Goal: Task Accomplishment & Management: Manage account settings

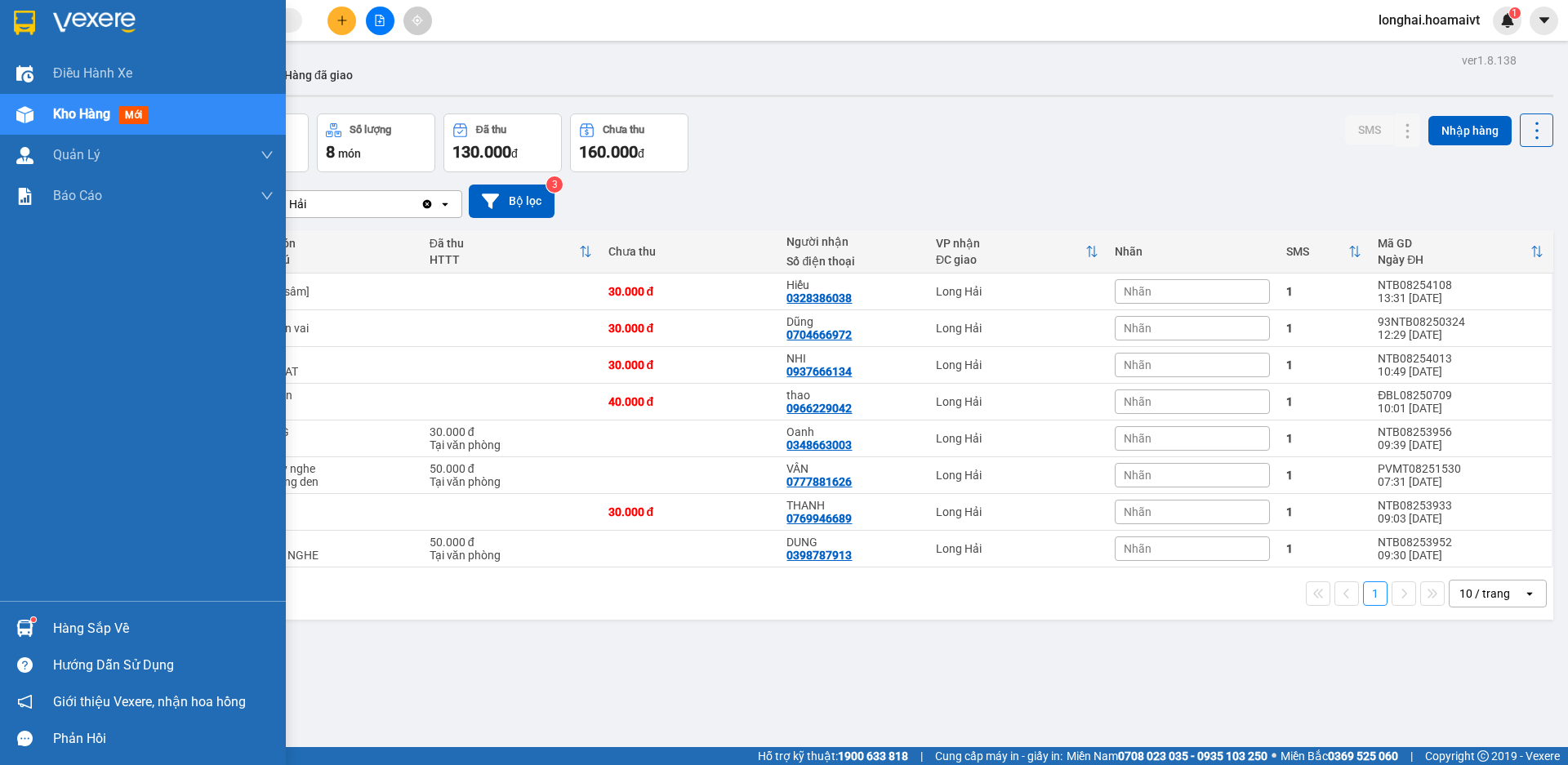
click at [81, 618] on div "Hàng sắp về" at bounding box center [163, 629] width 220 height 25
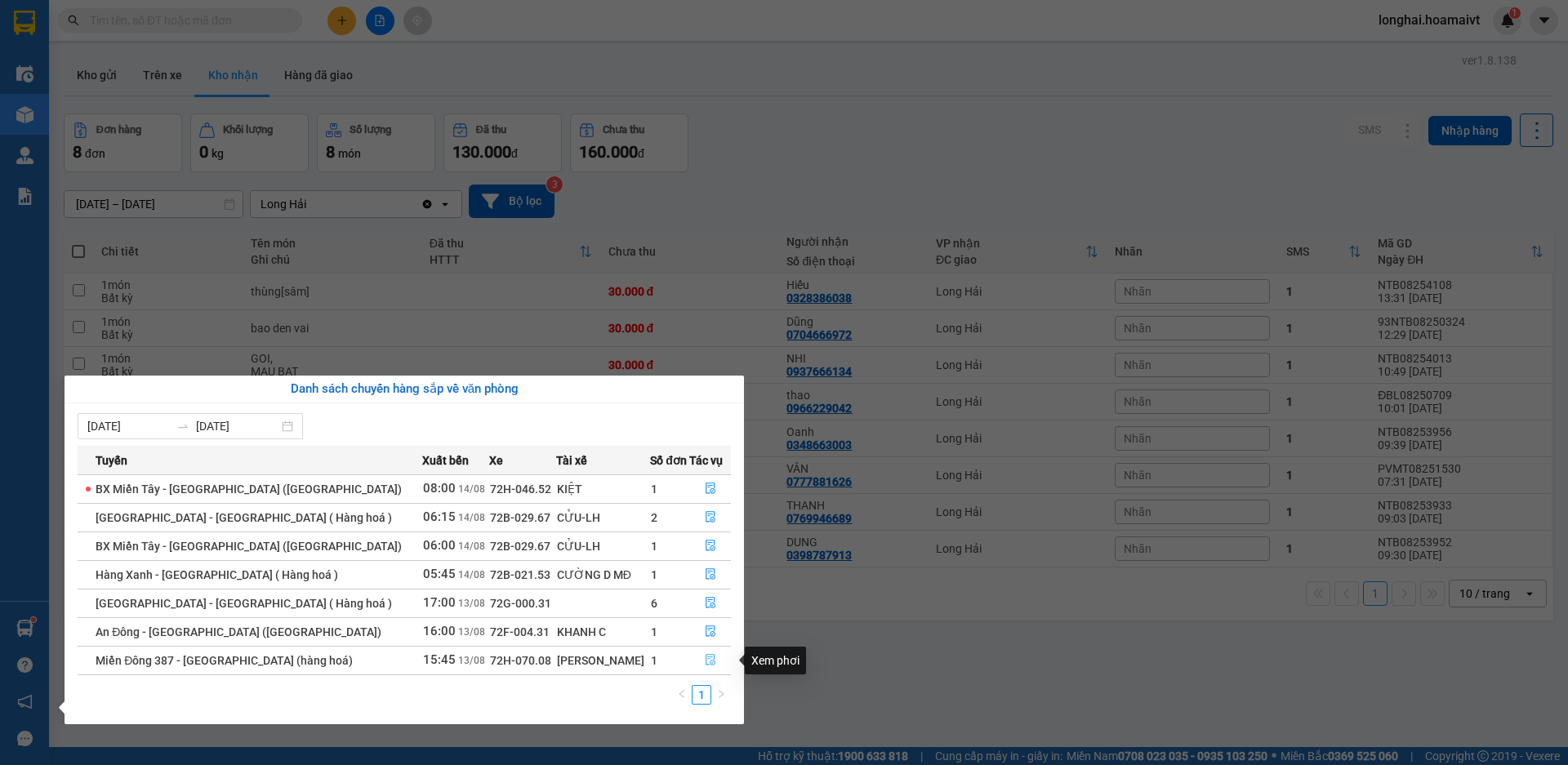
click at [710, 657] on icon "file-done" at bounding box center [710, 659] width 12 height 12
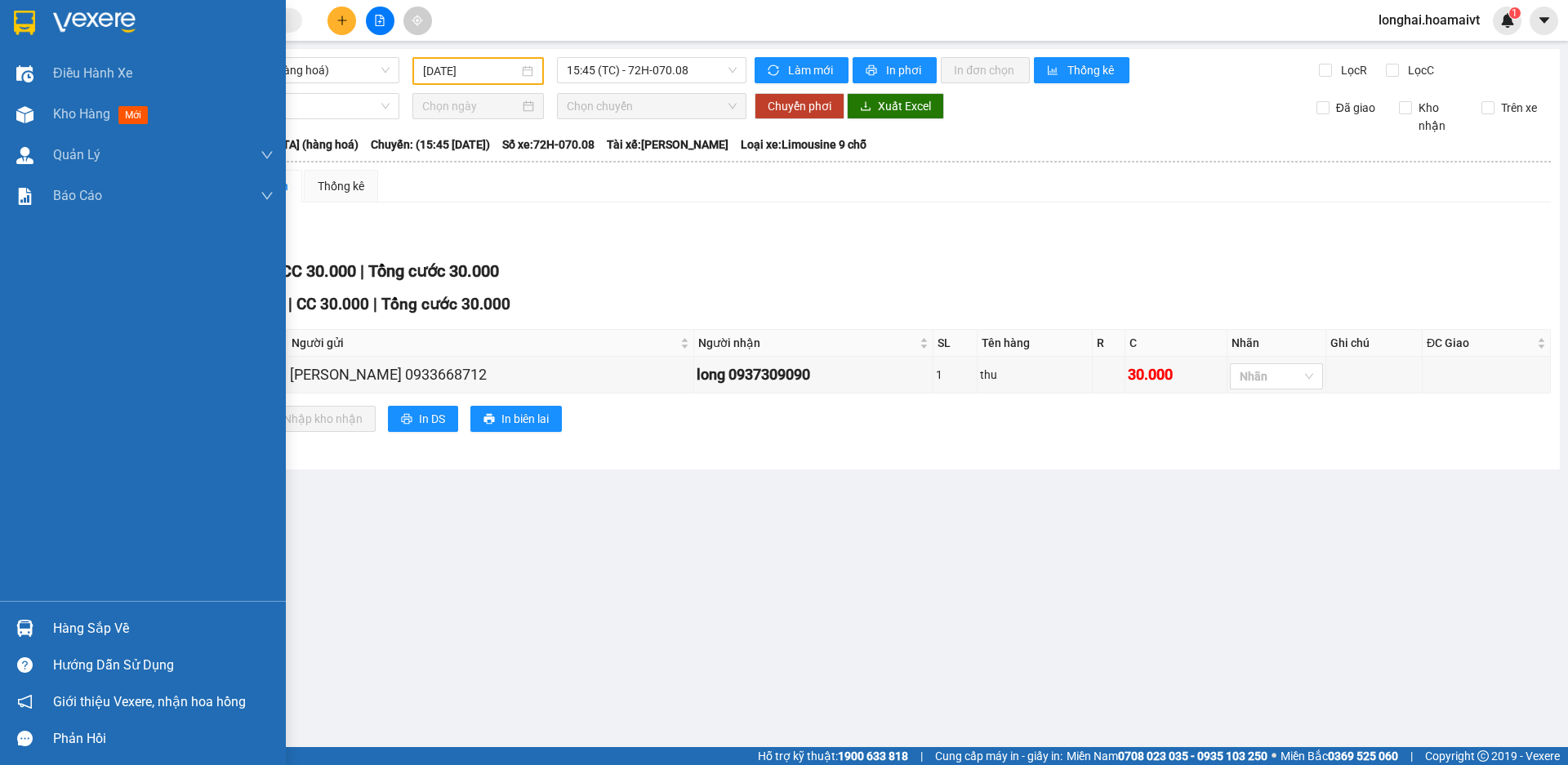
click at [39, 614] on div "Hàng sắp về" at bounding box center [143, 628] width 286 height 36
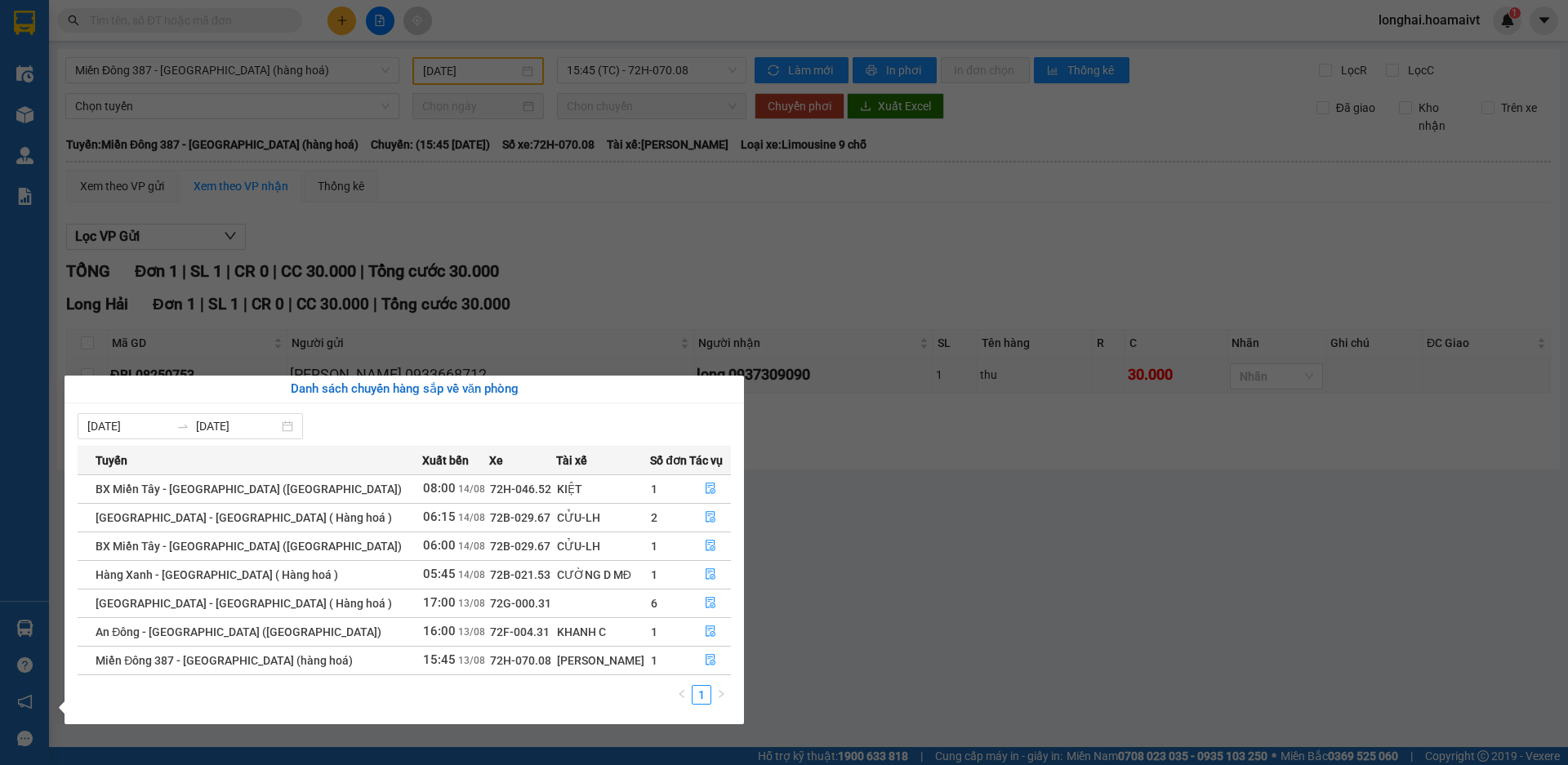
click at [836, 514] on section "Kết quả tìm kiếm ( 19 ) Bộ lọc Mã ĐH Trạng thái Món hàng Tổng cước Chưa cước Nh…" at bounding box center [784, 382] width 1568 height 765
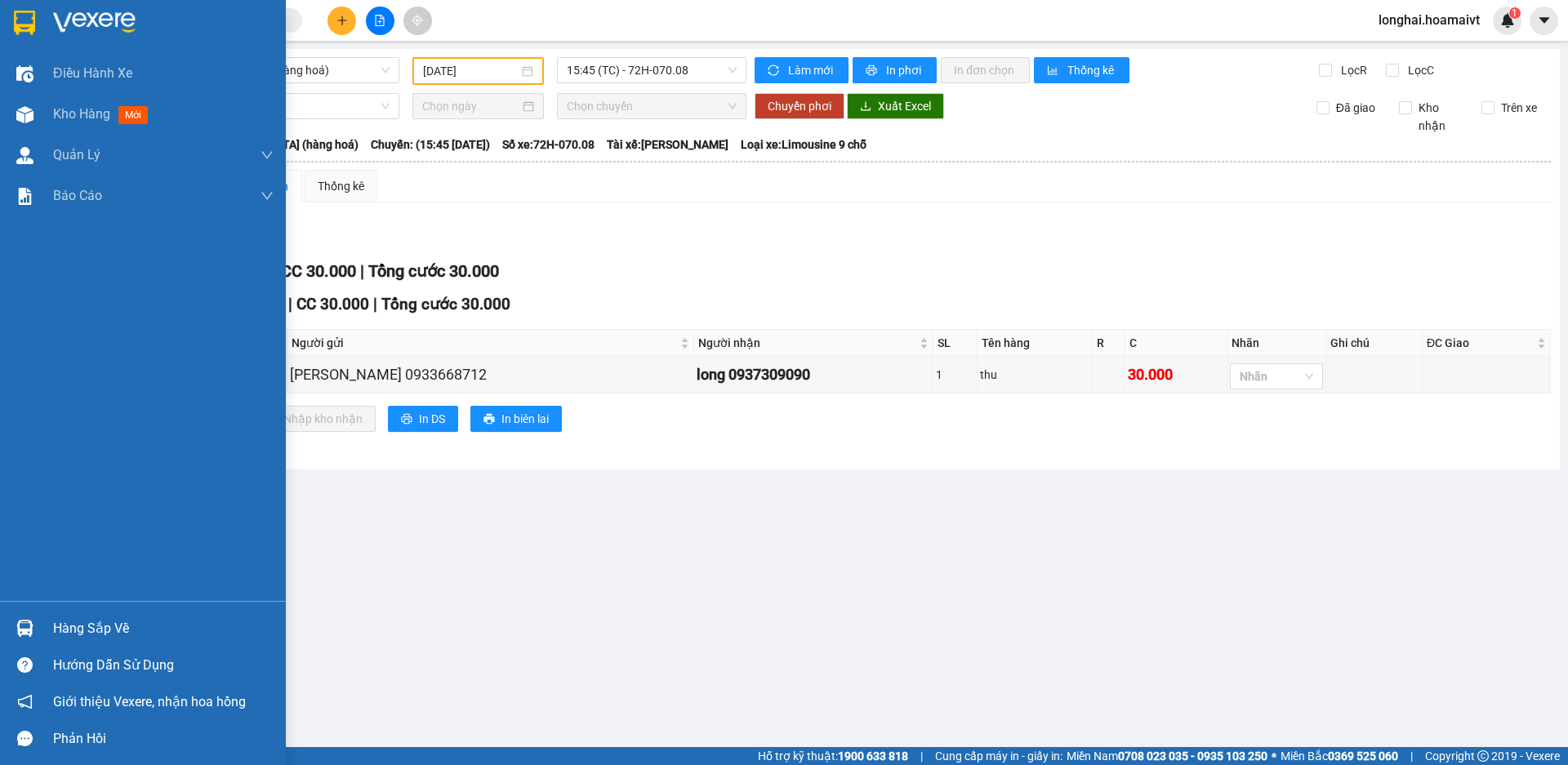
click at [53, 627] on div "Hàng sắp về" at bounding box center [163, 629] width 220 height 25
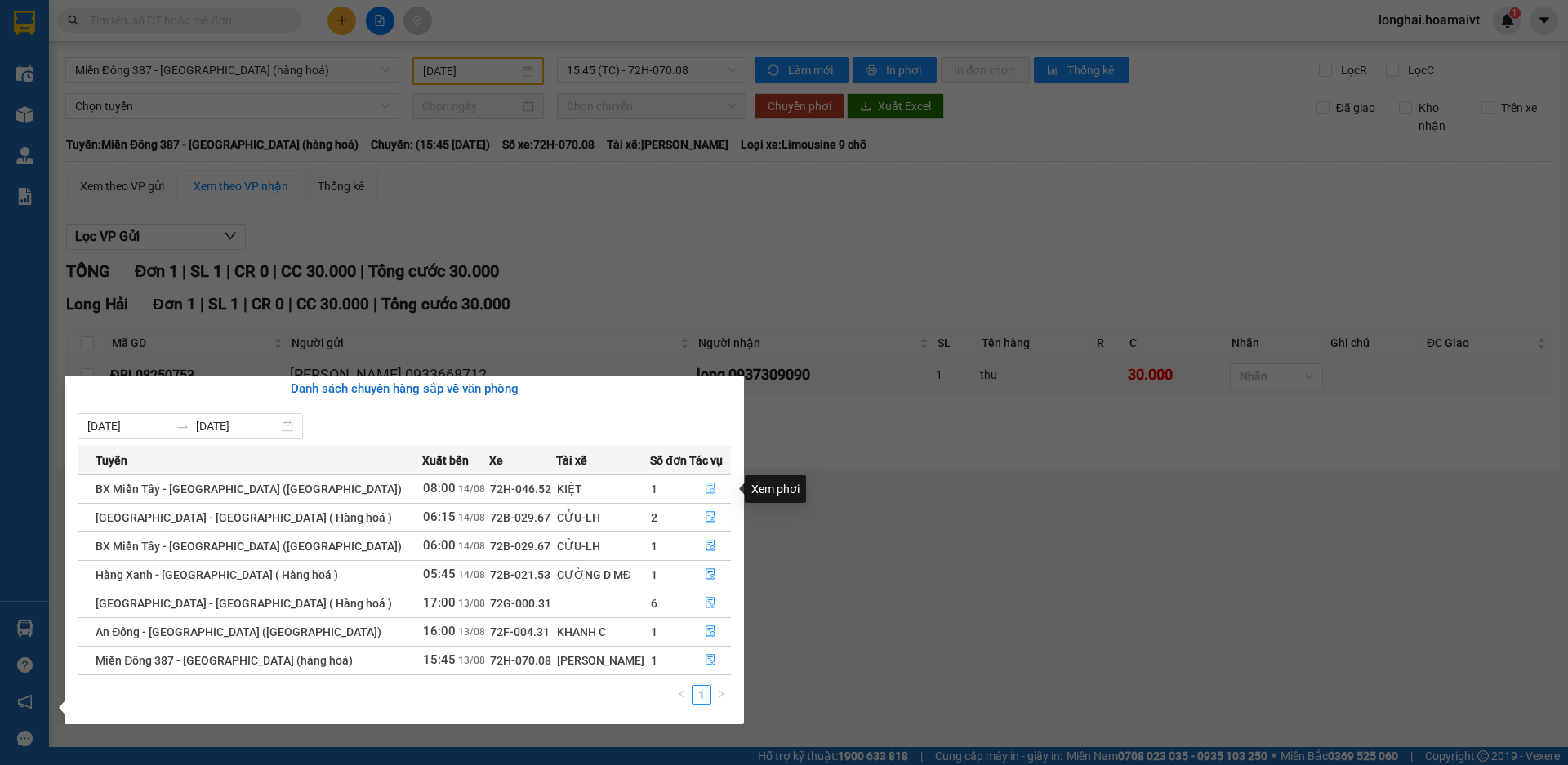
click at [704, 484] on icon "file-done" at bounding box center [710, 488] width 12 height 12
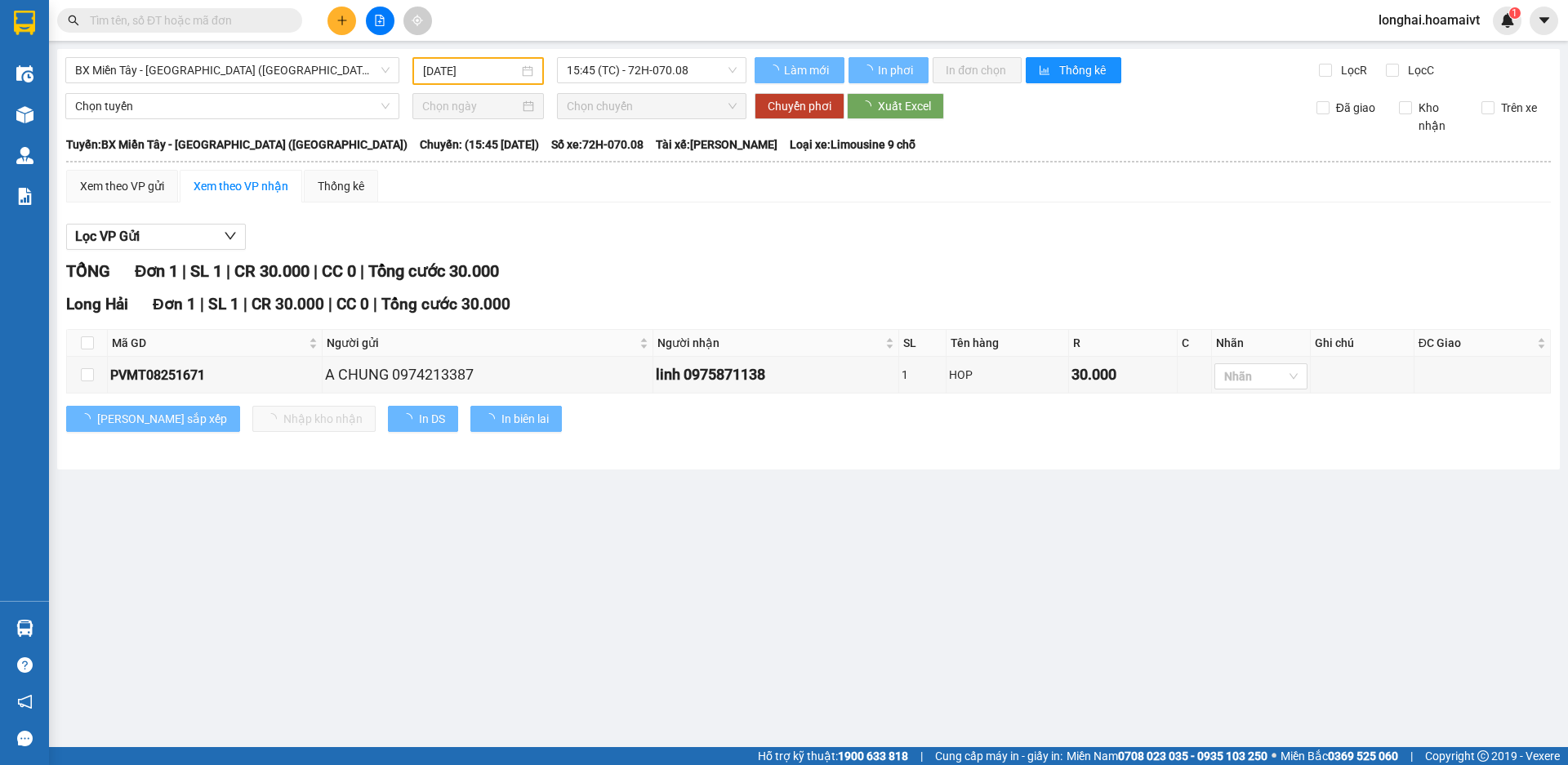
type input "[DATE]"
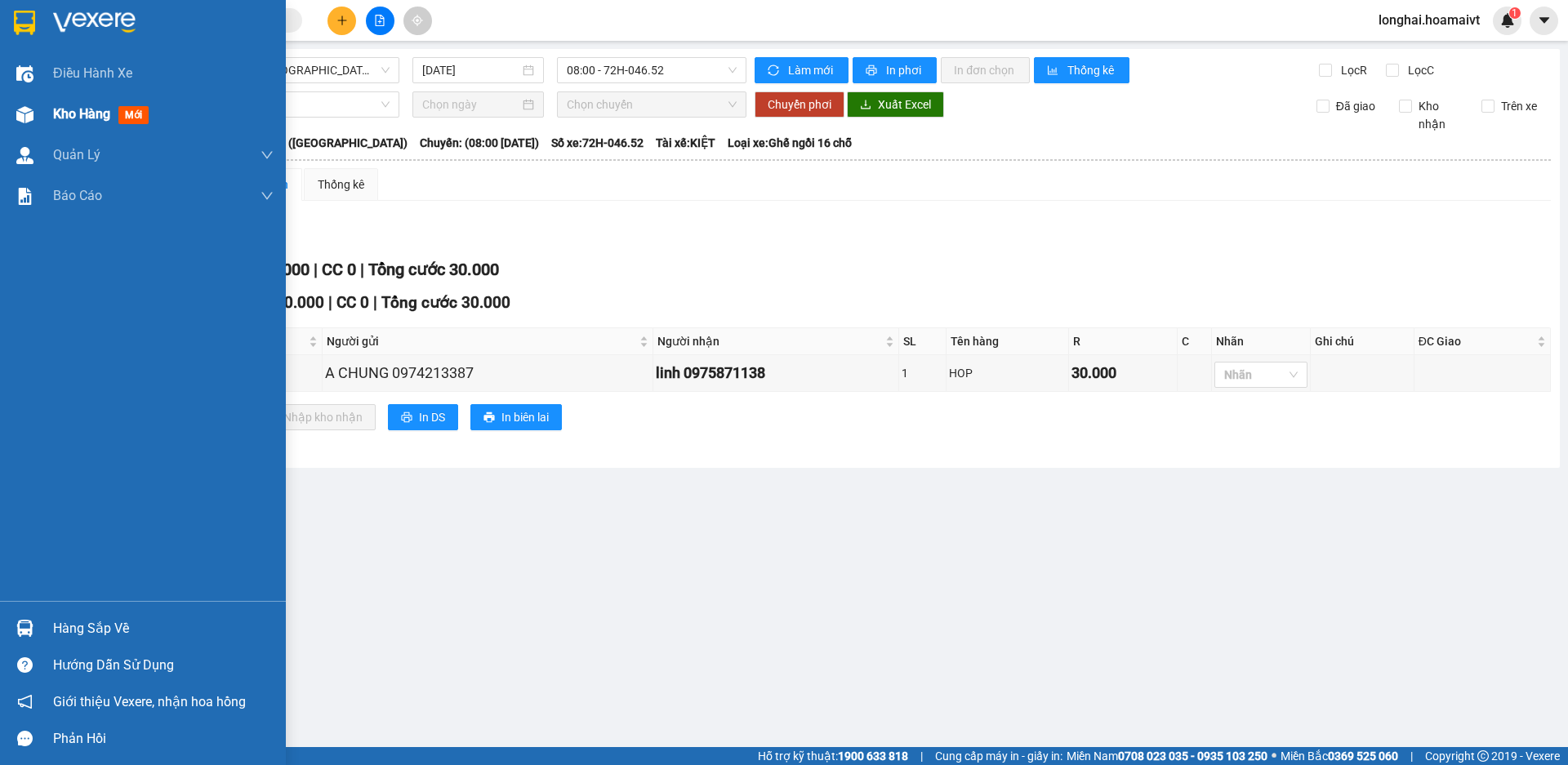
click at [71, 119] on span "Kho hàng" at bounding box center [82, 114] width 57 height 15
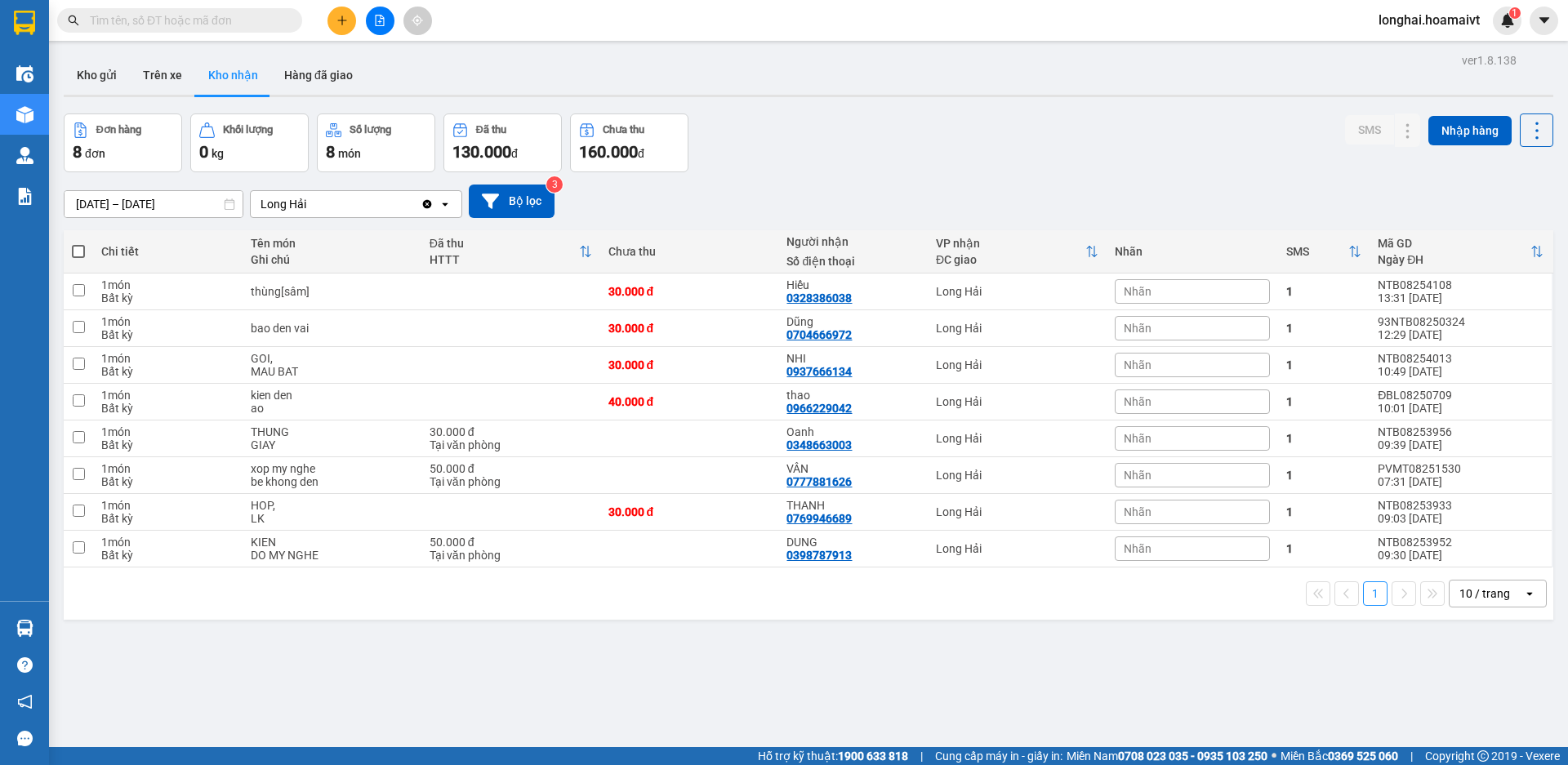
click at [240, 15] on input "text" at bounding box center [186, 20] width 193 height 18
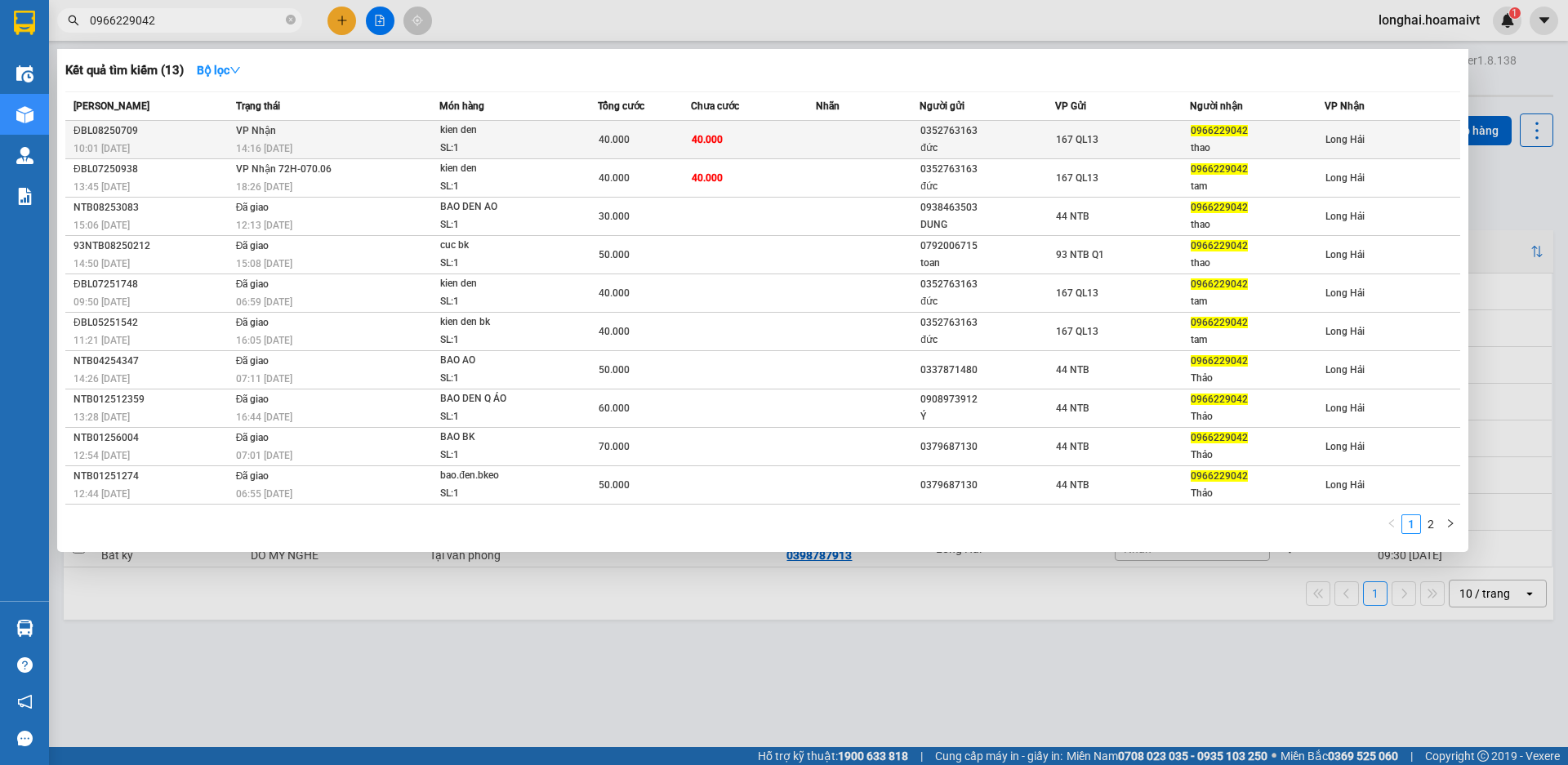
type input "0966229042"
click at [576, 144] on span "kien den SL: 1" at bounding box center [519, 139] width 156 height 36
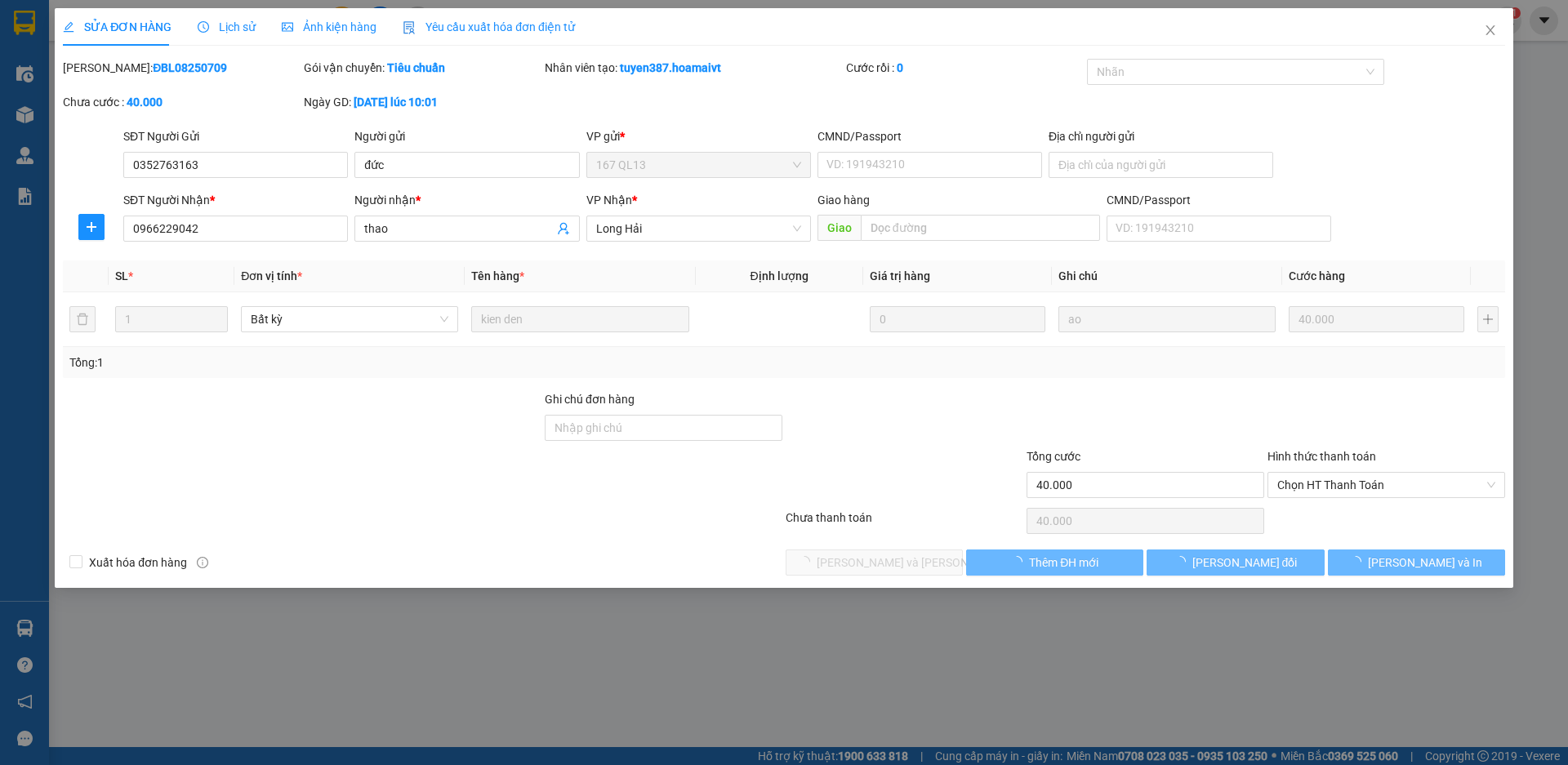
type input "0352763163"
type input "đức"
type input "0966229042"
type input "thao"
type input "40.000"
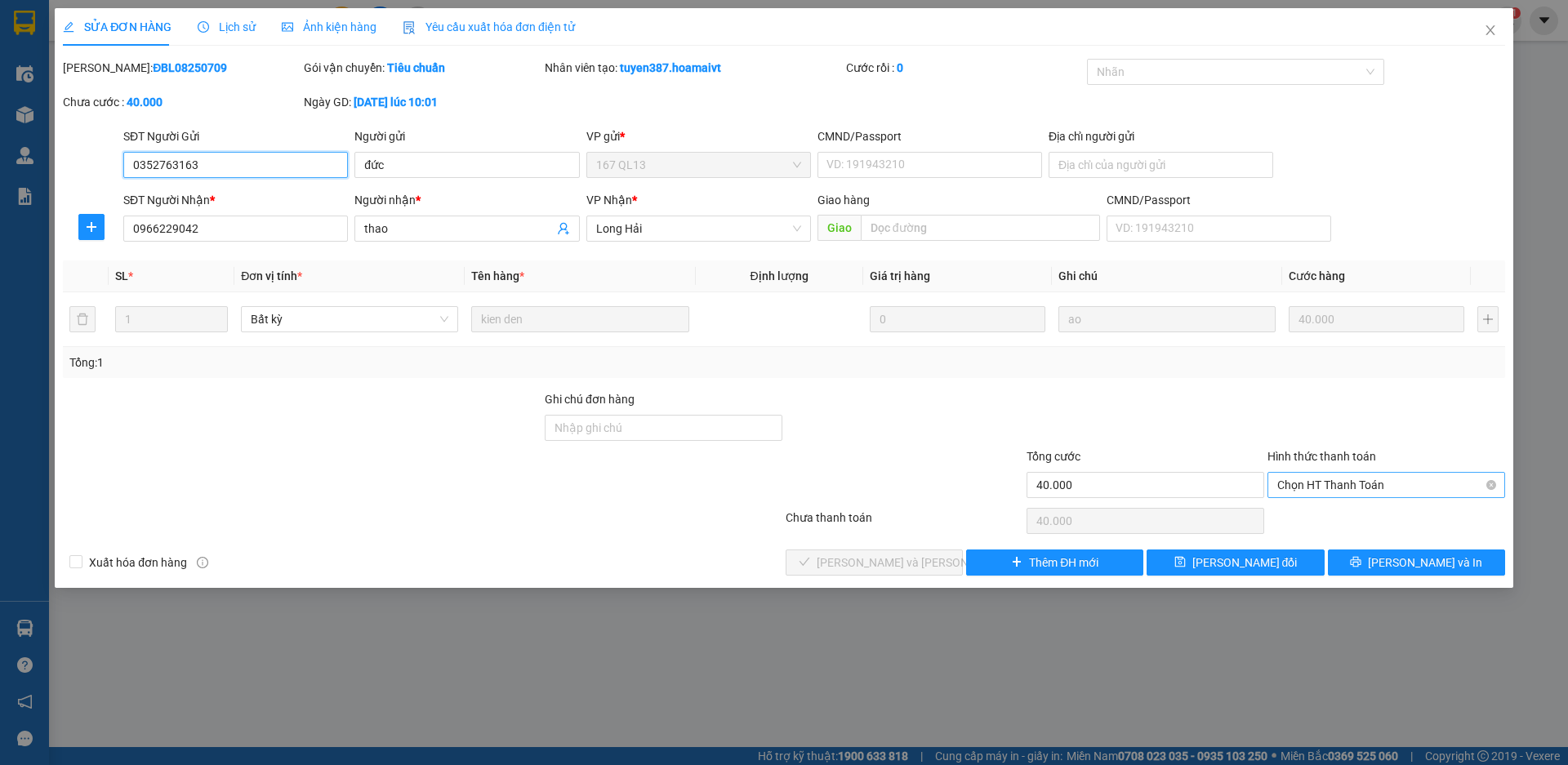
click at [1298, 485] on span "Chọn HT Thanh Toán" at bounding box center [1386, 485] width 218 height 25
click at [1304, 508] on div "Tại văn phòng" at bounding box center [1387, 517] width 238 height 26
type input "0"
click at [903, 550] on button "[PERSON_NAME] và Giao hàng" at bounding box center [874, 562] width 178 height 26
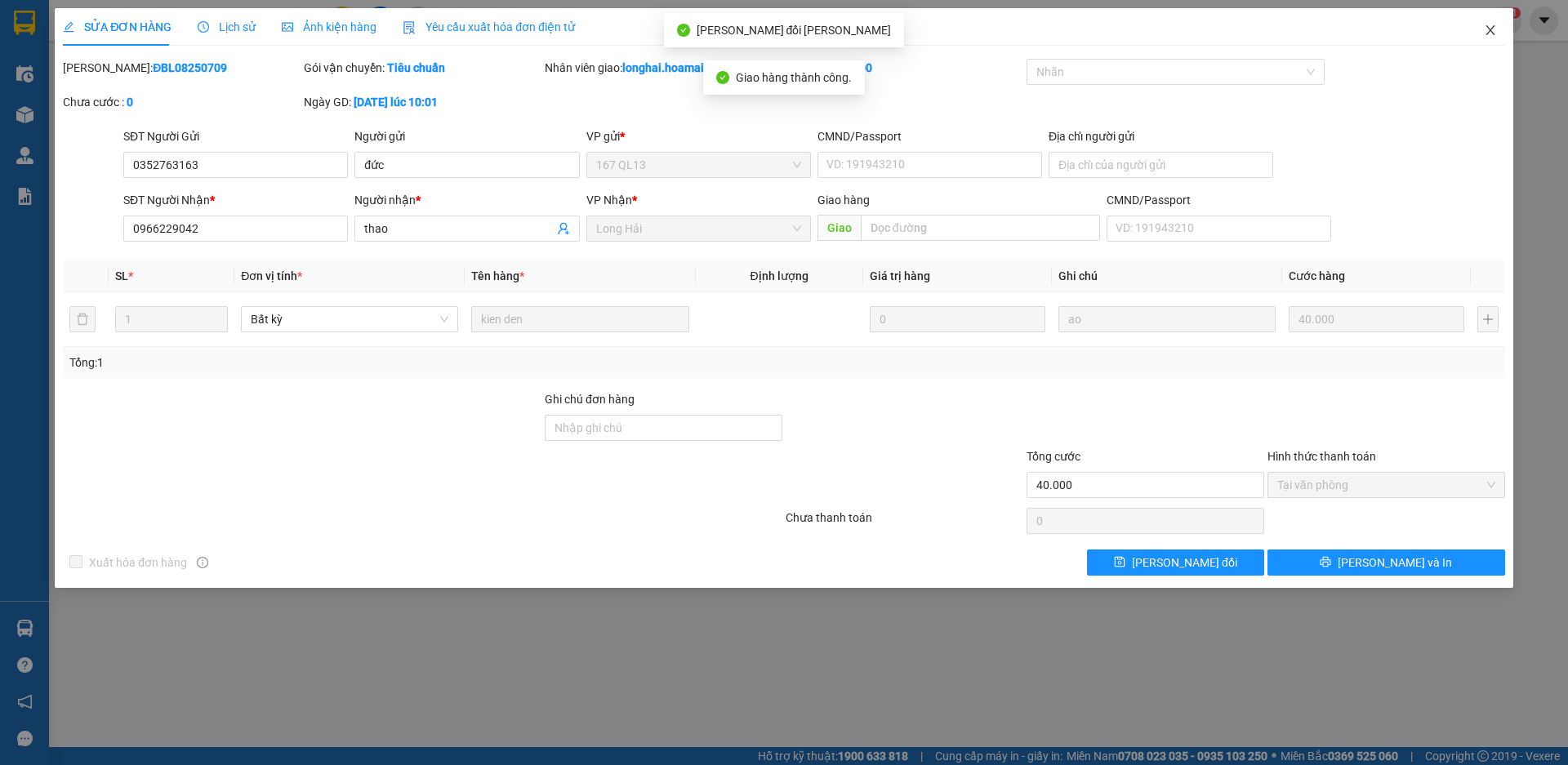
click at [1485, 28] on icon "close" at bounding box center [1490, 30] width 13 height 13
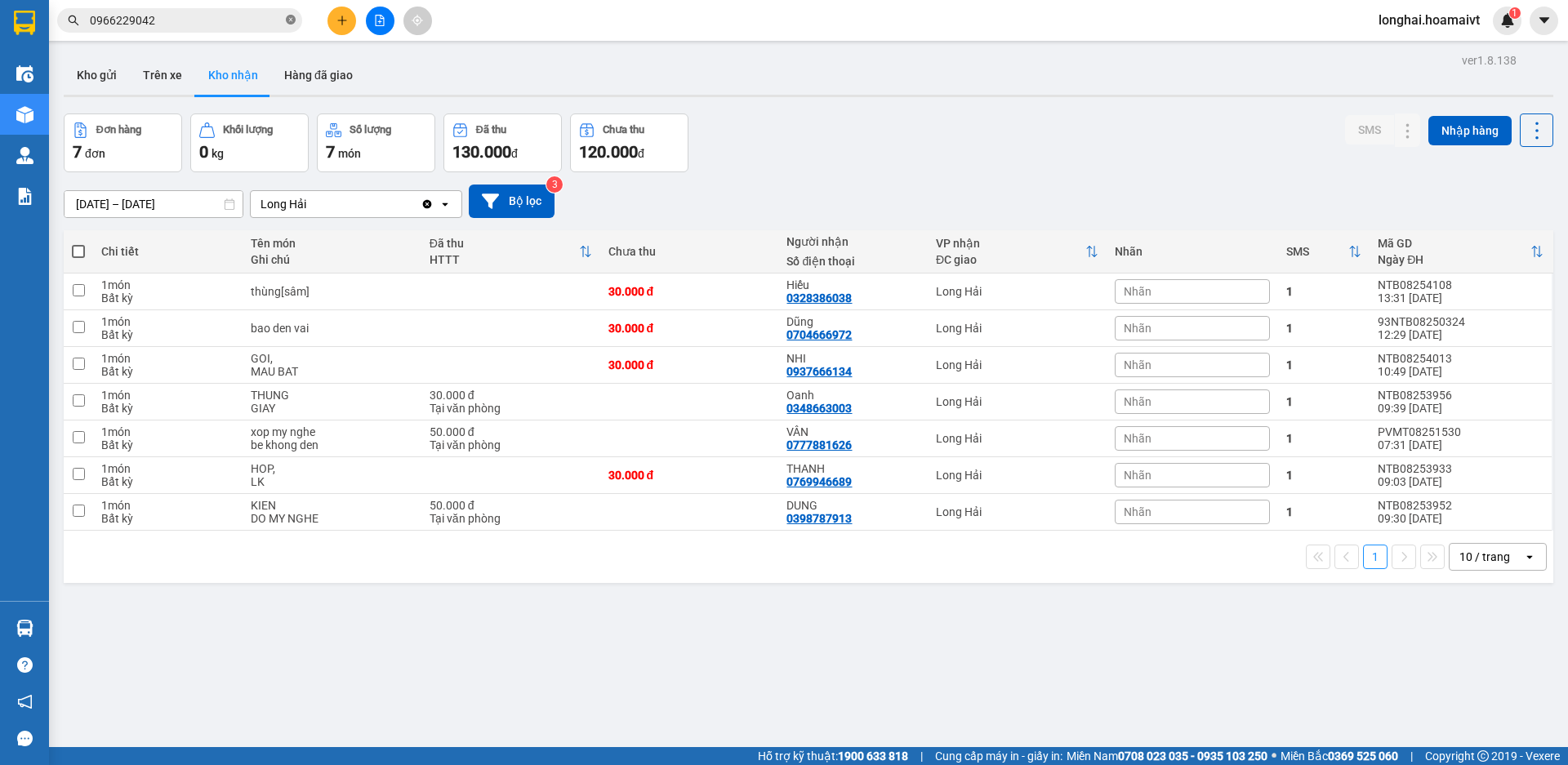
click at [292, 25] on icon "close-circle" at bounding box center [291, 20] width 10 height 10
click at [86, 83] on button "Kho gửi" at bounding box center [97, 76] width 66 height 39
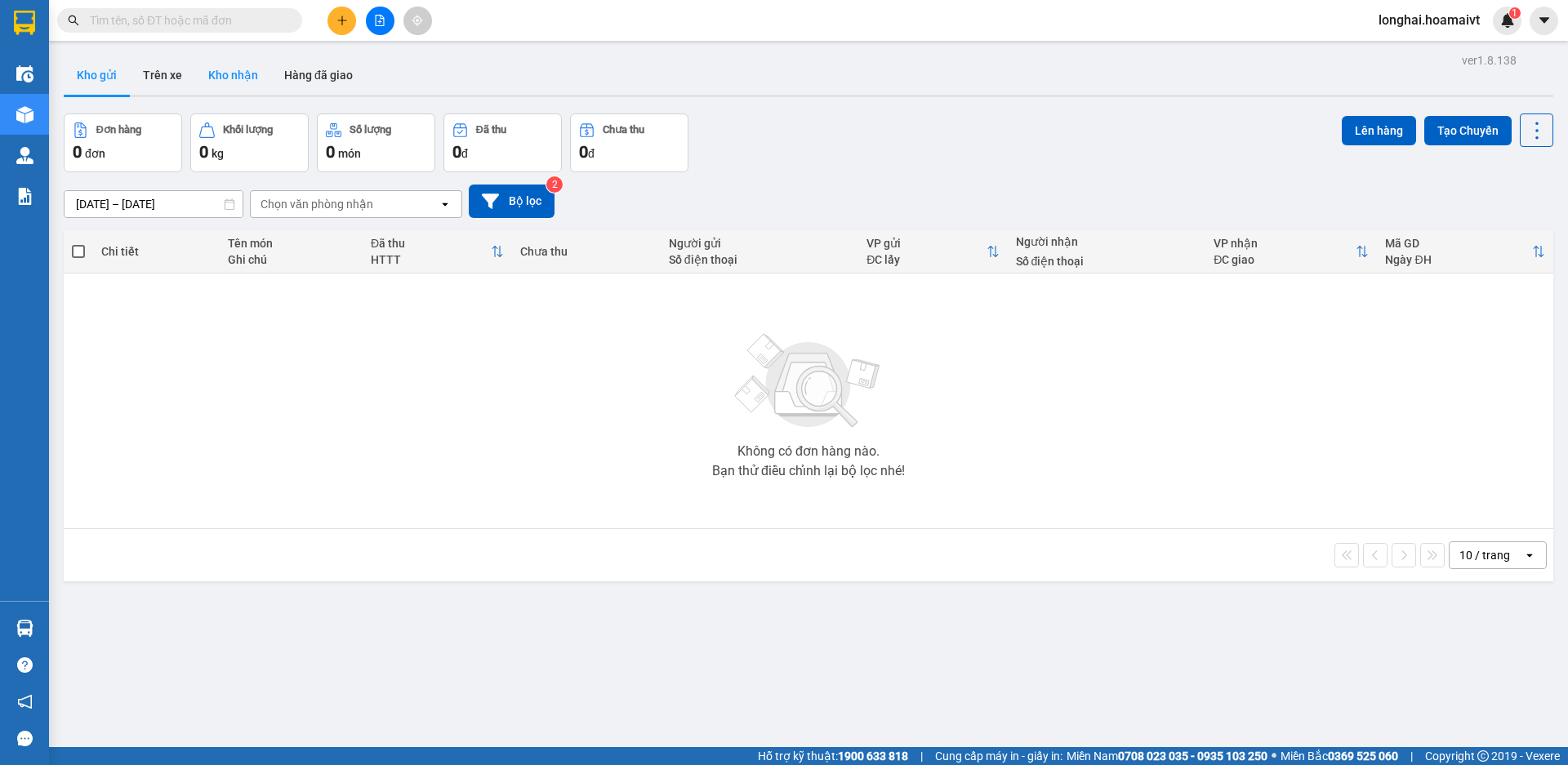
click at [247, 75] on button "Kho nhận" at bounding box center [234, 76] width 76 height 39
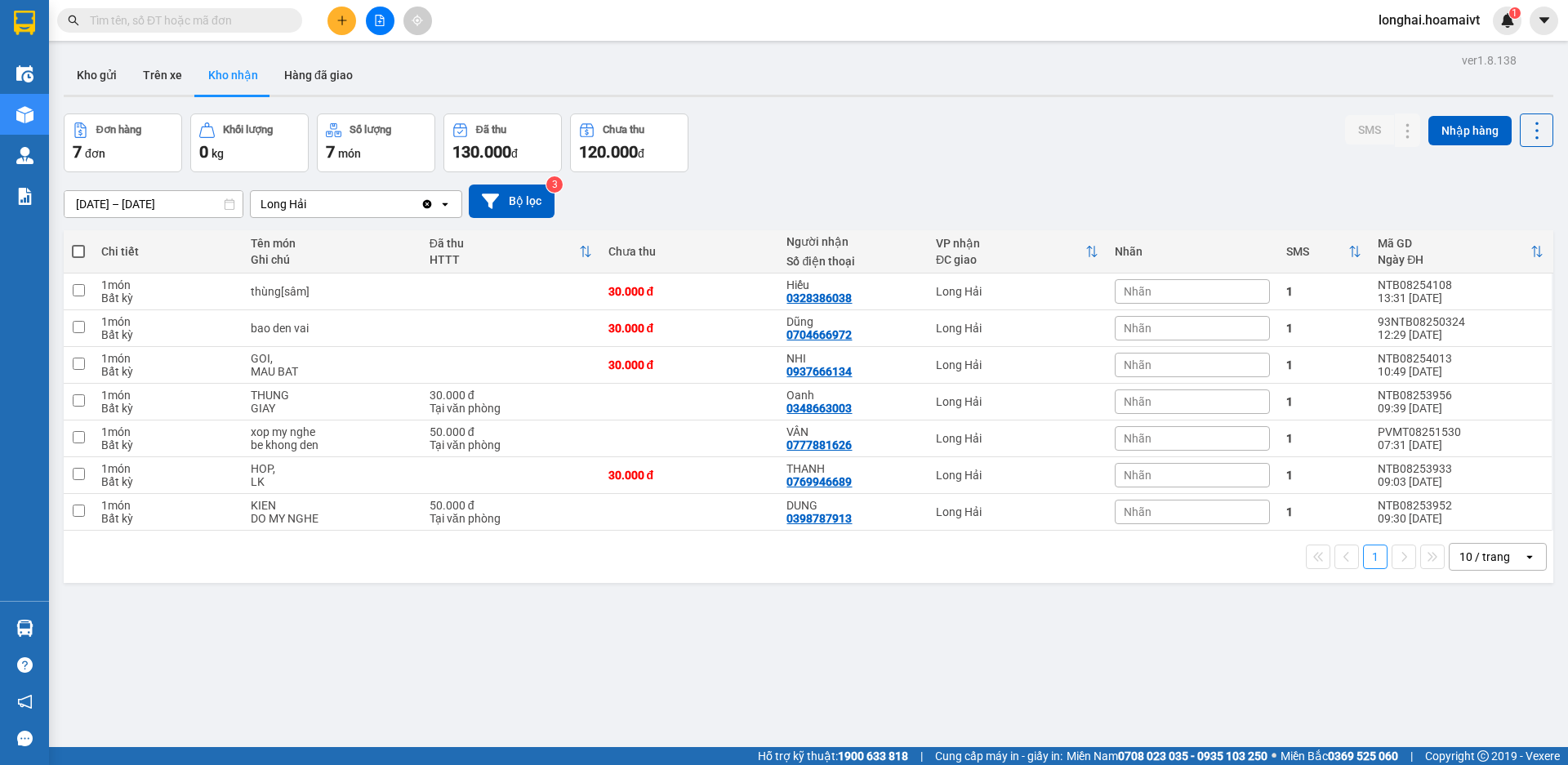
click at [259, 13] on input "text" at bounding box center [186, 20] width 193 height 18
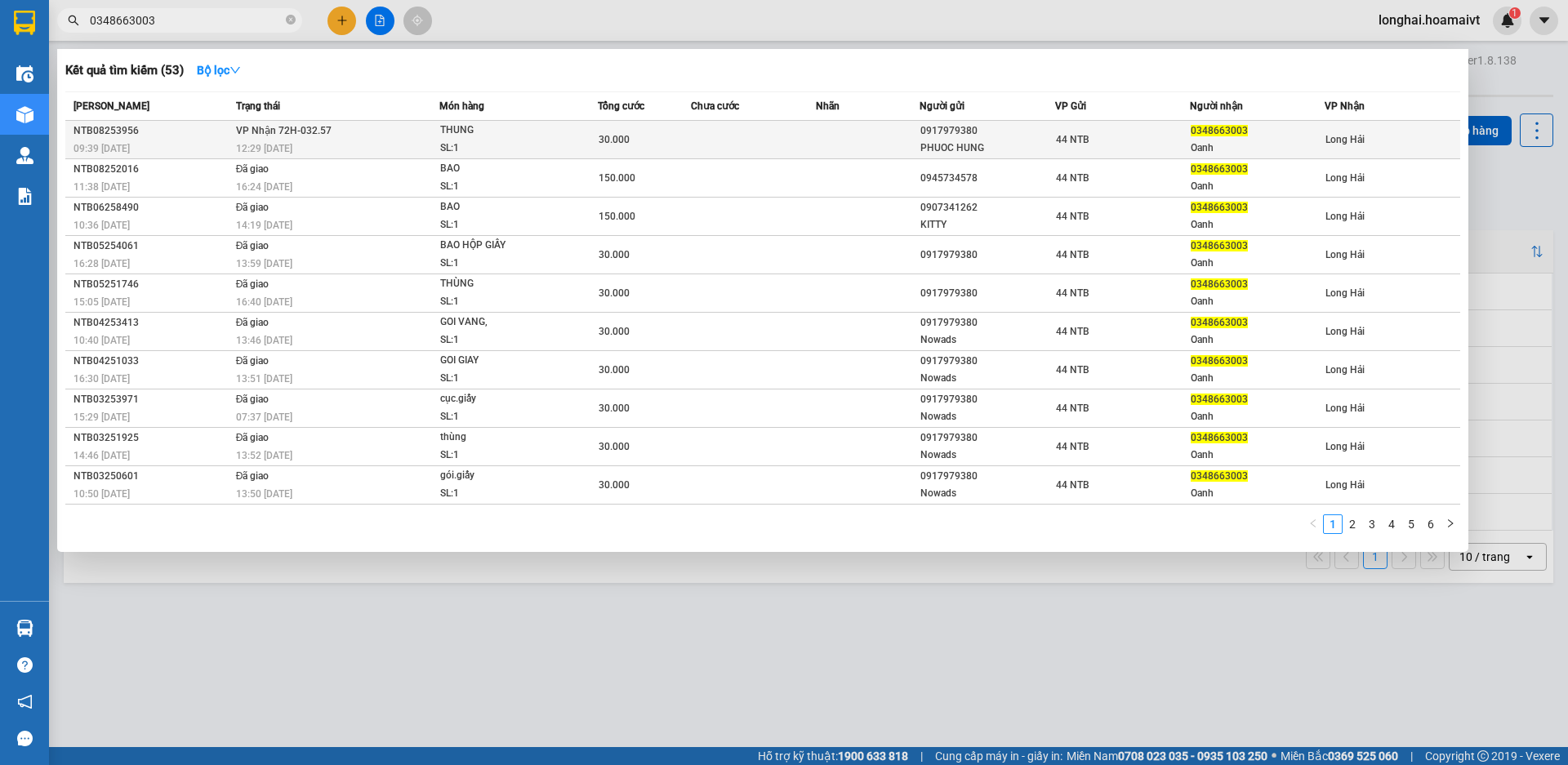
type input "0348663003"
click at [548, 137] on div "THUNG" at bounding box center [502, 131] width 123 height 18
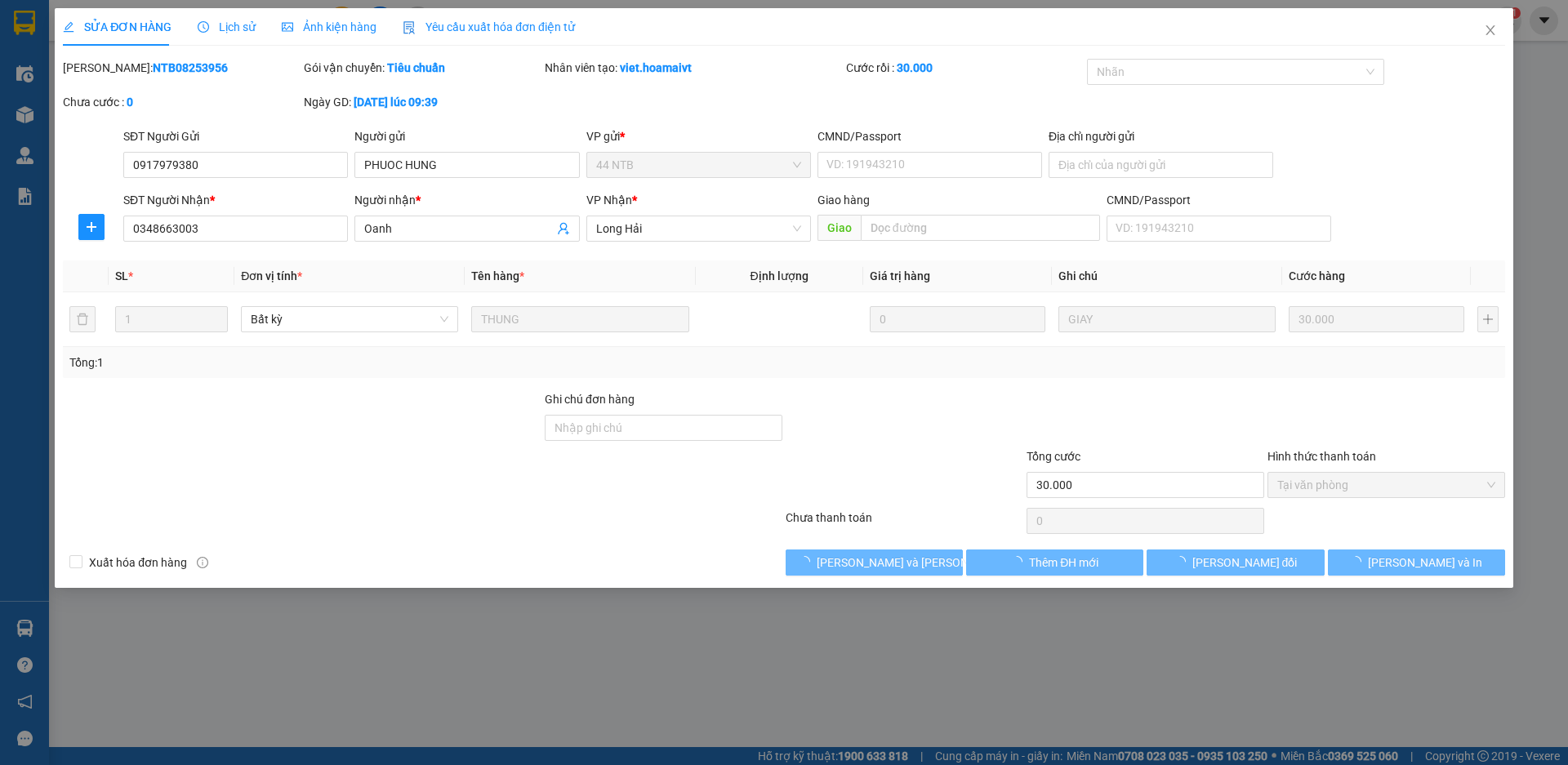
type input "0917979380"
type input "PHUOC HUNG"
type input "0348663003"
type input "Oanh"
type input "30.000"
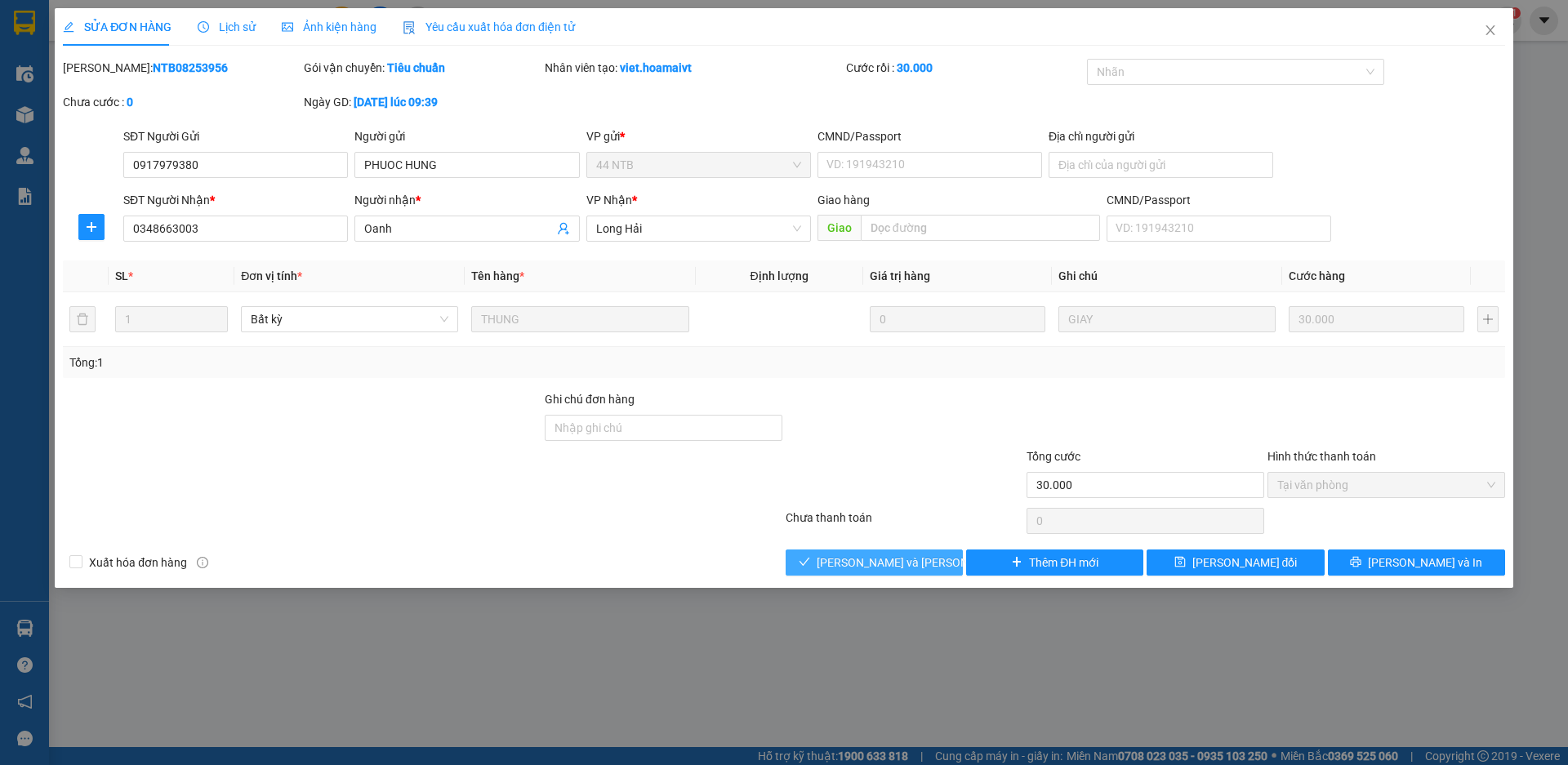
click at [872, 554] on span "[PERSON_NAME] và Giao hàng" at bounding box center [927, 562] width 220 height 18
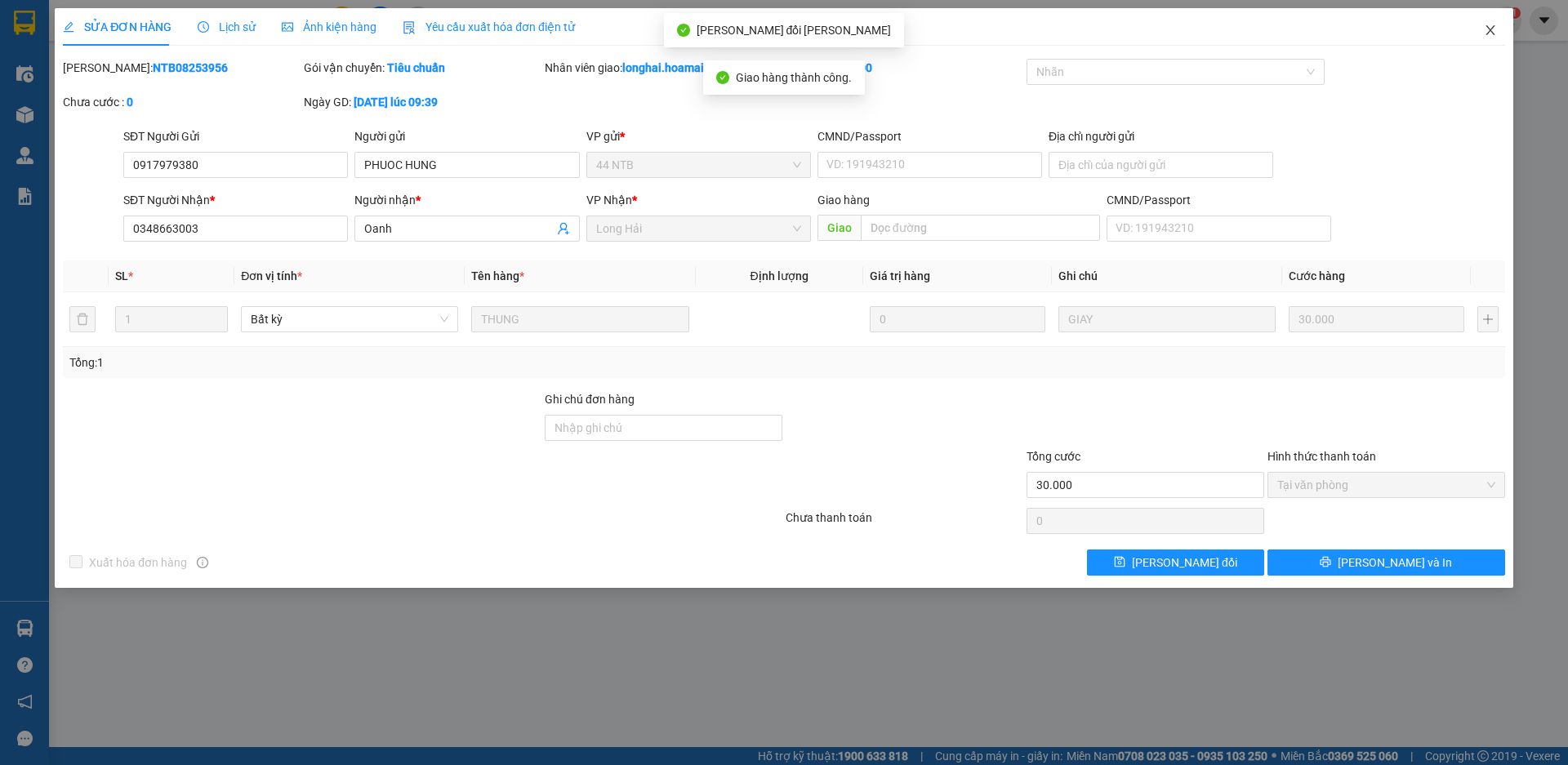
click at [1491, 26] on icon "close" at bounding box center [1490, 30] width 13 height 13
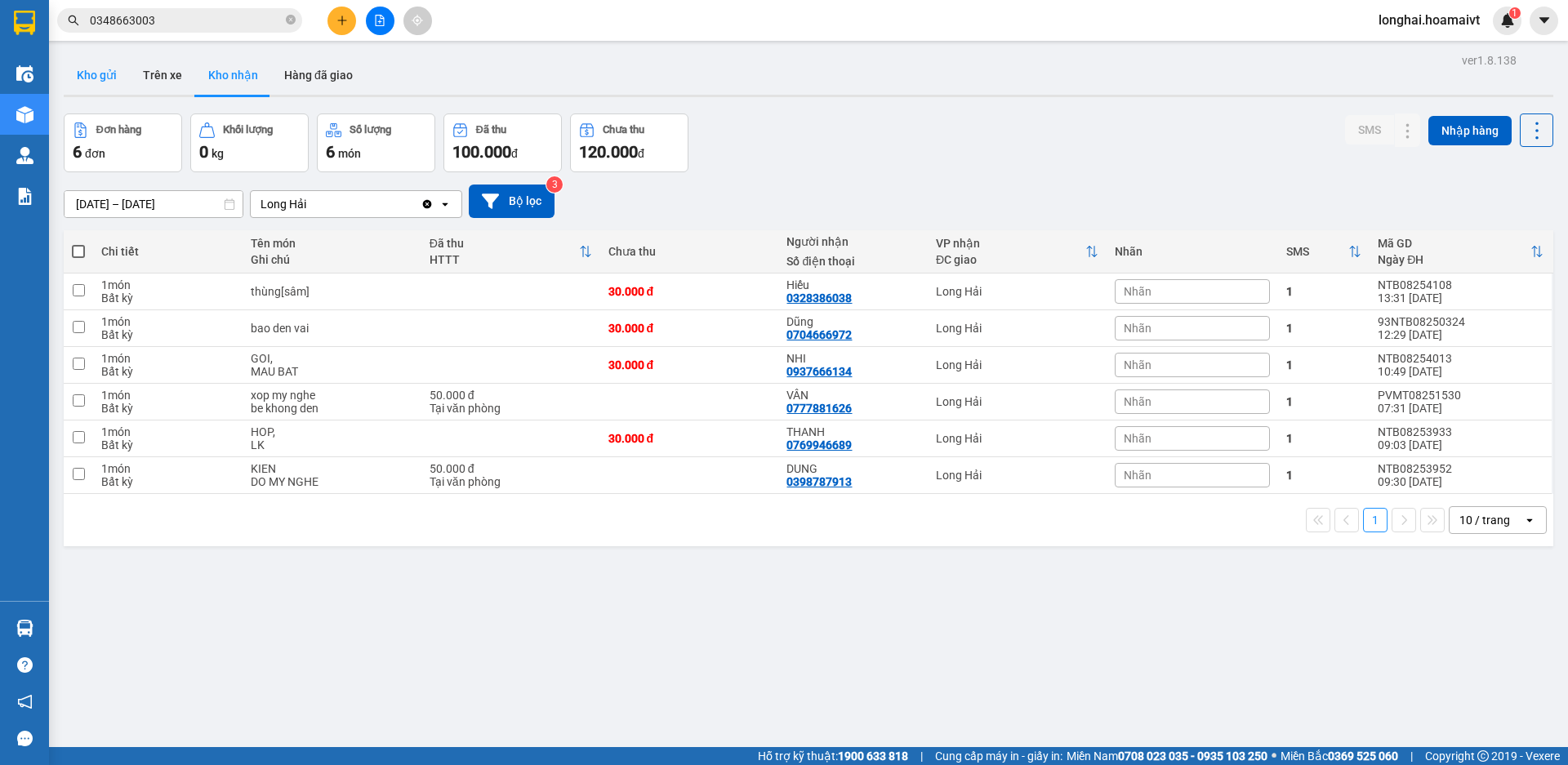
click at [88, 93] on button "Kho gửi" at bounding box center [97, 76] width 66 height 39
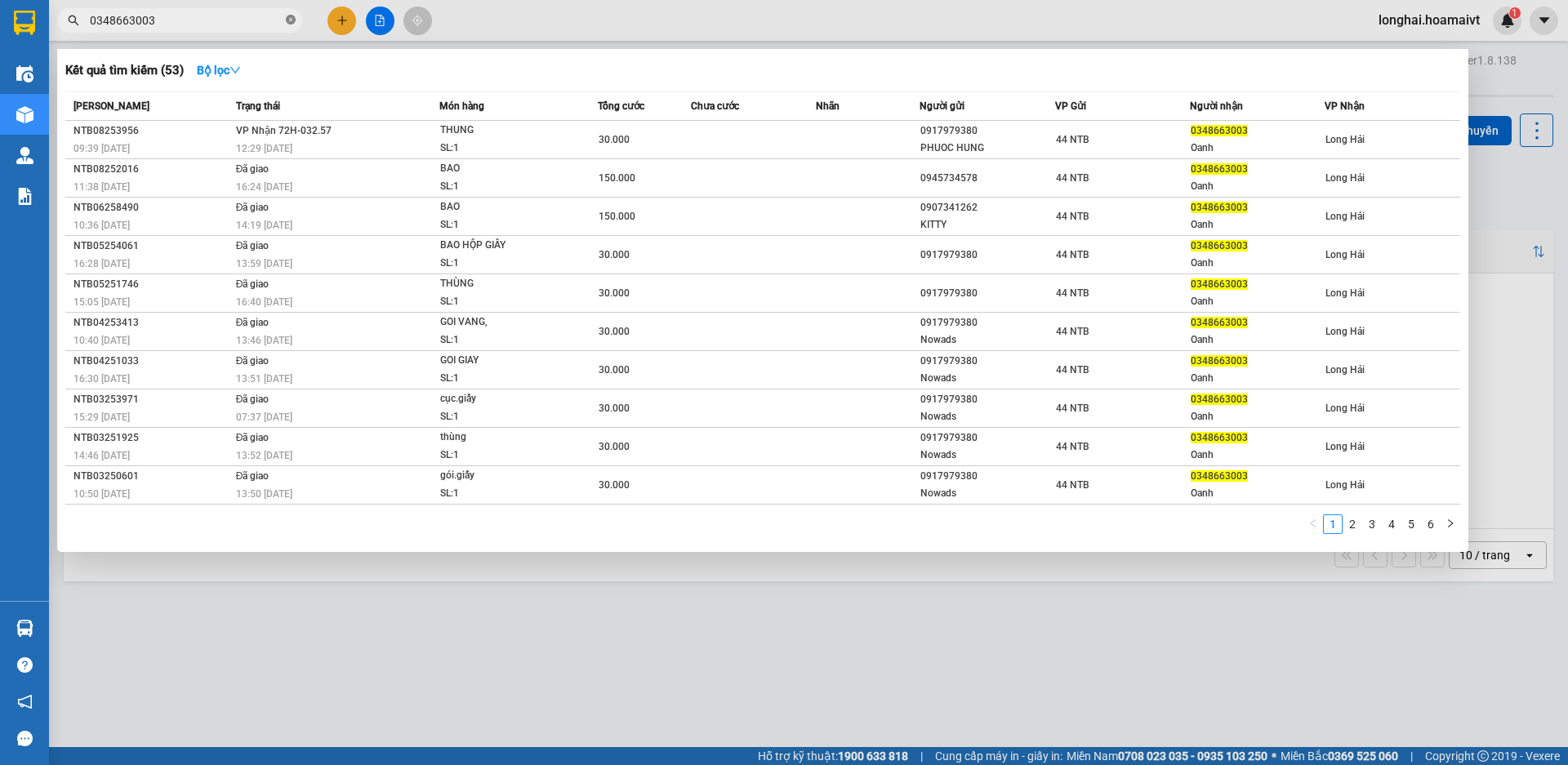
click at [293, 14] on span at bounding box center [291, 20] width 10 height 15
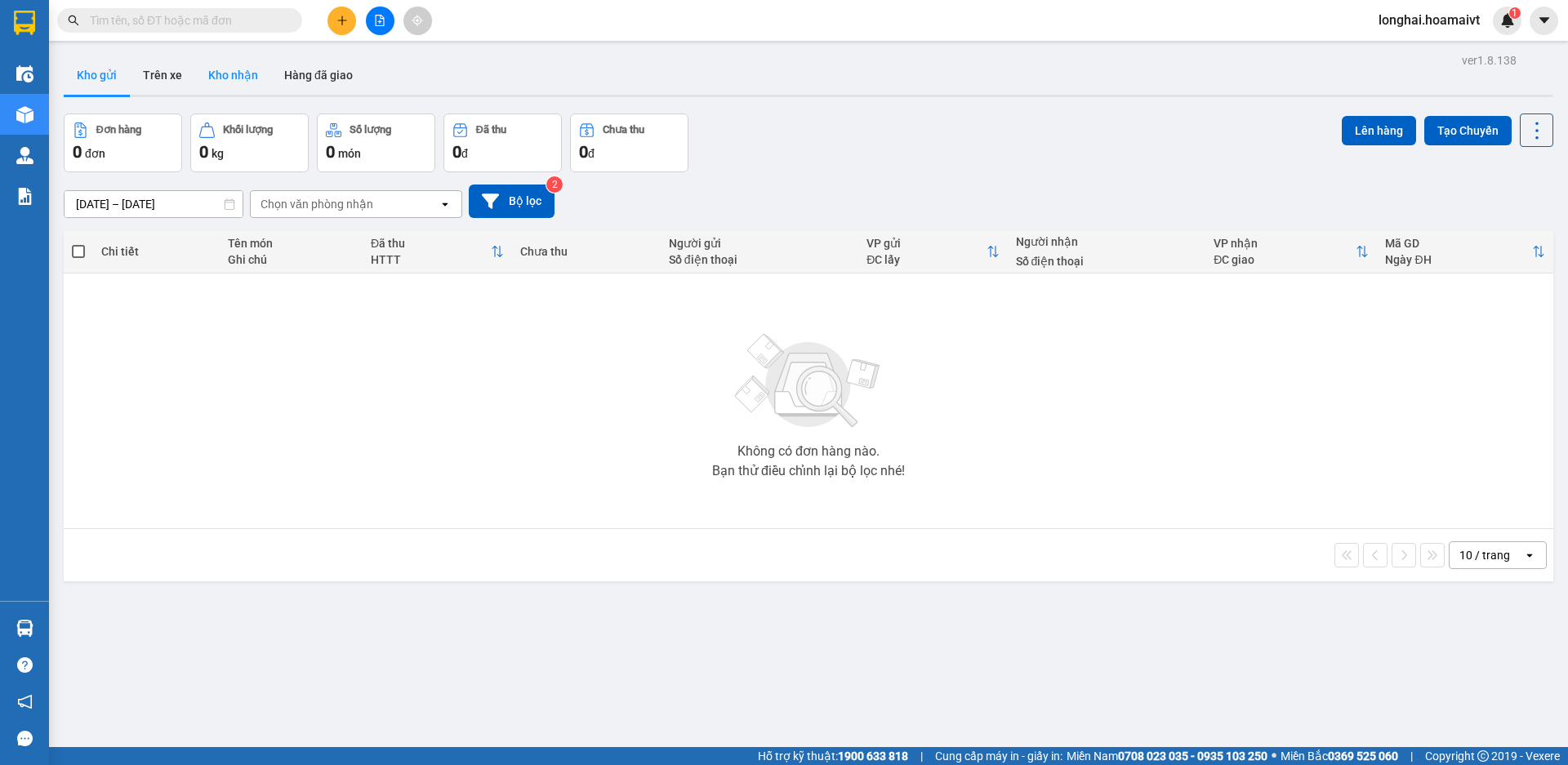
click at [232, 62] on button "Kho nhận" at bounding box center [234, 76] width 76 height 39
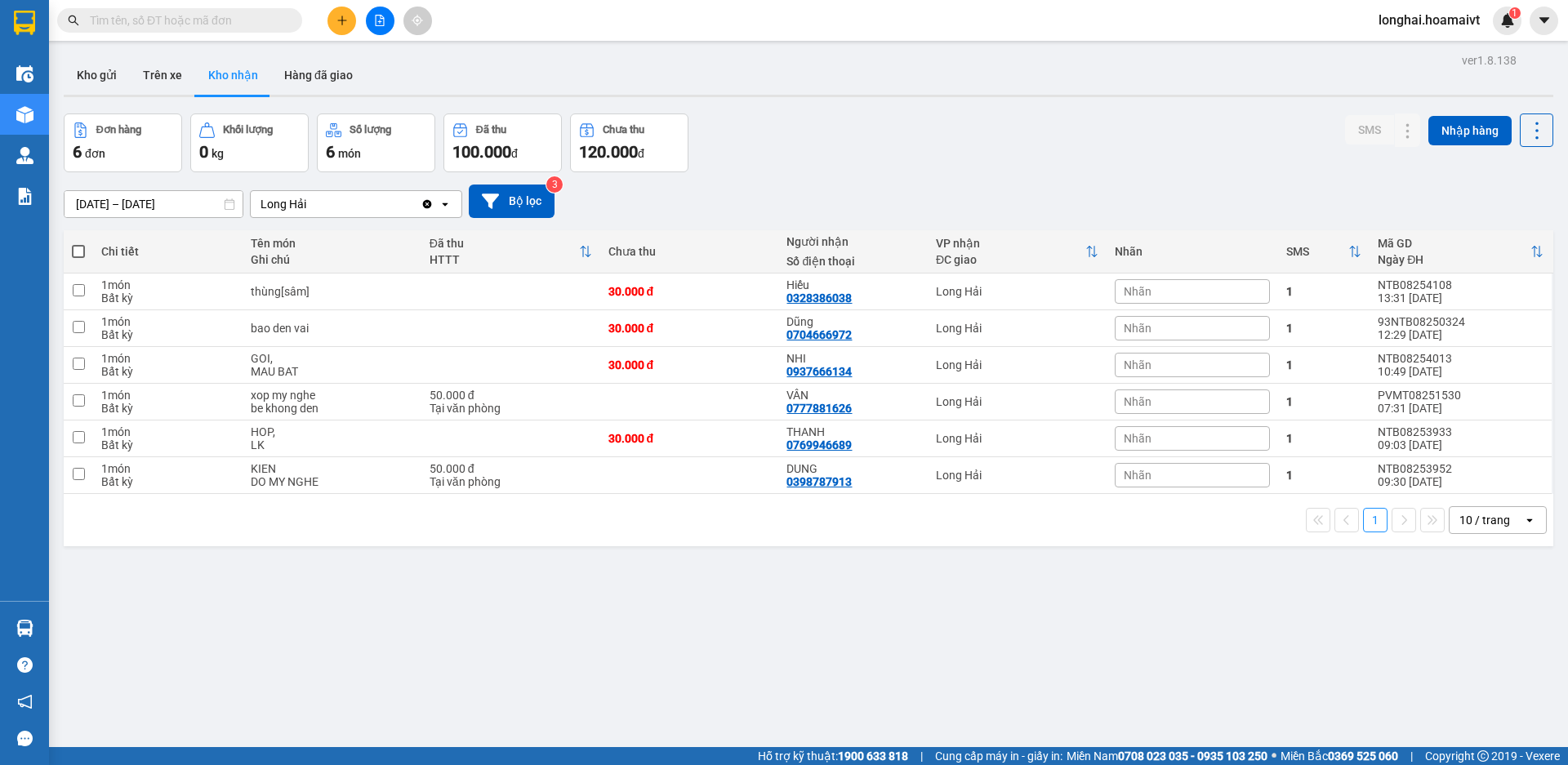
click at [350, 19] on button at bounding box center [342, 20] width 28 height 28
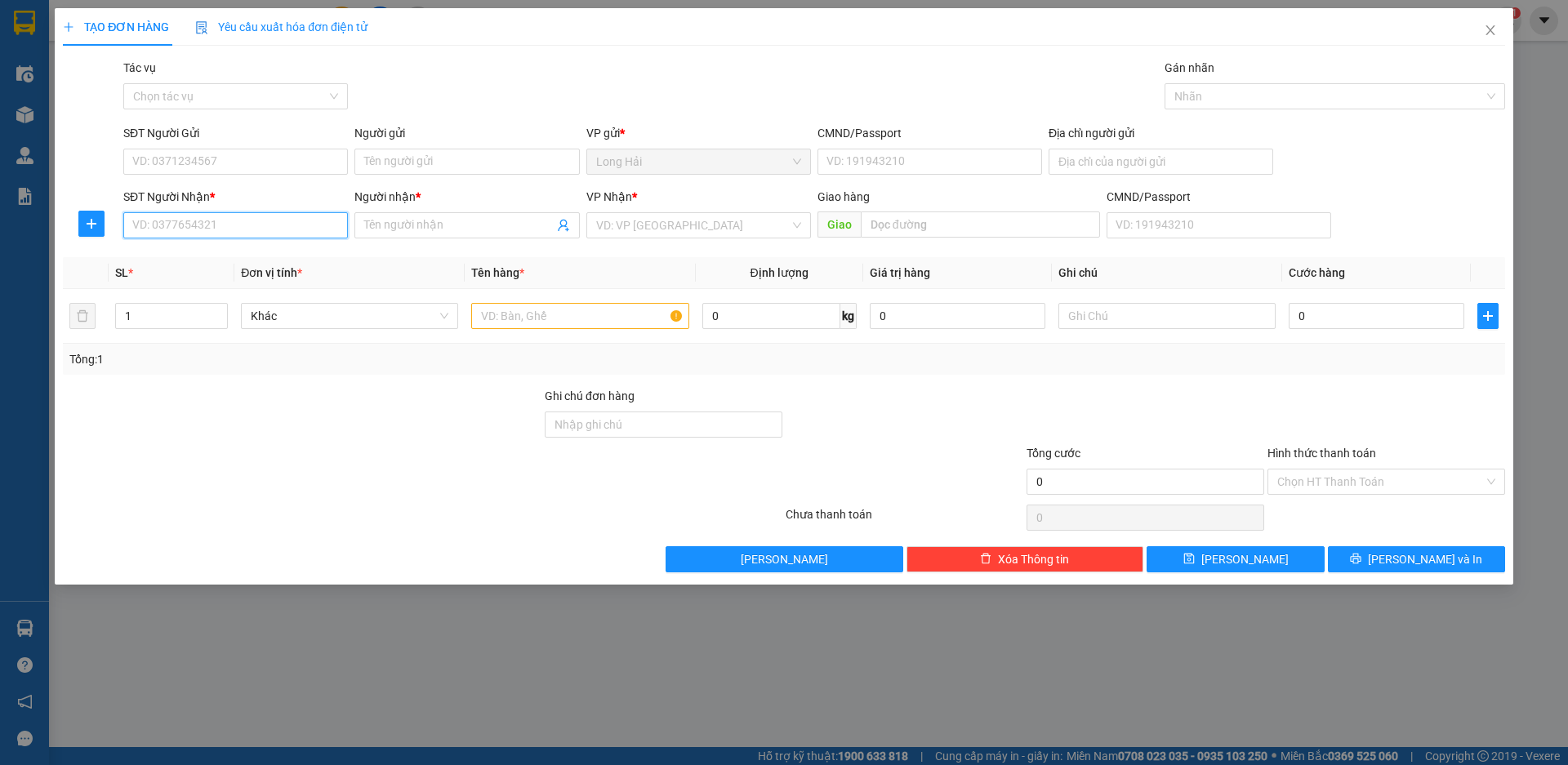
click at [218, 230] on input "SĐT Người Nhận *" at bounding box center [235, 225] width 225 height 26
click at [219, 247] on div "0931520369 - LIM" at bounding box center [235, 258] width 225 height 26
type input "0931520369"
type input "LIM"
type input "0931520369"
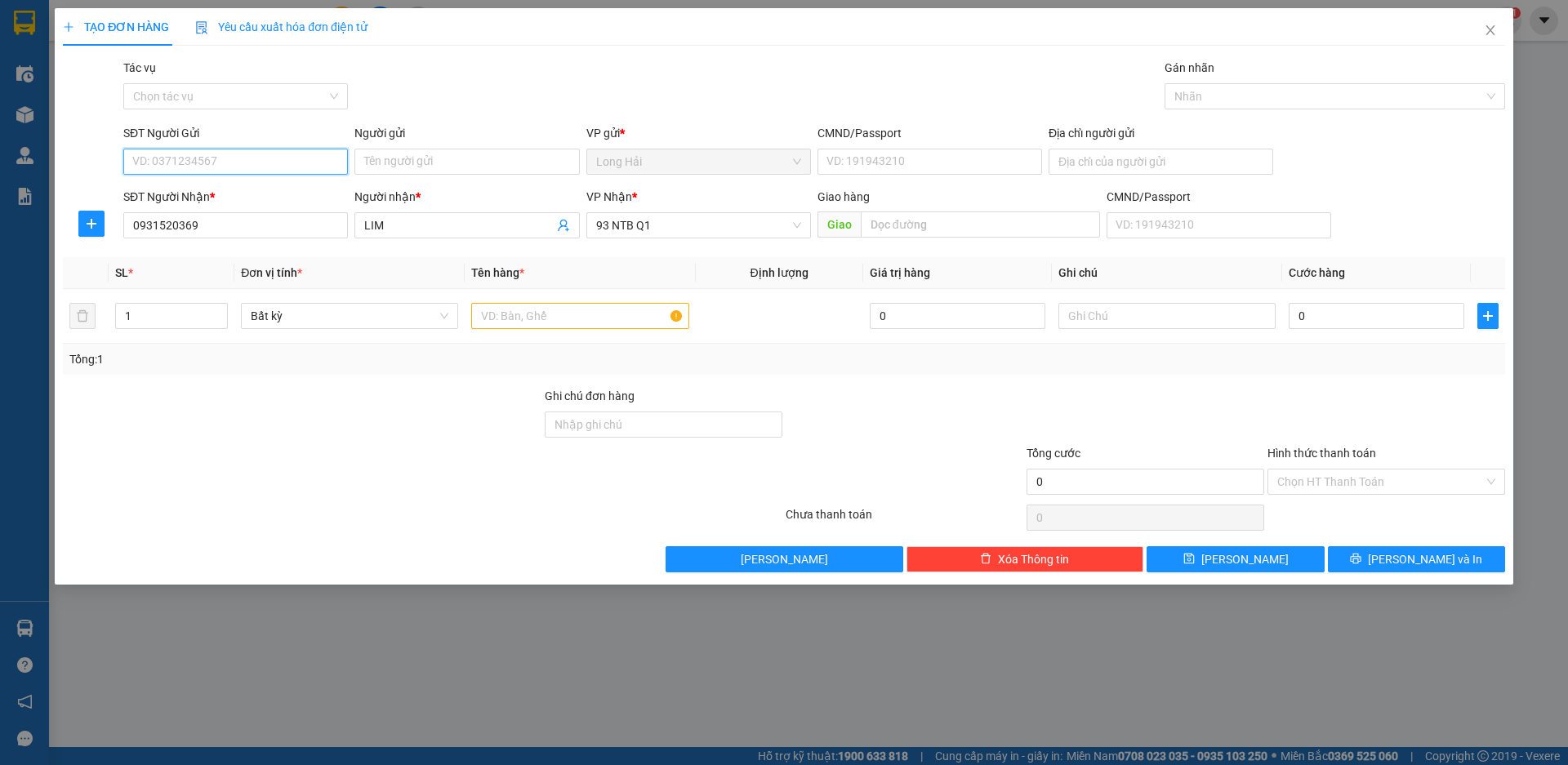
click at [222, 167] on input "SĐT Người Gửi" at bounding box center [235, 161] width 225 height 26
type input "0785705599"
click at [395, 157] on input "Người gửi" at bounding box center [466, 161] width 225 height 26
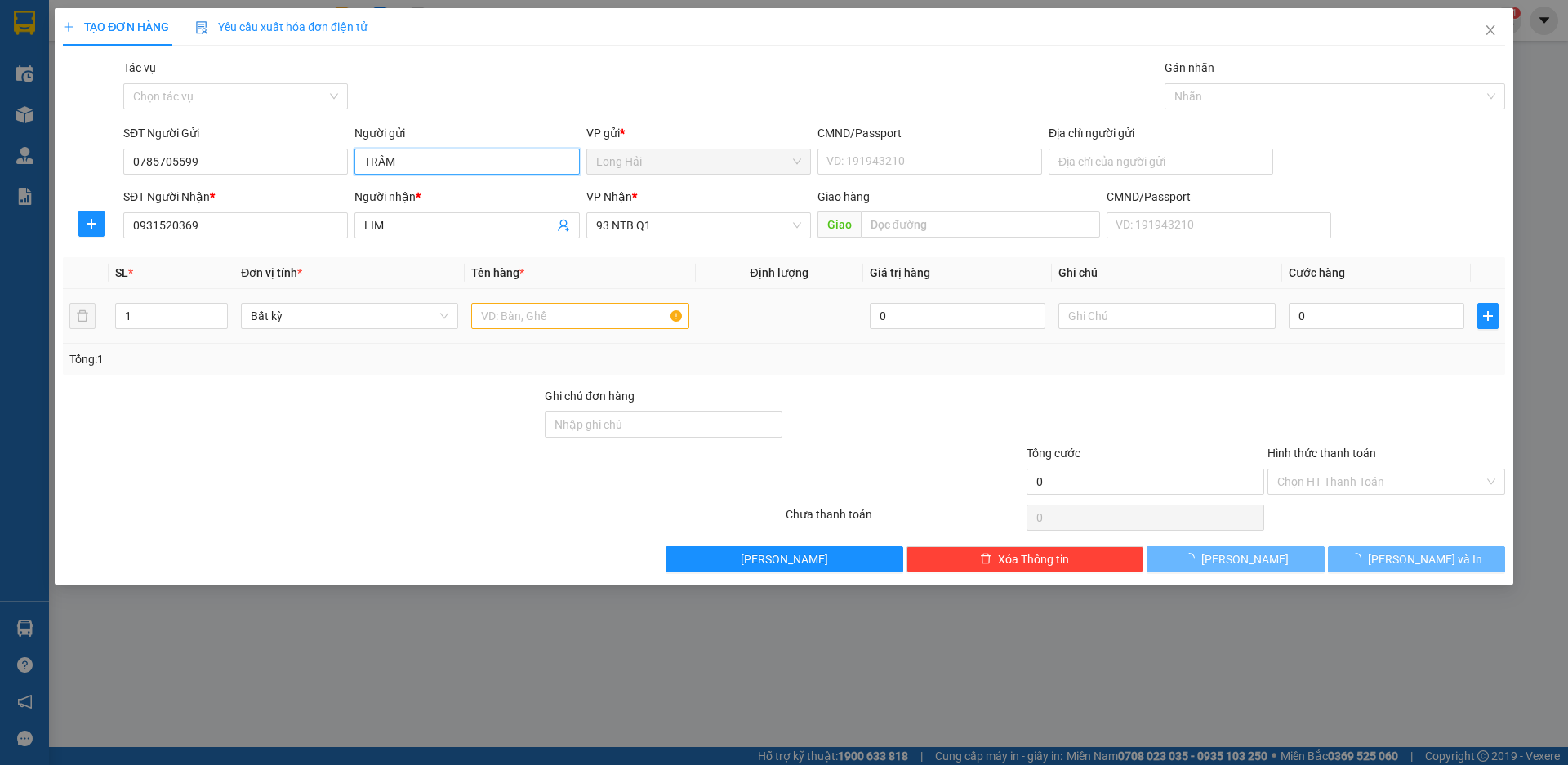
type input "TRÂM"
click at [629, 304] on input "text" at bounding box center [579, 315] width 218 height 26
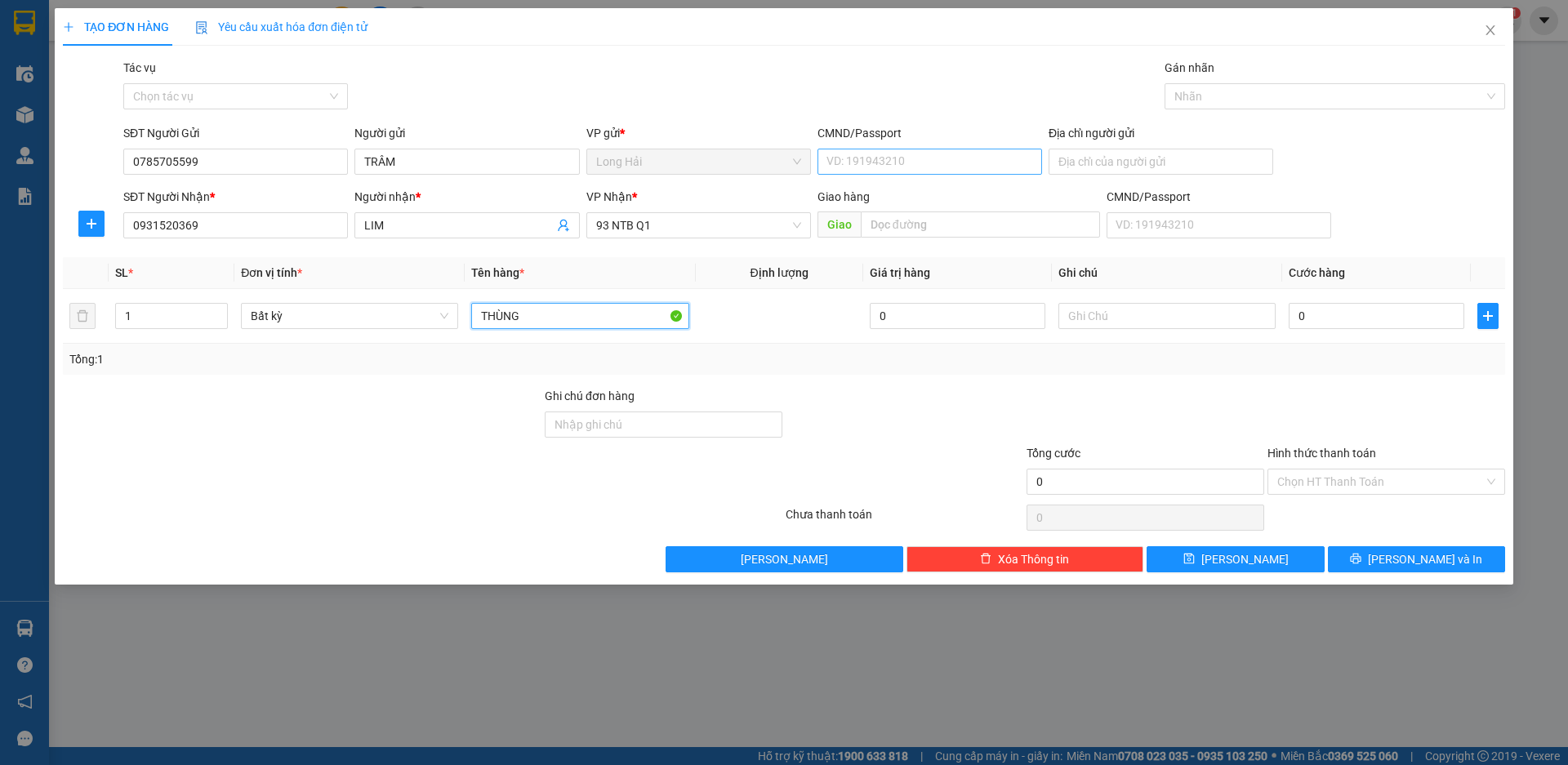
type input "THÙNG"
click at [911, 150] on input "CMND/Passport" at bounding box center [929, 161] width 225 height 26
click at [1344, 330] on div "0" at bounding box center [1377, 315] width 176 height 33
click at [1351, 318] on input "0" at bounding box center [1377, 315] width 176 height 26
type input "3"
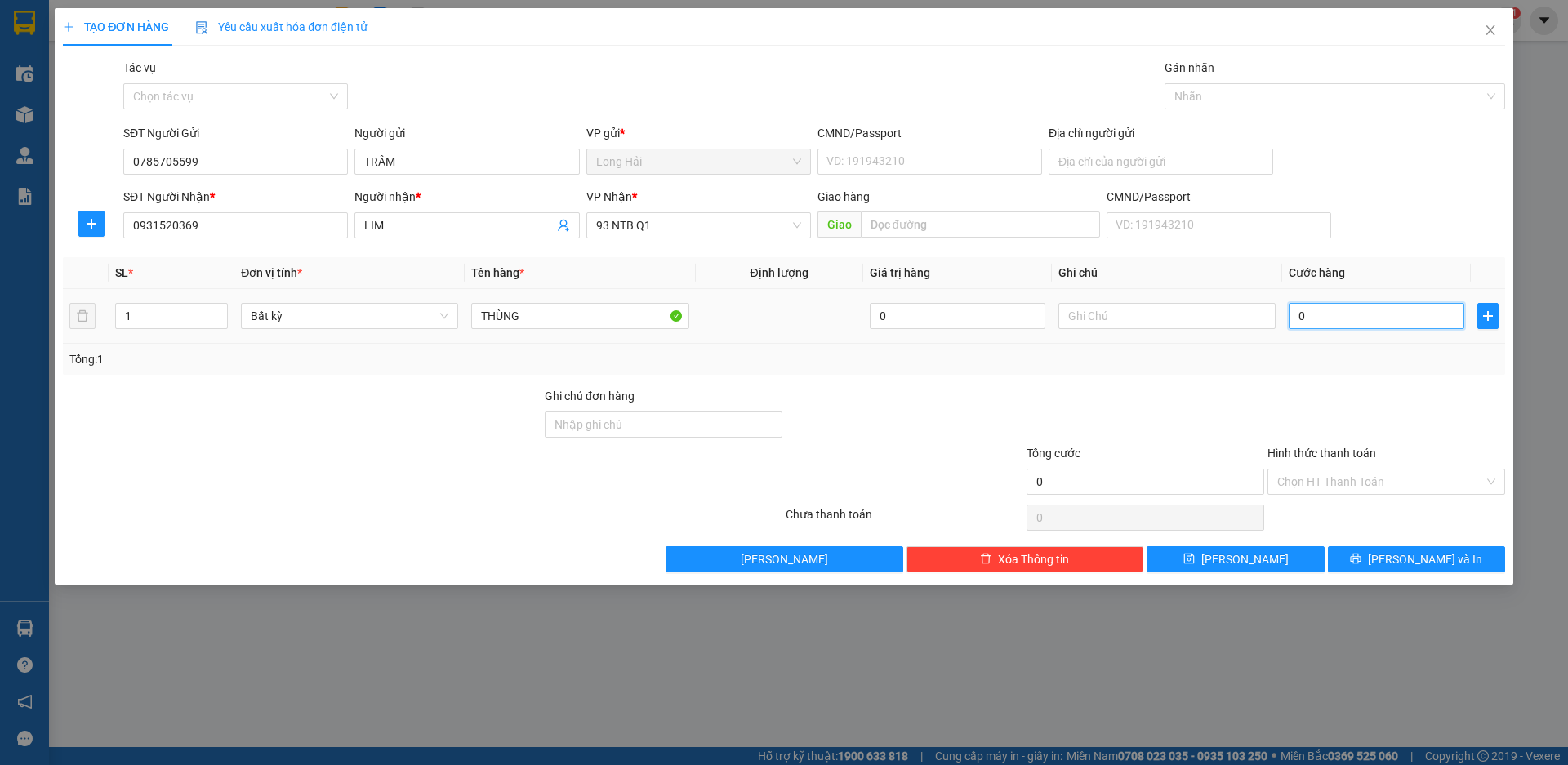
type input "3"
type input "30"
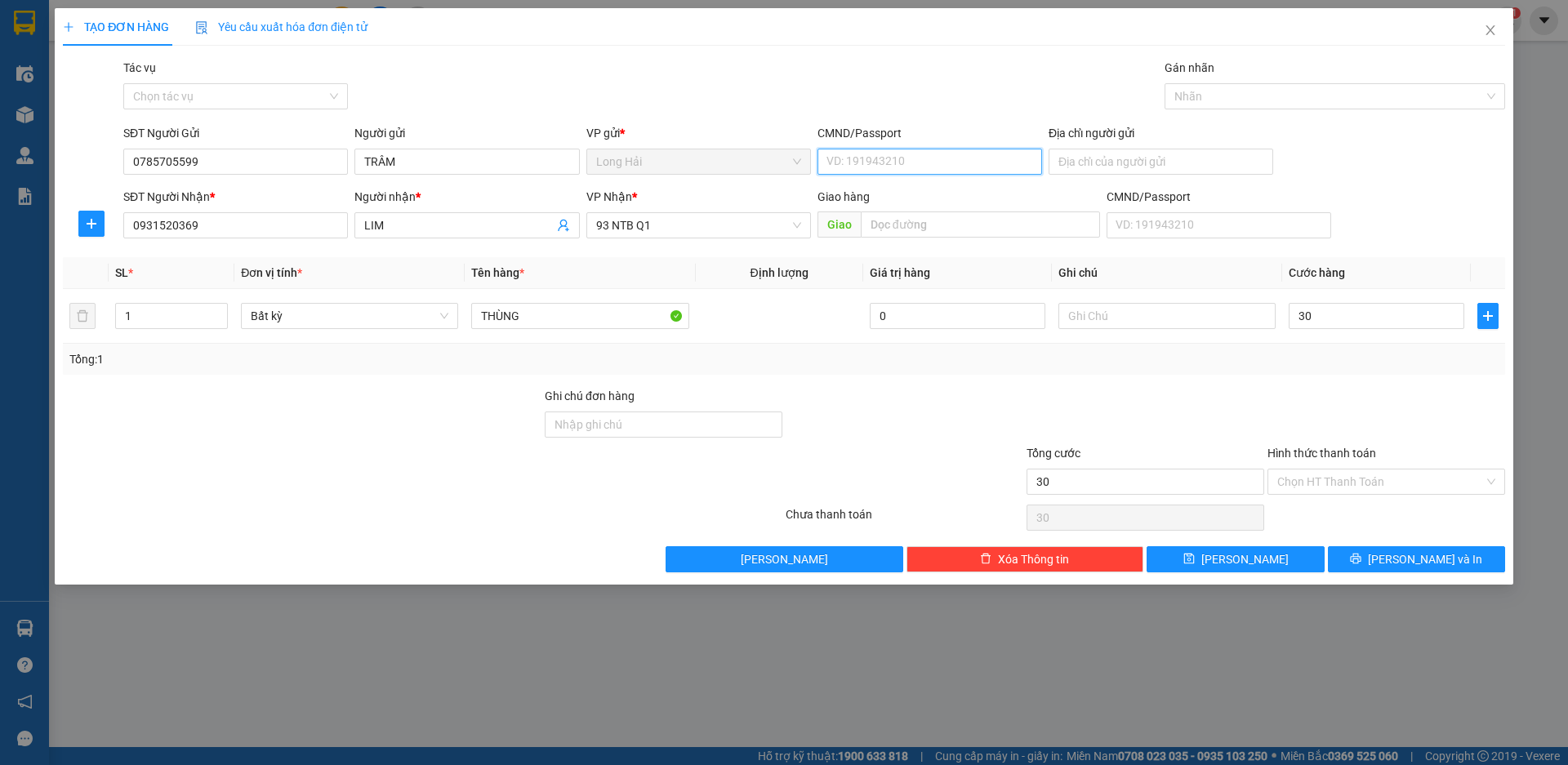
click at [974, 168] on input "CMND/Passport" at bounding box center [929, 161] width 225 height 26
type input "30.000"
type input "077306001624"
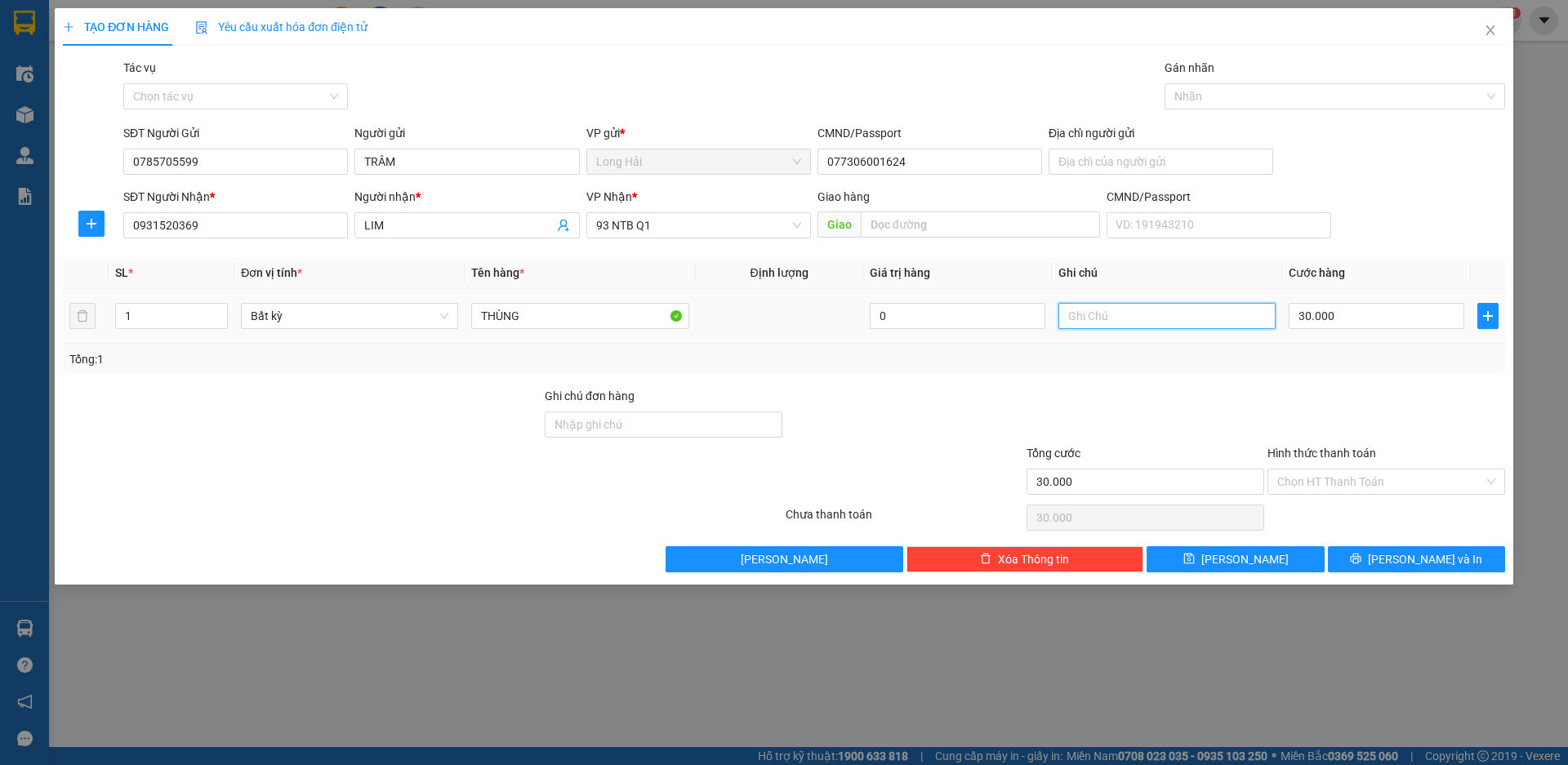
click at [1154, 308] on input "text" at bounding box center [1167, 315] width 218 height 26
type input "MÁY TÍNH"
click at [1329, 415] on div at bounding box center [1386, 416] width 241 height 57
click at [1412, 363] on div "Tổng: 1" at bounding box center [784, 359] width 1429 height 18
click at [1376, 553] on button "[PERSON_NAME] và In" at bounding box center [1417, 559] width 178 height 26
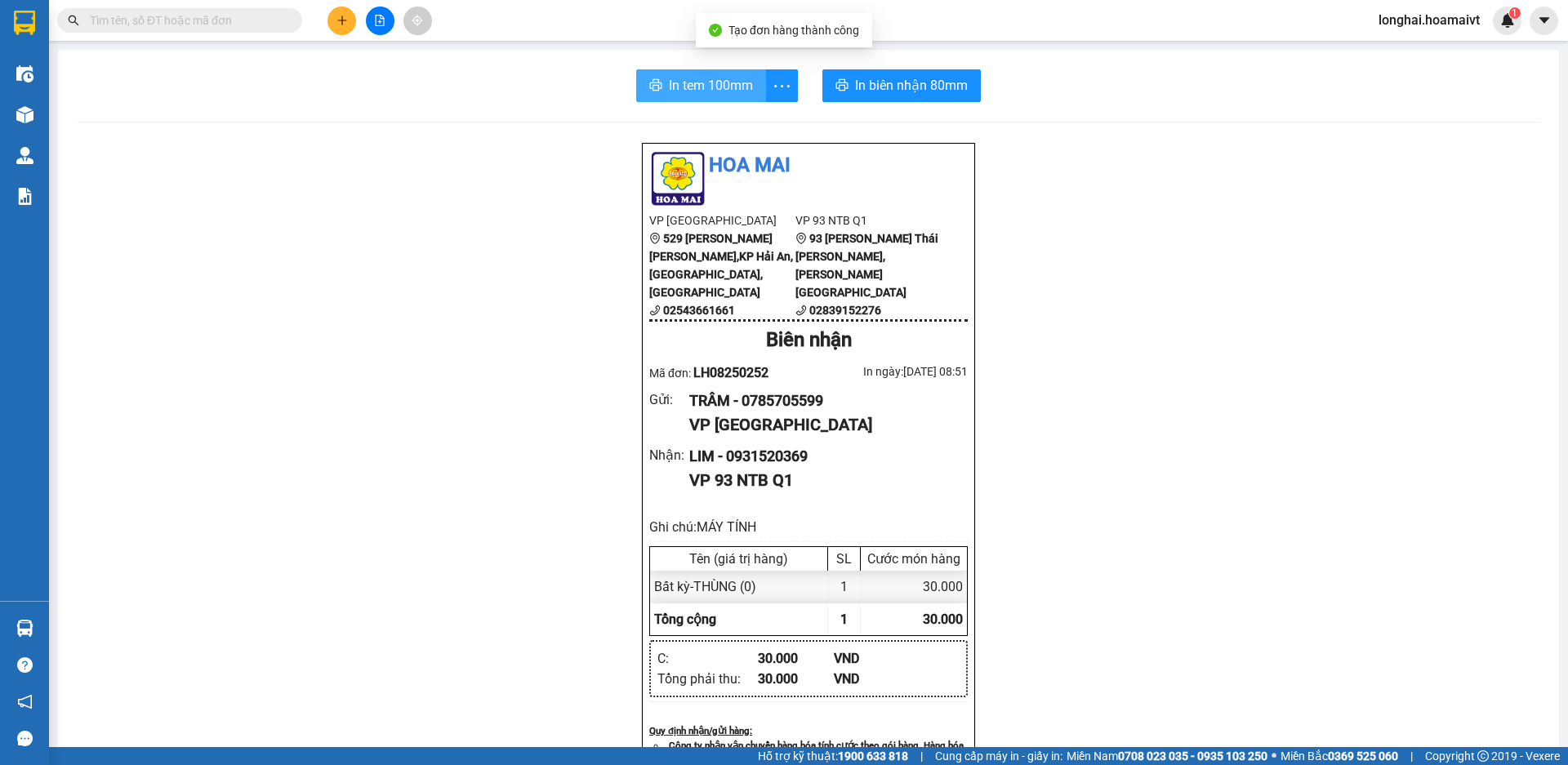
click at [657, 86] on button "In tem 100mm" at bounding box center [701, 85] width 130 height 33
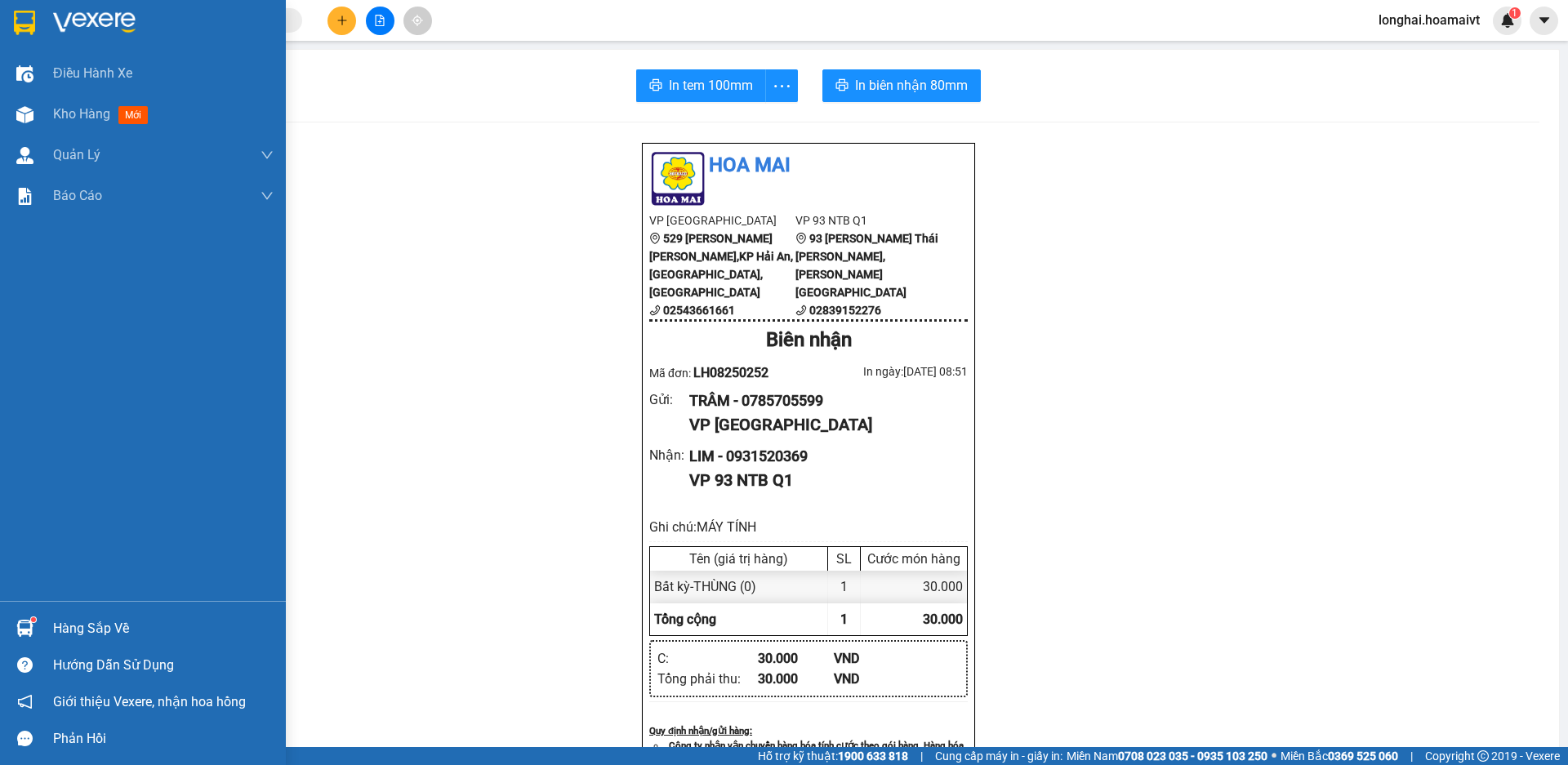
click at [74, 620] on div "Hàng sắp về" at bounding box center [163, 629] width 220 height 25
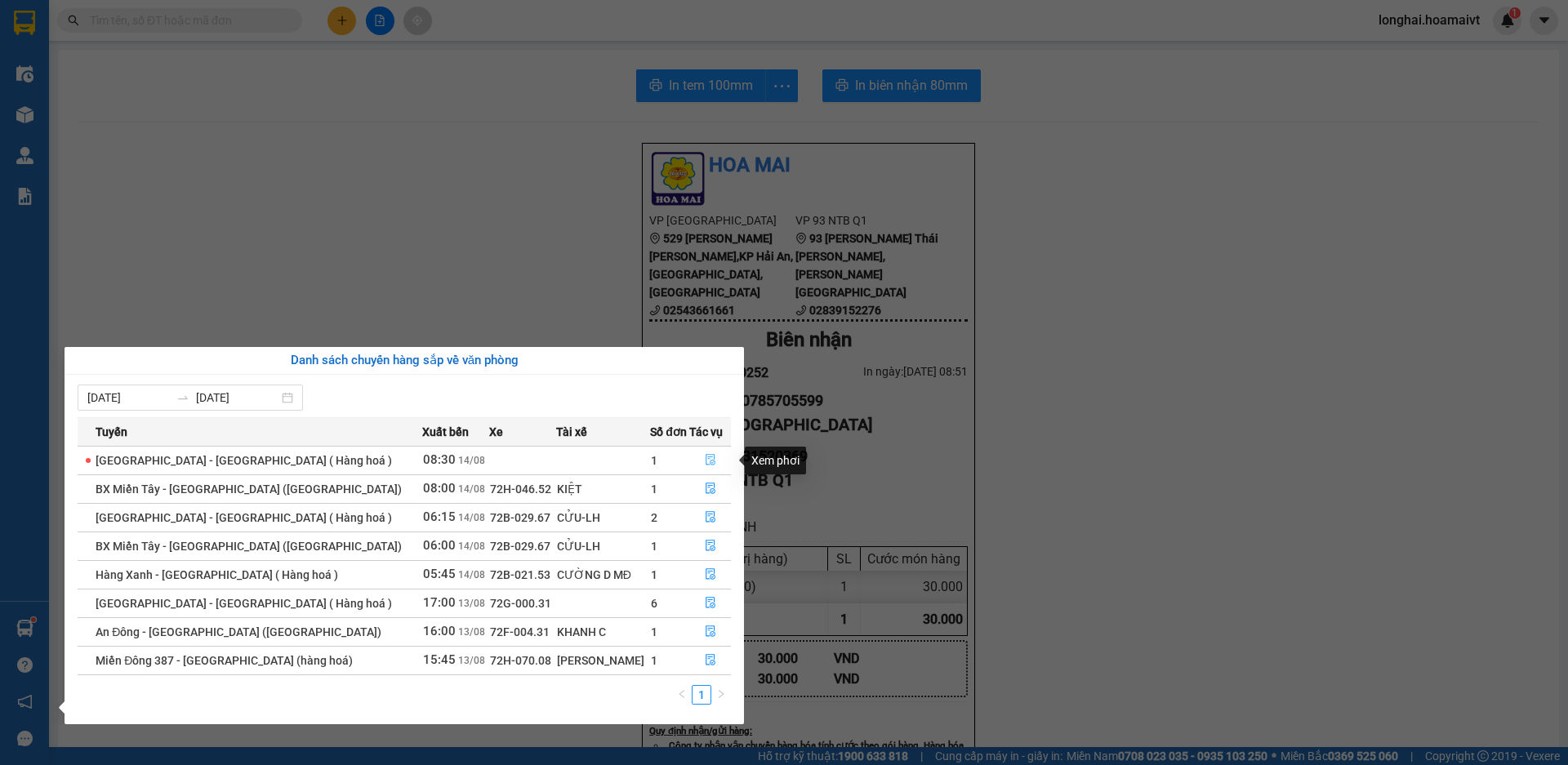
click at [703, 452] on button "button" at bounding box center [710, 460] width 40 height 26
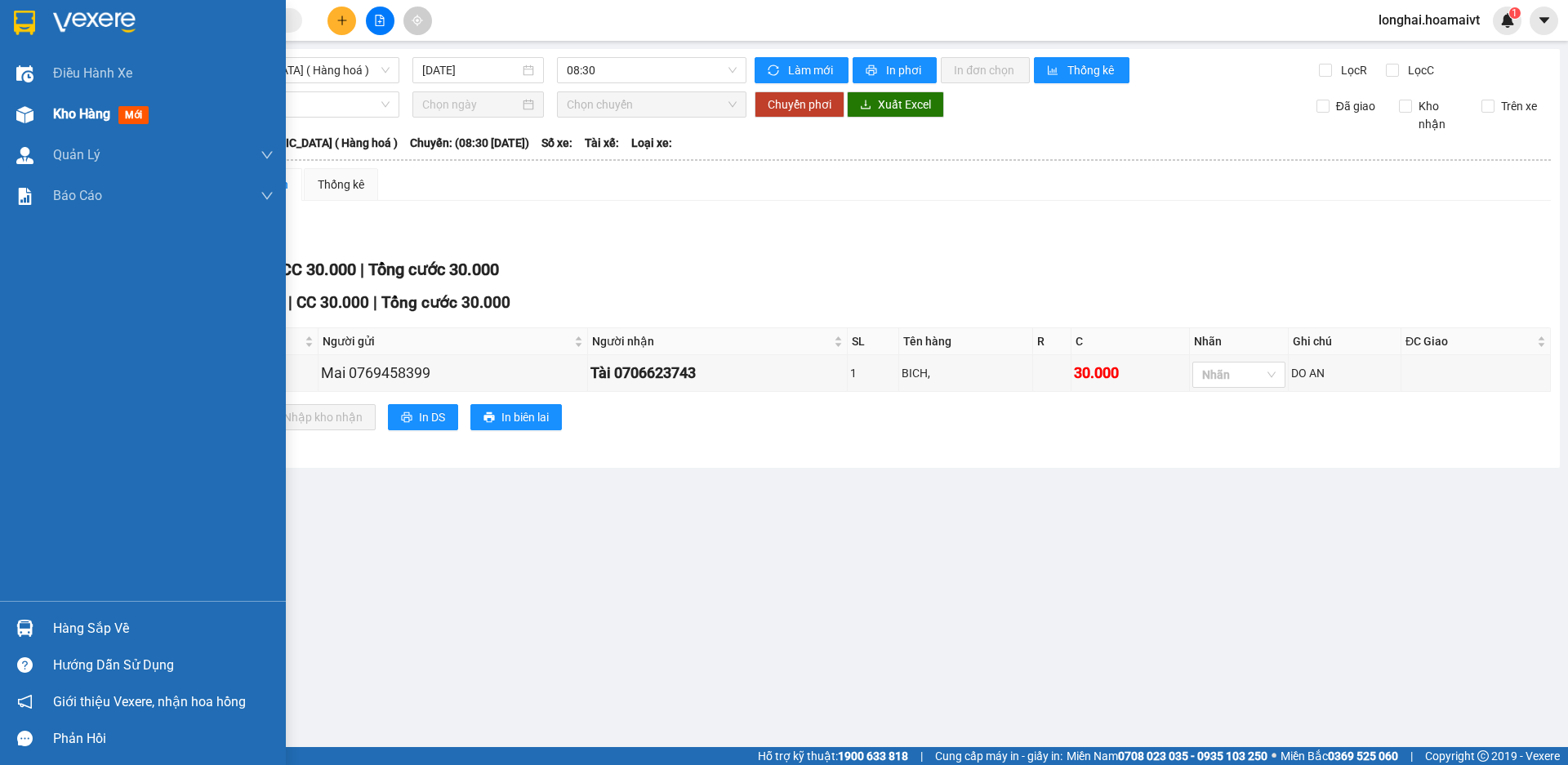
click at [46, 119] on div "Kho hàng mới" at bounding box center [143, 115] width 286 height 41
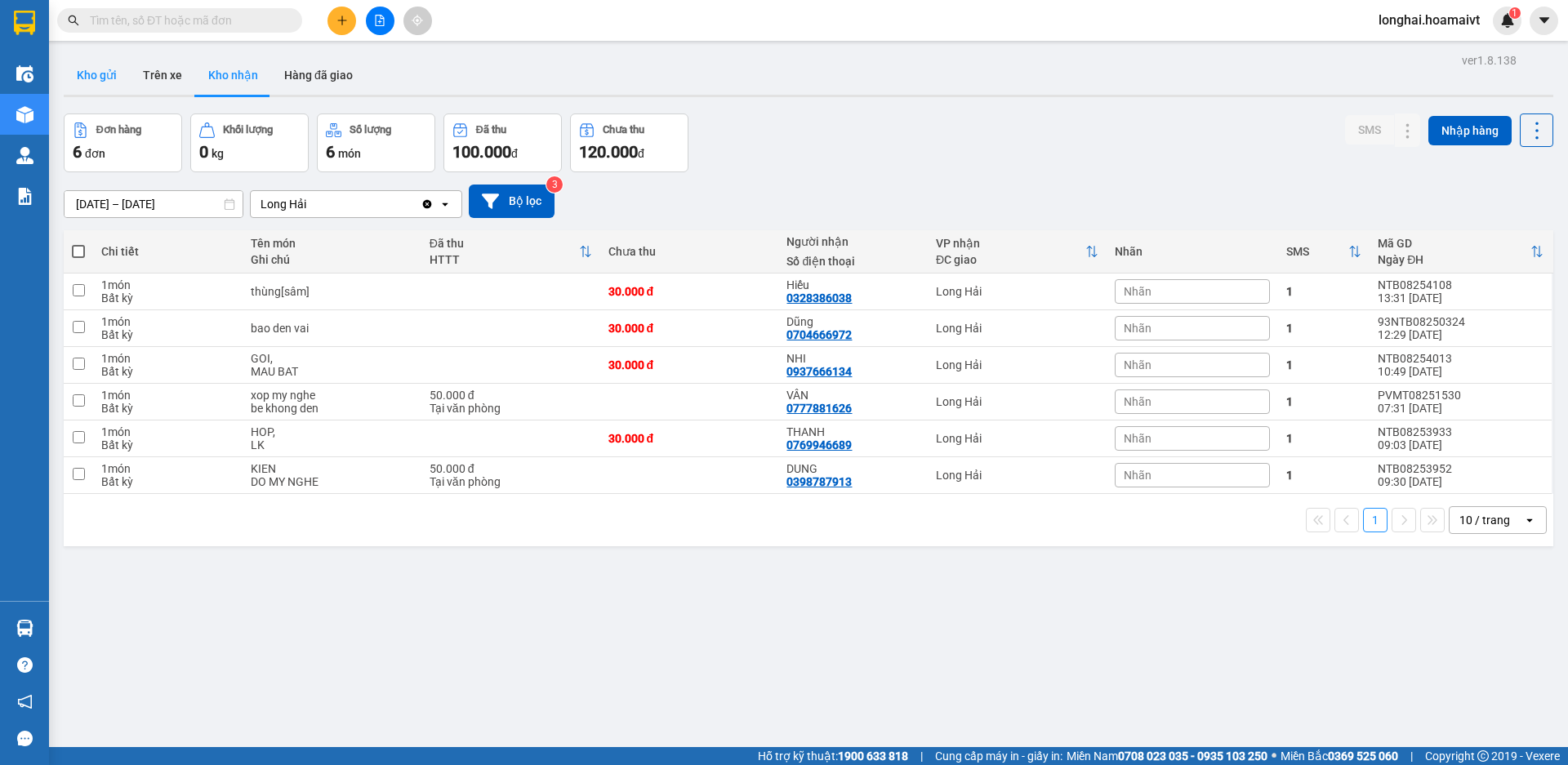
click at [97, 64] on button "Kho gửi" at bounding box center [97, 76] width 66 height 39
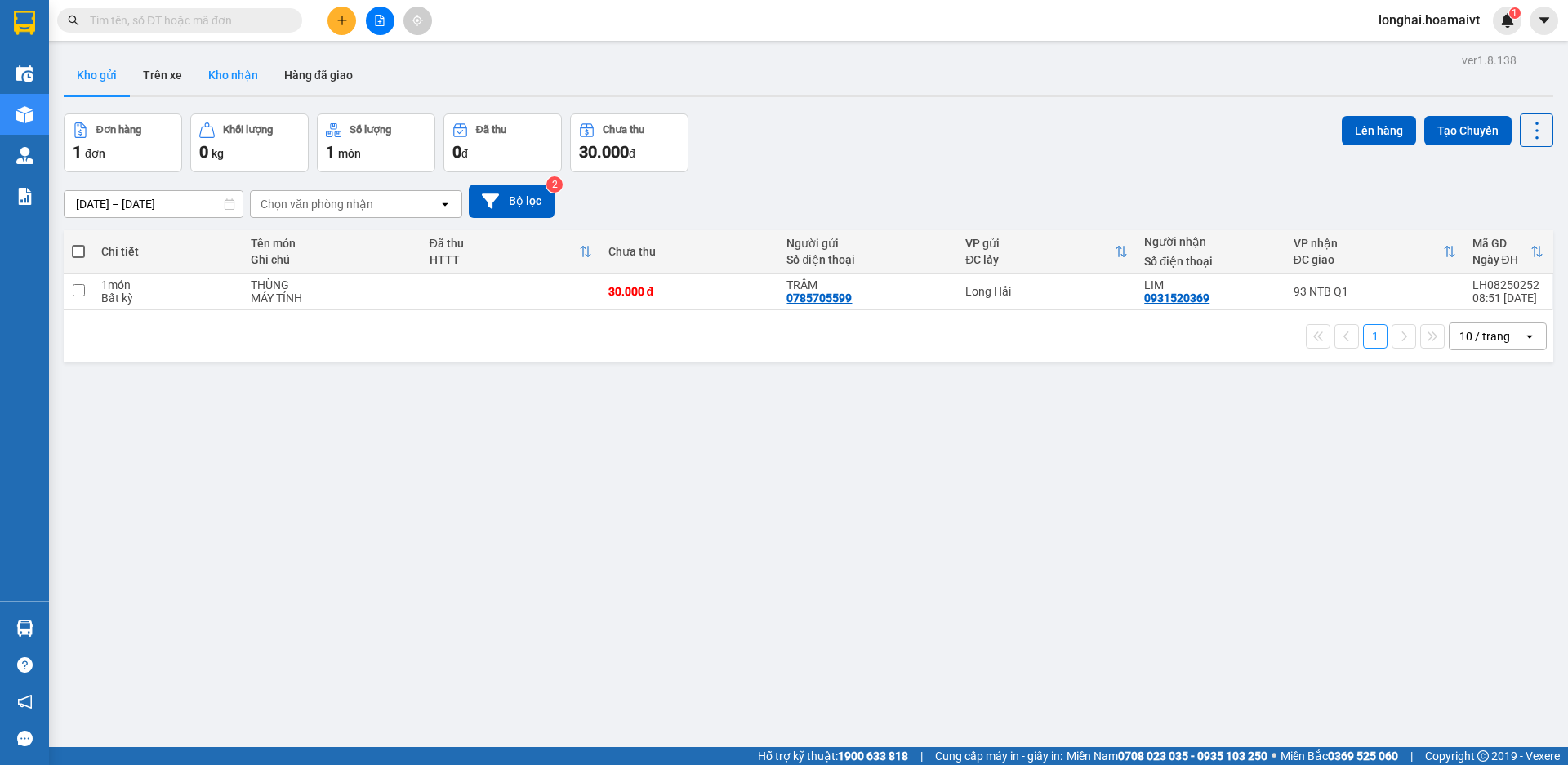
click at [252, 80] on button "Kho nhận" at bounding box center [234, 76] width 76 height 39
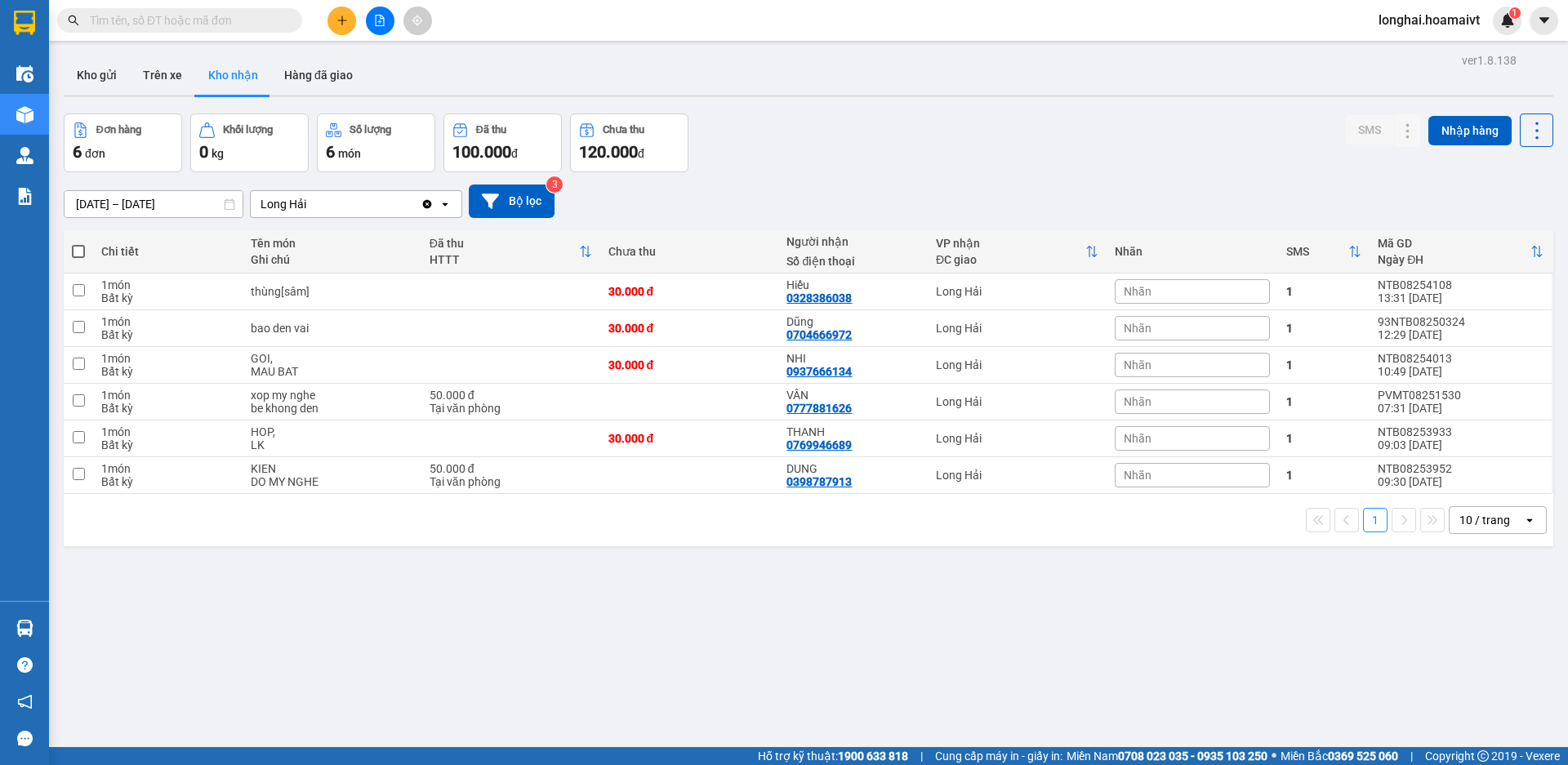
click at [218, 19] on input "text" at bounding box center [186, 20] width 193 height 18
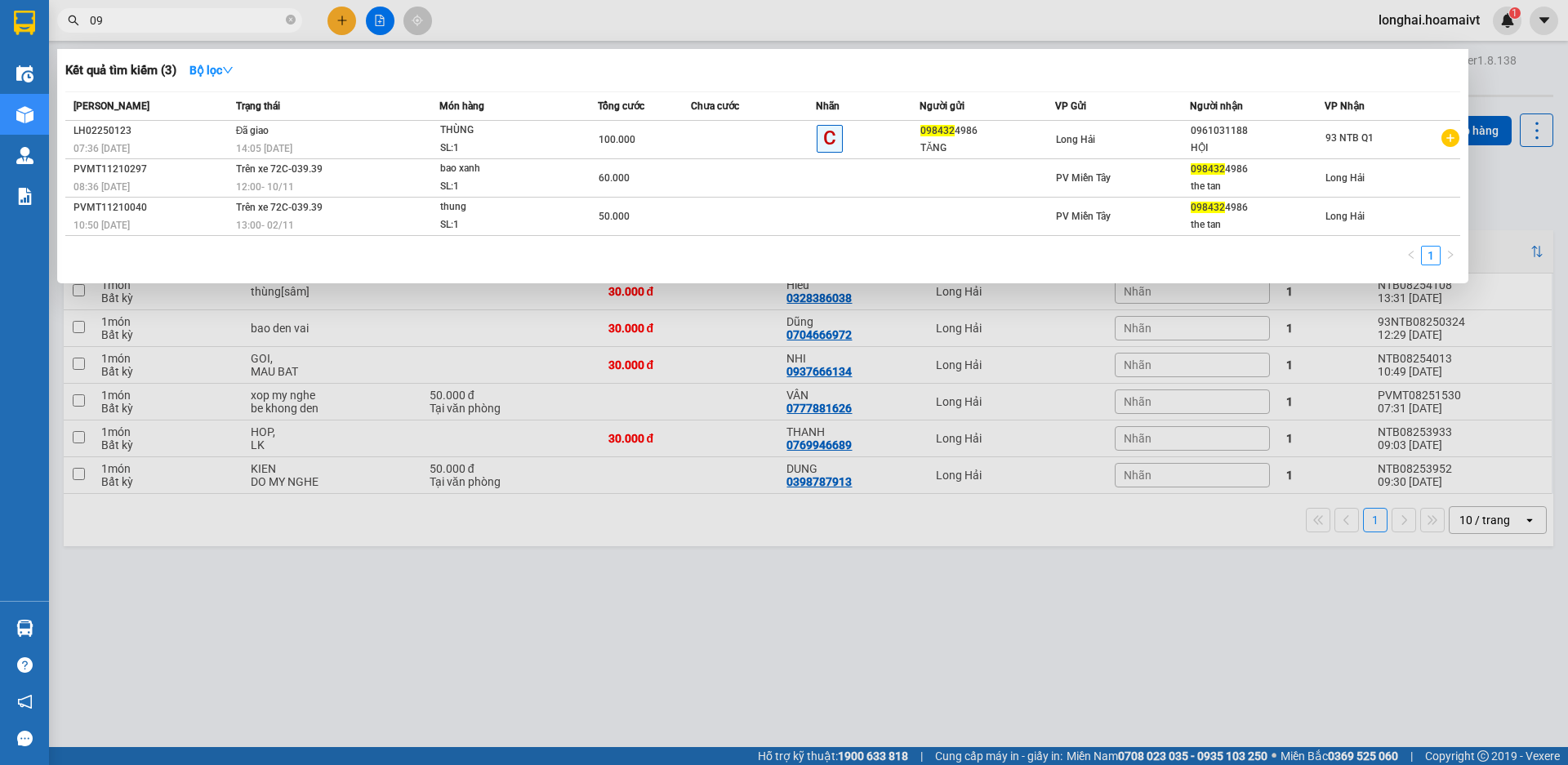
type input "0"
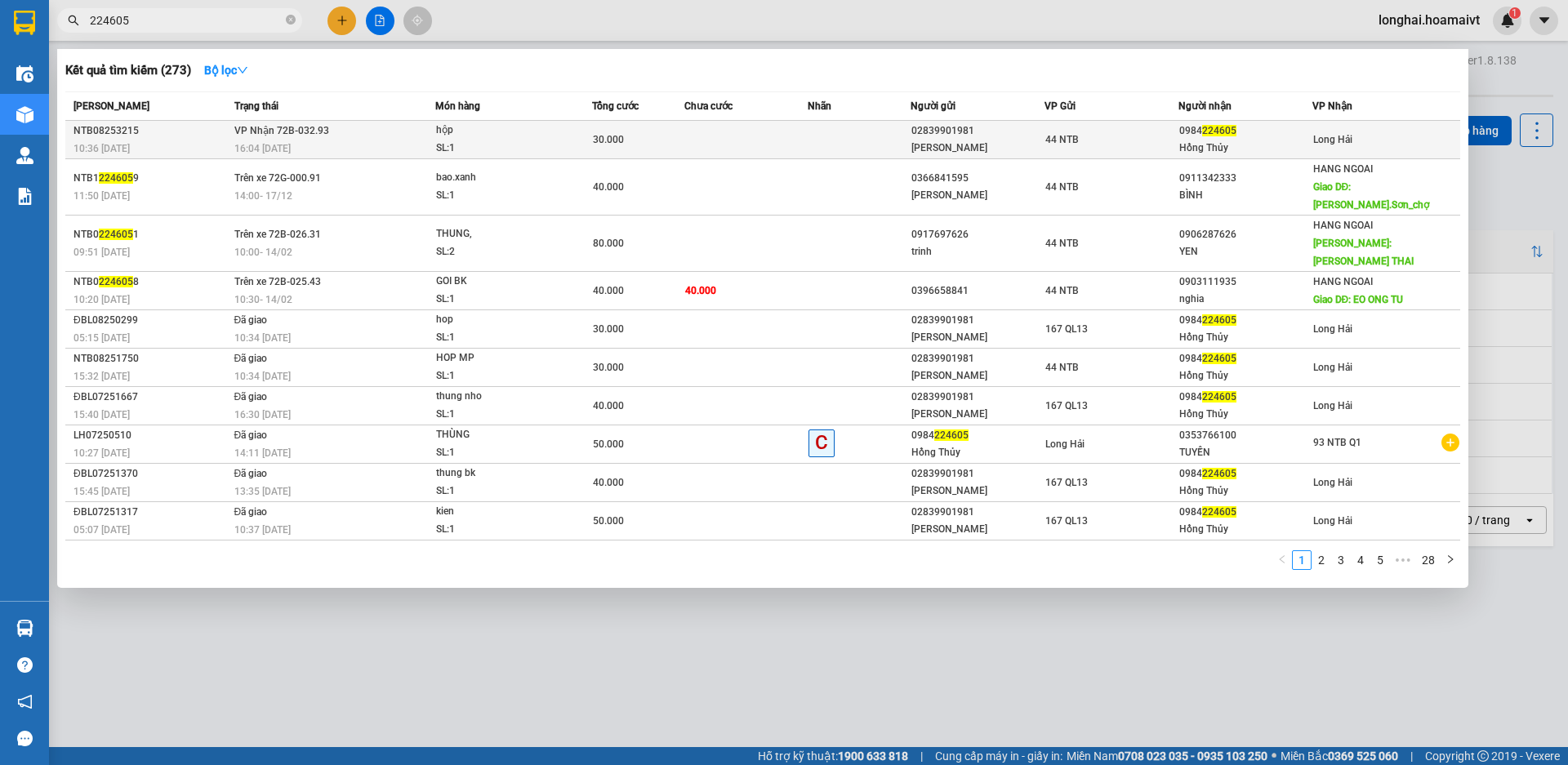
type input "224605"
click at [731, 124] on td at bounding box center [745, 139] width 123 height 38
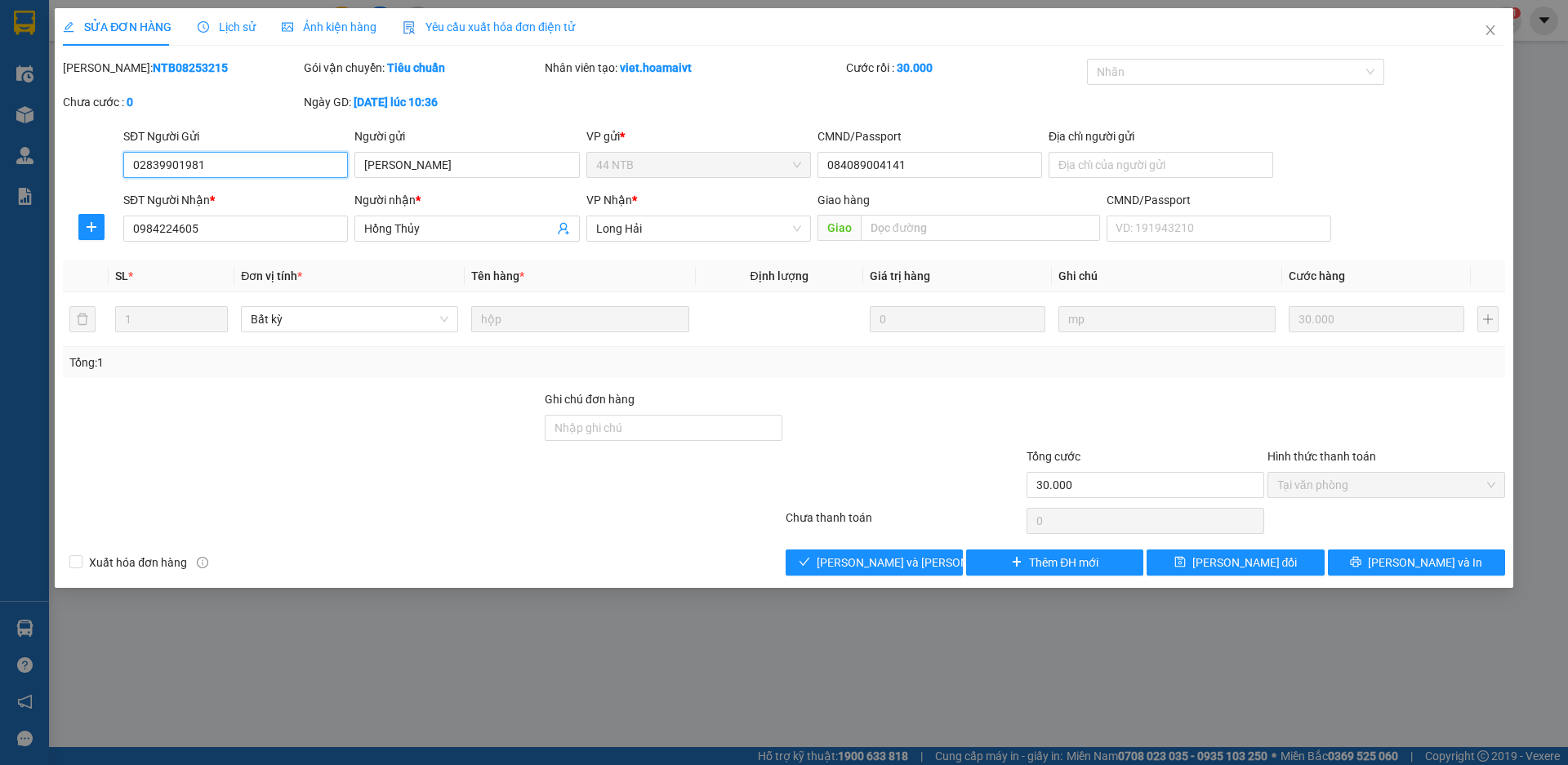
type input "02839901981"
type input "UYÊN PHƯƠNG"
type input "084089004141"
type input "0984224605"
type input "Hồng Thủy"
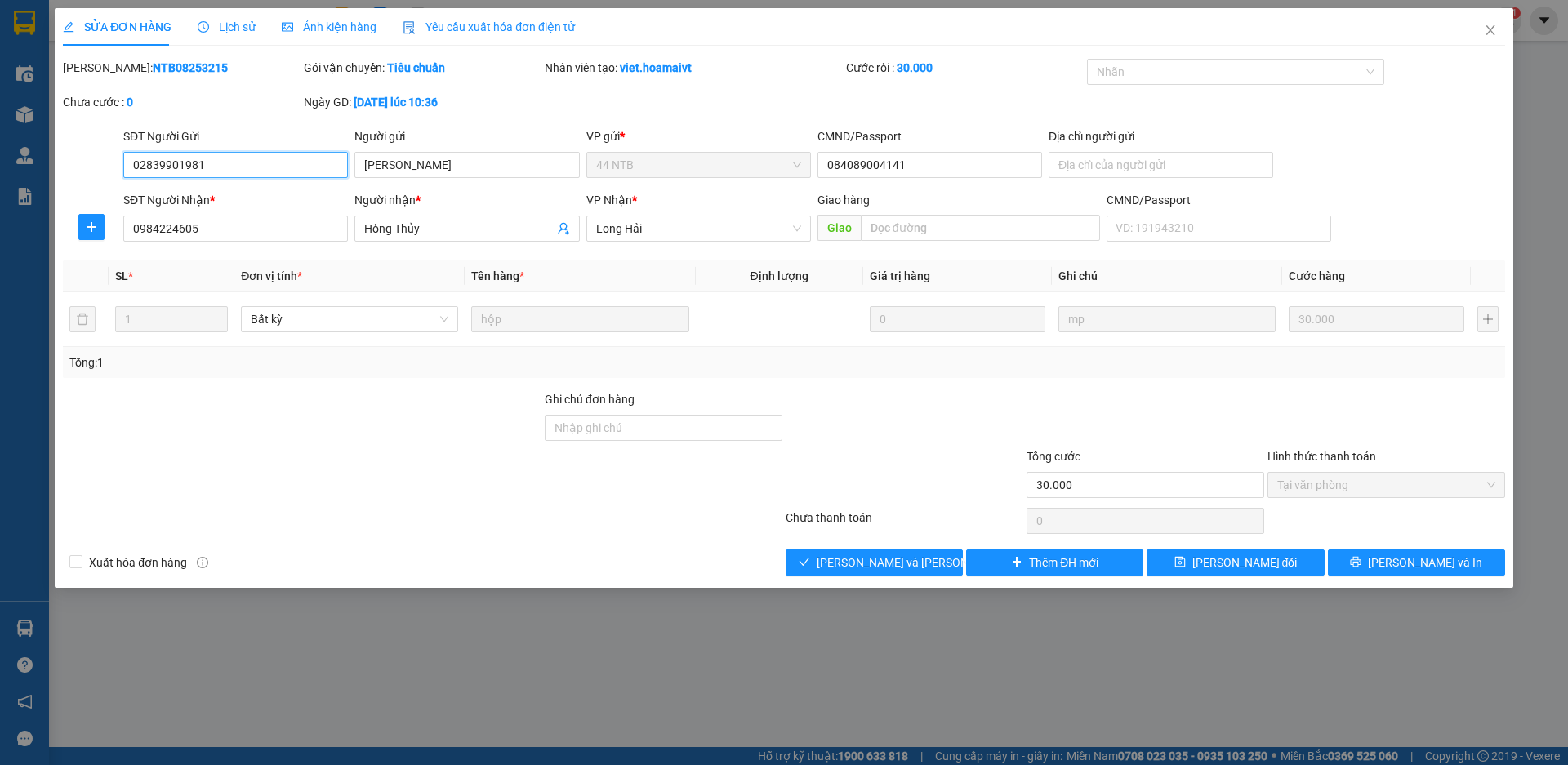
type input "30.000"
click at [927, 571] on button "[PERSON_NAME] và Giao hàng" at bounding box center [874, 562] width 178 height 26
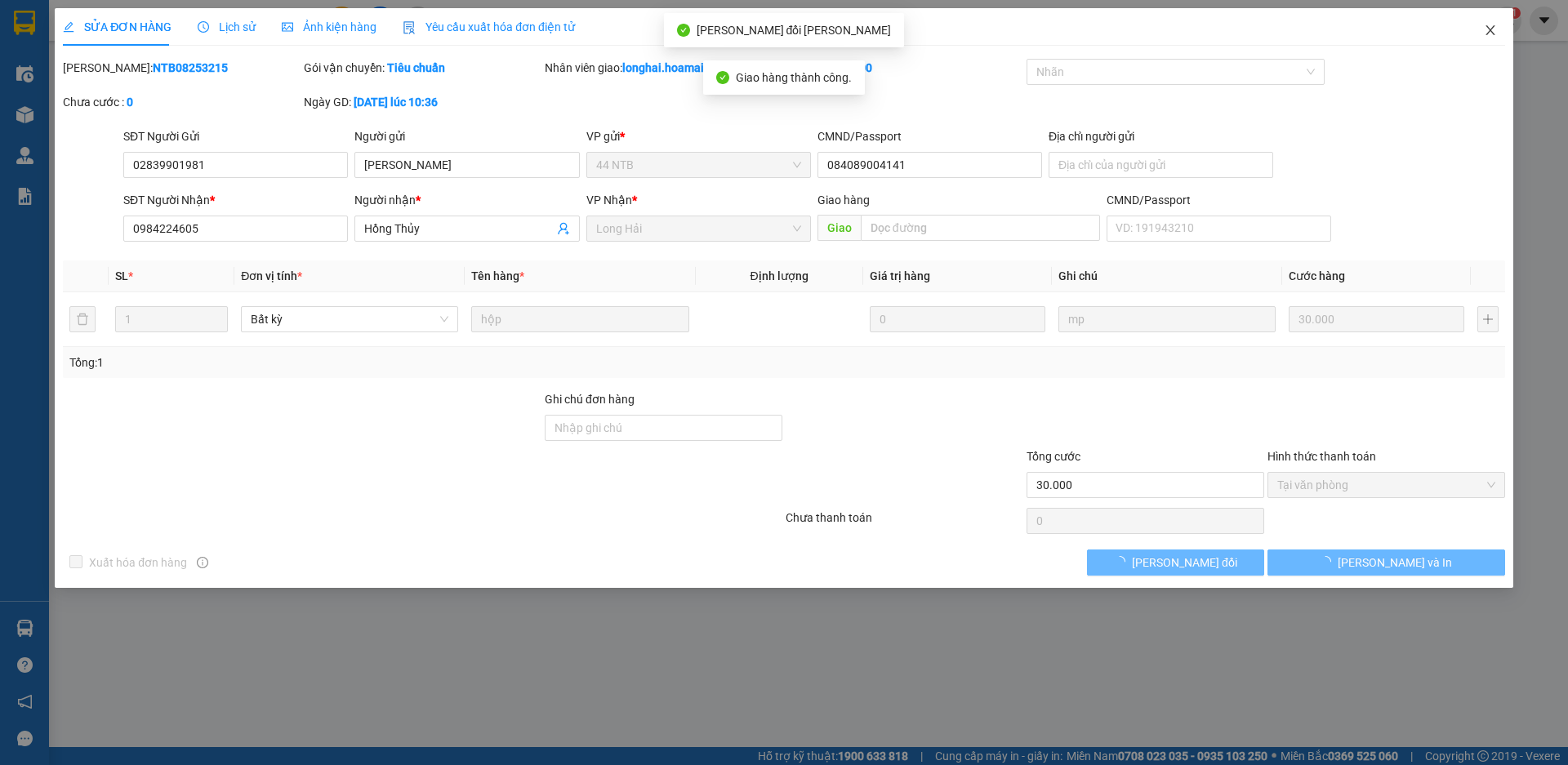
click at [1491, 28] on icon "close" at bounding box center [1490, 30] width 13 height 13
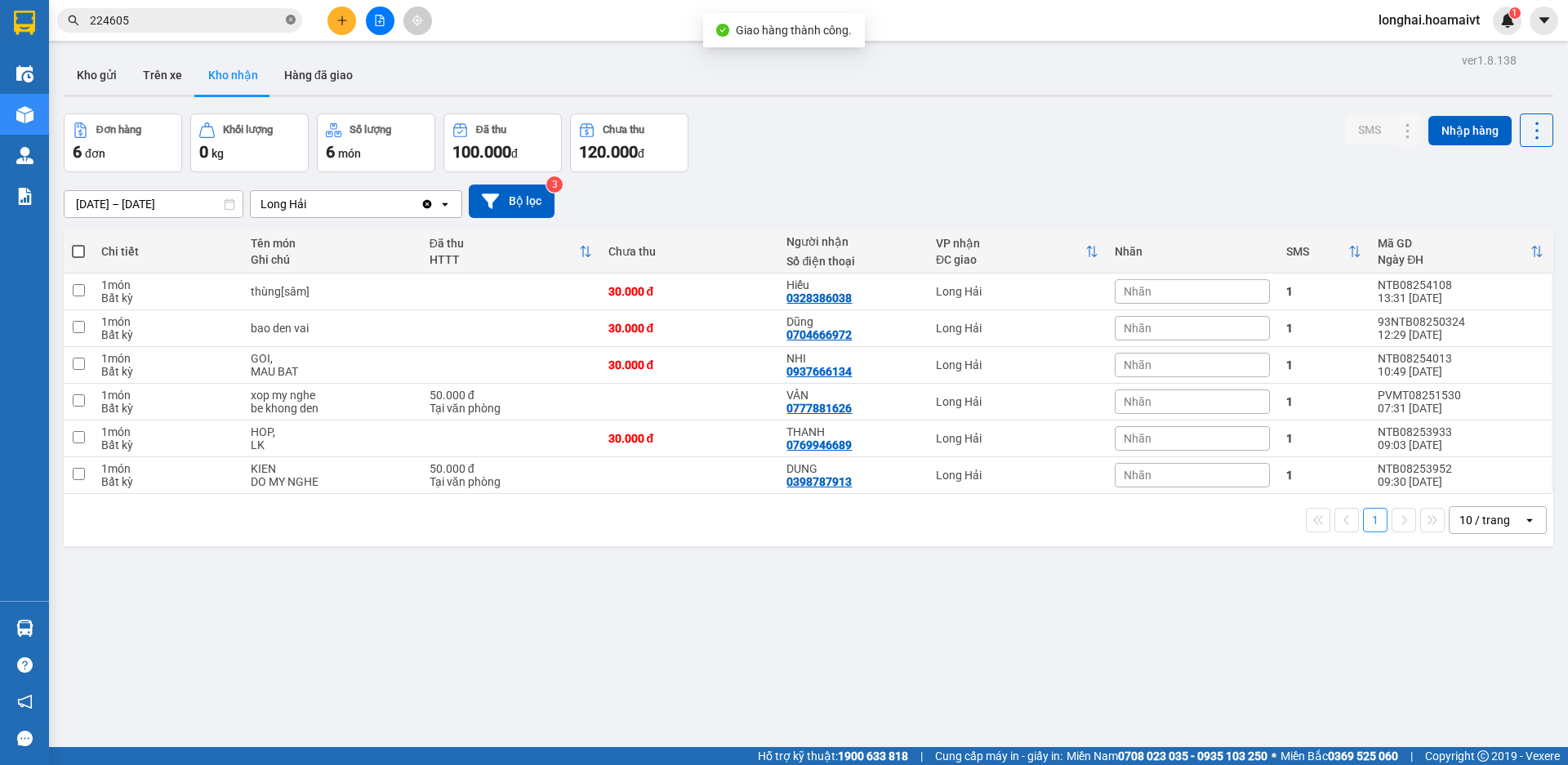
click at [291, 20] on icon "close-circle" at bounding box center [291, 20] width 10 height 10
click at [102, 65] on button "Kho gửi" at bounding box center [97, 76] width 66 height 39
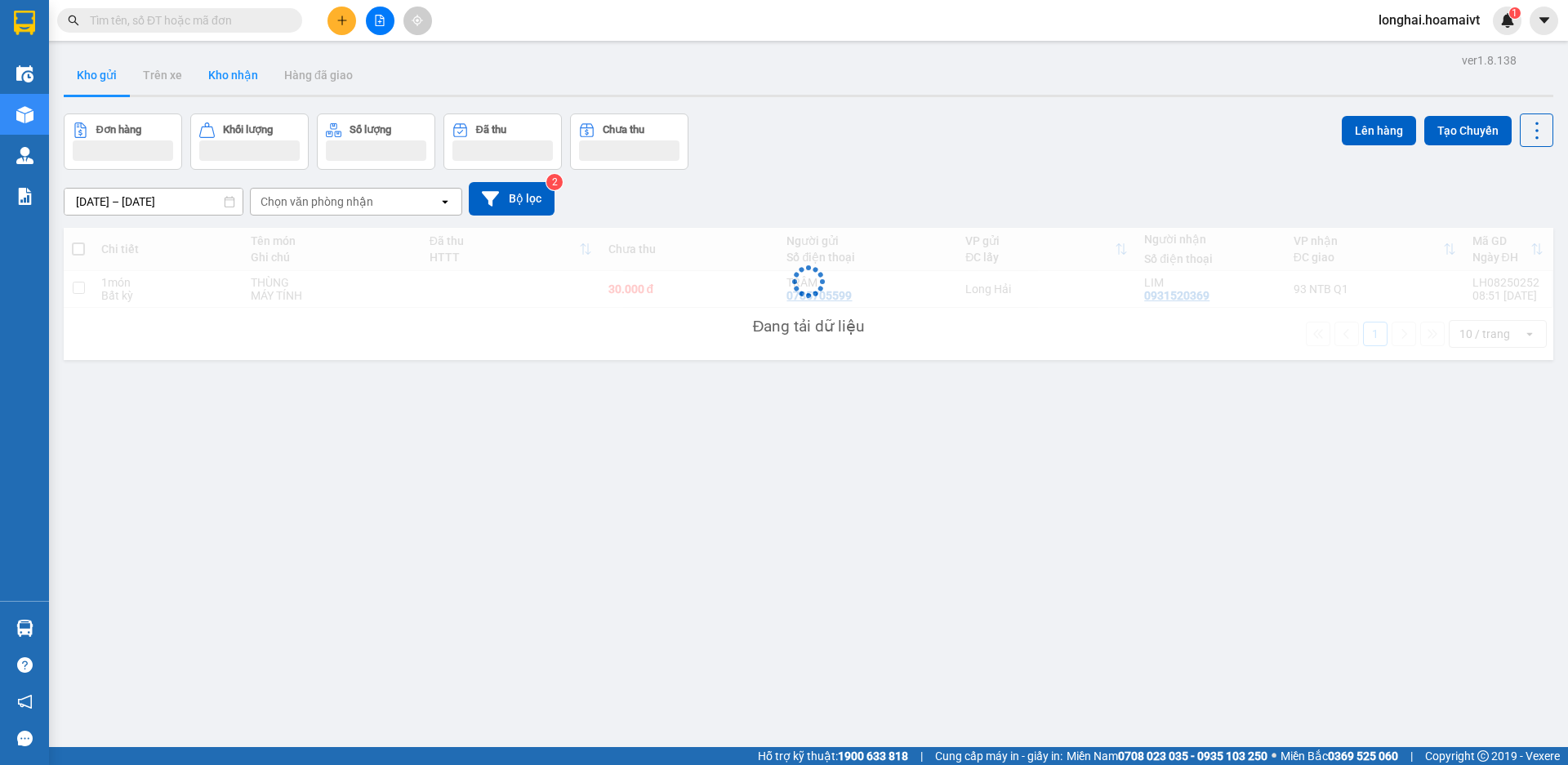
click at [230, 78] on button "Kho nhận" at bounding box center [234, 76] width 76 height 39
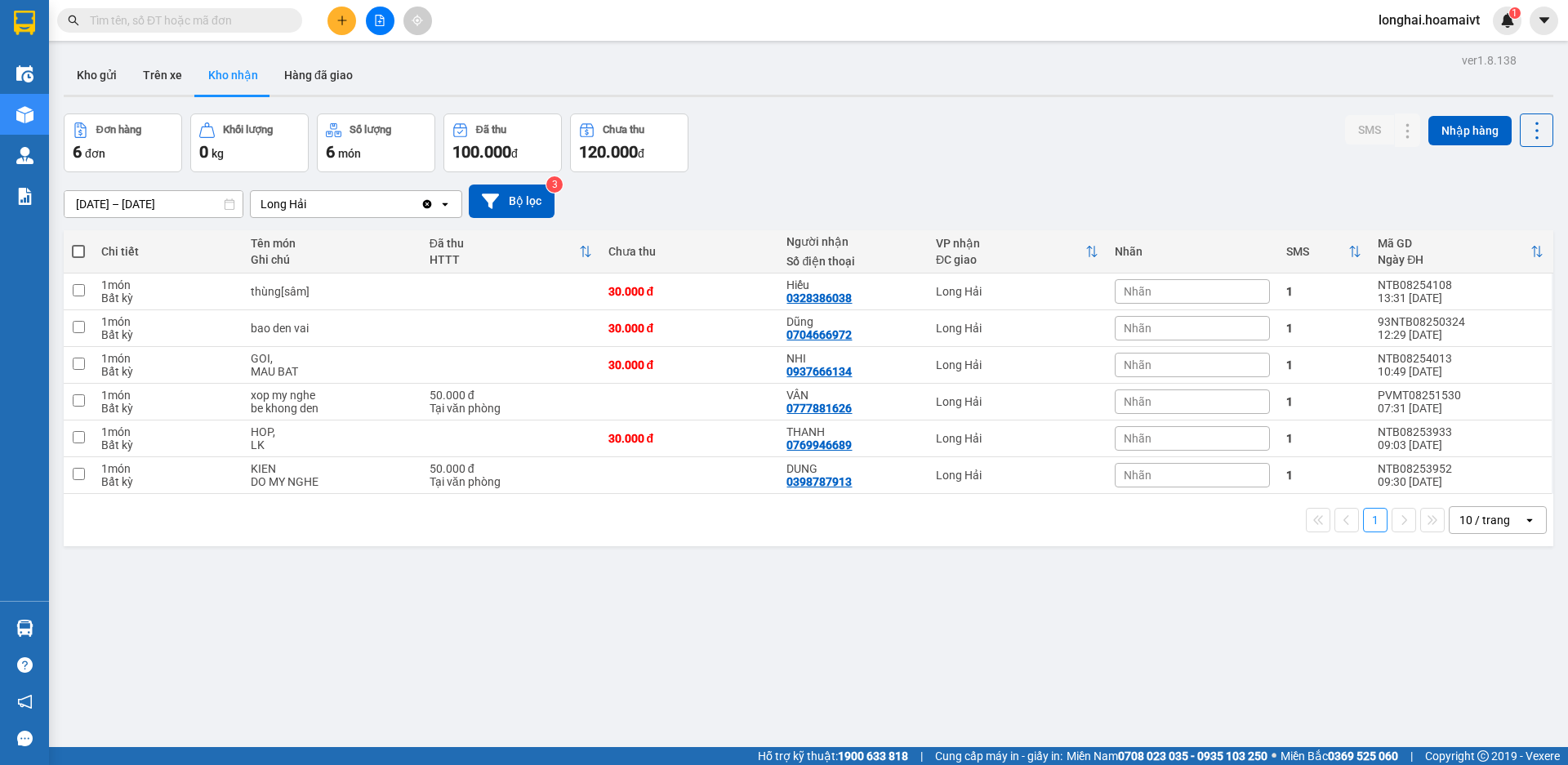
click at [235, 23] on input "text" at bounding box center [186, 20] width 193 height 18
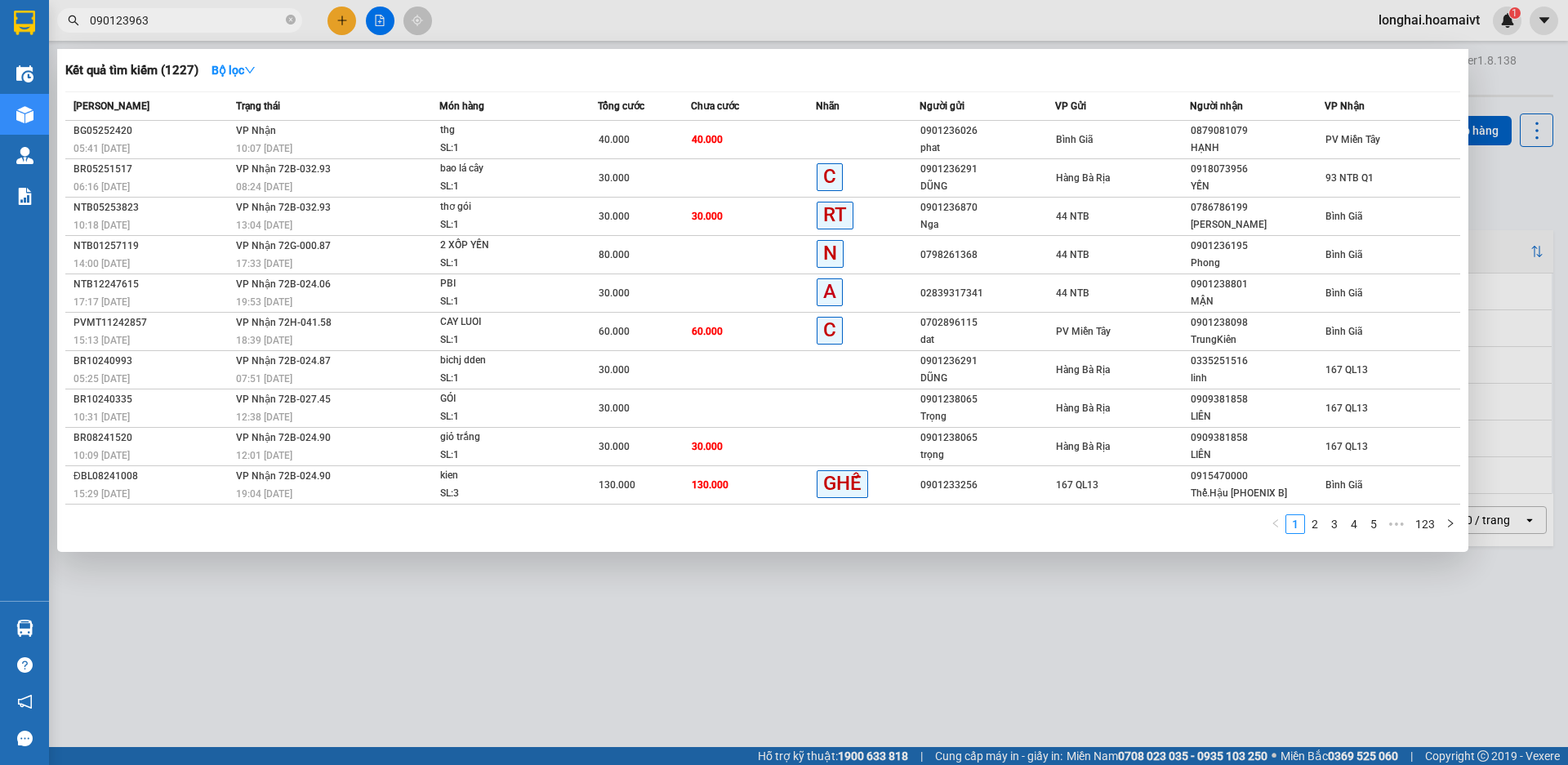
type input "0901239631"
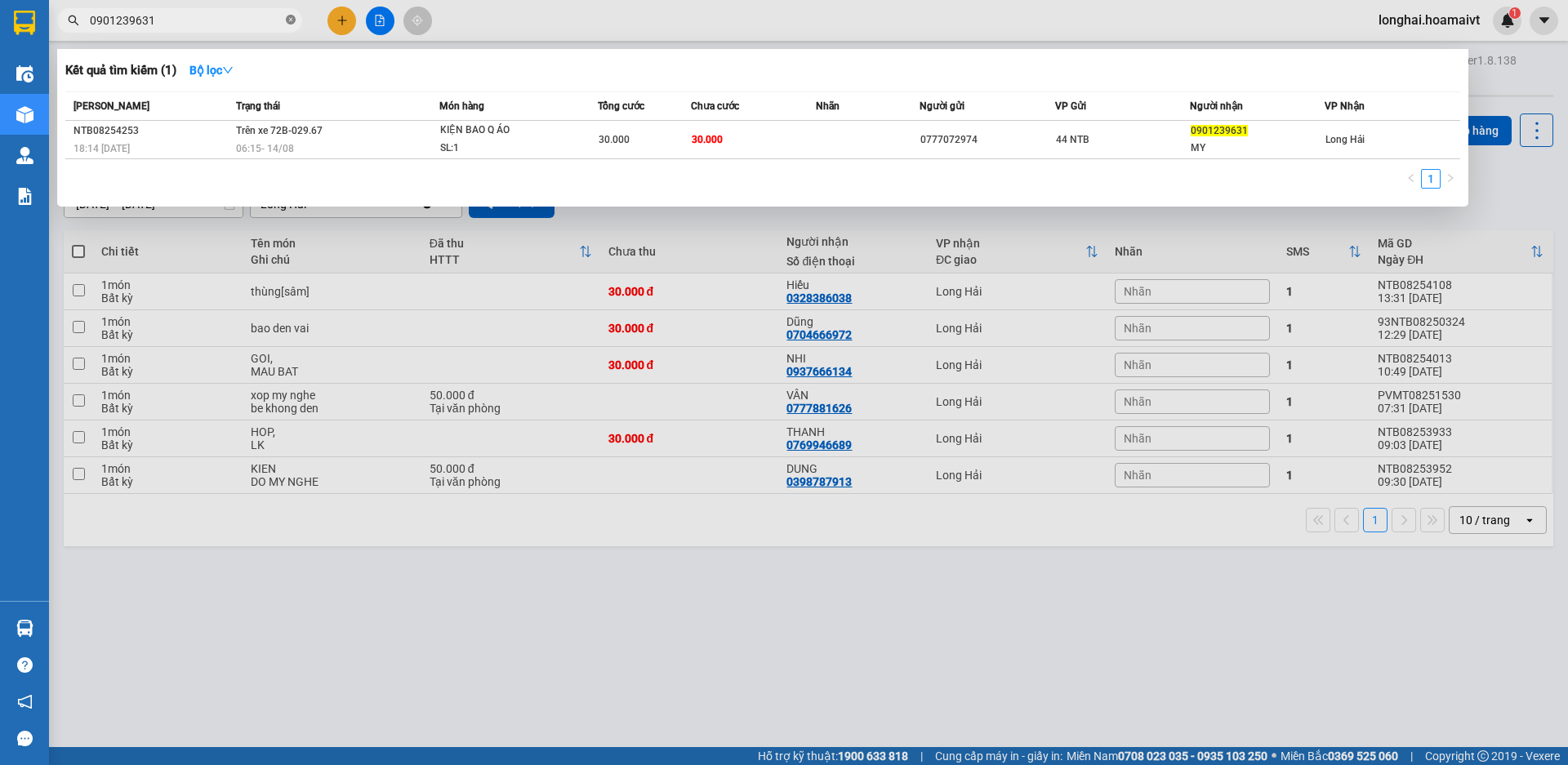
click at [288, 18] on icon "close-circle" at bounding box center [291, 20] width 10 height 10
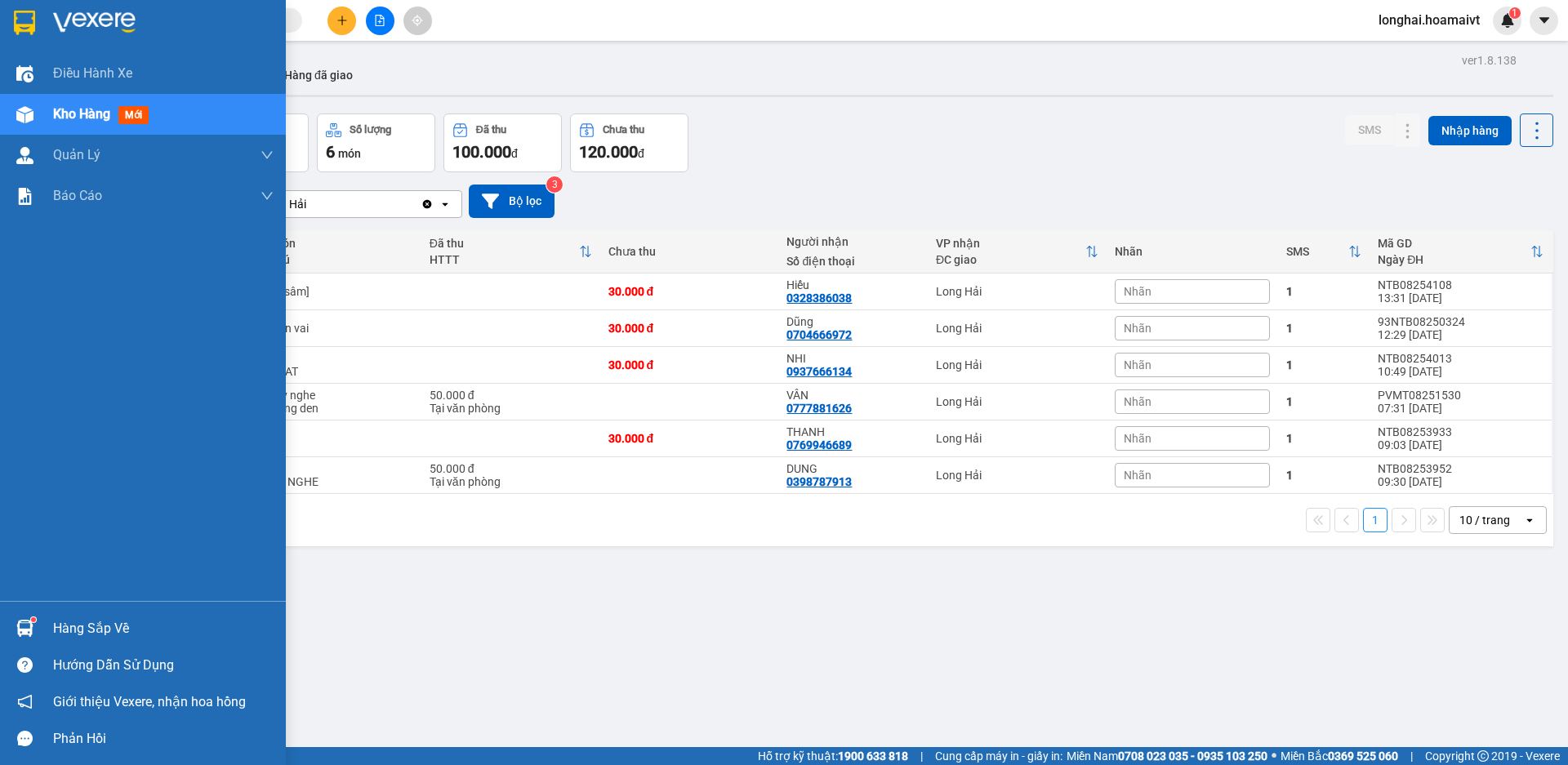
click at [64, 611] on div "Hàng sắp về" at bounding box center [143, 628] width 286 height 36
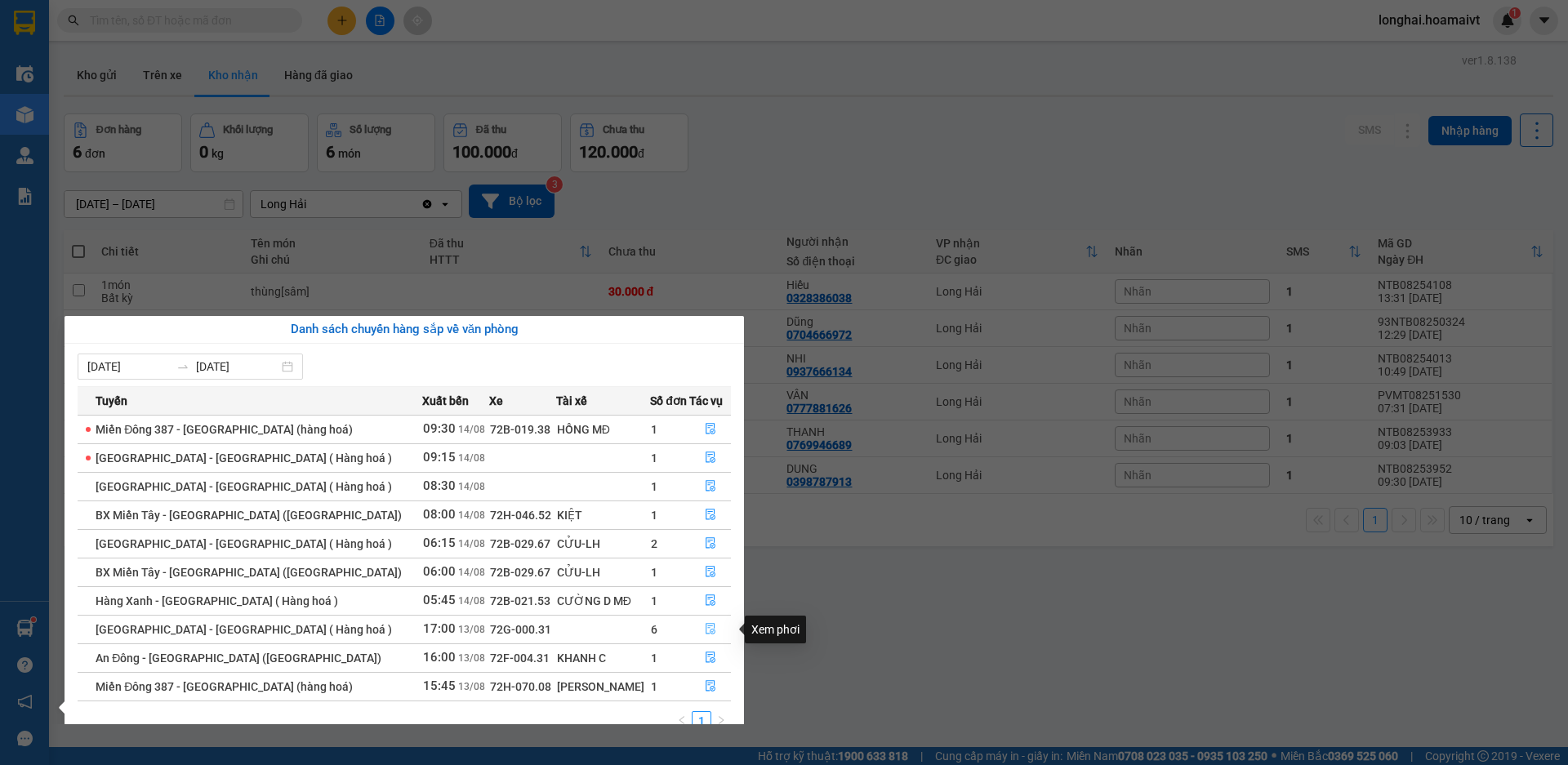
click at [708, 630] on icon "file-done" at bounding box center [710, 629] width 10 height 12
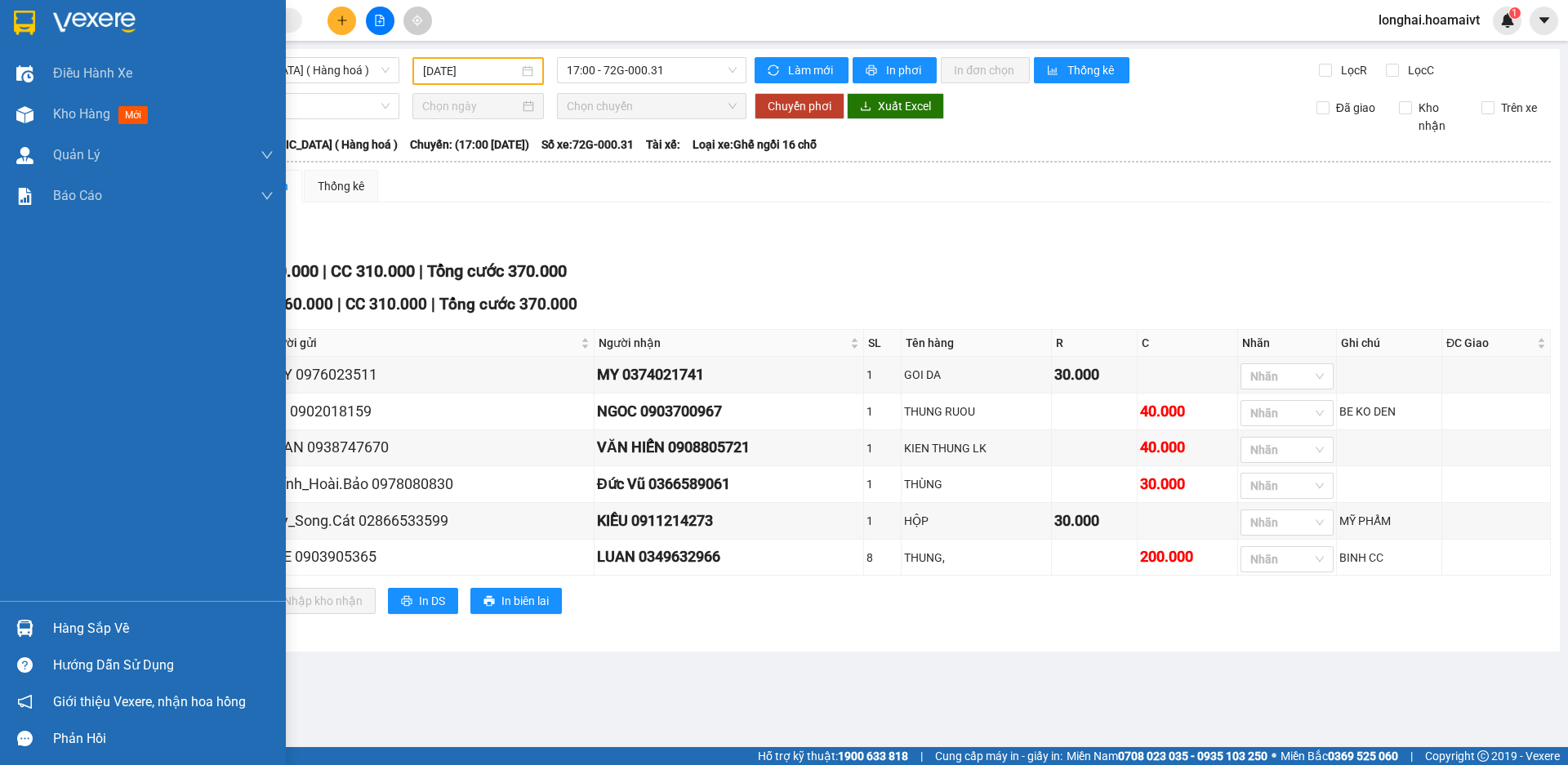
click at [45, 623] on div "Hàng sắp về" at bounding box center [143, 628] width 286 height 36
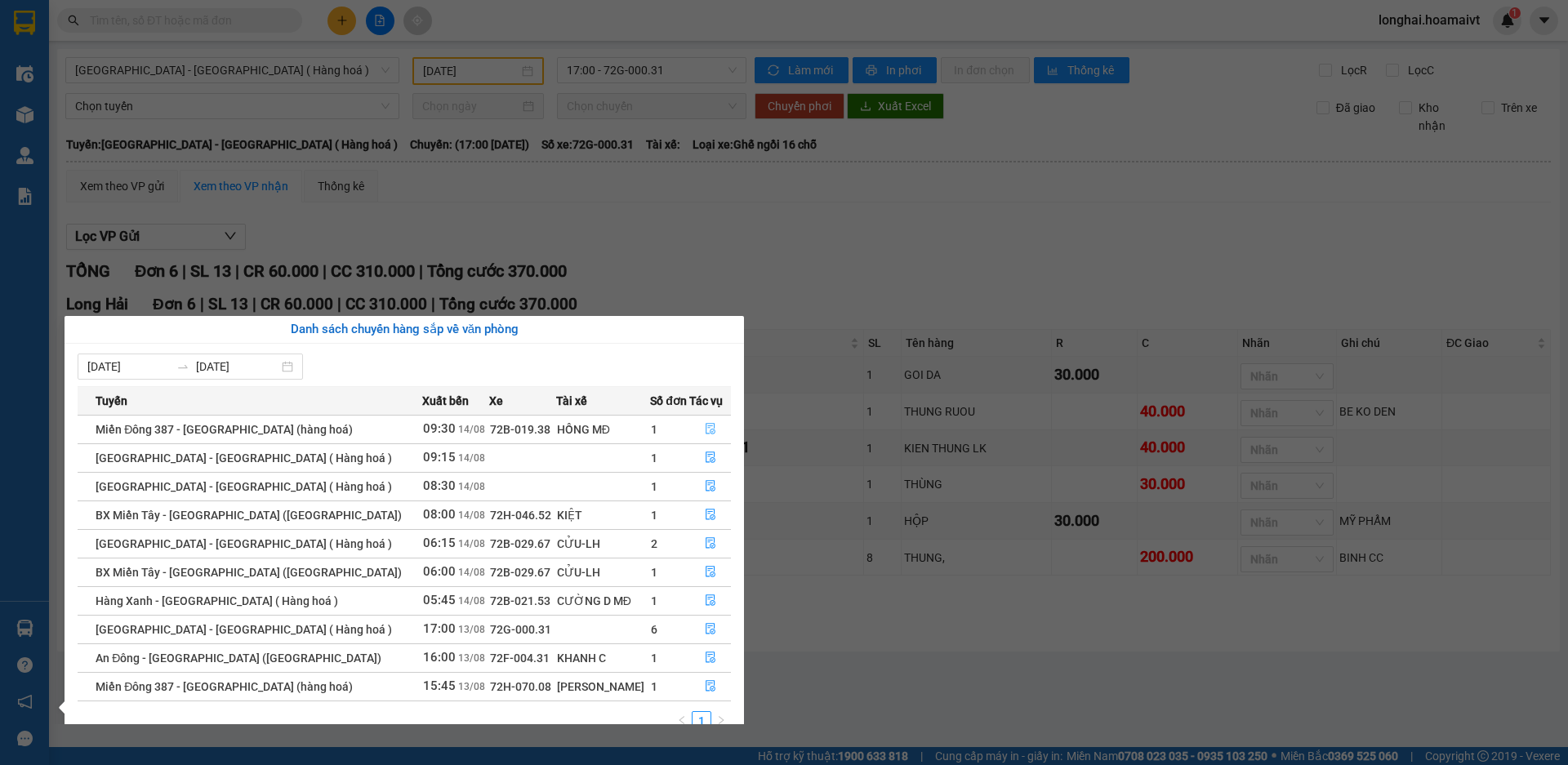
click at [710, 429] on icon "file-done" at bounding box center [710, 428] width 12 height 12
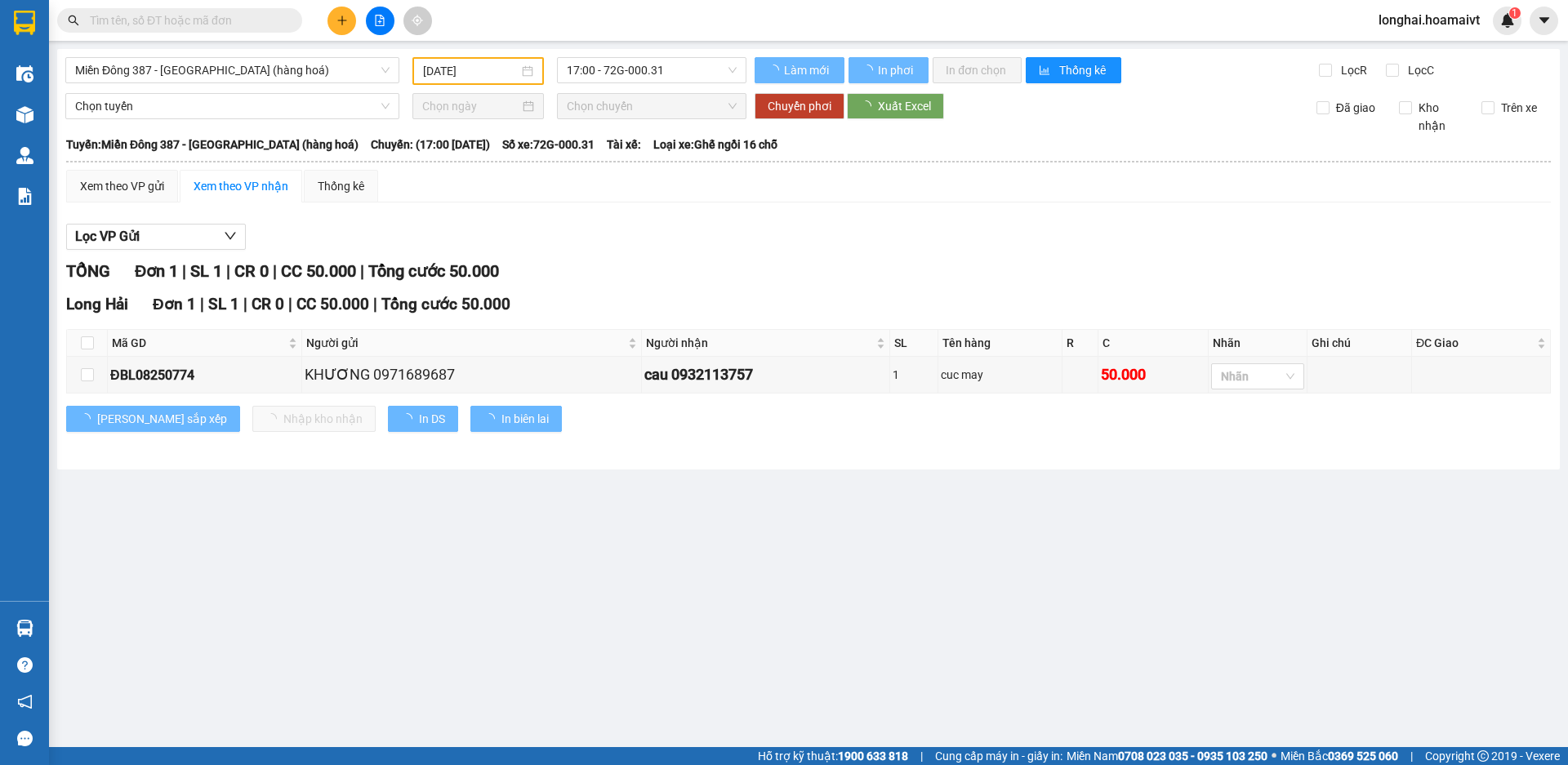
type input "[DATE]"
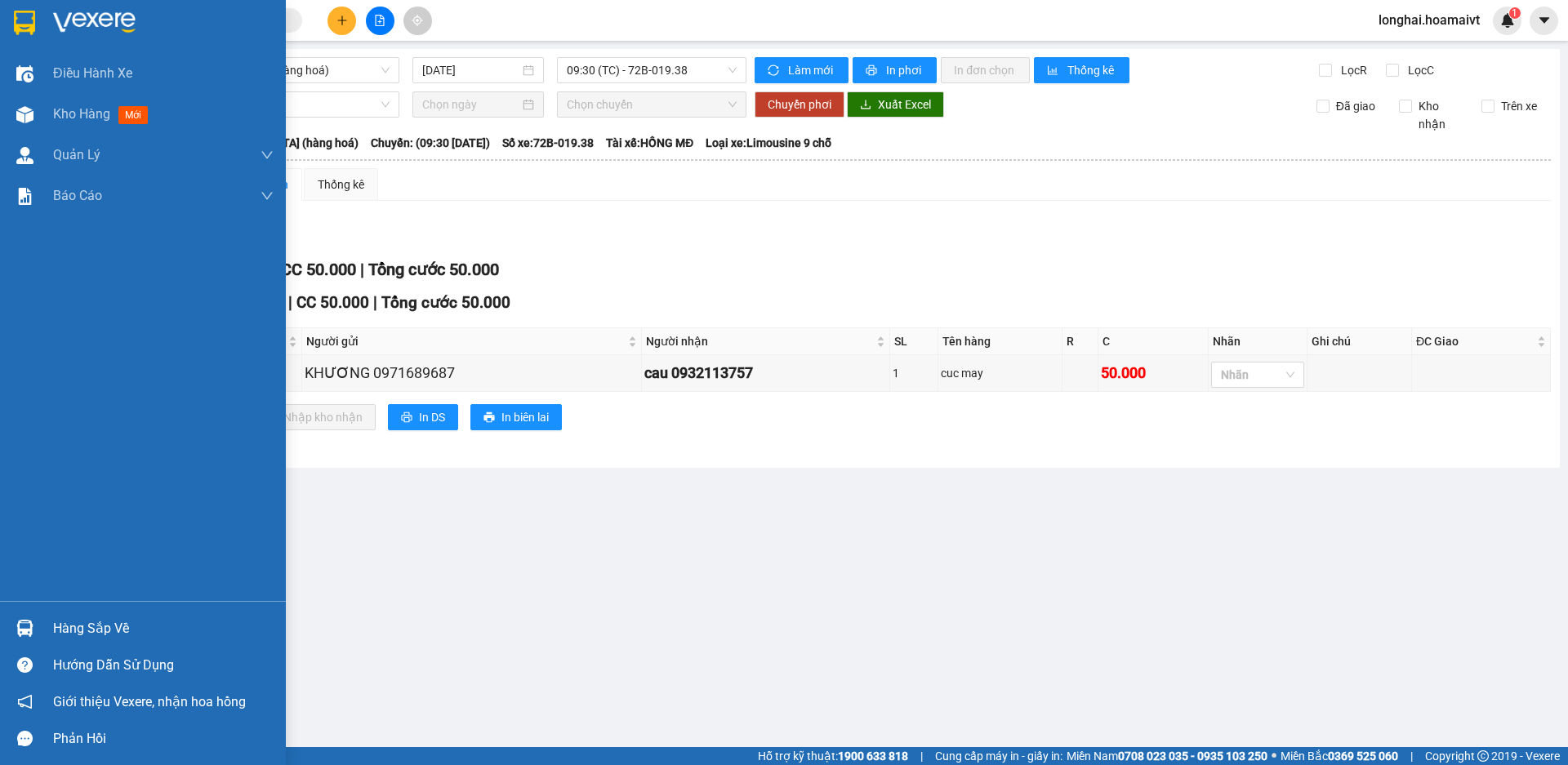
click at [38, 618] on div at bounding box center [25, 628] width 28 height 28
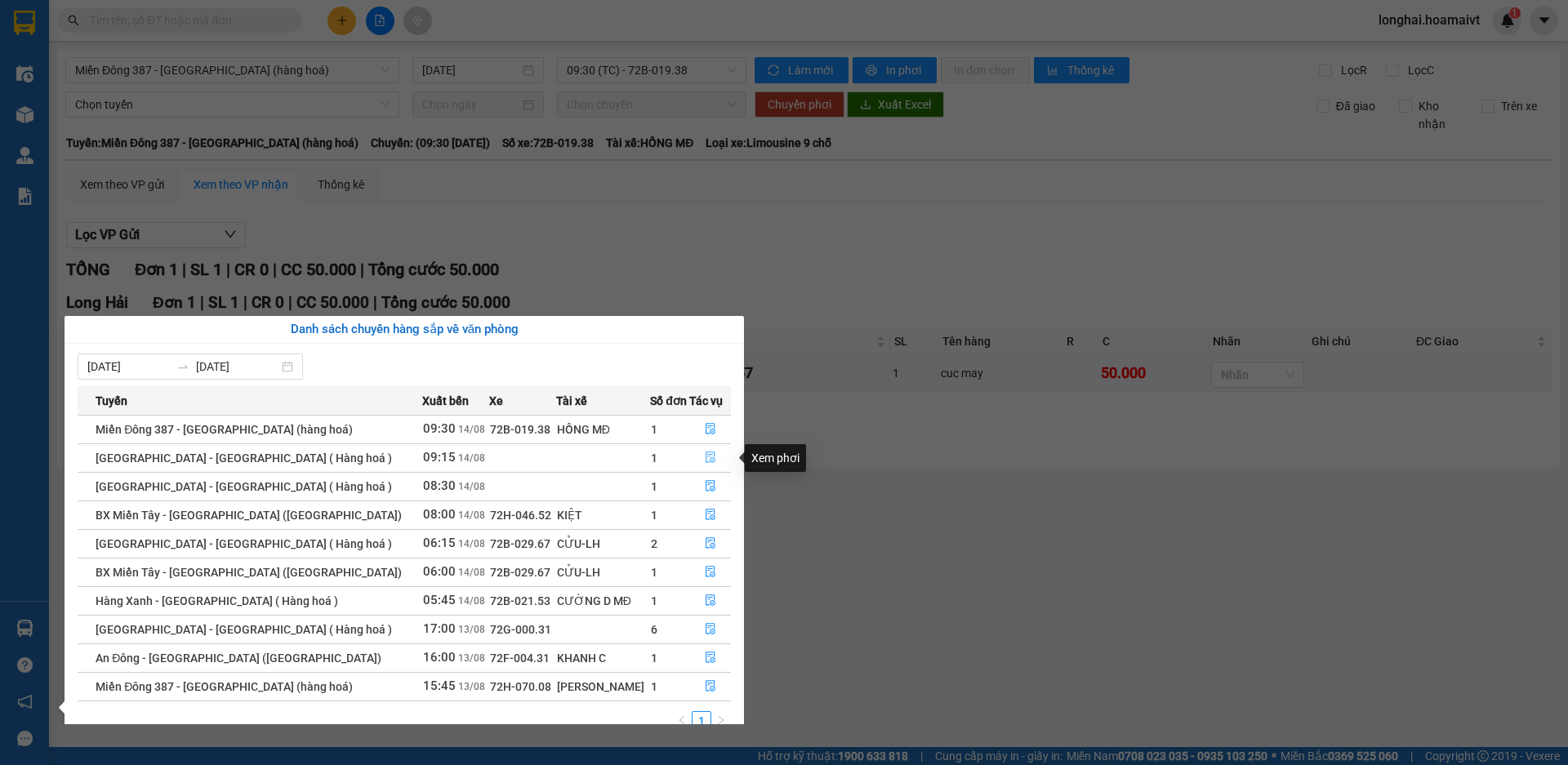
click at [711, 448] on button "button" at bounding box center [710, 458] width 40 height 26
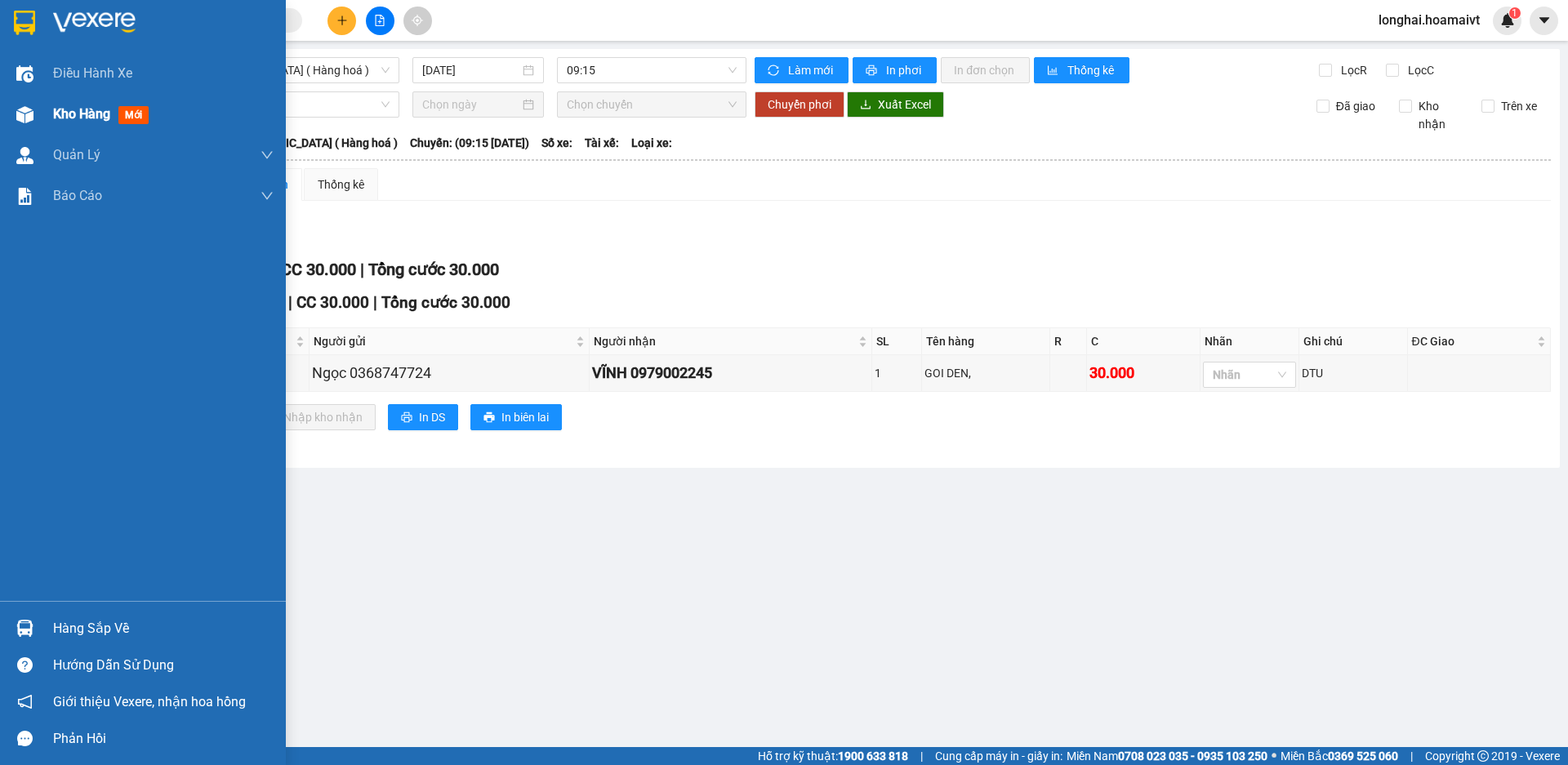
click at [82, 112] on span "Kho hàng" at bounding box center [82, 114] width 57 height 15
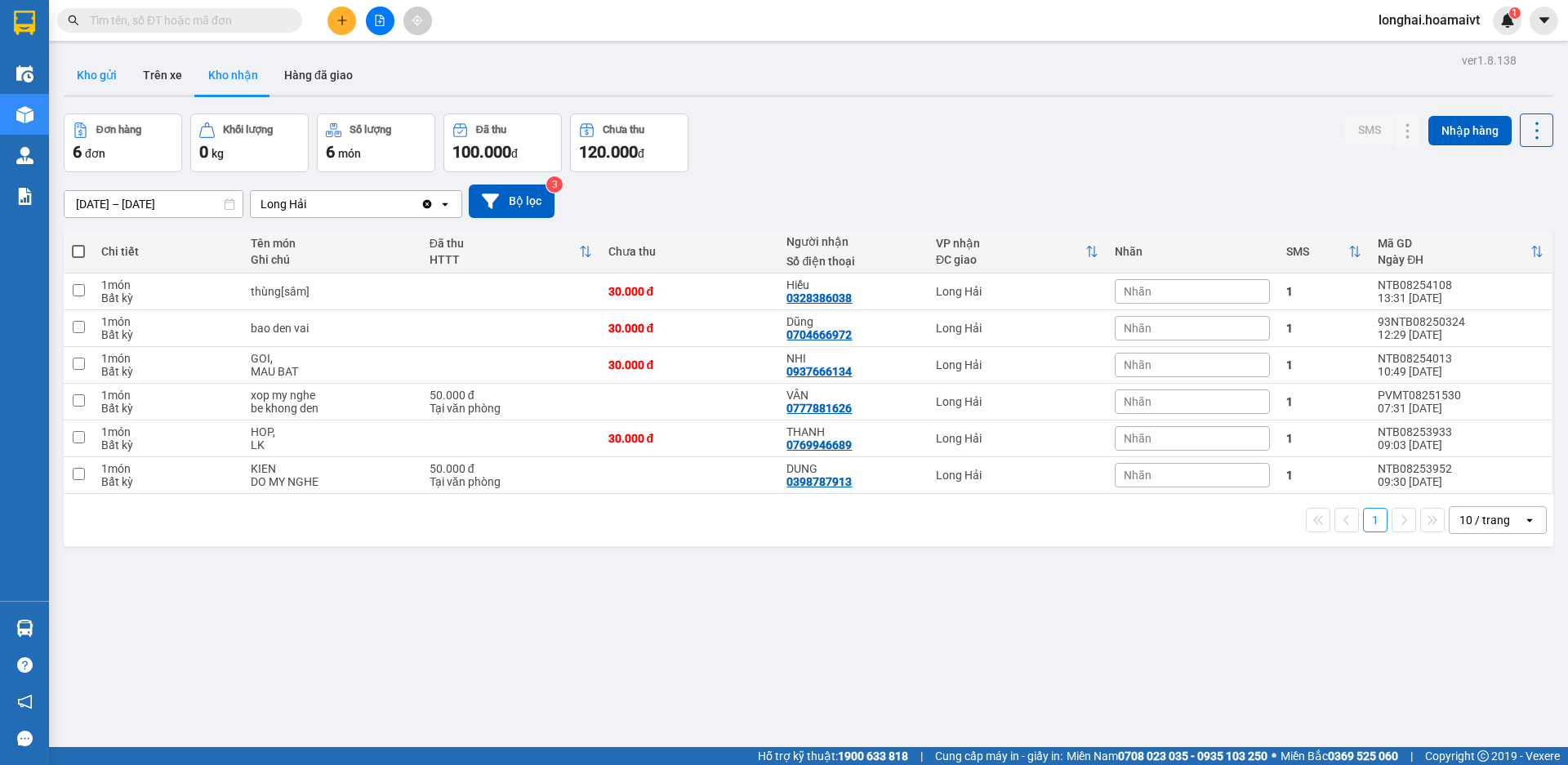
click at [109, 62] on button "Kho gửi" at bounding box center [97, 76] width 66 height 39
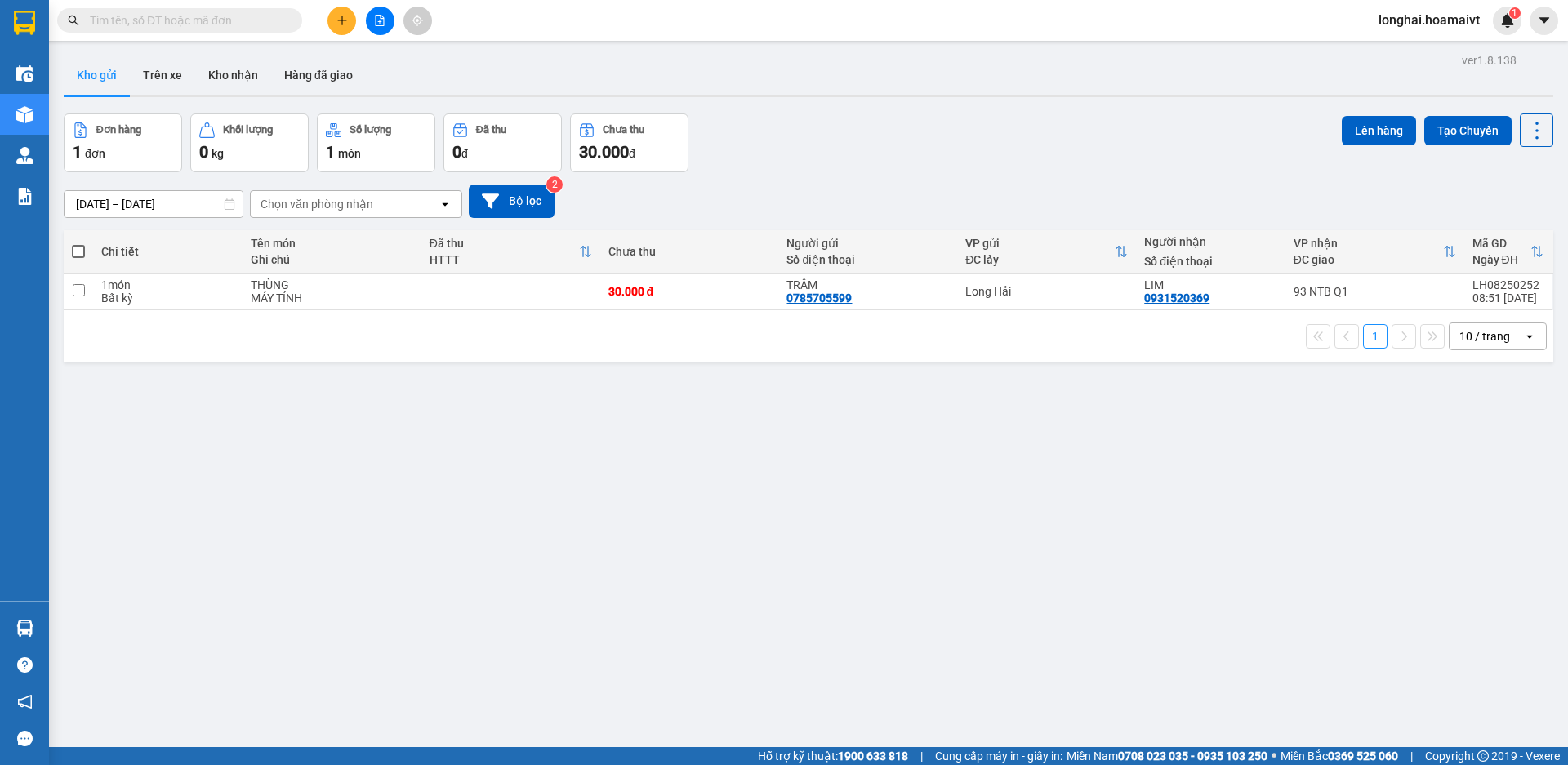
click at [84, 245] on span at bounding box center [78, 251] width 13 height 13
click at [78, 243] on input "checkbox" at bounding box center [78, 243] width 0 height 0
checkbox input "true"
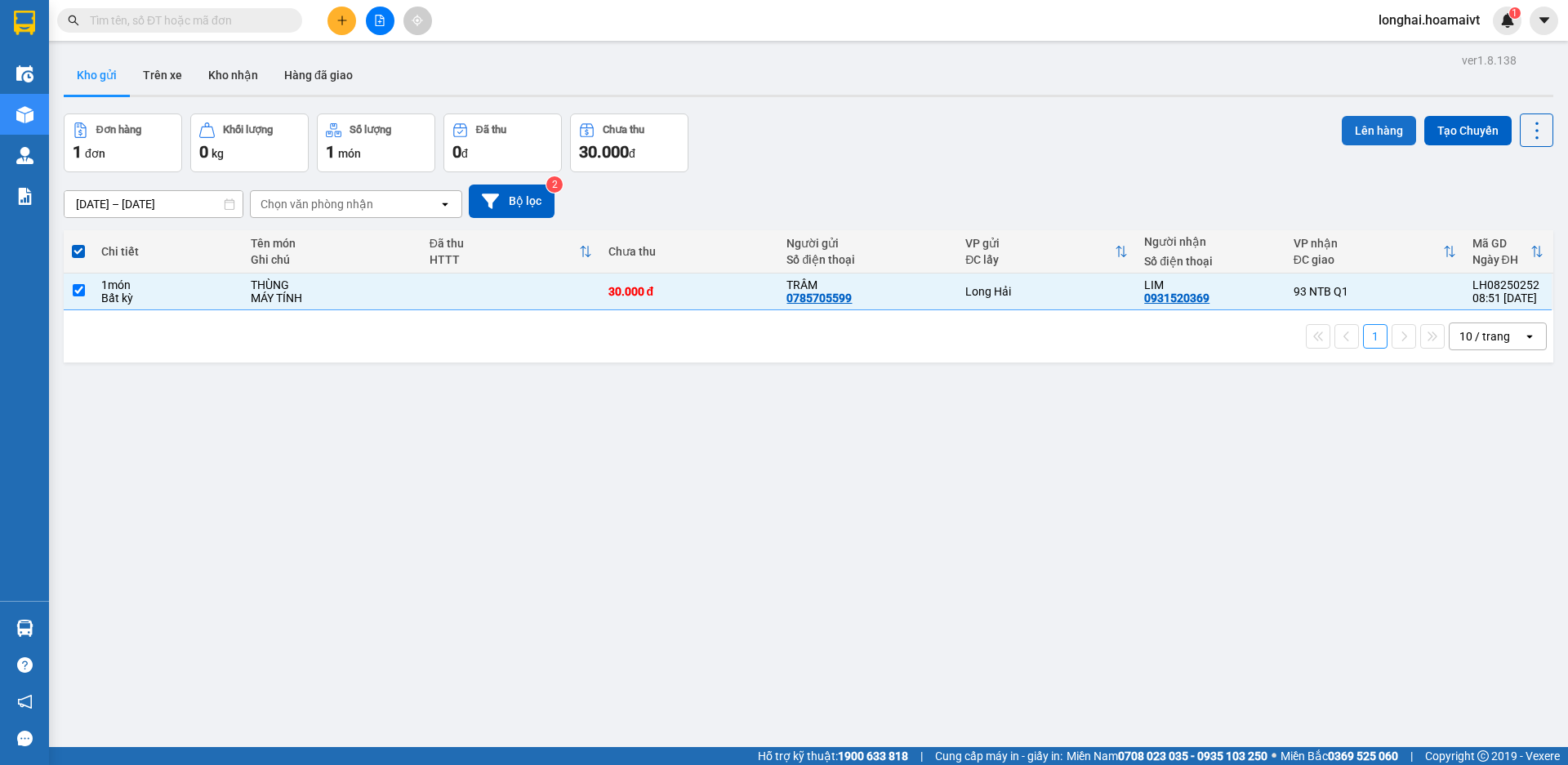
click at [1354, 124] on button "Lên hàng" at bounding box center [1380, 131] width 75 height 29
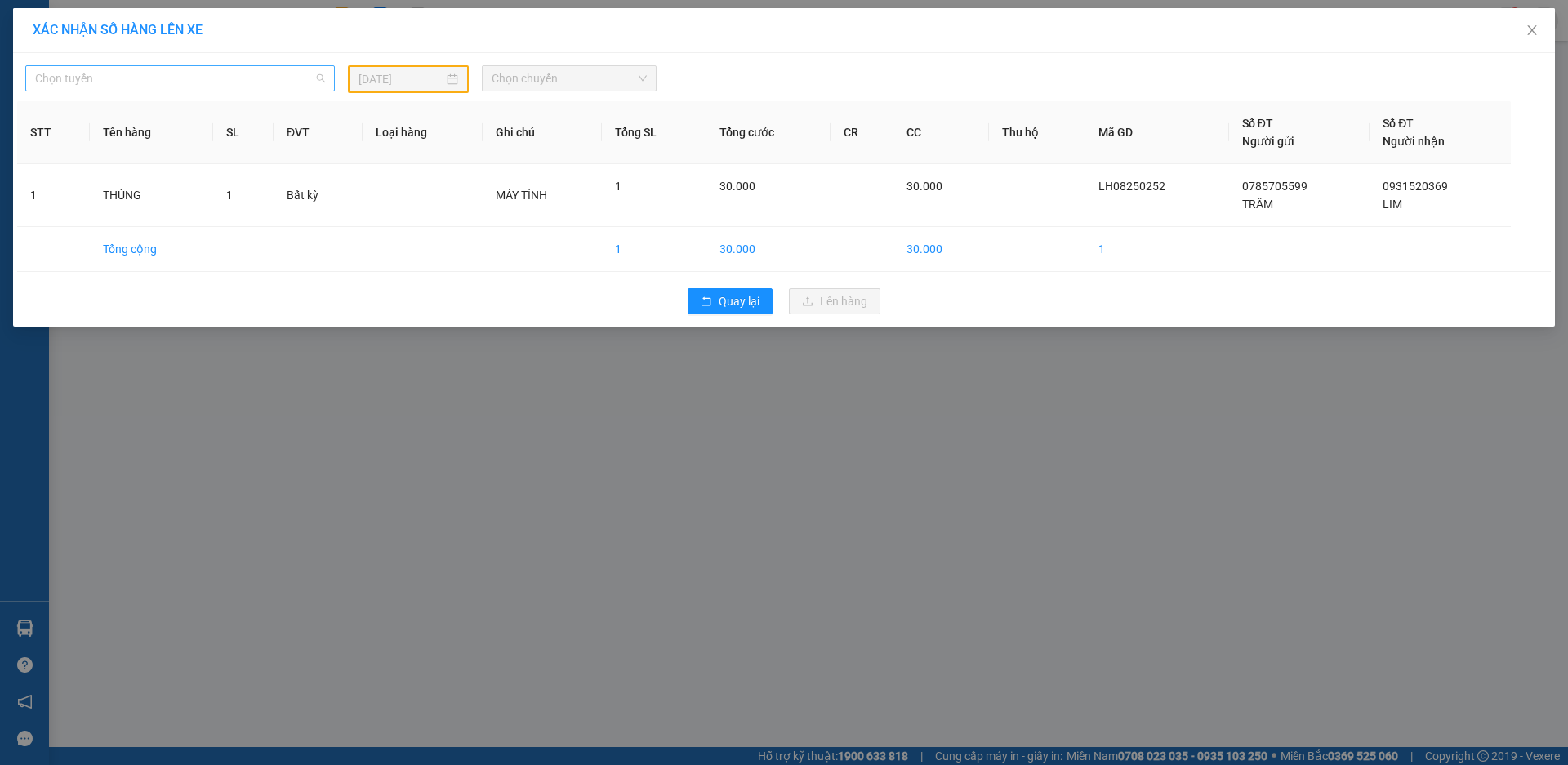
click at [228, 77] on span "Chọn tuyến" at bounding box center [180, 78] width 290 height 25
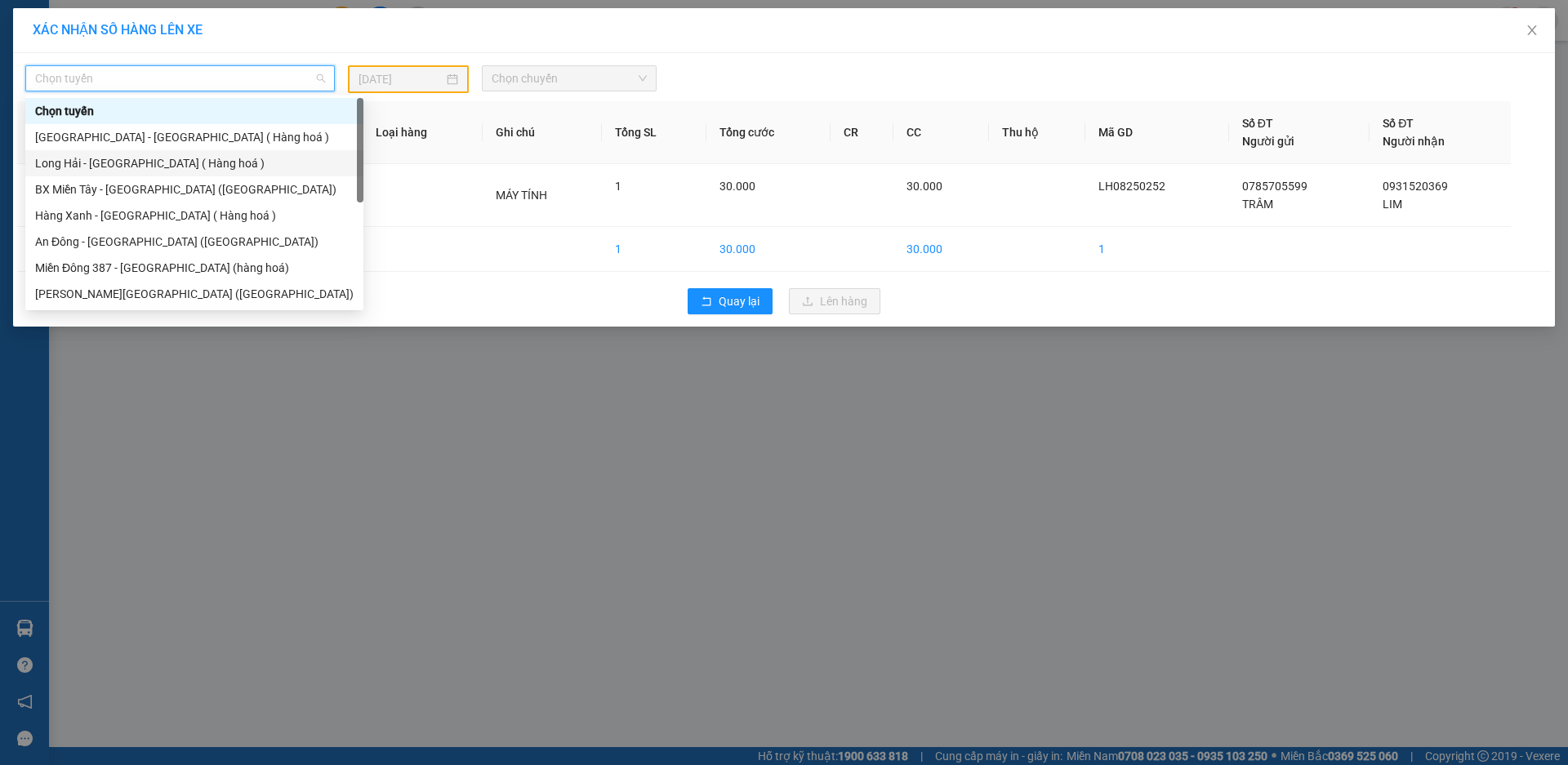
click at [218, 156] on div "Long Hải - [GEOGRAPHIC_DATA] ( Hàng hoá )" at bounding box center [195, 163] width 319 height 18
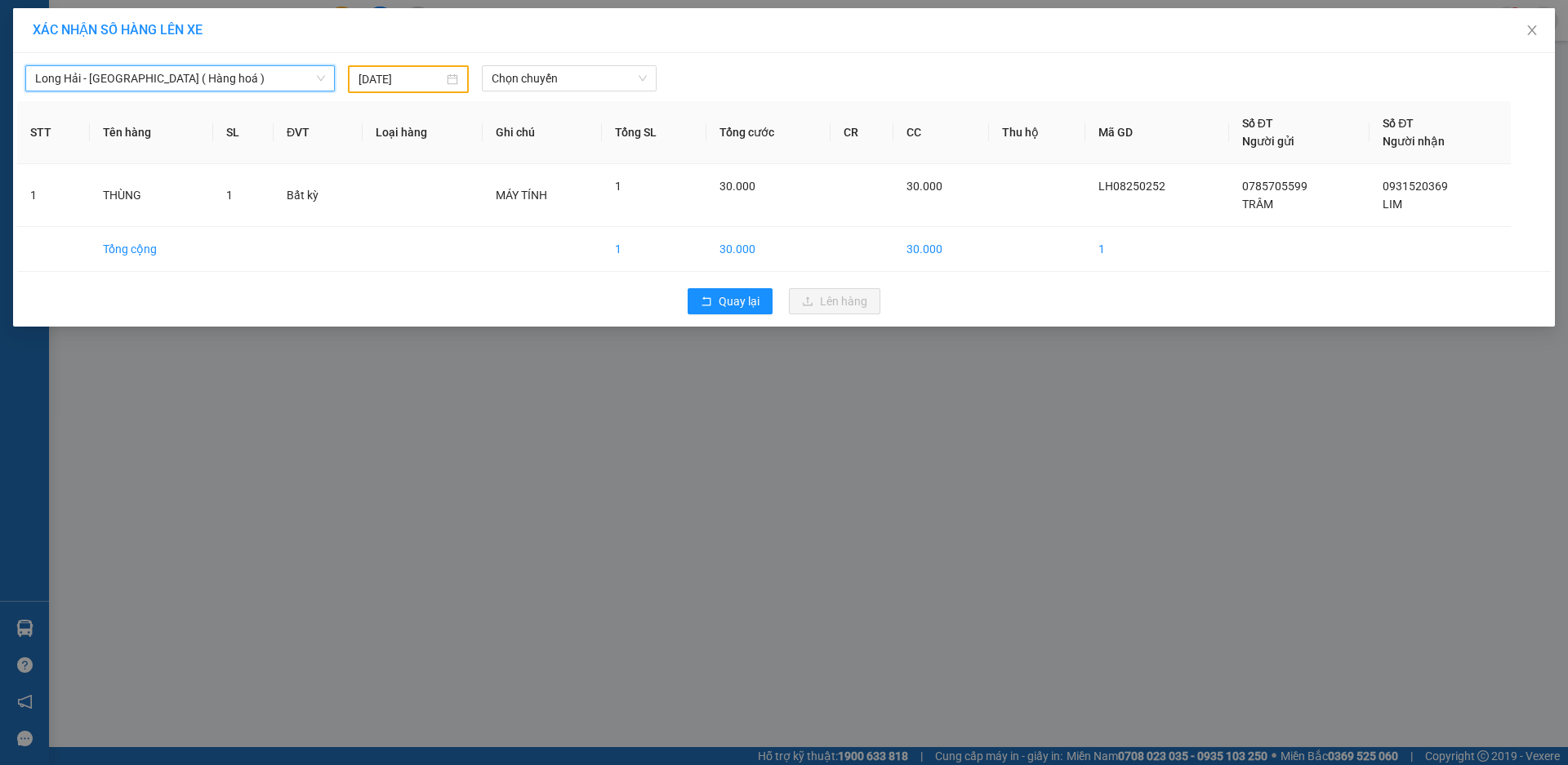
click at [377, 86] on input "[DATE]" at bounding box center [402, 79] width 85 height 18
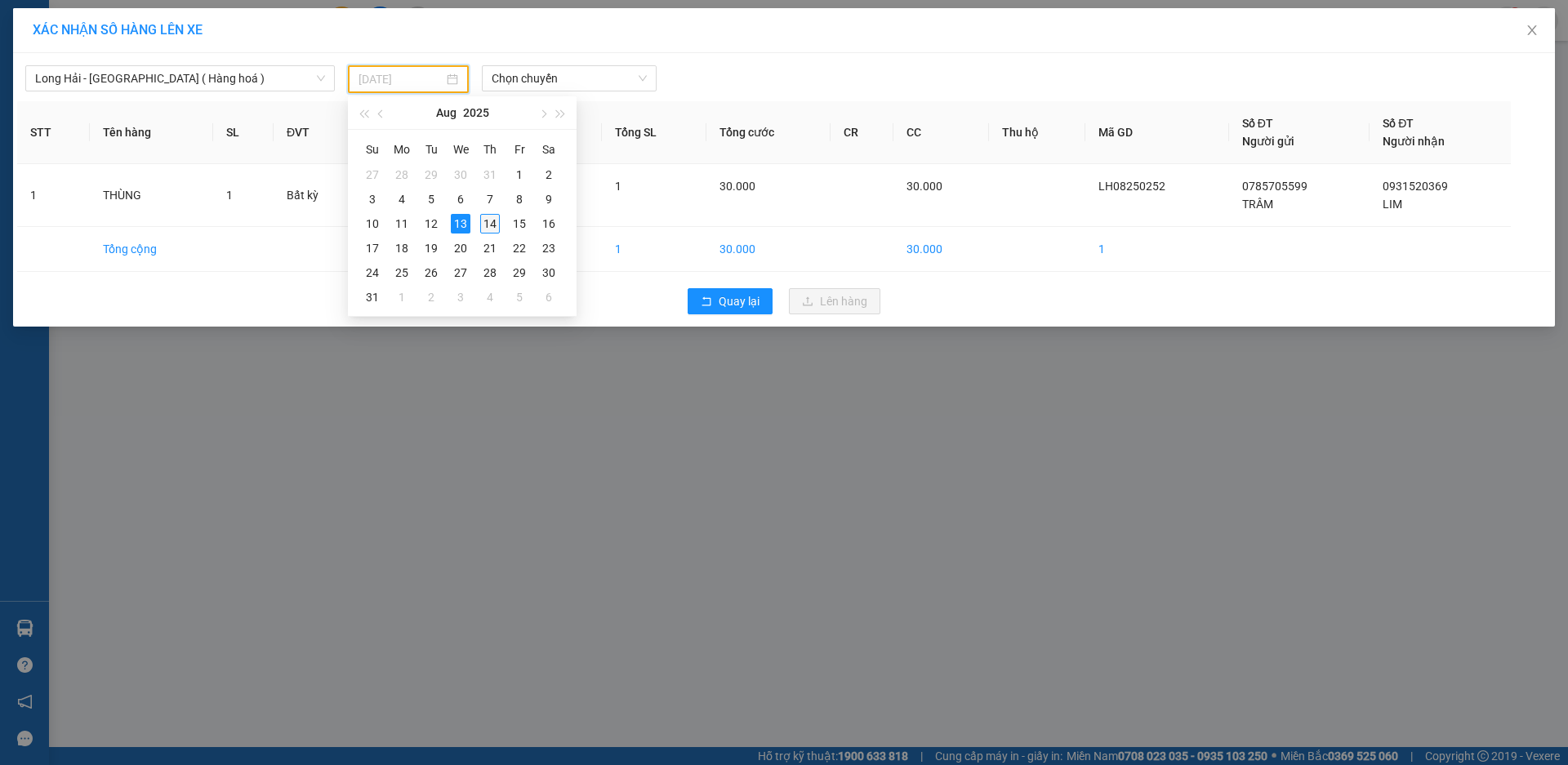
click at [487, 223] on div "14" at bounding box center [490, 224] width 20 height 20
type input "[DATE]"
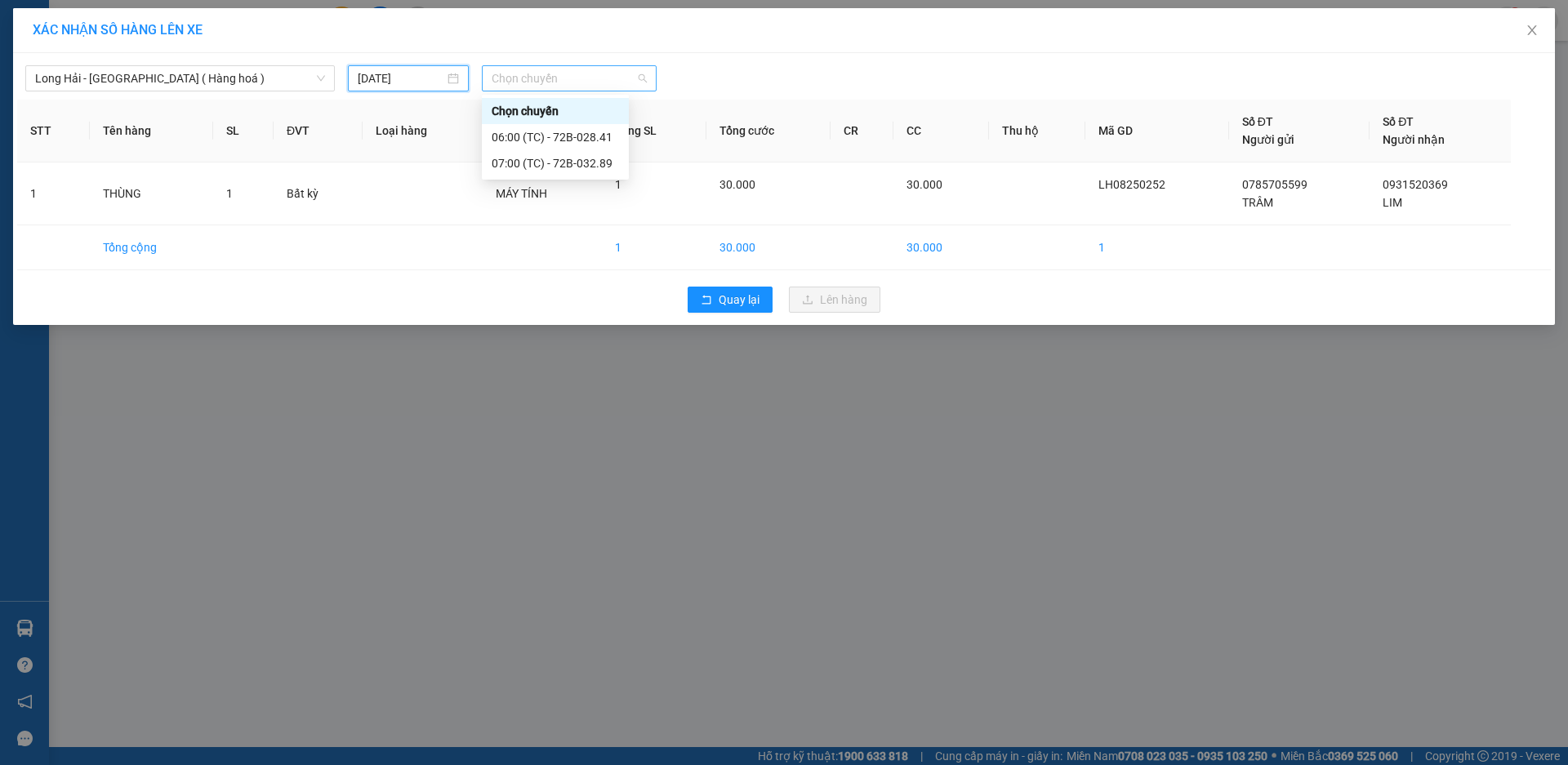
click at [578, 88] on span "Chọn chuyến" at bounding box center [569, 78] width 155 height 25
type input "10"
click at [609, 139] on div "Thêm chuyến " 10:00 "" at bounding box center [569, 138] width 174 height 28
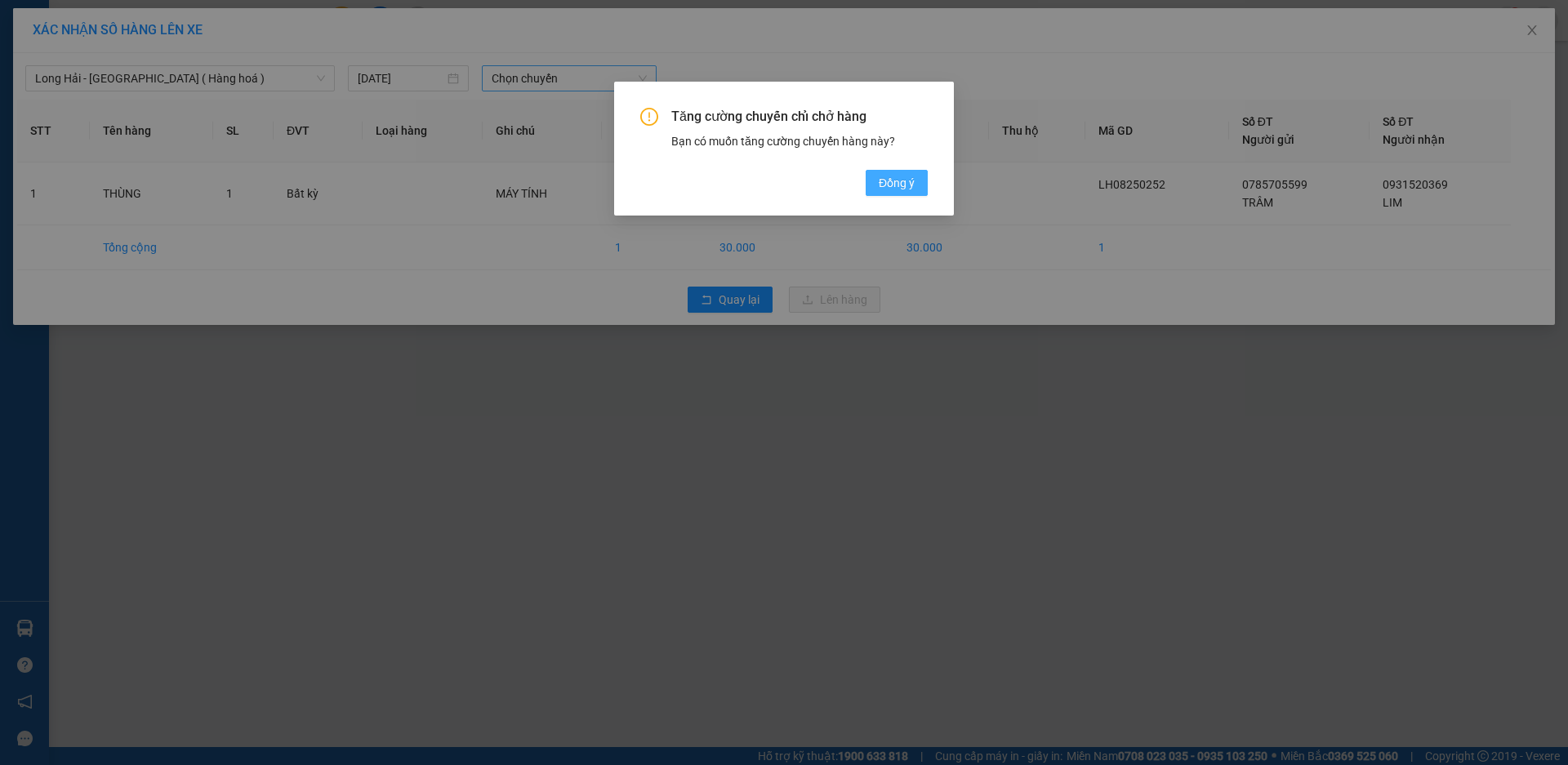
click at [888, 180] on span "Đồng ý" at bounding box center [896, 183] width 36 height 18
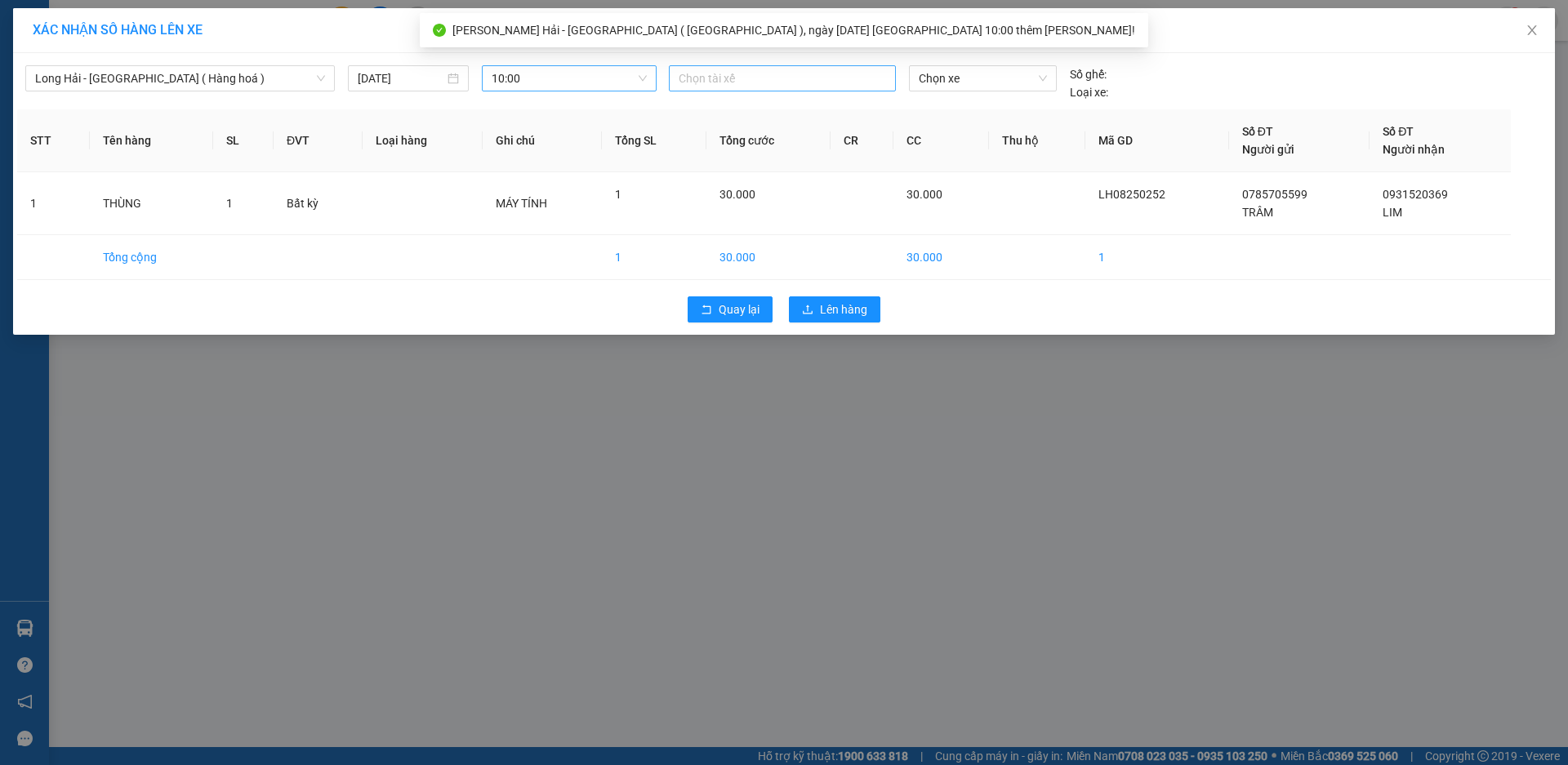
click at [761, 83] on div at bounding box center [783, 78] width 219 height 20
type input "HUY B"
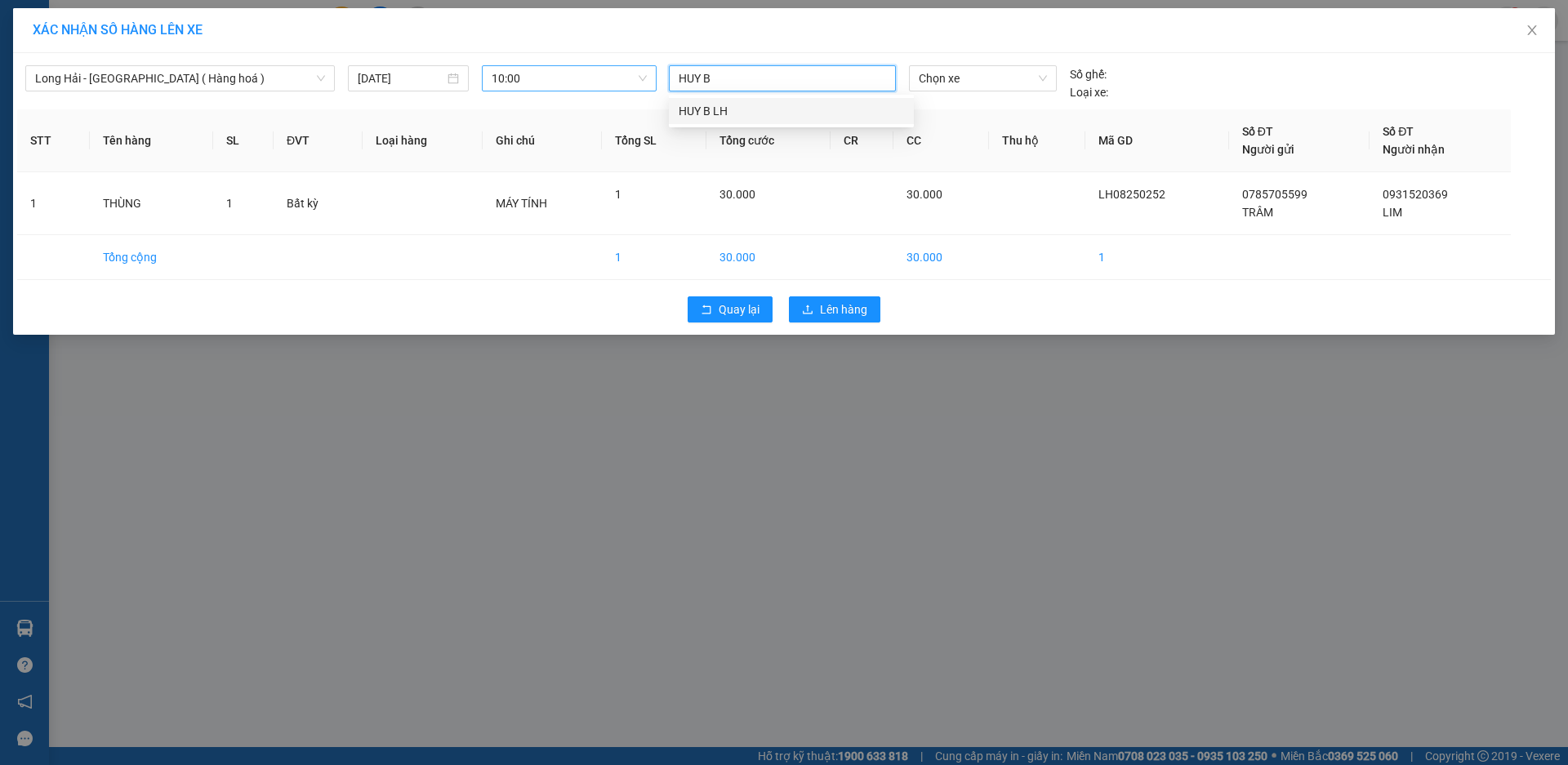
click at [771, 107] on div "HUY B LH" at bounding box center [792, 111] width 226 height 18
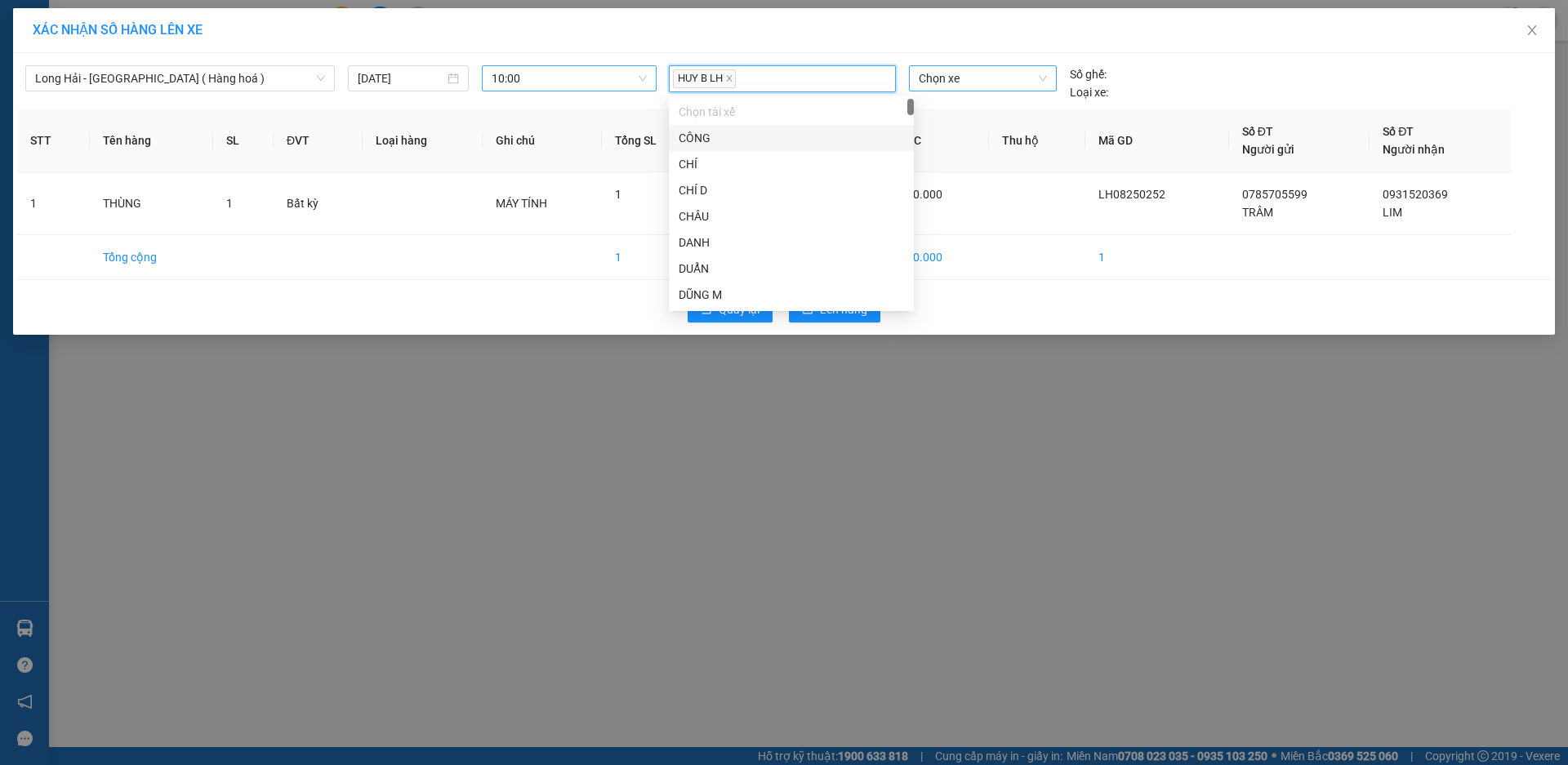
click at [1005, 86] on span "Chọn xe" at bounding box center [982, 78] width 127 height 25
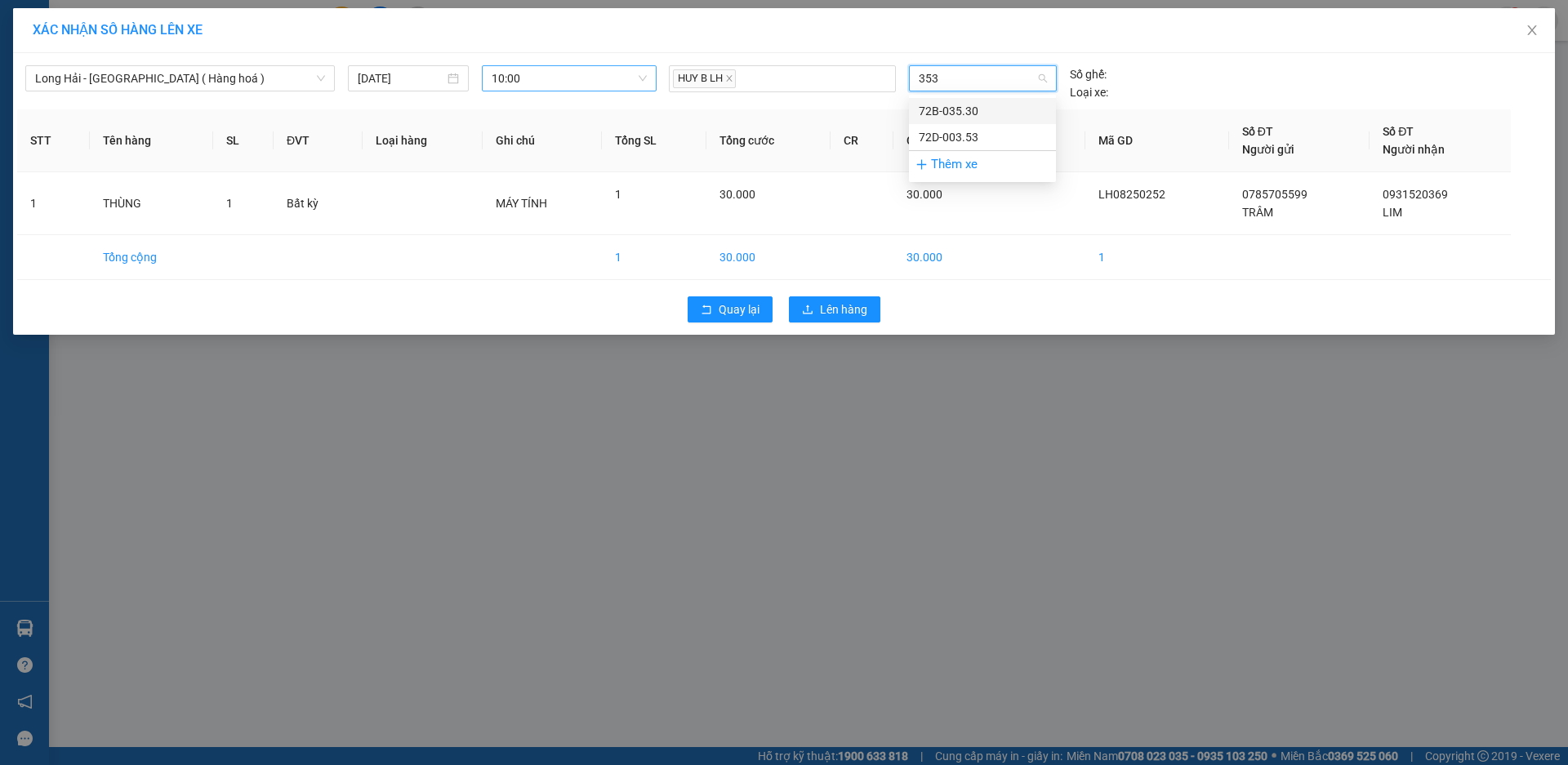
type input "3530"
click at [1015, 110] on div "72B-035.30" at bounding box center [982, 111] width 127 height 18
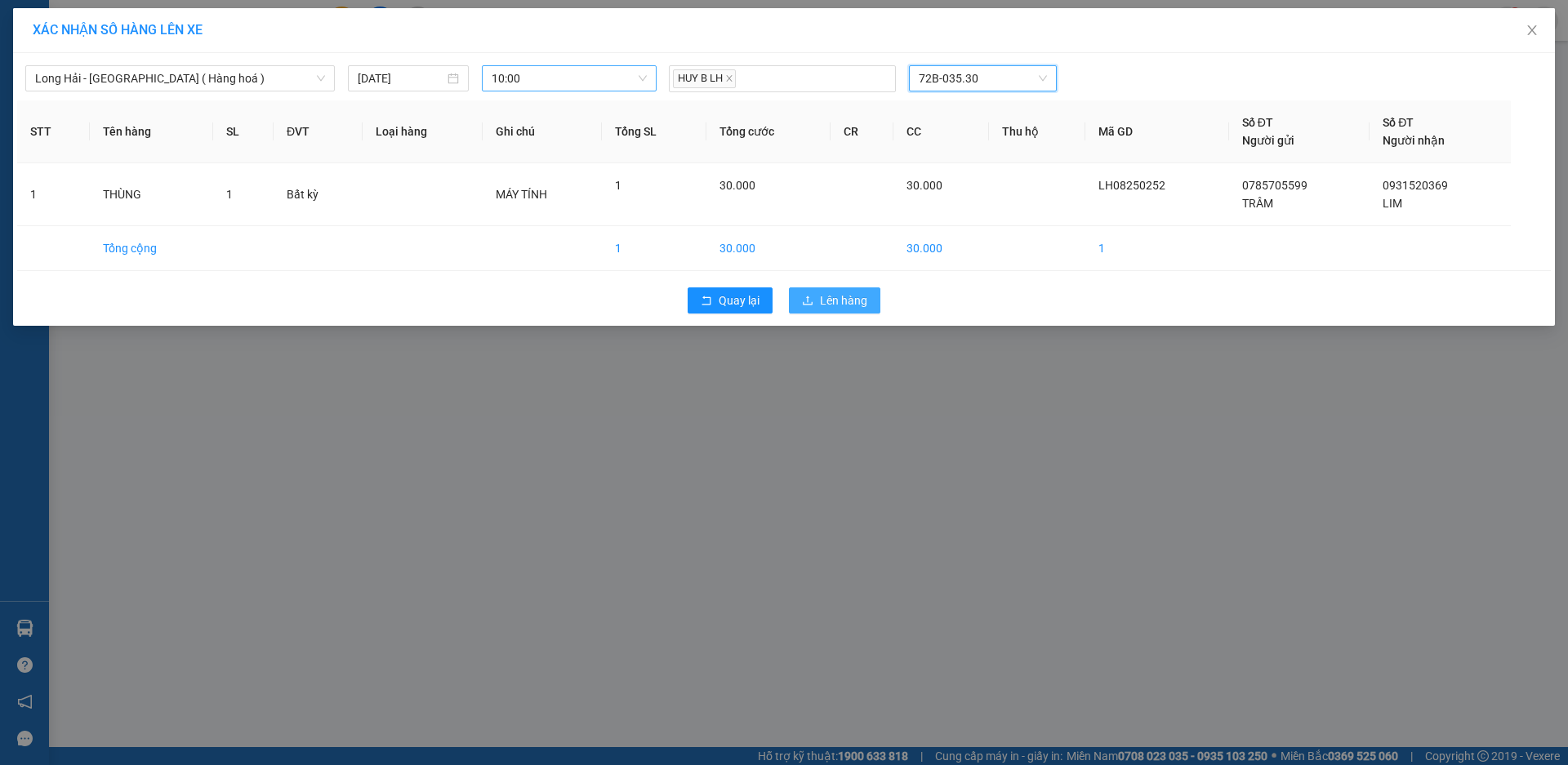
click at [866, 292] on span "Lên hàng" at bounding box center [843, 300] width 47 height 18
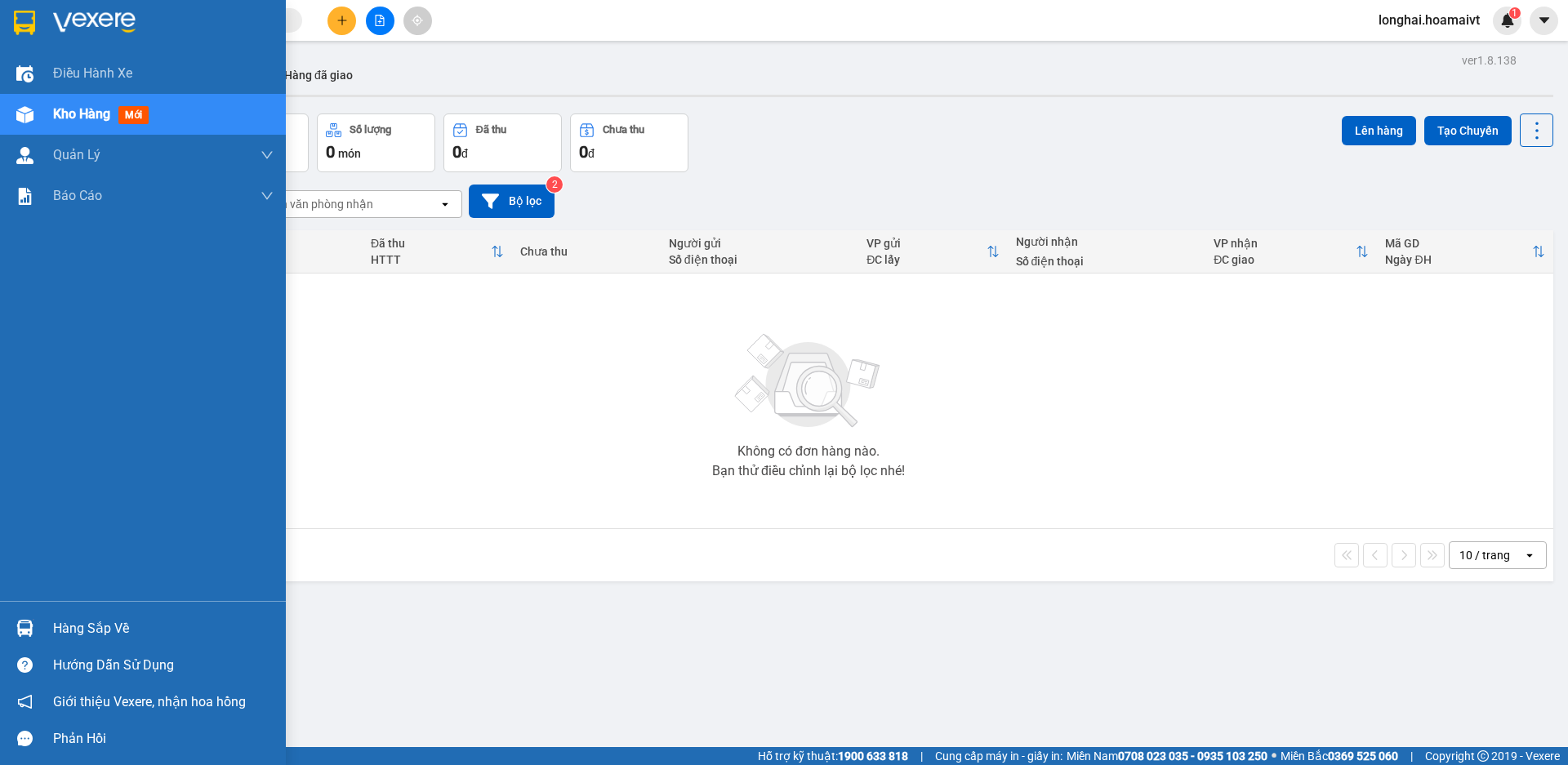
click at [71, 614] on div "Hàng sắp về" at bounding box center [143, 628] width 286 height 36
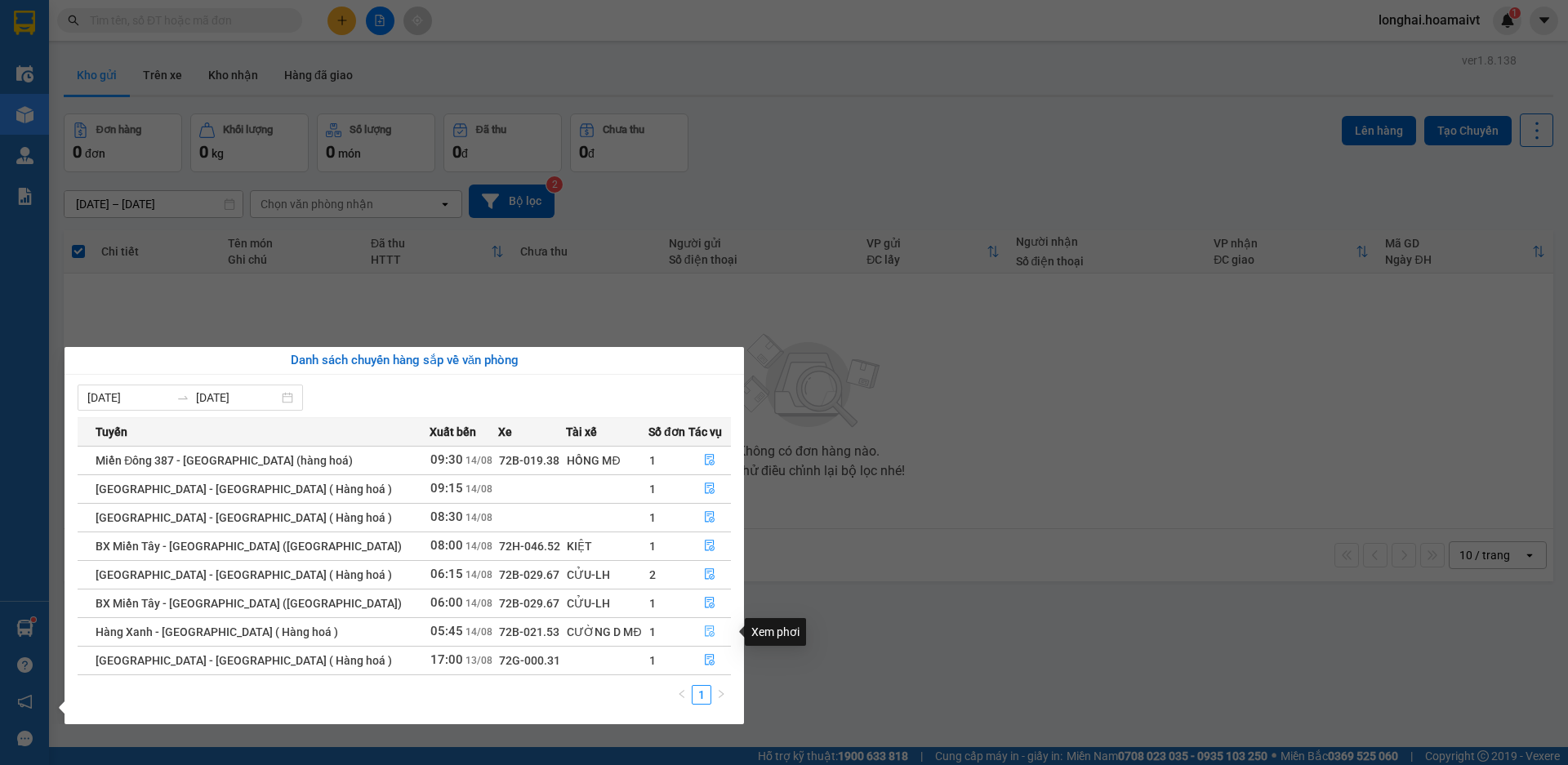
click at [707, 630] on icon "file-done" at bounding box center [709, 631] width 12 height 12
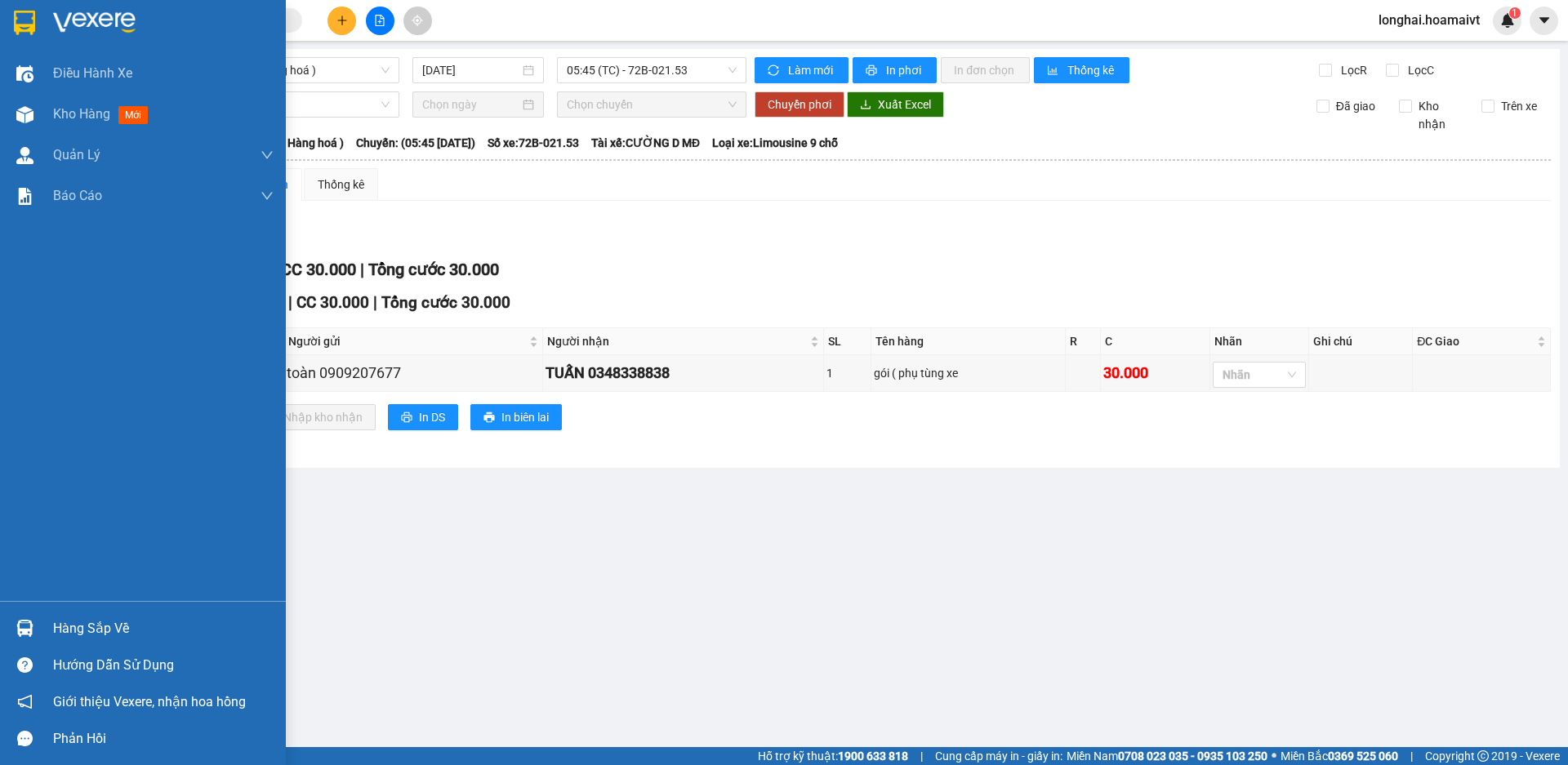
click at [62, 624] on div "Hàng sắp về" at bounding box center [163, 629] width 220 height 25
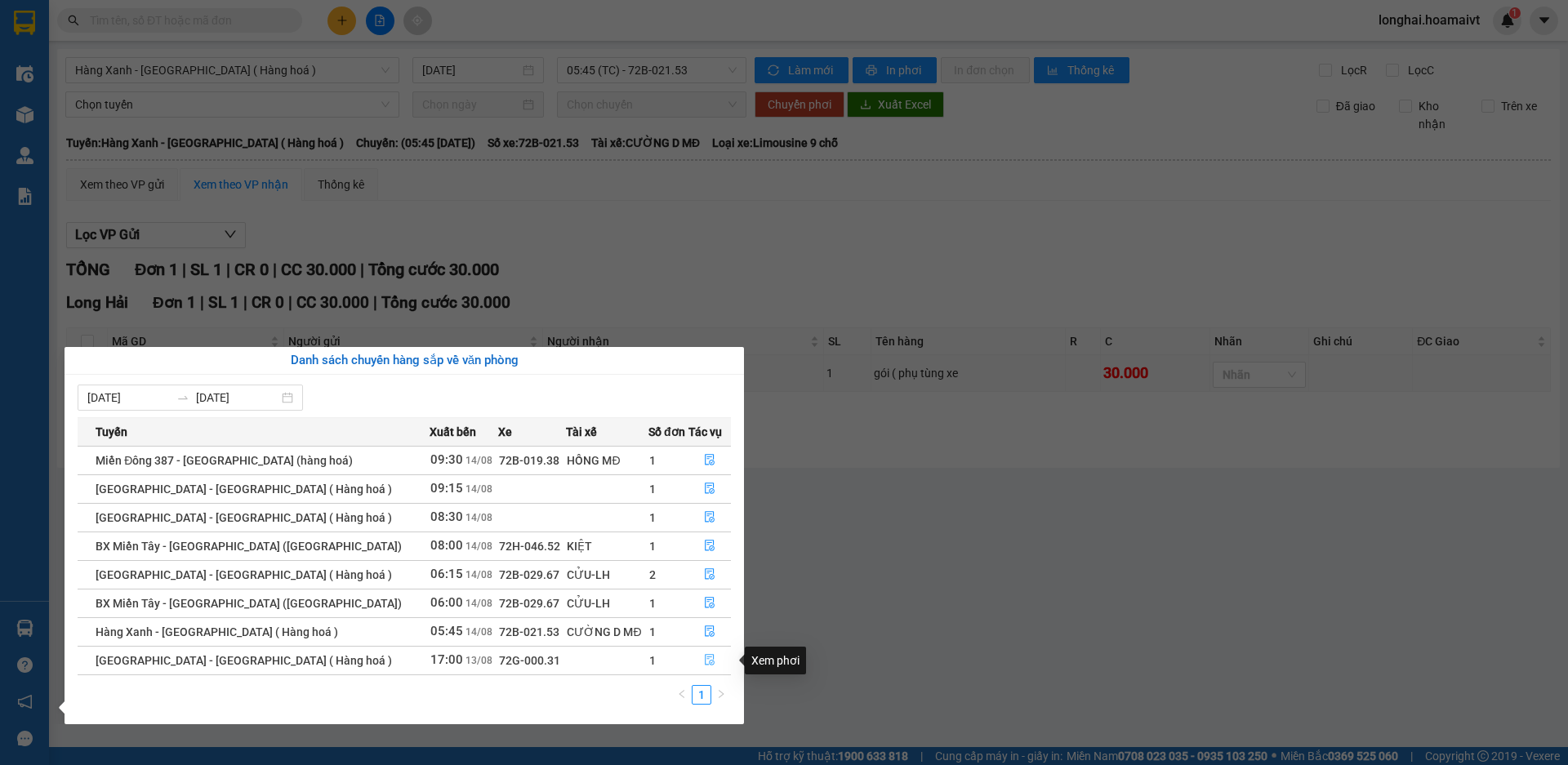
click at [710, 659] on icon "file-done" at bounding box center [709, 659] width 12 height 12
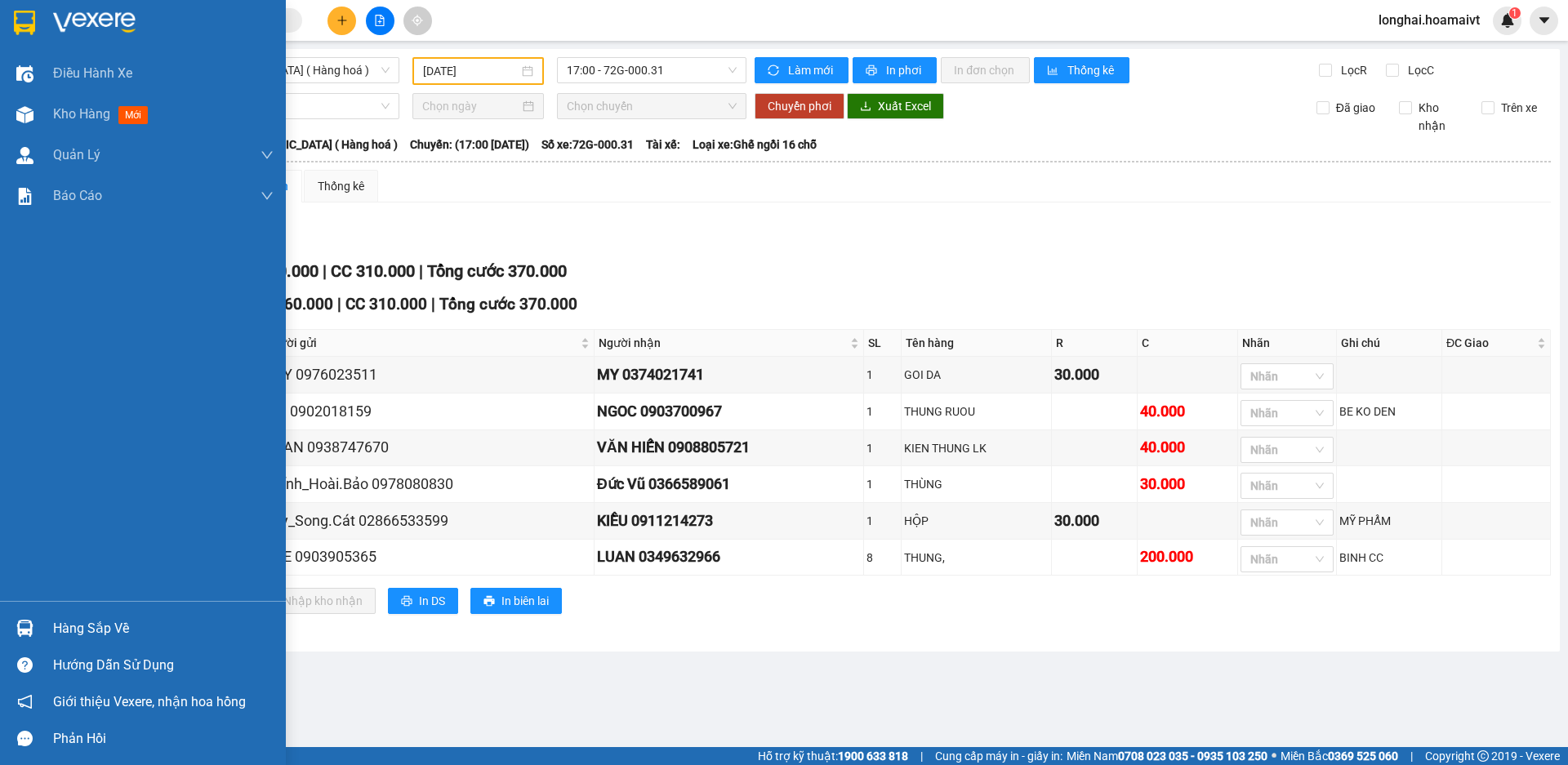
click at [79, 627] on div "Hàng sắp về" at bounding box center [163, 629] width 220 height 25
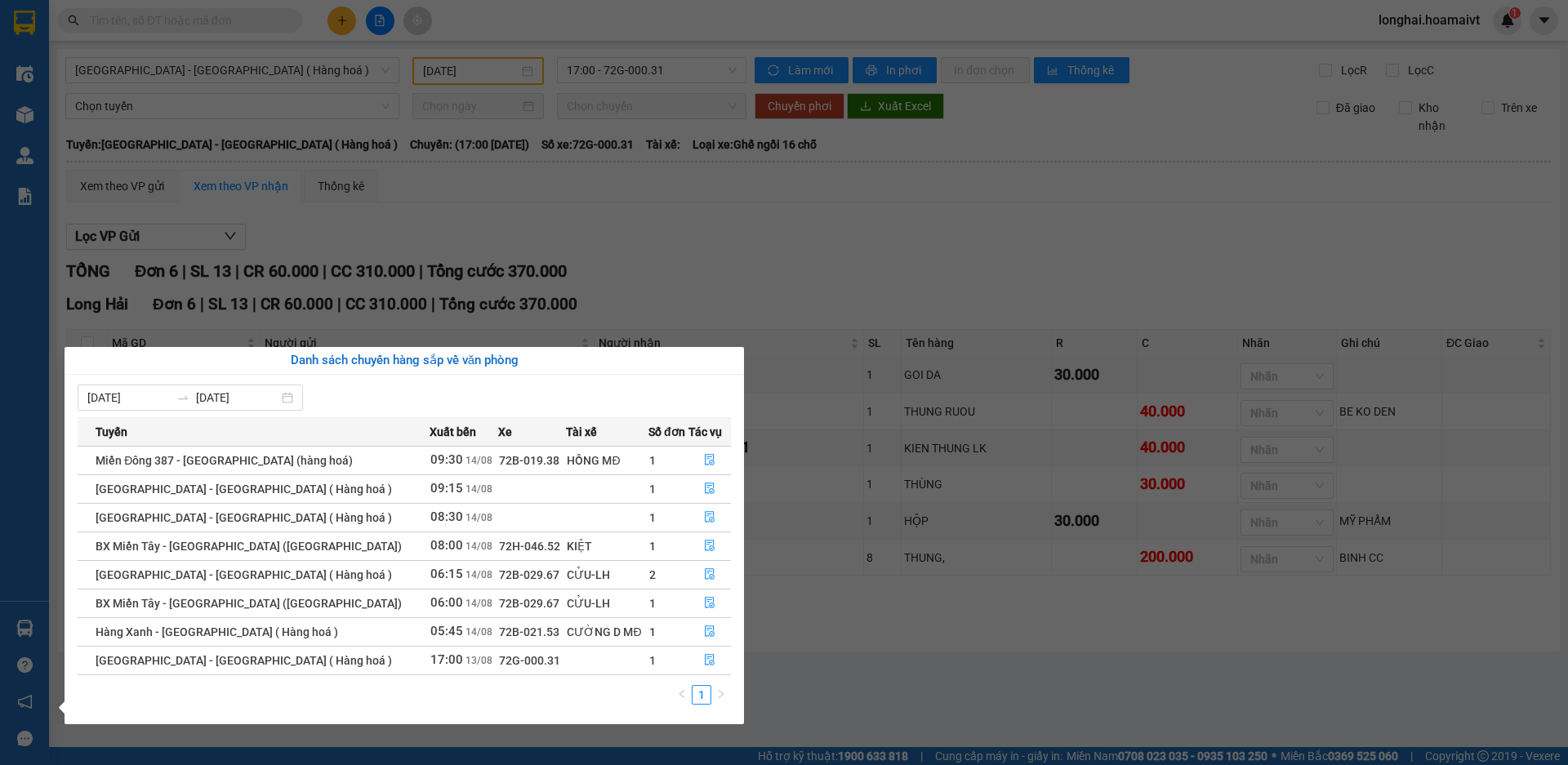
click at [925, 673] on section "Kết quả tìm kiếm ( 1 ) Bộ lọc Mã ĐH Trạng thái Món hàng Tổng cước Chưa cước Nhã…" at bounding box center [784, 382] width 1568 height 765
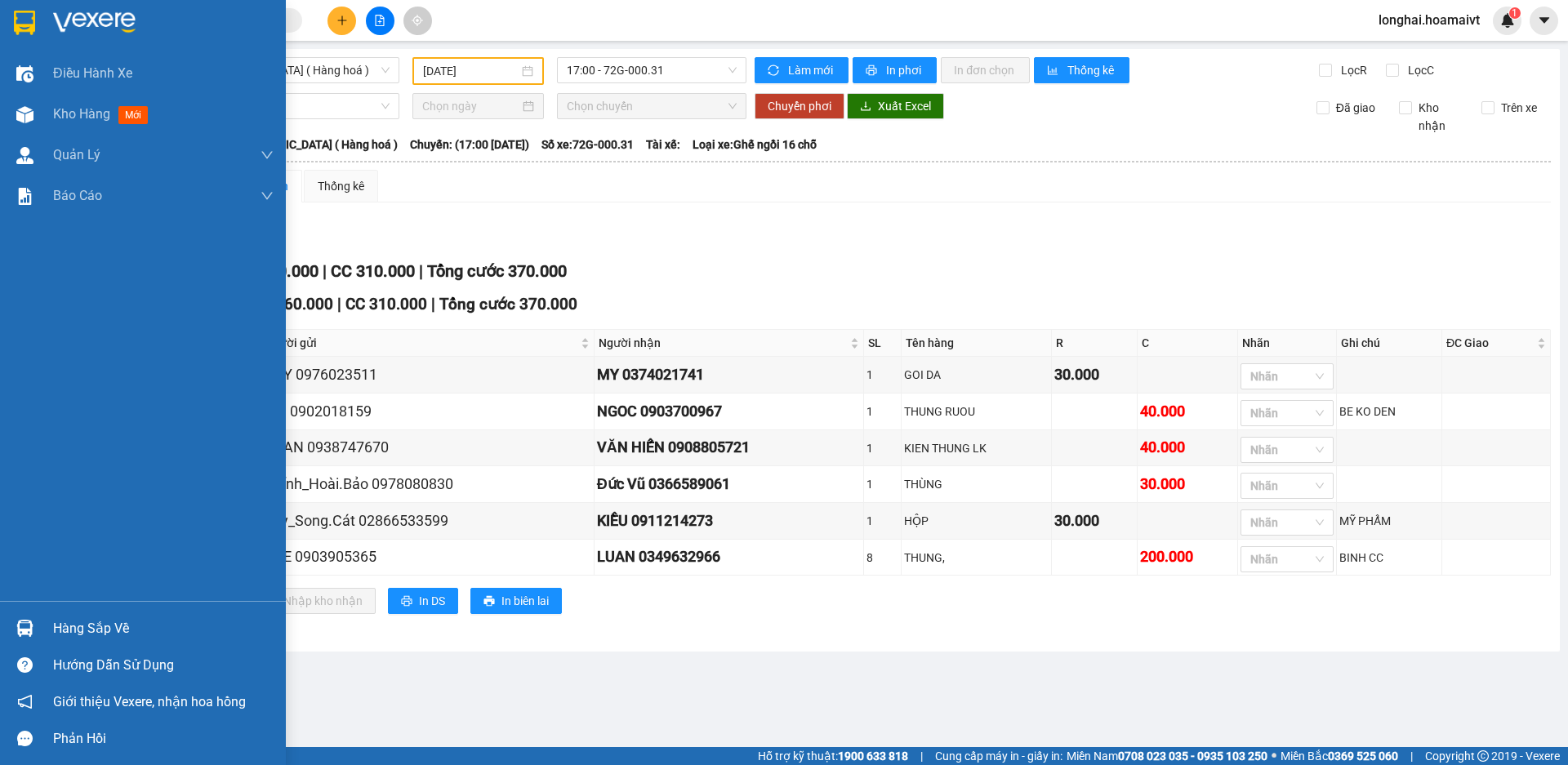
click at [88, 630] on div "Hàng sắp về" at bounding box center [163, 629] width 220 height 25
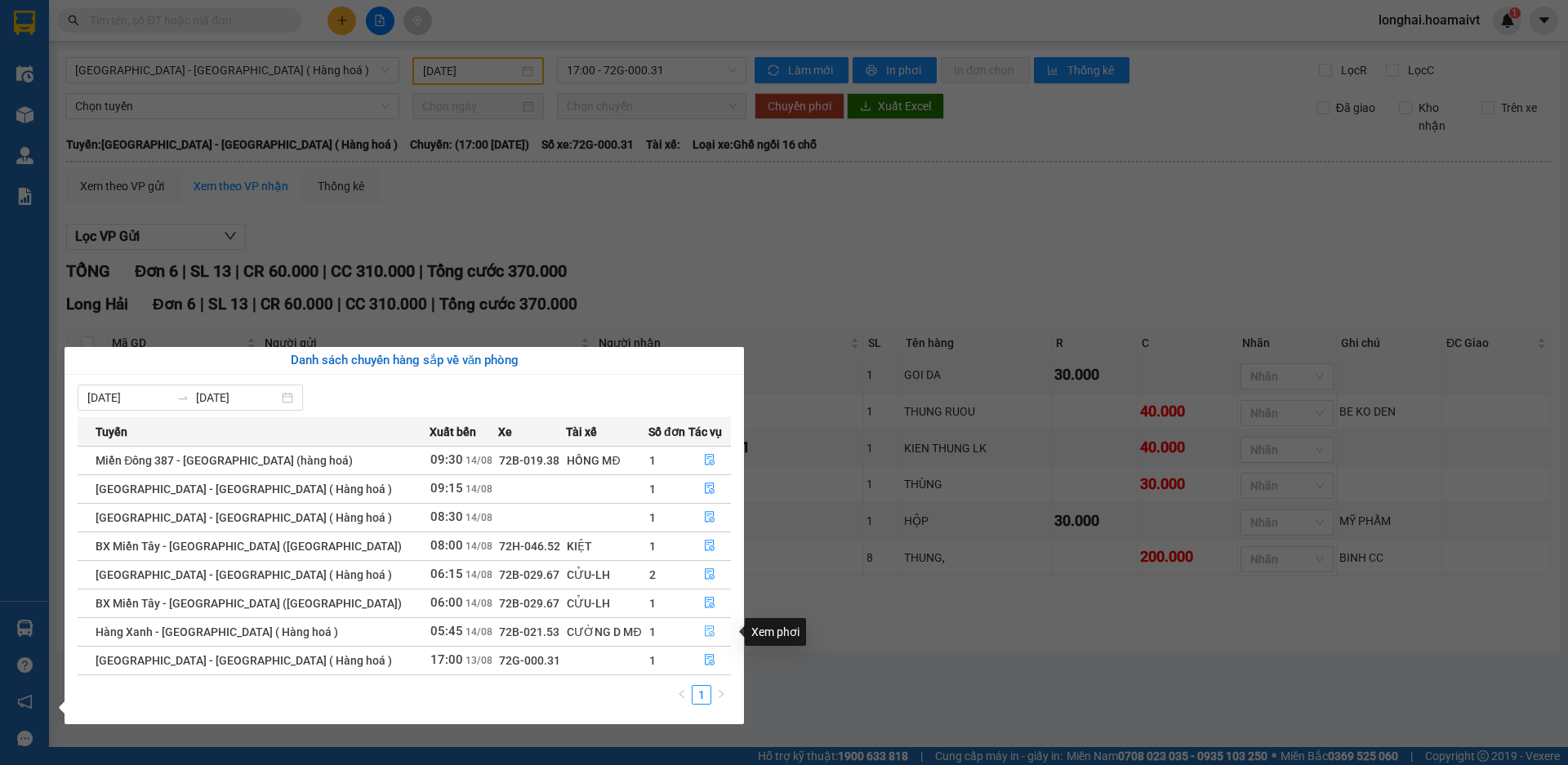
click at [710, 628] on icon "file-done" at bounding box center [709, 631] width 12 height 12
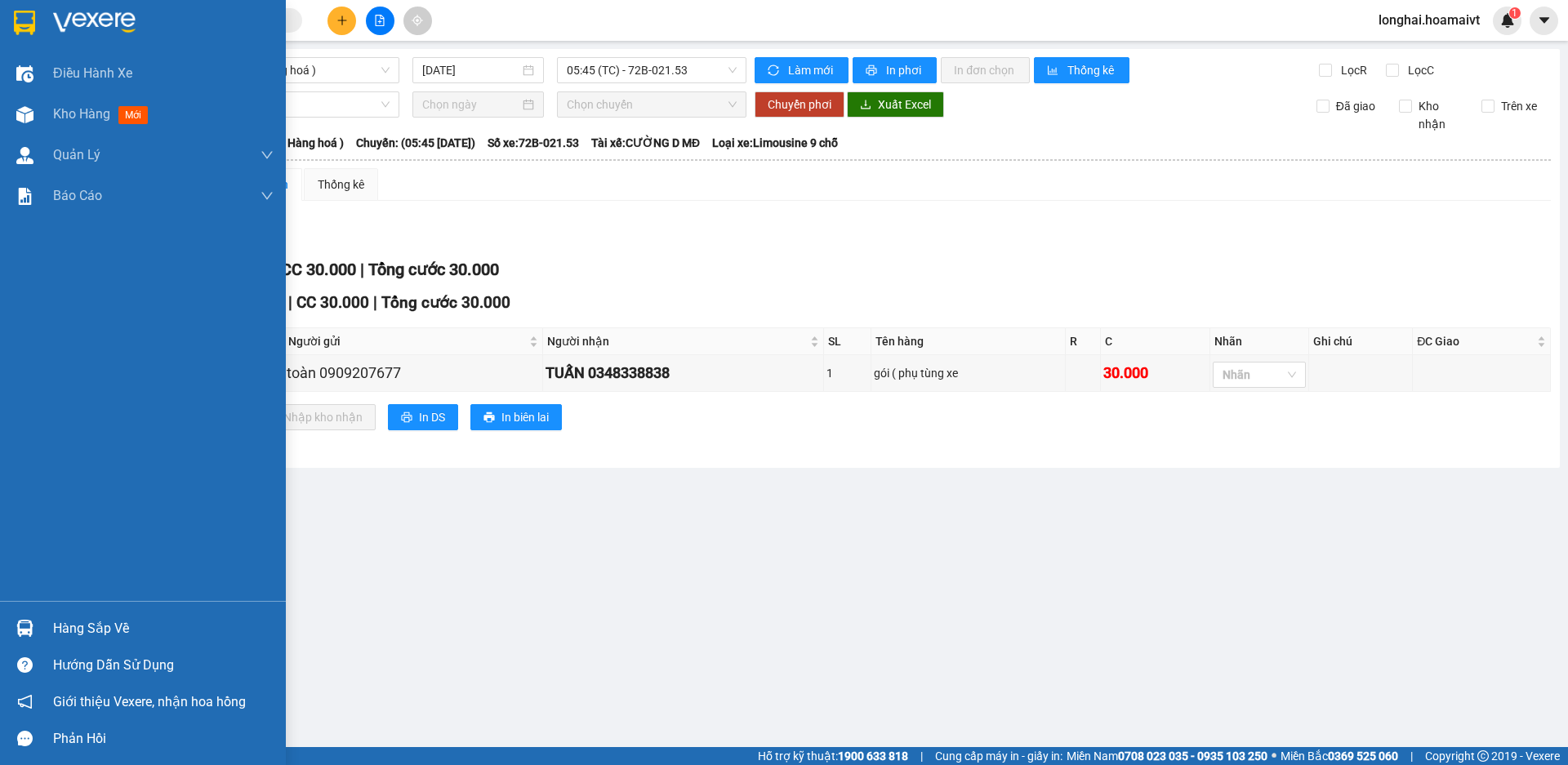
click at [55, 626] on div "Hàng sắp về" at bounding box center [163, 629] width 220 height 25
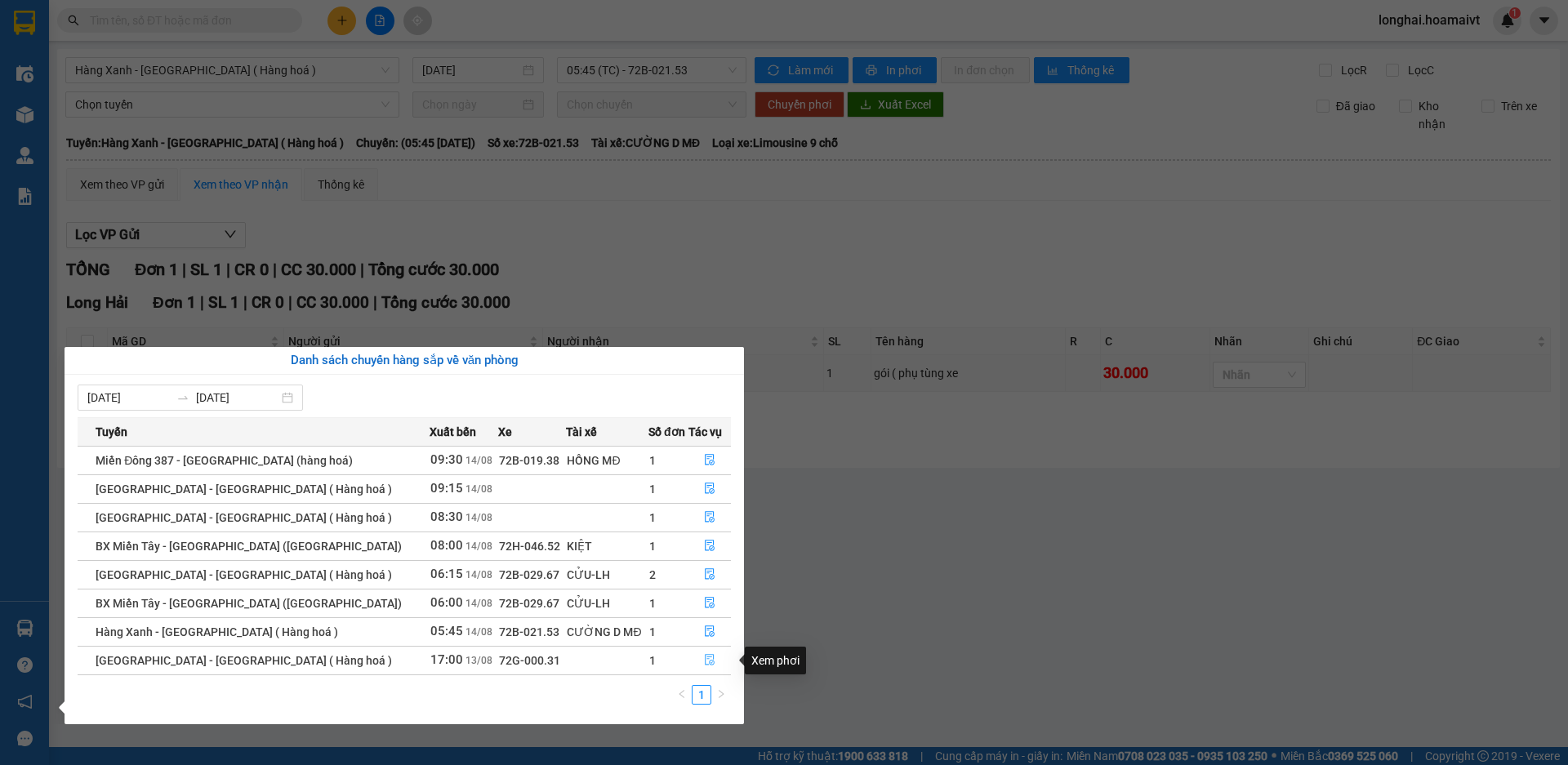
click at [696, 664] on button "button" at bounding box center [710, 660] width 41 height 26
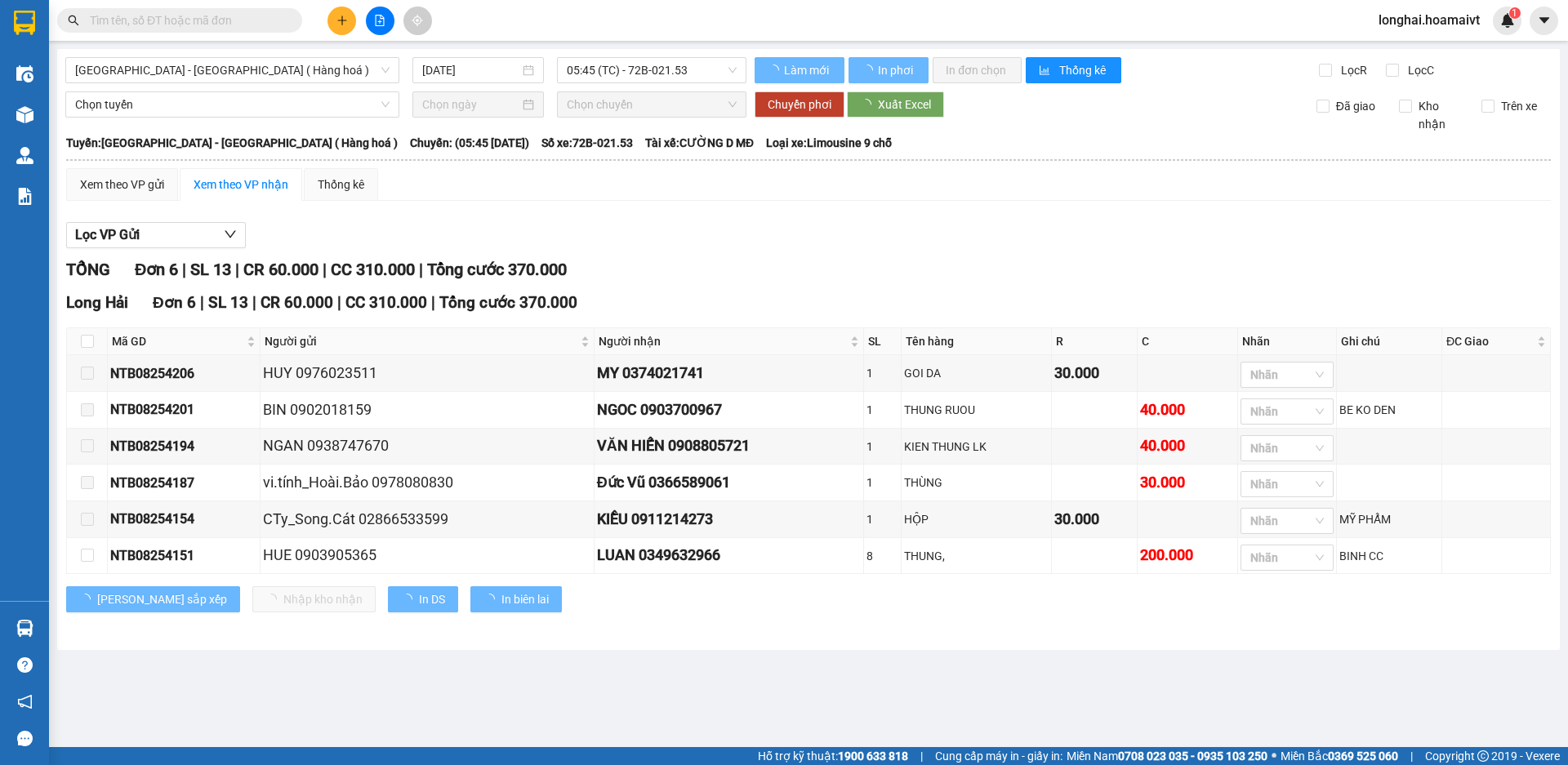
type input "[DATE]"
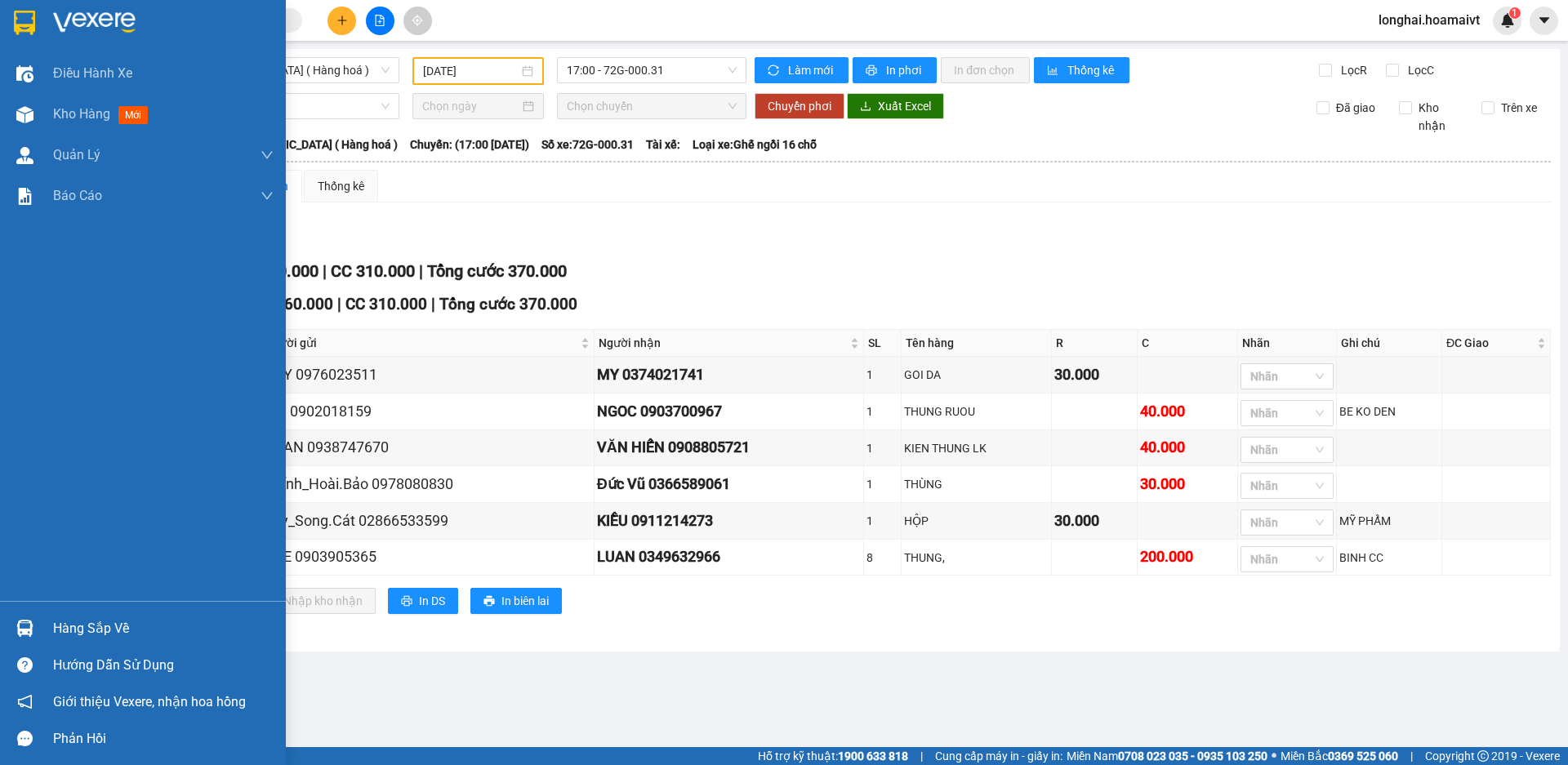
click at [68, 632] on div "Hàng sắp về" at bounding box center [163, 629] width 220 height 25
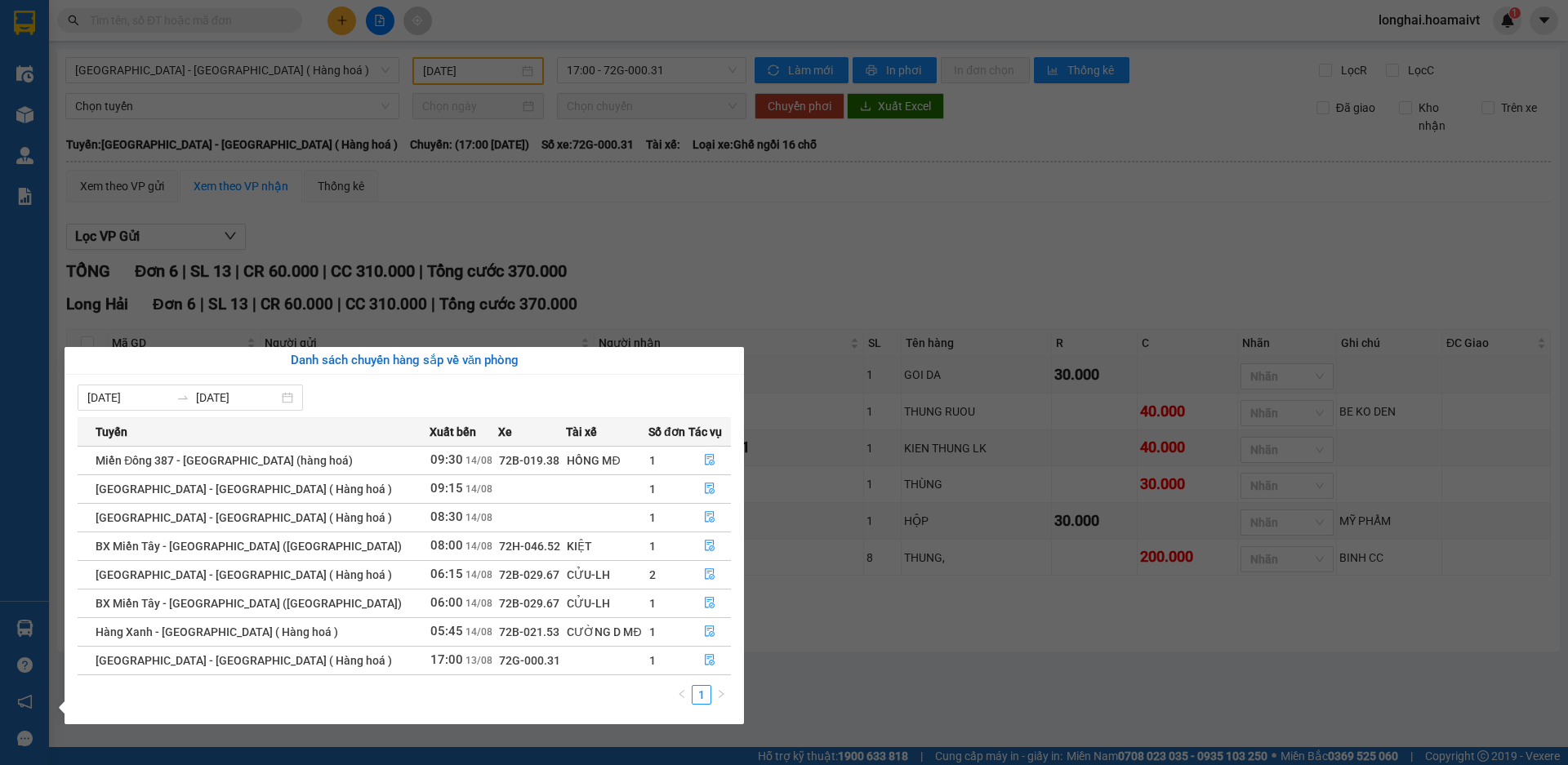
click at [840, 675] on section "Kết quả tìm kiếm ( 1 ) Bộ lọc Mã ĐH Trạng thái Món hàng Tổng cước Chưa cước Nhã…" at bounding box center [784, 382] width 1568 height 765
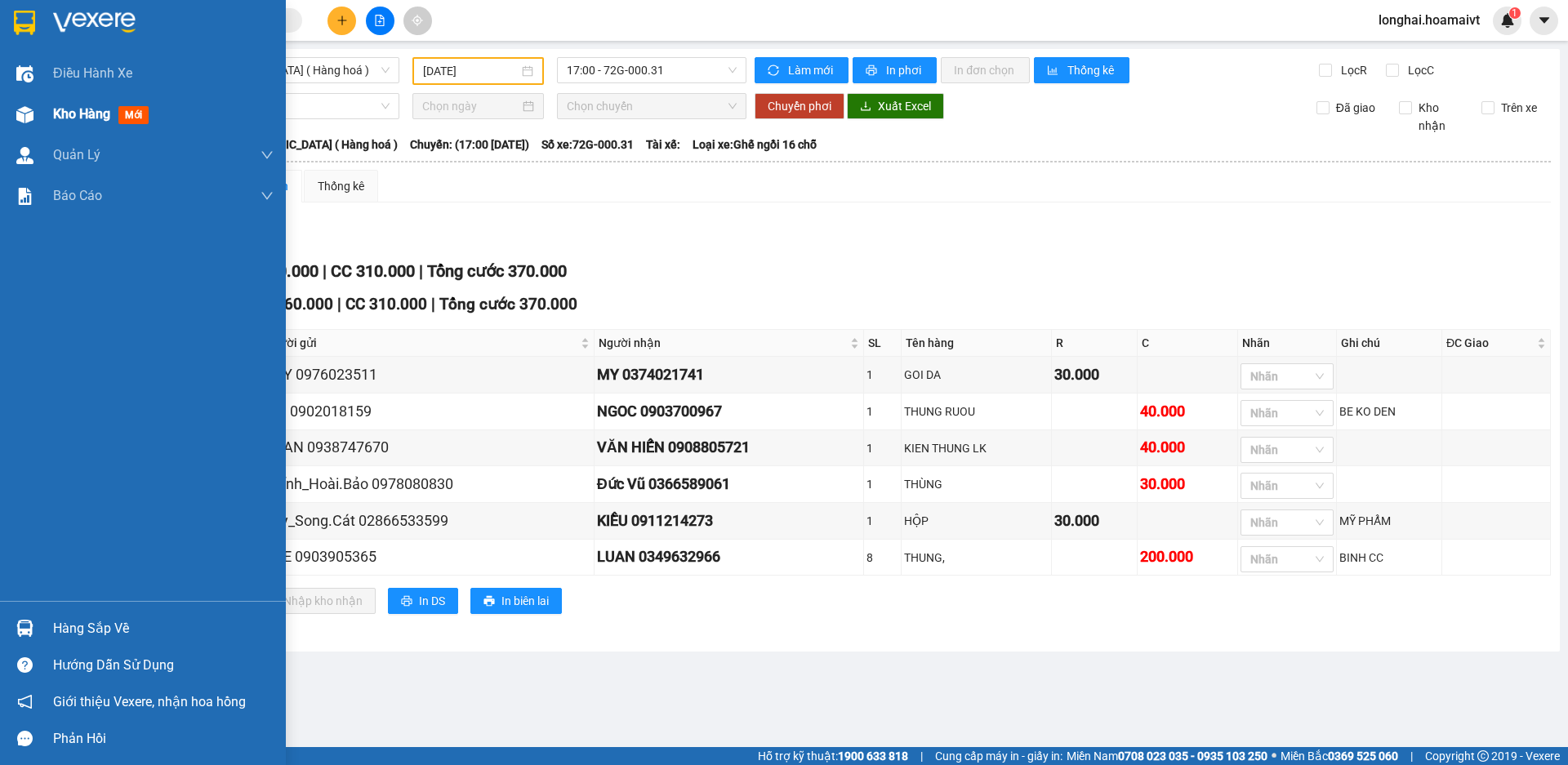
click at [81, 115] on span "Kho hàng" at bounding box center [82, 114] width 57 height 15
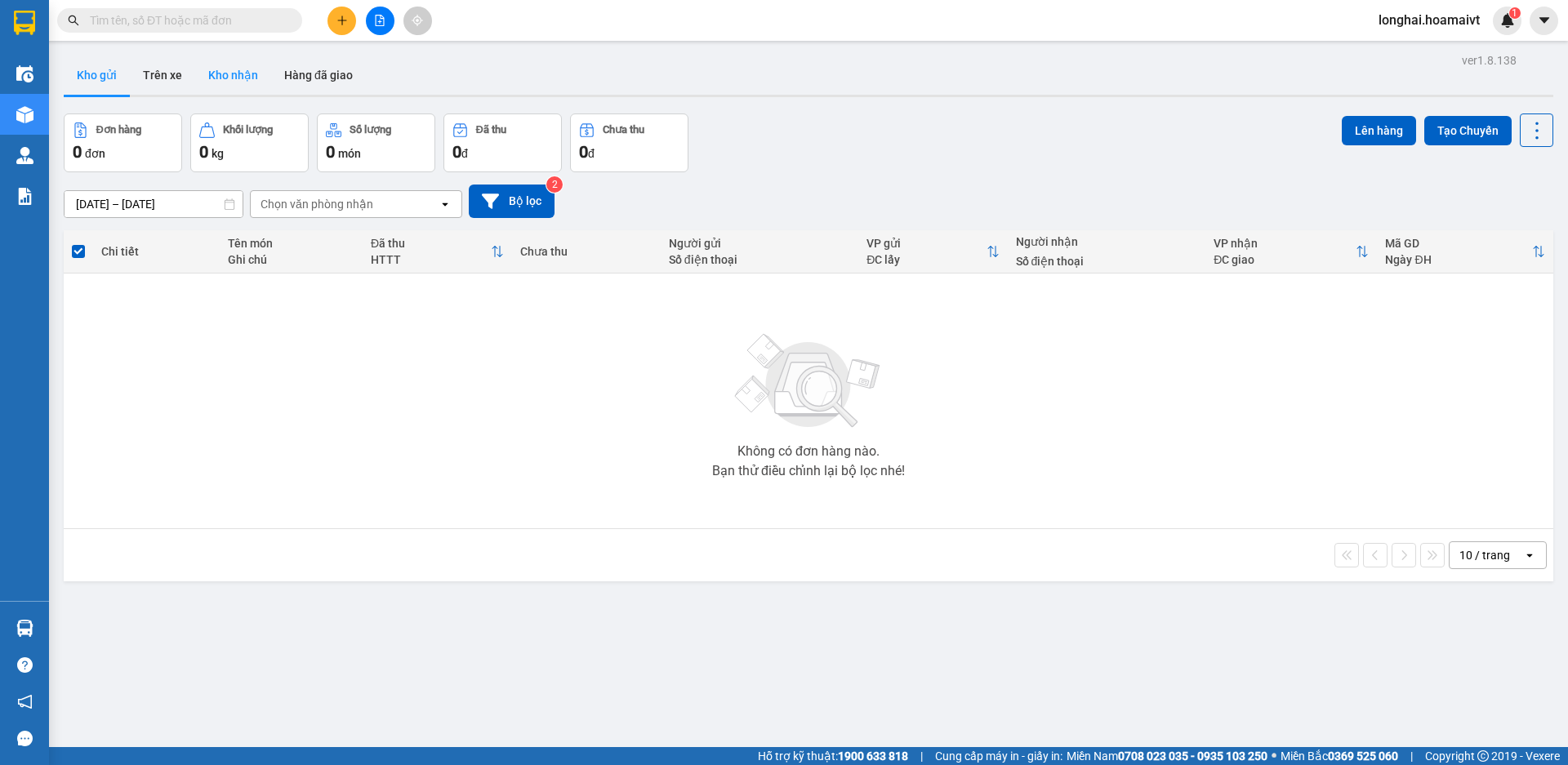
click at [243, 76] on button "Kho nhận" at bounding box center [234, 76] width 76 height 39
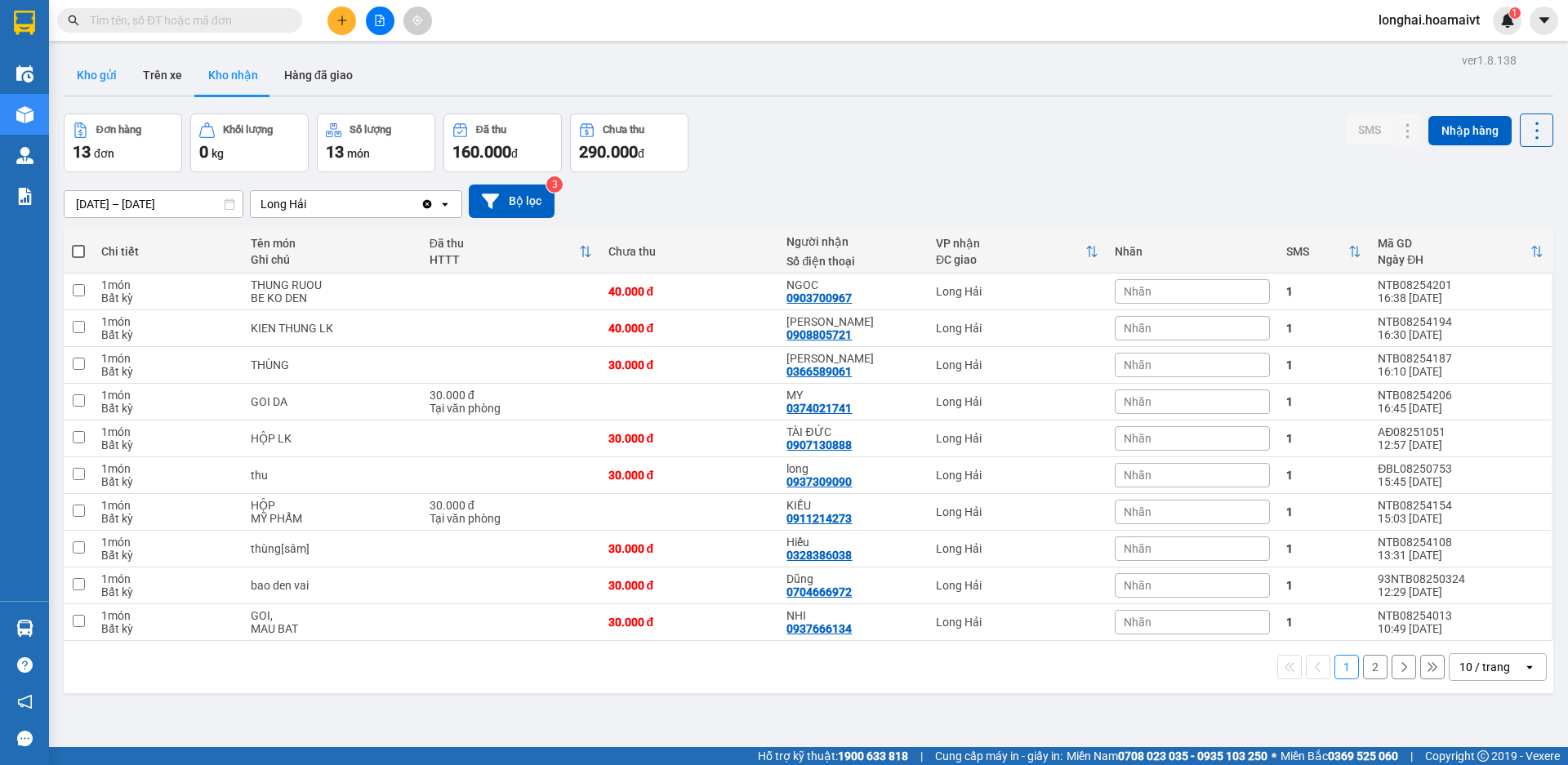
click at [93, 68] on button "Kho gửi" at bounding box center [97, 76] width 66 height 39
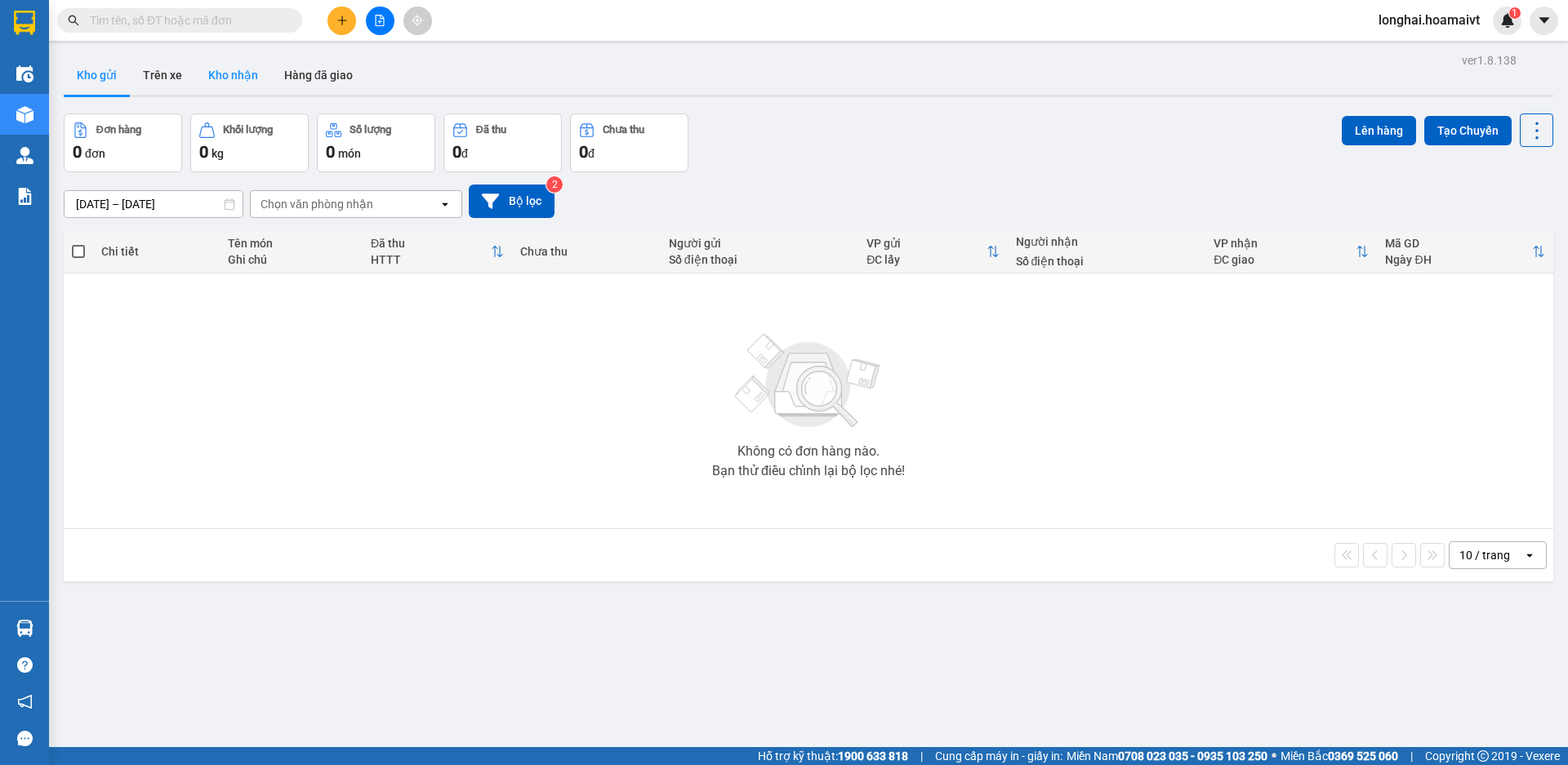
click at [232, 68] on button "Kho nhận" at bounding box center [234, 76] width 76 height 39
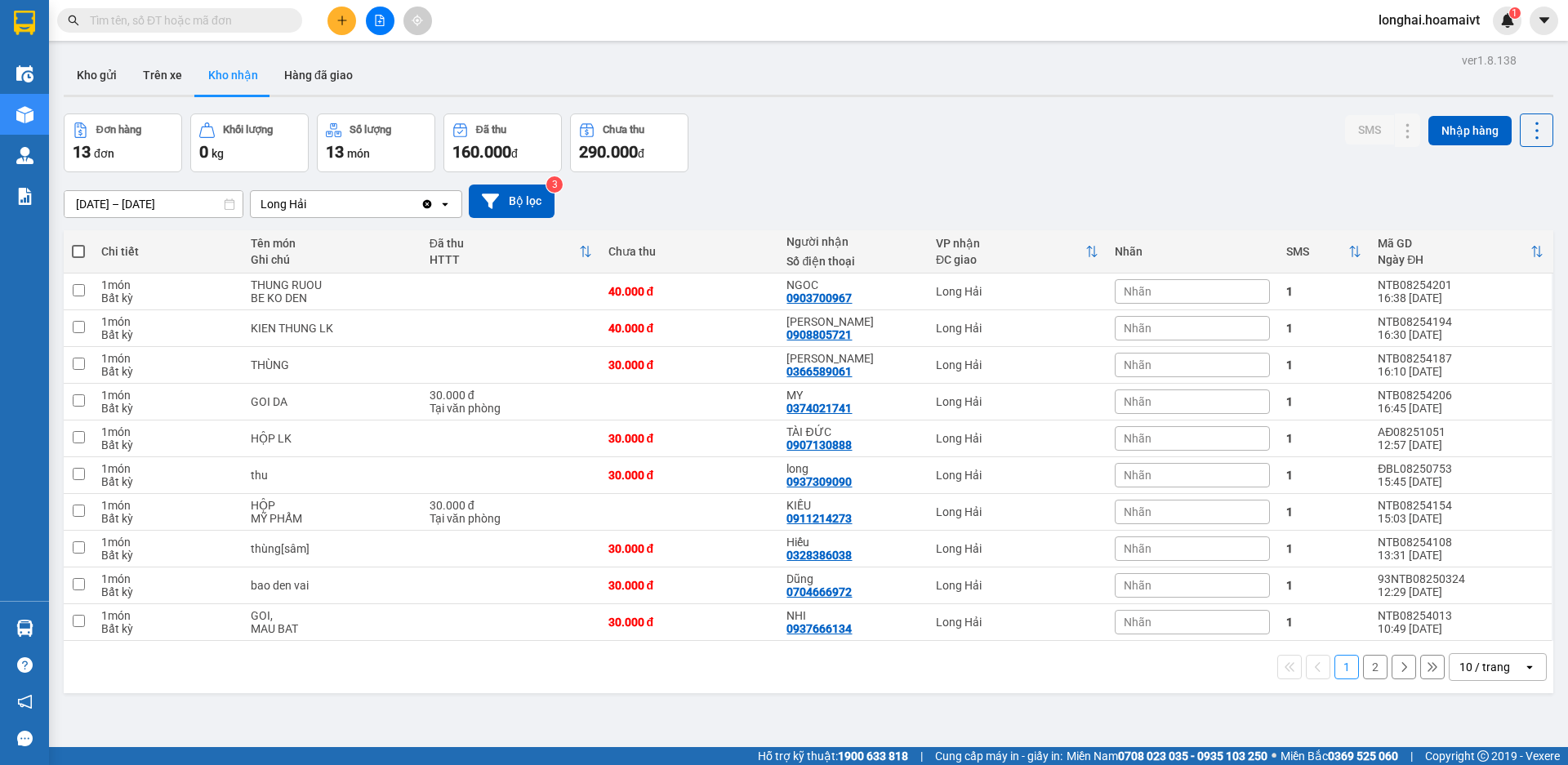
click at [210, 18] on input "text" at bounding box center [186, 20] width 193 height 18
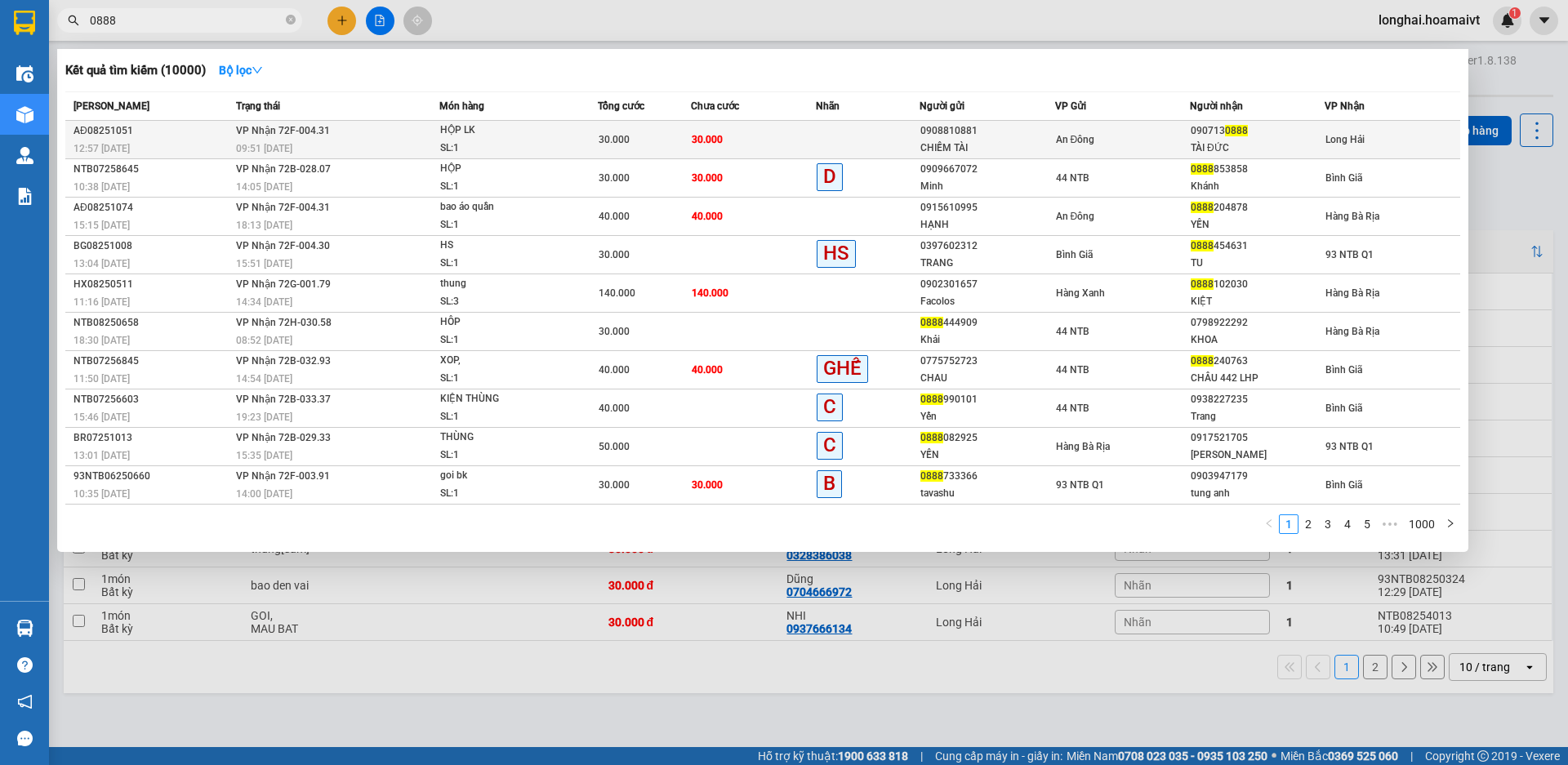
type input "0888"
click at [792, 134] on td "30.000" at bounding box center [753, 139] width 125 height 38
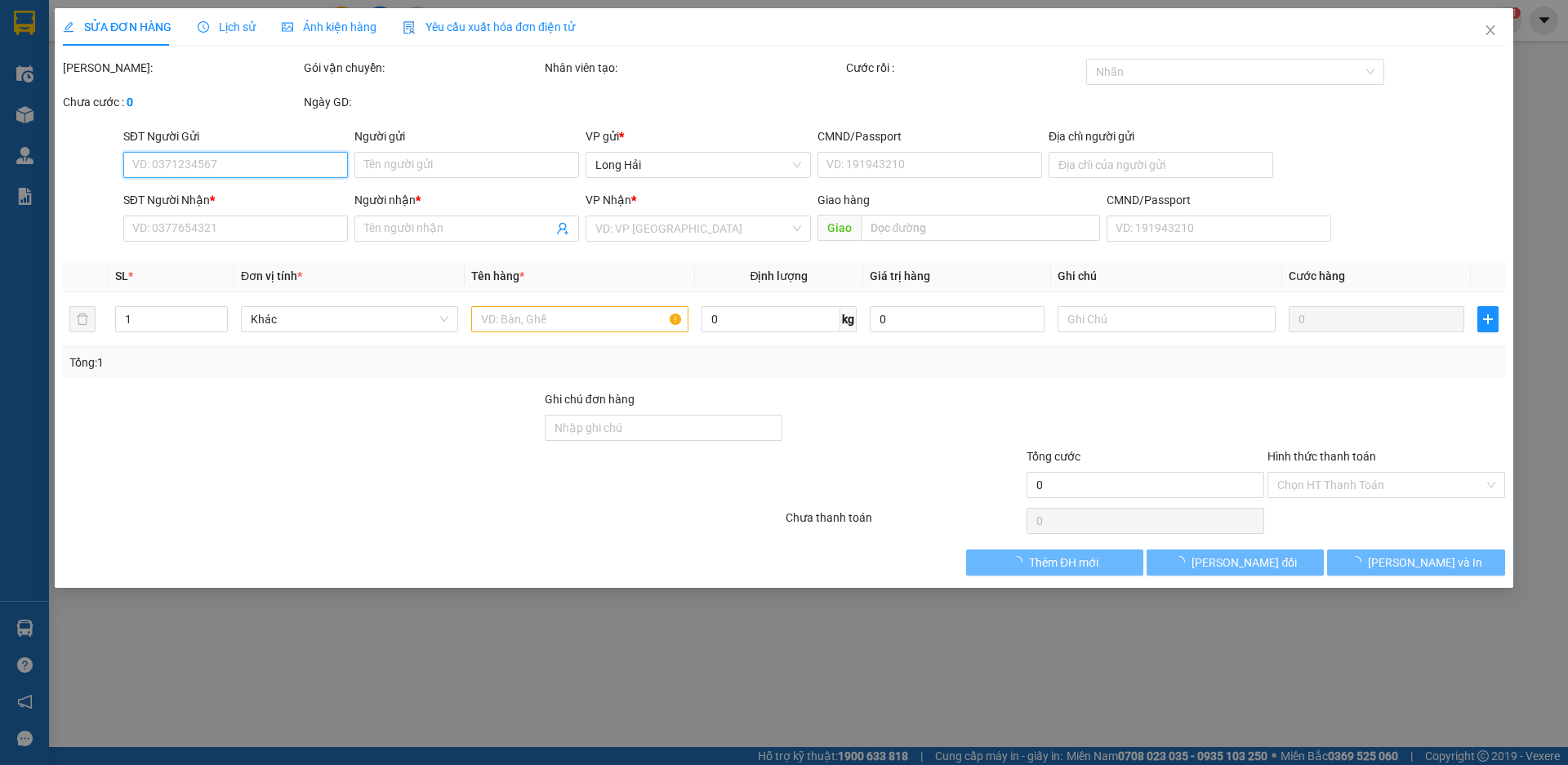
type input "0908810881"
type input "CHIẾM TÀI"
type input "079097022243"
type input "0907130888"
type input "TÀI ĐỨC"
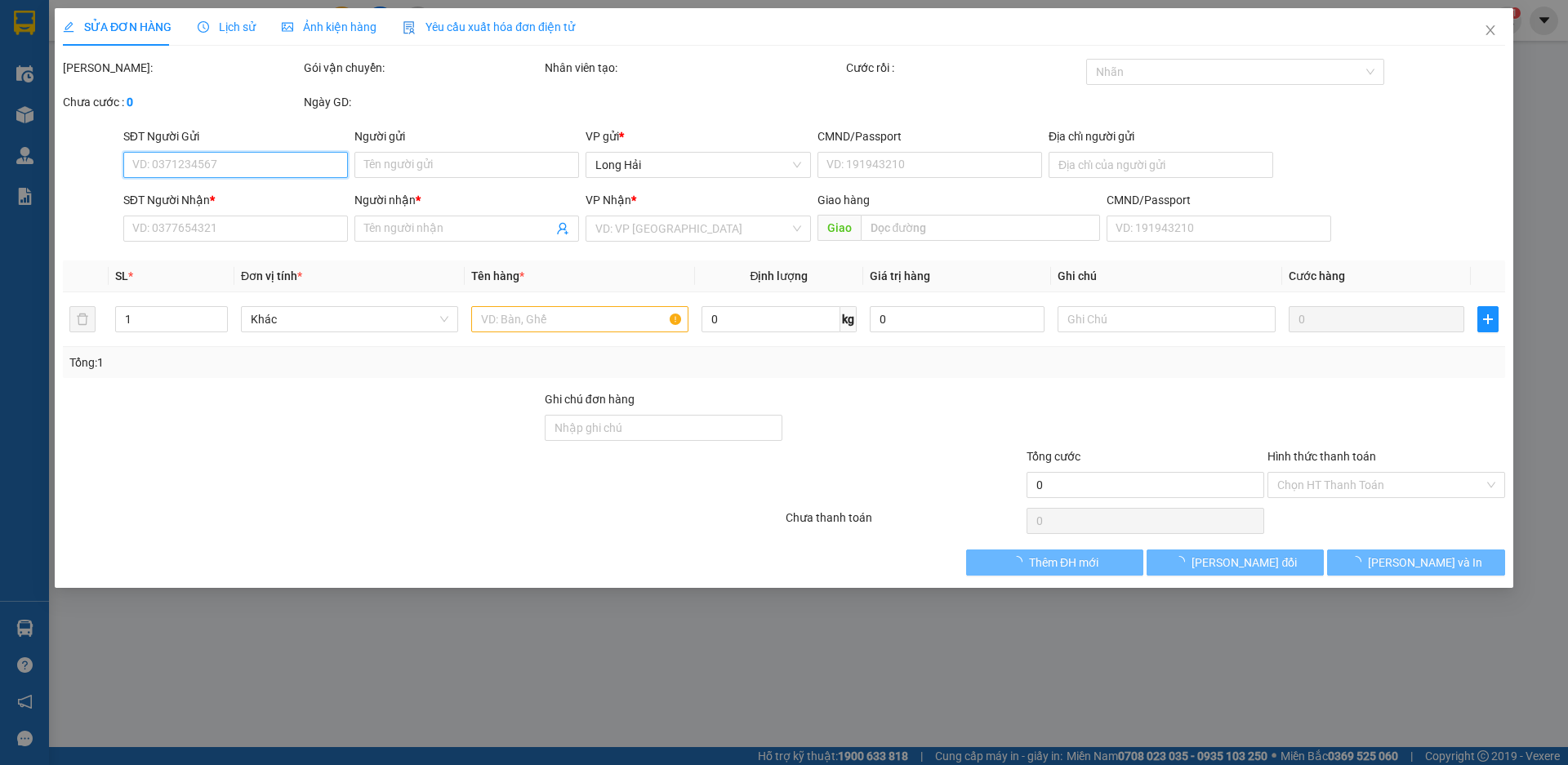
type input "30.000"
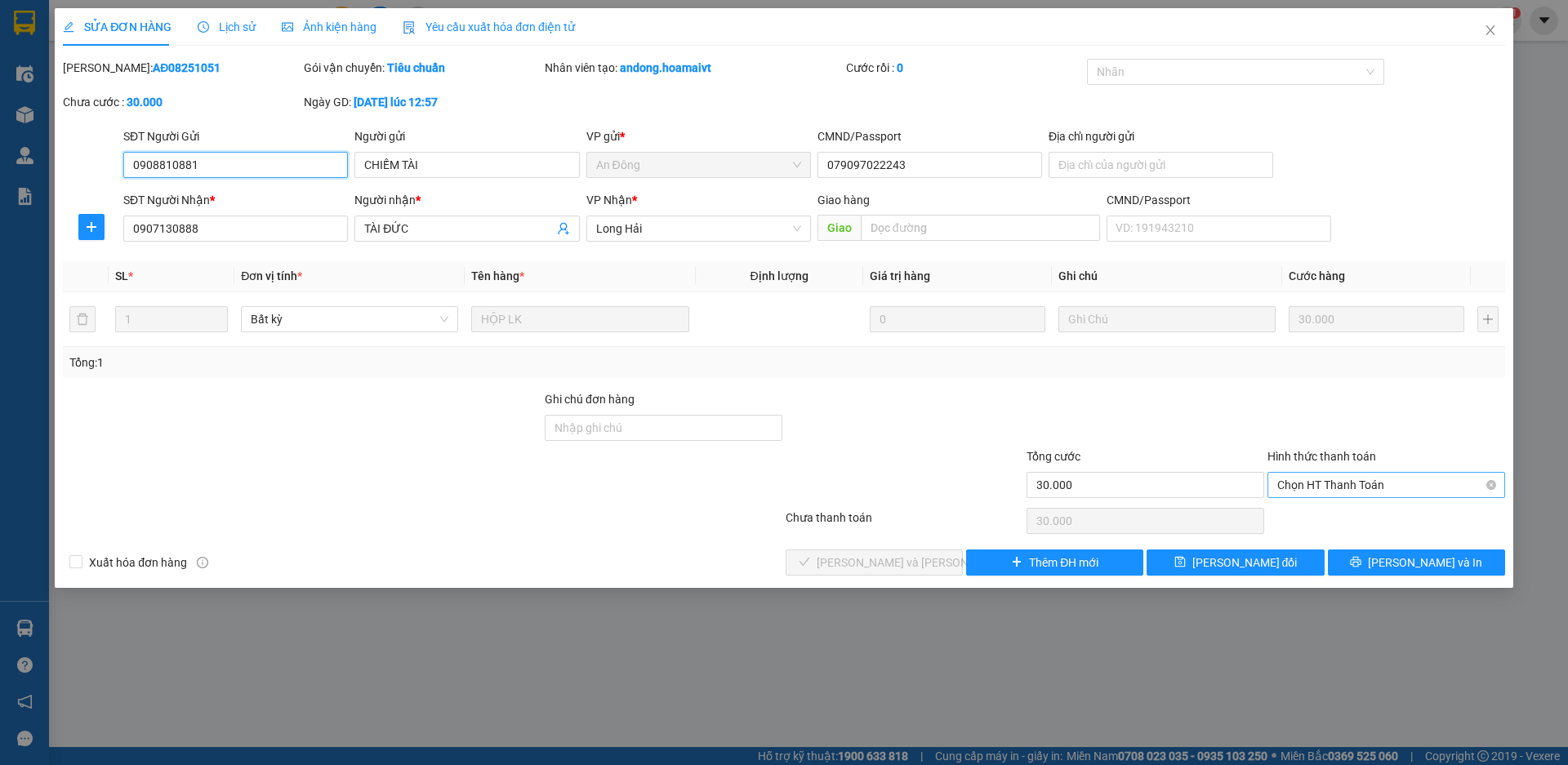
click at [1322, 484] on span "Chọn HT Thanh Toán" at bounding box center [1386, 485] width 218 height 25
click at [1331, 513] on div "Tại văn phòng" at bounding box center [1386, 518] width 218 height 18
type input "0"
click at [923, 556] on span "[PERSON_NAME] và Giao hàng" at bounding box center [927, 562] width 220 height 18
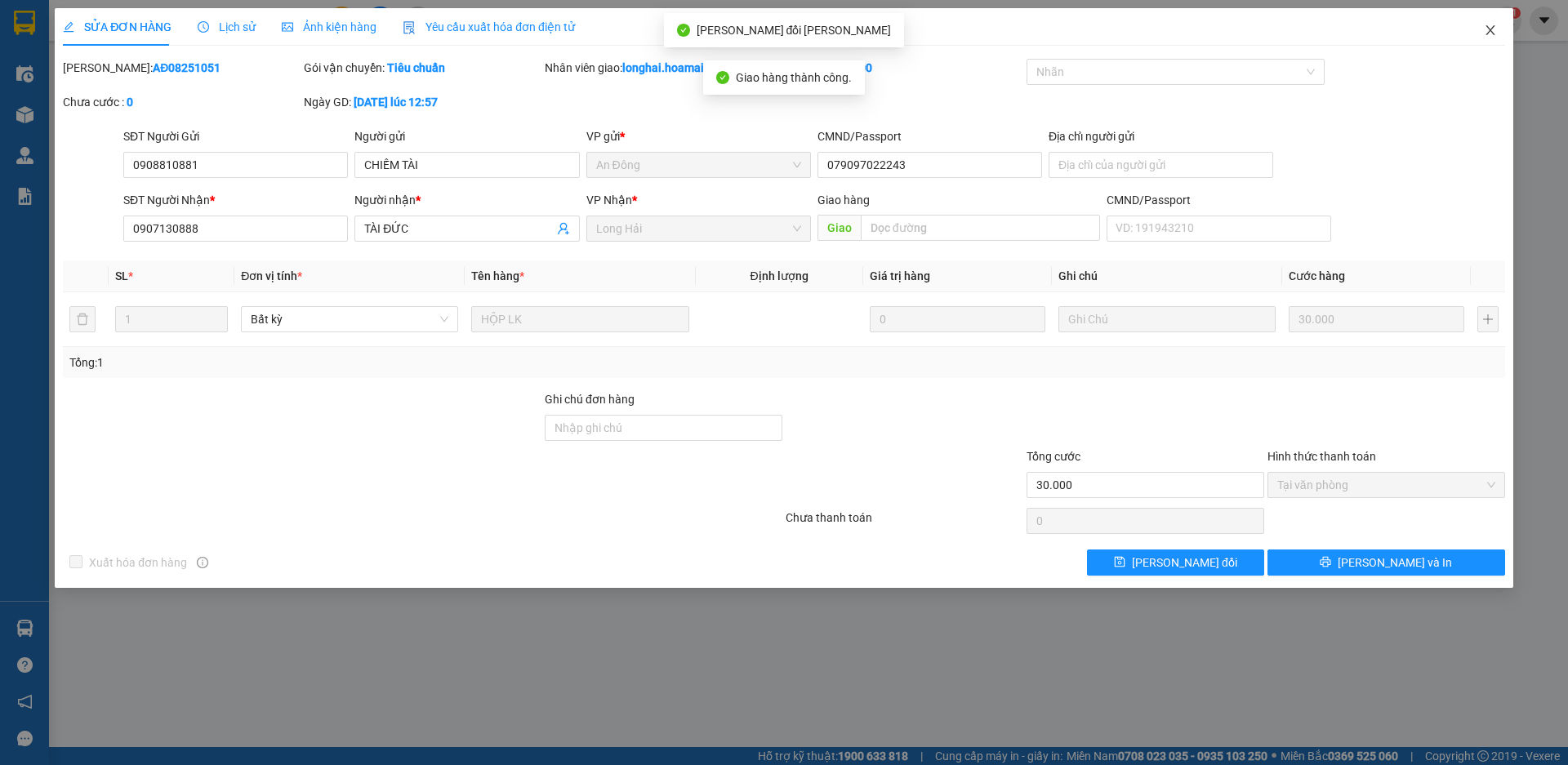
click at [1487, 39] on span "Close" at bounding box center [1490, 30] width 45 height 45
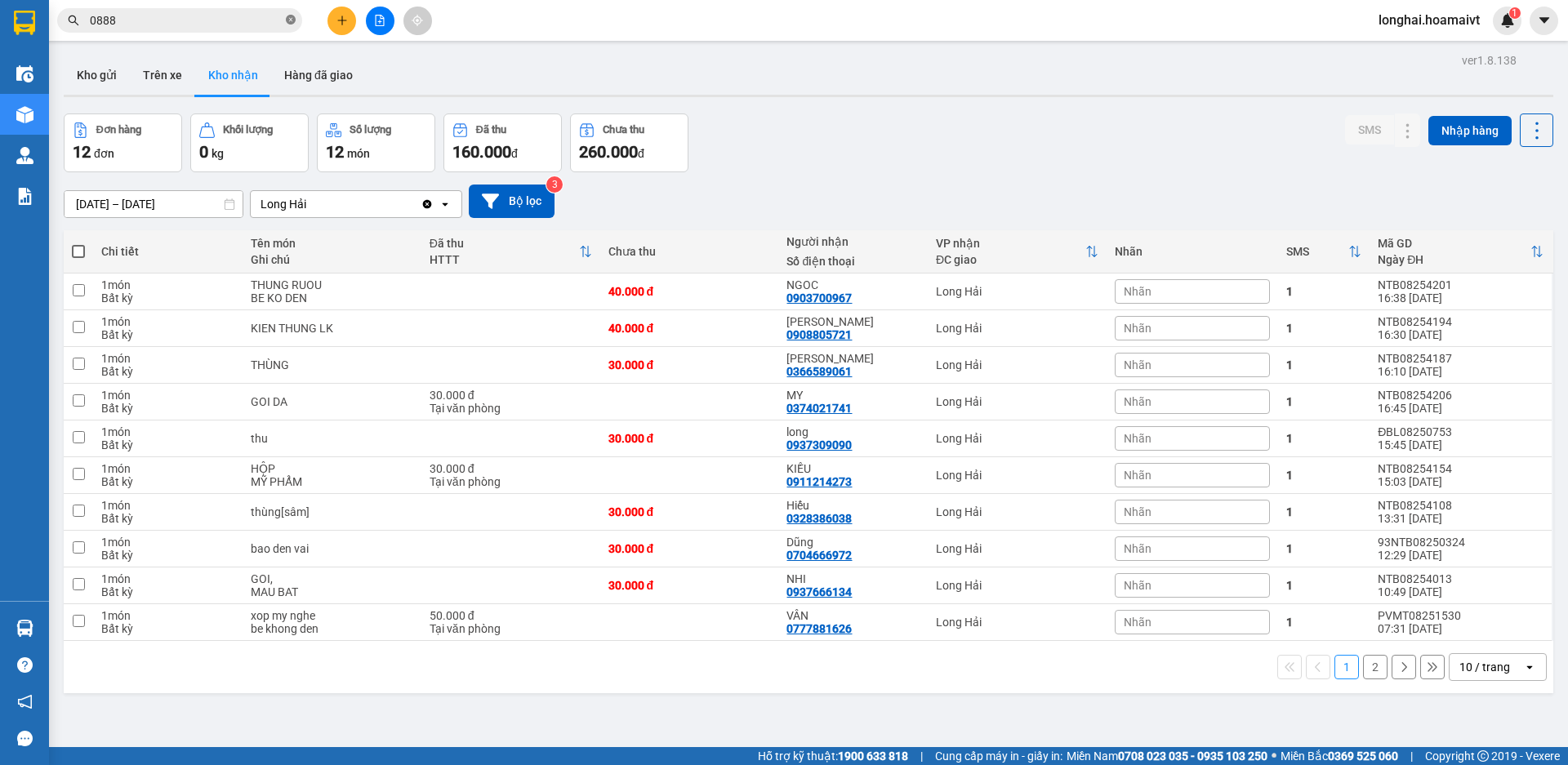
click at [291, 19] on icon "close-circle" at bounding box center [291, 20] width 10 height 10
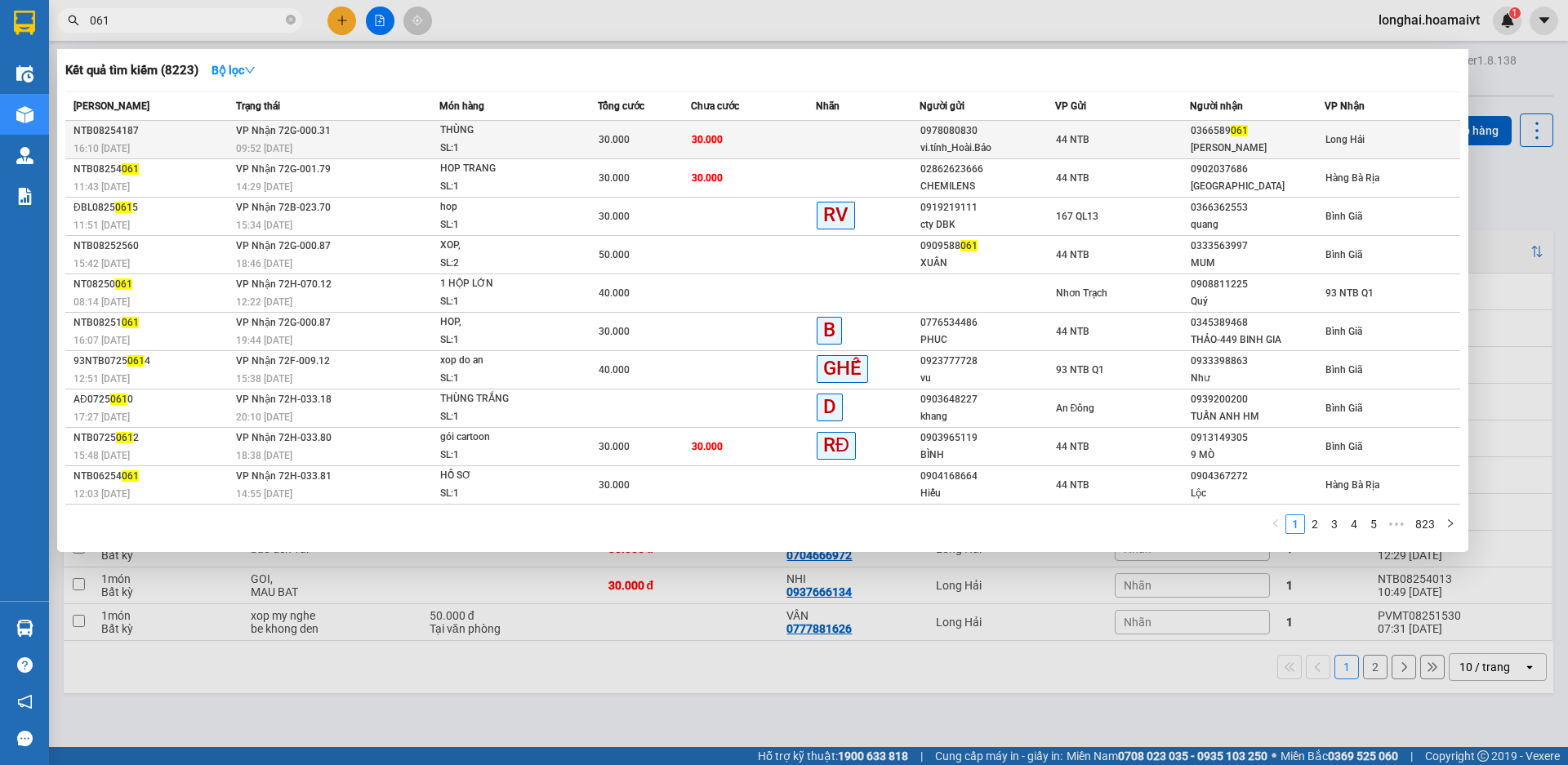
type input "061"
click at [760, 126] on td "30.000" at bounding box center [753, 139] width 125 height 38
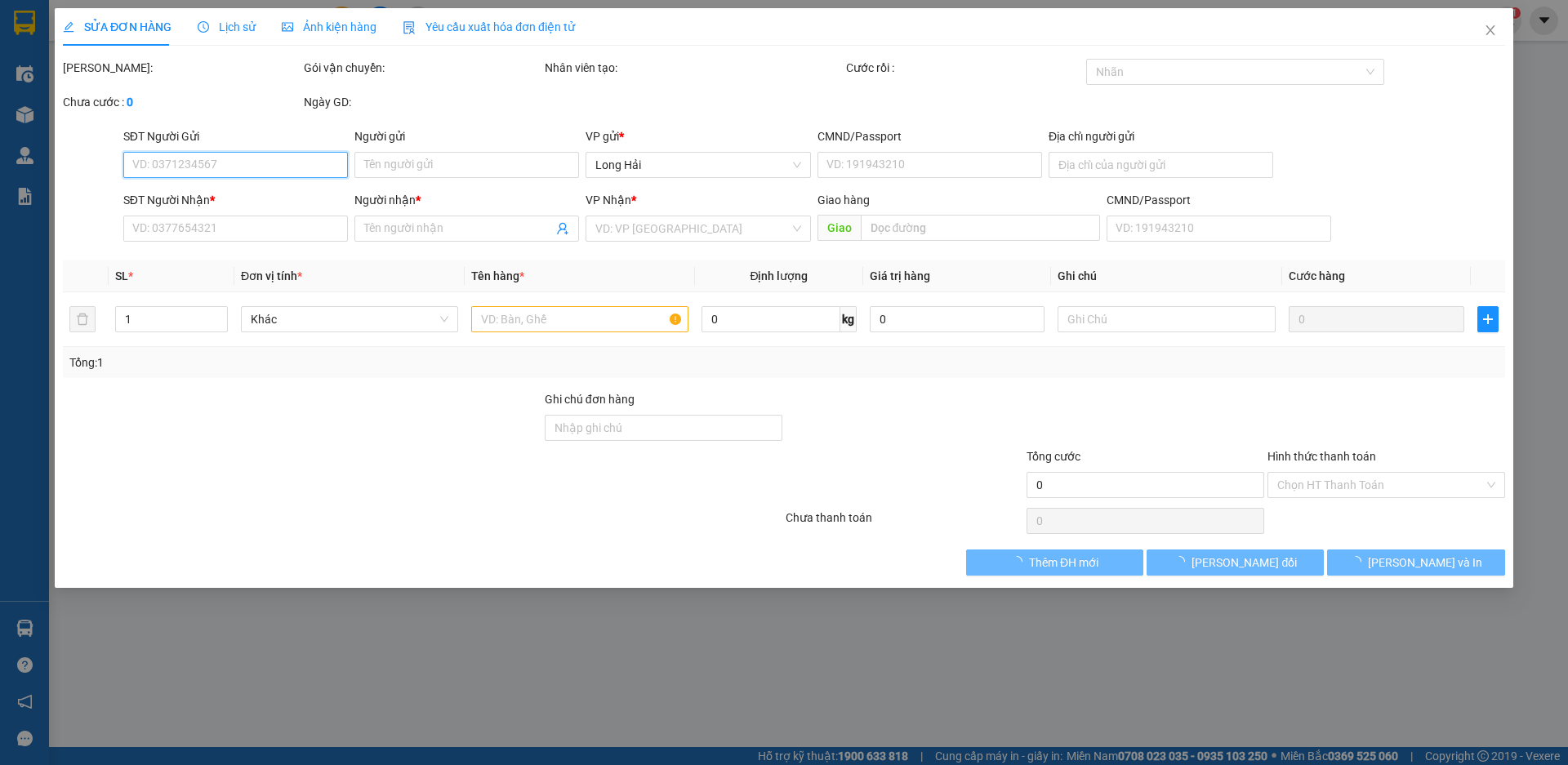
type input "0978080830"
type input "vi.tính_Hoài.Bảo"
type input "N.V.Khánh_Q10"
type input "0366589061"
type input "Đức Vũ"
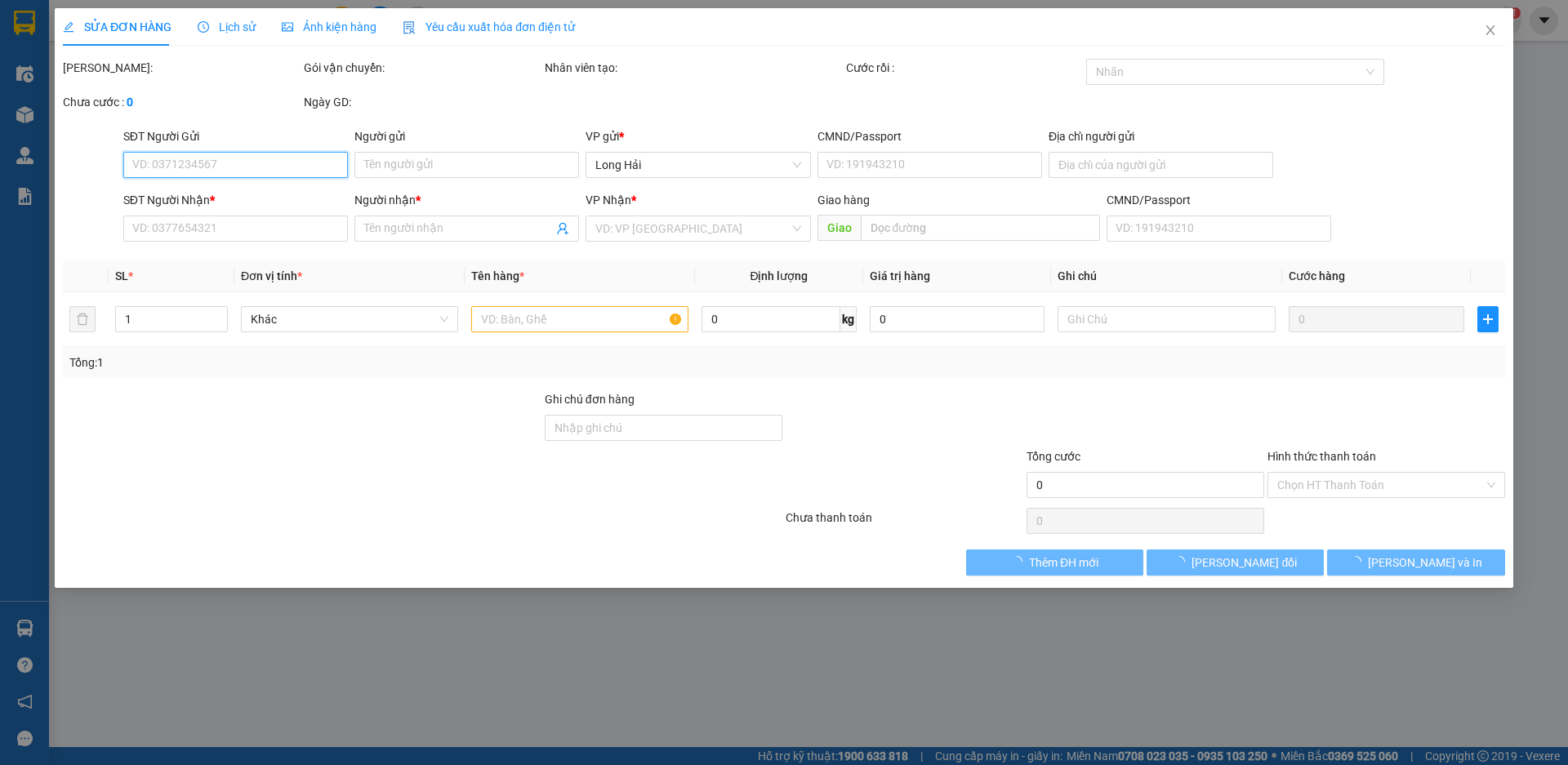
type input "30.000"
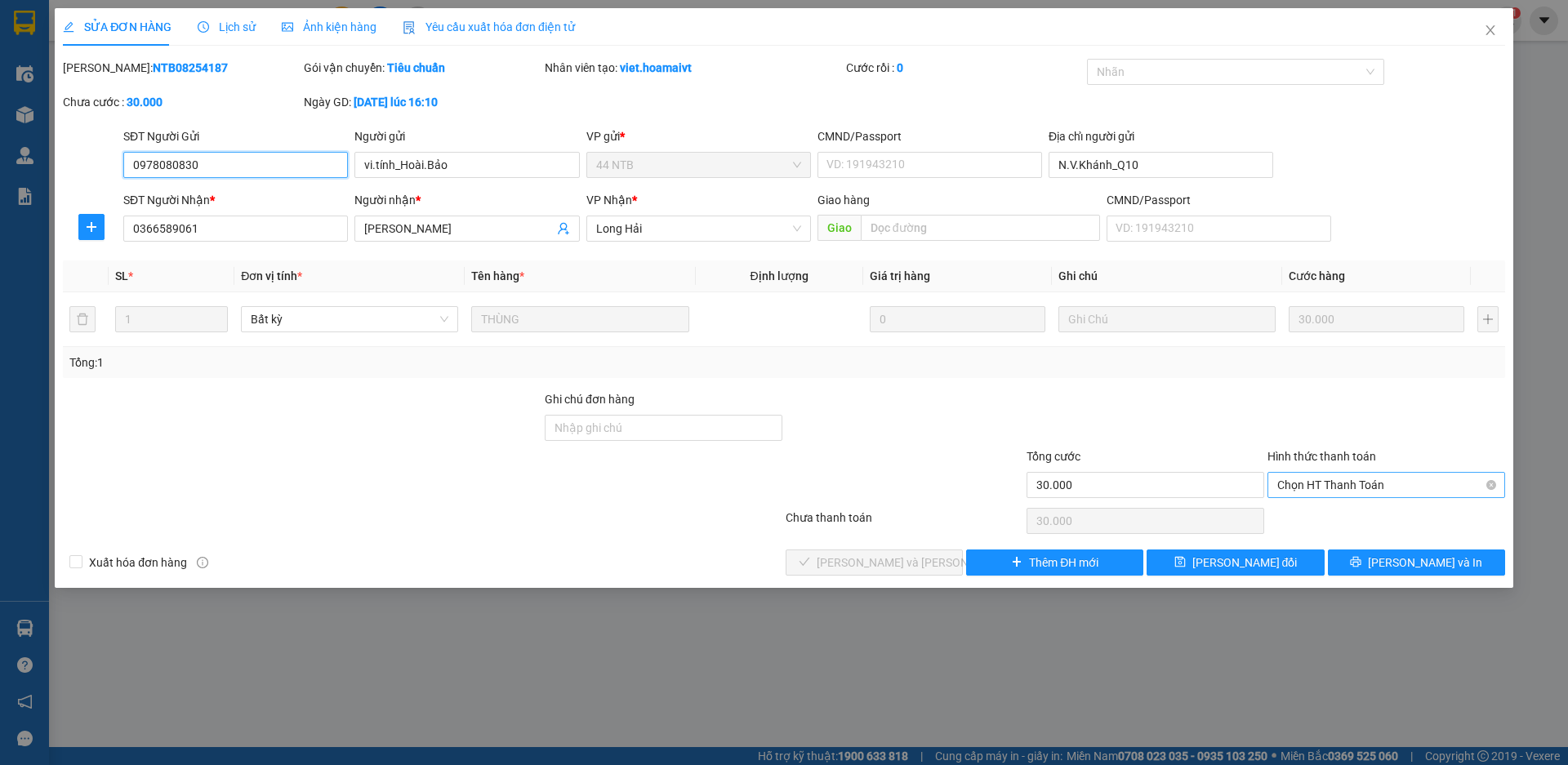
click at [1314, 489] on span "Chọn HT Thanh Toán" at bounding box center [1386, 485] width 218 height 25
click at [1334, 516] on div "Tại văn phòng" at bounding box center [1386, 518] width 218 height 18
type input "0"
click at [927, 559] on button "[PERSON_NAME] và Giao hàng" at bounding box center [874, 562] width 178 height 26
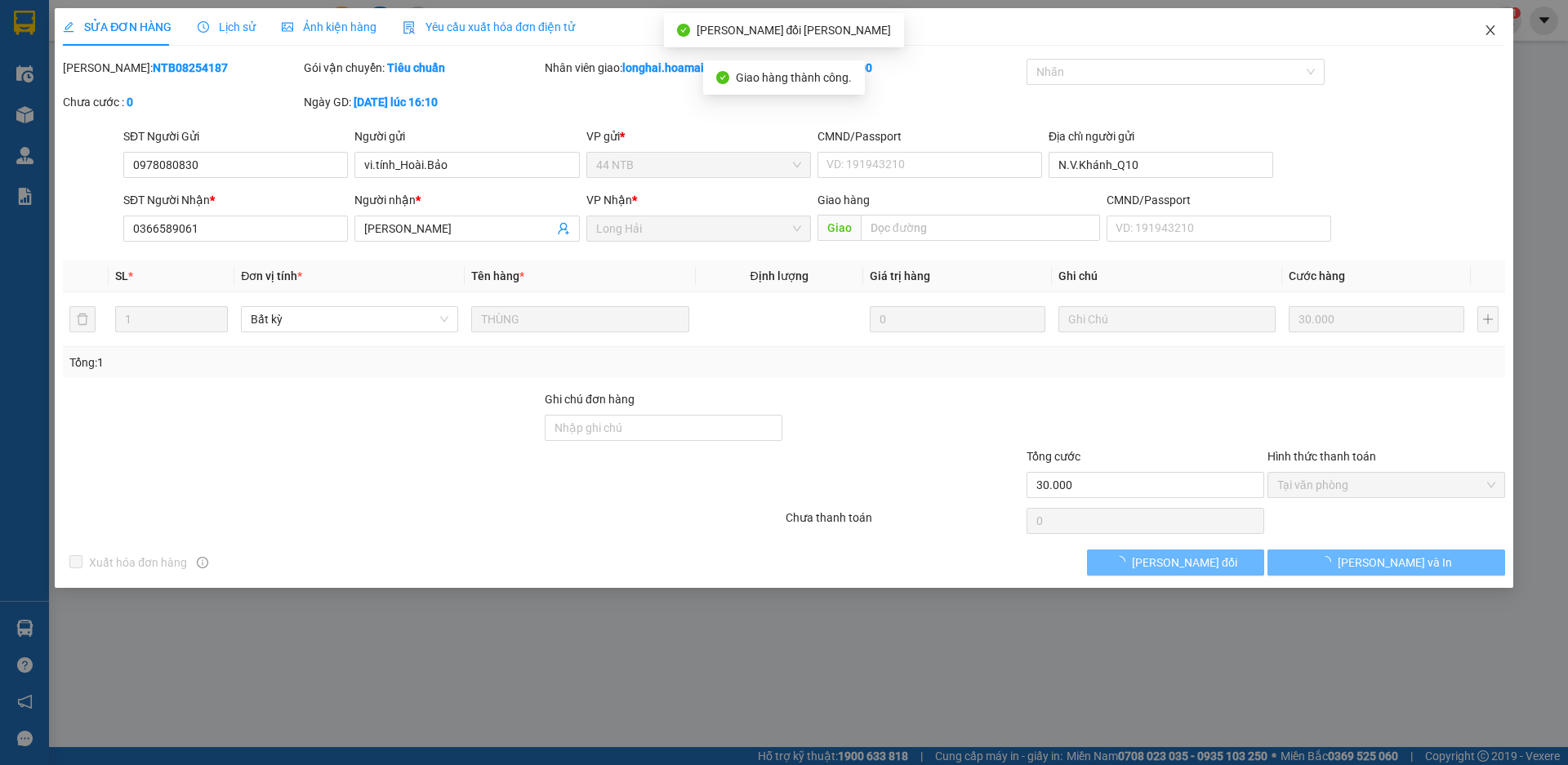
click at [1490, 28] on icon "close" at bounding box center [1490, 30] width 13 height 13
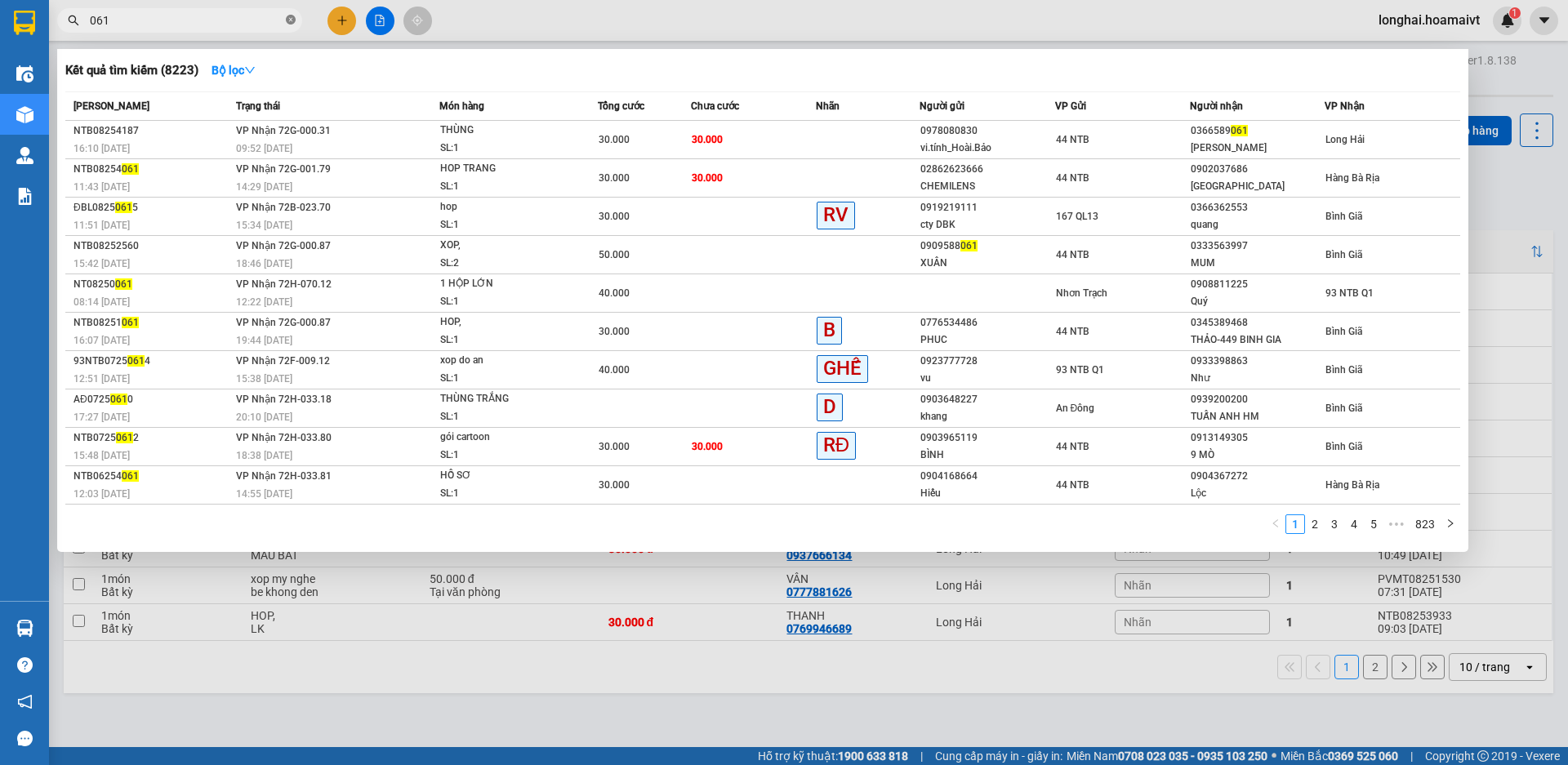
click at [290, 22] on icon "close-circle" at bounding box center [291, 20] width 10 height 10
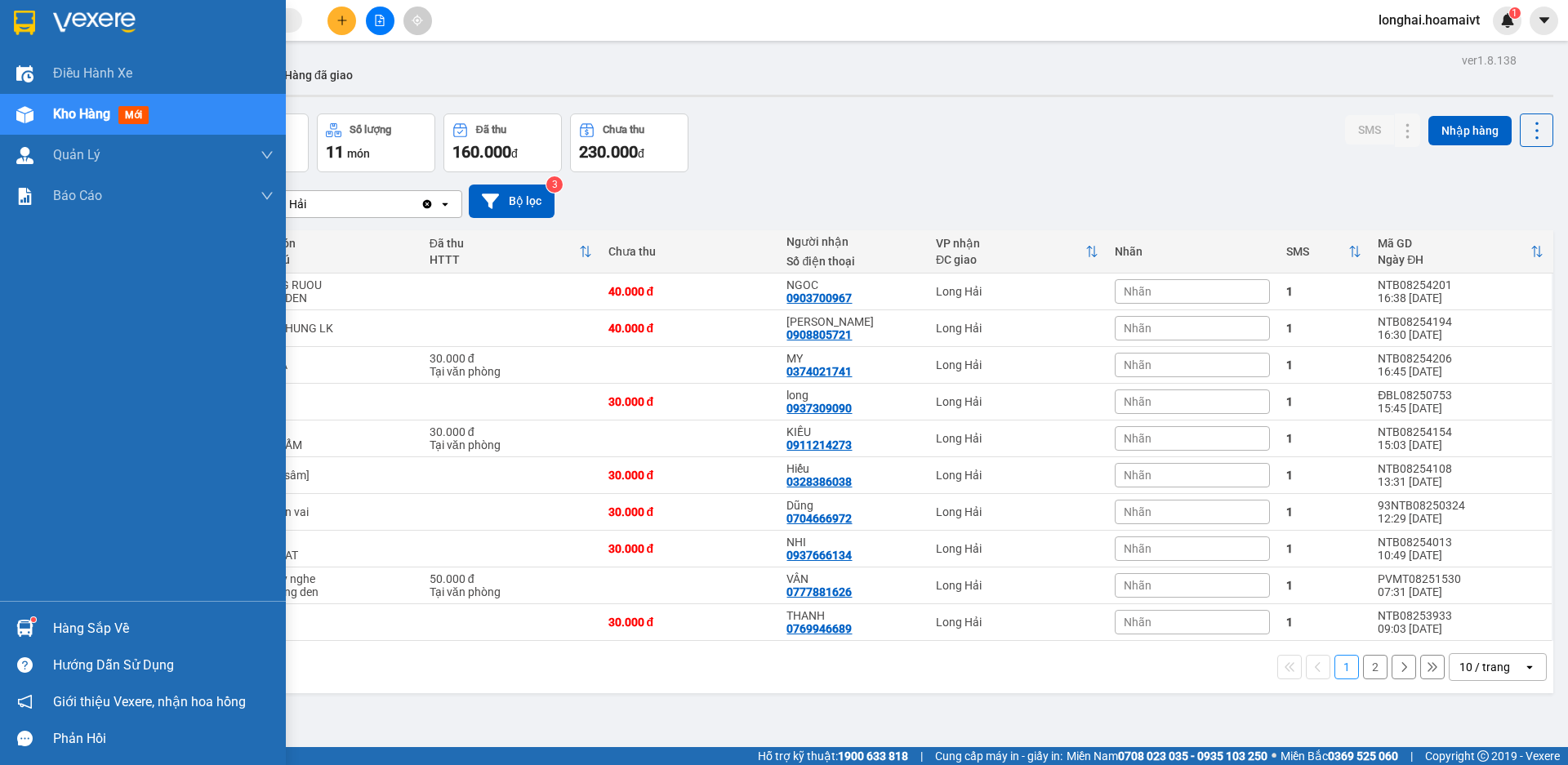
click at [88, 623] on div "Hàng sắp về" at bounding box center [163, 629] width 220 height 25
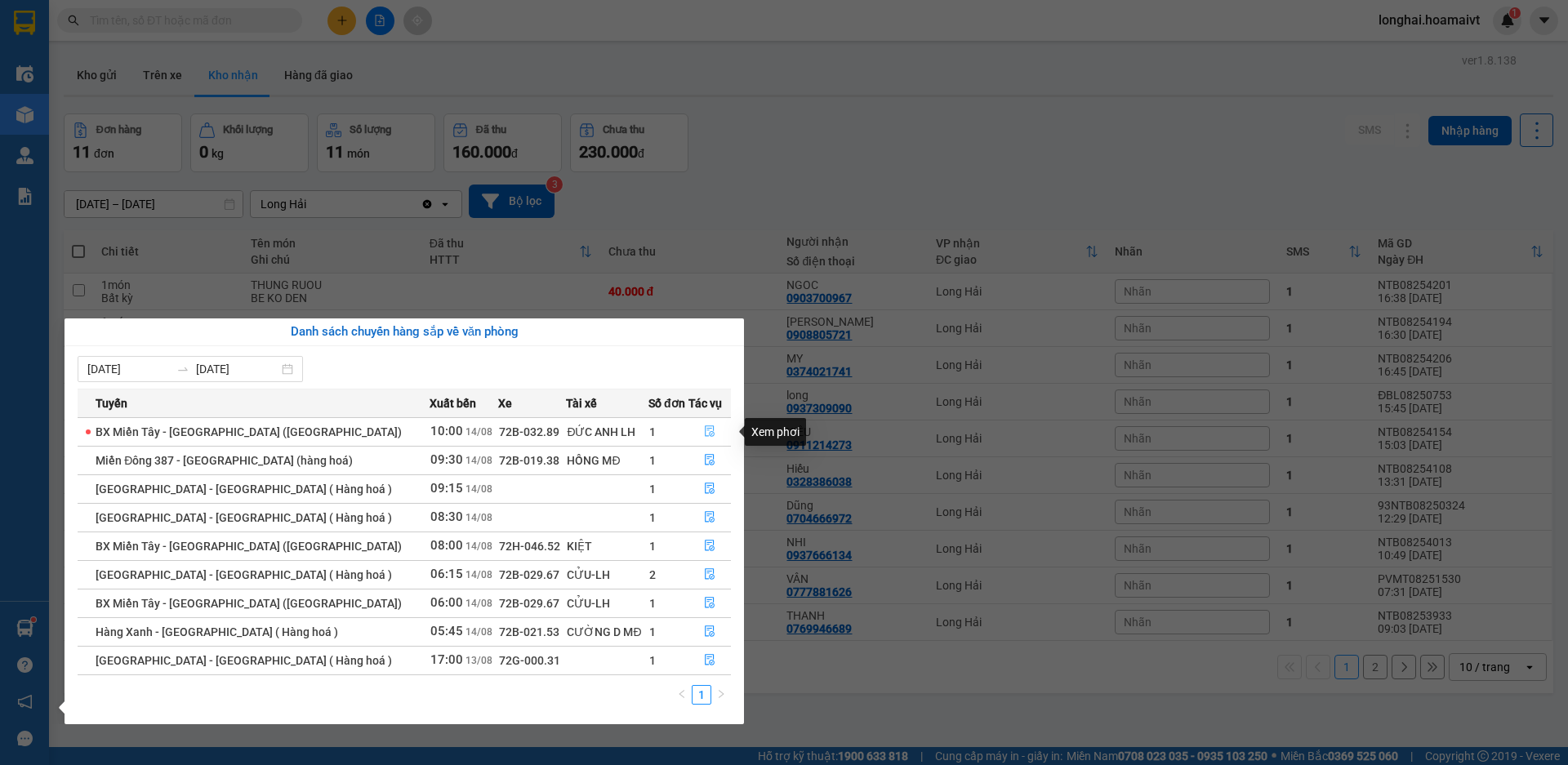
click at [704, 426] on icon "file-done" at bounding box center [709, 432] width 10 height 12
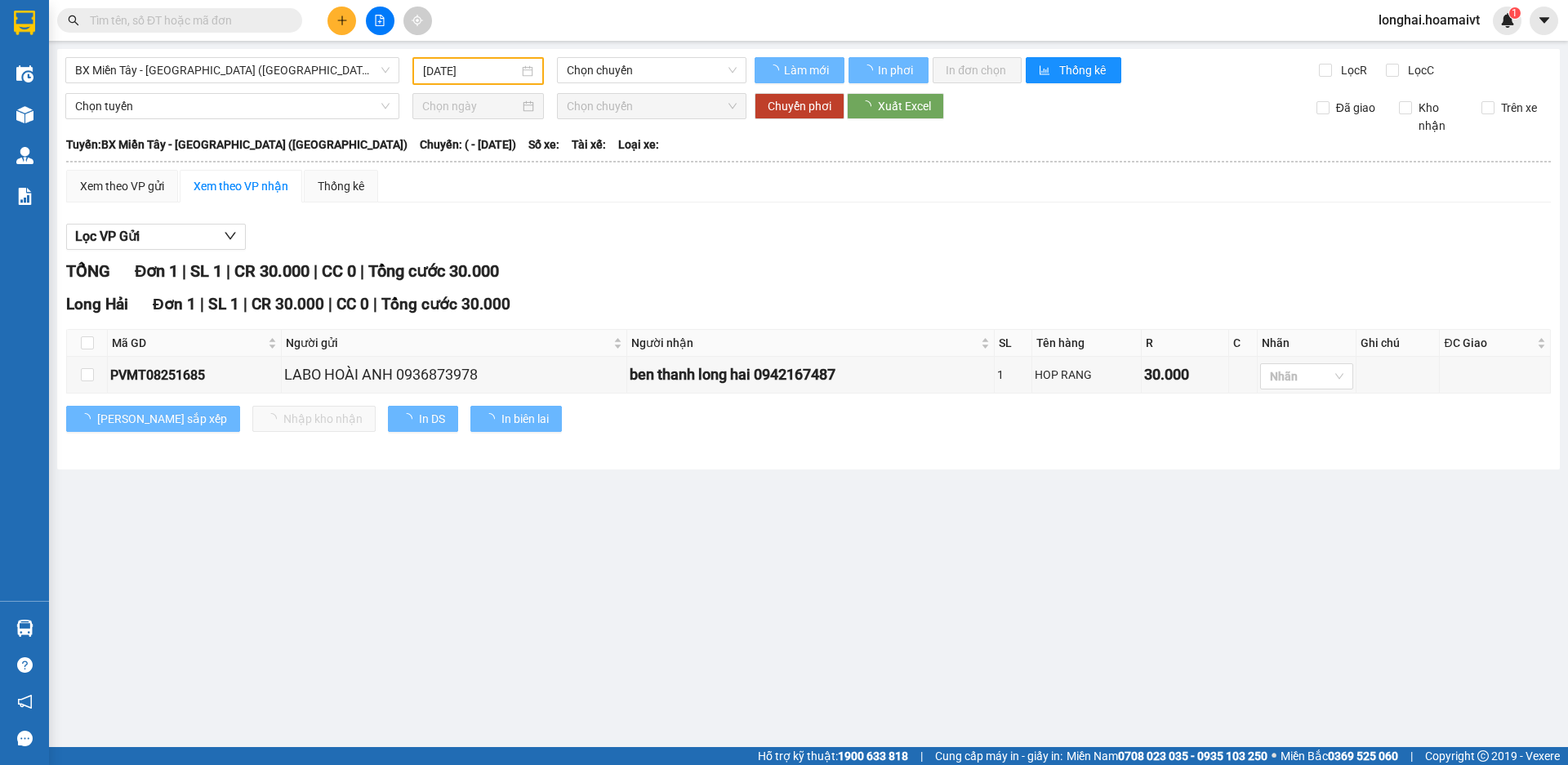
type input "[DATE]"
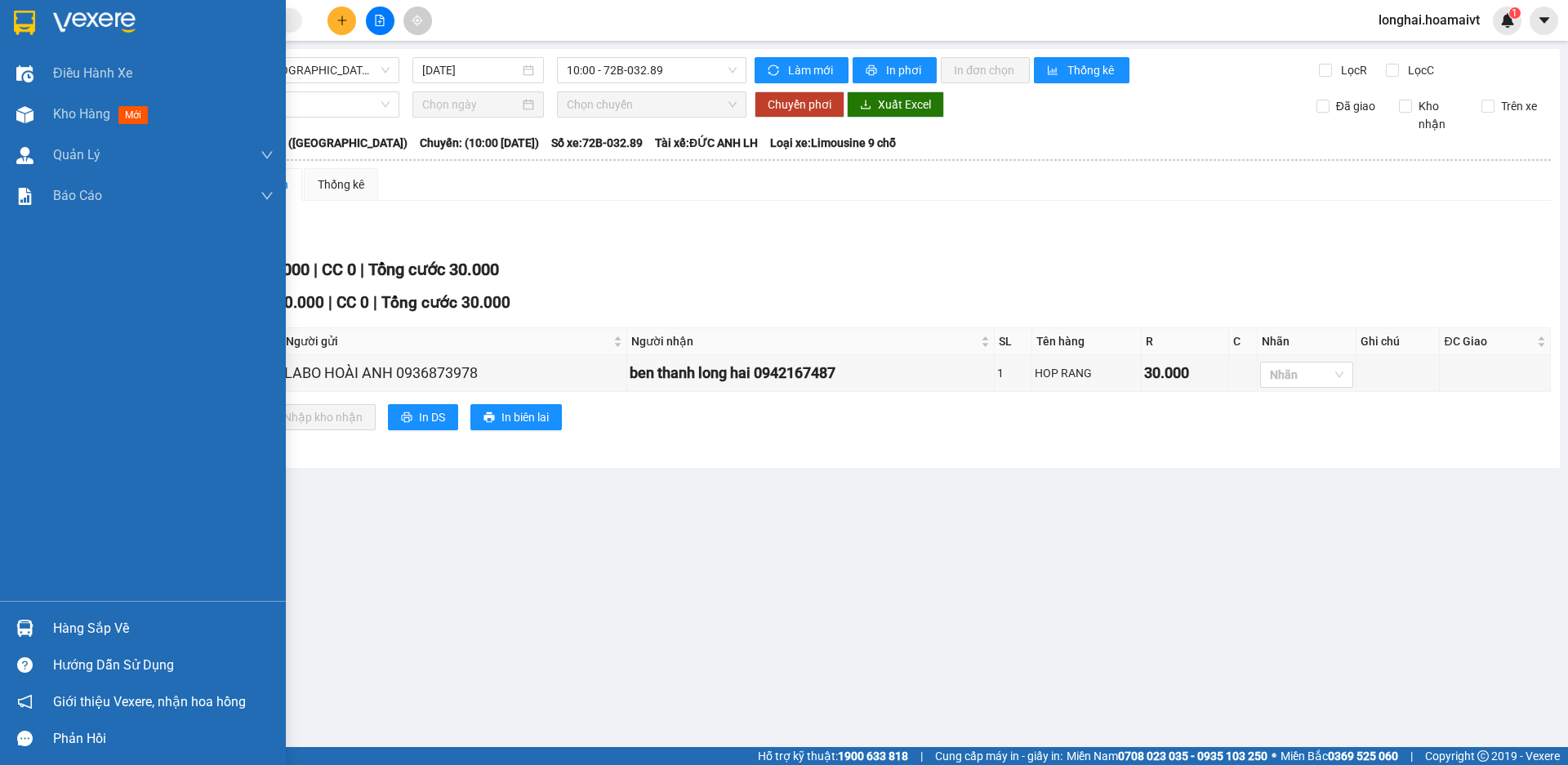
click at [50, 626] on div "Hàng sắp về" at bounding box center [143, 628] width 286 height 36
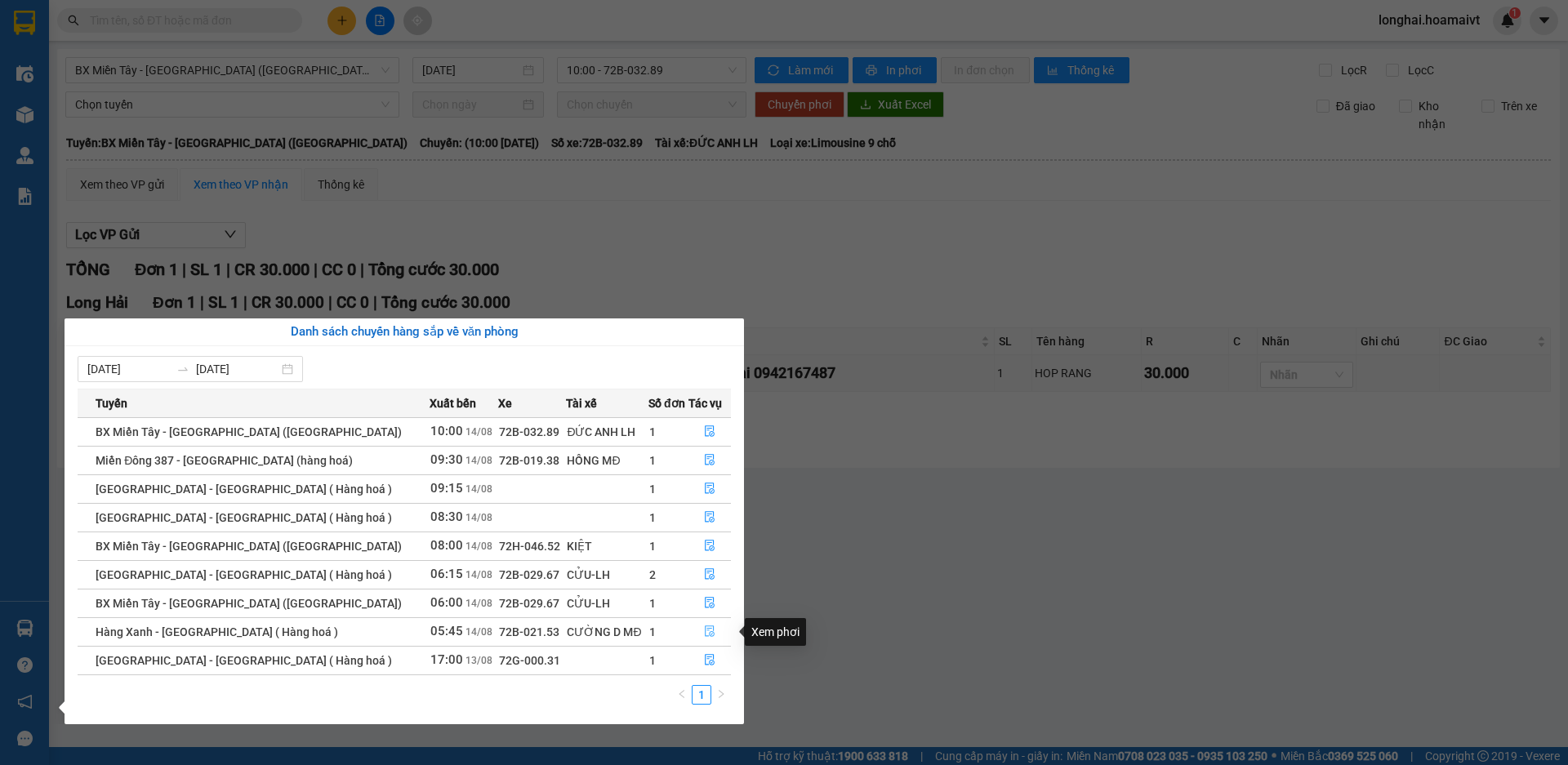
click at [698, 630] on button "button" at bounding box center [710, 632] width 41 height 26
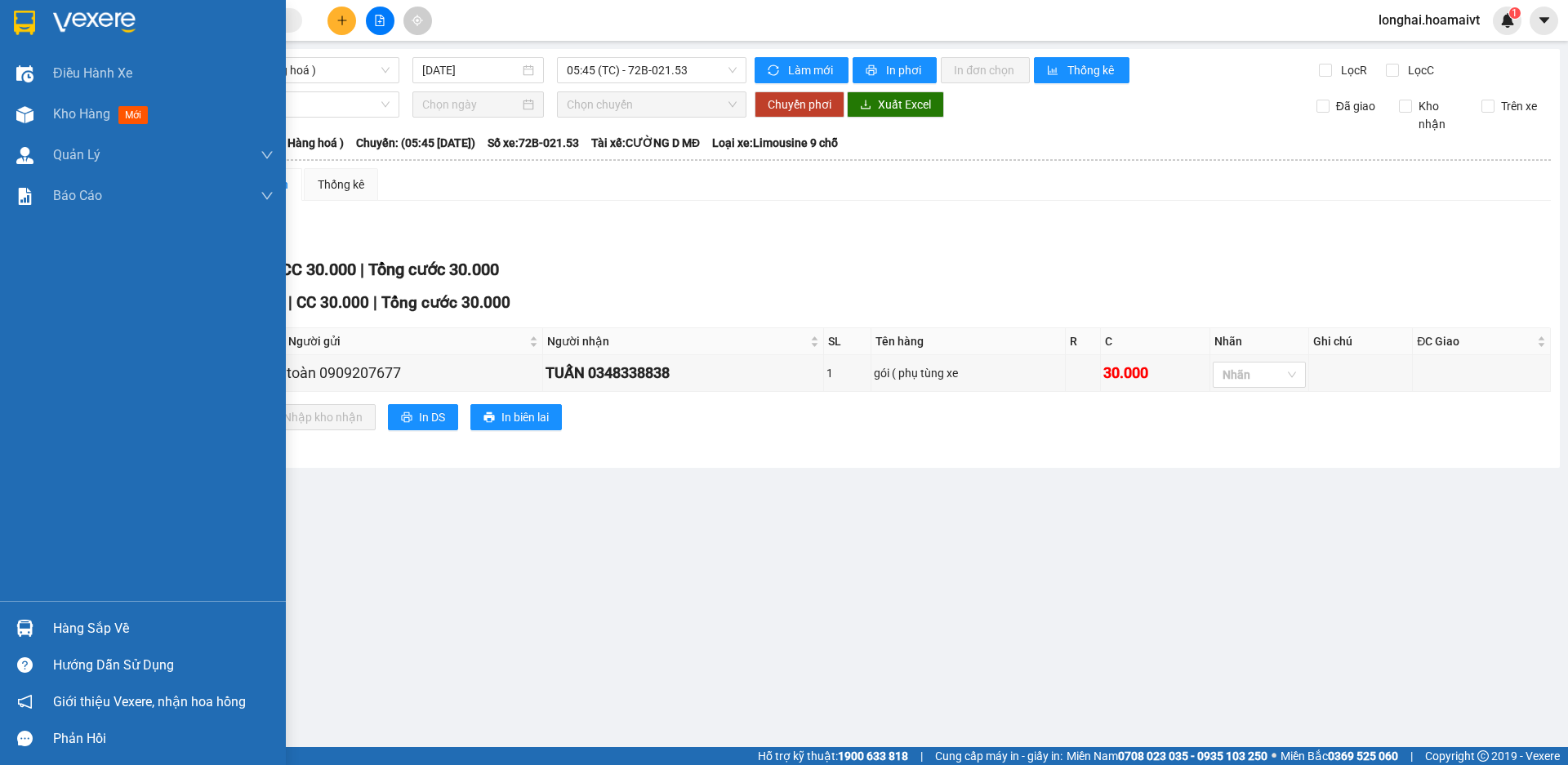
click at [73, 613] on div "Hàng sắp về" at bounding box center [143, 628] width 286 height 36
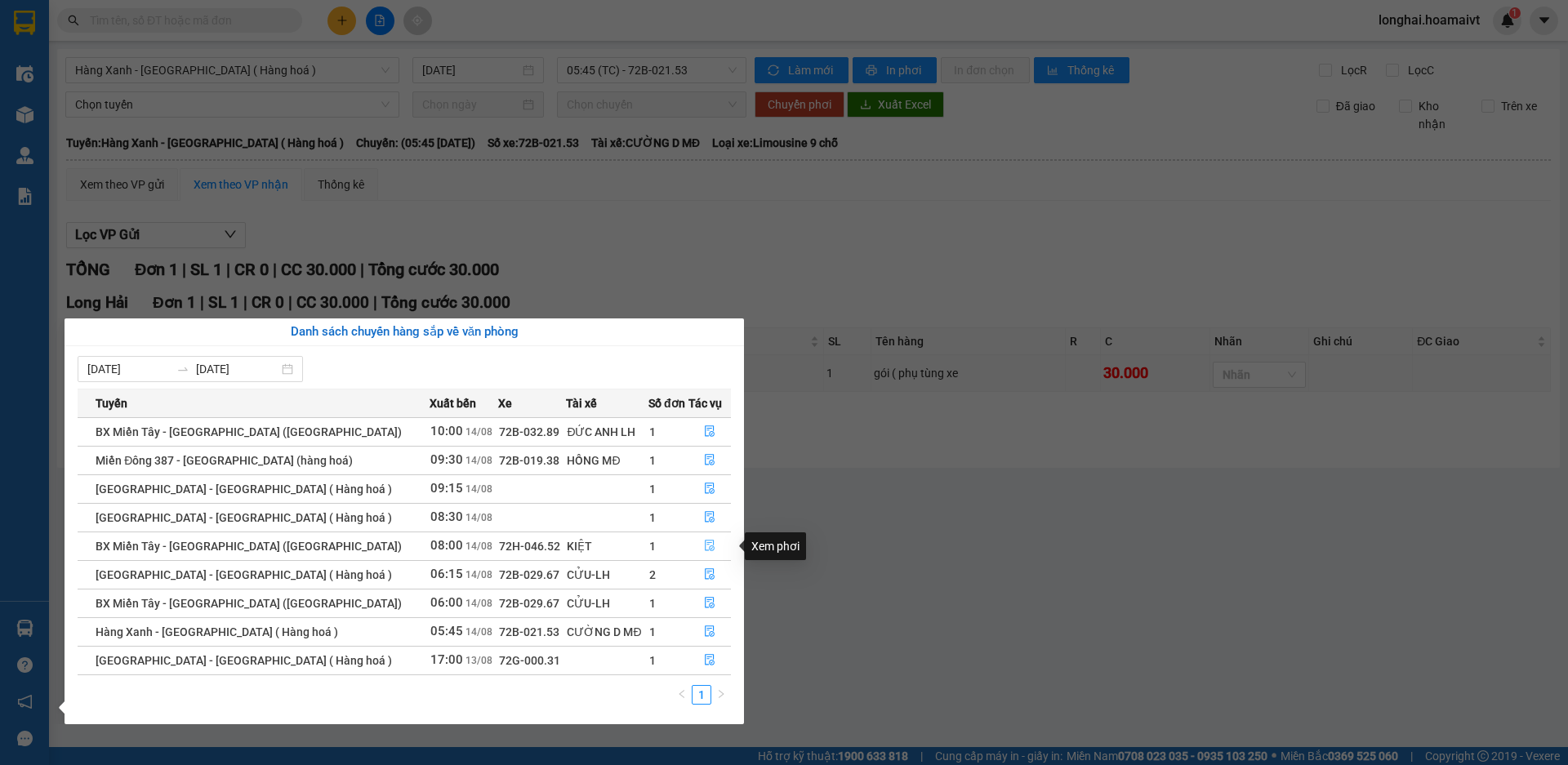
click at [704, 546] on icon "file-done" at bounding box center [709, 546] width 12 height 12
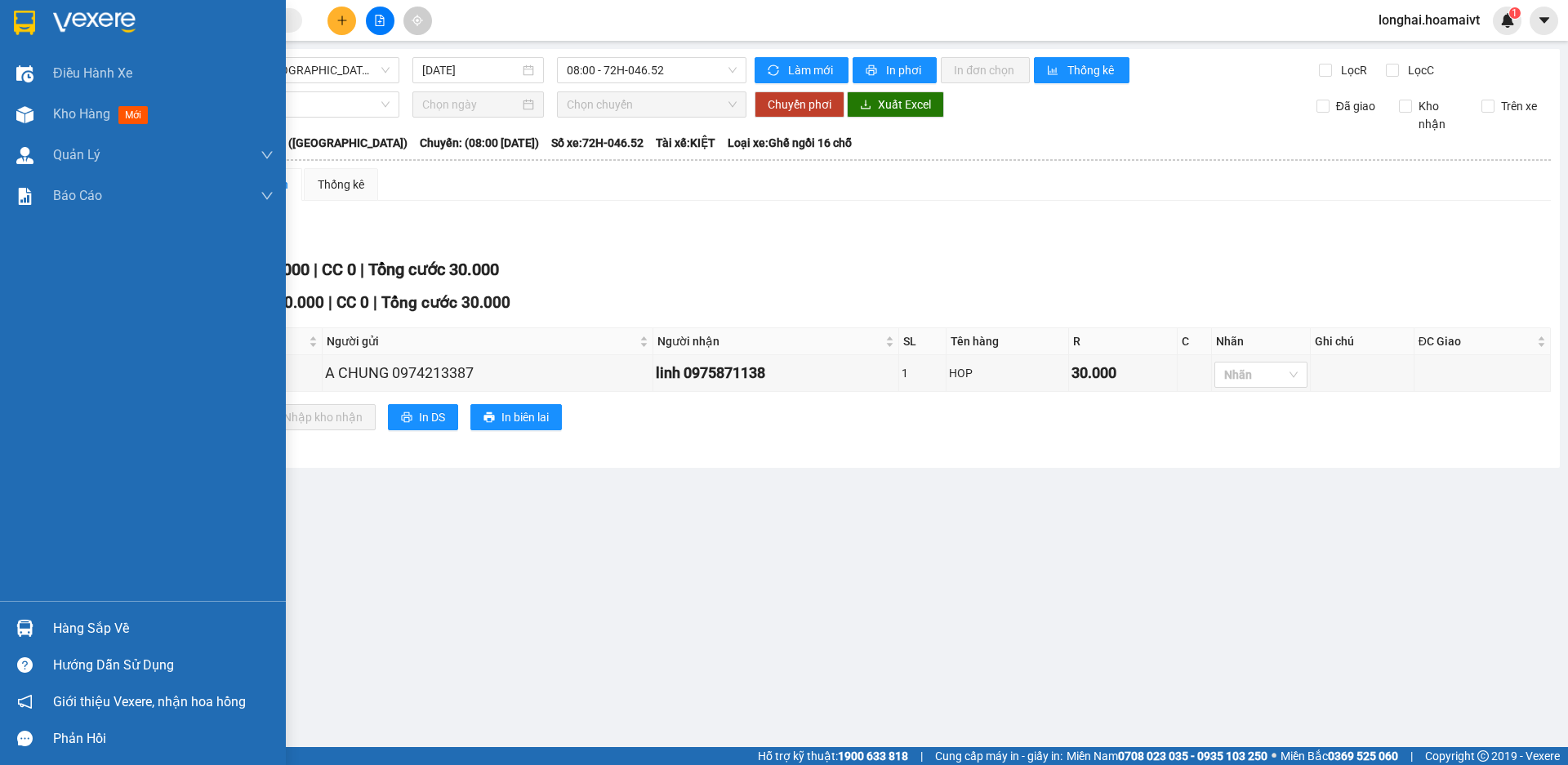
click at [68, 641] on div "Hàng sắp về" at bounding box center [143, 628] width 286 height 36
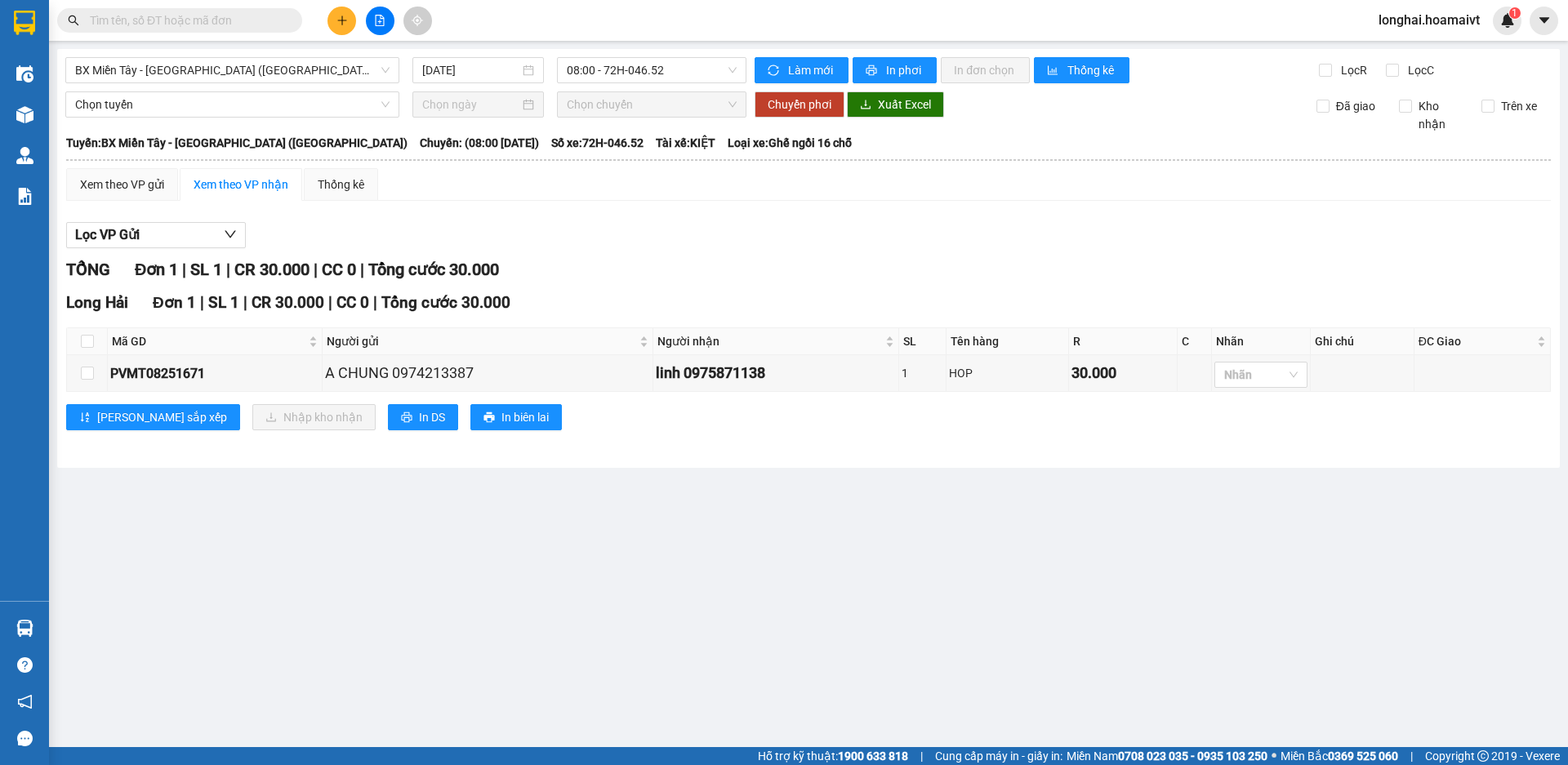
click at [912, 570] on section "Kết quả tìm kiếm ( 8223 ) Bộ lọc Mã ĐH Trạng thái Món hàng Tổng cước Chưa cước …" at bounding box center [784, 382] width 1568 height 765
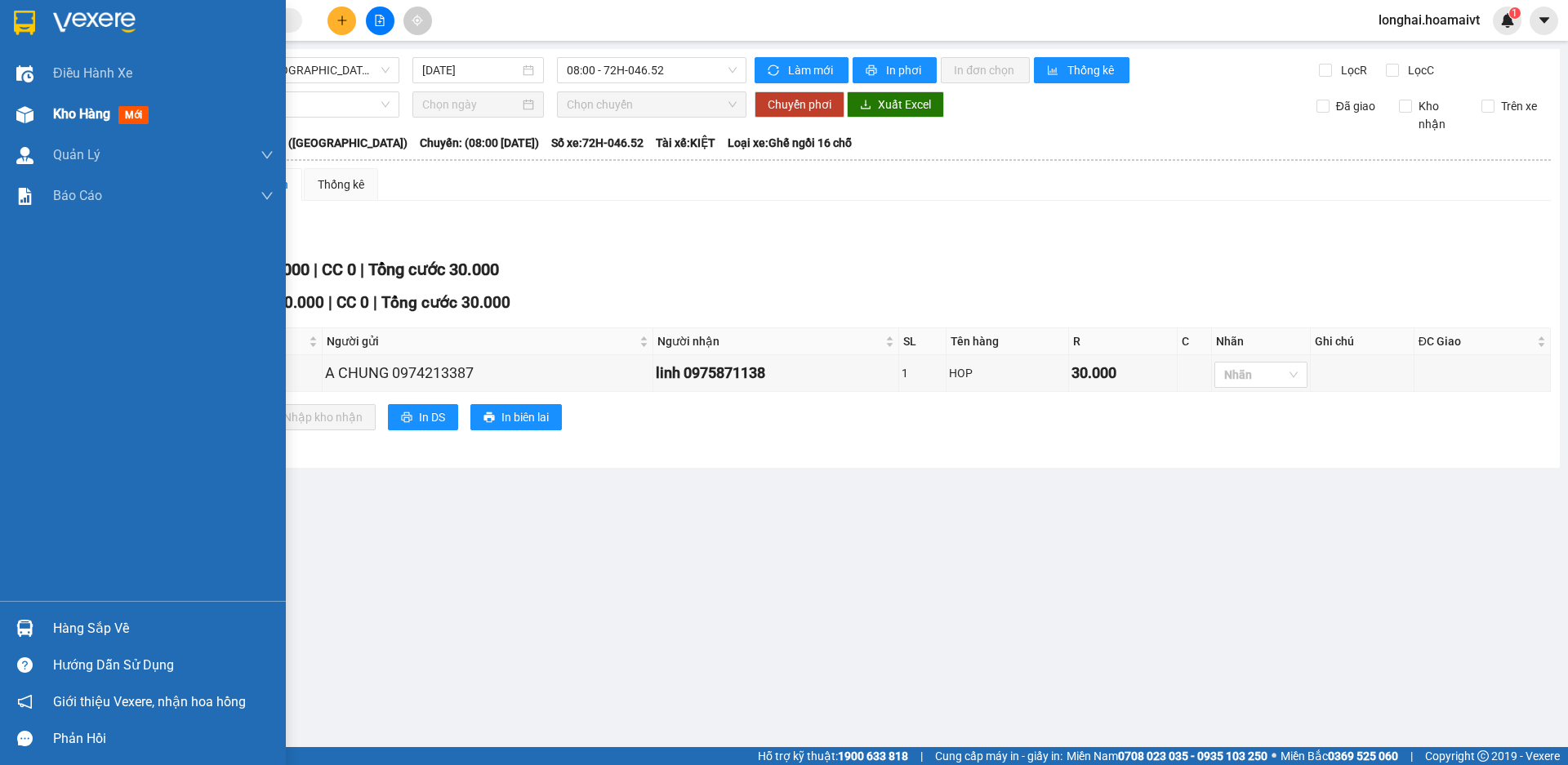
click at [61, 121] on span "Kho hàng" at bounding box center [82, 114] width 57 height 15
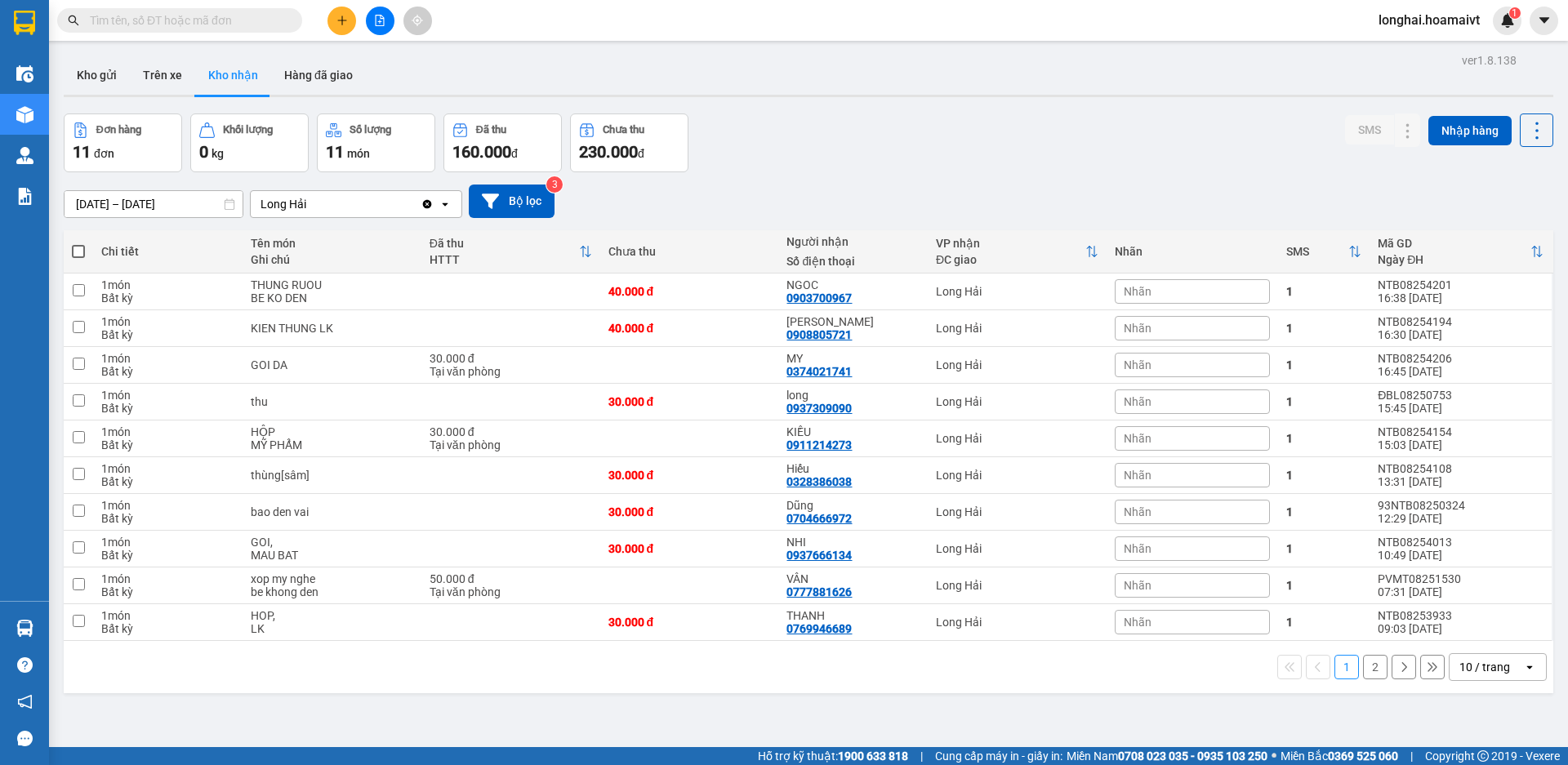
click at [252, 16] on input "text" at bounding box center [186, 20] width 193 height 18
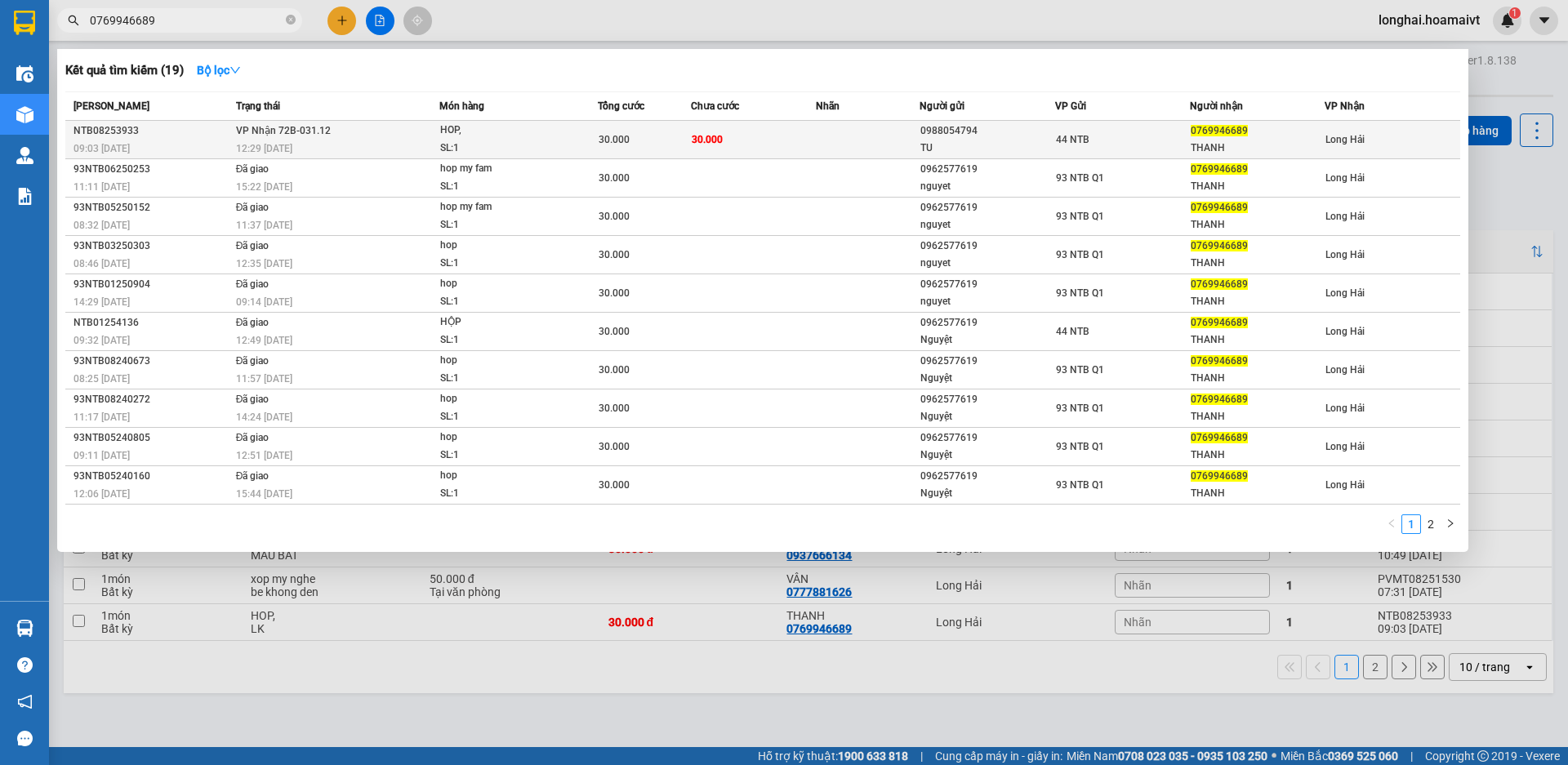
type input "0769946689"
click at [542, 127] on div "HOP," at bounding box center [502, 131] width 123 height 18
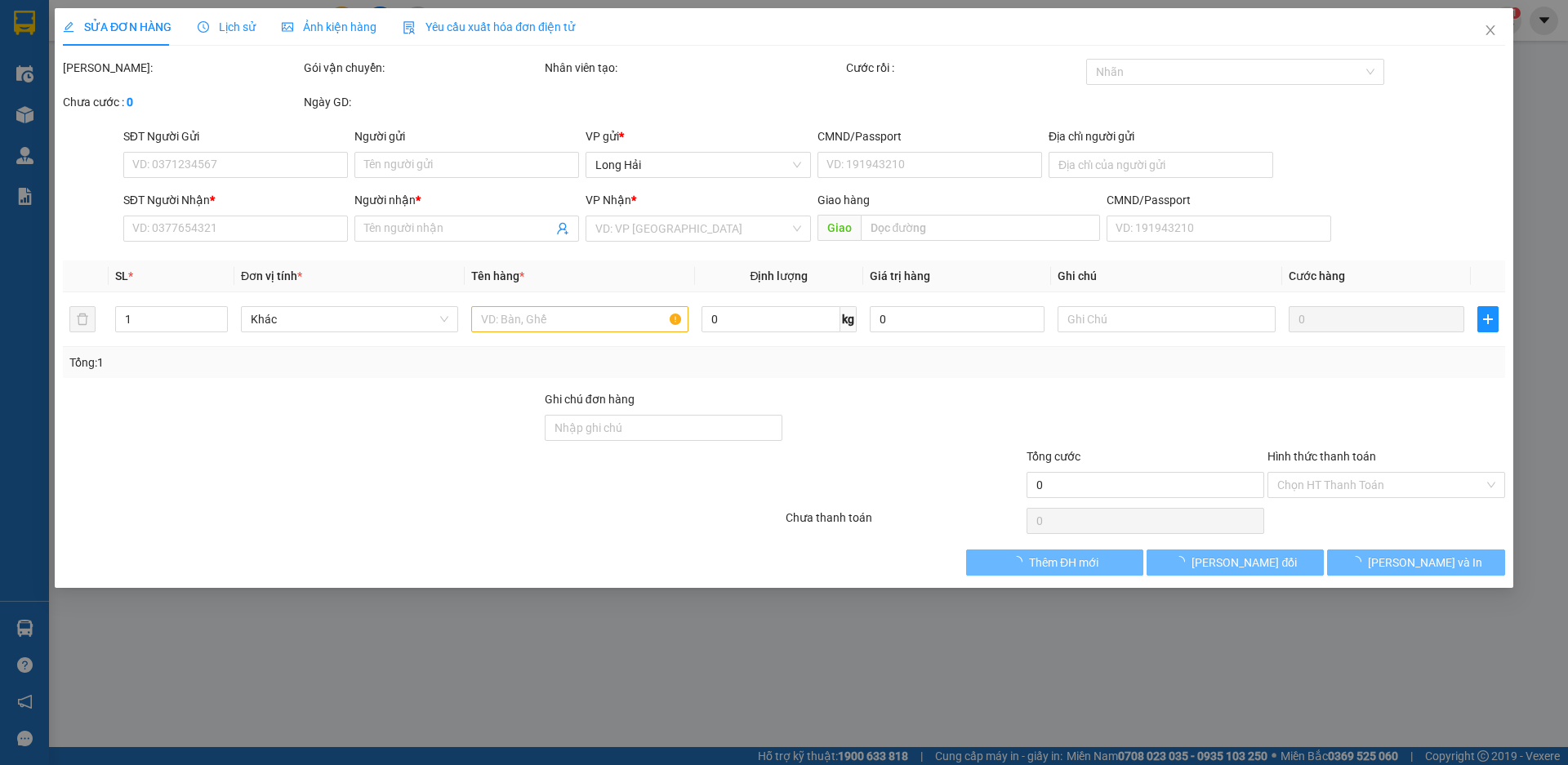
type input "0988054794"
type input "TU"
type input "0769946689"
type input "THANH"
type input "30.000"
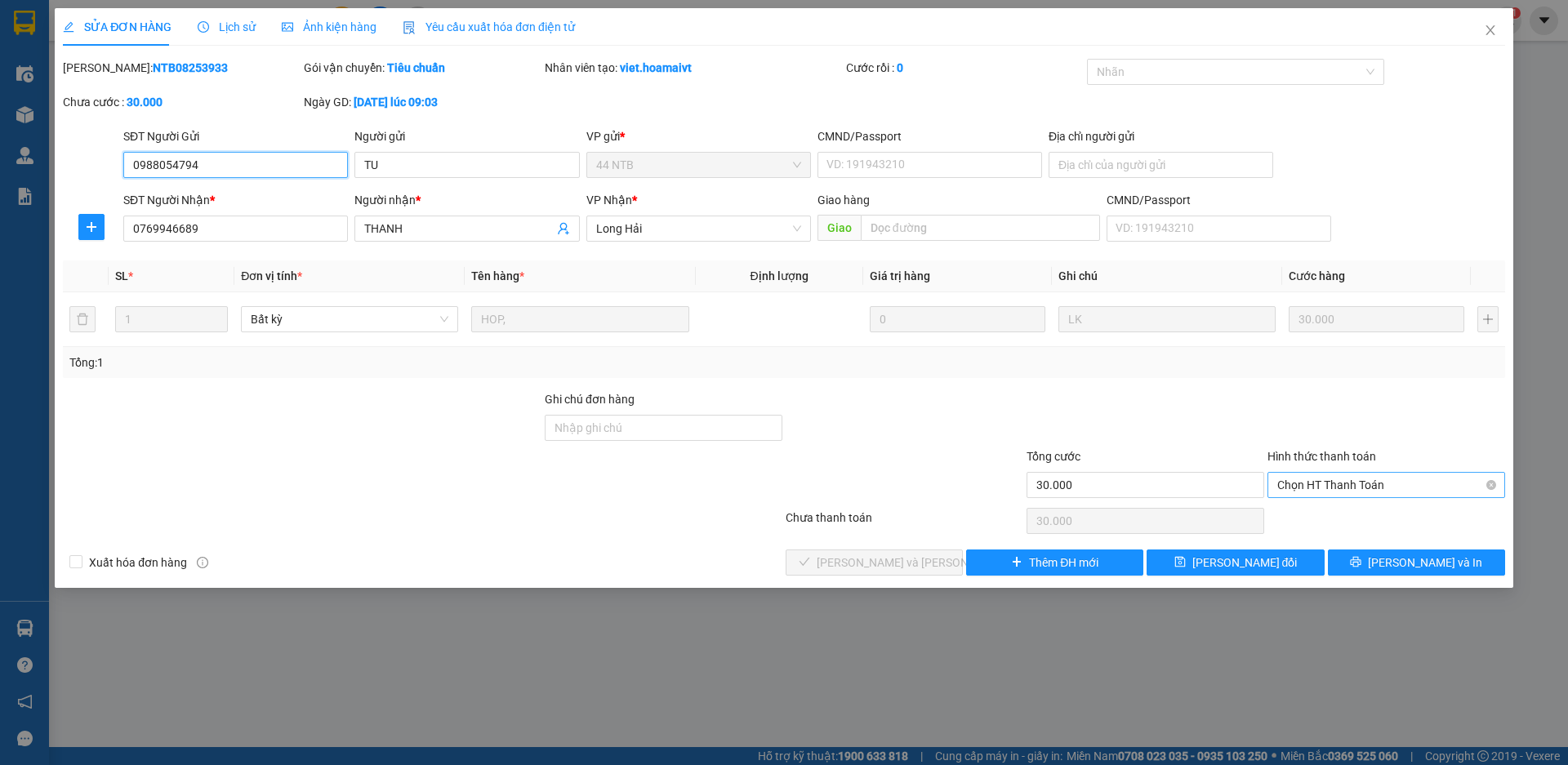
click at [1292, 473] on span "Chọn HT Thanh Toán" at bounding box center [1386, 485] width 218 height 25
click at [1319, 514] on div "Tại văn phòng" at bounding box center [1386, 518] width 218 height 18
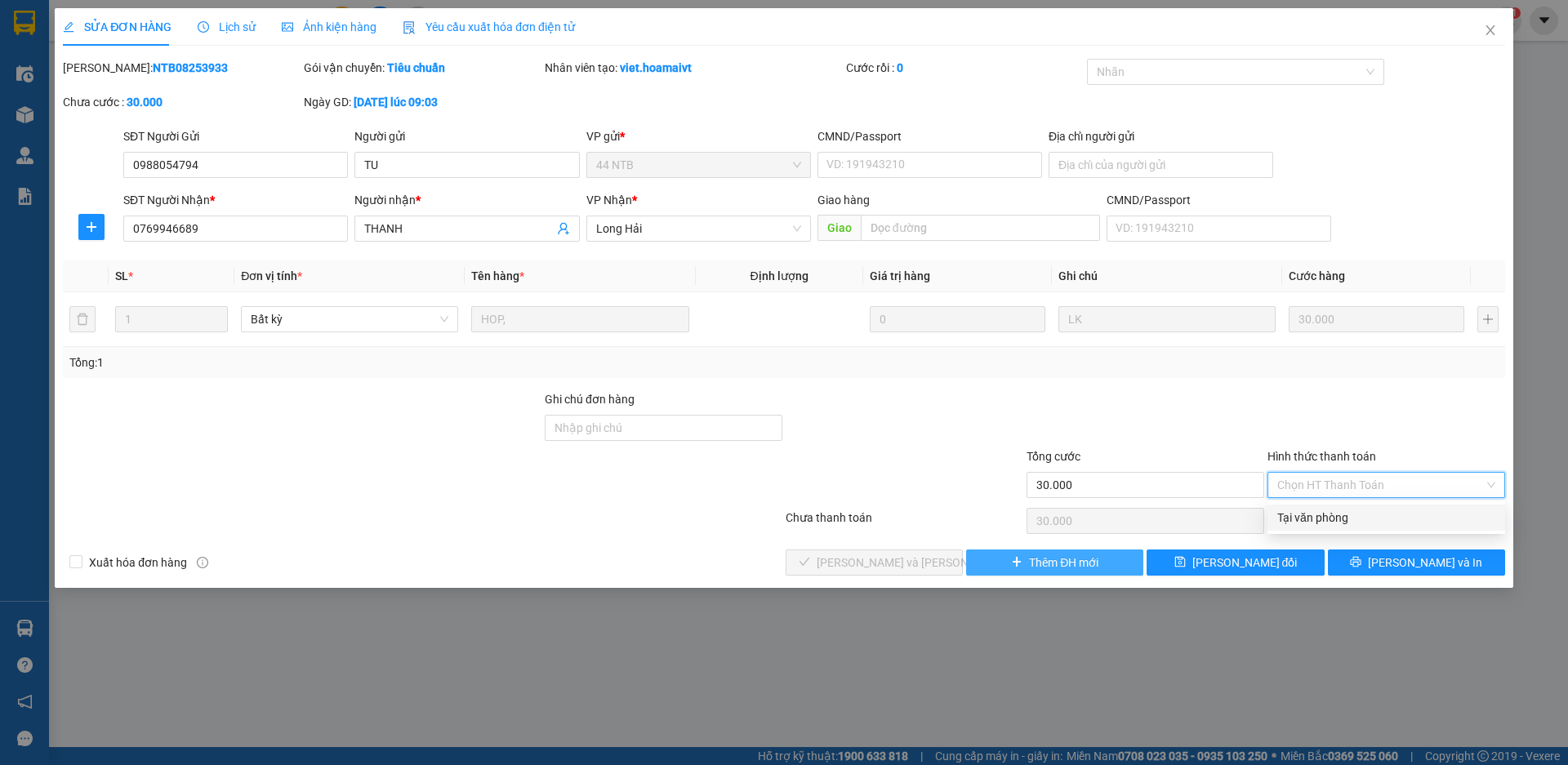
type input "0"
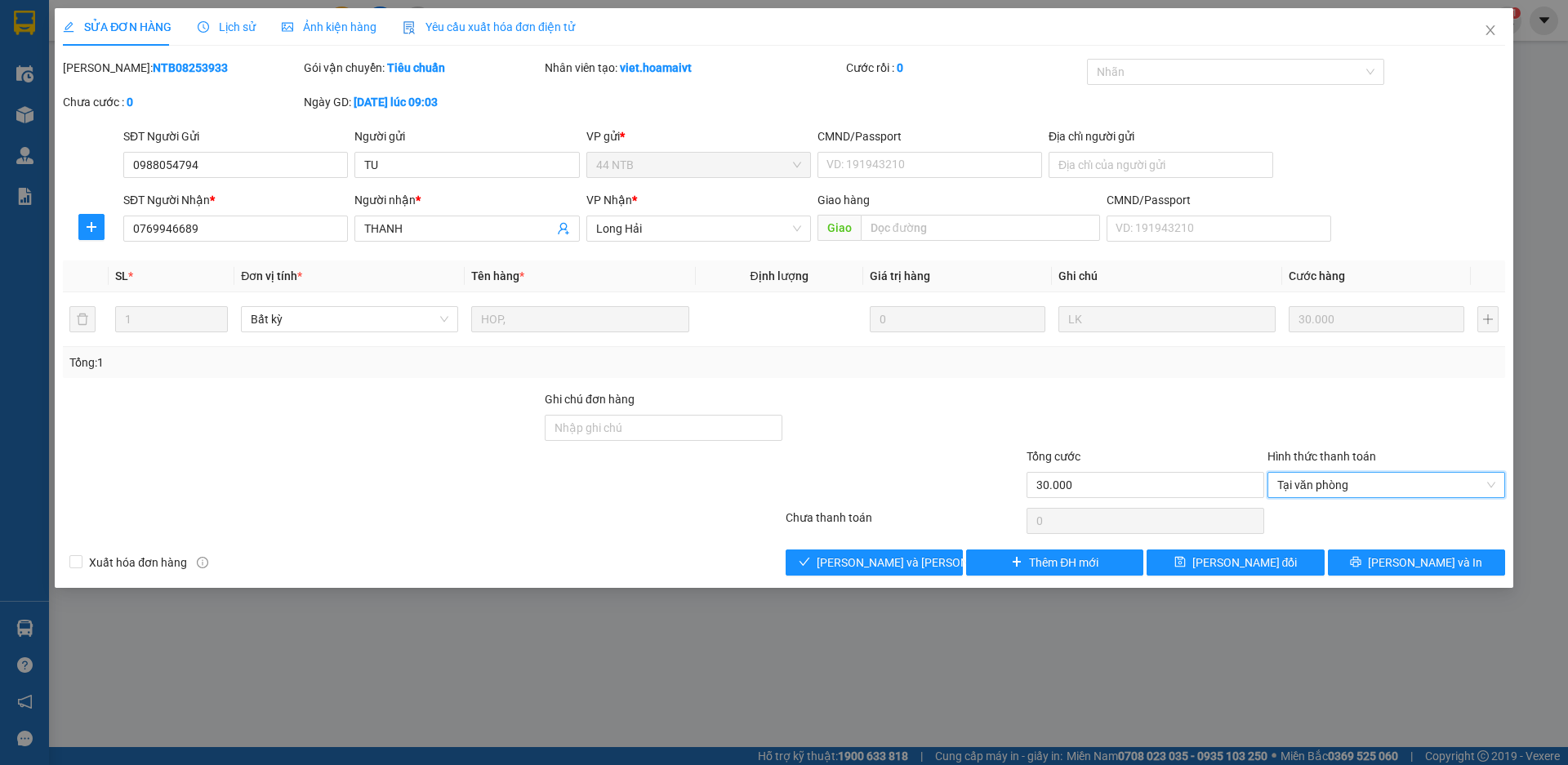
click at [901, 576] on div "SỬA ĐƠN HÀNG Lịch sử Ảnh kiện hàng Yêu cầu xuất hóa đơn điện tử Total Paid Fee …" at bounding box center [784, 298] width 1459 height 580
click at [906, 562] on span "[PERSON_NAME] và Giao hàng" at bounding box center [927, 562] width 220 height 18
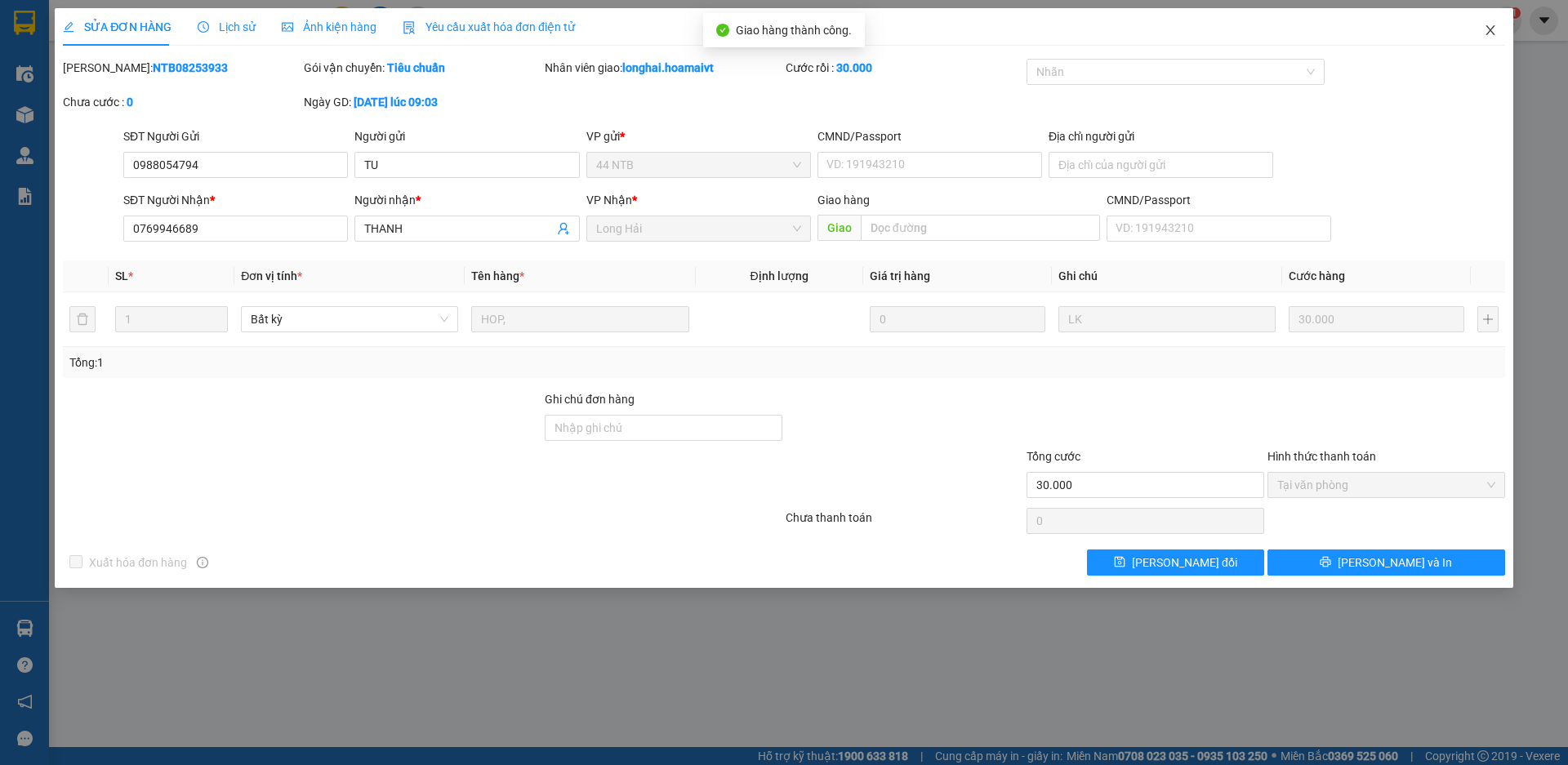
click at [1497, 28] on span "Close" at bounding box center [1490, 30] width 45 height 45
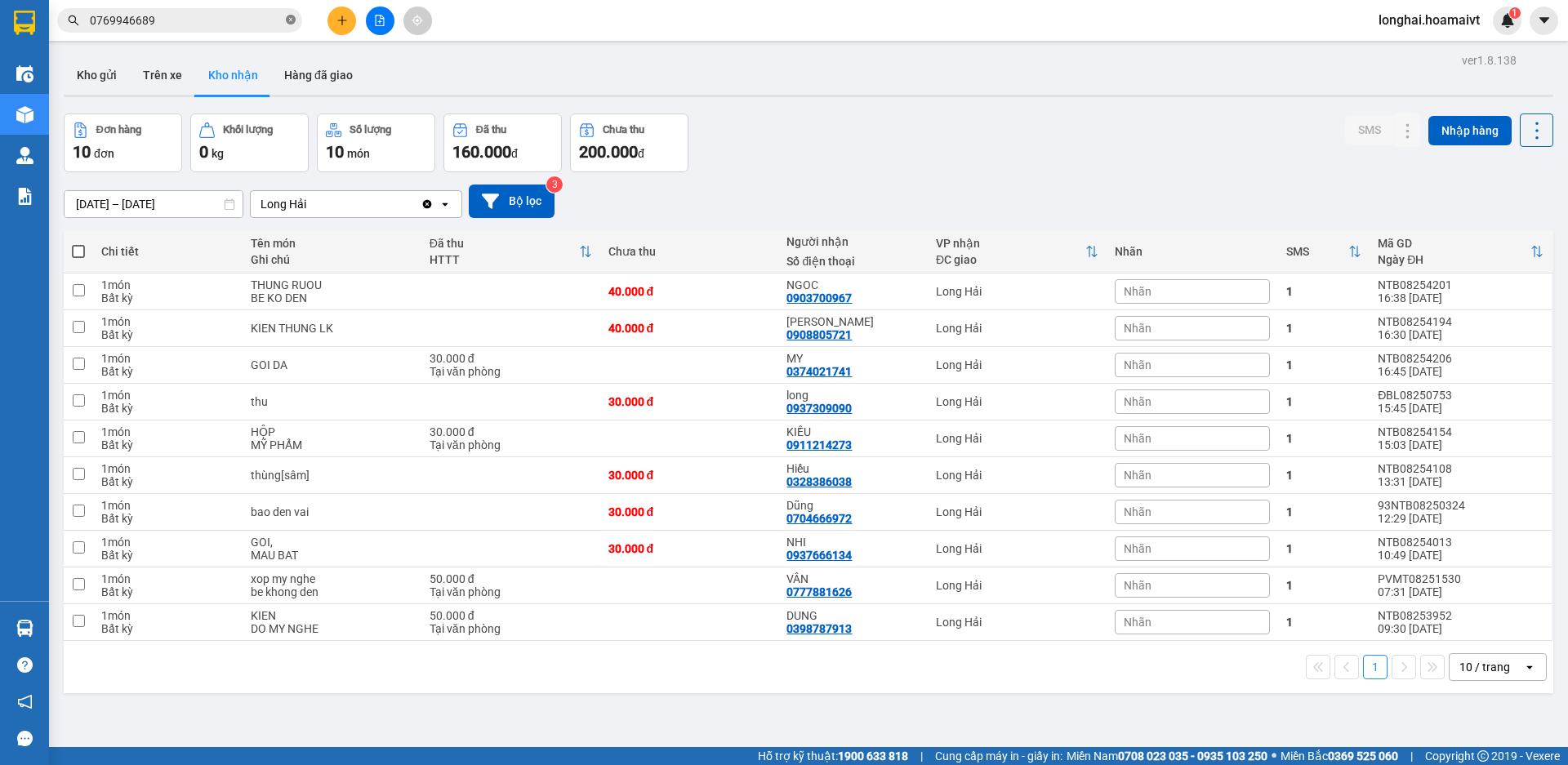
click at [295, 20] on icon "close-circle" at bounding box center [291, 20] width 10 height 10
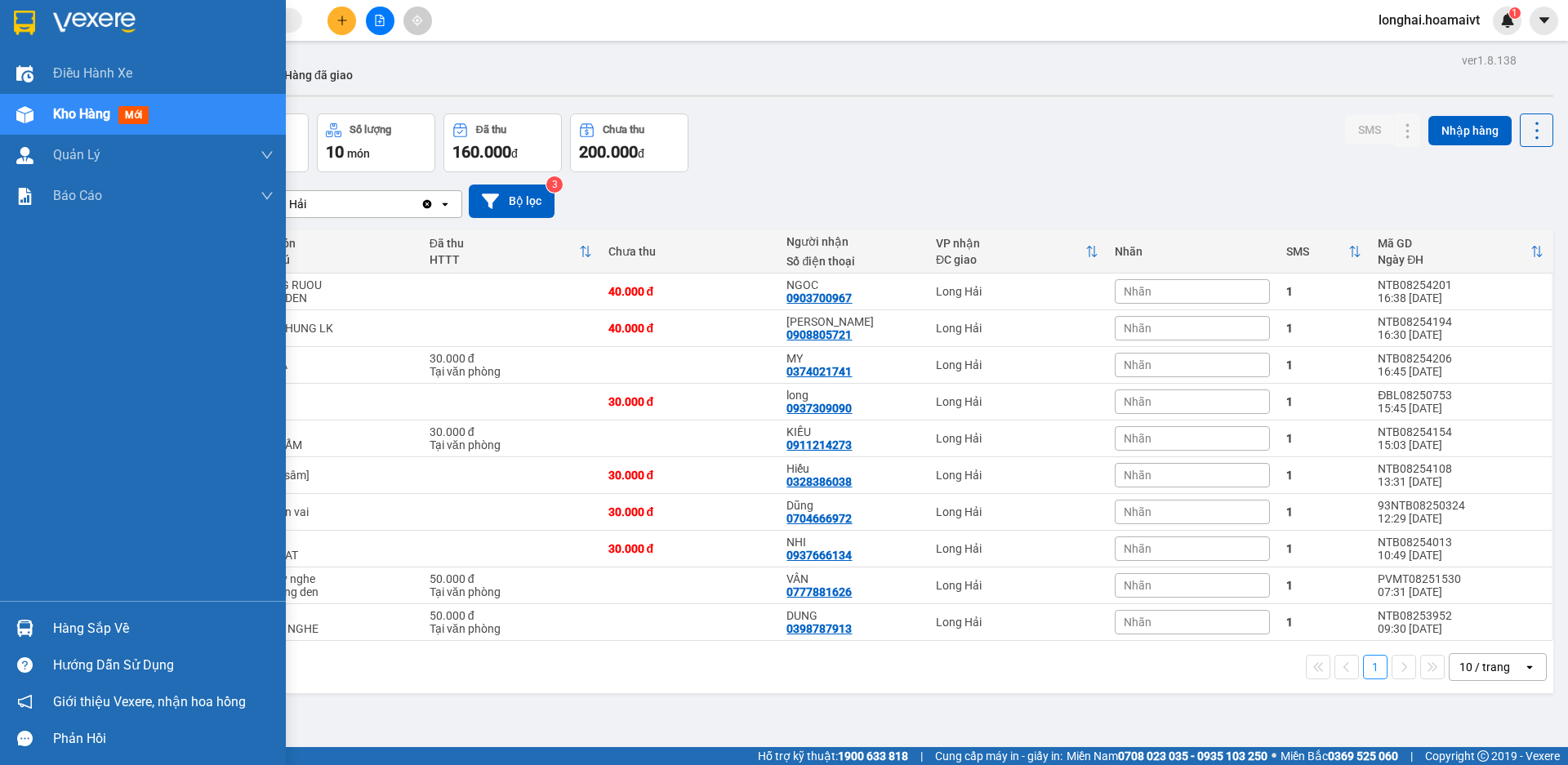
click at [103, 635] on div "Hàng sắp về" at bounding box center [163, 629] width 220 height 25
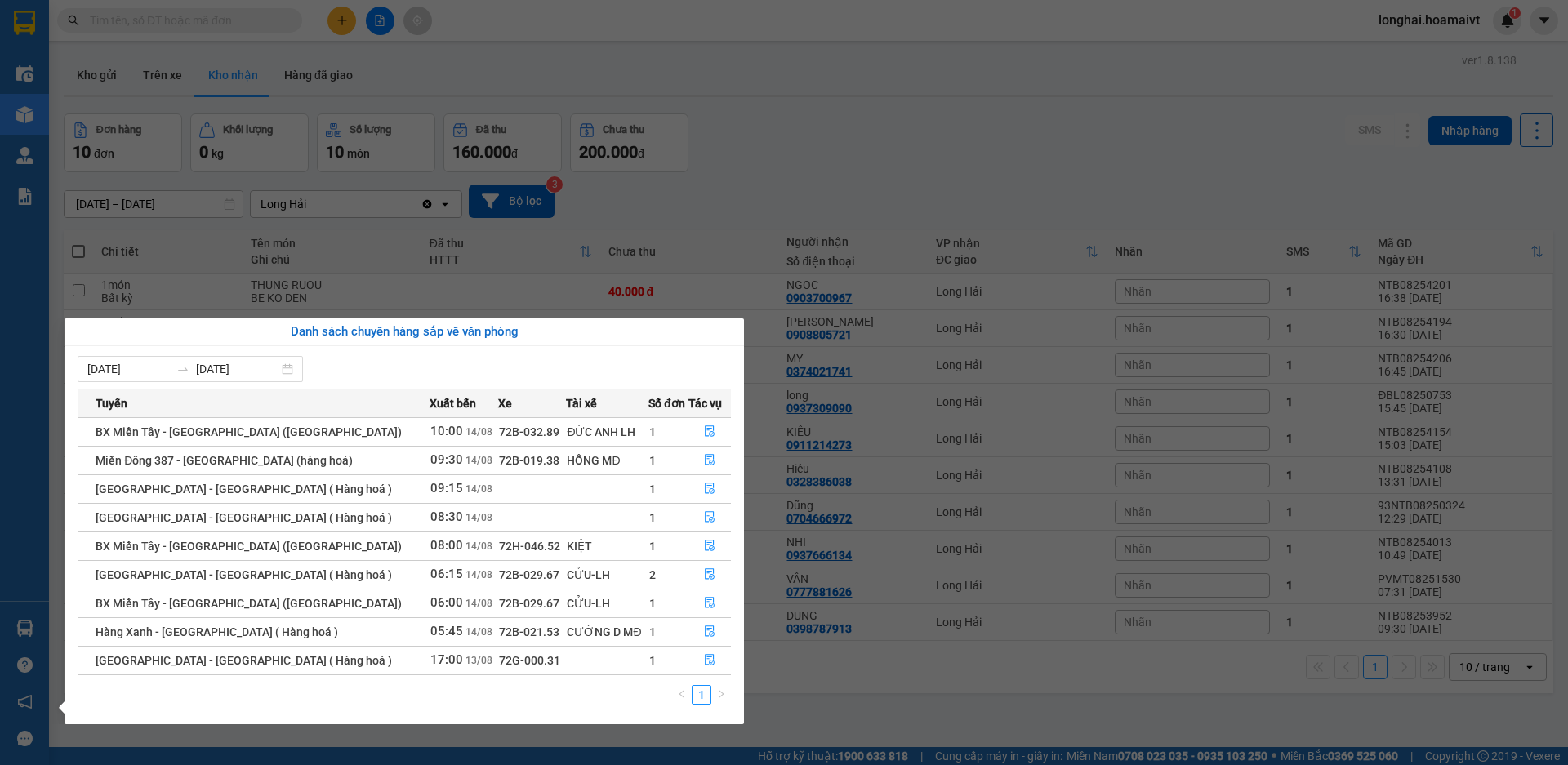
click at [673, 542] on td "1" at bounding box center [668, 546] width 40 height 28
click at [705, 547] on icon "file-done" at bounding box center [709, 546] width 10 height 12
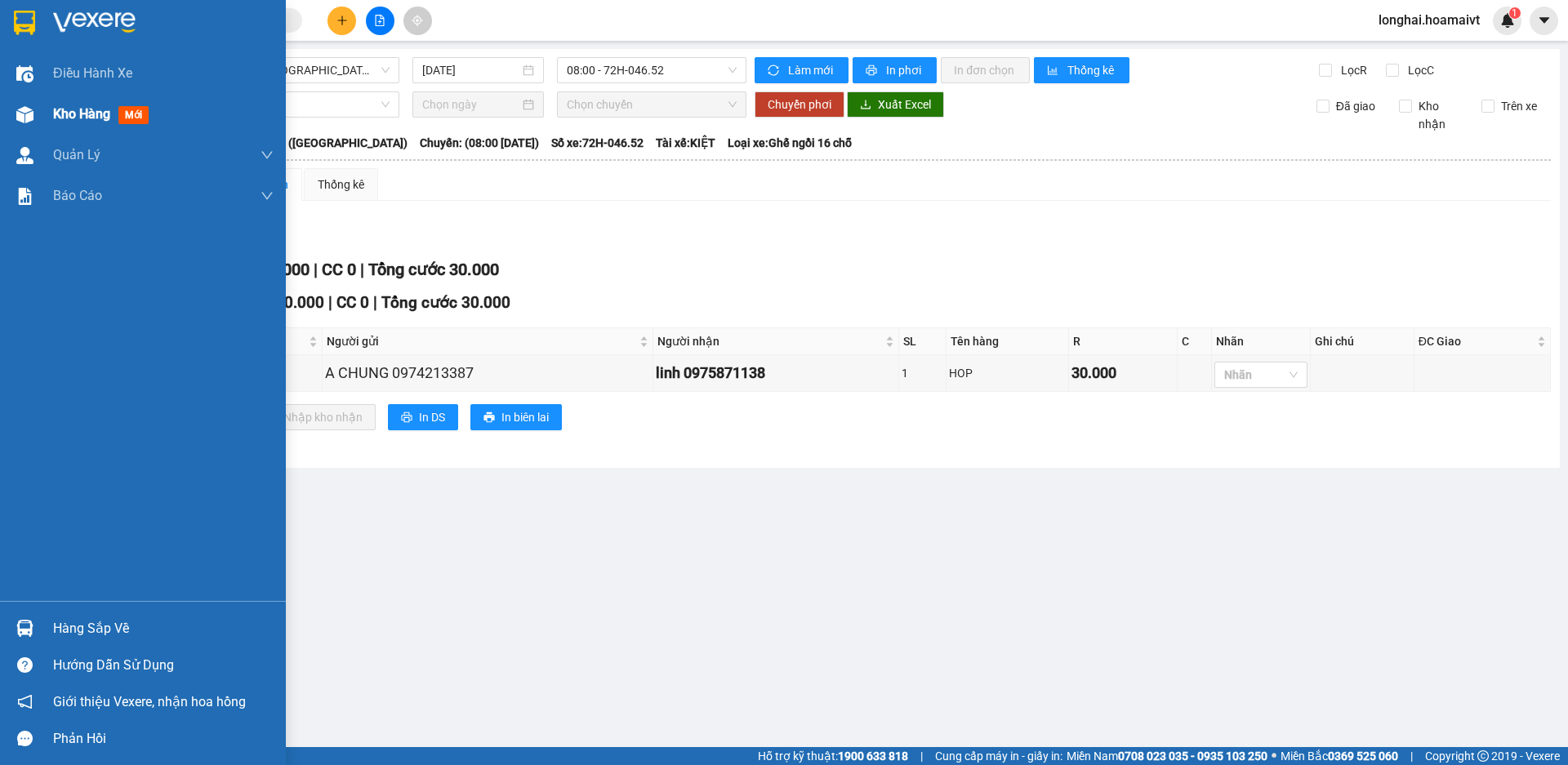
click at [75, 118] on span "Kho hàng" at bounding box center [82, 114] width 57 height 15
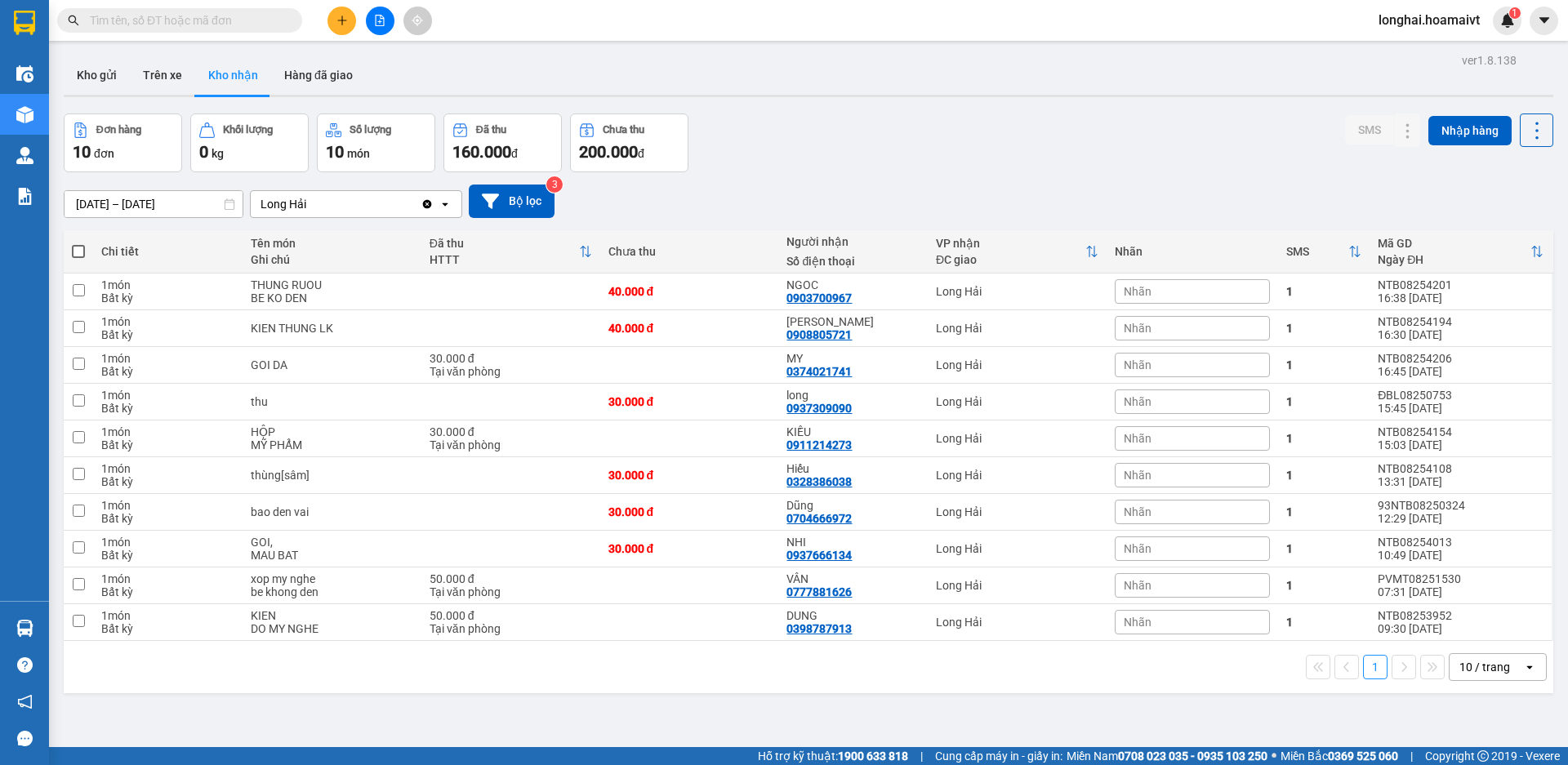
click at [211, 15] on input "text" at bounding box center [186, 20] width 193 height 18
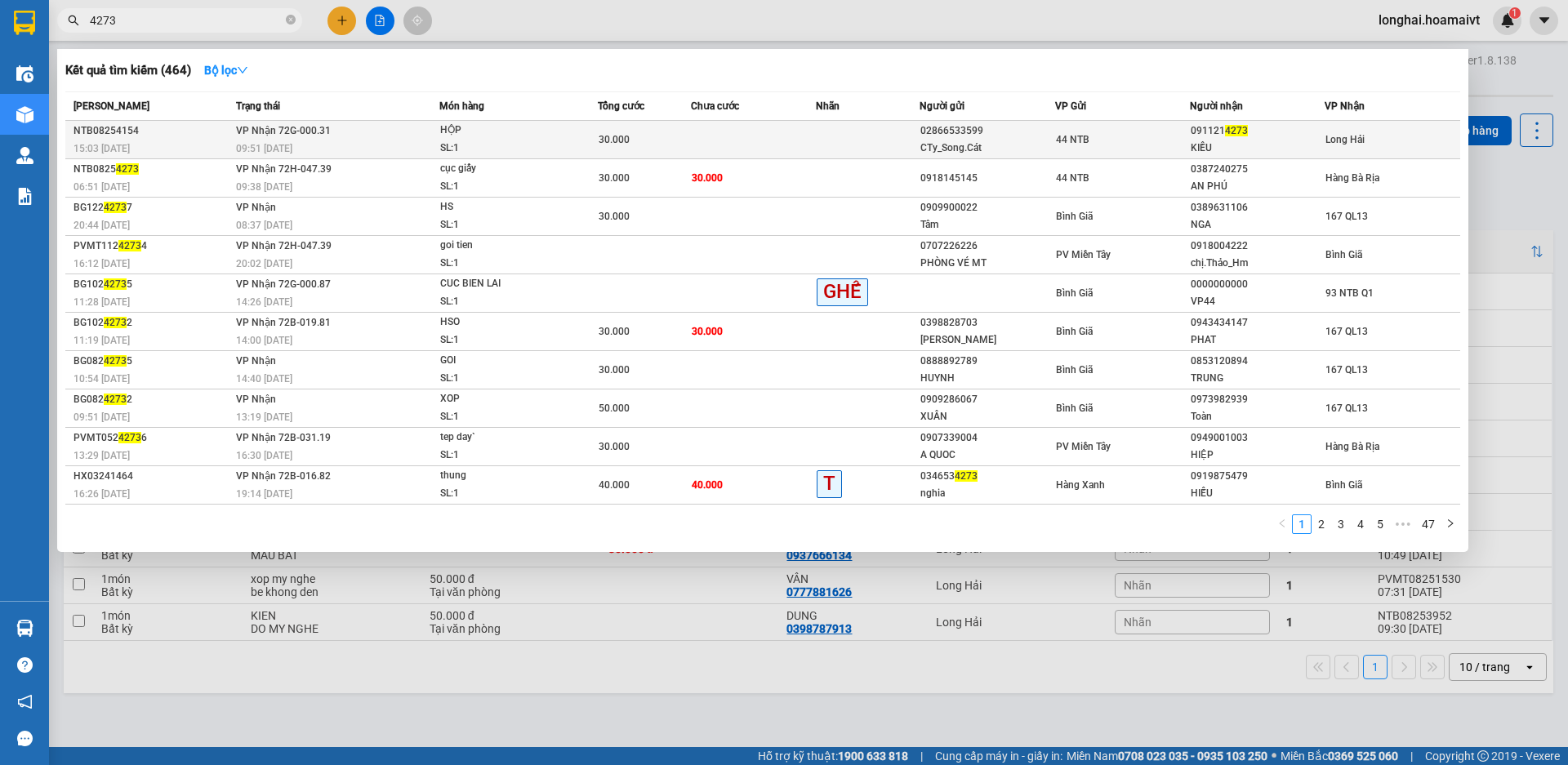
type input "4273"
click at [795, 131] on td at bounding box center [753, 139] width 125 height 38
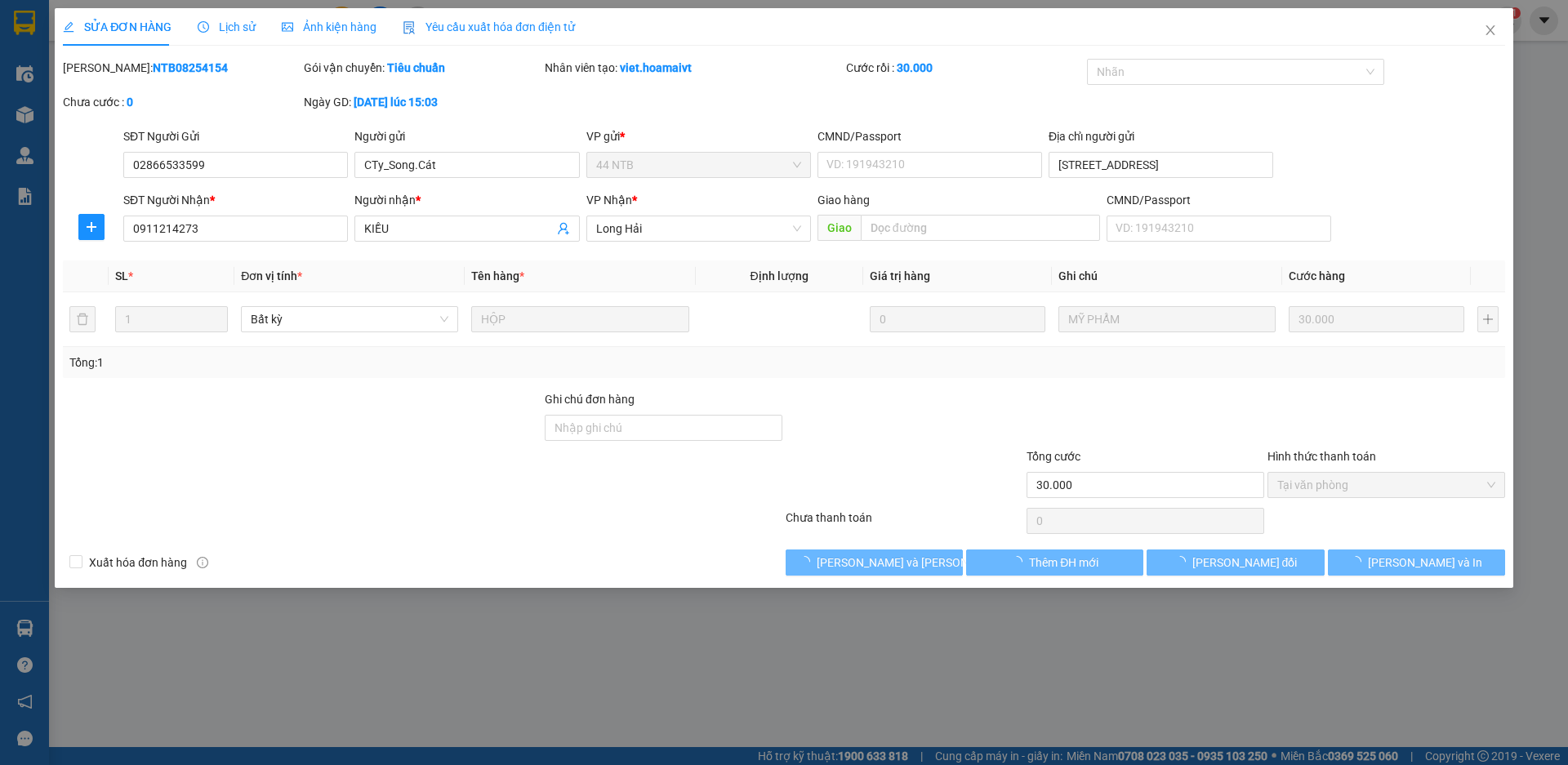
type input "02866533599"
type input "CTy_Song.Cát"
type input "58 đường số 9,Thủ Đức"
type input "0911214273"
type input "KIỀU"
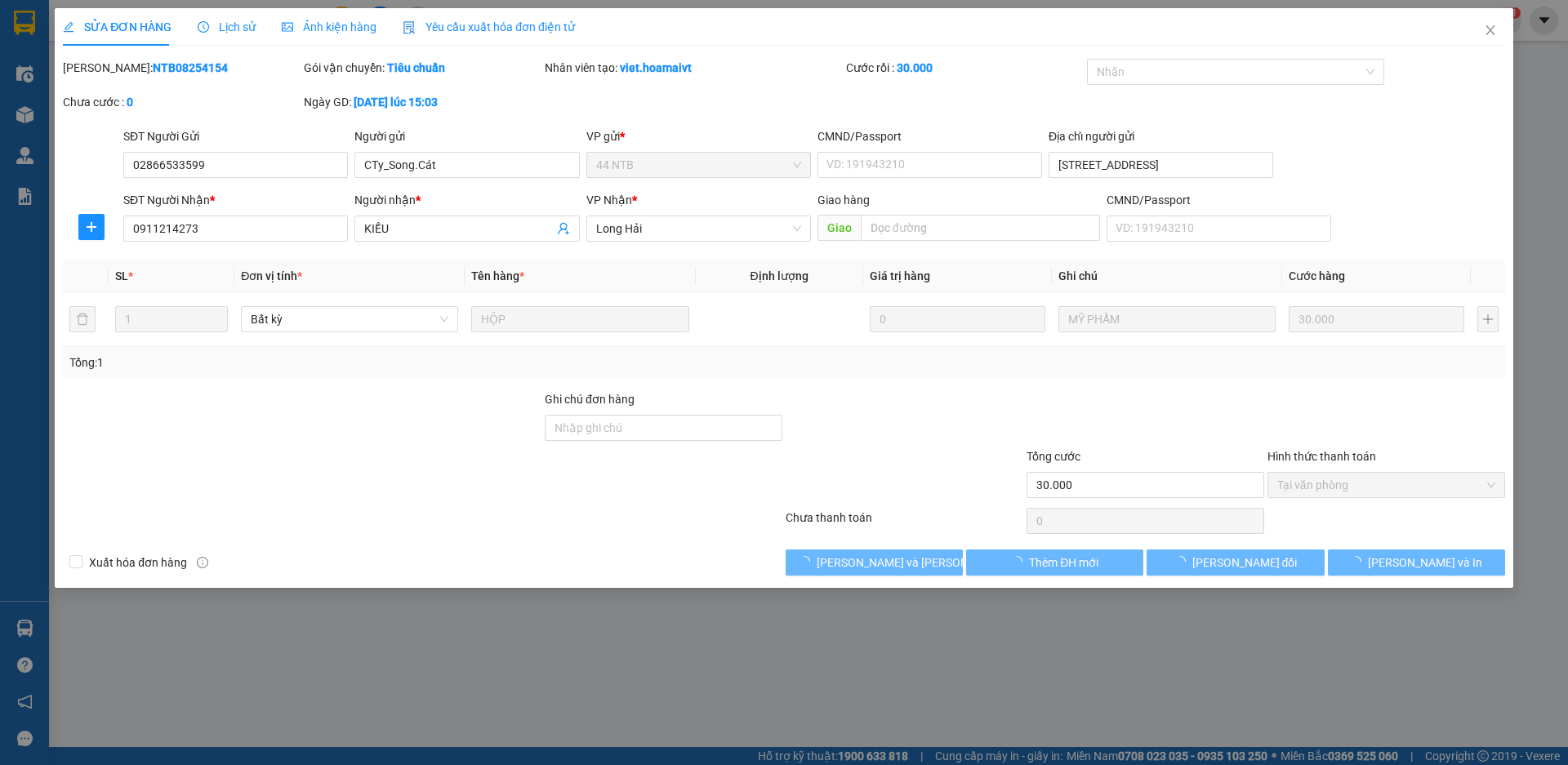
type input "30.000"
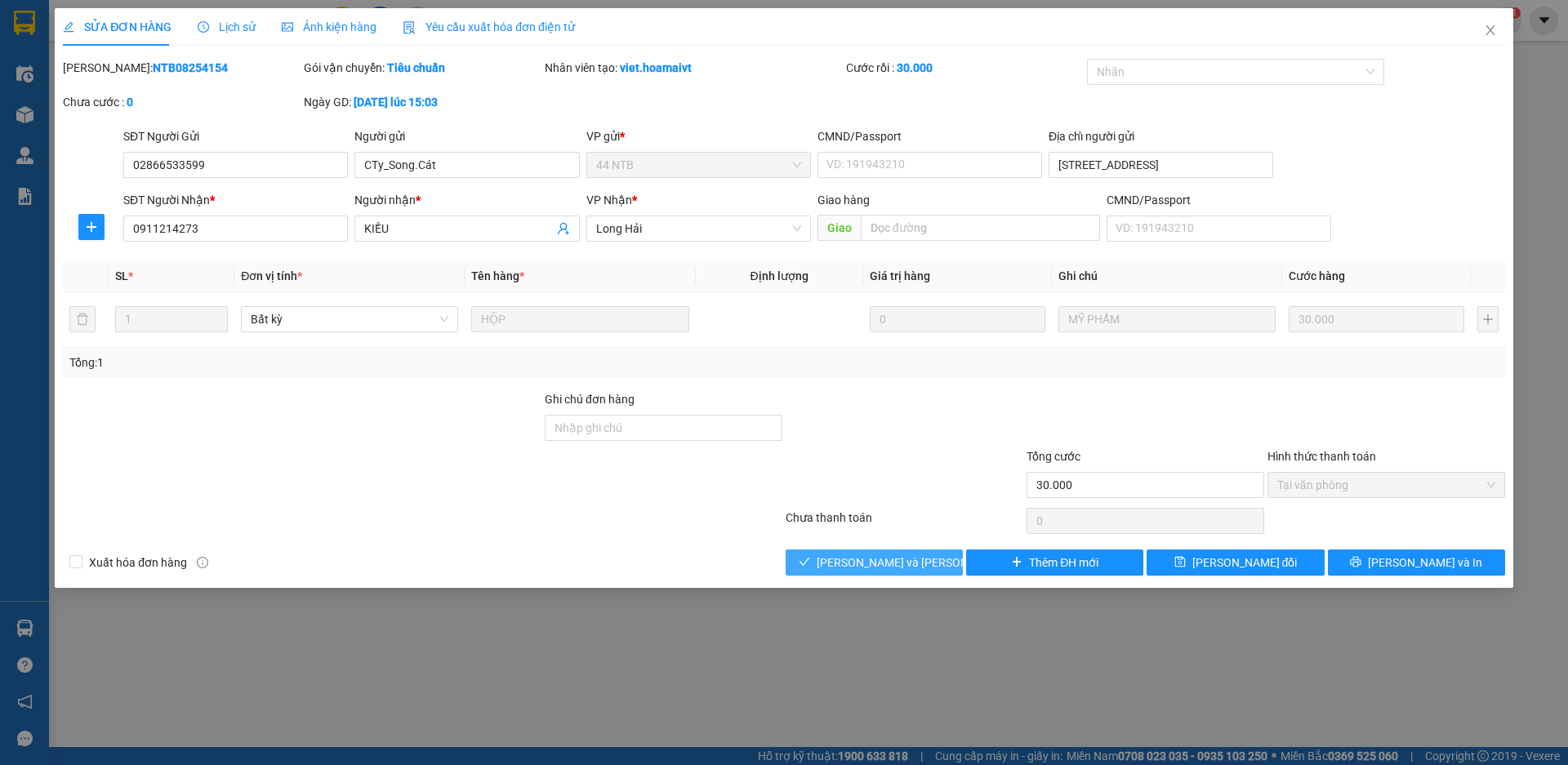
click at [843, 570] on span "[PERSON_NAME] và Giao hàng" at bounding box center [927, 562] width 220 height 18
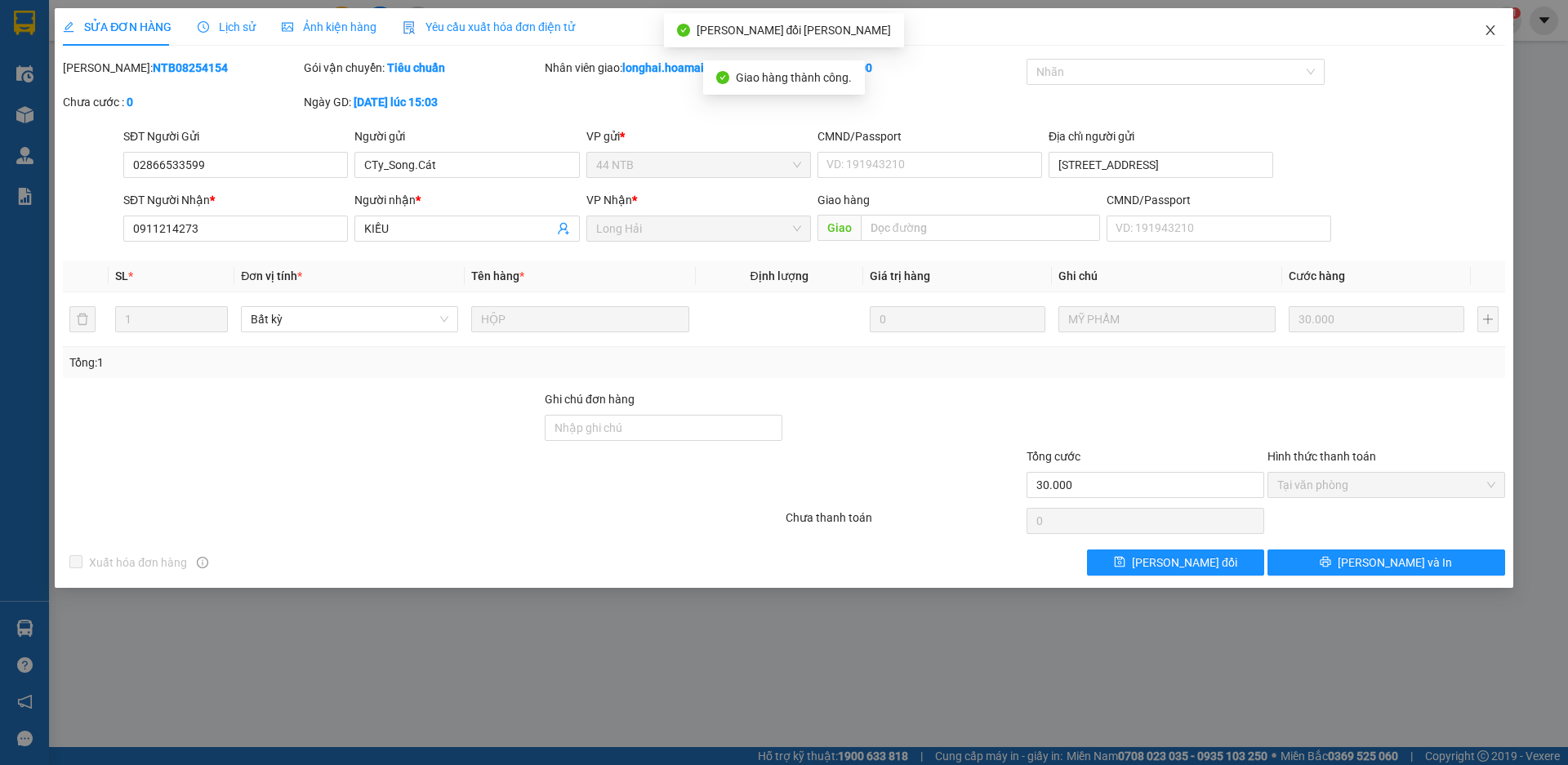
click at [1496, 27] on icon "close" at bounding box center [1490, 30] width 13 height 13
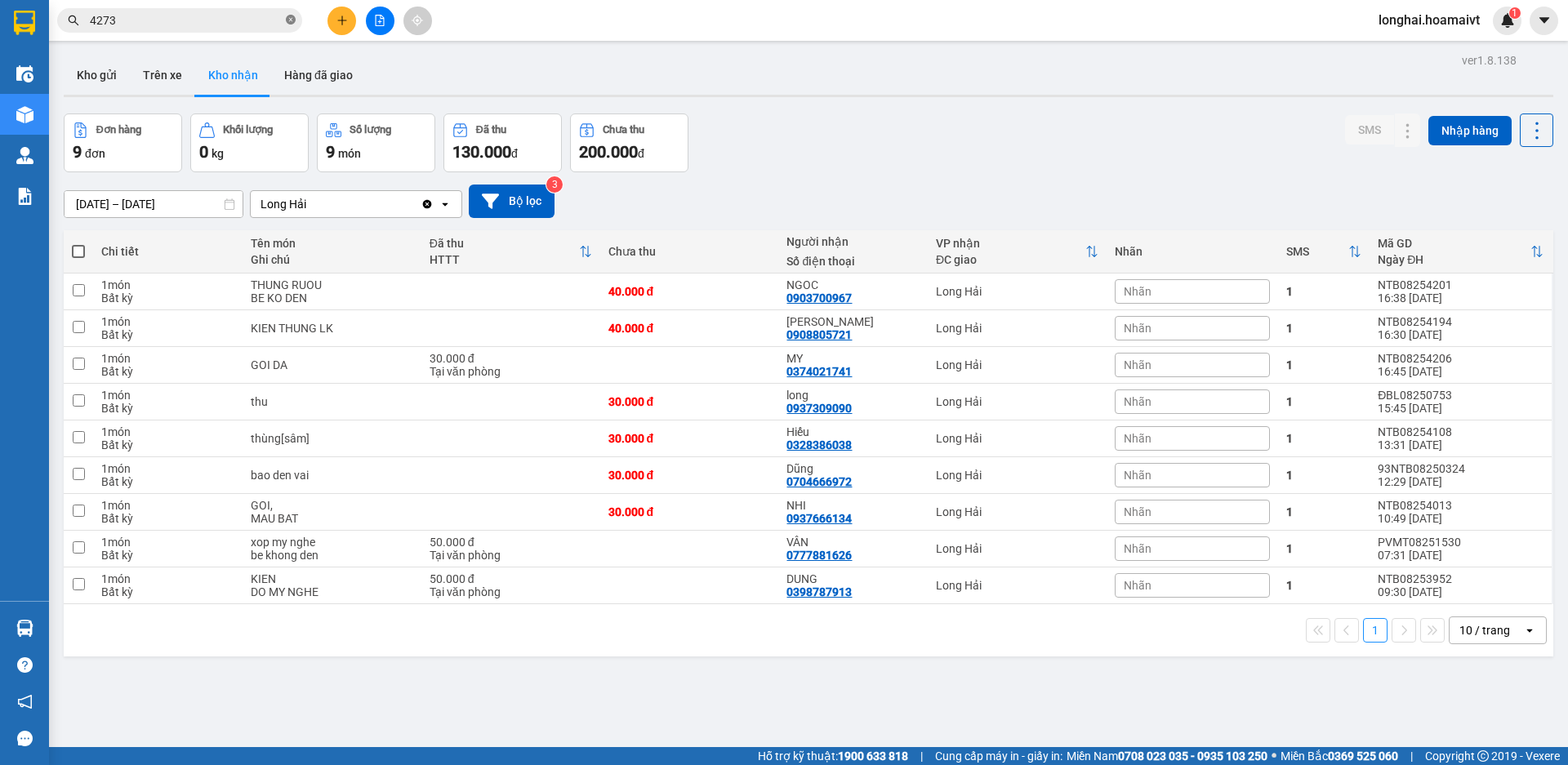
click at [292, 20] on icon "close-circle" at bounding box center [291, 20] width 10 height 10
click at [356, 20] on button at bounding box center [342, 20] width 28 height 28
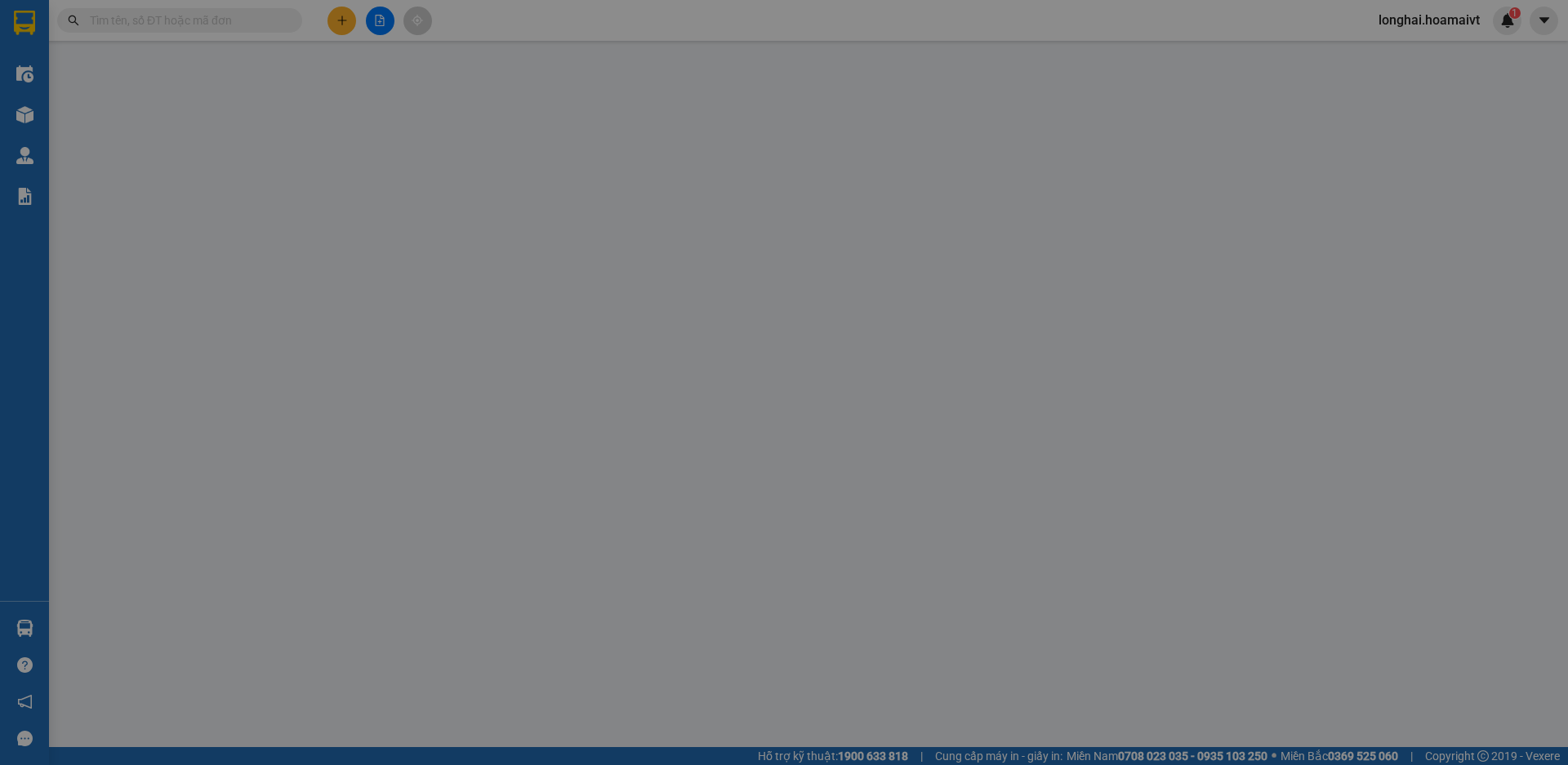
drag, startPoint x: 356, startPoint y: 20, endPoint x: 338, endPoint y: 20, distance: 18.0
click at [338, 20] on span "Yêu cầu xuất hóa đơn điện tử" at bounding box center [282, 27] width 172 height 13
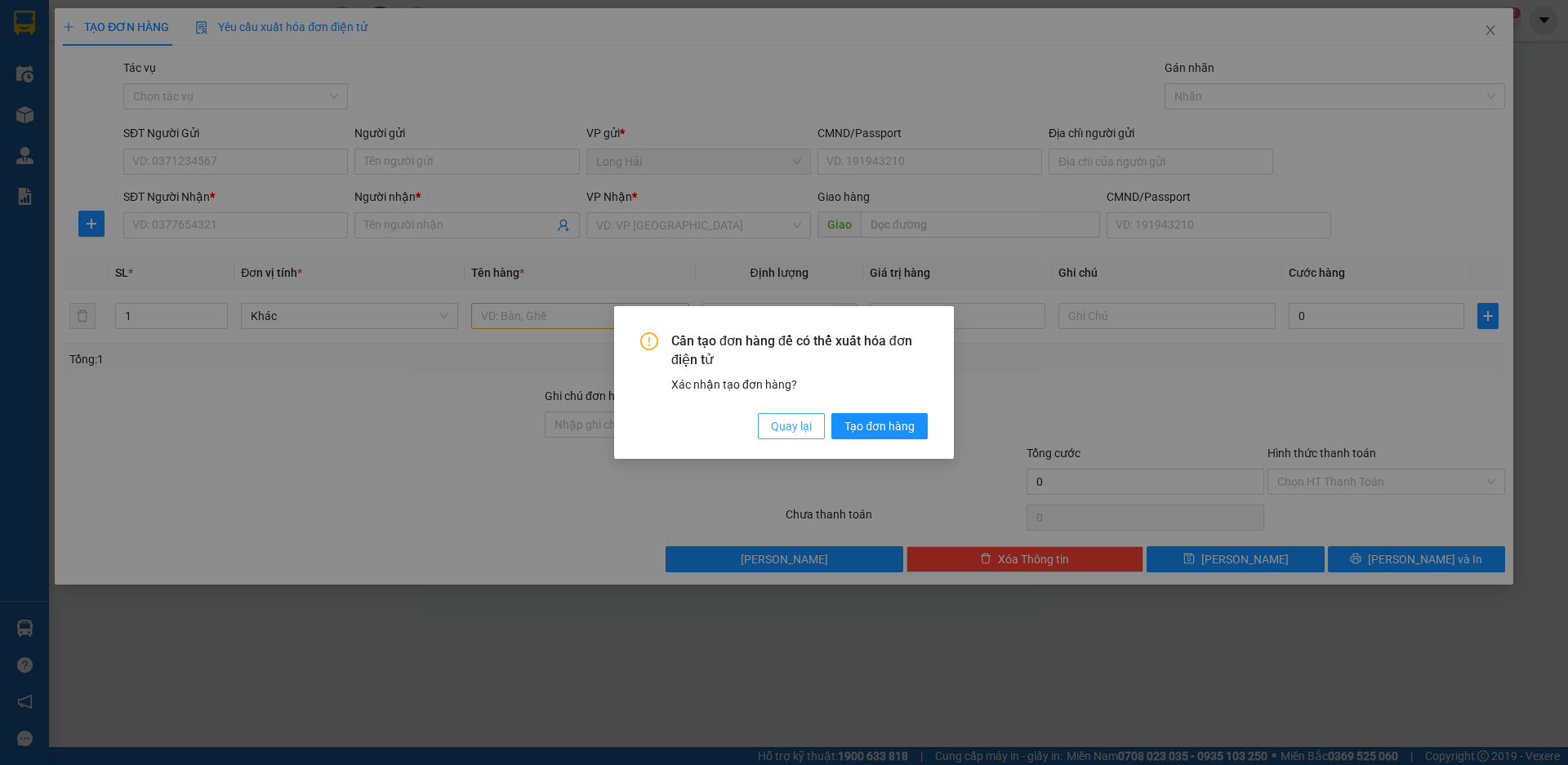
click at [775, 420] on span "Quay lại" at bounding box center [792, 426] width 41 height 18
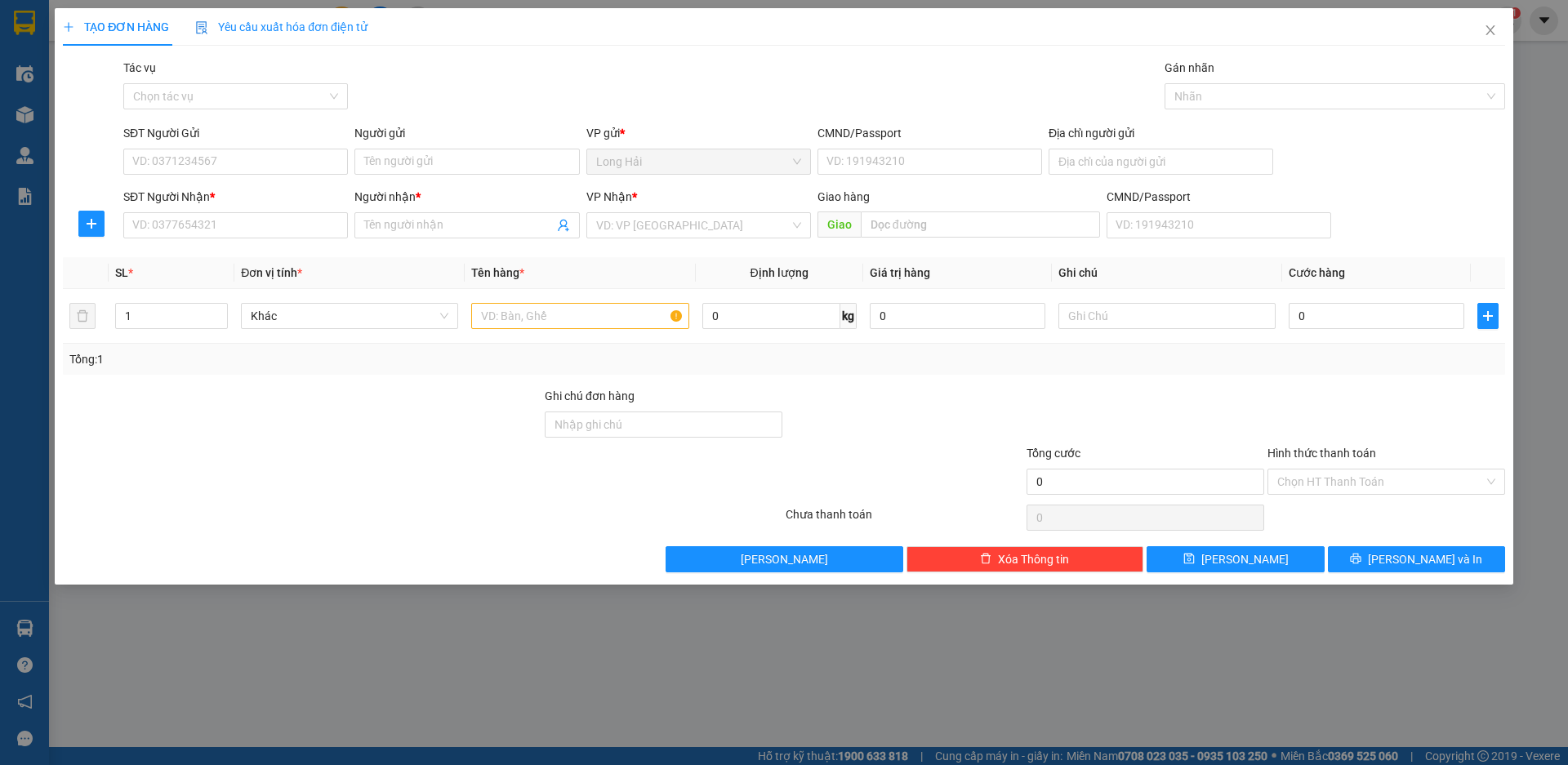
click at [268, 241] on div "SĐT Người Nhận * VD: 0377654321" at bounding box center [235, 216] width 225 height 57
click at [266, 235] on input "SĐT Người Nhận *" at bounding box center [235, 225] width 225 height 26
type input "0906783980"
click at [498, 219] on input "Người nhận *" at bounding box center [458, 226] width 188 height 18
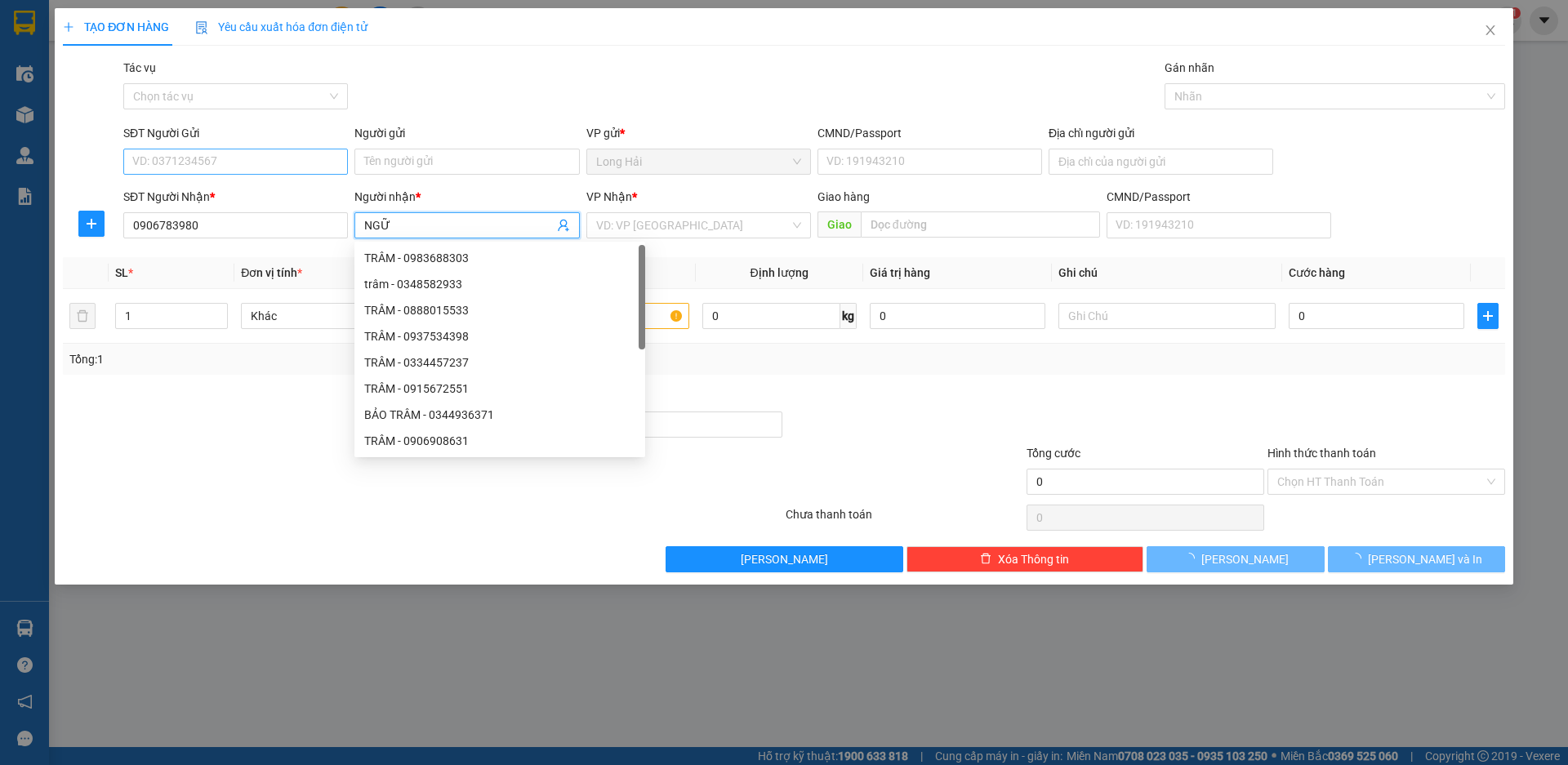
type input "NGỮ"
click at [246, 157] on input "SĐT Người Gửi" at bounding box center [235, 161] width 225 height 26
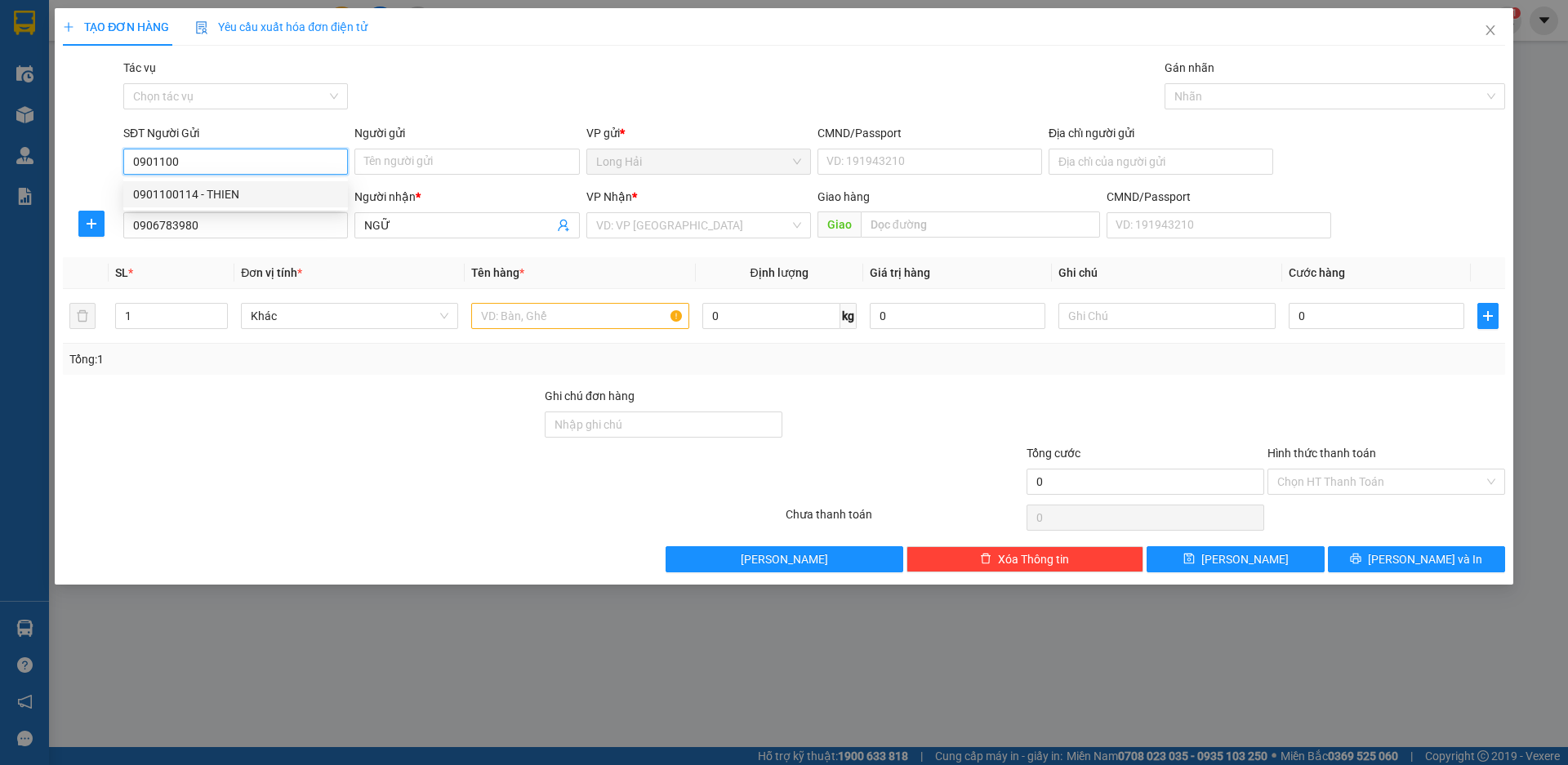
click at [259, 197] on div "0901100114 - THIEN" at bounding box center [235, 195] width 205 height 18
type input "0901100114"
type input "THIEN"
type input "0901100114"
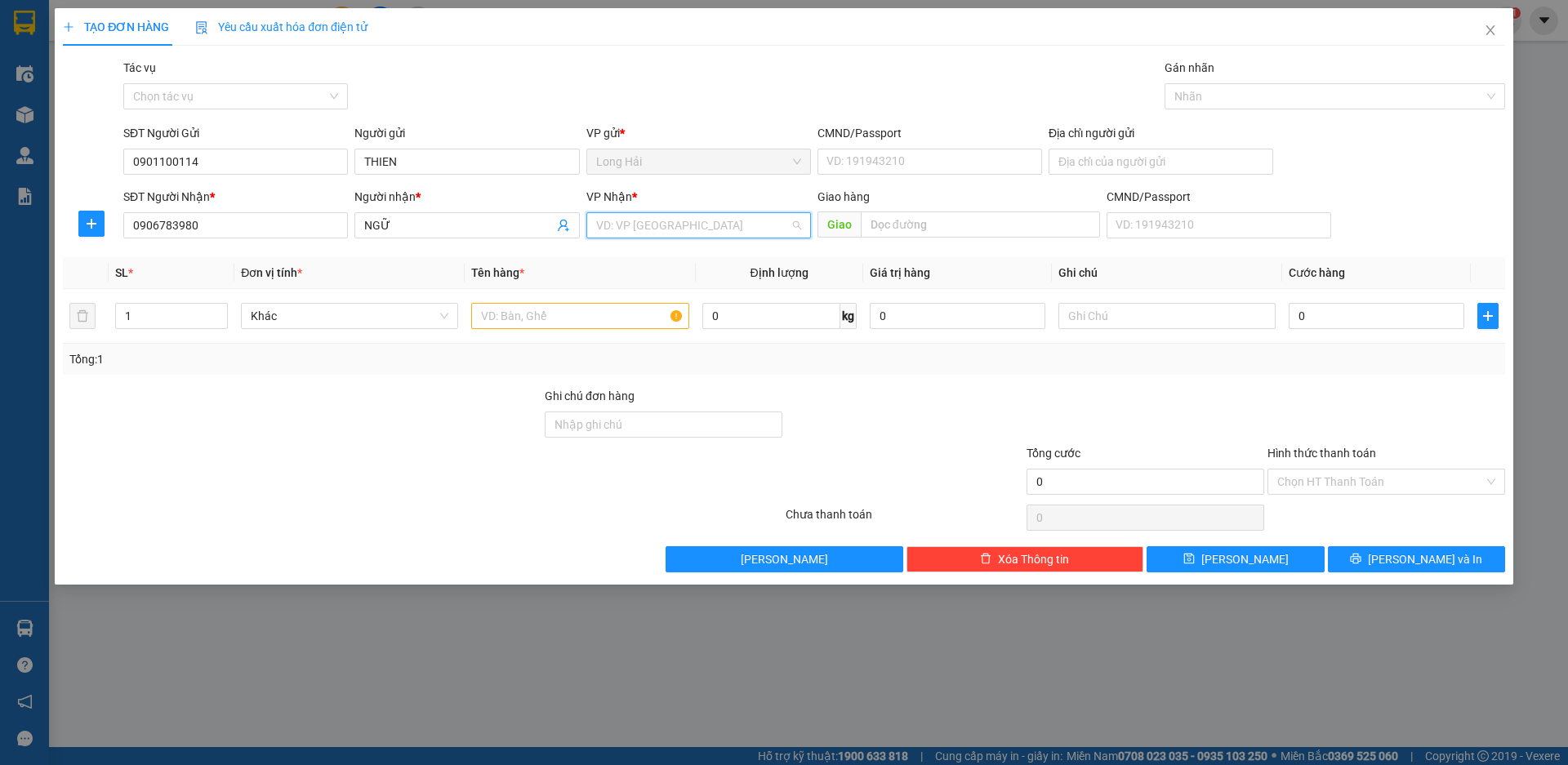
click at [607, 226] on input "search" at bounding box center [693, 226] width 194 height 25
type input "MT"
click at [627, 252] on div "PV Miền Tây" at bounding box center [698, 258] width 205 height 18
click at [638, 328] on input "text" at bounding box center [579, 315] width 218 height 26
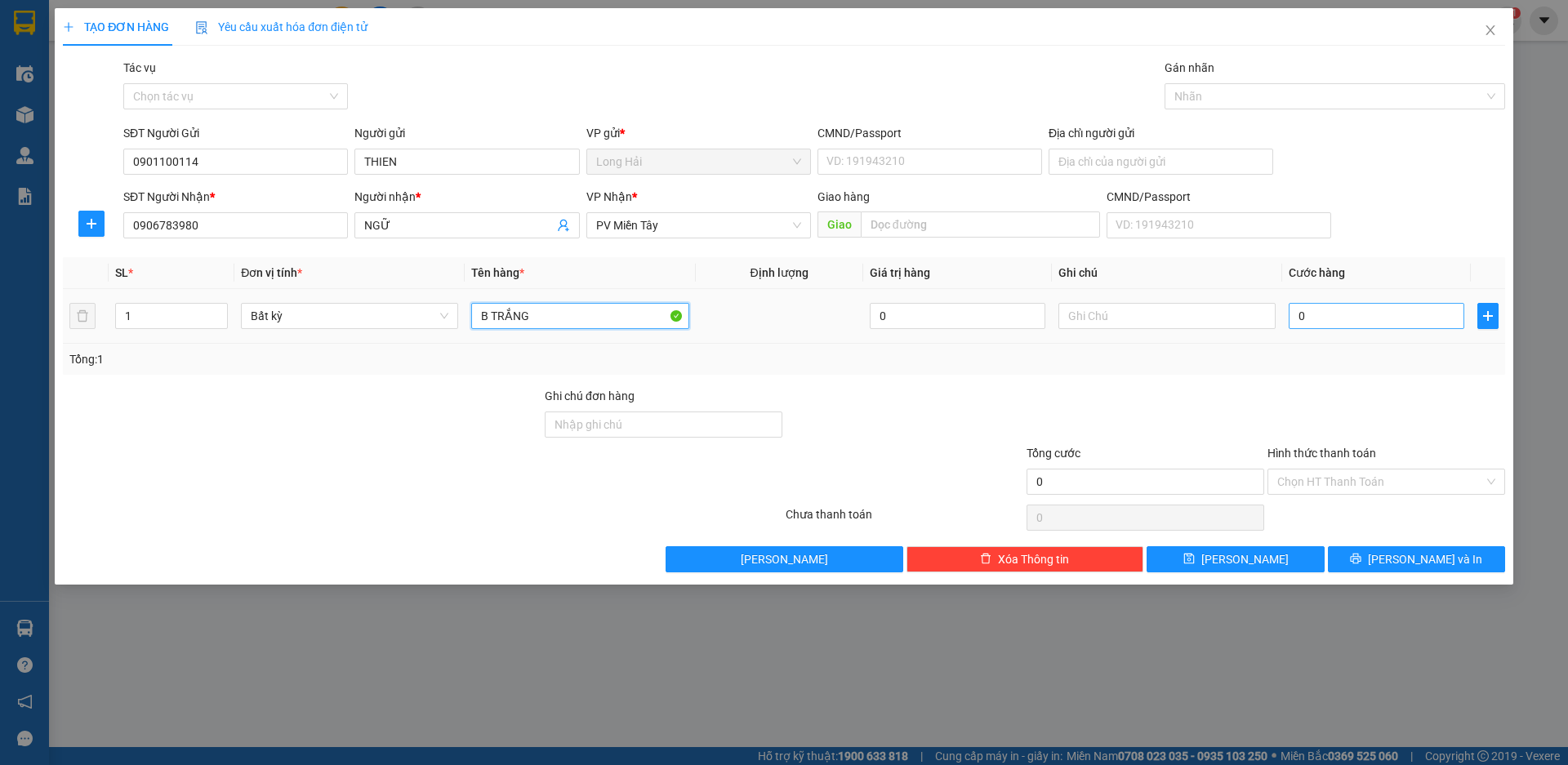
type input "B TRẮNG"
click at [1312, 312] on input "0" at bounding box center [1377, 315] width 176 height 26
type input "5"
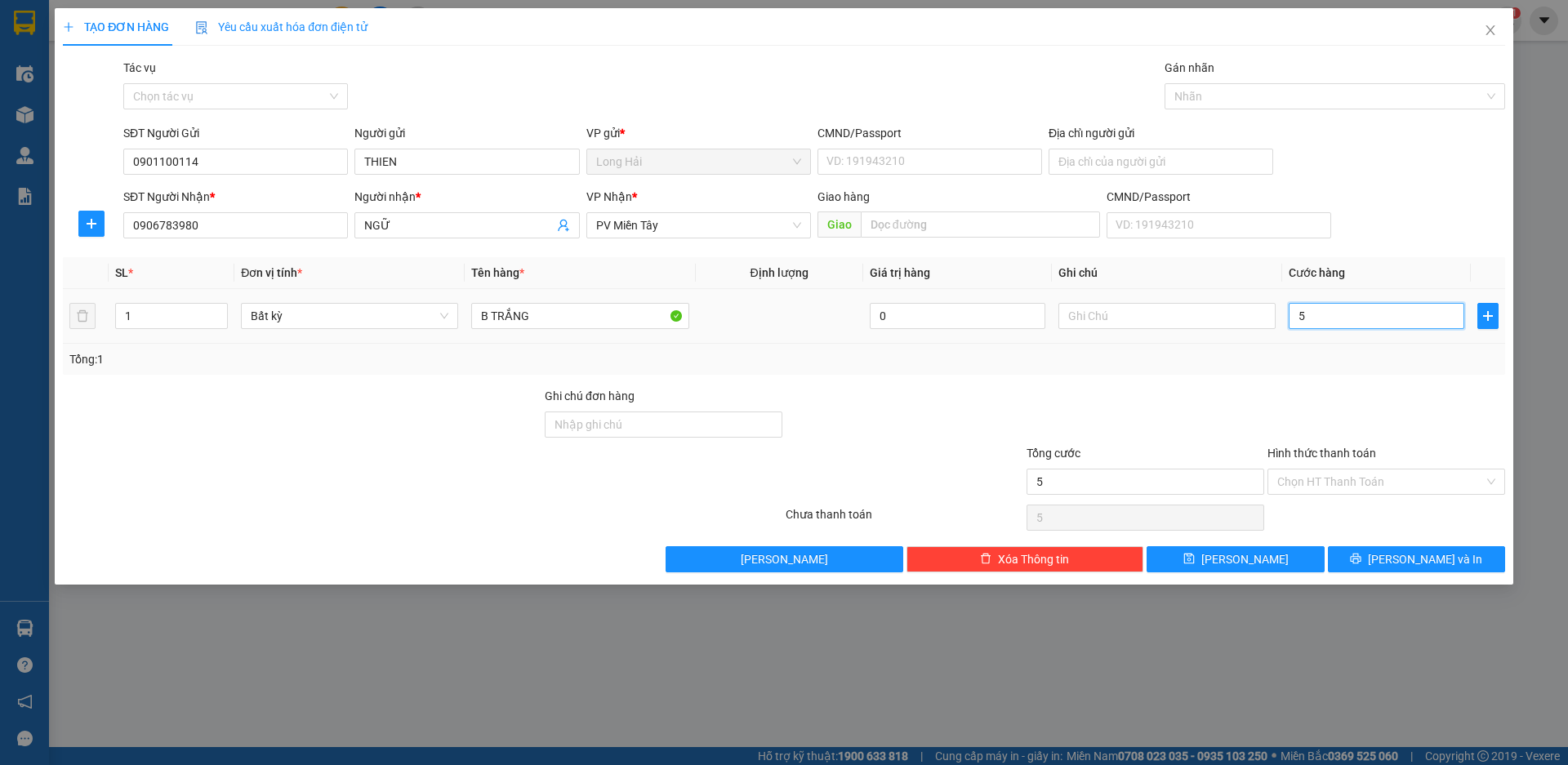
type input "50"
type input "50.000"
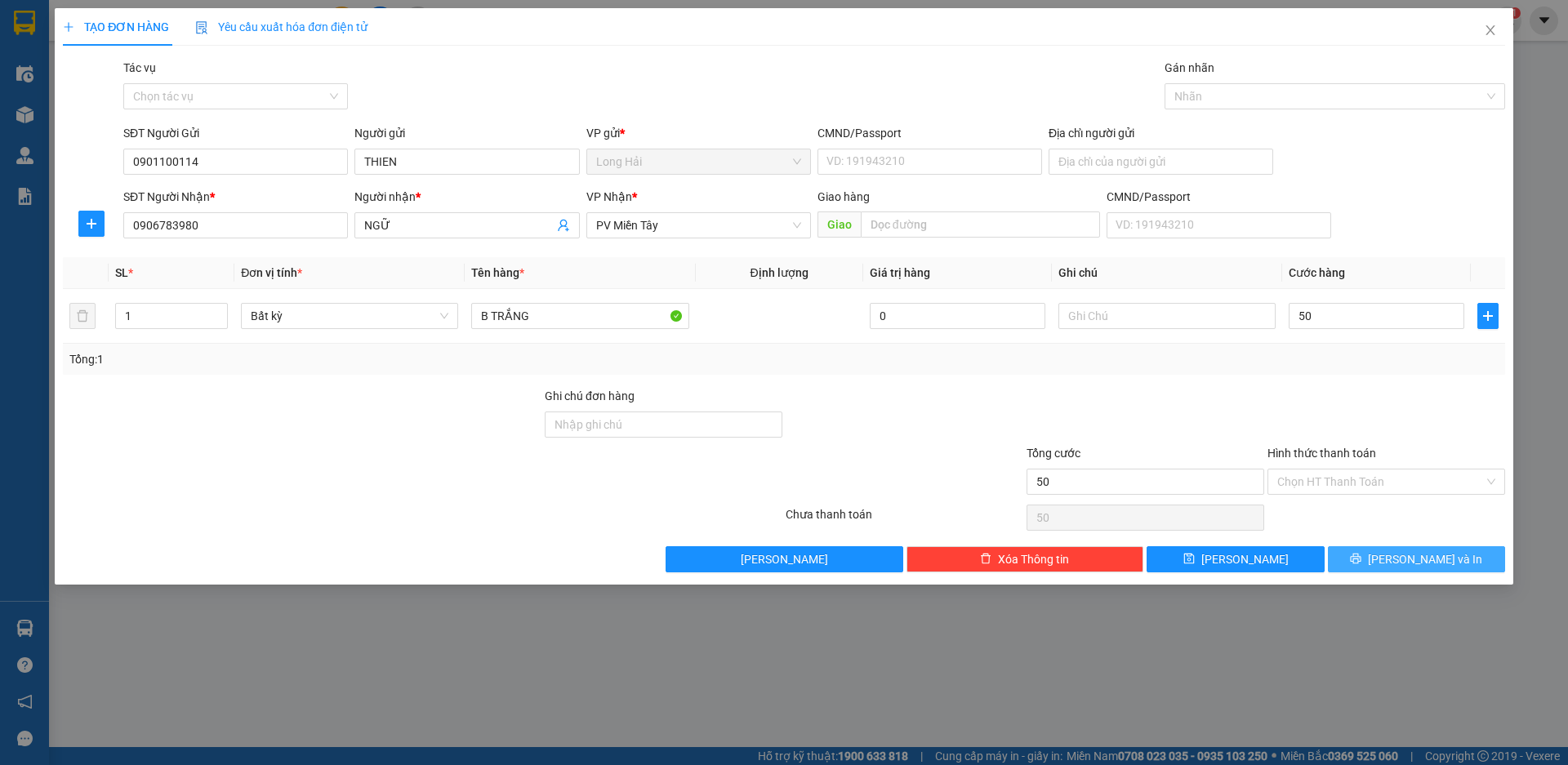
type input "50.000"
click at [1414, 552] on span "[PERSON_NAME] và In" at bounding box center [1425, 560] width 115 height 18
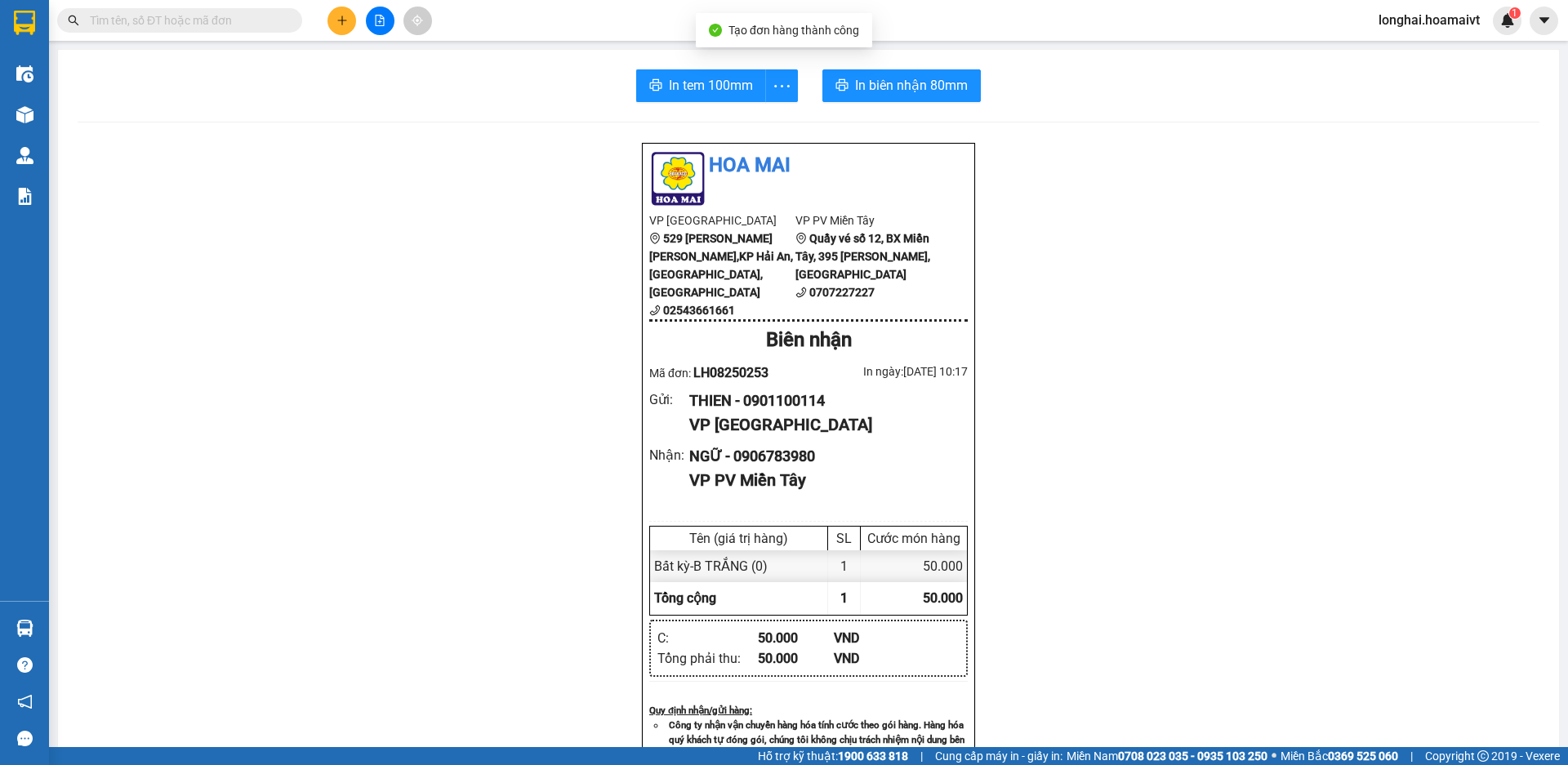
click at [694, 68] on div "In tem 100mm In biên nhận 80mm Hoa Mai VP Long Hải 529 Võ Thị Sáu,KP Hải An, TT…" at bounding box center [808, 651] width 1501 height 1203
click at [701, 98] on button "In tem 100mm" at bounding box center [701, 85] width 130 height 33
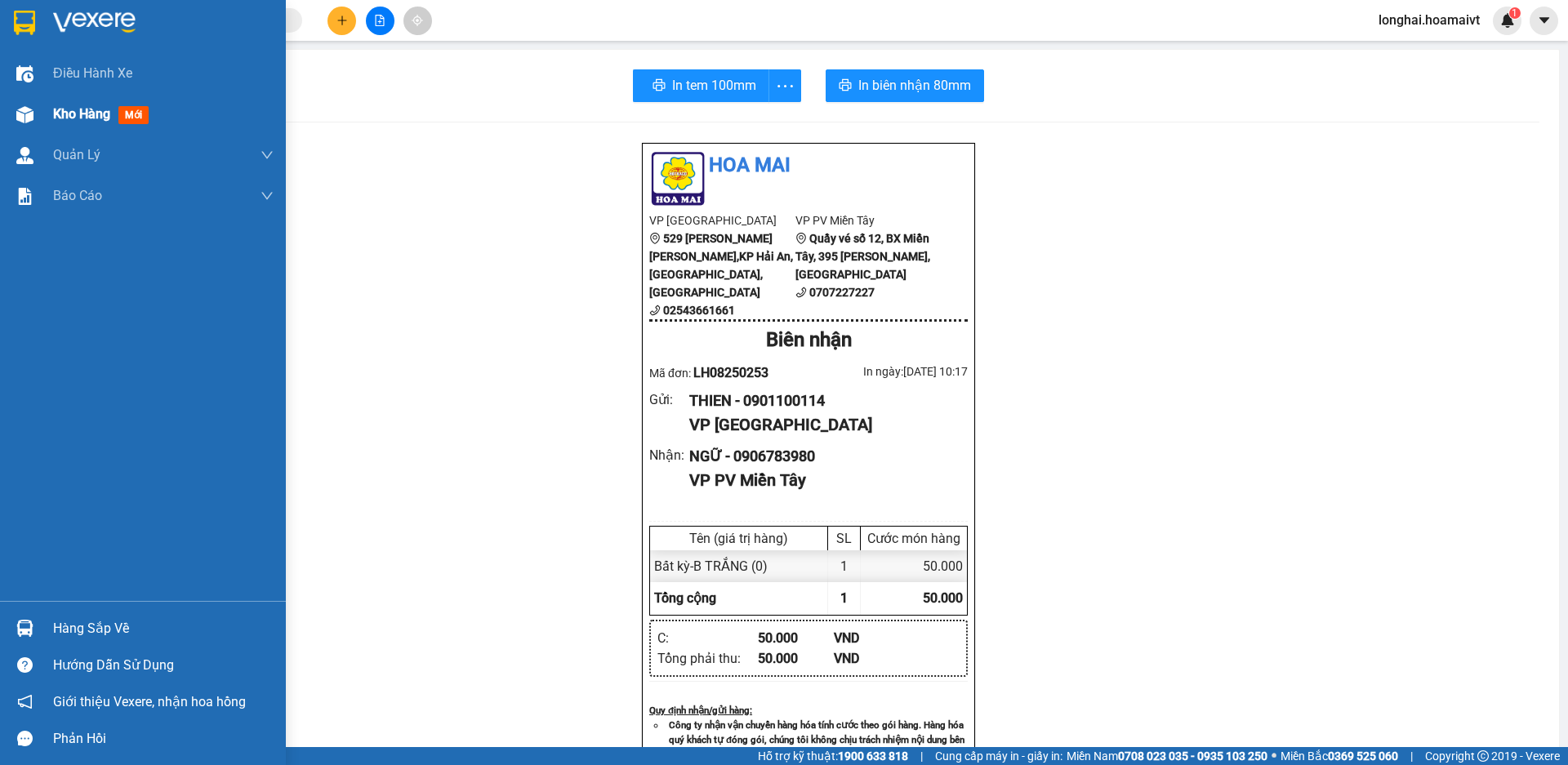
click at [67, 118] on span "Kho hàng" at bounding box center [82, 114] width 57 height 15
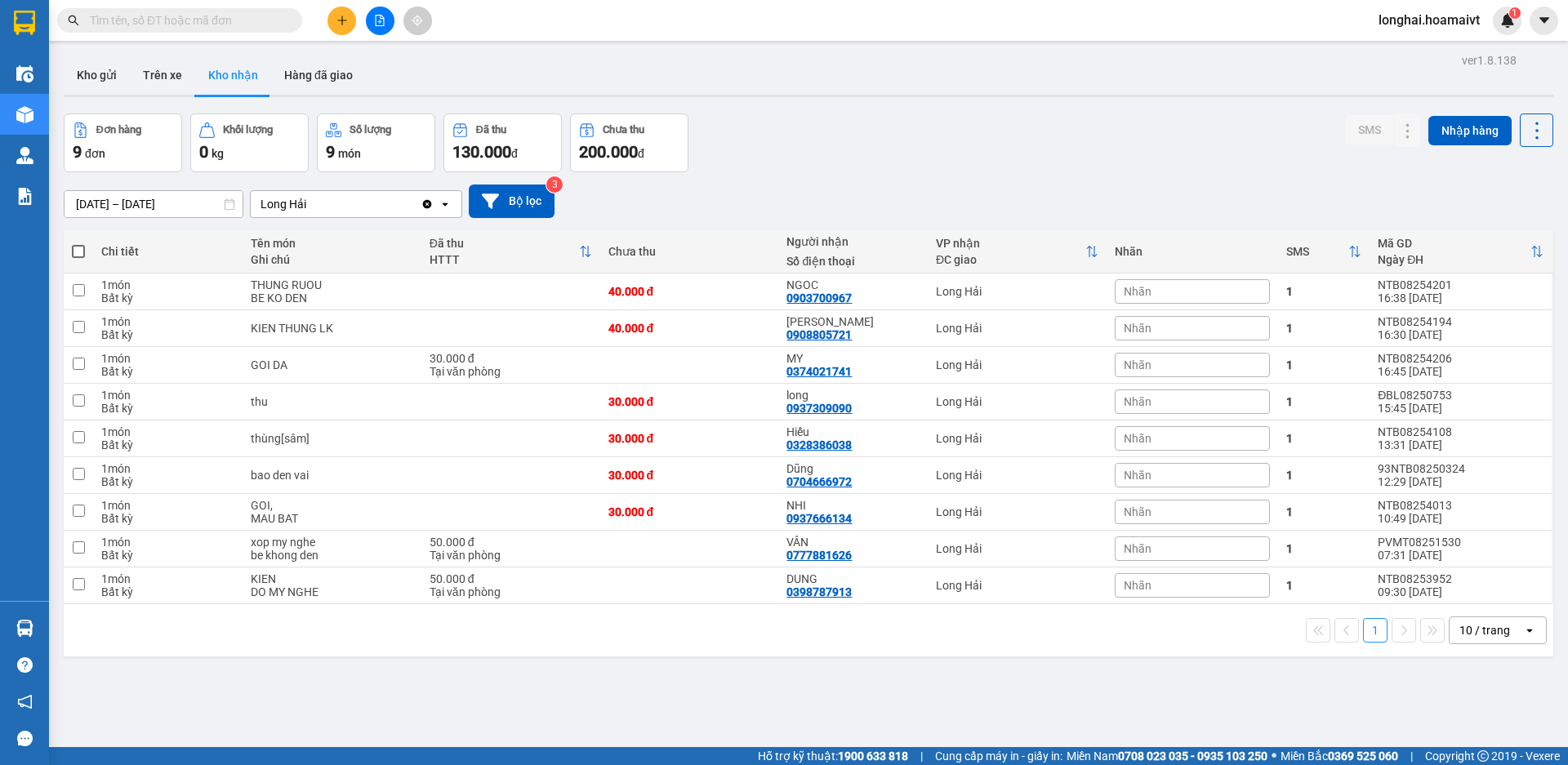
click at [208, 9] on span at bounding box center [179, 20] width 245 height 25
click at [197, 17] on input "text" at bounding box center [186, 20] width 193 height 18
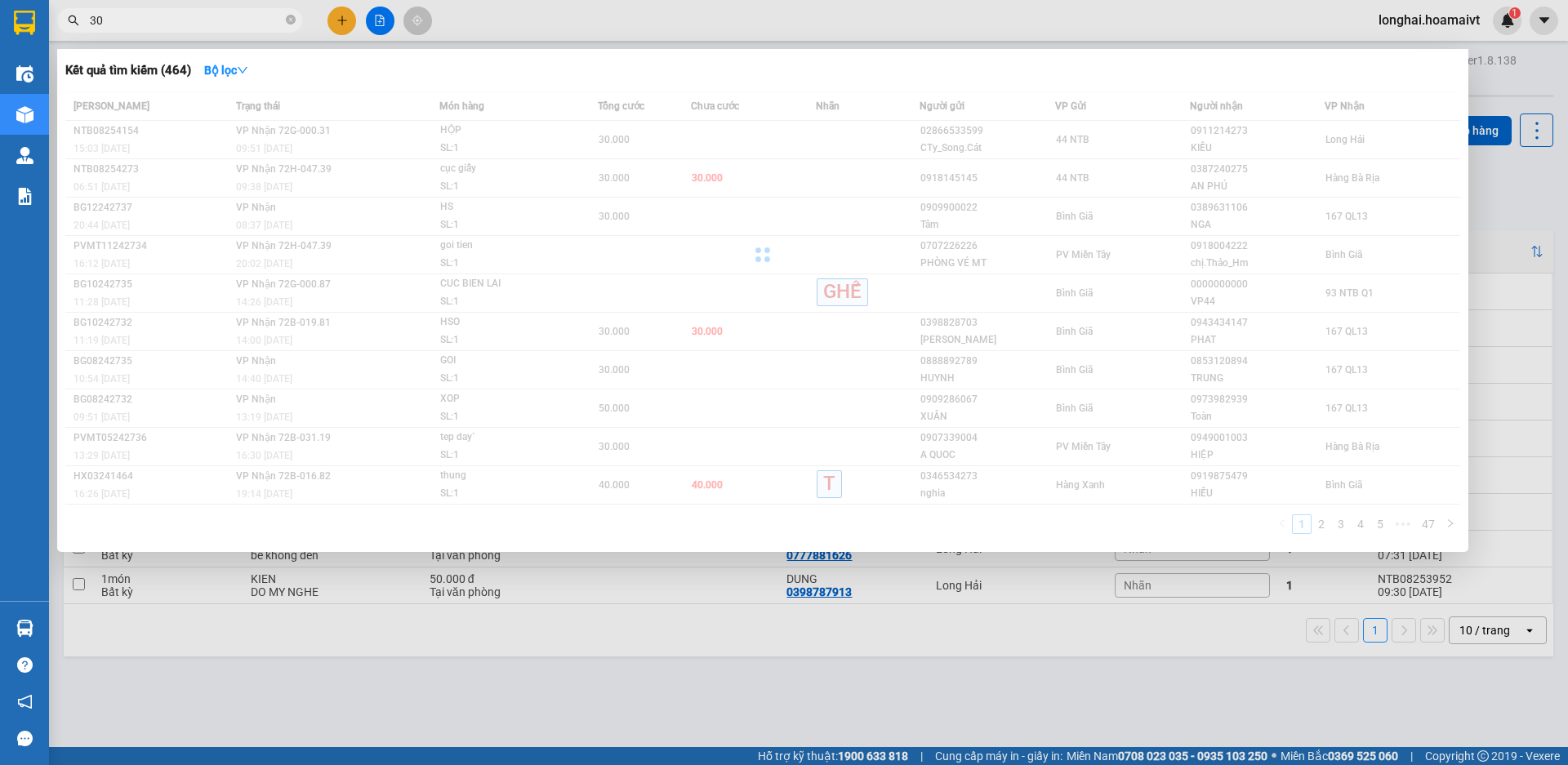
type input "3"
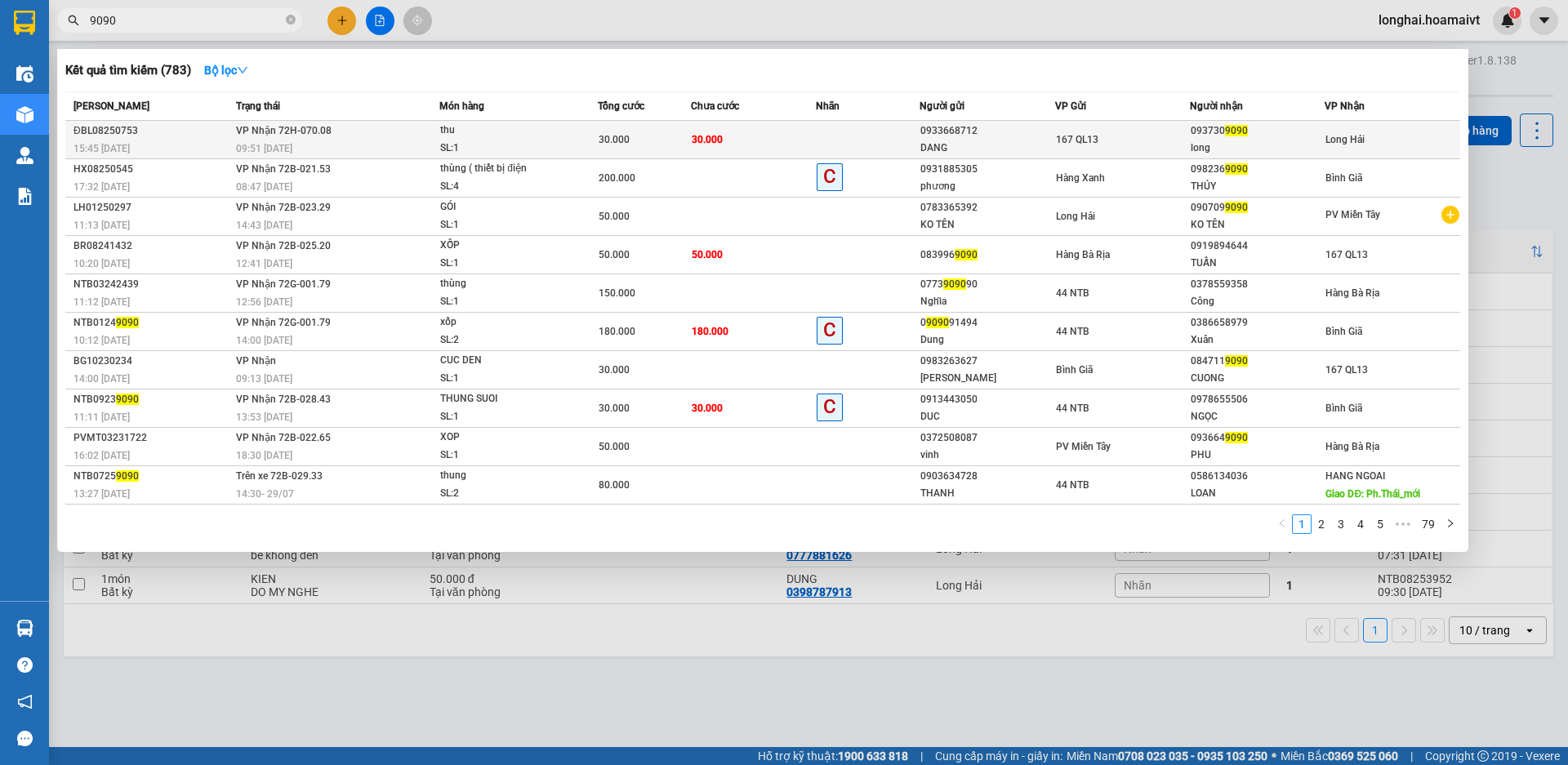
type input "9090"
click at [611, 142] on span "30.000" at bounding box center [614, 139] width 31 height 12
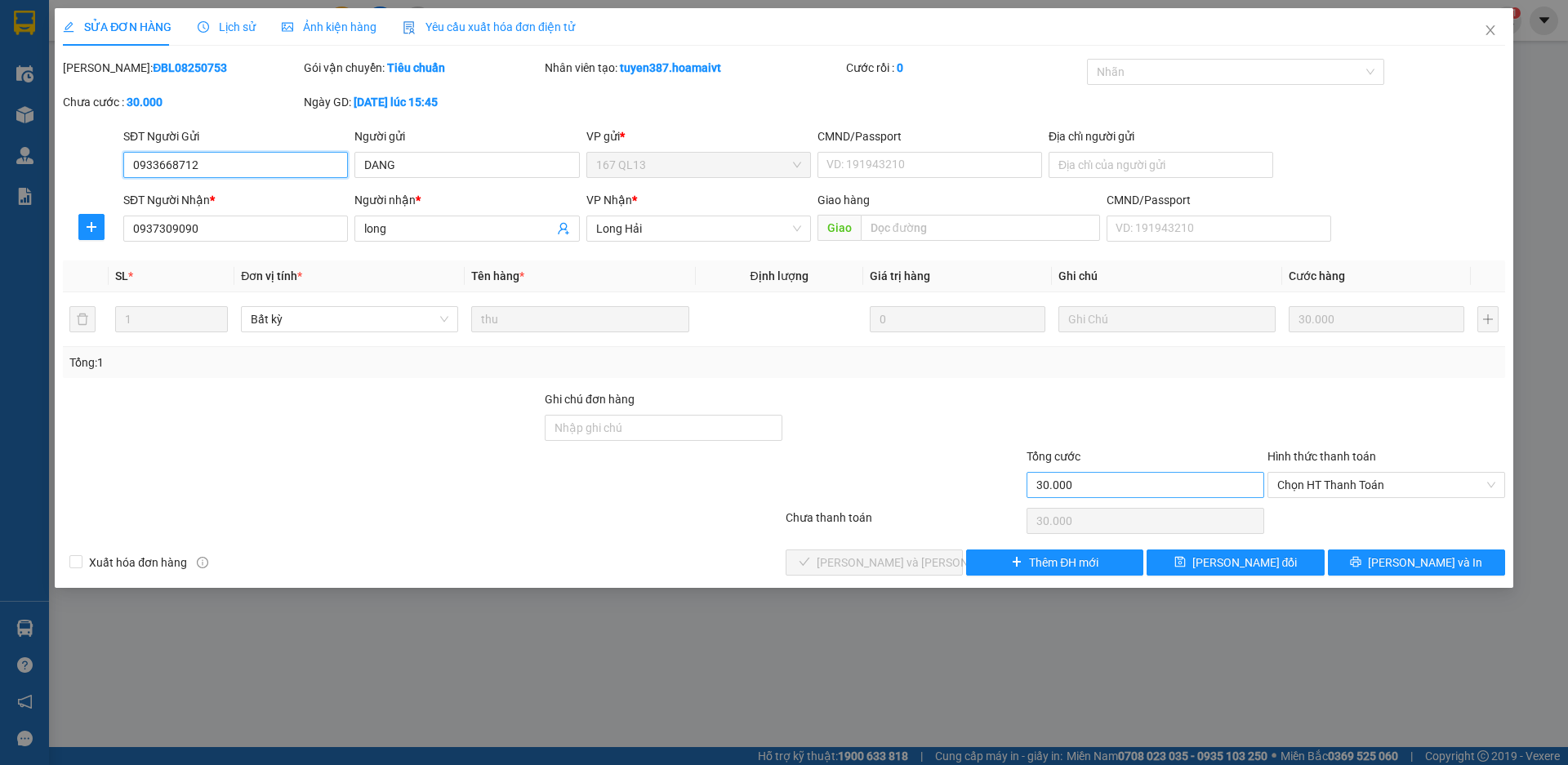
type input "0933668712"
type input "DANG"
type input "0937309090"
type input "long"
type input "30.000"
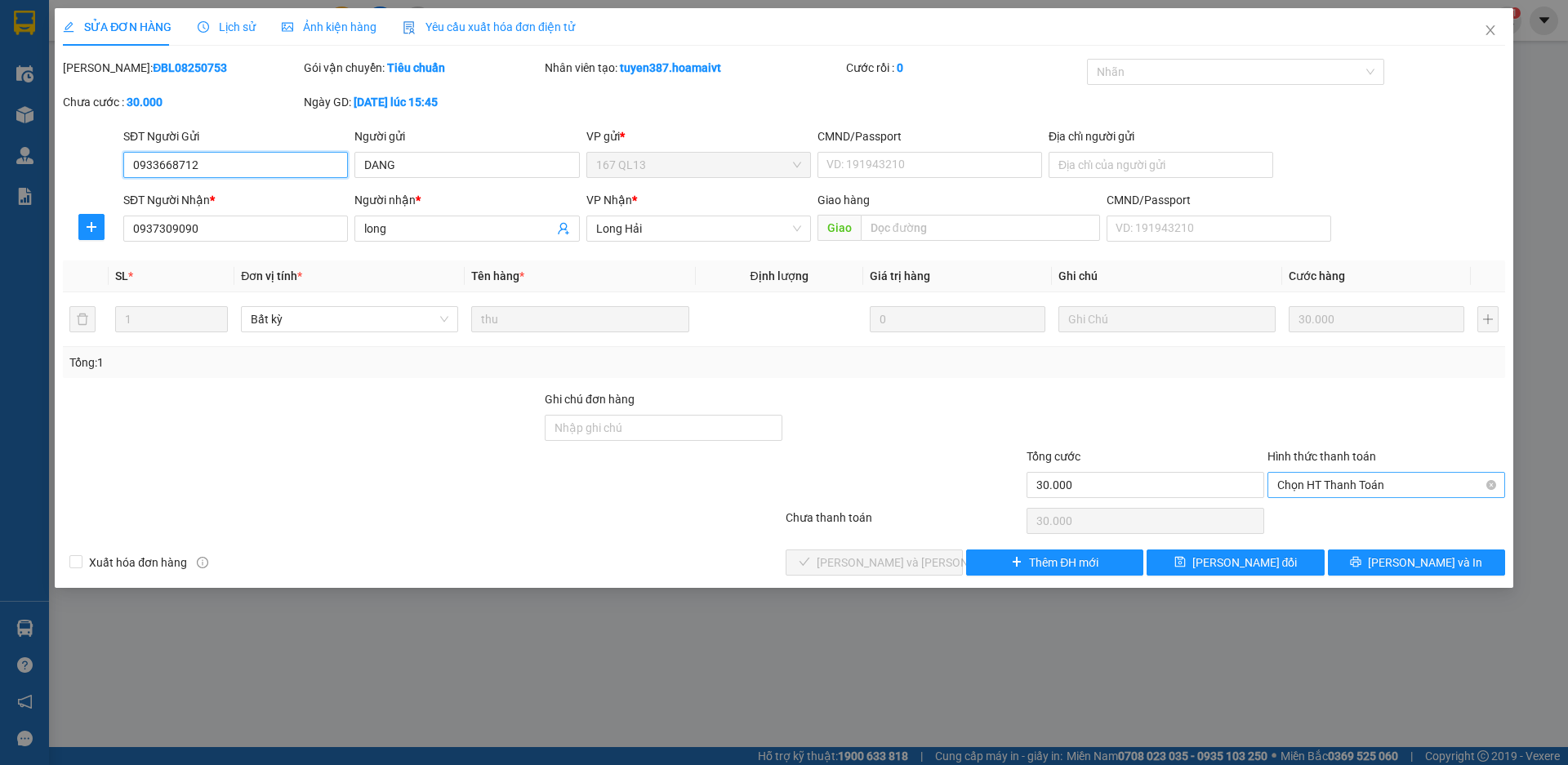
click at [1297, 494] on span "Chọn HT Thanh Toán" at bounding box center [1386, 485] width 218 height 25
click at [1300, 512] on div "Tại văn phòng" at bounding box center [1386, 518] width 218 height 18
type input "0"
click at [815, 573] on button "[PERSON_NAME] và Giao hàng" at bounding box center [874, 562] width 178 height 26
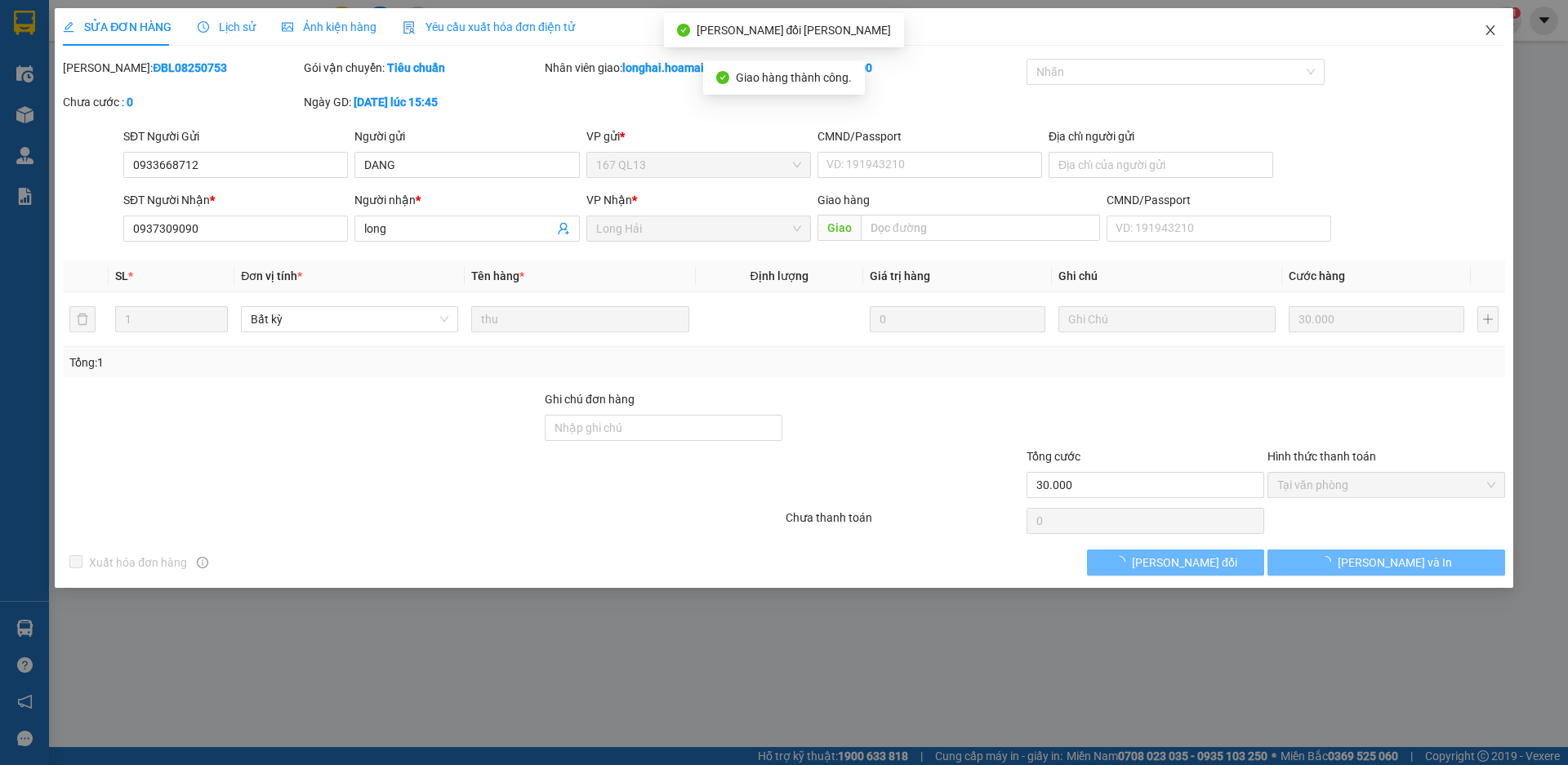
click at [1488, 33] on icon "close" at bounding box center [1490, 30] width 13 height 13
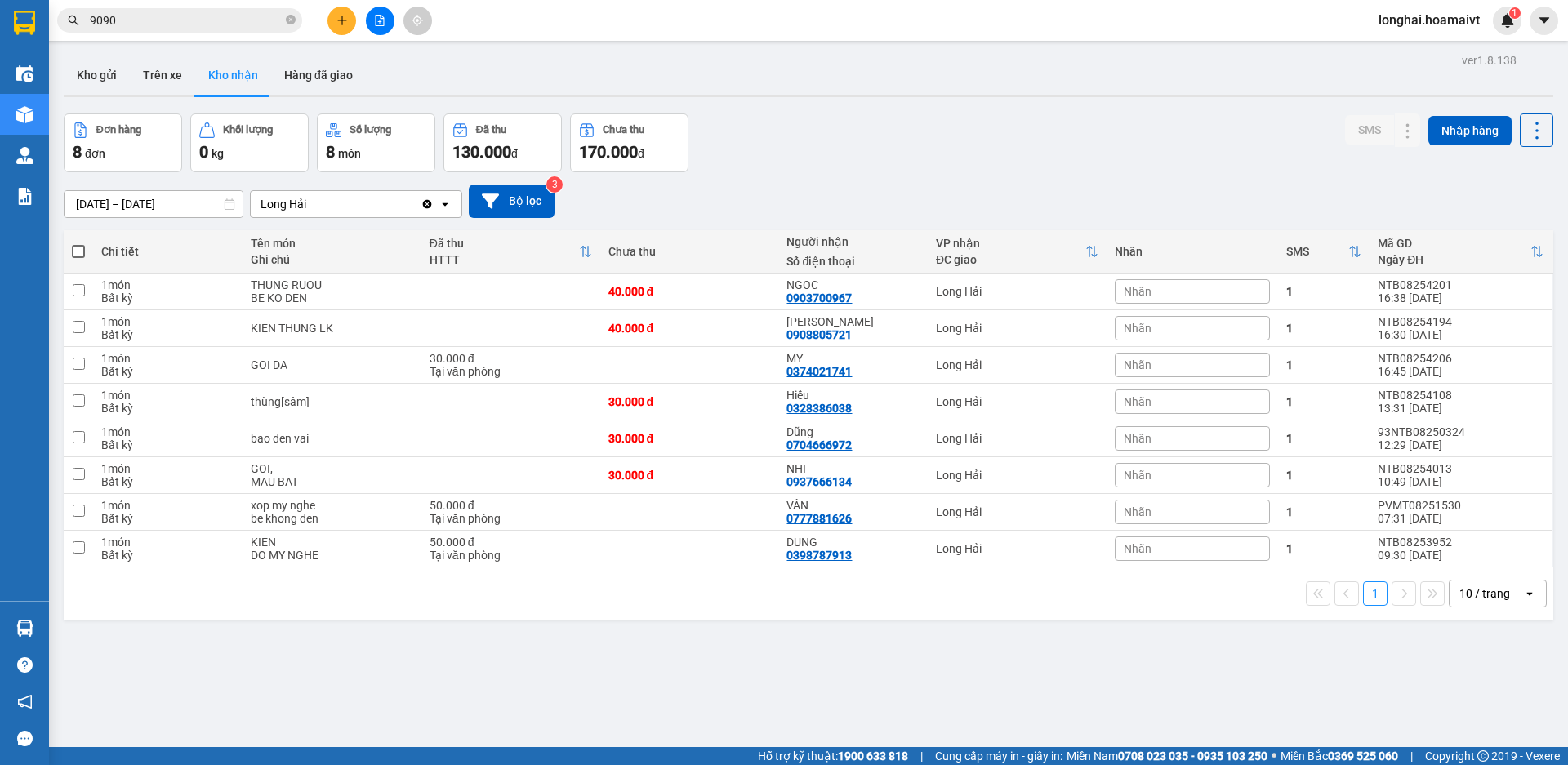
click at [292, 20] on icon "close-circle" at bounding box center [291, 20] width 10 height 10
click at [96, 73] on button "Kho gửi" at bounding box center [97, 76] width 66 height 39
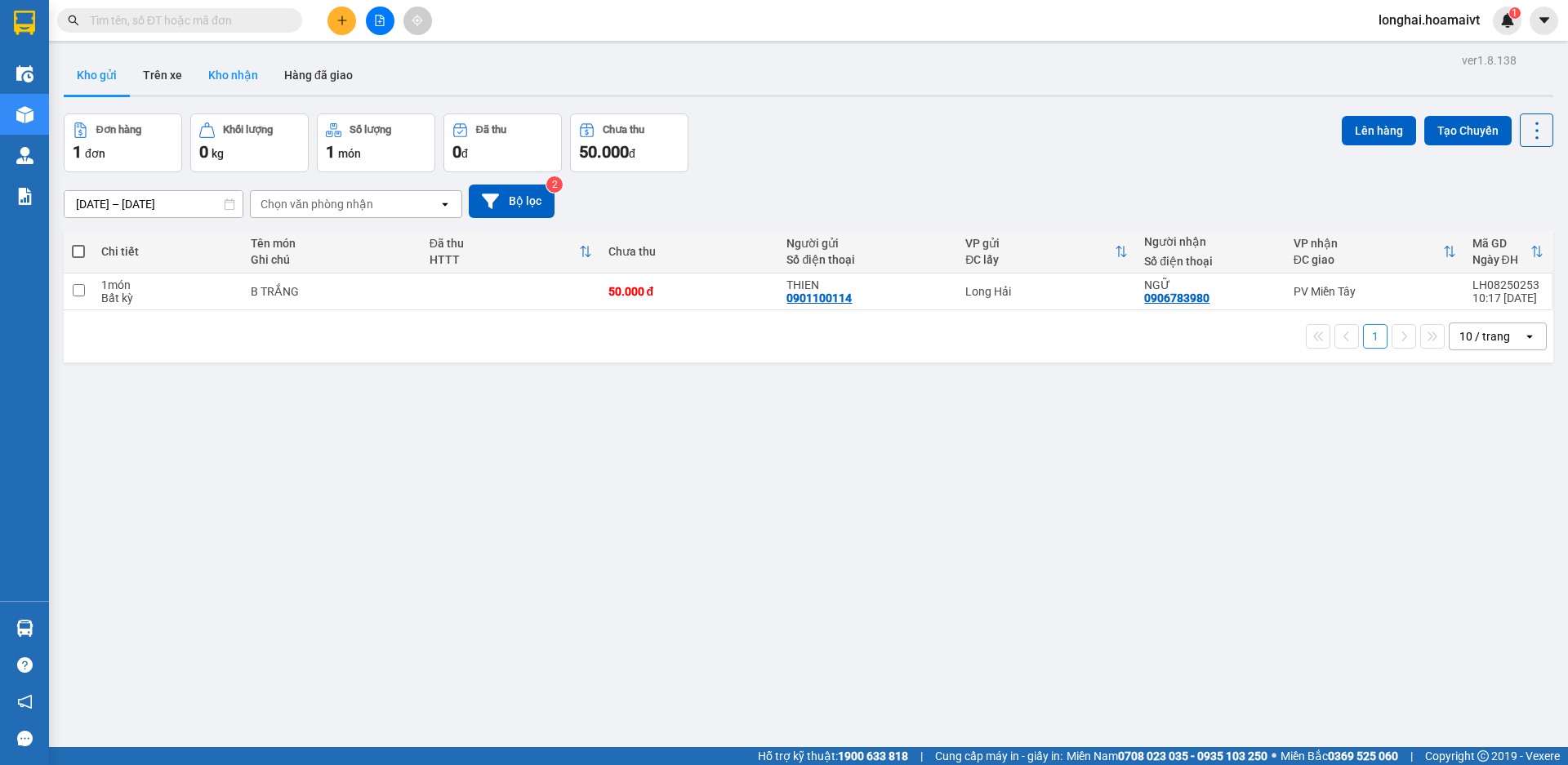
click at [251, 77] on button "Kho nhận" at bounding box center [234, 76] width 76 height 39
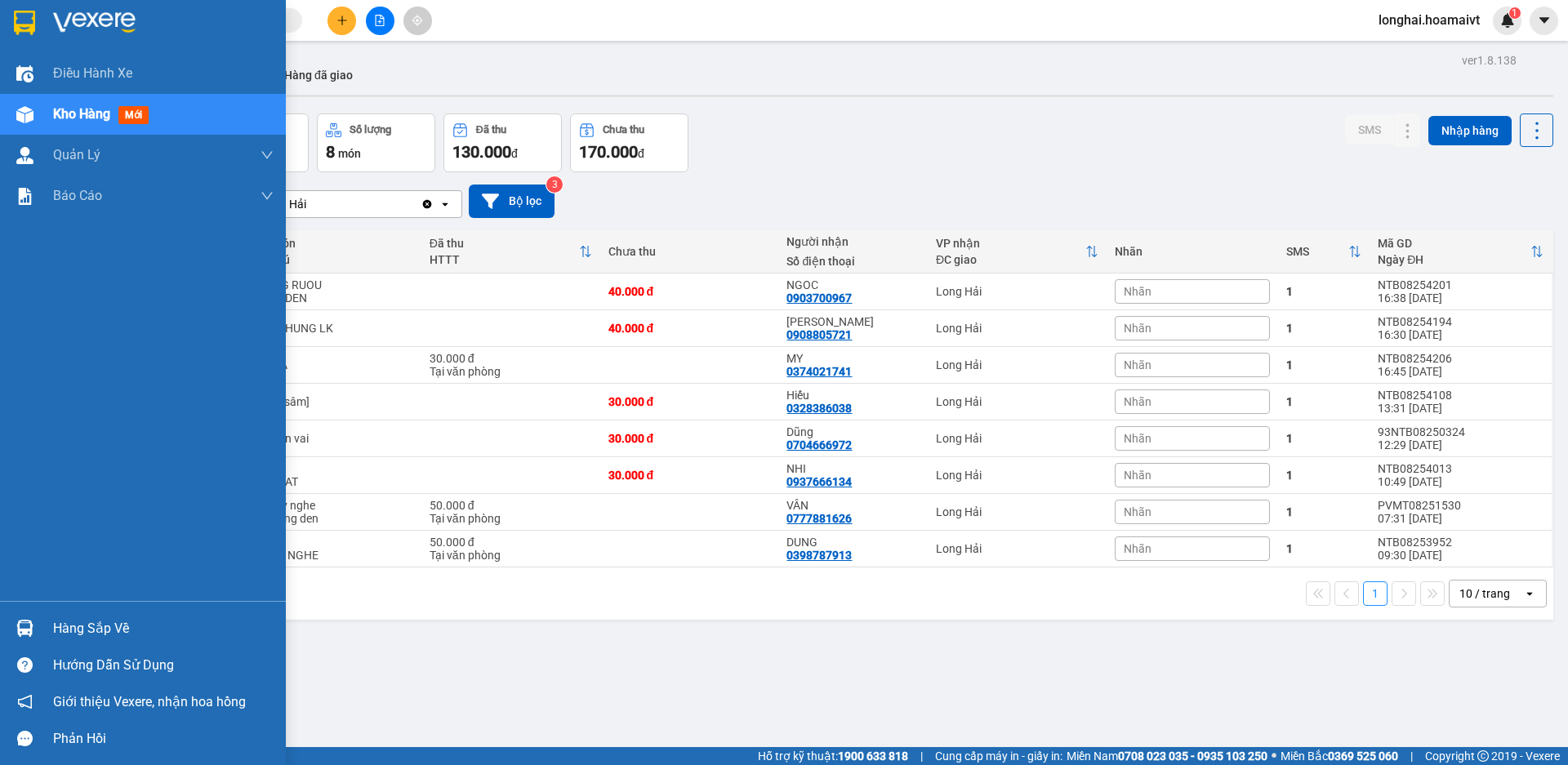
click at [120, 622] on div "Hàng sắp về" at bounding box center [163, 629] width 220 height 25
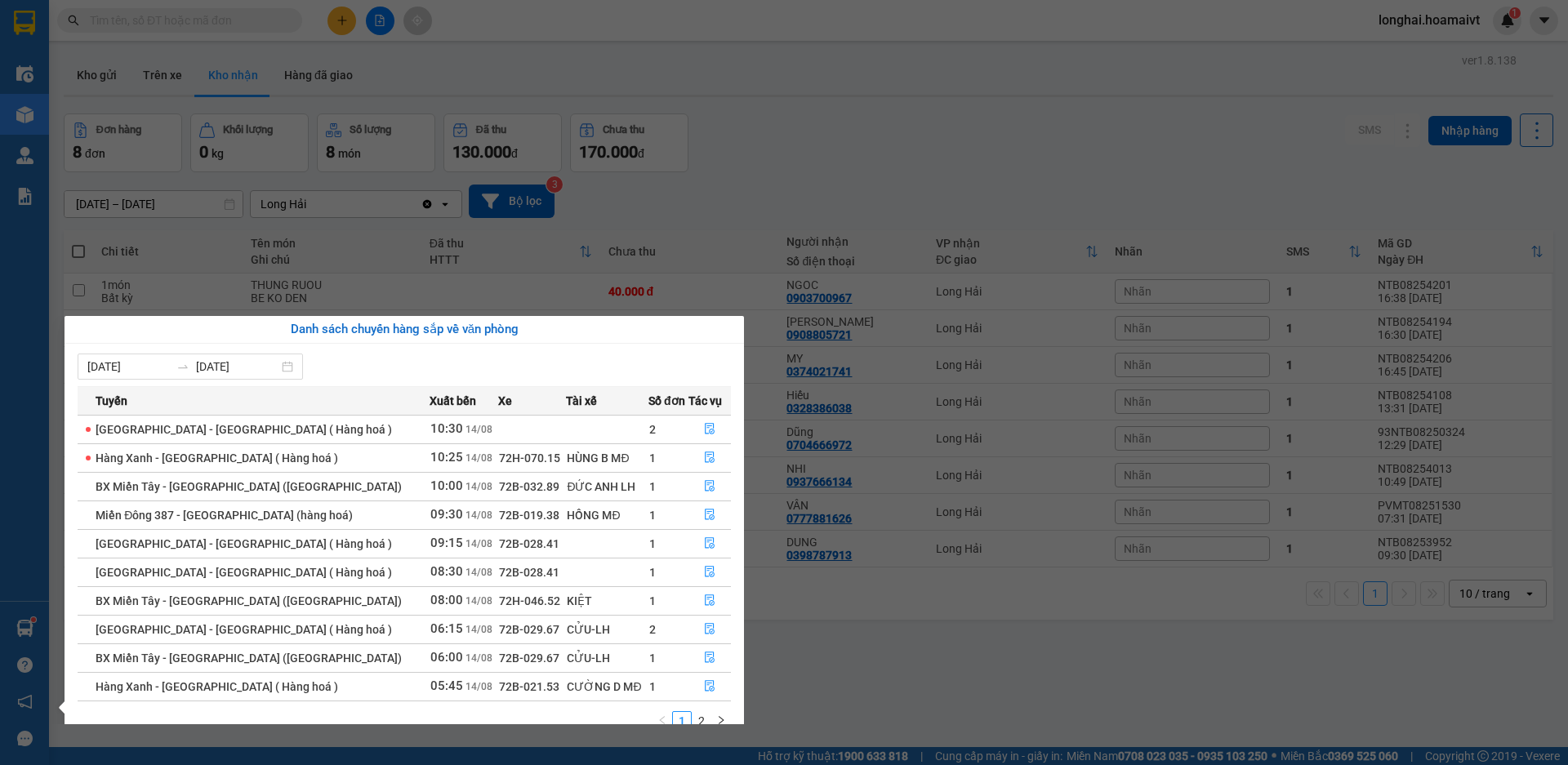
scroll to position [26, 0]
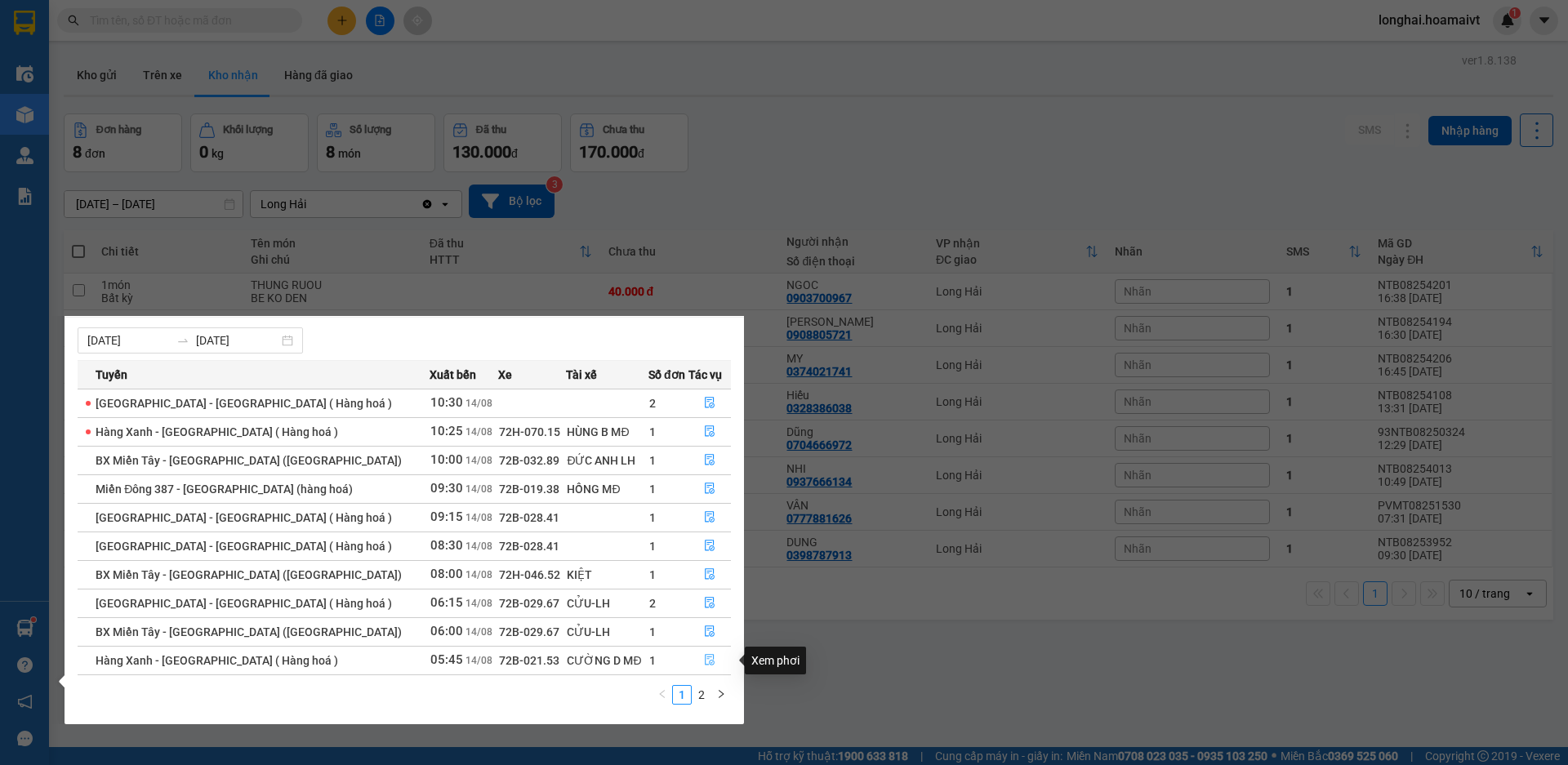
click at [704, 657] on icon "file-done" at bounding box center [709, 659] width 12 height 12
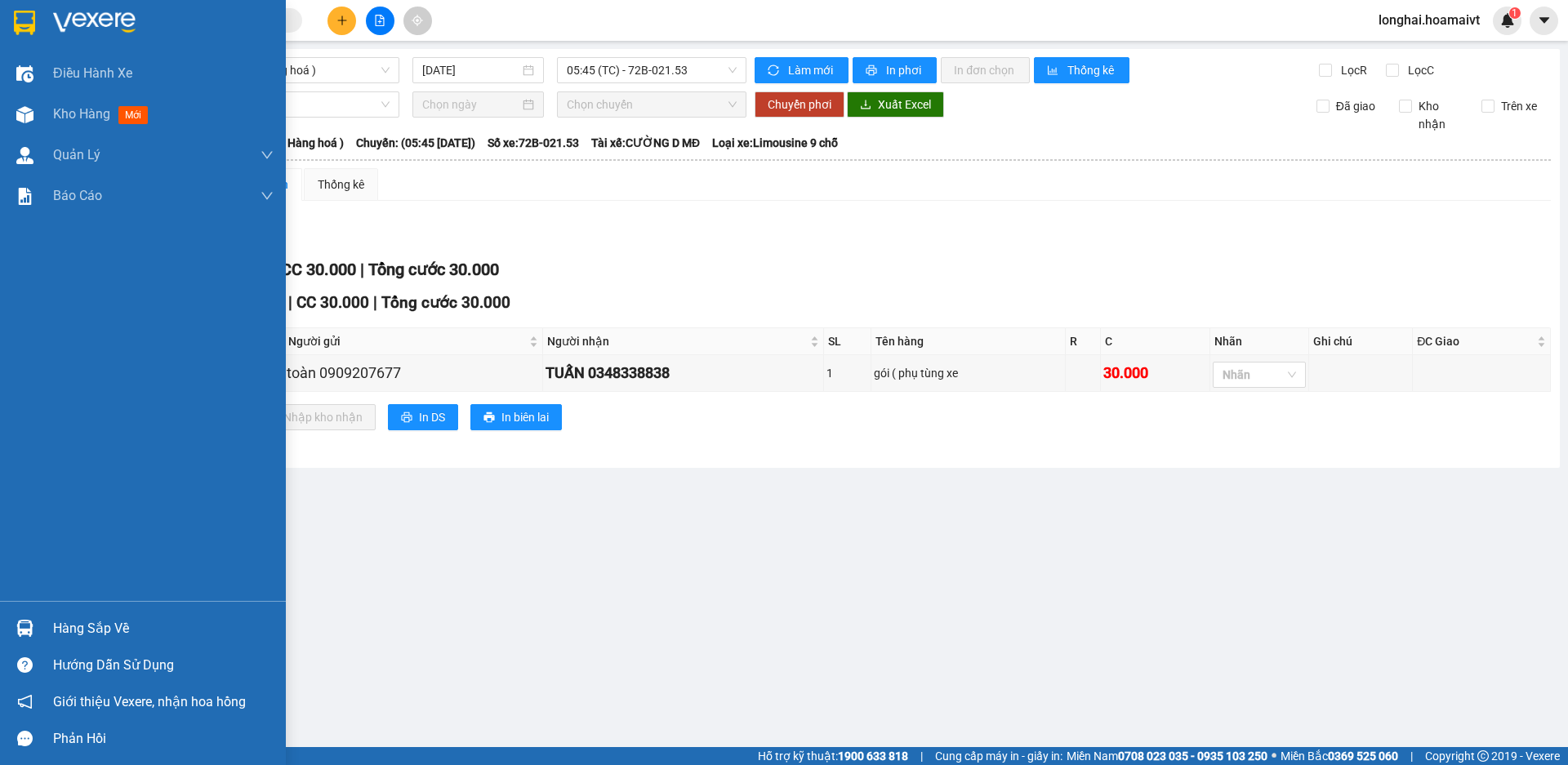
click at [36, 629] on div at bounding box center [25, 628] width 28 height 28
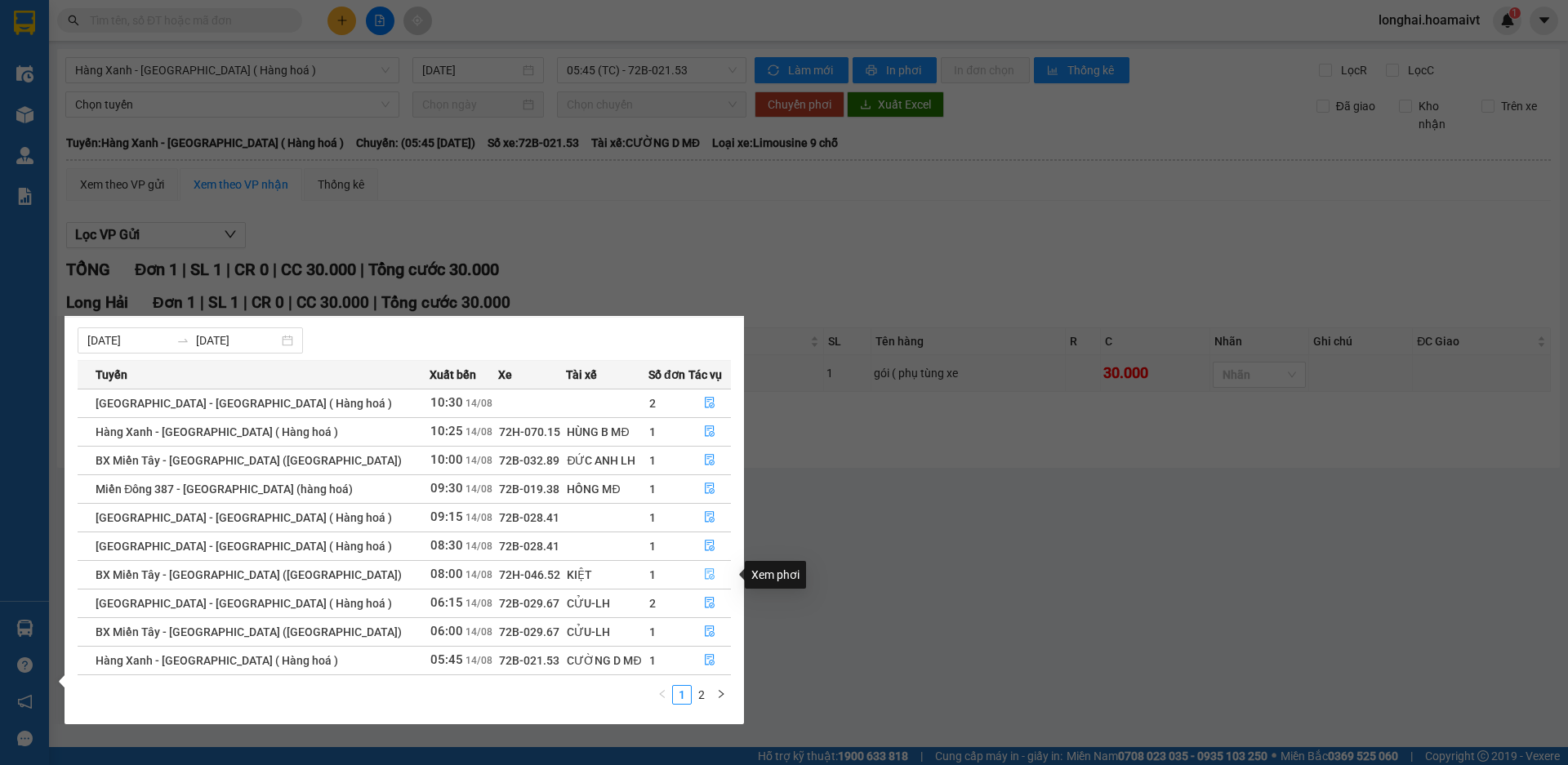
click at [720, 569] on button "button" at bounding box center [710, 575] width 41 height 26
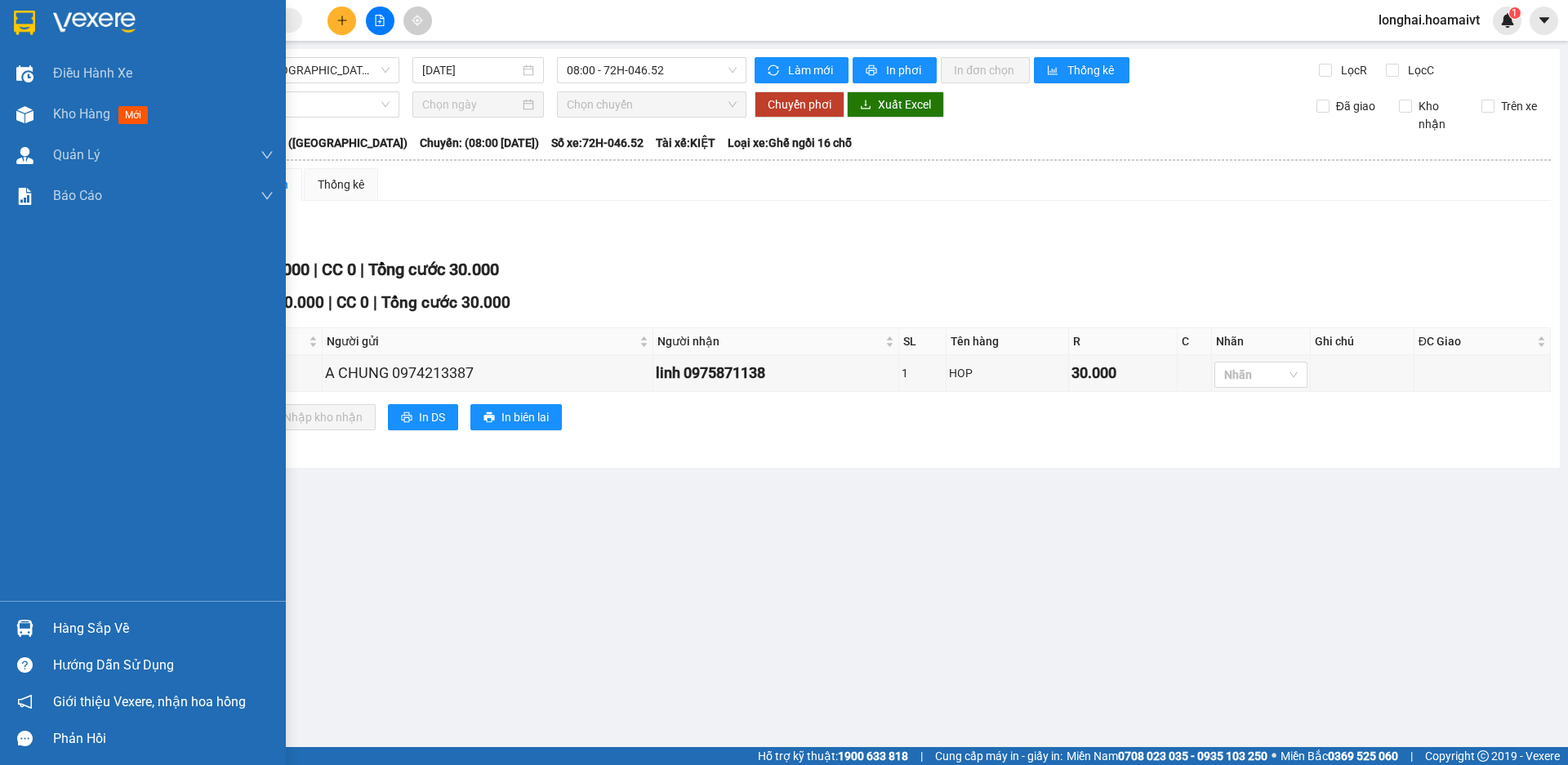
click at [74, 623] on div "Hàng sắp về" at bounding box center [163, 629] width 220 height 25
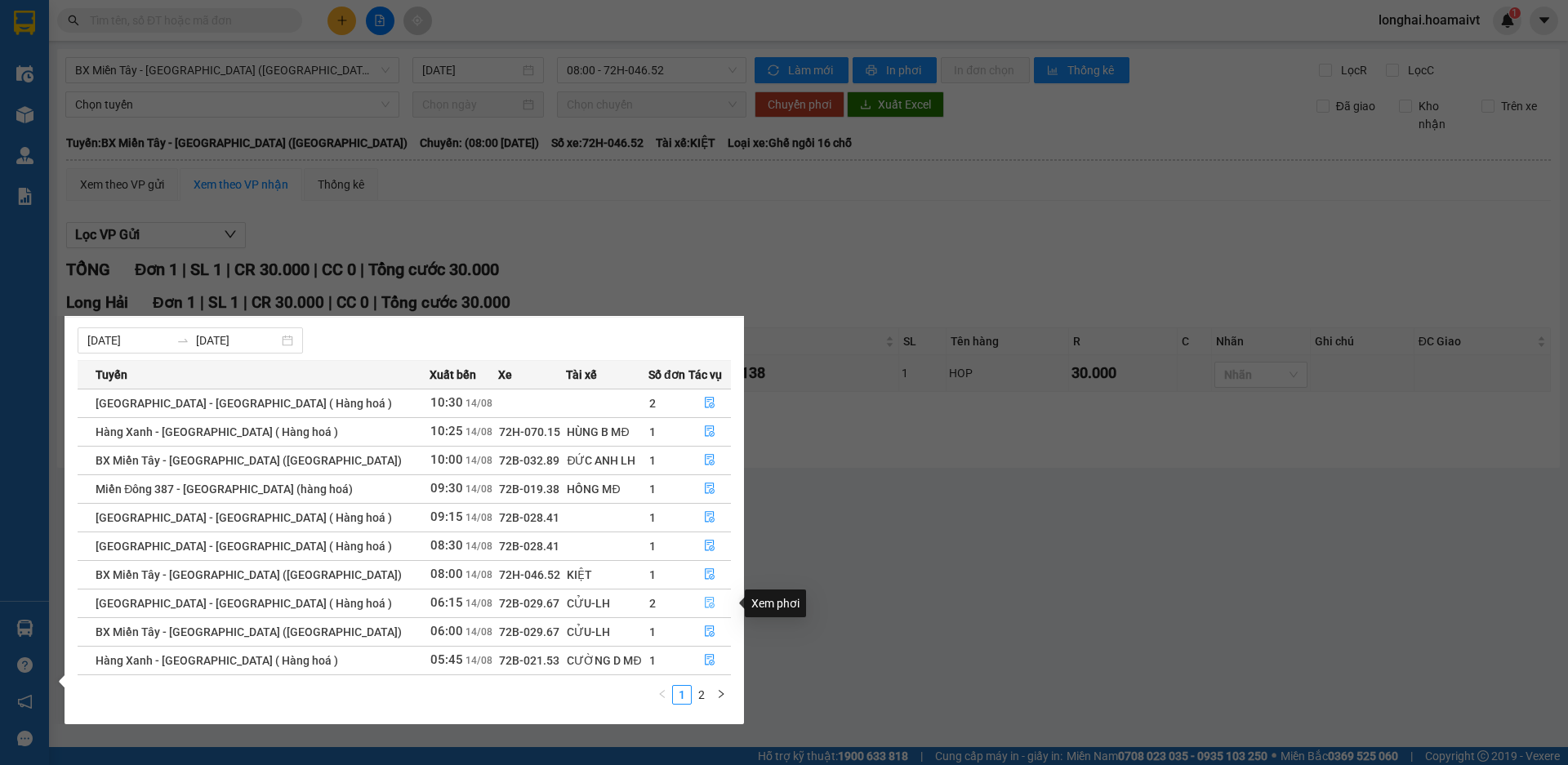
click at [709, 604] on icon "file-done" at bounding box center [709, 603] width 10 height 12
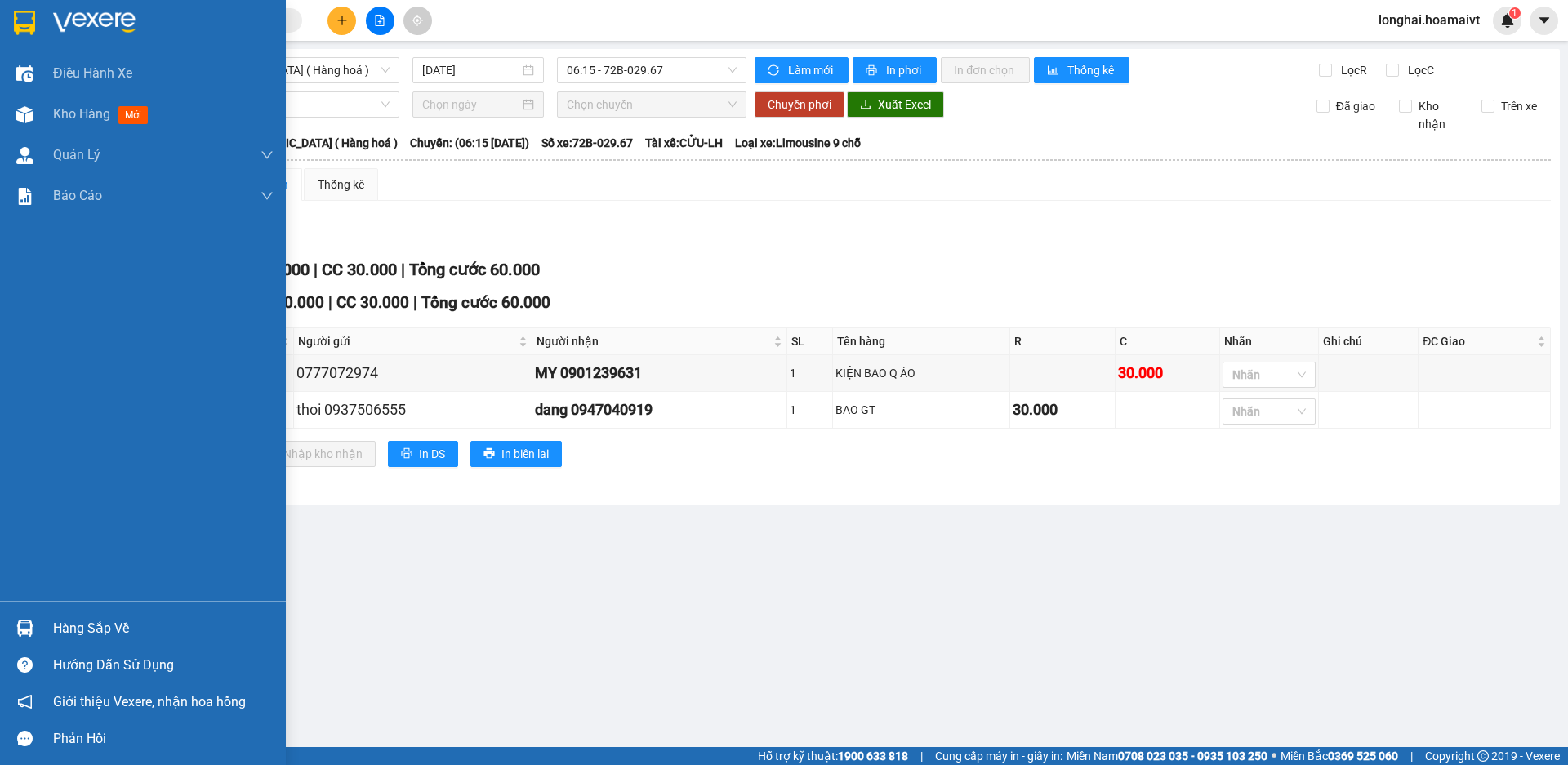
click at [86, 629] on div "Hàng sắp về" at bounding box center [163, 629] width 220 height 25
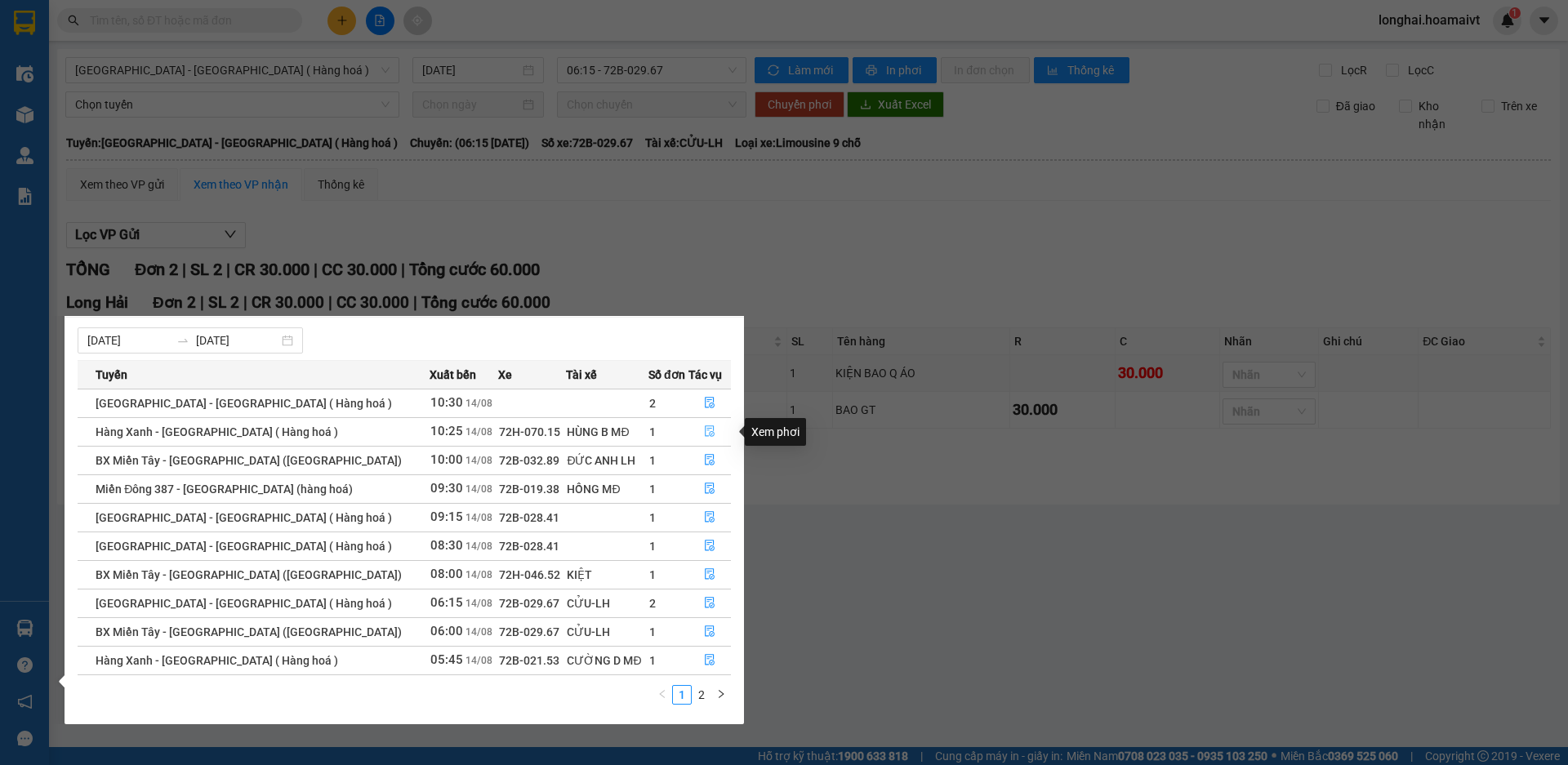
click at [714, 436] on button "button" at bounding box center [710, 432] width 41 height 26
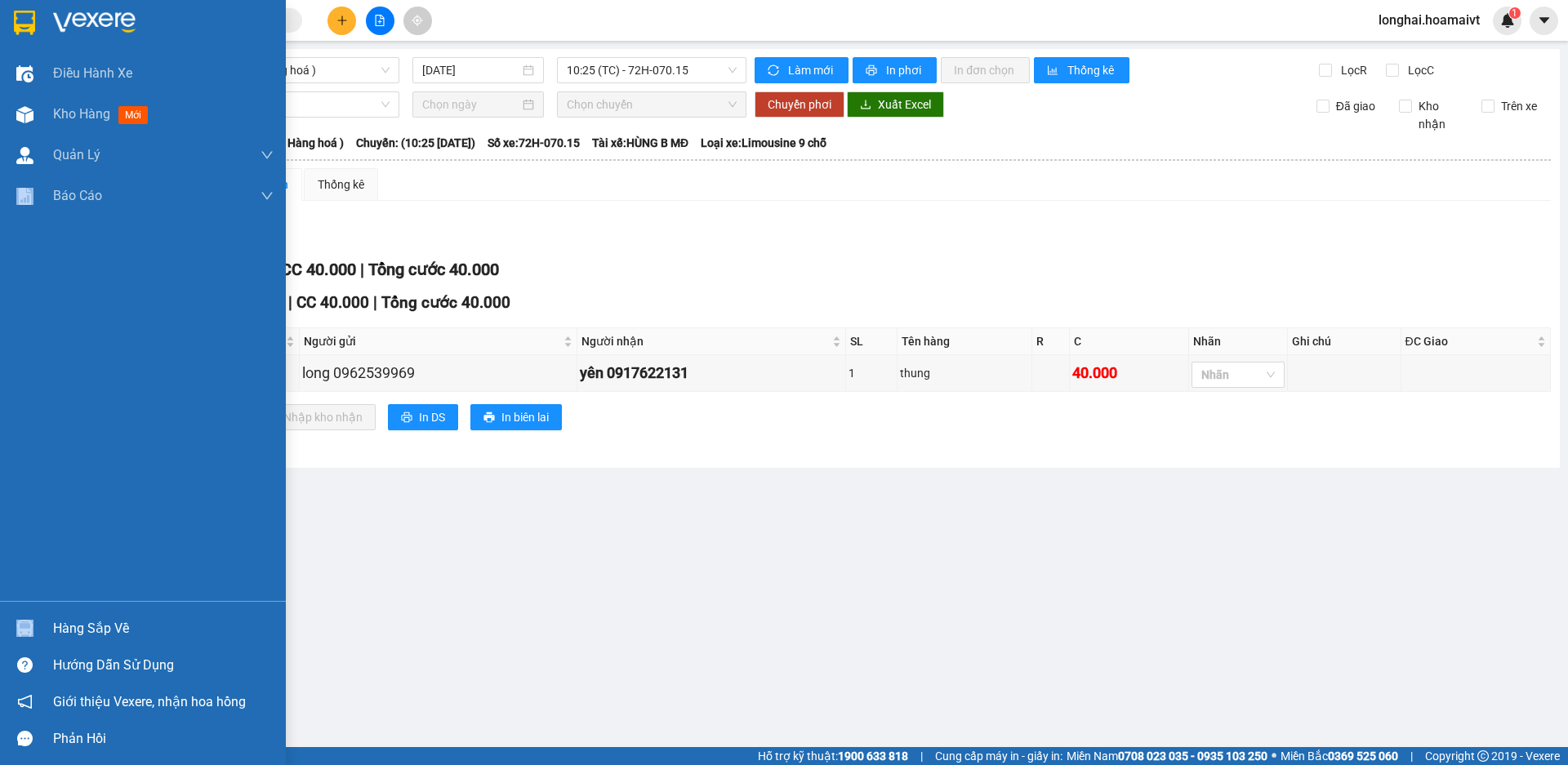
click at [84, 602] on div "Điều hành xe Kho hàng mới Quản Lý Quản lý chuyến Quản lý khách hàng mới Báo cáo…" at bounding box center [143, 382] width 286 height 765
click at [50, 621] on div "Hàng sắp về" at bounding box center [143, 628] width 286 height 36
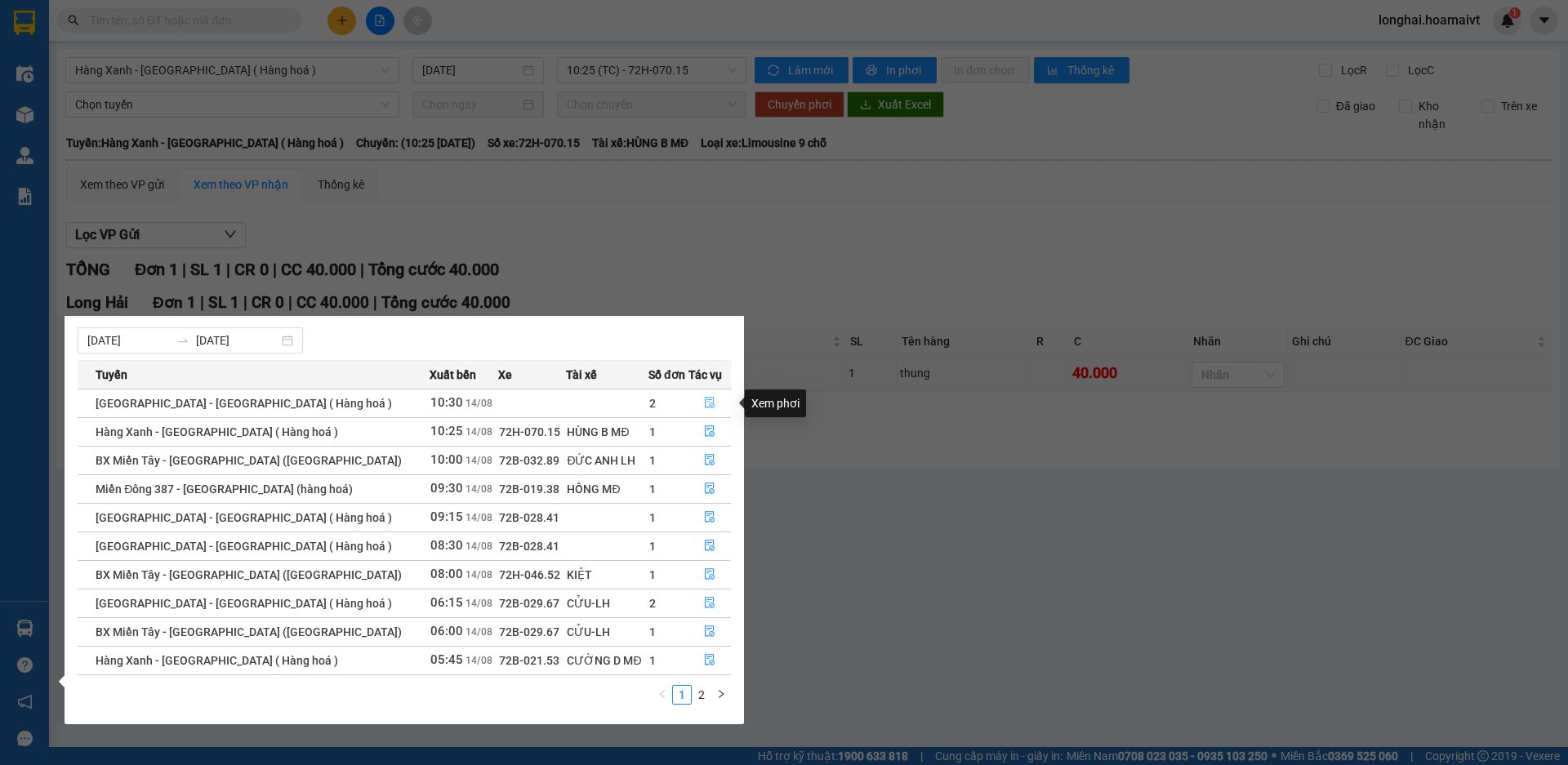
click at [704, 402] on icon "file-done" at bounding box center [709, 403] width 10 height 12
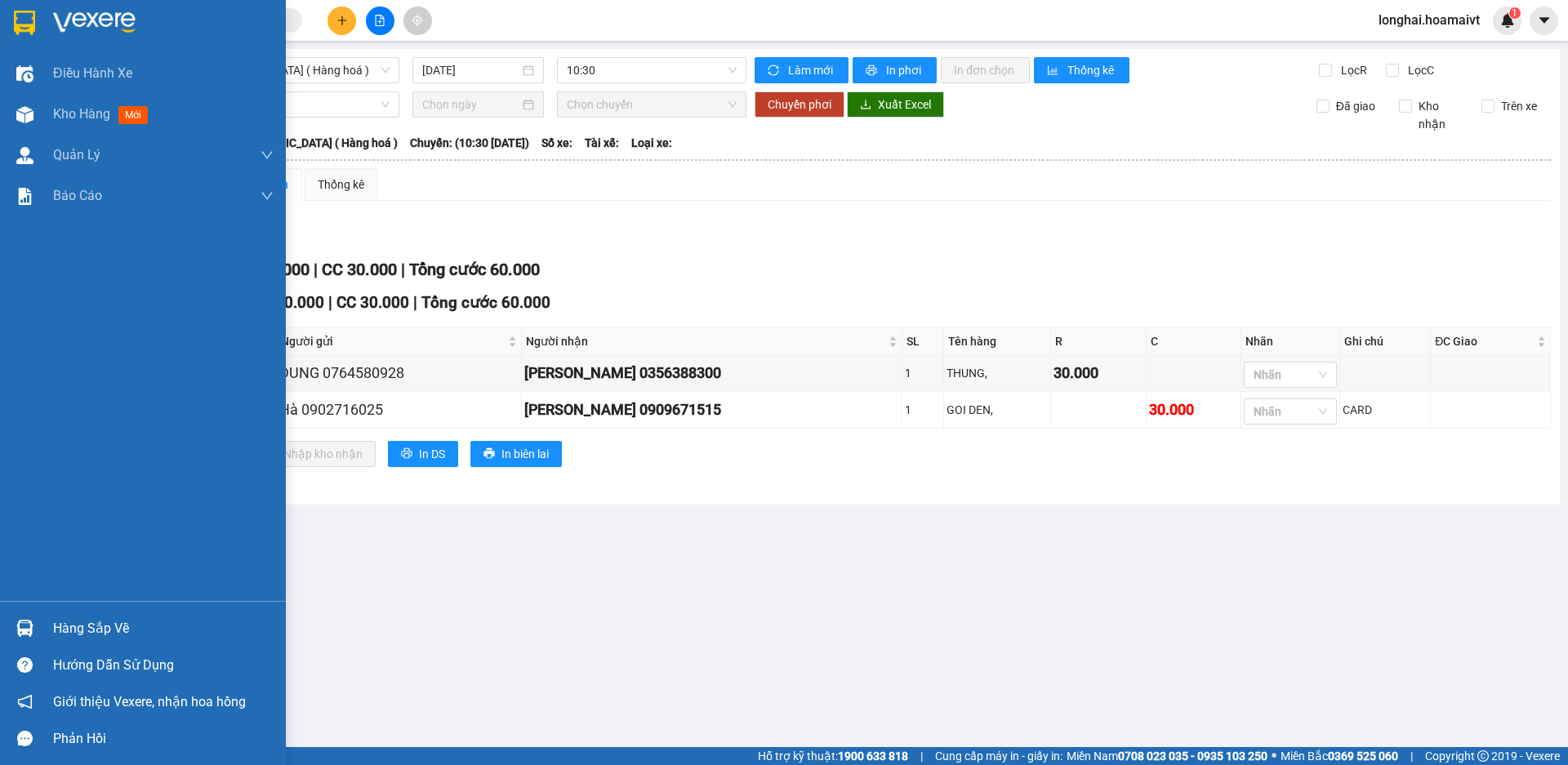
click at [101, 603] on div "Hàng sắp về Hướng dẫn sử dụng Giới thiệu Vexere, nhận hoa hồng Phản hồi" at bounding box center [143, 680] width 286 height 156
click at [86, 612] on div "Hàng sắp về" at bounding box center [143, 628] width 286 height 36
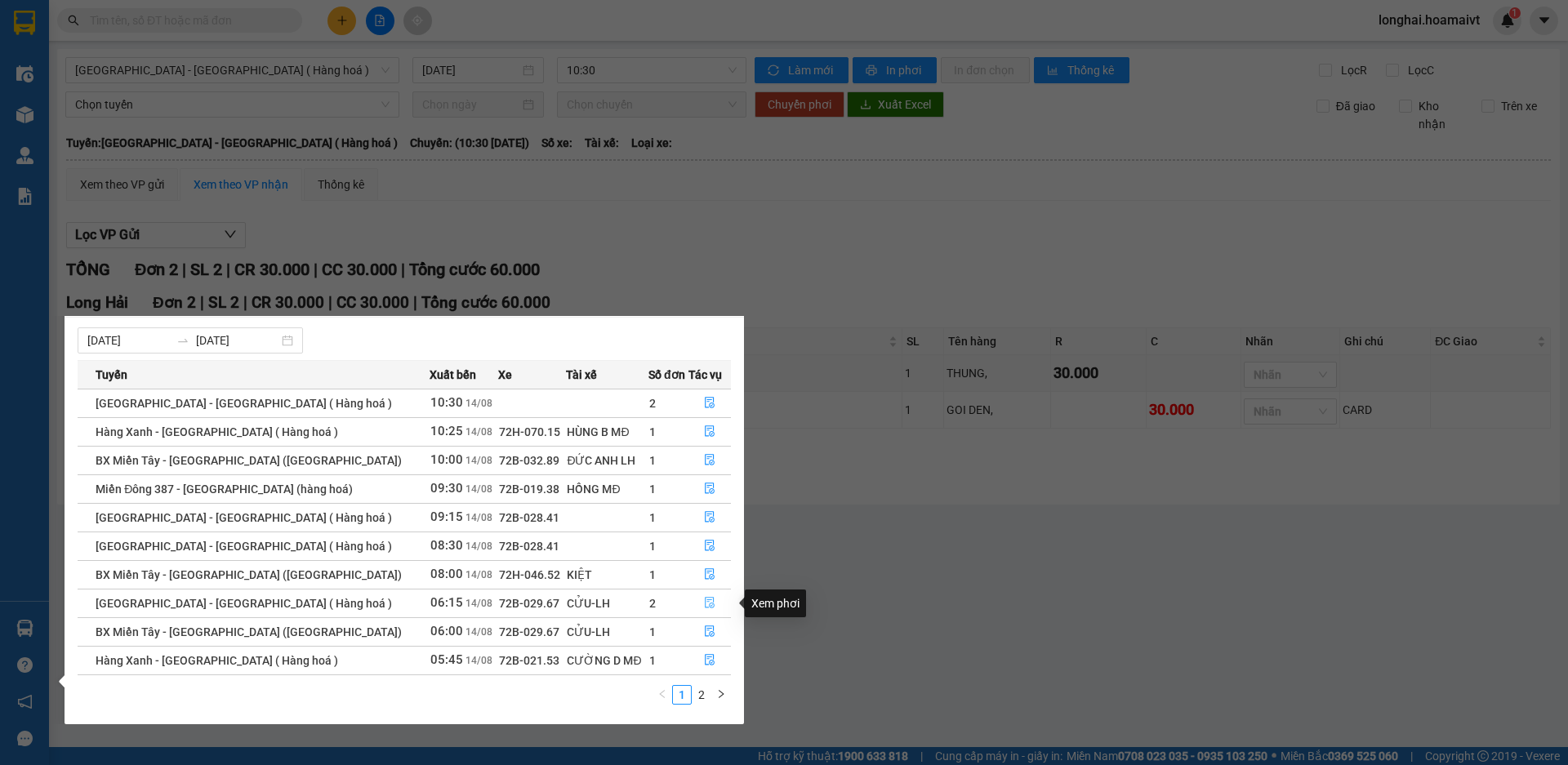
click at [714, 595] on button "button" at bounding box center [710, 603] width 41 height 26
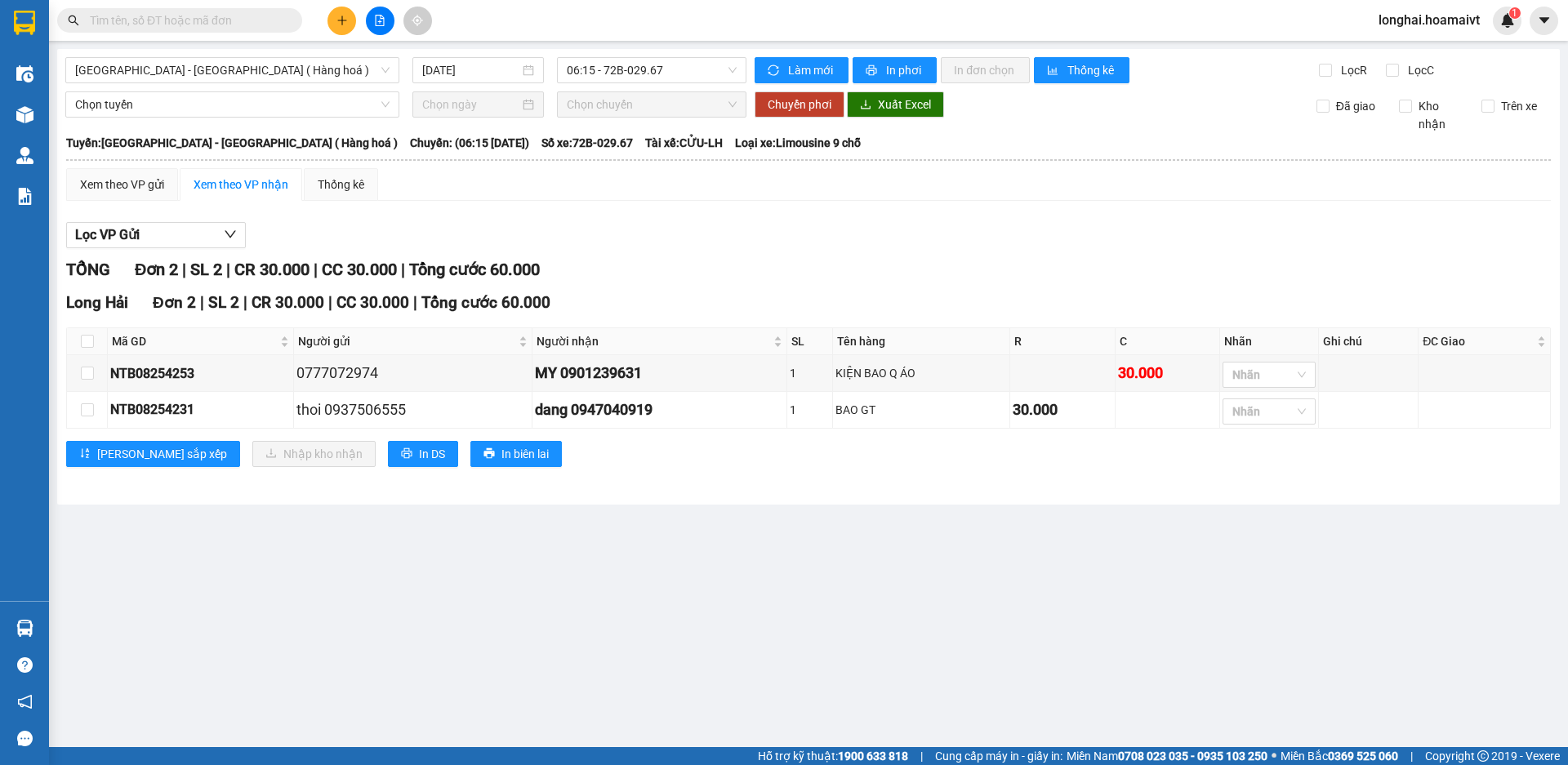
click at [178, 24] on input "text" at bounding box center [186, 20] width 193 height 18
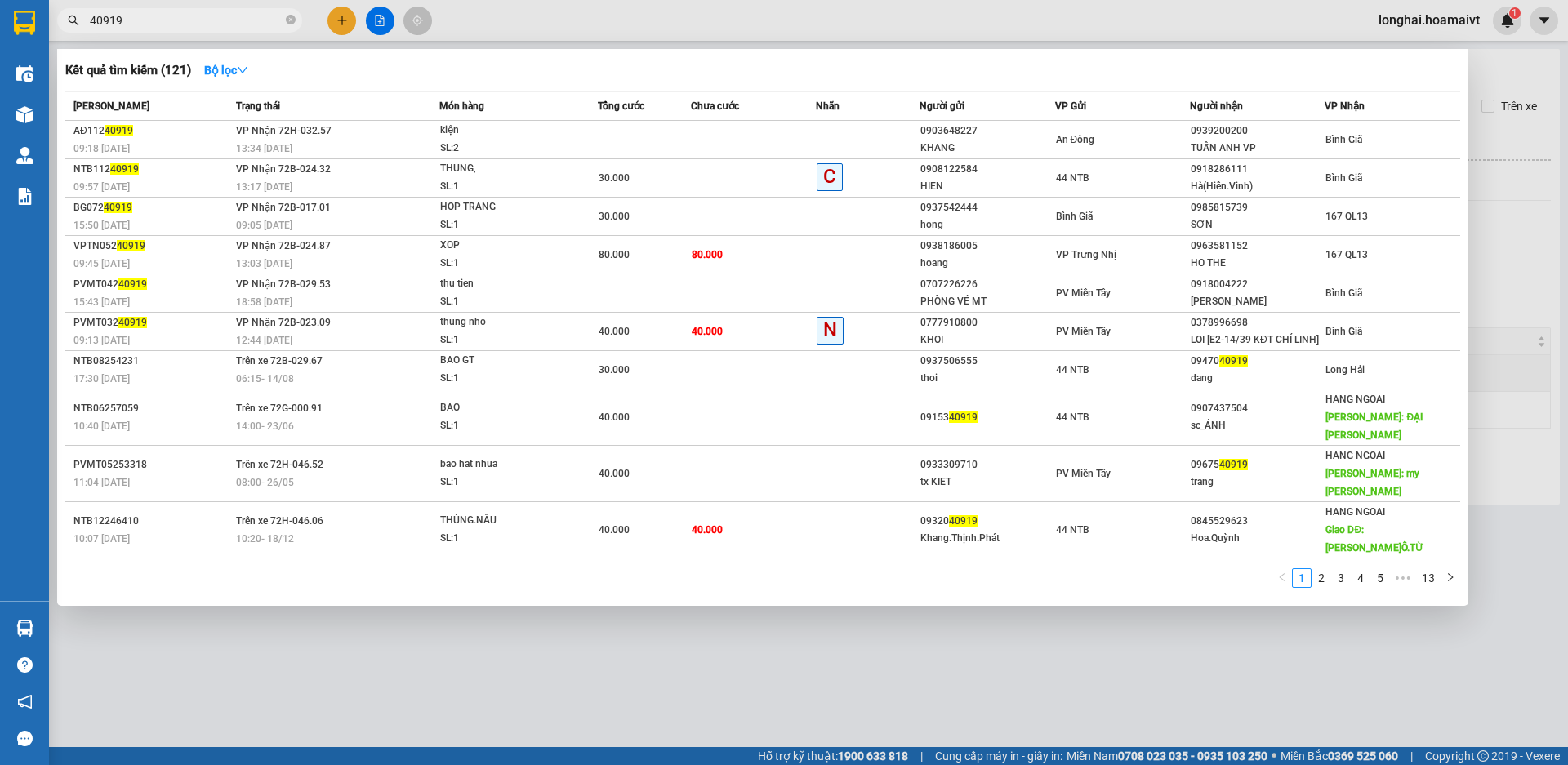
type input "40919"
click at [284, 18] on span "40919" at bounding box center [179, 20] width 245 height 25
click at [287, 20] on icon "close-circle" at bounding box center [291, 20] width 10 height 10
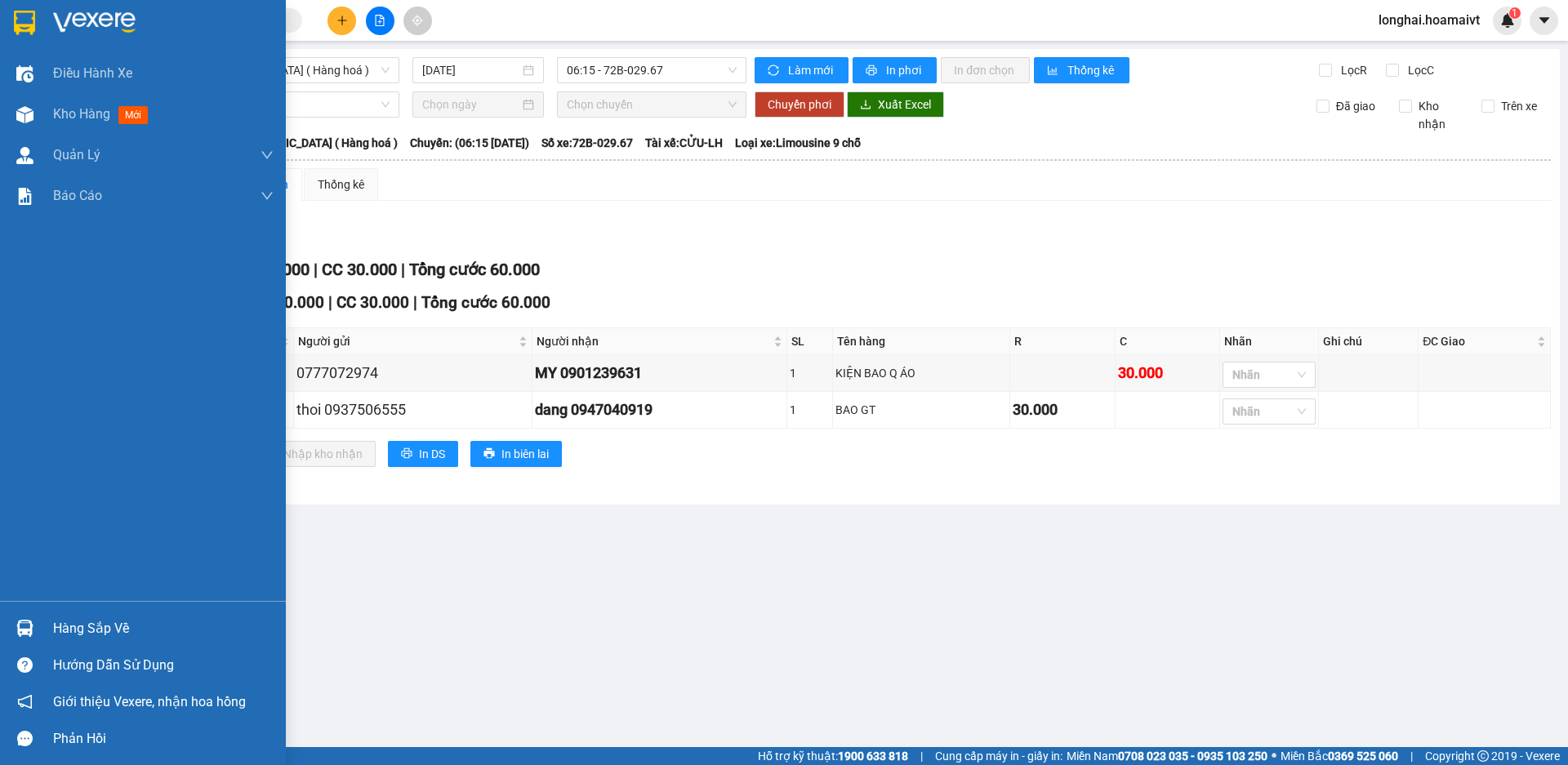
click at [74, 627] on div "Hàng sắp về" at bounding box center [163, 629] width 220 height 25
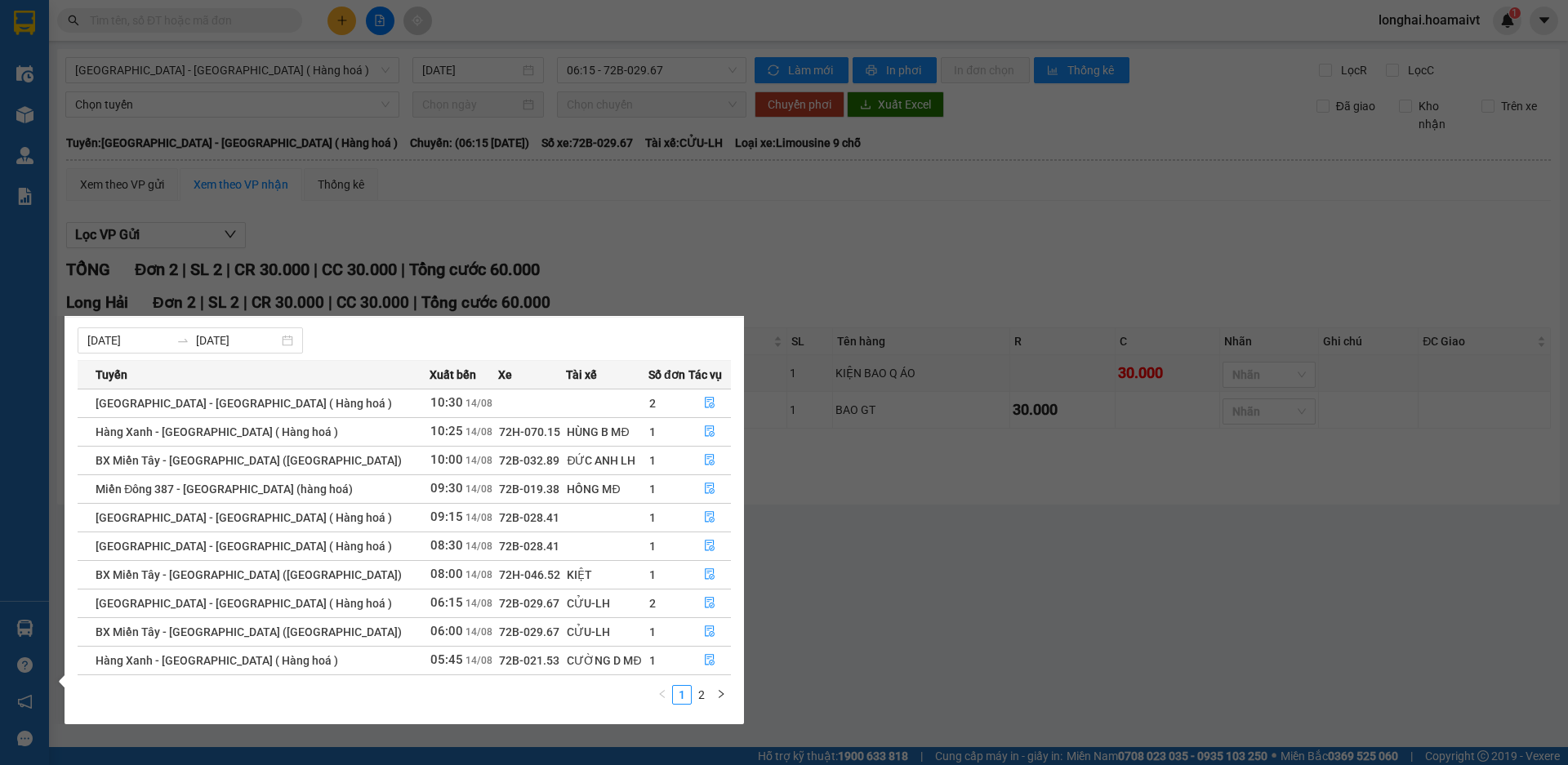
click at [862, 571] on section "Kết quả tìm kiếm ( 121 ) Bộ lọc Mã ĐH Trạng thái Món hàng Tổng cước Chưa cước N…" at bounding box center [784, 382] width 1568 height 765
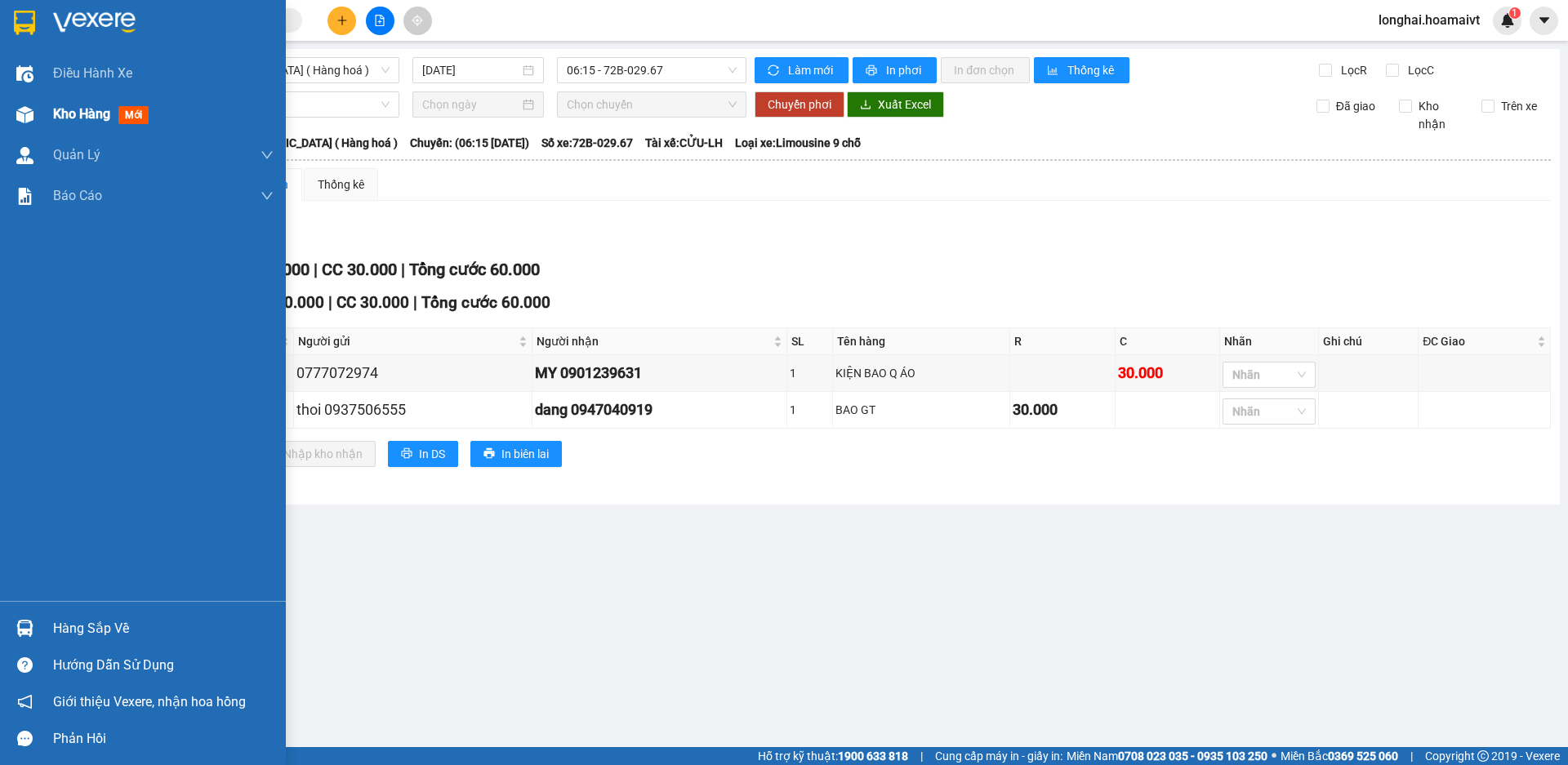
click at [56, 120] on span "Kho hàng" at bounding box center [82, 114] width 57 height 15
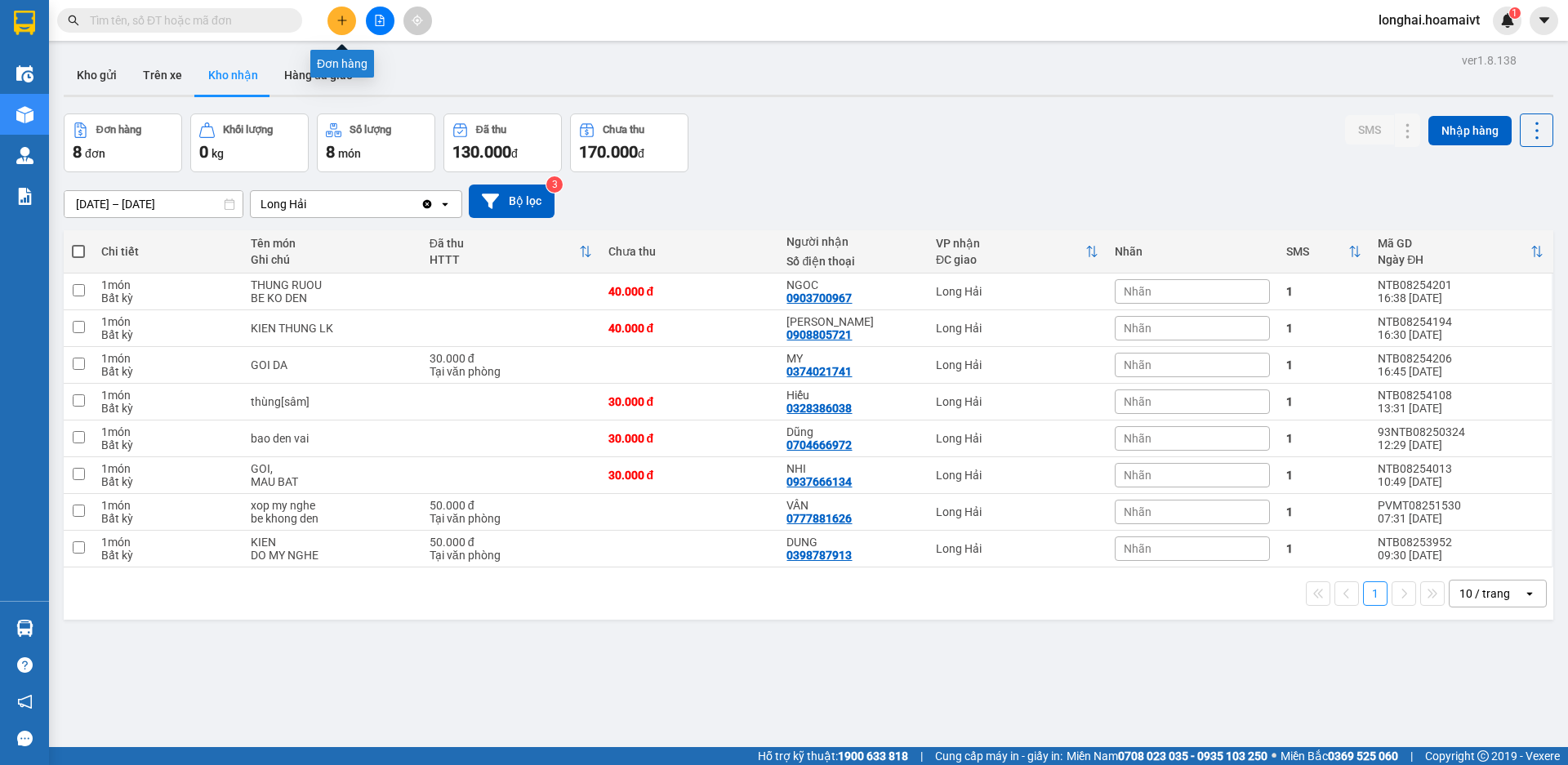
click at [338, 18] on icon "plus" at bounding box center [342, 20] width 12 height 12
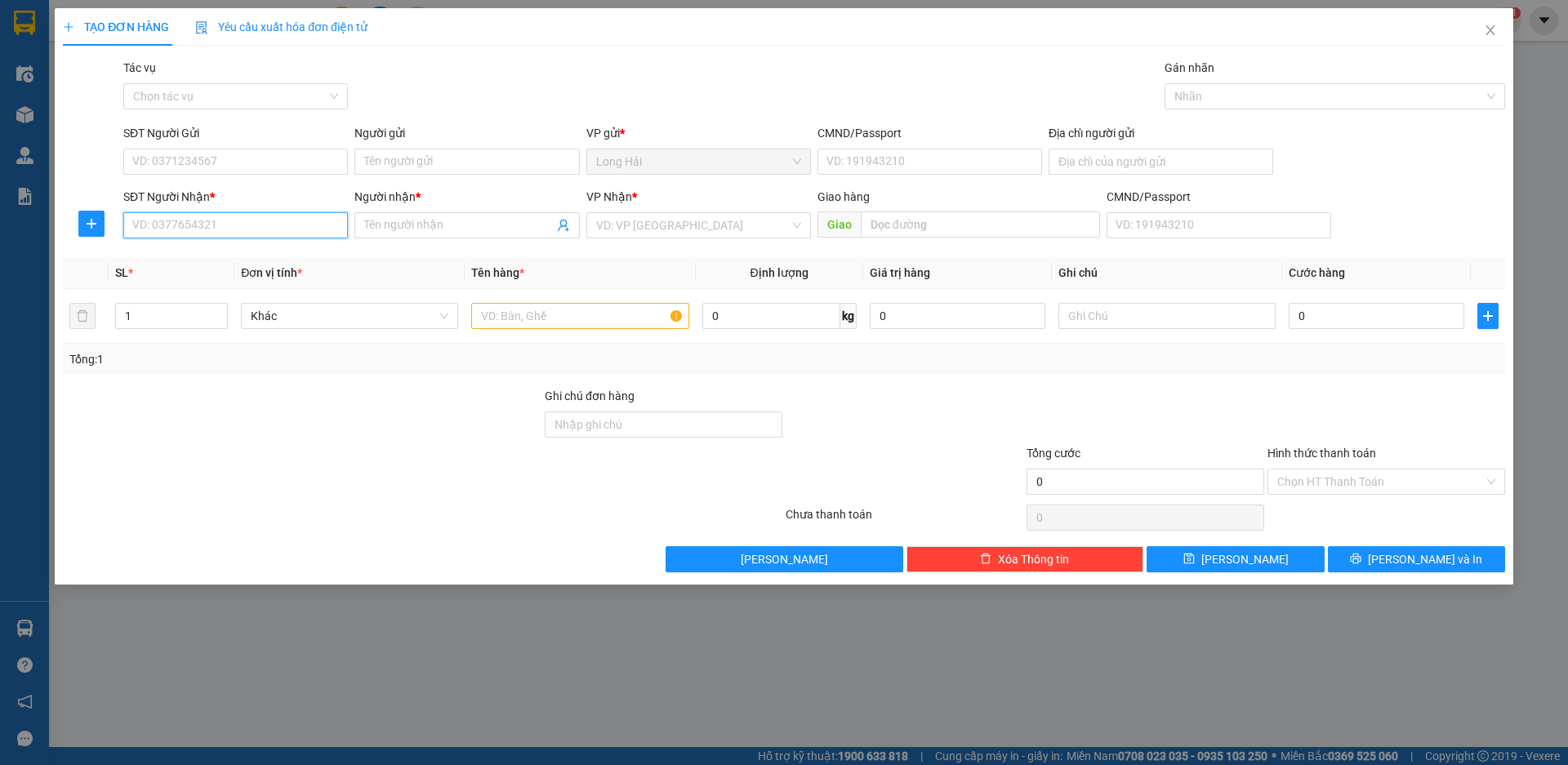
click at [236, 230] on input "SĐT Người Nhận *" at bounding box center [235, 225] width 225 height 26
type input "0909881279"
click at [232, 255] on div "0909881279 - MAI A" at bounding box center [235, 258] width 205 height 18
type input "744 NT THANH"
type input "MAI A"
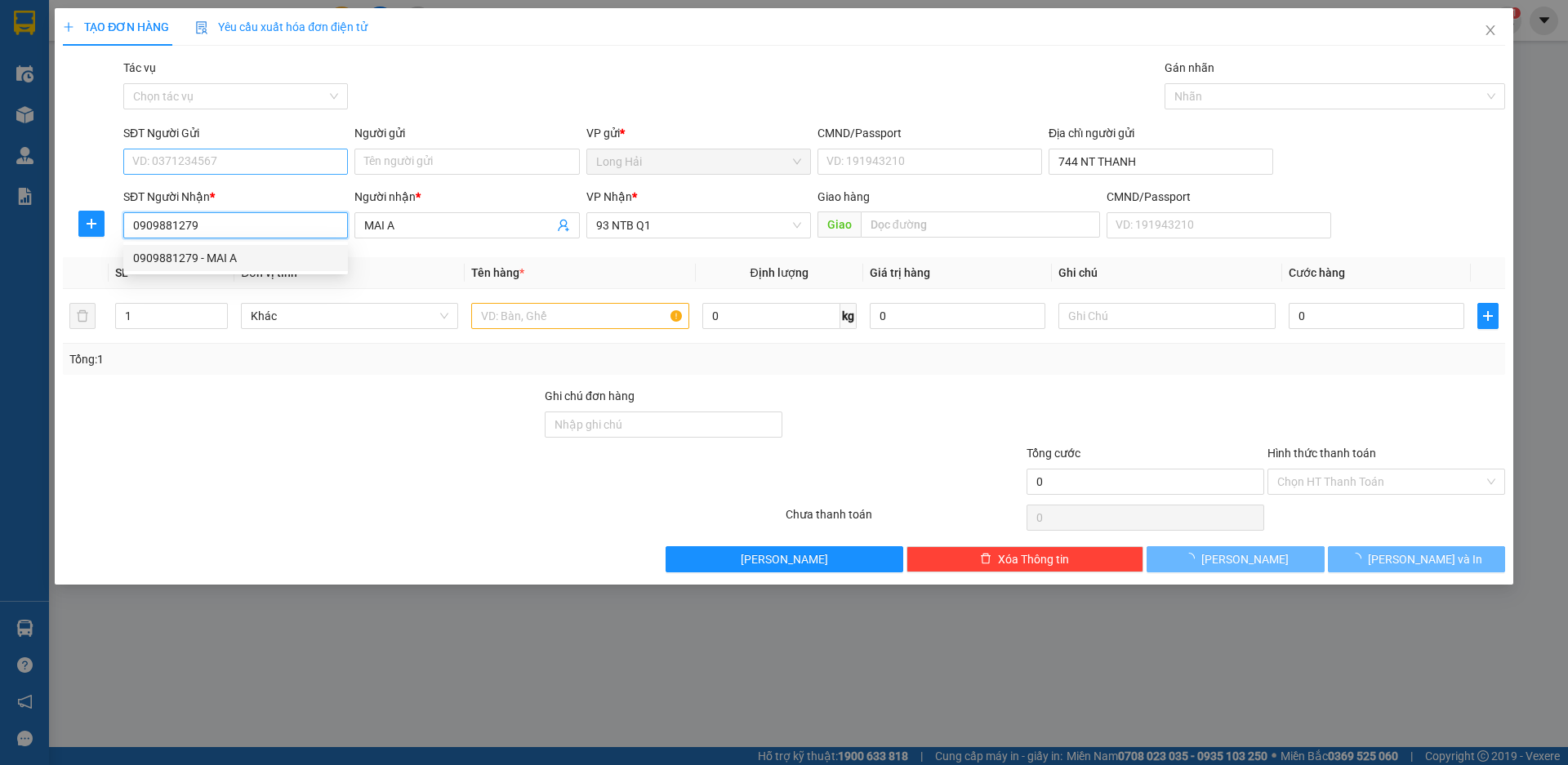
type input "0909881279"
click at [218, 153] on input "SĐT Người Gửi" at bounding box center [235, 161] width 225 height 26
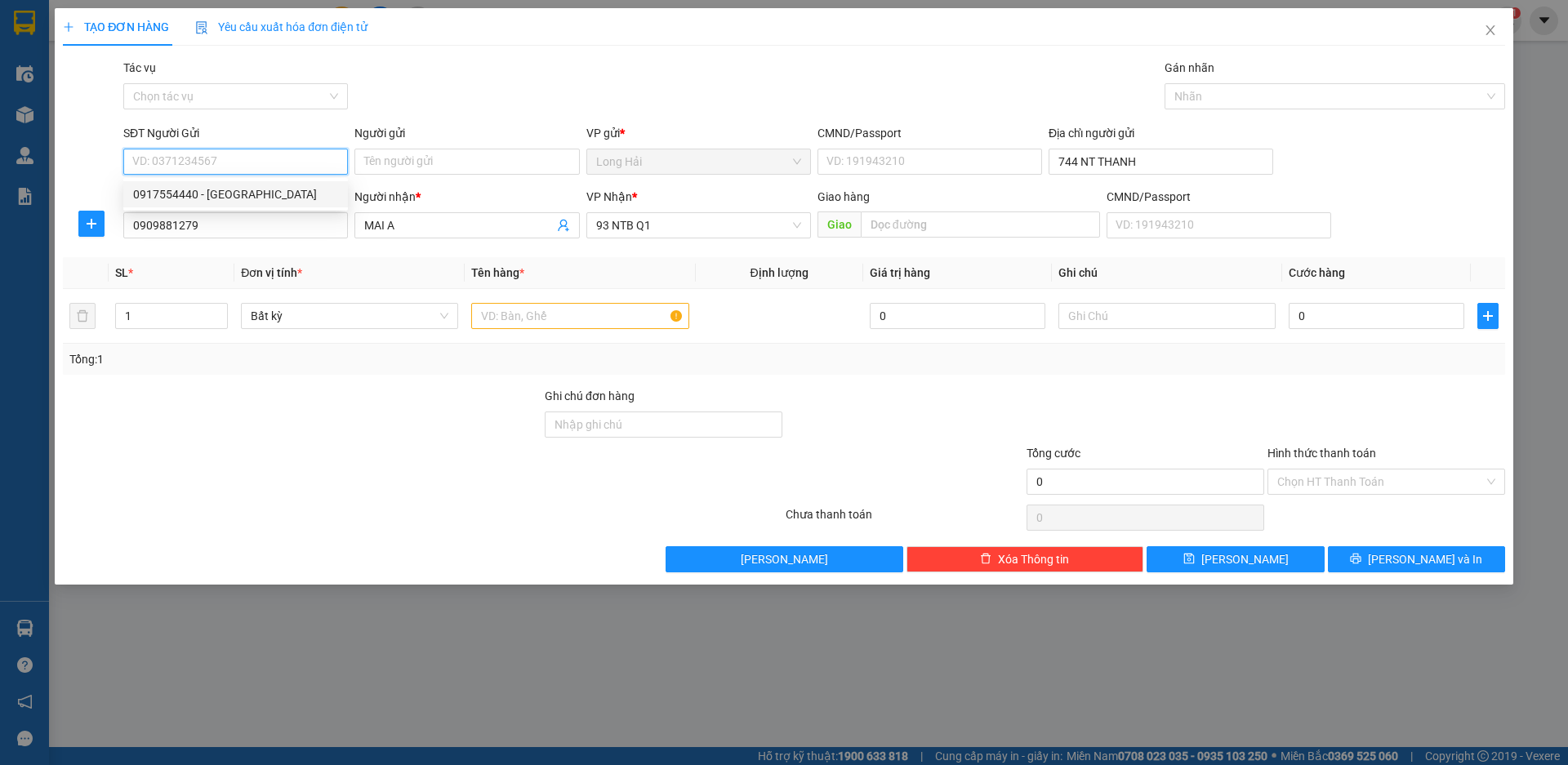
click at [233, 193] on div "0917554440 - Ấn" at bounding box center [235, 195] width 205 height 18
type input "0917554440"
type input "Ấn"
type input "079075035710"
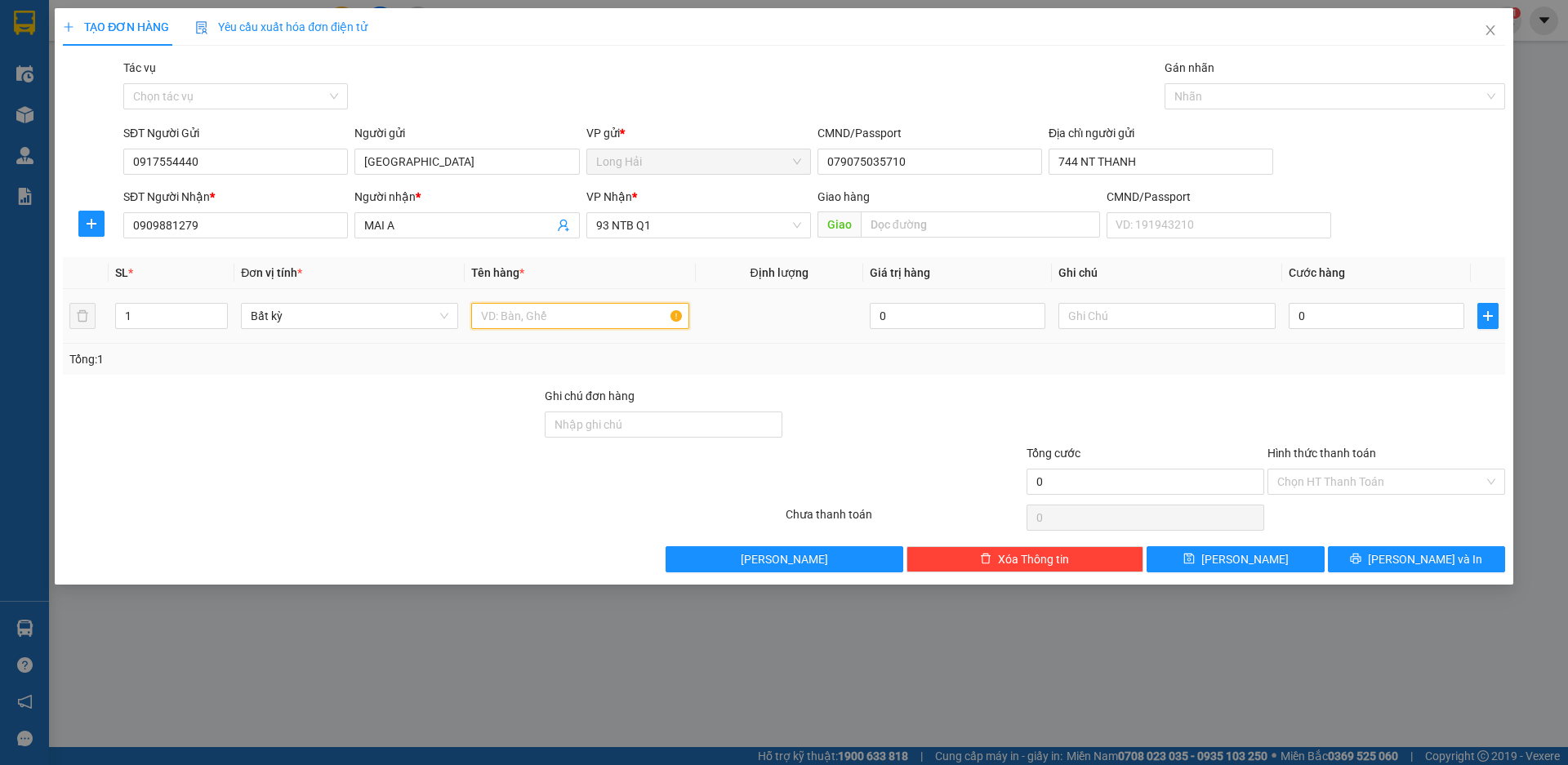
click at [501, 317] on input "text" at bounding box center [579, 315] width 218 height 26
type input "THÙNG"
click at [1297, 315] on input "0" at bounding box center [1377, 315] width 176 height 26
type input "3"
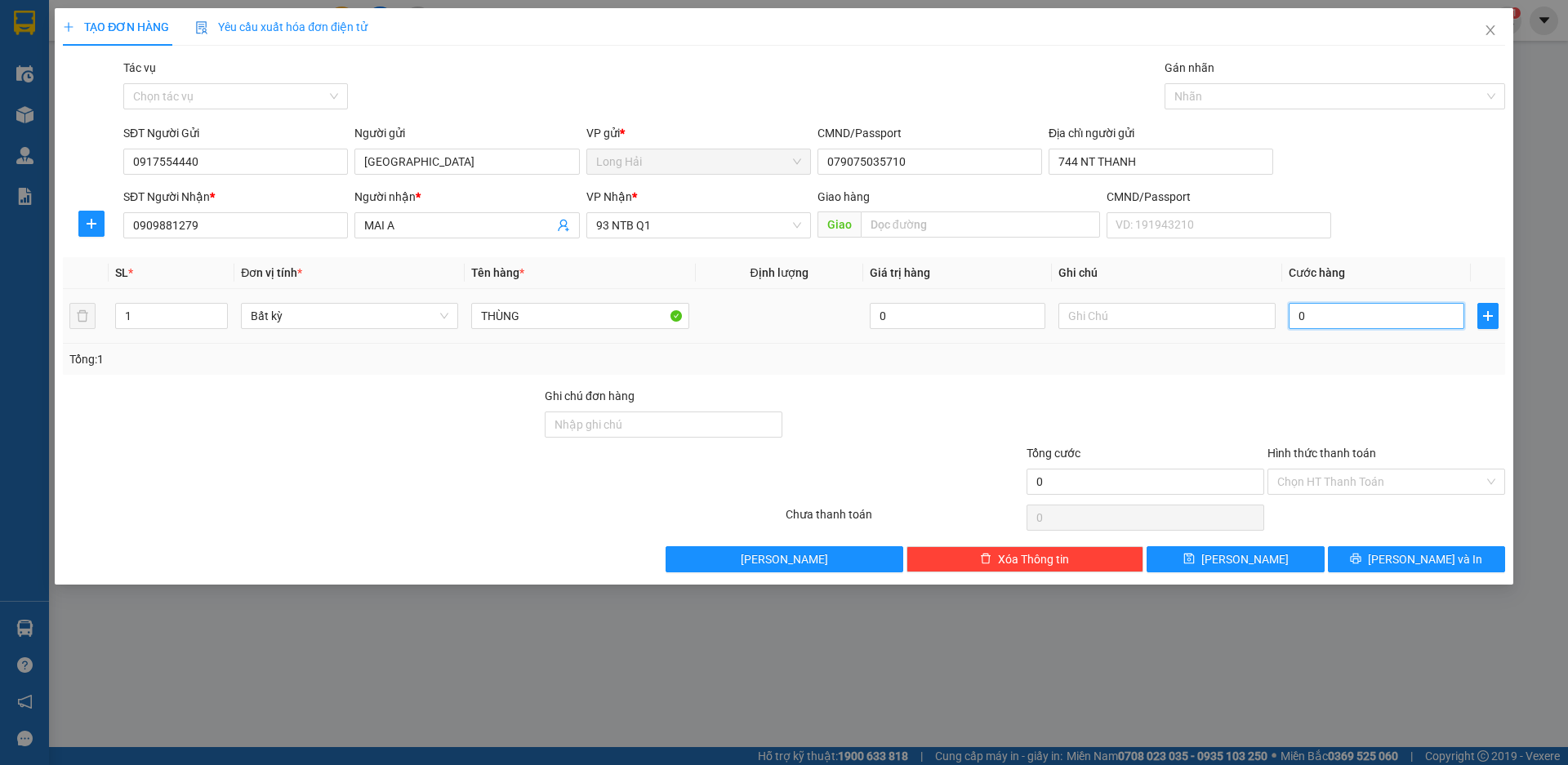
type input "3"
type input "30"
type input "30.000"
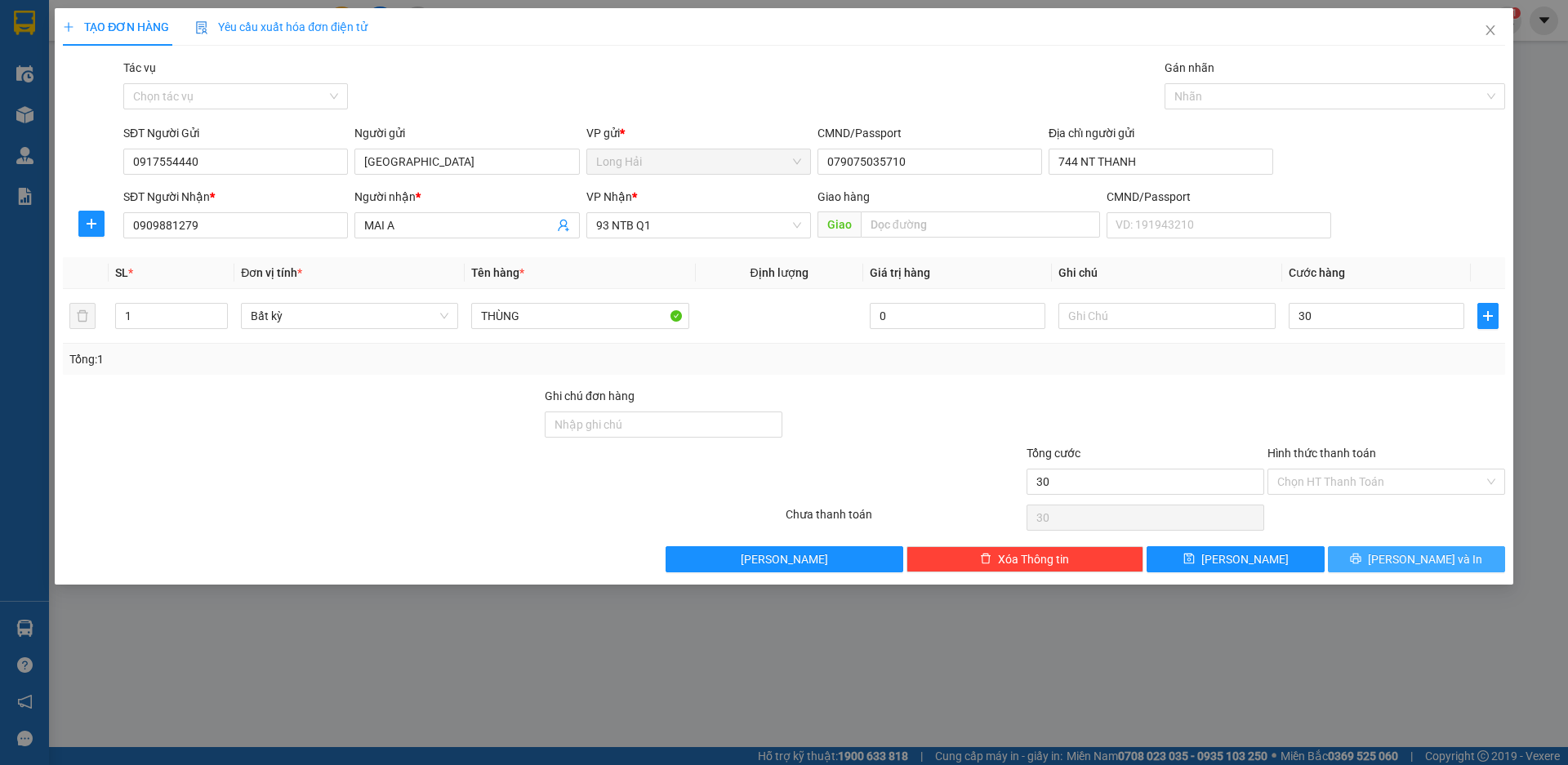
type input "30.000"
click at [1413, 570] on button "[PERSON_NAME] và In" at bounding box center [1417, 559] width 178 height 26
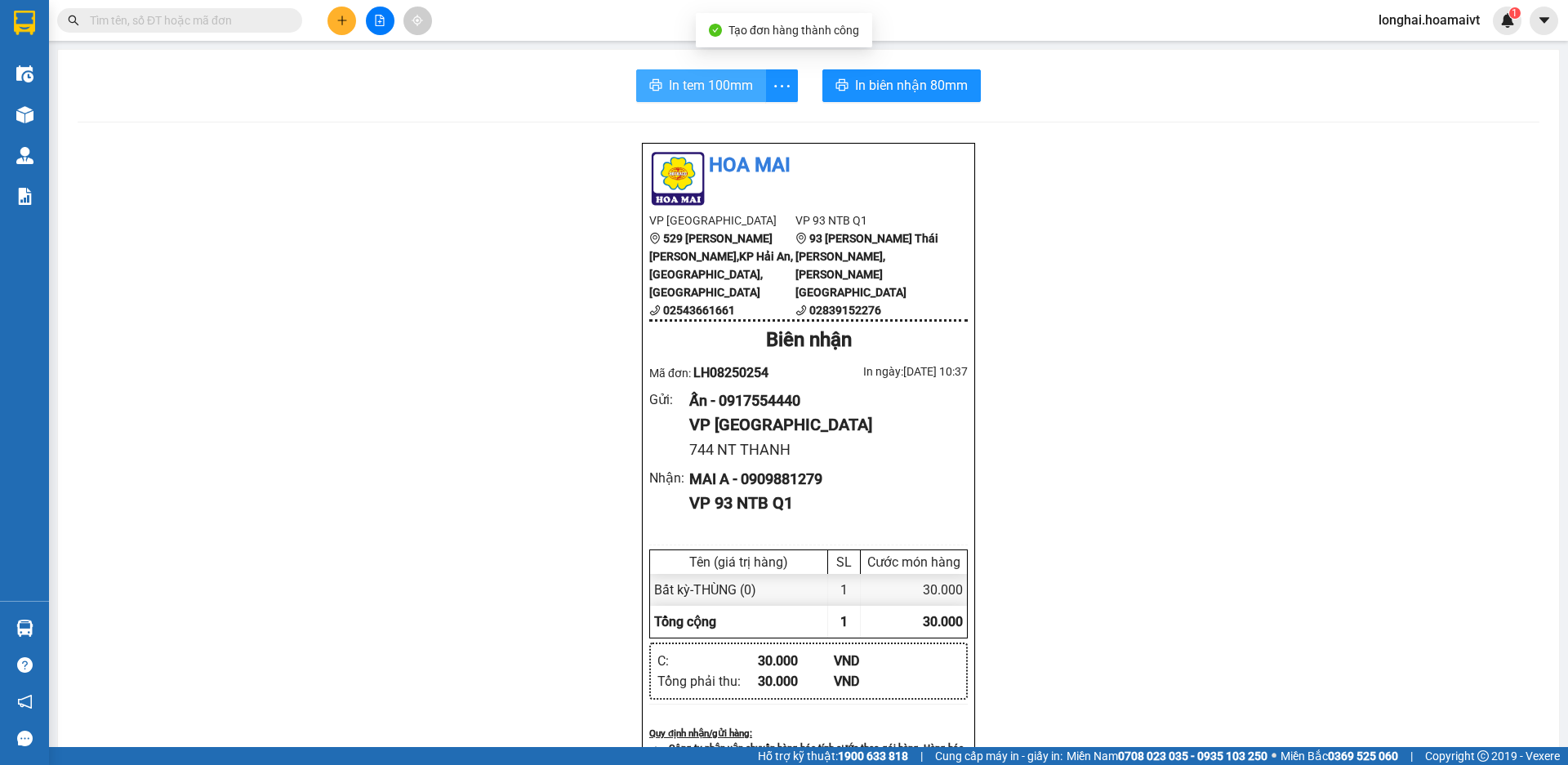
click at [711, 88] on span "In tem 100mm" at bounding box center [711, 85] width 84 height 20
click at [183, 18] on input "text" at bounding box center [186, 20] width 193 height 18
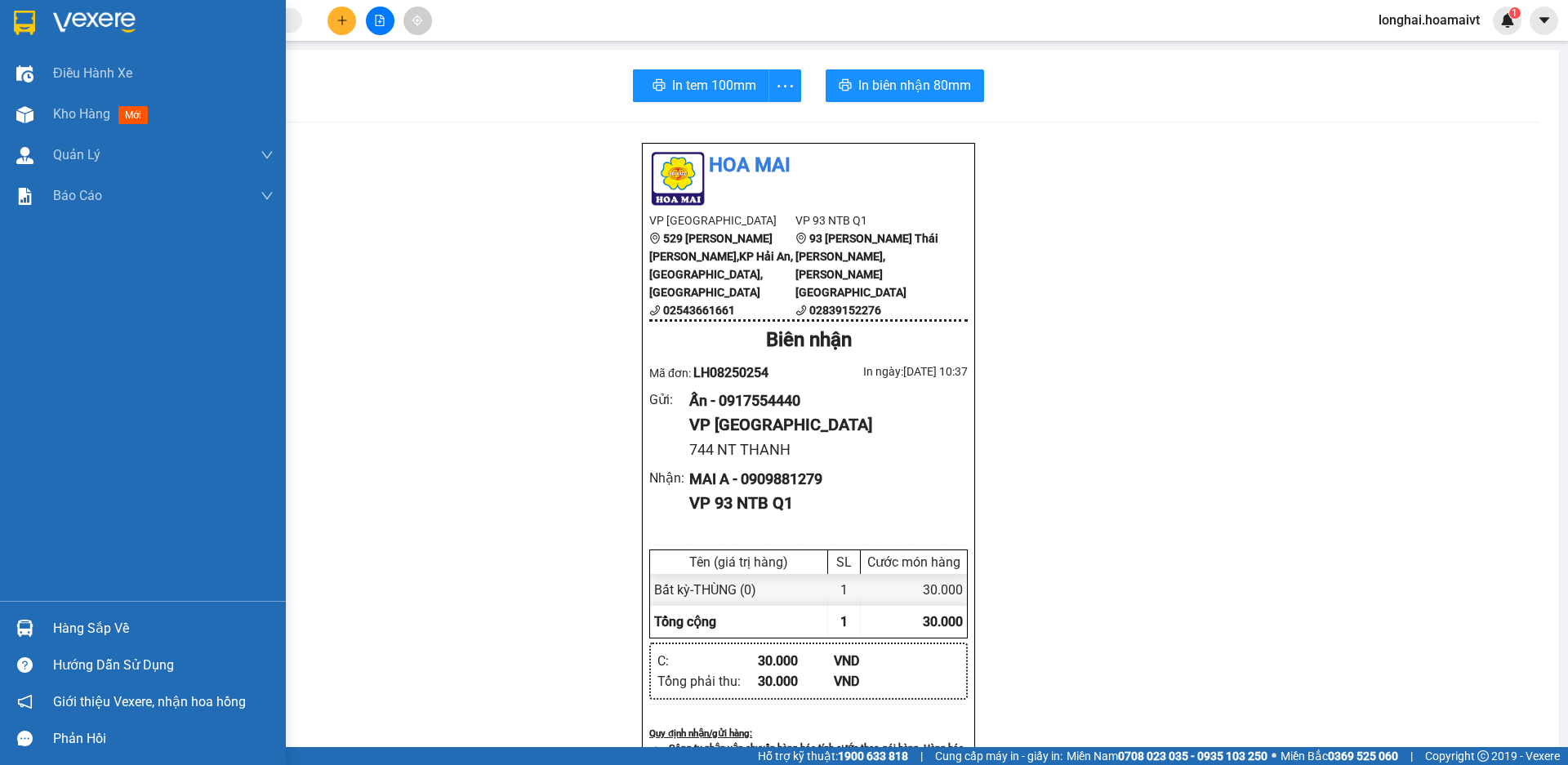
click at [85, 624] on div "Hàng sắp về" at bounding box center [163, 629] width 220 height 25
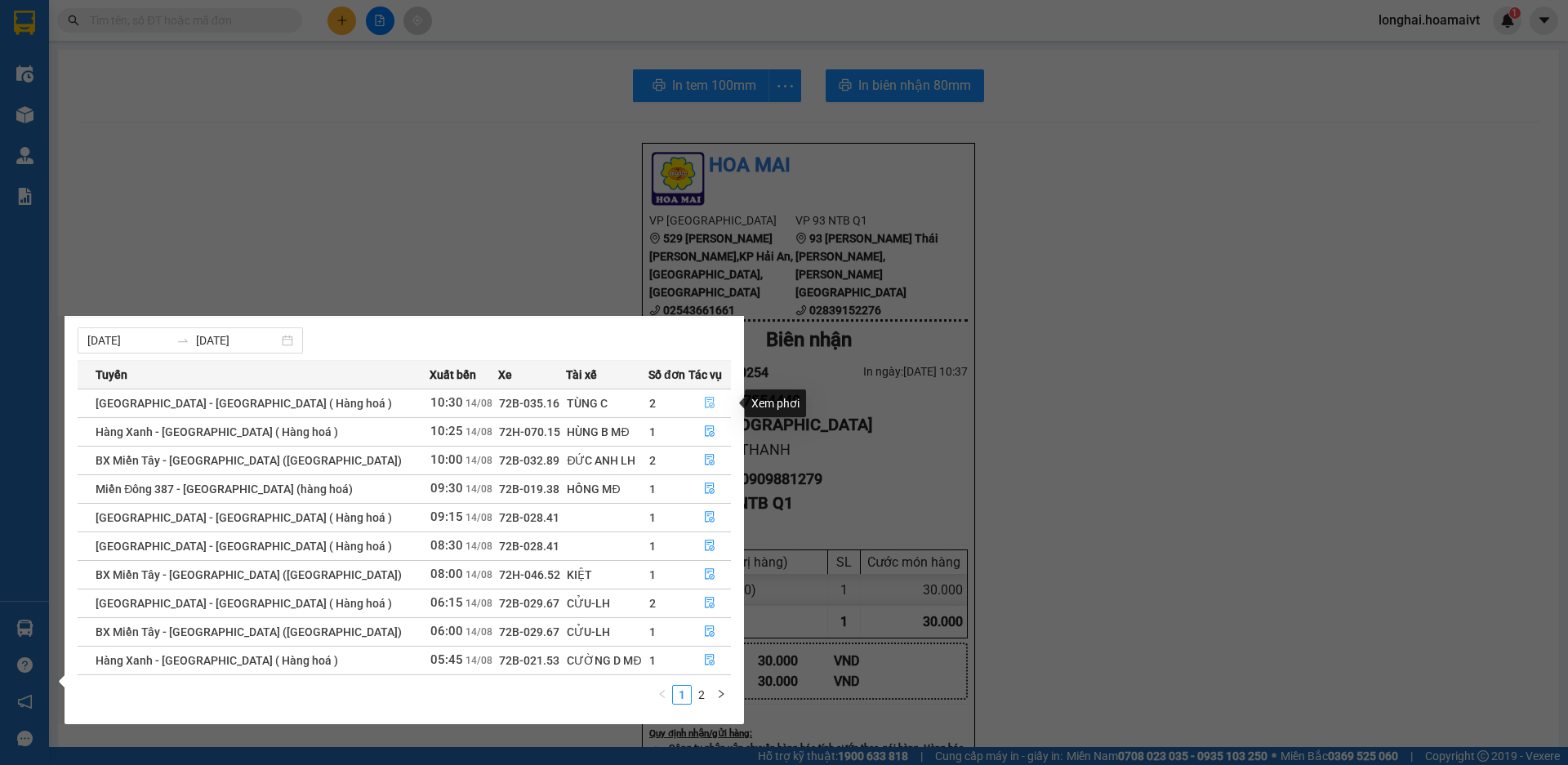
click at [704, 394] on button "button" at bounding box center [710, 402] width 41 height 26
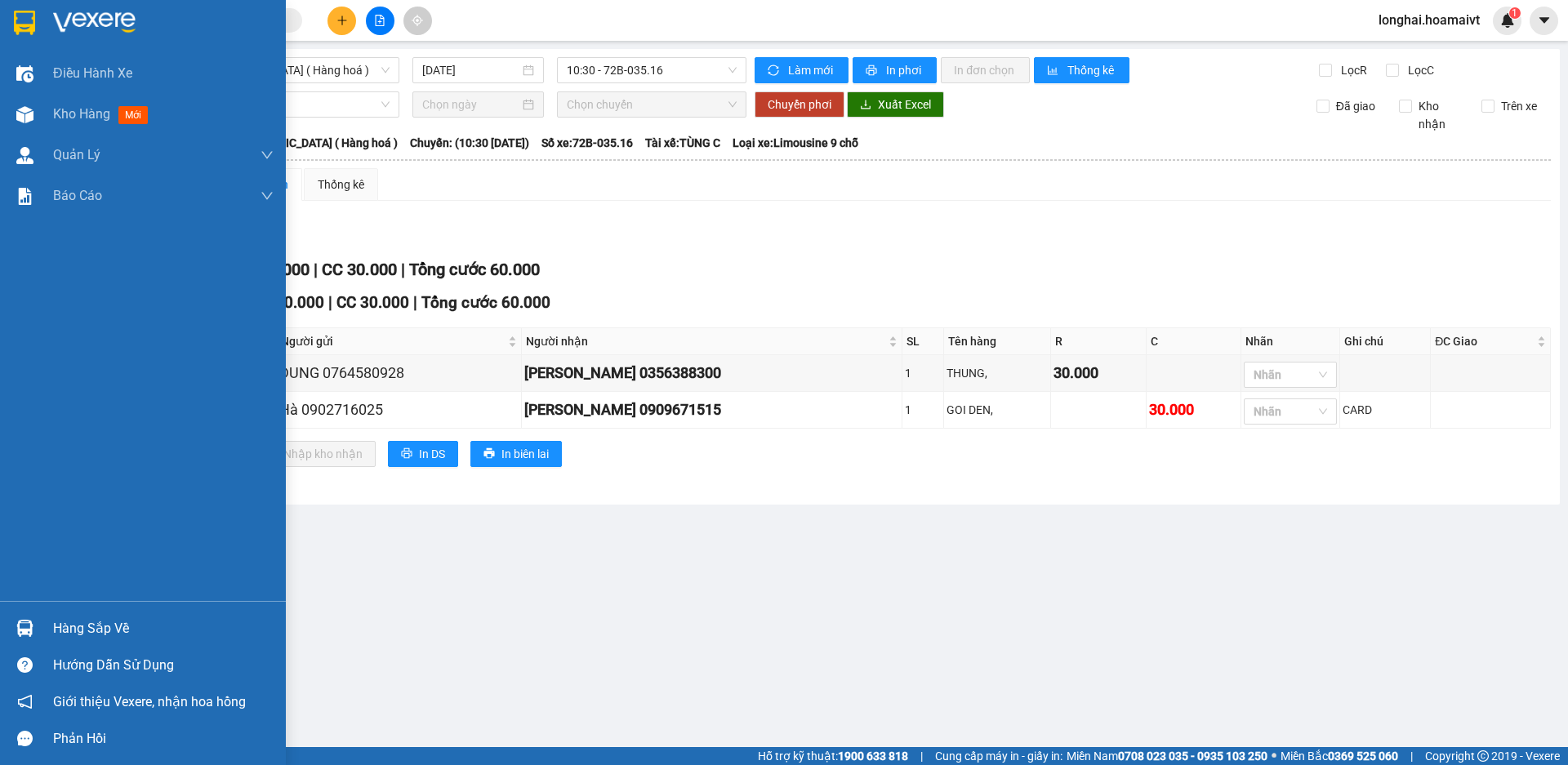
click at [77, 621] on div "Hàng sắp về" at bounding box center [163, 629] width 220 height 25
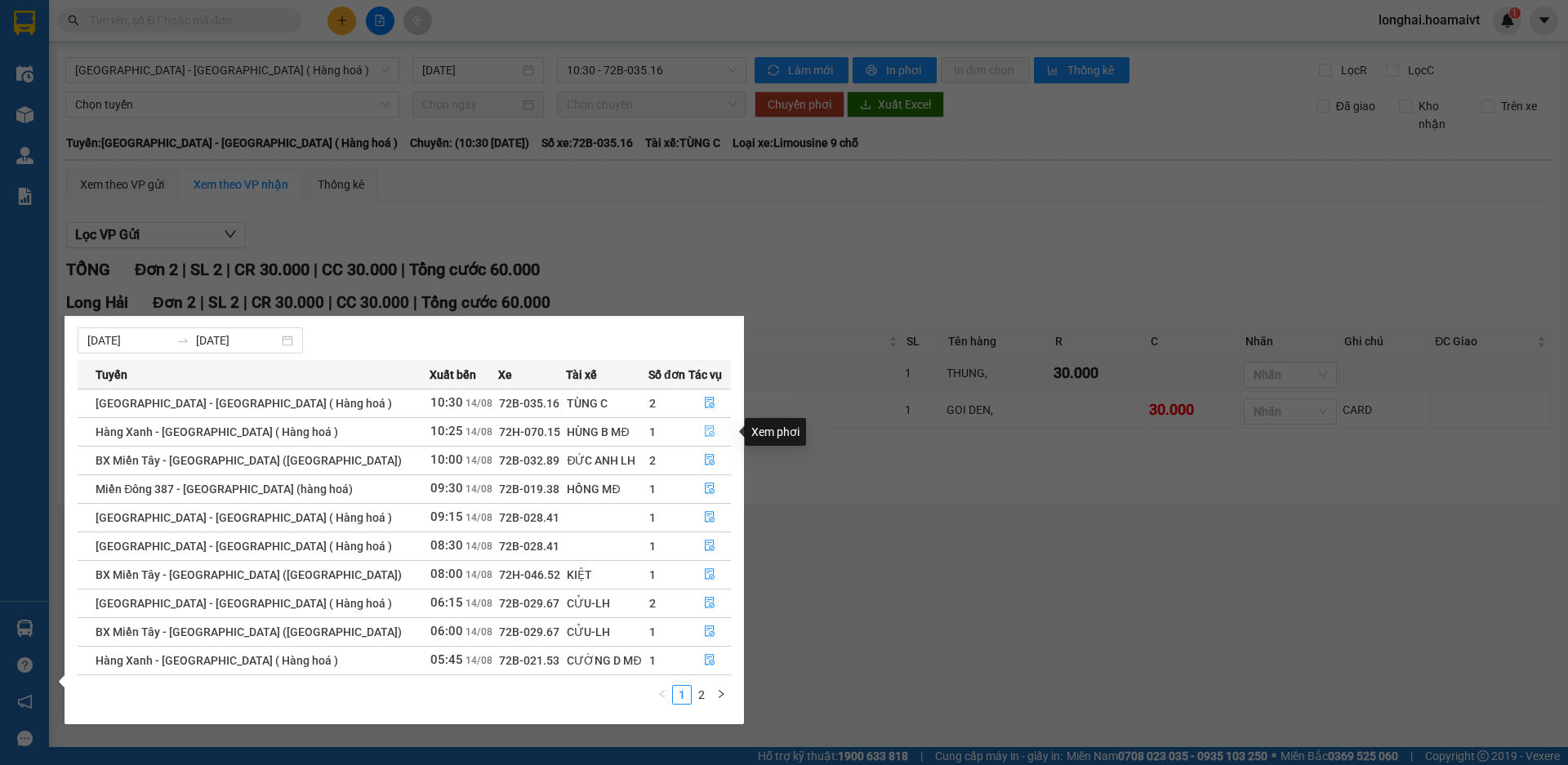
click at [716, 431] on button "button" at bounding box center [710, 432] width 41 height 26
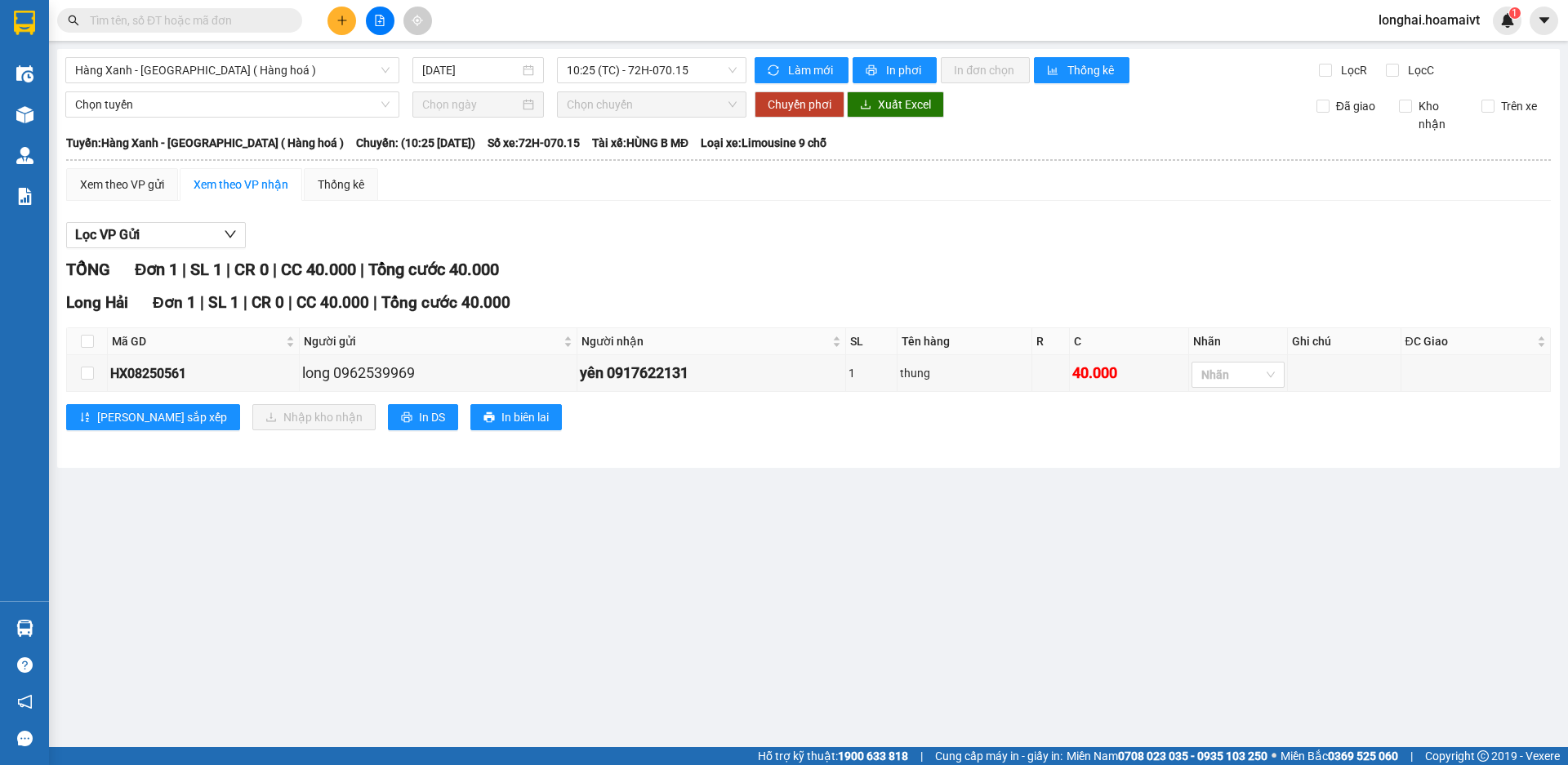
click at [93, 618] on main "Hàng Xanh - Long Hải ( Hàng hoá ) 14/08/2025 10:25 (TC) - 72H-070.15 Làm mới In…" at bounding box center [784, 373] width 1568 height 747
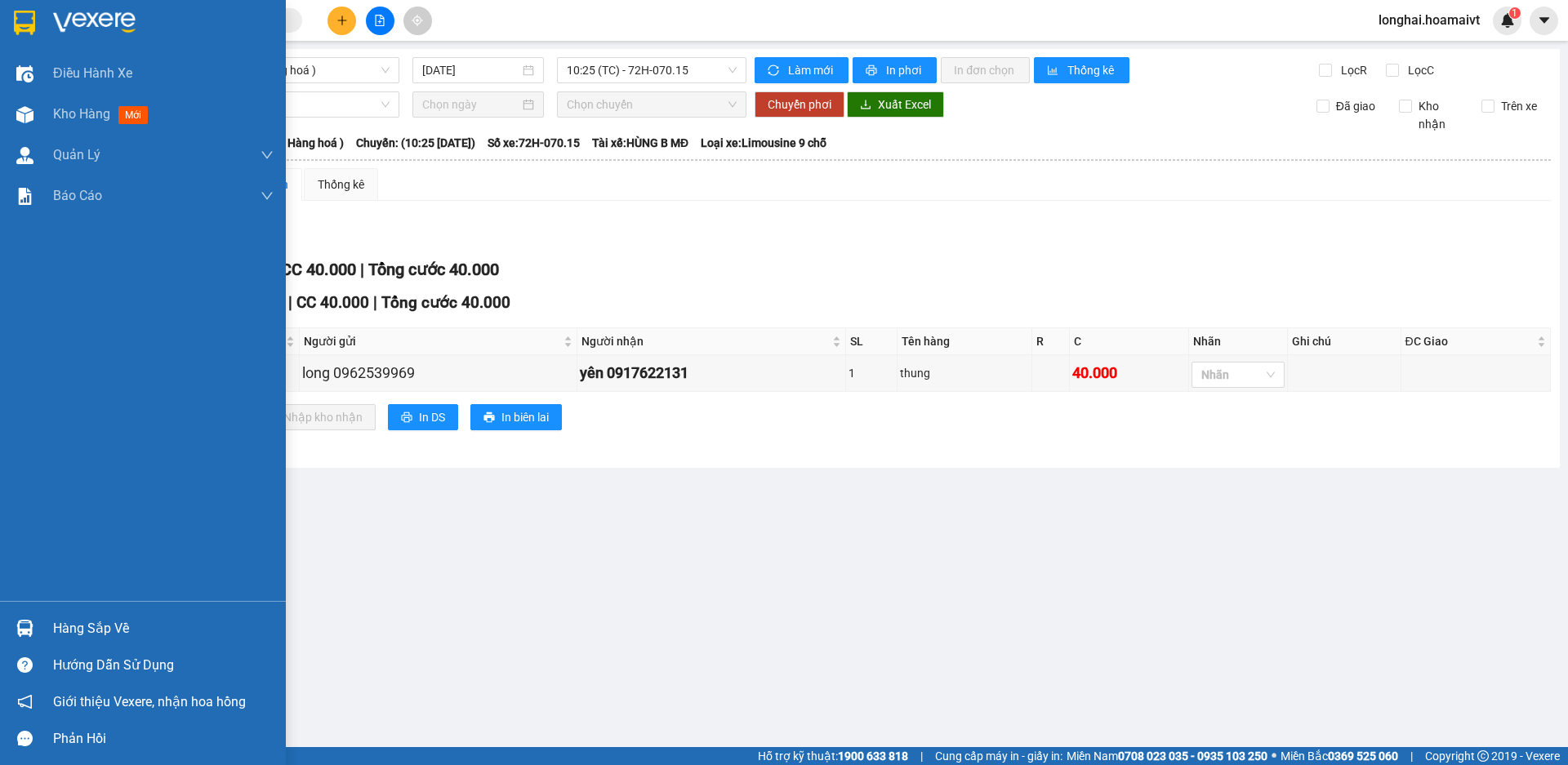
click at [76, 634] on div "Hàng sắp về" at bounding box center [163, 629] width 220 height 25
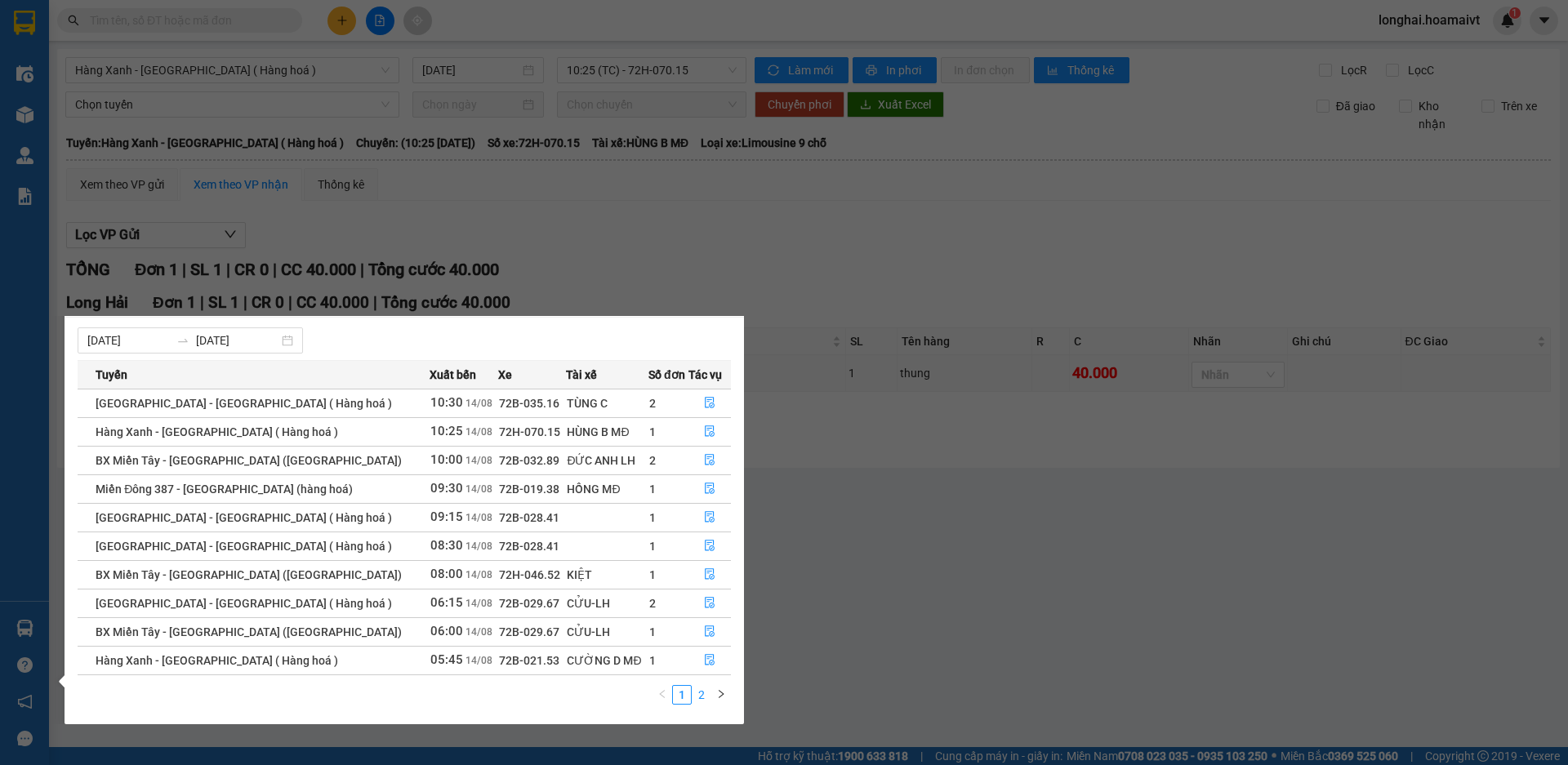
click at [702, 693] on link "2" at bounding box center [702, 695] width 18 height 18
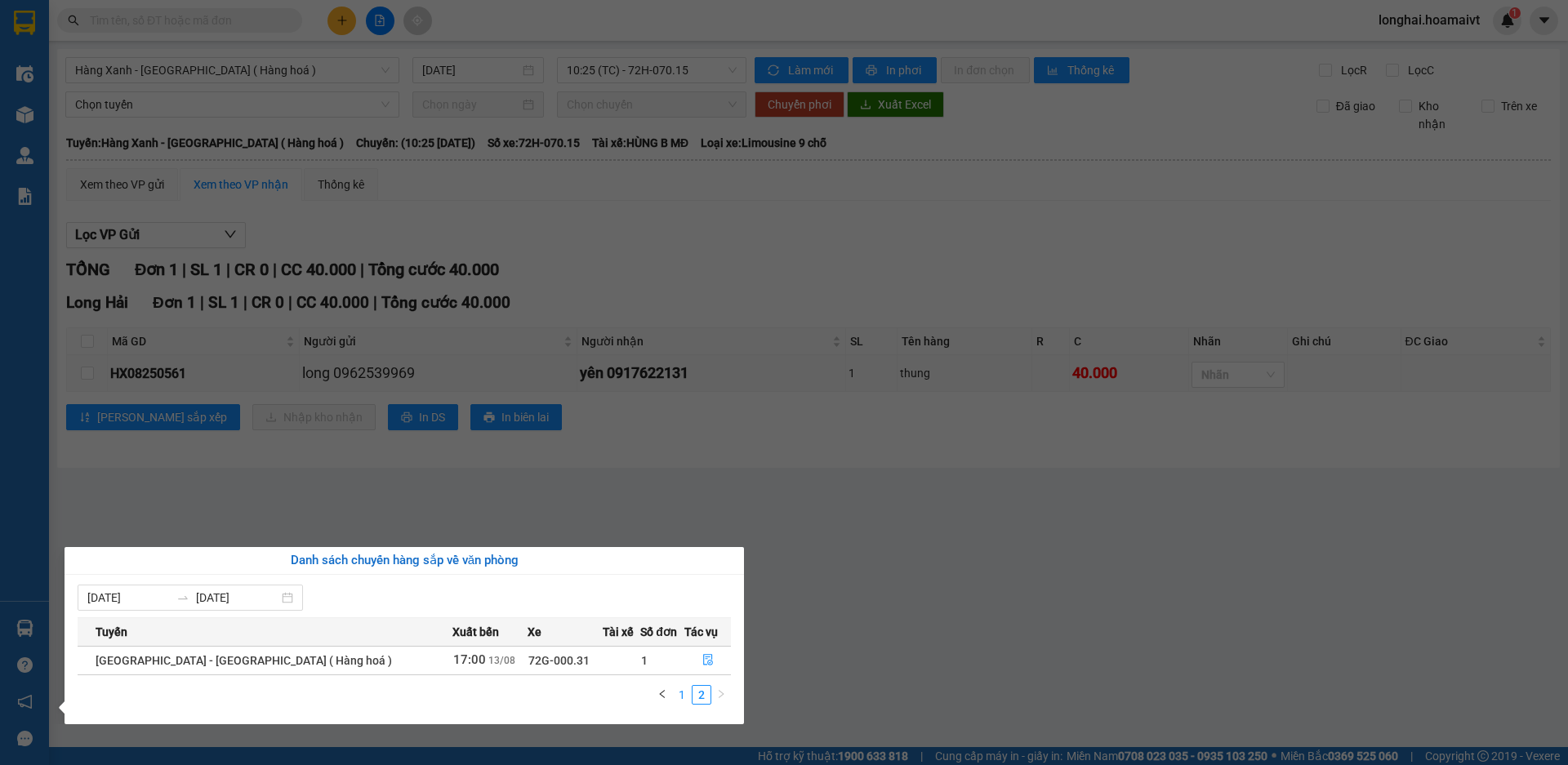
click at [680, 694] on link "1" at bounding box center [682, 695] width 18 height 18
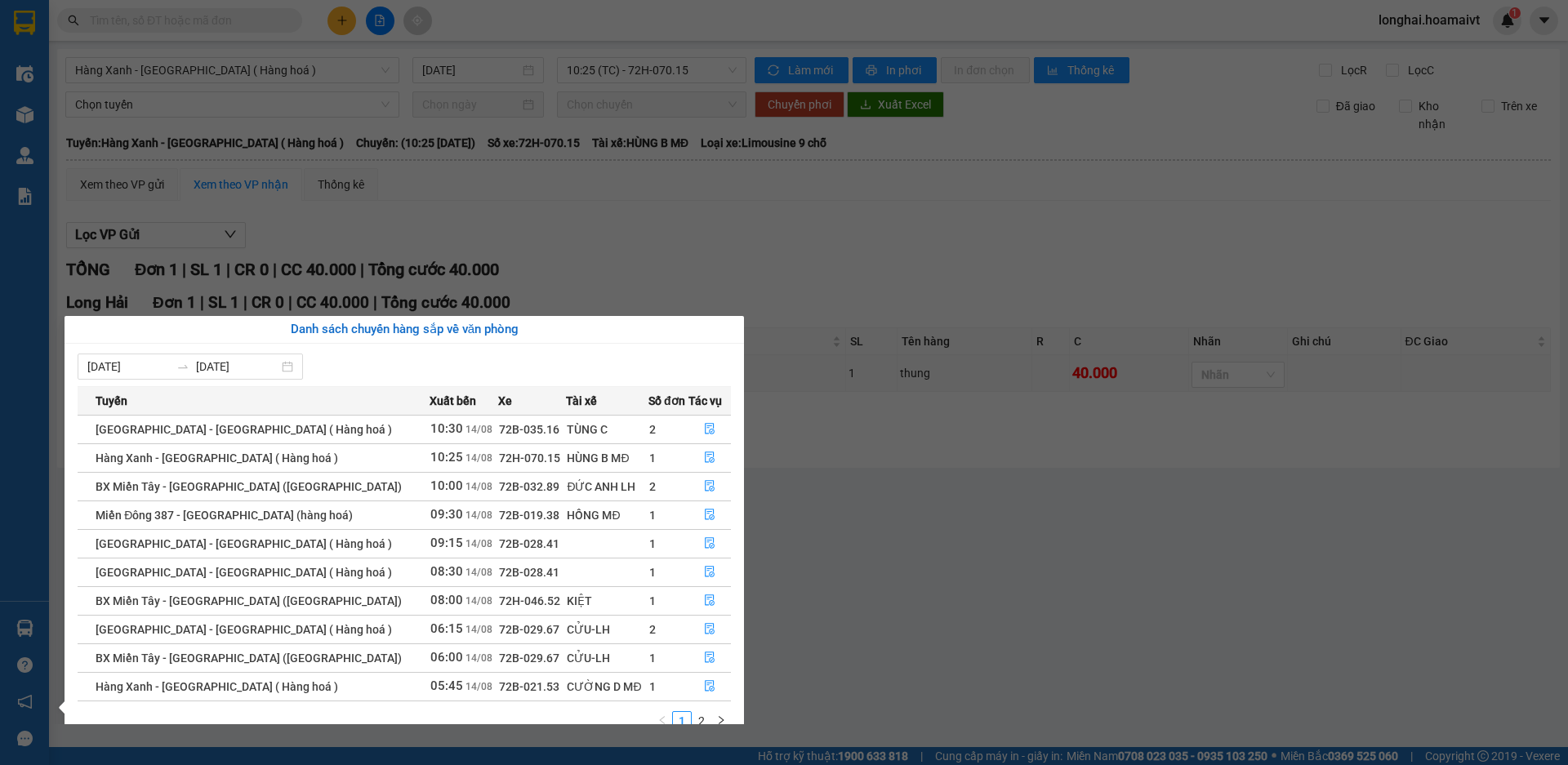
click at [861, 587] on section "Kết quả tìm kiếm ( 121 ) Bộ lọc Mã ĐH Trạng thái Món hàng Tổng cước Chưa cước N…" at bounding box center [784, 382] width 1568 height 765
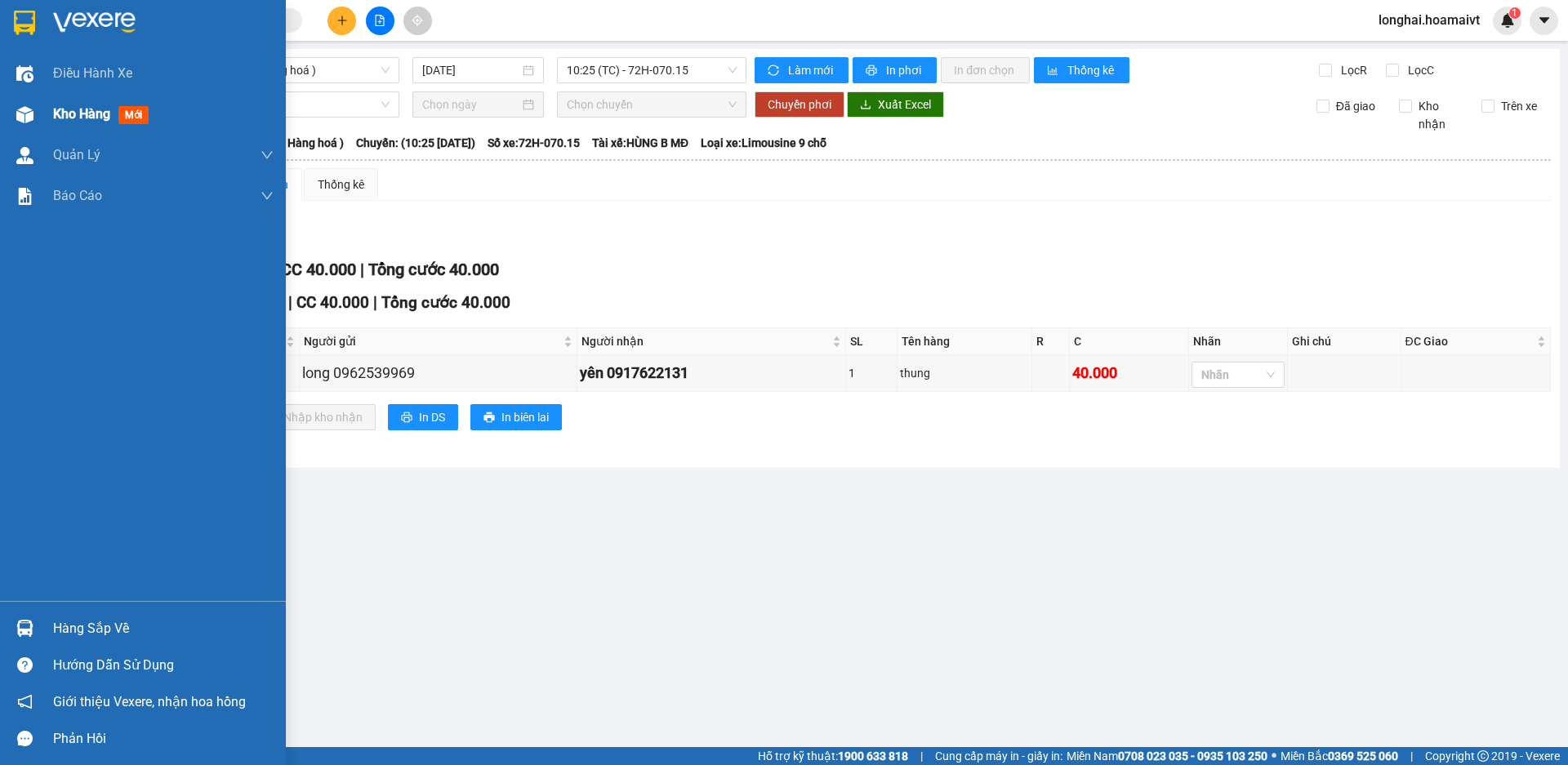
click at [56, 117] on span "Kho hàng" at bounding box center [82, 114] width 57 height 15
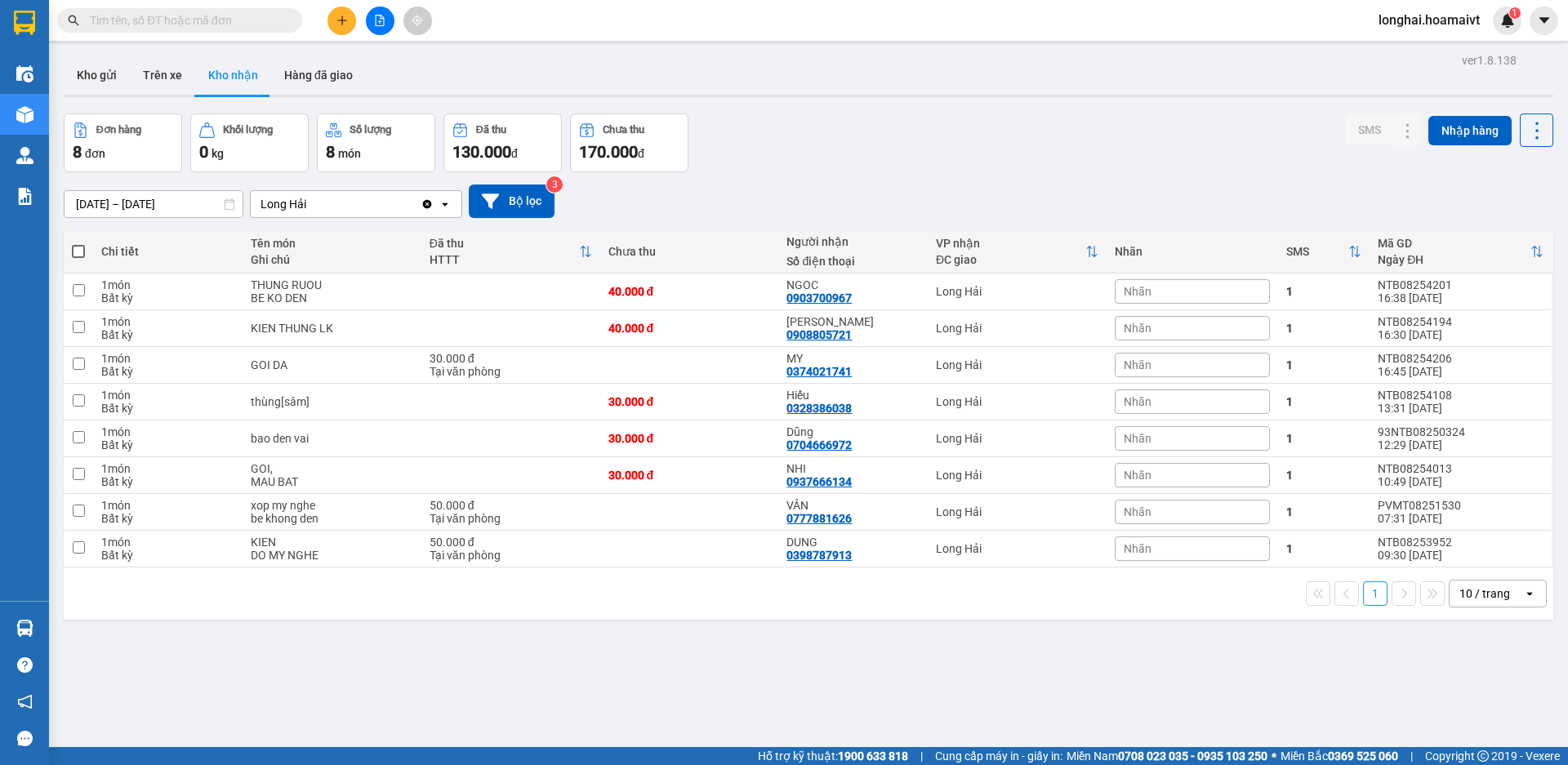
click at [348, 6] on div at bounding box center [380, 20] width 123 height 28
click at [348, 22] on button at bounding box center [342, 20] width 28 height 28
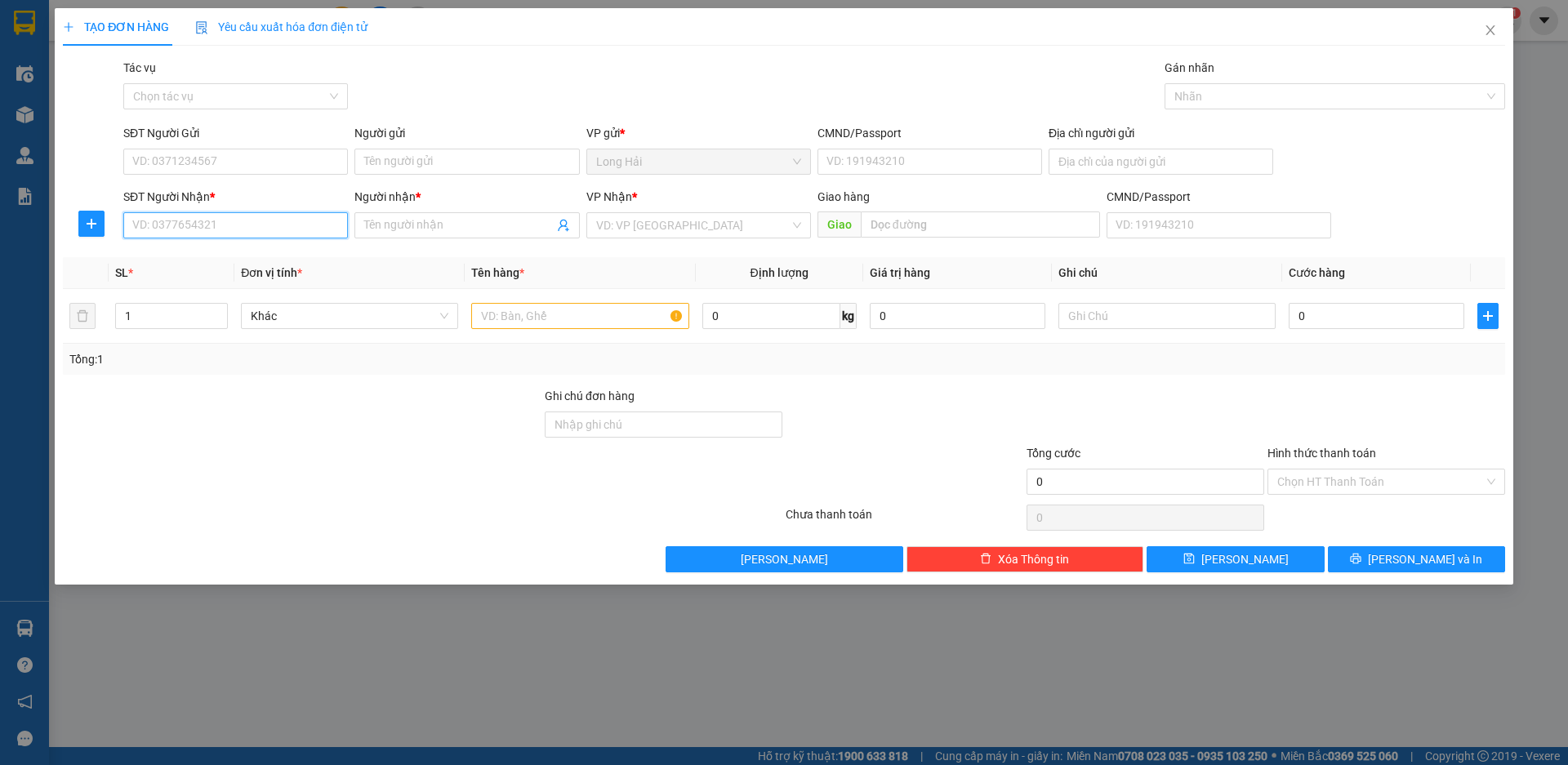
click at [211, 227] on input "SĐT Người Nhận *" at bounding box center [235, 225] width 225 height 26
click at [175, 254] on div "0937555199 - KO TÊN" at bounding box center [235, 258] width 205 height 18
type input "0937555199"
type input "KO TÊN"
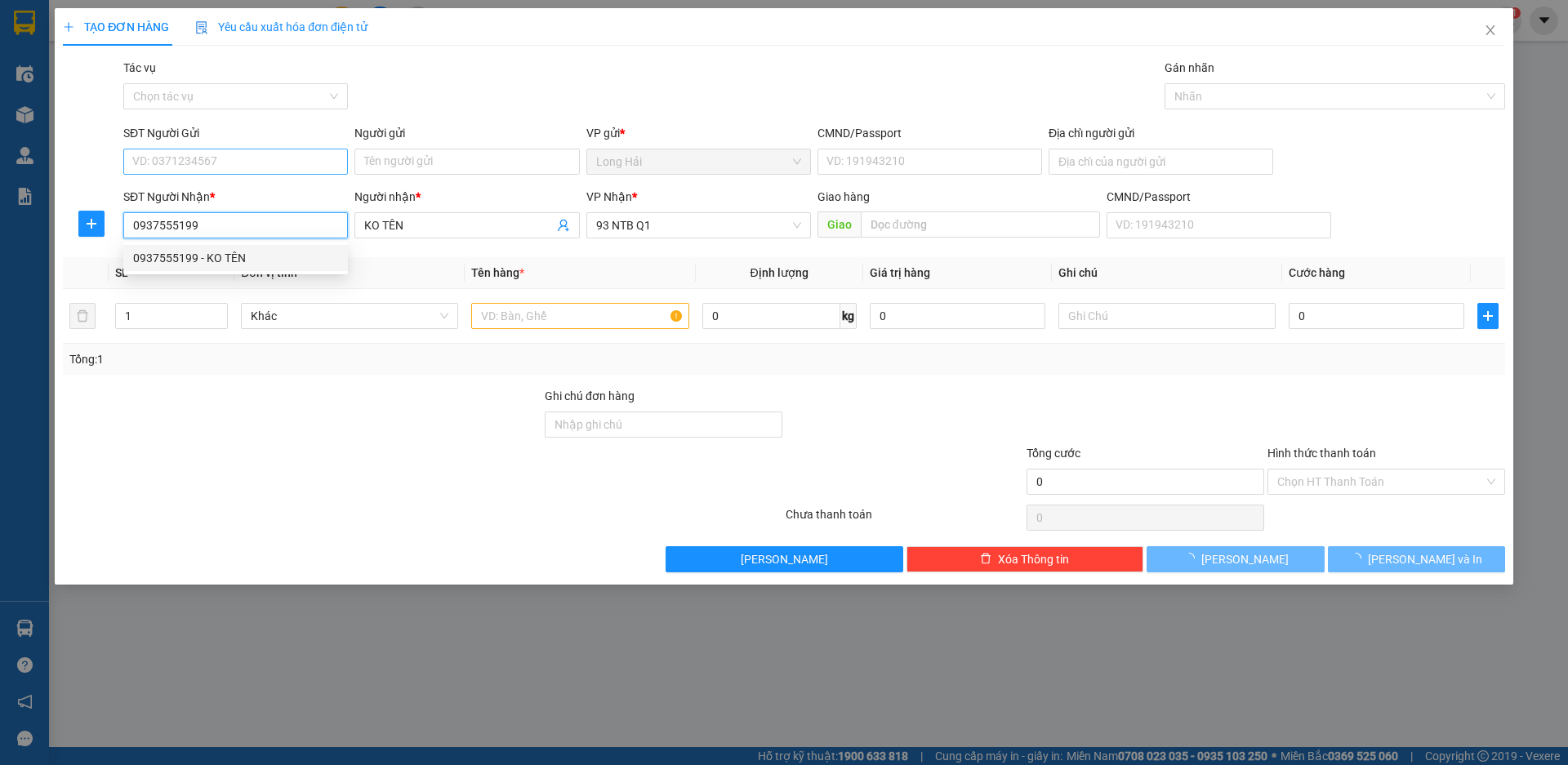
type input "0937555199"
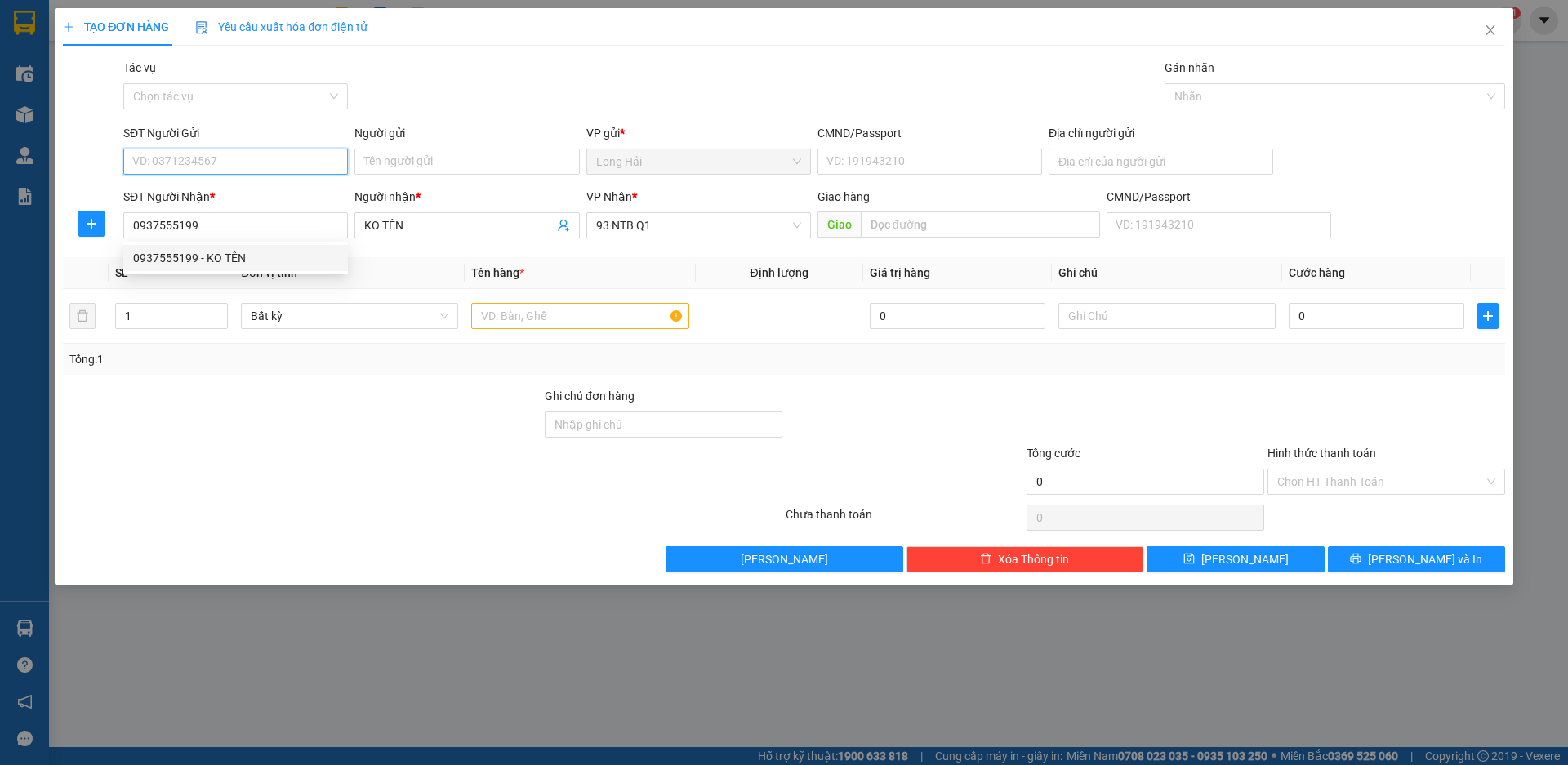
click at [210, 172] on input "SĐT Người Gửi" at bounding box center [235, 161] width 225 height 26
click at [226, 190] on div "0393191538 - THU" at bounding box center [235, 195] width 205 height 18
type input "0393191538"
type input "THU"
click at [529, 322] on input "text" at bounding box center [579, 315] width 218 height 26
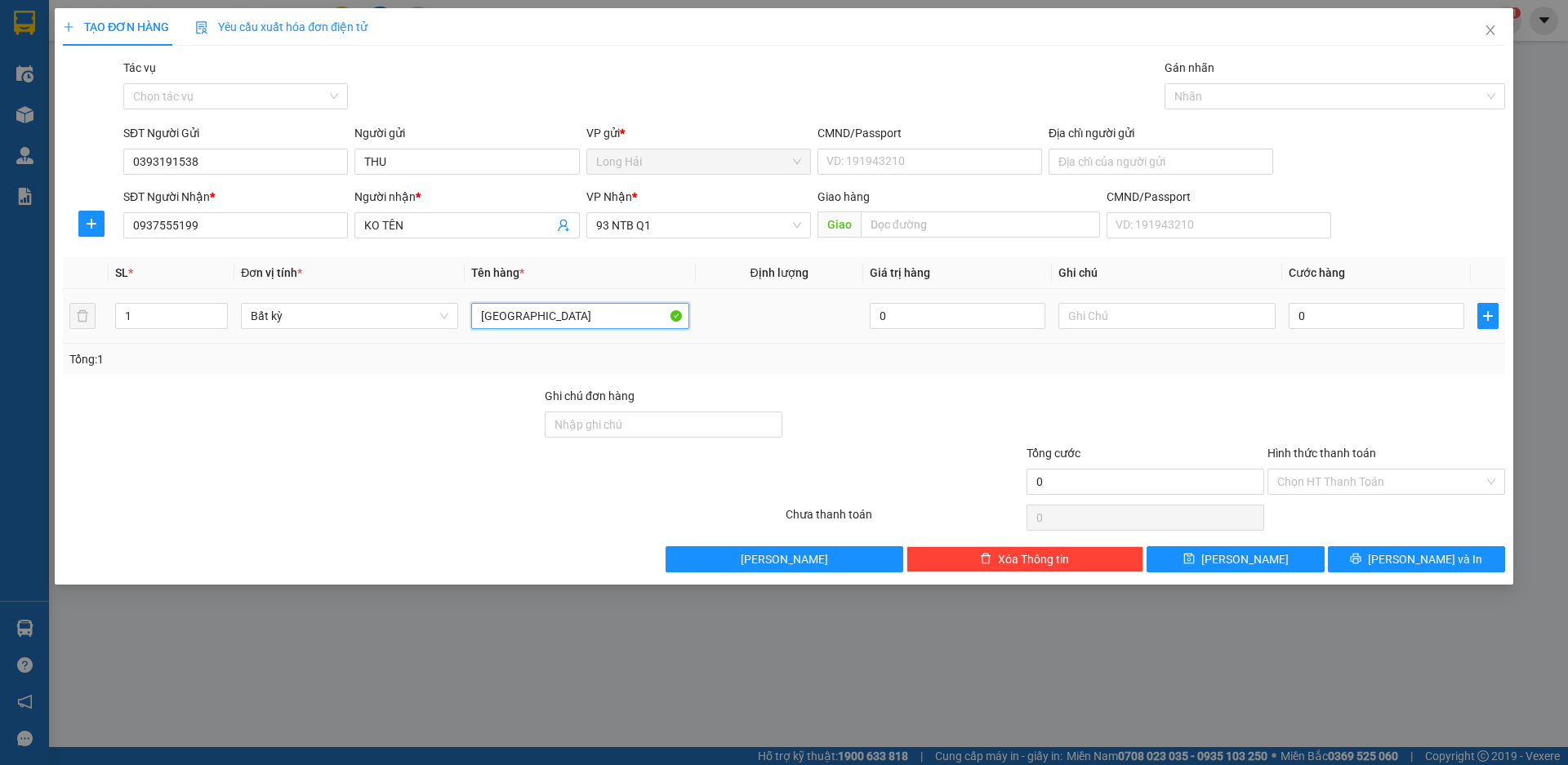
type input "[GEOGRAPHIC_DATA]"
click at [1286, 321] on td "0" at bounding box center [1376, 316] width 188 height 55
click at [1295, 309] on input "0" at bounding box center [1377, 315] width 176 height 26
type input "8"
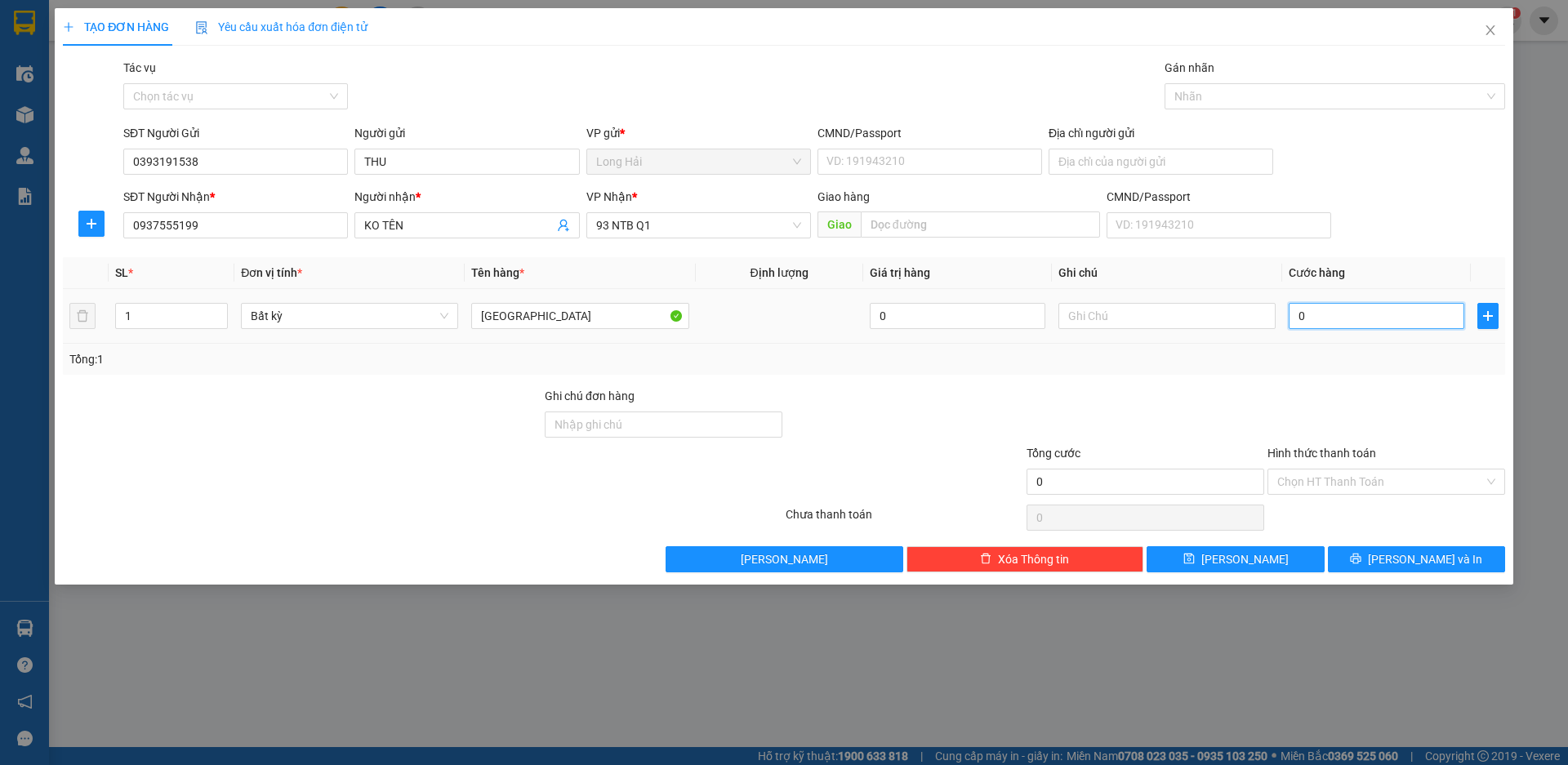
type input "8"
type input "80"
type input "80.000"
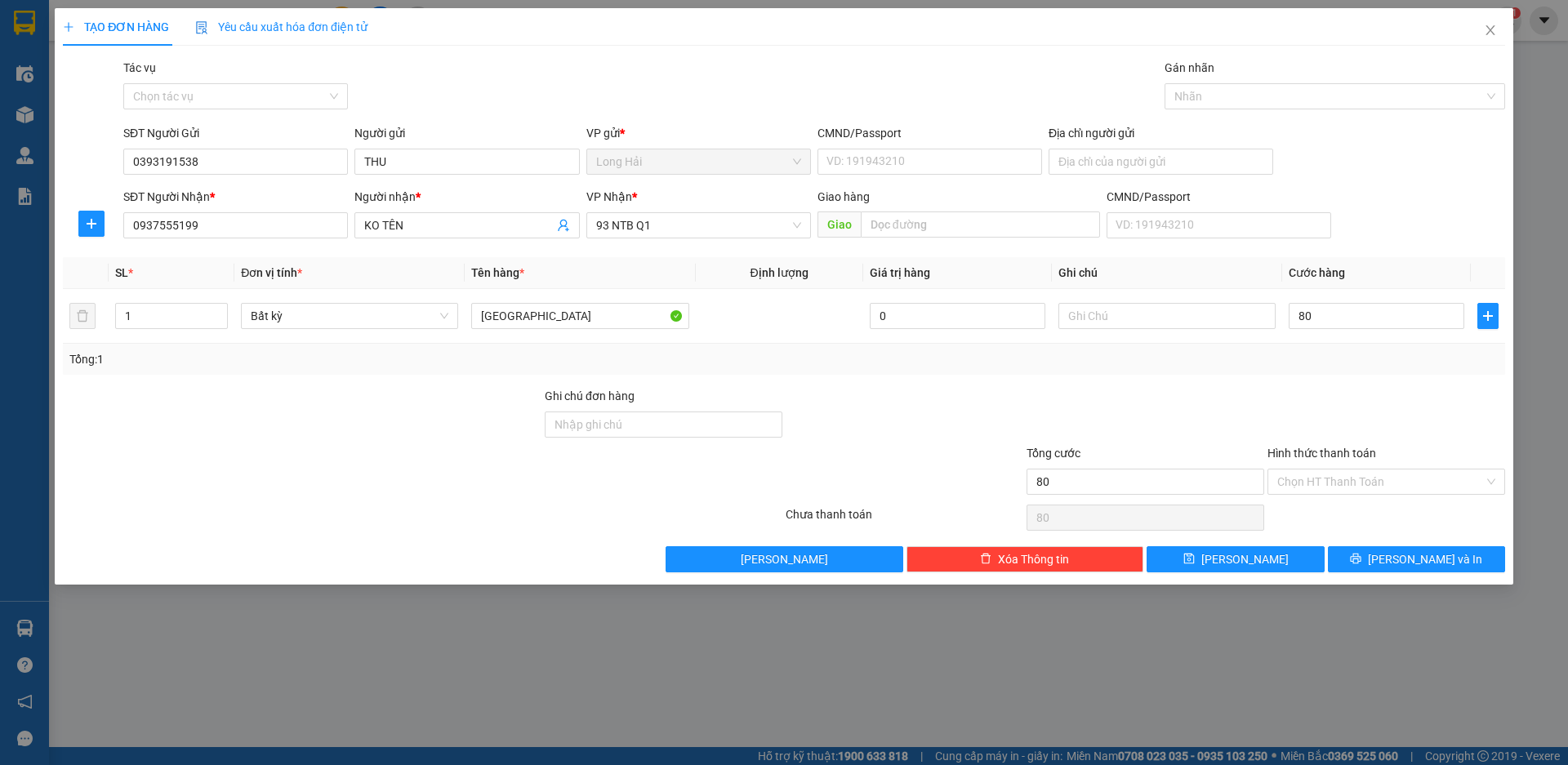
type input "80.000"
click at [1381, 545] on div "Transit Pickup Surcharge Ids Transit Deliver Surcharge Ids Transit Deliver Surc…" at bounding box center [784, 315] width 1443 height 514
click at [1376, 558] on button "[PERSON_NAME] và In" at bounding box center [1417, 559] width 178 height 26
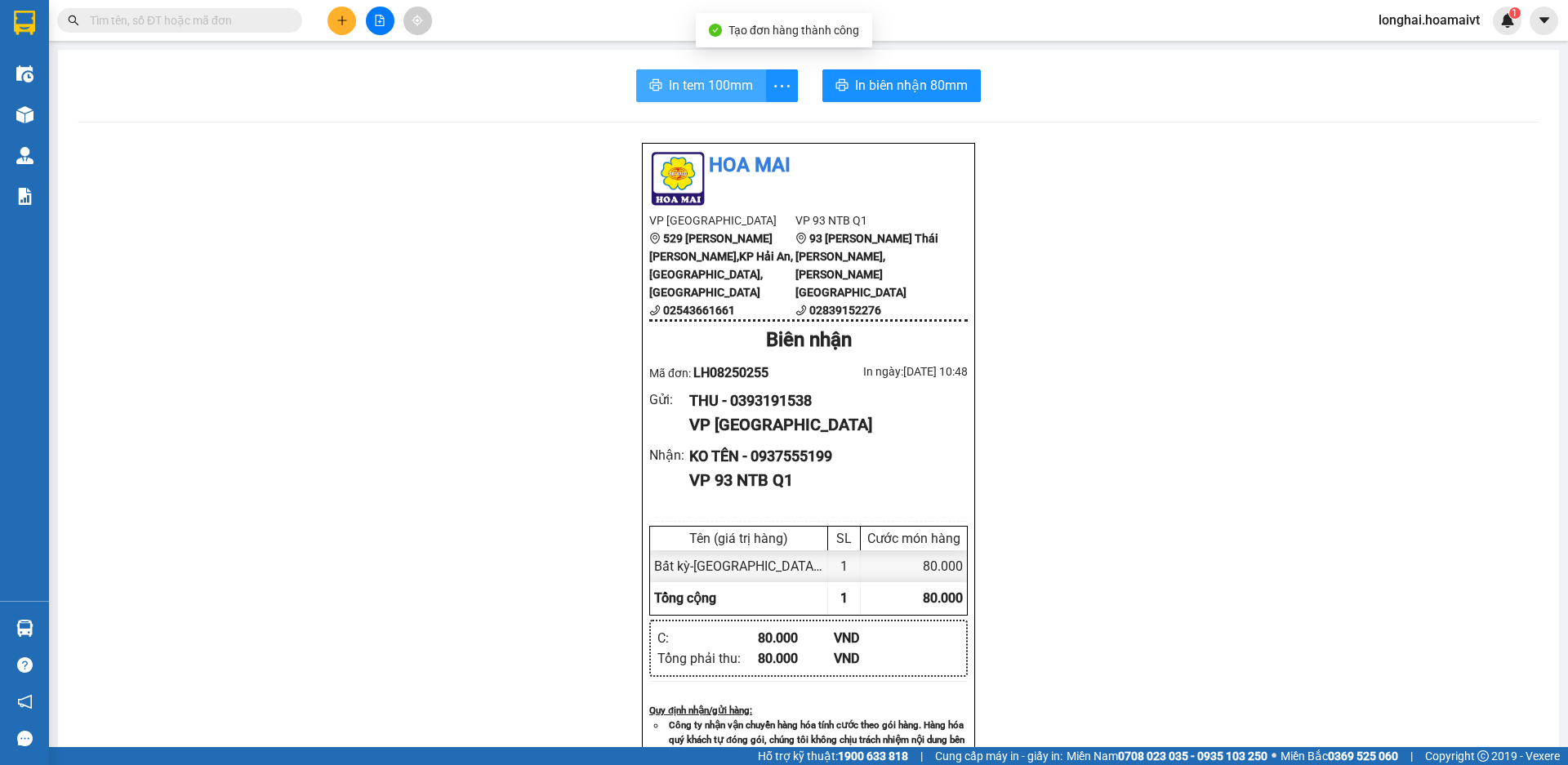
click at [697, 97] on button "In tem 100mm" at bounding box center [701, 85] width 130 height 33
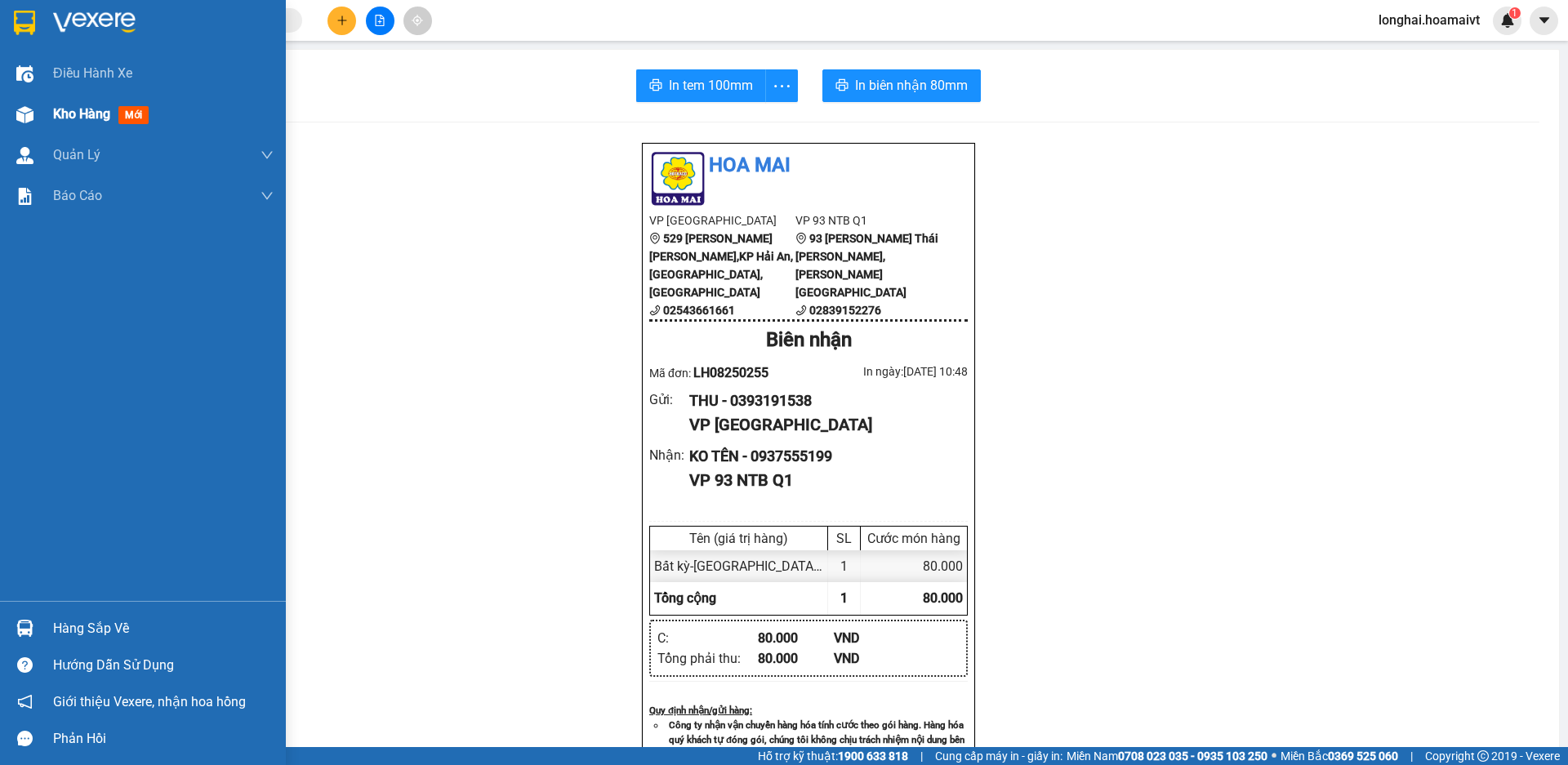
click at [29, 108] on img at bounding box center [24, 115] width 17 height 17
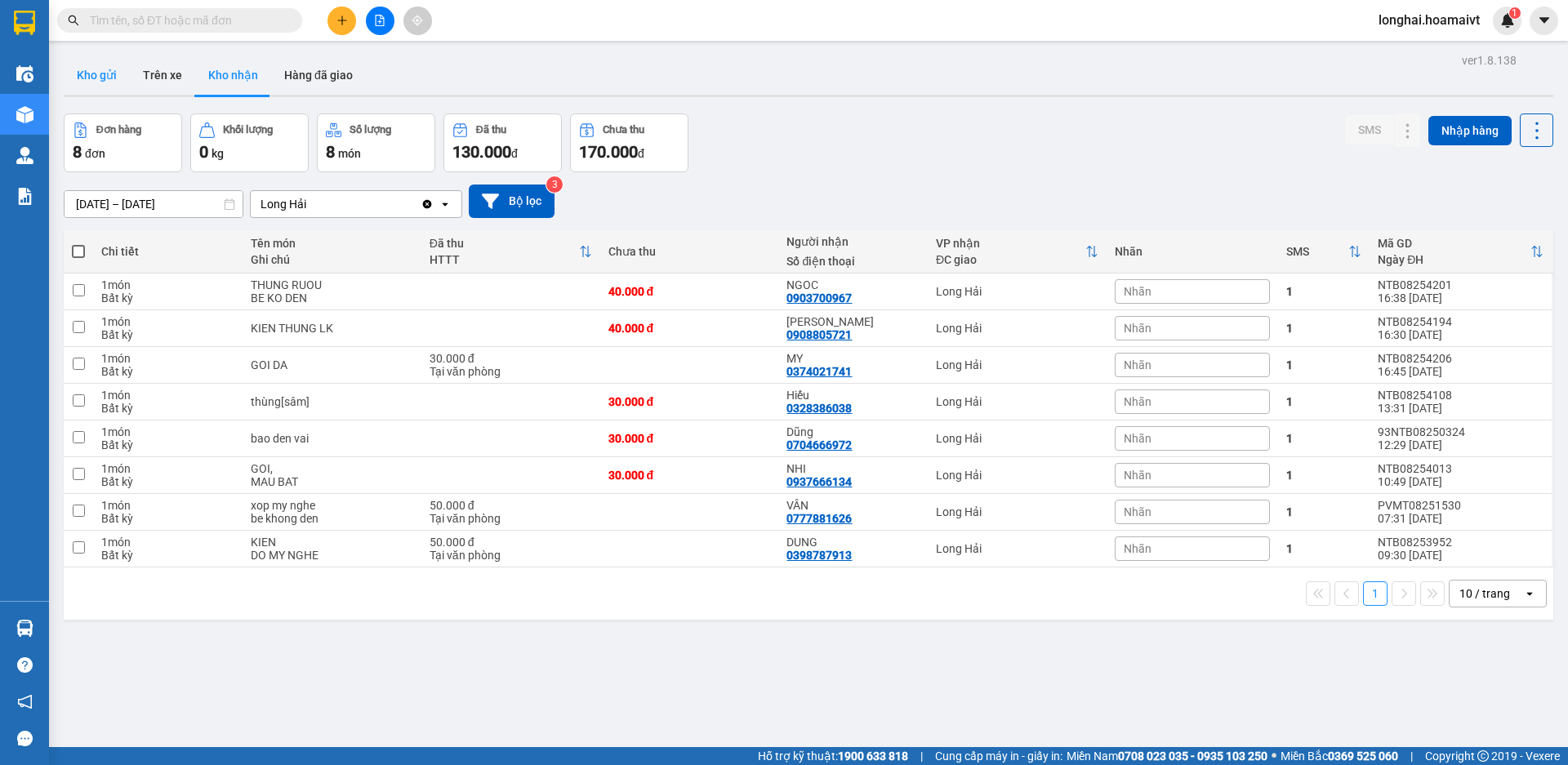
click at [104, 66] on button "Kho gửi" at bounding box center [97, 76] width 66 height 39
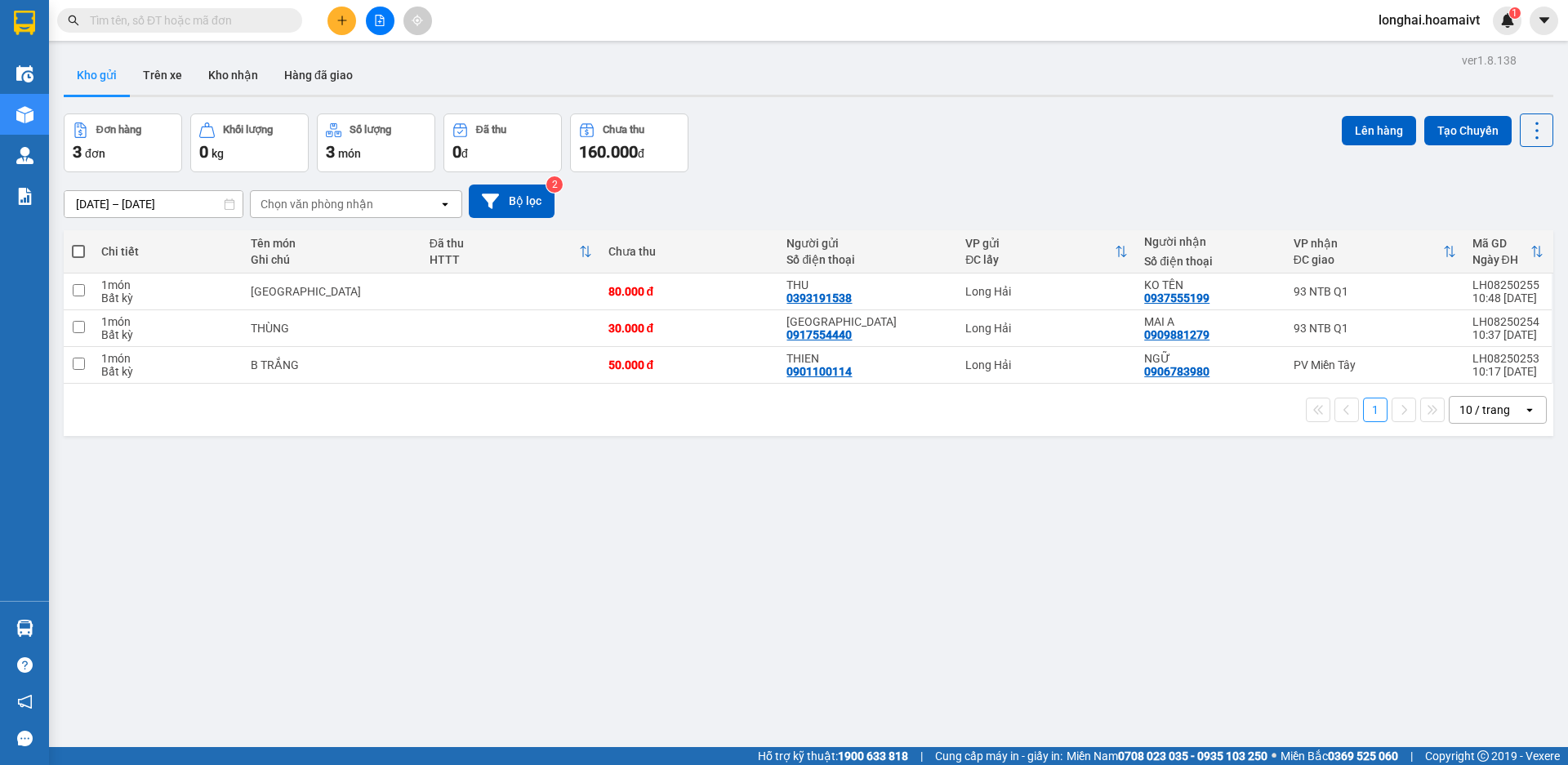
click at [74, 249] on span at bounding box center [78, 251] width 13 height 13
click at [78, 243] on input "checkbox" at bounding box center [78, 243] width 0 height 0
checkbox input "true"
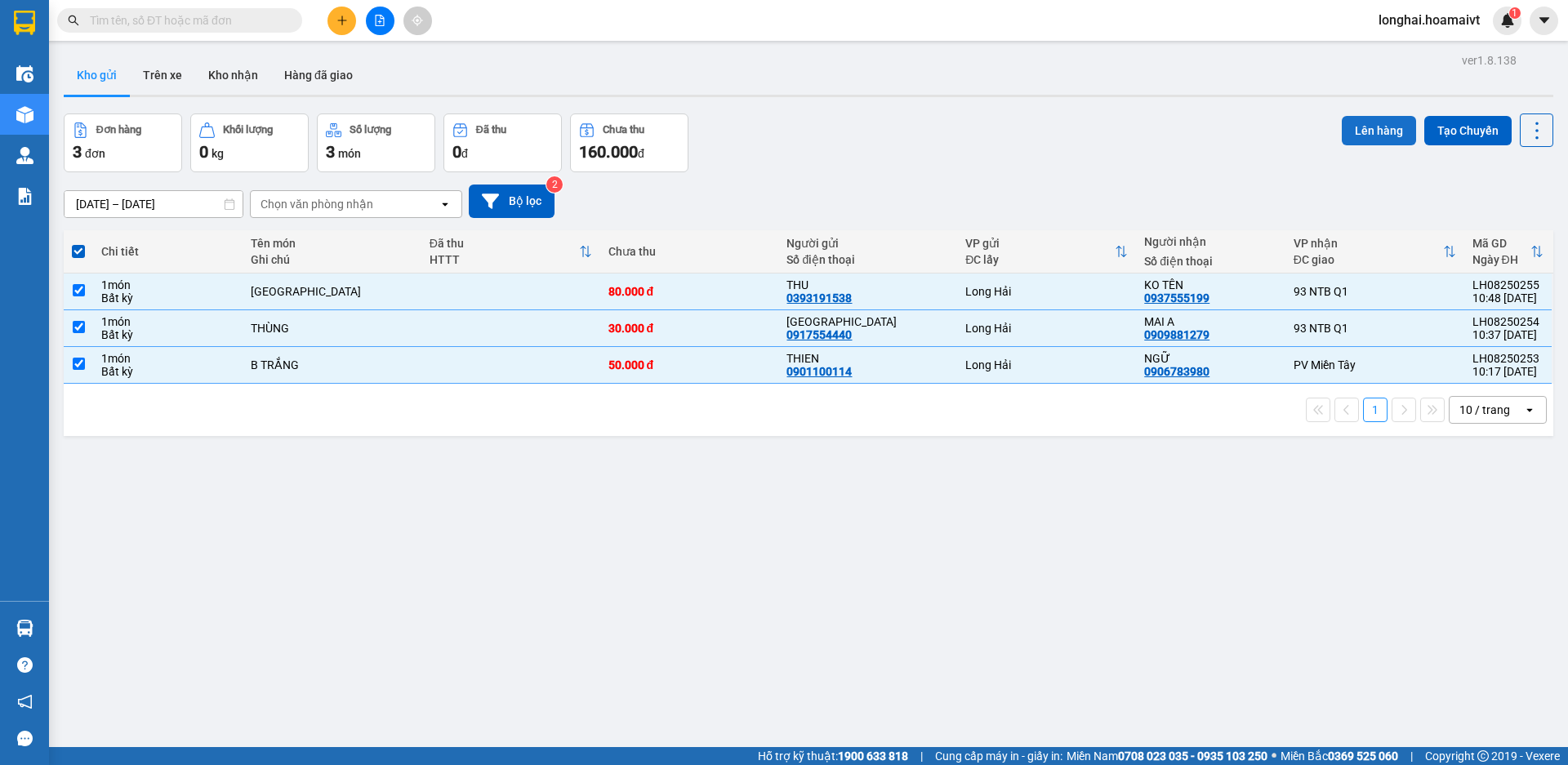
click at [1369, 132] on button "Lên hàng" at bounding box center [1380, 131] width 75 height 29
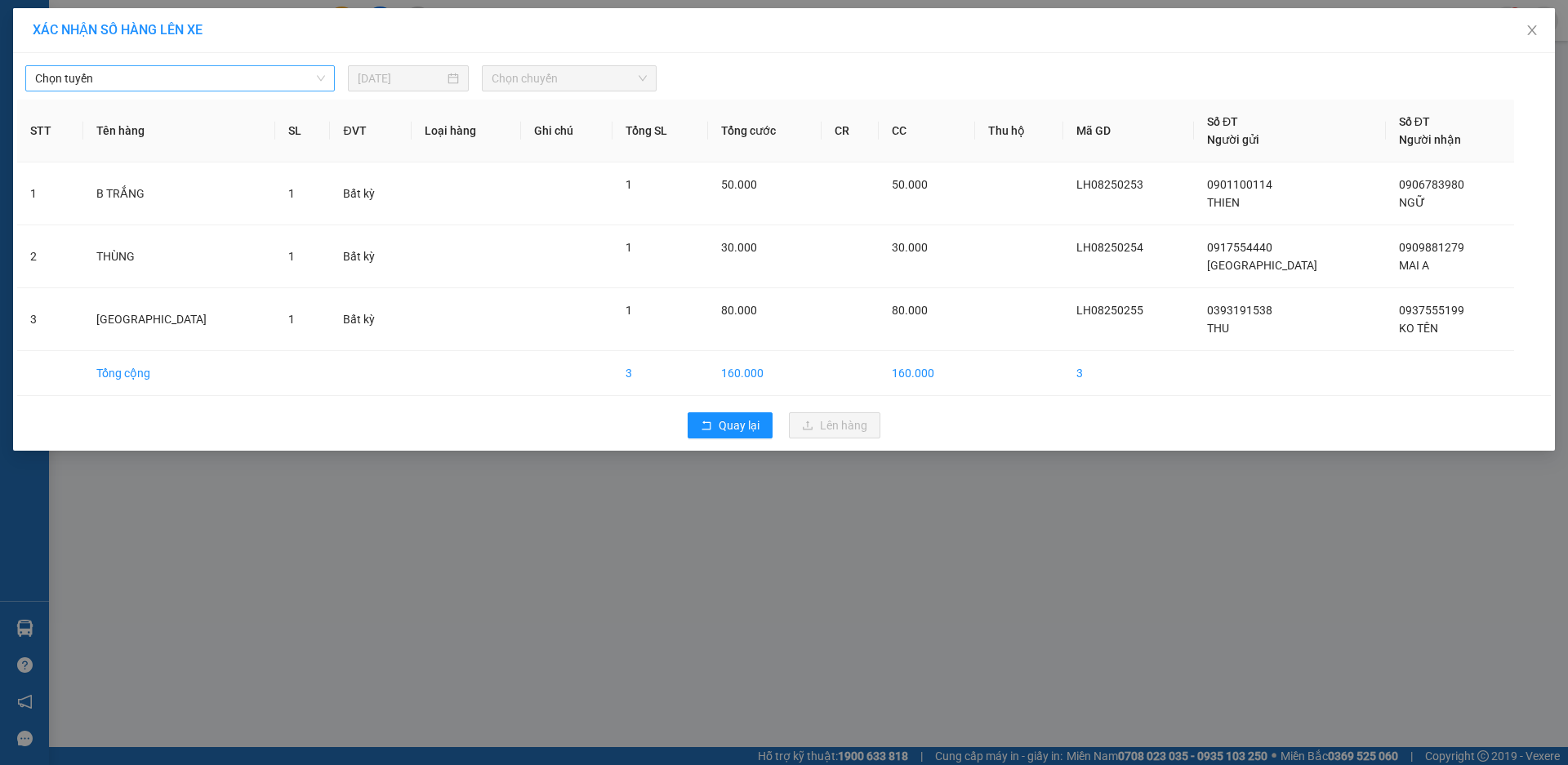
click at [148, 87] on span "Chọn tuyến" at bounding box center [180, 78] width 290 height 25
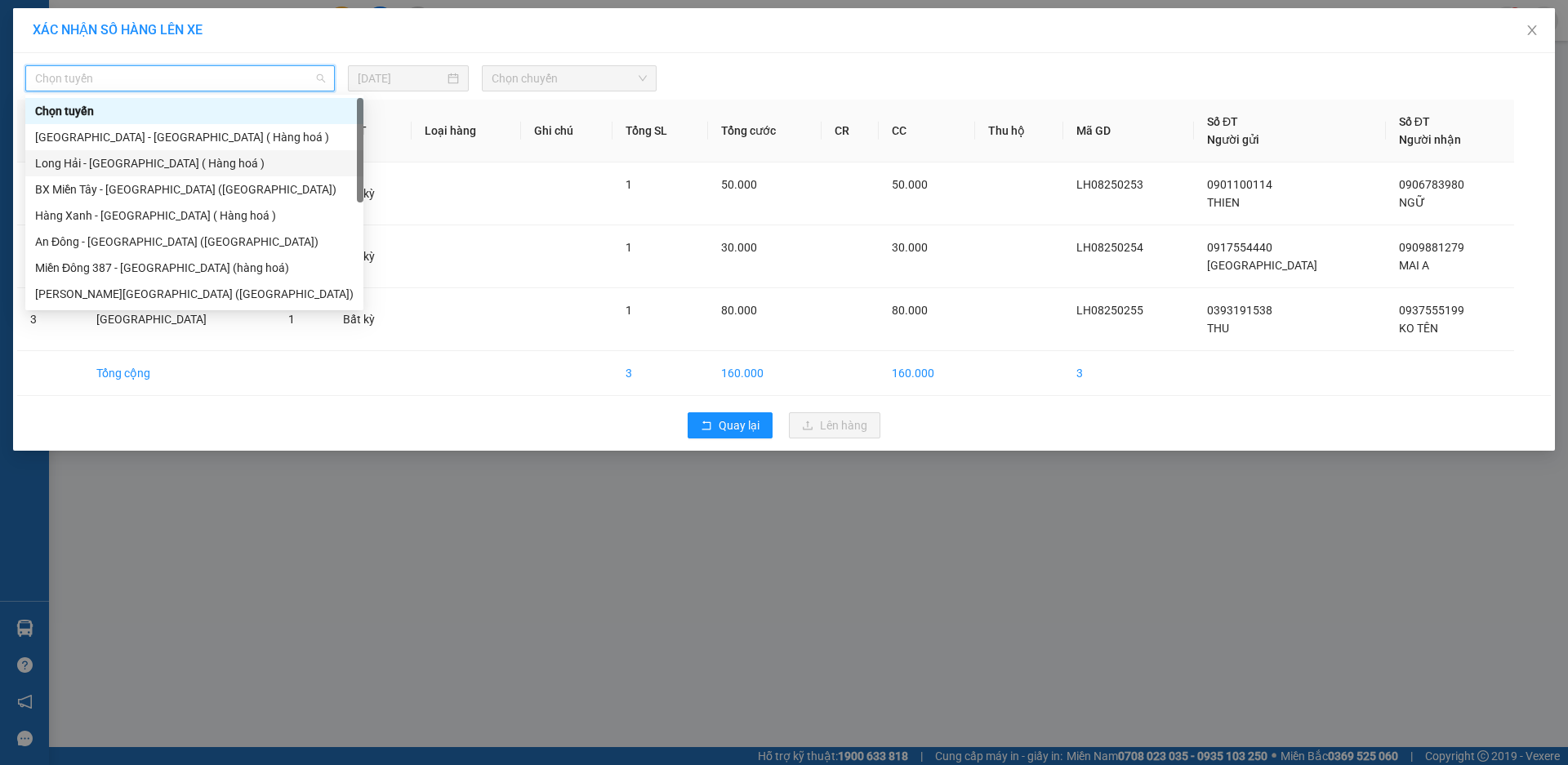
click at [208, 164] on div "Long Hải - [GEOGRAPHIC_DATA] ( Hàng hoá )" at bounding box center [195, 163] width 319 height 18
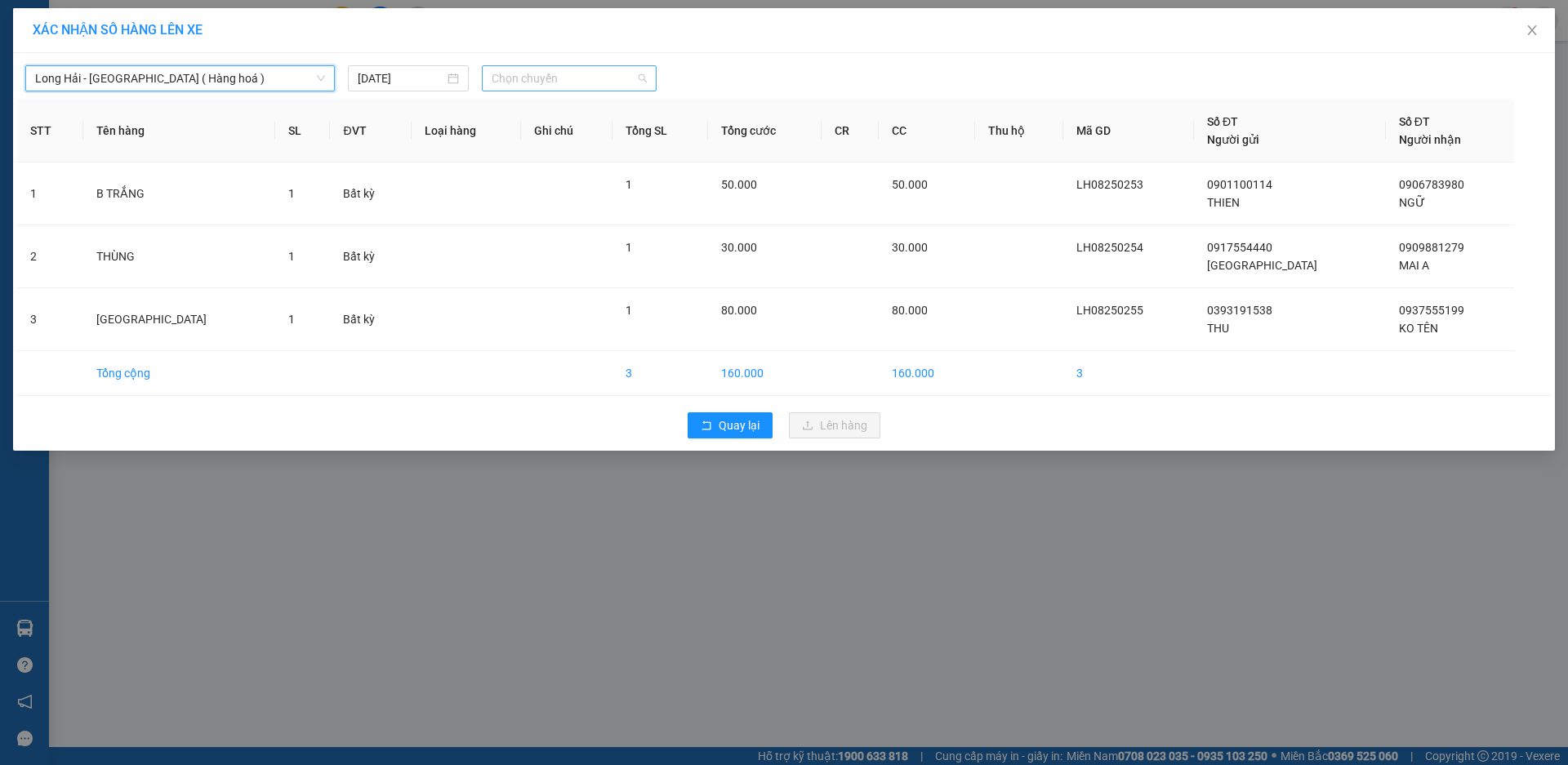
click at [527, 76] on span "Chọn chuyến" at bounding box center [569, 78] width 155 height 25
type input "11"
click at [544, 141] on div "Thêm chuyến " 11:00 "" at bounding box center [569, 138] width 174 height 28
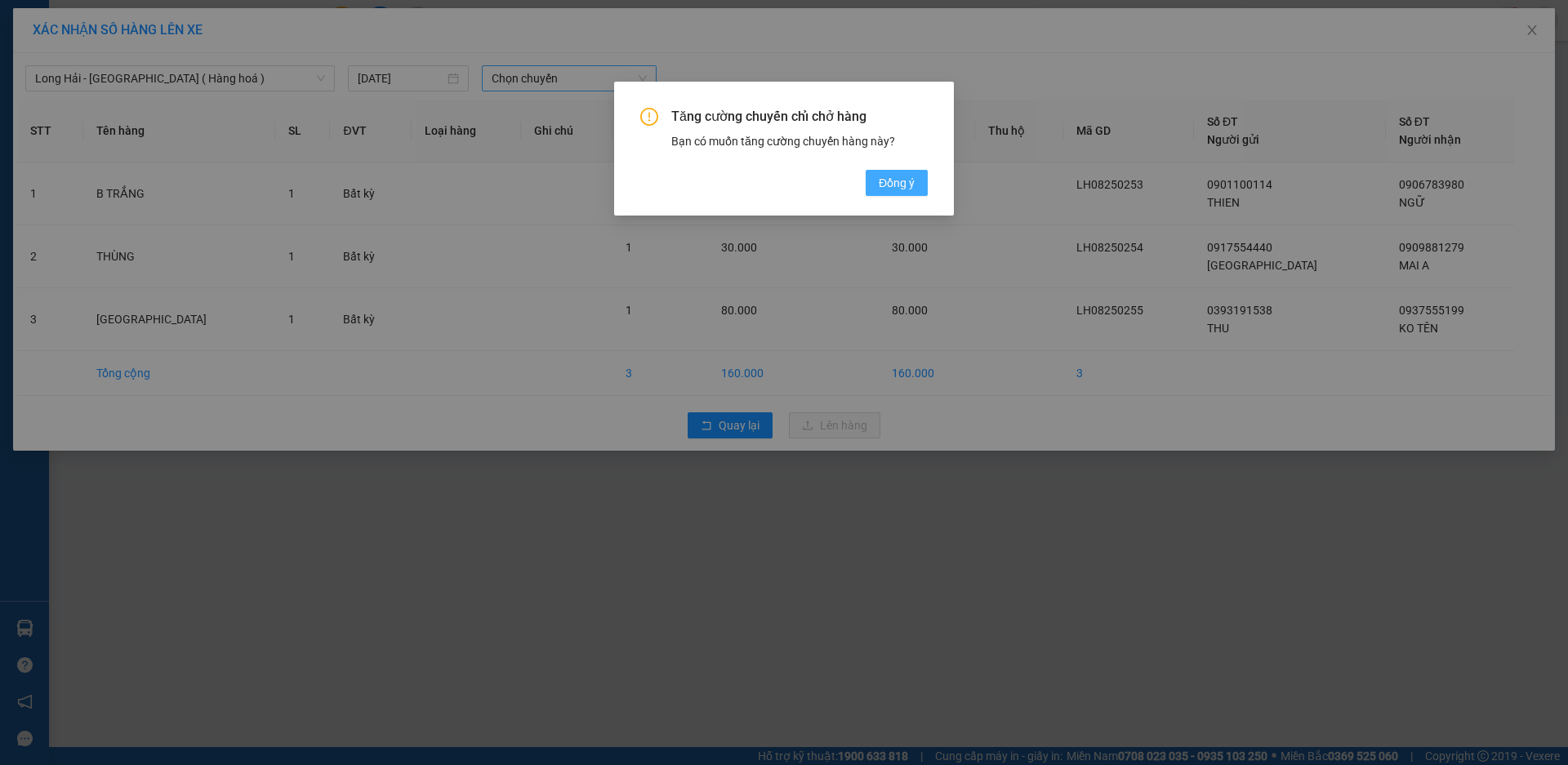
click at [877, 183] on button "Đồng ý" at bounding box center [897, 182] width 62 height 26
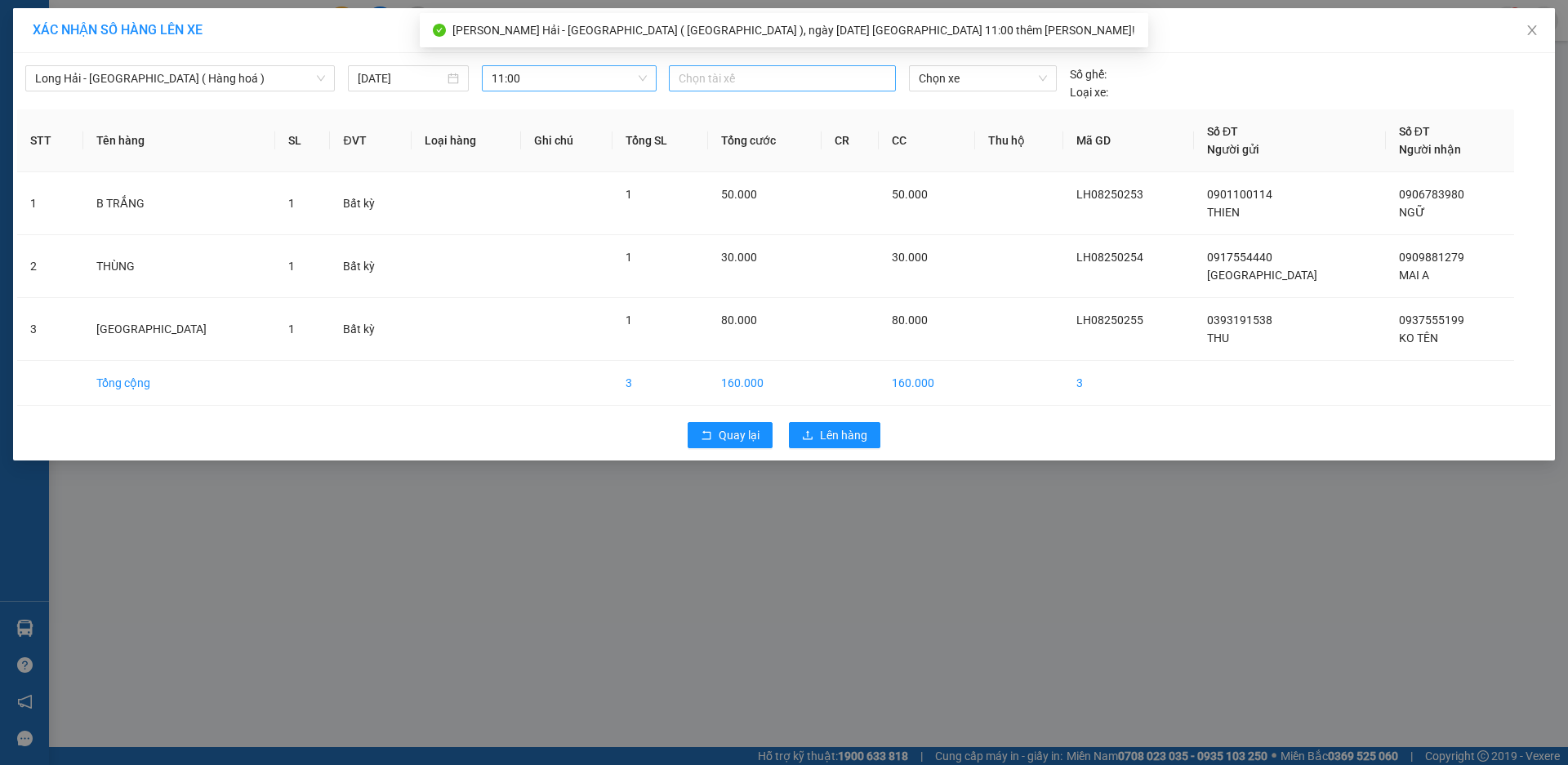
click at [748, 77] on div at bounding box center [783, 78] width 219 height 20
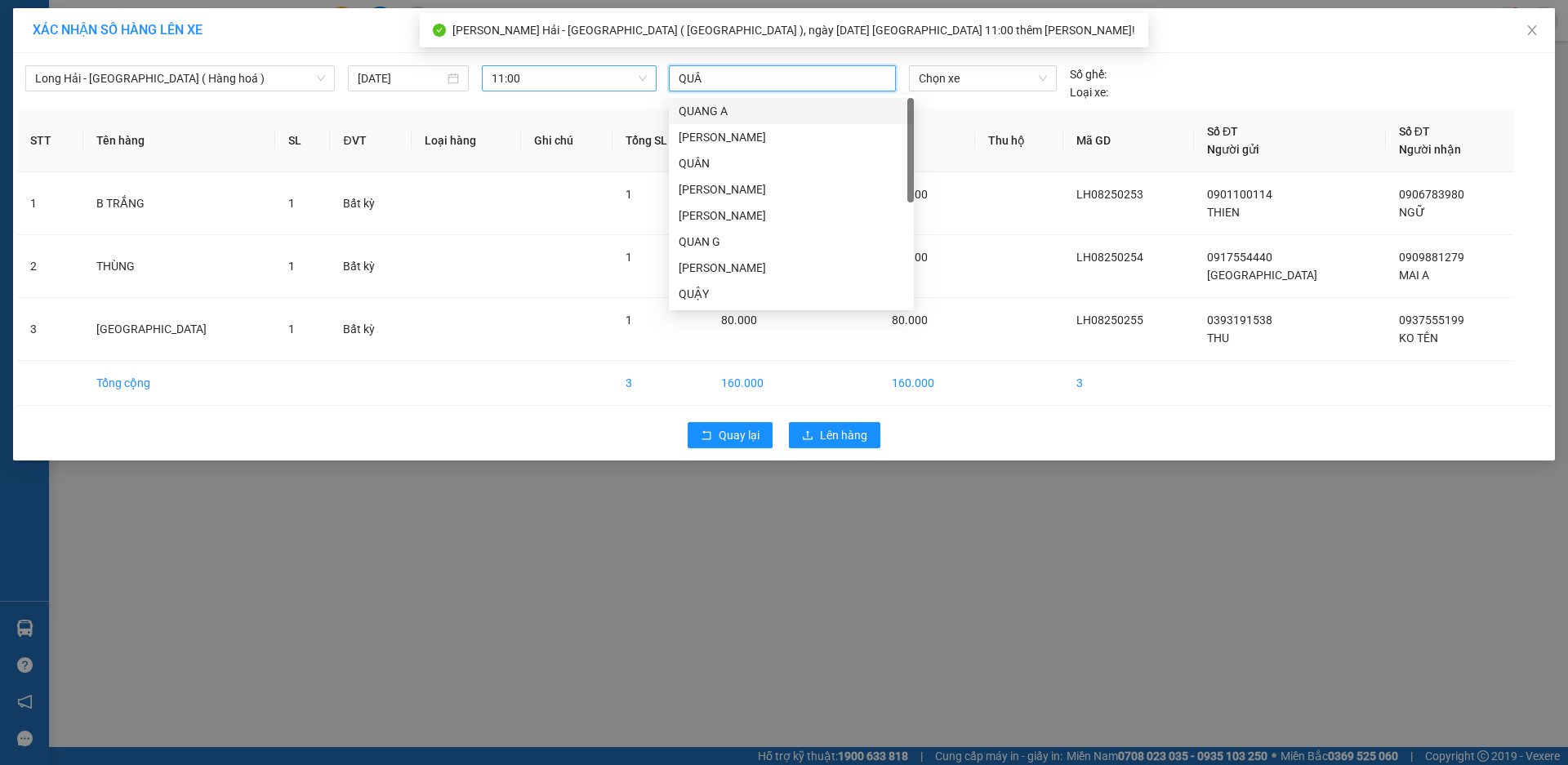
type input "QUÂN"
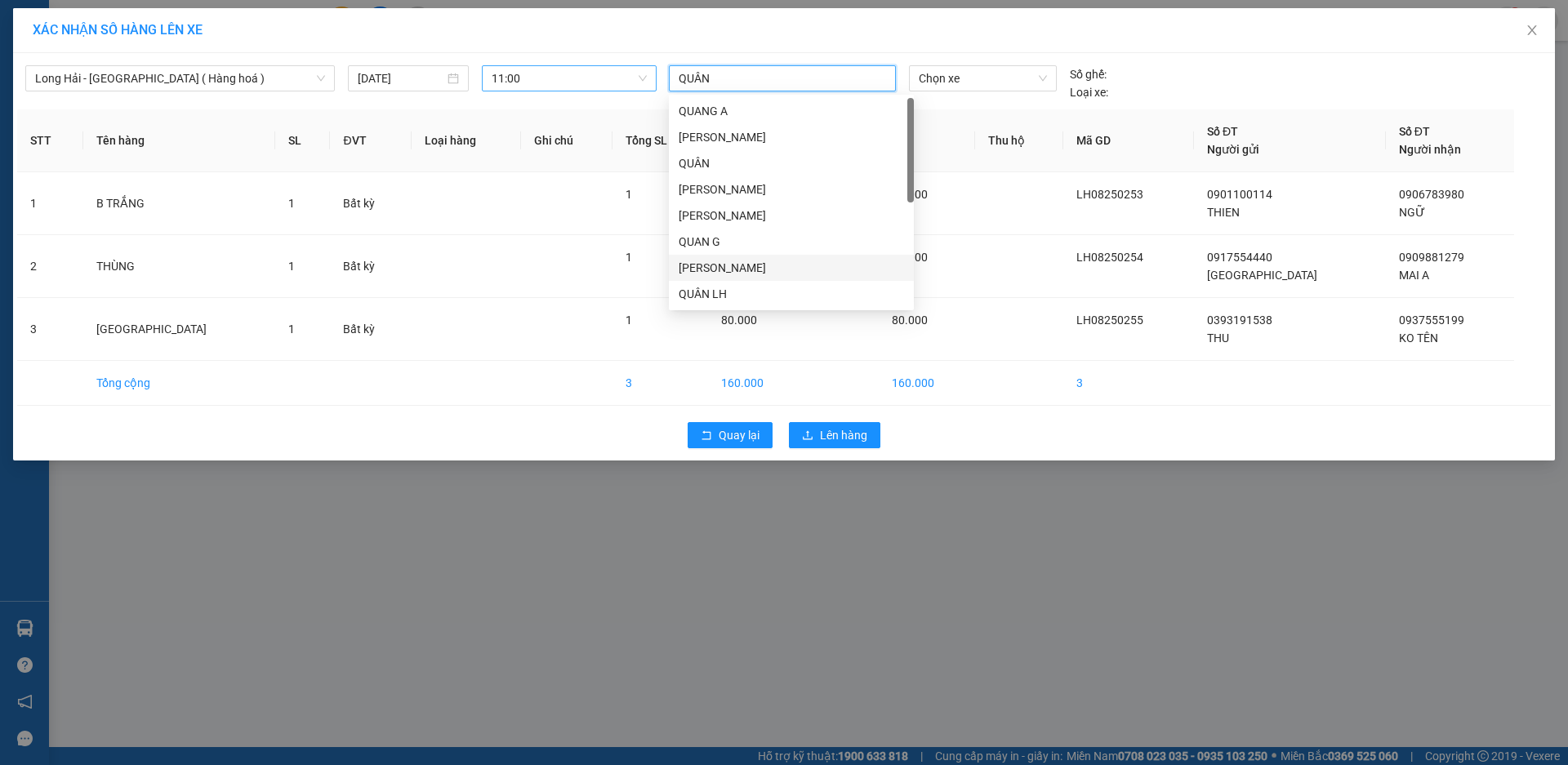
click at [748, 280] on div "QUANG H" at bounding box center [792, 267] width 245 height 26
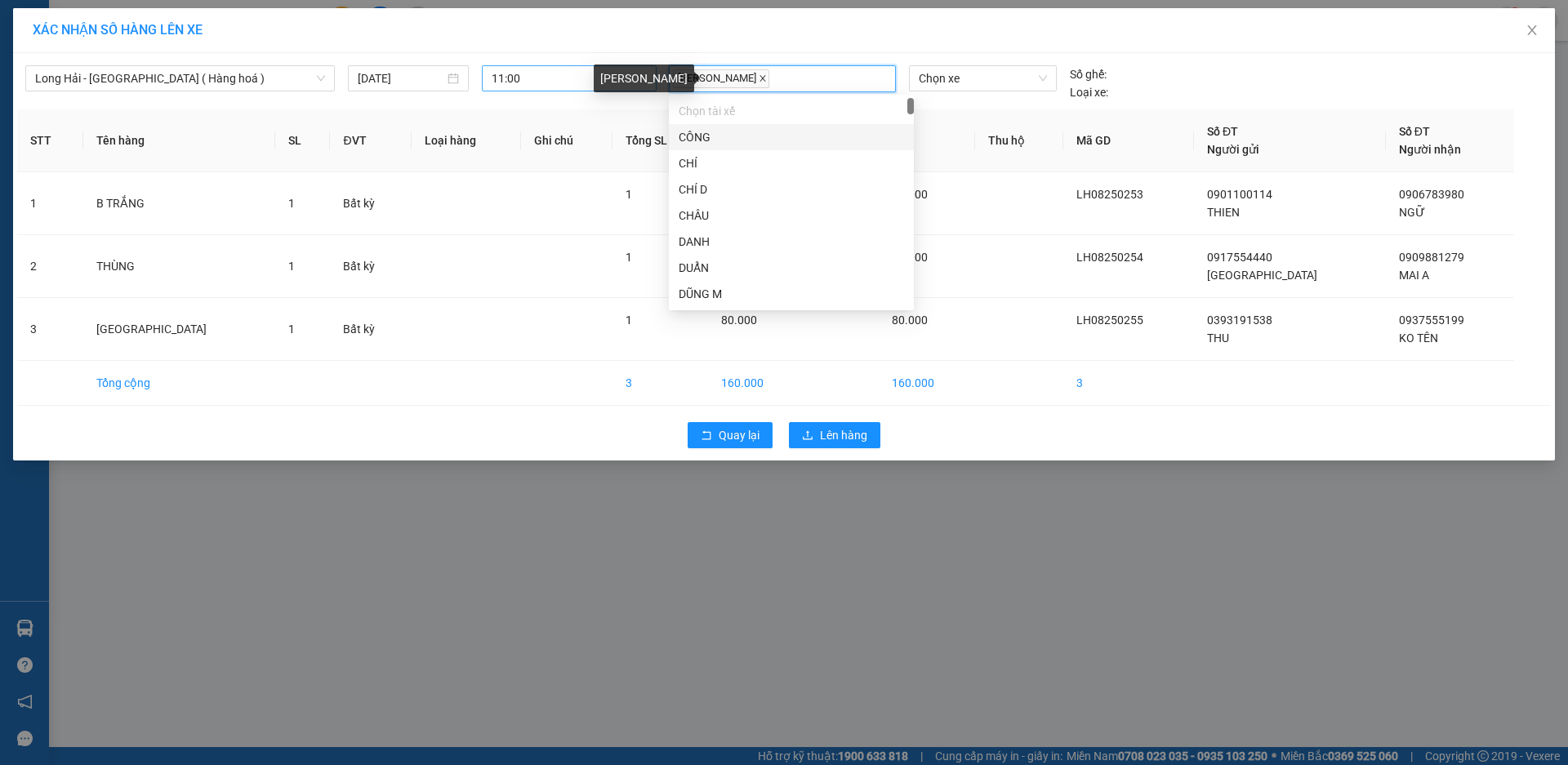
click at [759, 83] on icon "close" at bounding box center [762, 78] width 8 height 8
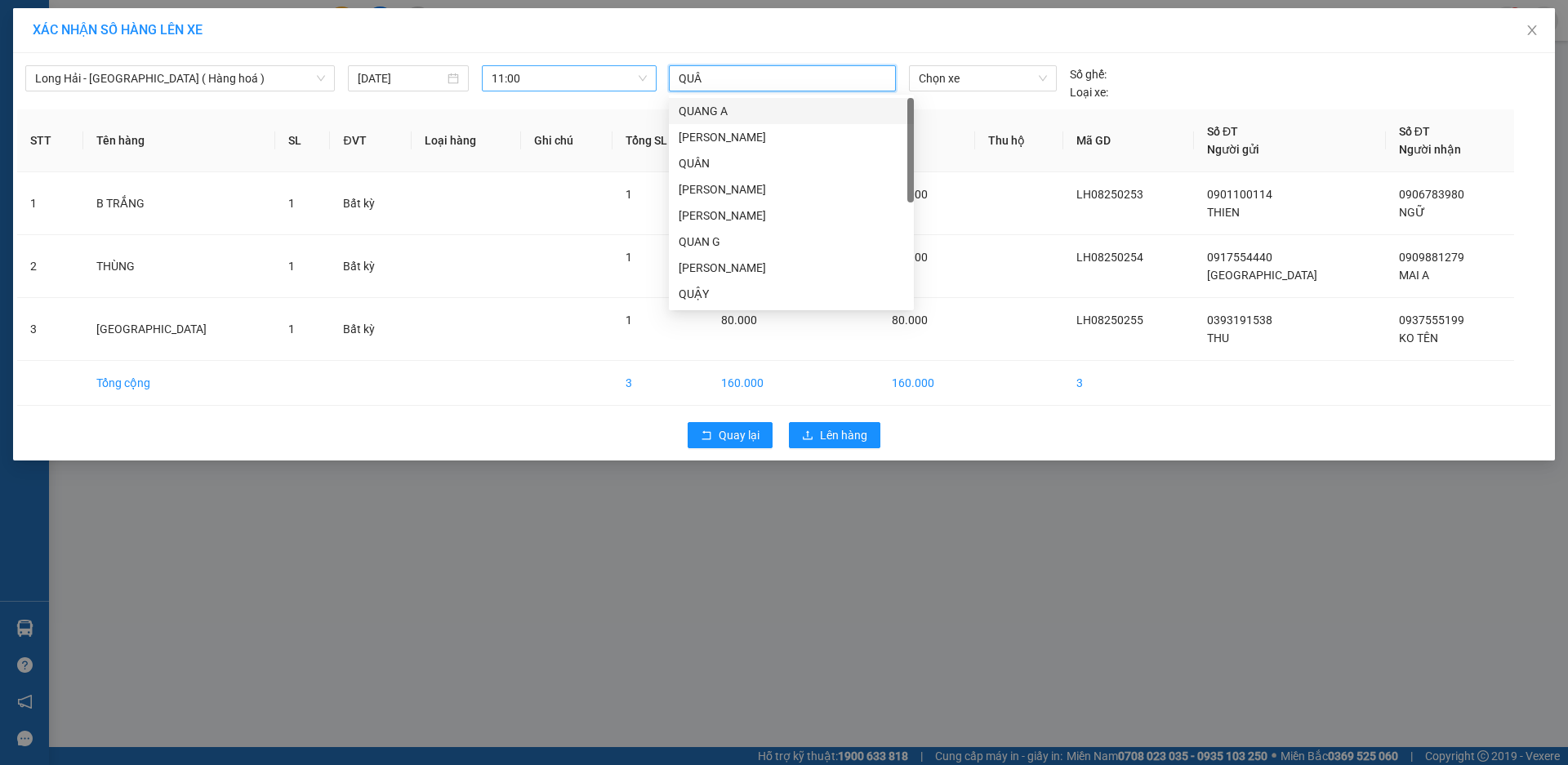
type input "QUÂN"
click at [713, 289] on div "QUÂN LH" at bounding box center [792, 294] width 226 height 18
click at [926, 84] on span "Chọn xe" at bounding box center [982, 78] width 127 height 25
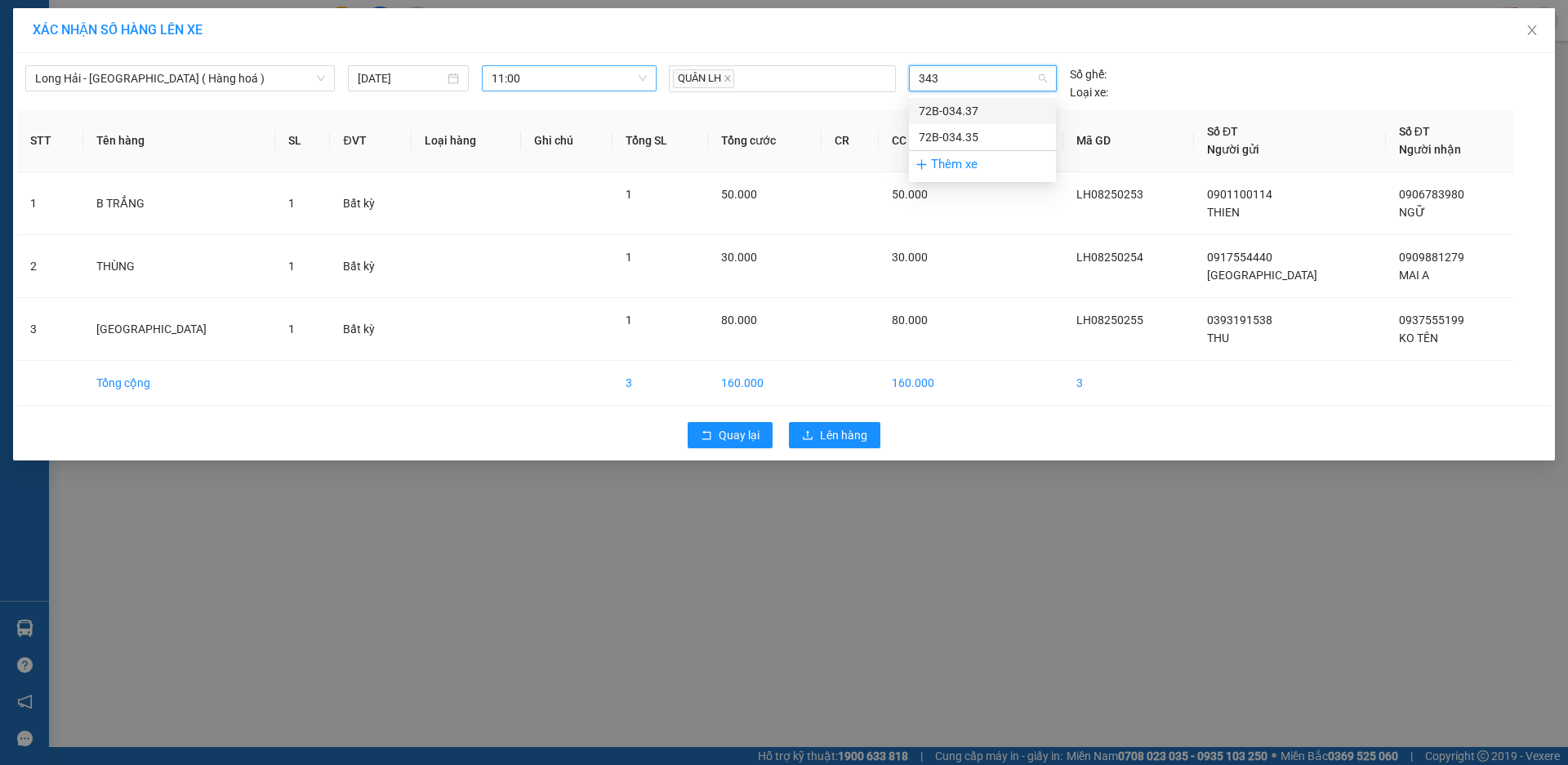
type input "3437"
click at [923, 108] on div "72B-034.37" at bounding box center [982, 111] width 127 height 18
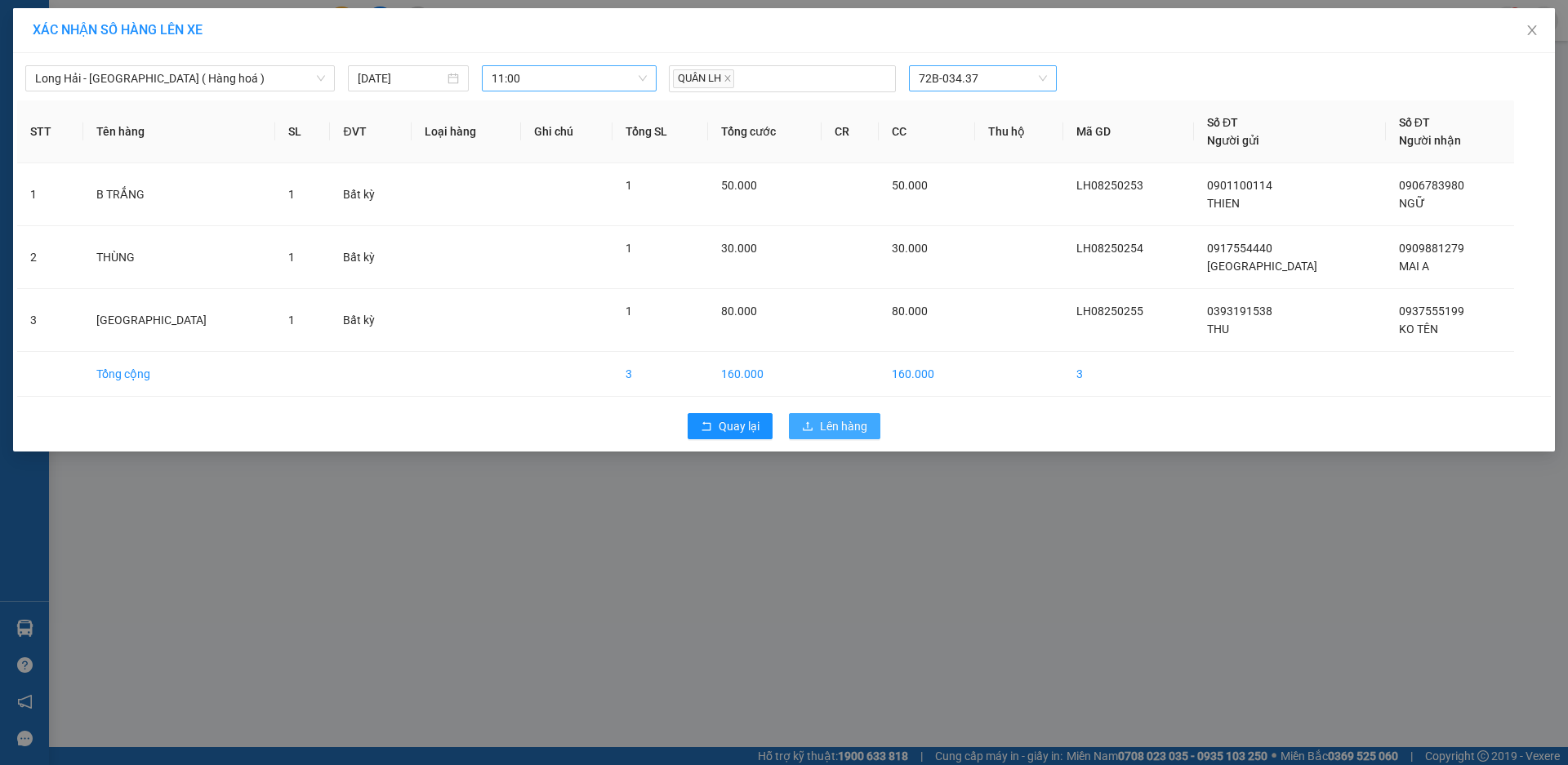
click at [837, 429] on span "Lên hàng" at bounding box center [843, 426] width 47 height 18
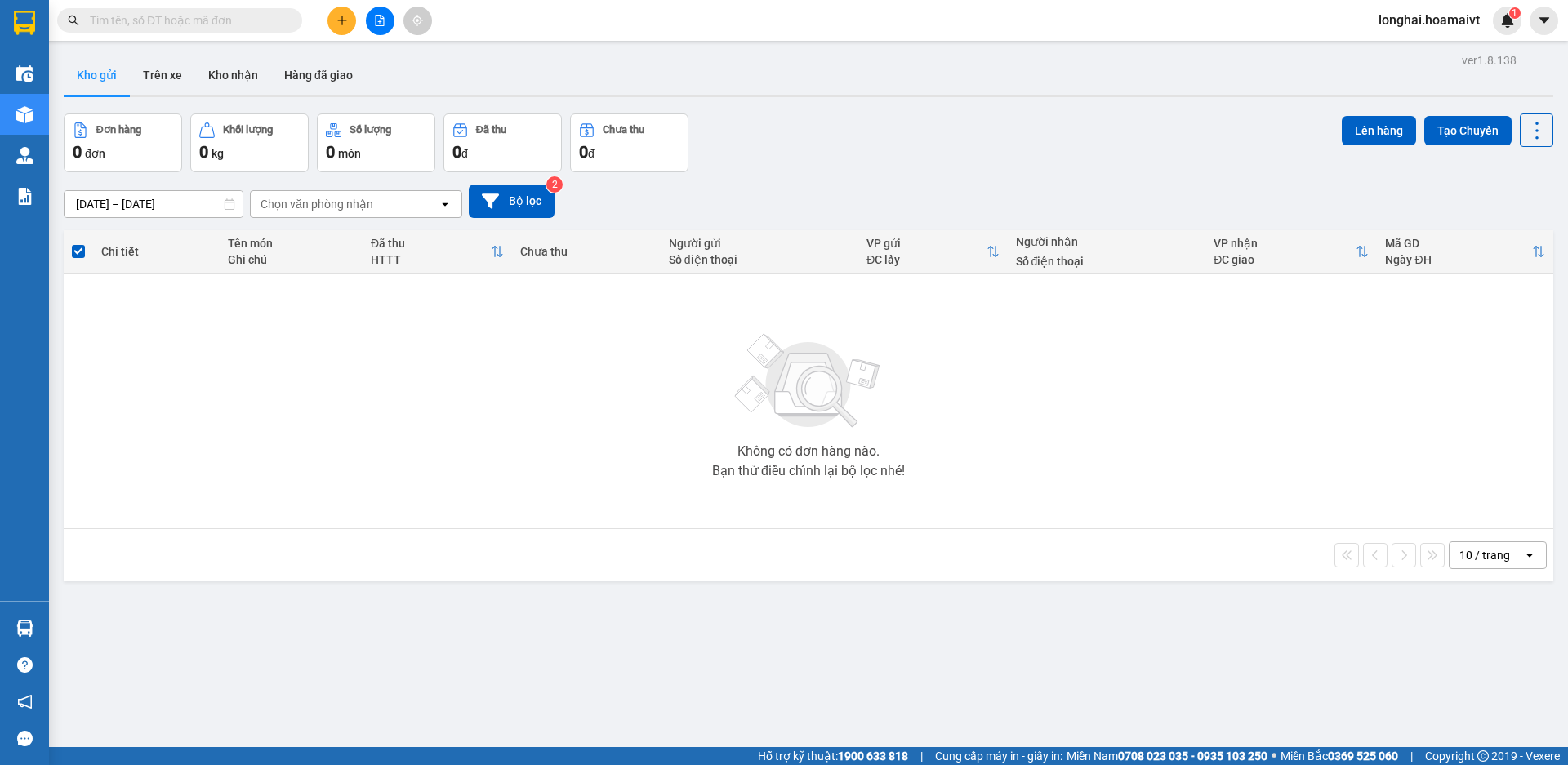
click at [227, 15] on input "text" at bounding box center [186, 20] width 193 height 18
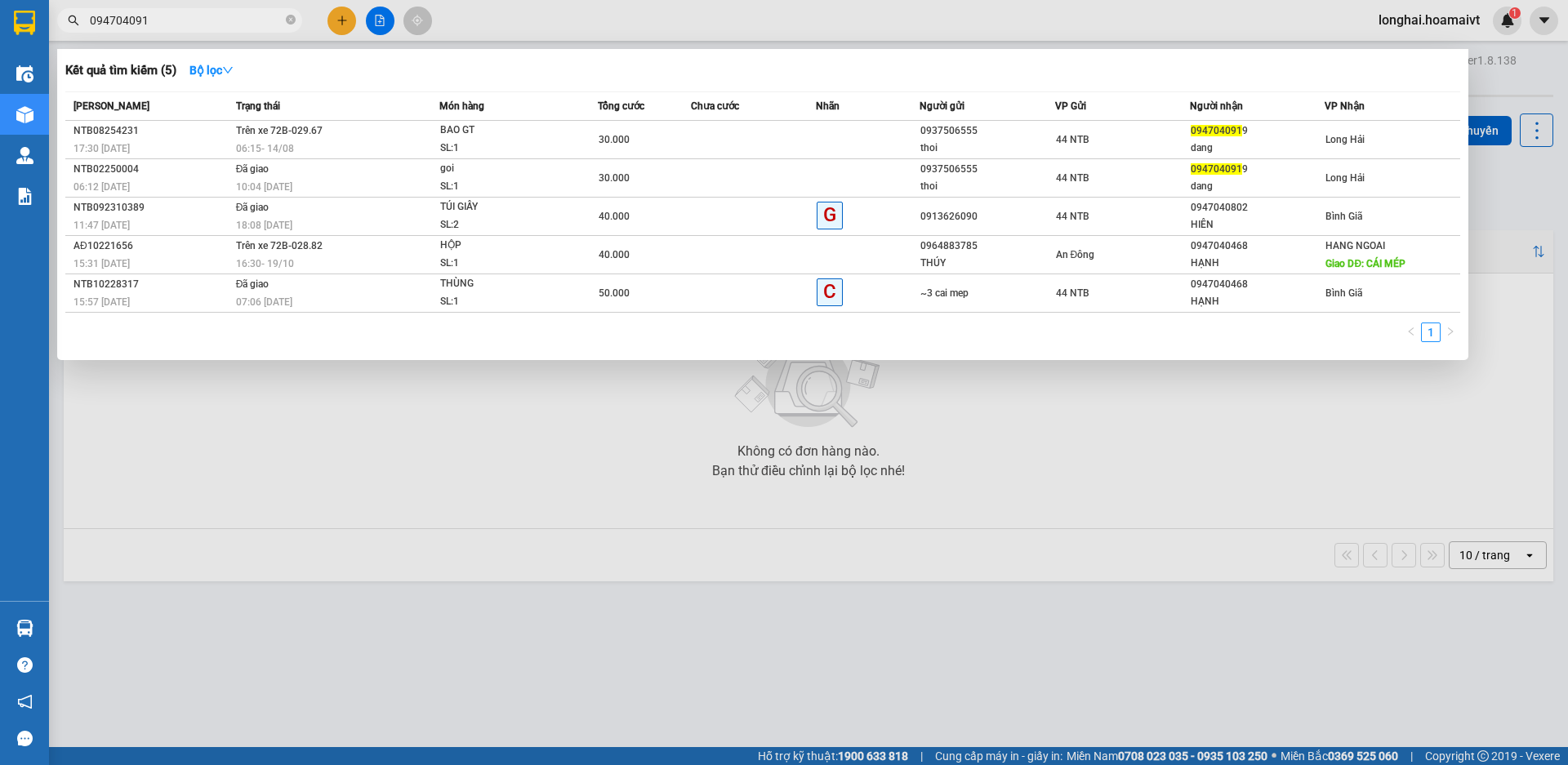
type input "0947040919"
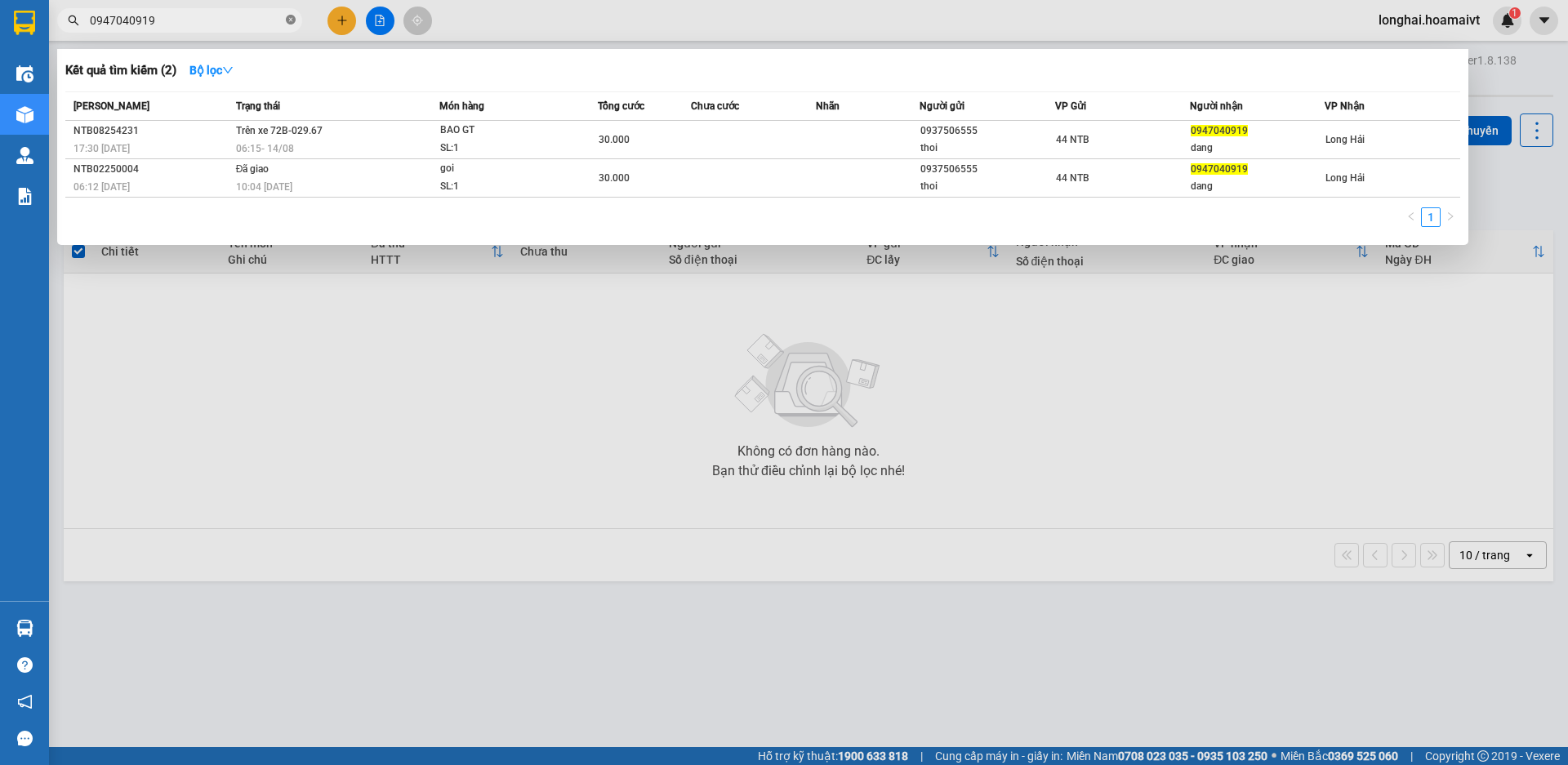
click at [289, 20] on icon "close-circle" at bounding box center [291, 20] width 10 height 10
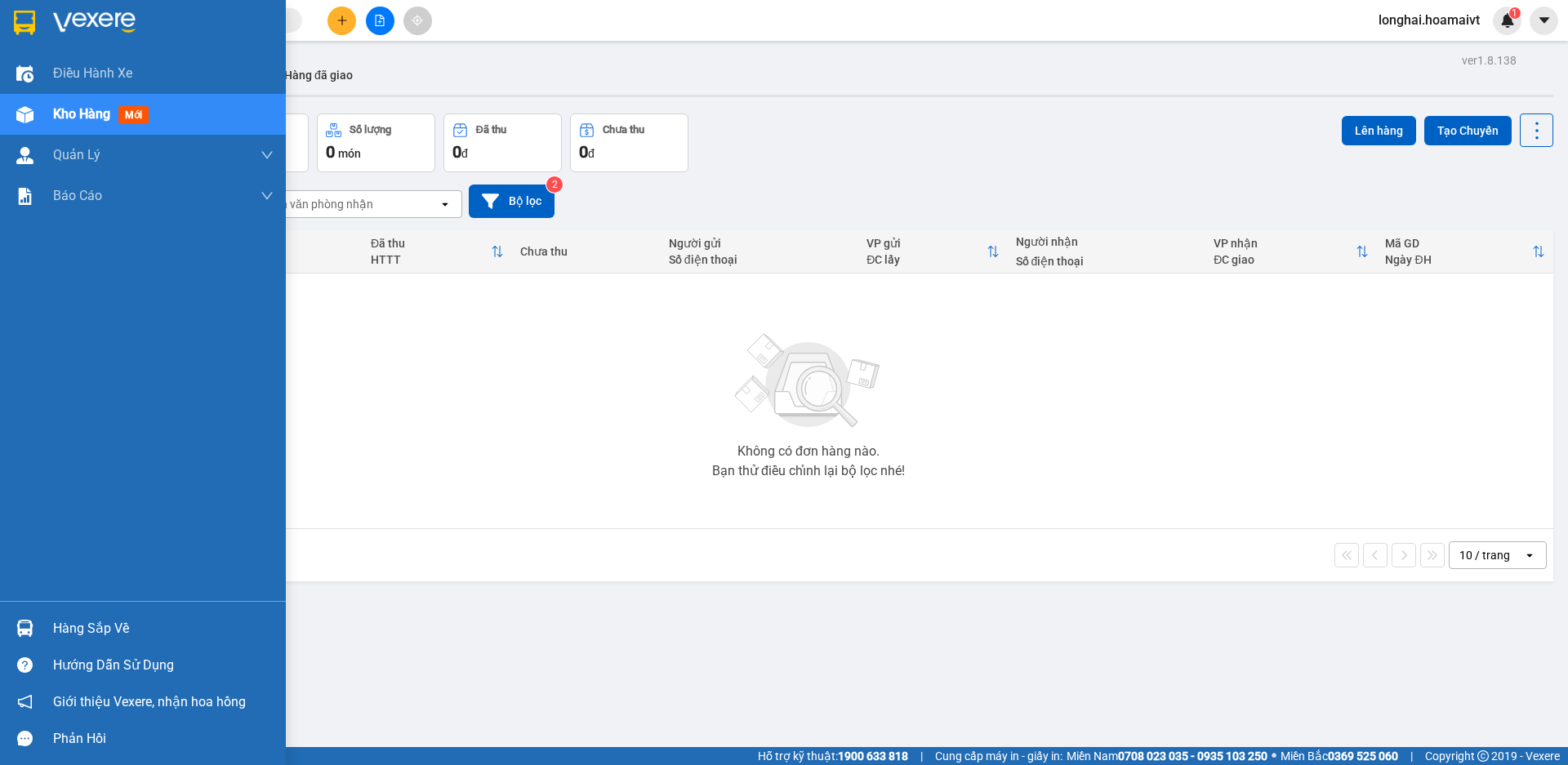
click at [89, 619] on div "Hàng sắp về" at bounding box center [163, 629] width 220 height 25
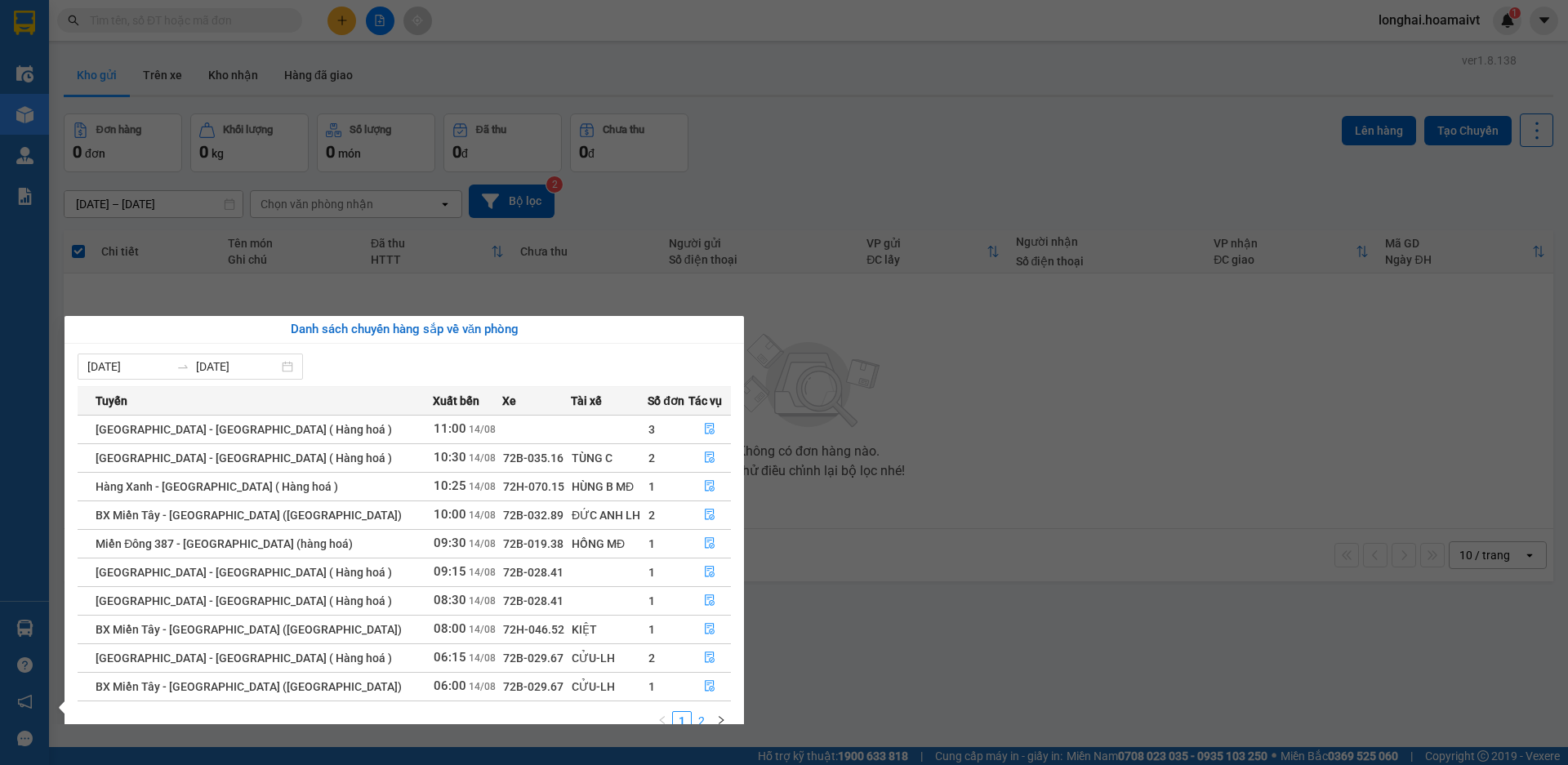
click at [704, 724] on link "2" at bounding box center [702, 721] width 18 height 18
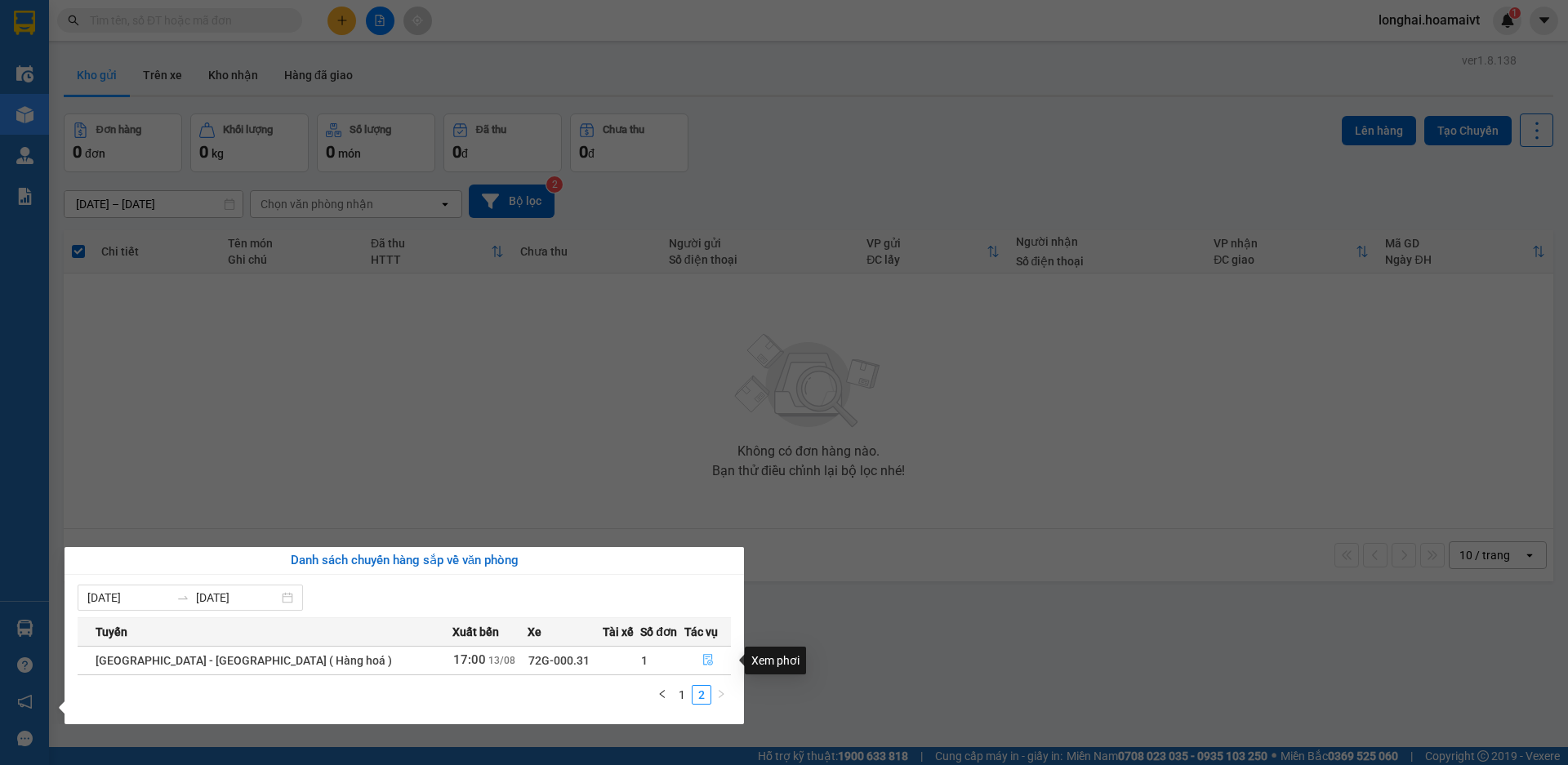
click at [703, 662] on icon "file-done" at bounding box center [708, 659] width 12 height 12
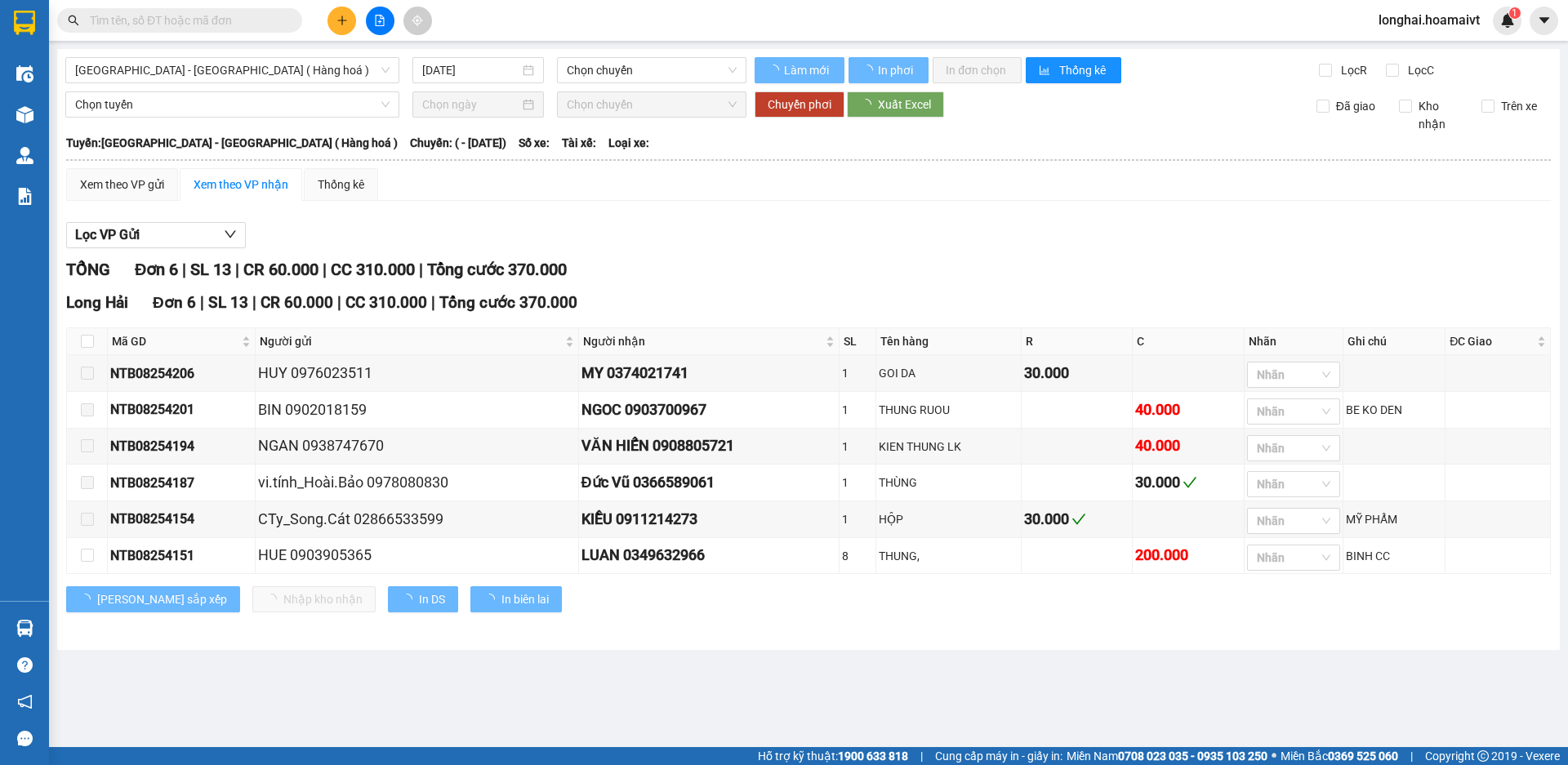
type input "[DATE]"
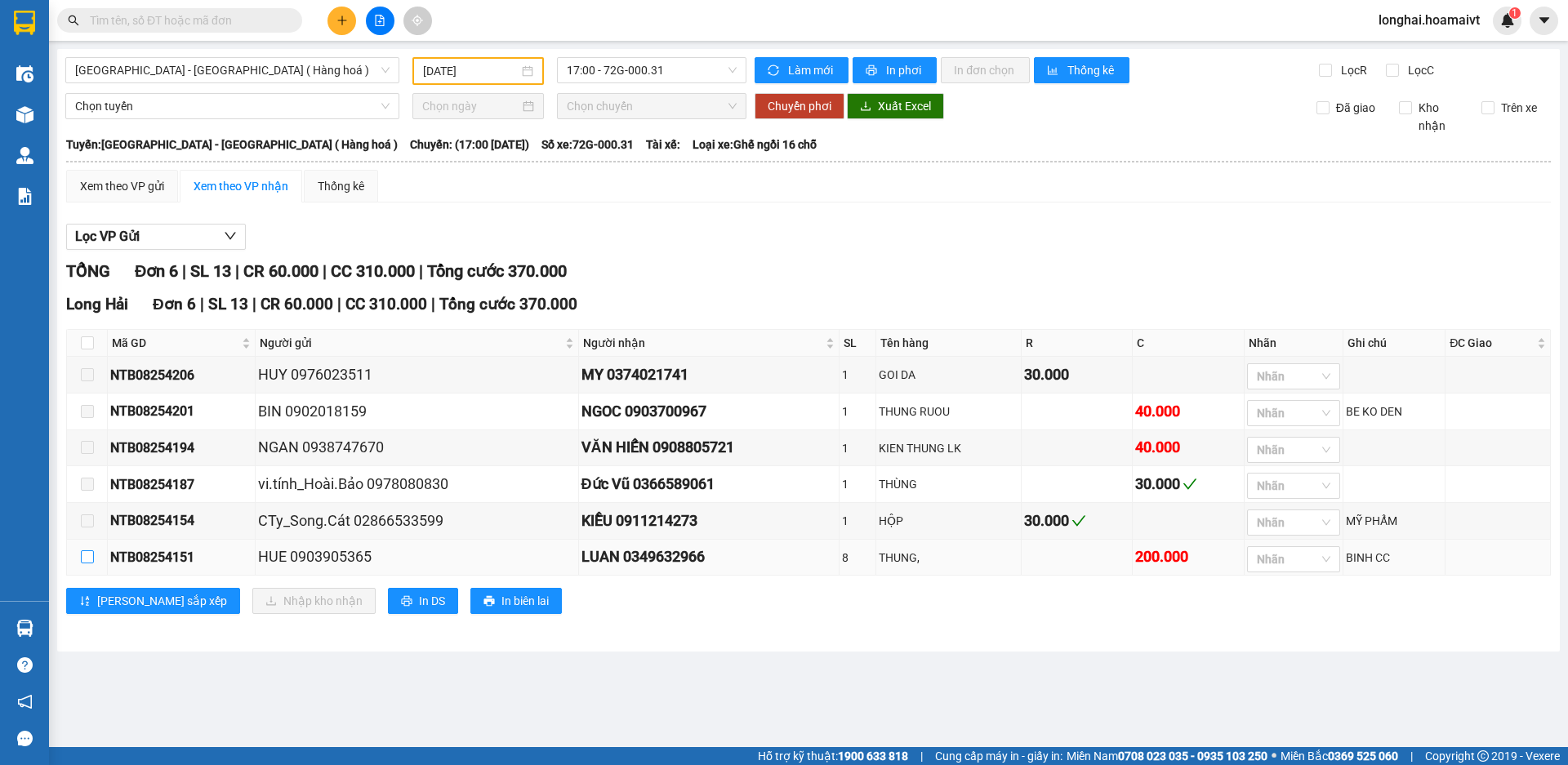
click at [86, 563] on input "checkbox" at bounding box center [87, 557] width 13 height 13
checkbox input "true"
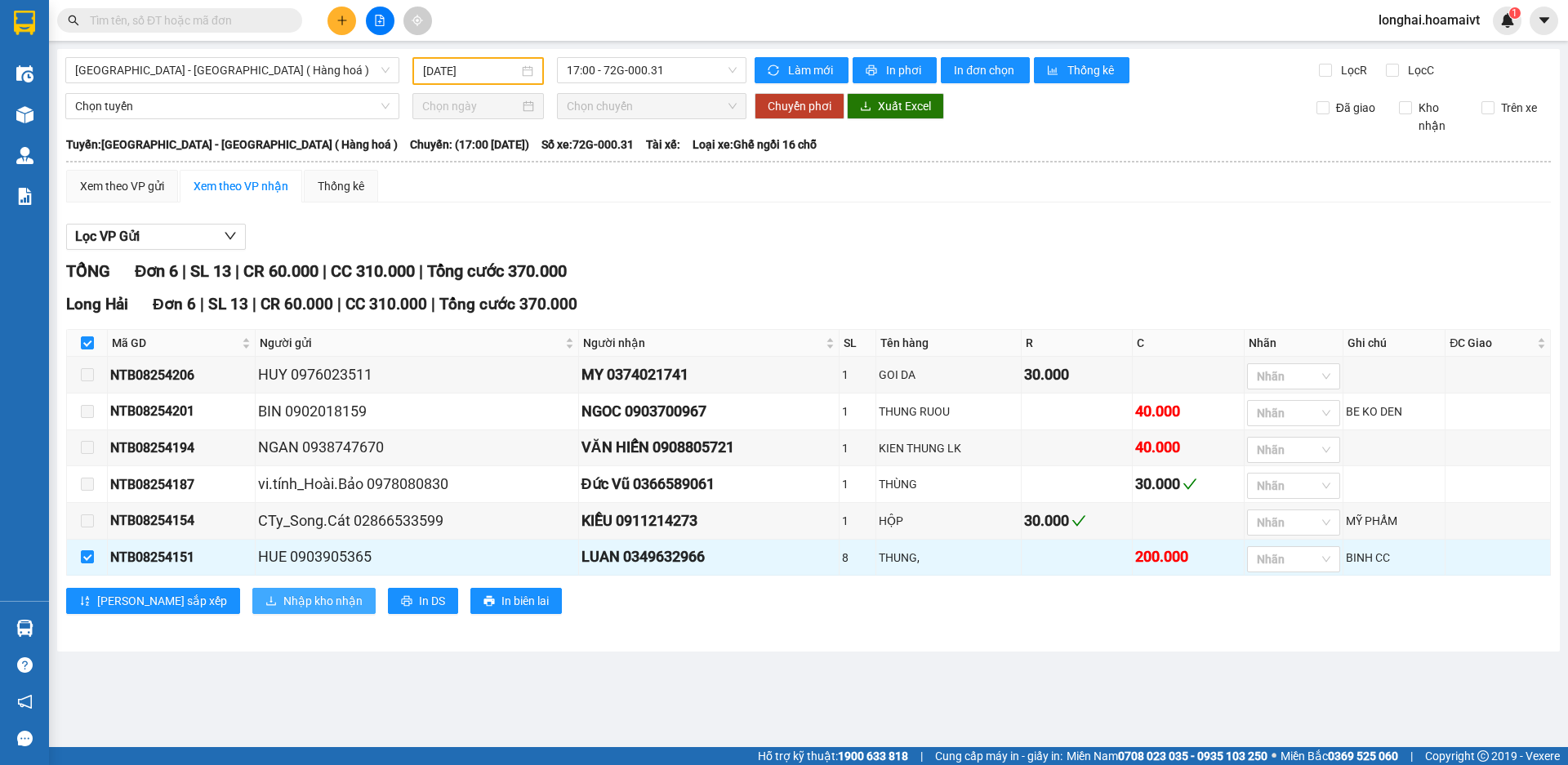
click at [286, 610] on span "Nhập kho nhận" at bounding box center [322, 602] width 79 height 18
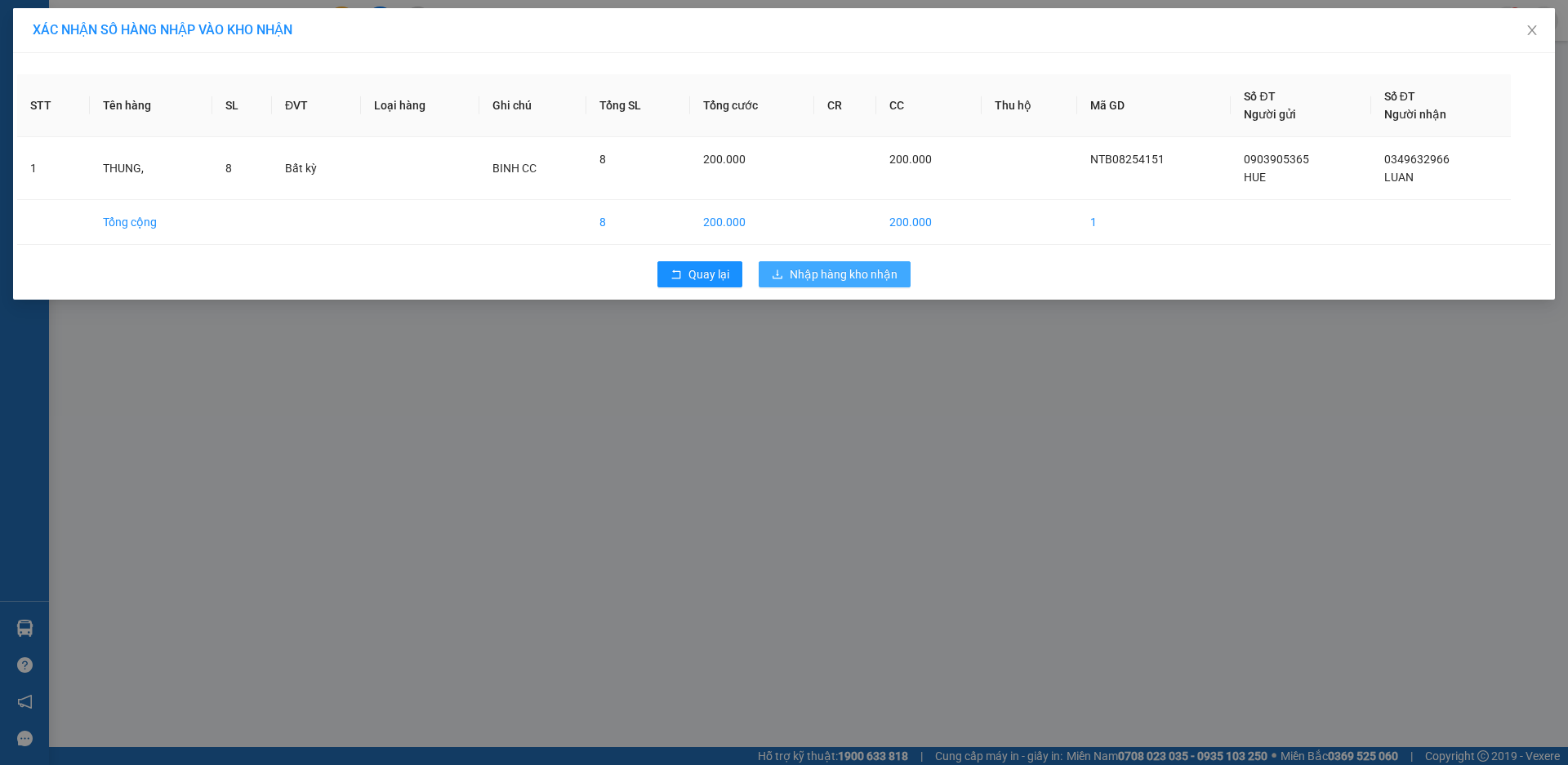
click at [820, 267] on span "Nhập hàng kho nhận" at bounding box center [843, 275] width 107 height 18
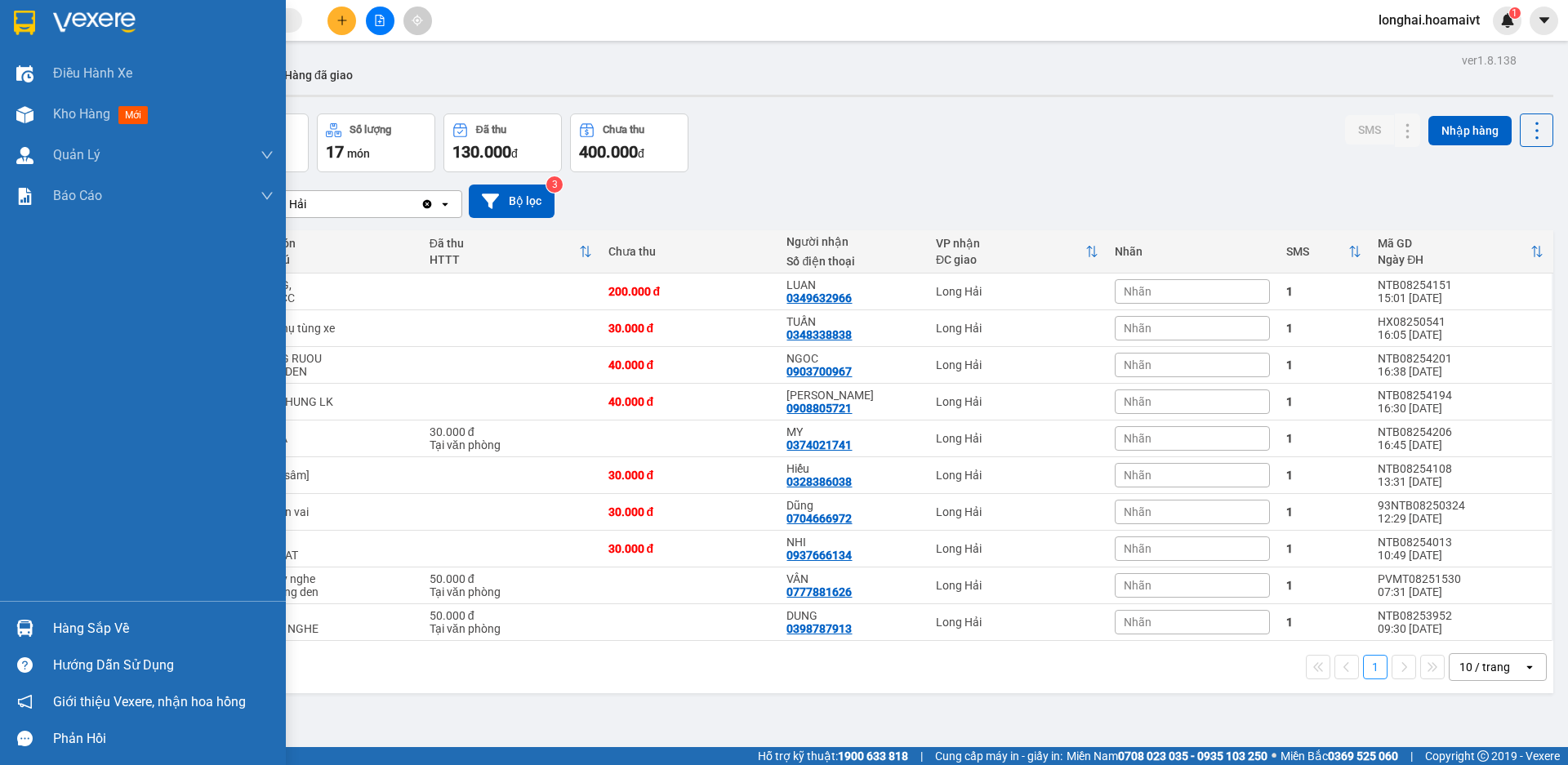
click at [60, 624] on div "Hàng sắp về" at bounding box center [163, 629] width 220 height 25
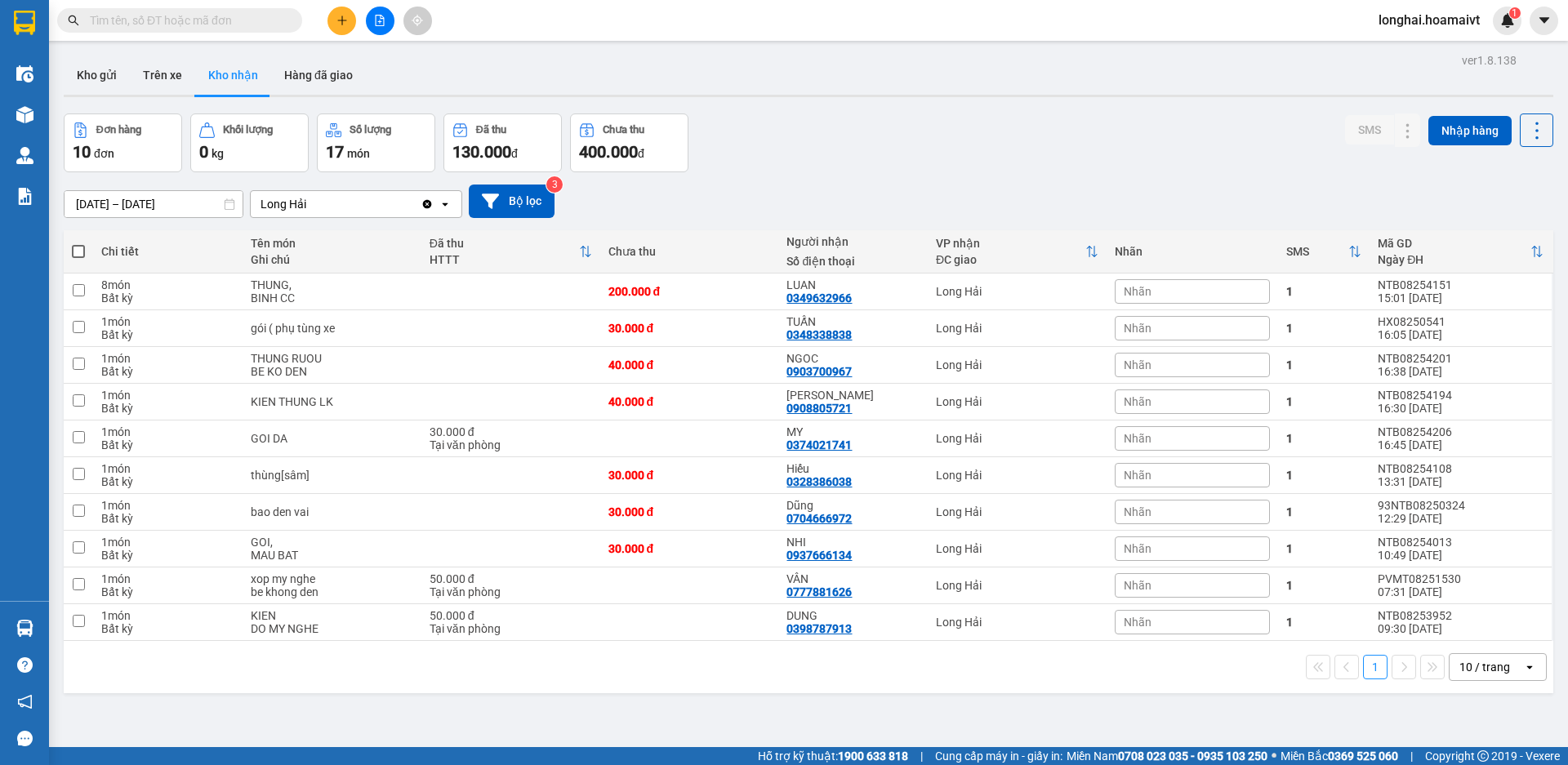
click at [790, 655] on section "Kết quả tìm kiếm ( 2 ) Bộ lọc Mã ĐH Trạng thái Món hàng Tổng cước Chưa cước Nhã…" at bounding box center [784, 382] width 1568 height 765
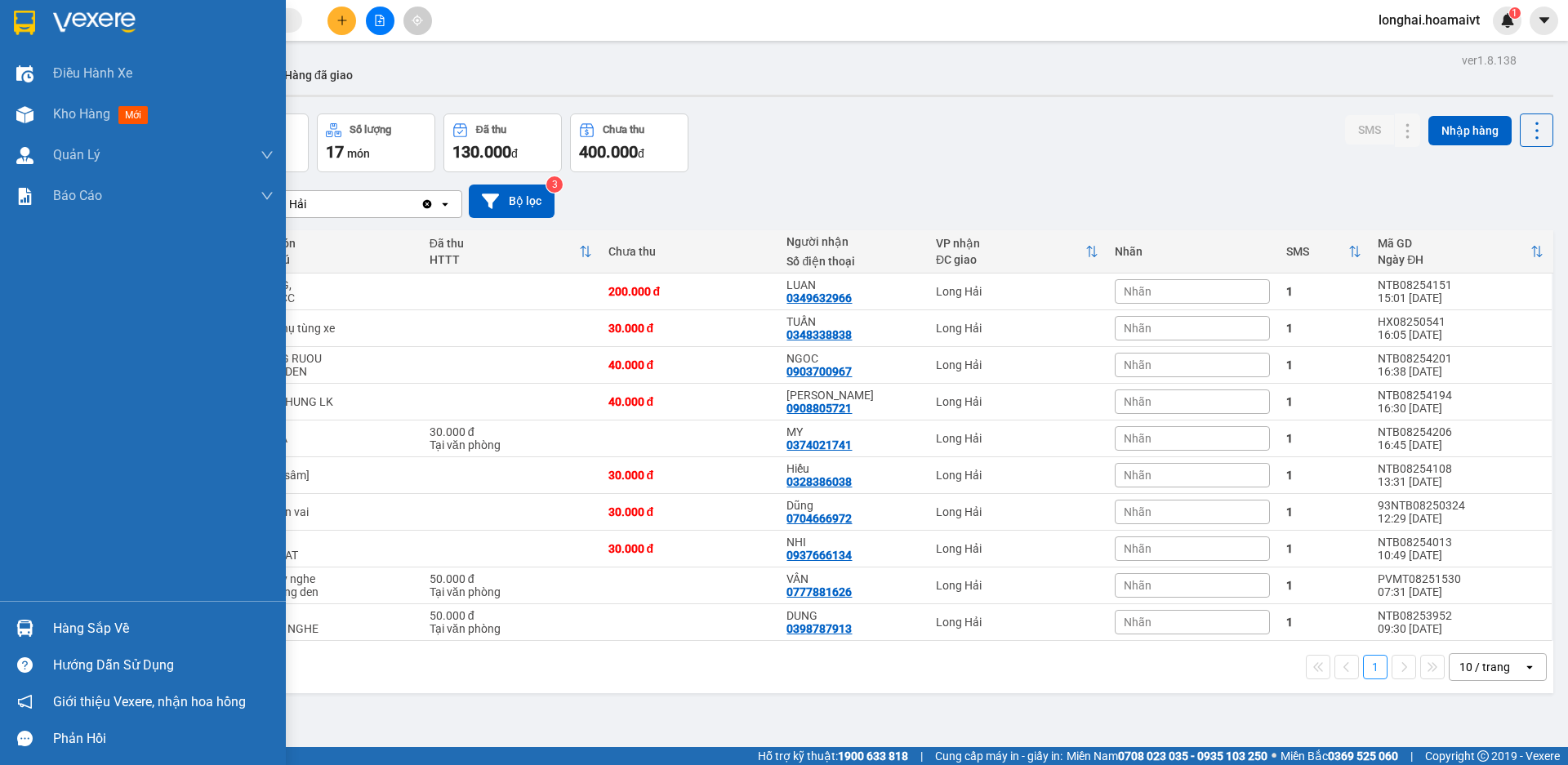
click at [85, 633] on div "Hàng sắp về" at bounding box center [163, 629] width 220 height 25
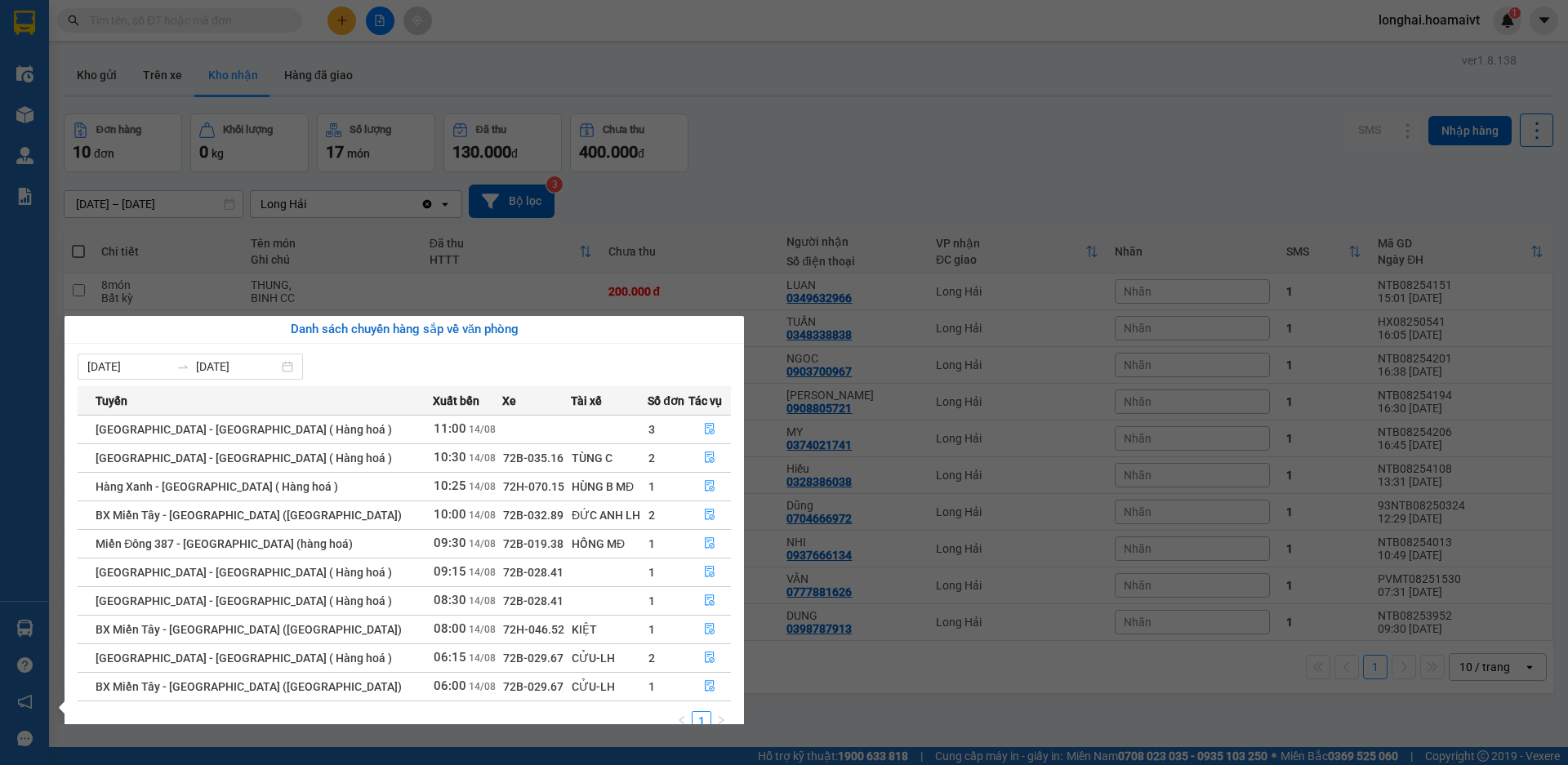
scroll to position [26, 0]
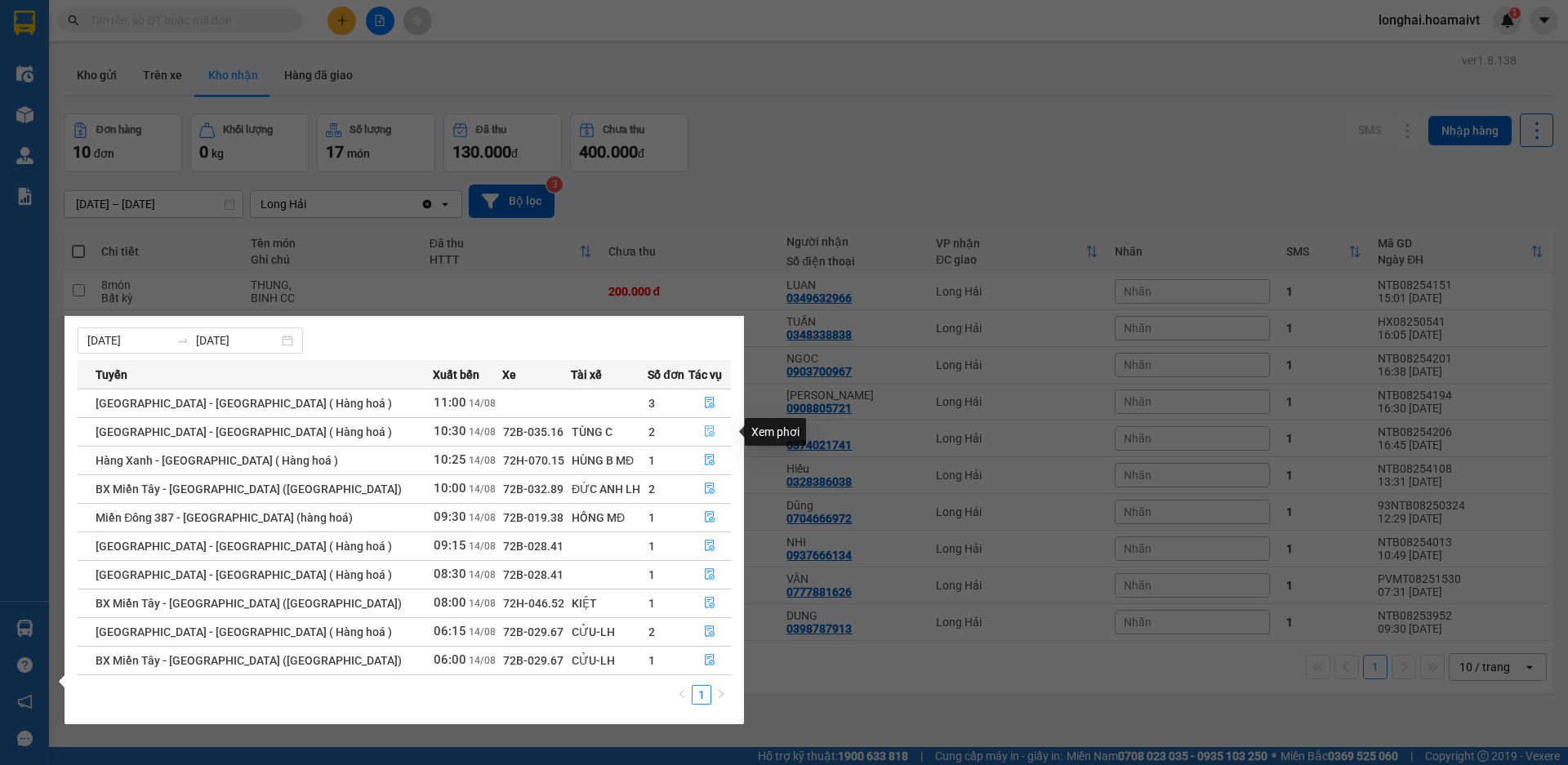
click at [704, 427] on icon "file-done" at bounding box center [709, 431] width 12 height 12
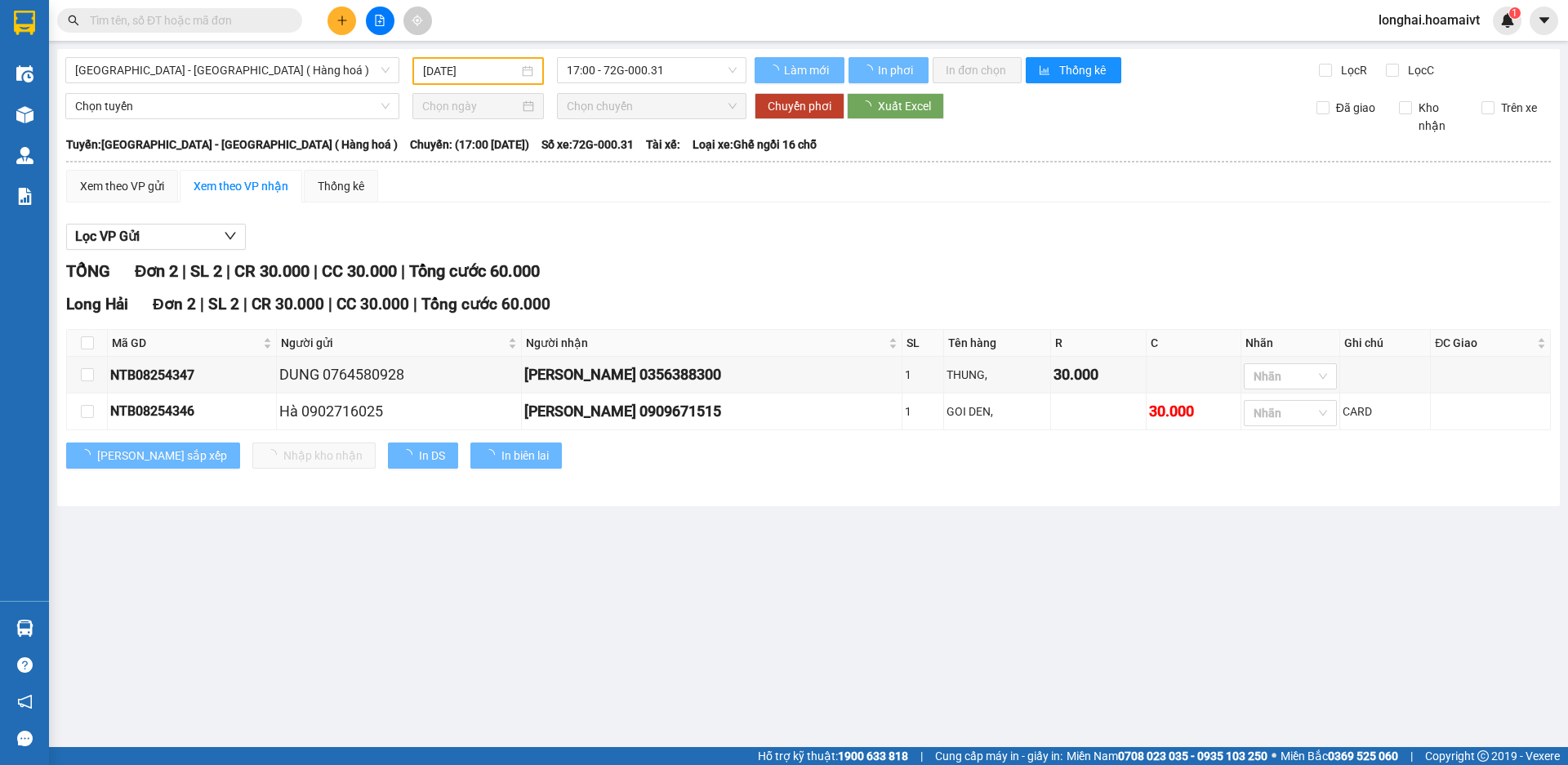
type input "[DATE]"
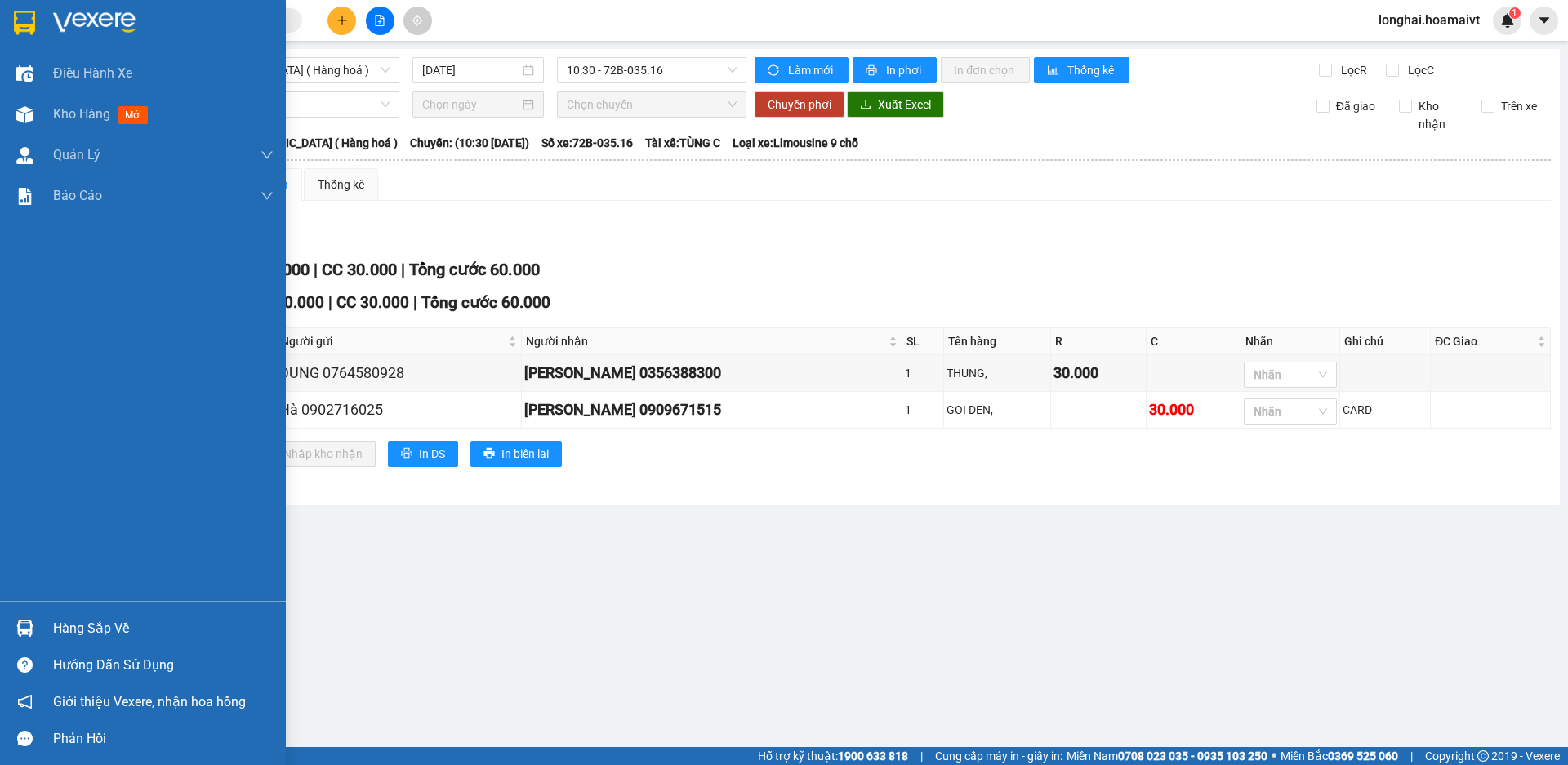
click at [48, 622] on div "Hàng sắp về" at bounding box center [143, 628] width 286 height 36
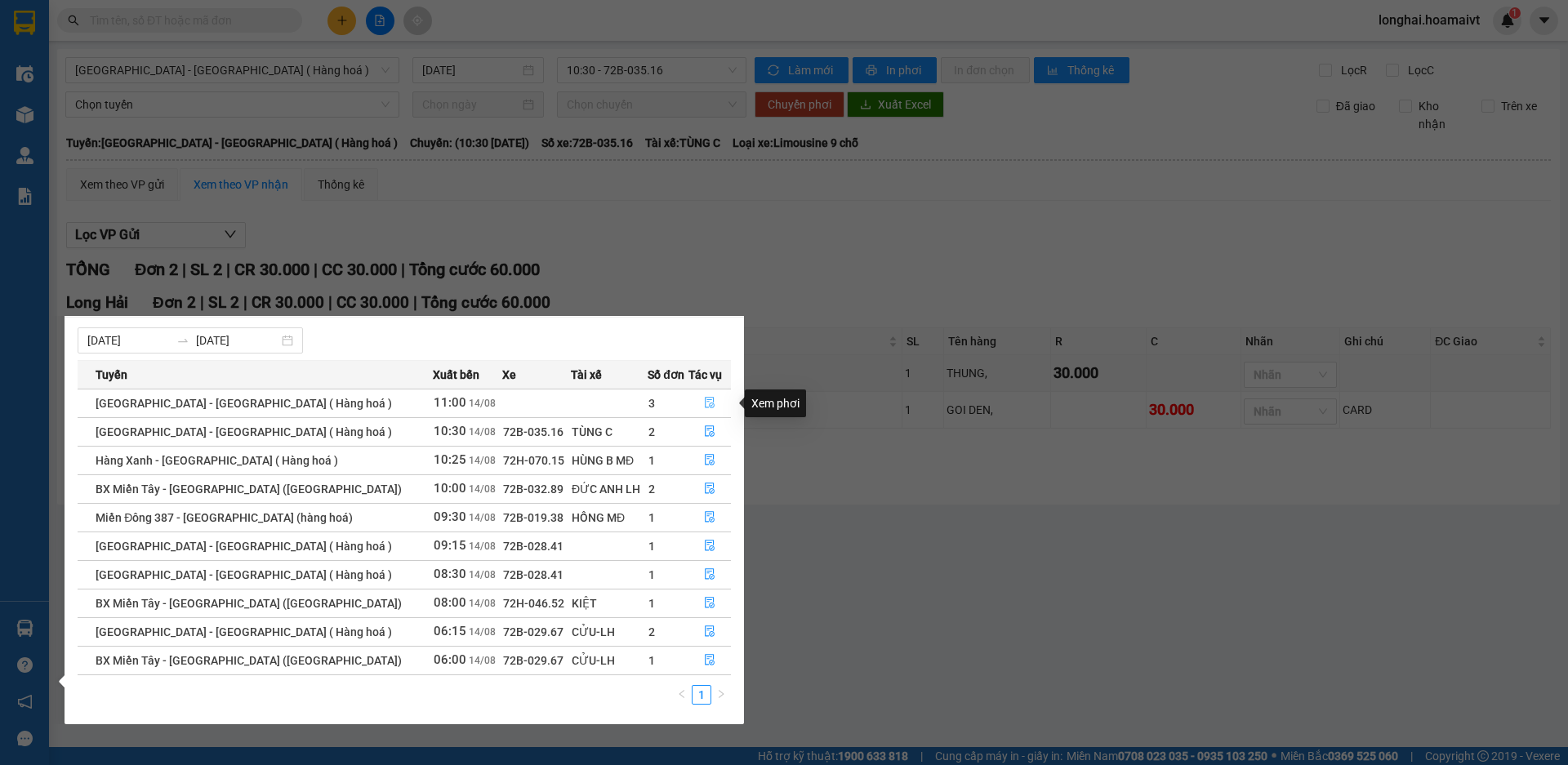
click at [711, 399] on icon "file-done" at bounding box center [709, 402] width 12 height 12
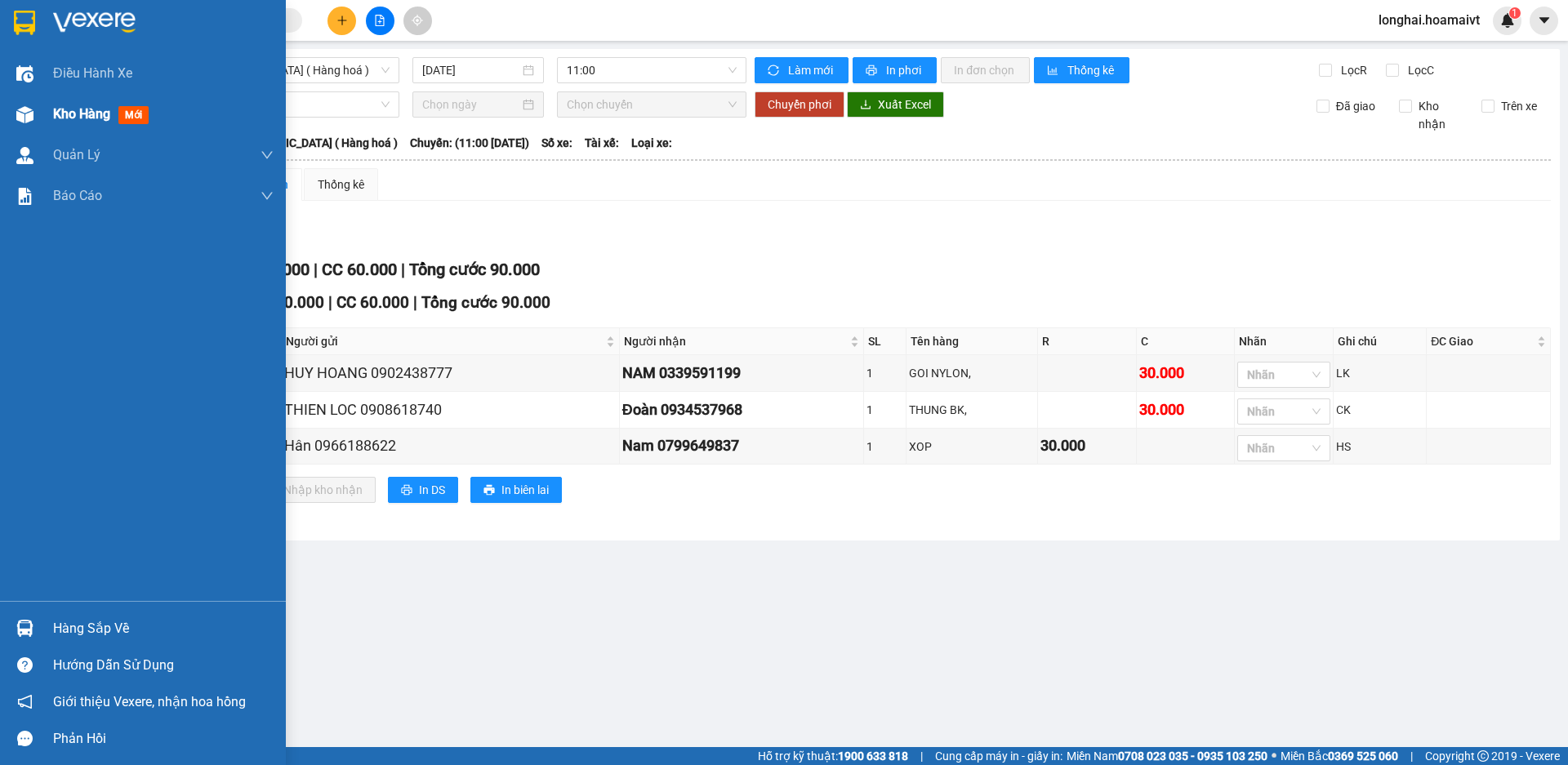
click at [64, 120] on span "Kho hàng" at bounding box center [82, 114] width 57 height 15
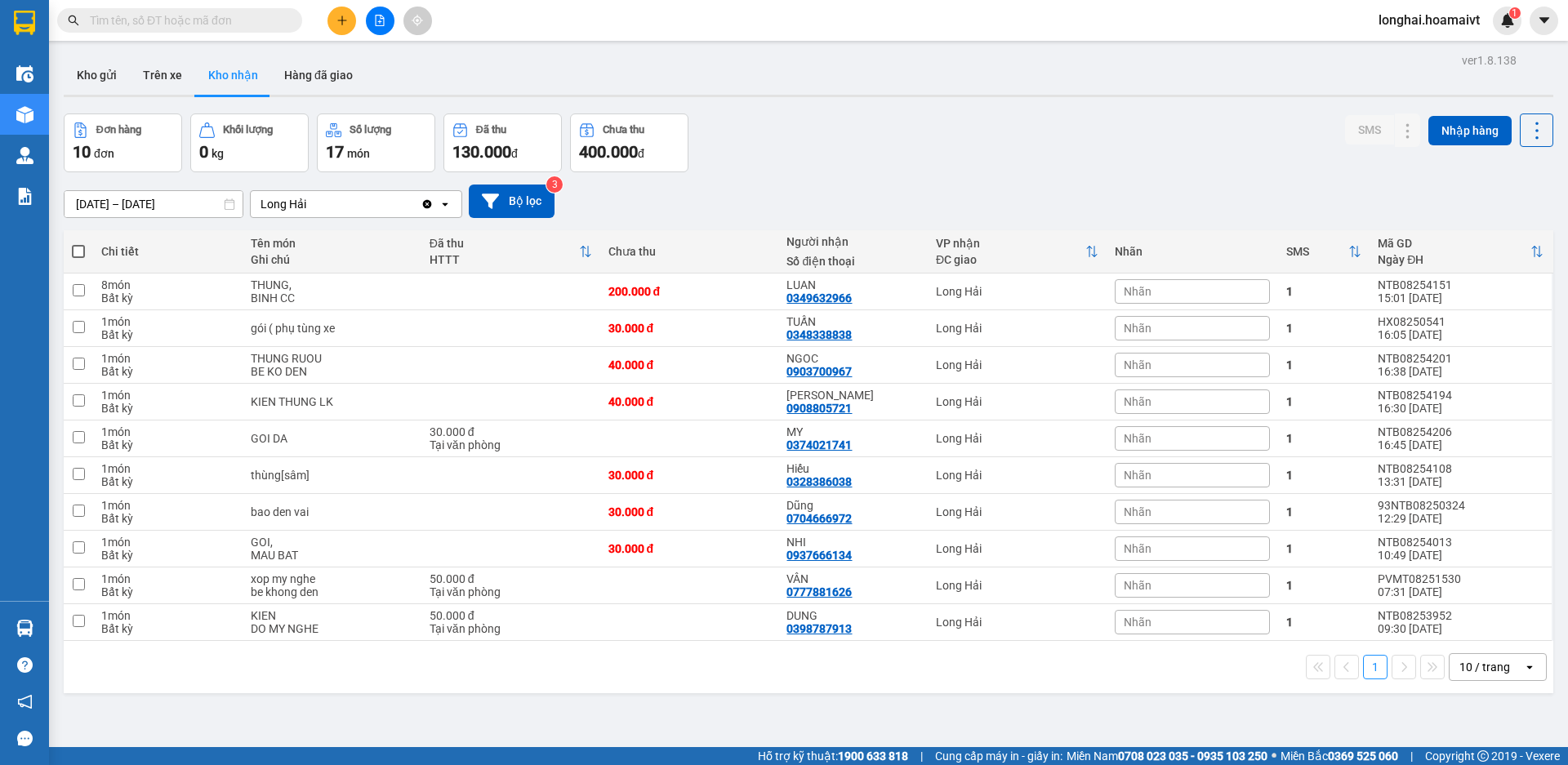
click at [211, 15] on input "text" at bounding box center [186, 20] width 193 height 18
click at [325, 10] on div at bounding box center [380, 20] width 123 height 28
click at [331, 23] on button at bounding box center [342, 20] width 28 height 28
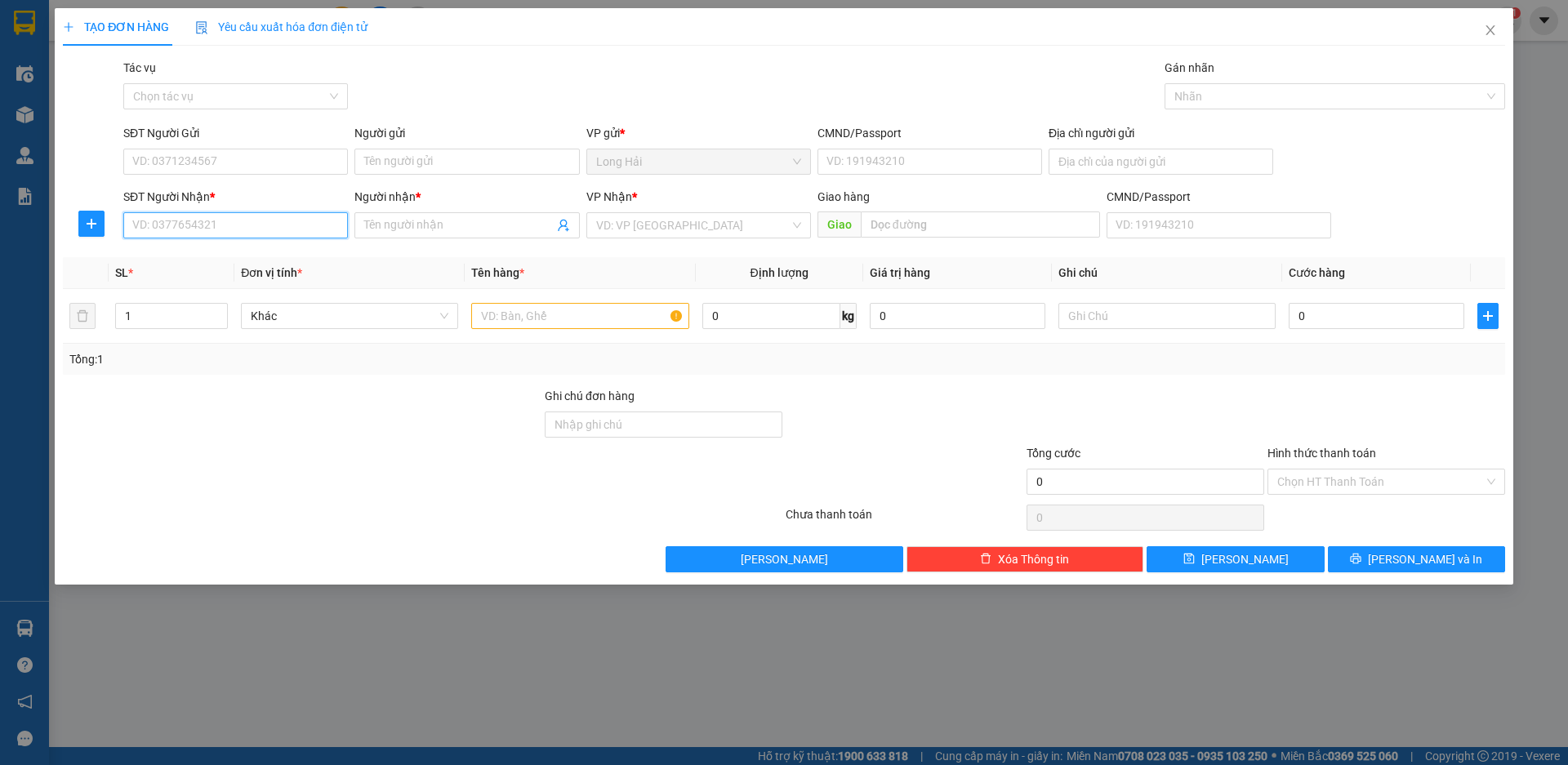
click at [200, 227] on input "SĐT Người Nhận *" at bounding box center [235, 225] width 225 height 26
type input "02822406"
click at [225, 262] on div "02822406240 - vivadent" at bounding box center [235, 258] width 205 height 18
type input "LONG HAI"
type input "02822406240"
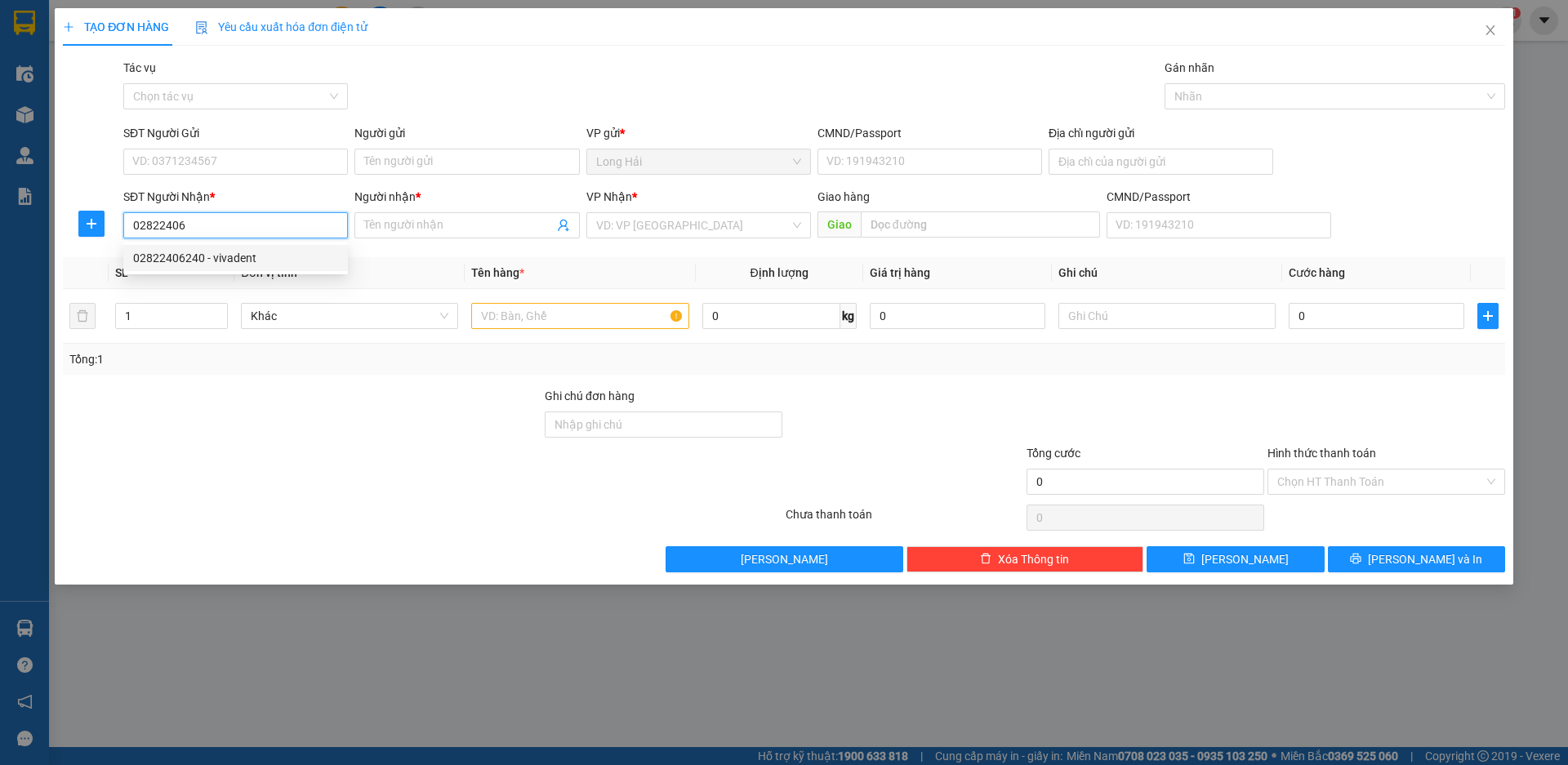
type input "vivadent"
type input "02822406240"
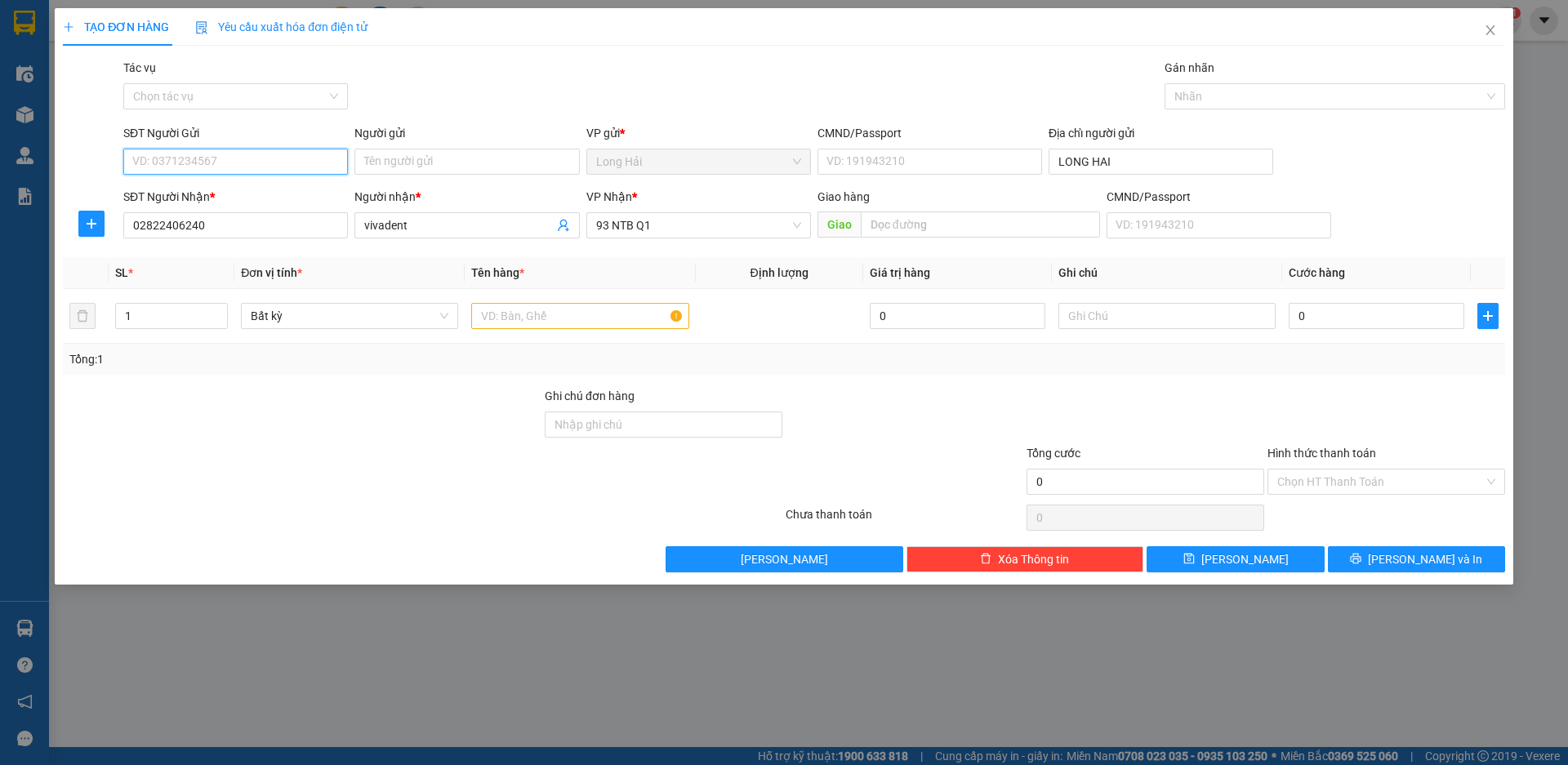
click at [238, 157] on input "SĐT Người Gửi" at bounding box center [235, 161] width 225 height 26
click at [246, 196] on div "0987003323 - NK THUAN PHAT" at bounding box center [235, 195] width 205 height 18
type input "0987003323"
type input "NK THUAN PHAT"
type input "077098002622"
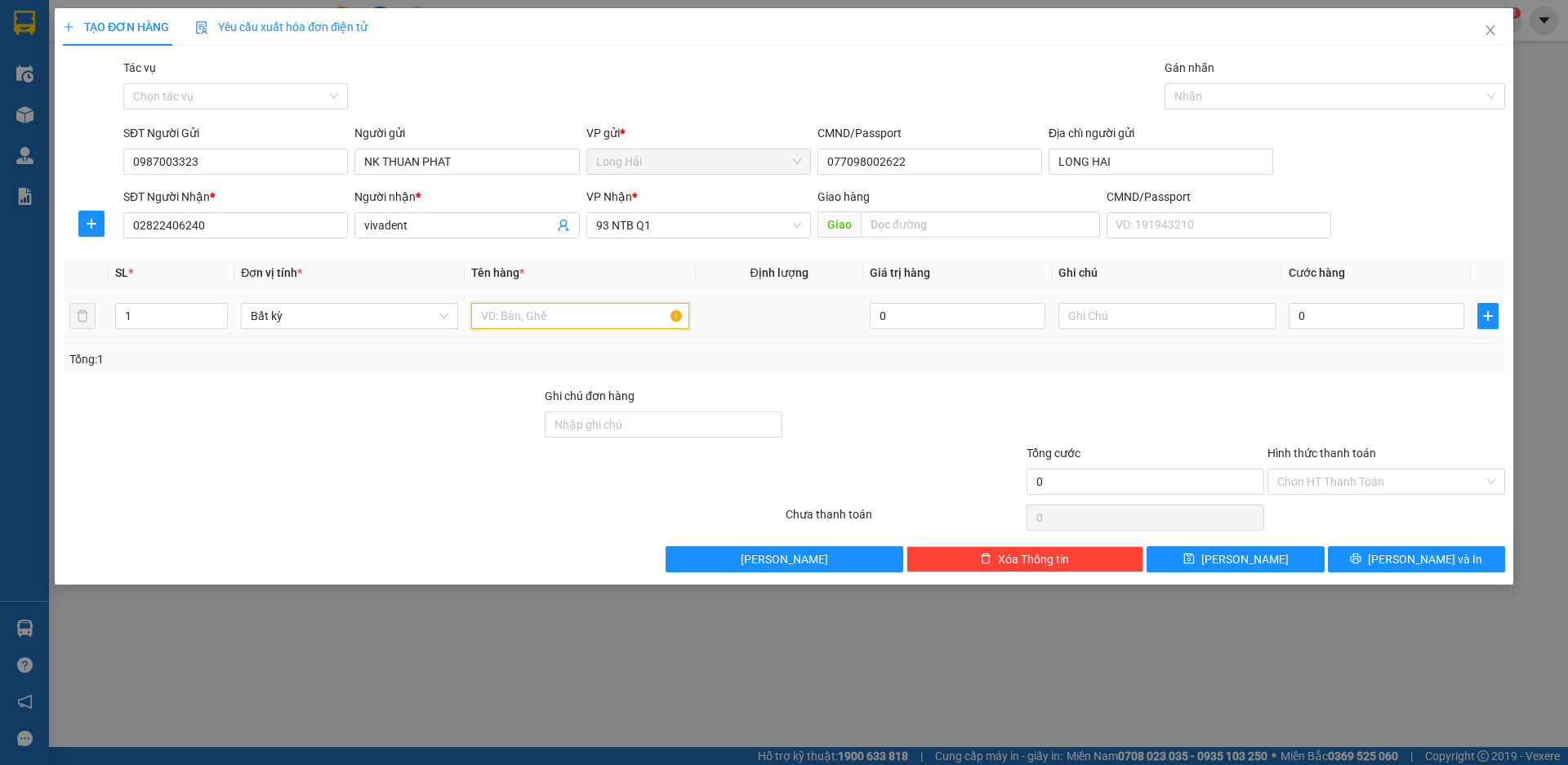
click at [513, 314] on input "text" at bounding box center [579, 315] width 218 height 26
type input "HỘP R"
click at [1397, 321] on input "0" at bounding box center [1377, 315] width 176 height 26
type input "3"
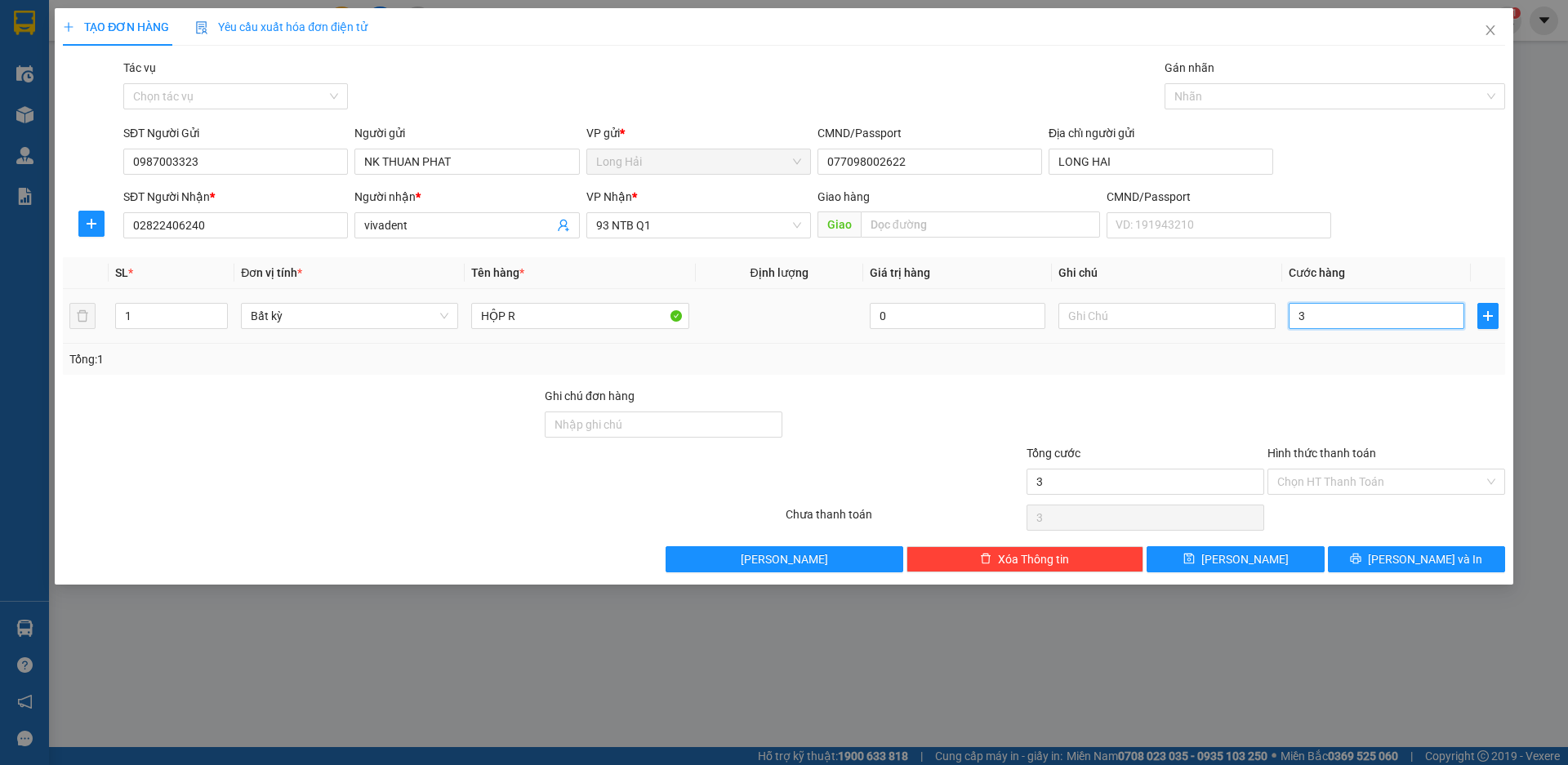
type input "3"
type input "30"
click at [1311, 494] on div "Chọn HT Thanh Toán" at bounding box center [1387, 482] width 238 height 26
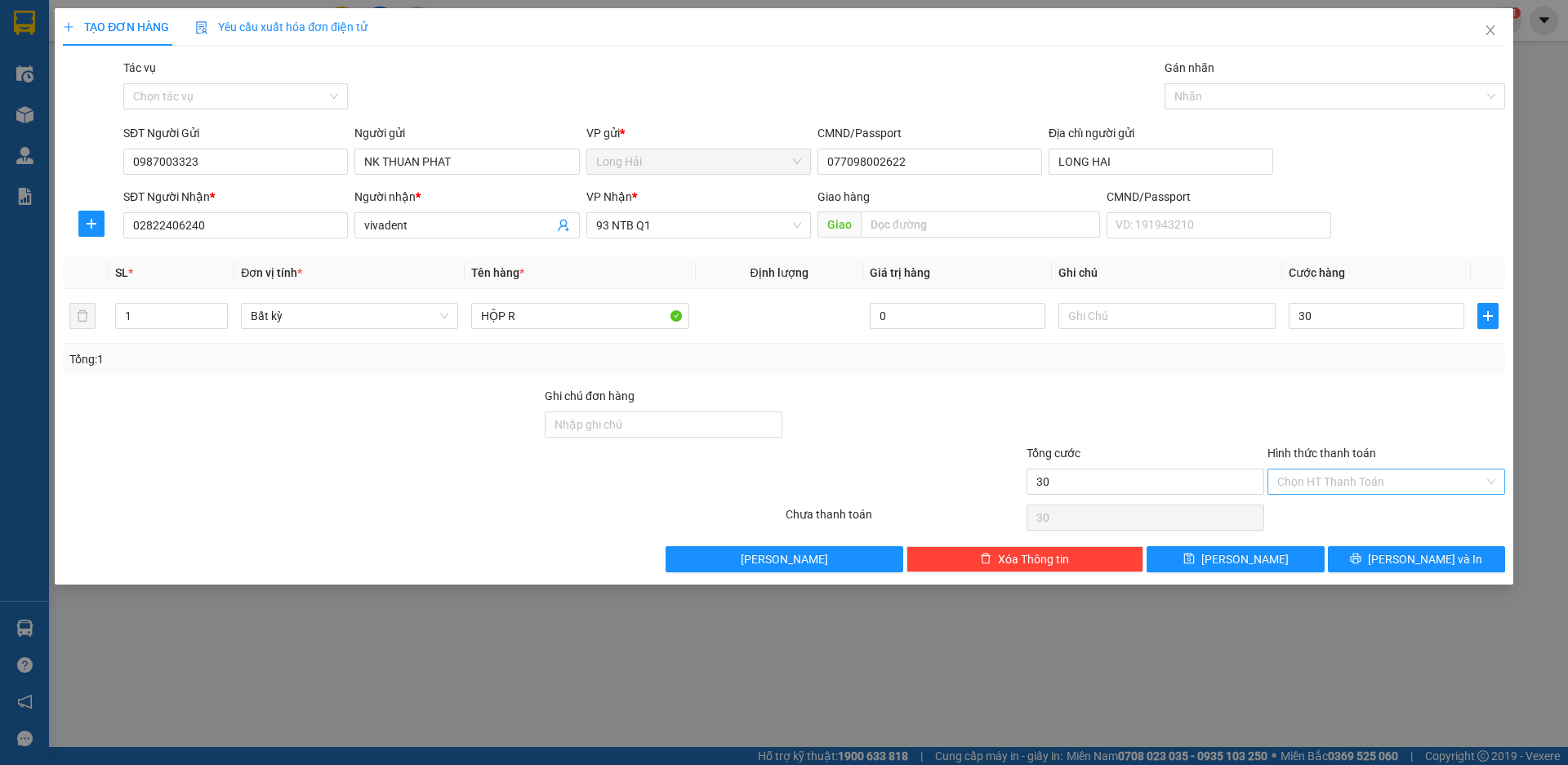
type input "30.000"
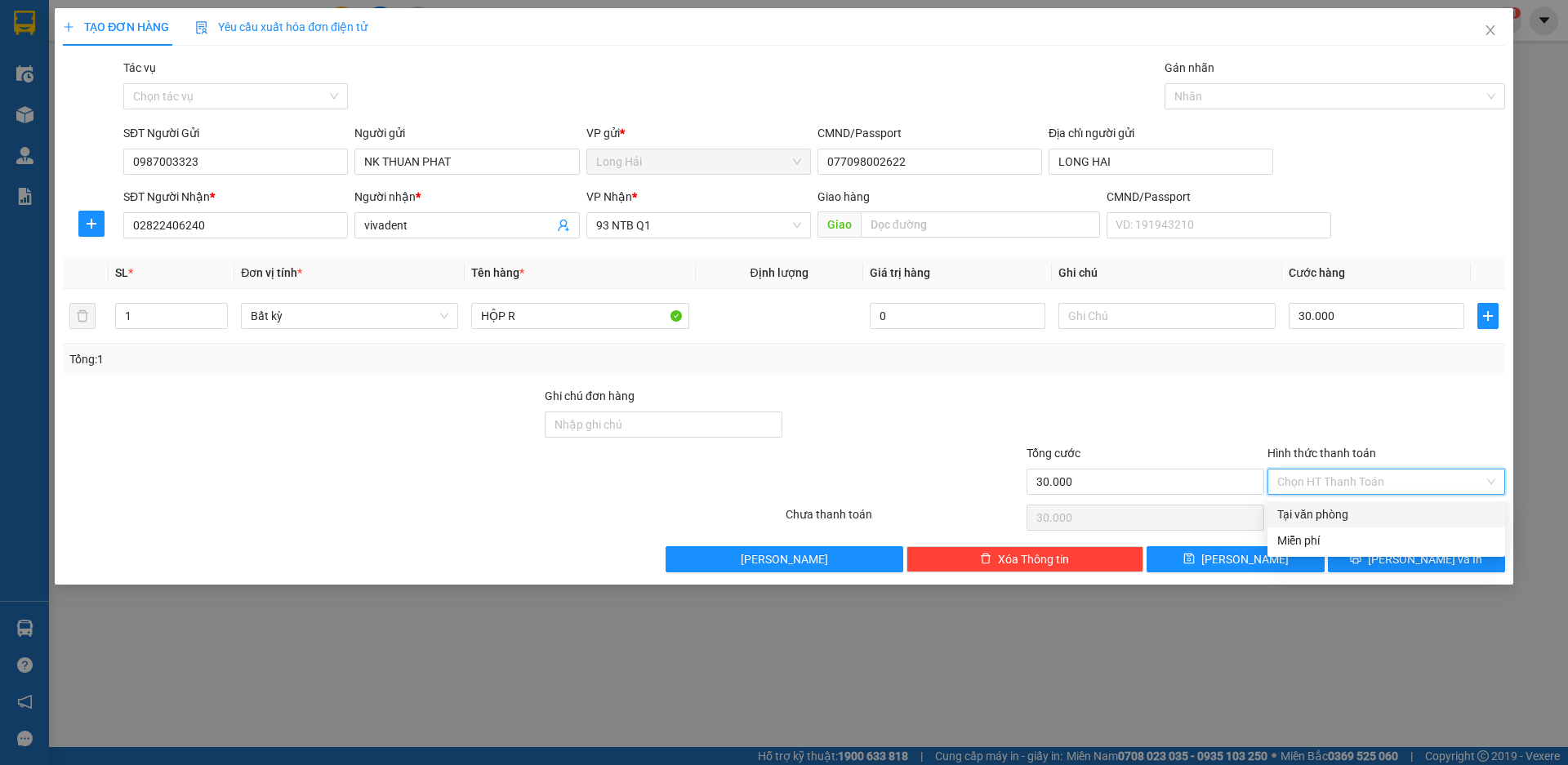
click at [1311, 514] on div "Tại văn phòng" at bounding box center [1386, 514] width 218 height 18
type input "0"
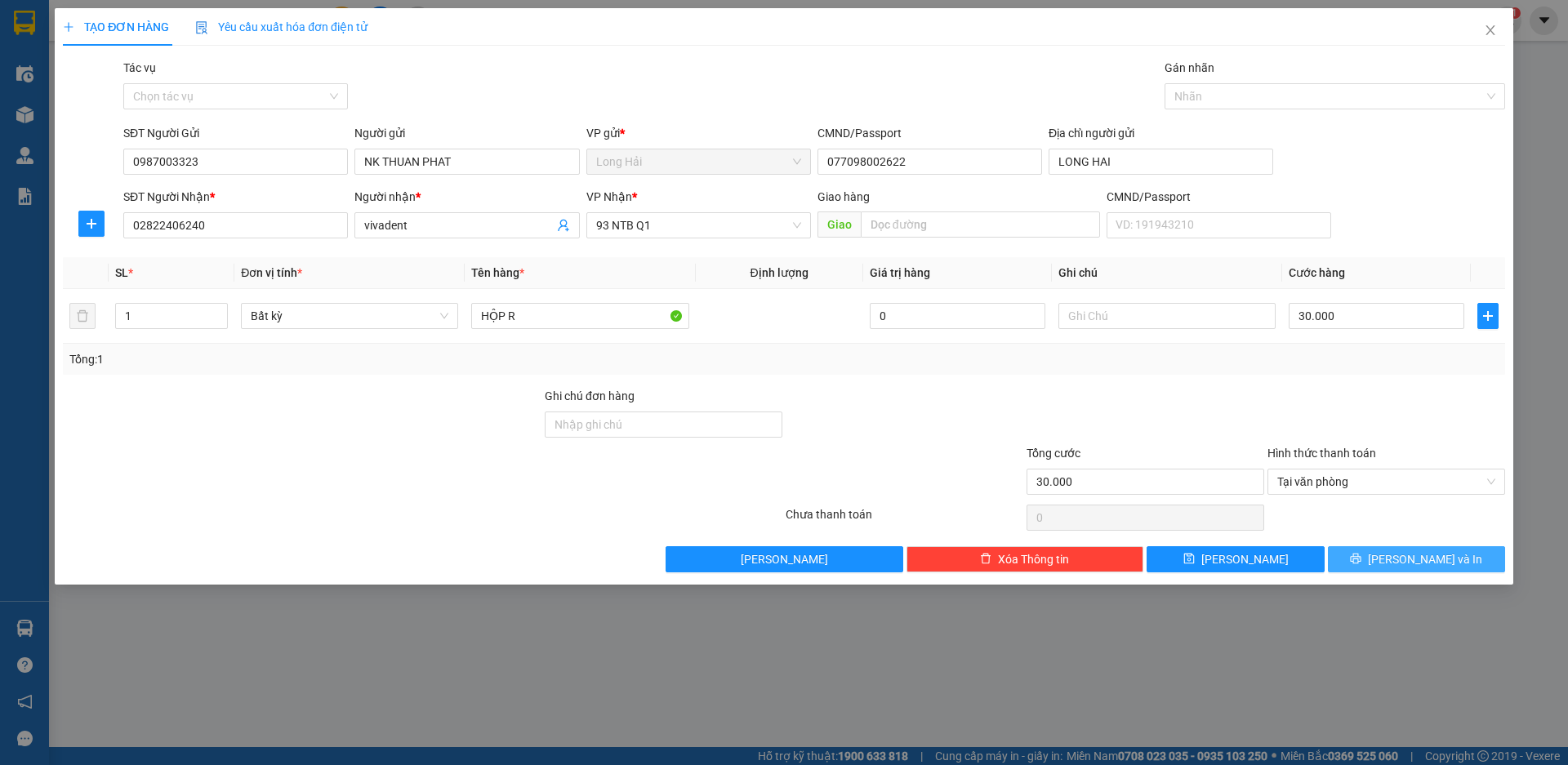
click at [1379, 563] on button "[PERSON_NAME] và In" at bounding box center [1417, 559] width 178 height 26
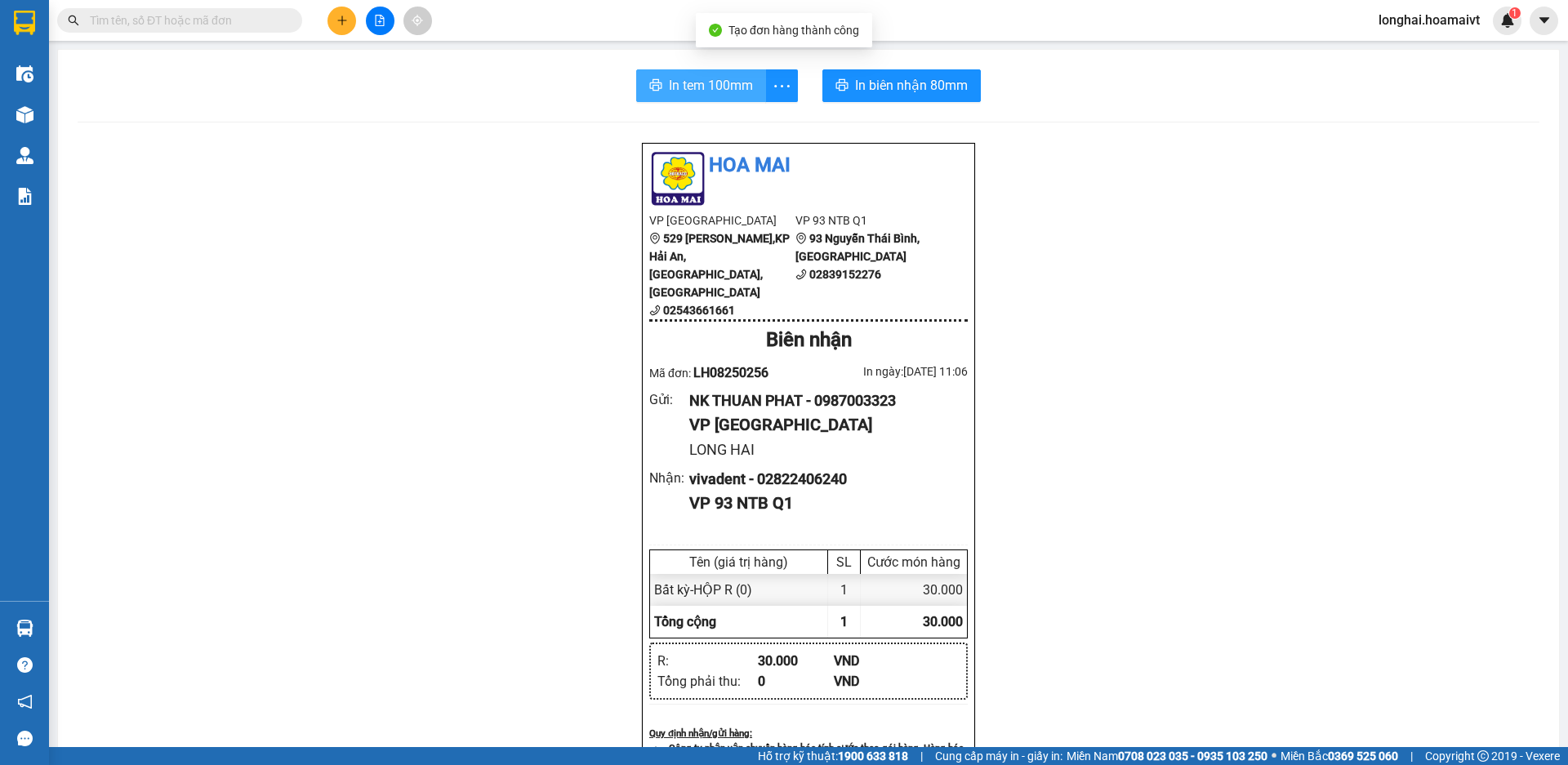
click at [684, 79] on span "In tem 100mm" at bounding box center [711, 85] width 84 height 20
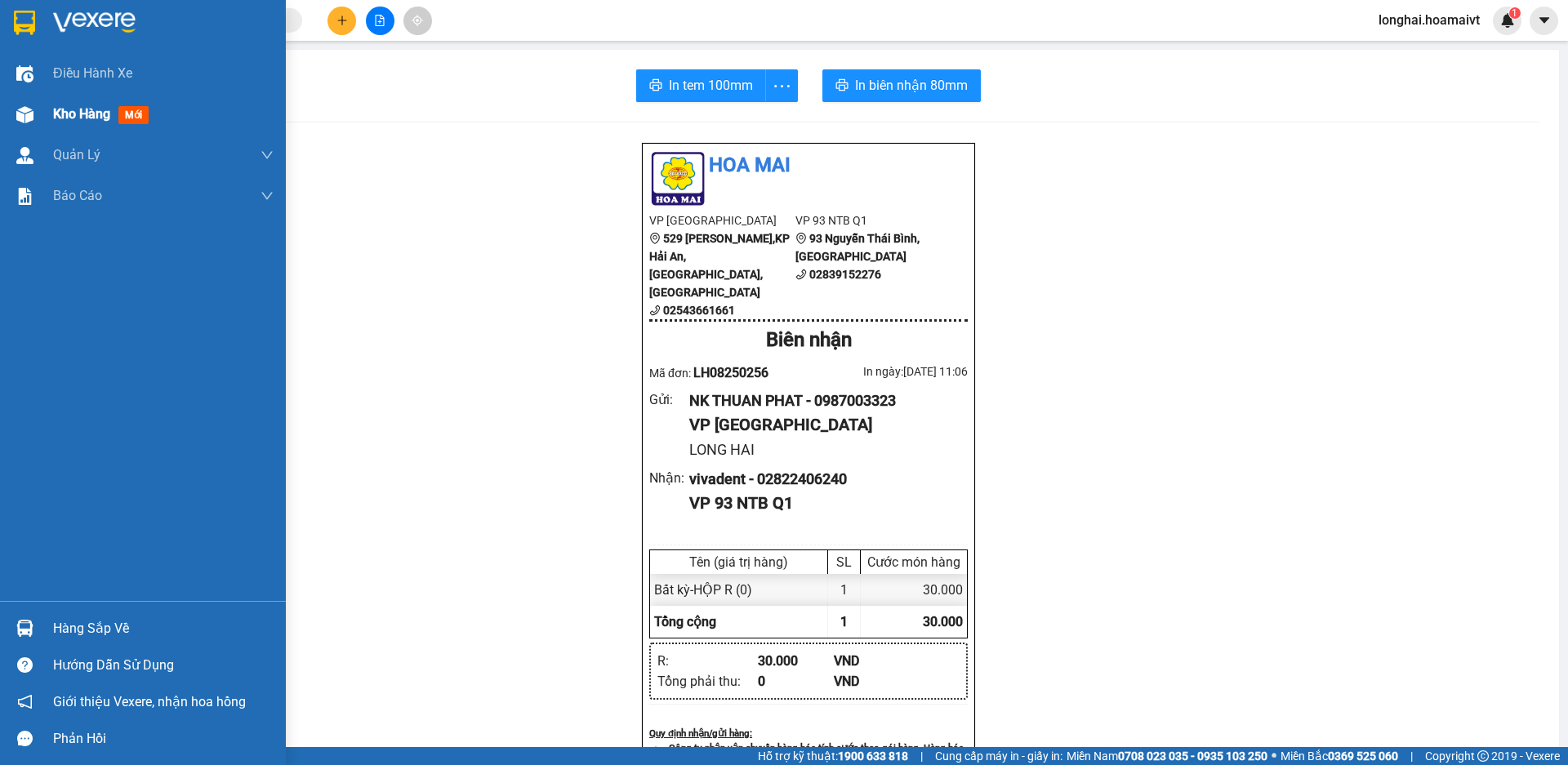
click at [63, 111] on span "Kho hàng" at bounding box center [82, 114] width 57 height 15
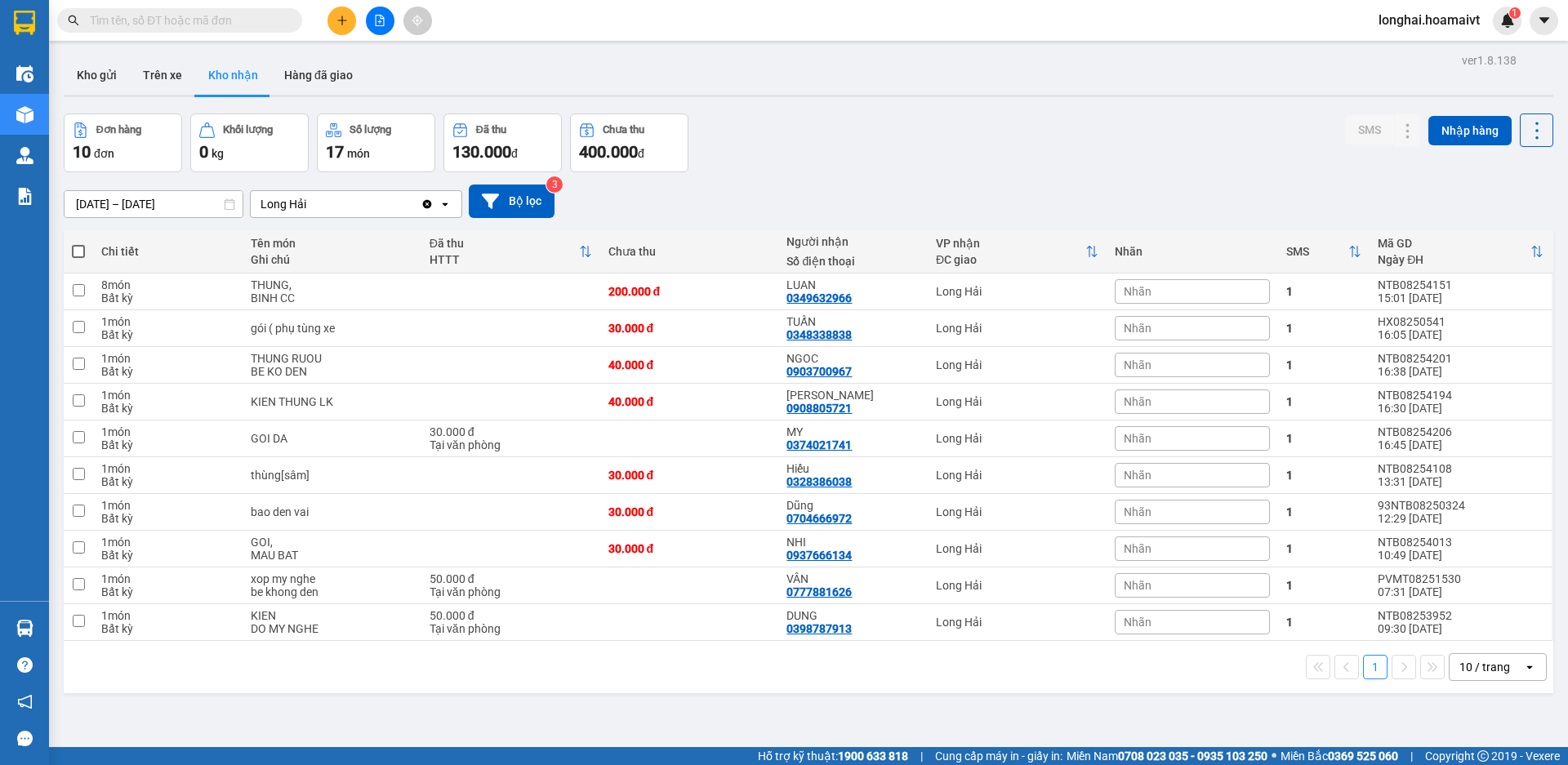
click at [209, 21] on input "text" at bounding box center [186, 20] width 193 height 18
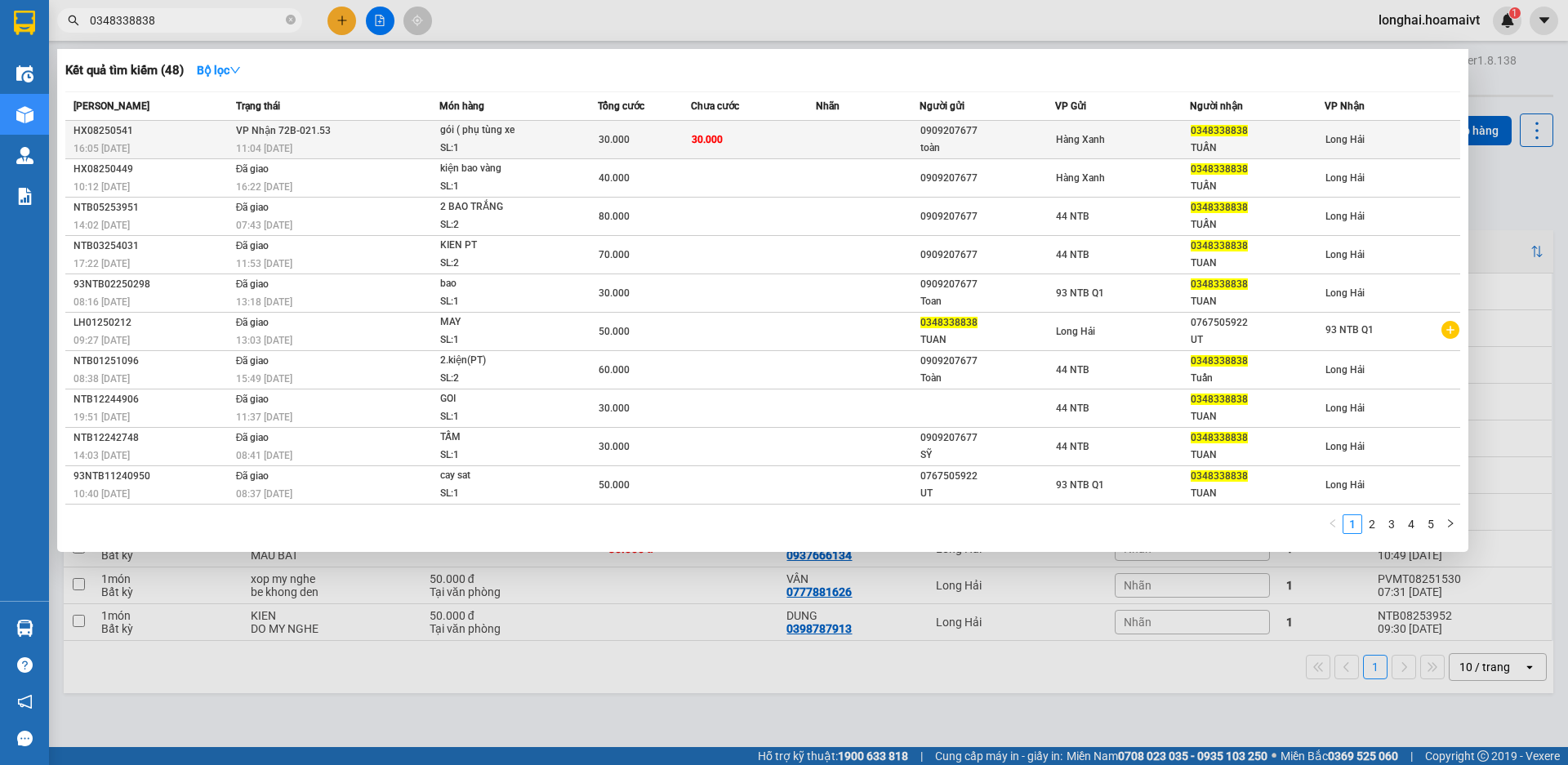
type input "0348338838"
click at [364, 155] on div "11:04 [DATE]" at bounding box center [338, 148] width 203 height 18
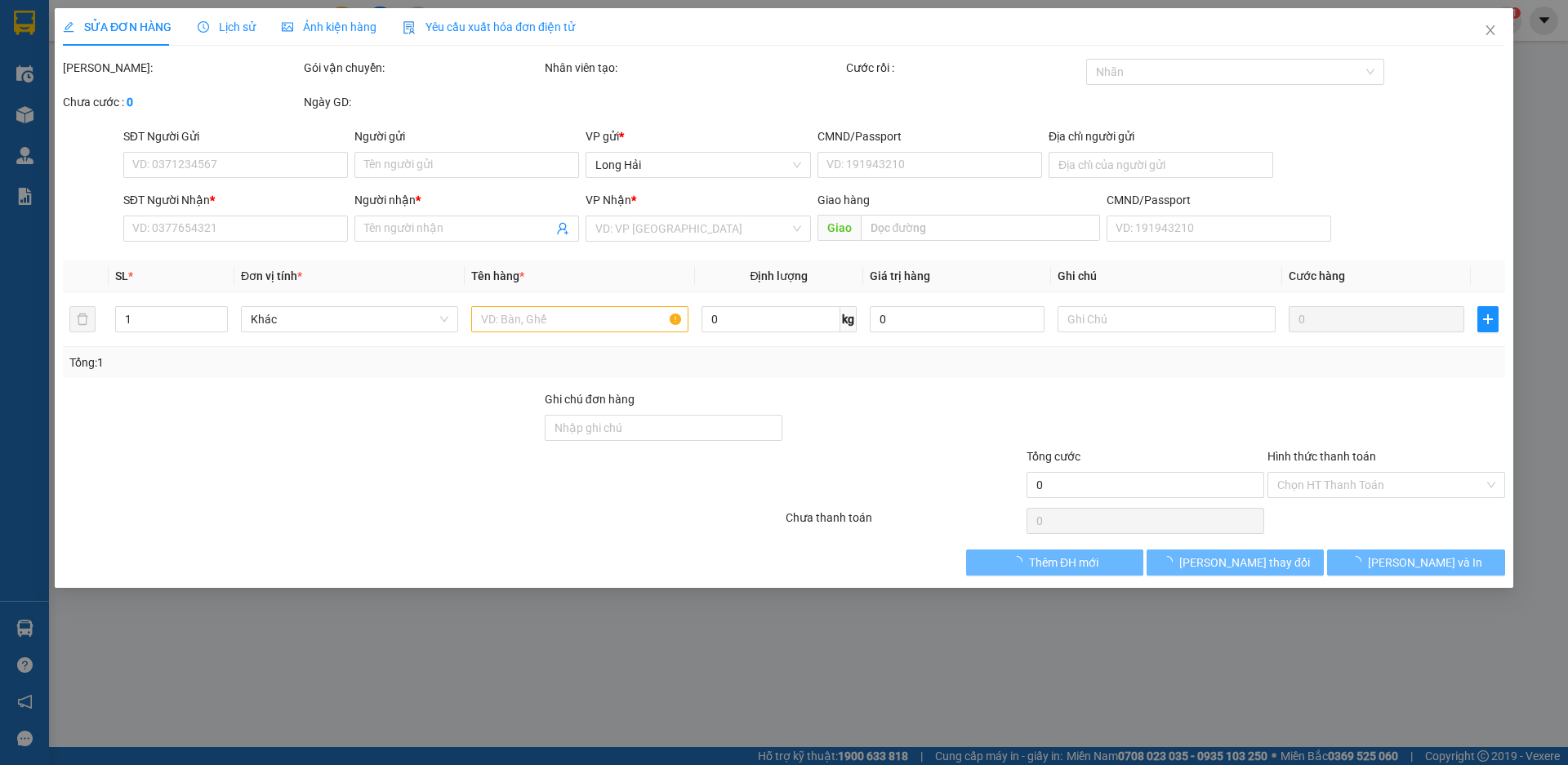
type input "0909207677"
type input "toàn"
type input "037072001985"
type input "0348338838"
type input "TUẤN"
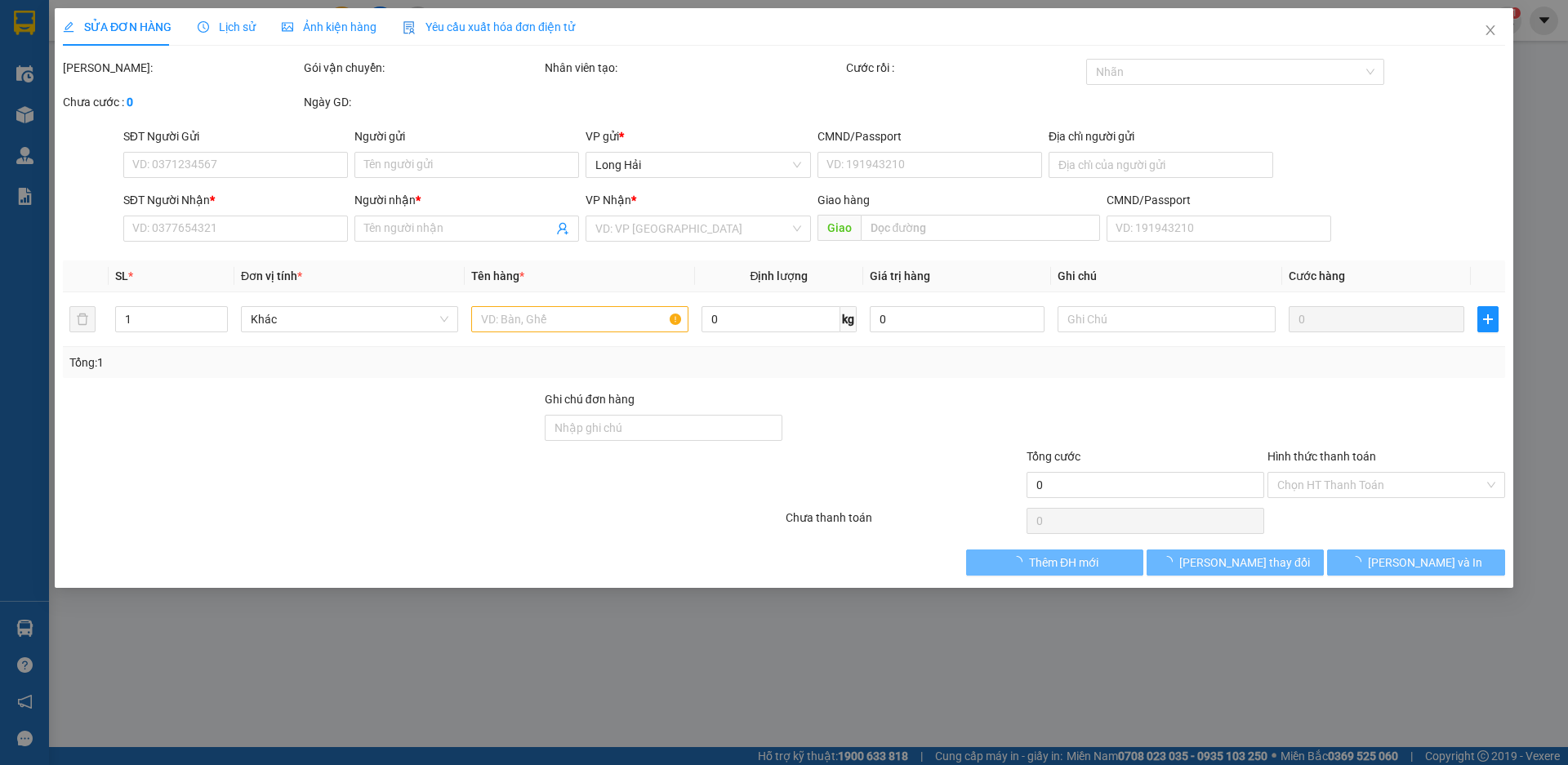
type input "30.000"
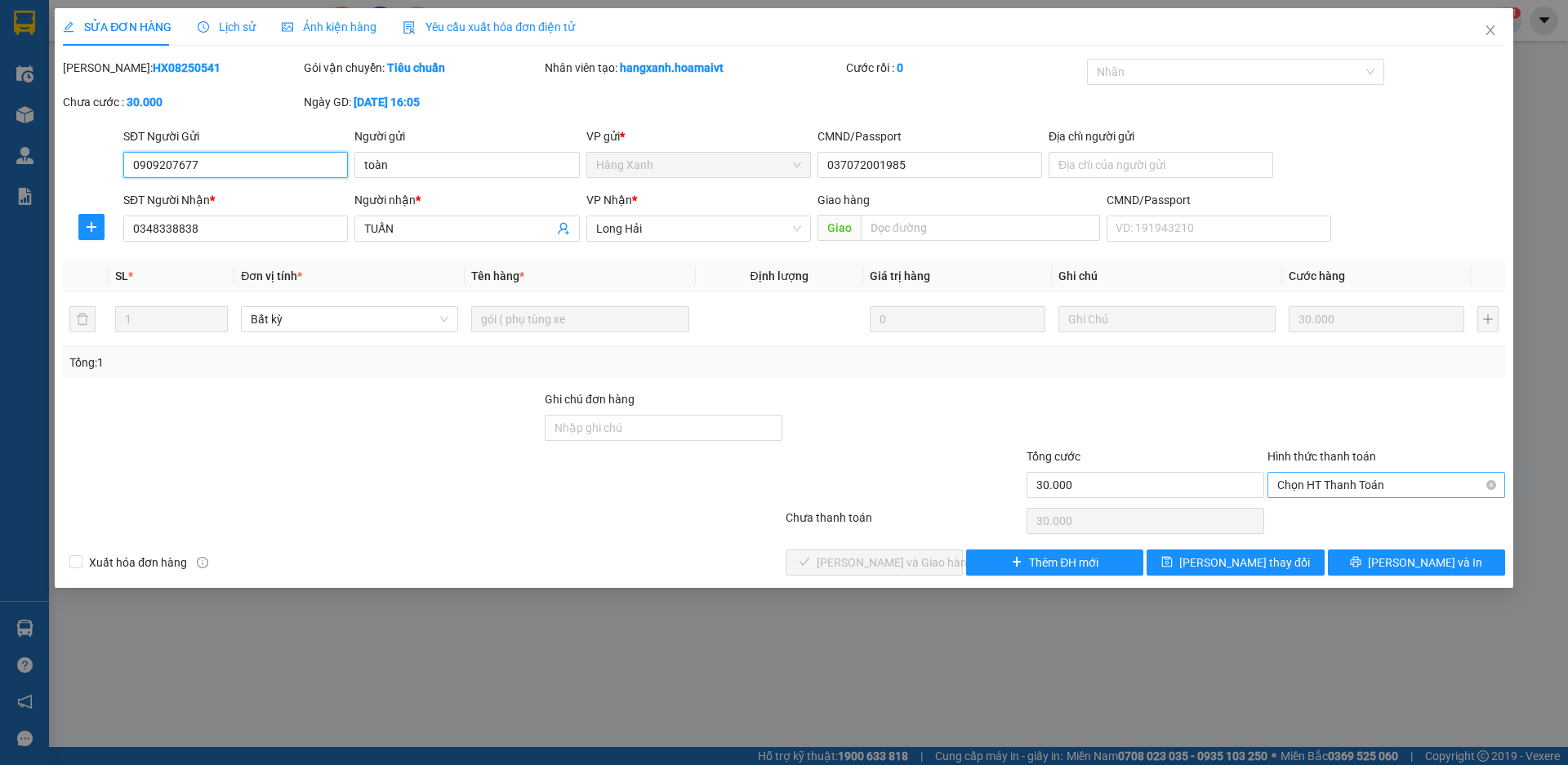
click at [1286, 474] on span "Chọn HT Thanh Toán" at bounding box center [1386, 485] width 218 height 25
click at [1330, 533] on div "Total Paid Fee 0 Total UnPaid Fee 30.000 Cash Collection Total Fee Mã ĐH: HX082…" at bounding box center [784, 317] width 1443 height 517
click at [1303, 483] on span "Chọn HT Thanh Toán" at bounding box center [1386, 485] width 218 height 25
click at [1309, 521] on div "Tại văn phòng" at bounding box center [1386, 518] width 218 height 18
type input "0"
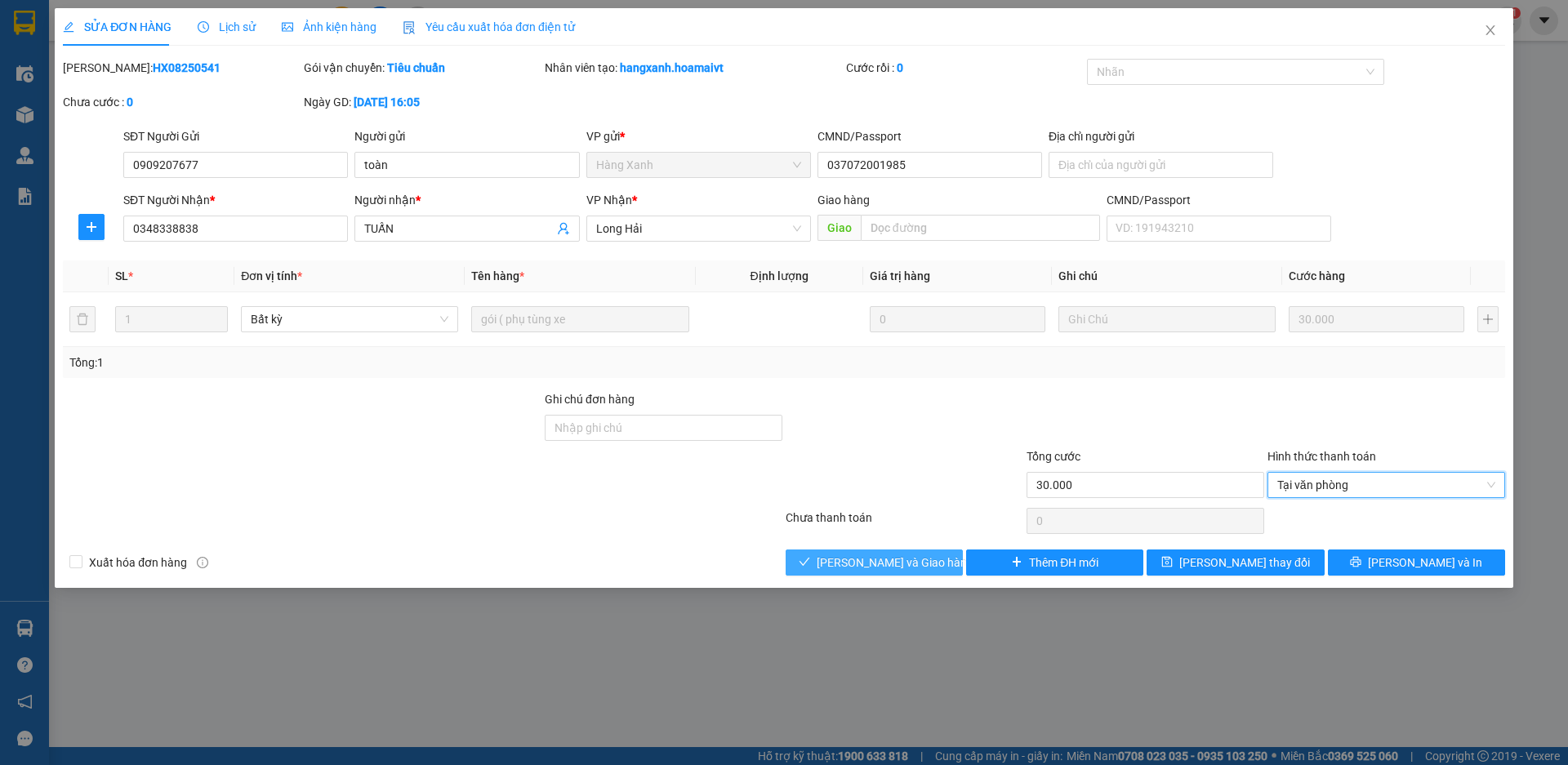
click at [903, 556] on span "[PERSON_NAME] và Giao hàng" at bounding box center [895, 562] width 157 height 18
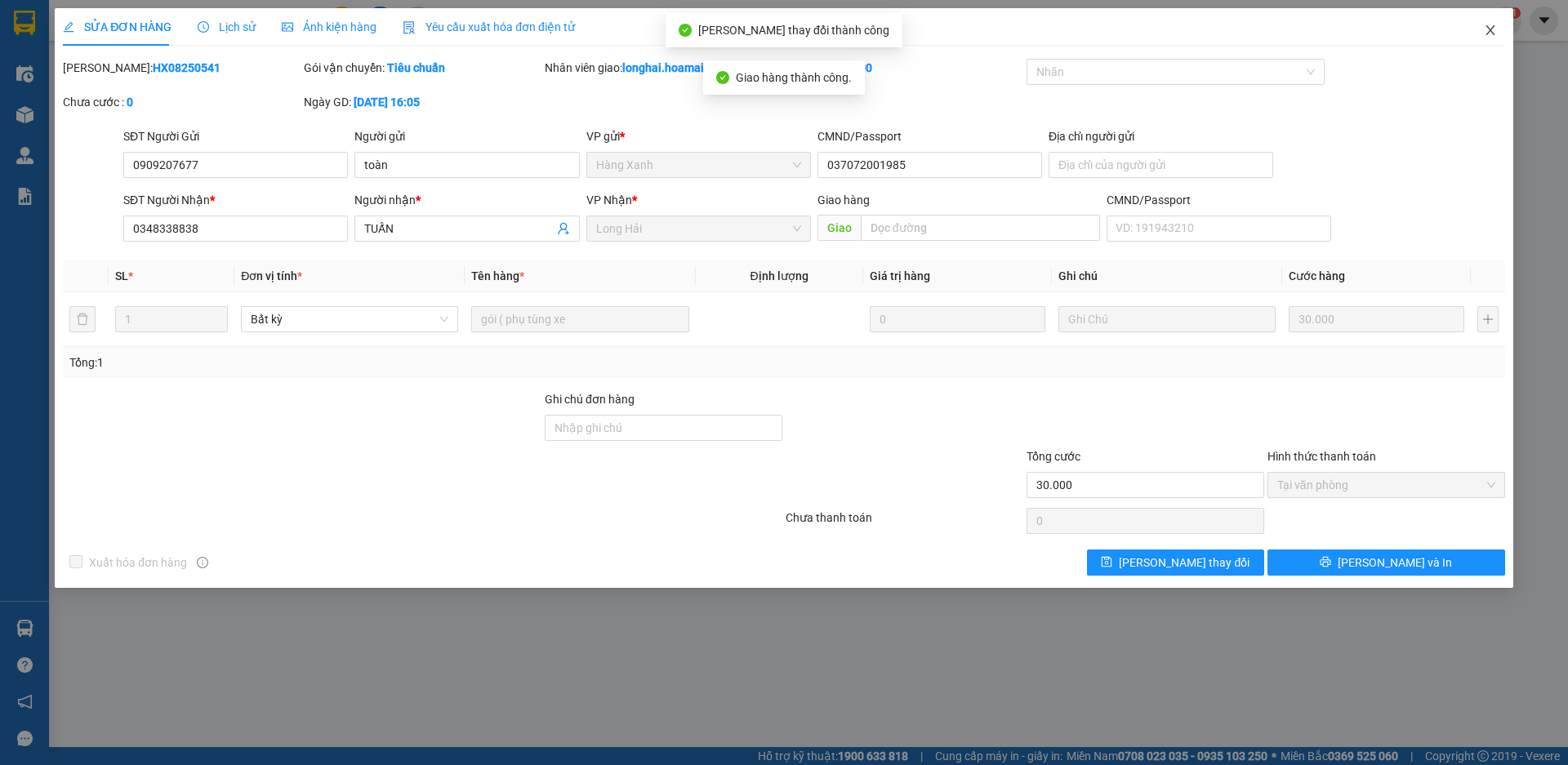
click at [1489, 37] on span "Close" at bounding box center [1490, 30] width 45 height 45
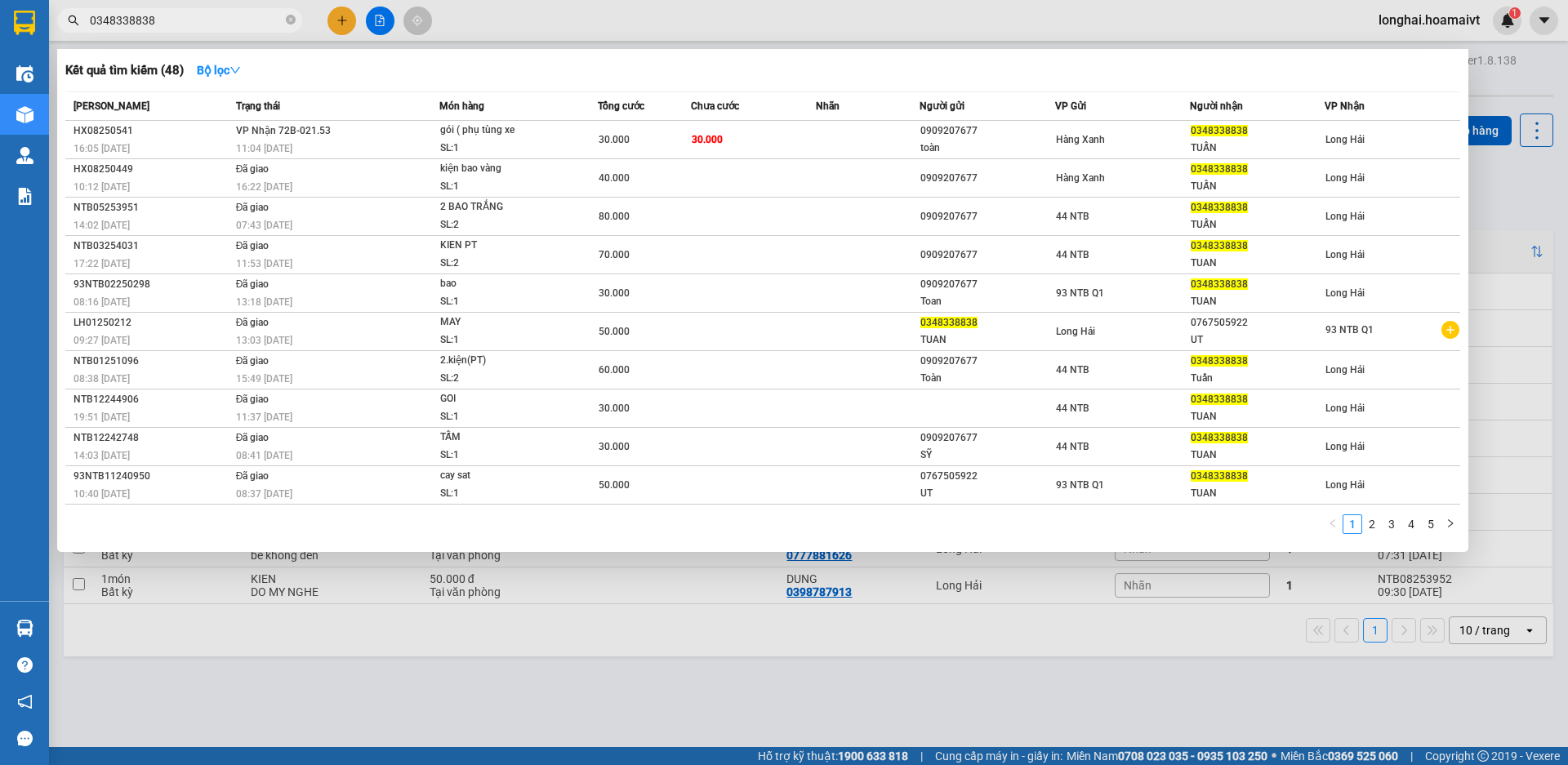
click at [285, 18] on span "0348338838" at bounding box center [179, 20] width 245 height 25
click at [288, 22] on icon "close-circle" at bounding box center [291, 20] width 10 height 10
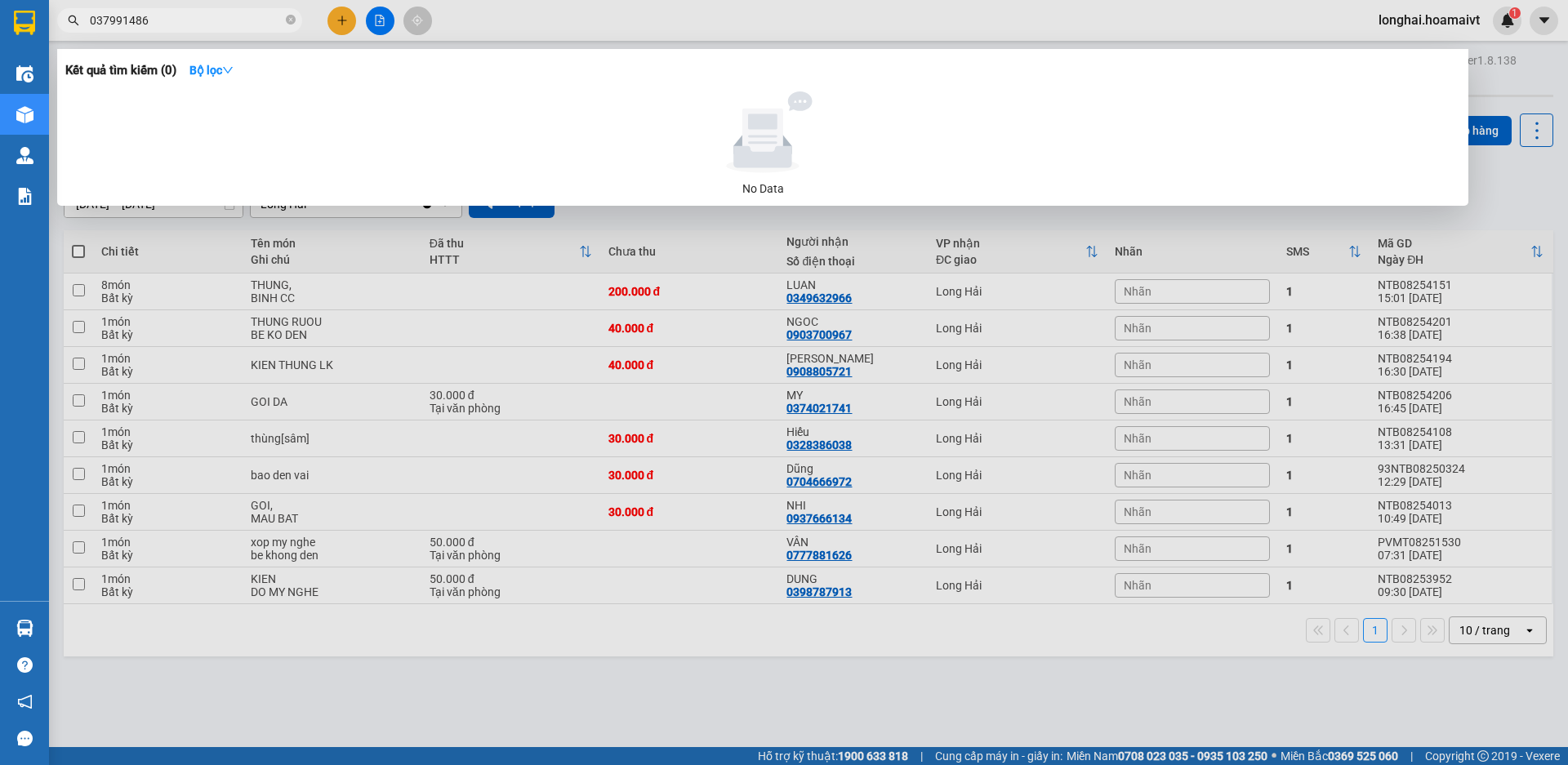
type input "0379914868"
click at [291, 22] on icon "close-circle" at bounding box center [291, 20] width 10 height 10
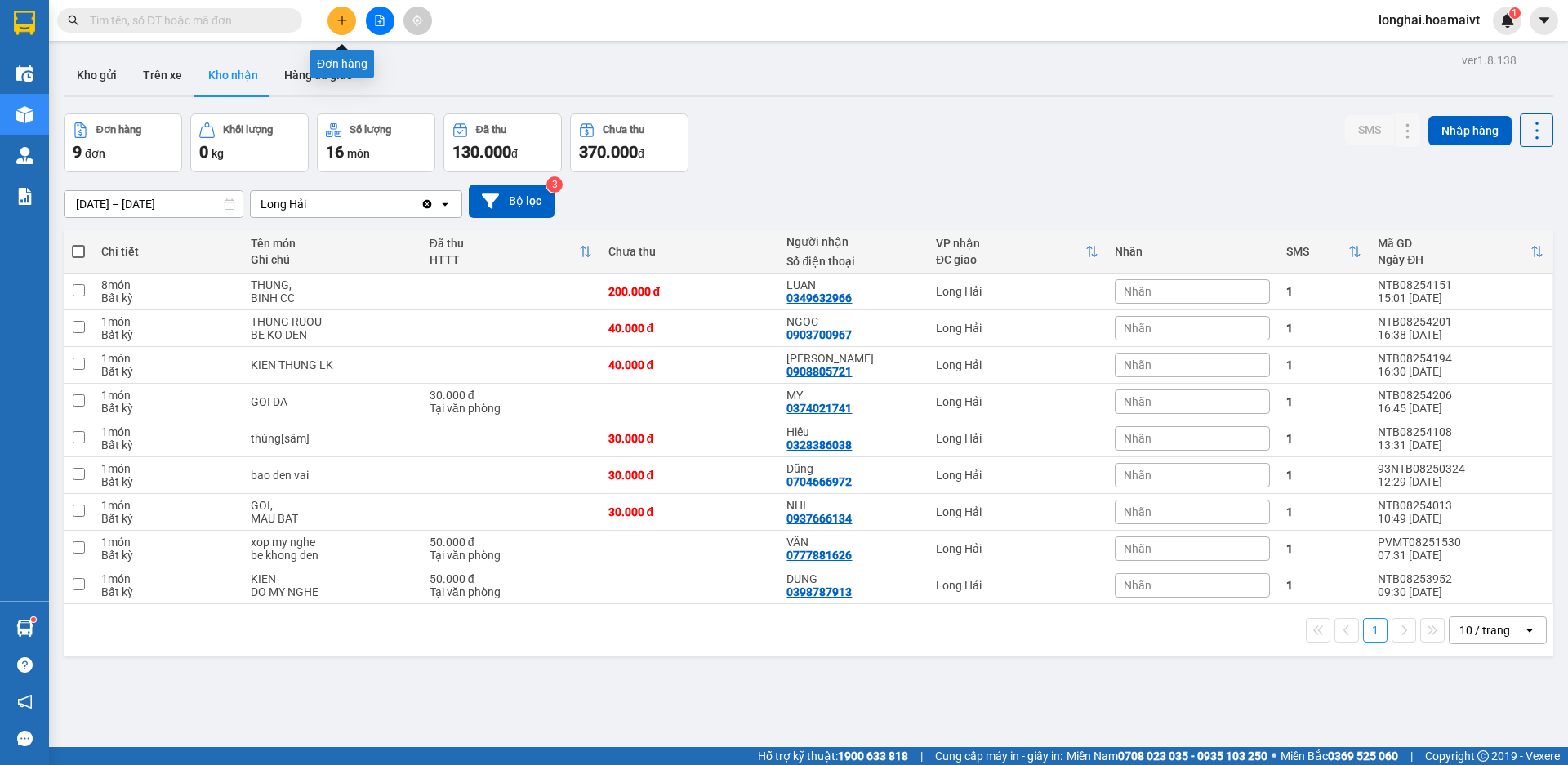
click at [333, 24] on button at bounding box center [342, 20] width 28 height 28
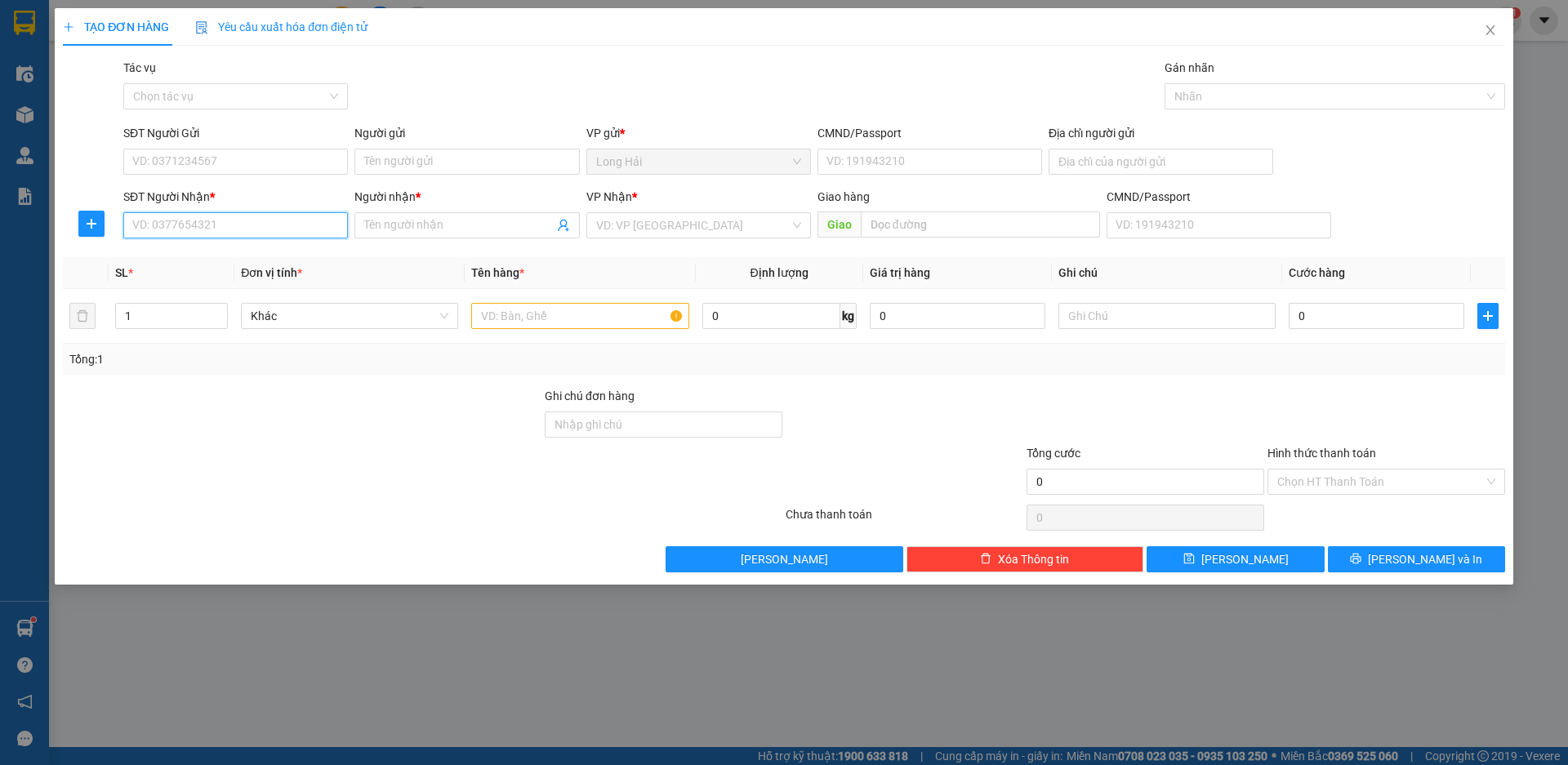
click at [219, 228] on input "SĐT Người Nhận *" at bounding box center [235, 225] width 225 height 26
type input "0908280082"
click at [453, 228] on input "Người nhận *" at bounding box center [458, 226] width 188 height 18
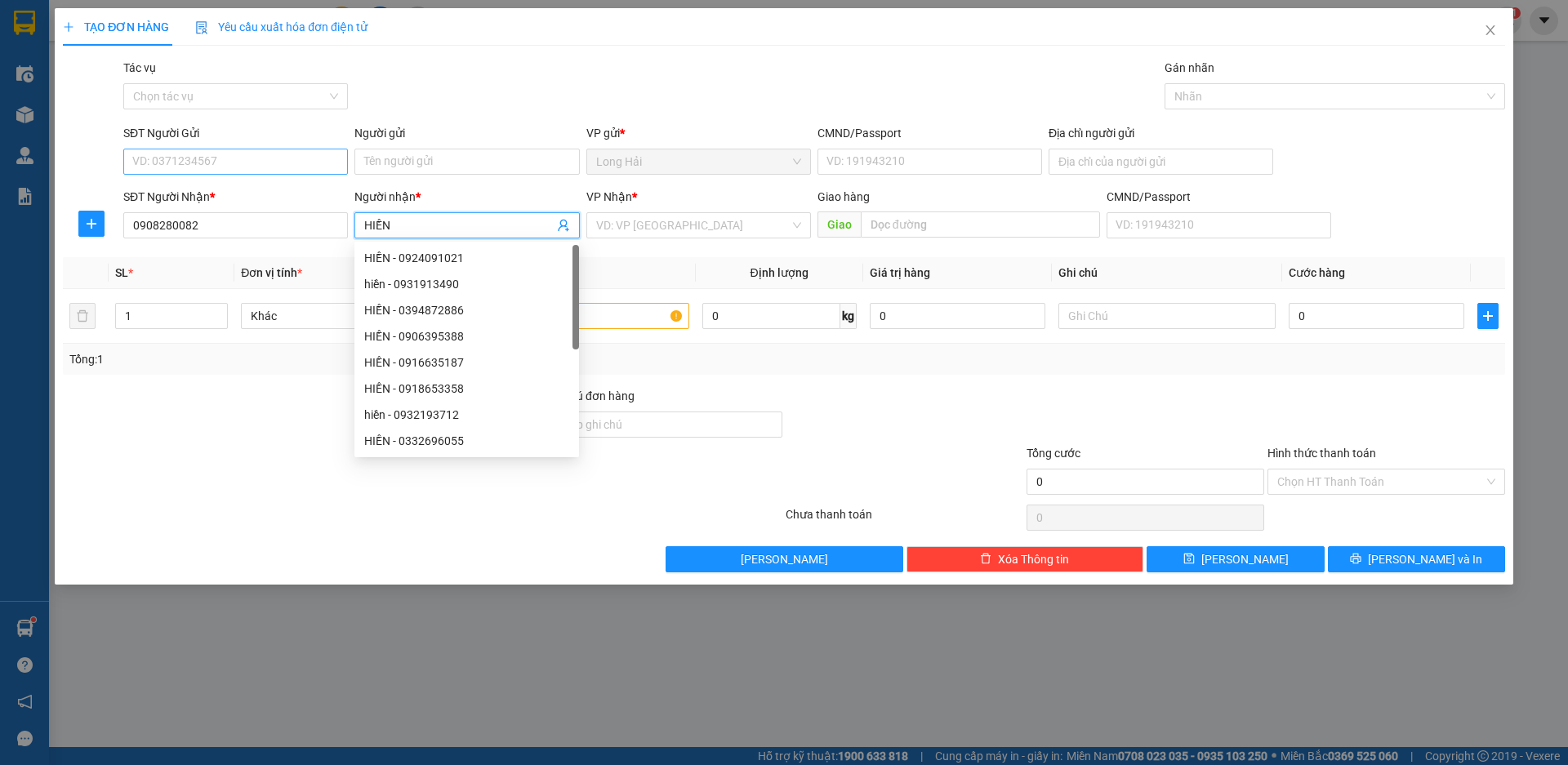
type input "HIỀN"
click at [313, 172] on input "SĐT Người Gửi" at bounding box center [235, 161] width 225 height 26
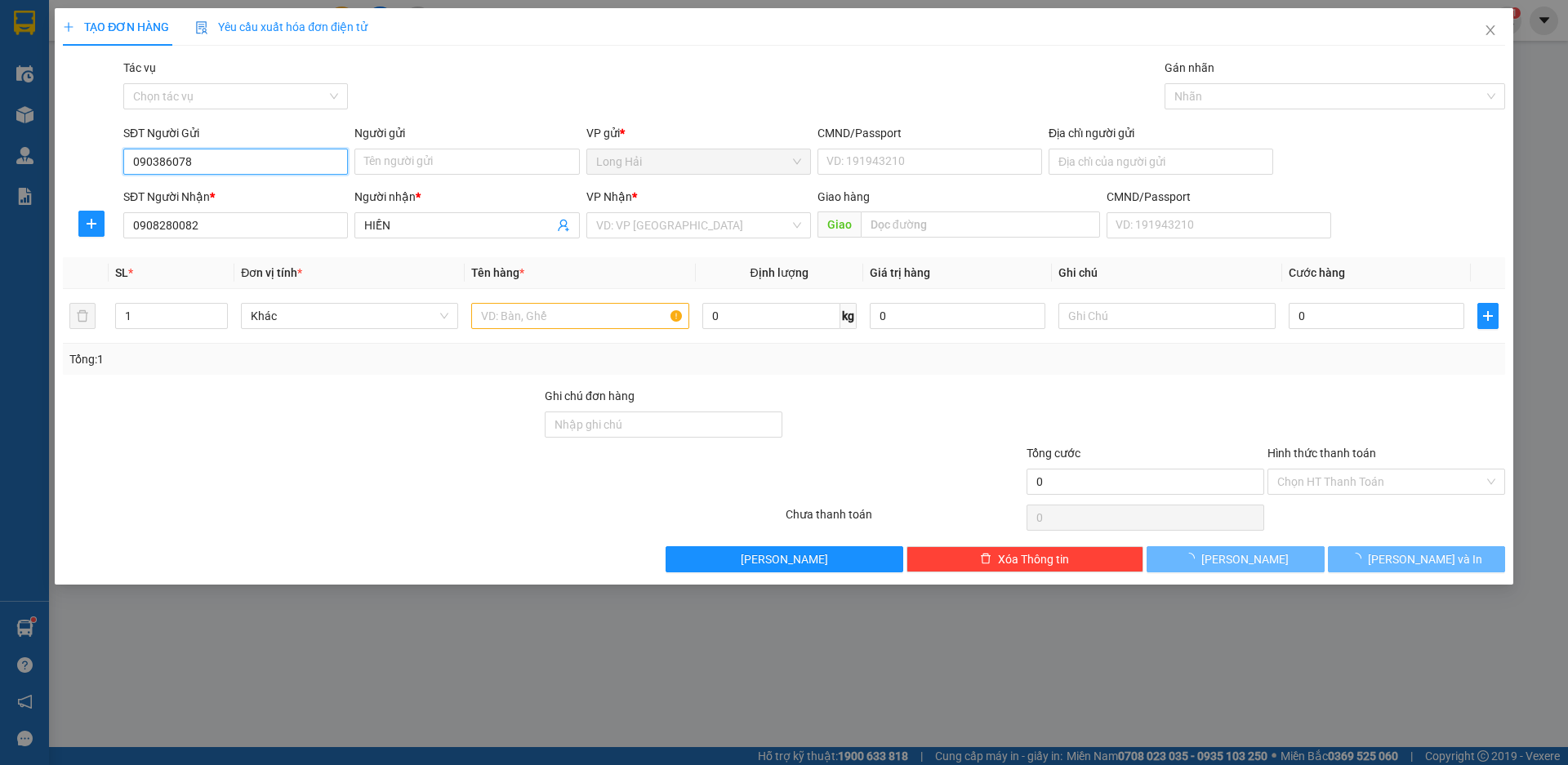
type input "0903860787"
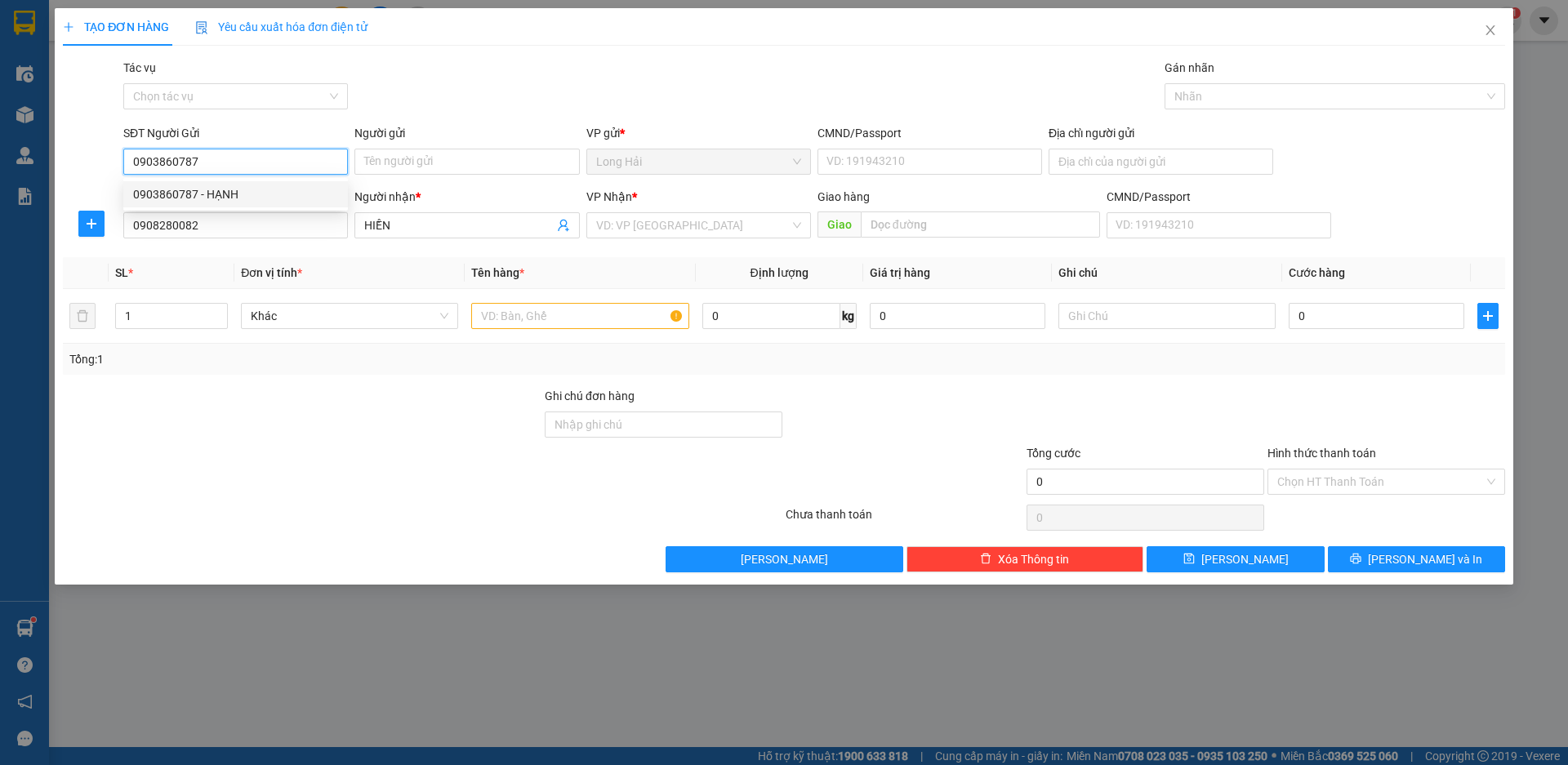
click at [289, 187] on div "0903860787 - HẠNH" at bounding box center [235, 195] width 205 height 18
type input "HẠNH"
type input "0903860787"
click at [697, 213] on input "search" at bounding box center [693, 226] width 194 height 25
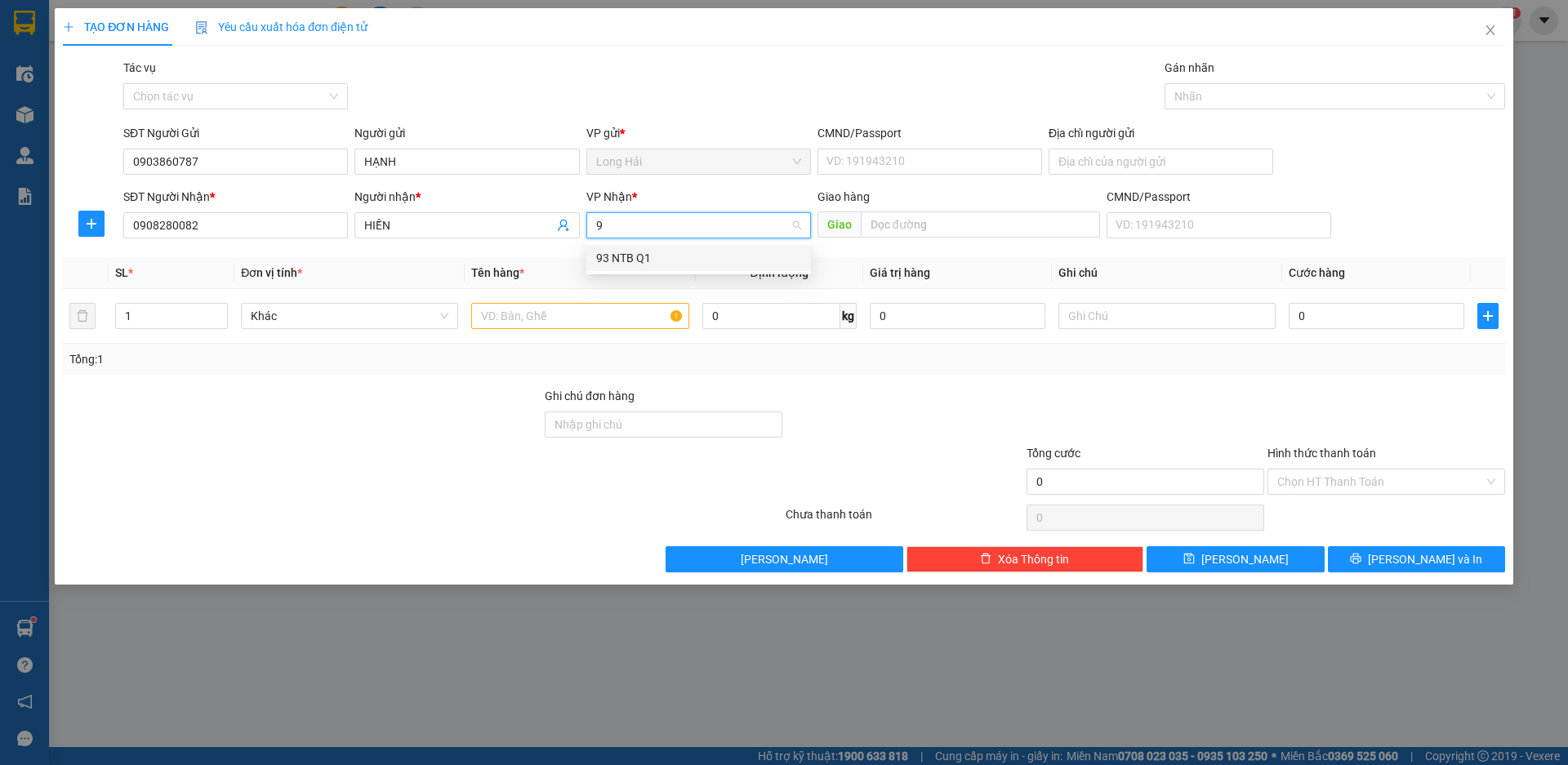
type input "93"
click at [688, 253] on div "93 NTB Q1" at bounding box center [698, 258] width 205 height 18
click at [605, 312] on input "text" at bounding box center [579, 315] width 218 height 26
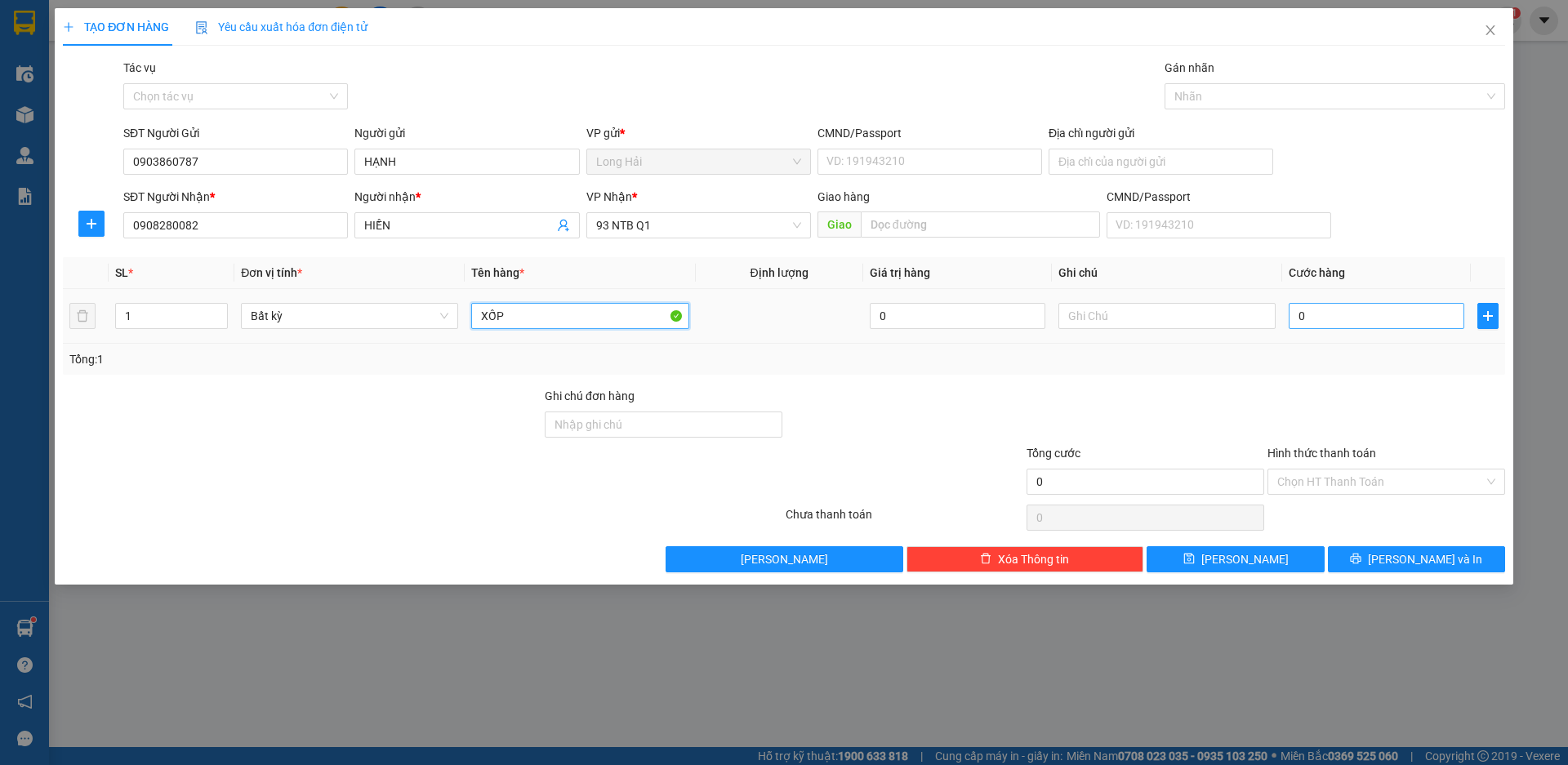
type input "XỐP"
click at [1327, 327] on input "0" at bounding box center [1377, 315] width 176 height 26
type input "5"
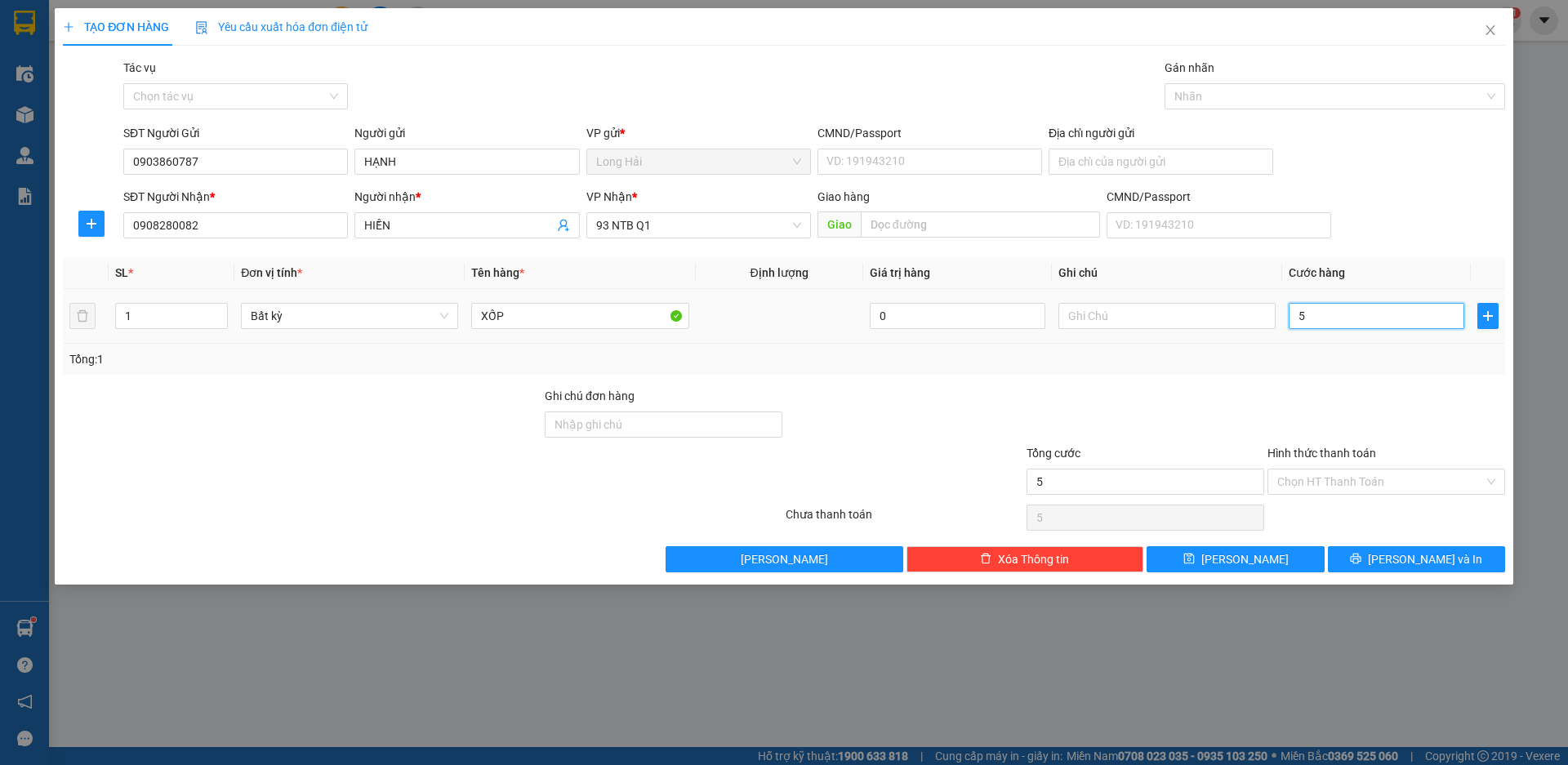
type input "50"
type input "50.000"
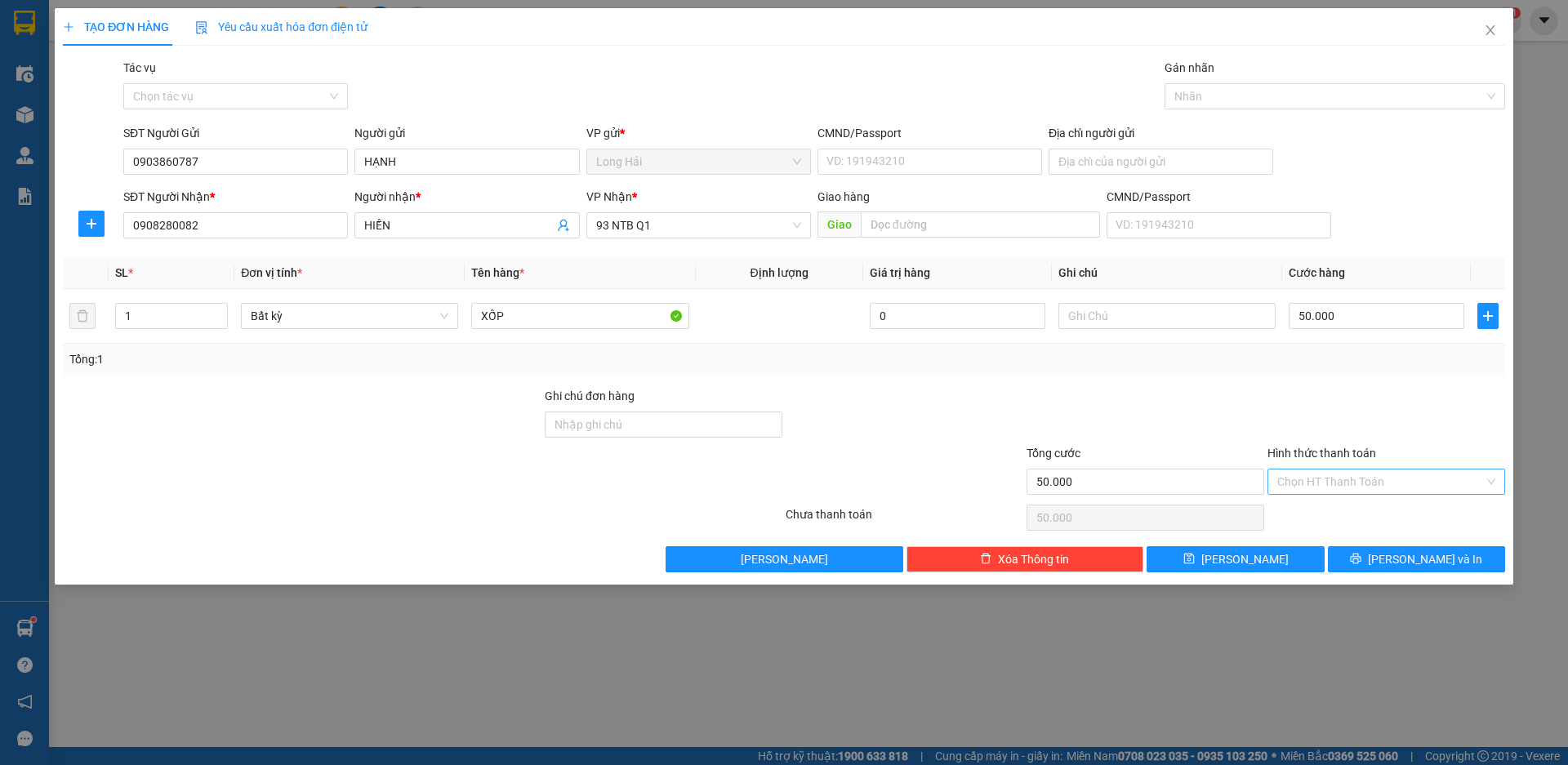
click at [1358, 482] on input "Hình thức thanh toán" at bounding box center [1381, 482] width 207 height 25
click at [1374, 510] on div "Tại văn phòng" at bounding box center [1386, 514] width 218 height 18
type input "0"
click at [1474, 555] on button "[PERSON_NAME] và In" at bounding box center [1417, 559] width 178 height 26
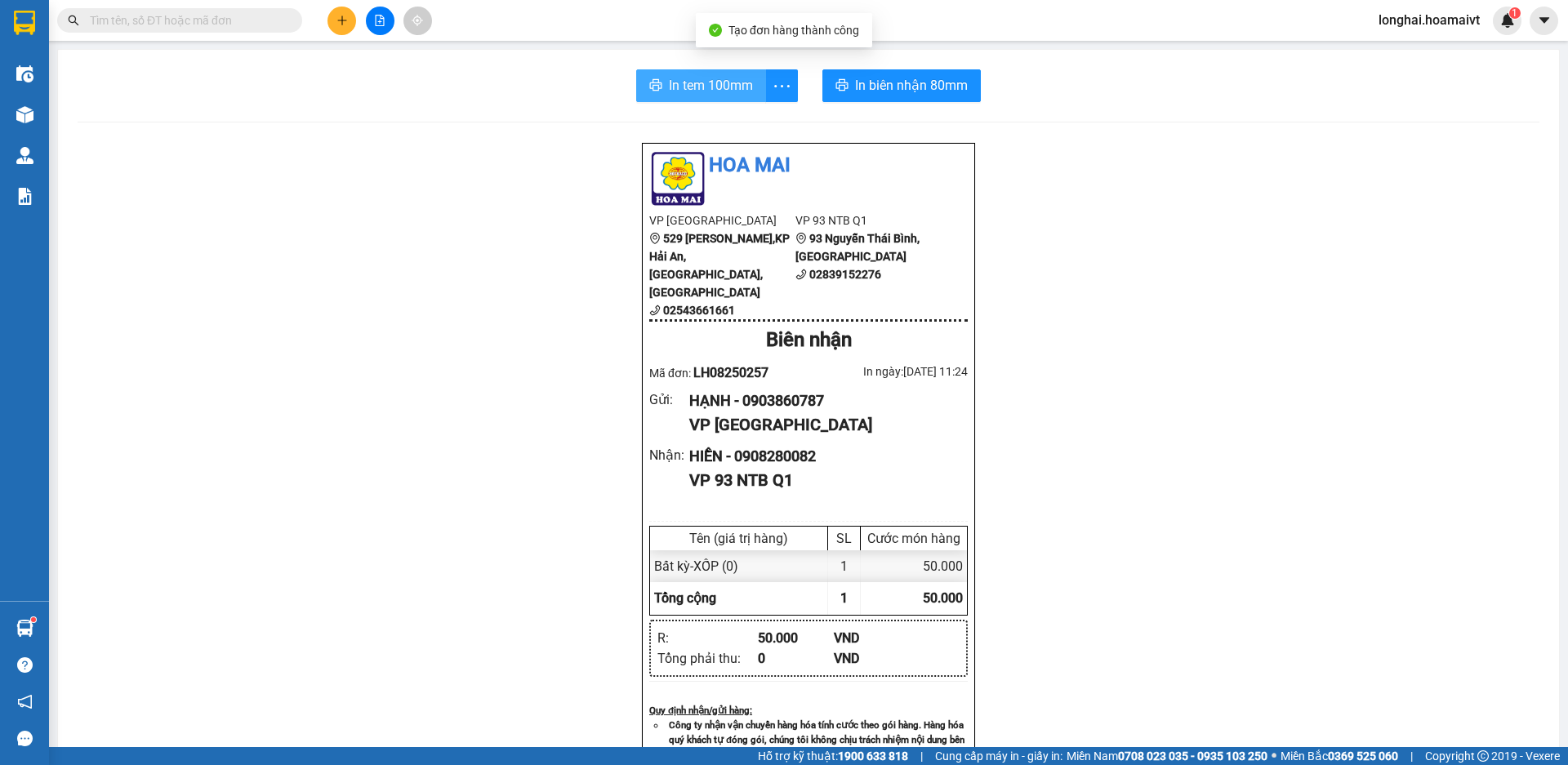
click at [654, 84] on icon "printer" at bounding box center [656, 84] width 13 height 13
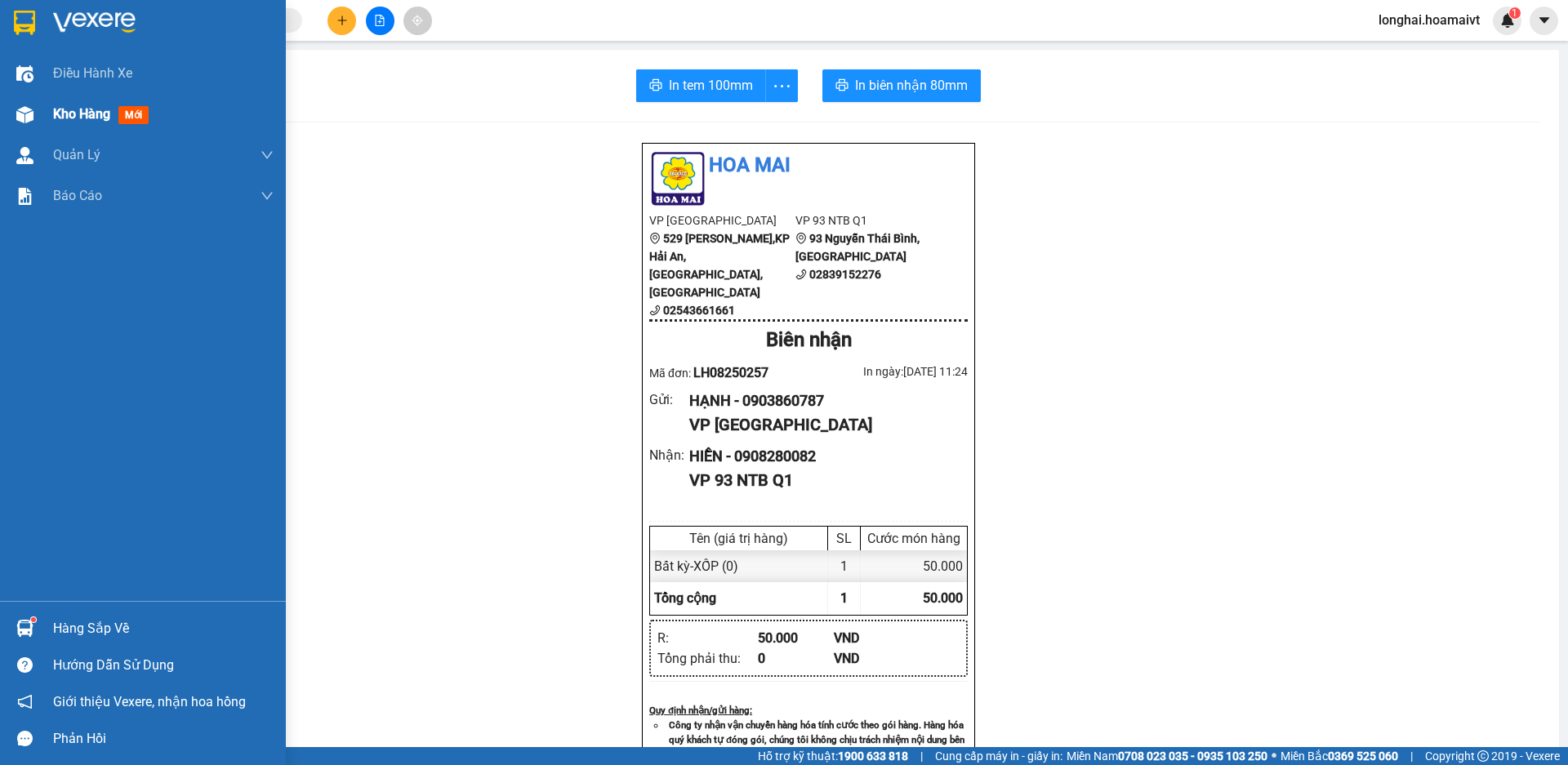
click at [76, 119] on span "Kho hàng" at bounding box center [82, 114] width 57 height 15
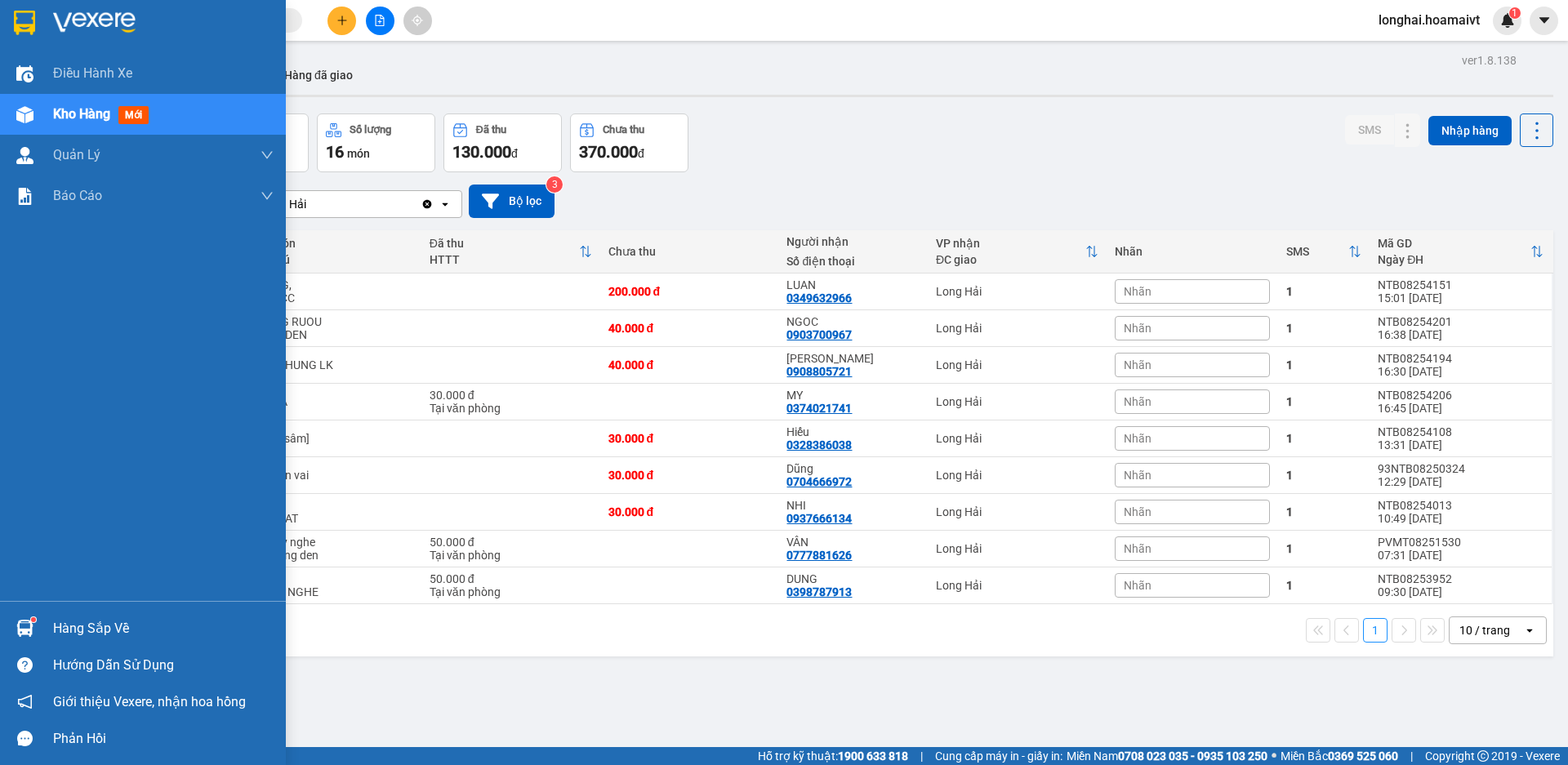
click at [86, 624] on div "Hàng sắp về" at bounding box center [163, 629] width 220 height 25
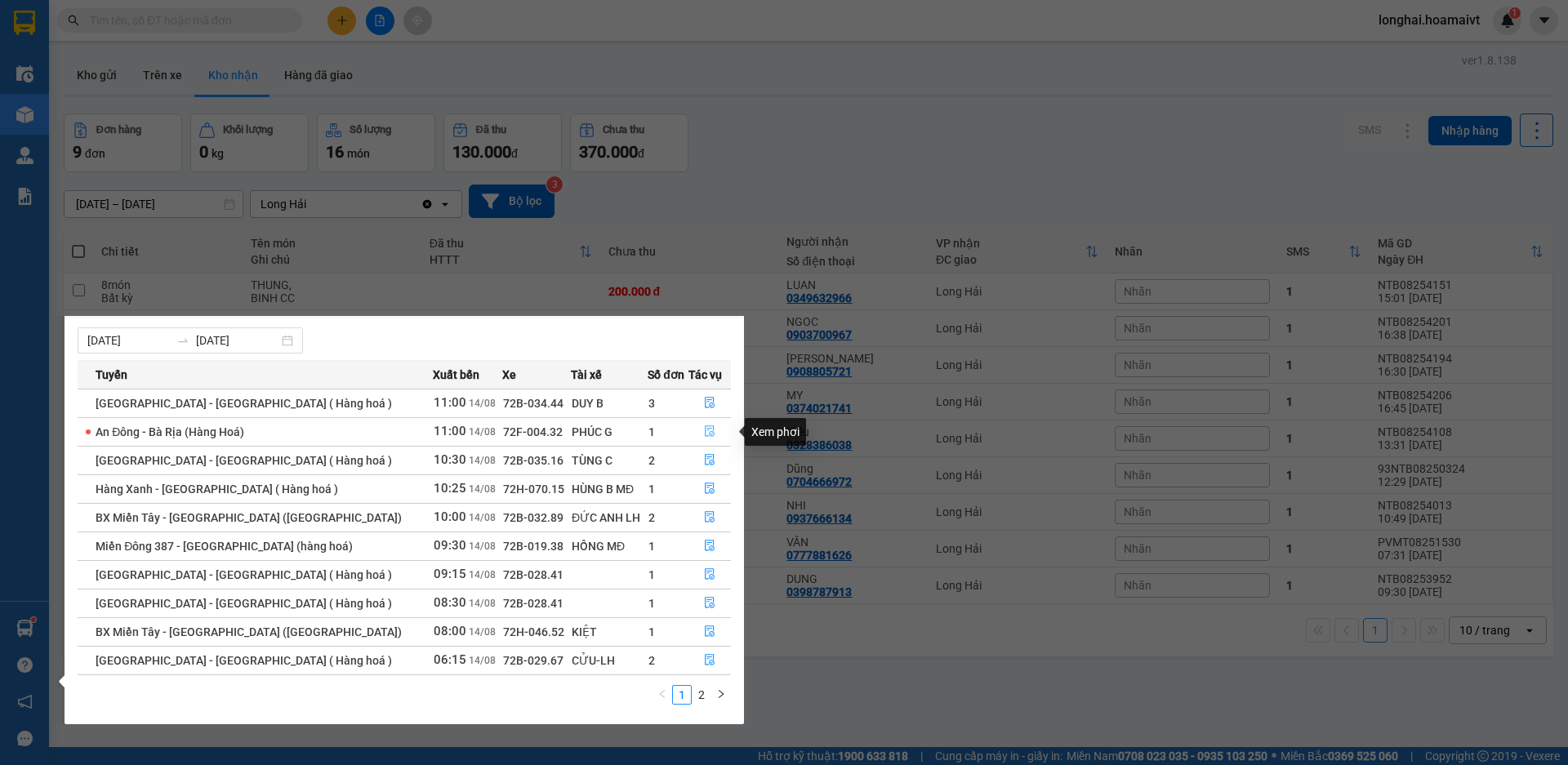
click at [698, 423] on button "button" at bounding box center [710, 432] width 41 height 26
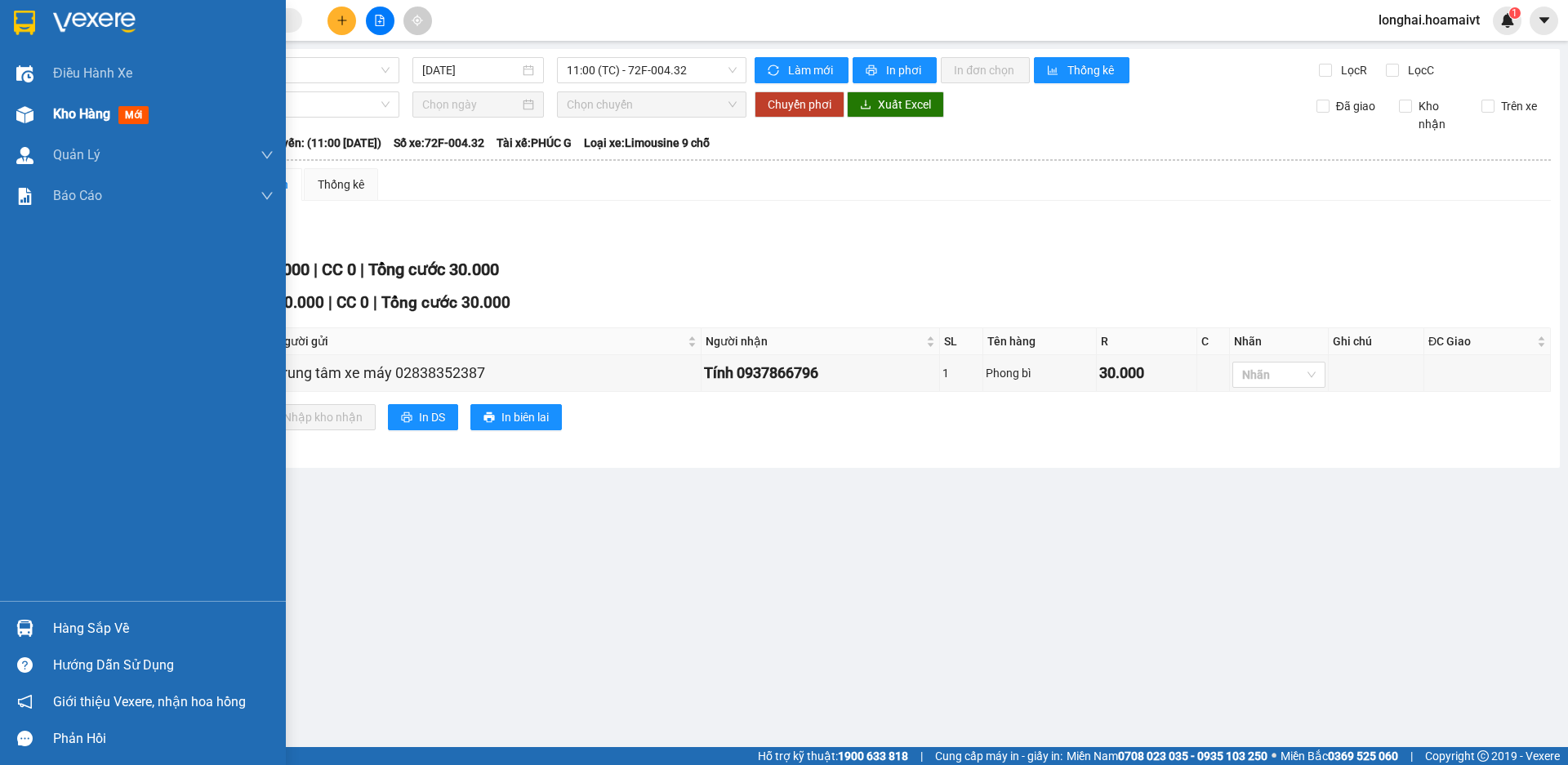
click at [59, 115] on span "Kho hàng" at bounding box center [82, 114] width 57 height 15
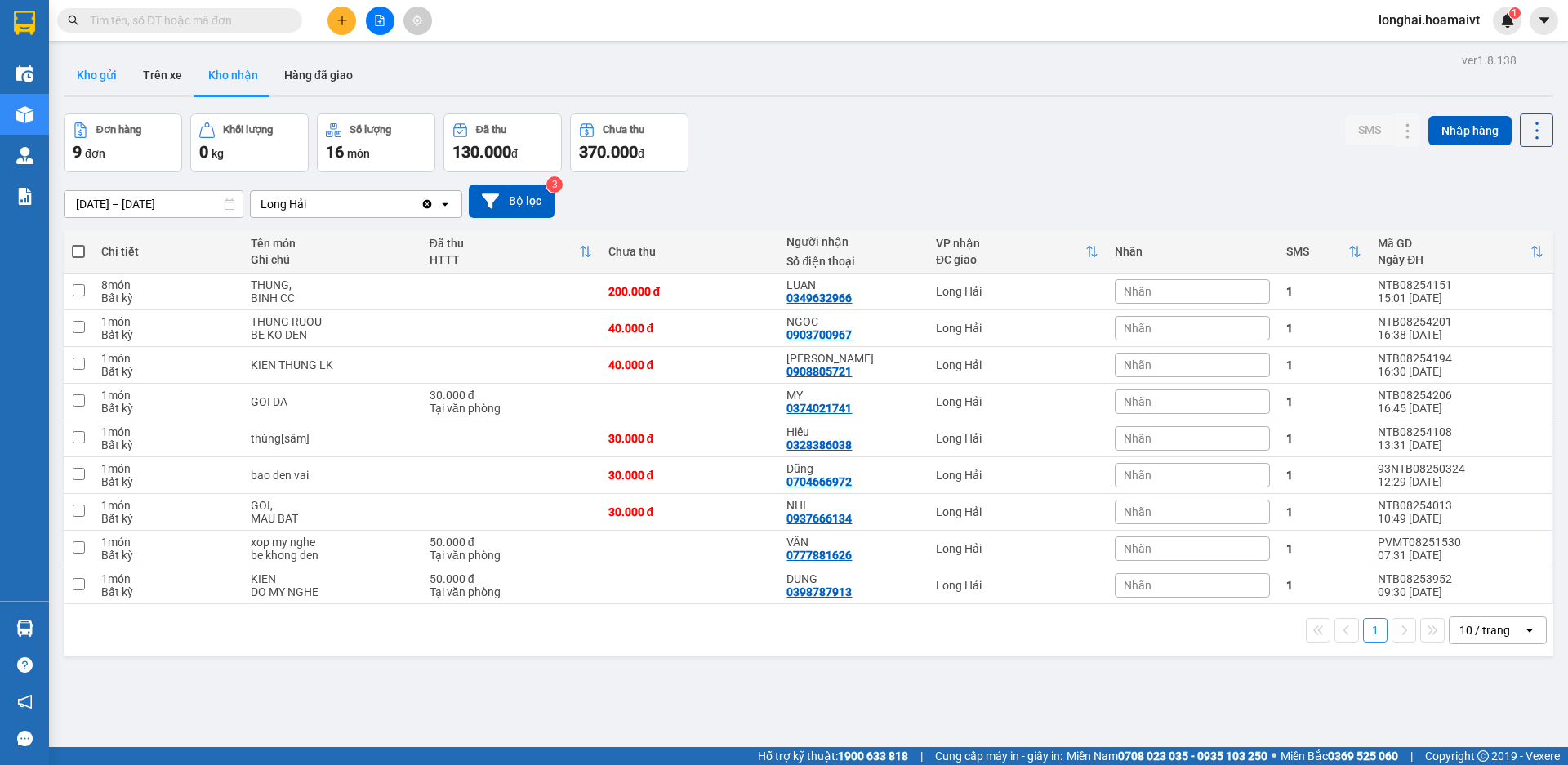
click at [102, 82] on button "Kho gửi" at bounding box center [97, 76] width 66 height 39
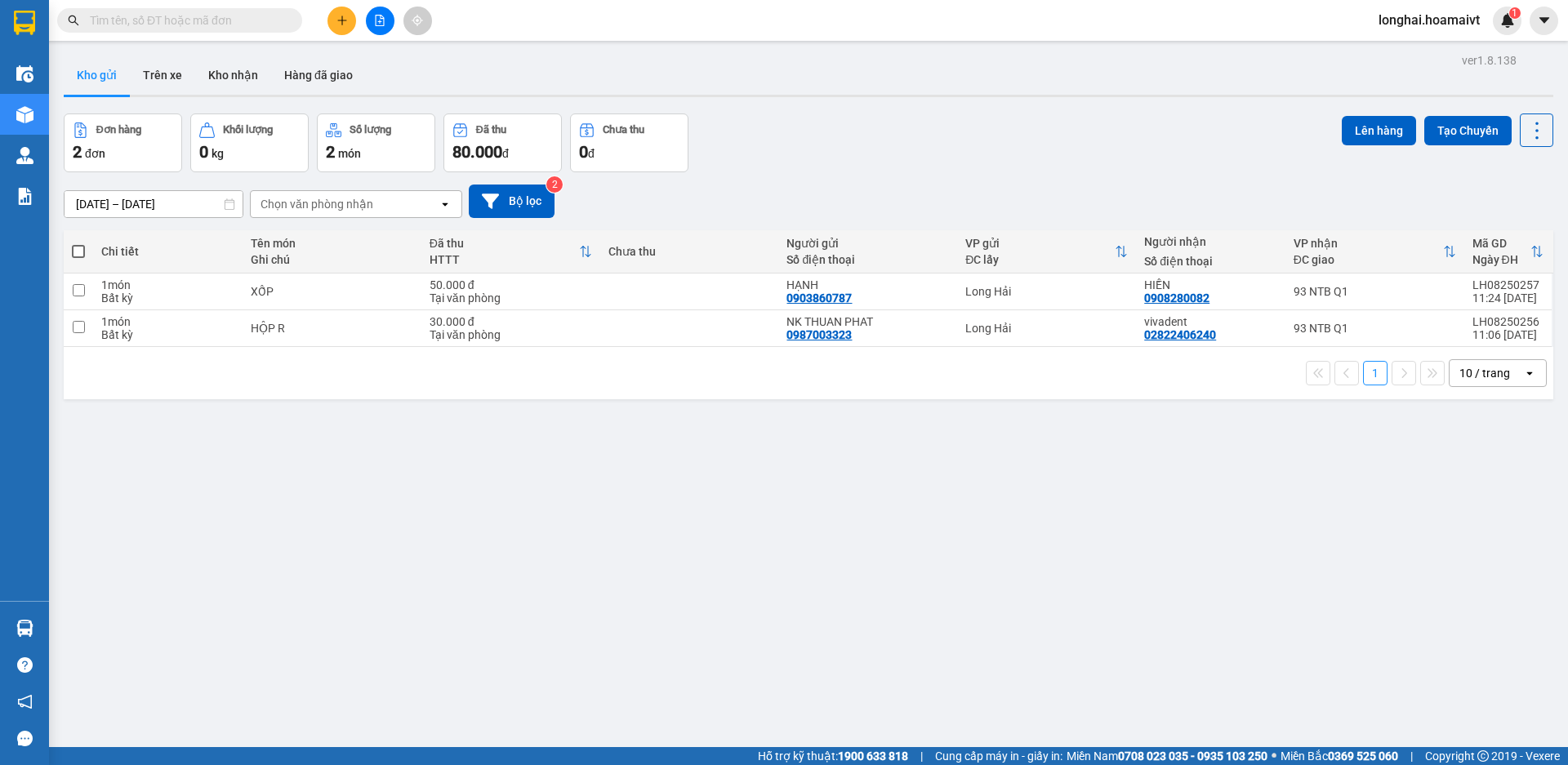
click at [81, 245] on span at bounding box center [78, 251] width 13 height 13
click at [78, 243] on input "checkbox" at bounding box center [78, 243] width 0 height 0
checkbox input "true"
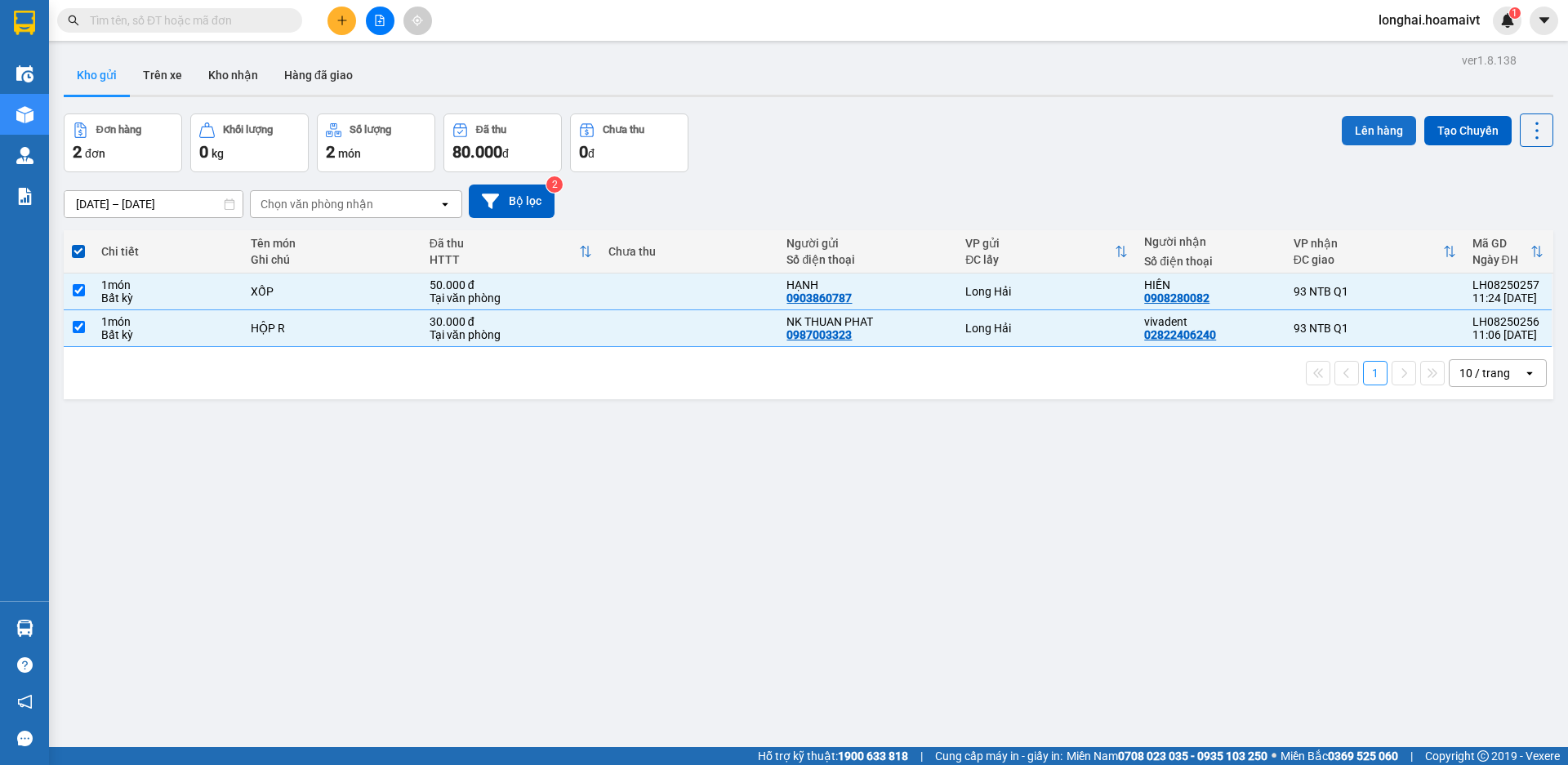
click at [1342, 121] on button "Lên hàng" at bounding box center [1380, 131] width 75 height 29
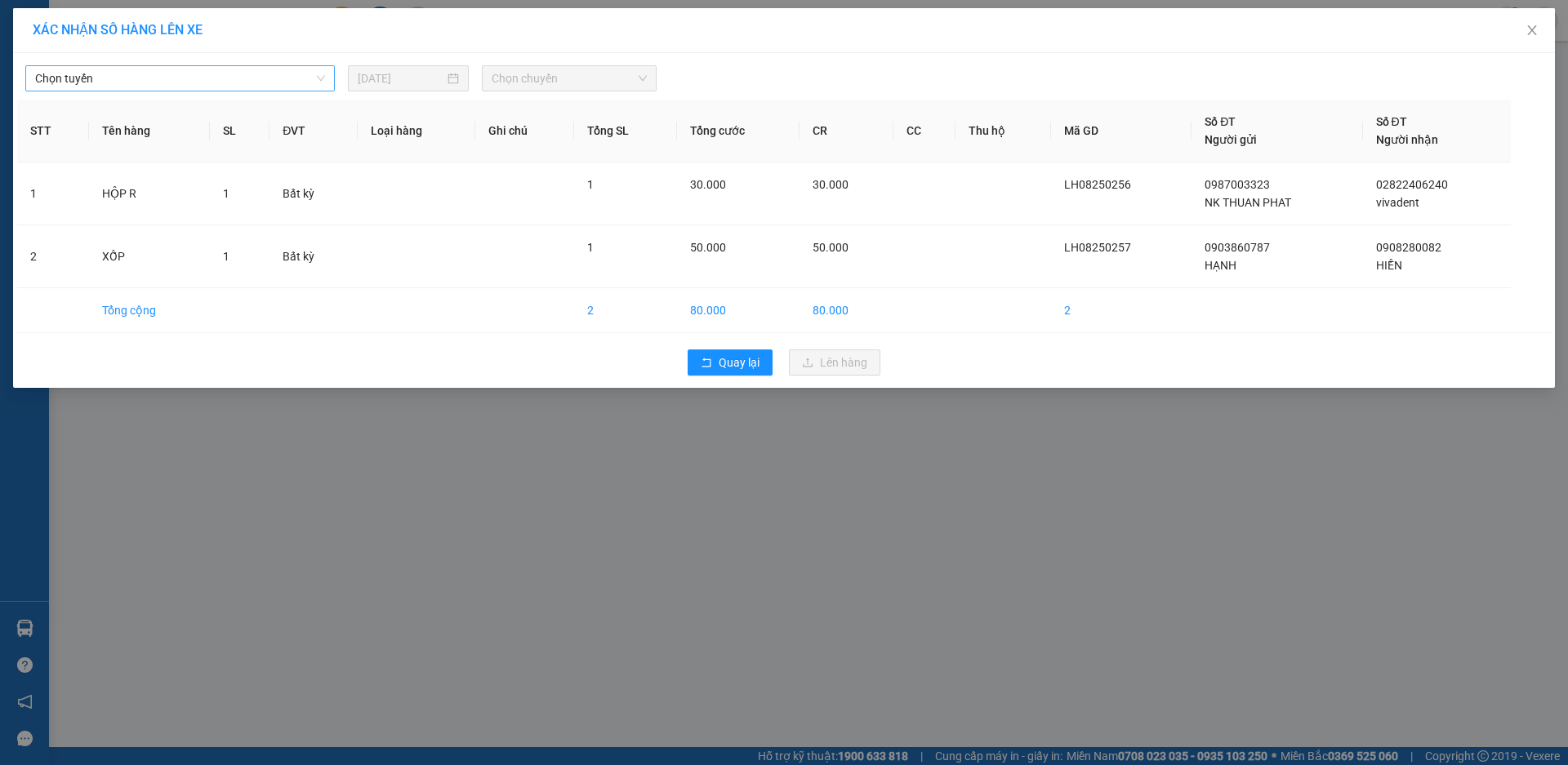
click at [105, 79] on span "Chọn tuyến" at bounding box center [180, 78] width 290 height 25
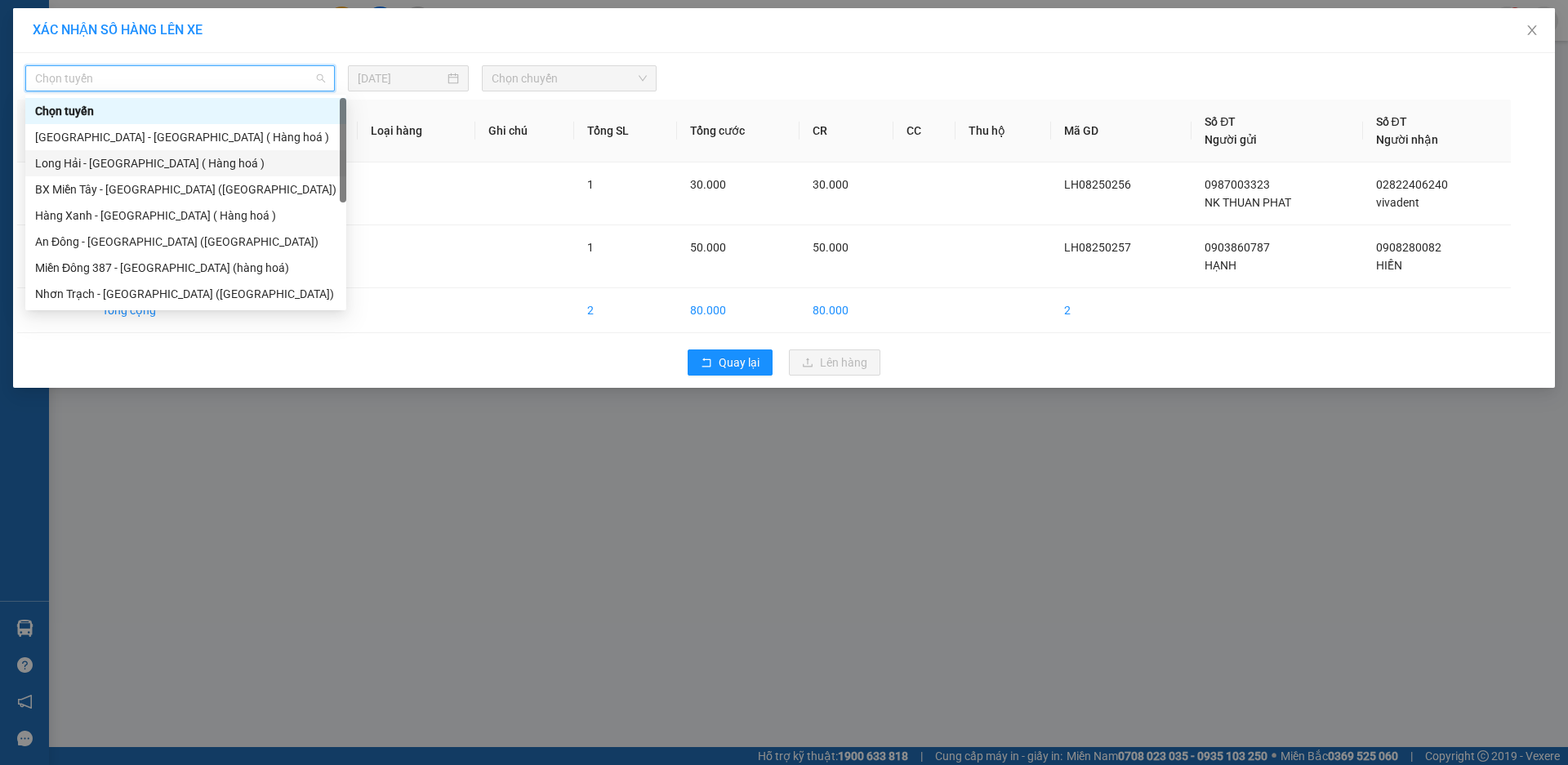
click at [133, 159] on div "Long Hải - [GEOGRAPHIC_DATA] ( Hàng hoá )" at bounding box center [186, 163] width 301 height 18
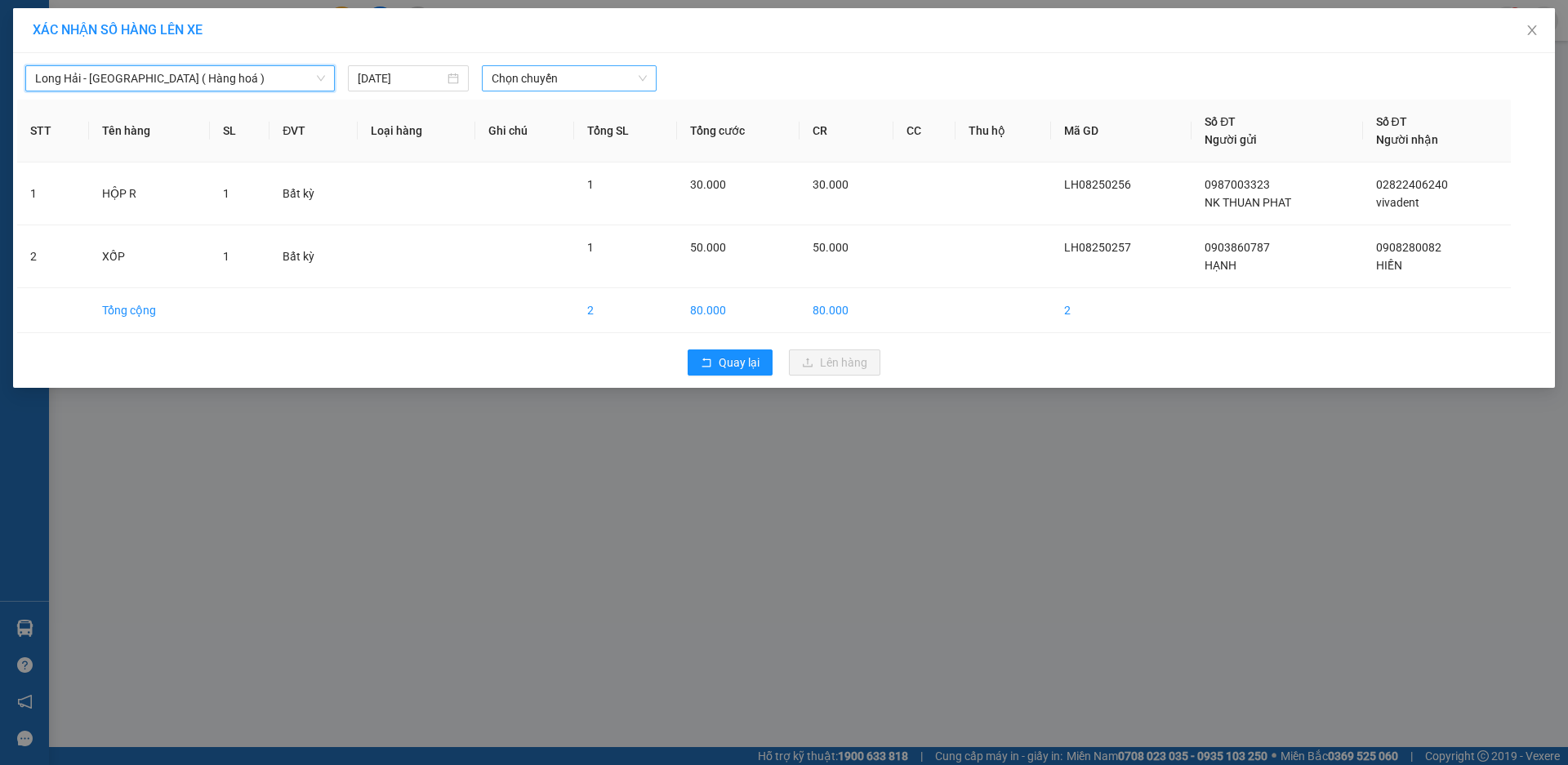
click at [494, 72] on span "Chọn chuyến" at bounding box center [569, 78] width 155 height 25
type input "1130"
click at [554, 136] on div "Thêm chuyến " 11:30 "" at bounding box center [569, 138] width 174 height 28
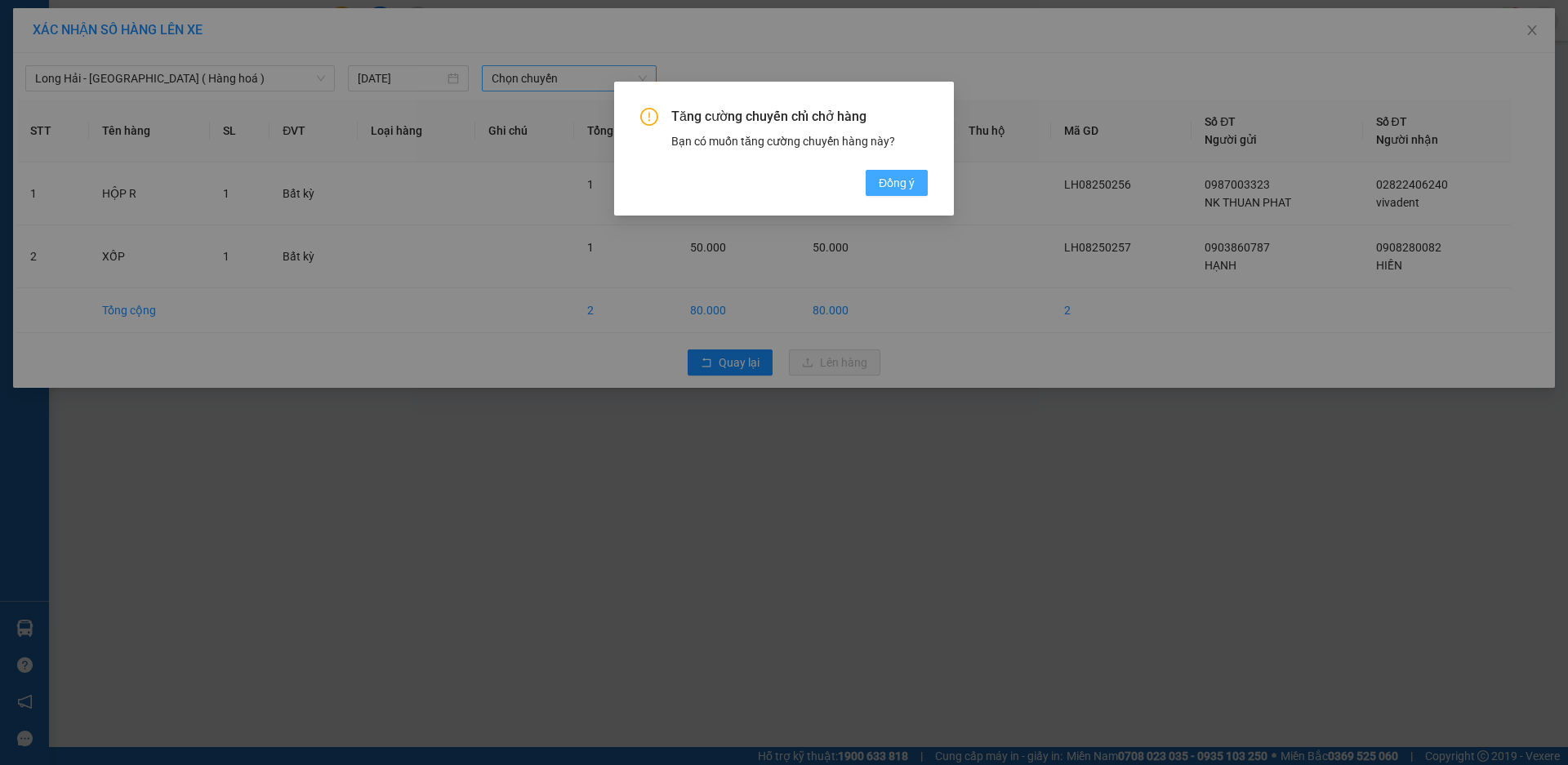
click at [896, 187] on span "Đồng ý" at bounding box center [896, 183] width 36 height 18
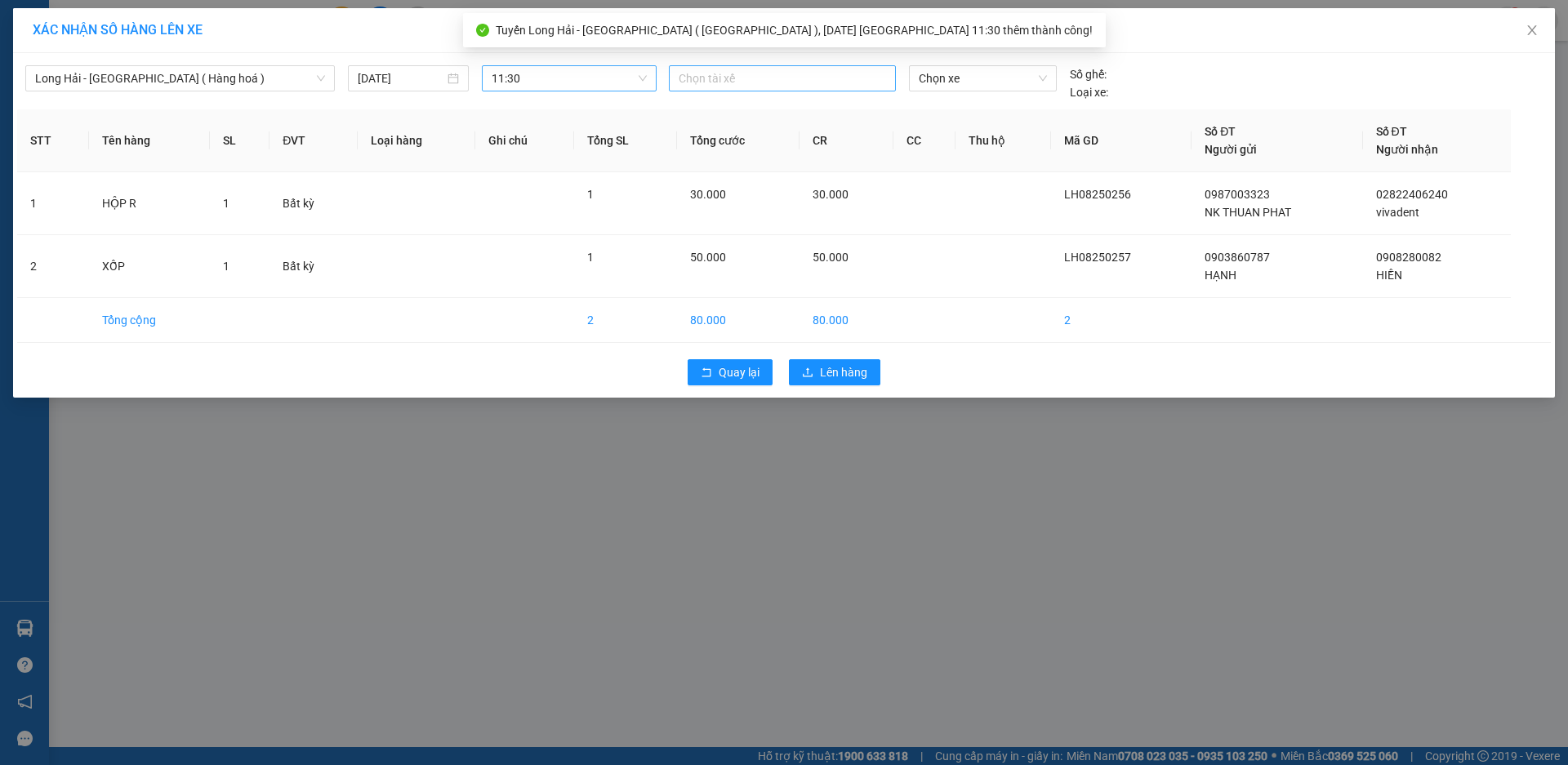
click at [740, 80] on div at bounding box center [783, 78] width 219 height 20
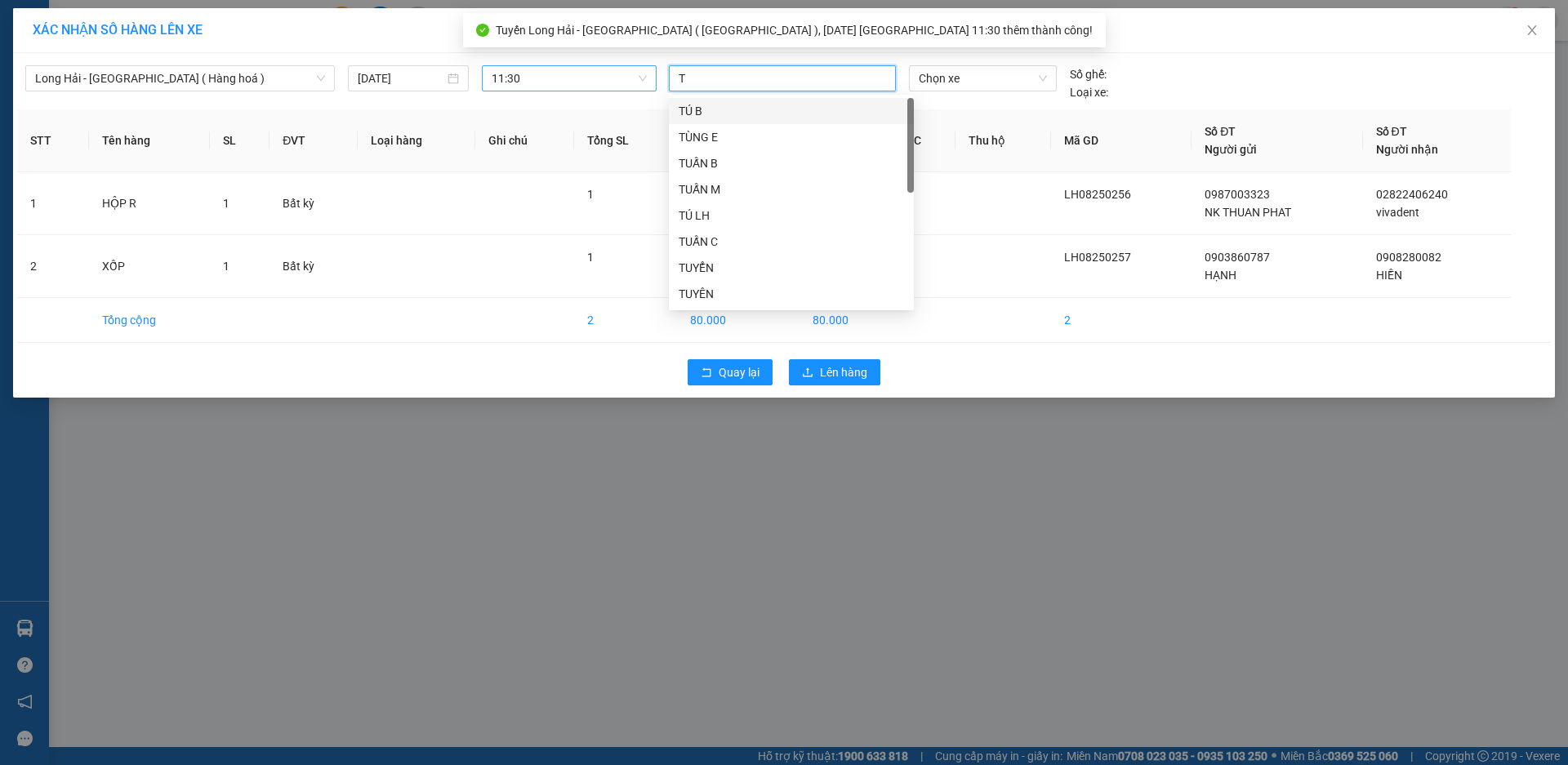
type input "TÚ"
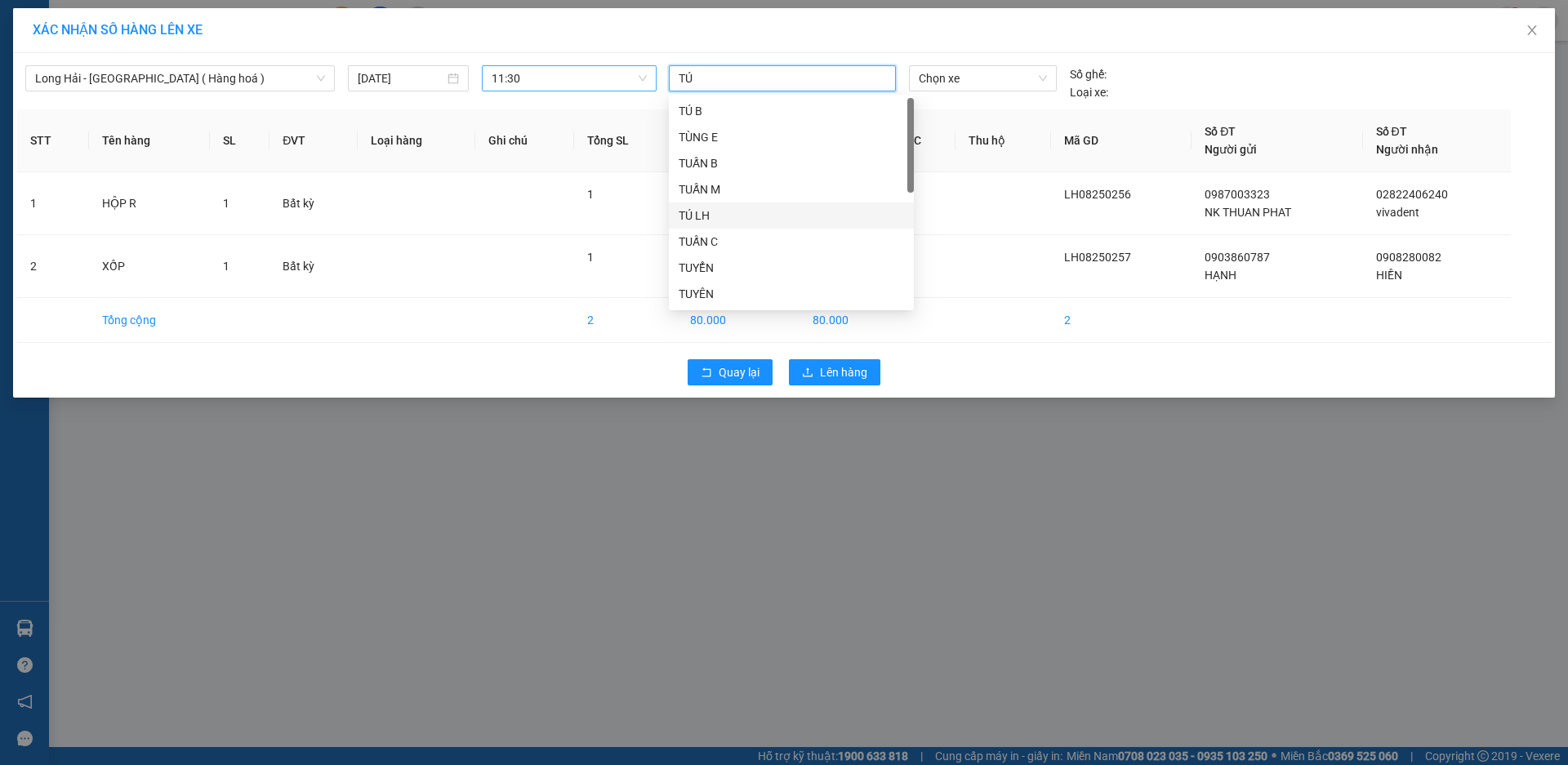
click at [760, 222] on div "TÚ LH" at bounding box center [792, 216] width 226 height 18
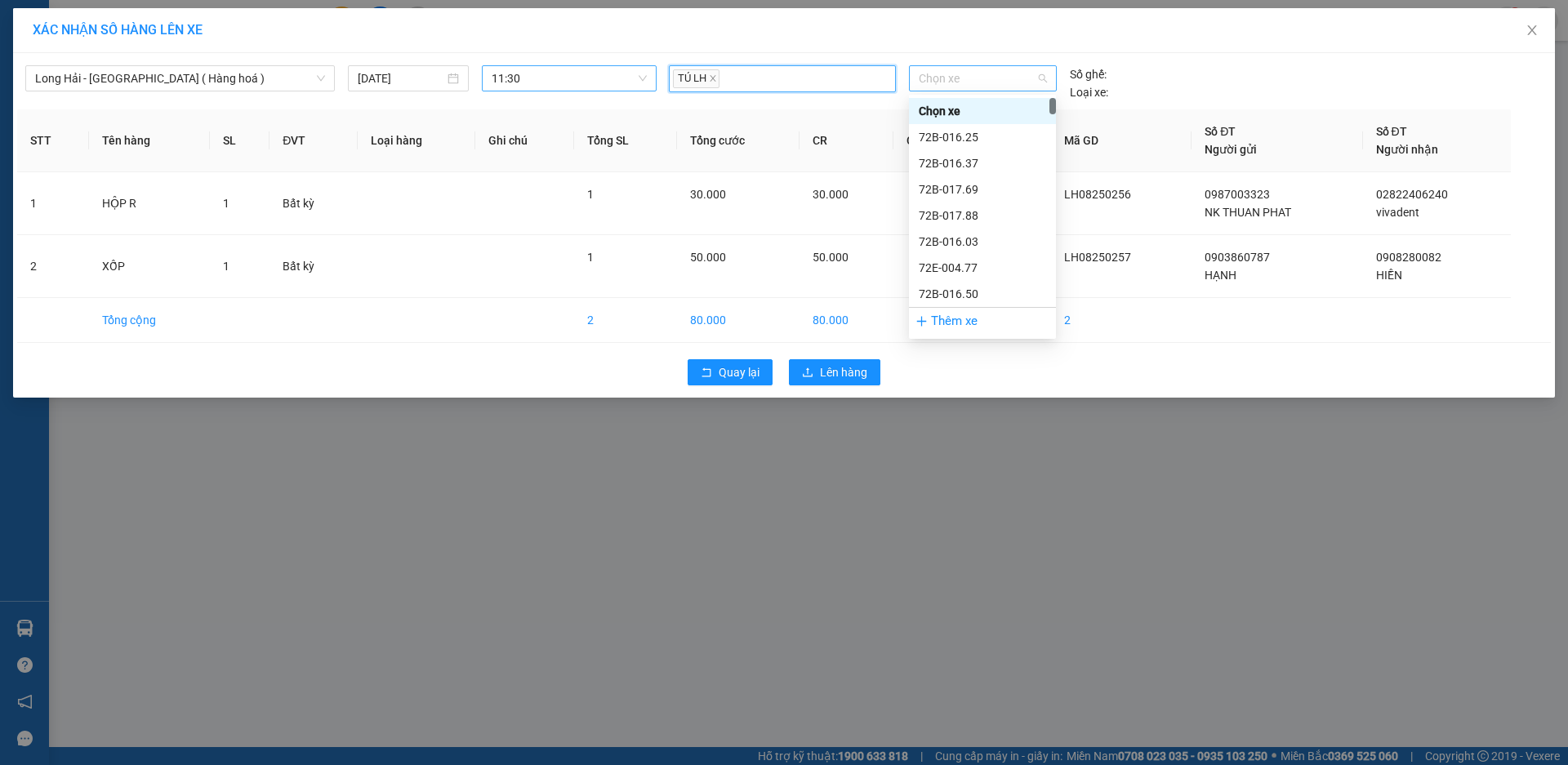
click at [933, 76] on span "Chọn xe" at bounding box center [982, 78] width 127 height 25
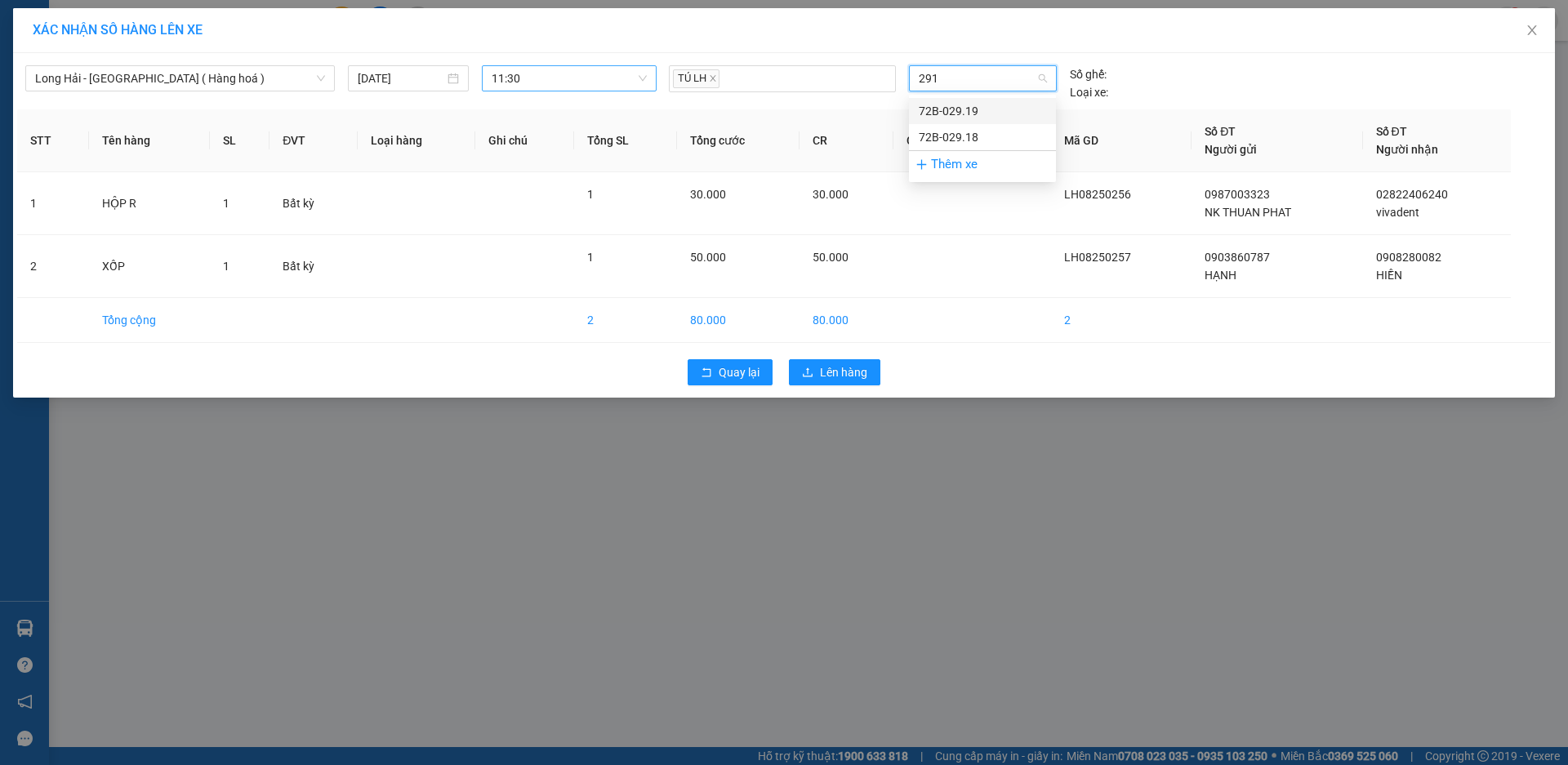
type input "2918"
click at [951, 111] on div "72B-029.18" at bounding box center [982, 111] width 127 height 18
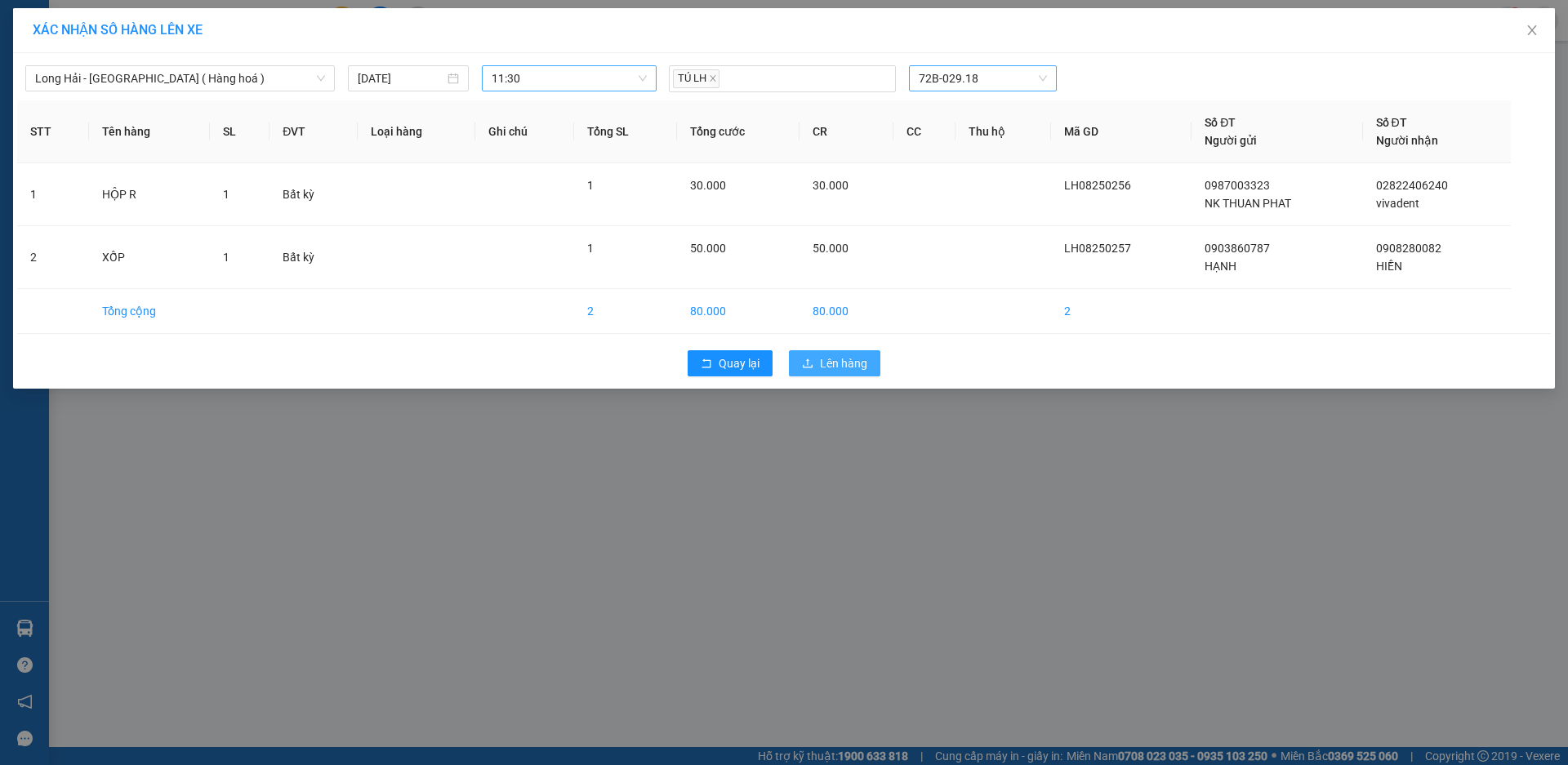
click at [836, 356] on span "Lên hàng" at bounding box center [843, 363] width 47 height 18
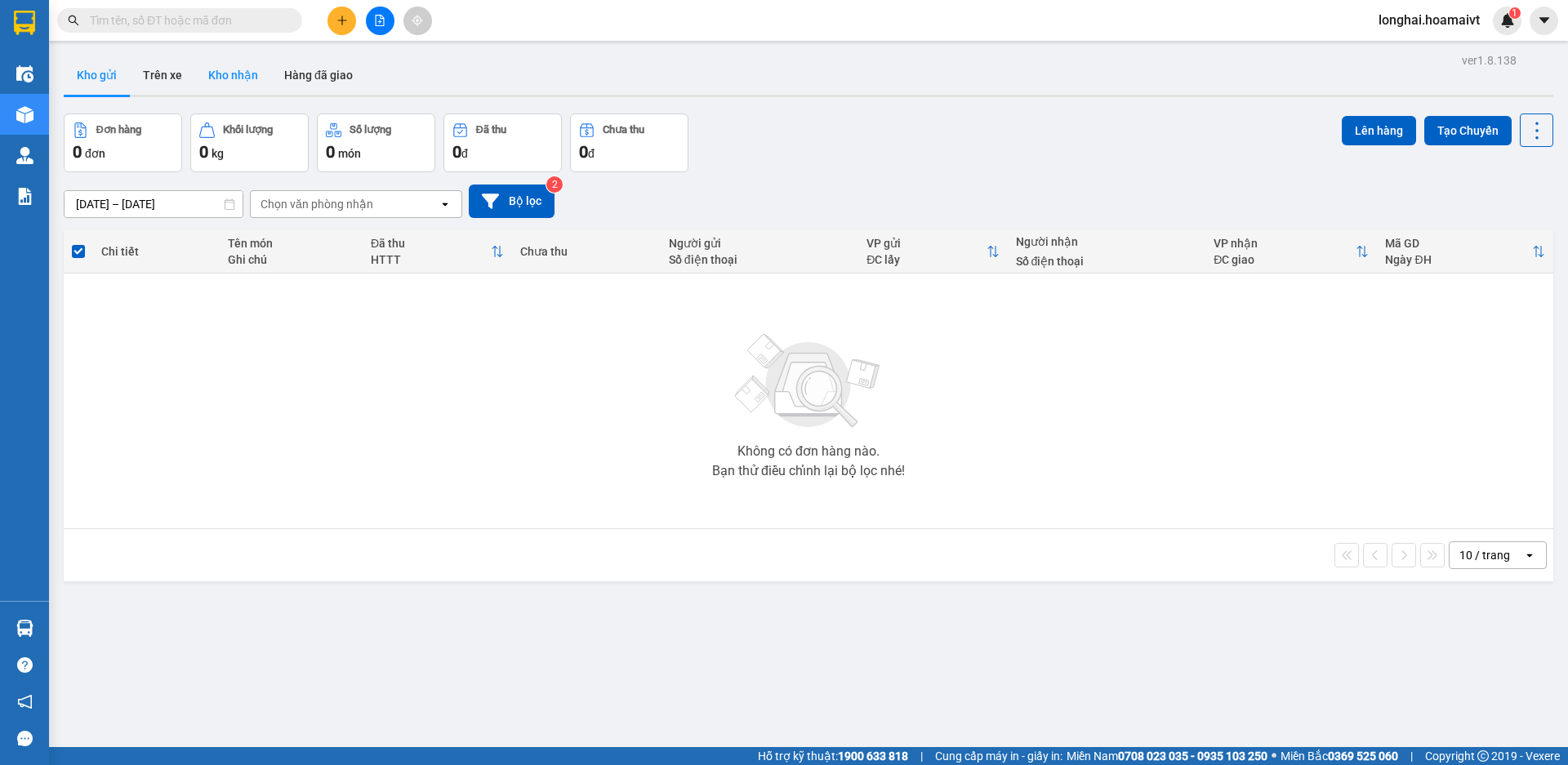
click at [256, 77] on button "Kho nhận" at bounding box center [234, 76] width 76 height 39
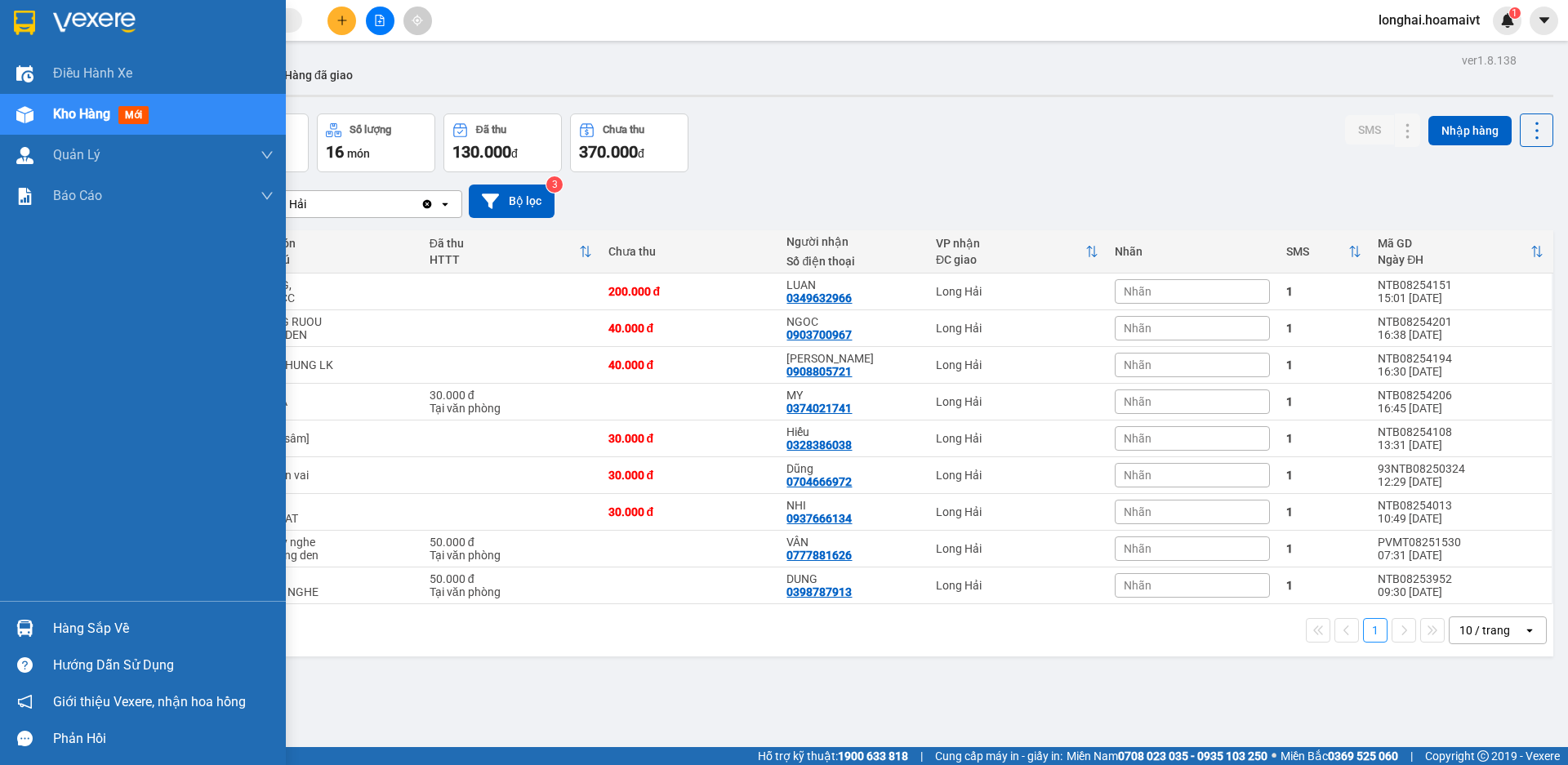
click at [75, 626] on div "Hàng sắp về" at bounding box center [163, 629] width 220 height 25
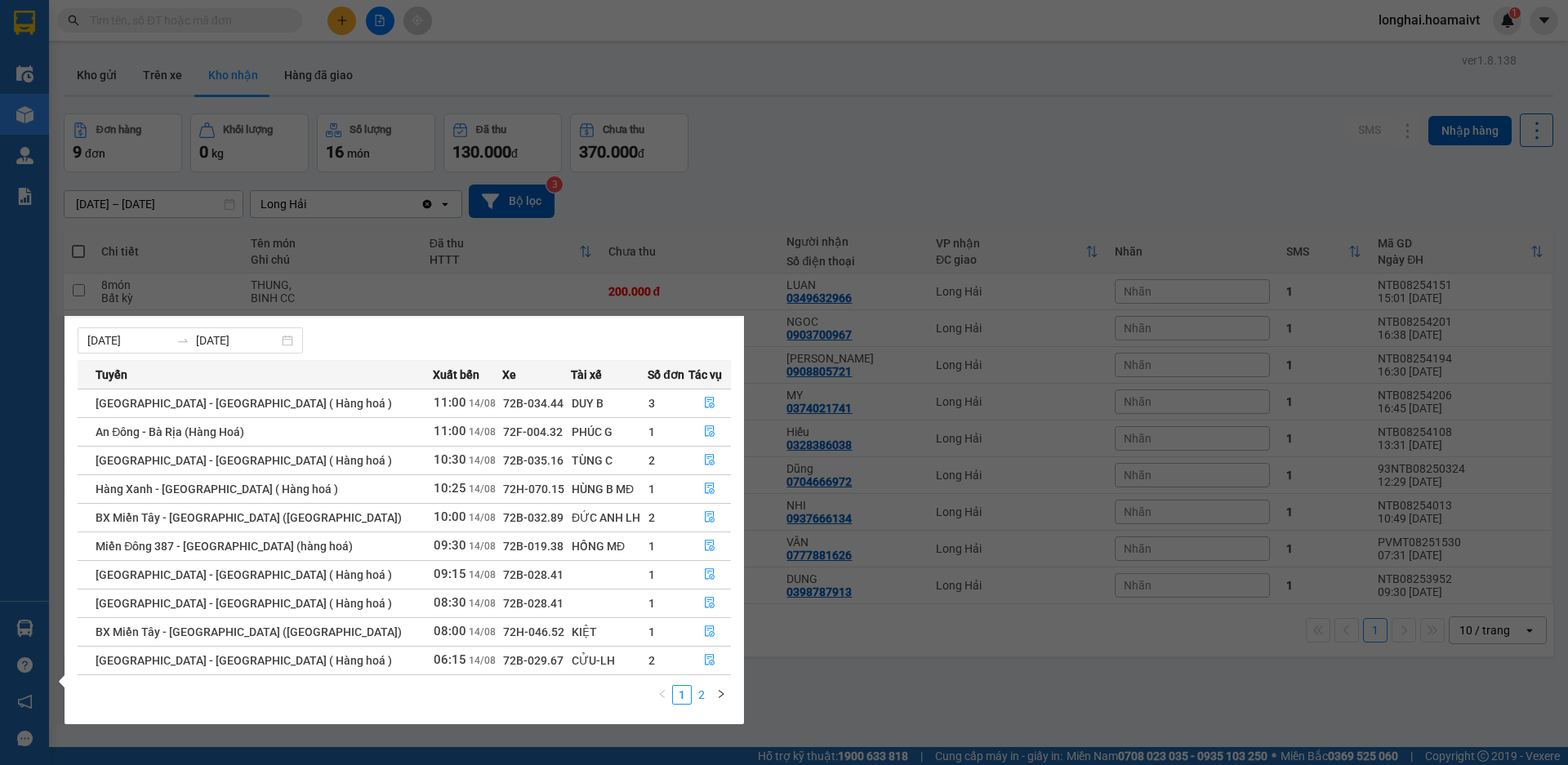
click at [699, 692] on link "2" at bounding box center [702, 695] width 18 height 18
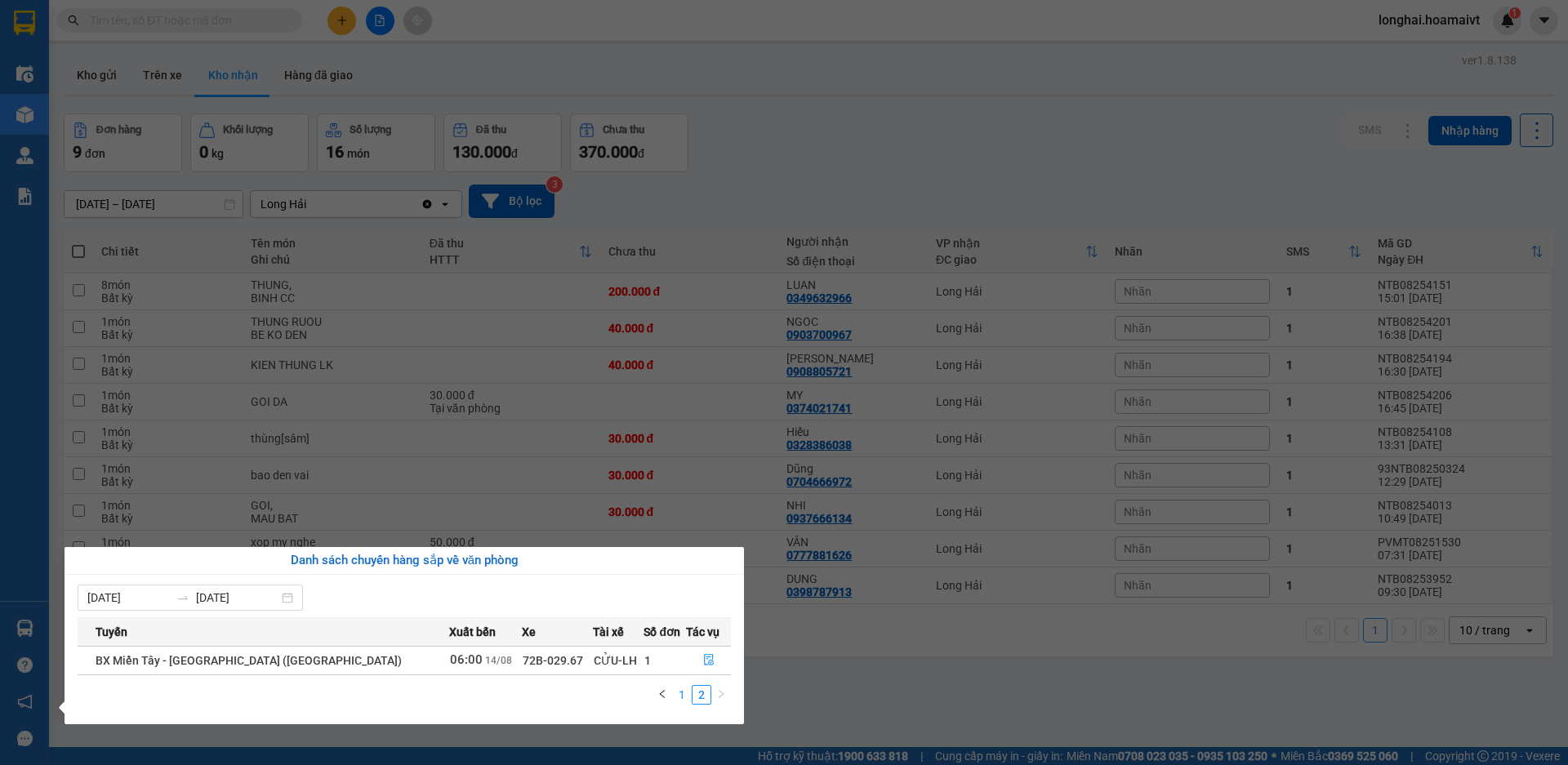
click at [682, 694] on link "1" at bounding box center [682, 695] width 18 height 18
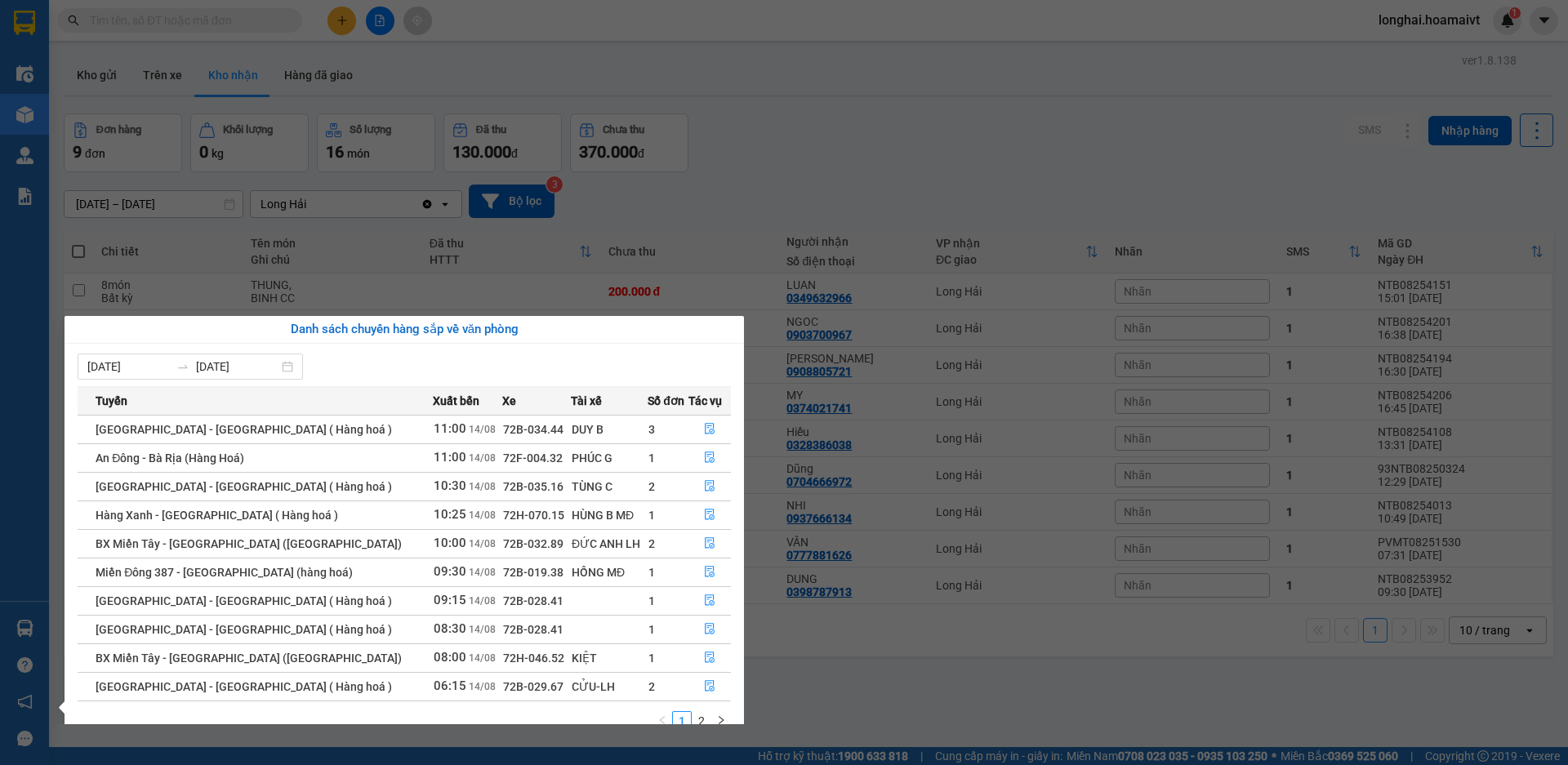
click at [867, 690] on section "Kết quả tìm kiếm ( 0 ) Bộ lọc No Data longhai.hoamaivt 1 Điều hành xe Kho hàng …" at bounding box center [784, 382] width 1568 height 765
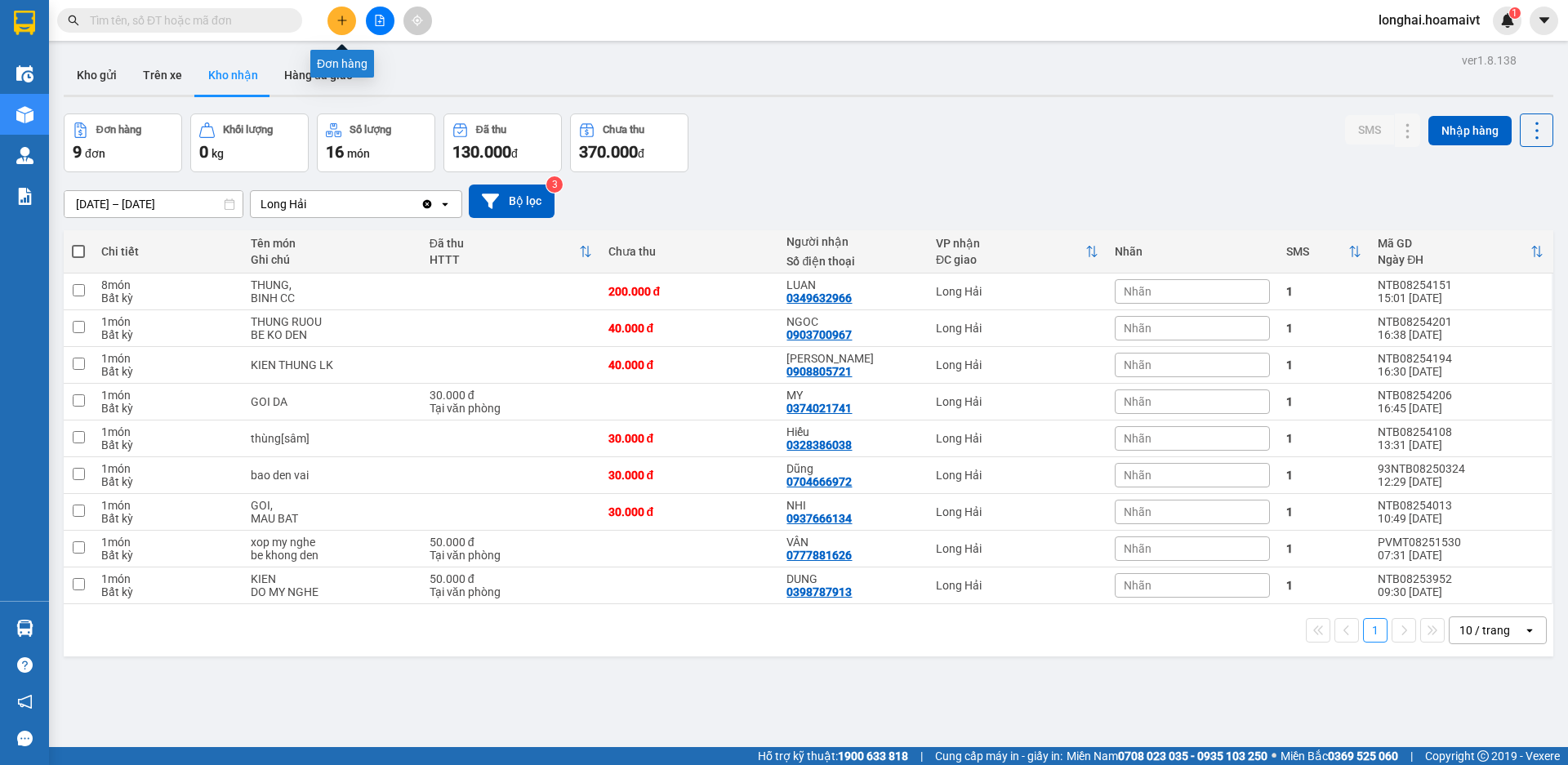
click at [340, 17] on icon "plus" at bounding box center [342, 20] width 12 height 12
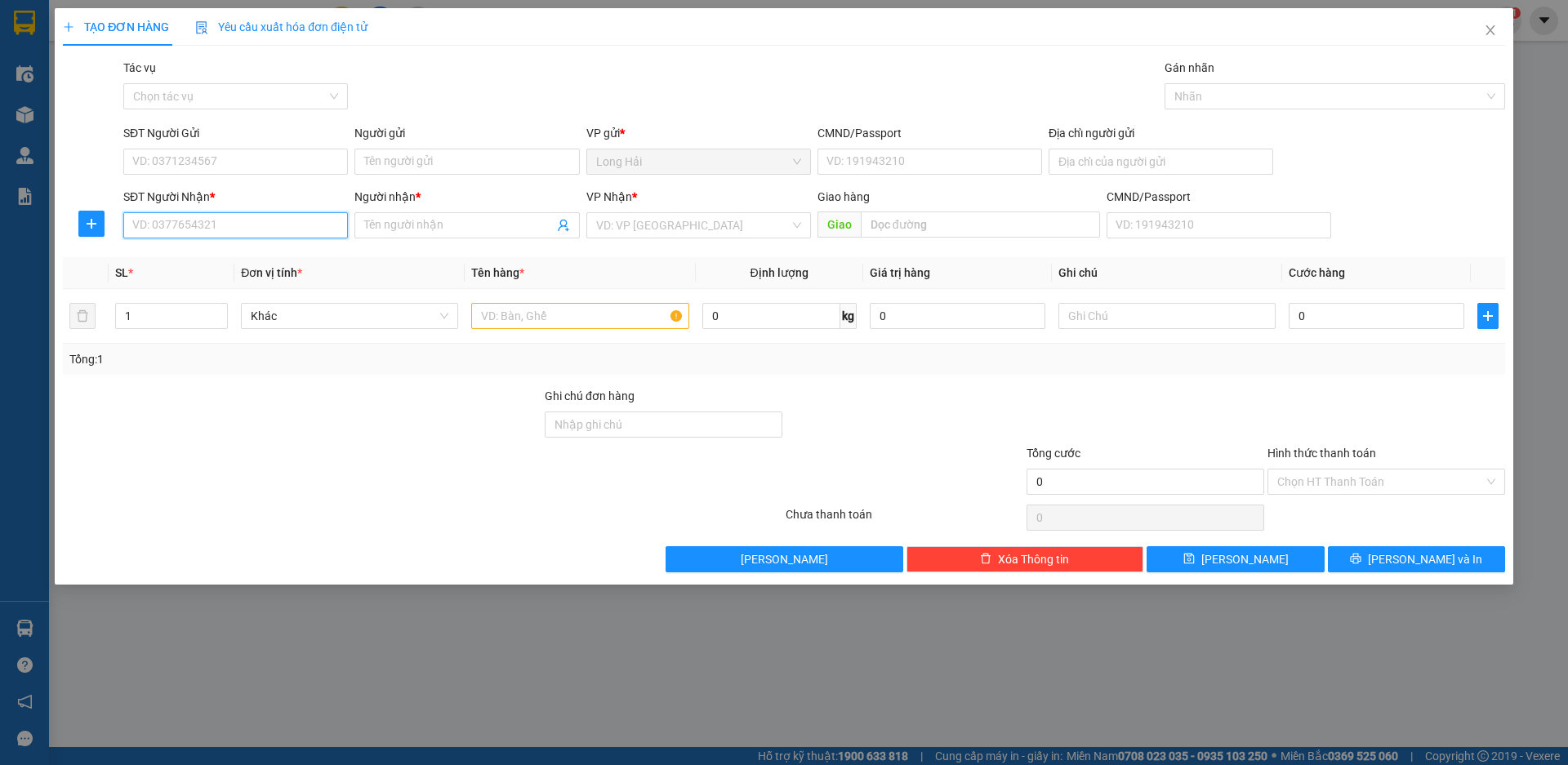
click at [259, 221] on input "SĐT Người Nhận *" at bounding box center [235, 225] width 225 height 26
type input "0859083979"
click at [254, 256] on div "0859083979 - [GEOGRAPHIC_DATA]" at bounding box center [235, 258] width 205 height 18
type input "MỸ"
type input "0859083979"
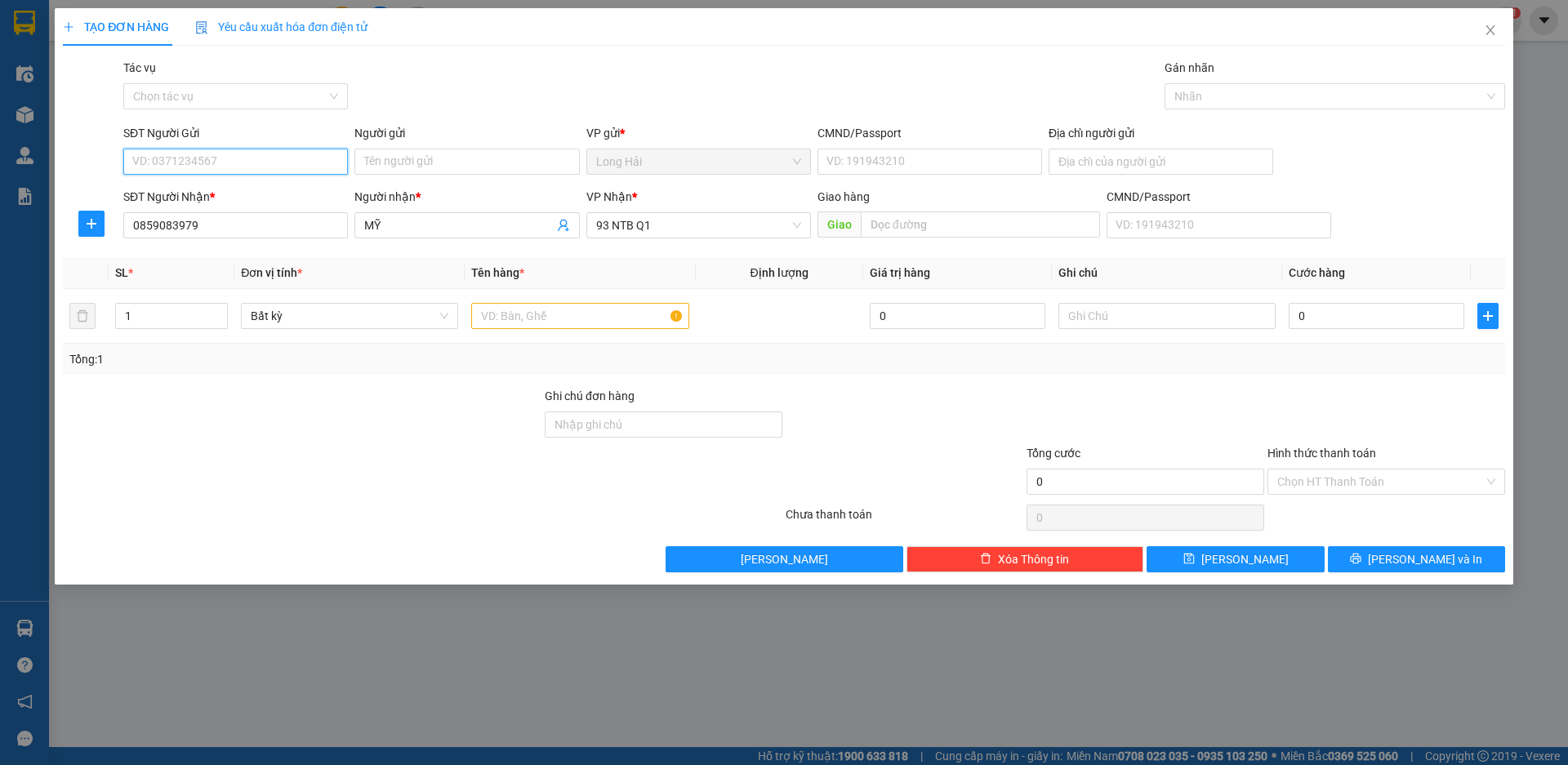
click at [243, 158] on input "SĐT Người Gửi" at bounding box center [235, 161] width 225 height 26
click at [269, 202] on div "0978642300 - THI" at bounding box center [235, 195] width 205 height 18
type input "0978642300"
type input "THI"
type input "077309005650"
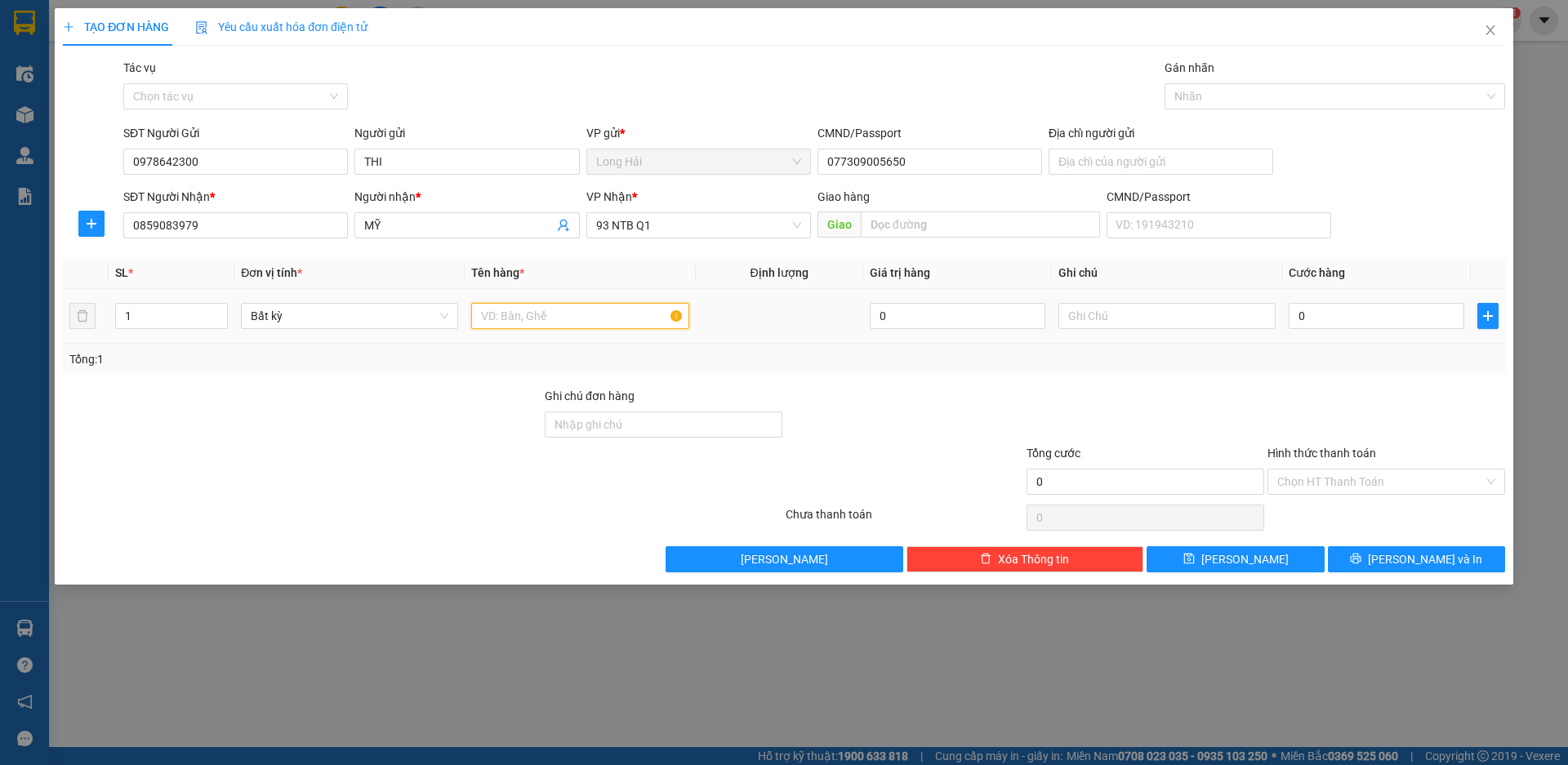
click at [531, 319] on input "text" at bounding box center [579, 315] width 218 height 26
type input "[GEOGRAPHIC_DATA]"
click at [1336, 324] on input "0" at bounding box center [1377, 315] width 176 height 26
type input "8"
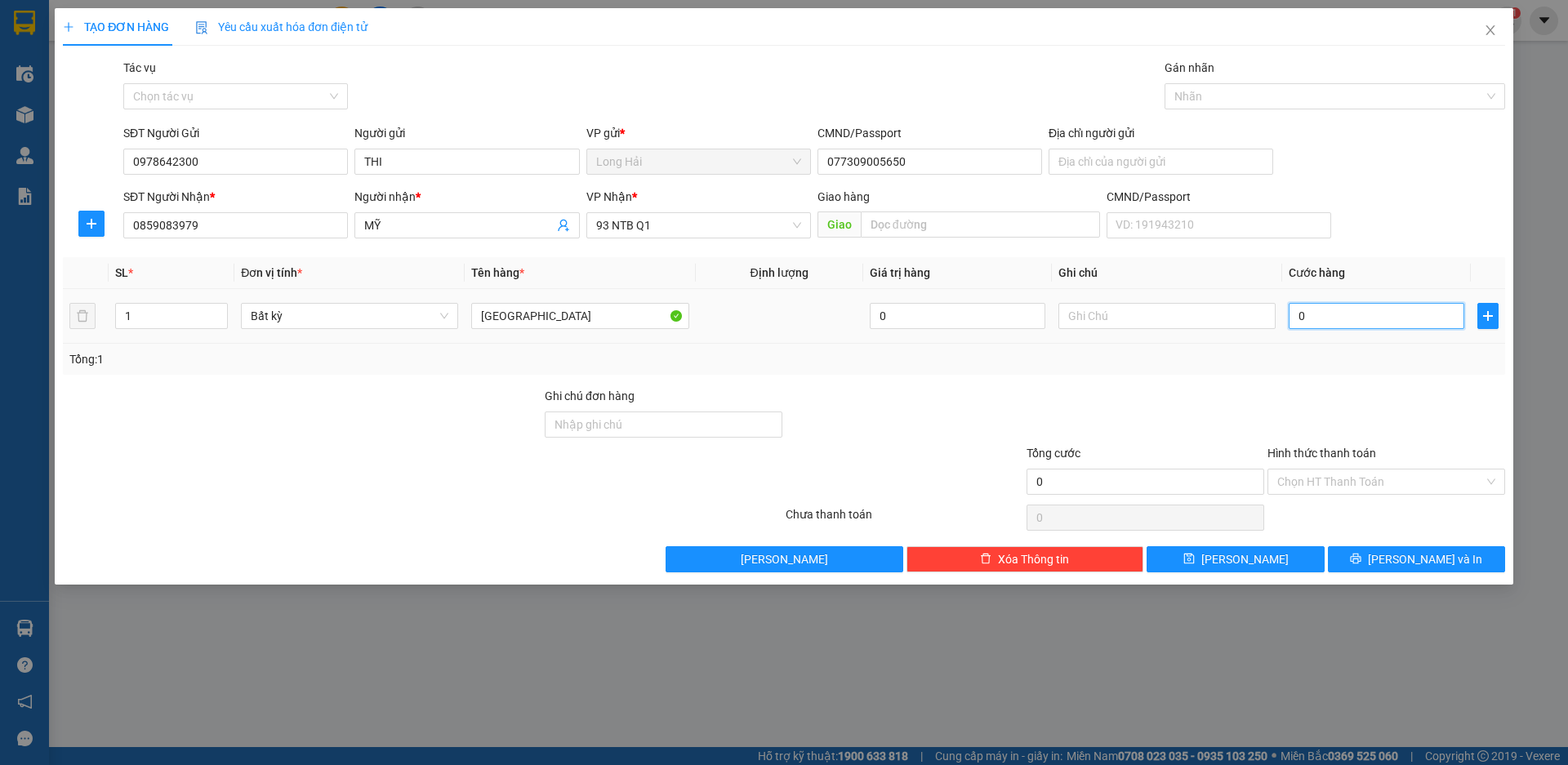
type input "8"
type input "80"
click at [1324, 469] on div "Chọn HT Thanh Toán" at bounding box center [1387, 482] width 238 height 26
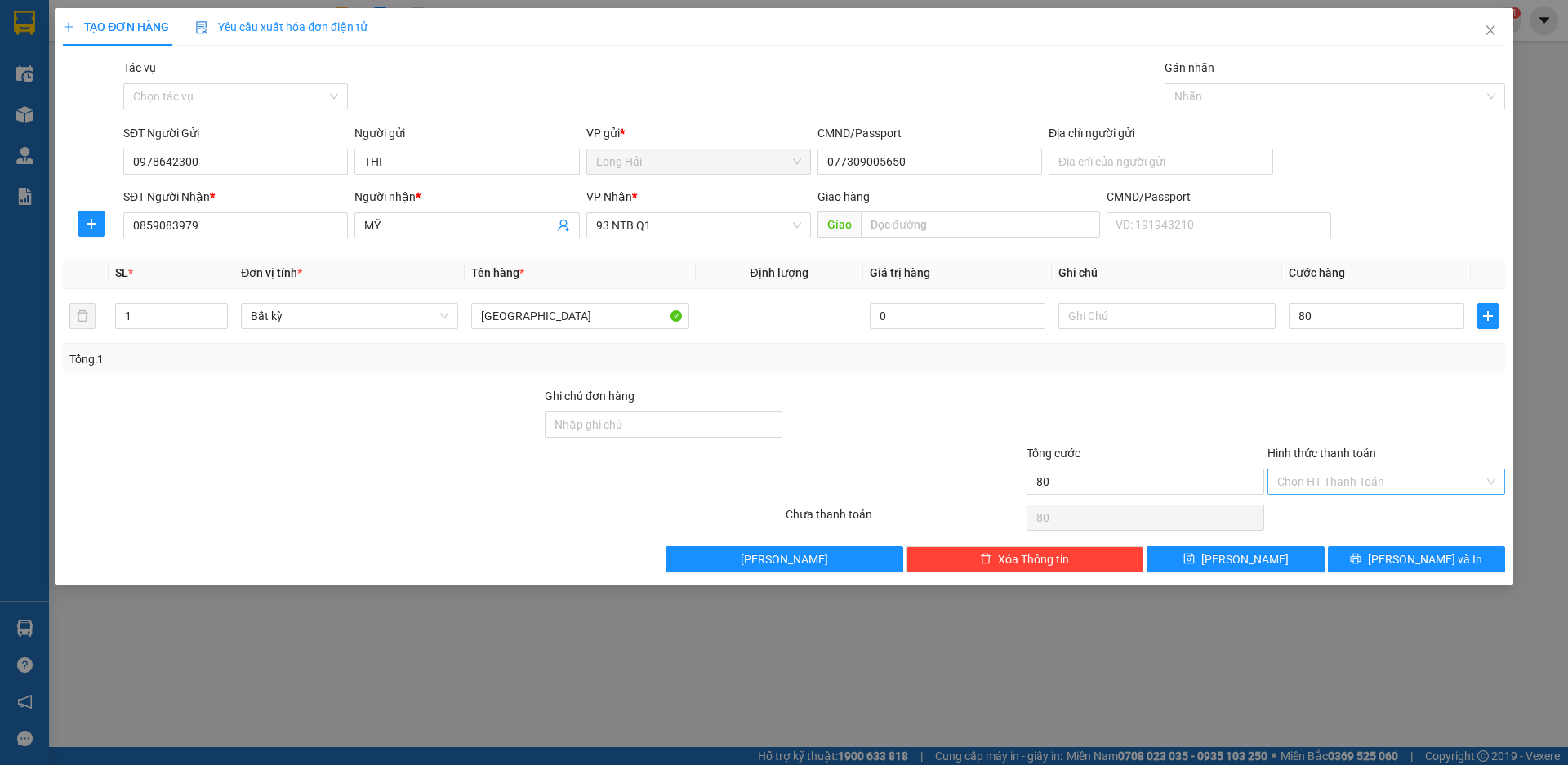
type input "80.000"
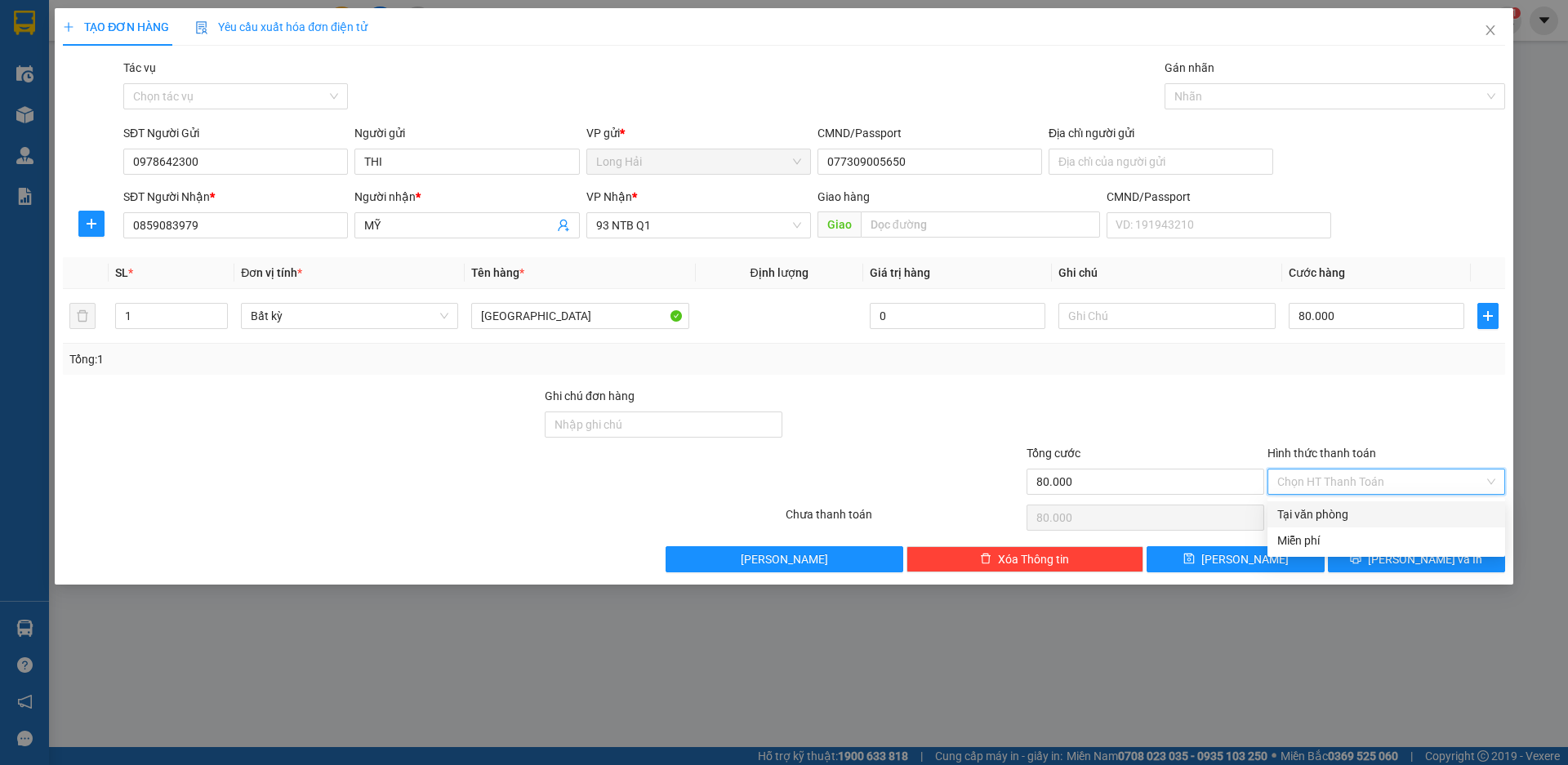
click at [1350, 501] on div "Transit Pickup Surcharge Ids Transit Deliver Surcharge Ids Transit Deliver Surc…" at bounding box center [784, 315] width 1443 height 514
click at [1337, 482] on input "Hình thức thanh toán" at bounding box center [1381, 482] width 207 height 25
click at [1336, 514] on div "Tại văn phòng" at bounding box center [1386, 514] width 218 height 18
type input "0"
click at [1367, 562] on button "[PERSON_NAME] và In" at bounding box center [1417, 559] width 178 height 26
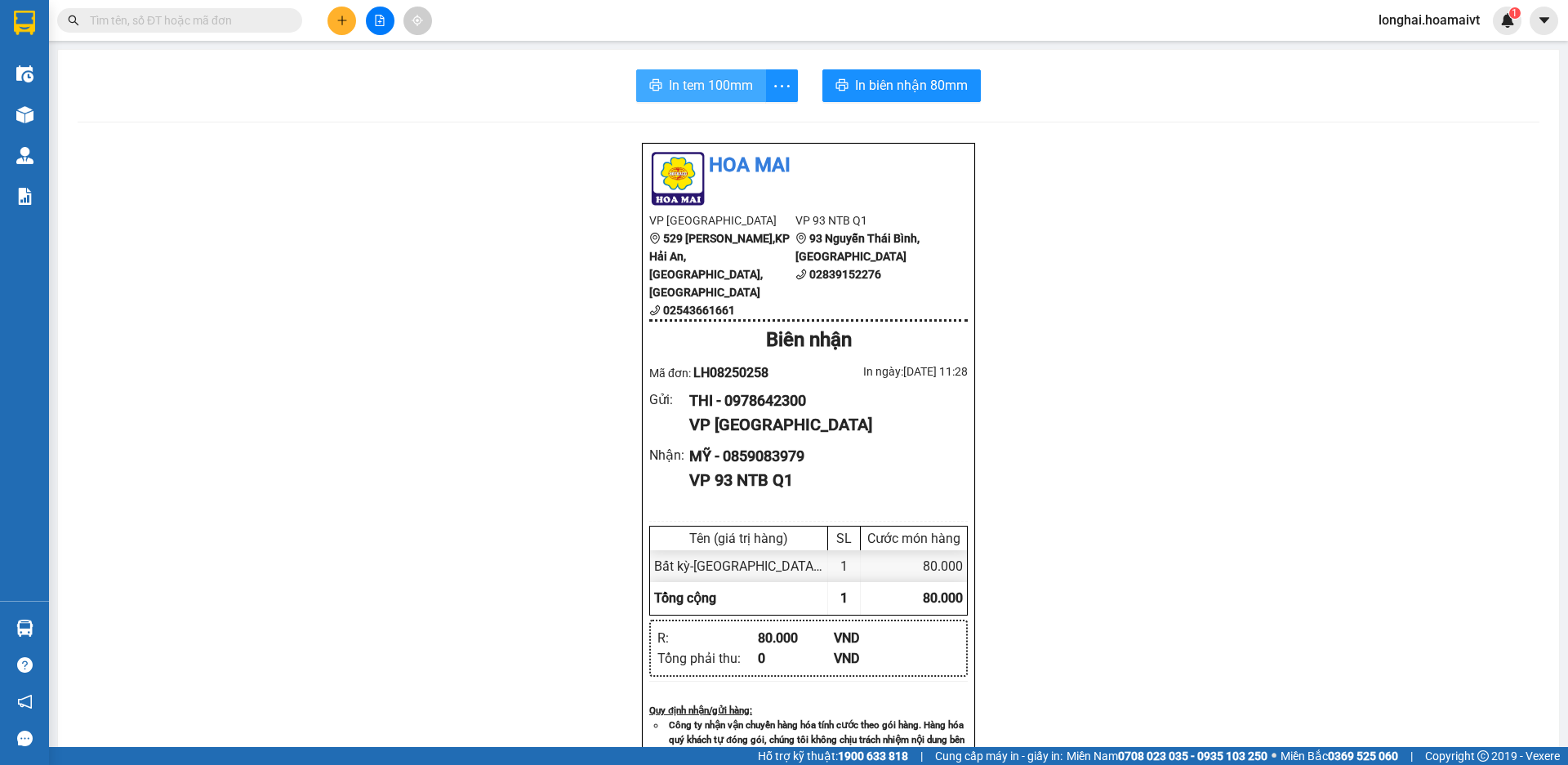
click at [660, 76] on button "In tem 100mm" at bounding box center [701, 85] width 130 height 33
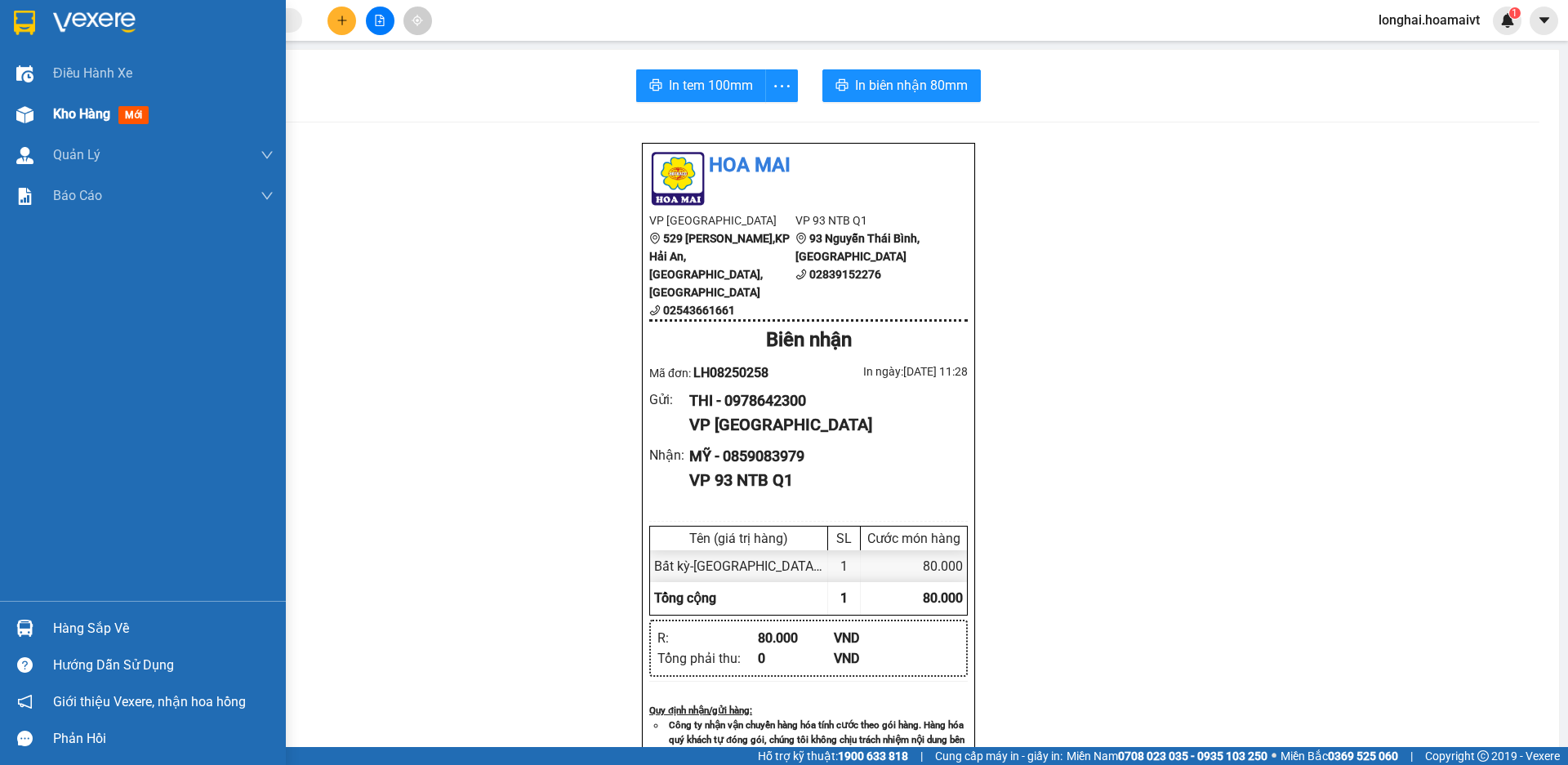
click at [66, 117] on span "Kho hàng" at bounding box center [82, 114] width 57 height 15
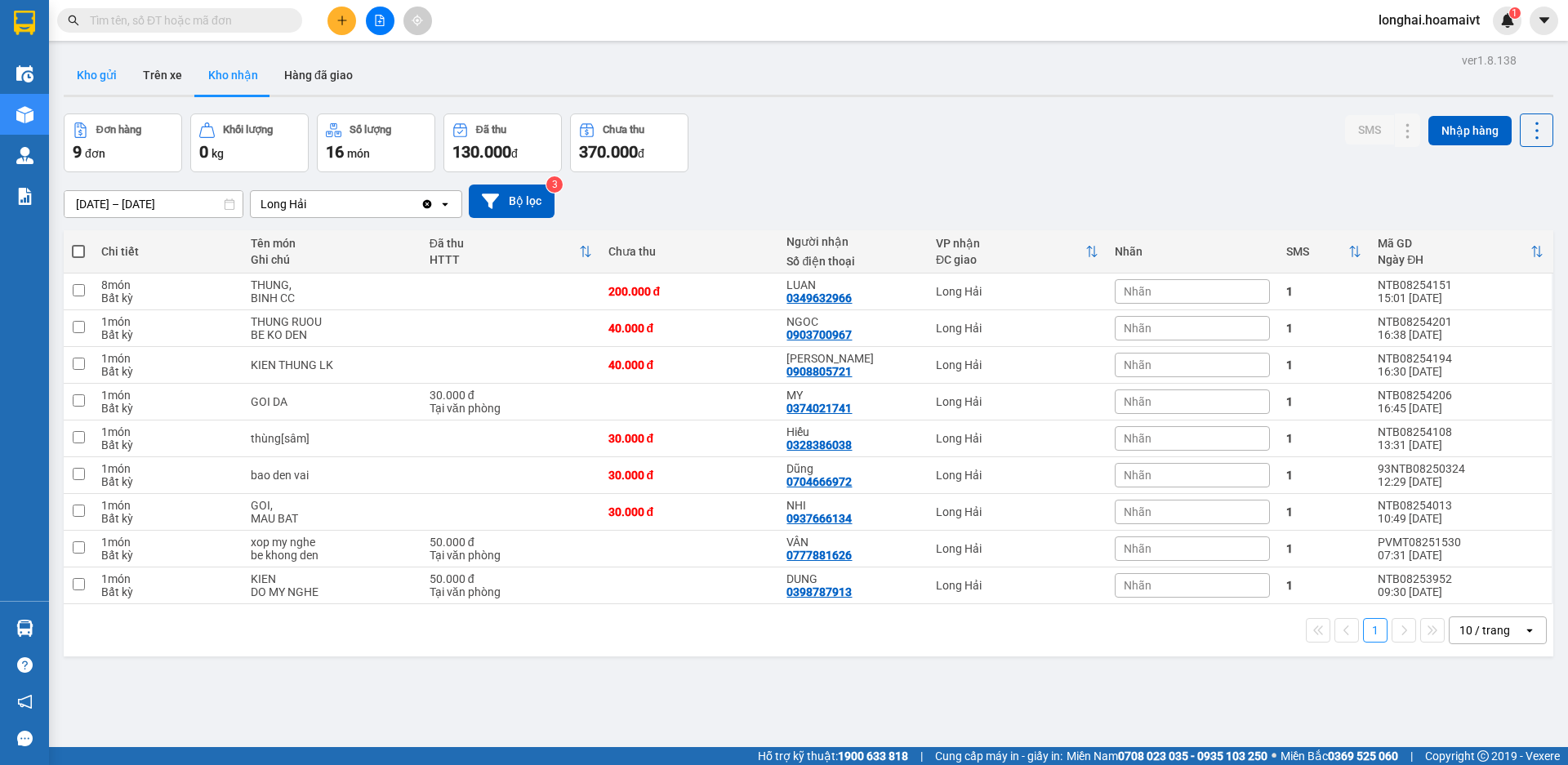
click at [99, 82] on button "Kho gửi" at bounding box center [97, 76] width 66 height 39
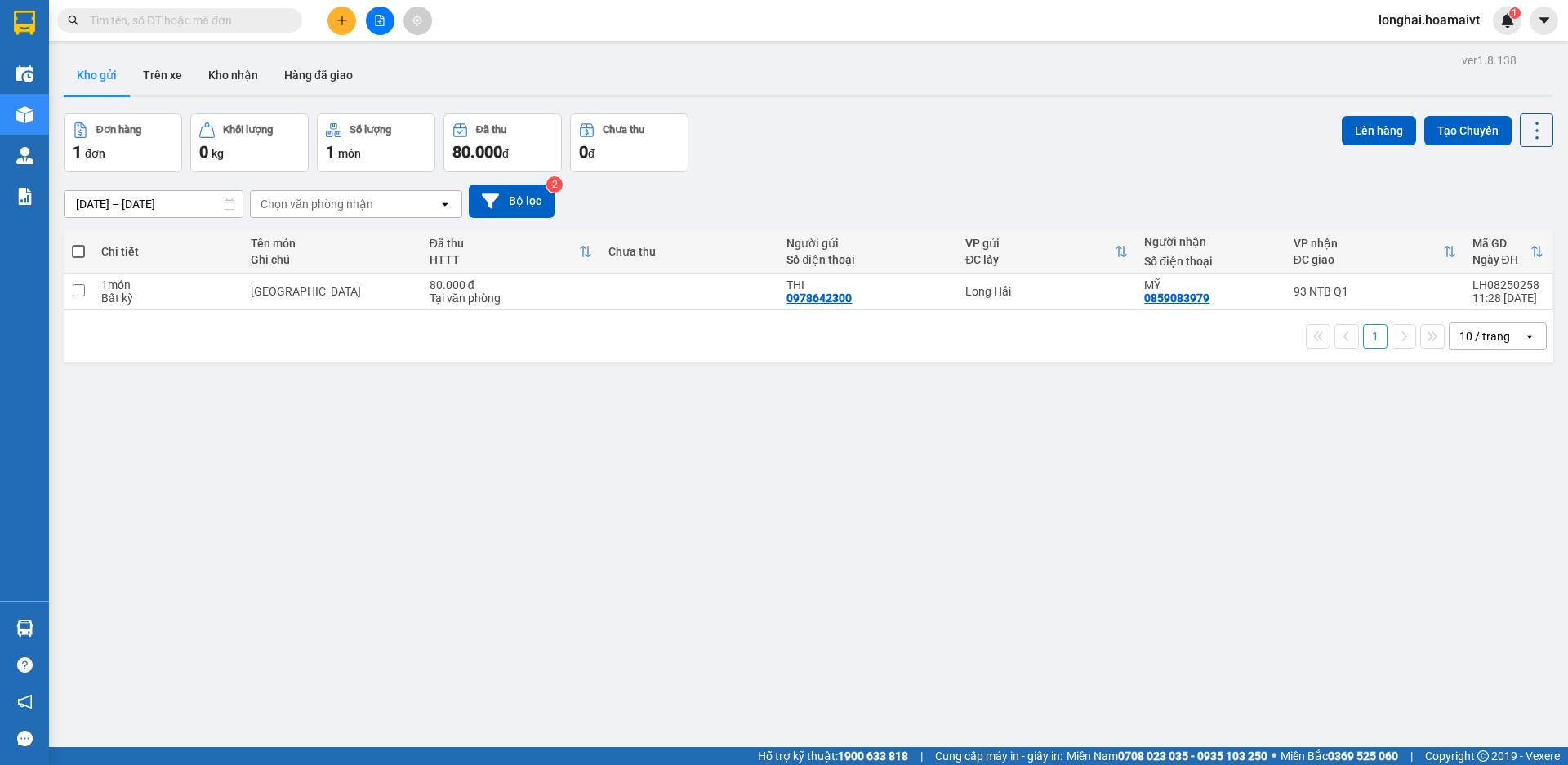
click at [81, 248] on span at bounding box center [78, 251] width 13 height 13
click at [78, 243] on input "checkbox" at bounding box center [78, 243] width 0 height 0
checkbox input "true"
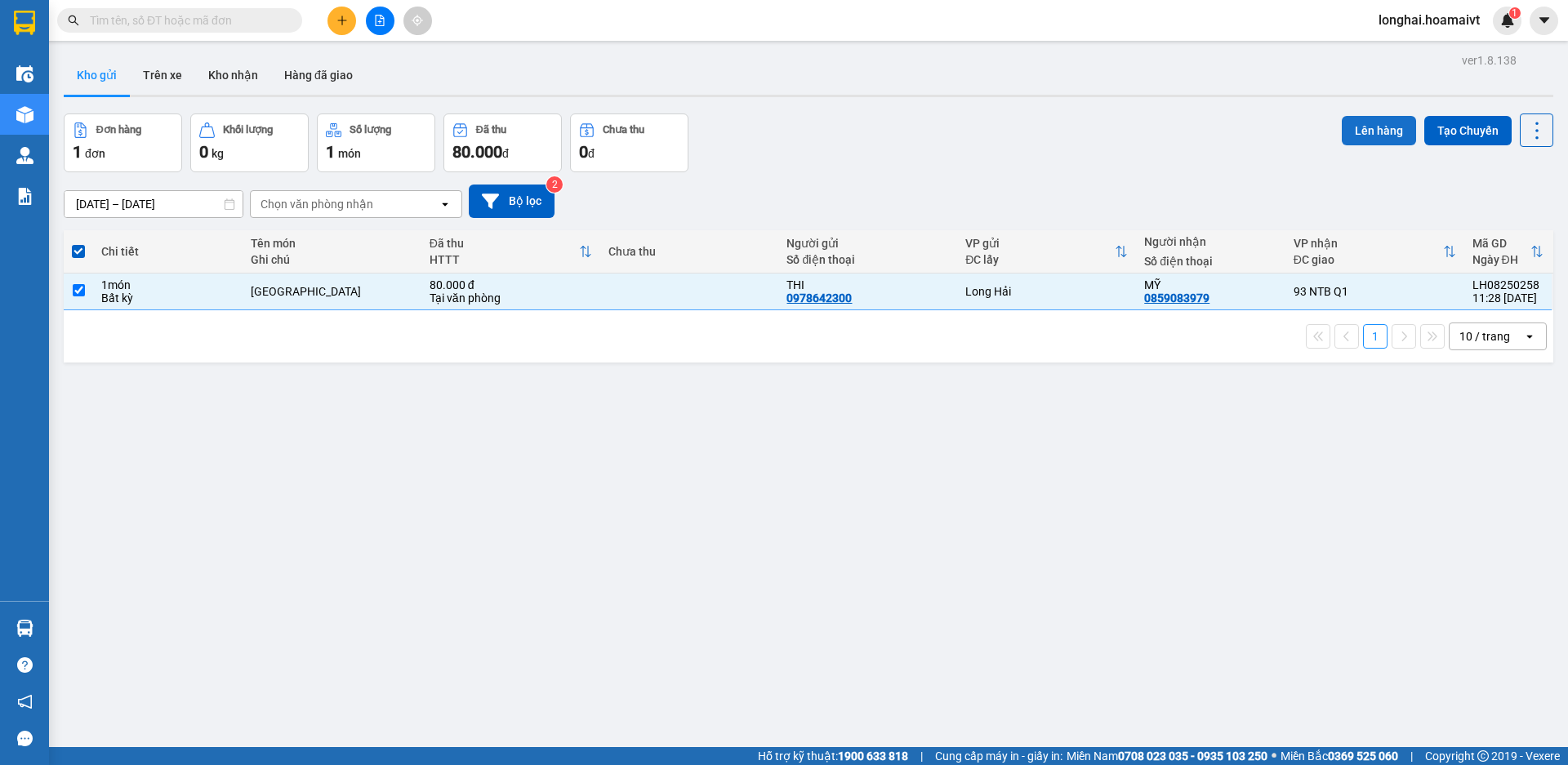
click at [1364, 131] on button "Lên hàng" at bounding box center [1380, 131] width 75 height 29
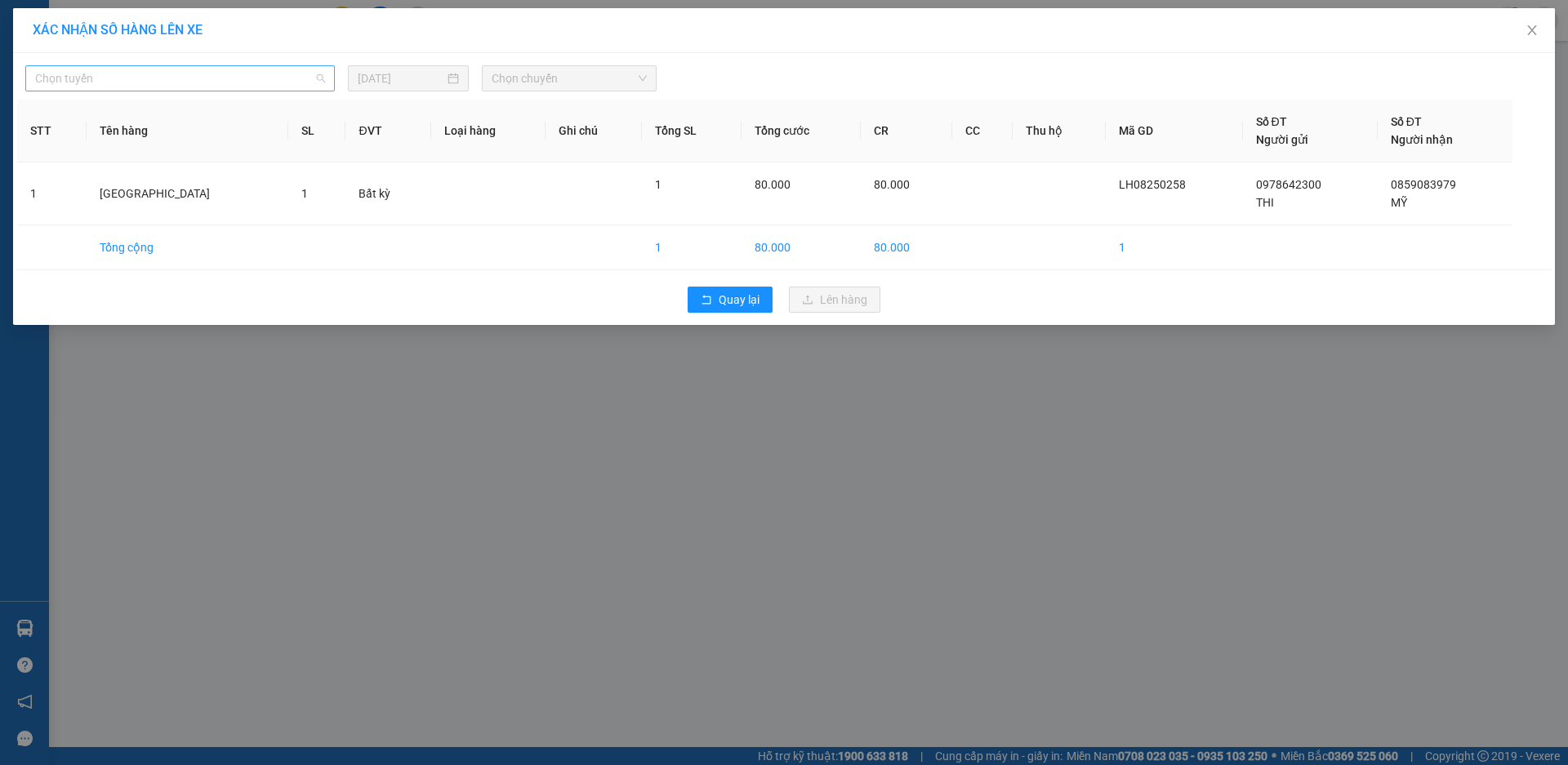
click at [65, 80] on span "Chọn tuyến" at bounding box center [180, 78] width 290 height 25
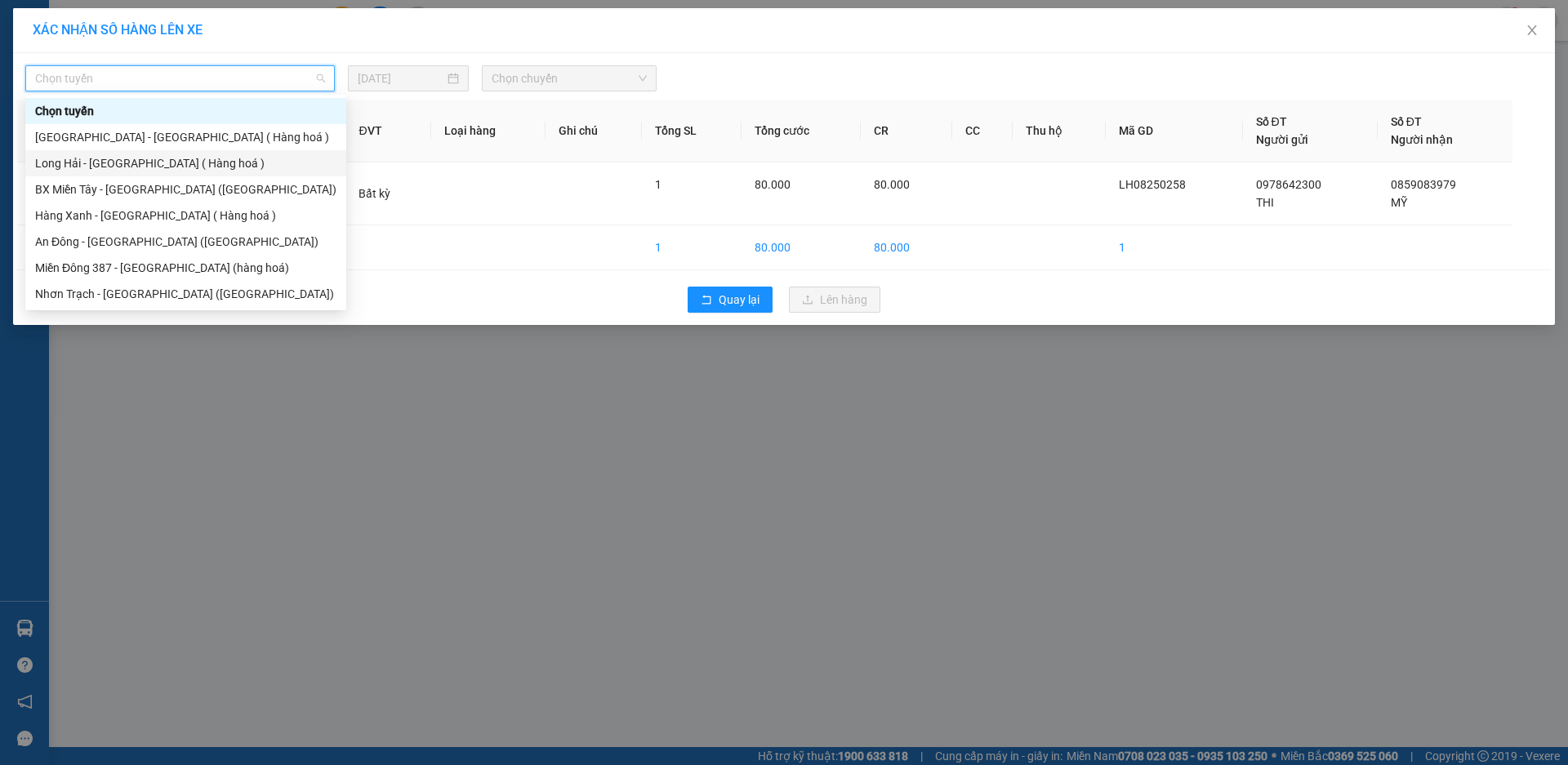
click at [86, 164] on div "Long Hải - [GEOGRAPHIC_DATA] ( Hàng hoá )" at bounding box center [186, 163] width 301 height 18
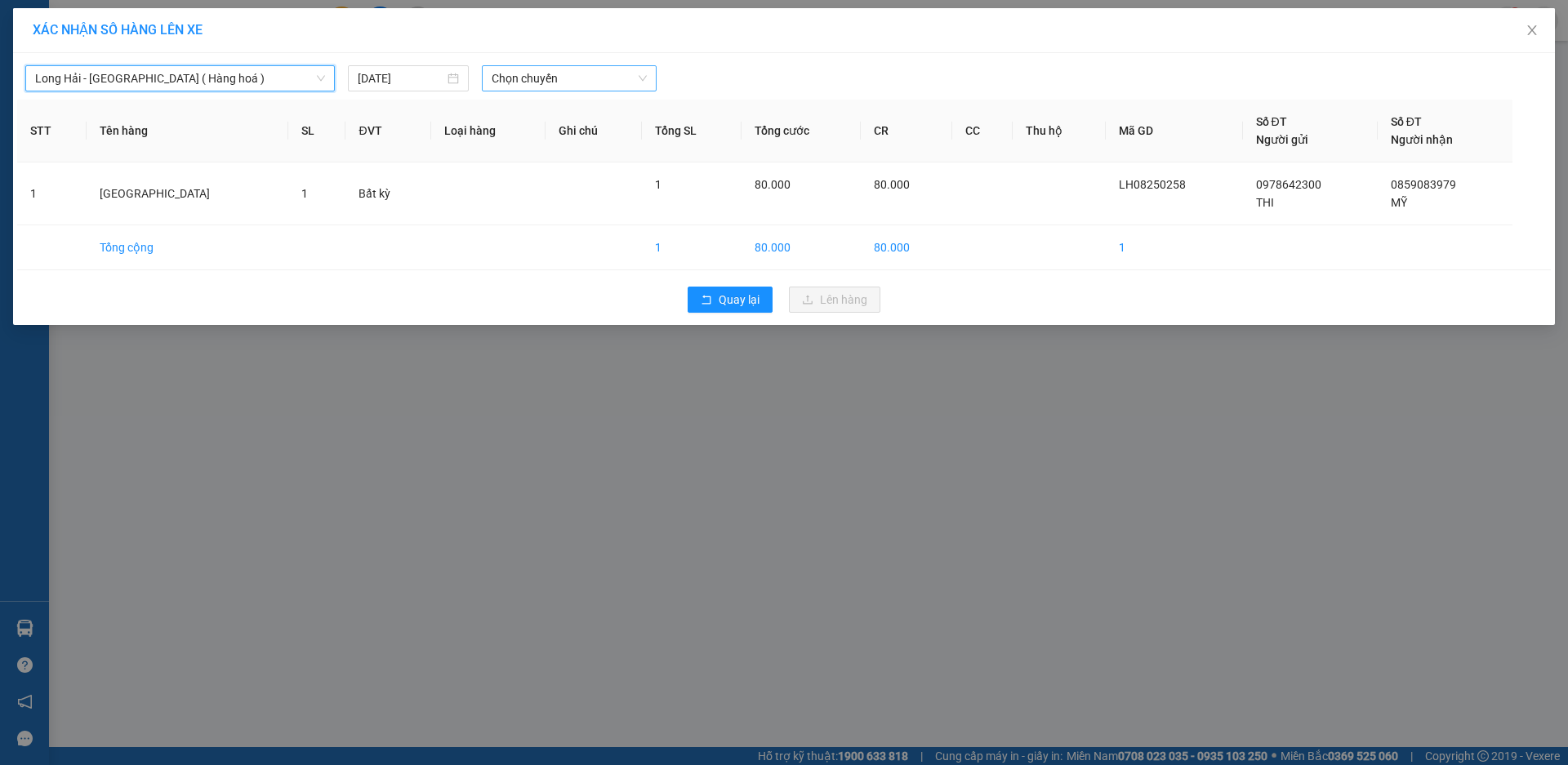
click at [513, 73] on span "Chọn chuyến" at bounding box center [569, 78] width 155 height 25
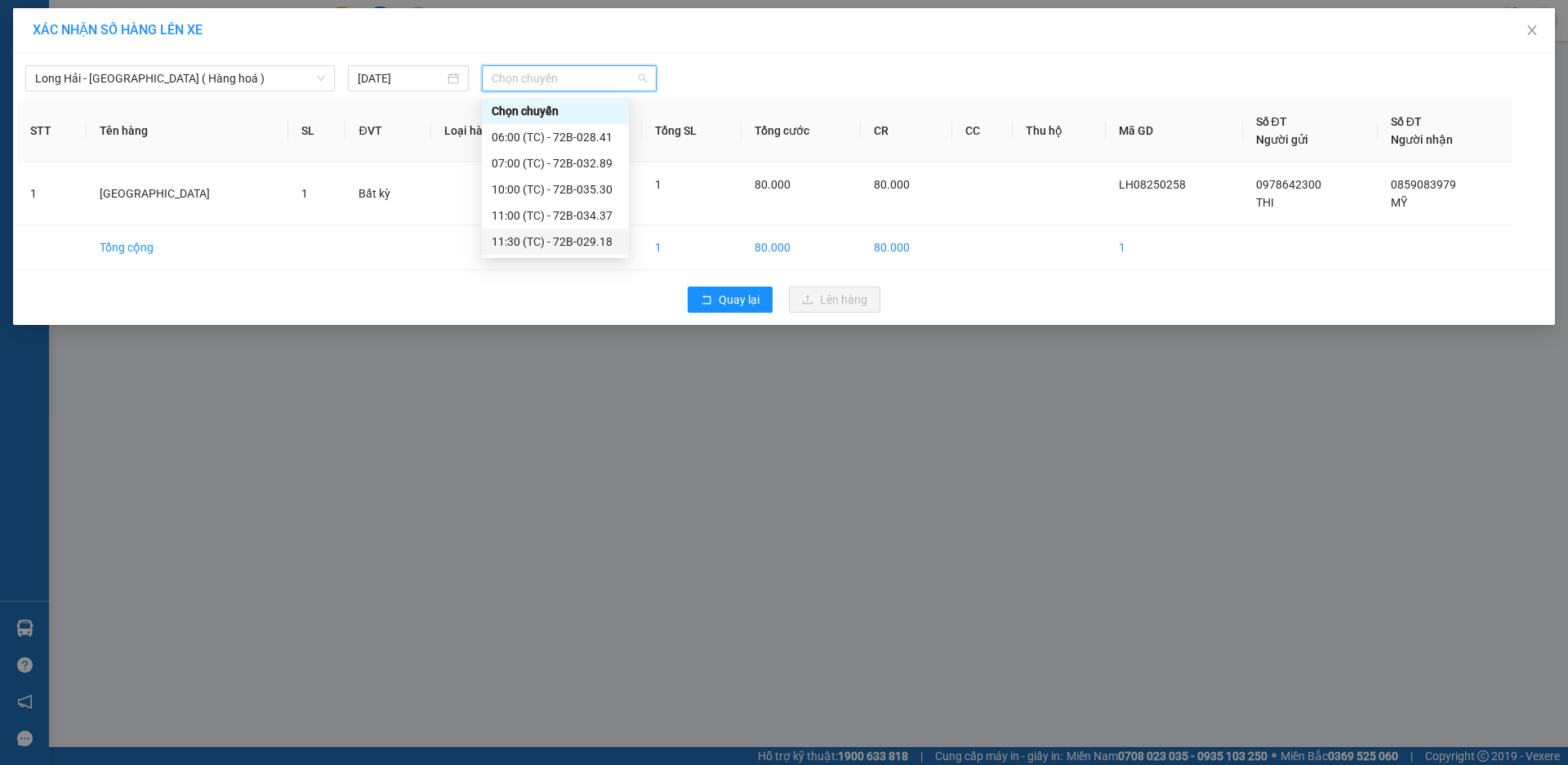
click at [529, 236] on div "11:30 (TC) - 72B-029.18" at bounding box center [554, 242] width 127 height 18
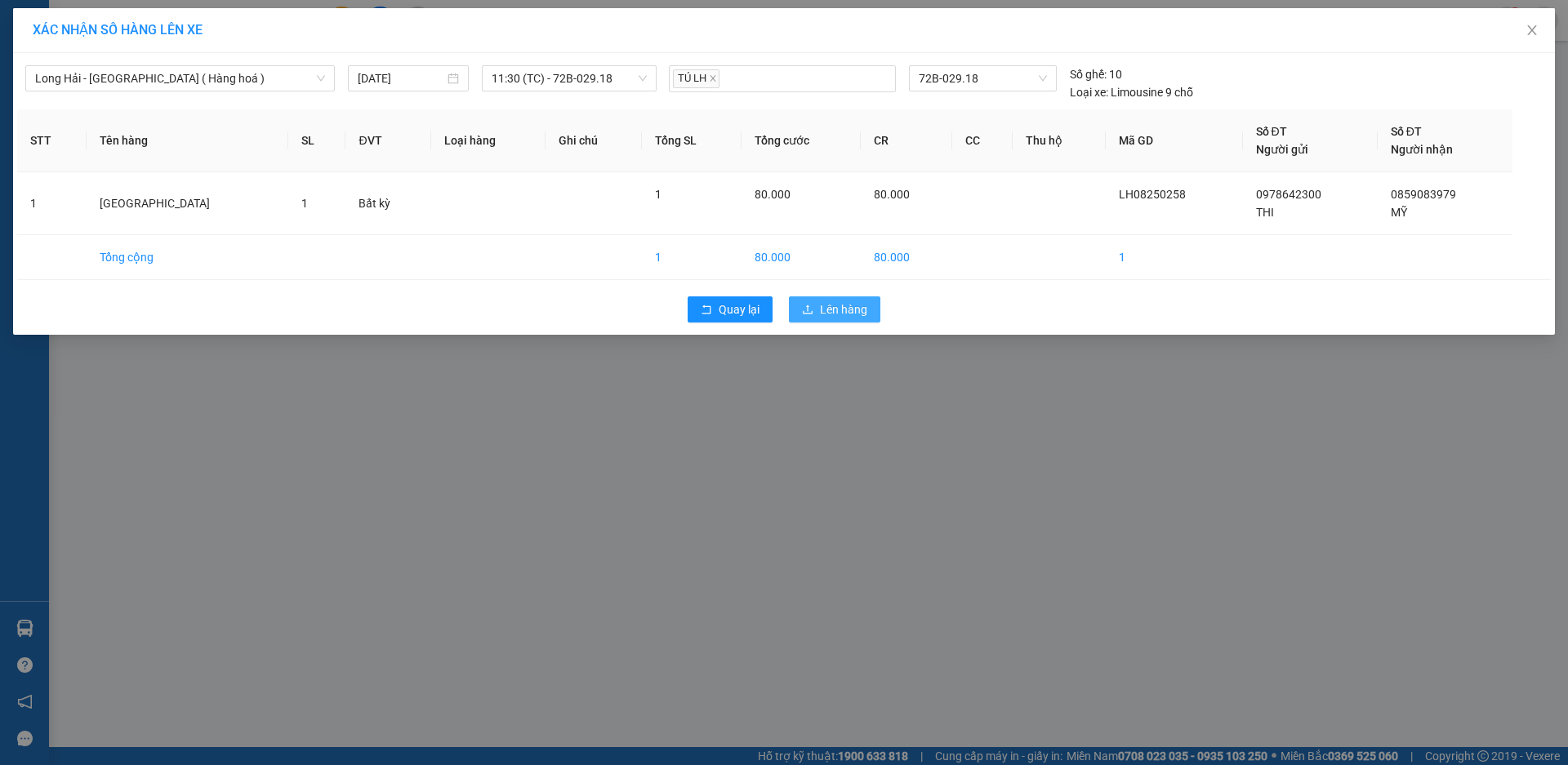
click at [854, 305] on span "Lên hàng" at bounding box center [843, 309] width 47 height 18
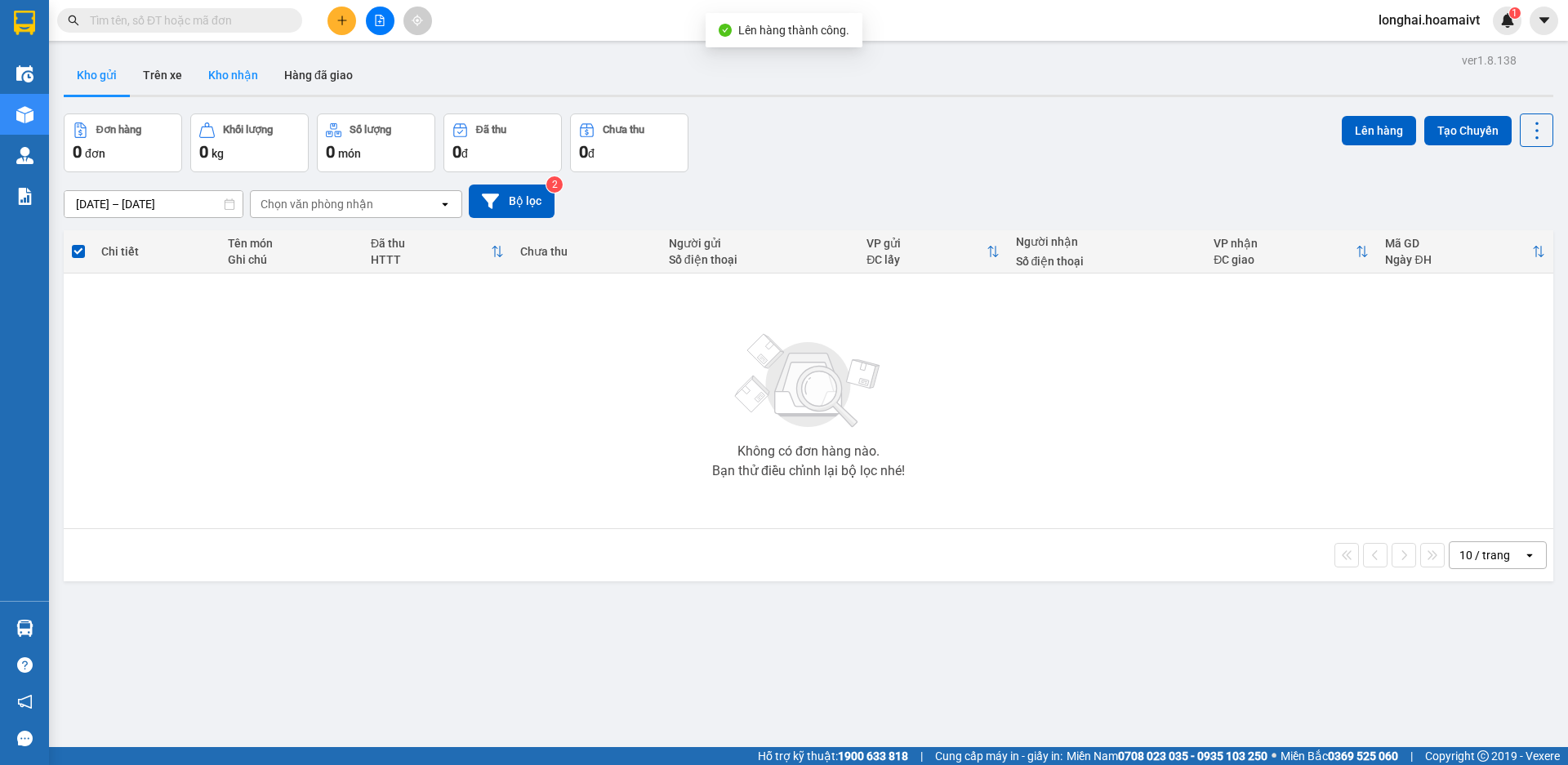
click at [236, 69] on button "Kho nhận" at bounding box center [234, 76] width 76 height 39
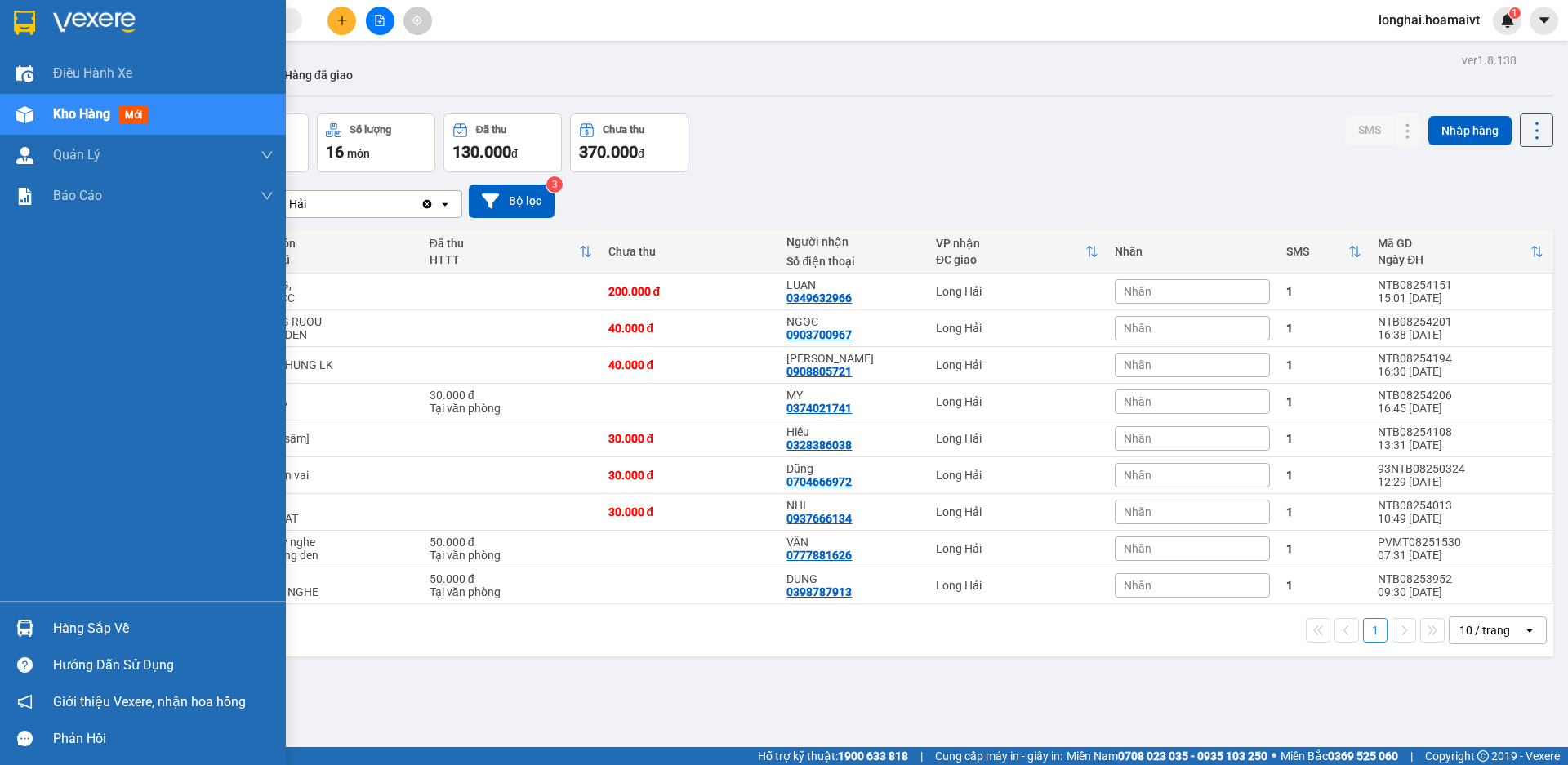
click at [44, 617] on div "Hàng sắp về" at bounding box center [143, 628] width 286 height 36
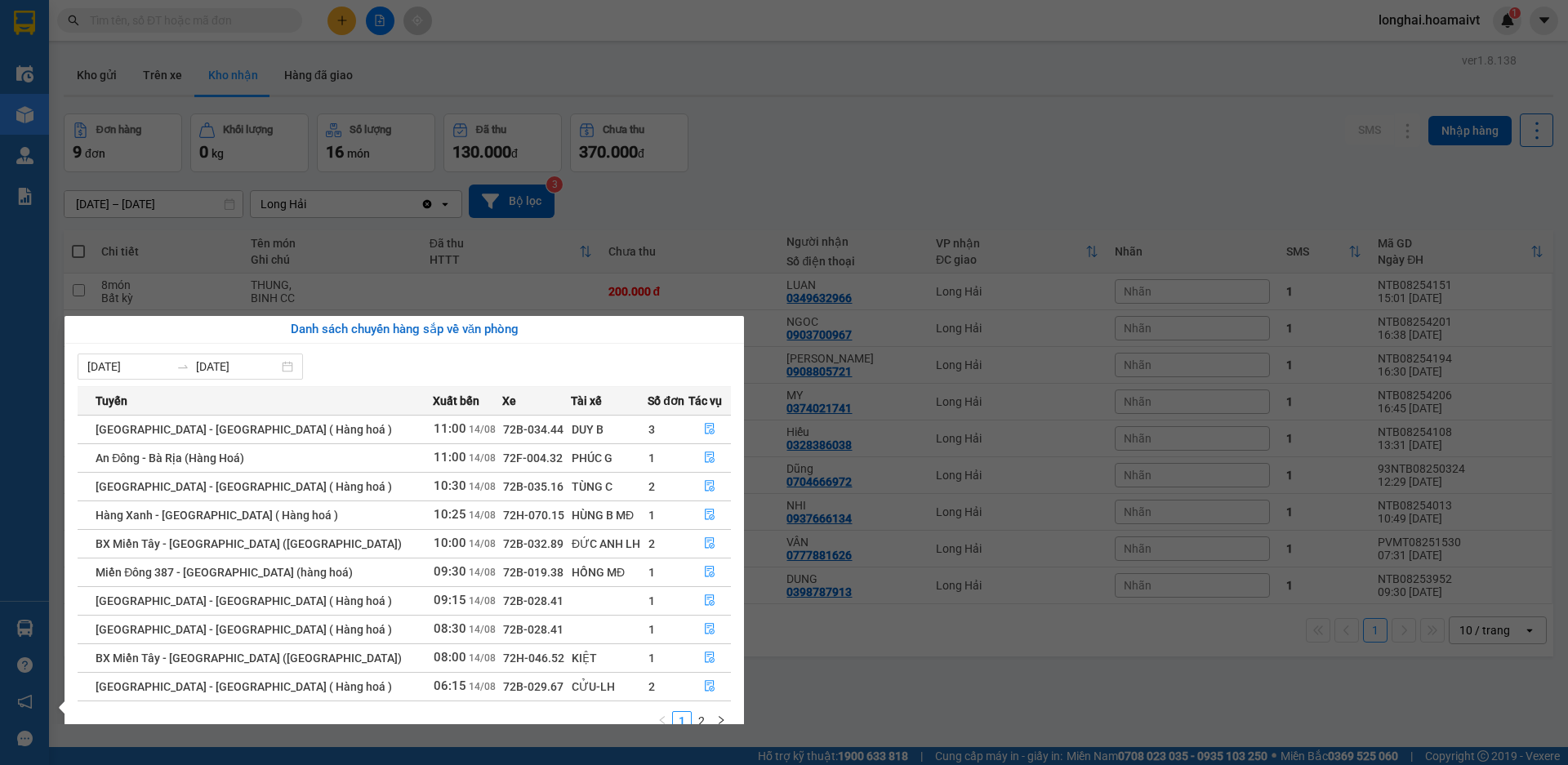
scroll to position [26, 0]
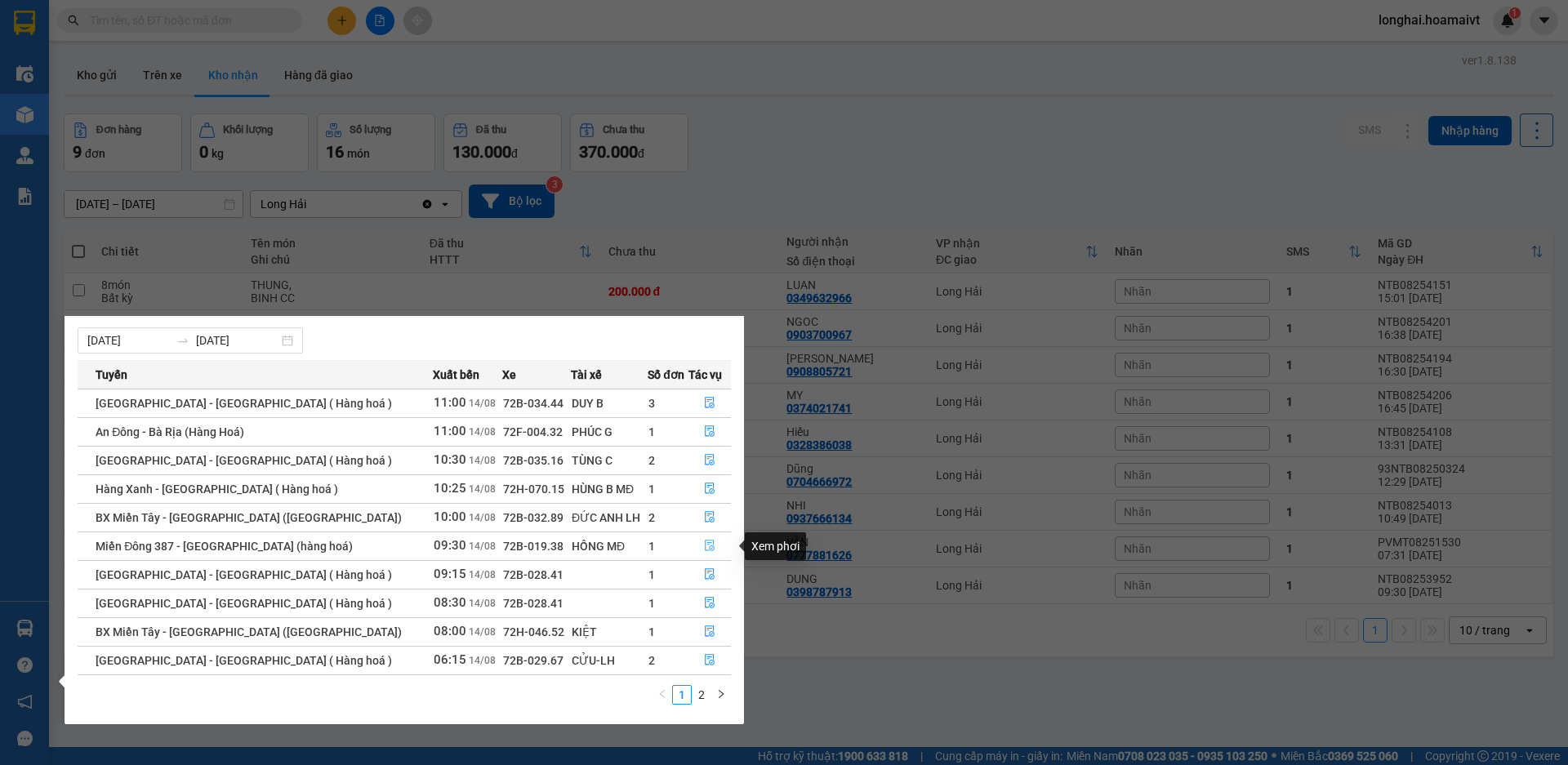
click at [708, 552] on icon "file-done" at bounding box center [709, 546] width 12 height 12
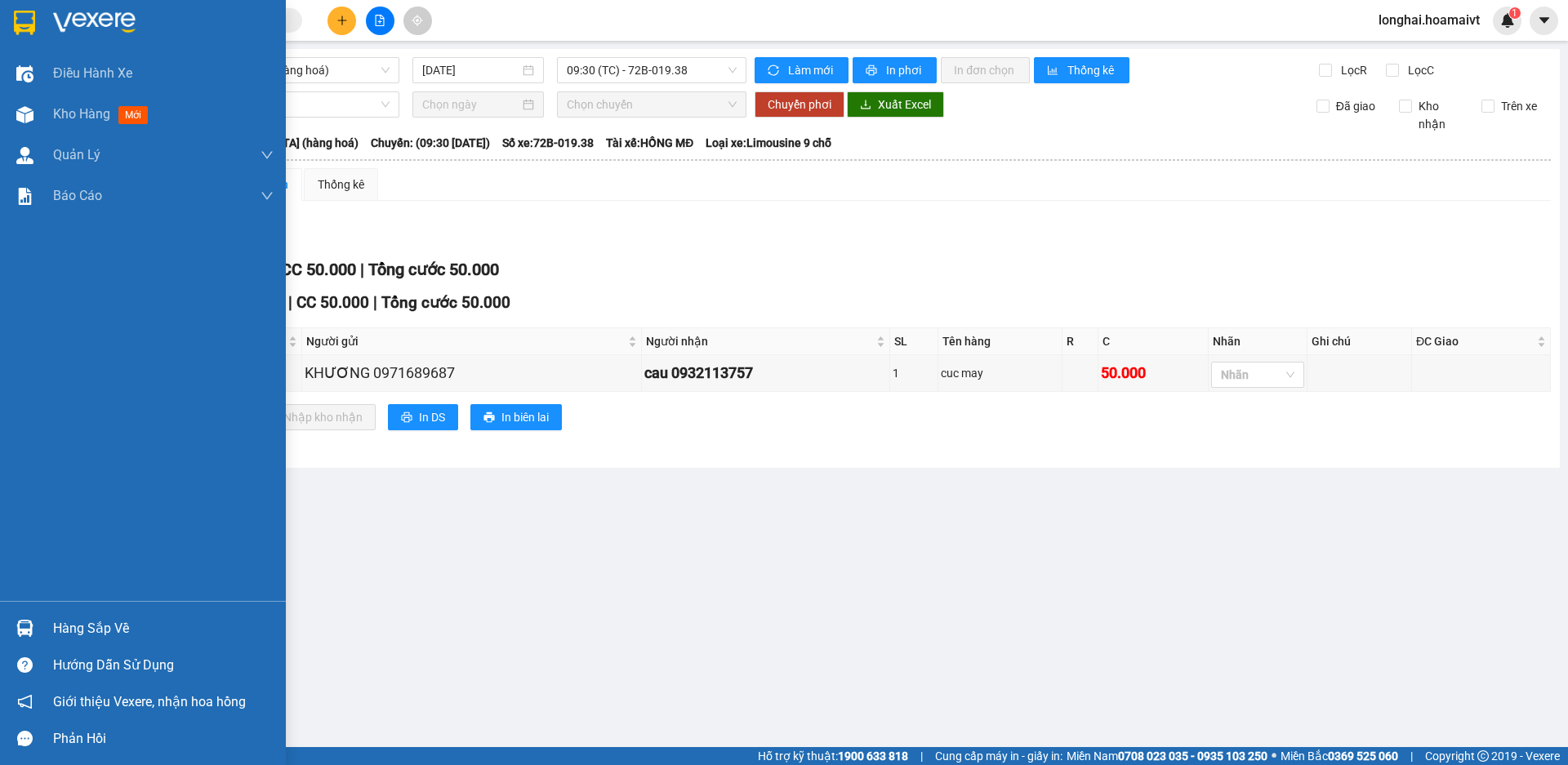
click at [65, 637] on div "Hàng sắp về" at bounding box center [163, 629] width 220 height 25
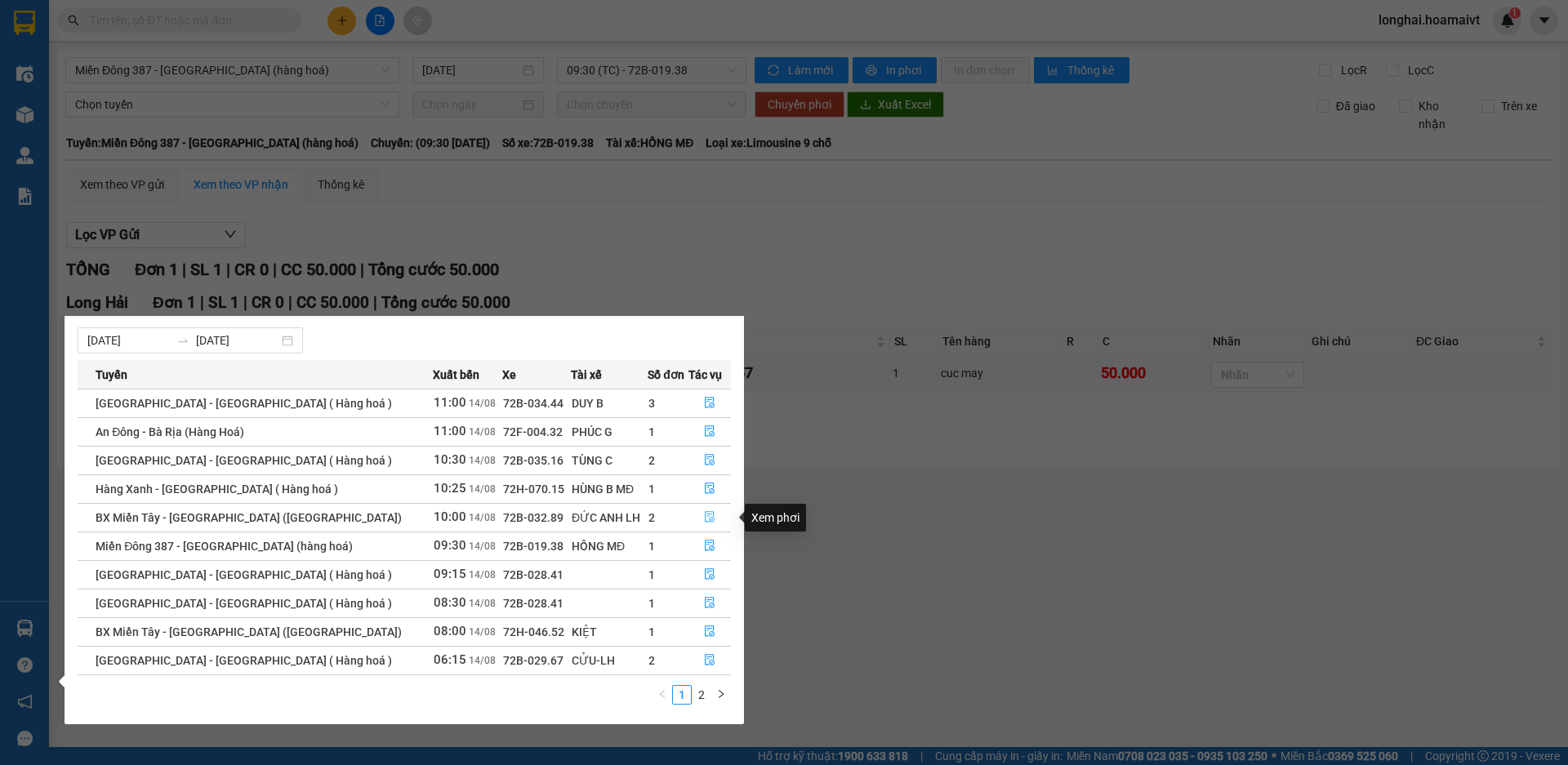
click at [689, 518] on button "button" at bounding box center [710, 517] width 41 height 26
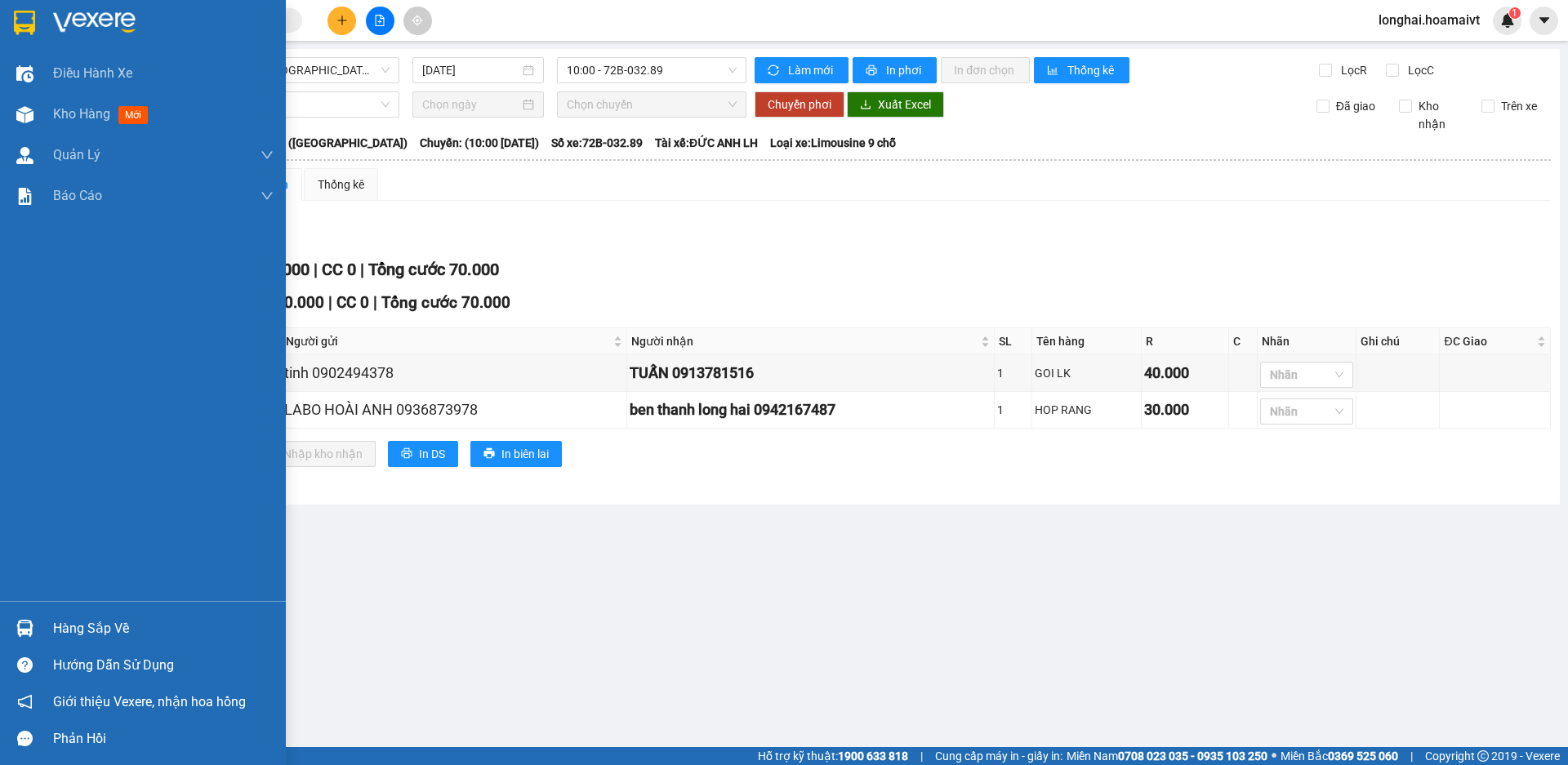
click at [83, 622] on div "Hàng sắp về" at bounding box center [163, 629] width 220 height 25
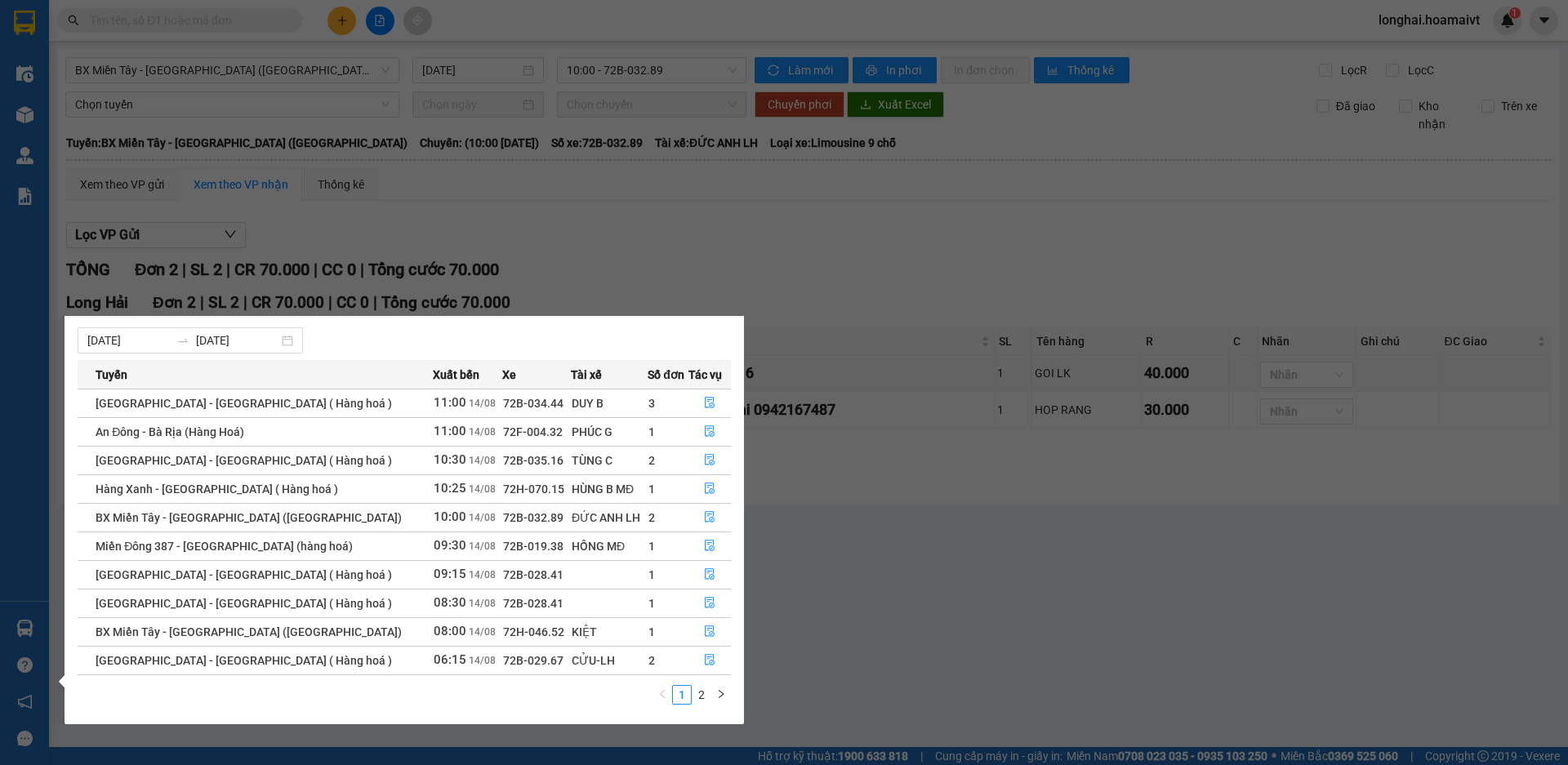
click at [812, 585] on section "Kết quả tìm kiếm ( 0 ) Bộ lọc No Data longhai.hoamaivt 1 Điều hành xe Kho hàng …" at bounding box center [784, 382] width 1568 height 765
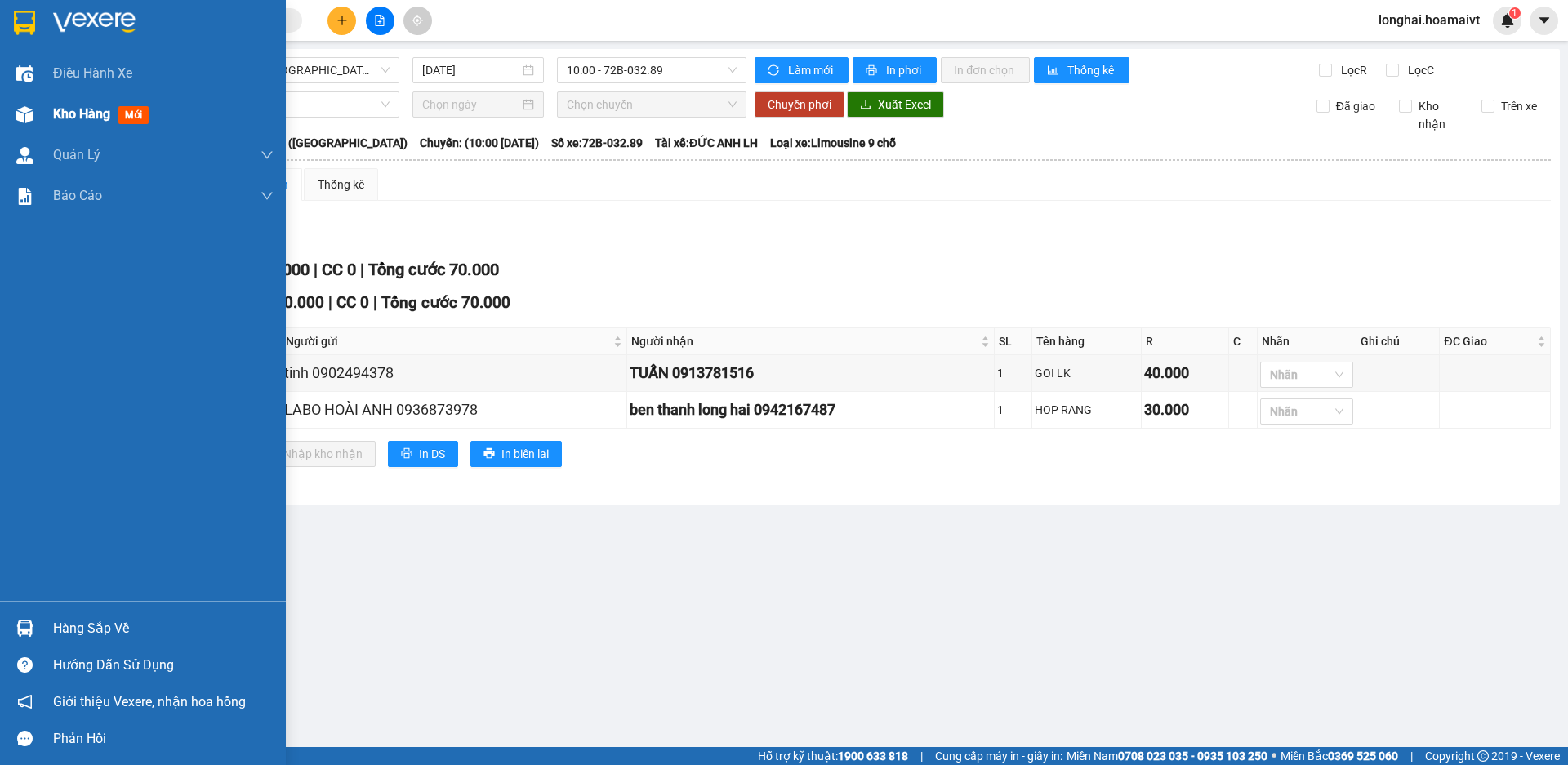
click at [76, 125] on div "Kho hàng mới" at bounding box center [163, 115] width 220 height 41
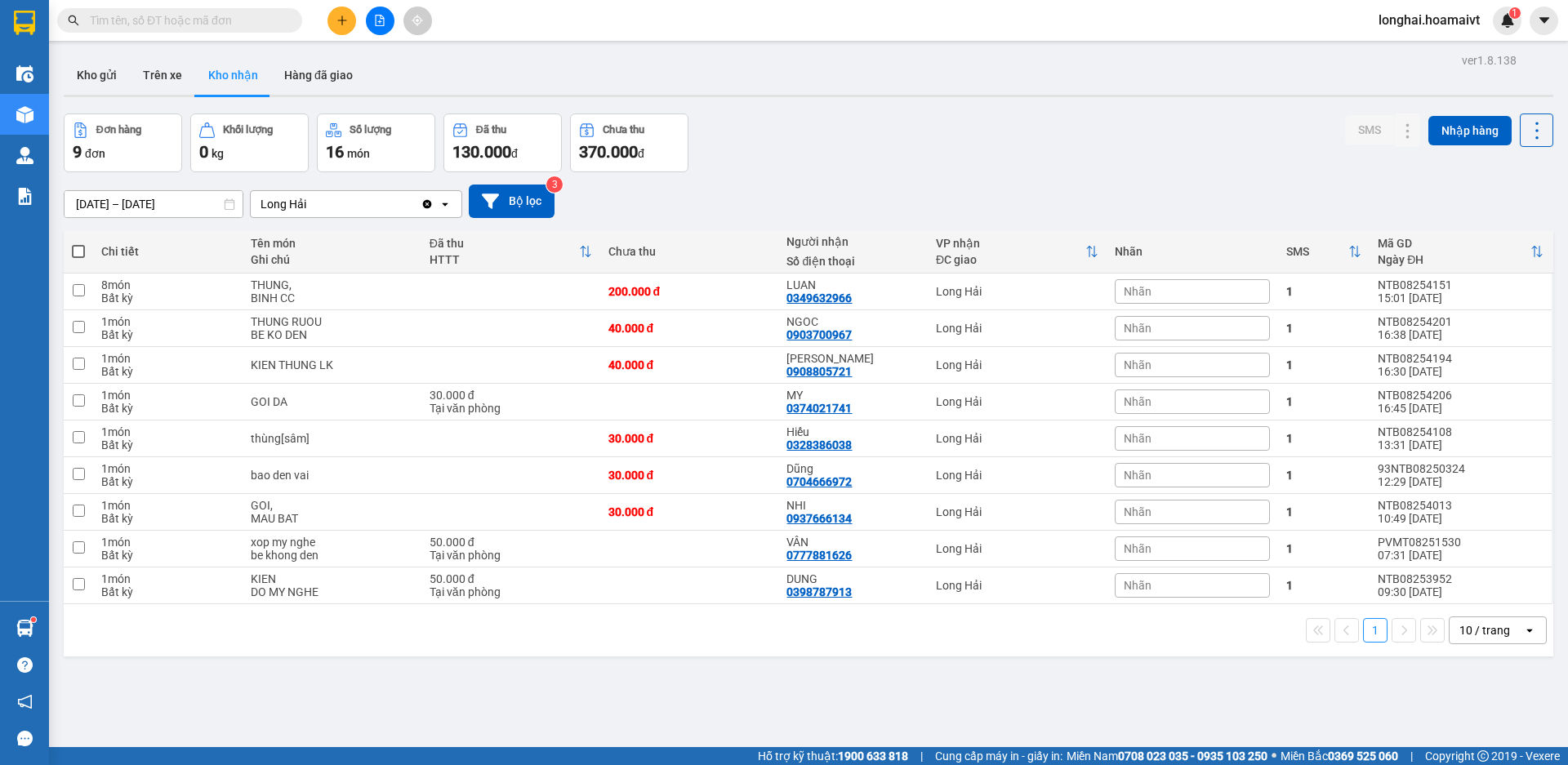
click at [226, 16] on input "text" at bounding box center [186, 20] width 193 height 18
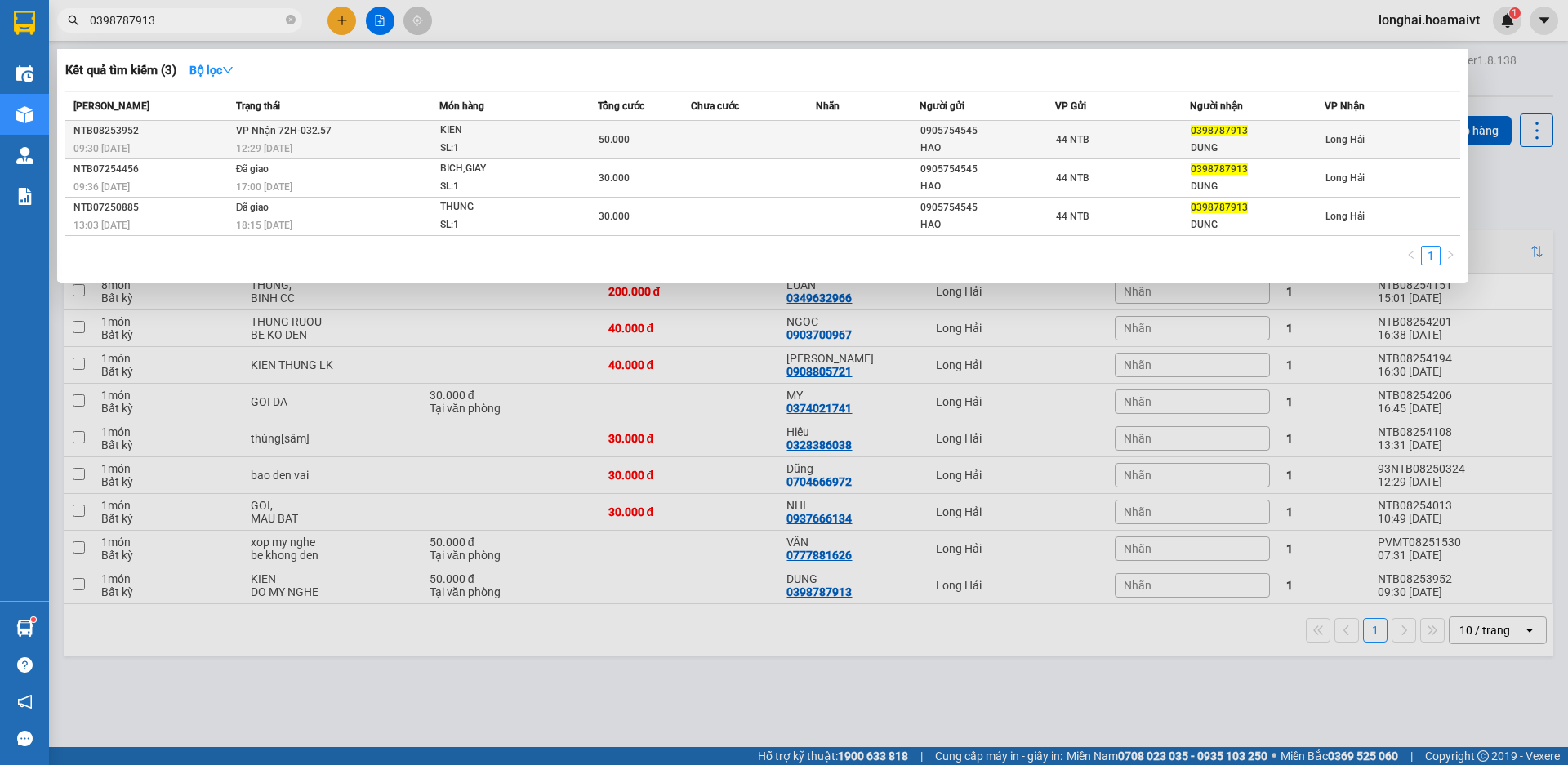
type input "0398787913"
click at [397, 134] on td "VP Nhận 72H-032.57 12:29 [DATE]" at bounding box center [336, 139] width 208 height 38
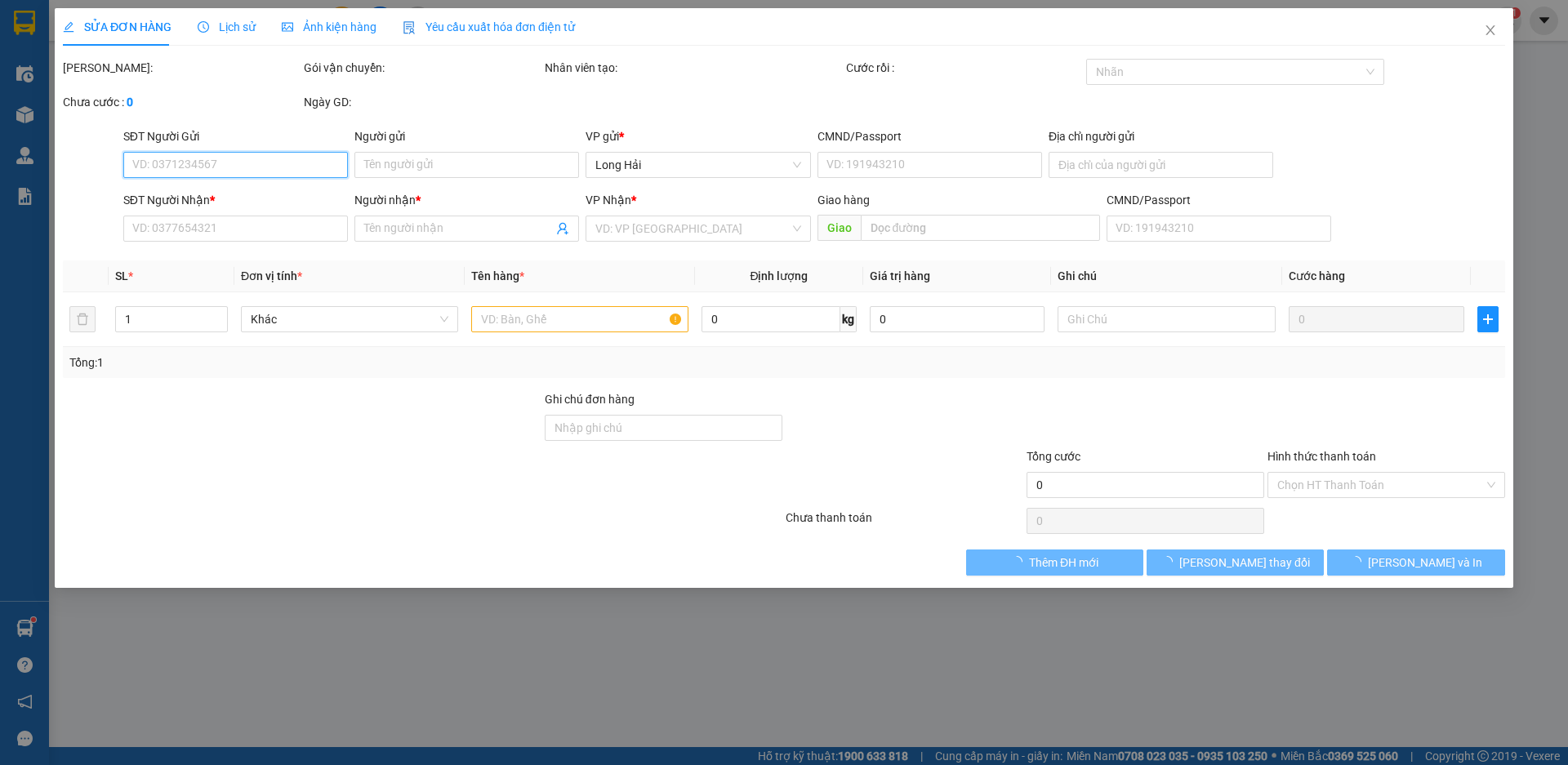
type input "0905754545"
type input "HAO"
type input "040078000862"
type input "0398787913"
type input "DUNG"
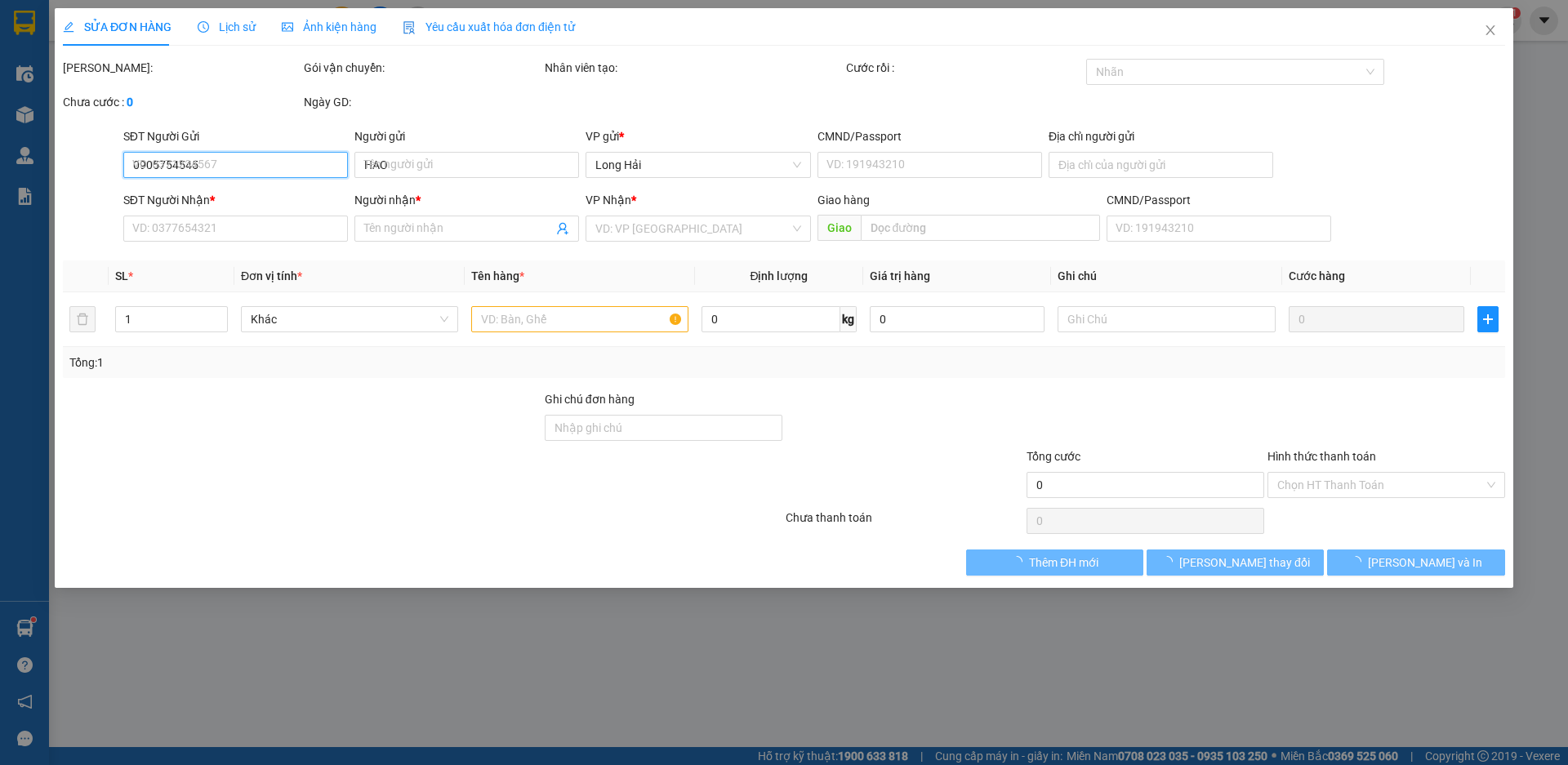
type input "50.000"
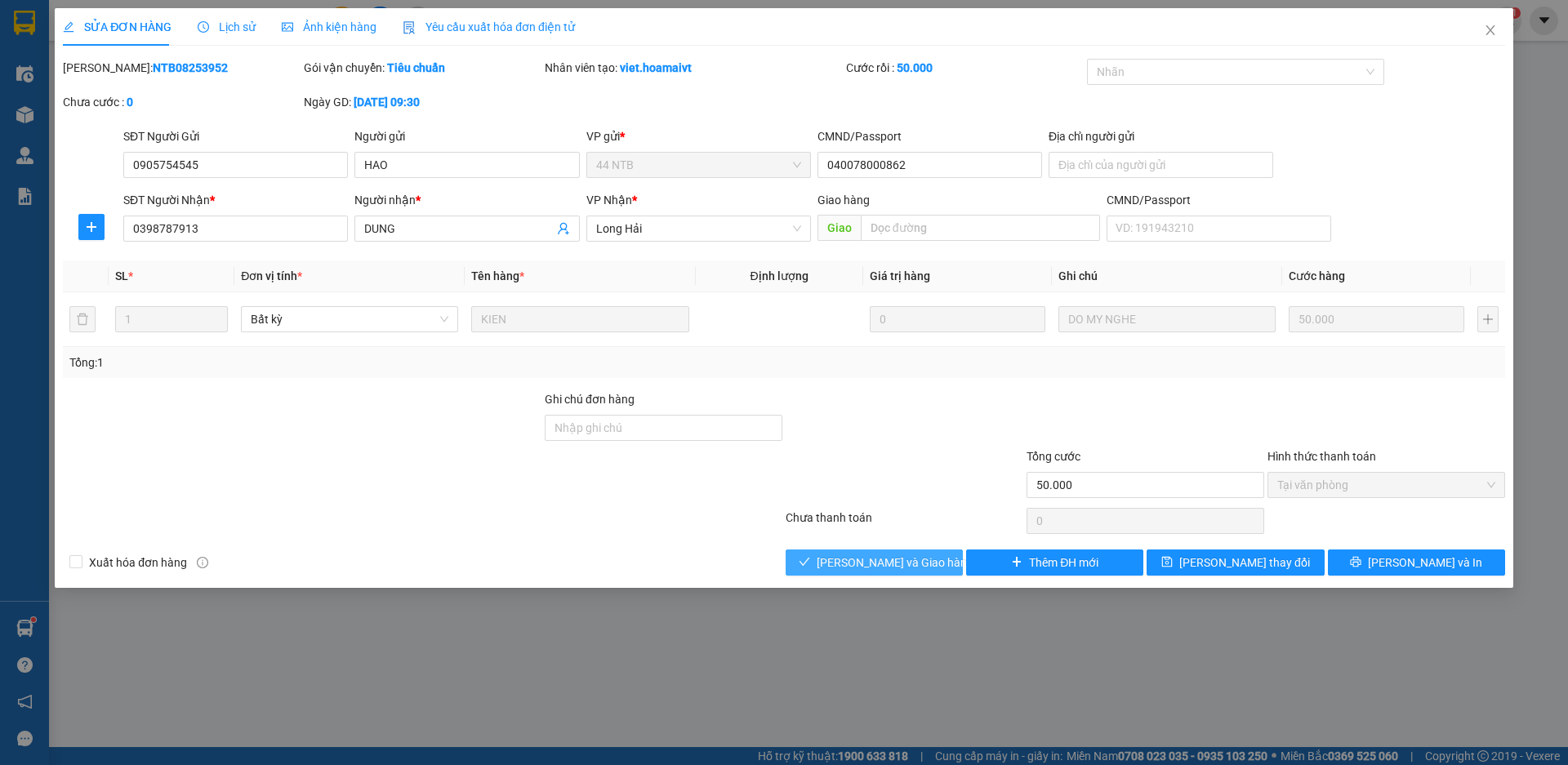
click at [895, 555] on span "[PERSON_NAME] và Giao hàng" at bounding box center [895, 562] width 157 height 18
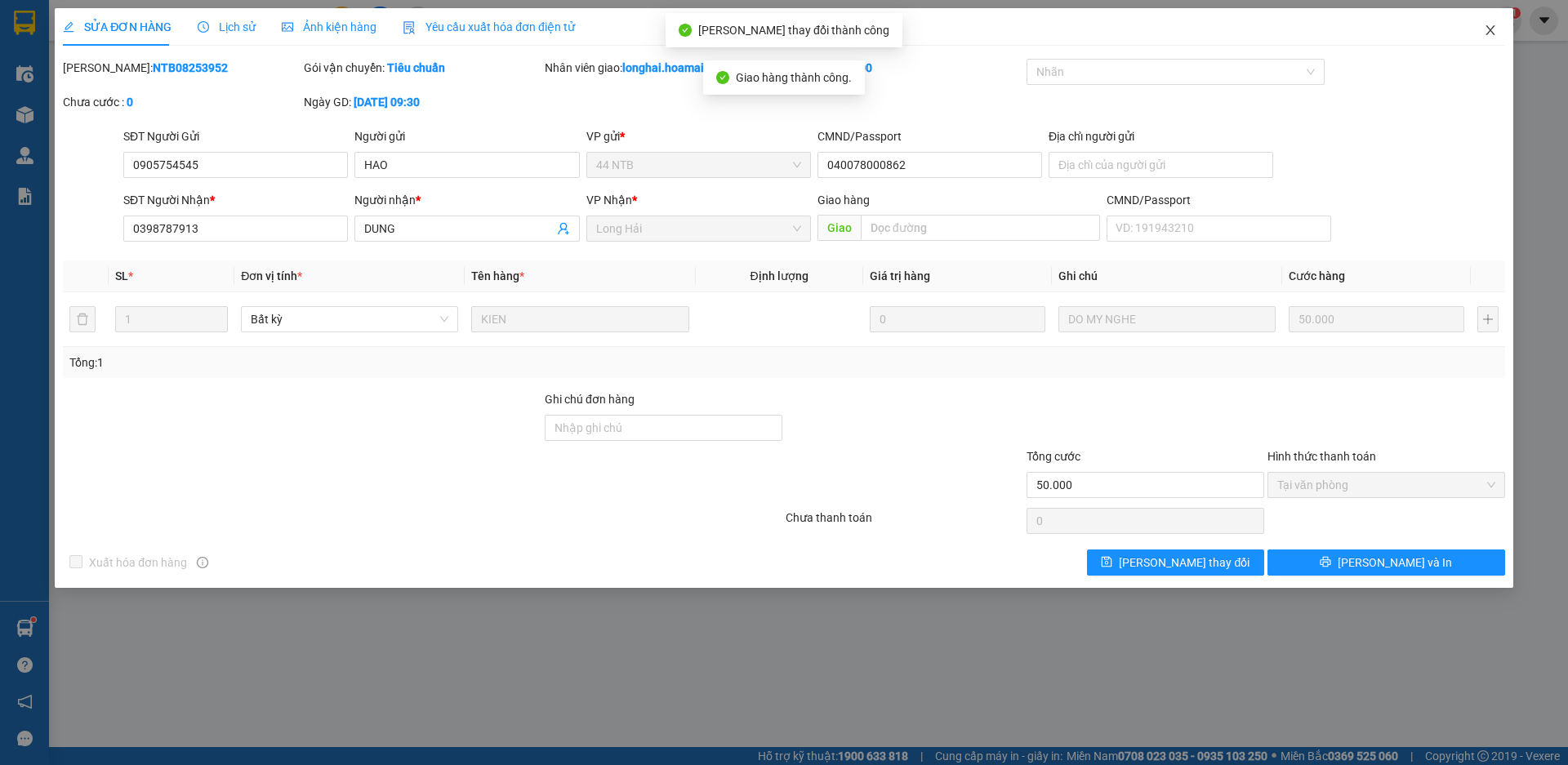
click at [1486, 34] on icon "close" at bounding box center [1490, 30] width 13 height 13
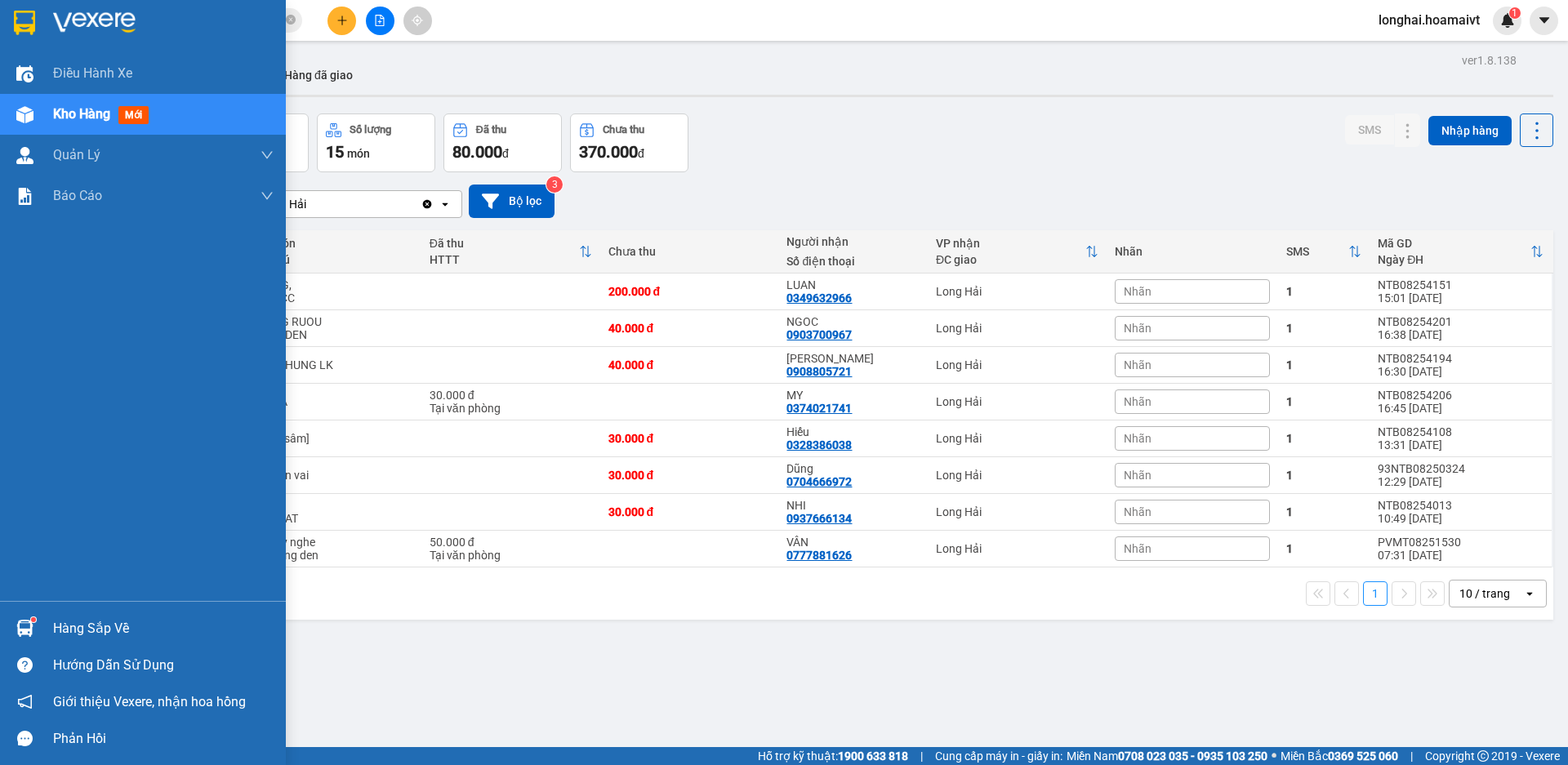
click at [88, 634] on div "Hàng sắp về" at bounding box center [163, 629] width 220 height 25
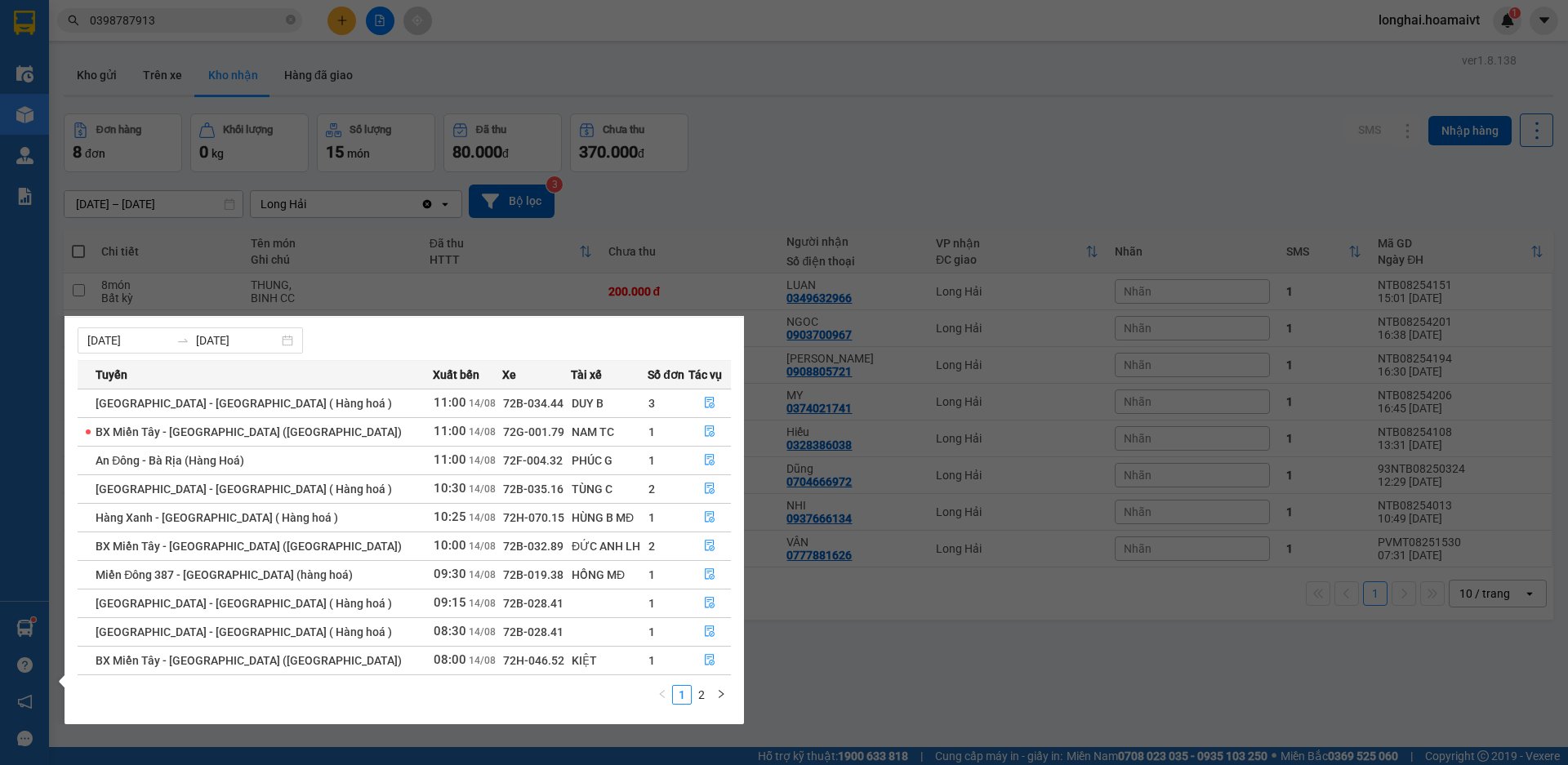
click at [822, 672] on section "Kết quả tìm kiếm ( 3 ) Bộ lọc Mã ĐH Trạng thái Món hàng Tổng cước Chưa cước Nhã…" at bounding box center [784, 382] width 1568 height 765
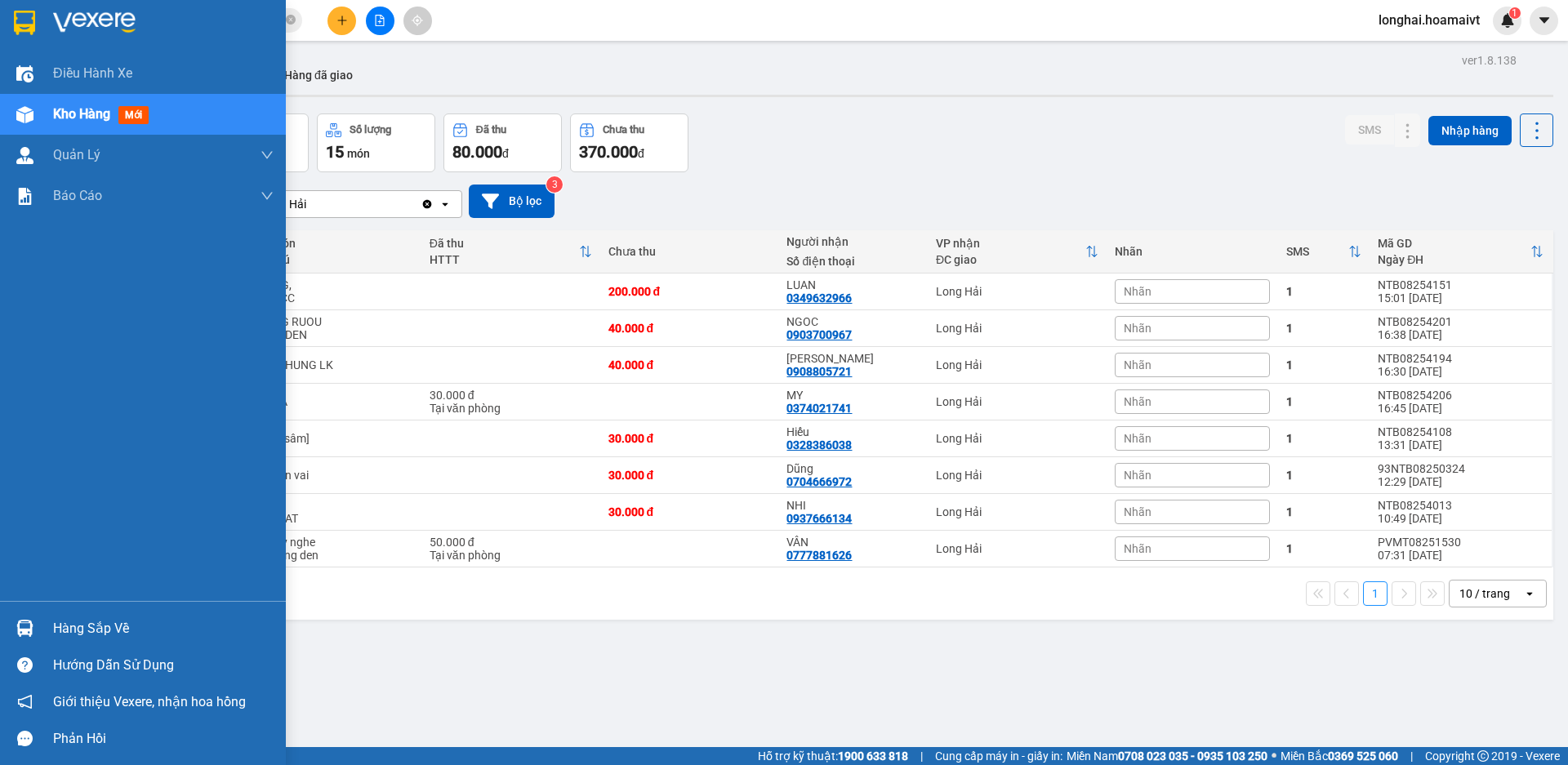
click at [45, 619] on div "Hàng sắp về" at bounding box center [143, 628] width 286 height 36
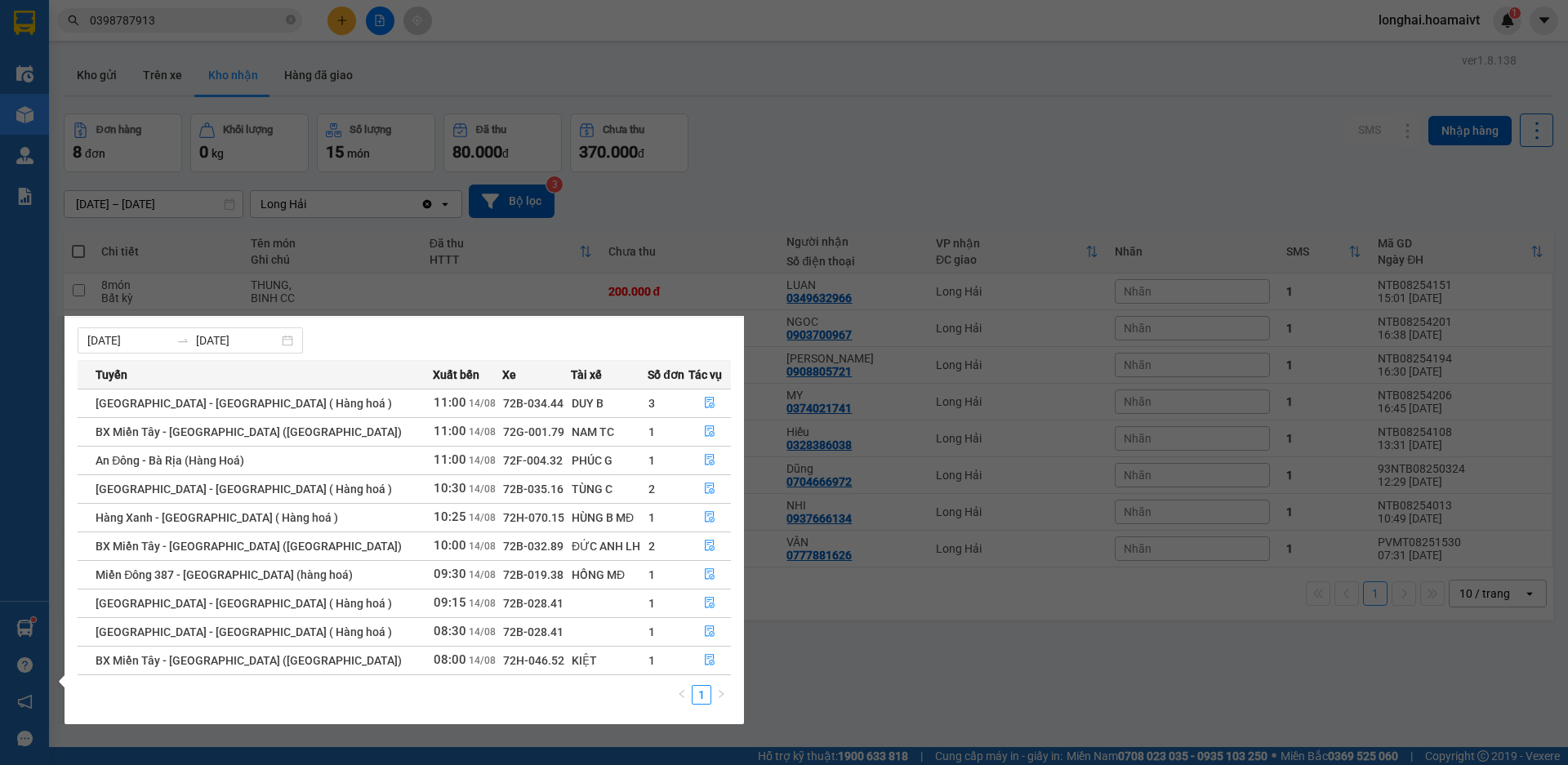
click at [898, 688] on section "Kết quả tìm kiếm ( 3 ) Bộ lọc Mã ĐH Trạng thái Món hàng Tổng cước Chưa cước Nhã…" at bounding box center [784, 382] width 1568 height 765
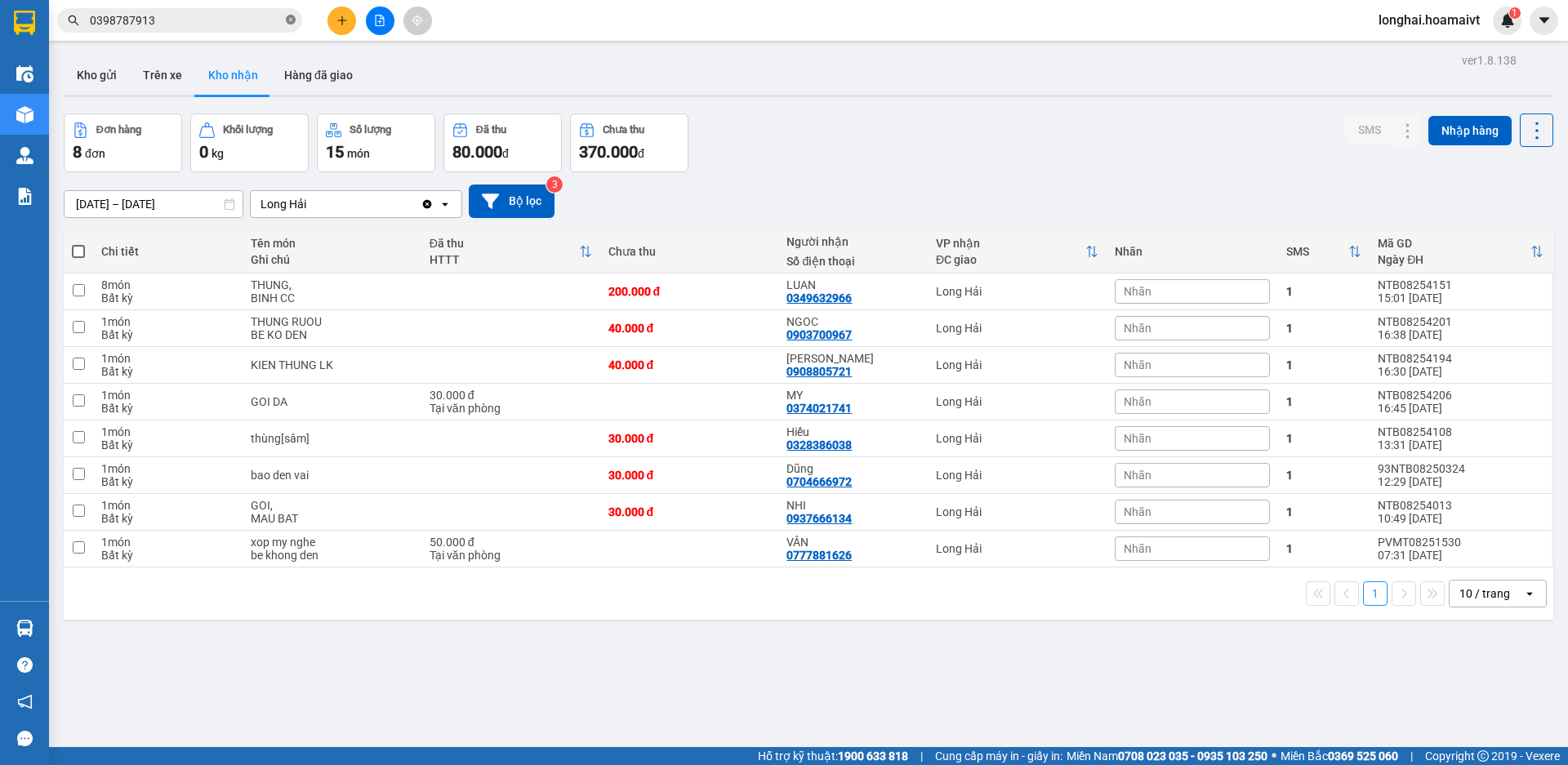
click at [290, 20] on icon "close-circle" at bounding box center [291, 20] width 10 height 10
click at [117, 74] on button "Kho gửi" at bounding box center [97, 76] width 66 height 39
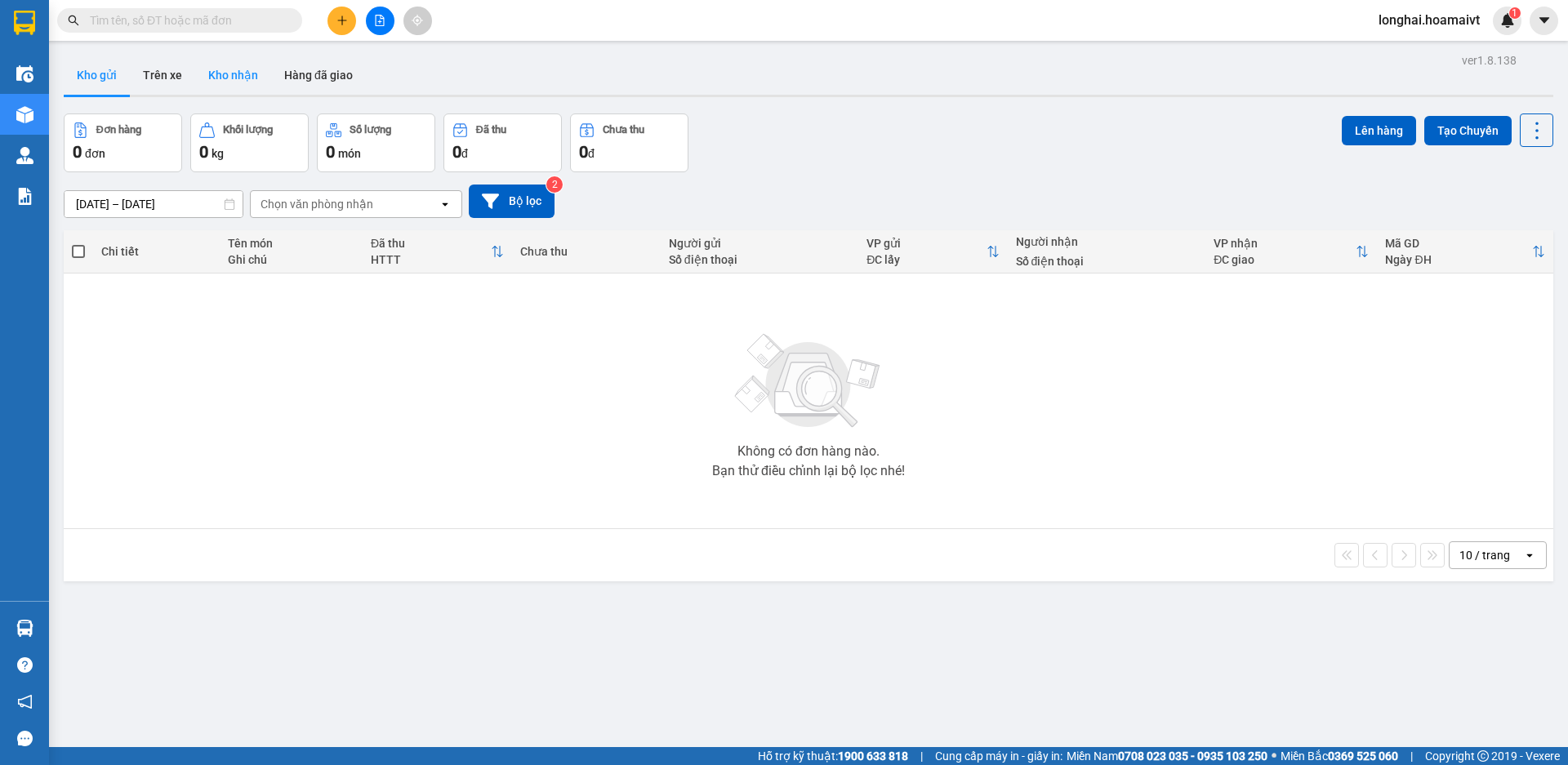
click at [223, 79] on button "Kho nhận" at bounding box center [234, 76] width 76 height 39
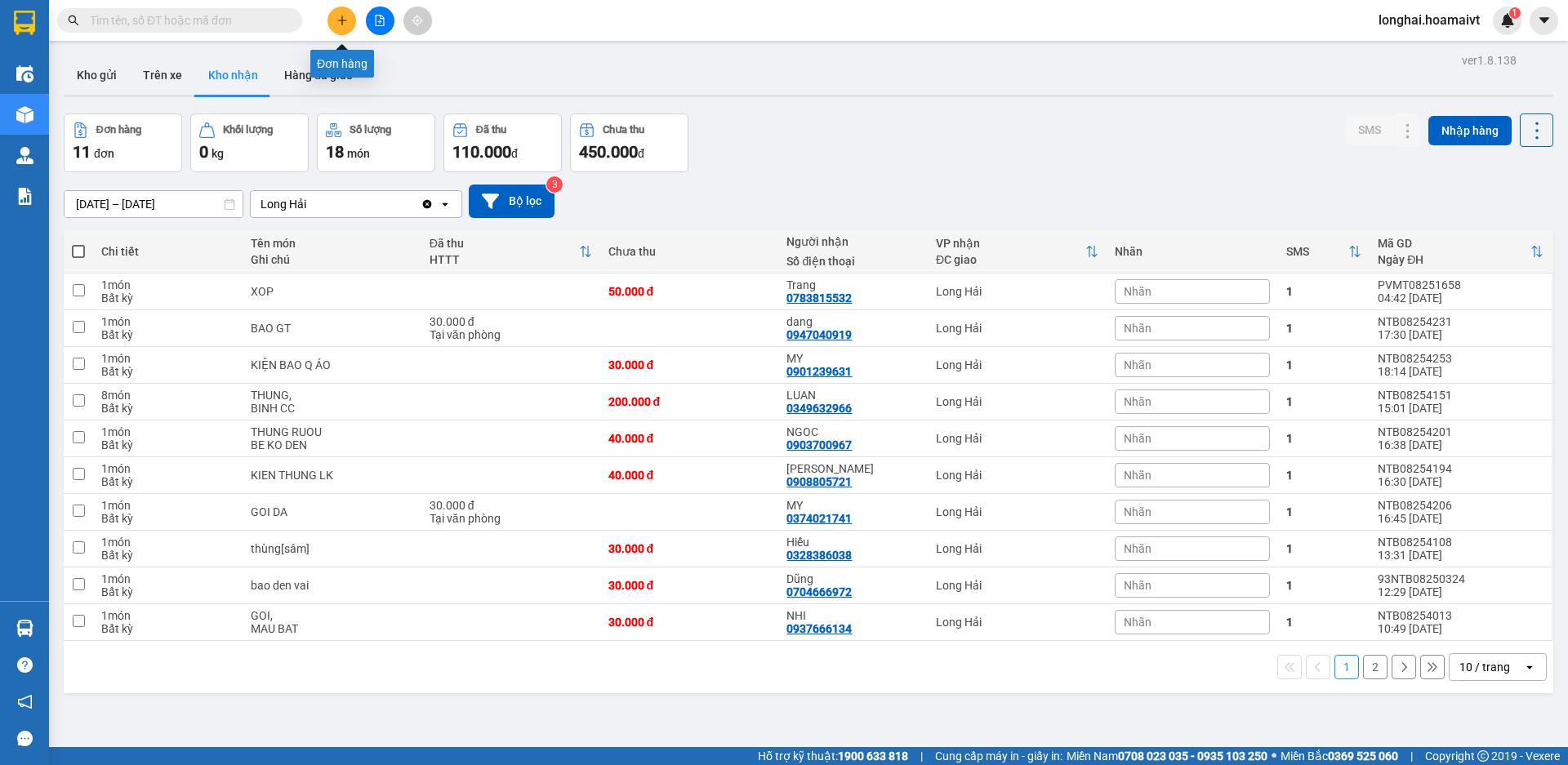
click at [351, 22] on button at bounding box center [342, 20] width 28 height 28
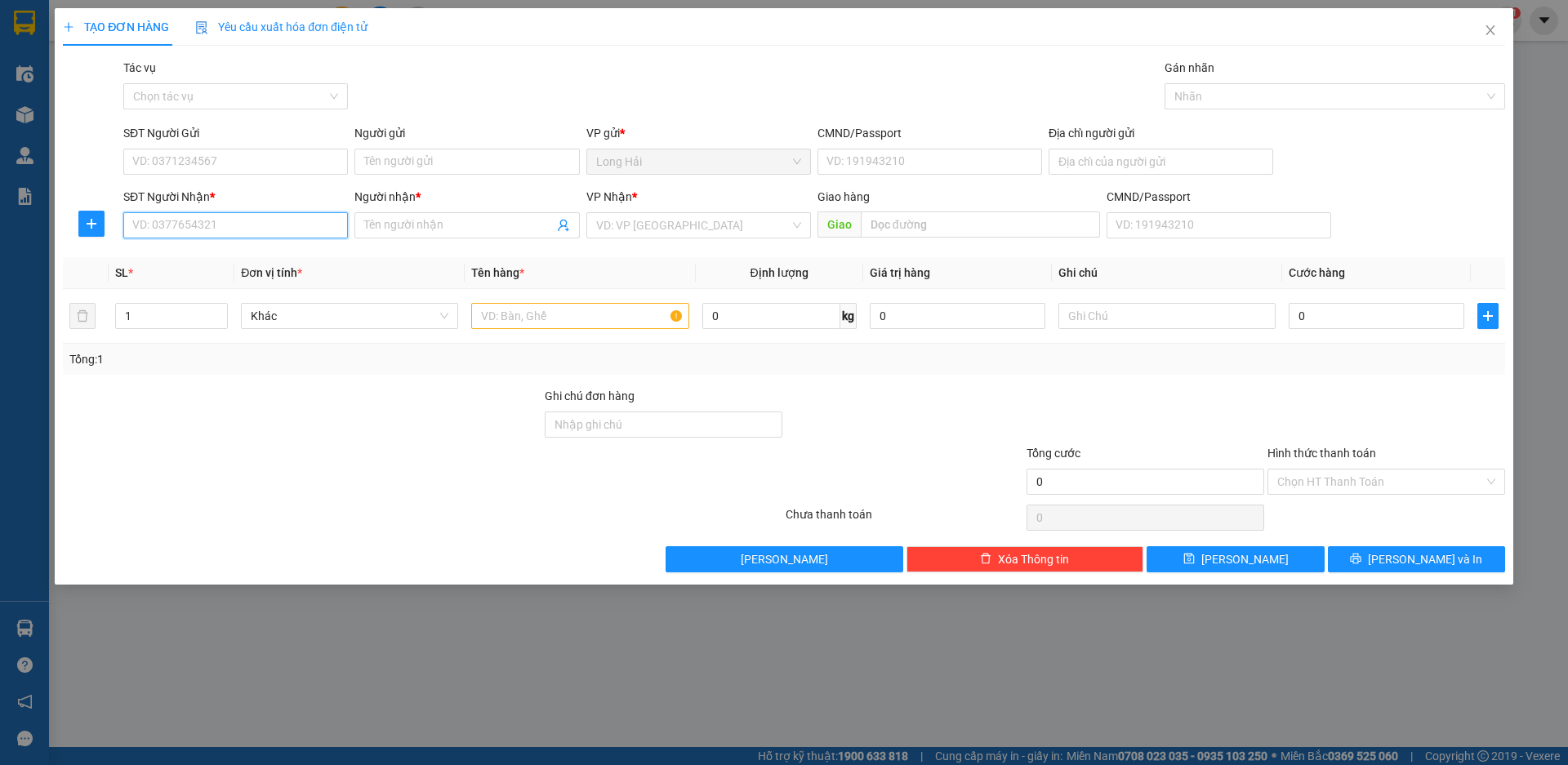
click at [205, 219] on input "SĐT Người Nhận *" at bounding box center [235, 225] width 225 height 26
click at [215, 258] on div "0934743235 - ĐƯỢC" at bounding box center [235, 258] width 205 height 18
type input "0934743235"
type input "ĐƯỢC"
type input "0934743235"
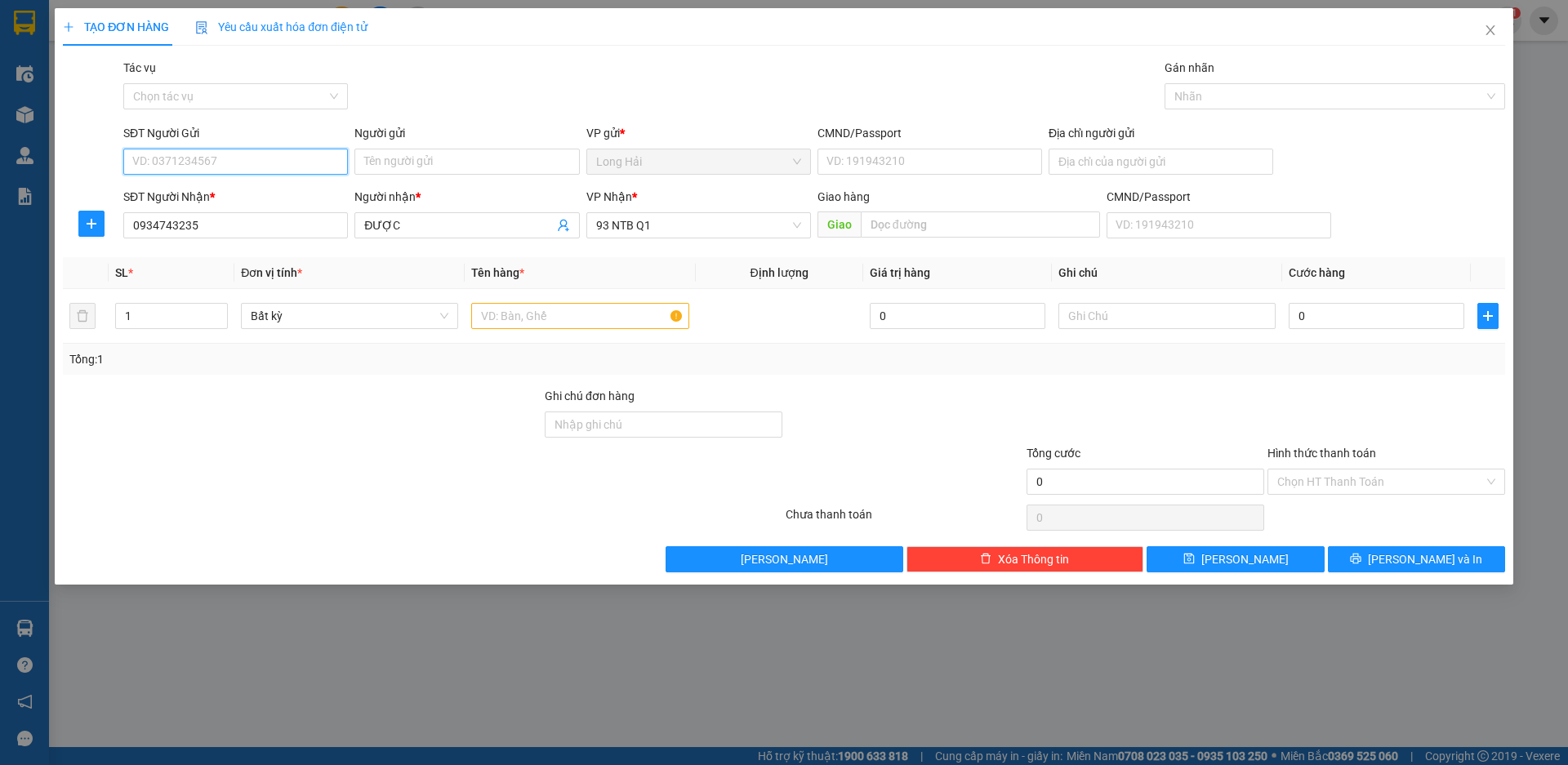
click at [250, 156] on input "SĐT Người Gửi" at bounding box center [235, 161] width 225 height 26
type input "0398515312"
click at [420, 158] on input "Người gửi" at bounding box center [466, 161] width 225 height 26
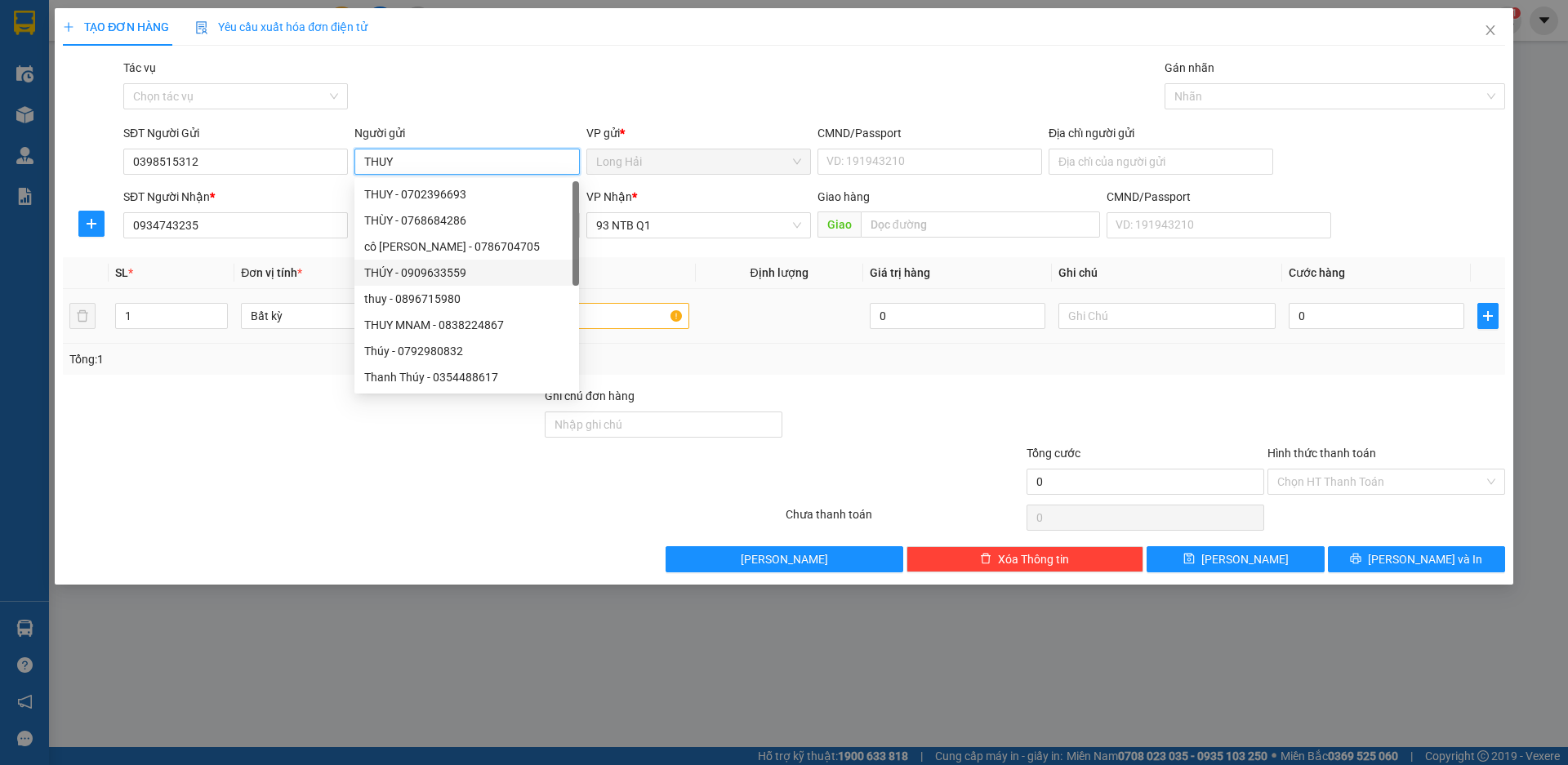
type input "THUY"
click at [639, 322] on input "text" at bounding box center [579, 315] width 218 height 26
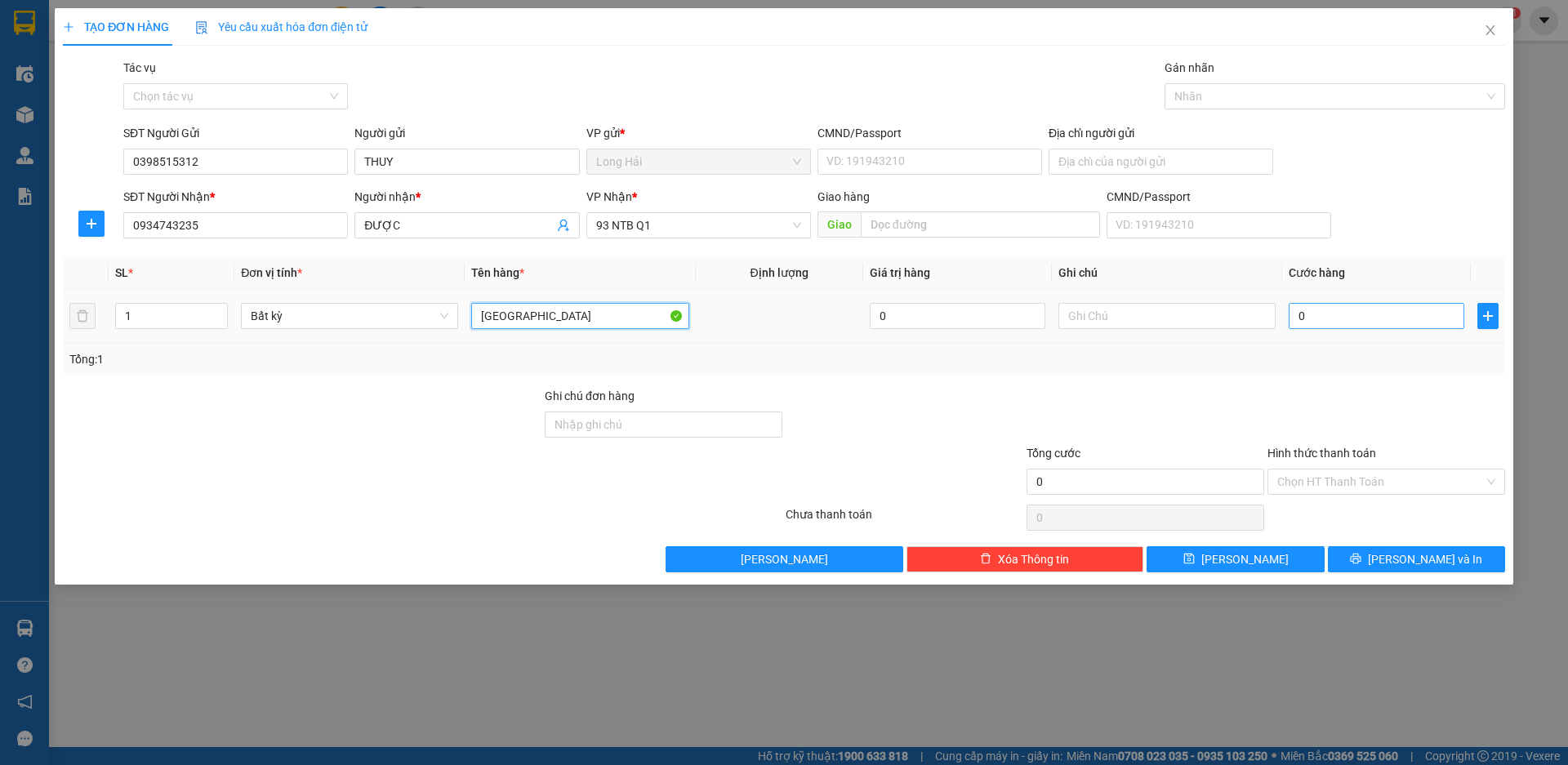
type input "[GEOGRAPHIC_DATA]"
click at [1312, 320] on input "0" at bounding box center [1377, 315] width 176 height 26
type input "5"
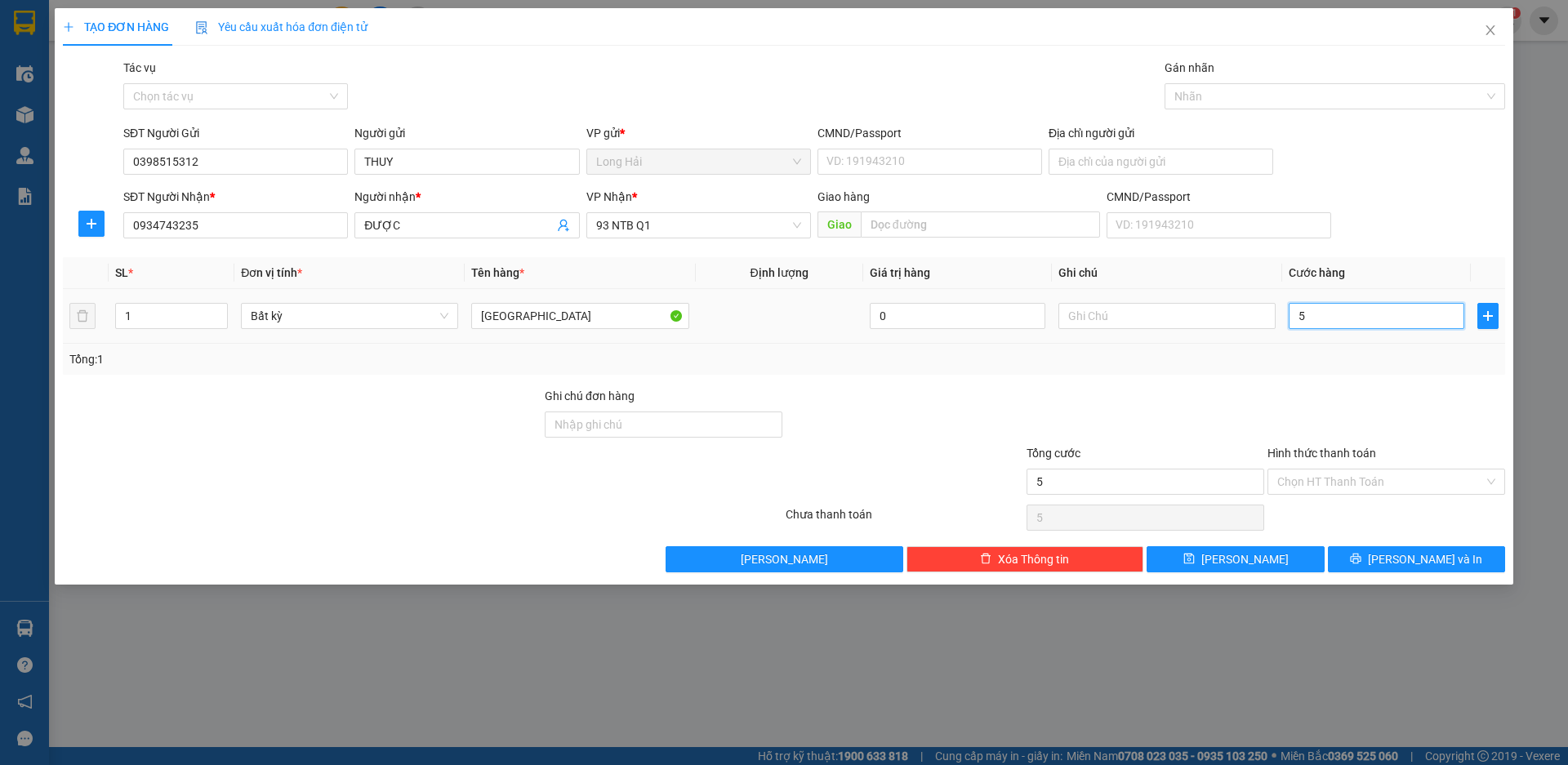
type input "50"
type input "50.000"
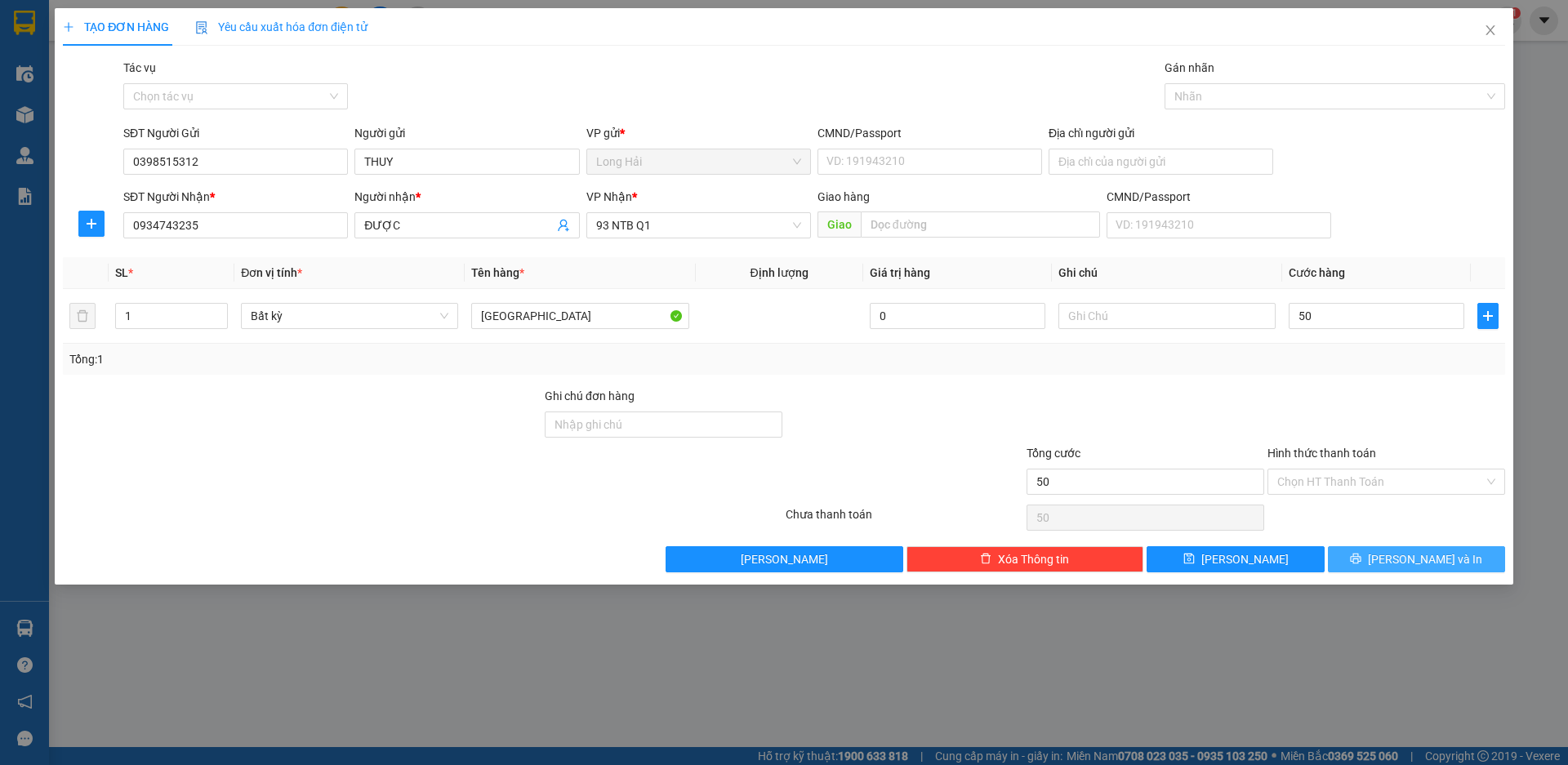
type input "50.000"
click at [1447, 557] on span "[PERSON_NAME] và In" at bounding box center [1425, 560] width 115 height 18
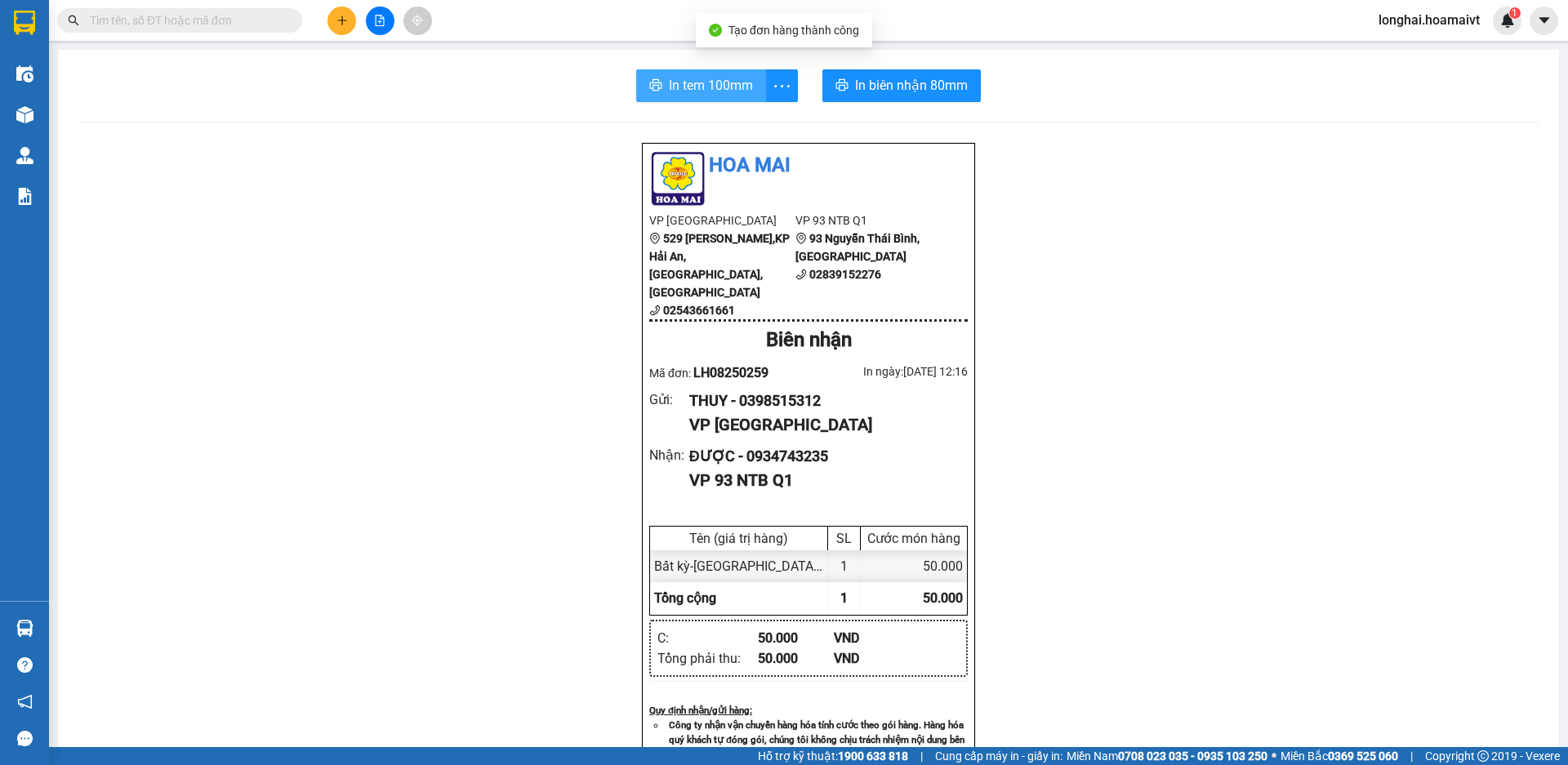
click at [728, 89] on span "In tem 100mm" at bounding box center [711, 85] width 84 height 20
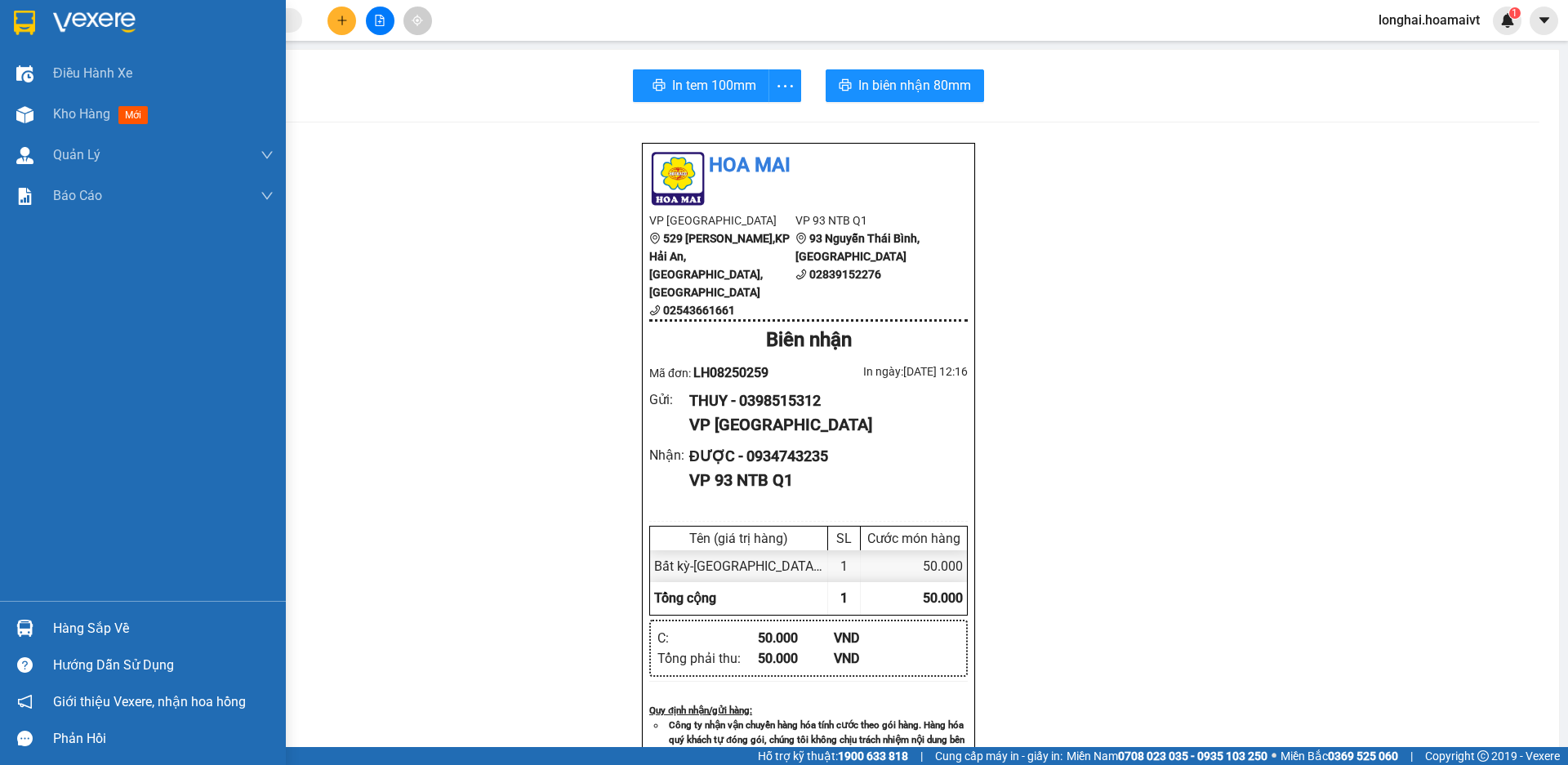
click at [95, 624] on div "Hàng sắp về" at bounding box center [163, 629] width 220 height 25
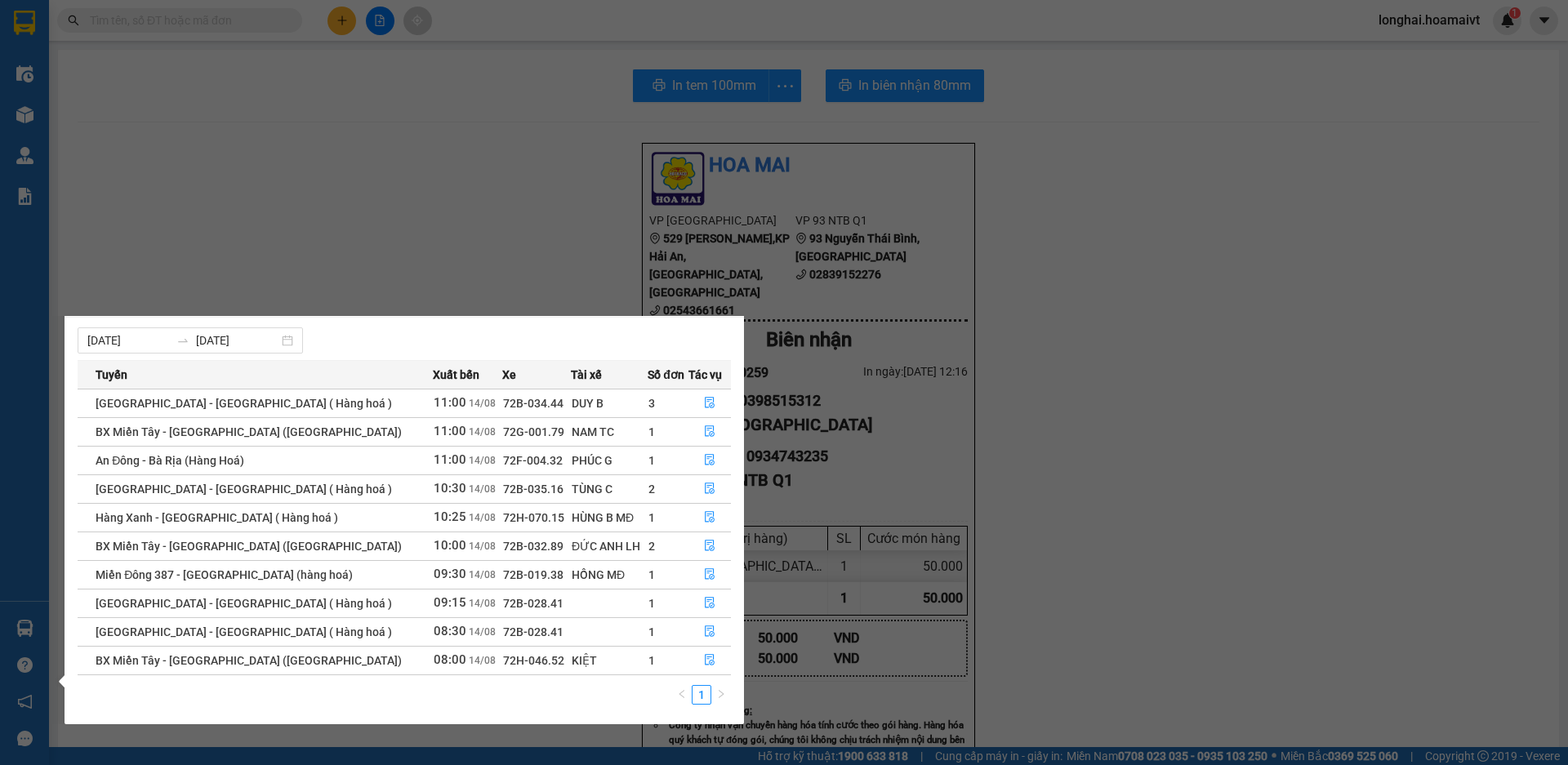
click at [107, 306] on section "Kết quả tìm kiếm ( 3 ) Bộ lọc Mã ĐH Trạng thái Món hàng Tổng cước Chưa cước Nhã…" at bounding box center [784, 382] width 1568 height 765
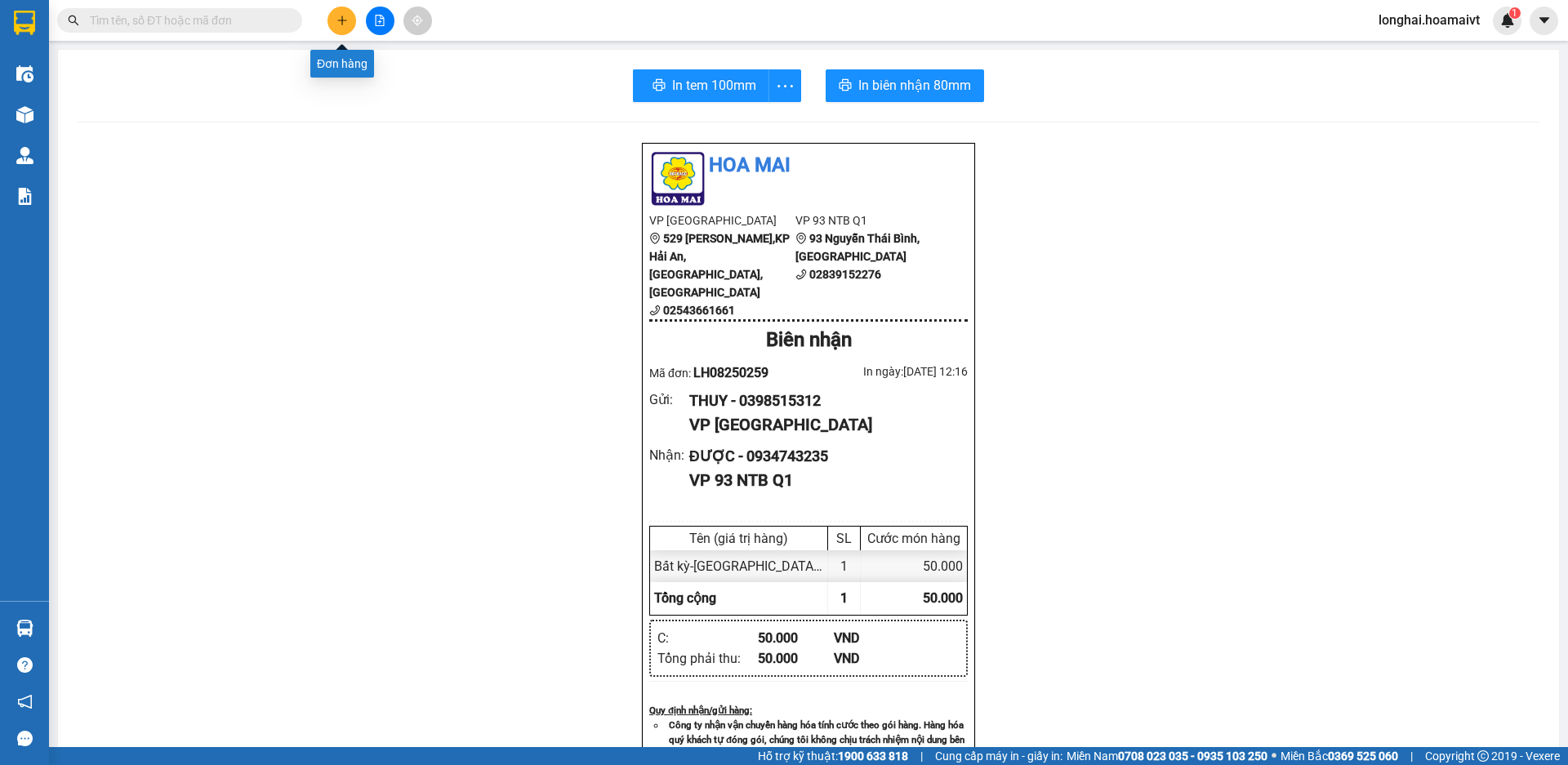
click at [330, 26] on button at bounding box center [342, 20] width 28 height 28
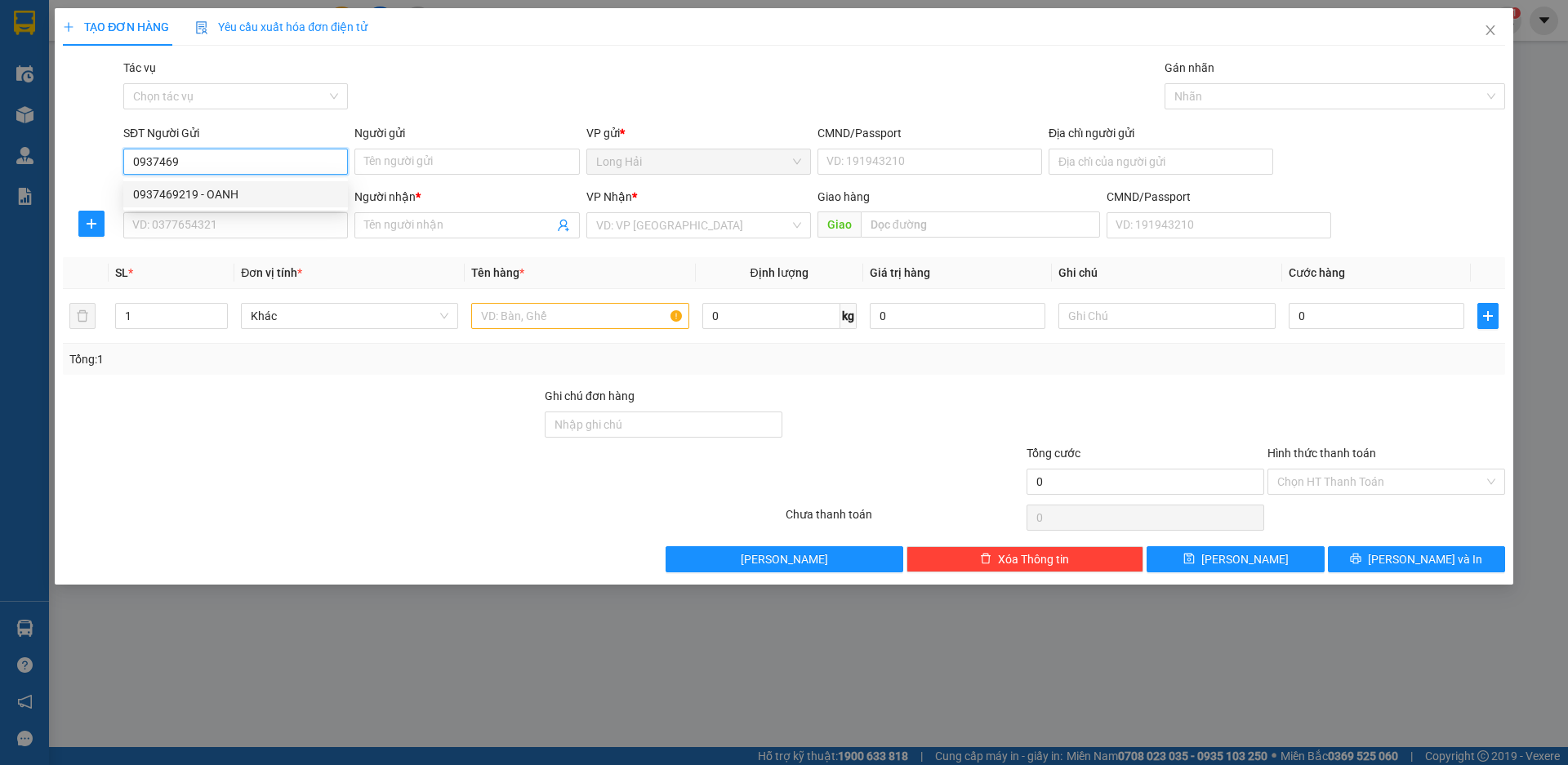
click at [274, 185] on div "0937469219 - OANH" at bounding box center [235, 194] width 225 height 26
type input "0937469219"
type input "OANH"
type input "094185016578"
type input "TO 2 AP P THO P HUNG"
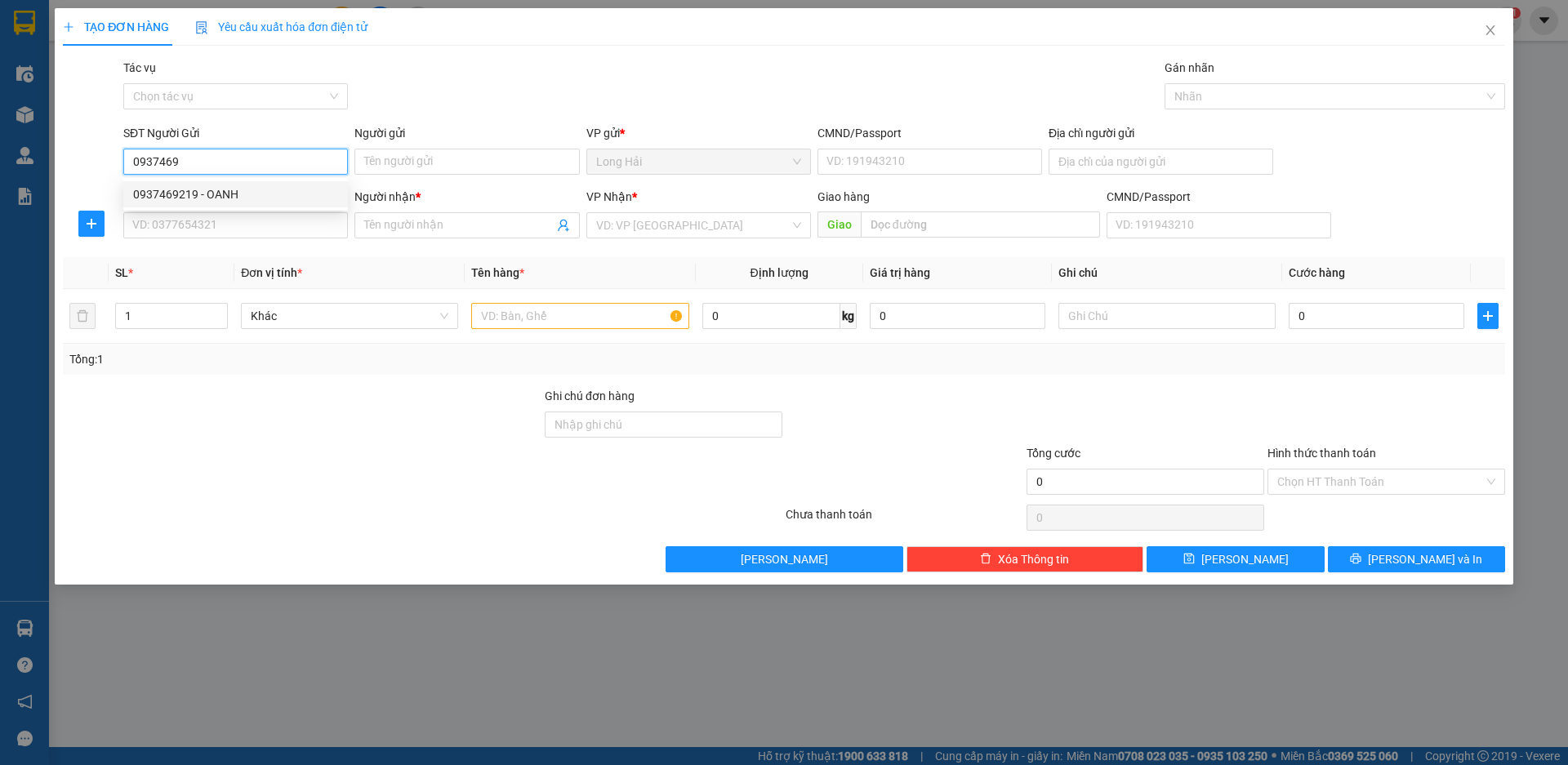
type input "0978207932"
type input "HÀ ĐOÀN"
type input "0937469219"
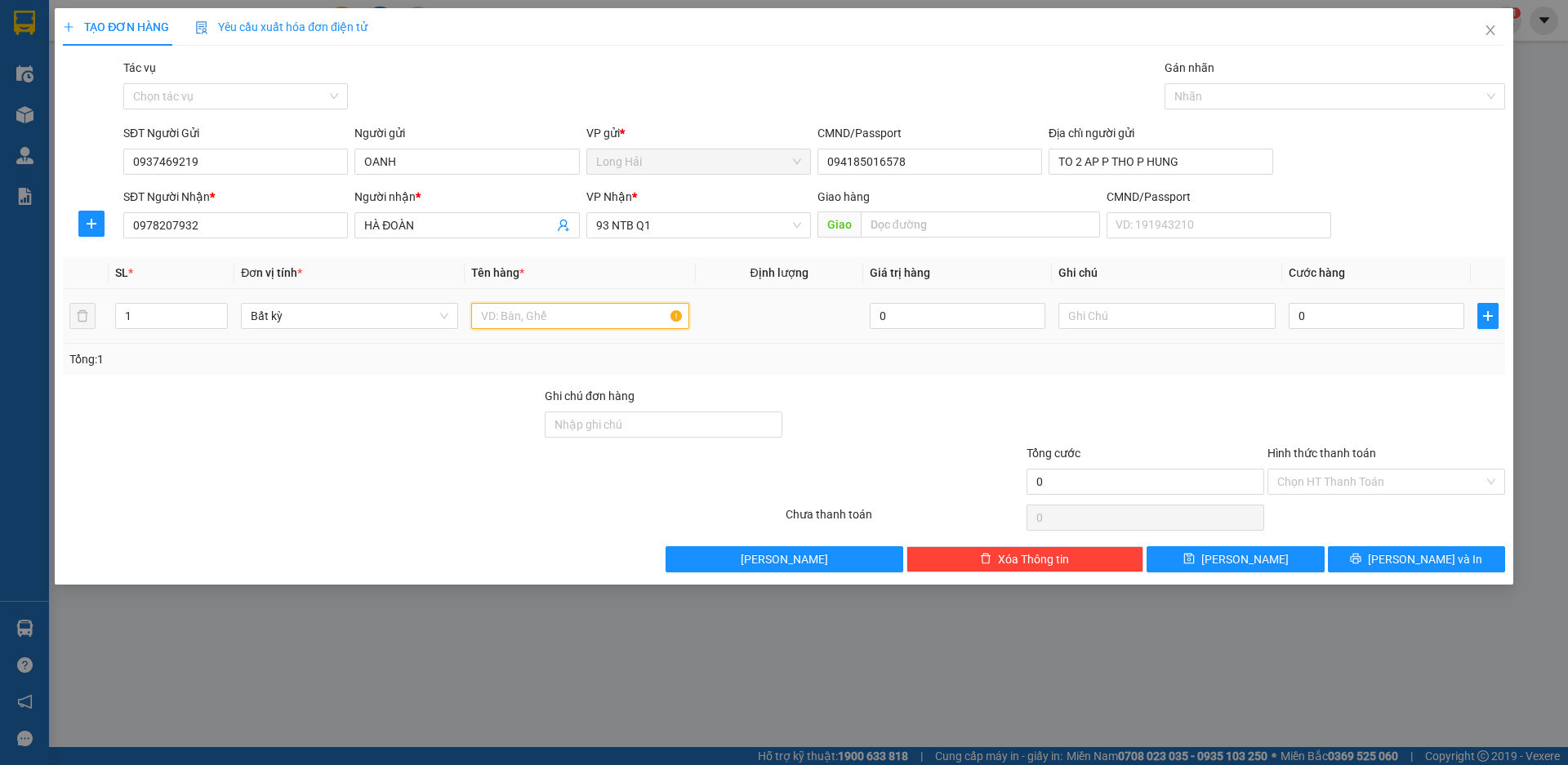
click at [523, 328] on input "text" at bounding box center [579, 315] width 218 height 26
type input "T NHỎ"
click at [1353, 326] on input "0" at bounding box center [1377, 315] width 176 height 26
type input "3"
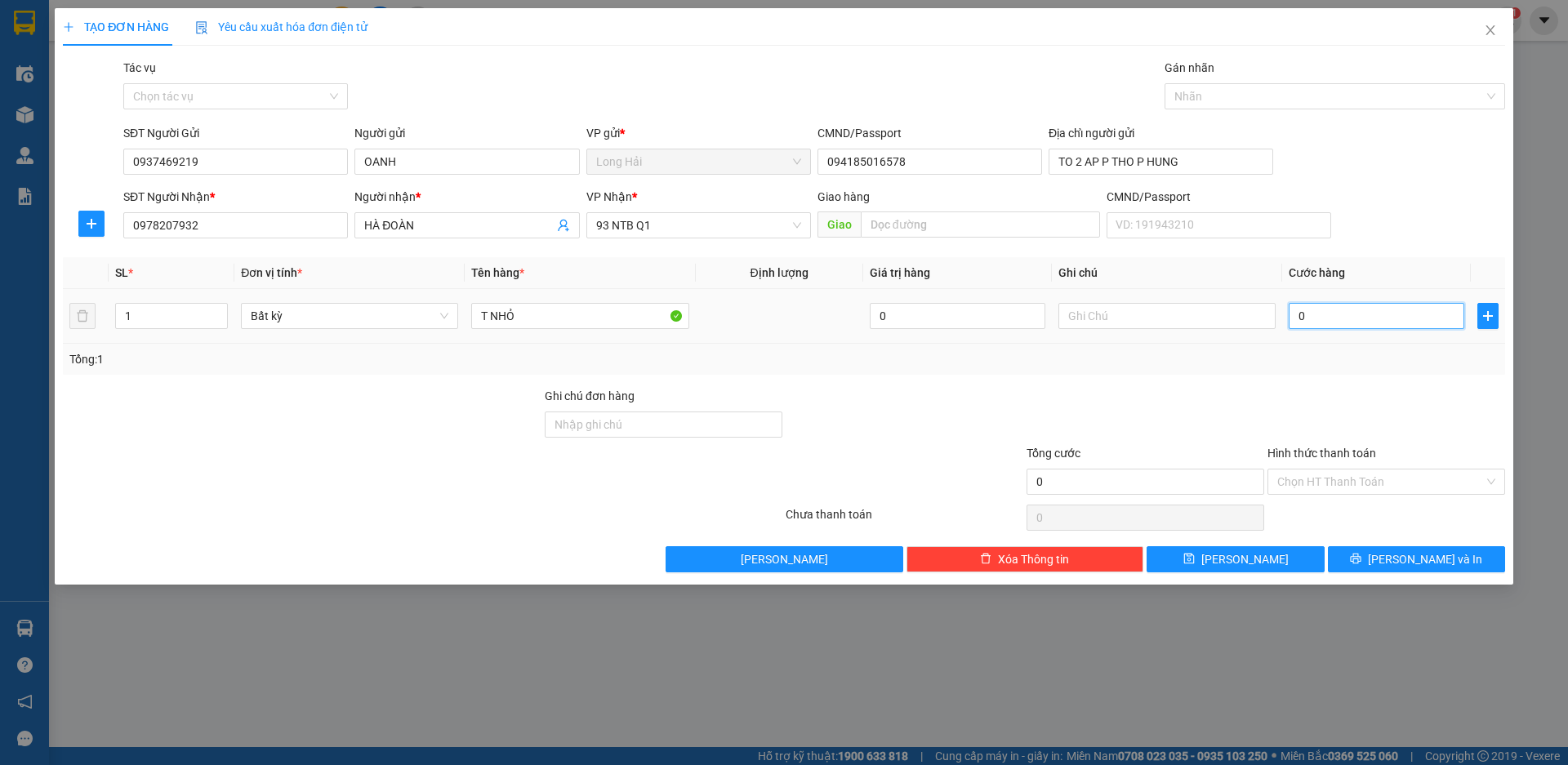
type input "3"
type input "30"
type input "30.000"
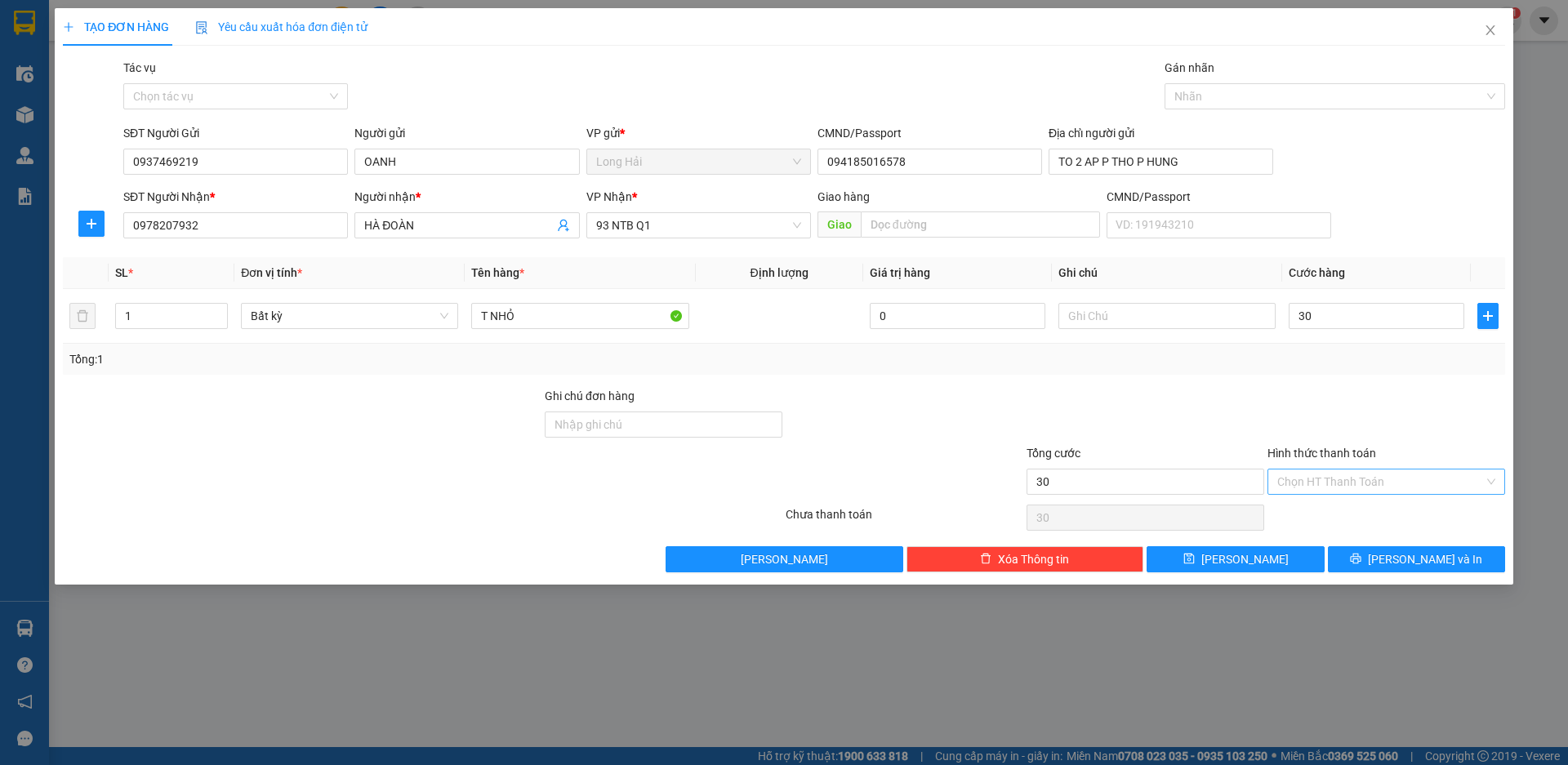
type input "30.000"
click at [1381, 485] on input "Hình thức thanh toán" at bounding box center [1381, 482] width 207 height 25
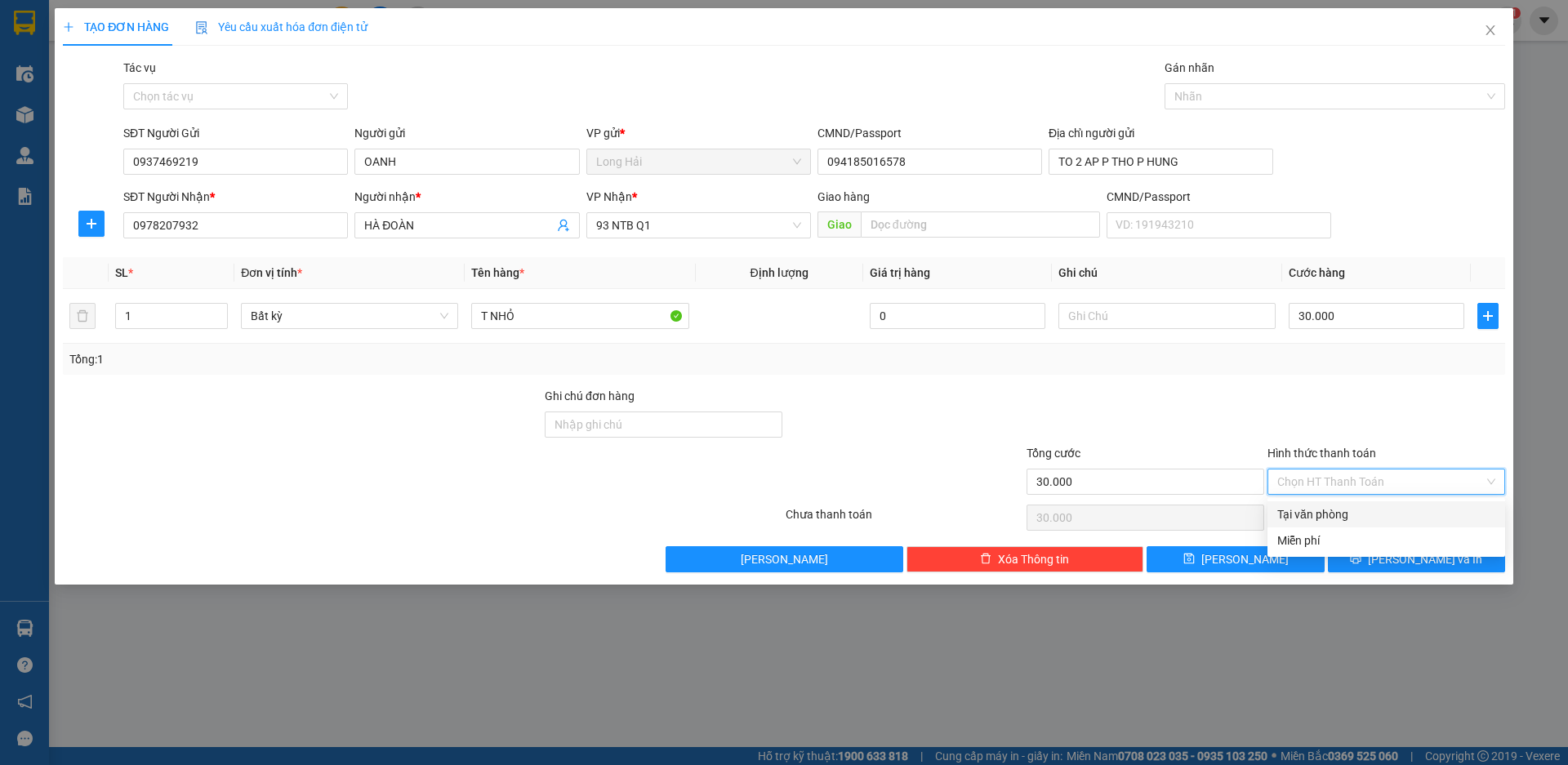
click at [1381, 509] on div "Tại văn phòng" at bounding box center [1386, 514] width 218 height 18
type input "0"
click at [1375, 563] on button "[PERSON_NAME] và In" at bounding box center [1417, 559] width 178 height 26
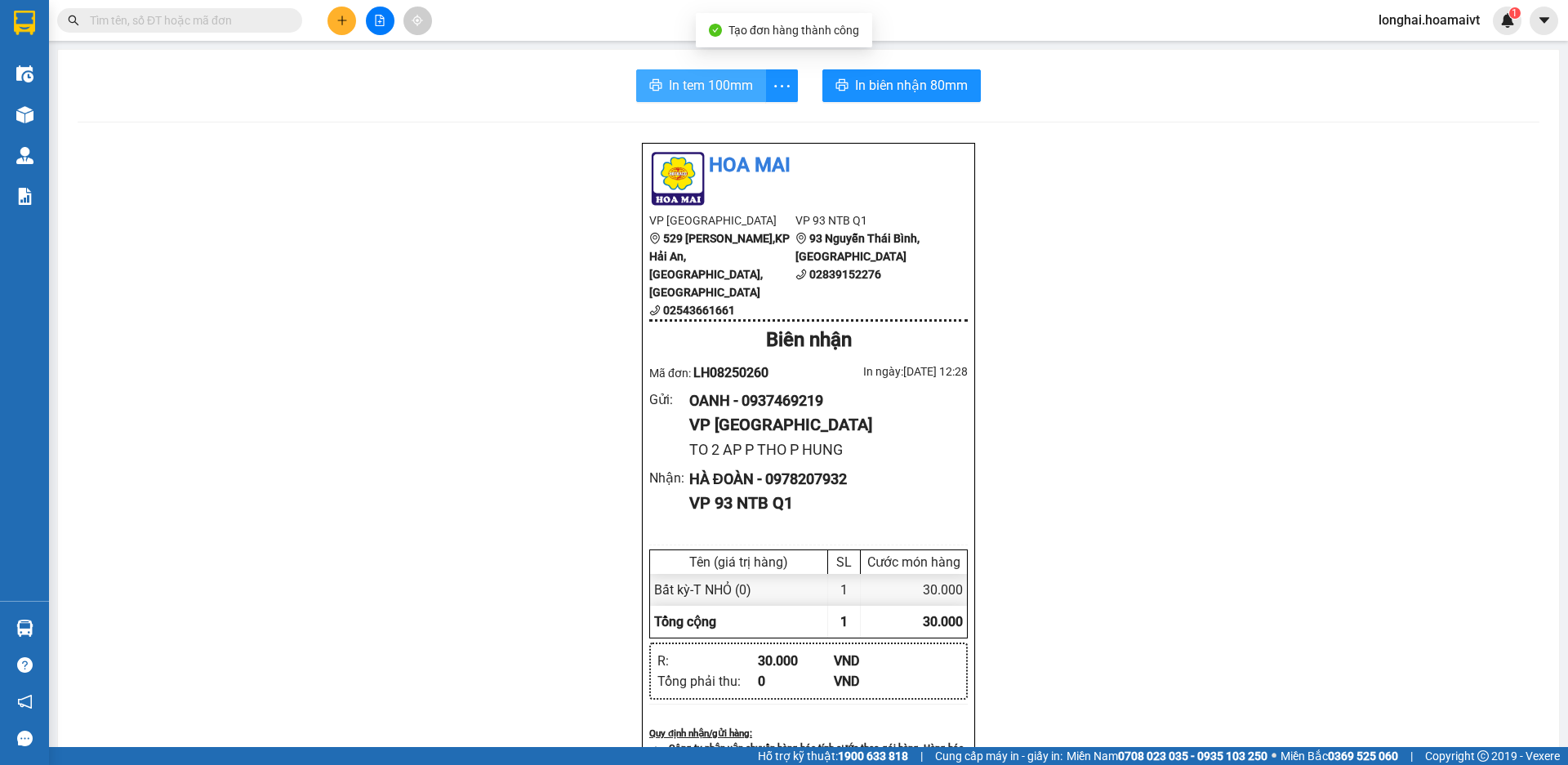
click at [719, 90] on span "In tem 100mm" at bounding box center [711, 85] width 84 height 20
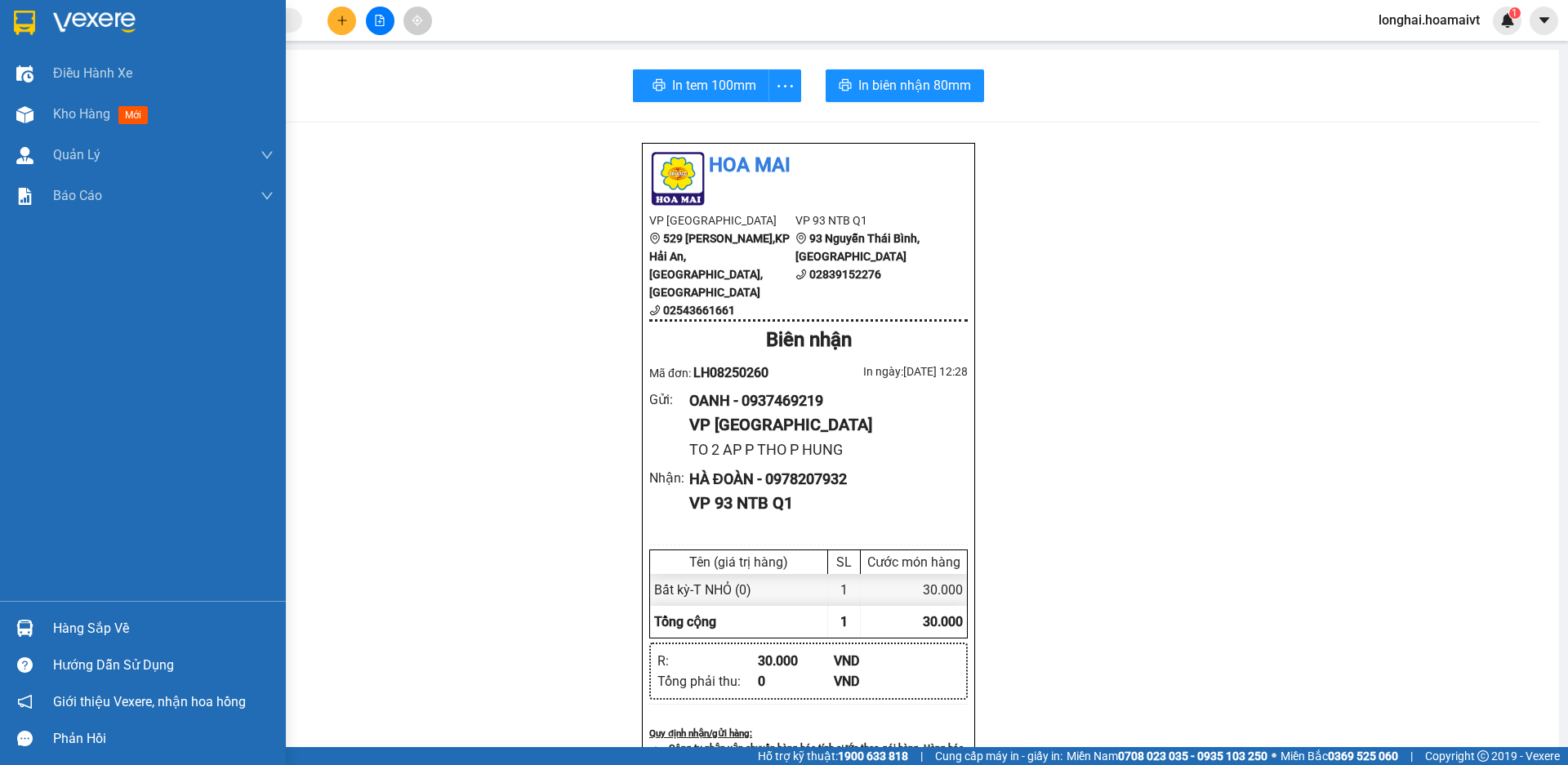
click at [76, 620] on div "Hàng sắp về" at bounding box center [163, 629] width 220 height 25
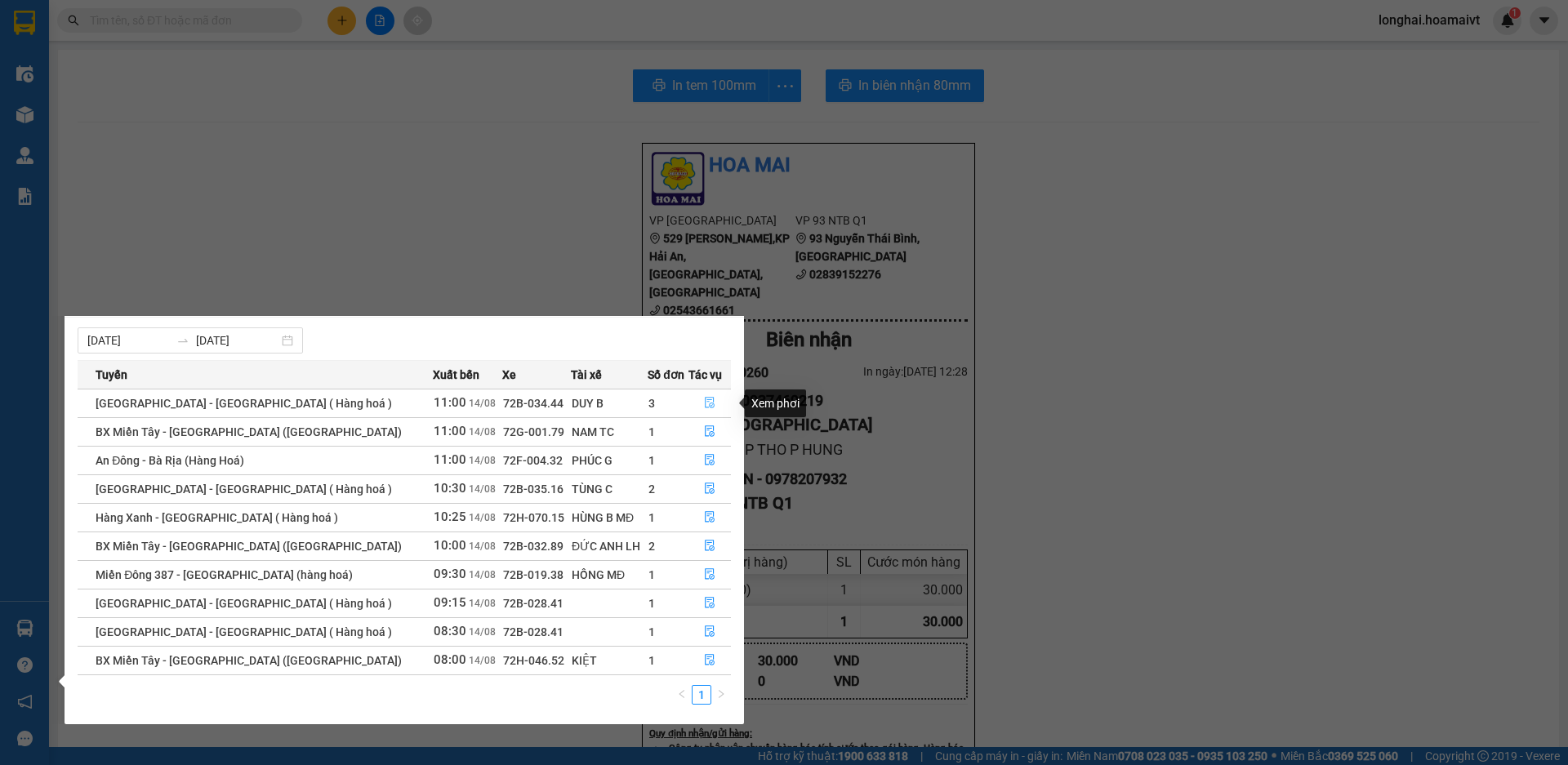
click at [707, 401] on icon "file-done" at bounding box center [709, 402] width 12 height 12
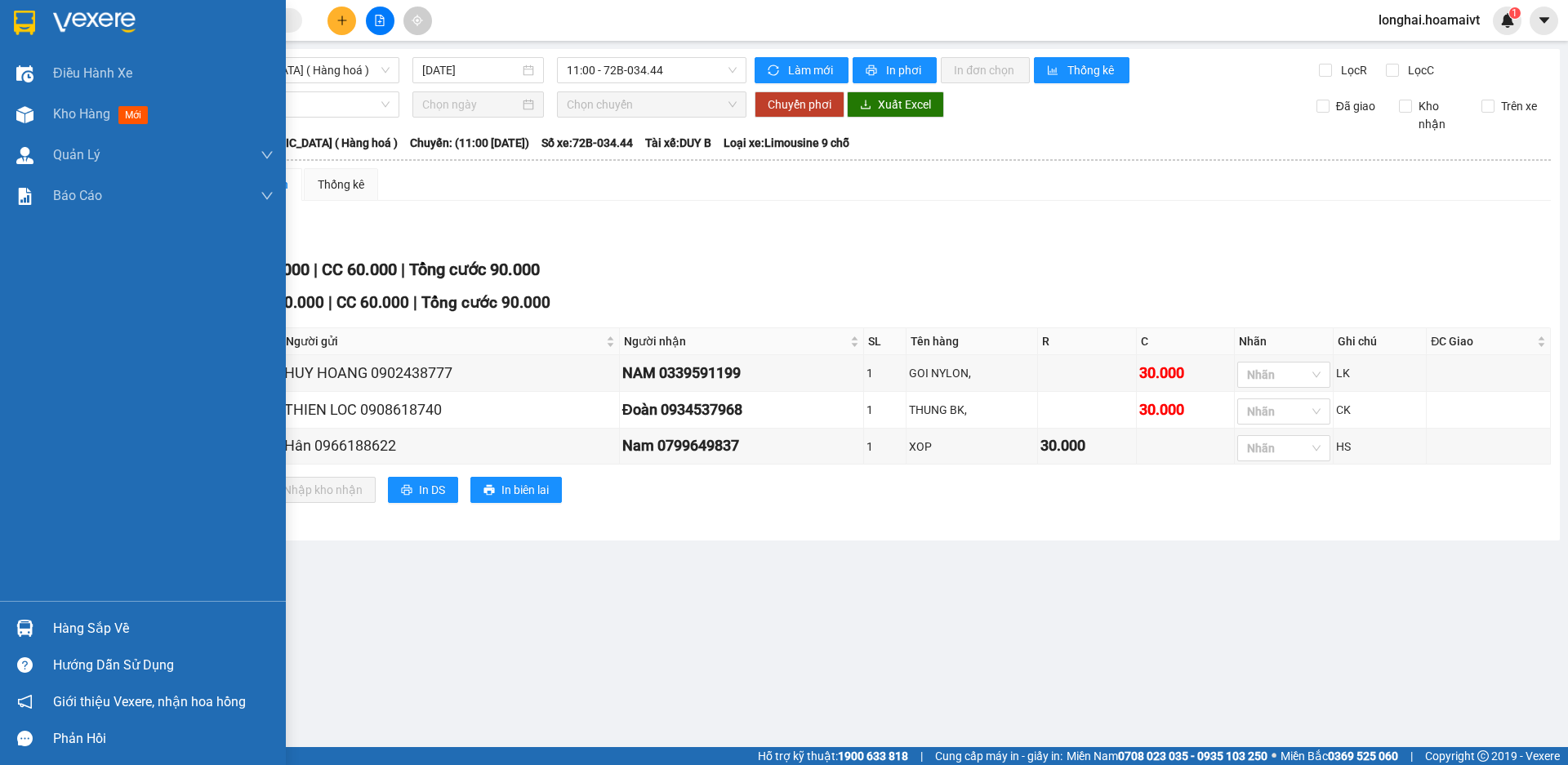
click at [83, 618] on div "Hàng sắp về" at bounding box center [163, 629] width 220 height 25
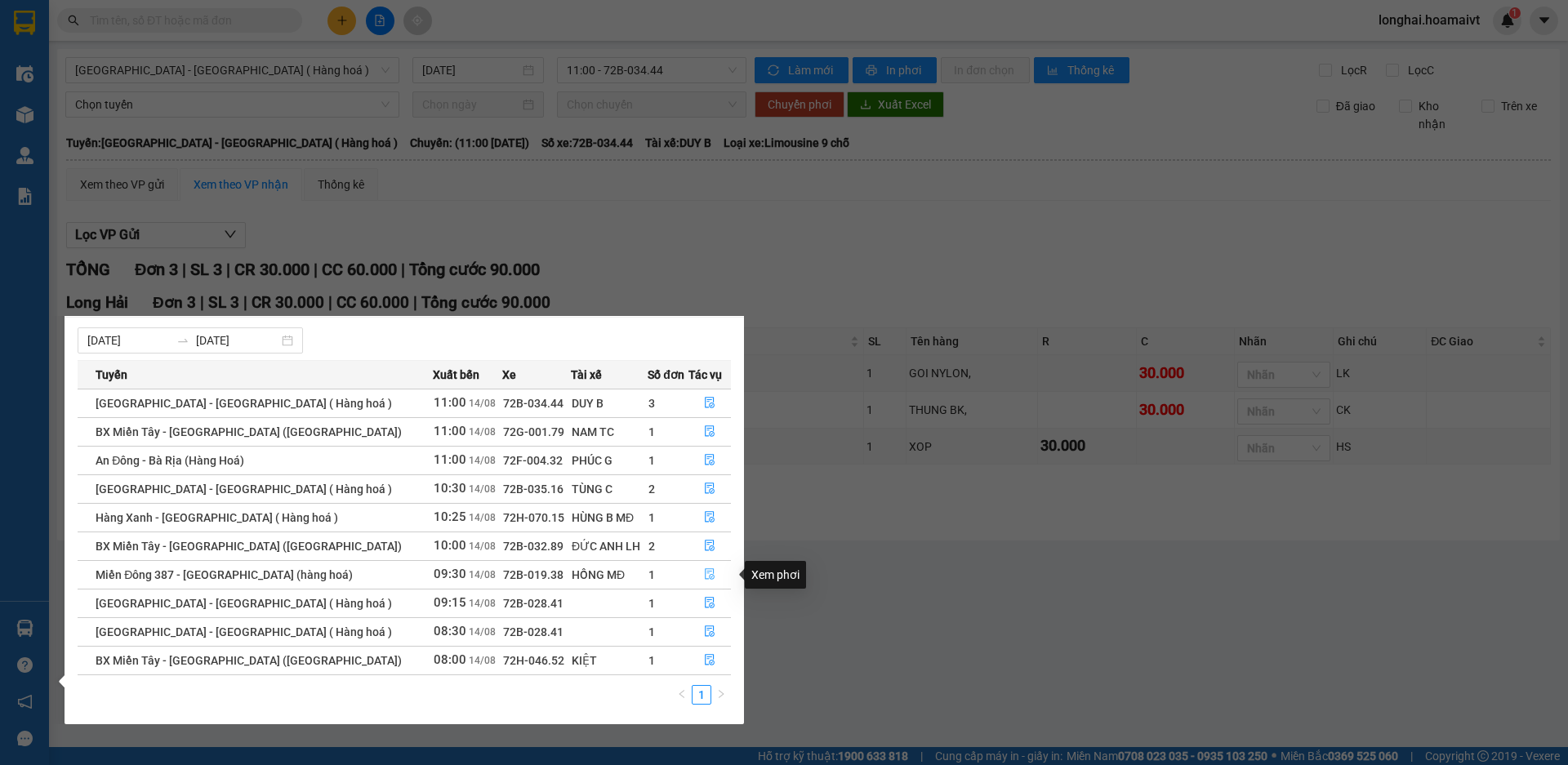
click at [689, 573] on button "button" at bounding box center [710, 575] width 41 height 26
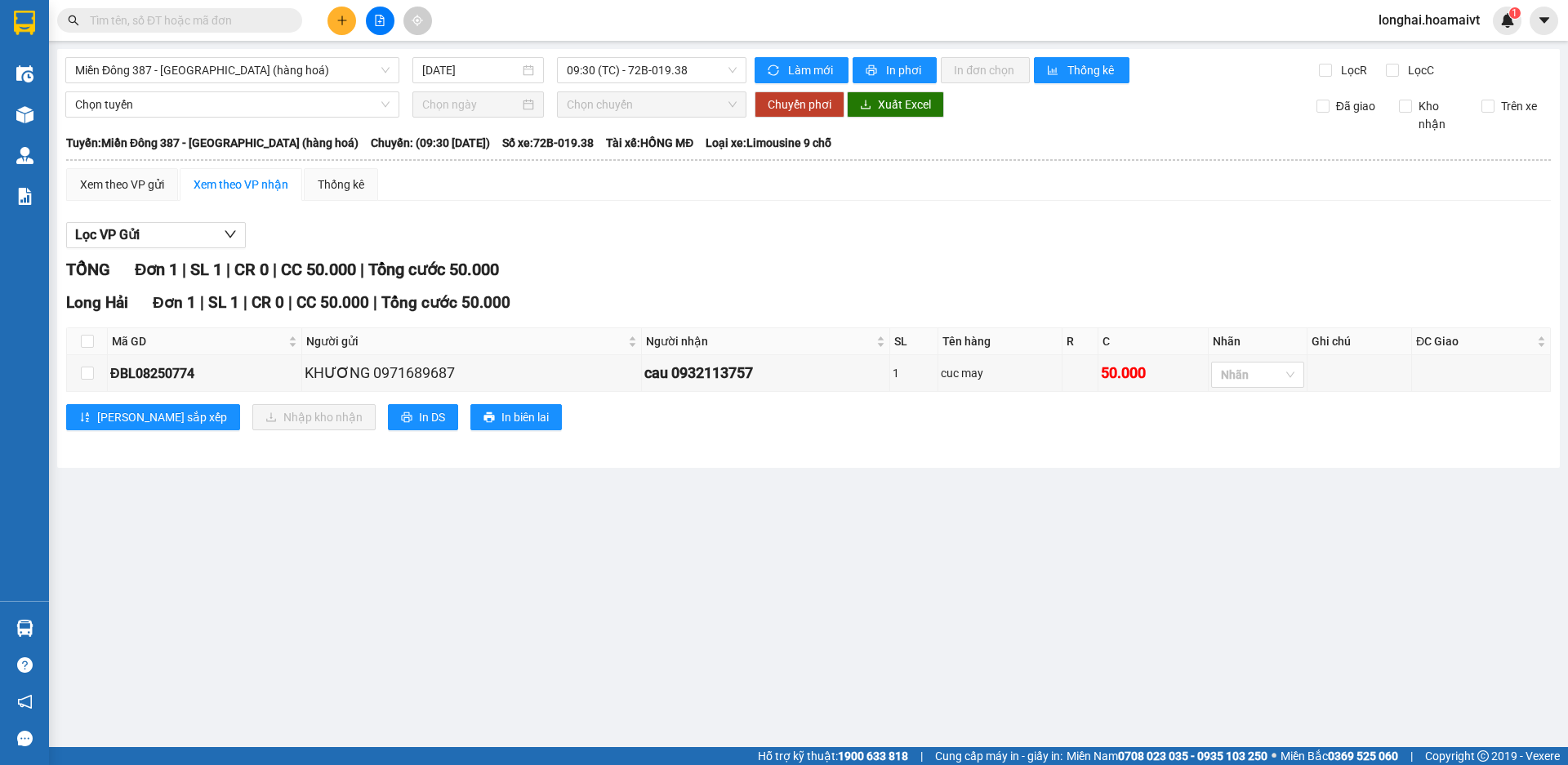
click at [86, 634] on main "[GEOGRAPHIC_DATA] 387 - [GEOGRAPHIC_DATA] (hàng hoá) [DATE] 09:30 (TC) - 72B-01…" at bounding box center [784, 373] width 1568 height 747
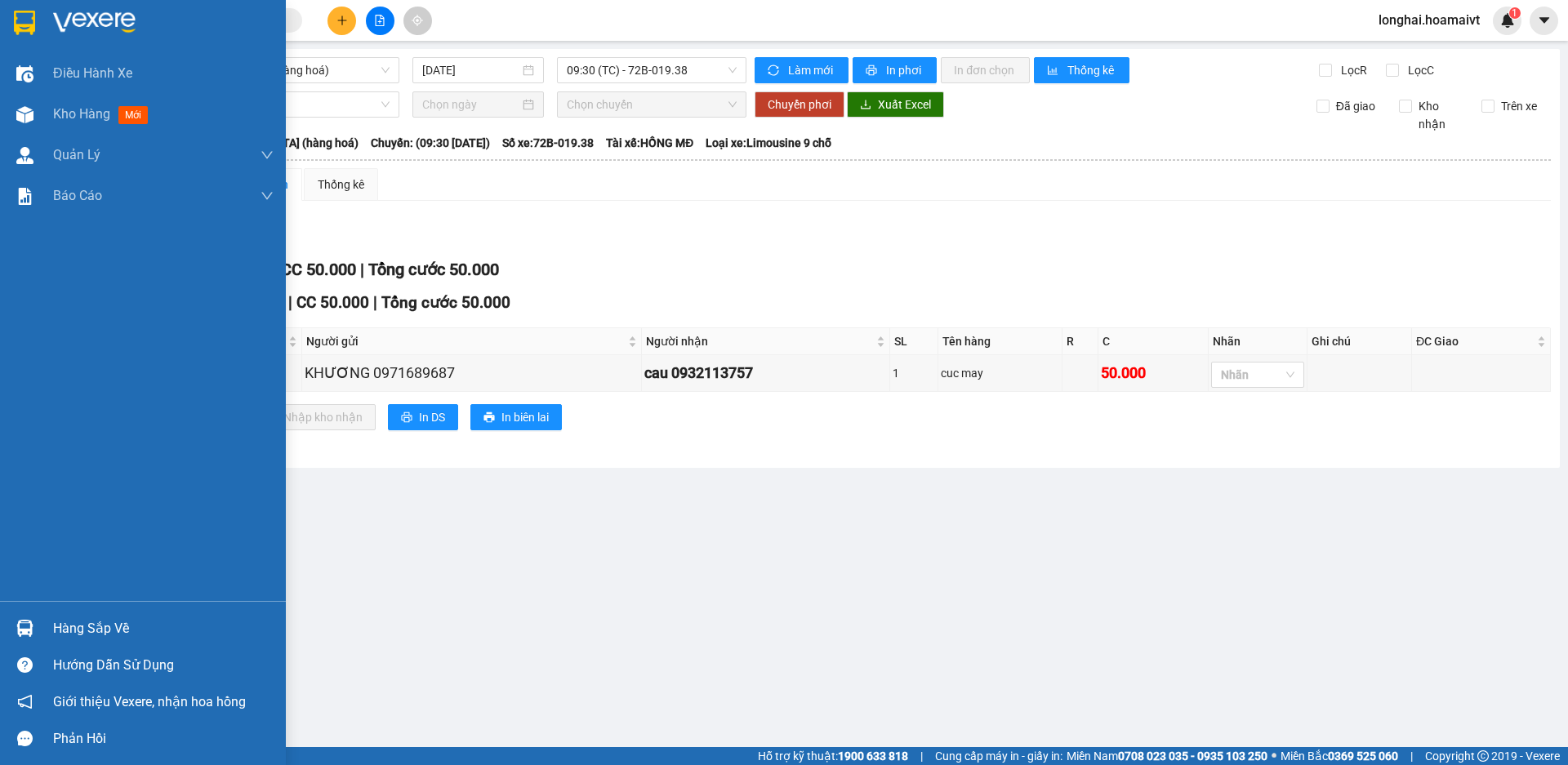
click at [50, 629] on div "Hàng sắp về" at bounding box center [143, 628] width 286 height 36
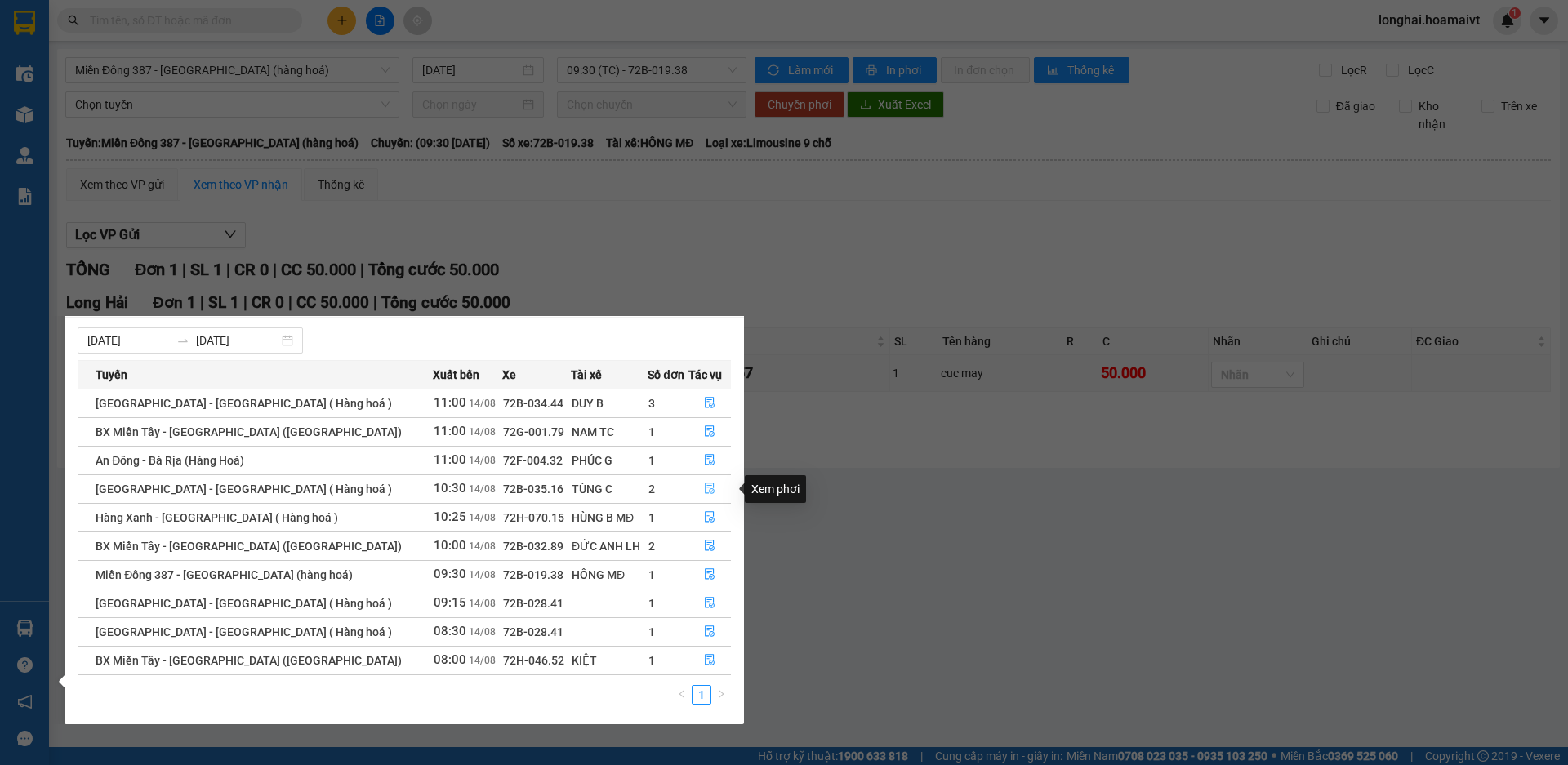
click at [689, 494] on button "button" at bounding box center [710, 489] width 41 height 26
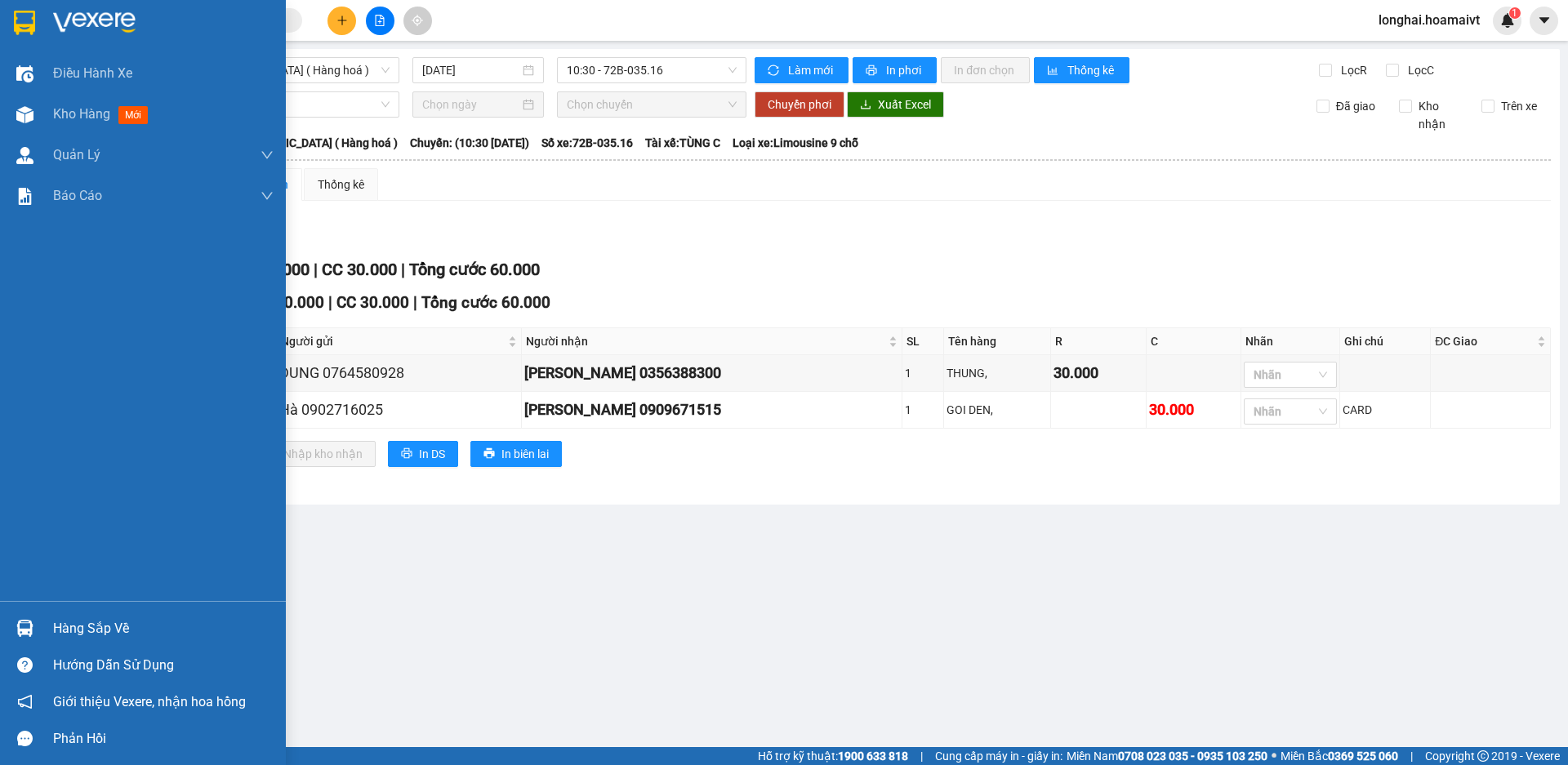
click at [88, 623] on div "Hàng sắp về" at bounding box center [163, 629] width 220 height 25
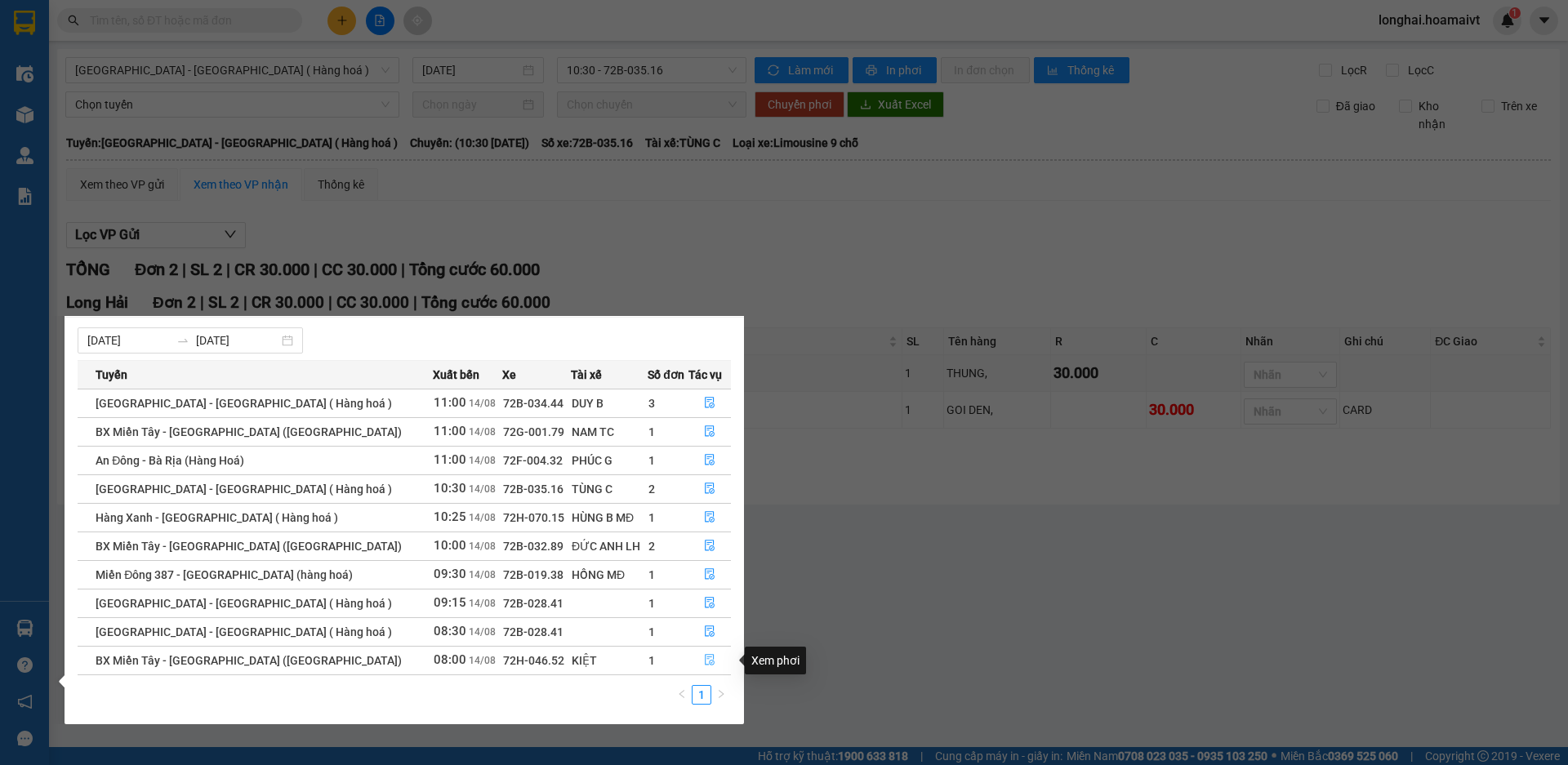
click at [707, 667] on span "file-done" at bounding box center [709, 660] width 12 height 13
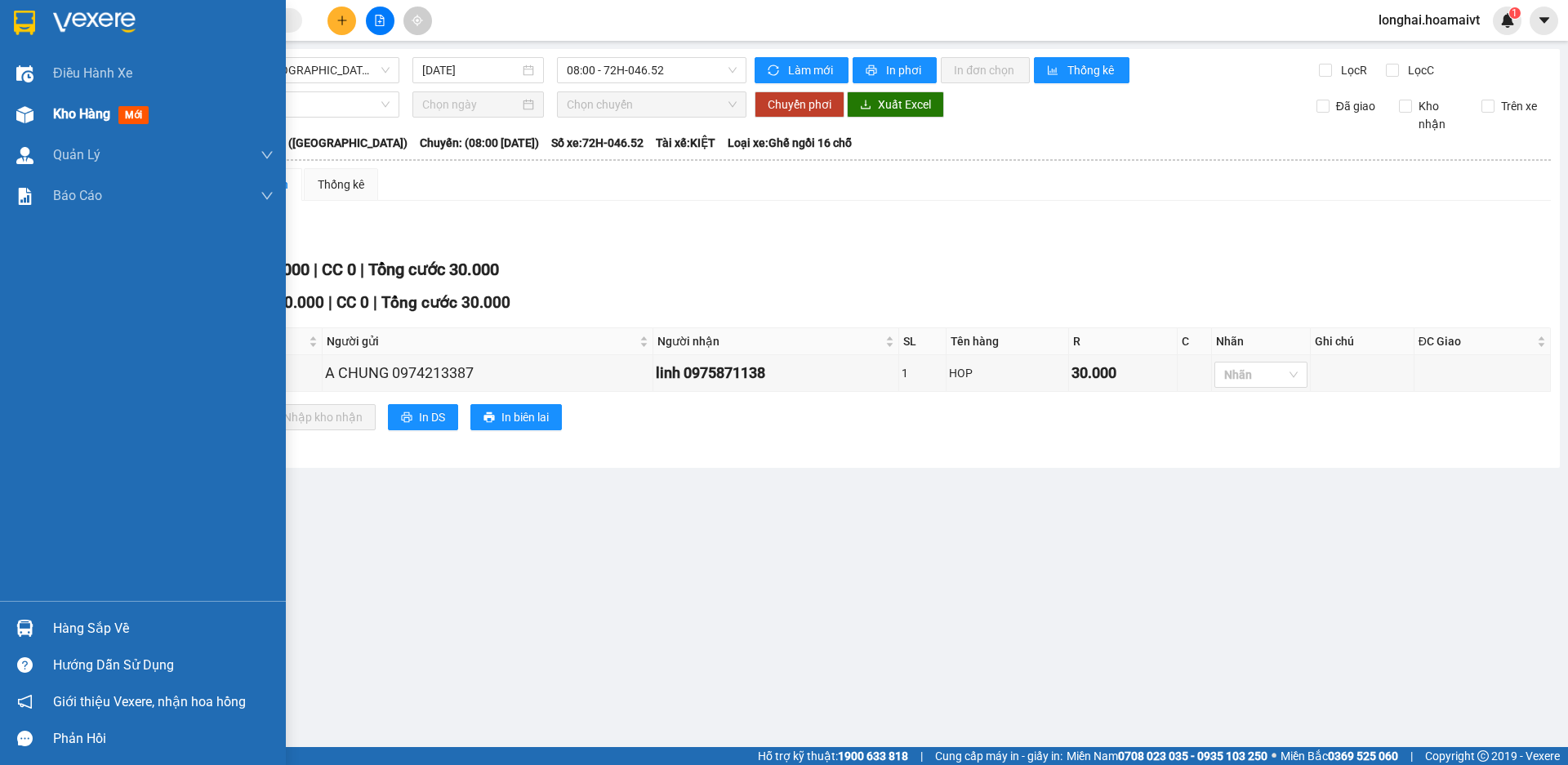
click at [86, 127] on div "Kho hàng mới" at bounding box center [163, 115] width 220 height 41
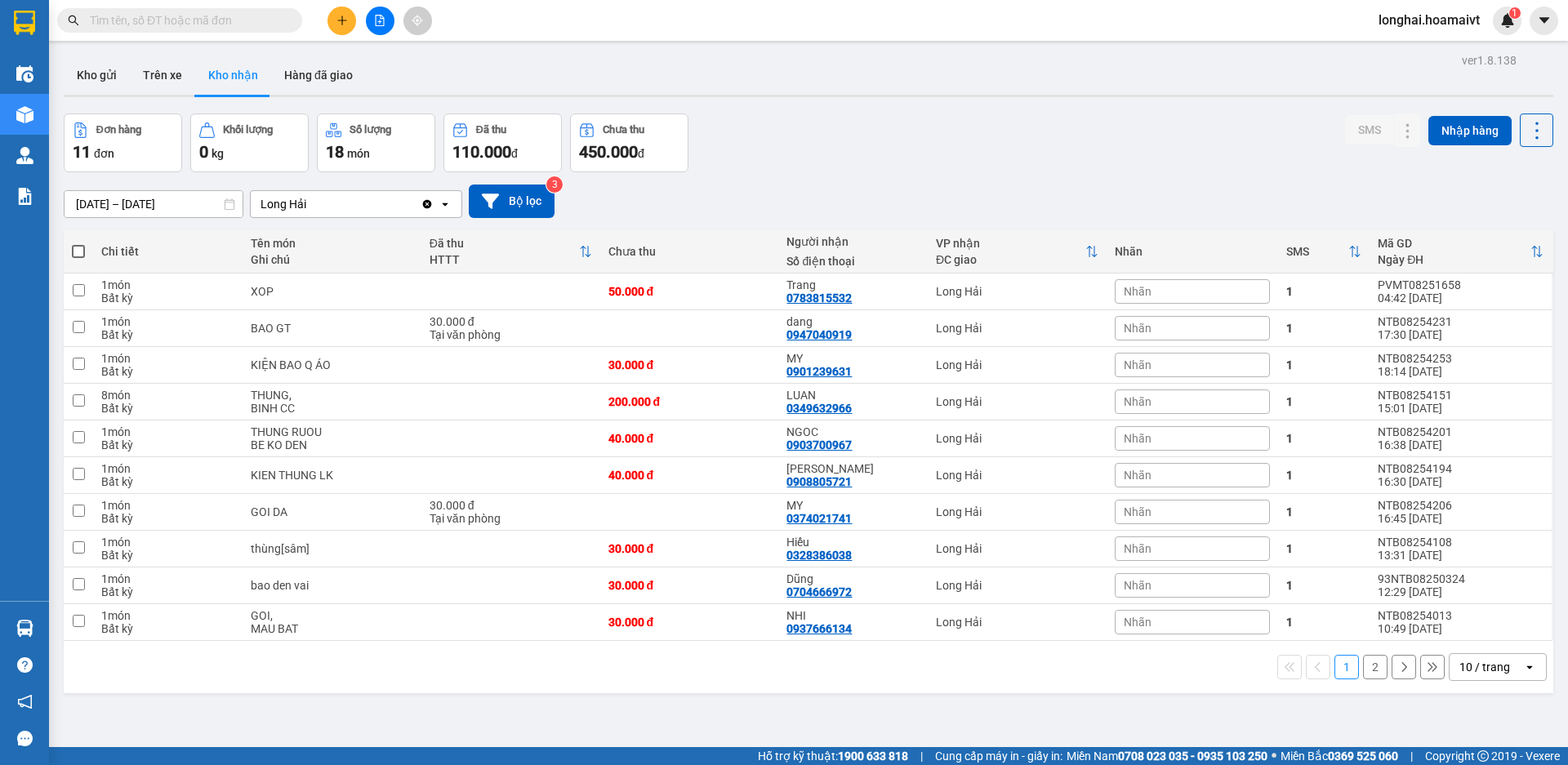
click at [218, 20] on input "text" at bounding box center [186, 20] width 193 height 18
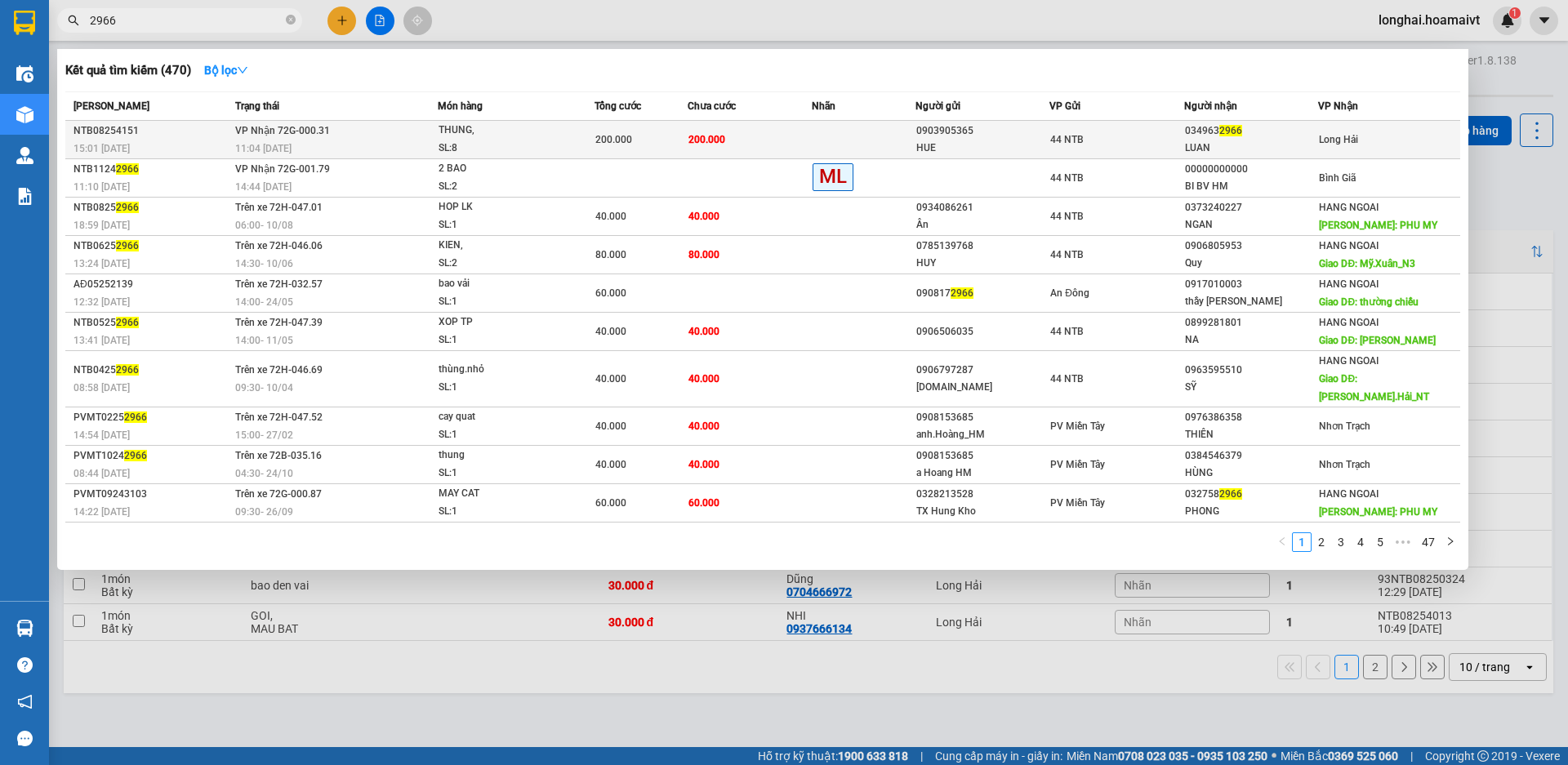
type input "2966"
click at [728, 132] on td "200.000" at bounding box center [750, 139] width 124 height 38
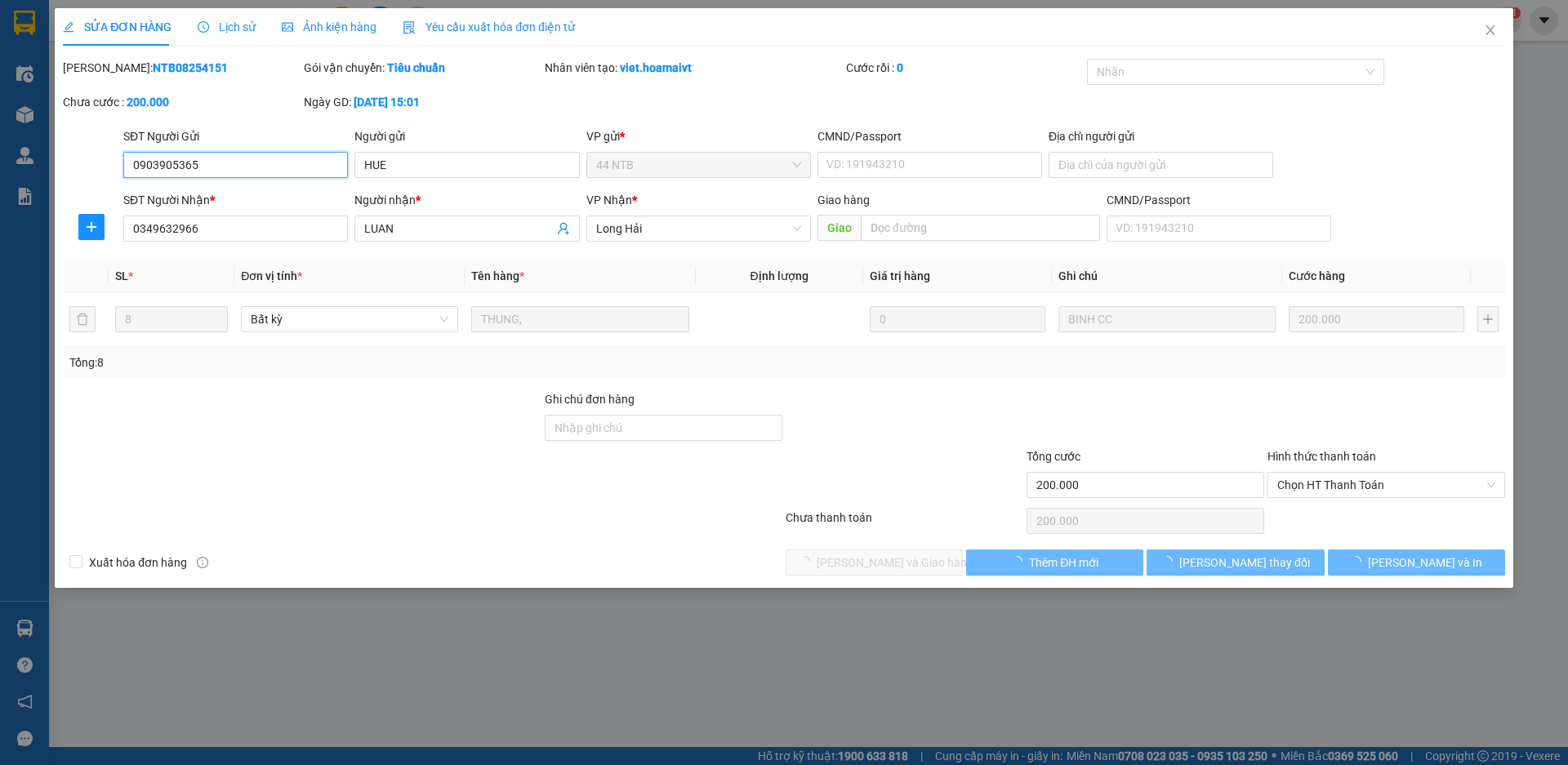
type input "0903905365"
type input "HUE"
type input "0349632966"
type input "LUAN"
type input "200.000"
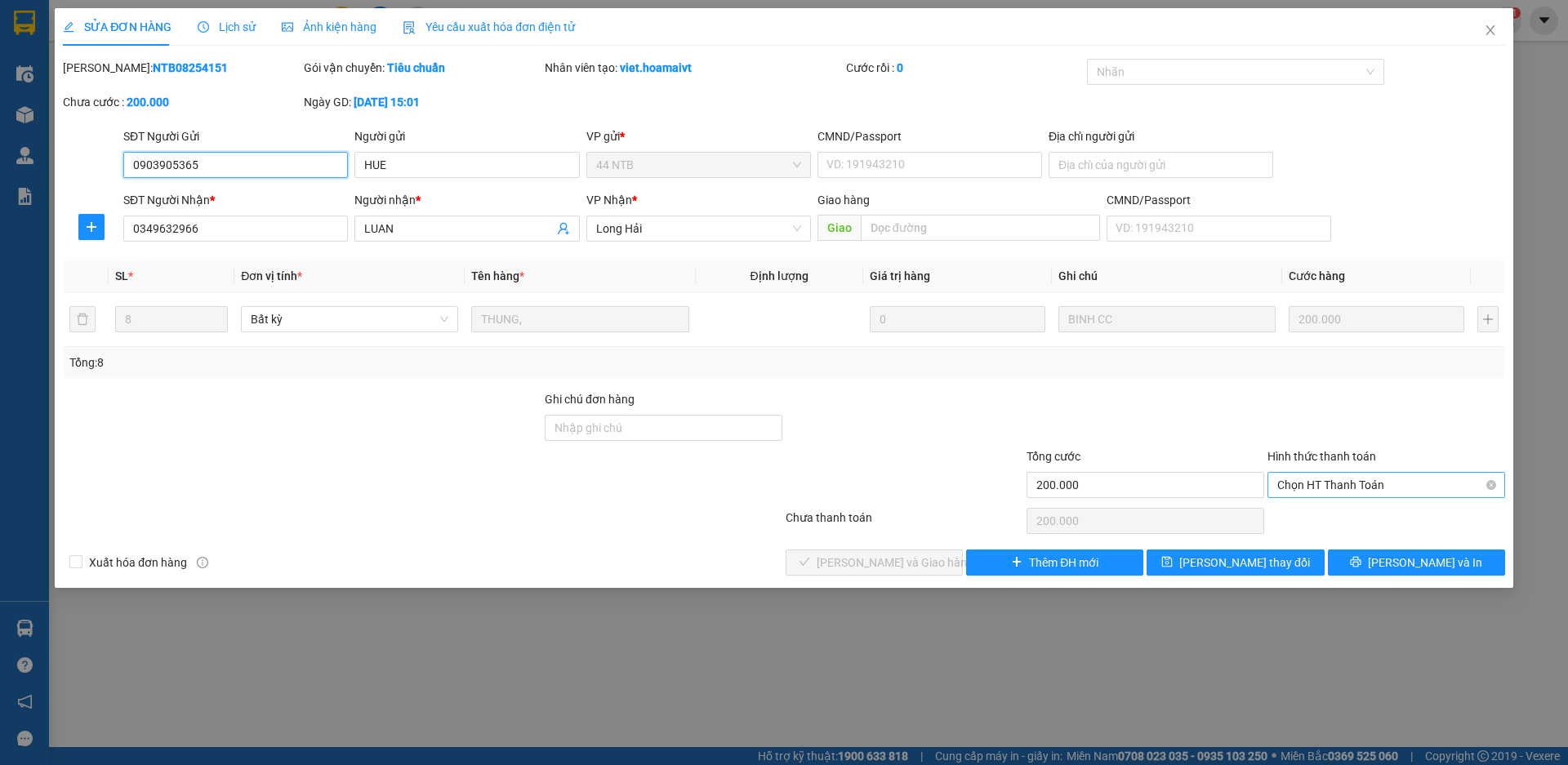
click at [1333, 481] on span "Chọn HT Thanh Toán" at bounding box center [1386, 485] width 218 height 25
click at [1332, 523] on div "Tại văn phòng" at bounding box center [1386, 518] width 218 height 18
type input "0"
click at [847, 565] on span "[PERSON_NAME] và Giao hàng" at bounding box center [895, 562] width 157 height 18
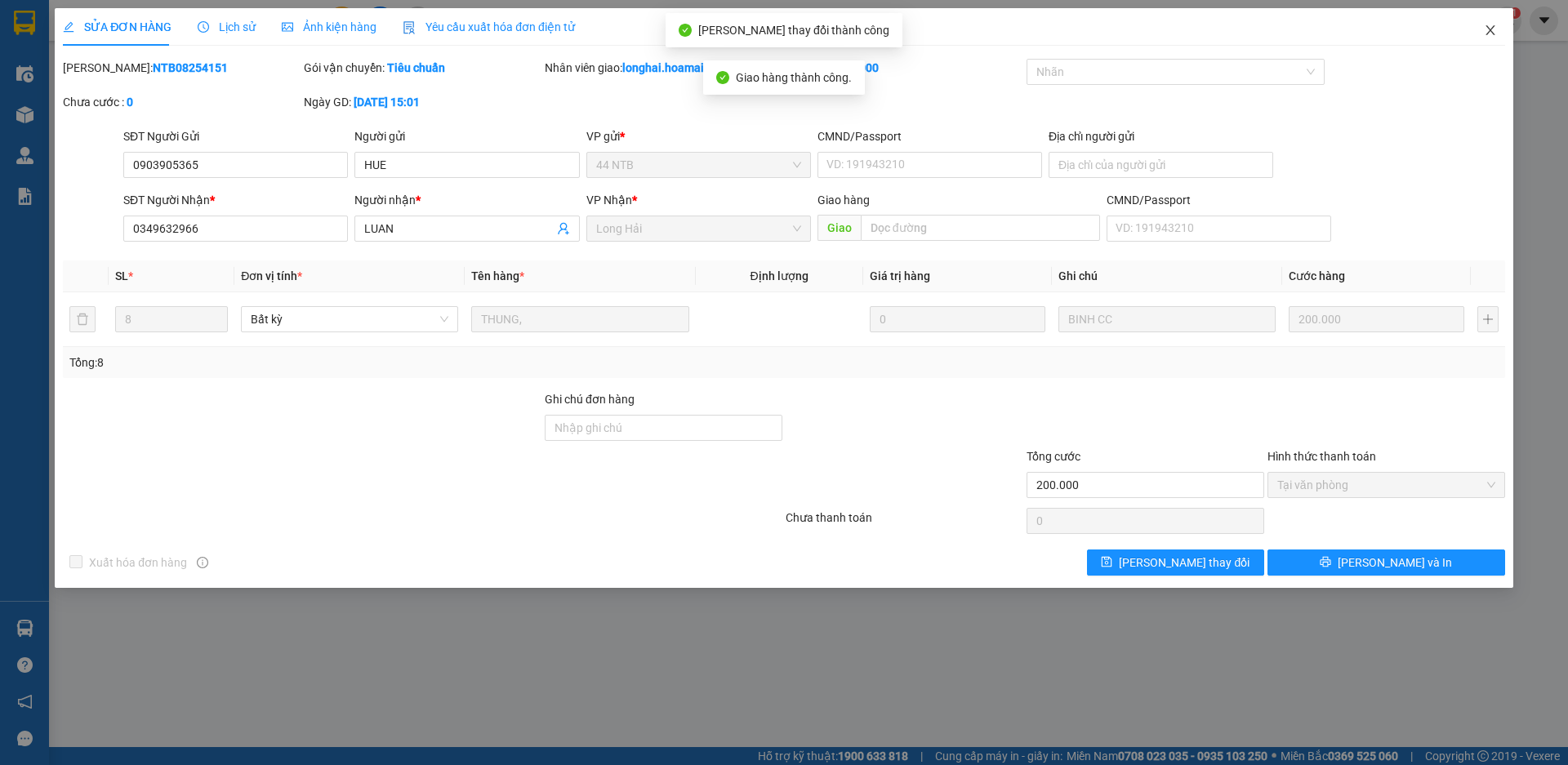
click at [1491, 22] on span "Close" at bounding box center [1490, 30] width 45 height 45
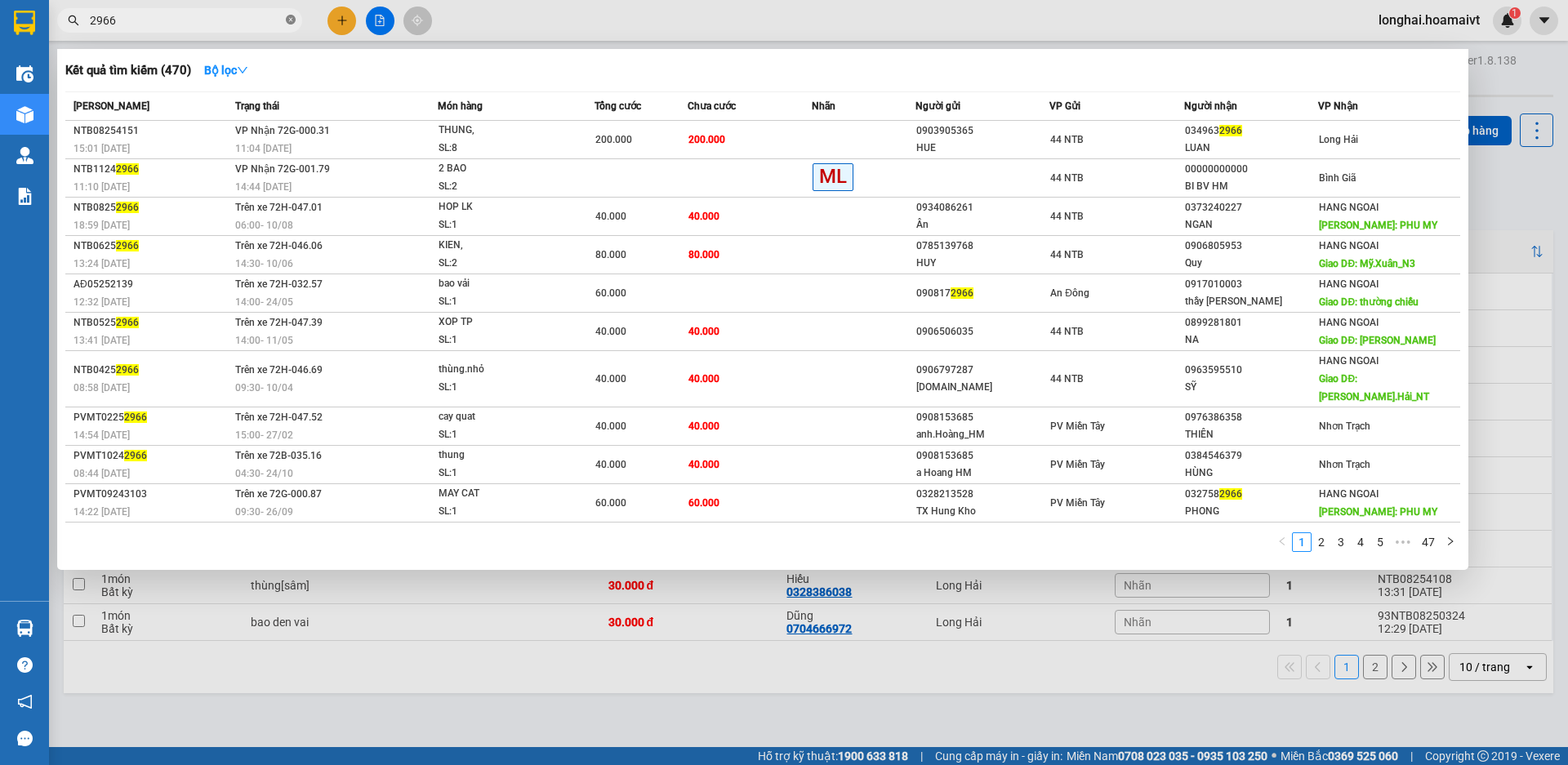
click at [289, 22] on icon "close-circle" at bounding box center [291, 20] width 10 height 10
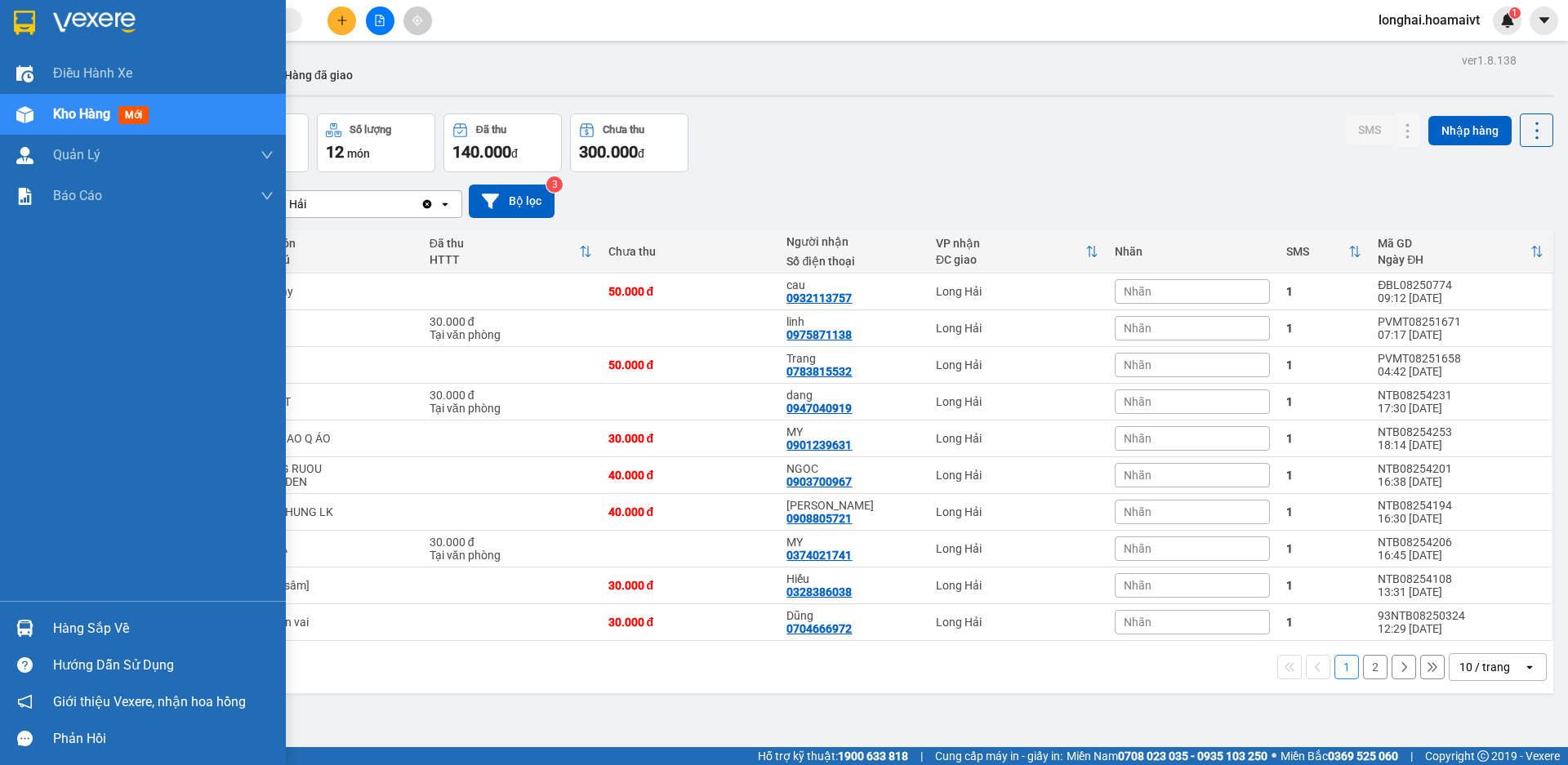
click at [80, 619] on div "Hàng sắp về" at bounding box center [163, 629] width 220 height 25
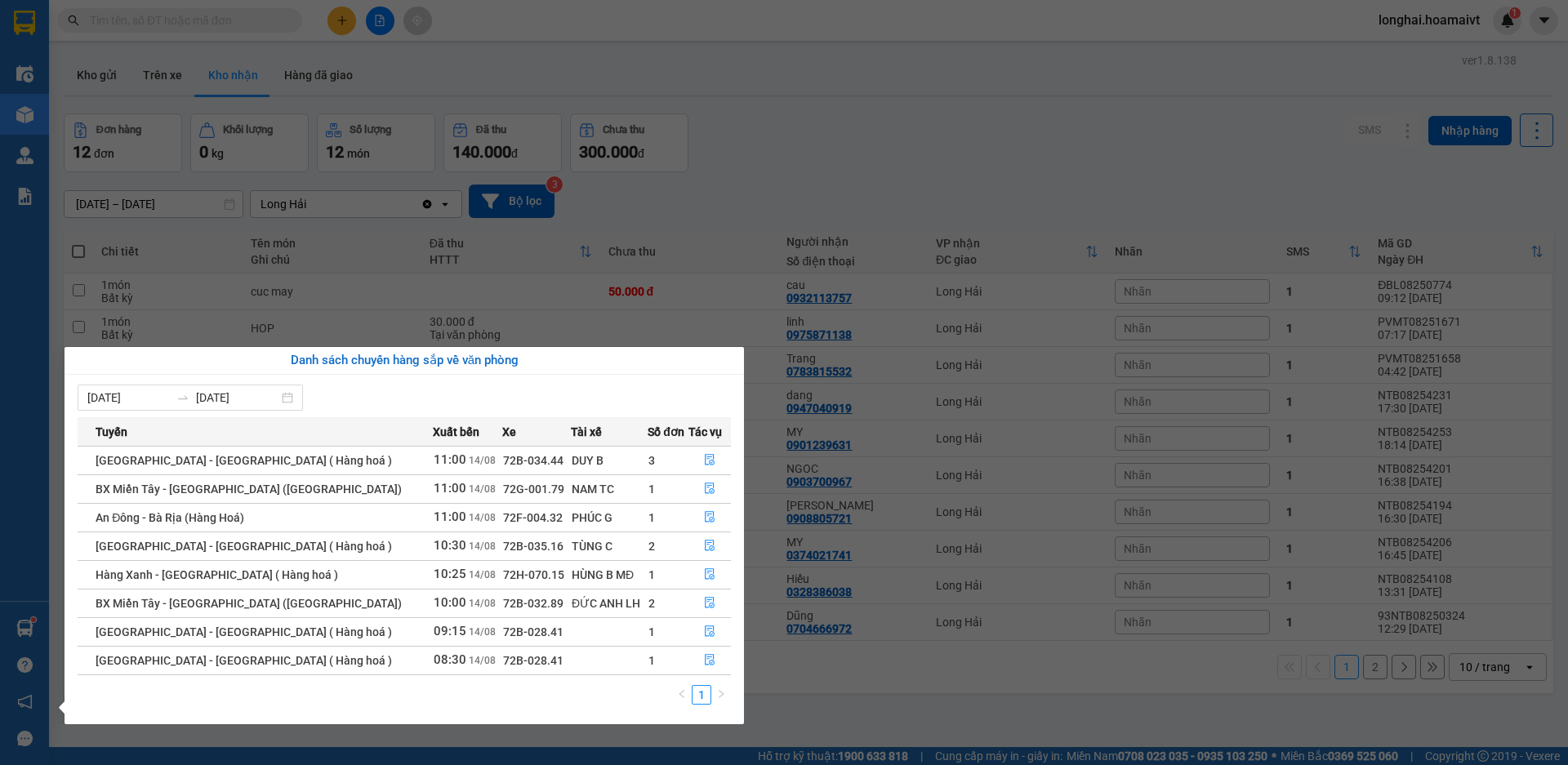
click at [851, 715] on section "Kết quả tìm kiếm ( 470 ) Bộ lọc Mã ĐH Trạng thái Món hàng Tổng cước Chưa cước N…" at bounding box center [784, 382] width 1568 height 765
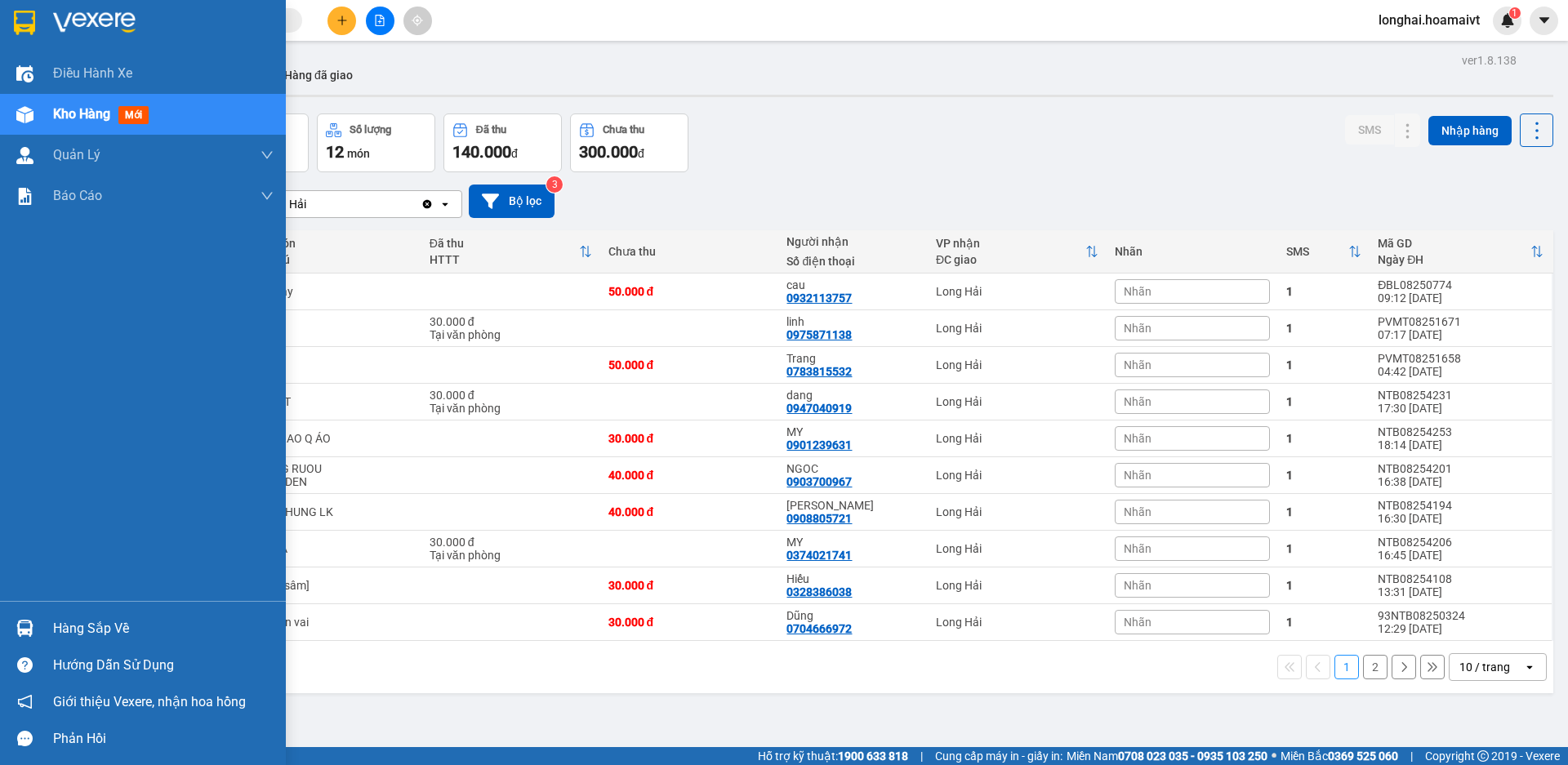
click at [84, 626] on div "Hàng sắp về" at bounding box center [163, 629] width 220 height 25
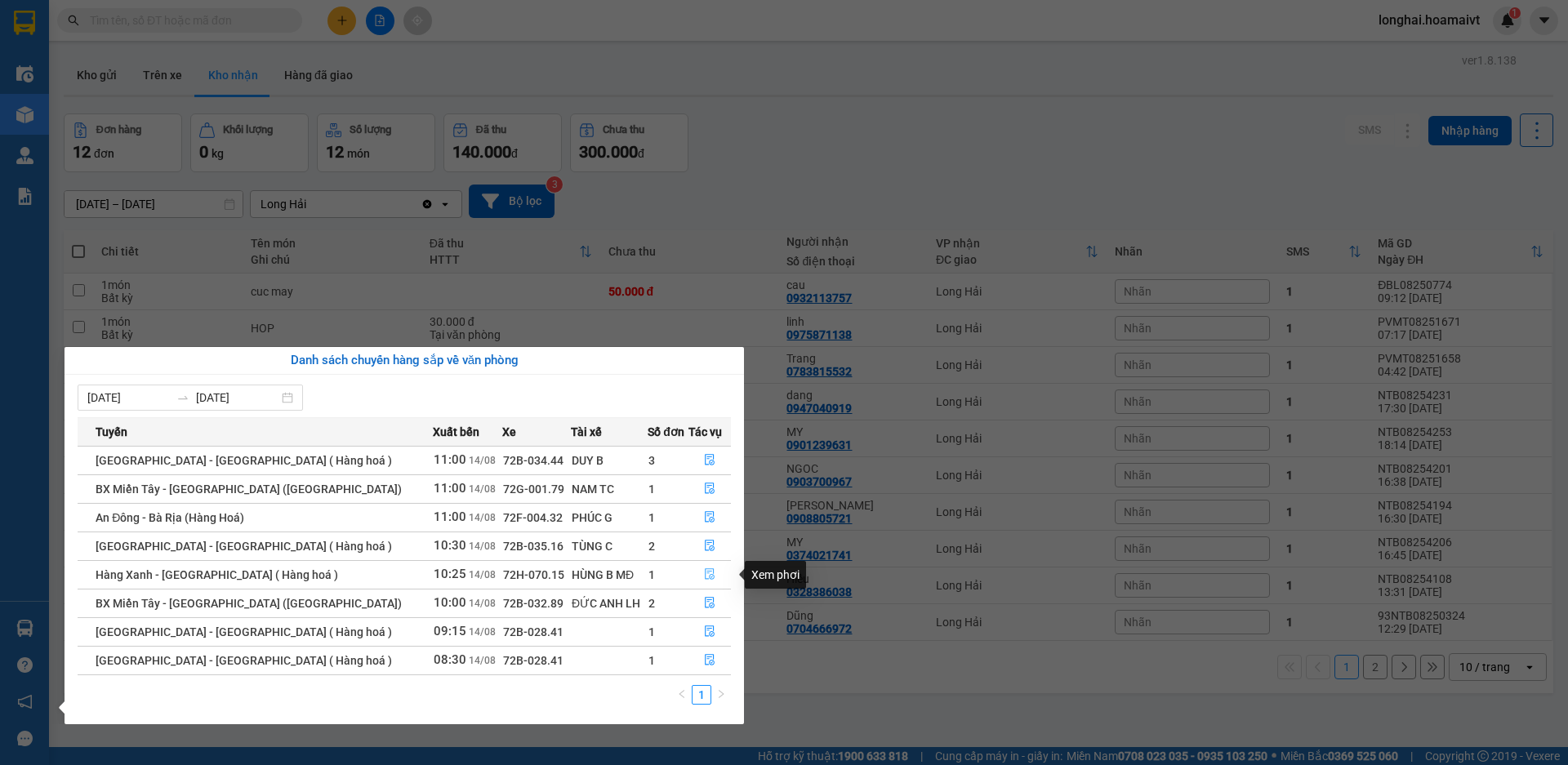
click at [691, 571] on button "button" at bounding box center [710, 575] width 41 height 26
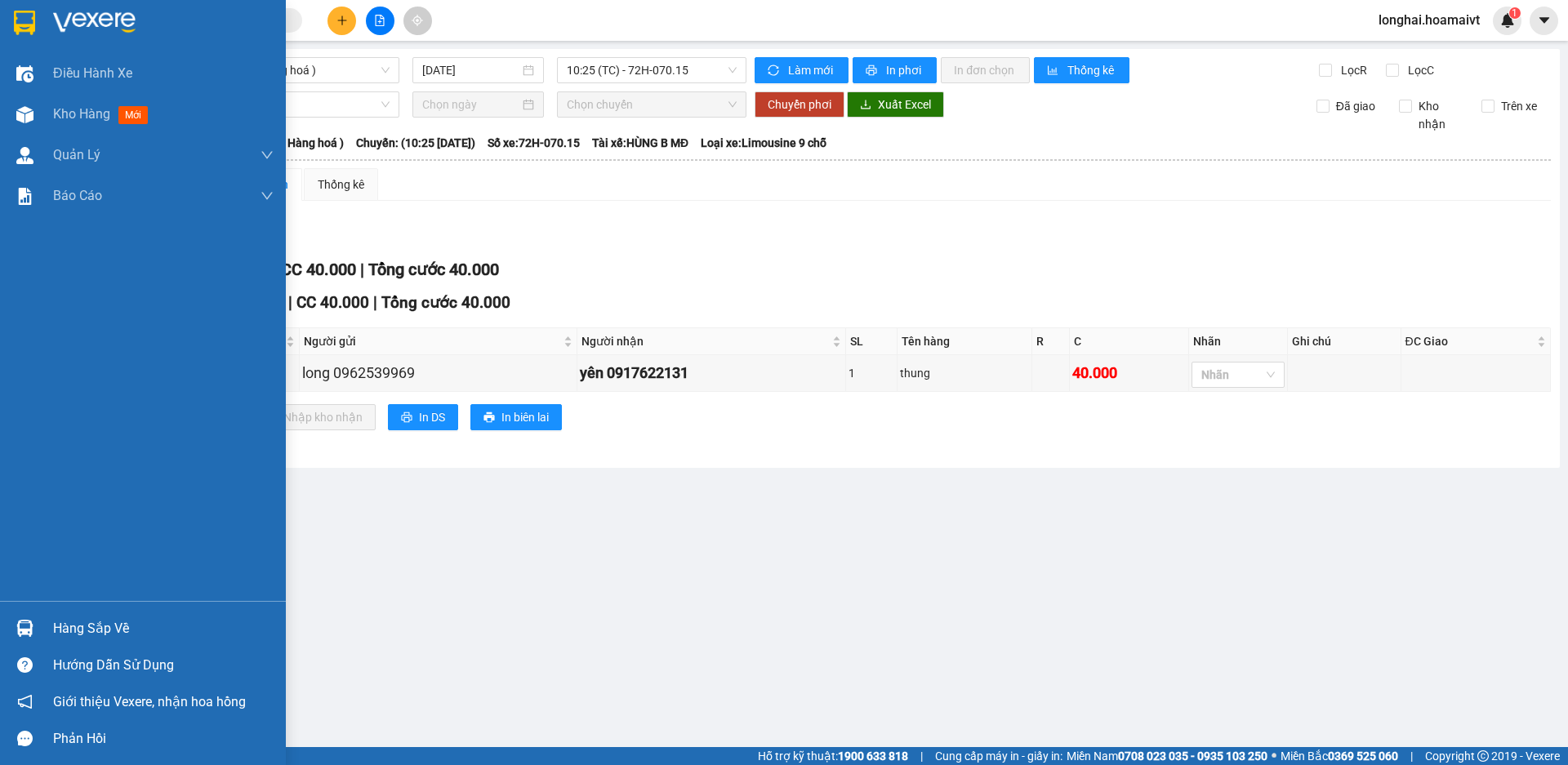
click at [68, 621] on div "Hàng sắp về" at bounding box center [163, 629] width 220 height 25
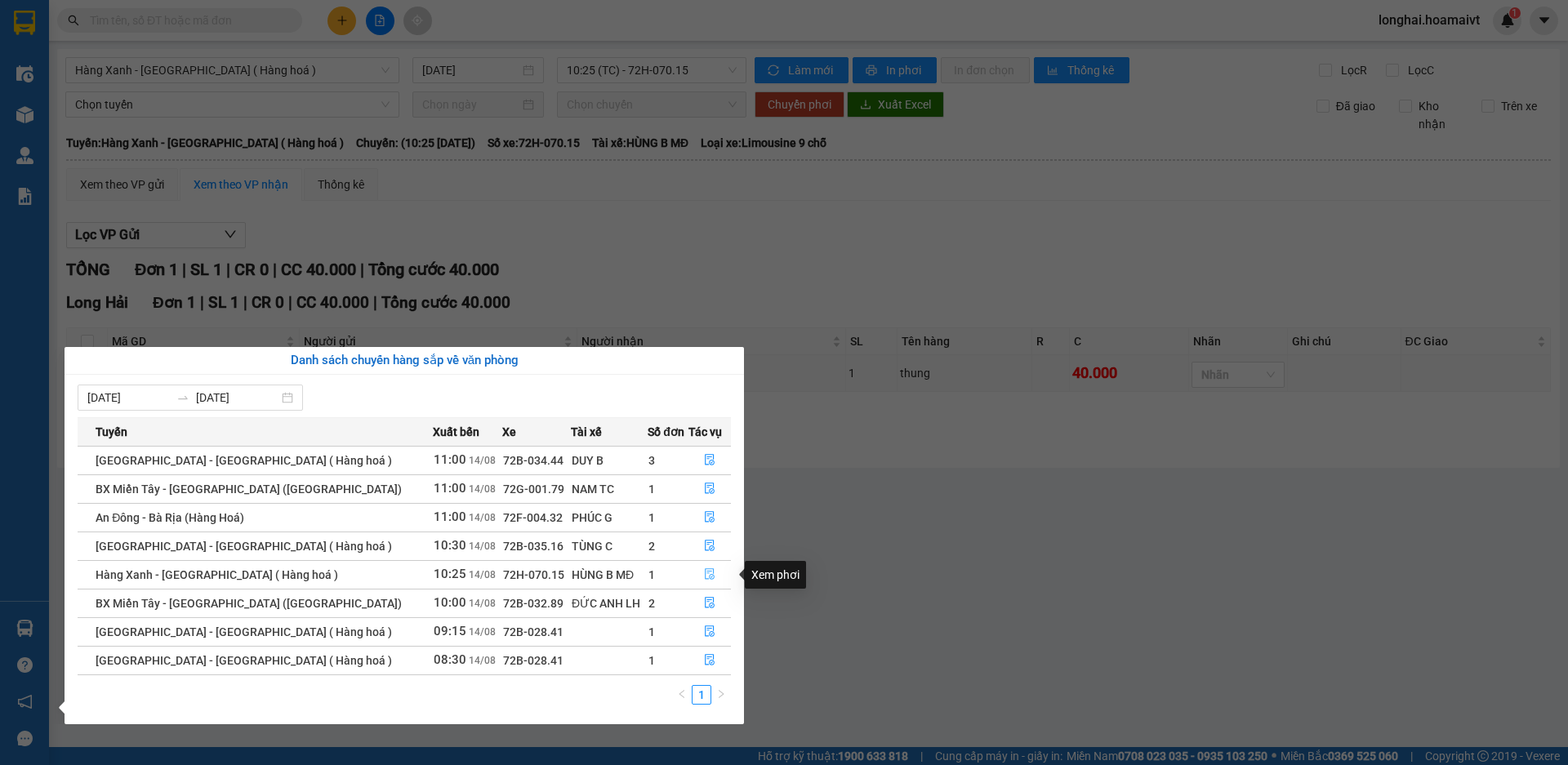
click at [704, 579] on icon "file-done" at bounding box center [709, 574] width 12 height 12
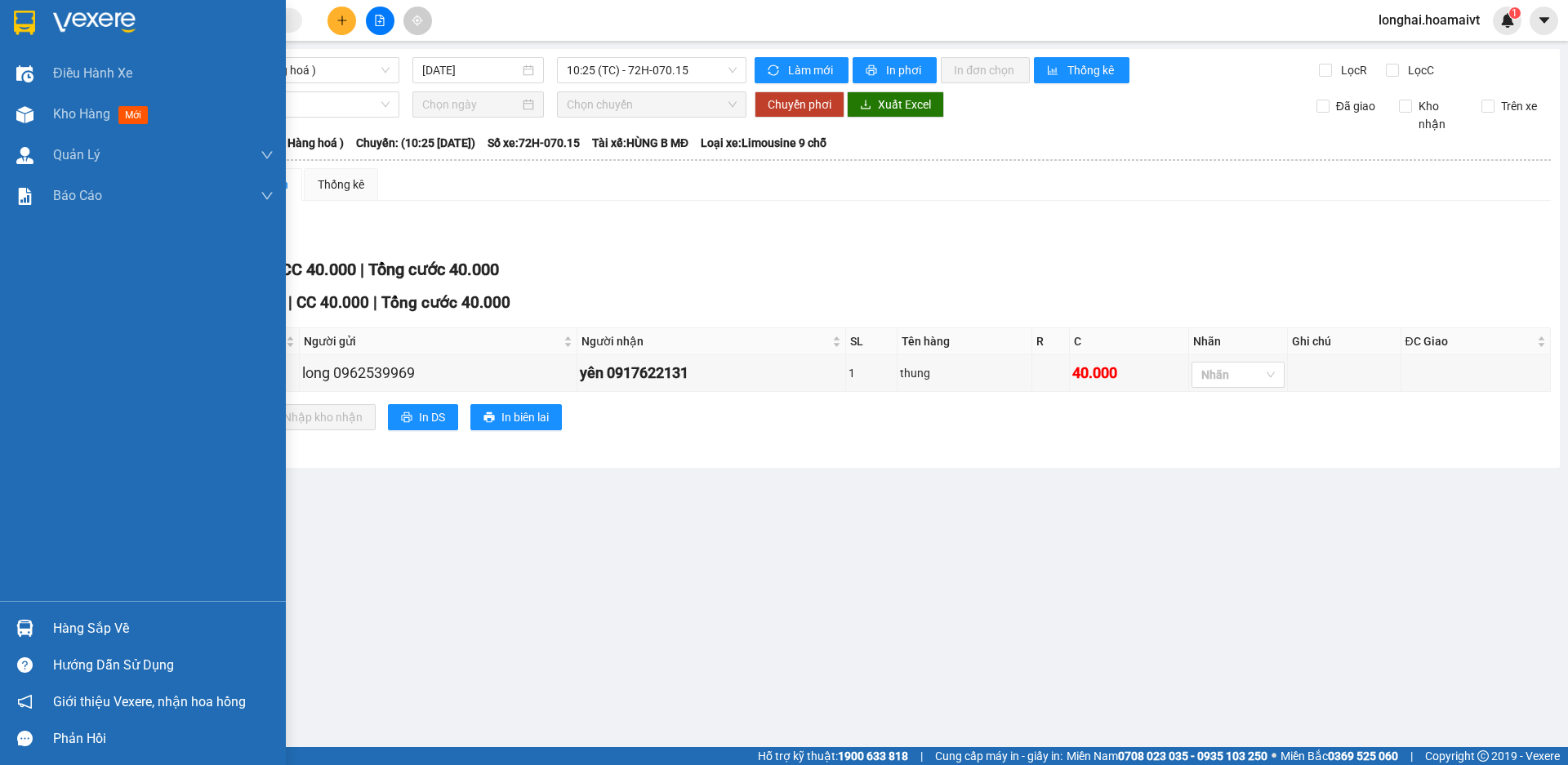
click at [65, 631] on div "Hàng sắp về" at bounding box center [163, 629] width 220 height 25
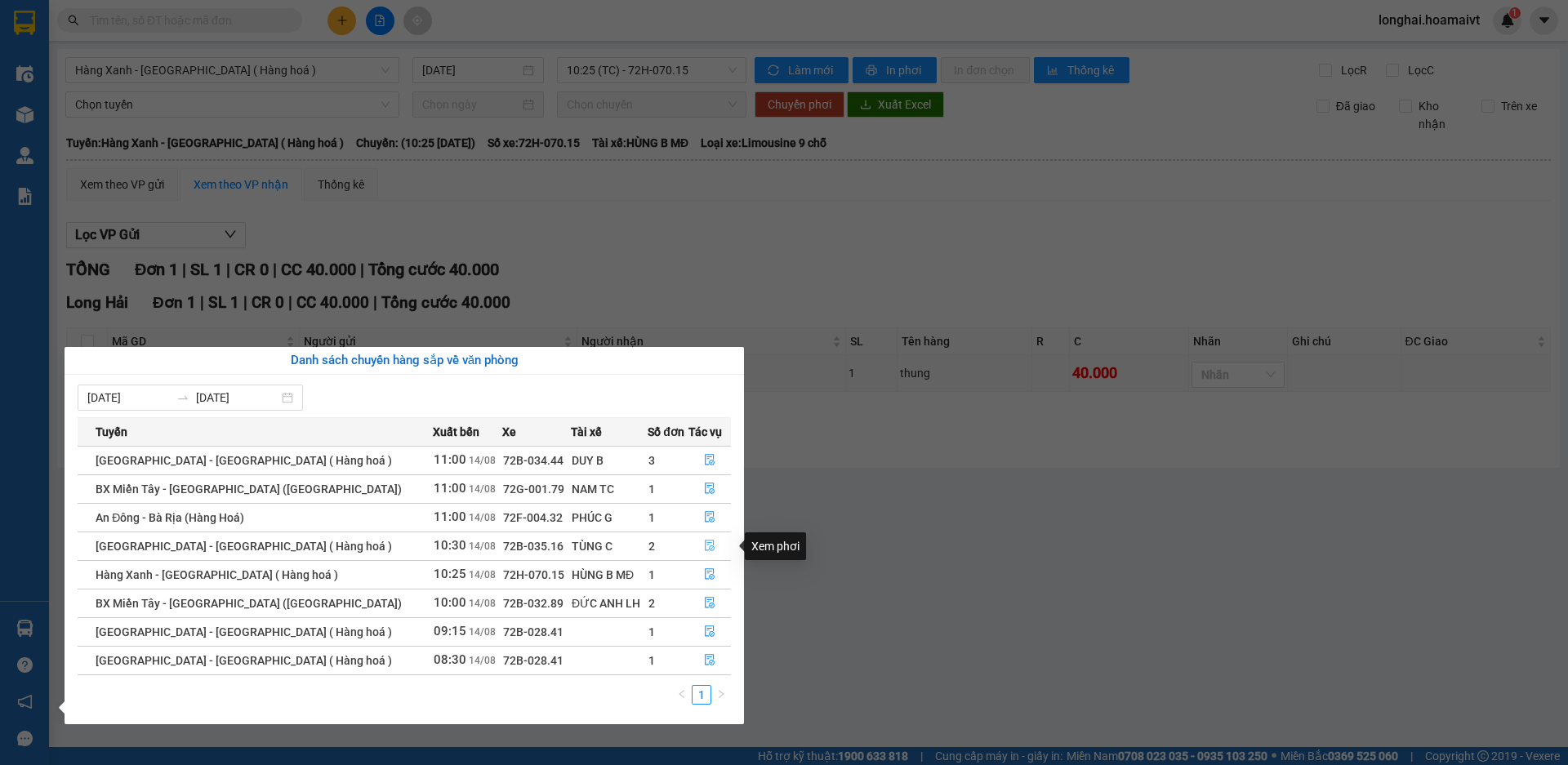
click at [705, 551] on icon "file-done" at bounding box center [709, 546] width 12 height 12
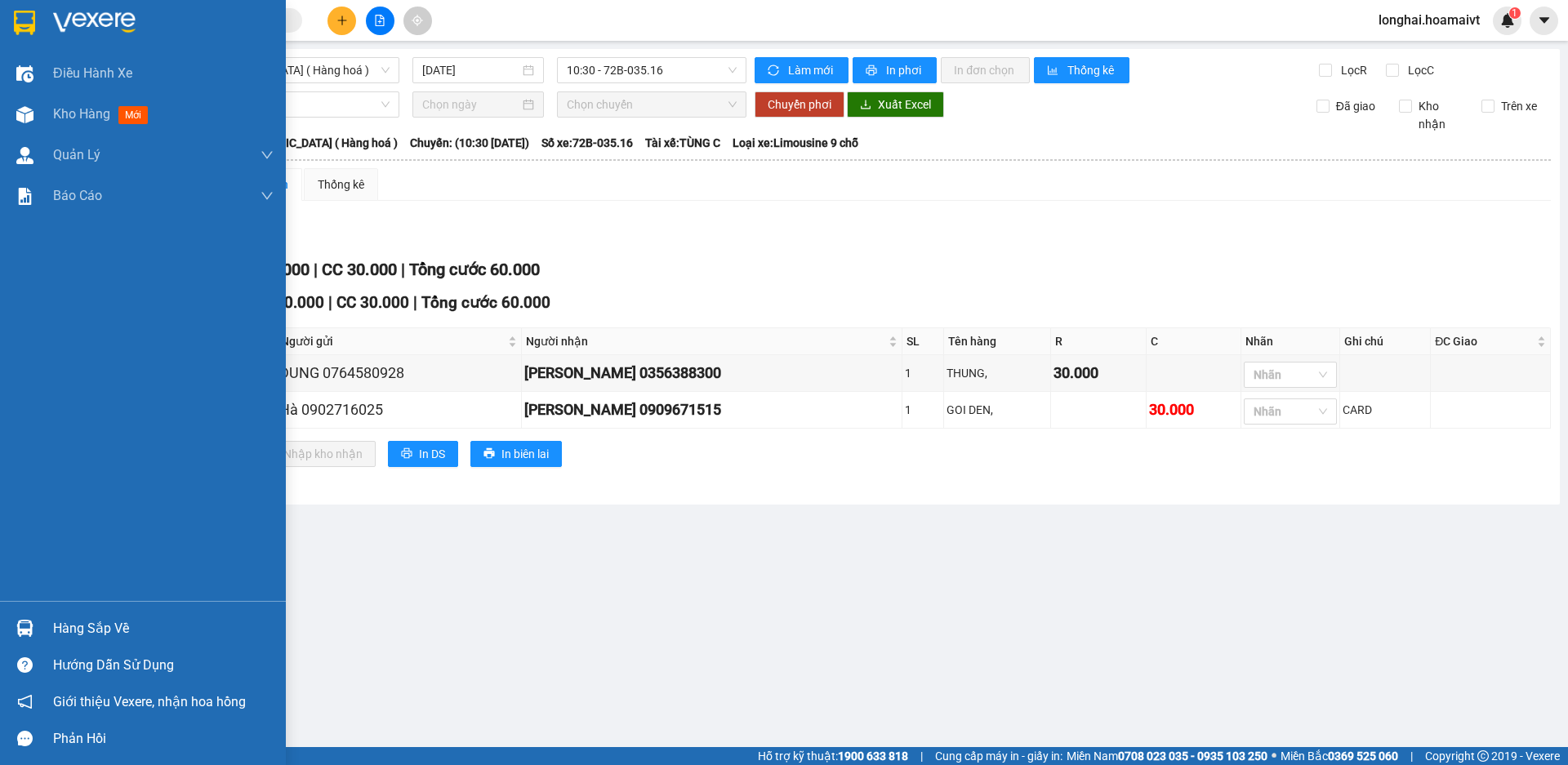
click at [44, 628] on div "Hàng sắp về" at bounding box center [143, 628] width 286 height 36
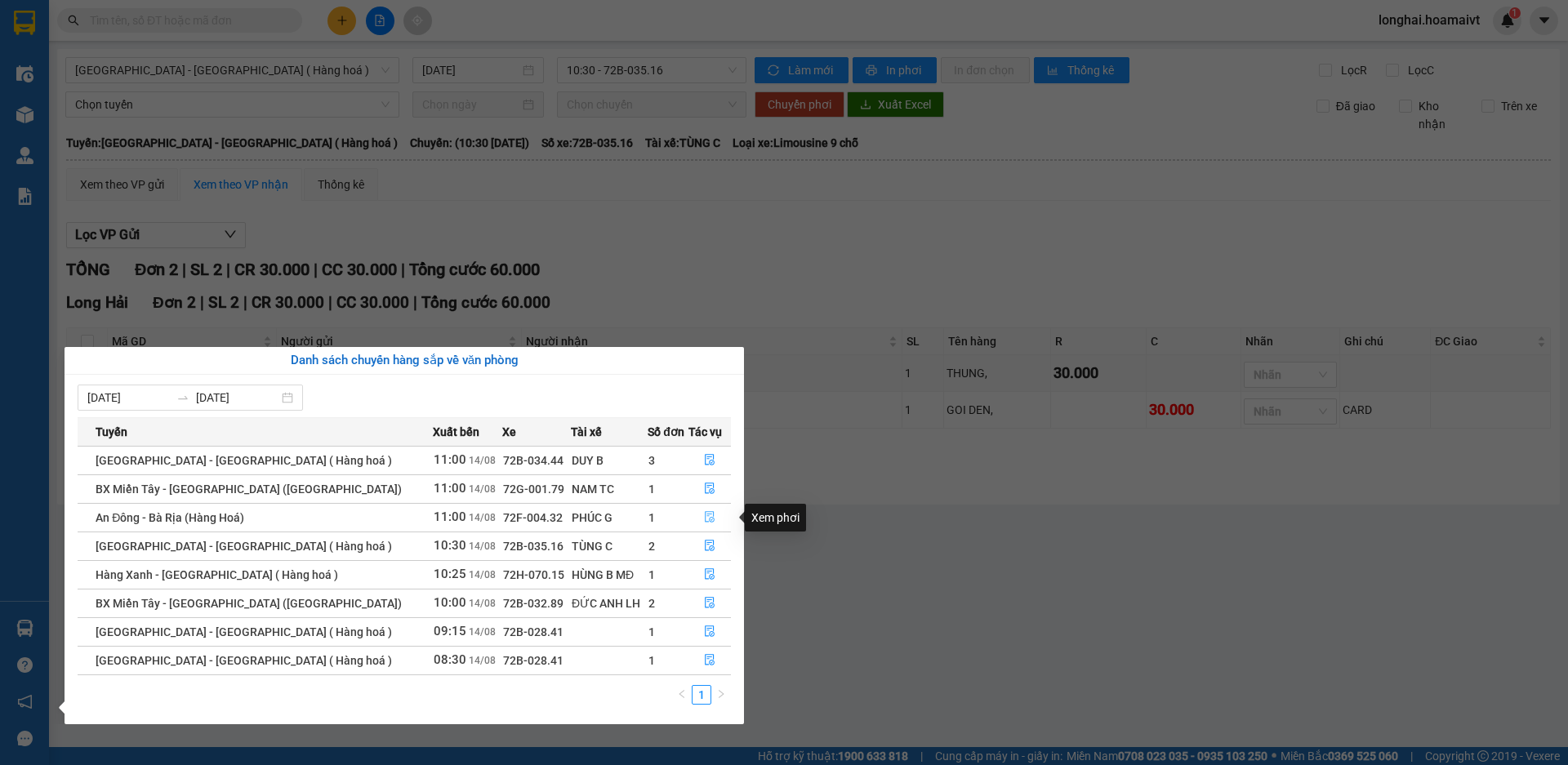
click at [704, 521] on icon "file-done" at bounding box center [709, 517] width 12 height 12
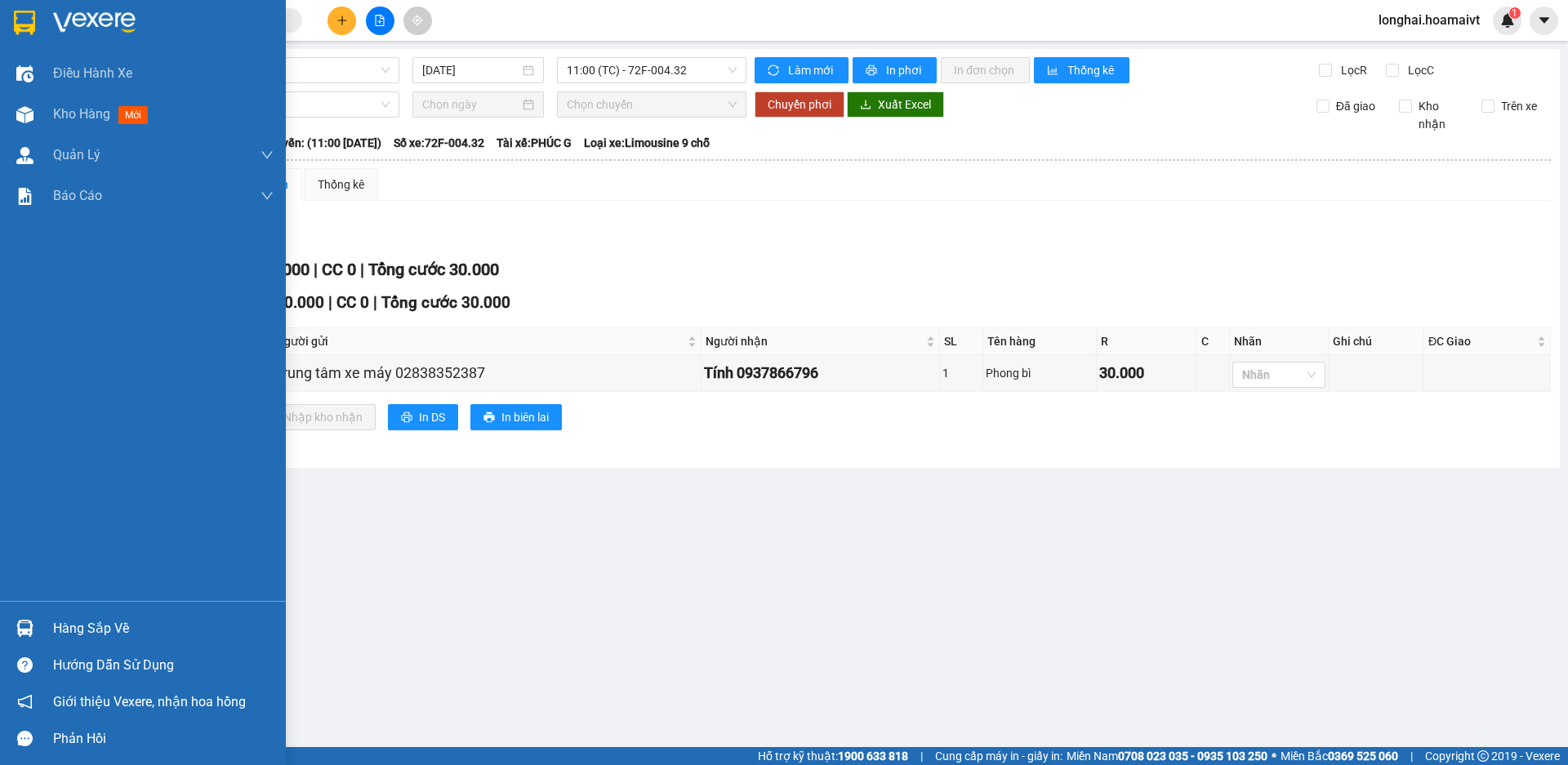
click at [86, 617] on div "Hàng sắp về" at bounding box center [163, 629] width 220 height 25
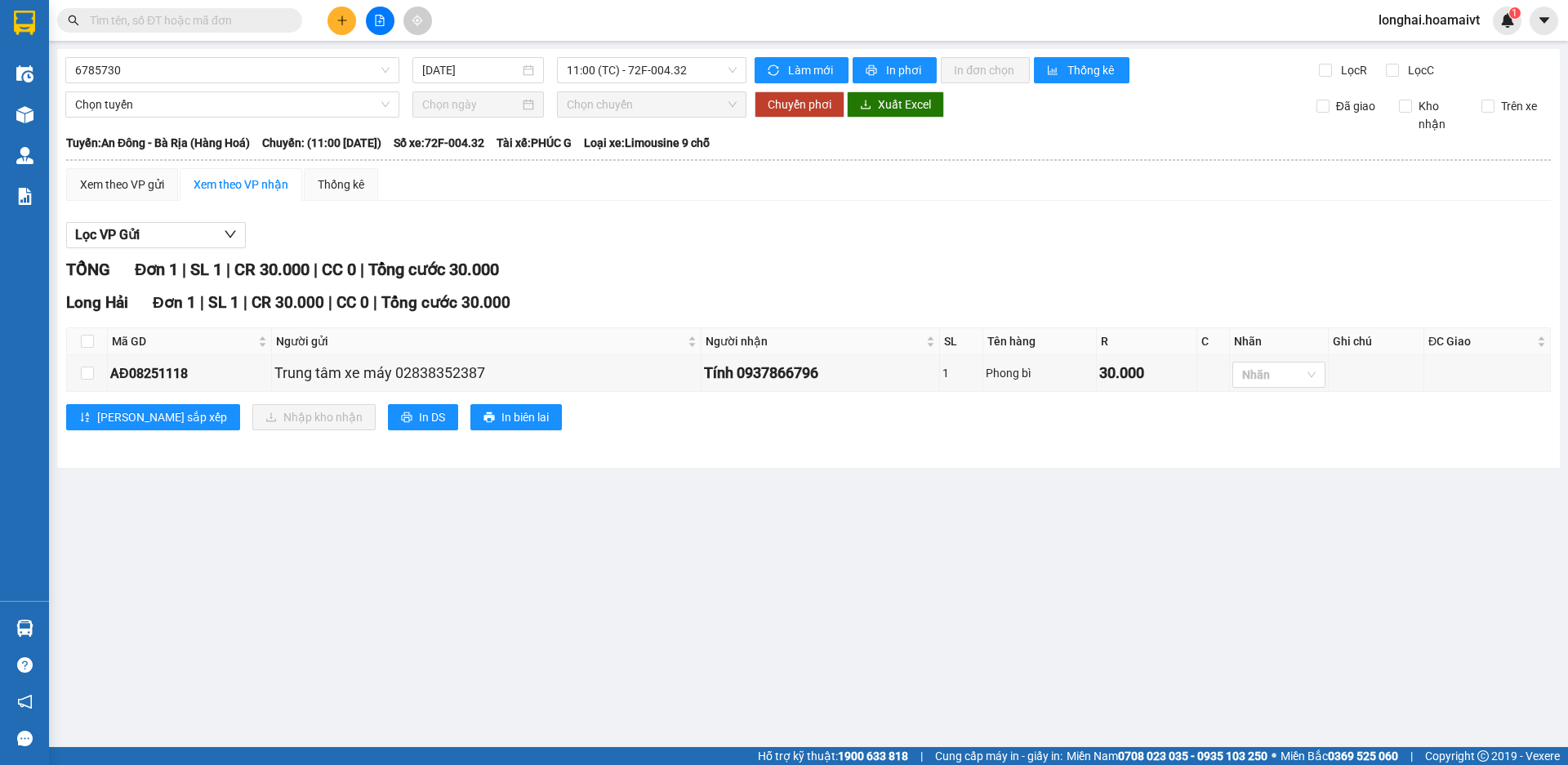
click at [864, 578] on section "Kết quả tìm kiếm ( 470 ) Bộ lọc Mã ĐH Trạng thái Món hàng Tổng cước Chưa cước N…" at bounding box center [784, 382] width 1568 height 765
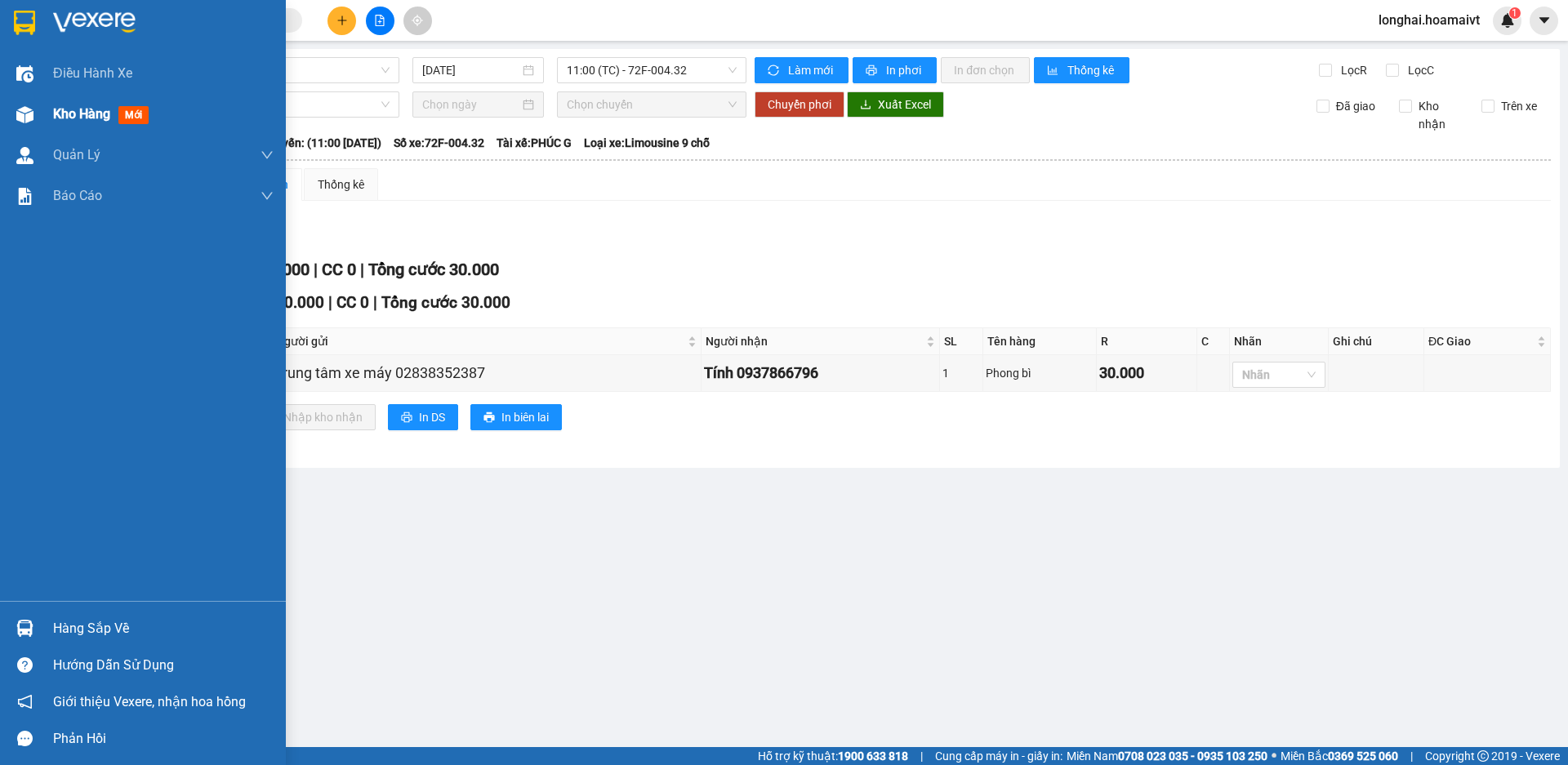
click at [64, 108] on span "Kho hàng" at bounding box center [82, 114] width 57 height 15
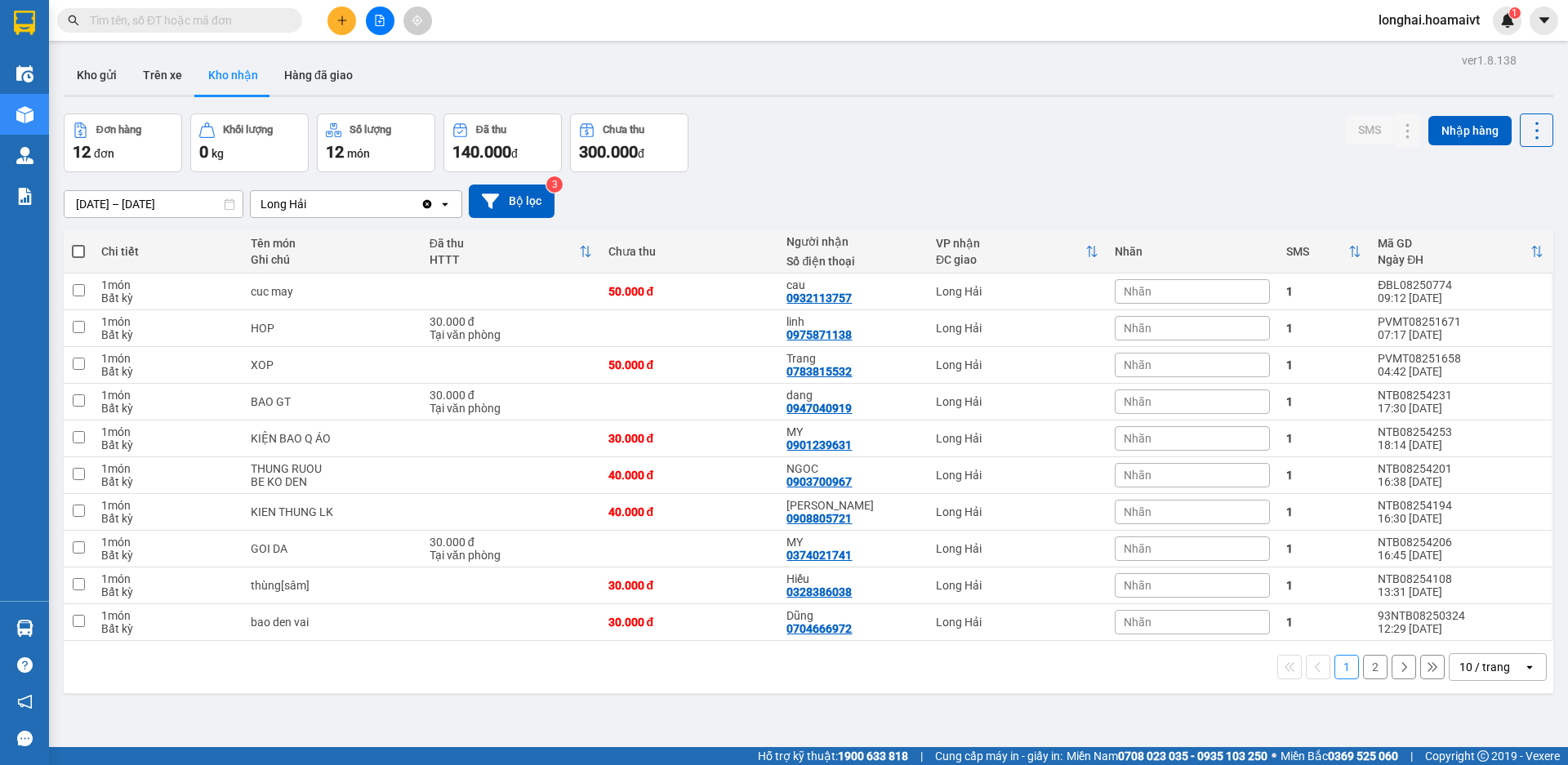
click at [187, 15] on input "text" at bounding box center [186, 20] width 193 height 18
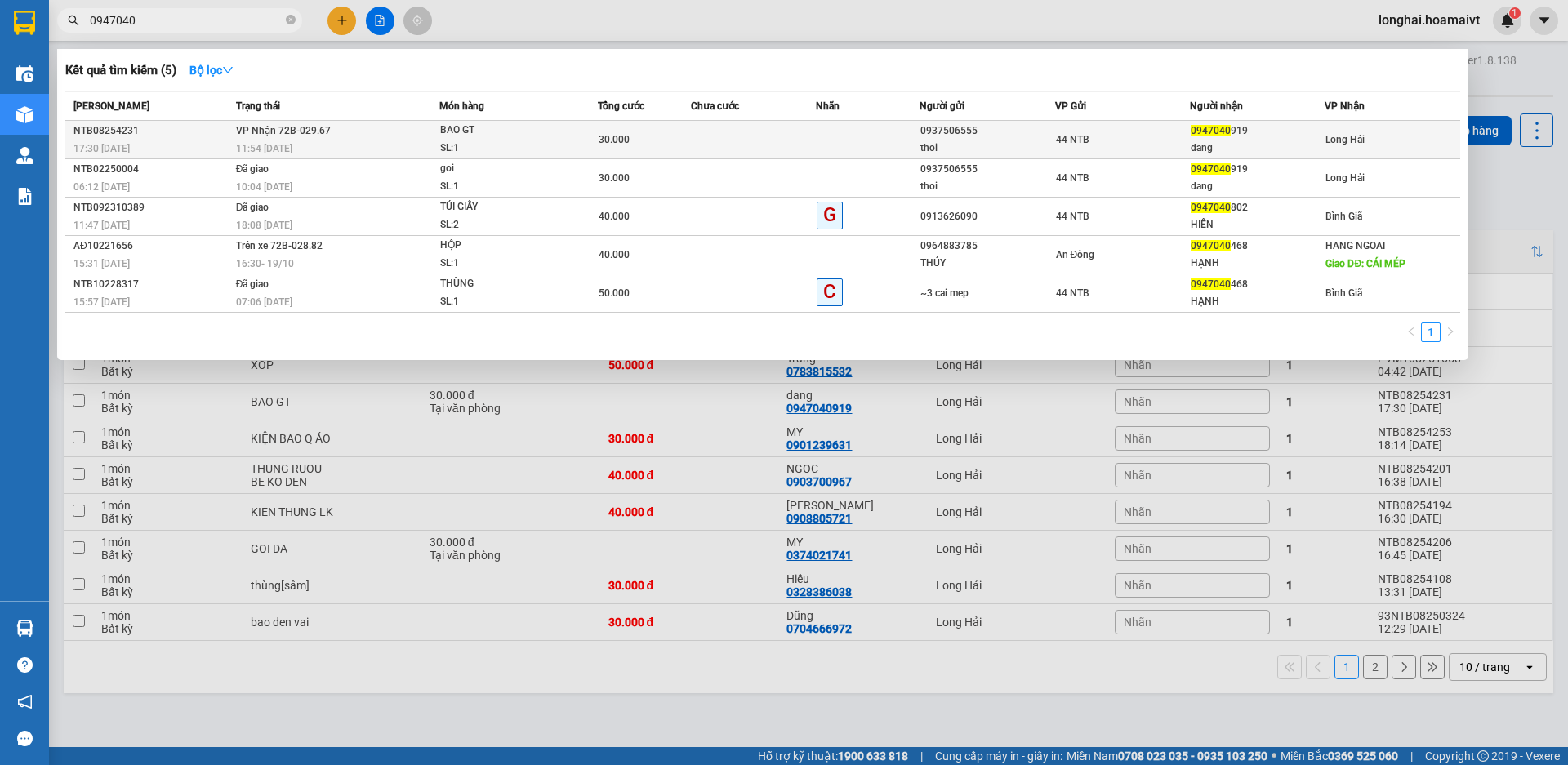
type input "0947040"
click at [407, 152] on div "11:54 [DATE]" at bounding box center [338, 148] width 203 height 18
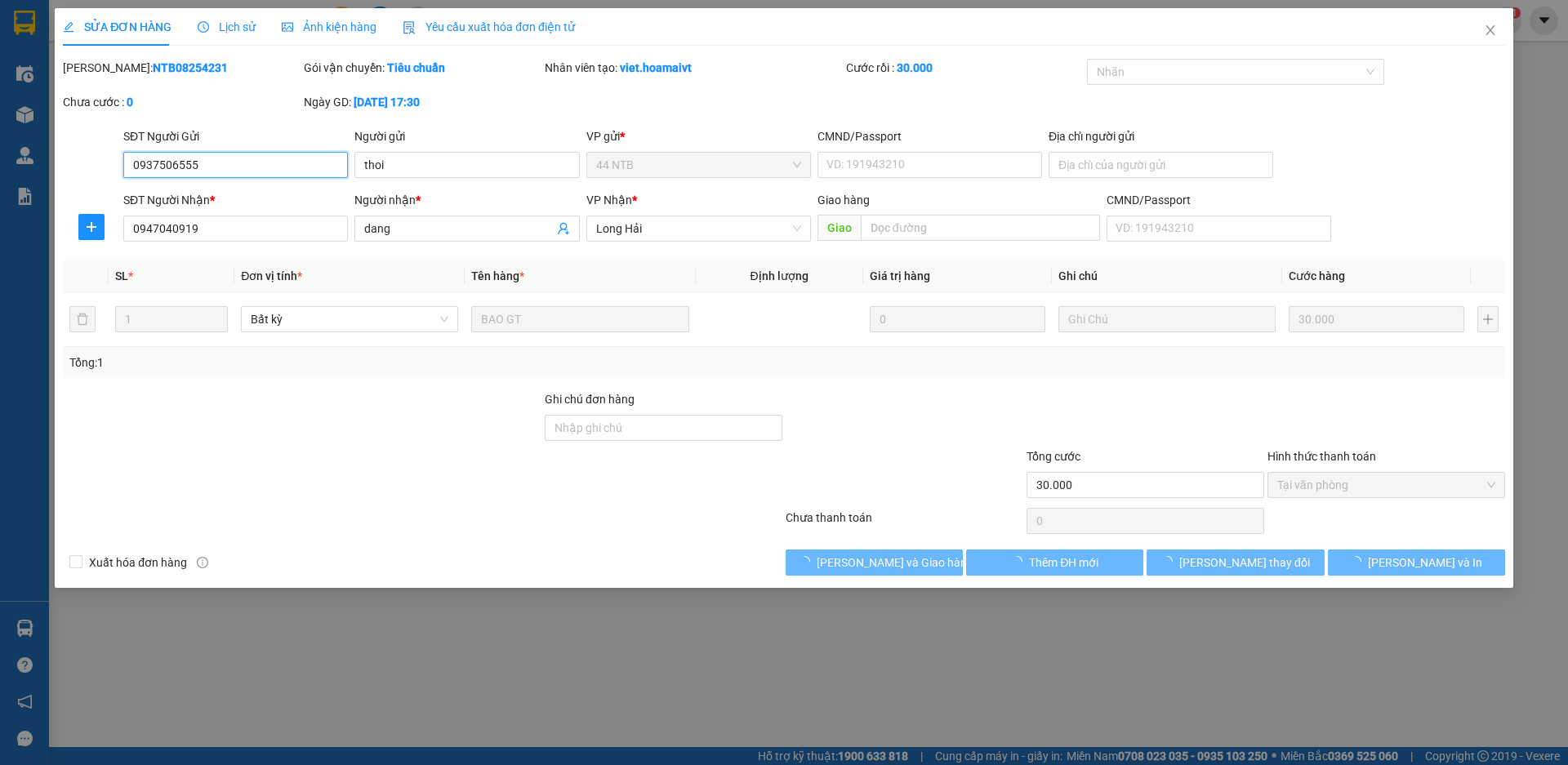
type input "0937506555"
type input "thoi"
type input "0947040919"
type input "dang"
type input "30.000"
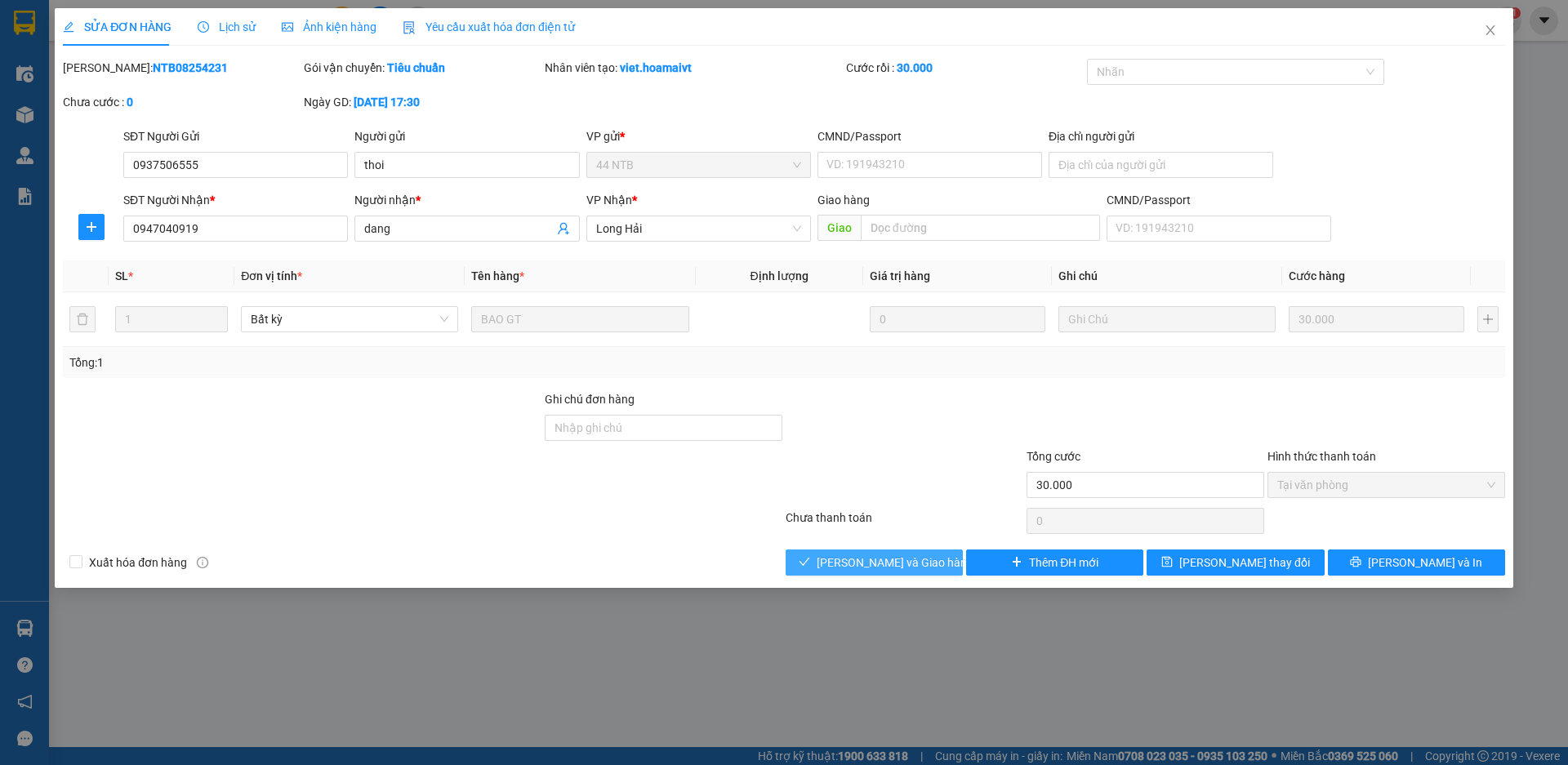
click at [838, 562] on button "[PERSON_NAME] và Giao hàng" at bounding box center [874, 562] width 178 height 26
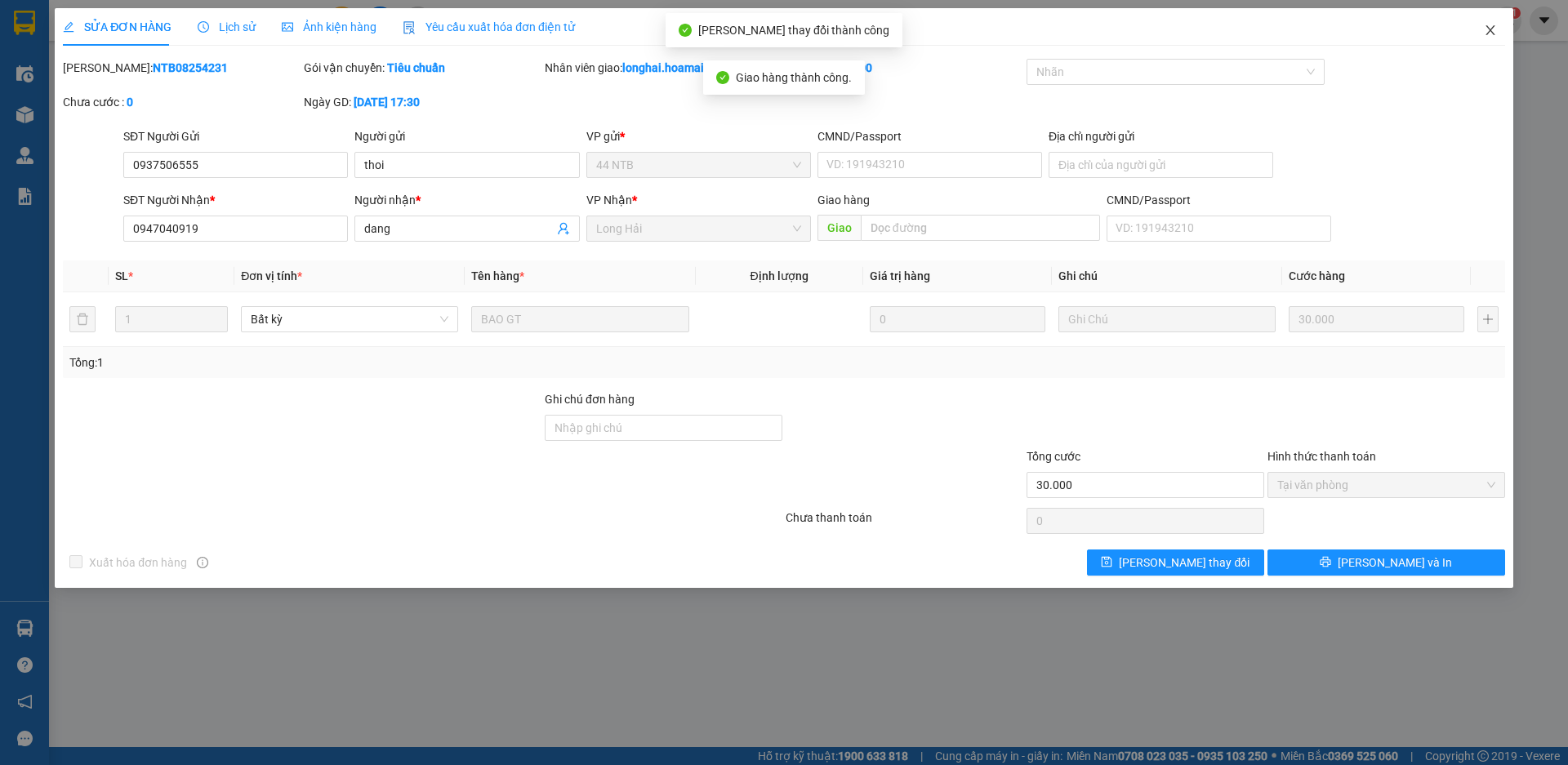
click at [1485, 35] on icon "close" at bounding box center [1490, 30] width 13 height 13
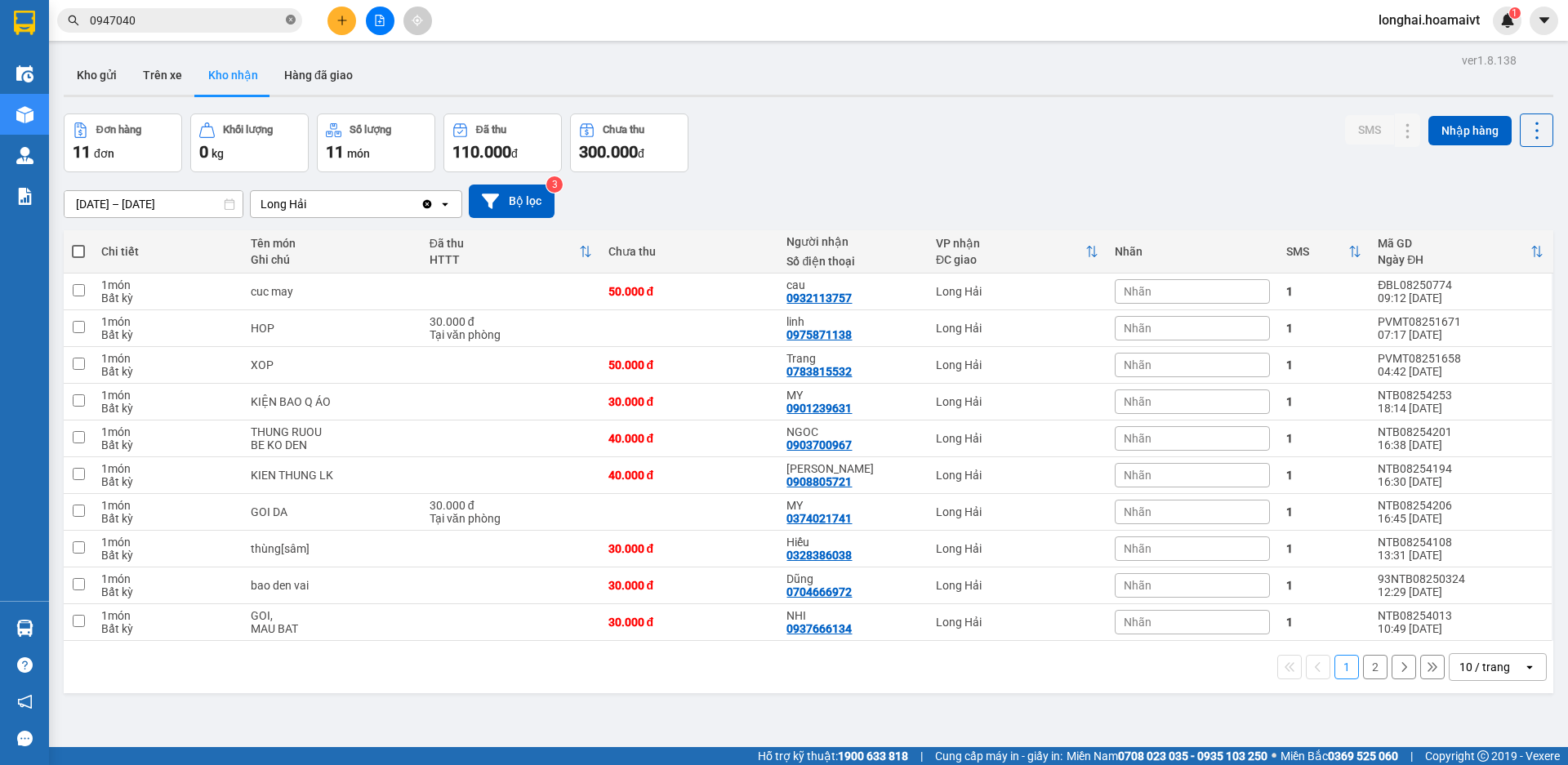
click at [288, 19] on icon "close-circle" at bounding box center [291, 20] width 10 height 10
click at [99, 72] on button "Kho gửi" at bounding box center [97, 76] width 66 height 39
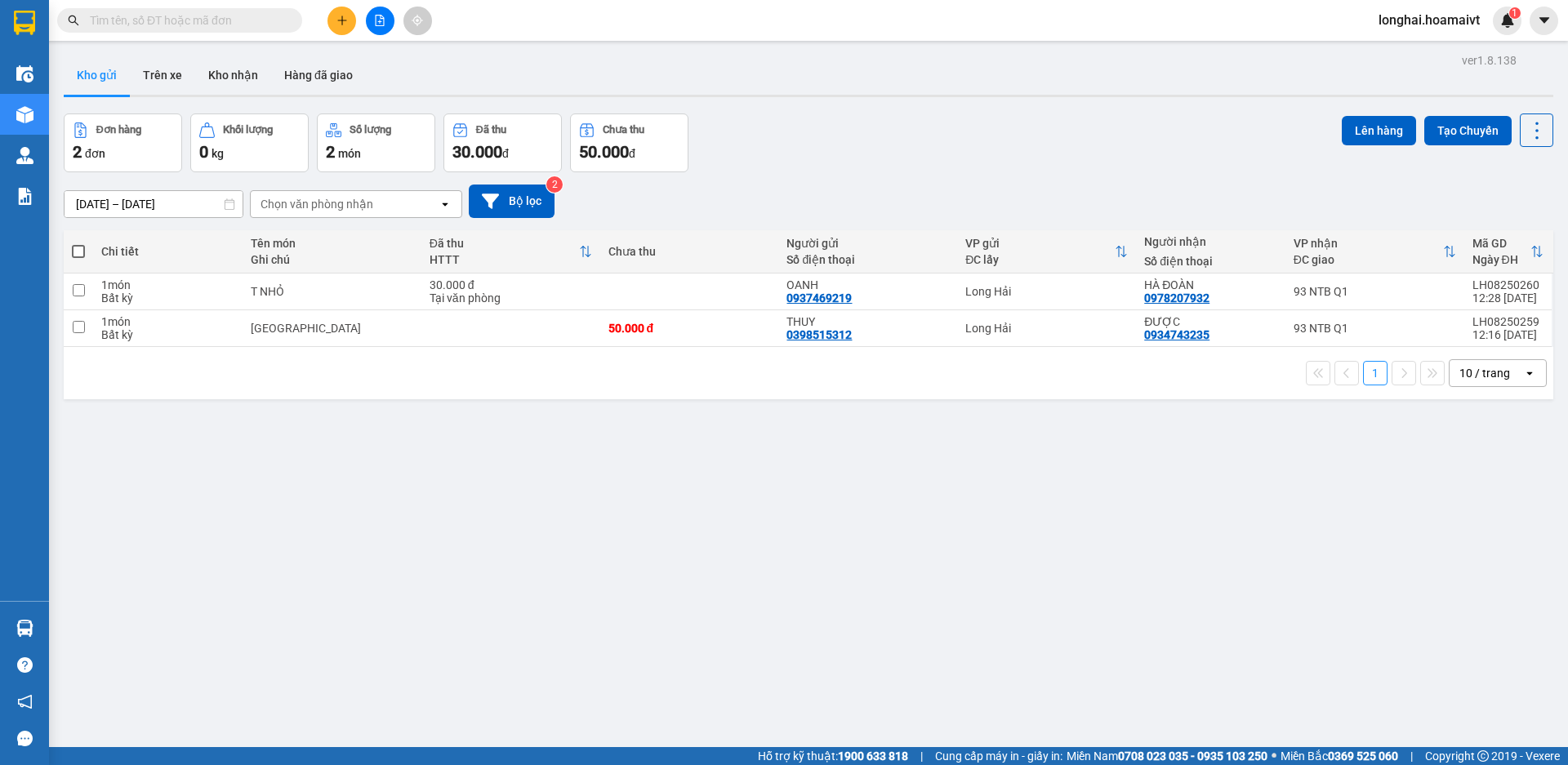
click at [76, 245] on span at bounding box center [78, 251] width 13 height 13
click at [78, 243] on input "checkbox" at bounding box center [78, 243] width 0 height 0
checkbox input "true"
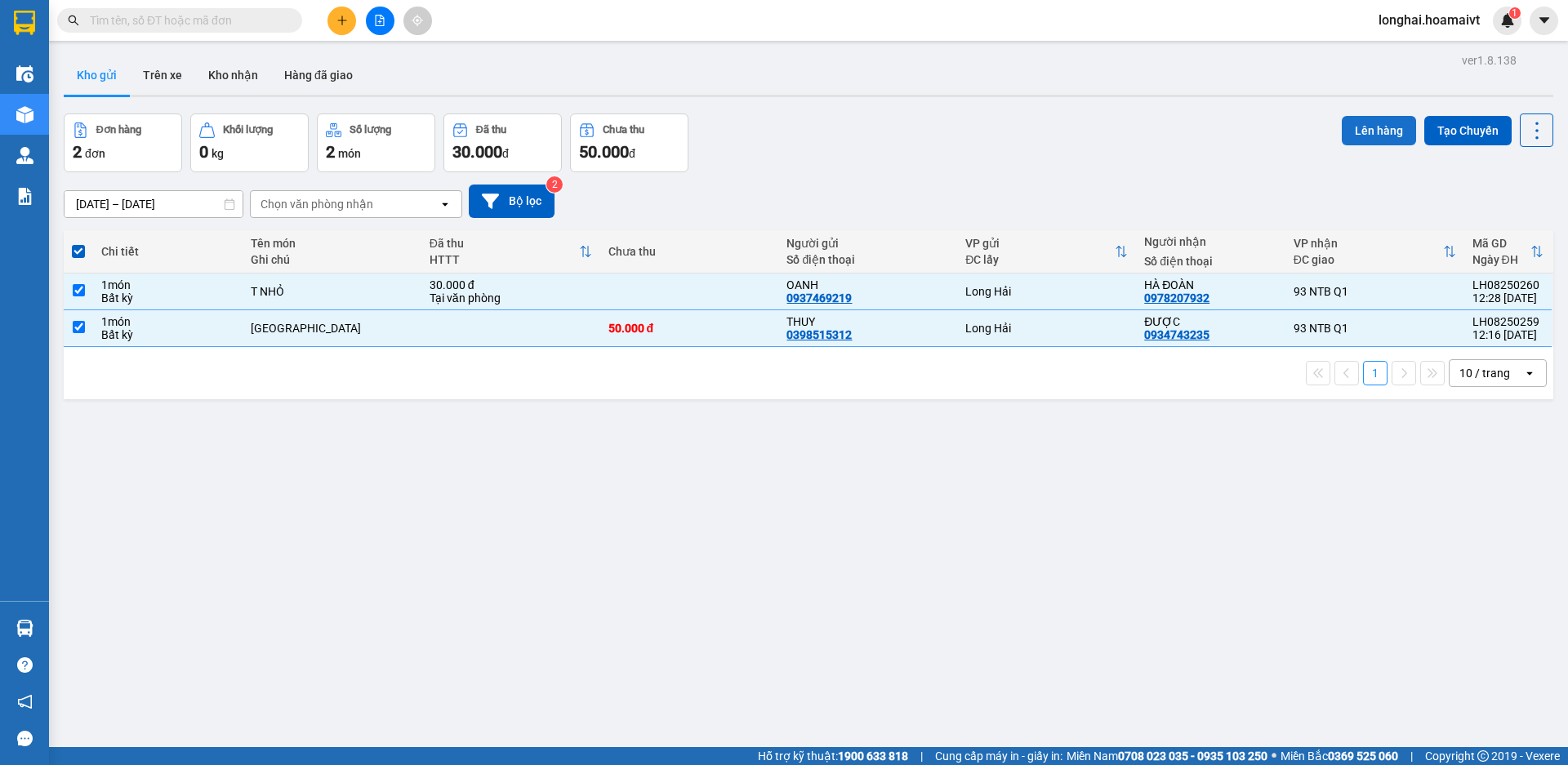
click at [1365, 129] on button "Lên hàng" at bounding box center [1380, 131] width 75 height 29
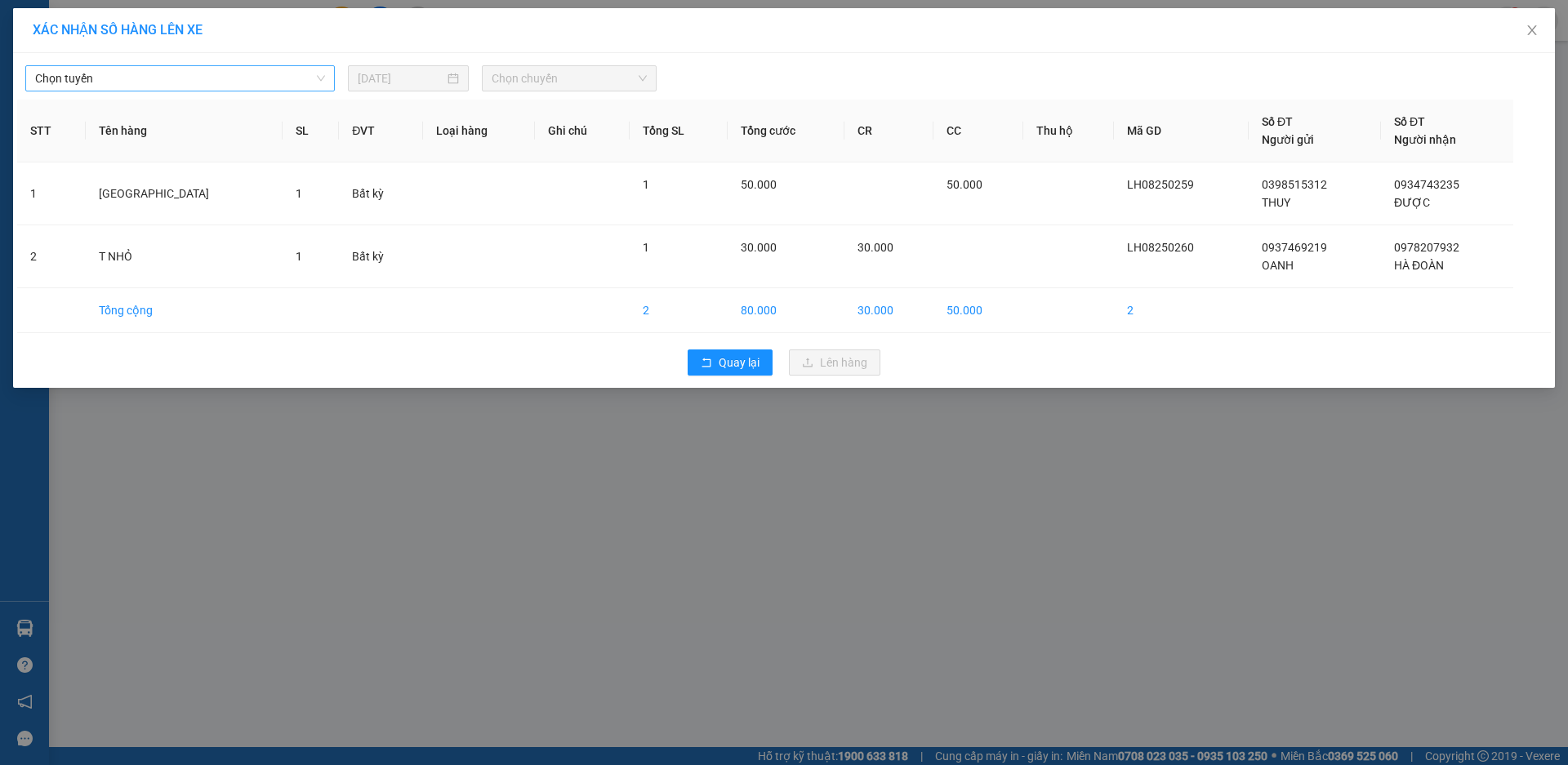
click at [182, 87] on span "Chọn tuyến" at bounding box center [180, 78] width 290 height 25
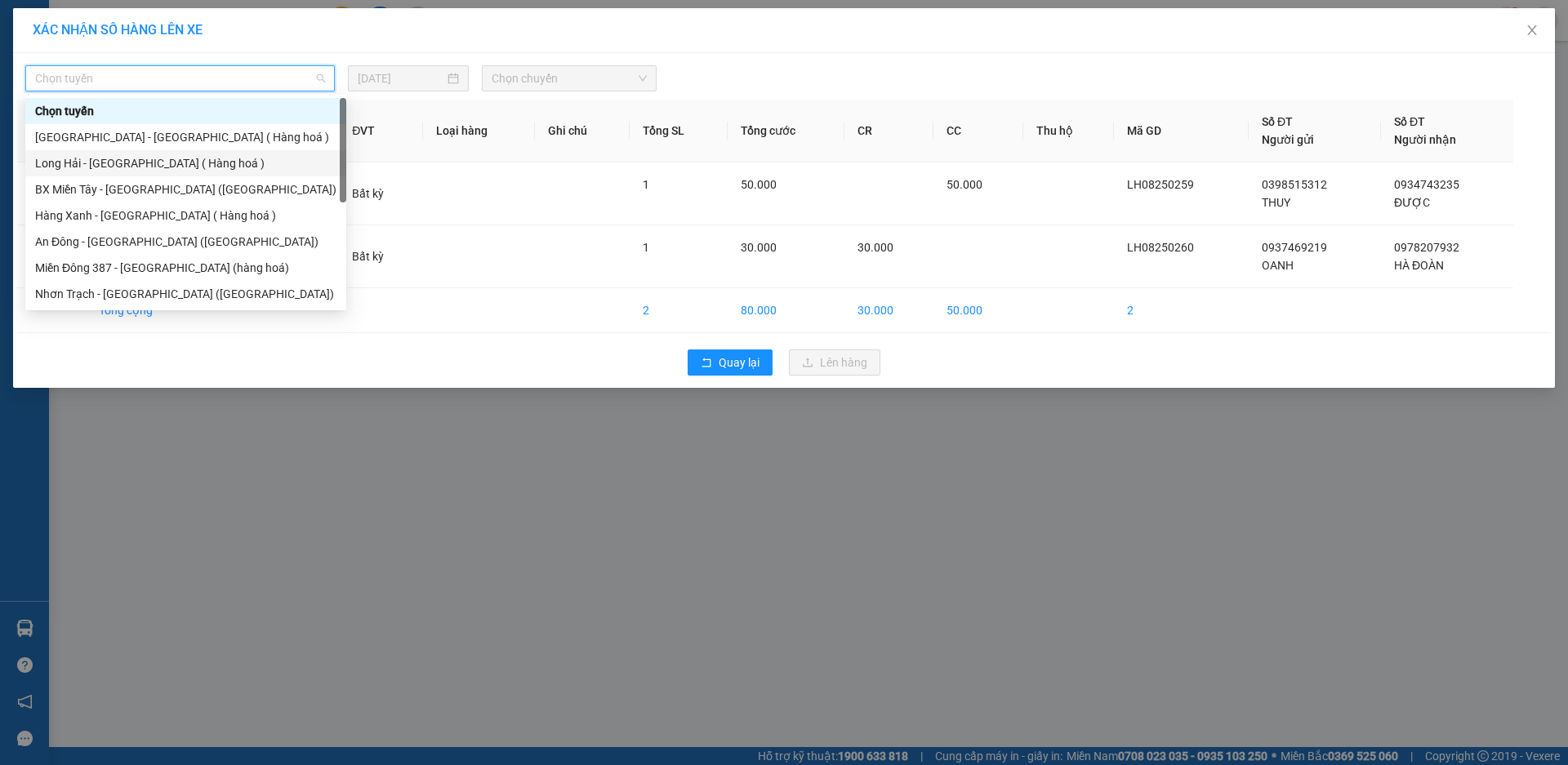
click at [187, 159] on div "Long Hải - [GEOGRAPHIC_DATA] ( Hàng hoá )" at bounding box center [186, 163] width 301 height 18
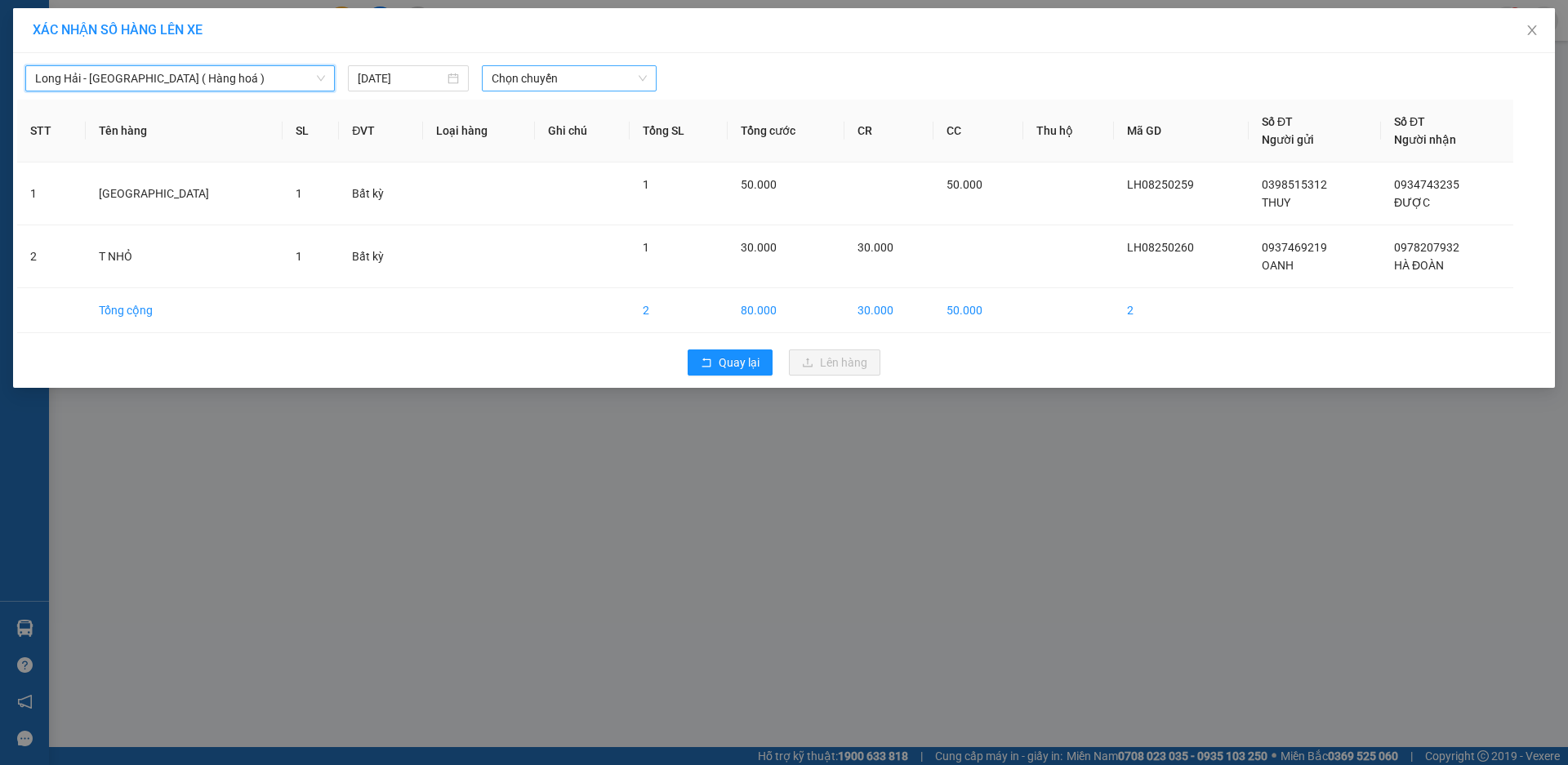
click at [561, 83] on span "Chọn chuyến" at bounding box center [569, 78] width 155 height 25
type input "13"
click at [583, 131] on div "Thêm chuyến " 13:00 "" at bounding box center [554, 138] width 147 height 28
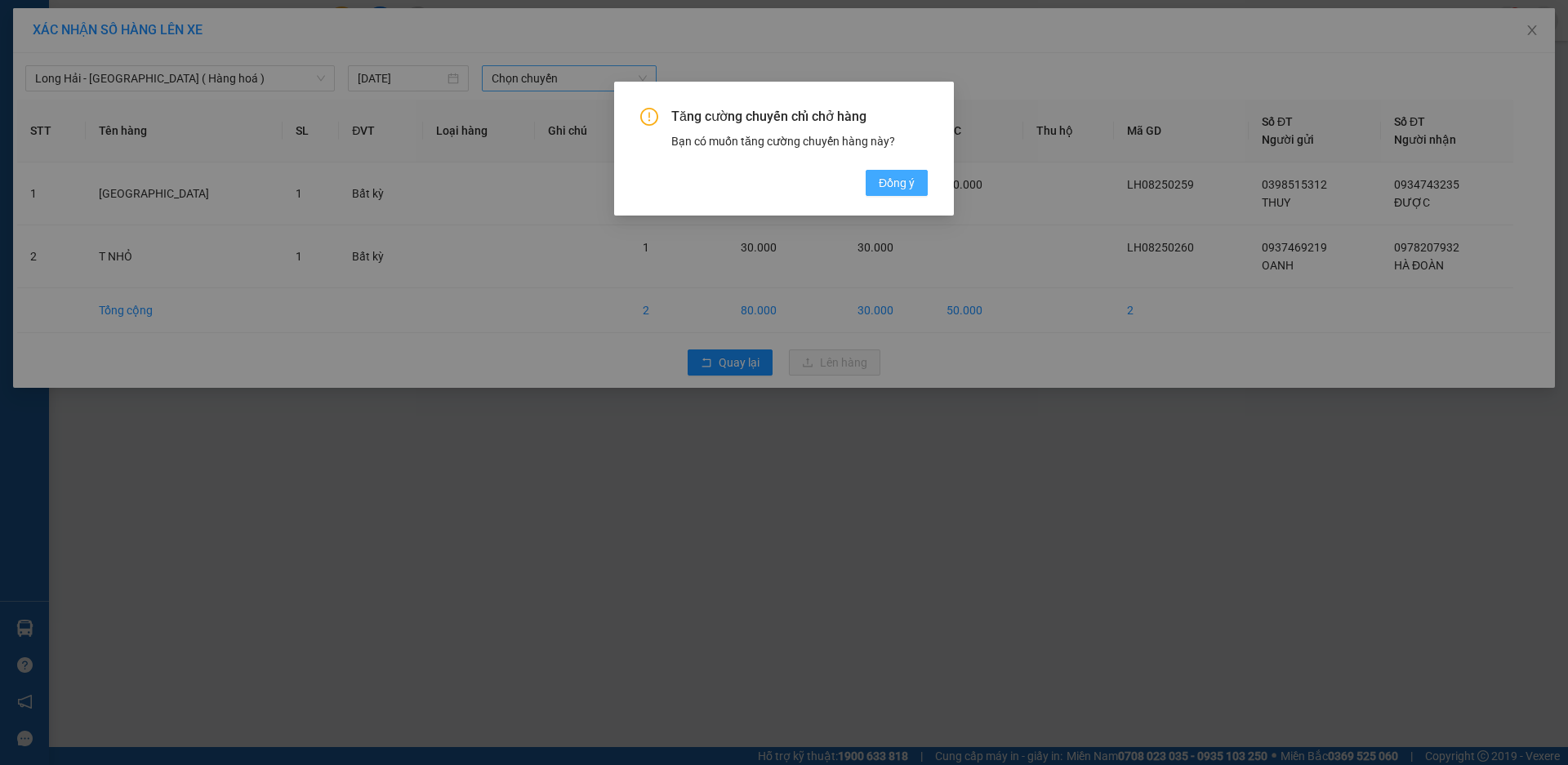
click at [878, 195] on button "Đồng ý" at bounding box center [897, 182] width 62 height 26
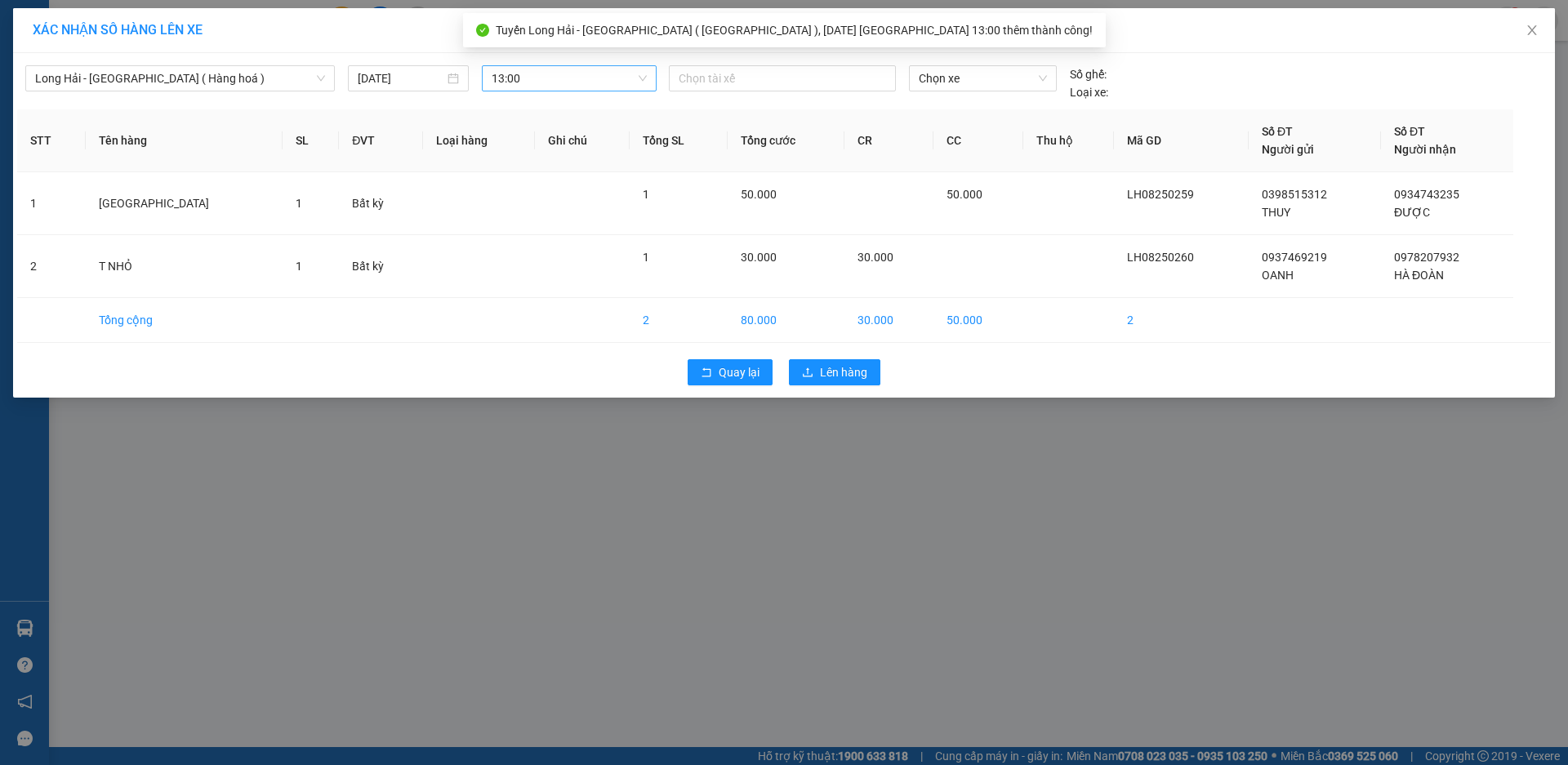
click at [721, 79] on div at bounding box center [783, 78] width 219 height 20
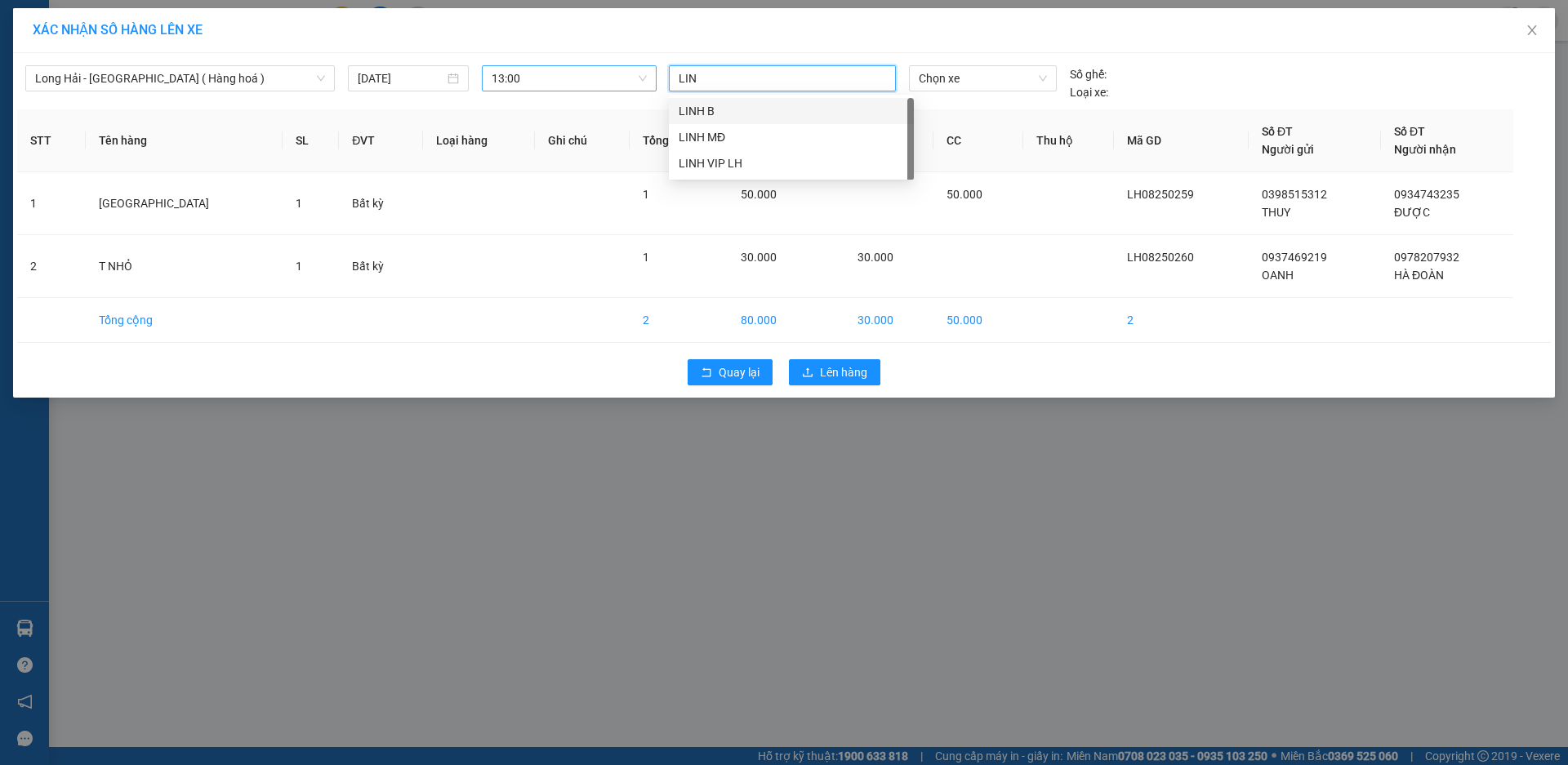
type input "LINH"
click at [735, 168] on div "LINH VIP LH" at bounding box center [792, 163] width 226 height 18
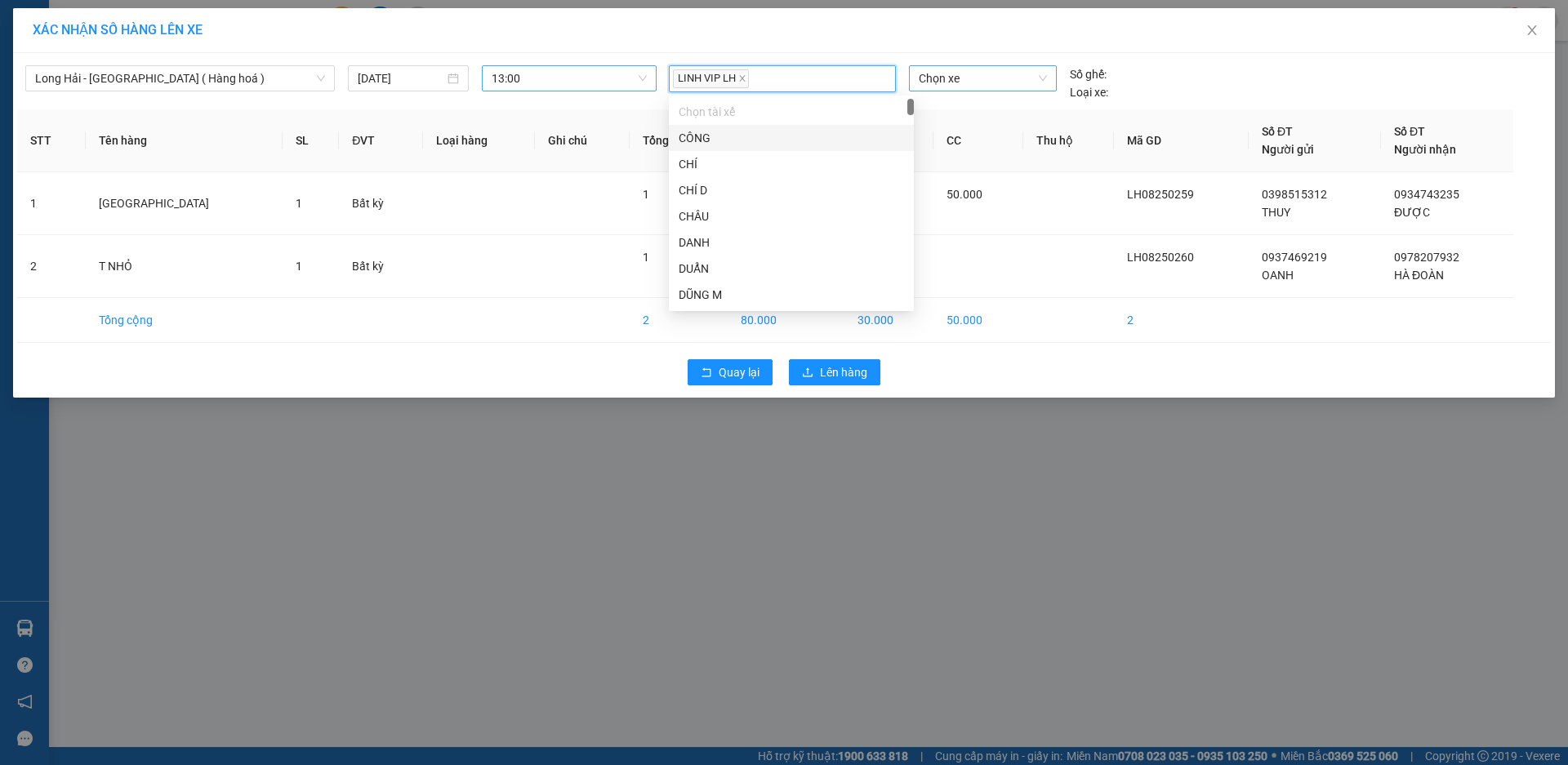
click at [1008, 86] on span "Chọn xe" at bounding box center [982, 78] width 127 height 25
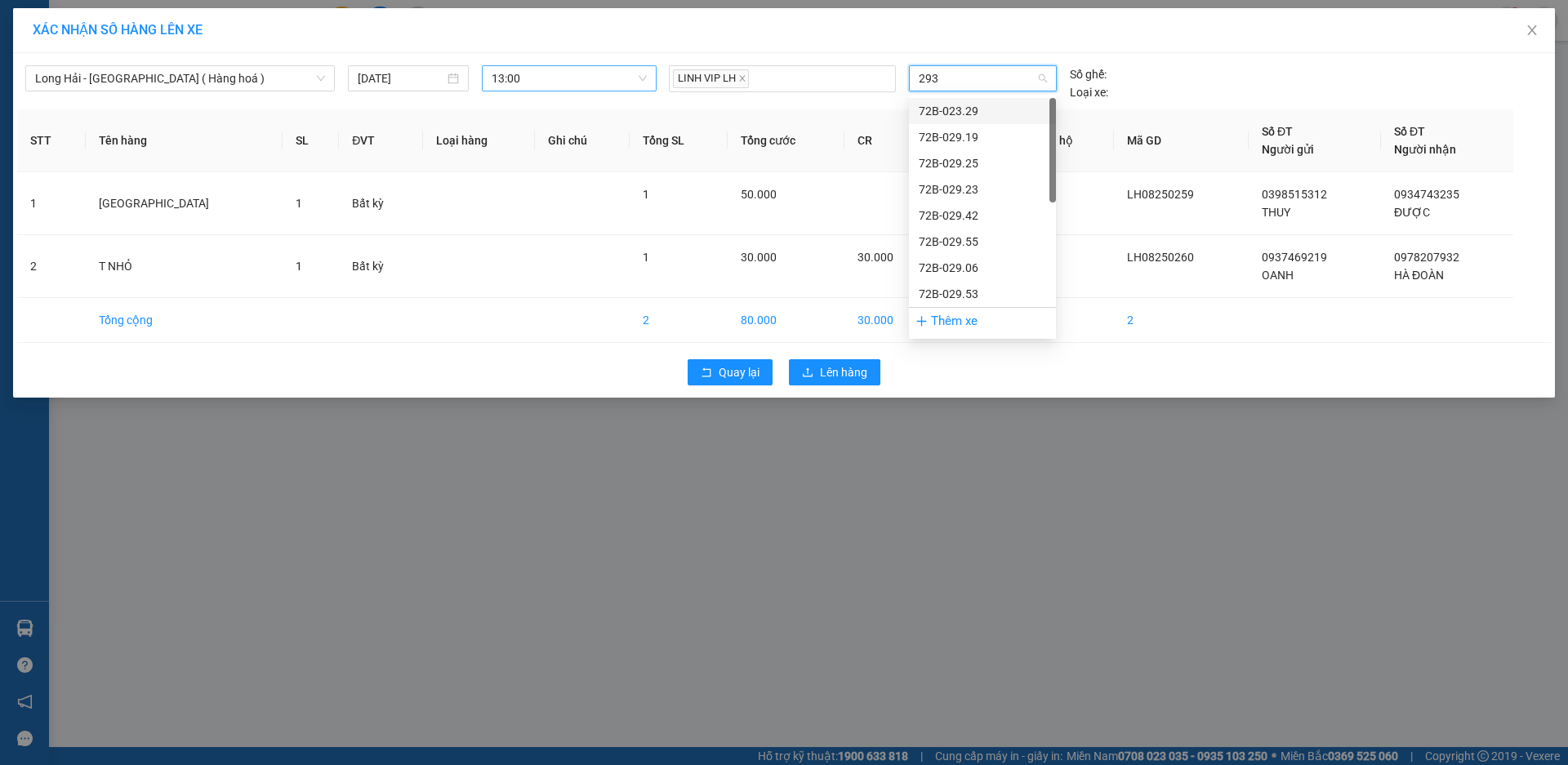
type input "2933"
click at [1007, 121] on div "72B-029.33" at bounding box center [982, 110] width 147 height 26
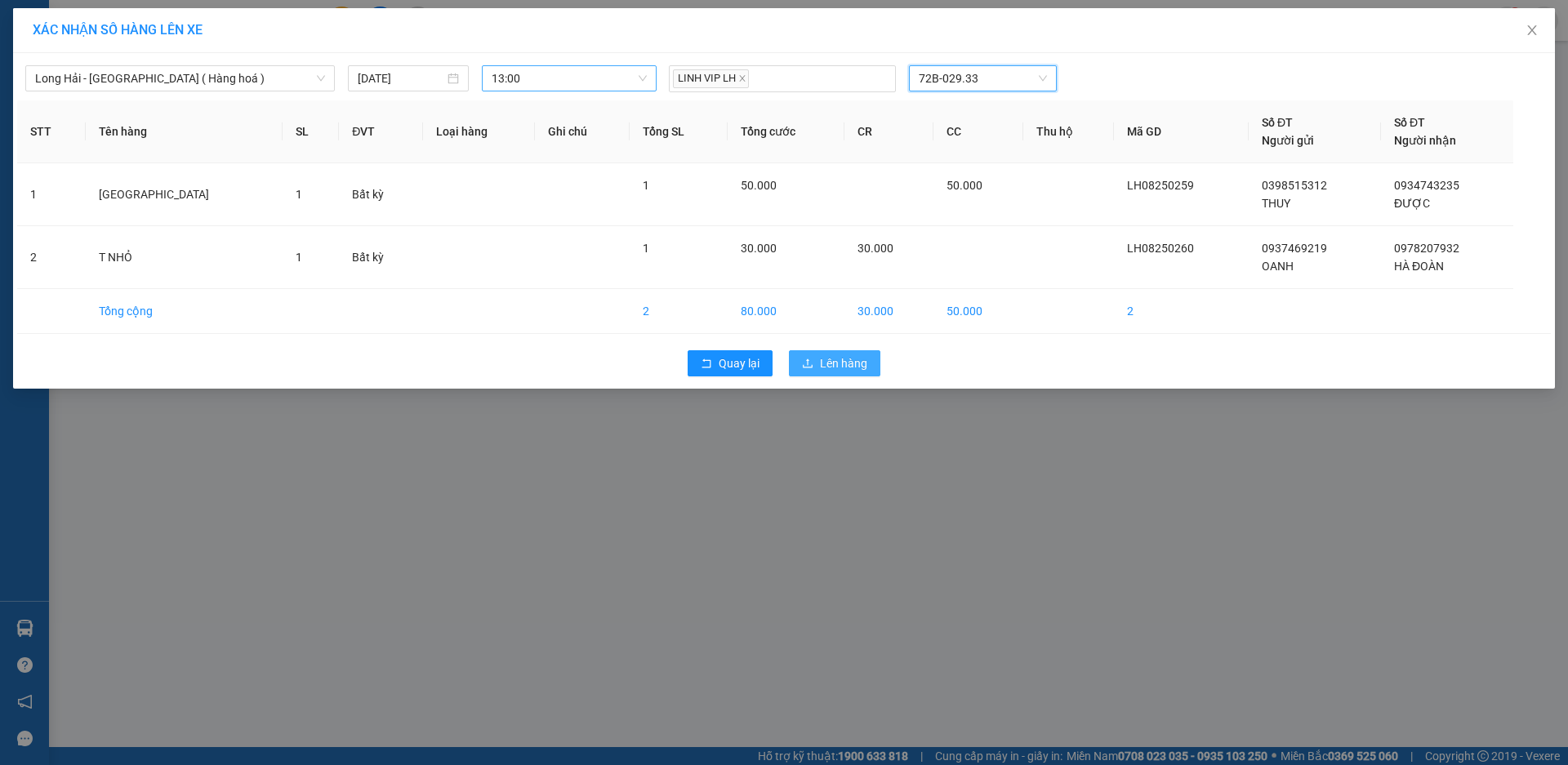
click at [836, 364] on span "Lên hàng" at bounding box center [843, 363] width 47 height 18
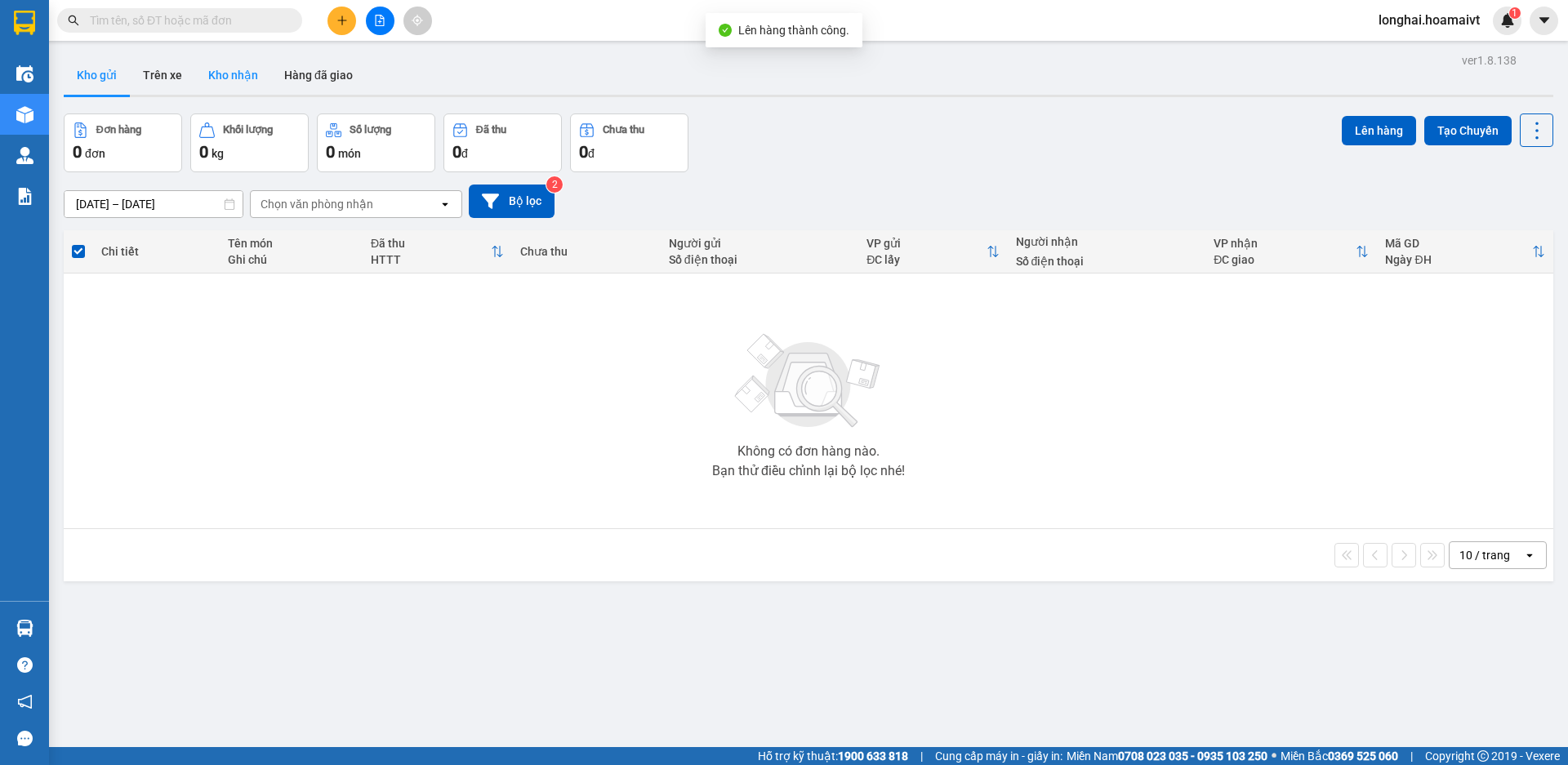
click at [232, 86] on button "Kho nhận" at bounding box center [234, 76] width 76 height 39
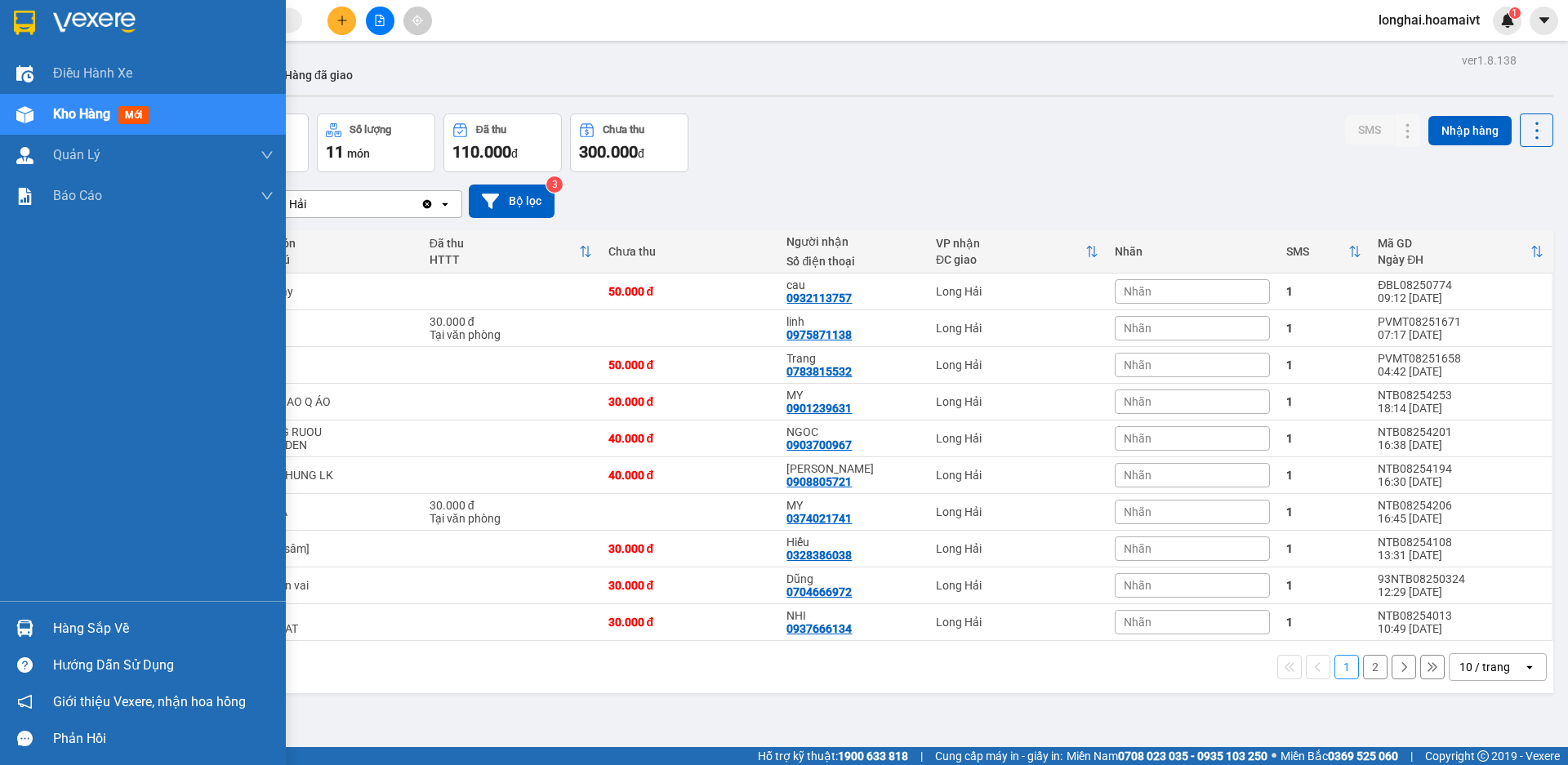
click at [71, 622] on div "Hàng sắp về" at bounding box center [163, 629] width 220 height 25
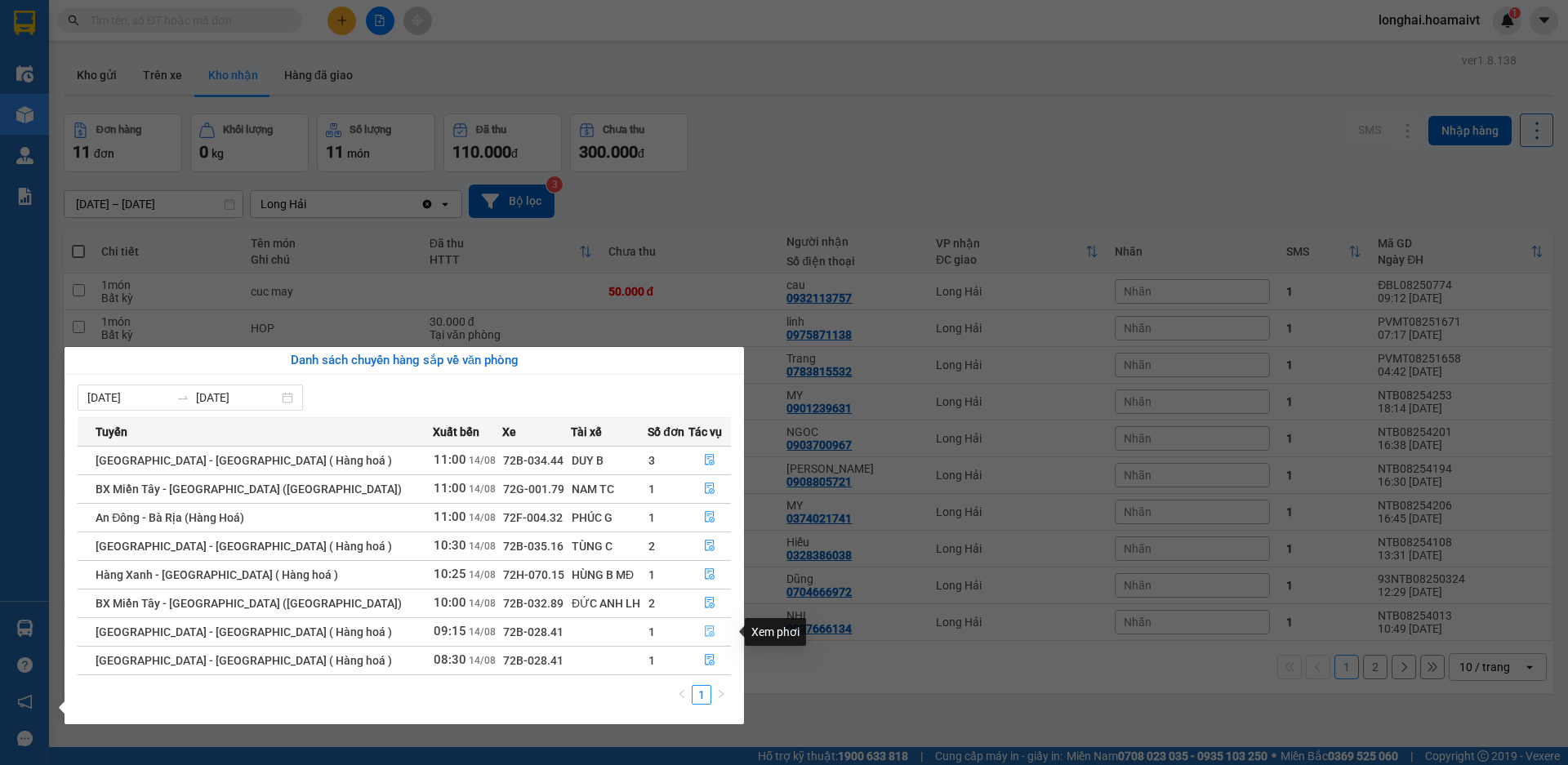
click at [692, 634] on button "button" at bounding box center [710, 632] width 41 height 26
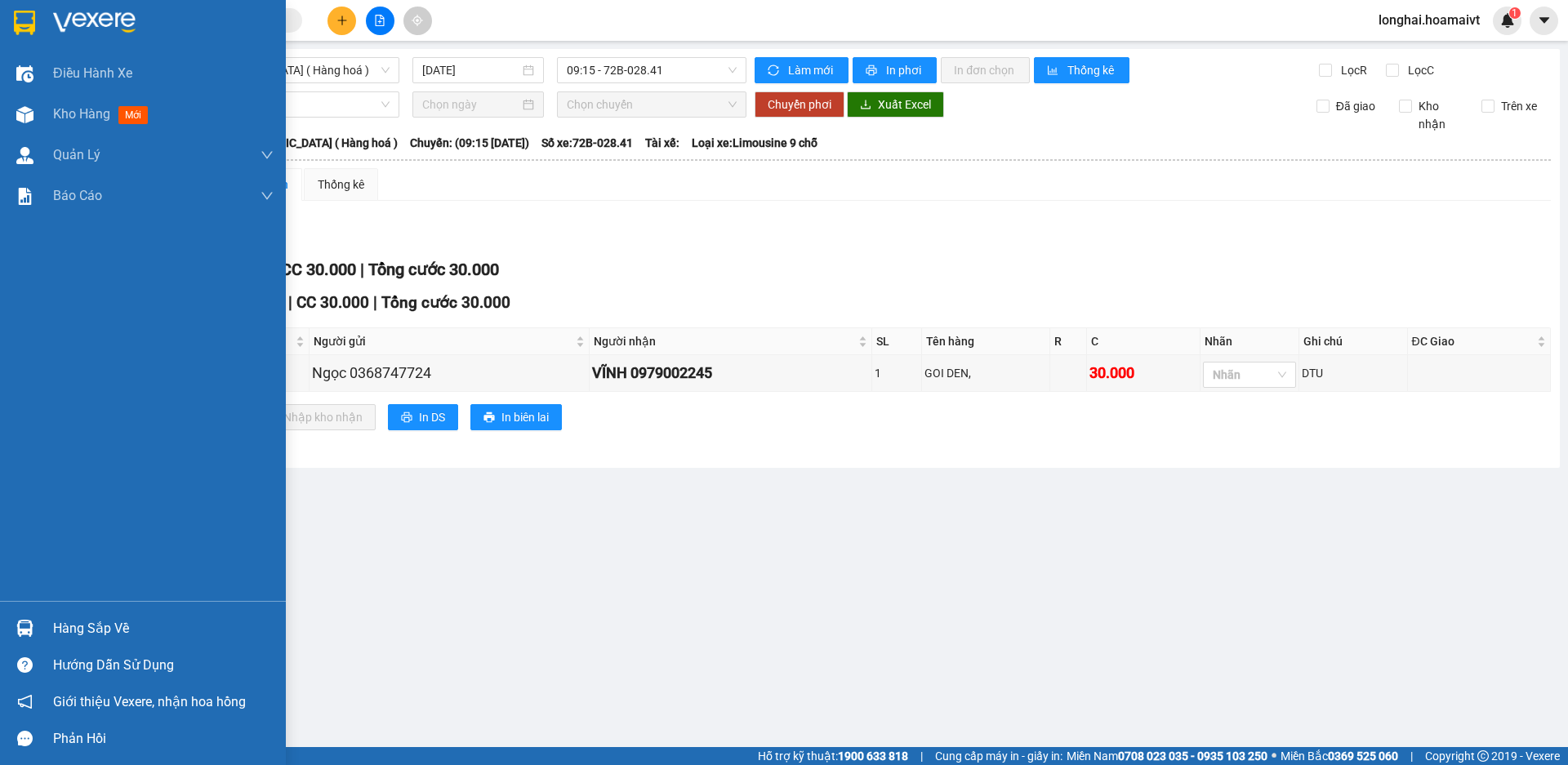
click at [33, 622] on img at bounding box center [24, 628] width 17 height 17
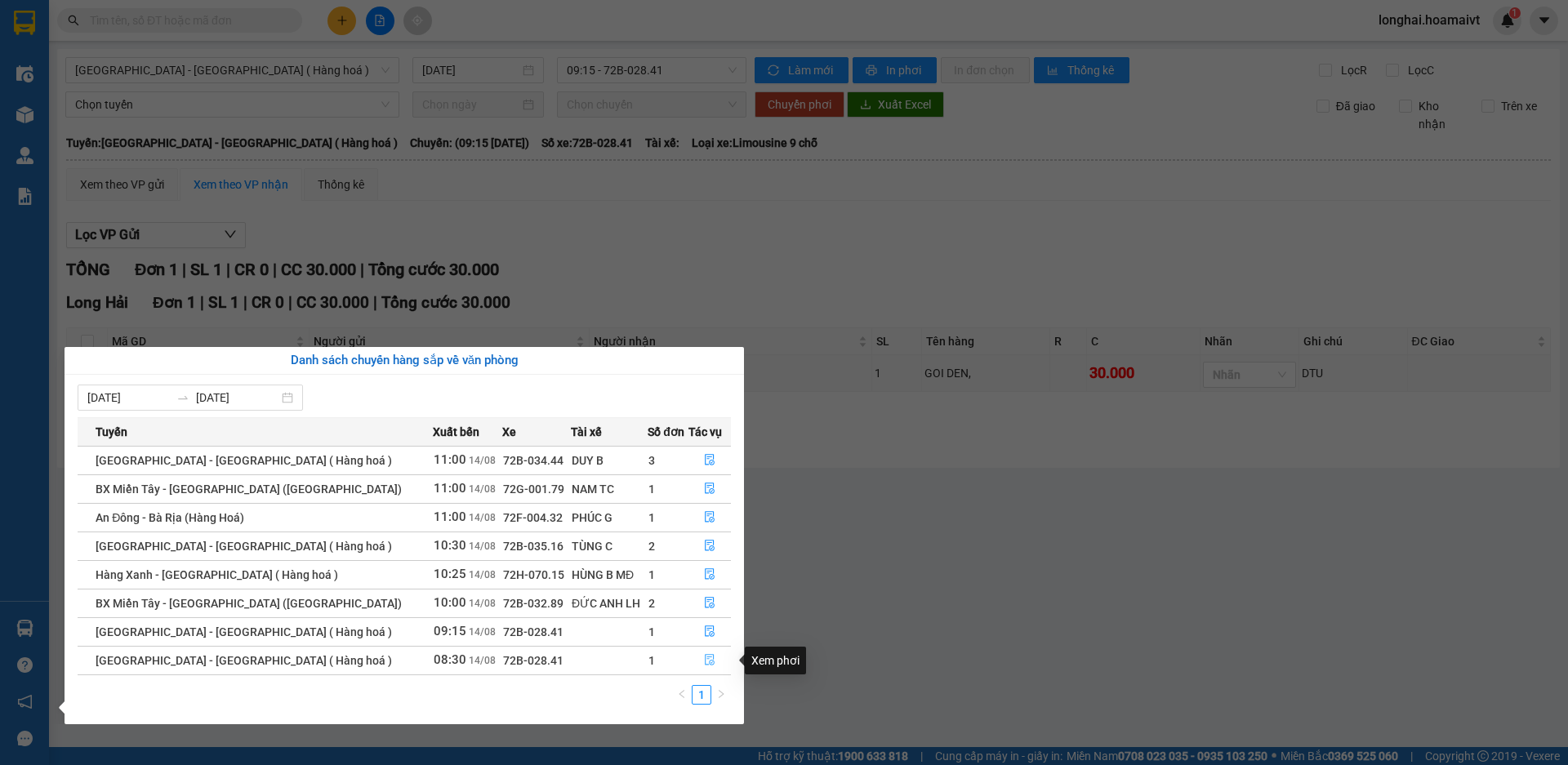
click at [704, 666] on span "file-done" at bounding box center [709, 660] width 12 height 13
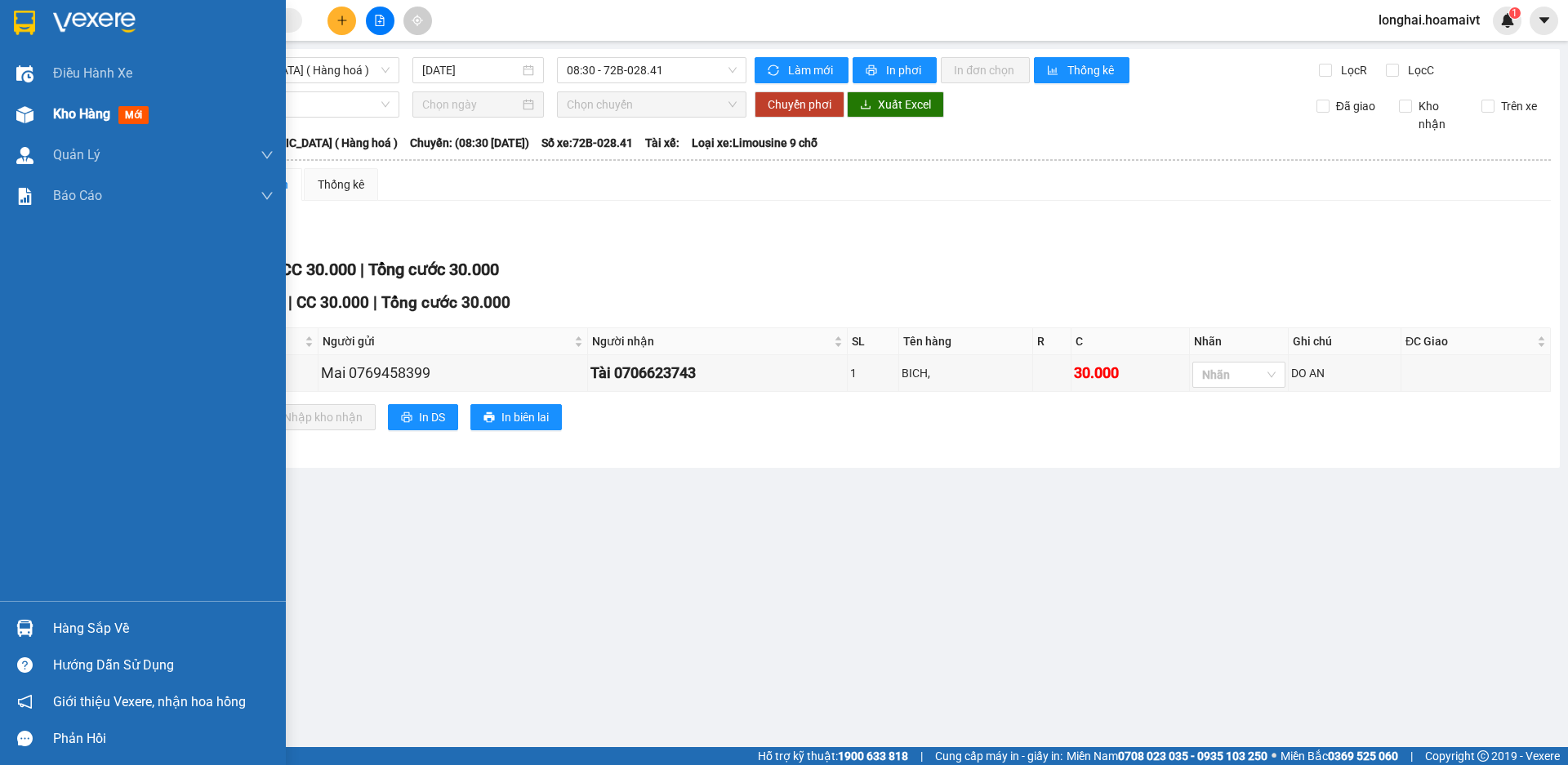
click at [49, 123] on div "Kho hàng mới" at bounding box center [143, 115] width 286 height 41
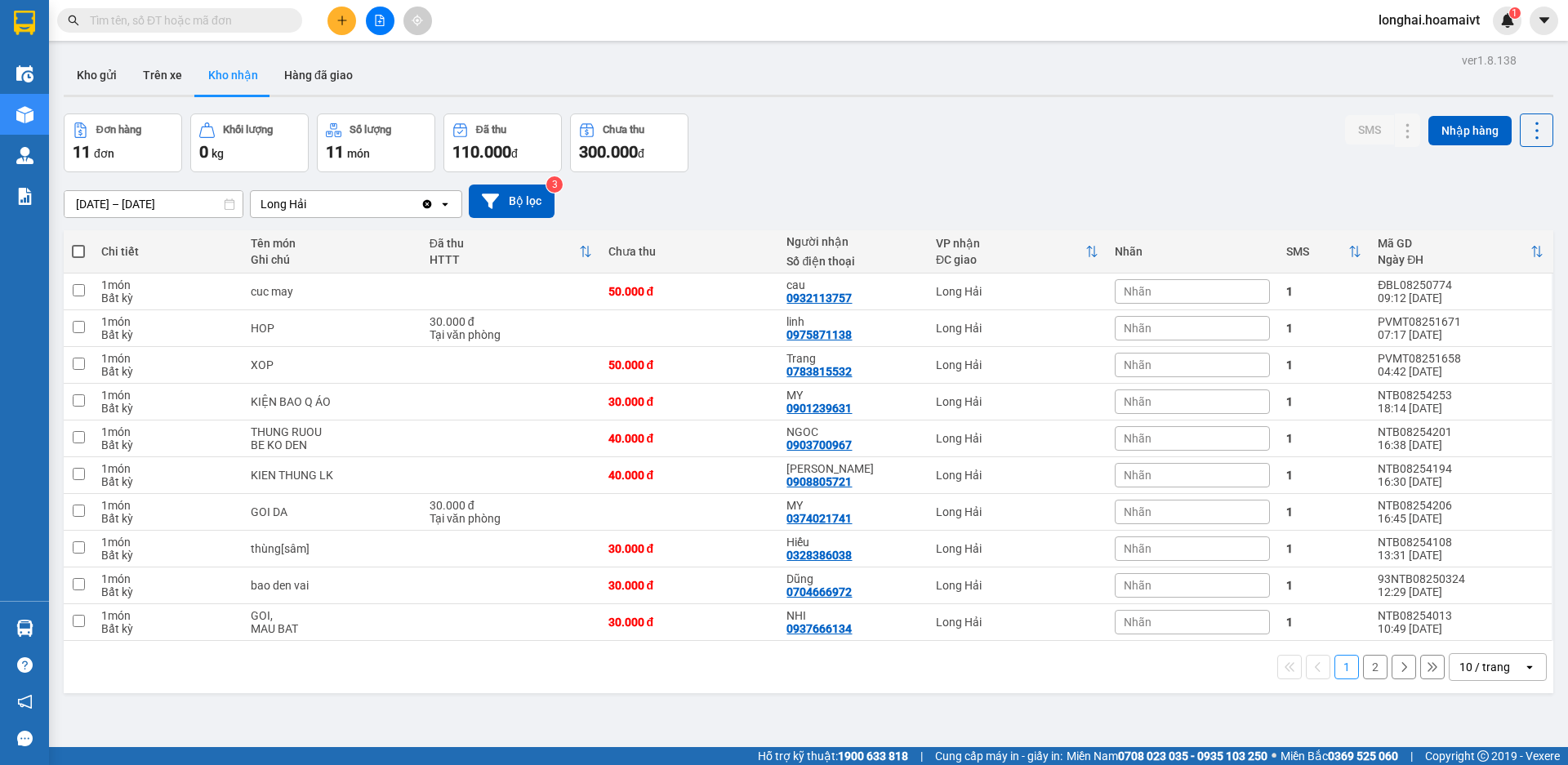
click at [216, 18] on input "text" at bounding box center [186, 20] width 193 height 18
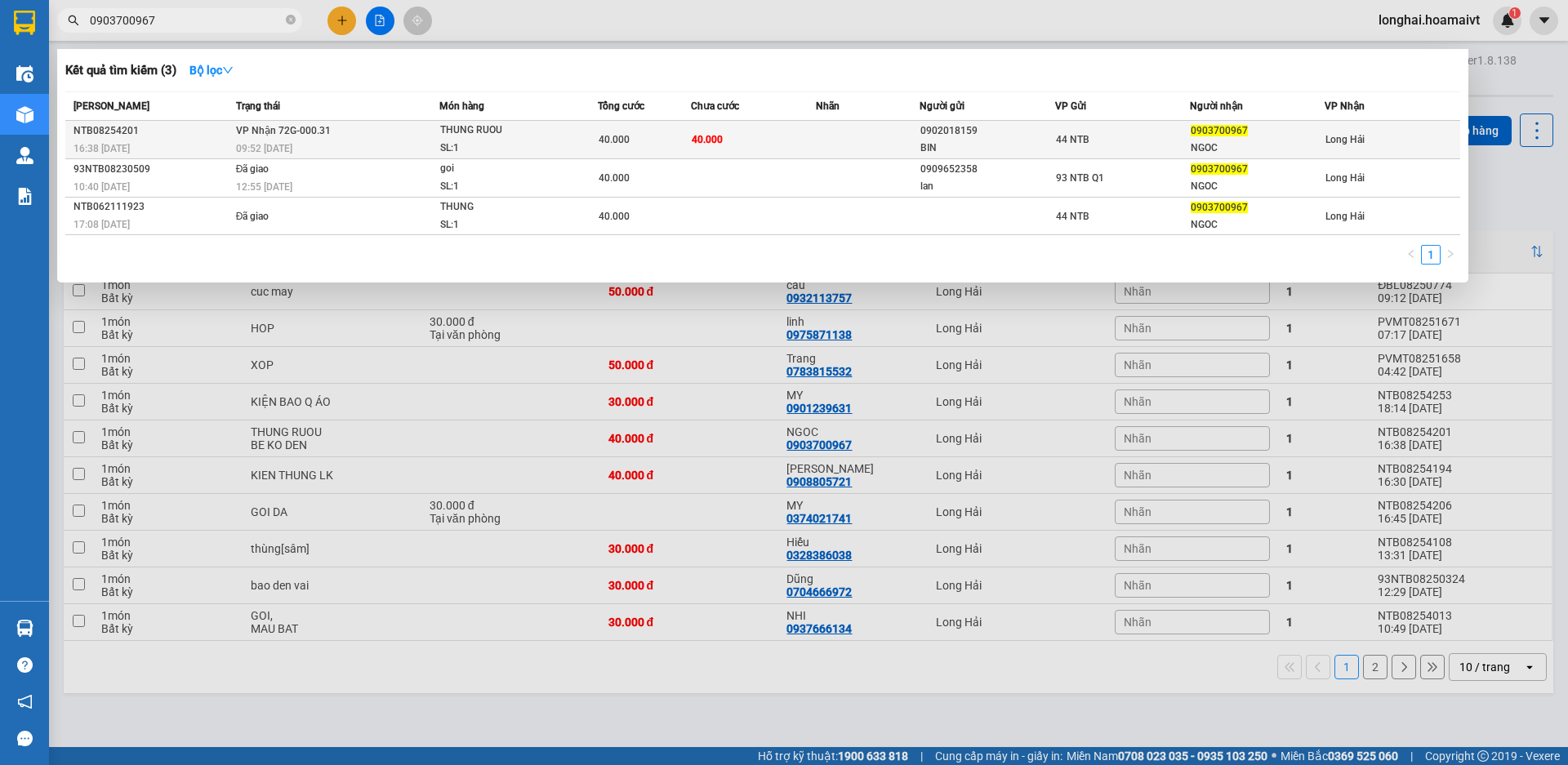
type input "0903700967"
click at [494, 133] on div "THUNG RUOU" at bounding box center [502, 131] width 123 height 18
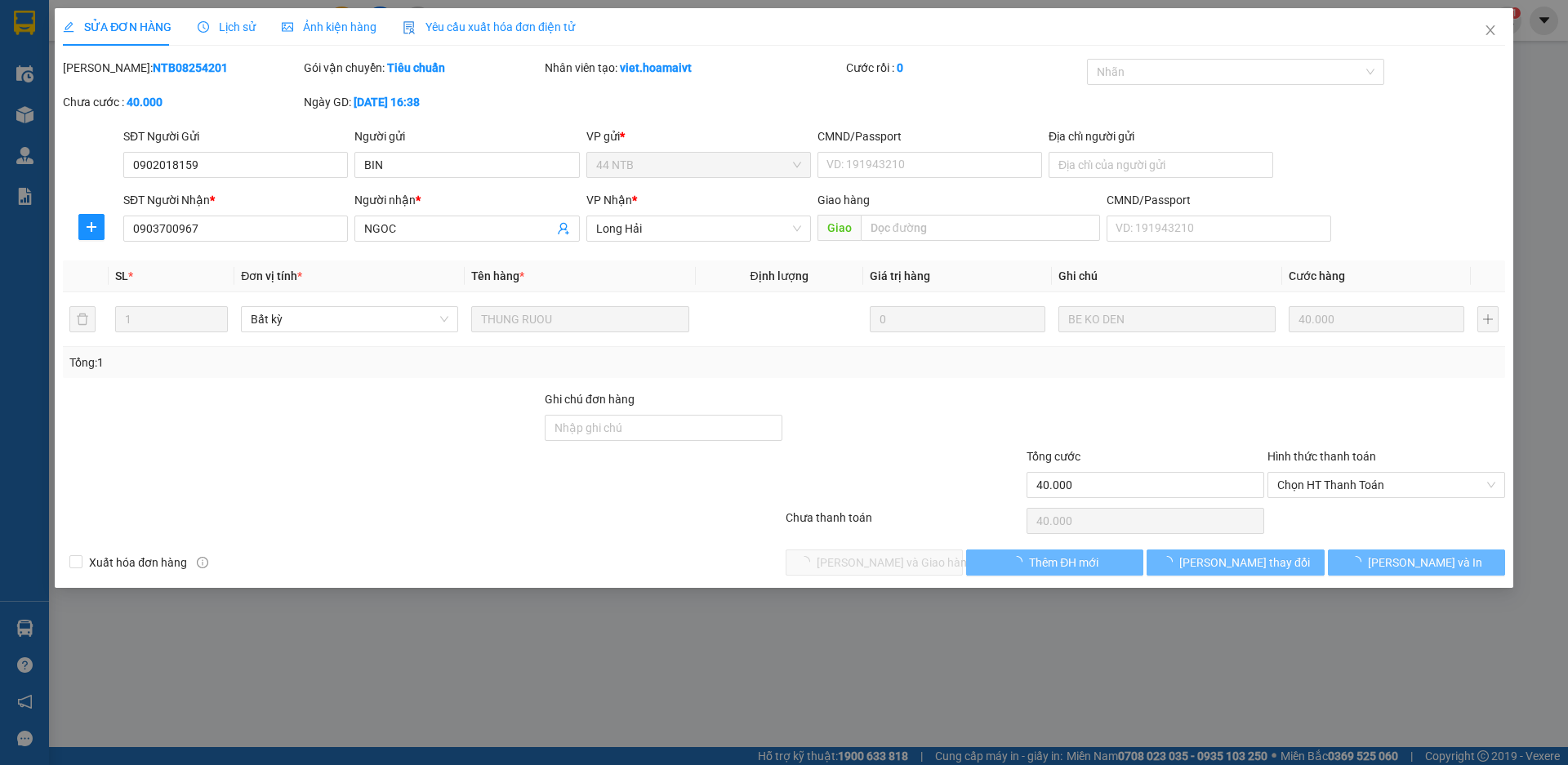
type input "0902018159"
type input "BIN"
type input "0903700967"
type input "NGOC"
type input "40.000"
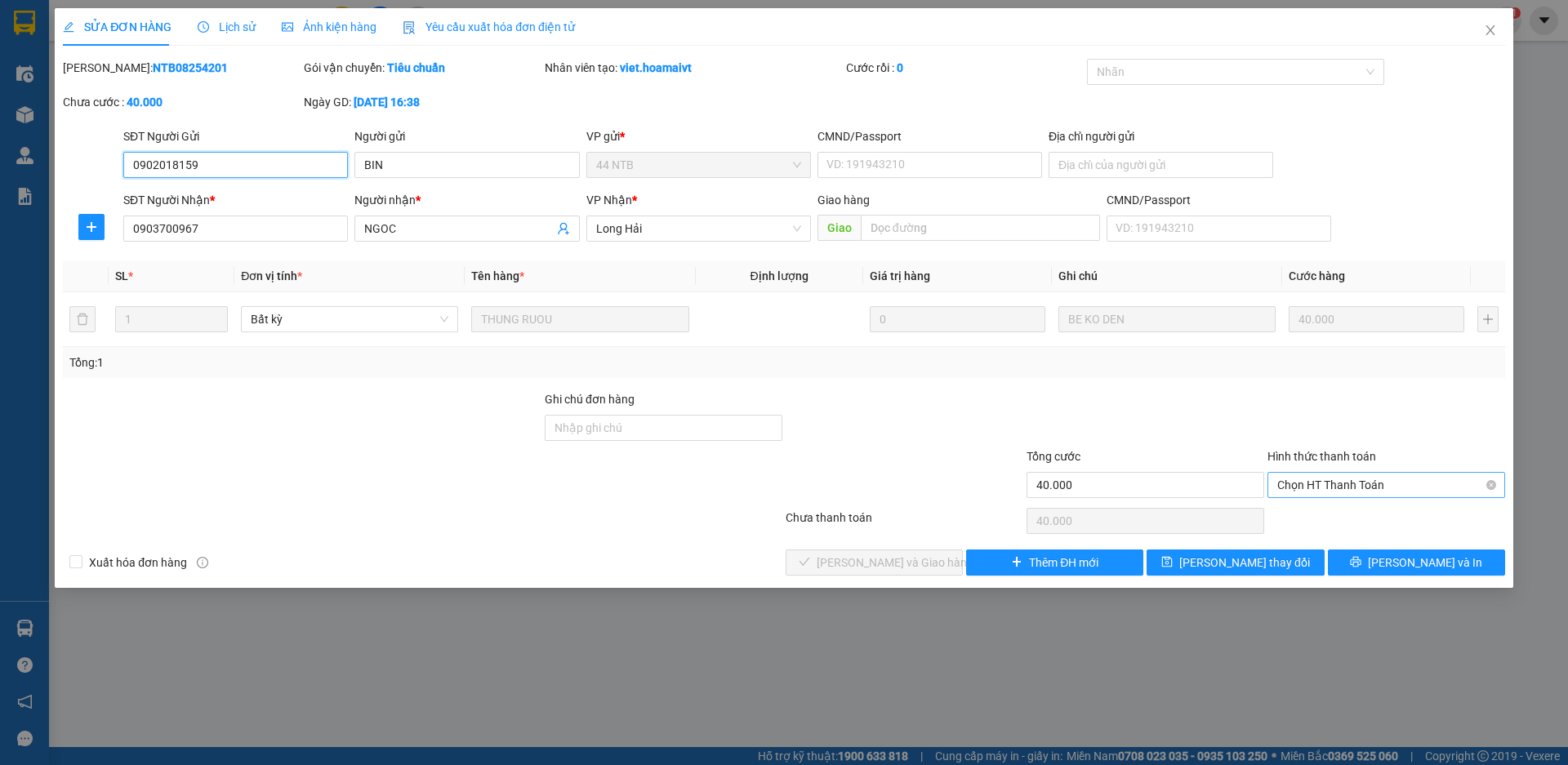
click at [1317, 490] on span "Chọn HT Thanh Toán" at bounding box center [1386, 485] width 218 height 25
click at [1318, 519] on div "Tại văn phòng" at bounding box center [1386, 518] width 218 height 18
type input "0"
click at [876, 555] on span "[PERSON_NAME] và Giao hàng" at bounding box center [895, 562] width 157 height 18
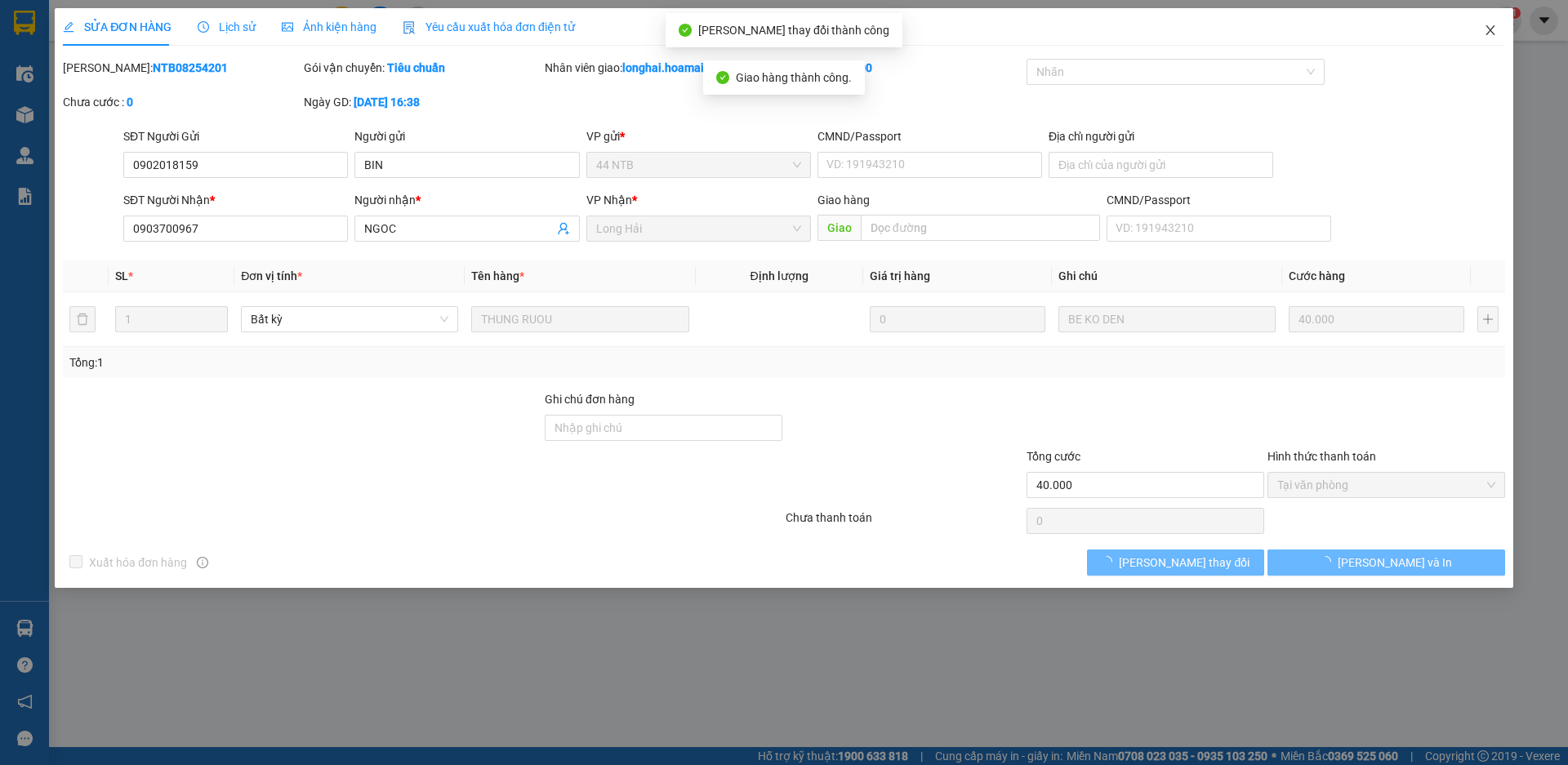
click at [1484, 33] on icon "close" at bounding box center [1490, 30] width 13 height 13
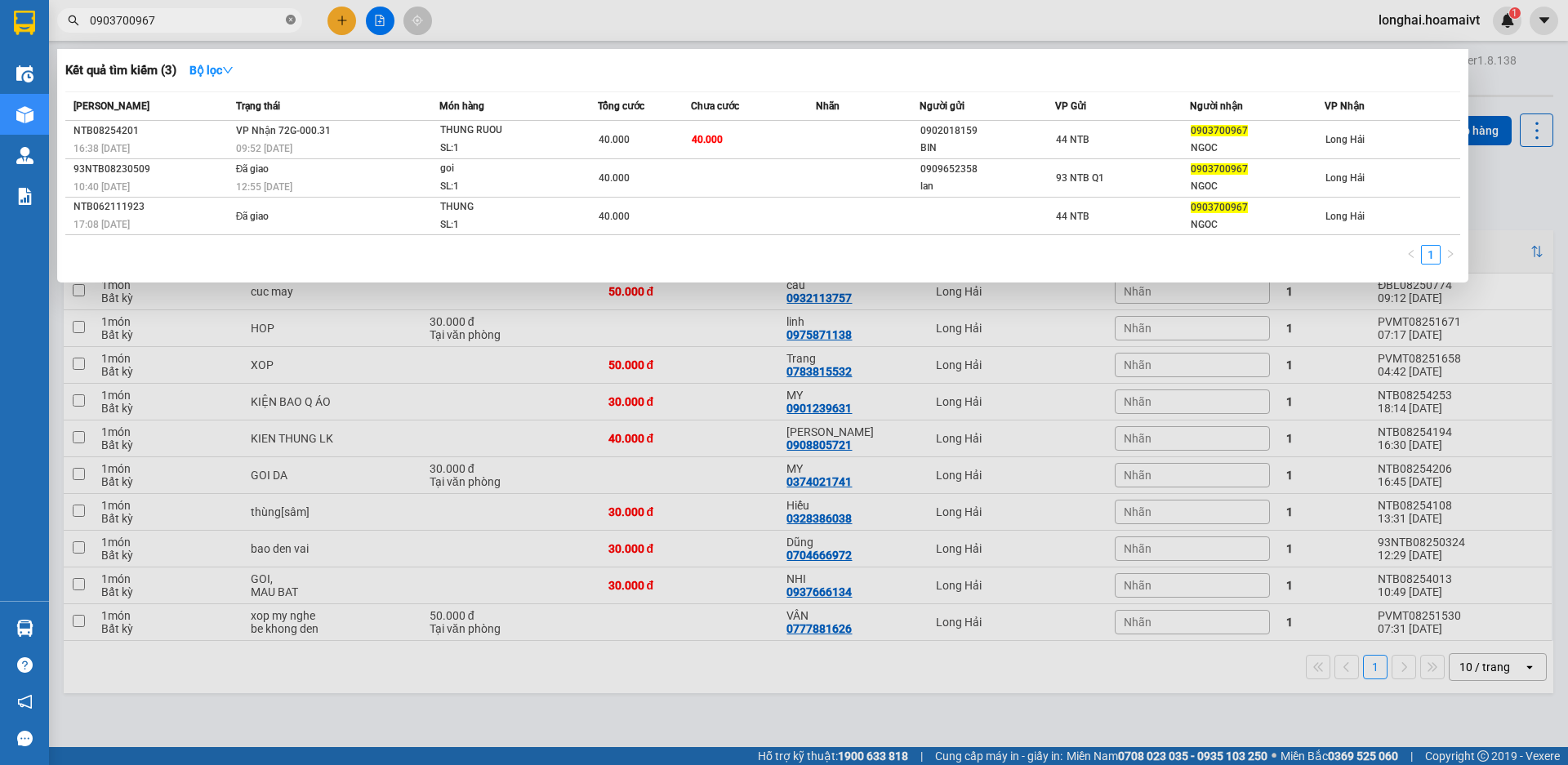
click at [289, 19] on icon "close-circle" at bounding box center [291, 20] width 10 height 10
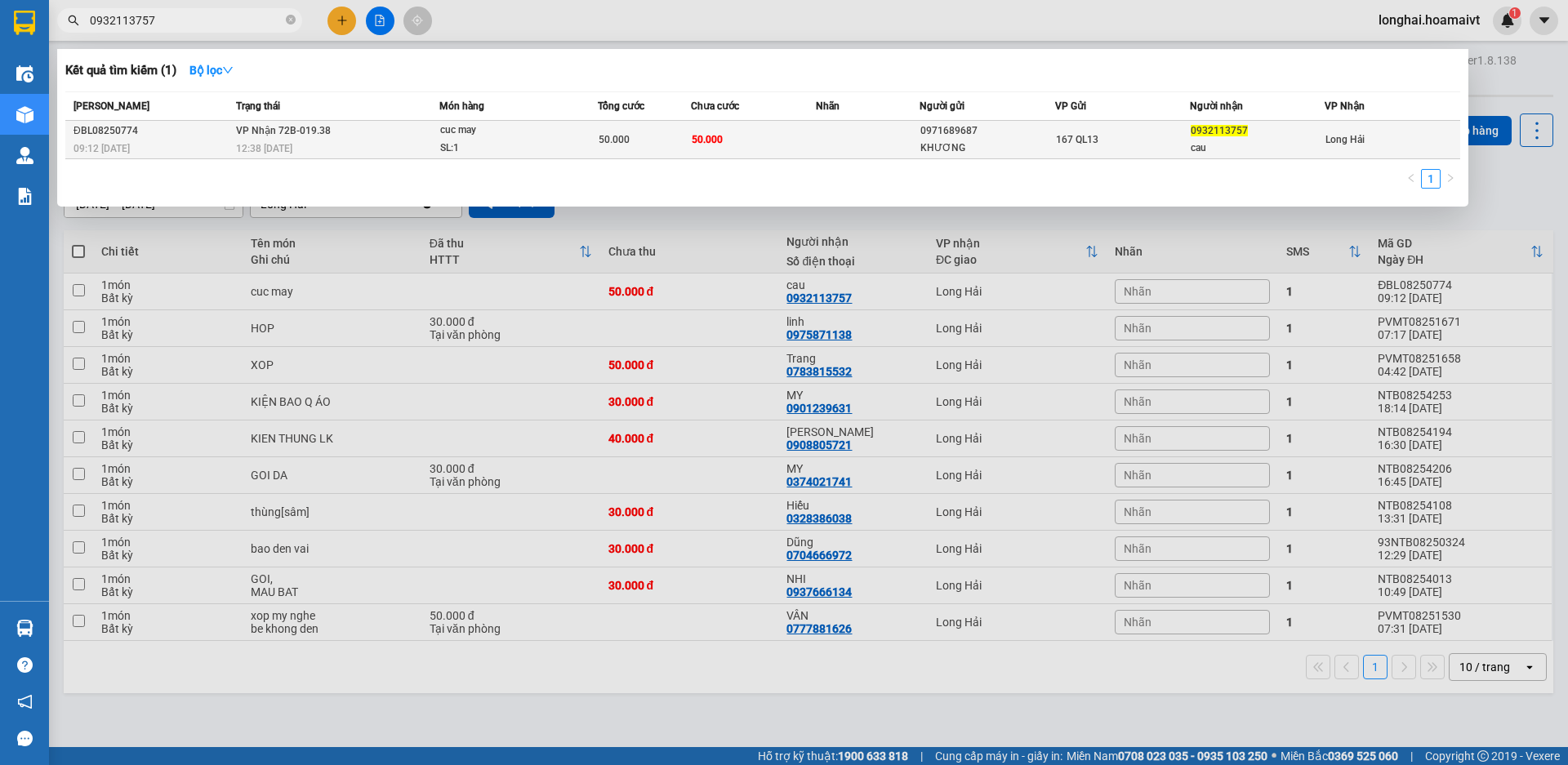
type input "0932113757"
click at [377, 130] on td "VP Nhận 72B-019.38 12:38 [DATE]" at bounding box center [336, 139] width 208 height 38
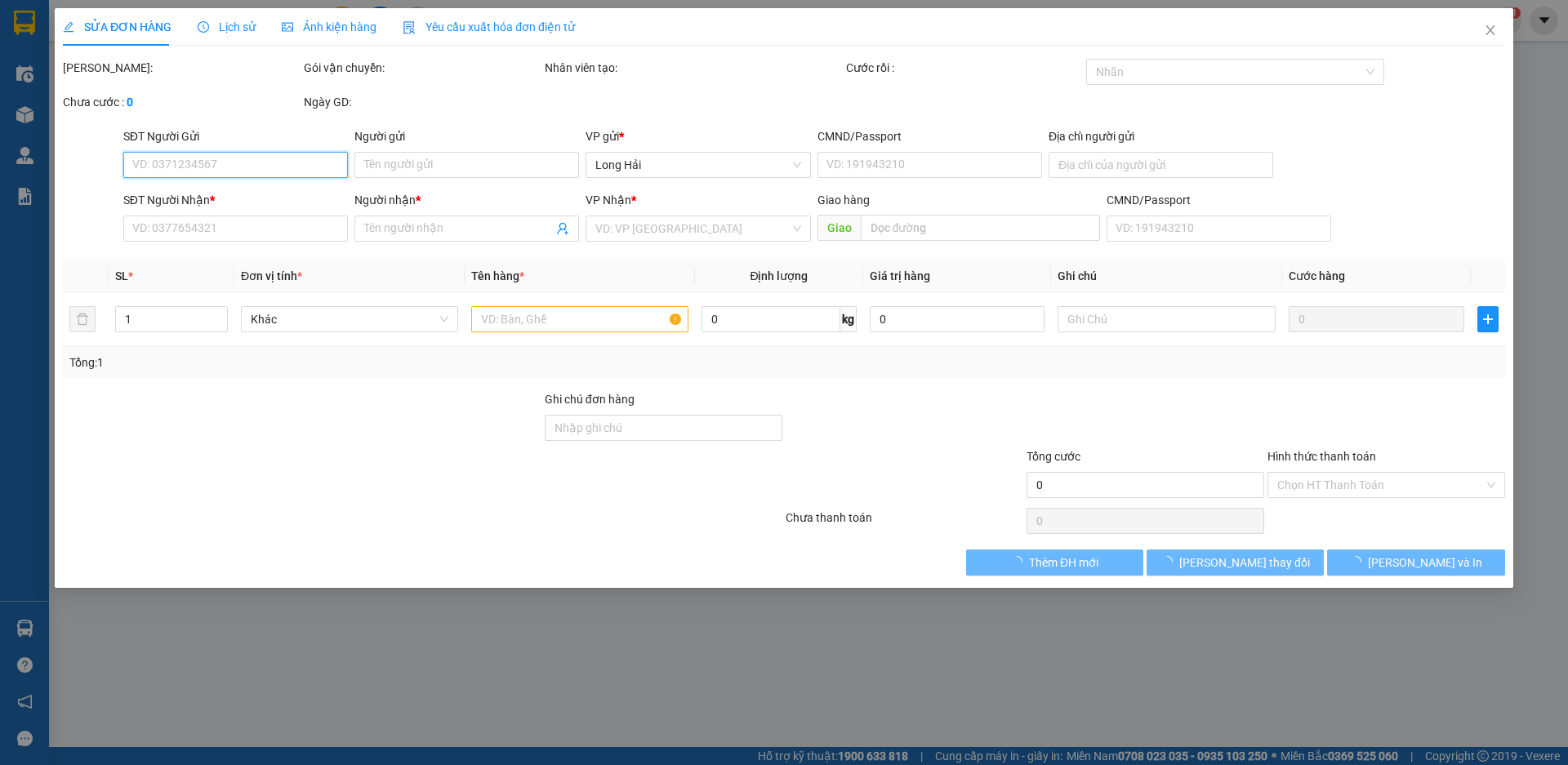
type input "0971689687"
type input "KHƯƠNG"
type input "0932113757"
type input "cau"
type input "50.000"
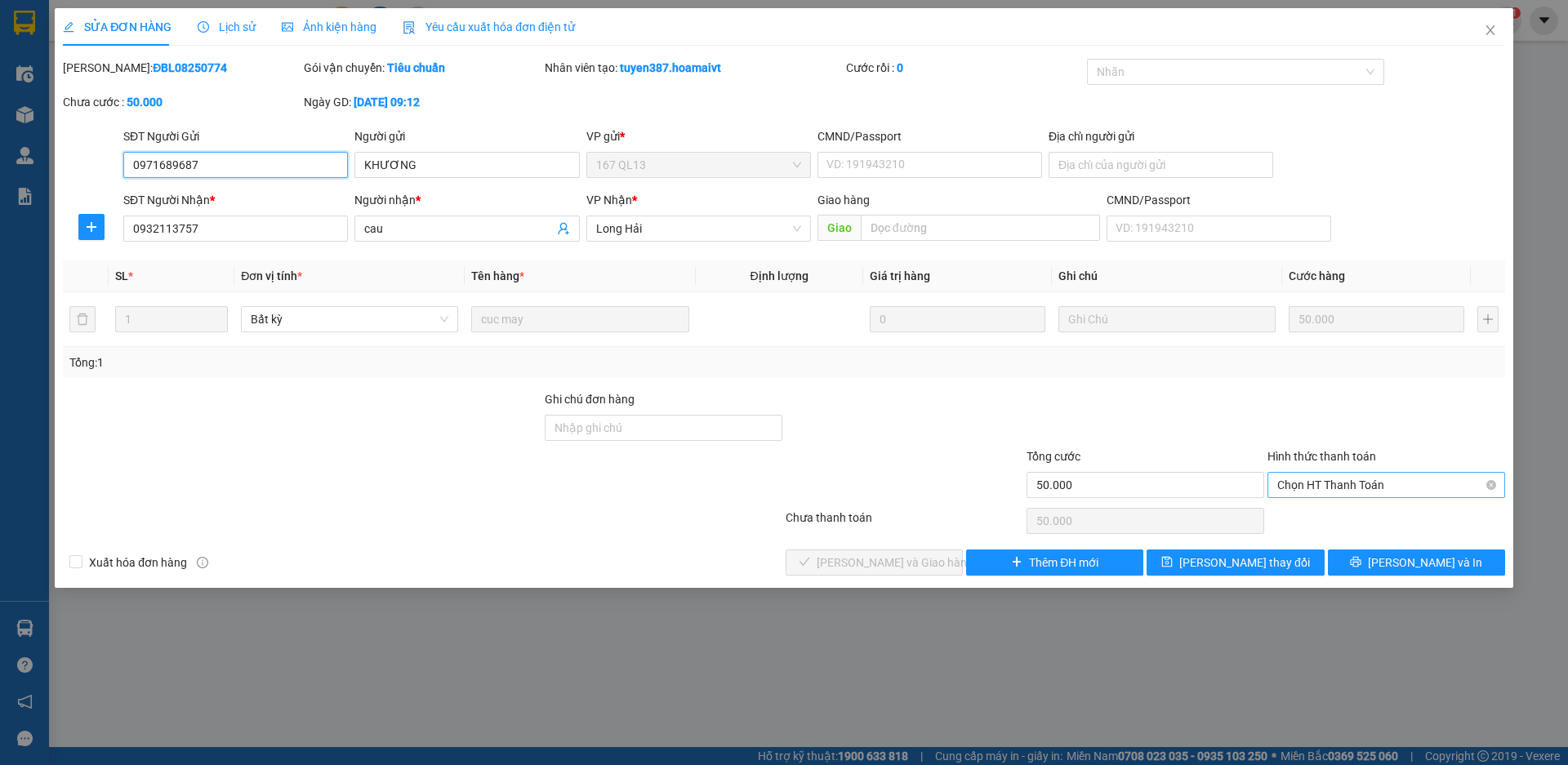
click at [1400, 489] on span "Chọn HT Thanh Toán" at bounding box center [1386, 485] width 218 height 25
drag, startPoint x: 1393, startPoint y: 514, endPoint x: 1380, endPoint y: 518, distance: 13.6
click at [1393, 515] on div "Tại văn phòng" at bounding box center [1386, 518] width 218 height 18
type input "0"
click at [895, 574] on button "[PERSON_NAME] và Giao hàng" at bounding box center [874, 562] width 178 height 26
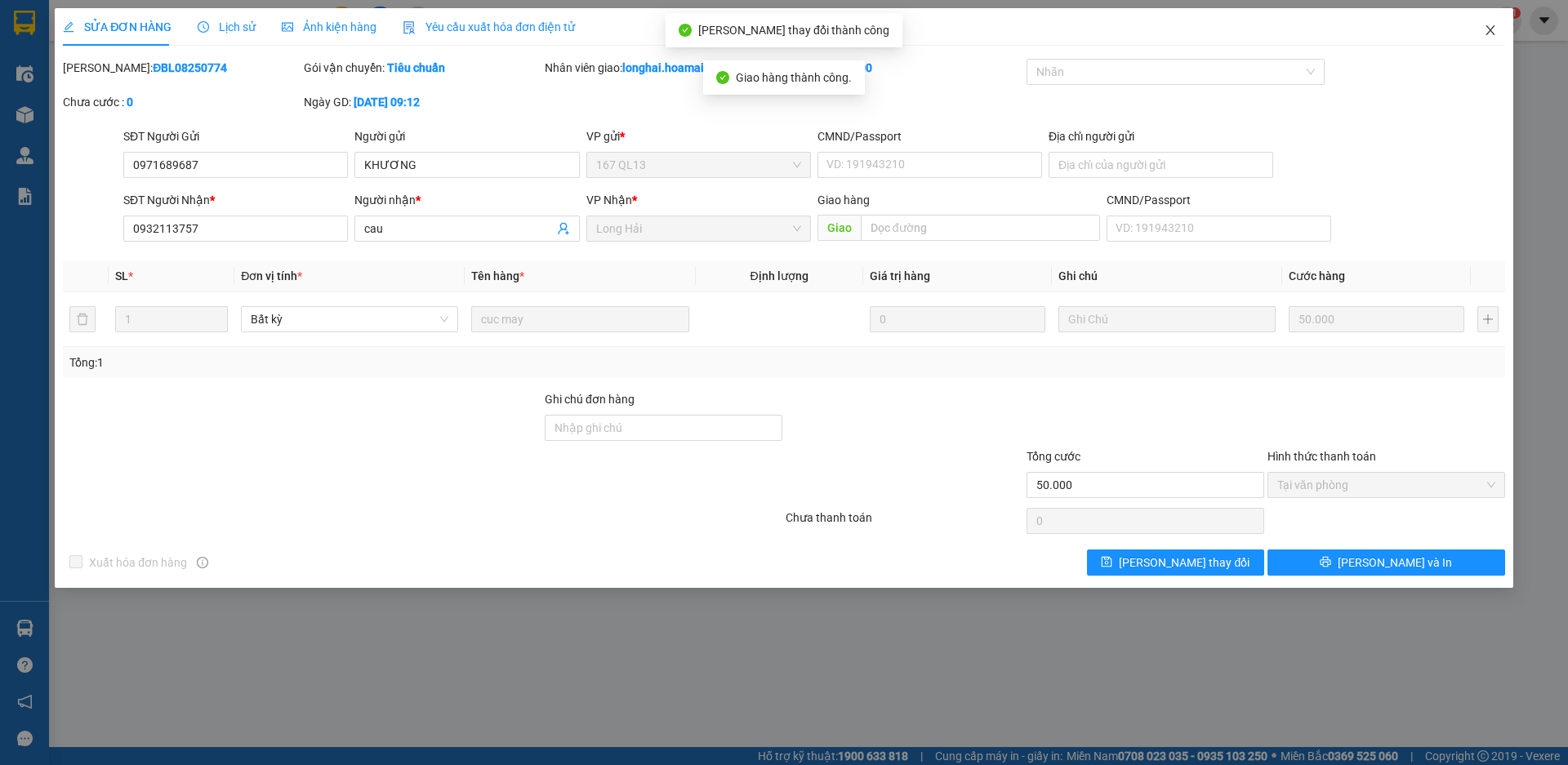
click at [1496, 28] on icon "close" at bounding box center [1490, 30] width 13 height 13
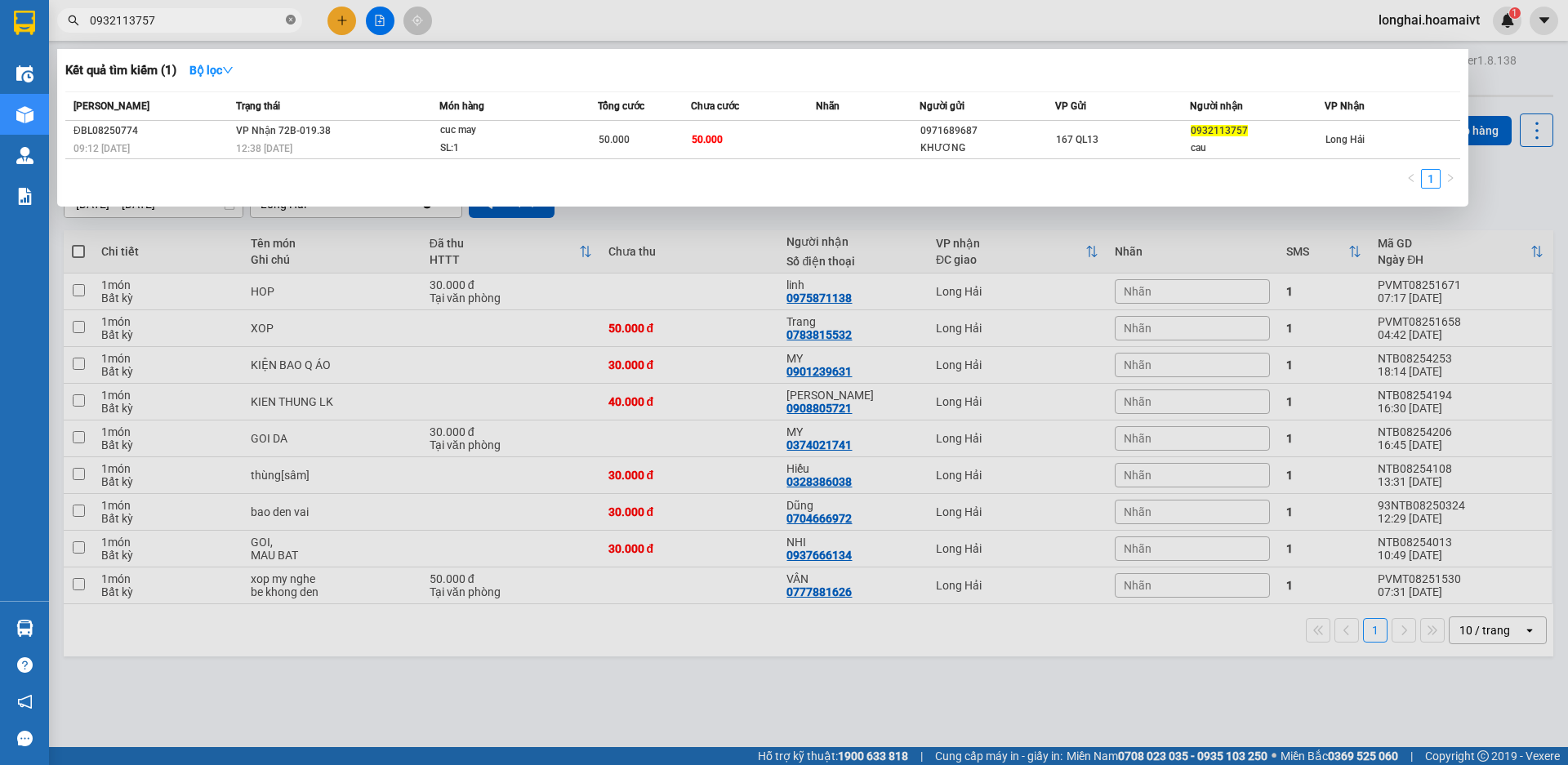
click at [292, 22] on icon "close-circle" at bounding box center [291, 20] width 10 height 10
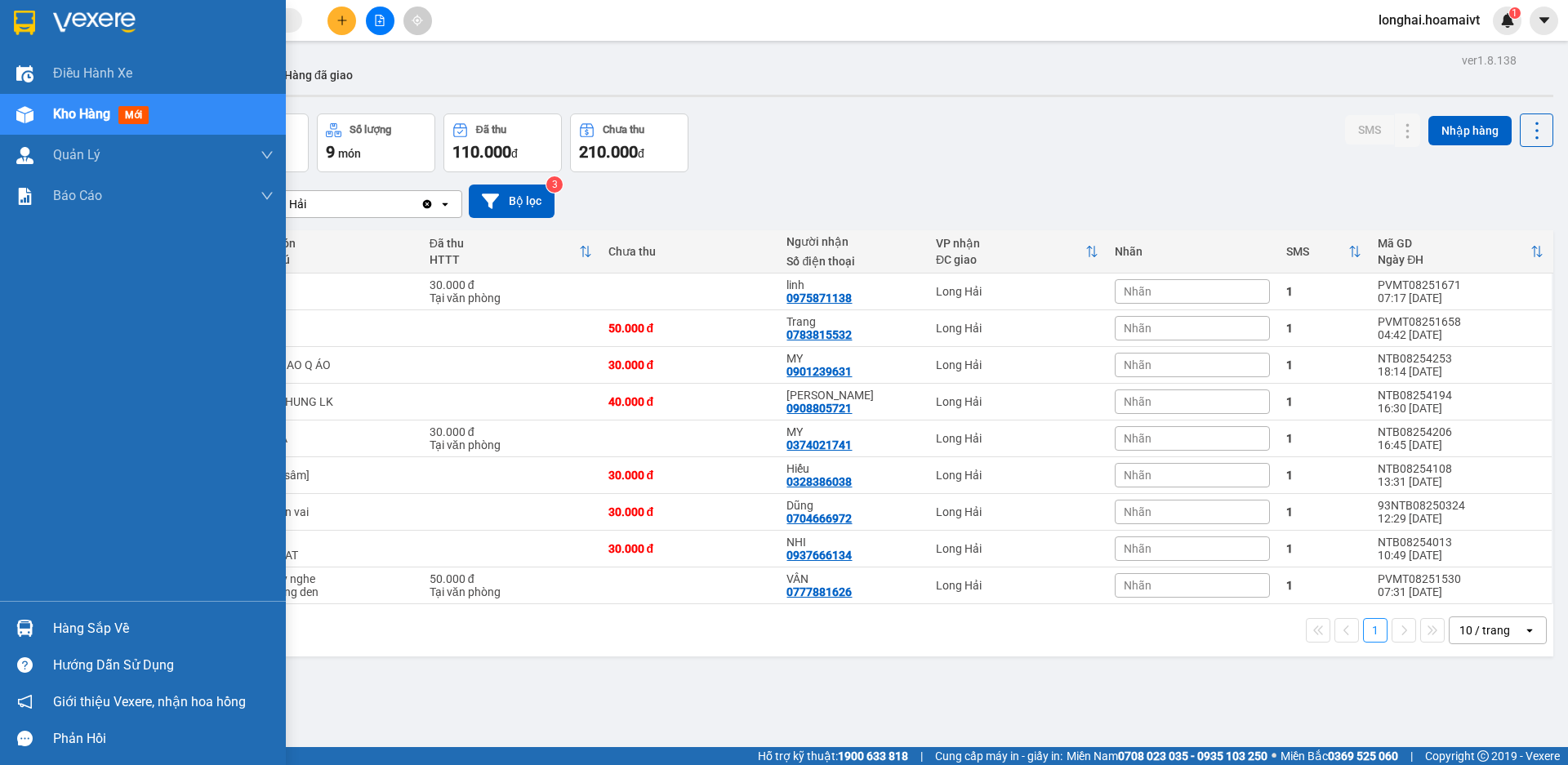
click at [93, 628] on div "Hàng sắp về" at bounding box center [163, 629] width 220 height 25
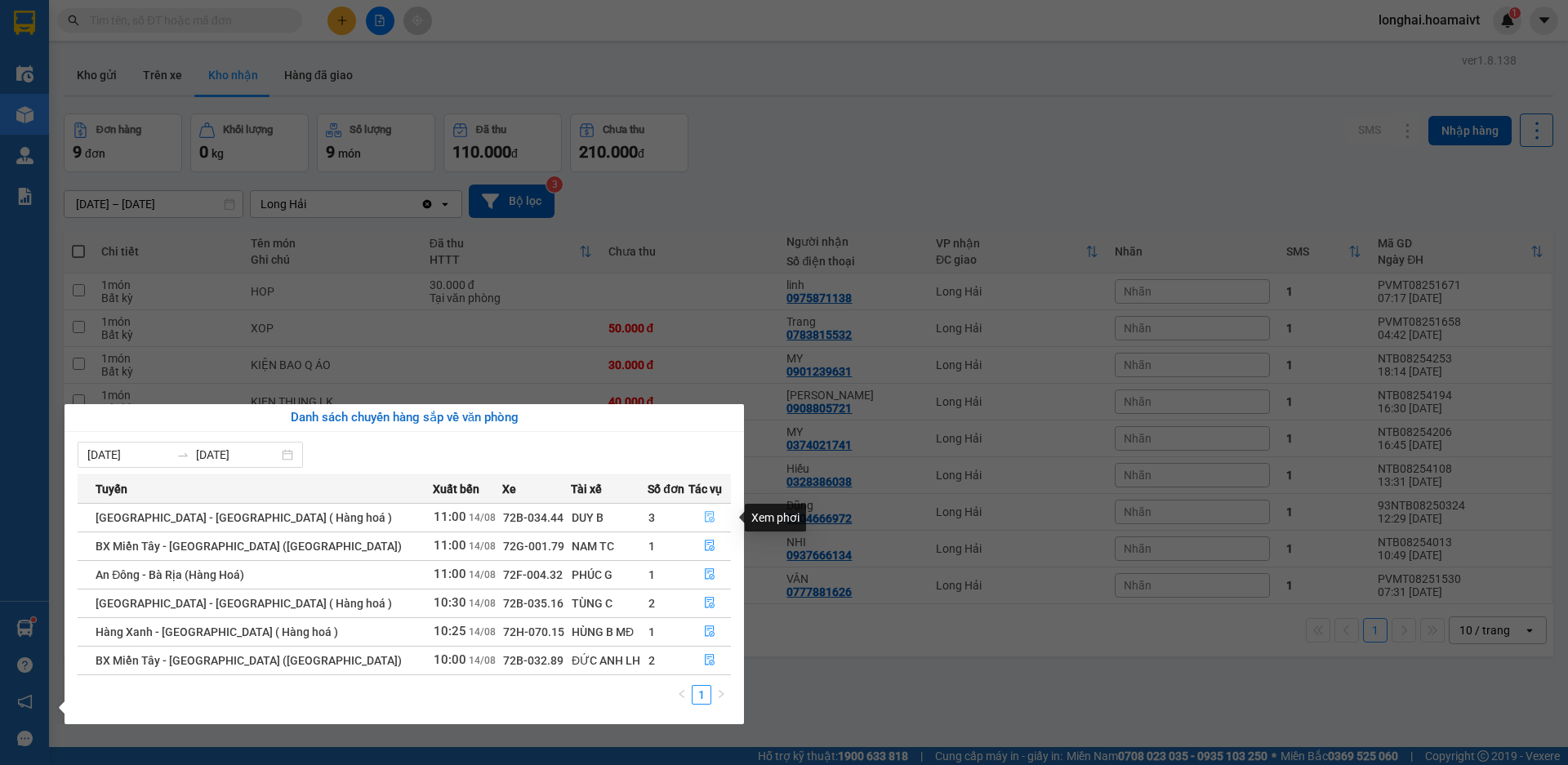
click at [712, 510] on button "button" at bounding box center [710, 517] width 41 height 26
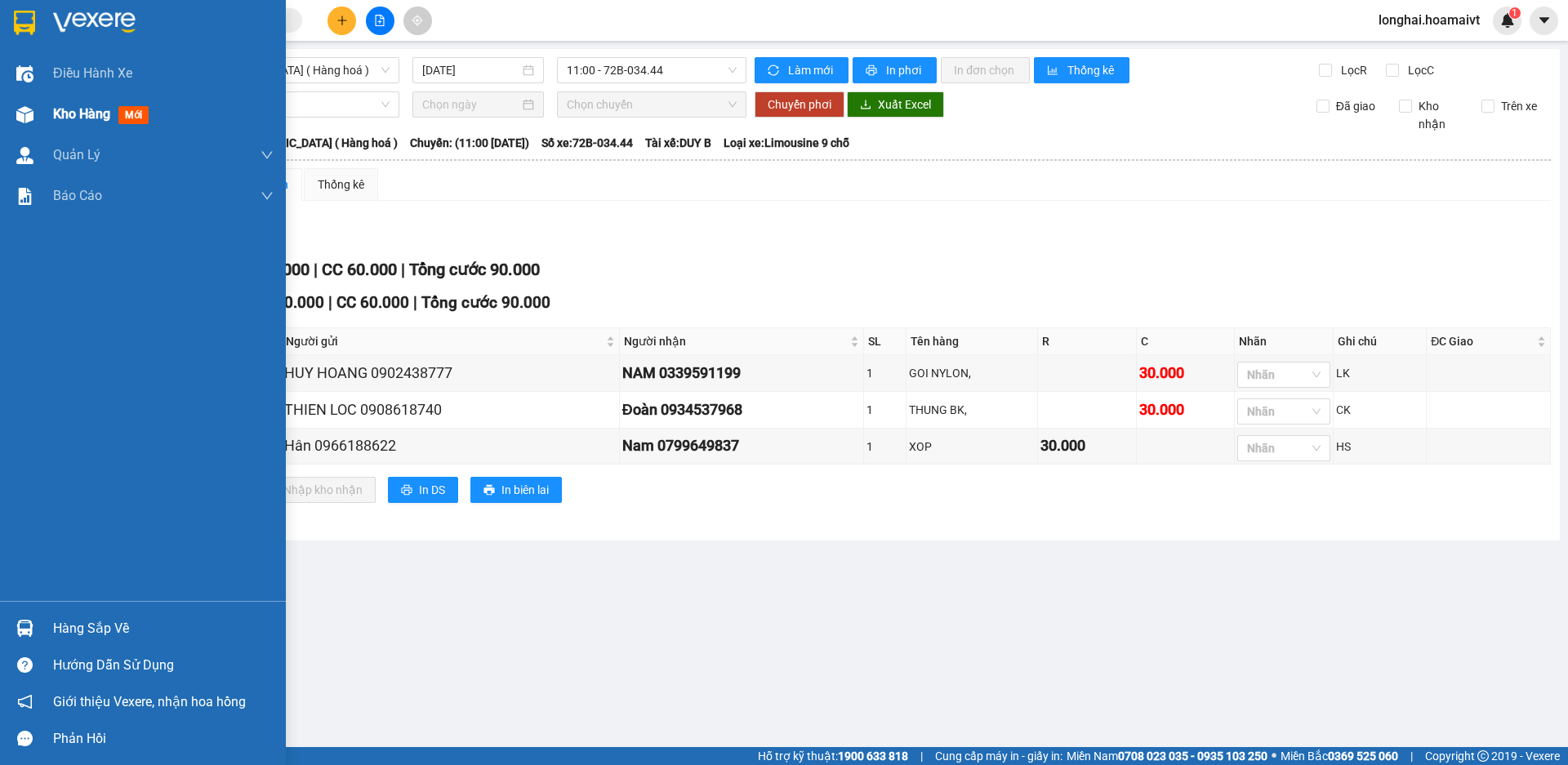
click at [46, 127] on div "Kho hàng mới" at bounding box center [143, 115] width 286 height 41
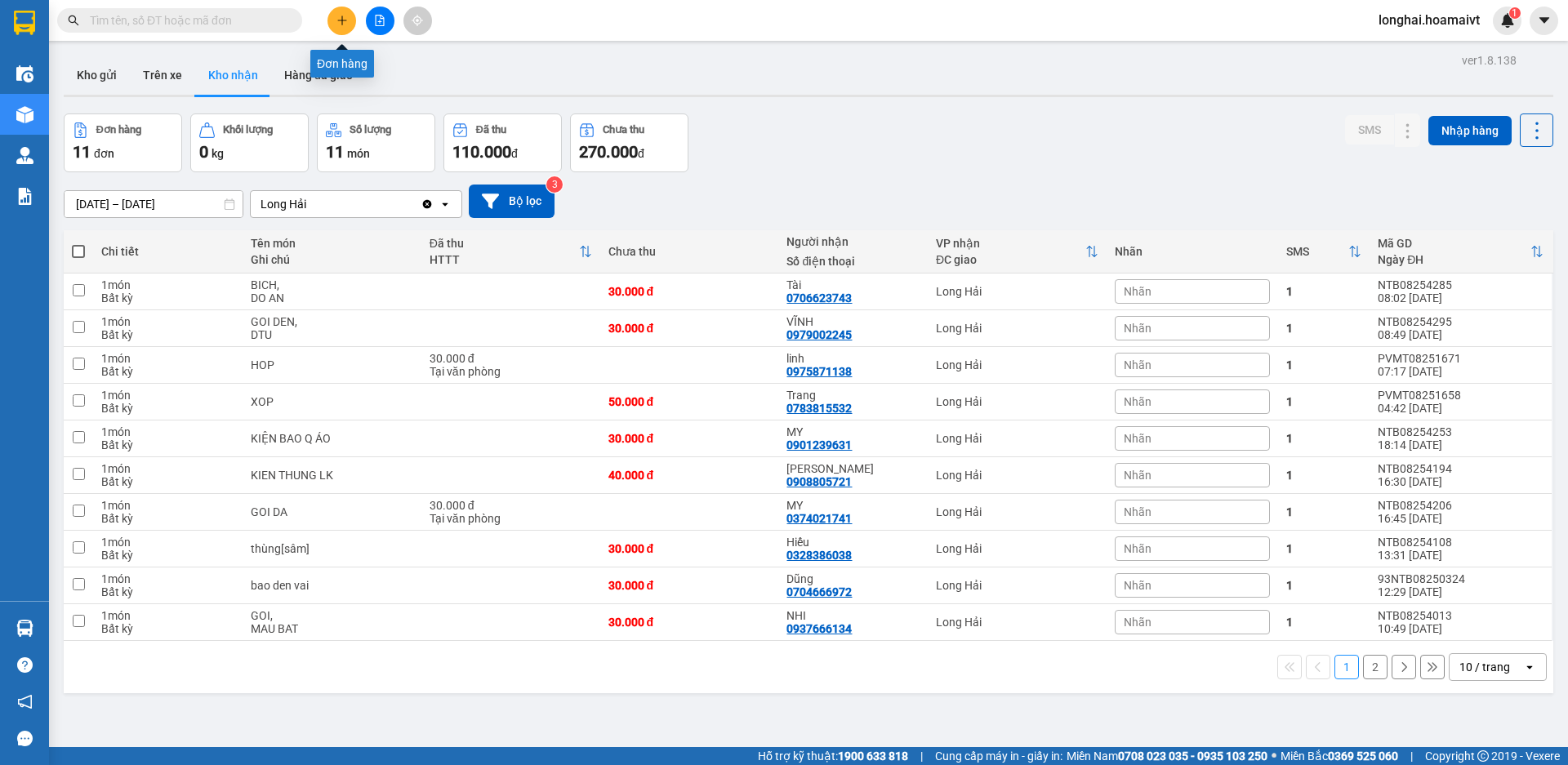
click at [331, 23] on button at bounding box center [342, 20] width 28 height 28
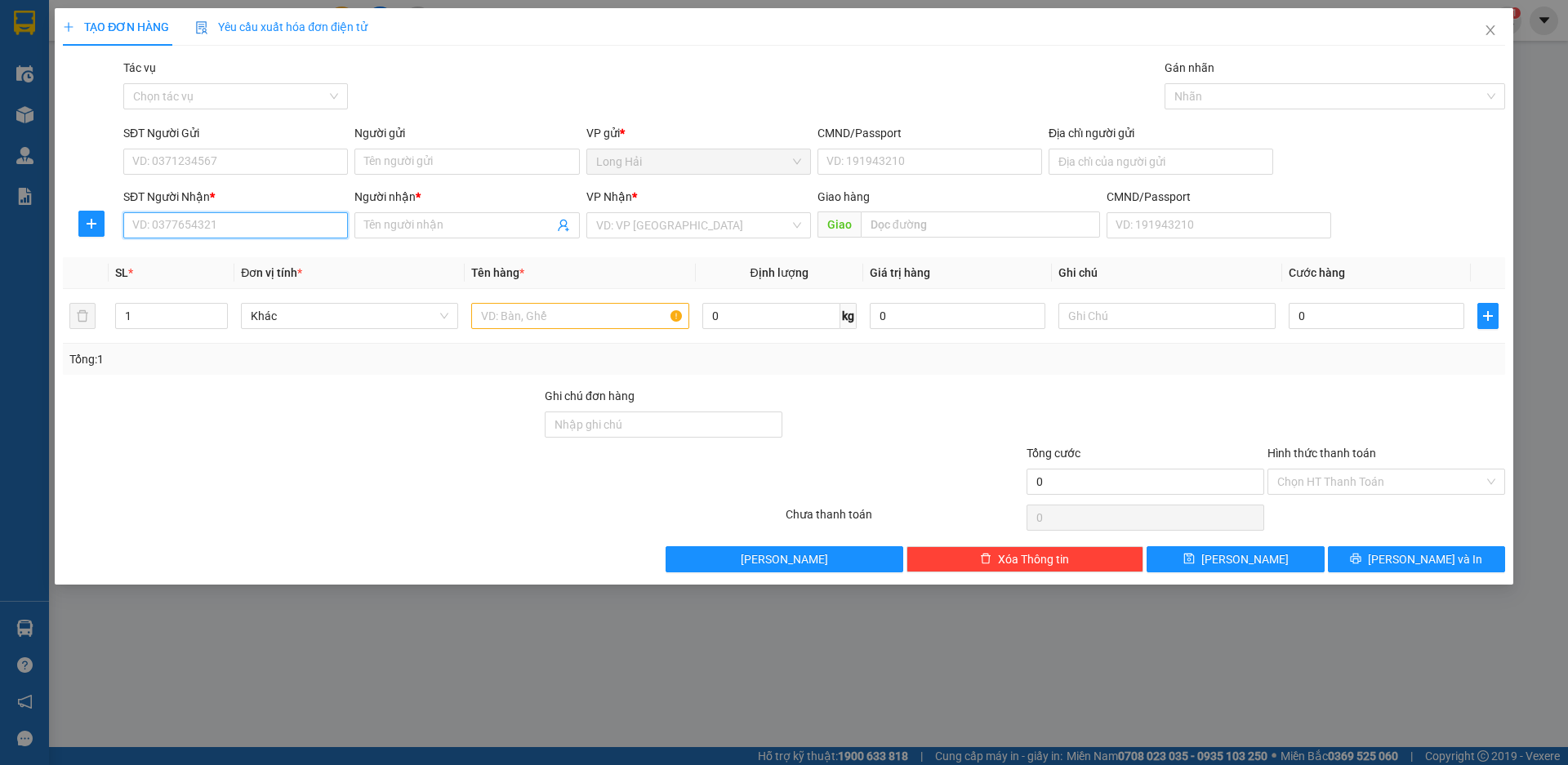
click at [170, 227] on input "SĐT Người Nhận *" at bounding box center [235, 225] width 225 height 26
type input "0911070321"
click at [216, 260] on div "0911070321 - HAN" at bounding box center [235, 258] width 205 height 18
type input "LONG HAI LĐ"
type input "HAN"
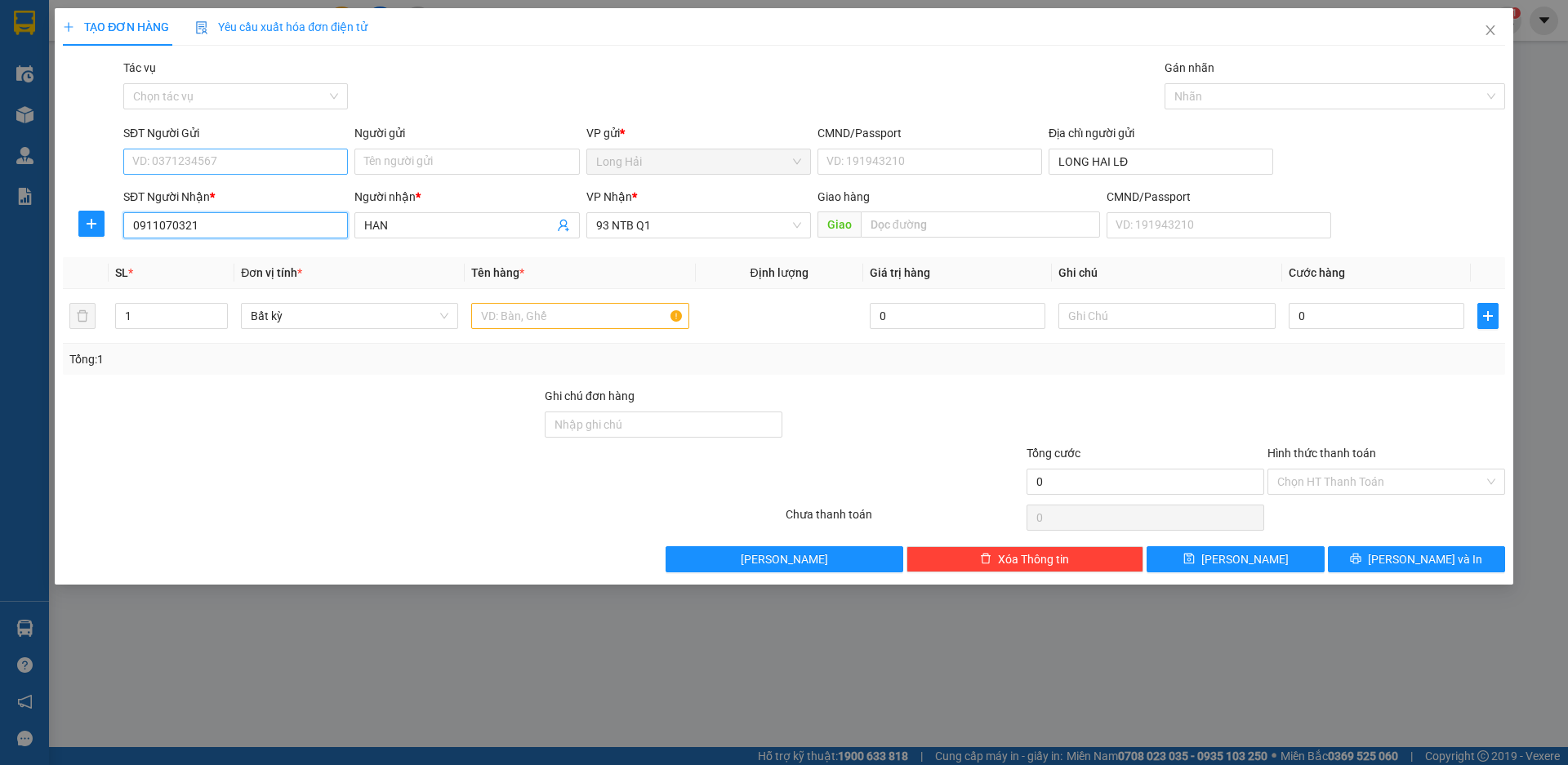
type input "0911070321"
click at [213, 163] on input "SĐT Người Gửi" at bounding box center [235, 161] width 225 height 26
click at [245, 204] on div "0933640622 - THU" at bounding box center [235, 194] width 225 height 26
type input "0933640622"
type input "THU"
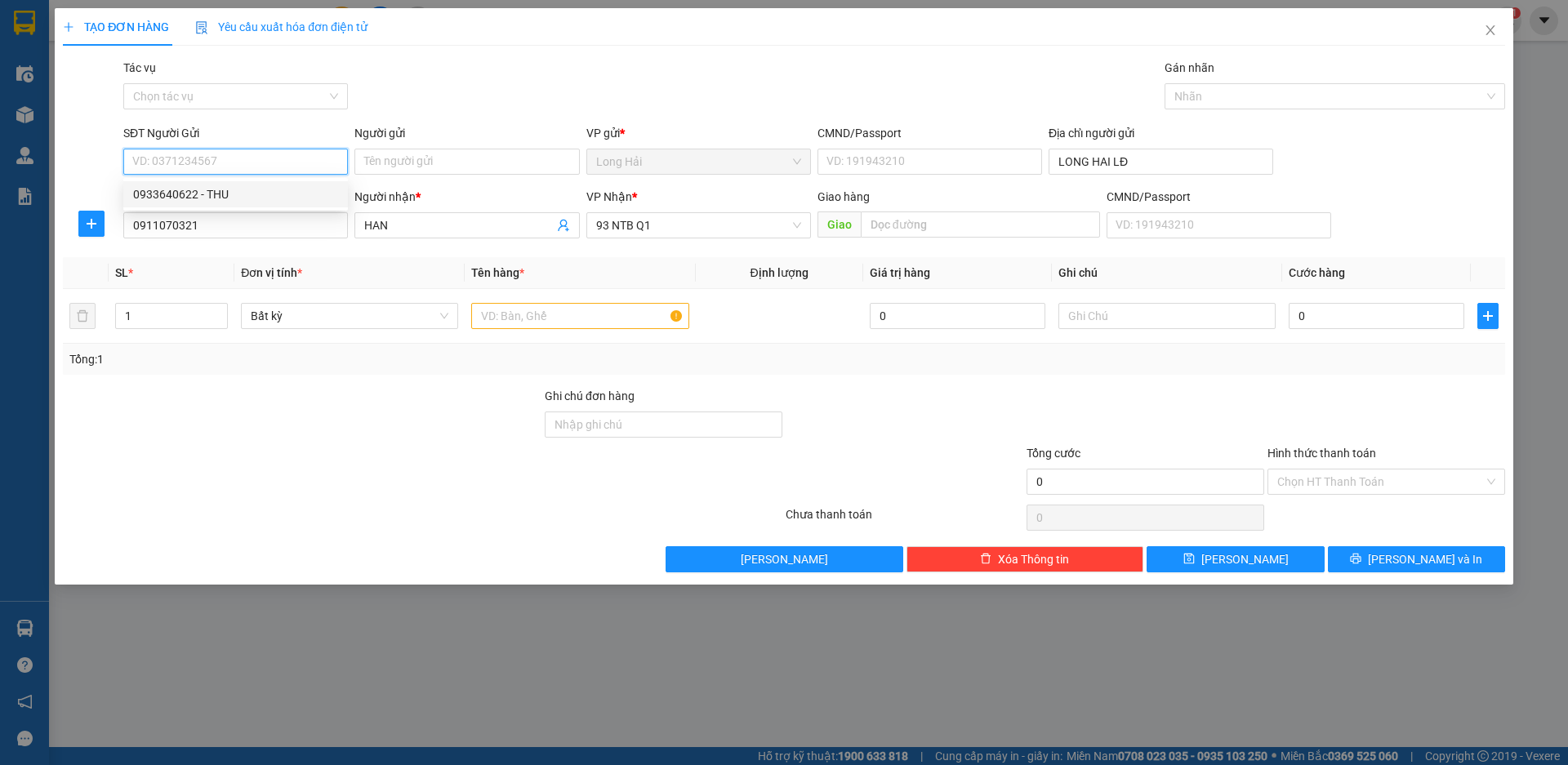
type input "077191007007"
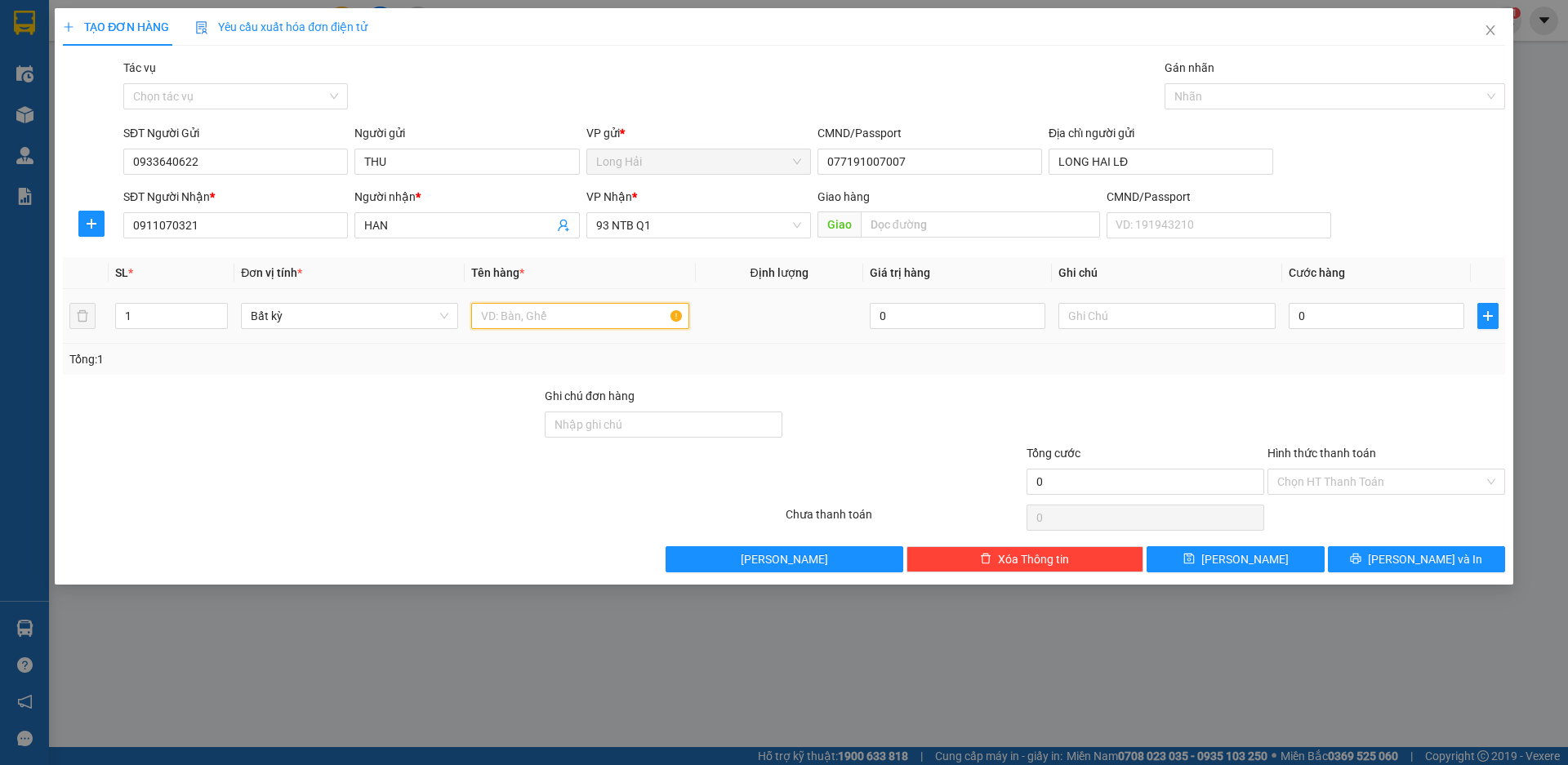
click at [528, 312] on input "text" at bounding box center [579, 315] width 218 height 26
type input "XÔP"
click at [1417, 294] on td "0" at bounding box center [1376, 316] width 188 height 55
click at [1418, 310] on input "0" at bounding box center [1377, 315] width 176 height 26
type input "5"
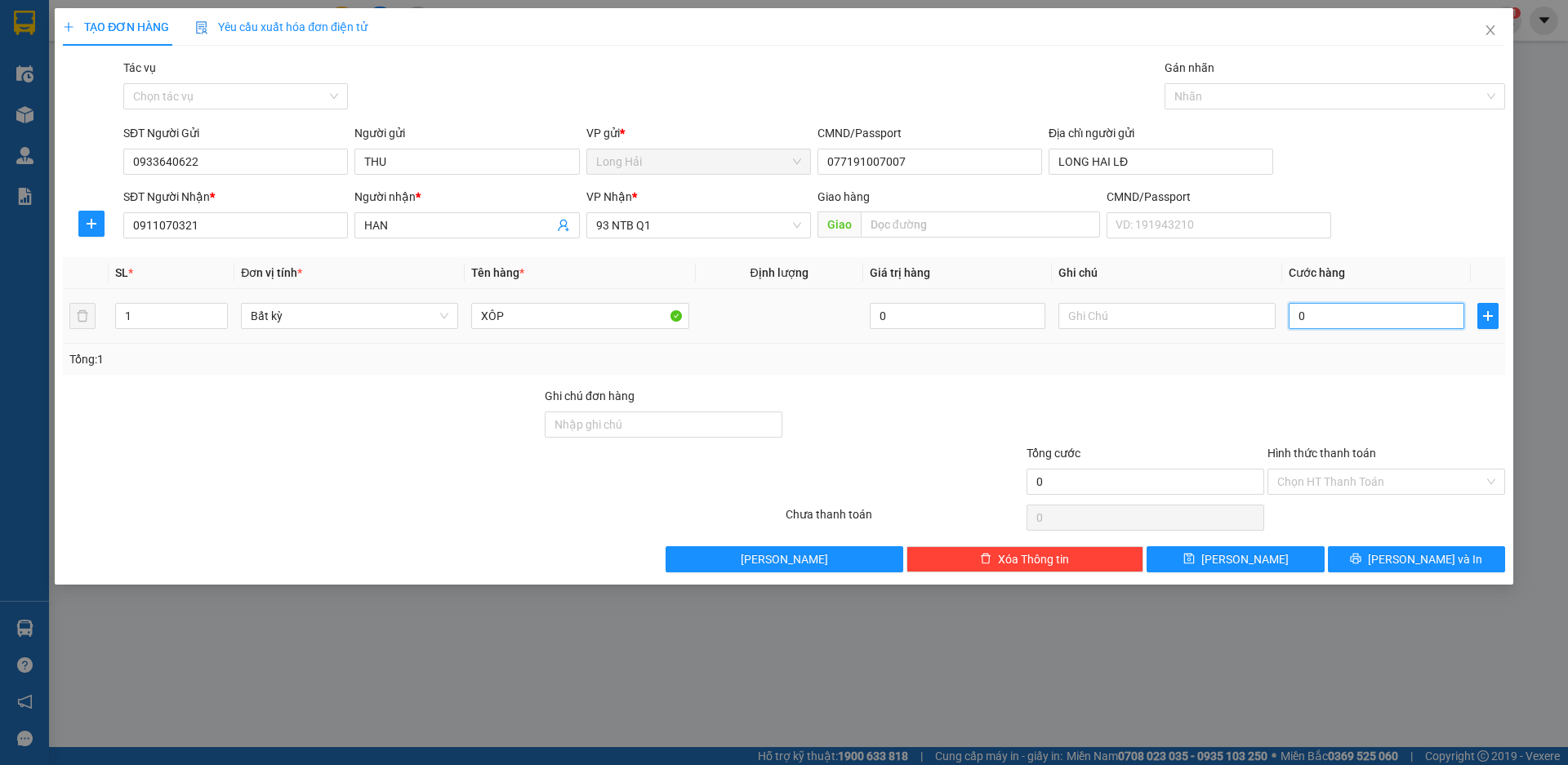
type input "5"
type input "50"
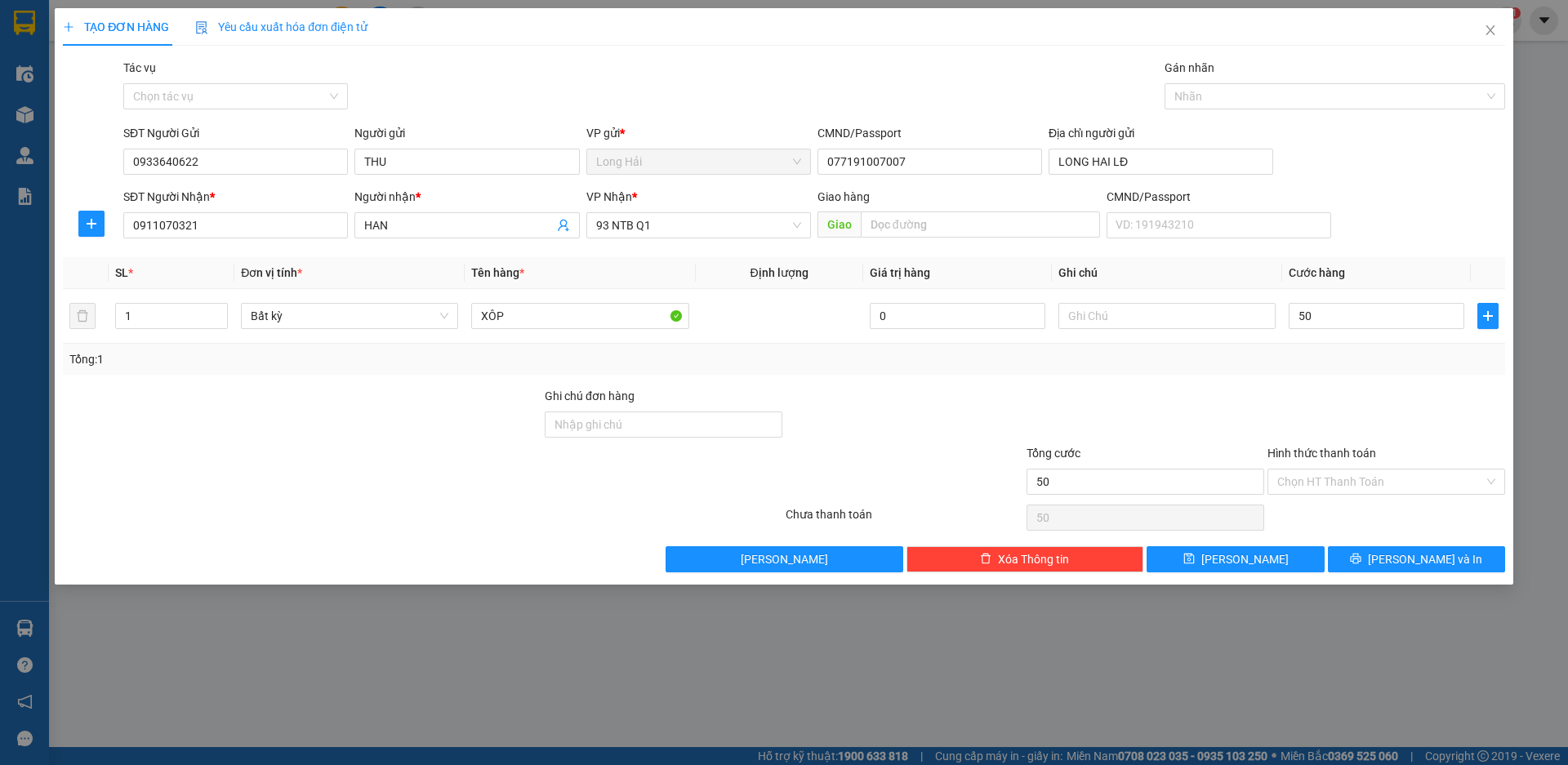
click at [1404, 493] on input "Hình thức thanh toán" at bounding box center [1381, 482] width 207 height 25
type input "50.000"
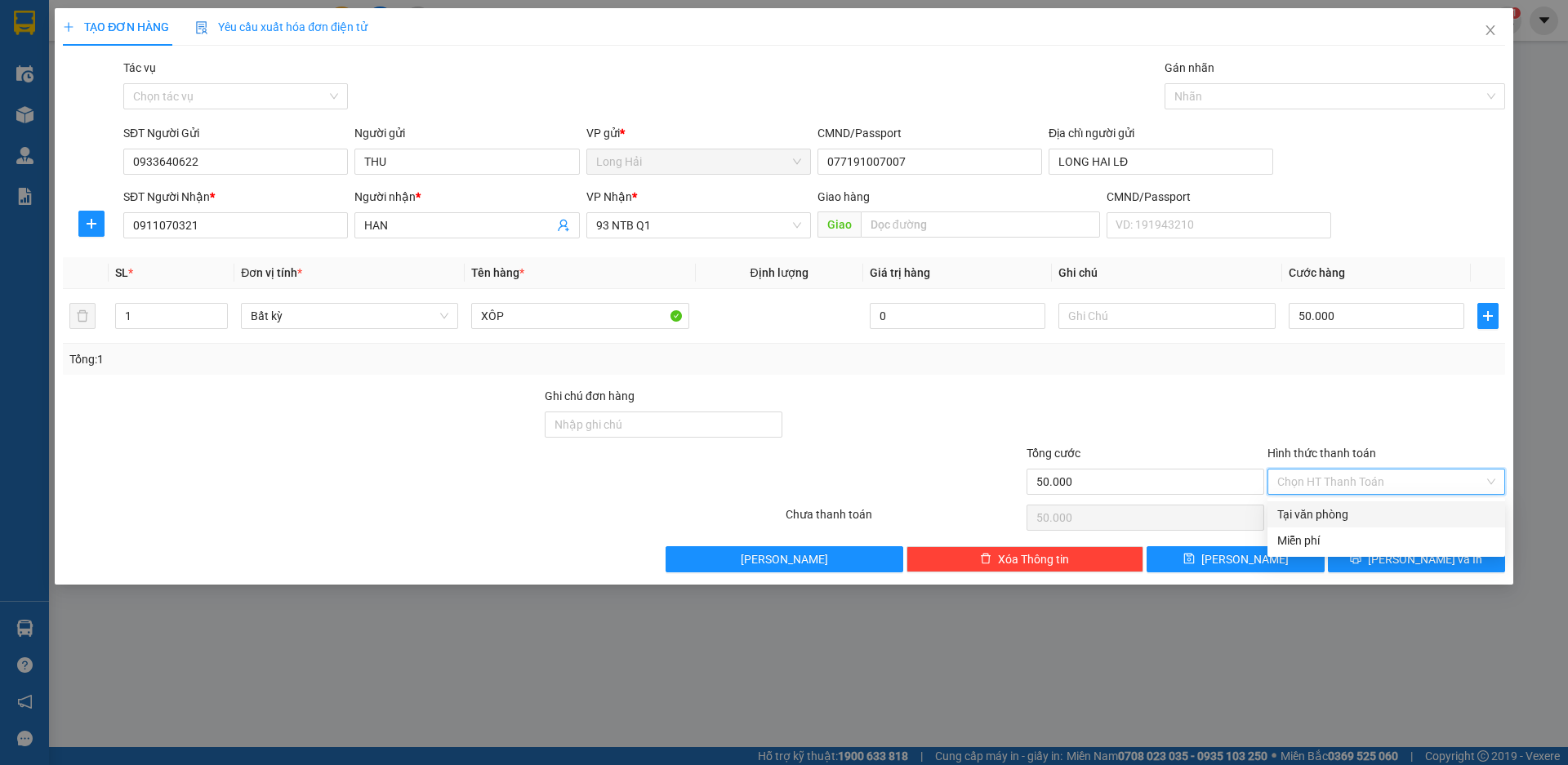
click at [1382, 515] on div "Tại văn phòng" at bounding box center [1386, 514] width 218 height 18
type input "0"
click at [1397, 562] on button "[PERSON_NAME] và In" at bounding box center [1417, 559] width 178 height 26
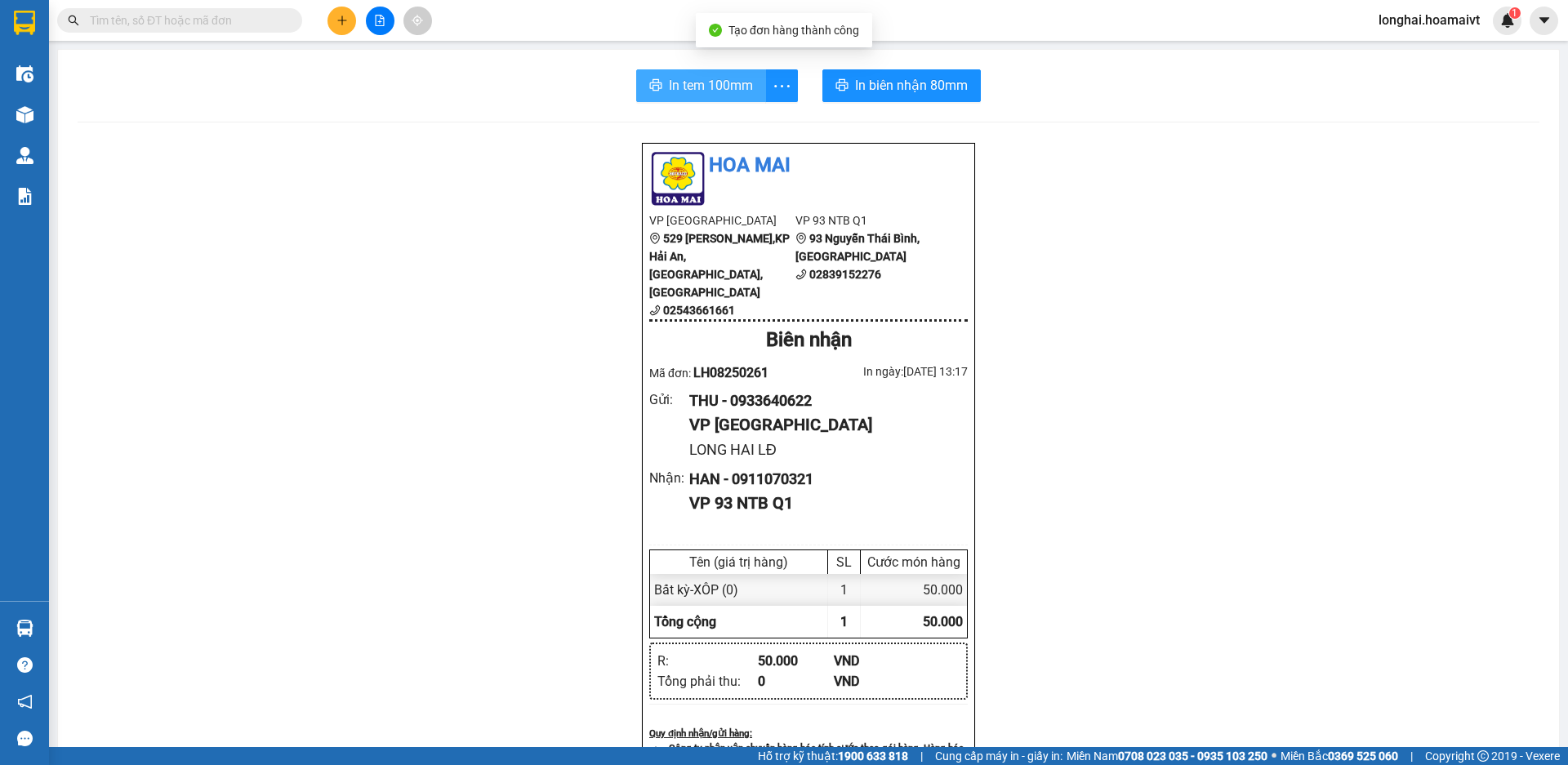
click at [658, 82] on button "In tem 100mm" at bounding box center [701, 85] width 130 height 33
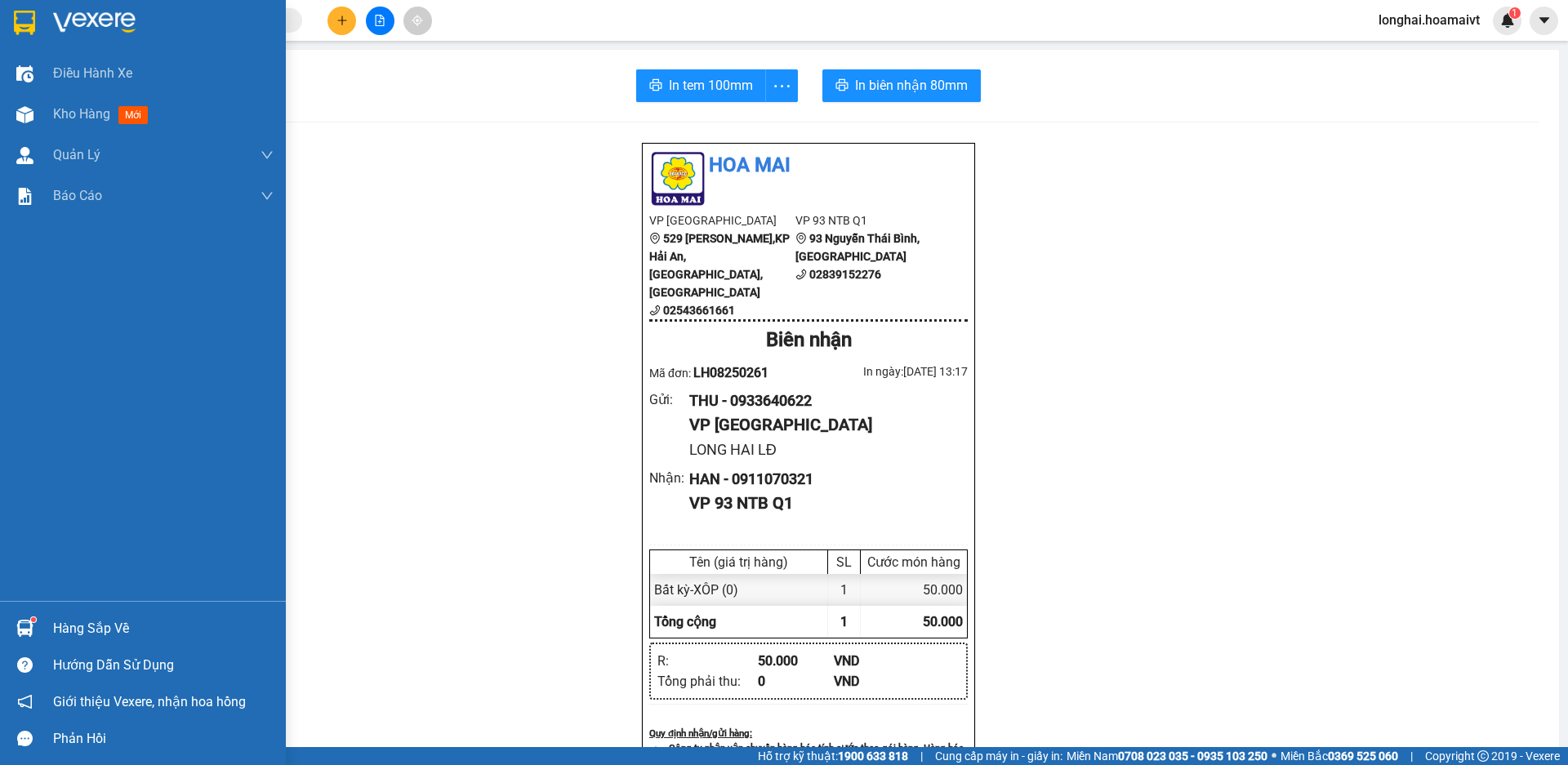
click at [66, 632] on div "Hàng sắp về" at bounding box center [163, 629] width 220 height 25
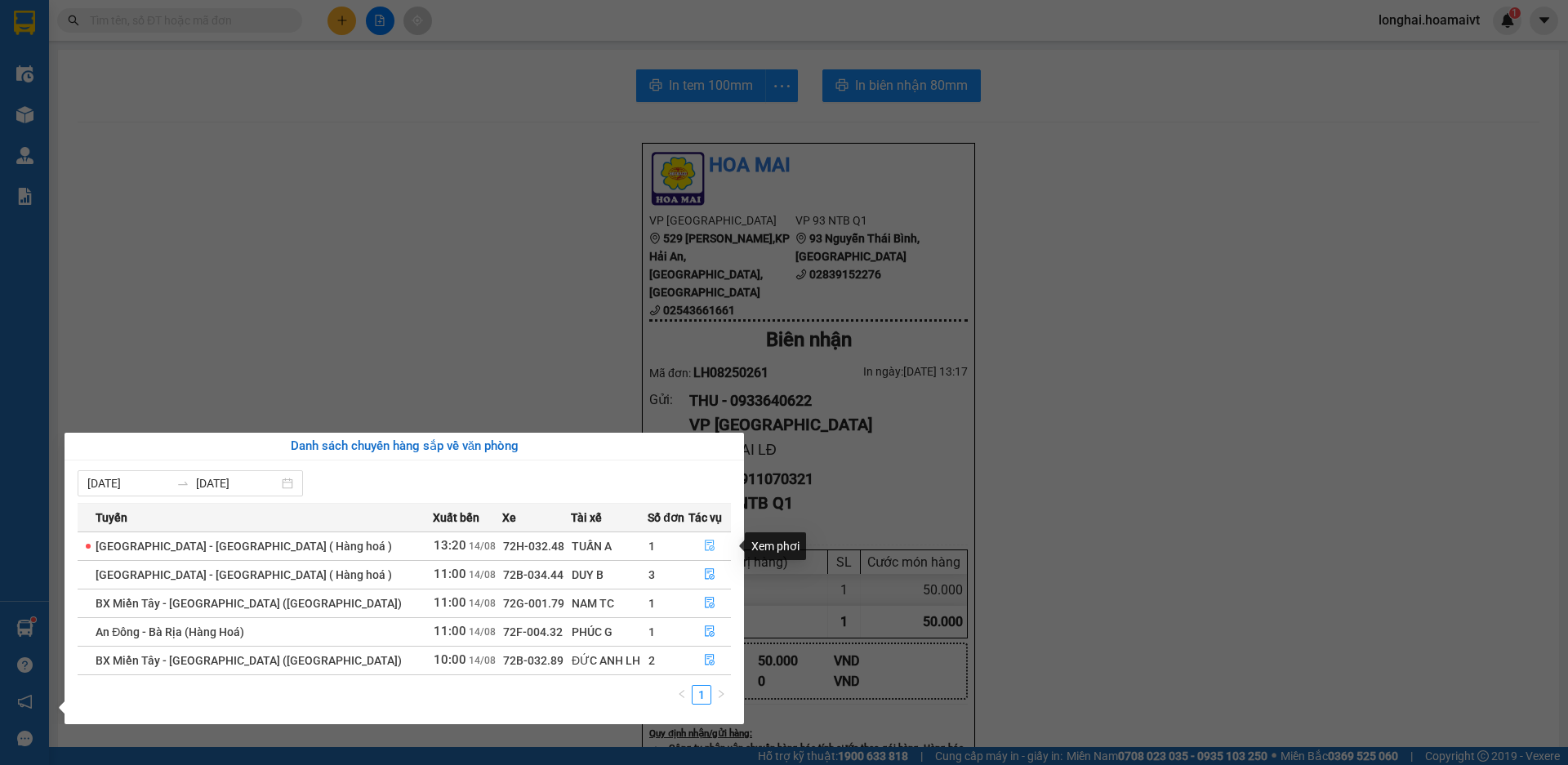
click at [695, 543] on button "button" at bounding box center [710, 546] width 41 height 26
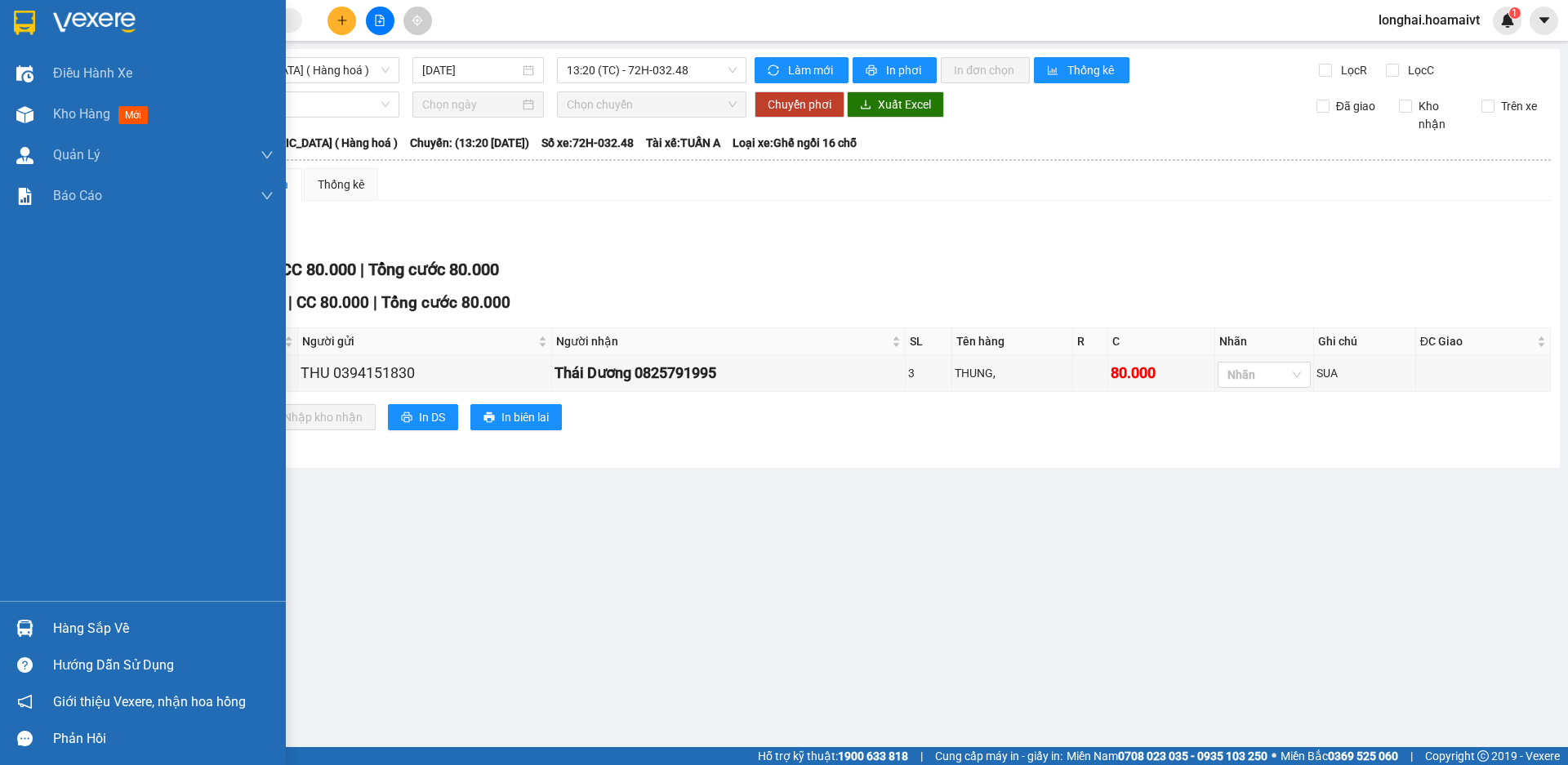
click at [36, 627] on div at bounding box center [25, 628] width 28 height 28
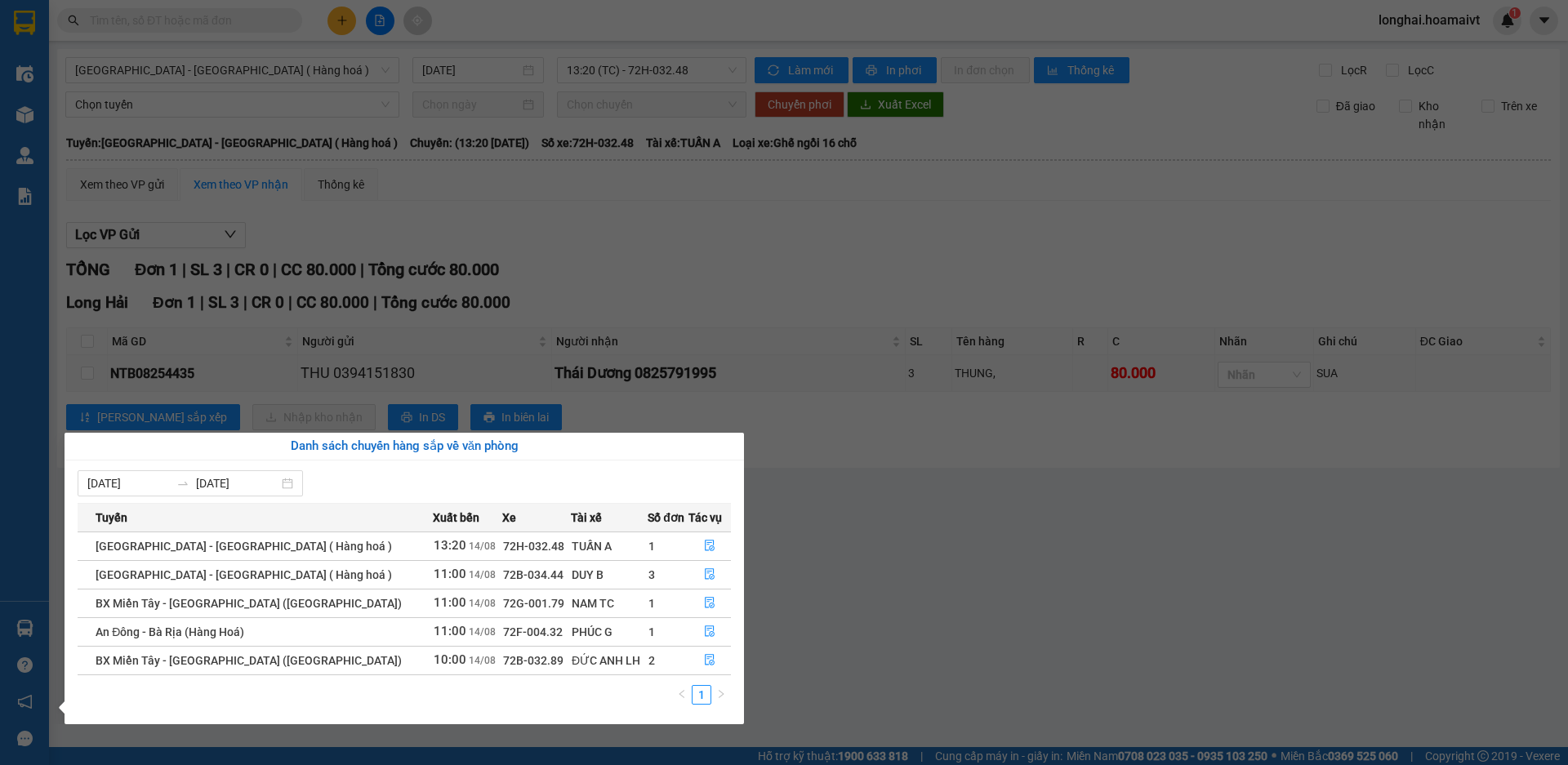
click at [838, 616] on section "Kết quả tìm kiếm ( 1 ) Bộ lọc Mã ĐH Trạng thái Món hàng Tổng cước Chưa cước Nhã…" at bounding box center [784, 382] width 1568 height 765
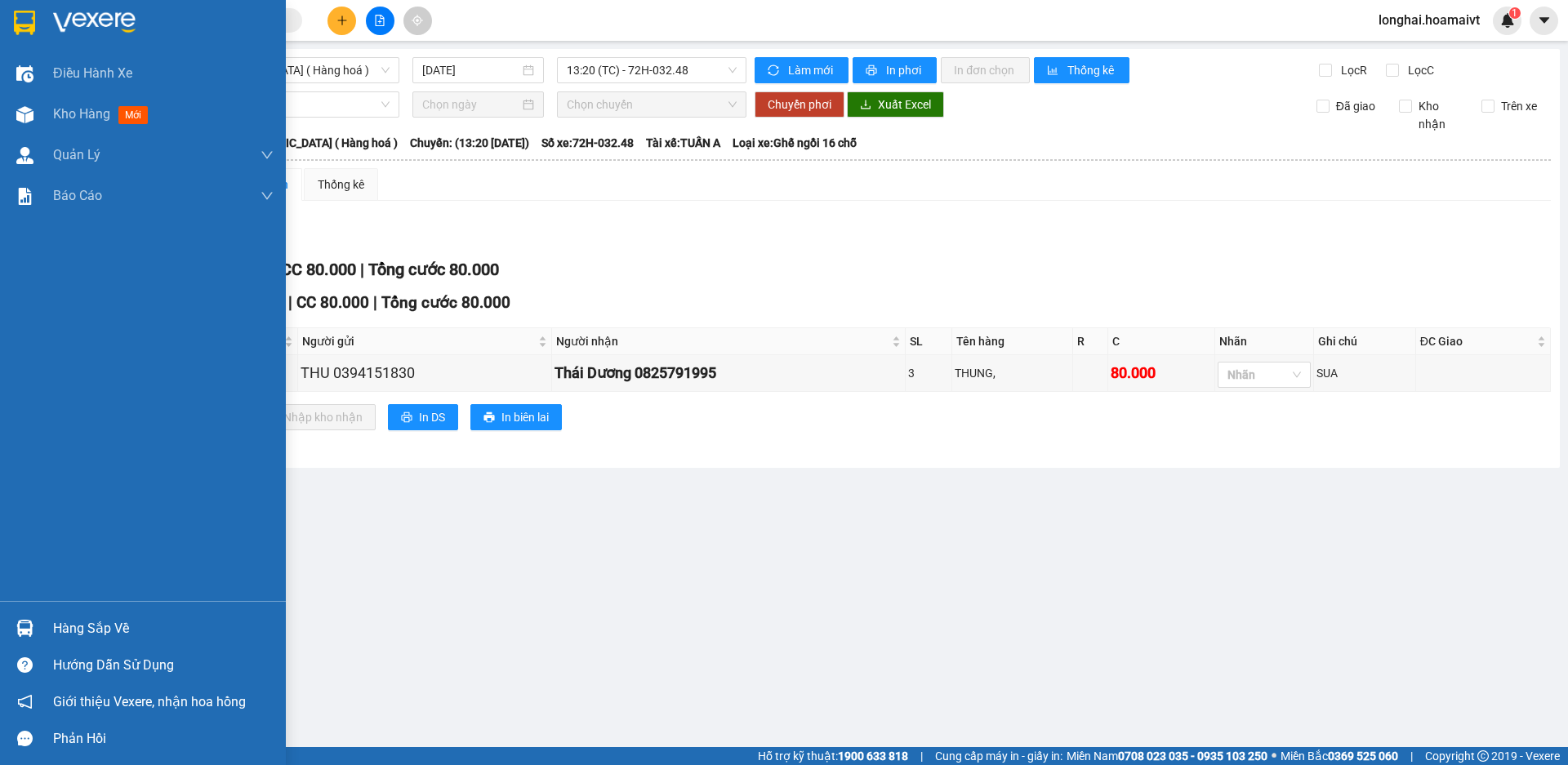
click at [54, 627] on div "Hàng sắp về" at bounding box center [163, 629] width 220 height 25
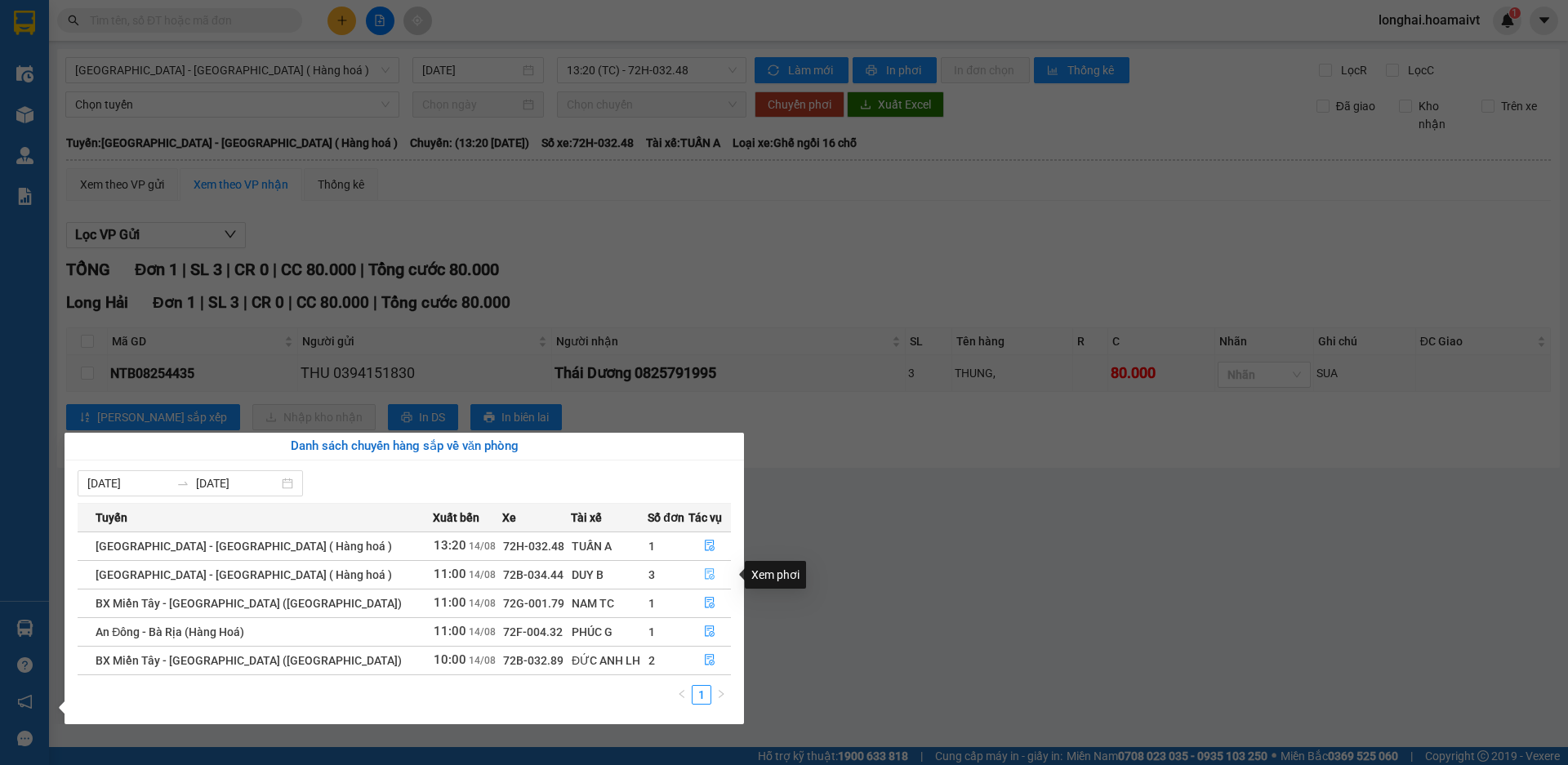
click at [704, 572] on icon "file-done" at bounding box center [709, 575] width 10 height 12
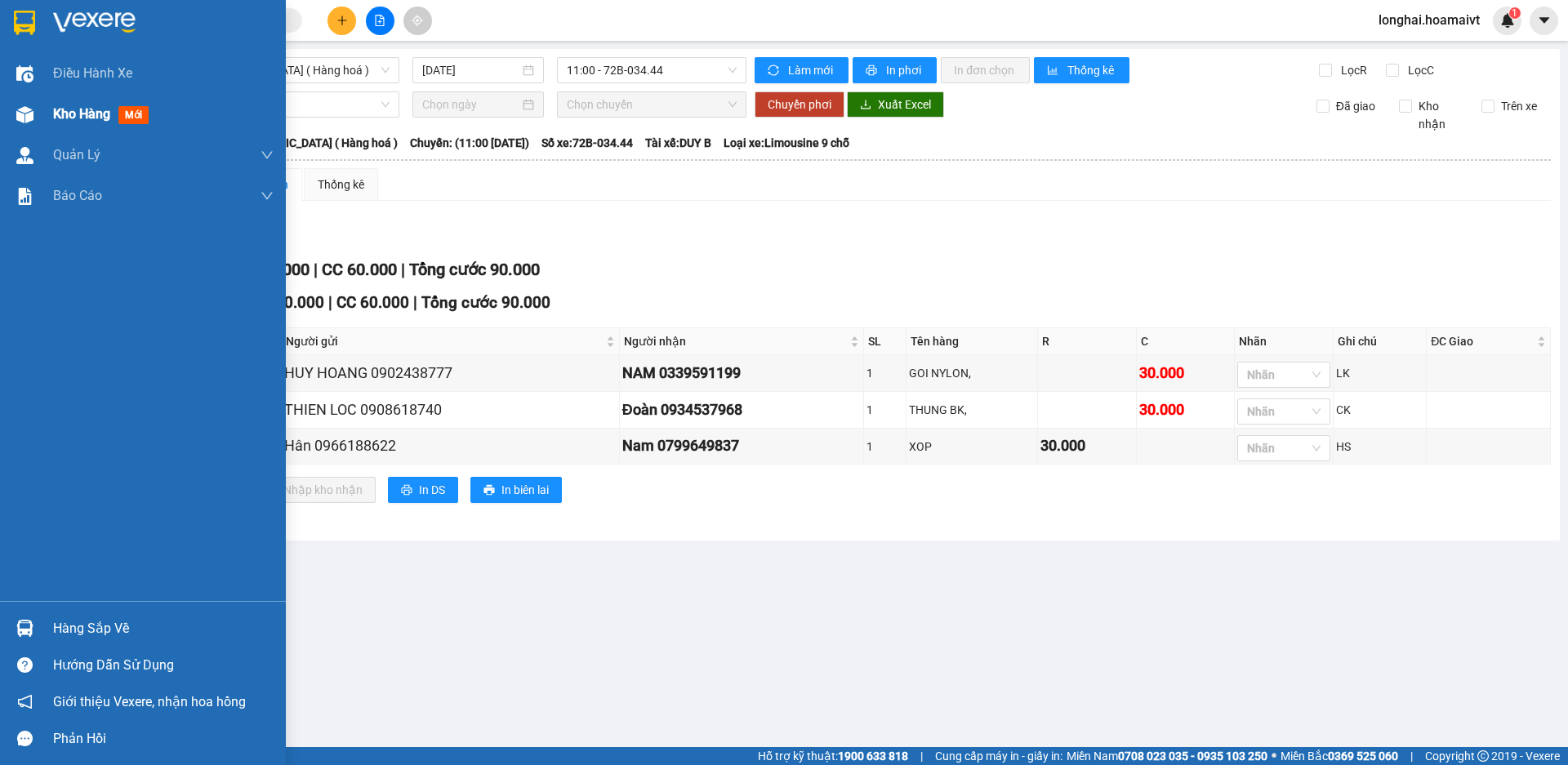
click at [26, 120] on img at bounding box center [24, 115] width 17 height 17
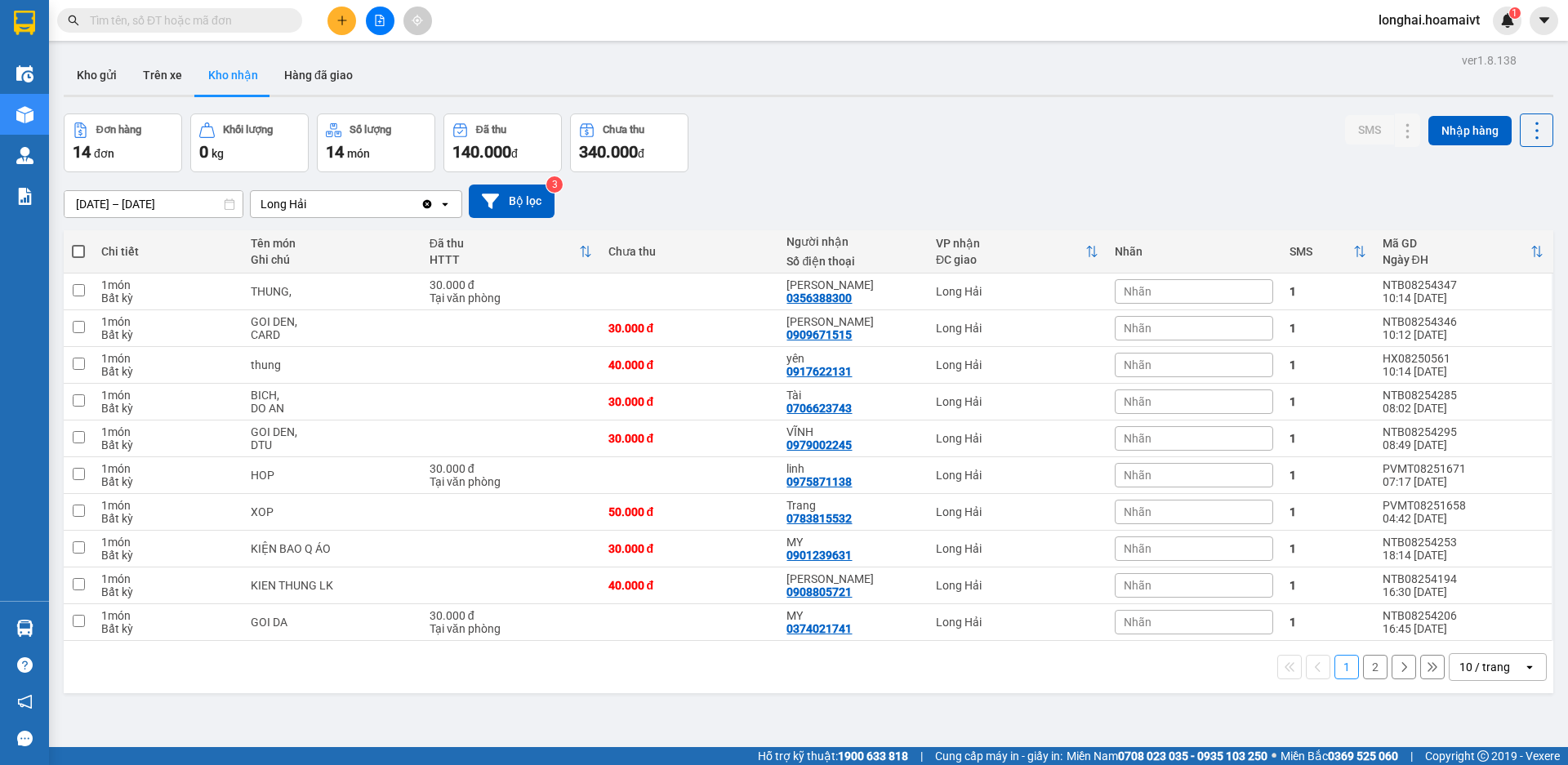
click at [220, 31] on span at bounding box center [179, 20] width 245 height 25
click at [241, 15] on input "text" at bounding box center [186, 20] width 193 height 18
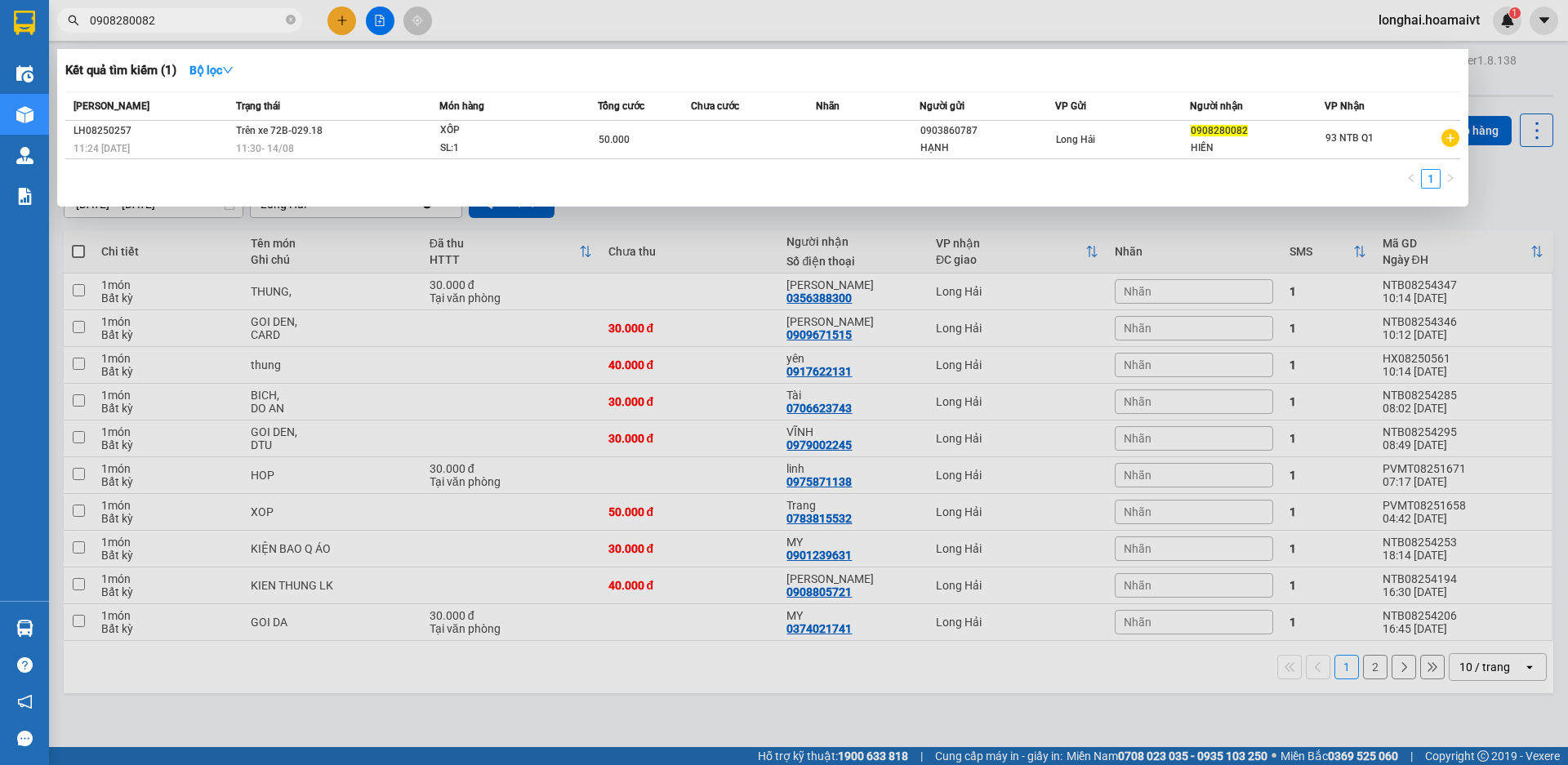
type input "0908280082"
click at [295, 23] on icon "close-circle" at bounding box center [291, 20] width 10 height 10
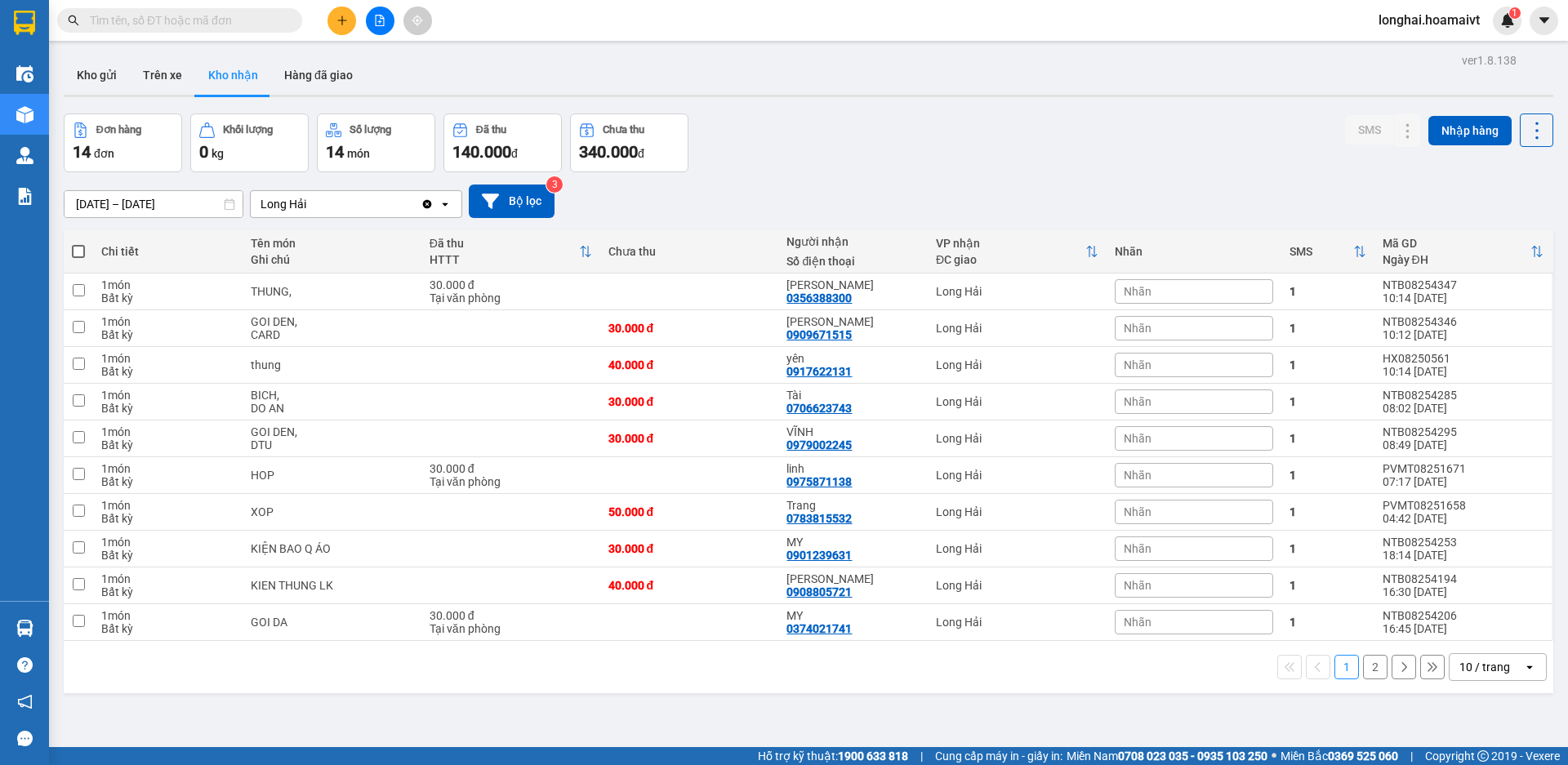
click at [251, 16] on input "text" at bounding box center [186, 20] width 193 height 18
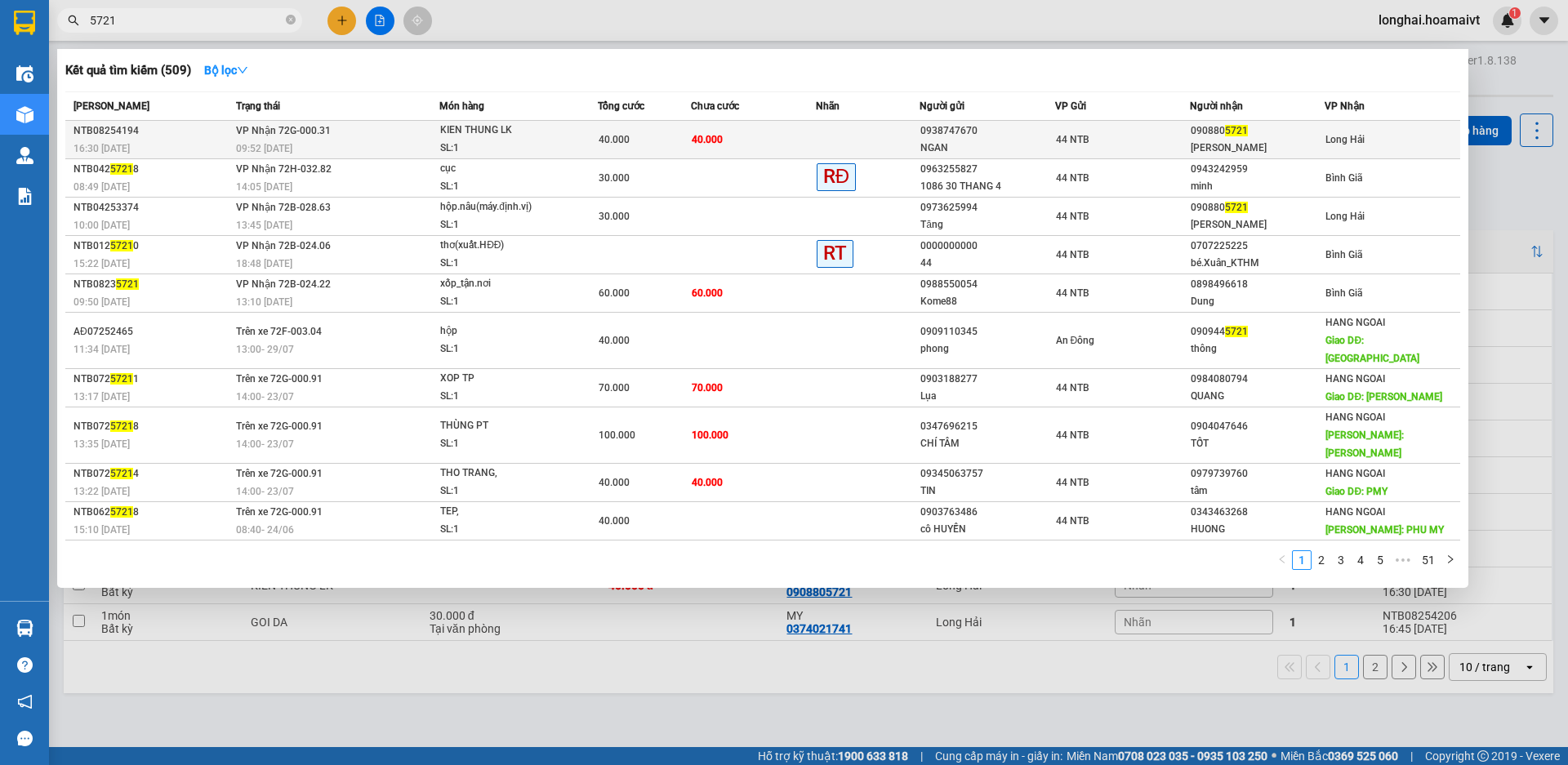
type input "5721"
click at [462, 136] on div "KIEN THUNG LK" at bounding box center [502, 131] width 123 height 18
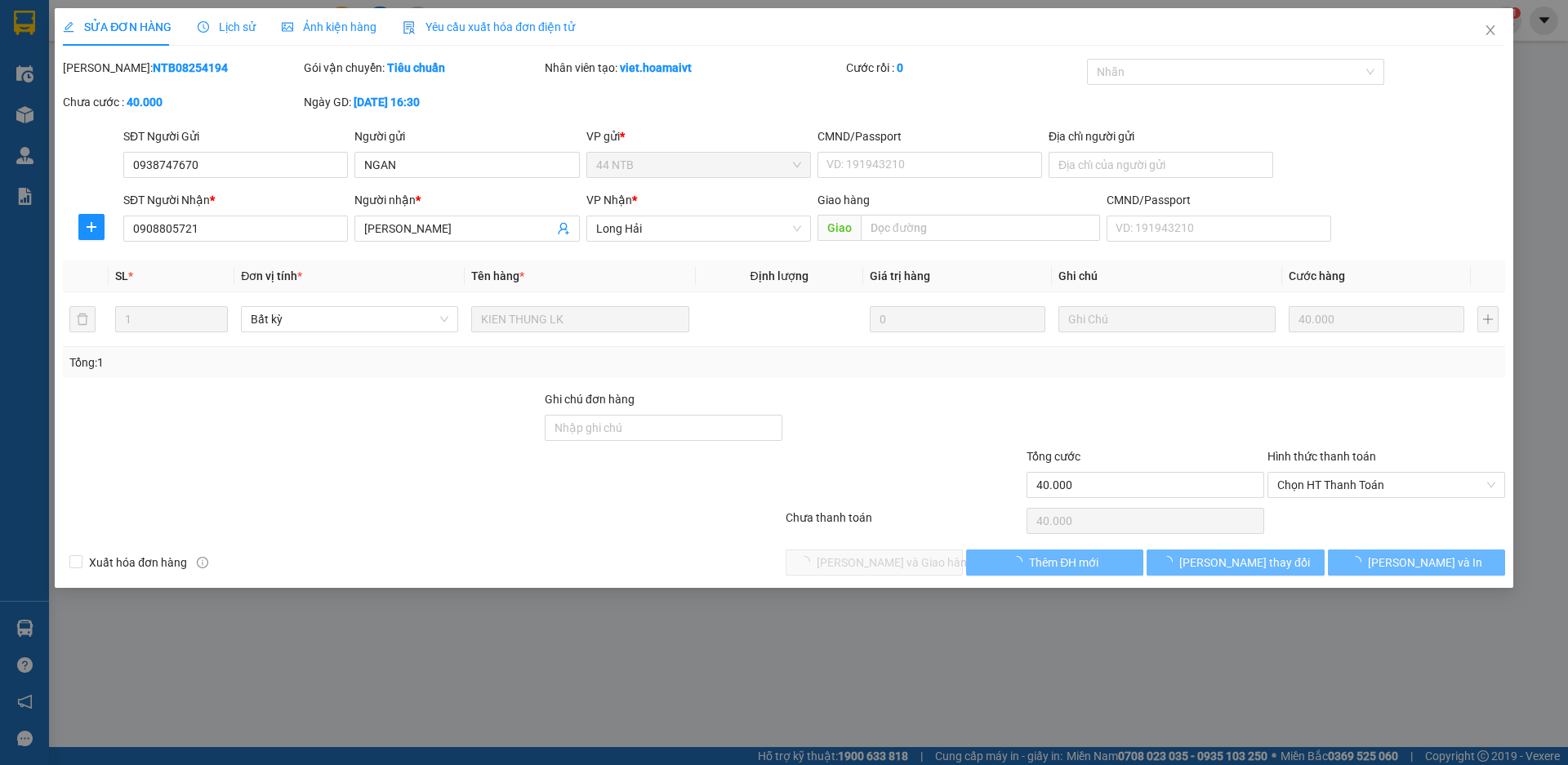
type input "0938747670"
type input "NGAN"
type input "0908805721"
type input "[PERSON_NAME]"
type input "40.000"
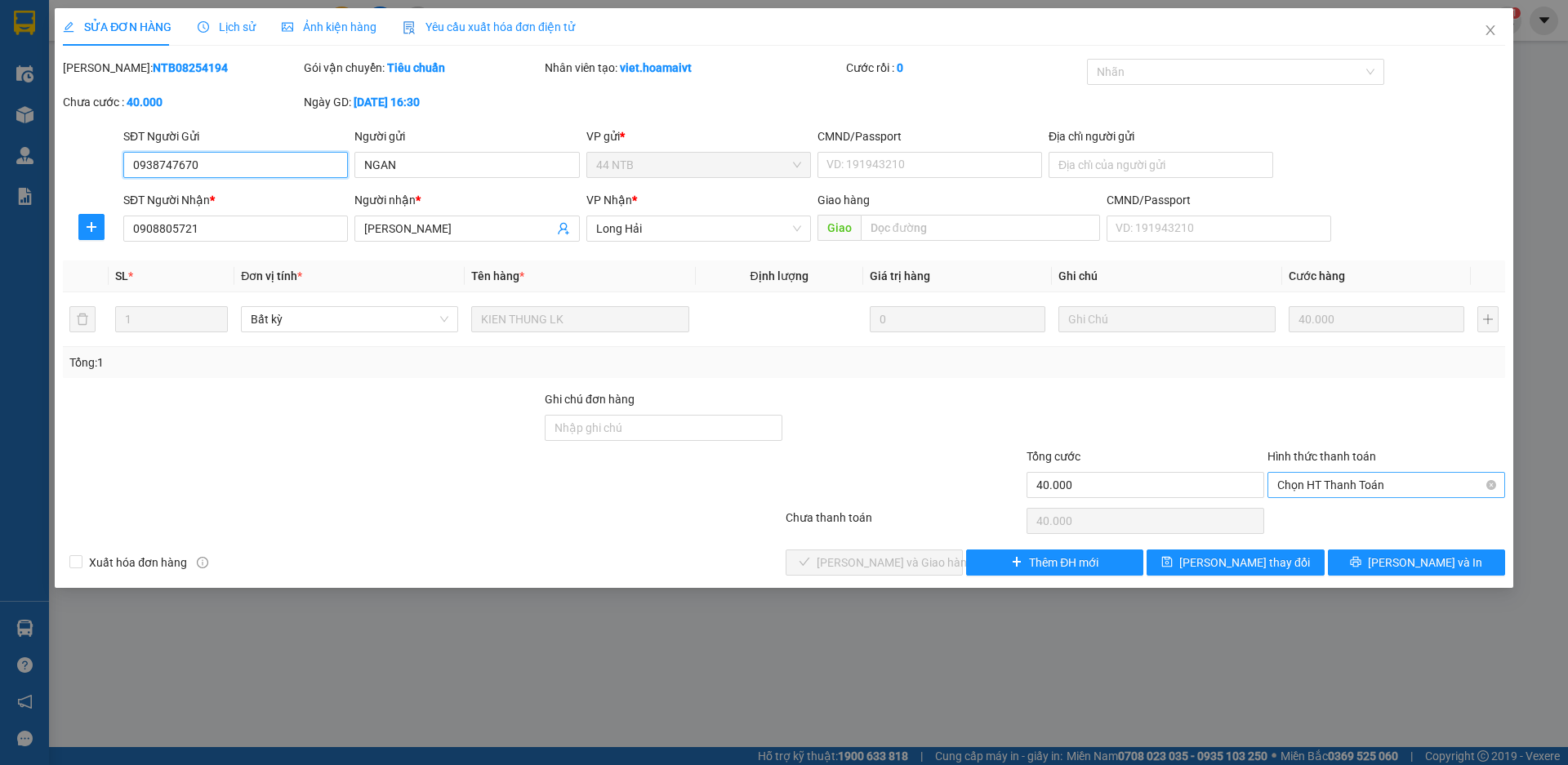
click at [1272, 486] on div "Chọn HT Thanh Toán" at bounding box center [1387, 484] width 238 height 26
click at [1281, 505] on div "Tại văn phòng" at bounding box center [1387, 517] width 238 height 26
type input "0"
click at [884, 562] on span "[PERSON_NAME] và Giao hàng" at bounding box center [895, 562] width 157 height 18
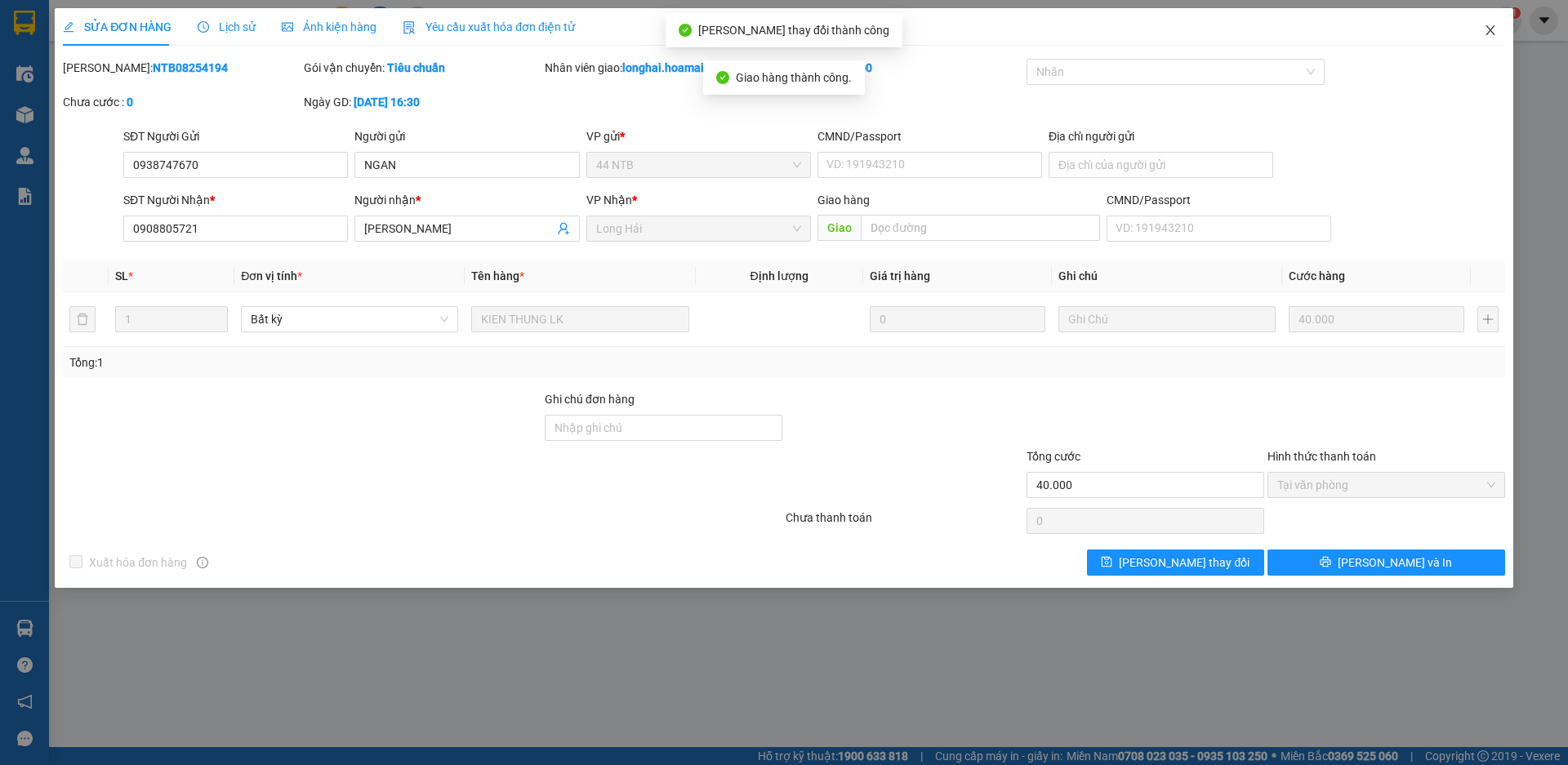
click at [1484, 29] on icon "close" at bounding box center [1490, 30] width 13 height 13
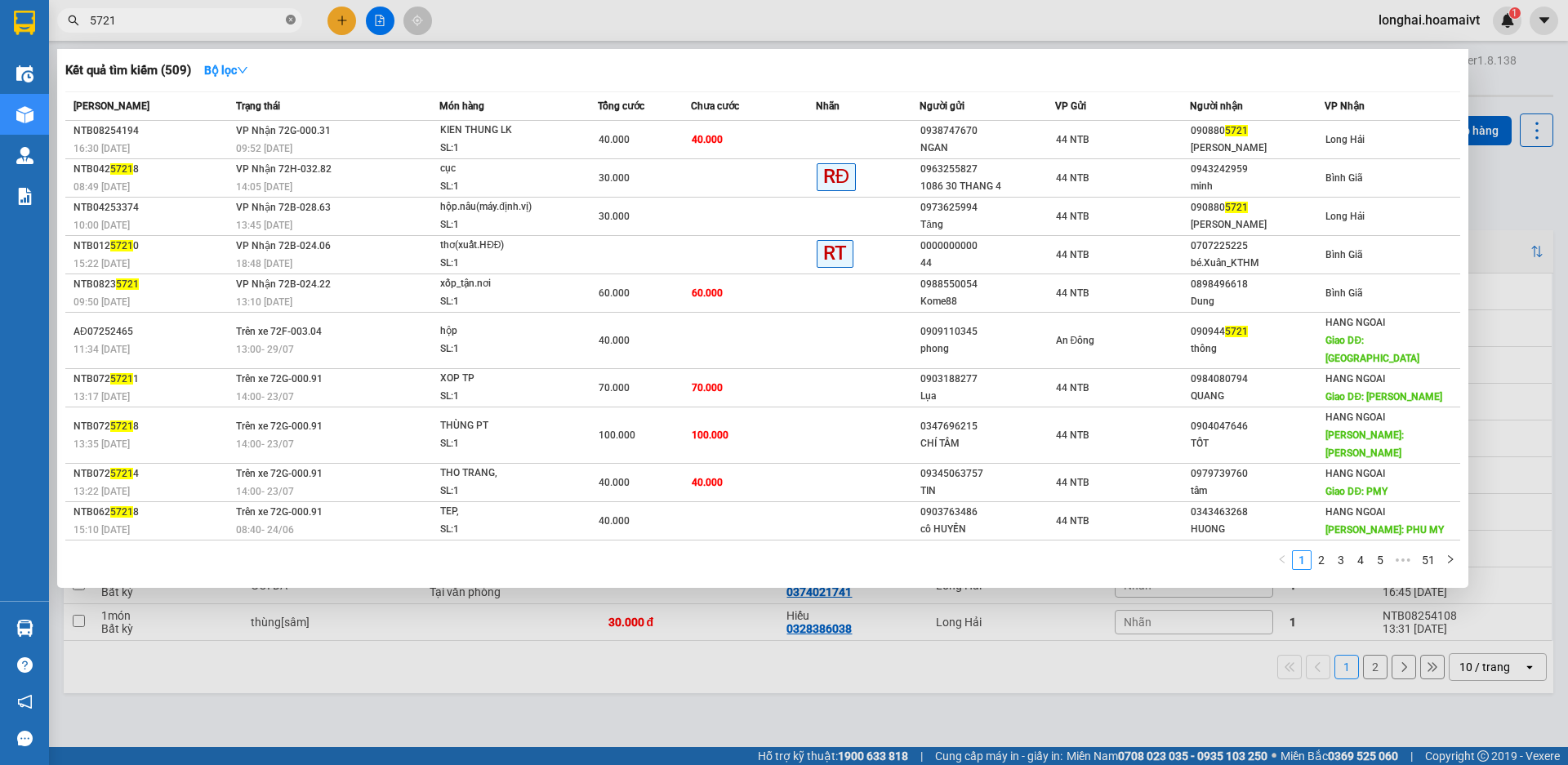
click at [291, 14] on span at bounding box center [291, 20] width 10 height 15
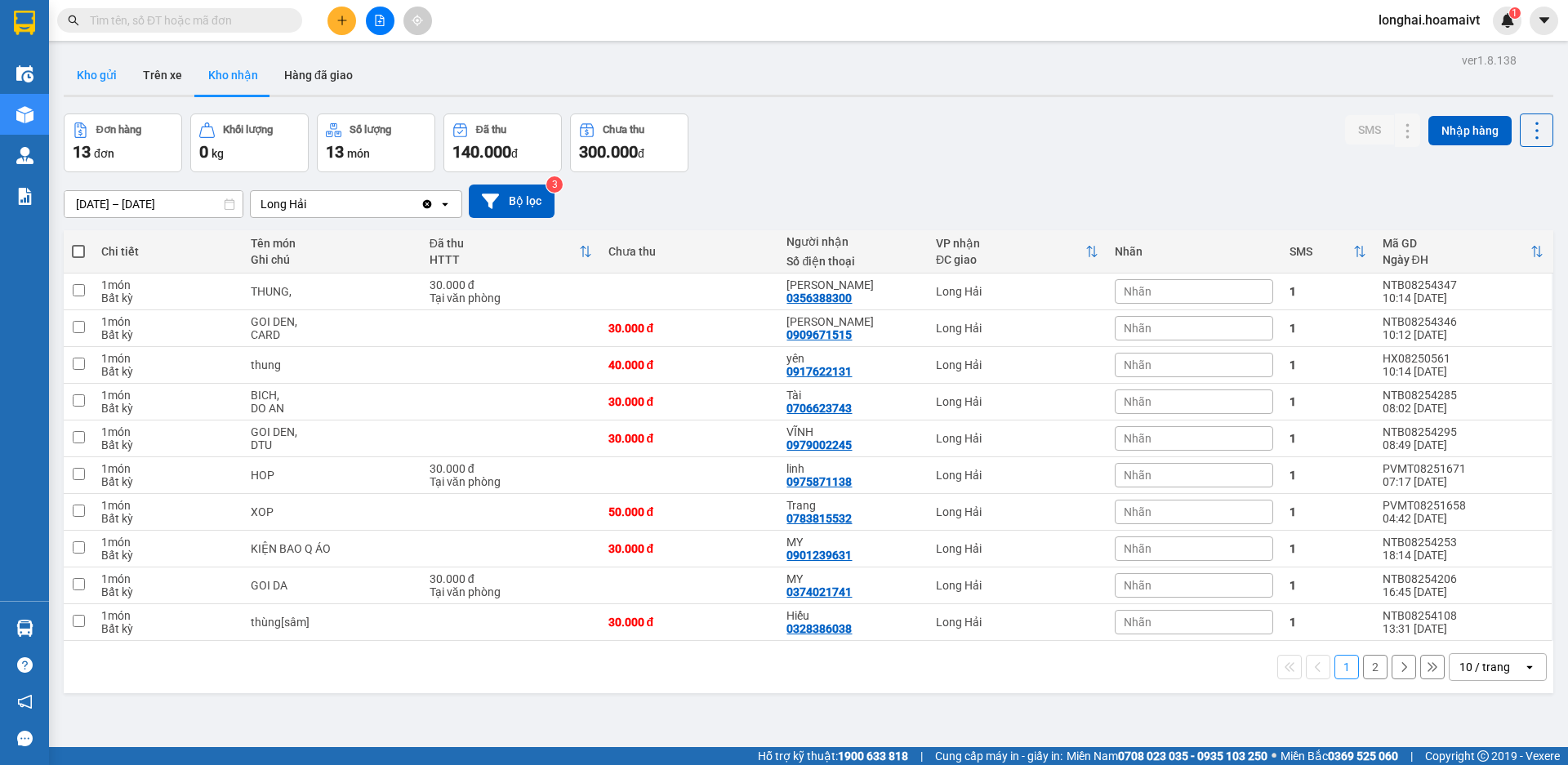
click at [108, 92] on button "Kho gửi" at bounding box center [97, 76] width 66 height 39
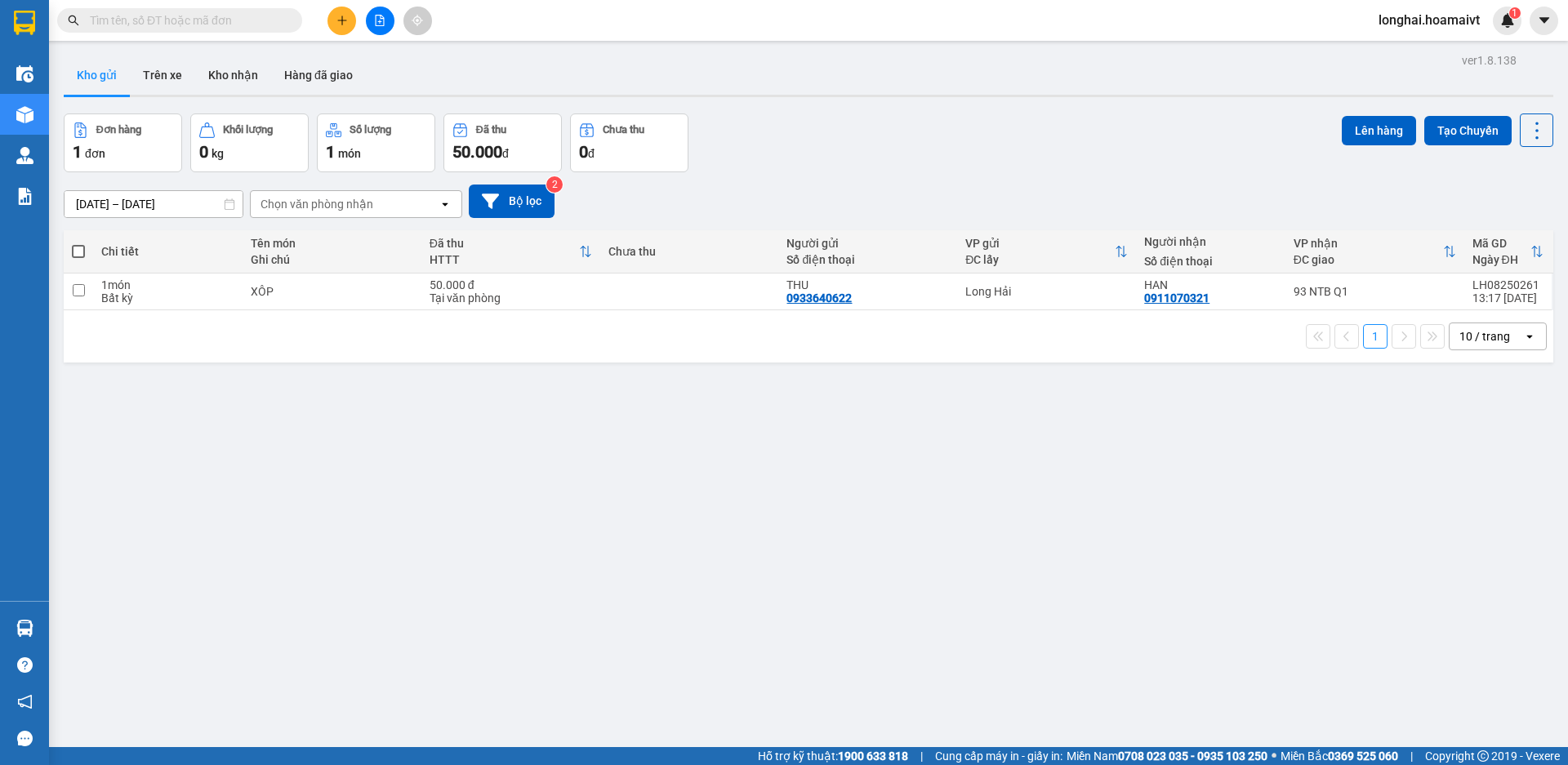
click at [73, 248] on span at bounding box center [78, 251] width 13 height 13
click at [78, 243] on input "checkbox" at bounding box center [78, 243] width 0 height 0
checkbox input "true"
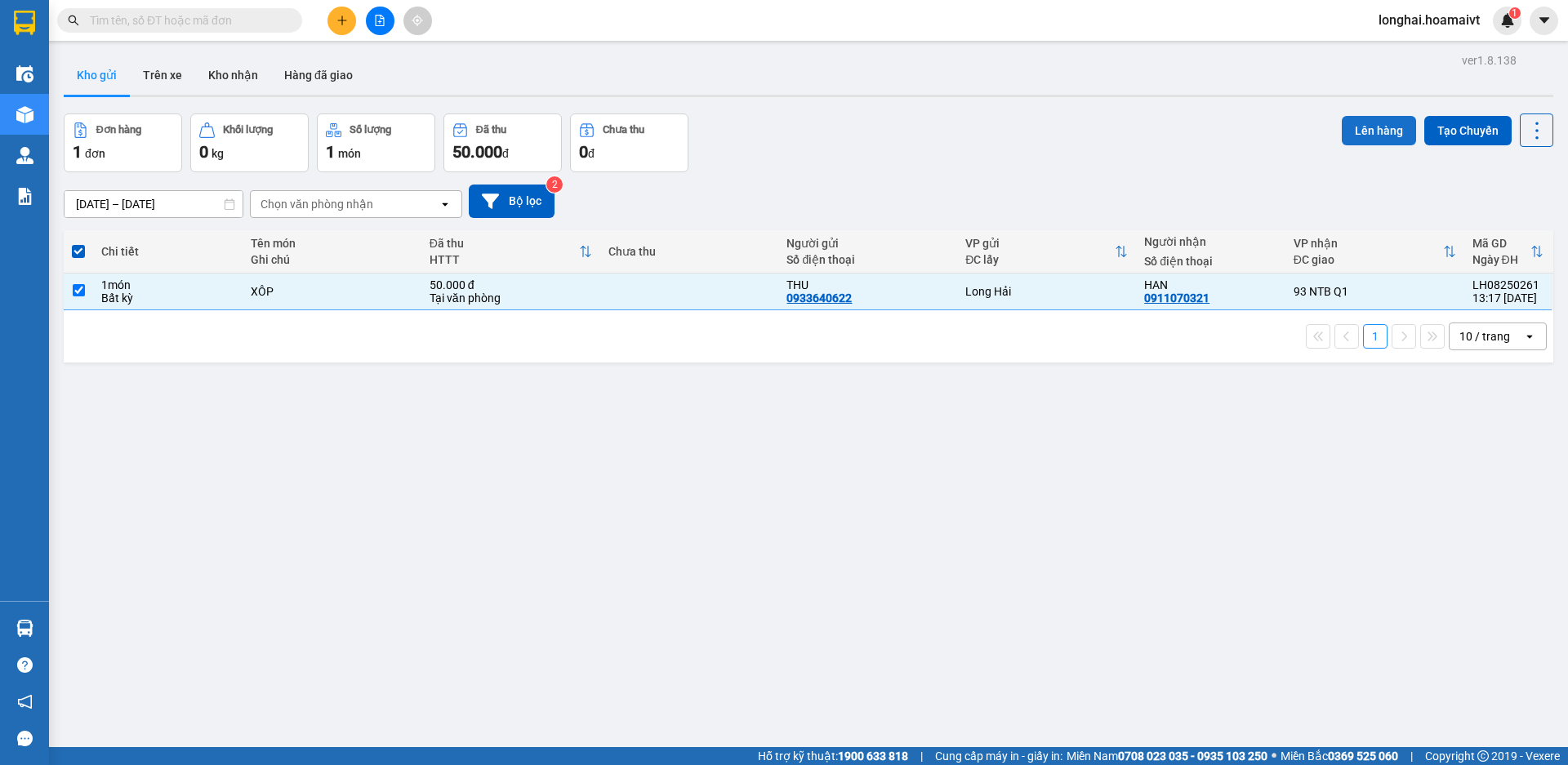
click at [1342, 120] on button "Lên hàng" at bounding box center [1380, 131] width 75 height 29
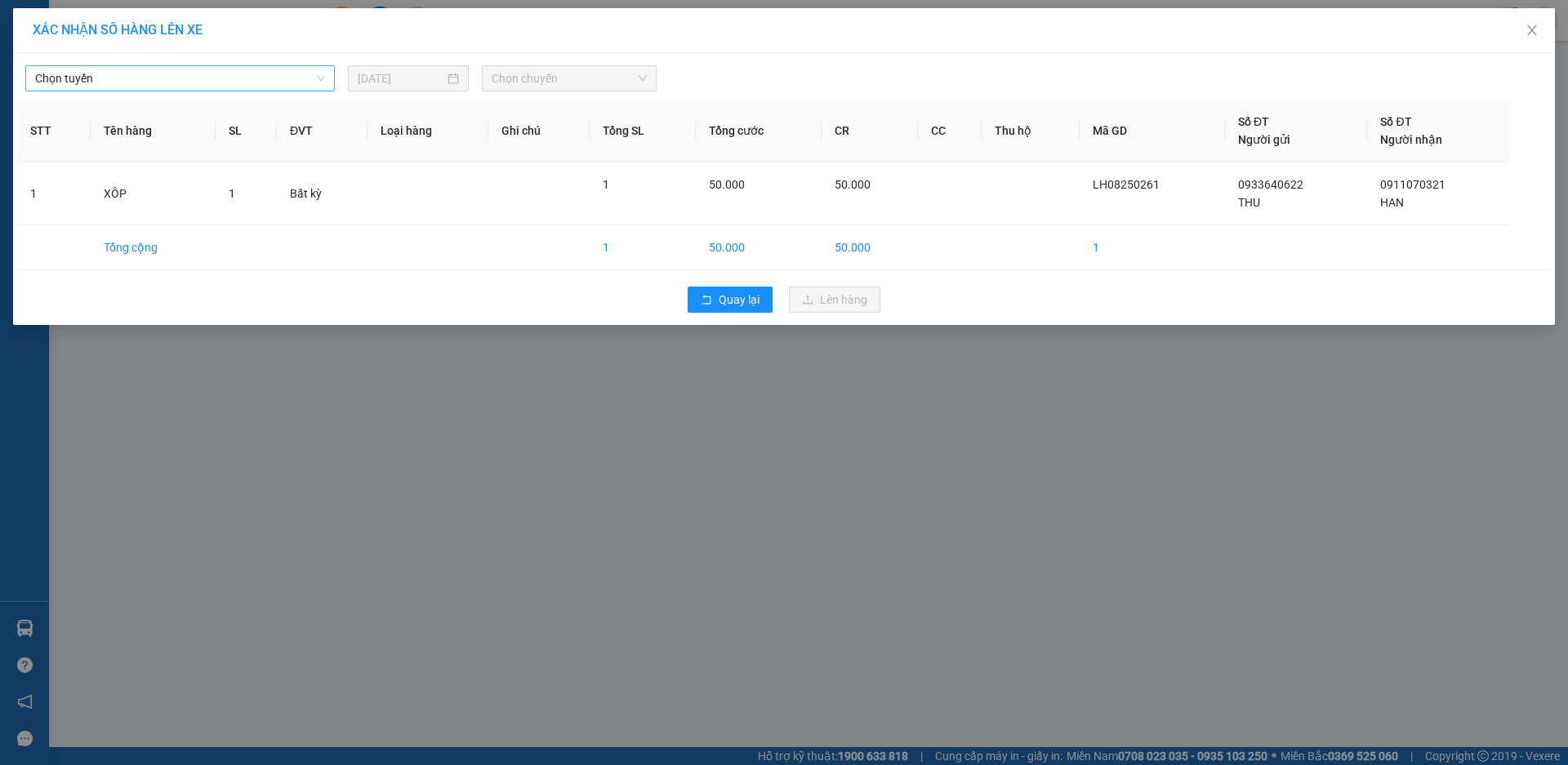
click at [75, 74] on span "Chọn tuyến" at bounding box center [180, 78] width 290 height 25
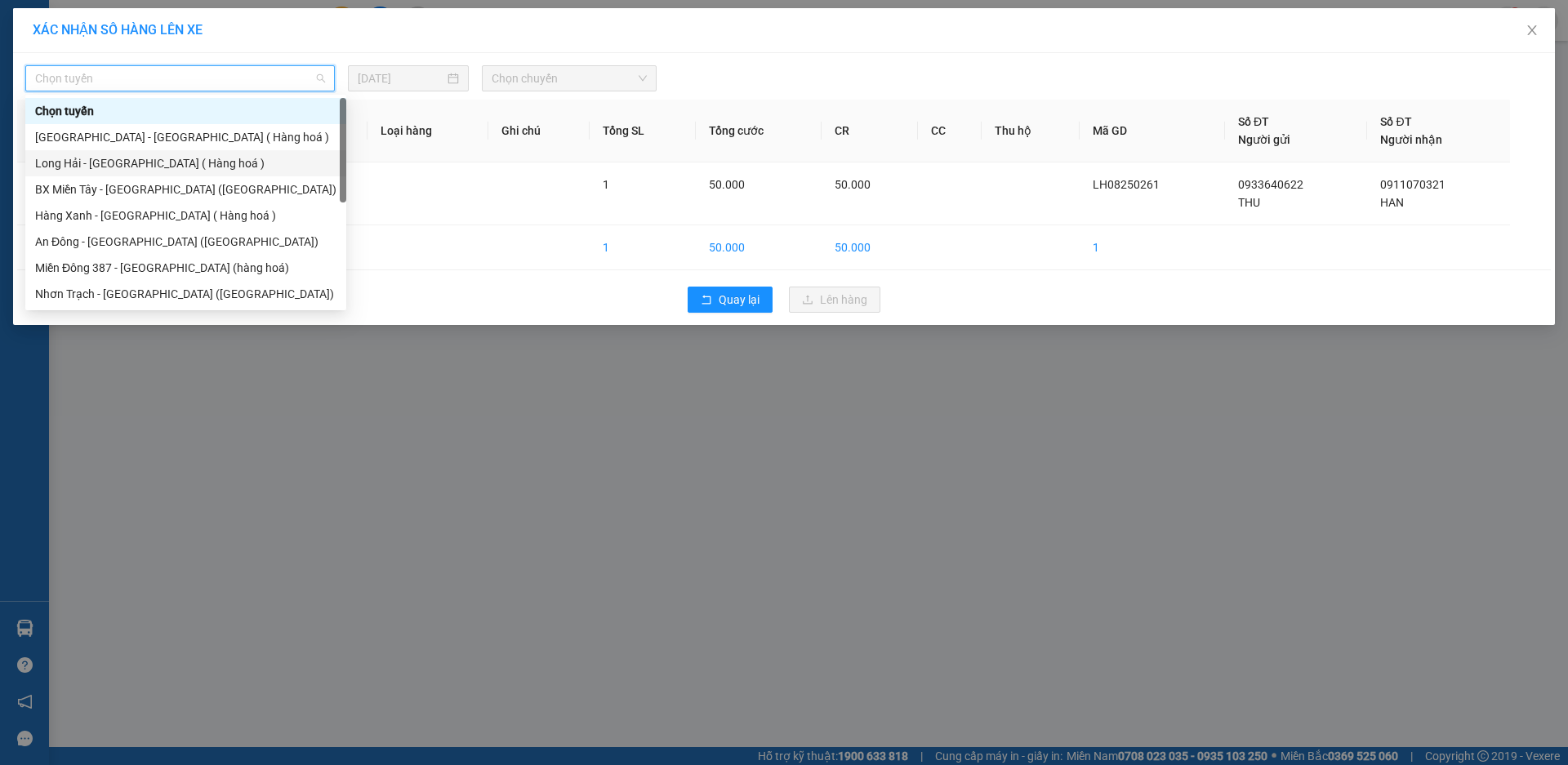
click at [139, 162] on div "Long Hải - [GEOGRAPHIC_DATA] ( Hàng hoá )" at bounding box center [186, 163] width 301 height 18
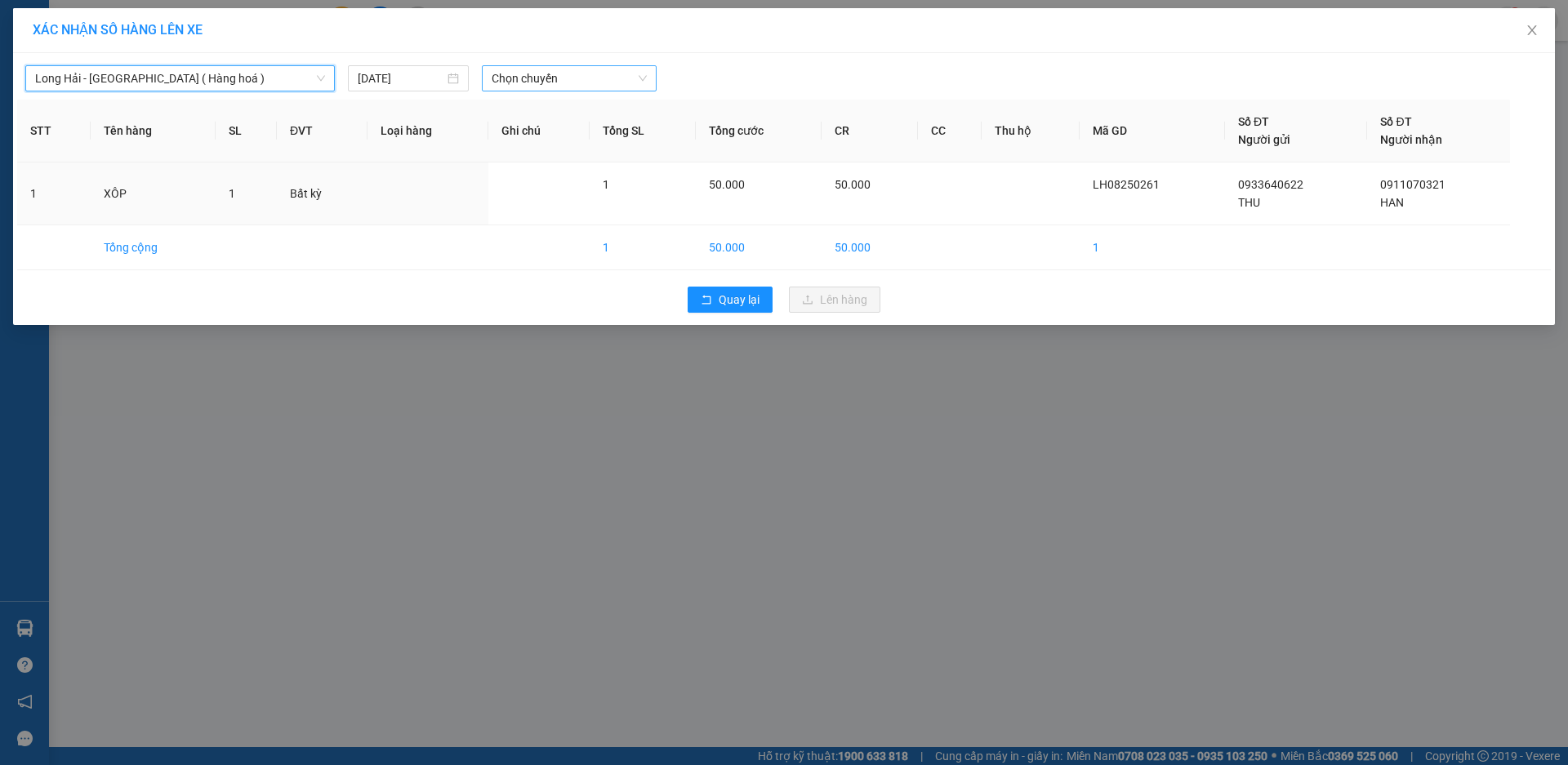
click at [587, 76] on span "Chọn chuyến" at bounding box center [569, 78] width 155 height 25
type input "14"
click at [566, 131] on div "Thêm chuyến " 14:00 "" at bounding box center [569, 138] width 174 height 28
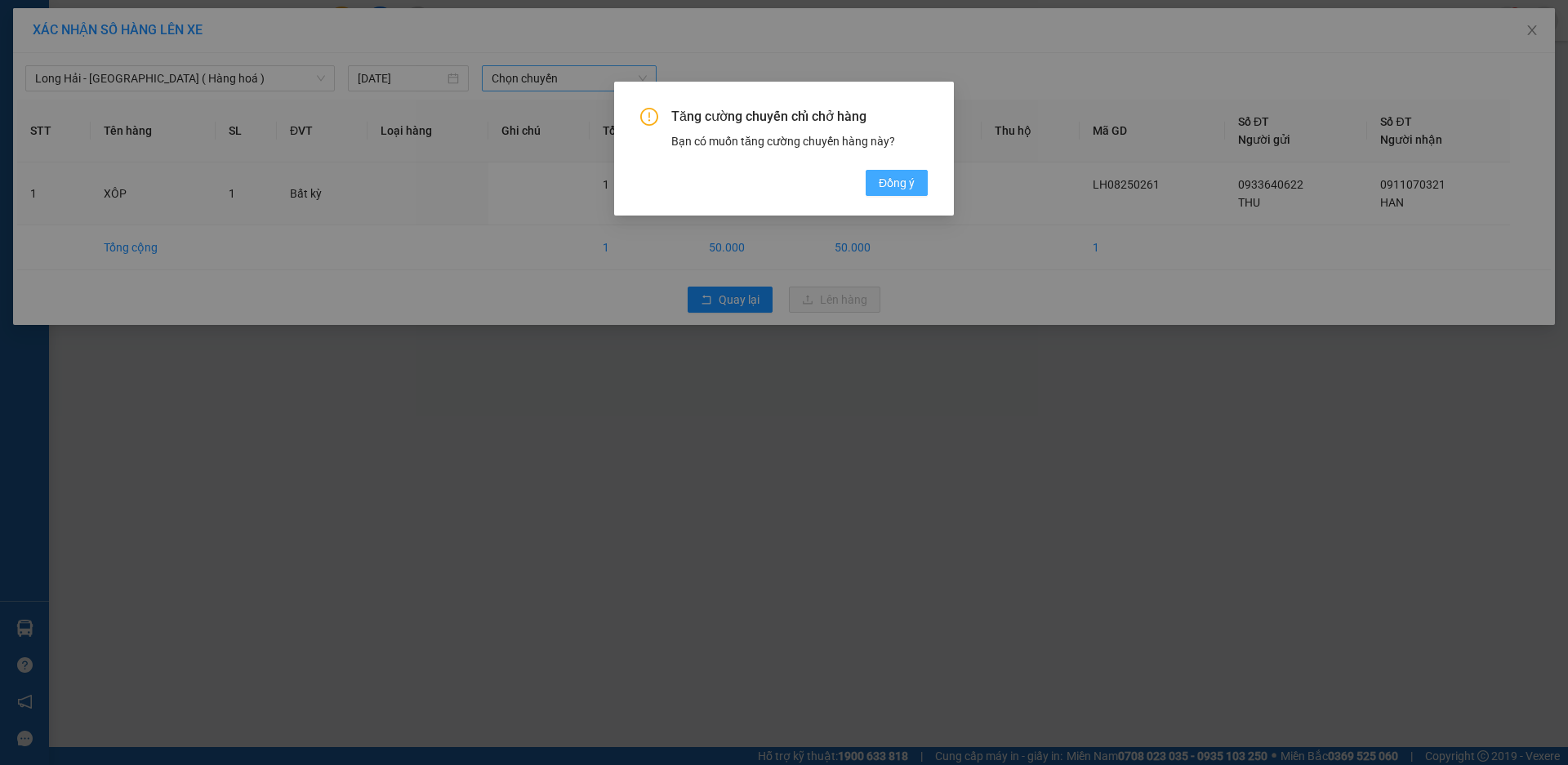
click at [871, 184] on button "Đồng ý" at bounding box center [897, 182] width 62 height 26
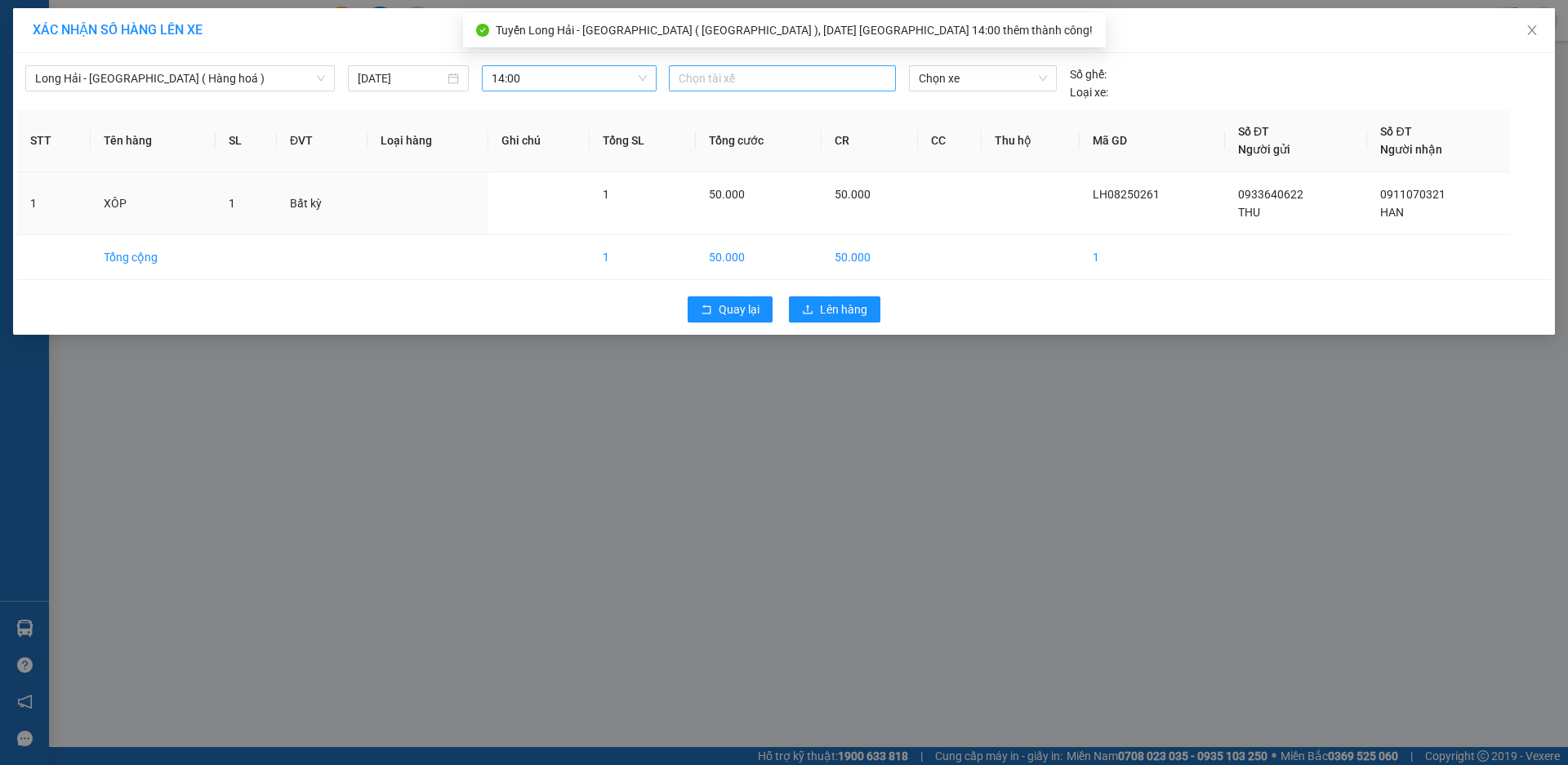
click at [720, 82] on div at bounding box center [783, 78] width 219 height 20
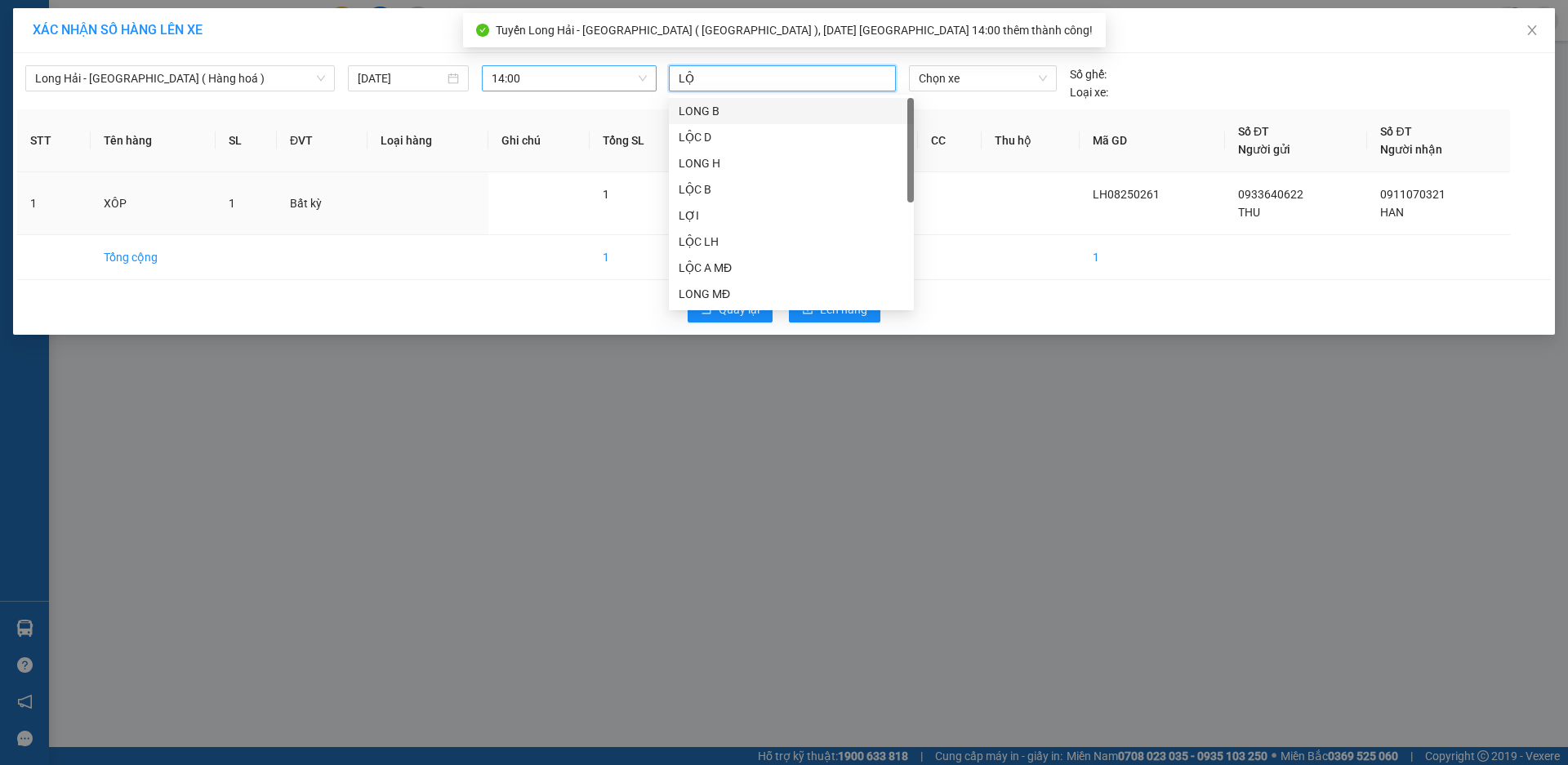
type input "LỘC"
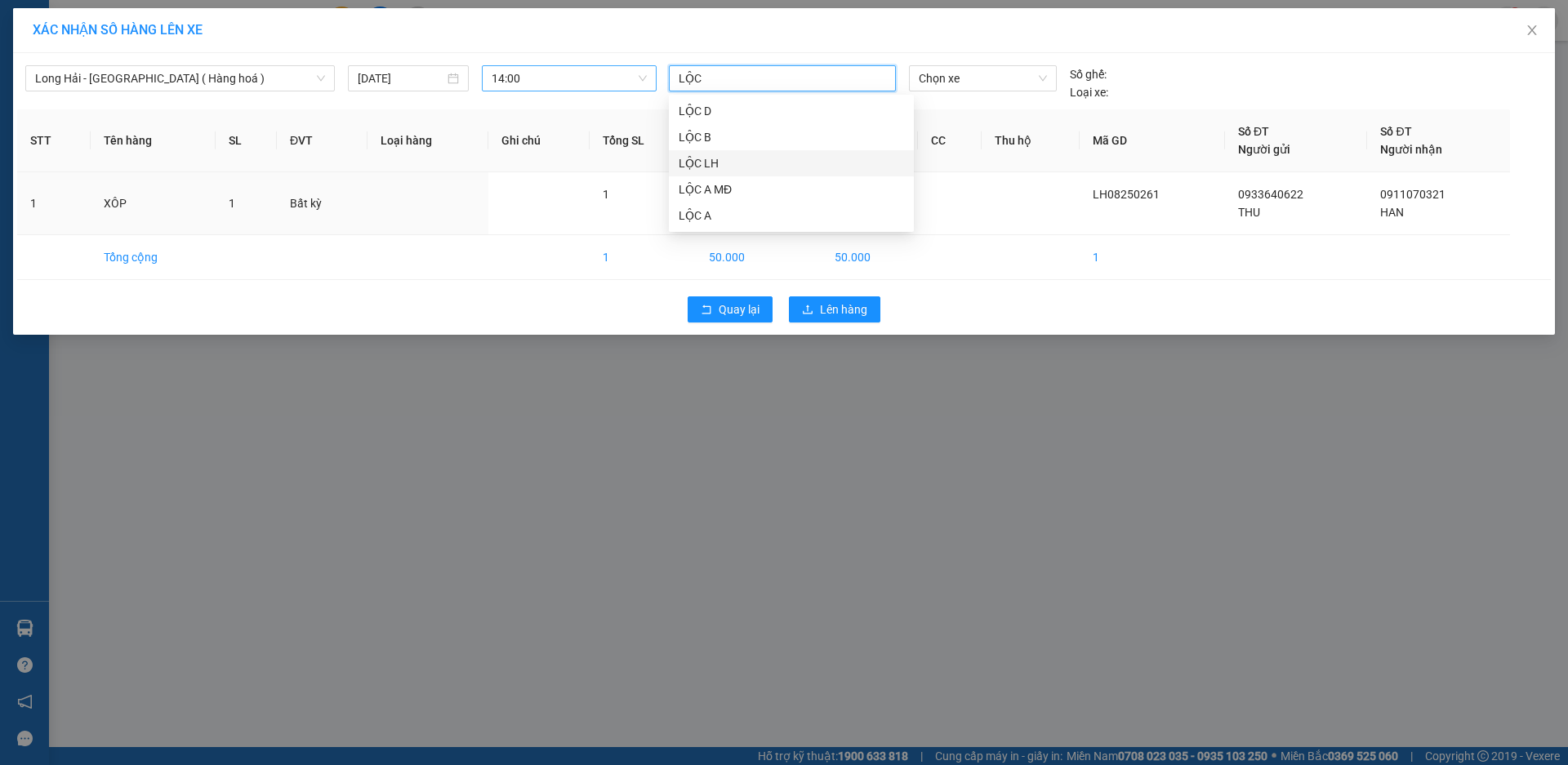
click at [777, 161] on div "LỘC LH" at bounding box center [792, 163] width 226 height 18
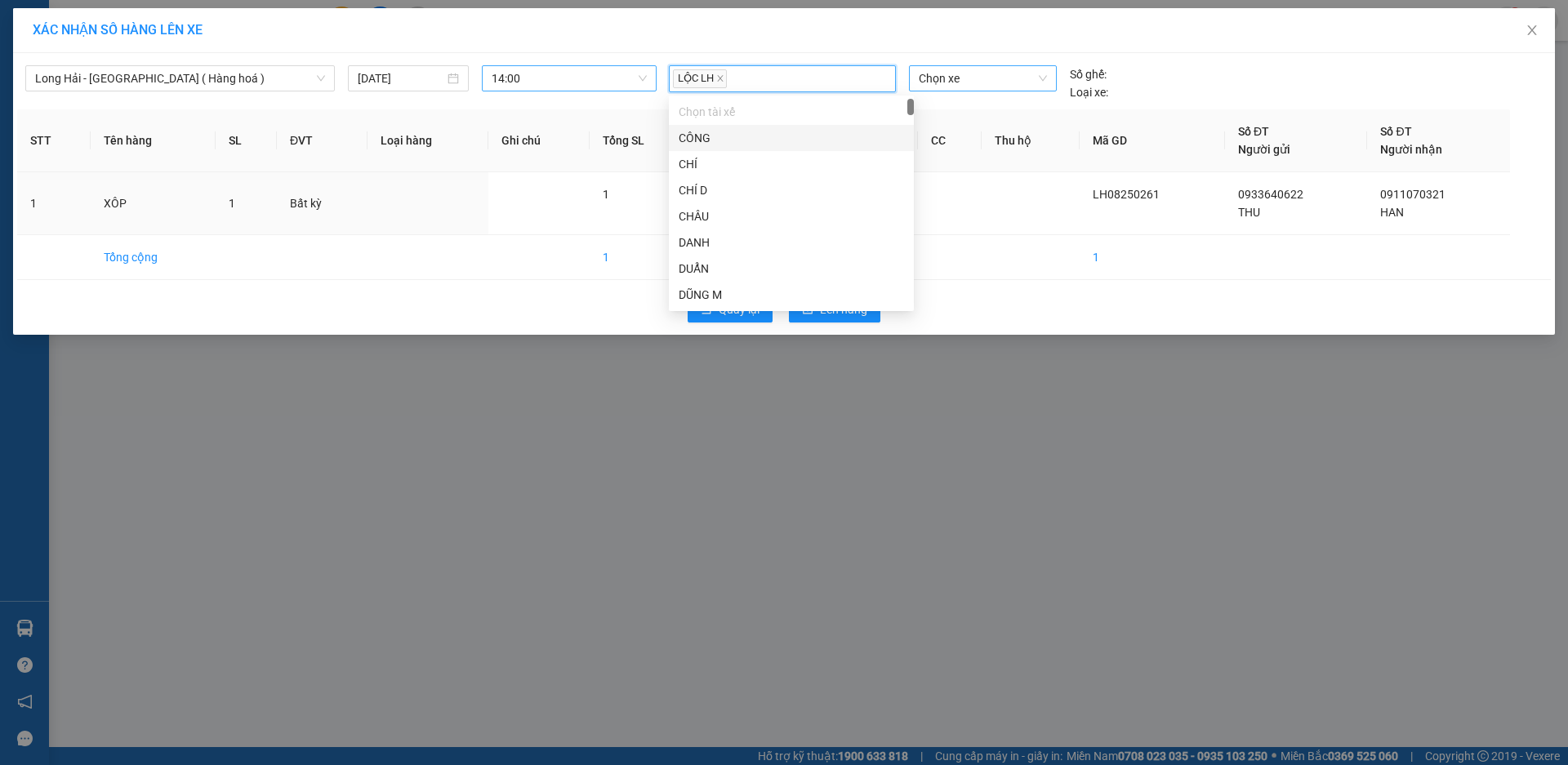
click at [931, 76] on span "Chọn xe" at bounding box center [982, 78] width 127 height 25
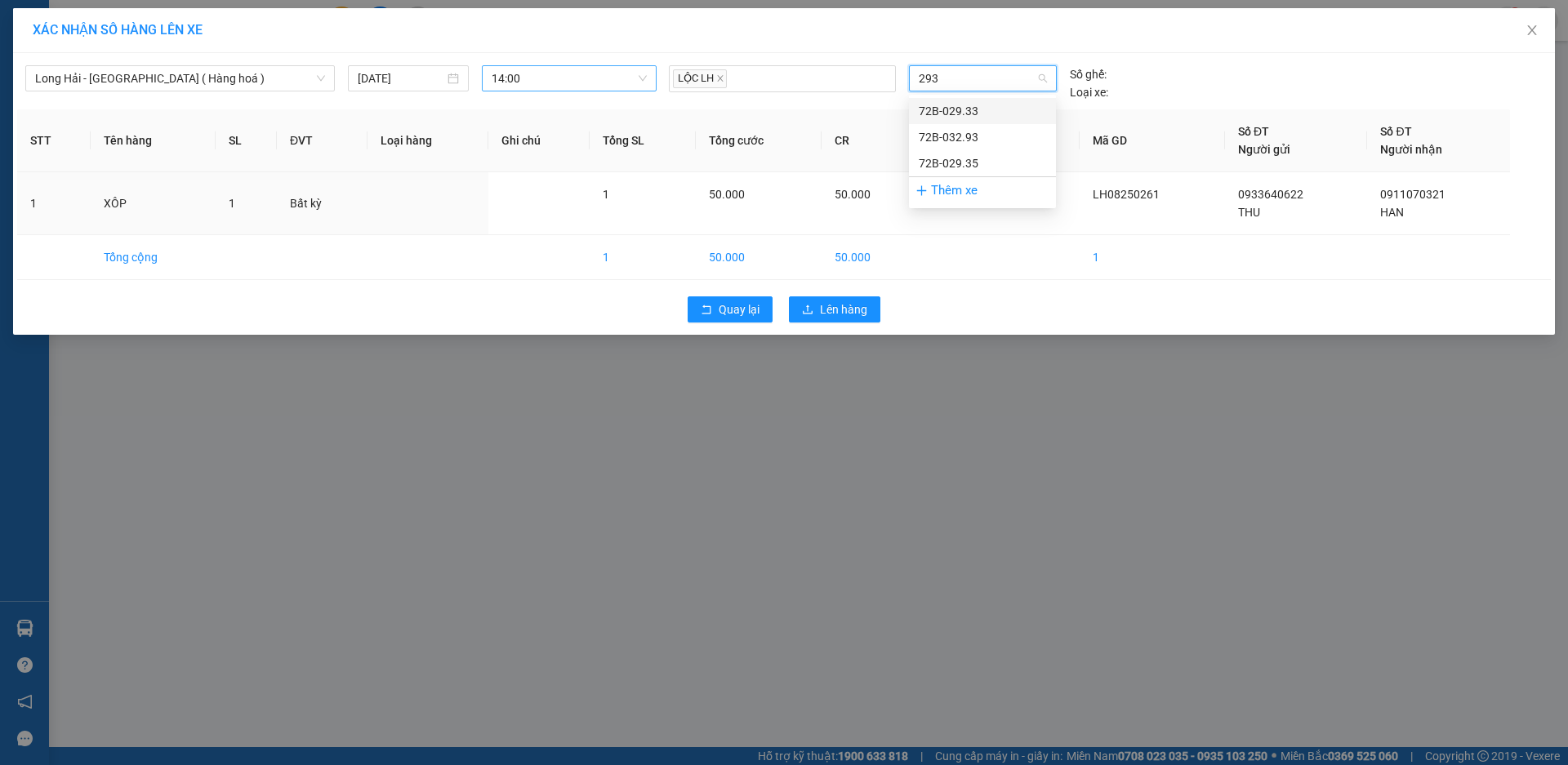
type input "2935"
click at [955, 107] on div "72B-029.35" at bounding box center [982, 111] width 127 height 18
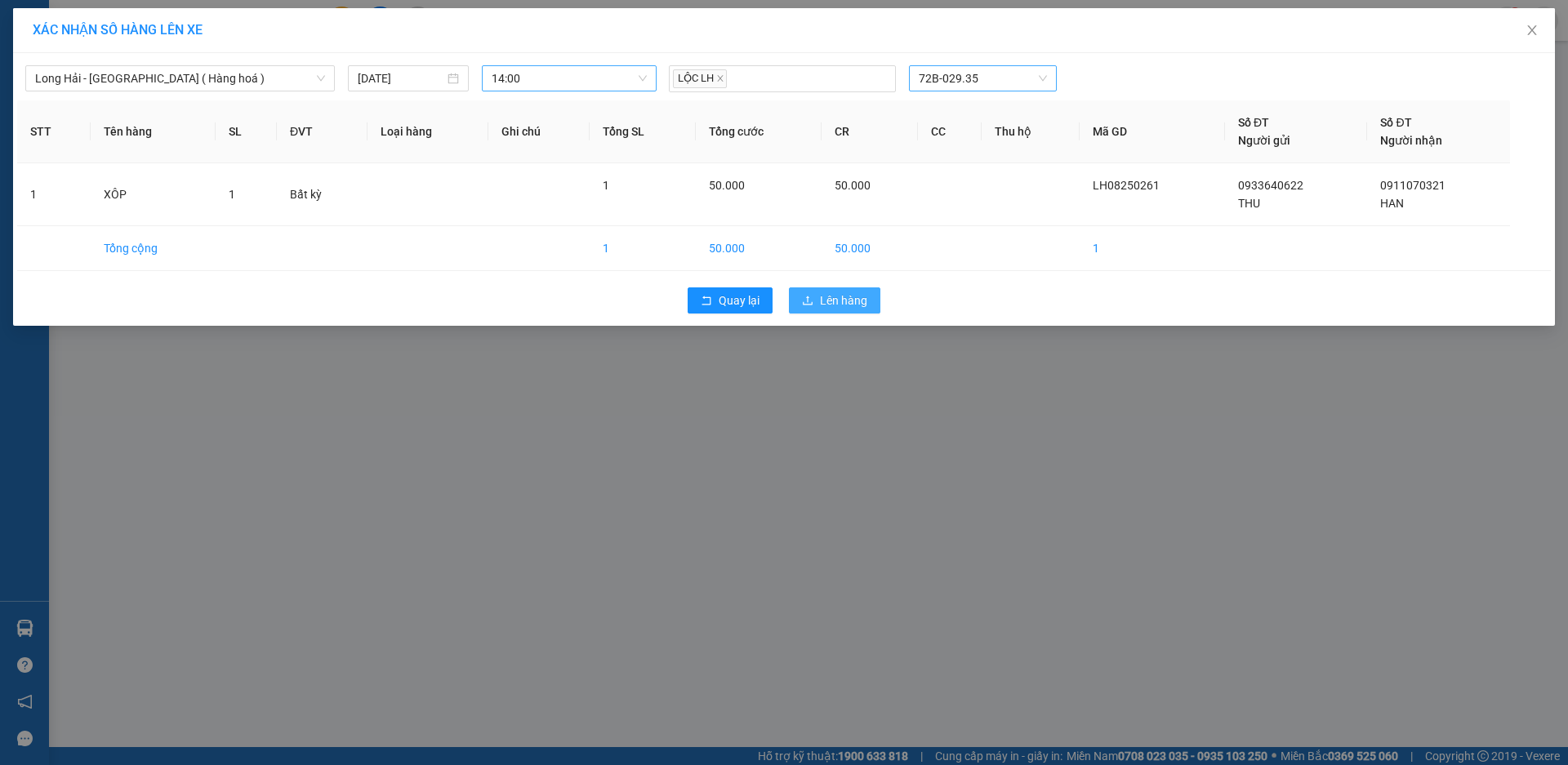
click at [856, 291] on span "Lên hàng" at bounding box center [843, 300] width 47 height 18
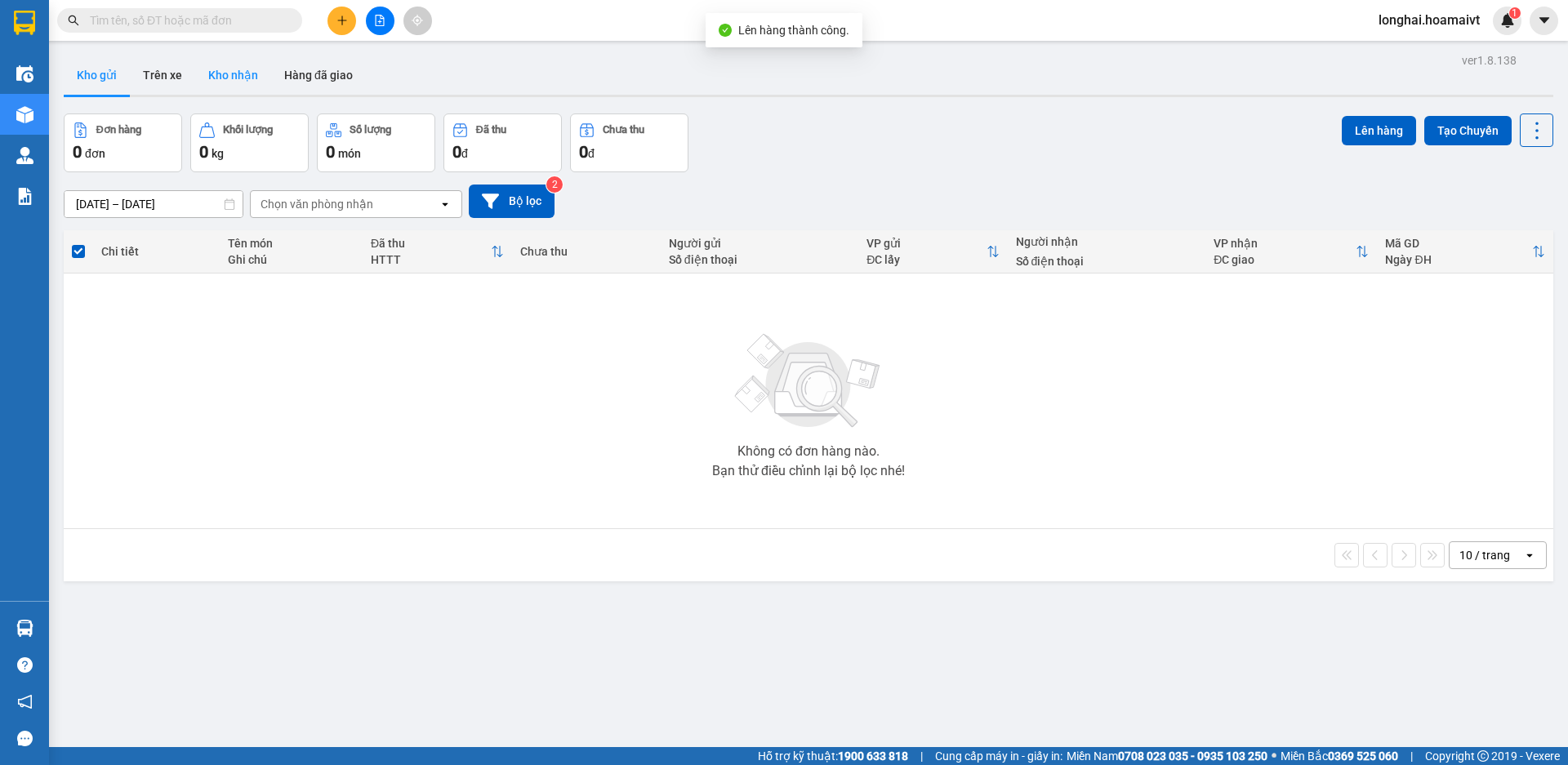
click at [248, 84] on button "Kho nhận" at bounding box center [234, 76] width 76 height 39
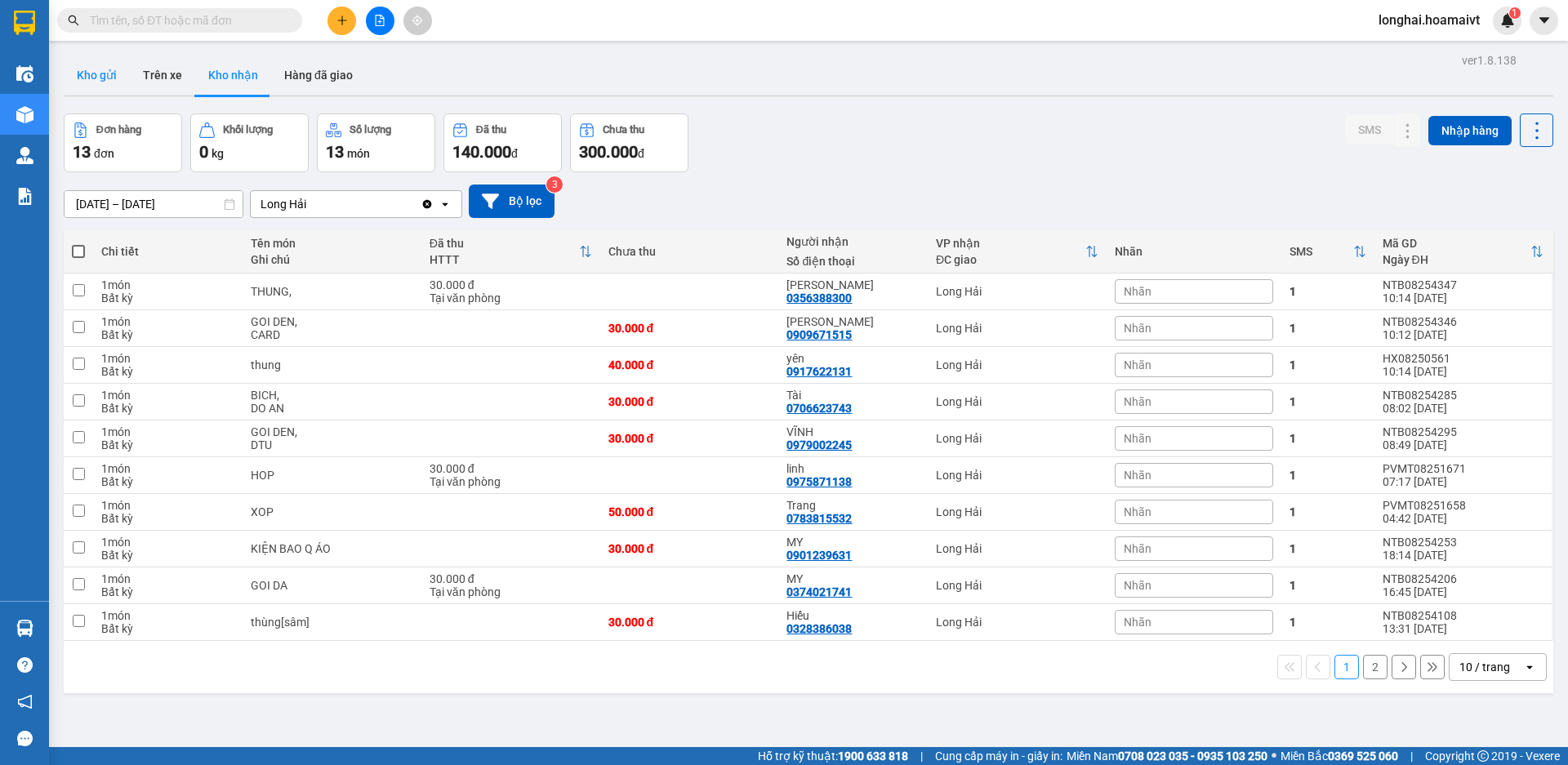
click at [92, 72] on button "Kho gửi" at bounding box center [97, 76] width 66 height 39
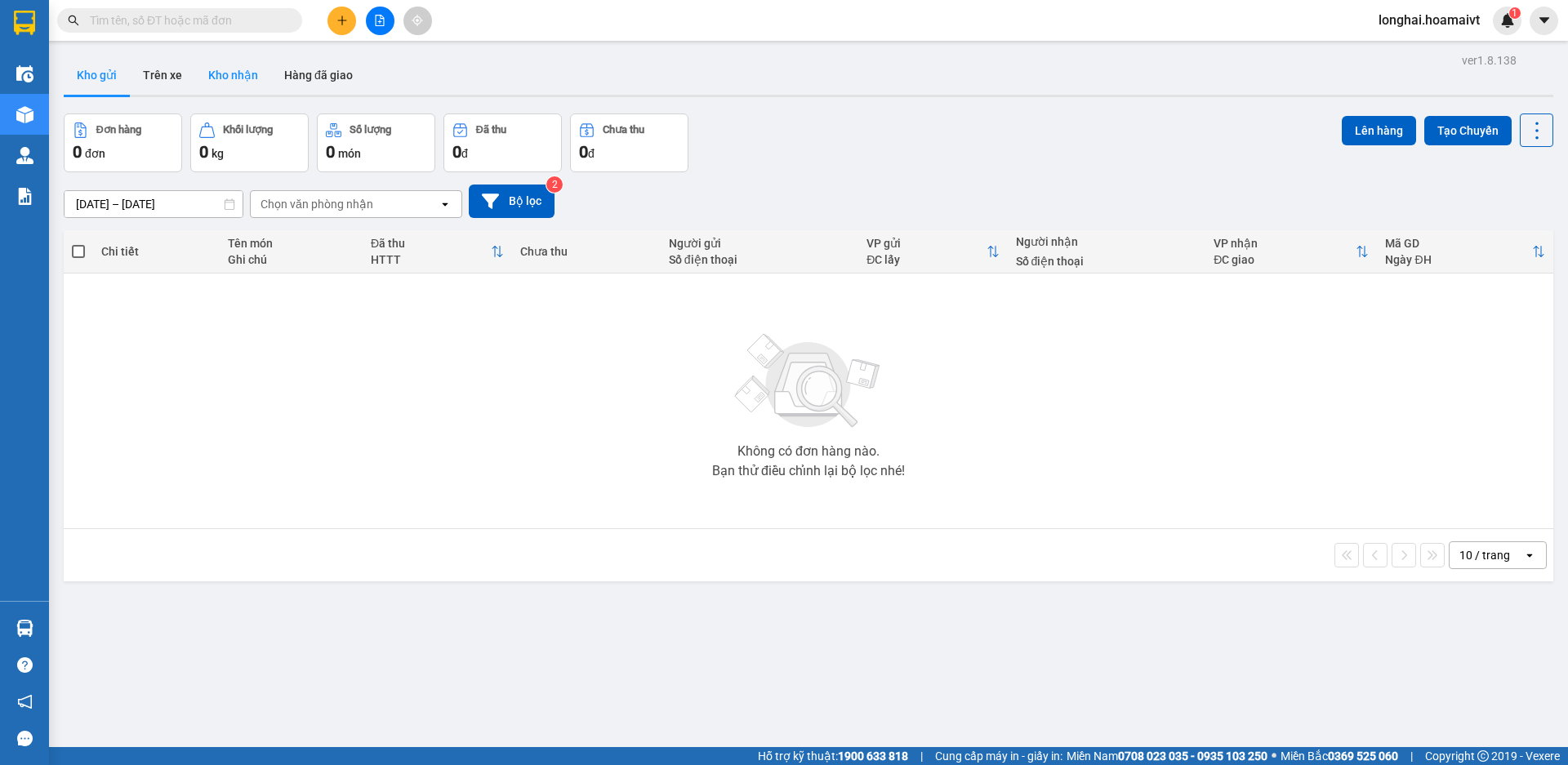
click at [246, 66] on button "Kho nhận" at bounding box center [234, 76] width 76 height 39
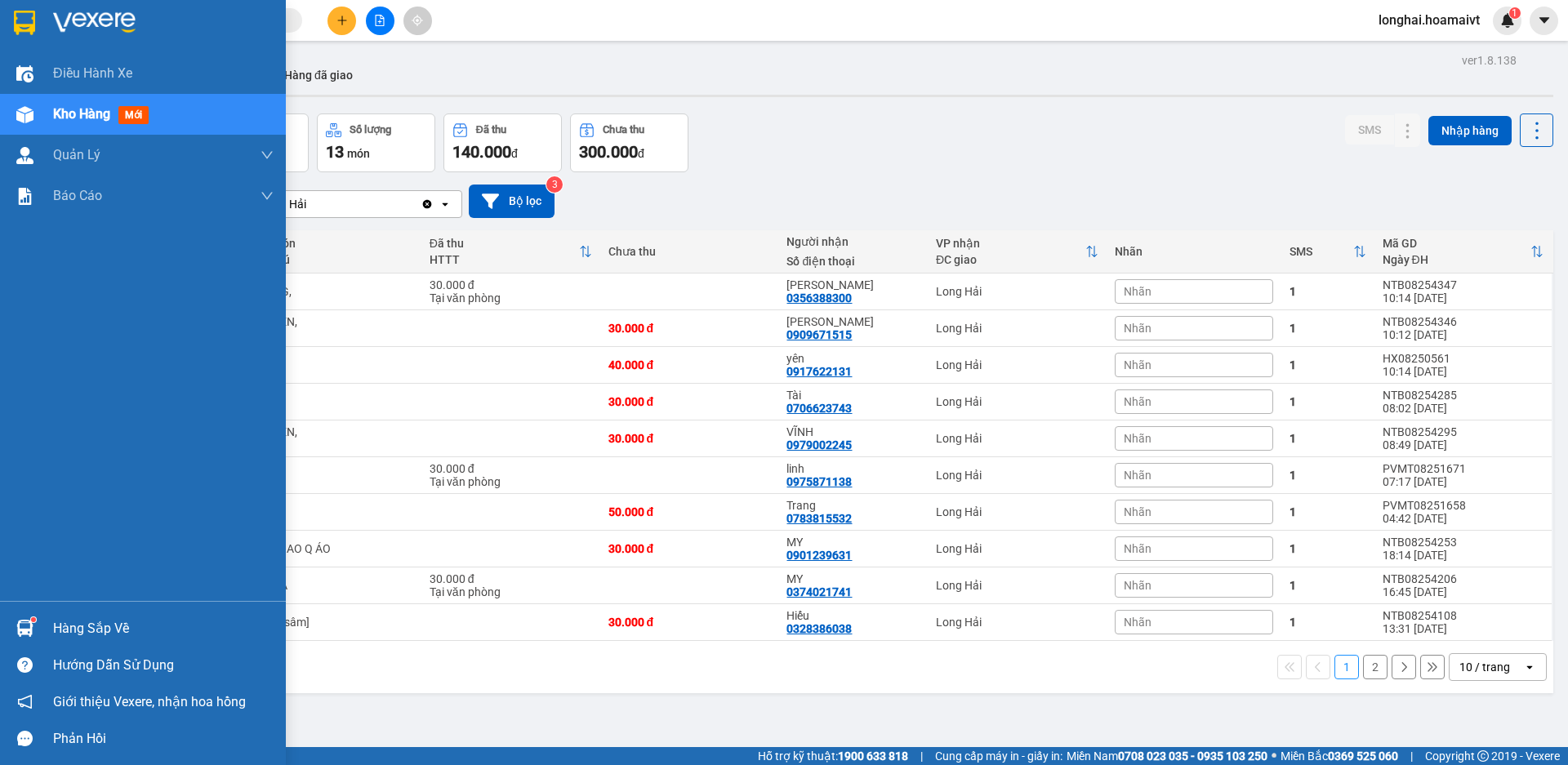
click at [82, 627] on div "Hàng sắp về" at bounding box center [163, 629] width 220 height 25
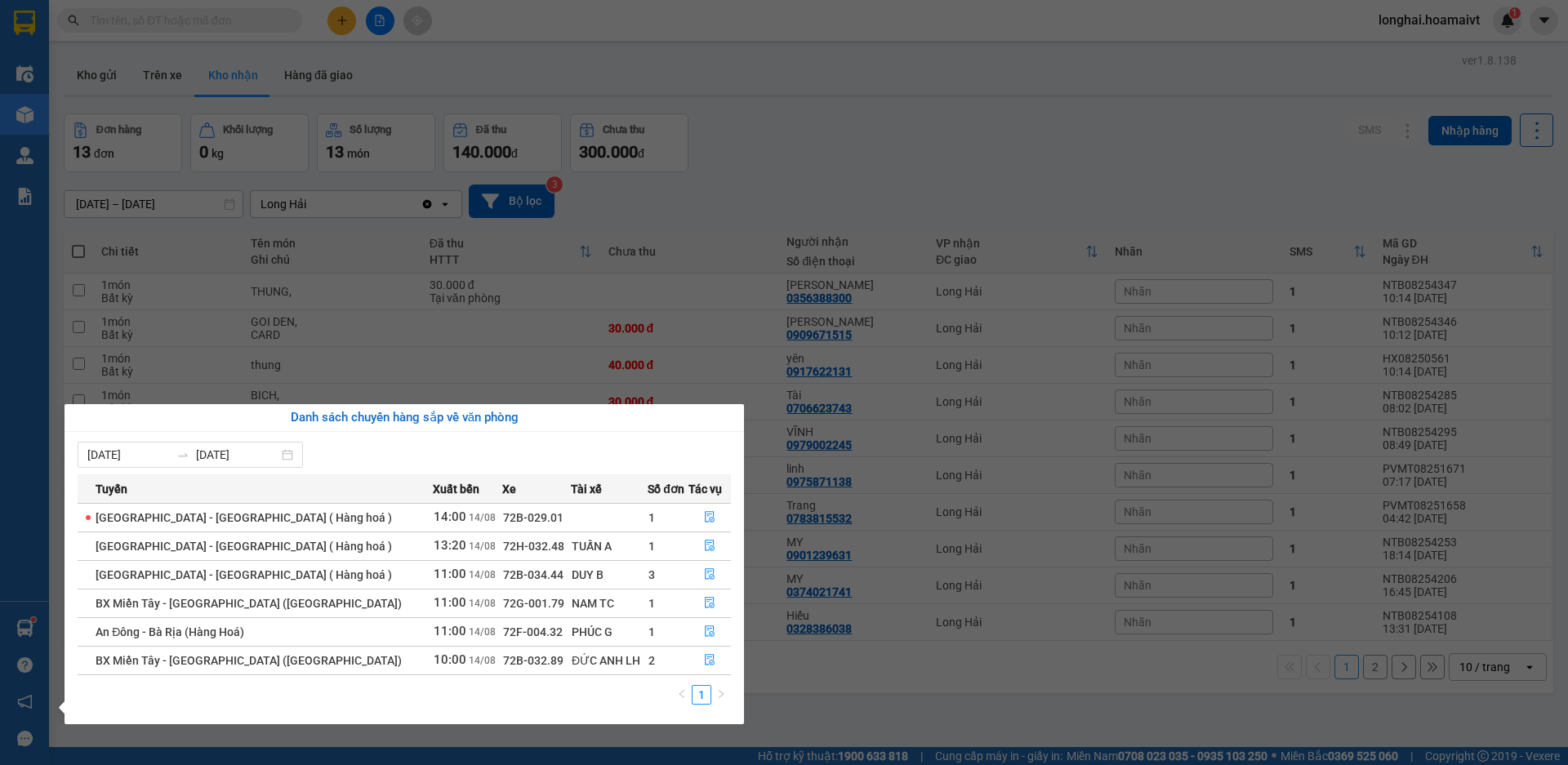
click at [587, 50] on section "Kết quả tìm kiếm ( 509 ) Bộ lọc Mã ĐH Trạng thái Món hàng Tổng cước Chưa cước N…" at bounding box center [784, 382] width 1568 height 765
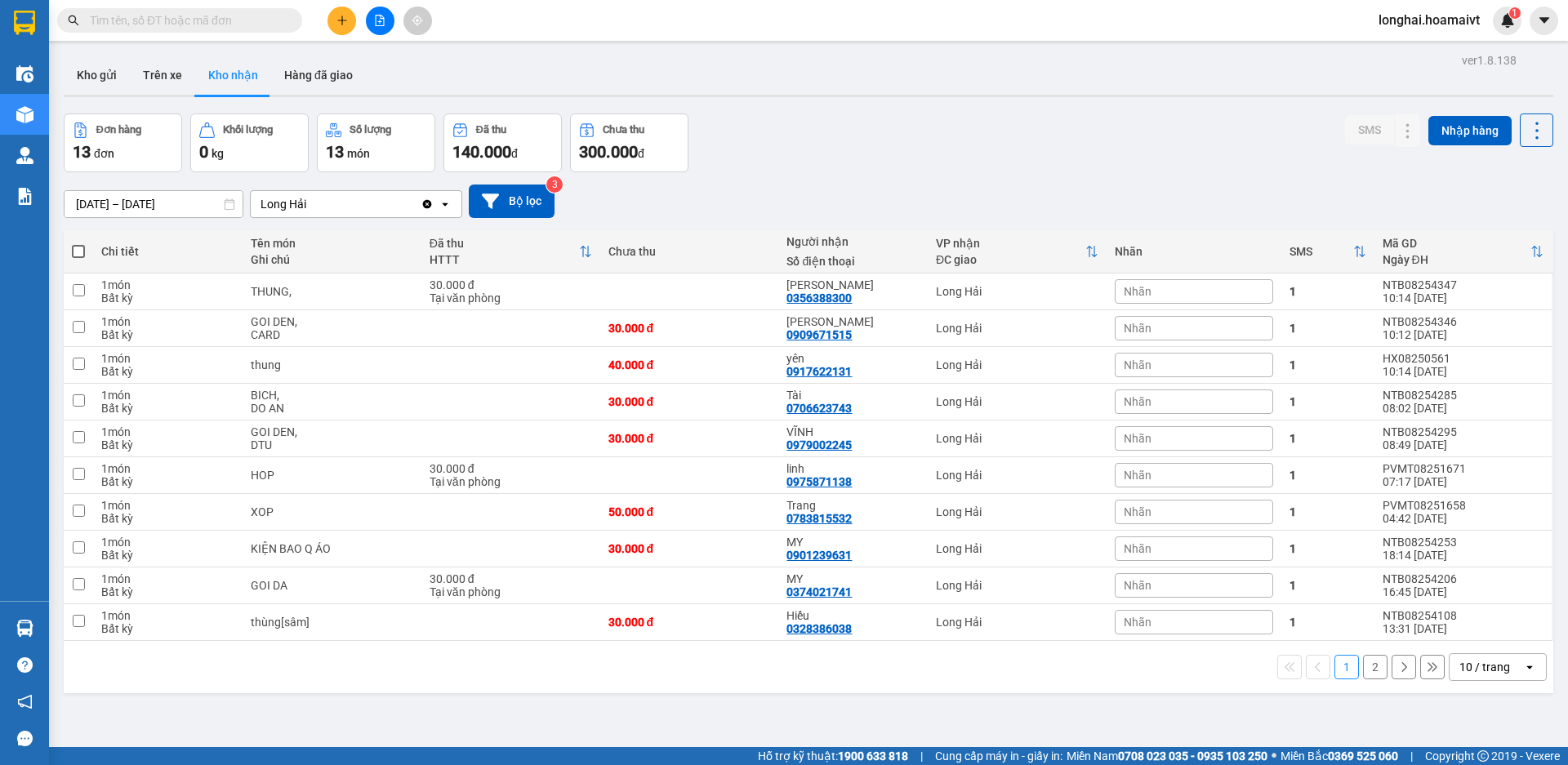
click at [259, 12] on input "text" at bounding box center [186, 20] width 193 height 18
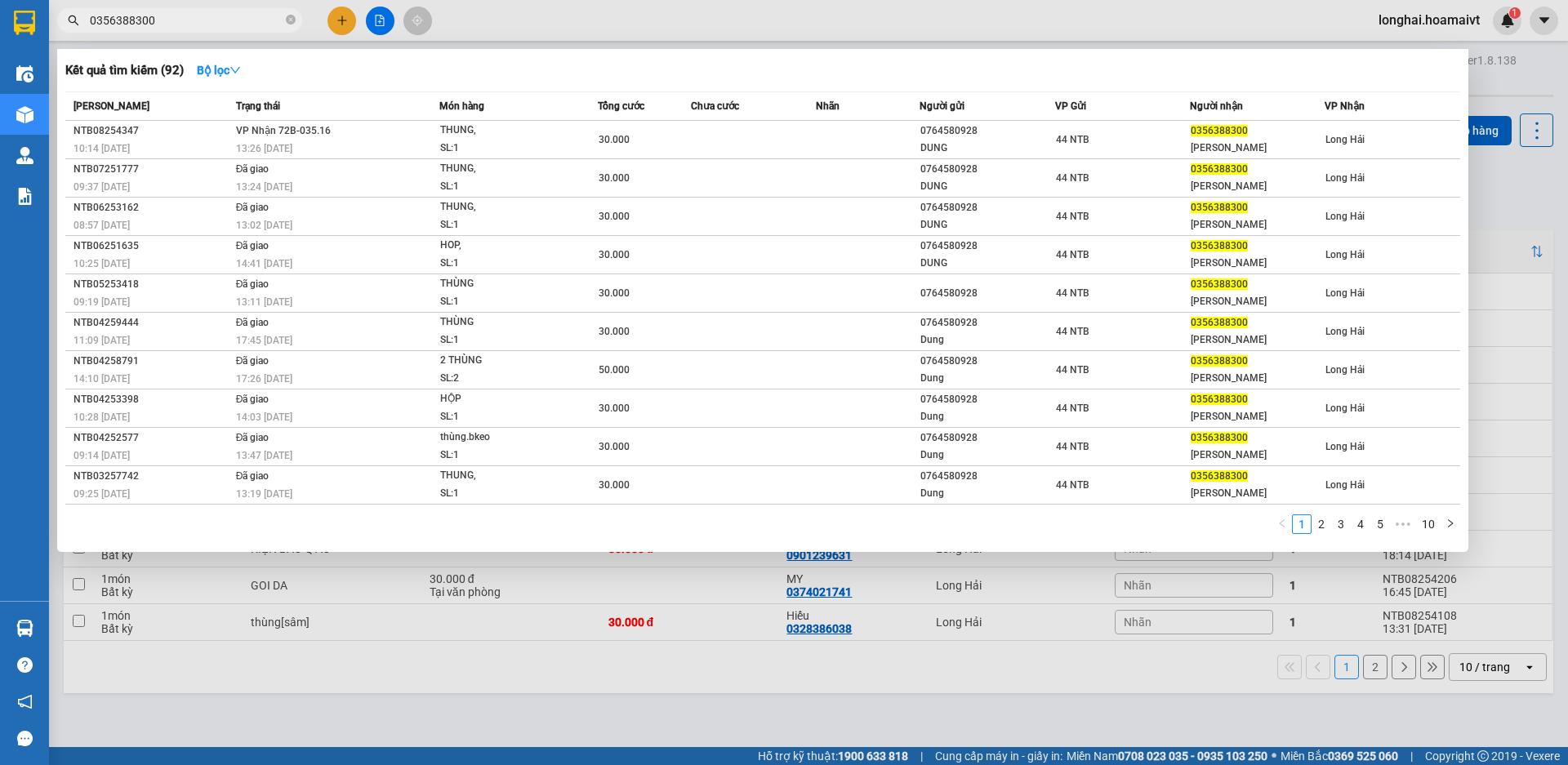
type input "0356388300"
click at [349, 115] on div "Trạng thái" at bounding box center [338, 106] width 203 height 18
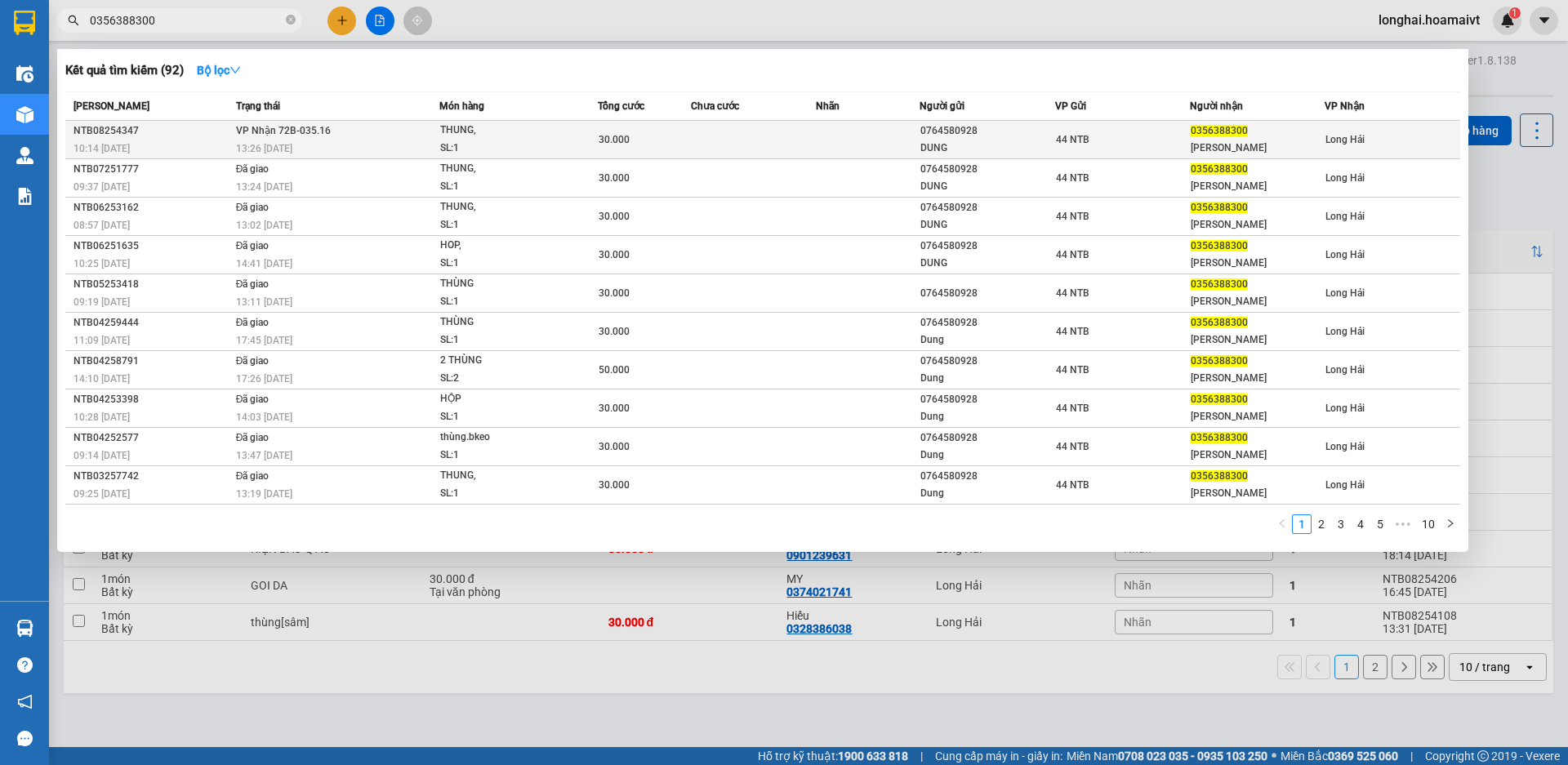
click at [350, 136] on td "VP Nhận 72B-035.16 13:26 [DATE]" at bounding box center [336, 139] width 208 height 38
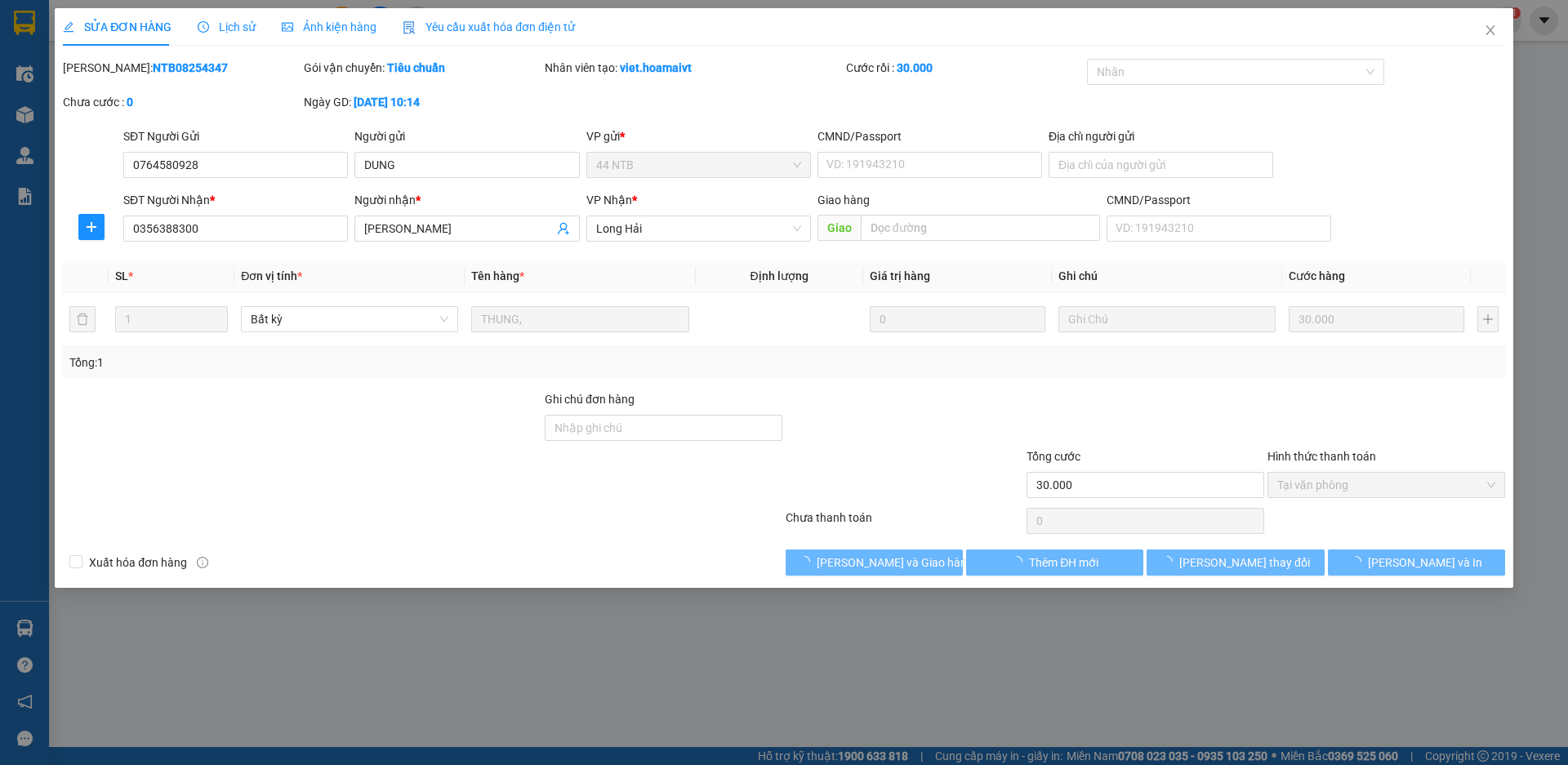
type input "0764580928"
type input "DUNG"
type input "0356388300"
type input "[PERSON_NAME]"
type input "30.000"
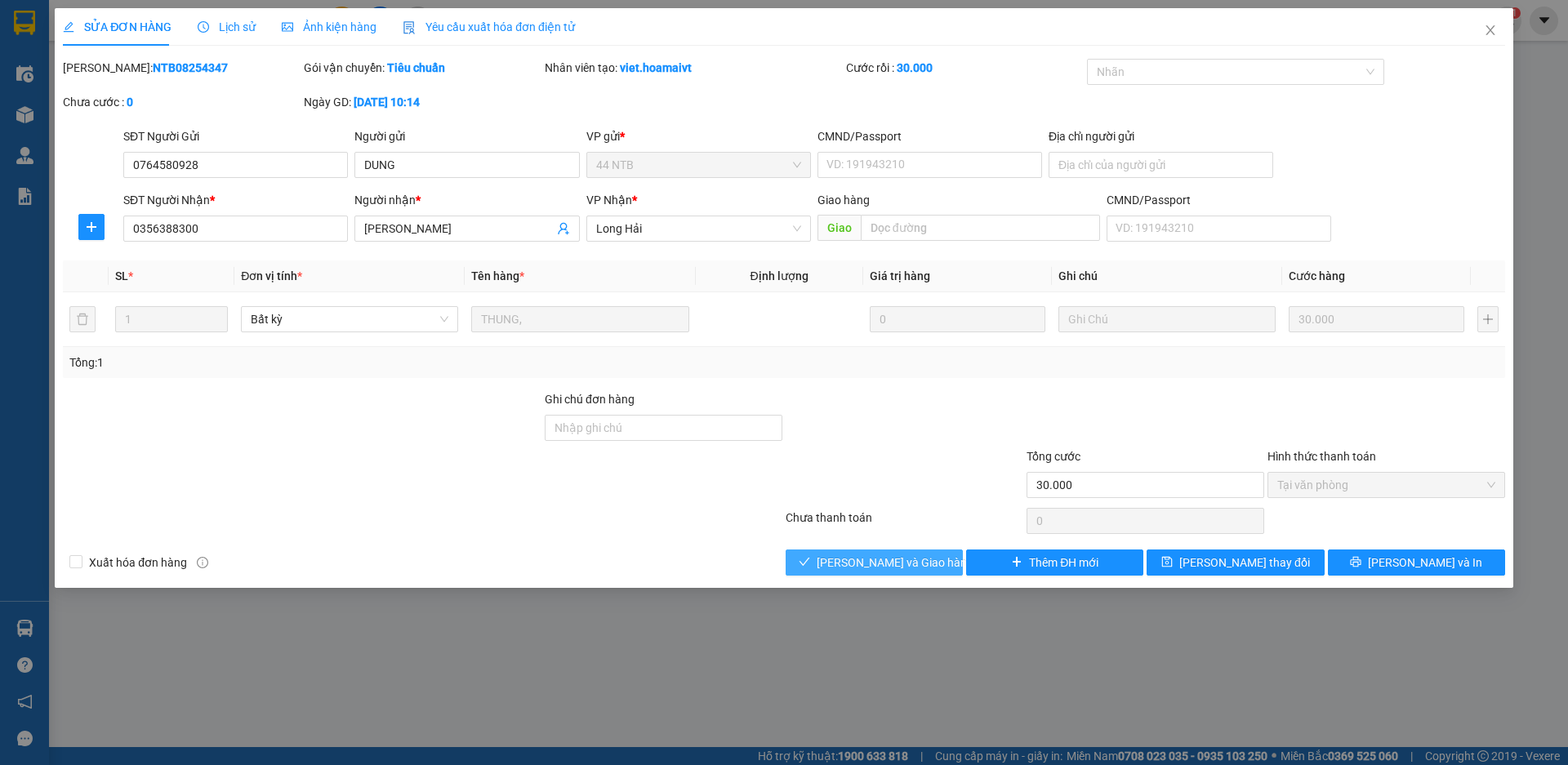
click at [815, 562] on button "[PERSON_NAME] và Giao hàng" at bounding box center [874, 562] width 178 height 26
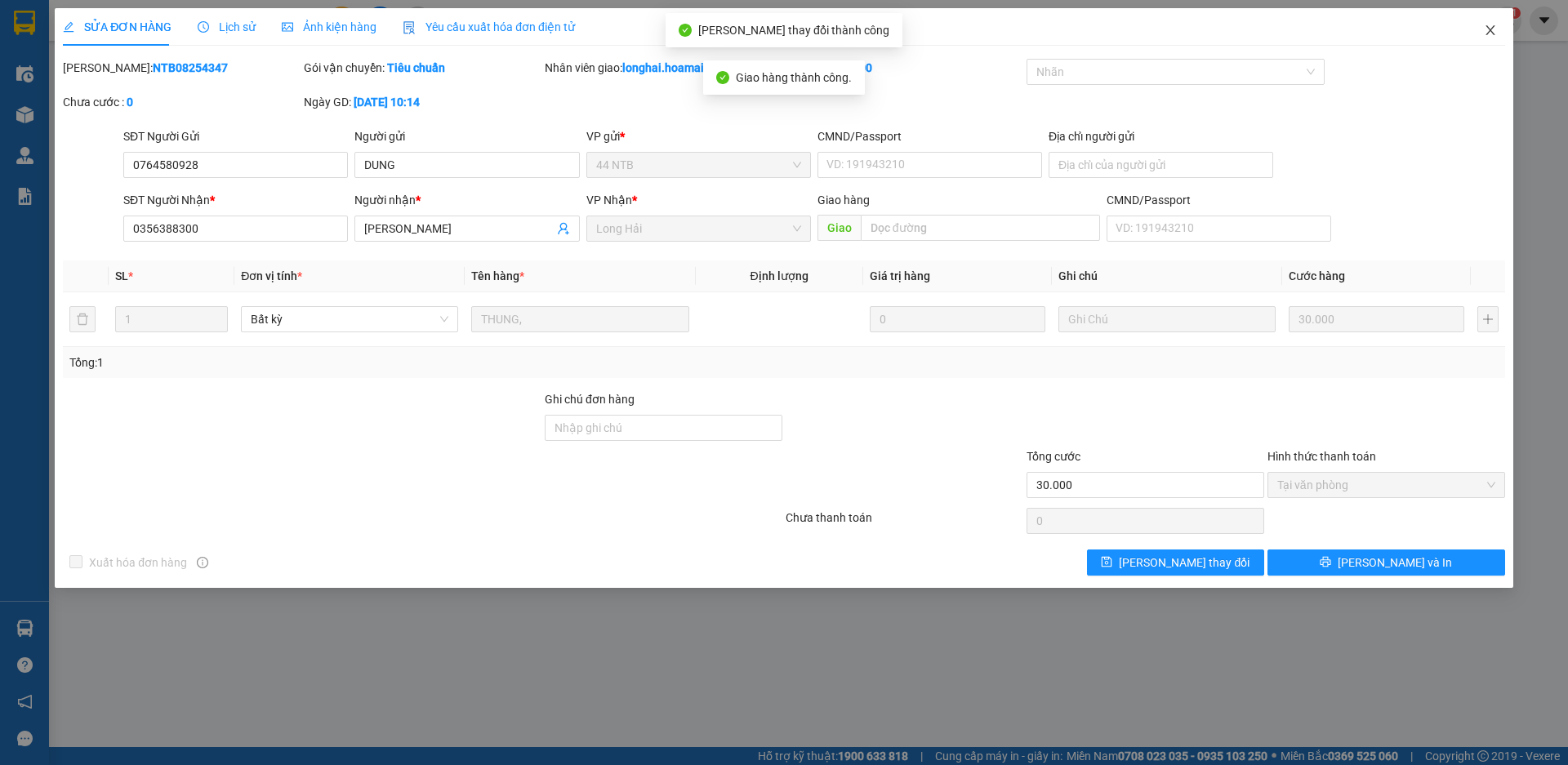
click at [1498, 27] on span "Close" at bounding box center [1490, 30] width 45 height 45
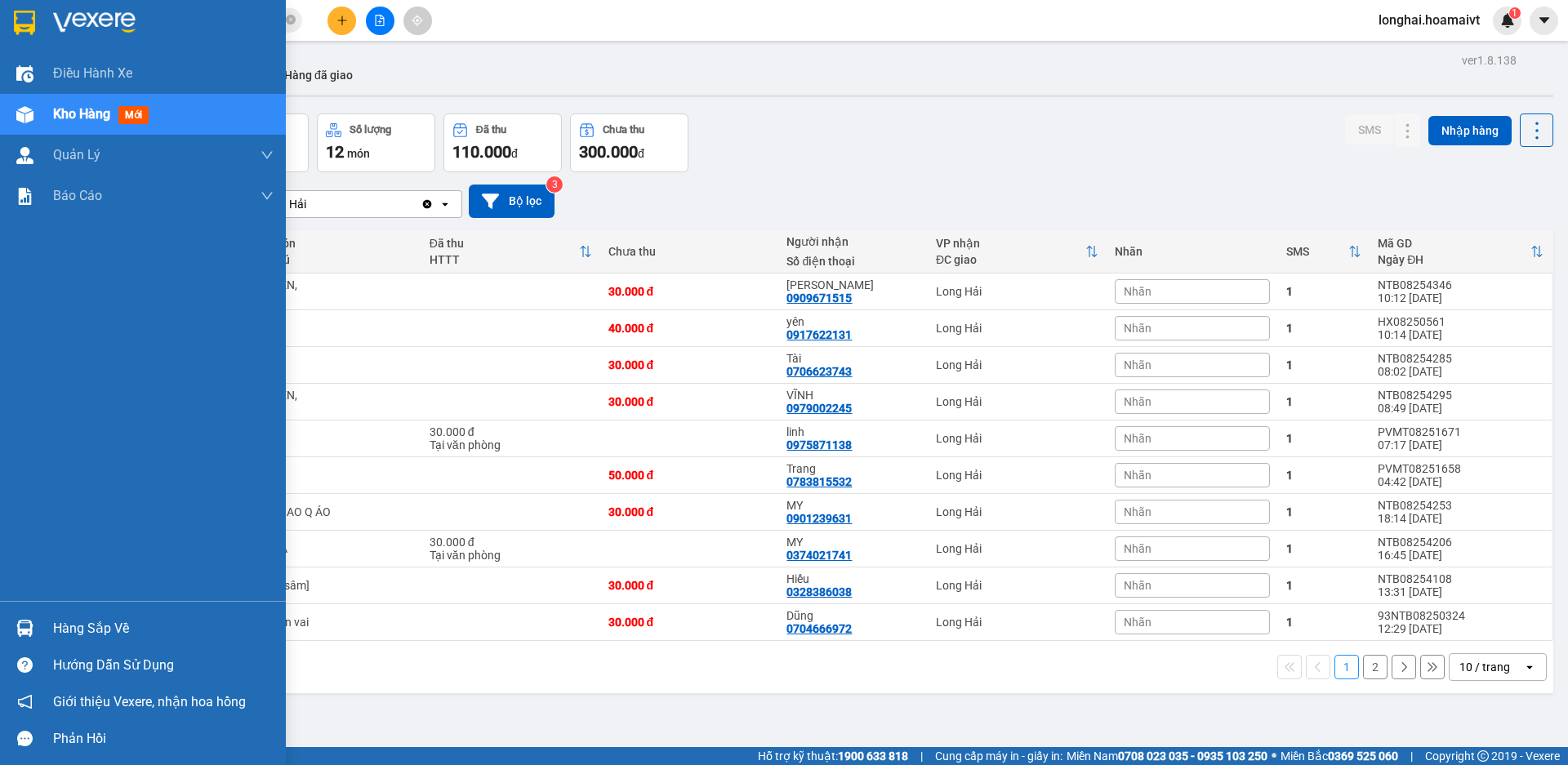
click at [38, 631] on div at bounding box center [25, 628] width 28 height 28
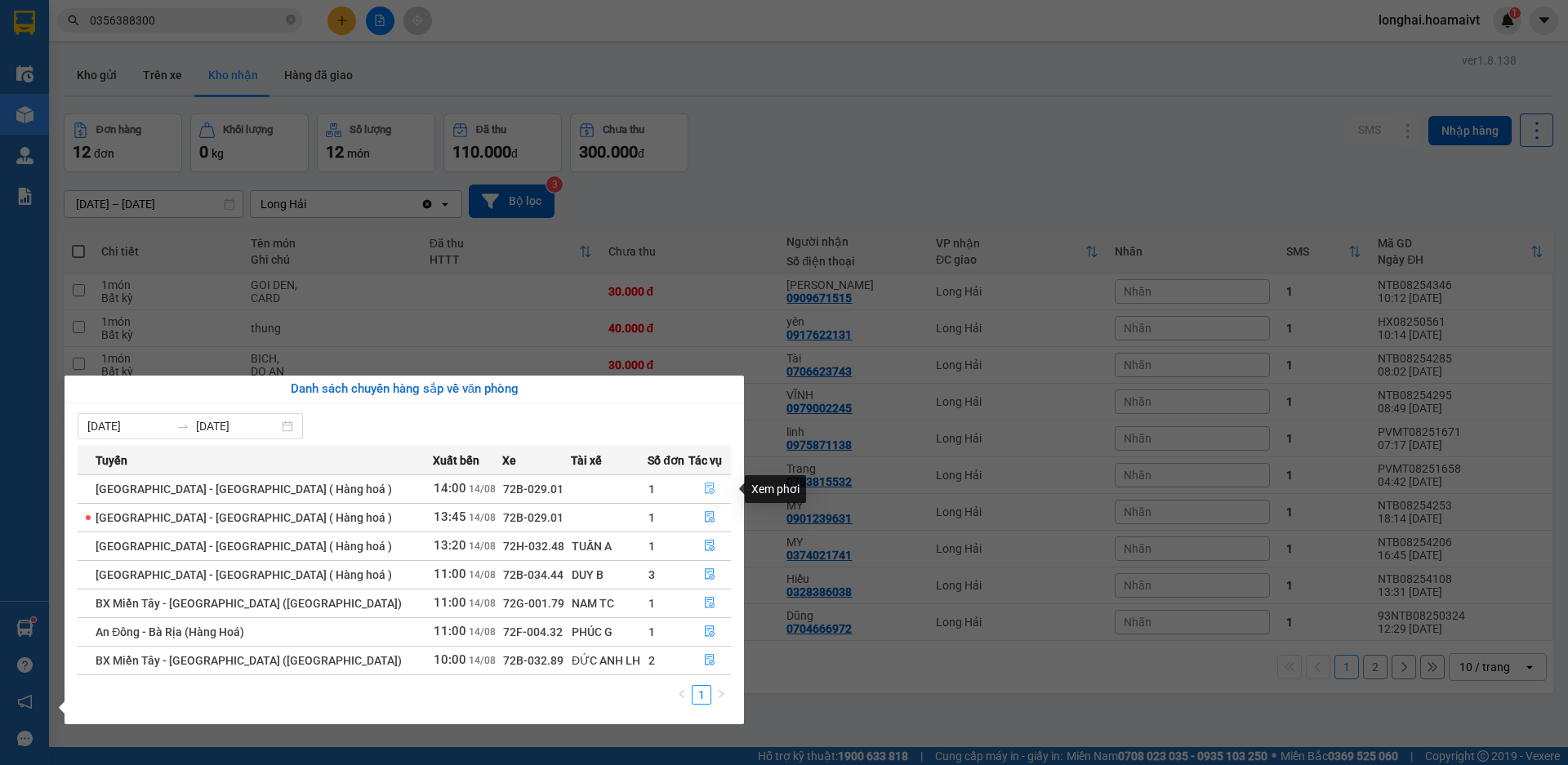
click at [703, 481] on button "button" at bounding box center [710, 489] width 41 height 26
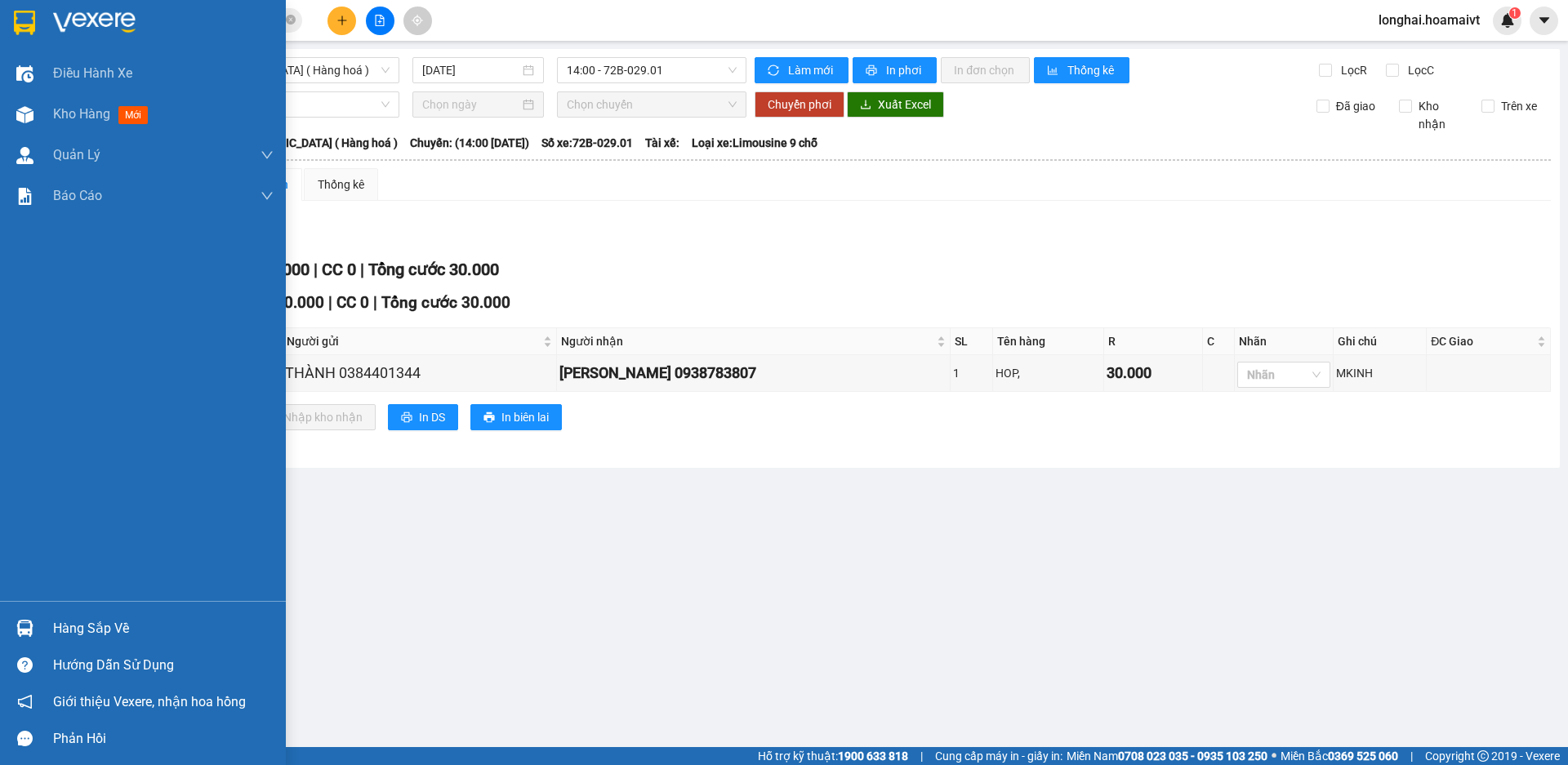
click at [69, 638] on div "Hàng sắp về" at bounding box center [163, 629] width 220 height 25
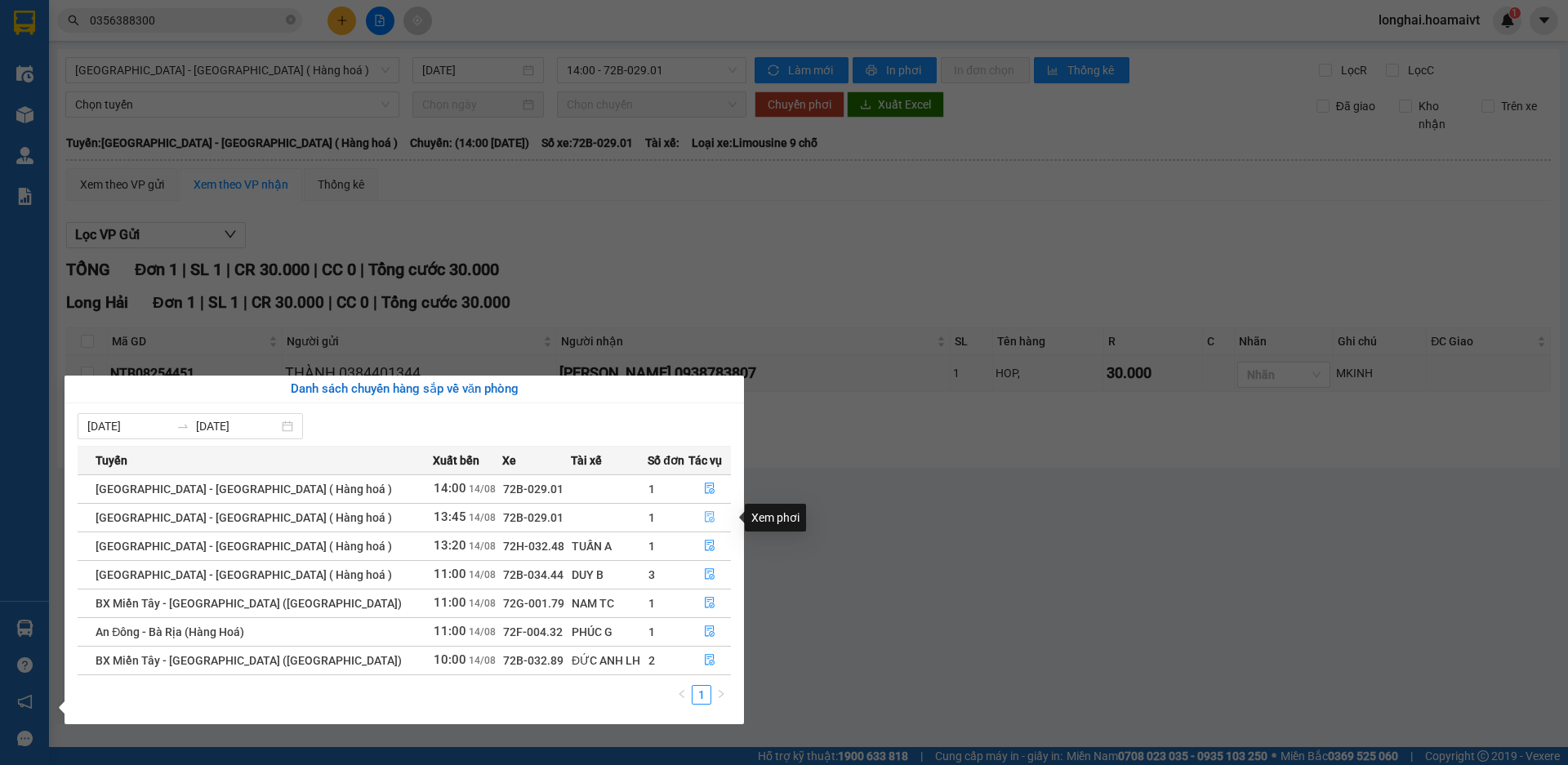
click at [696, 517] on button "button" at bounding box center [710, 517] width 41 height 26
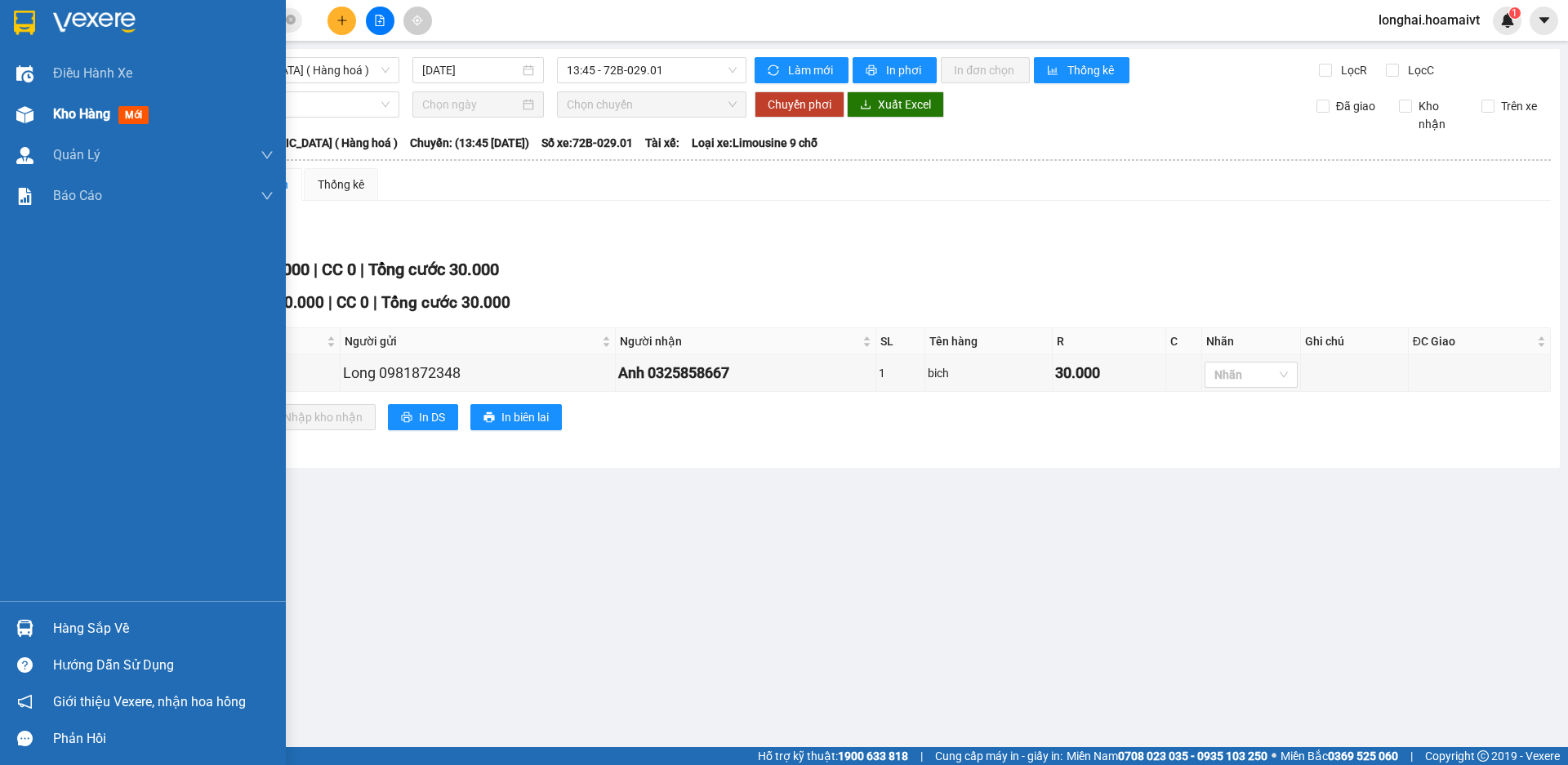
click at [46, 129] on div "Kho hàng mới" at bounding box center [143, 115] width 286 height 41
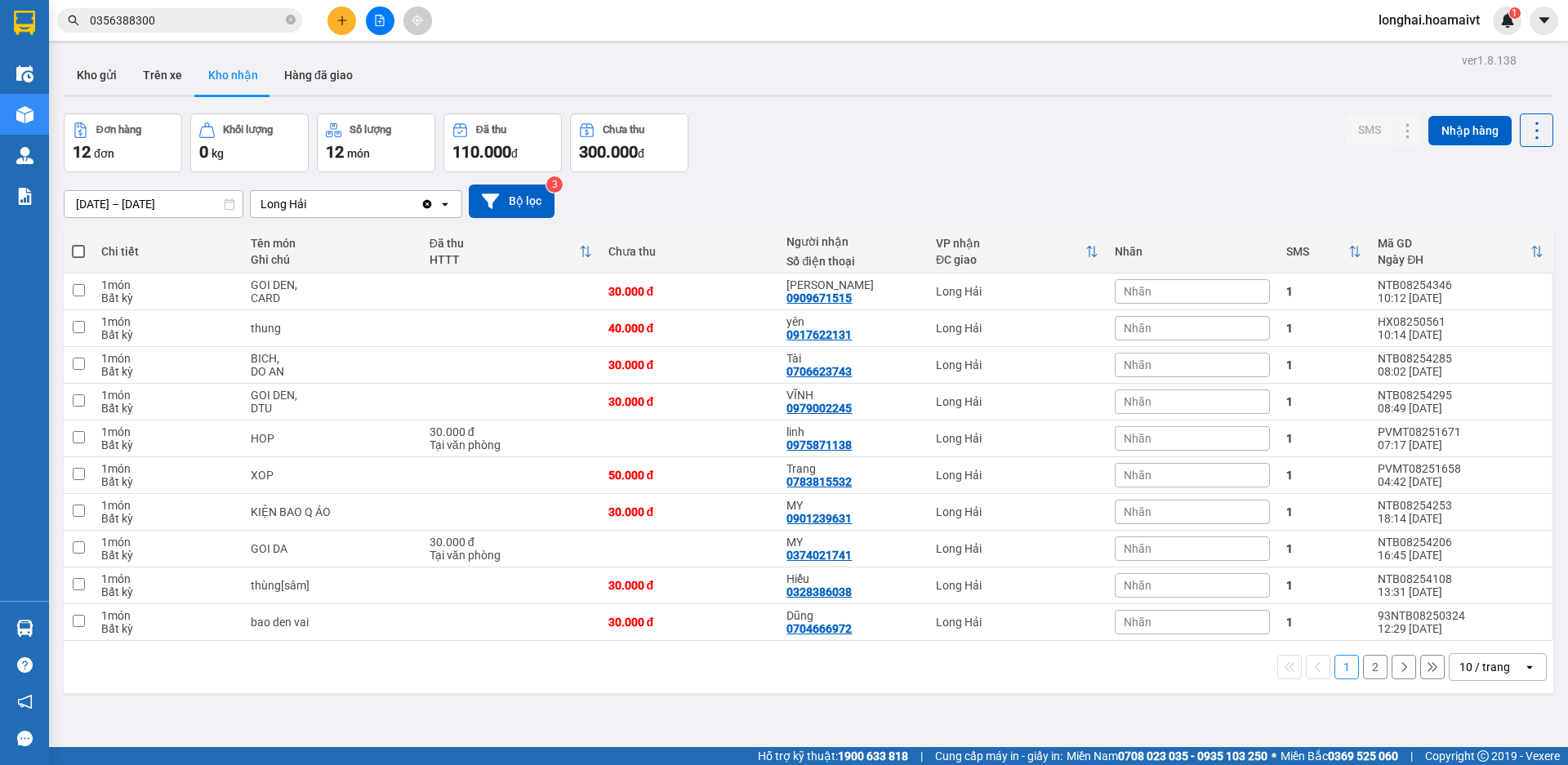
click at [298, 16] on span "0356388300" at bounding box center [179, 20] width 245 height 25
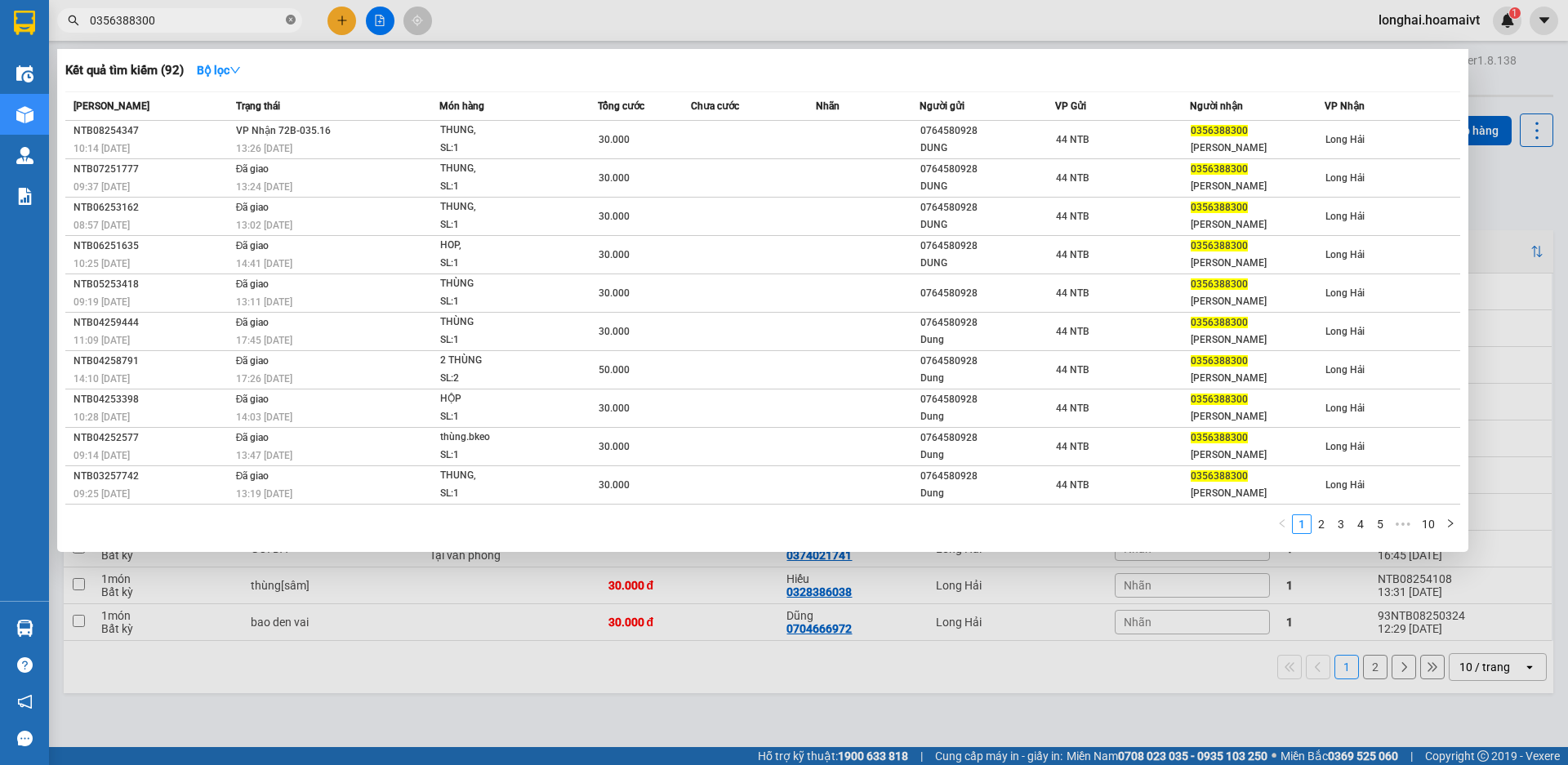
click at [290, 20] on icon "close-circle" at bounding box center [291, 20] width 10 height 10
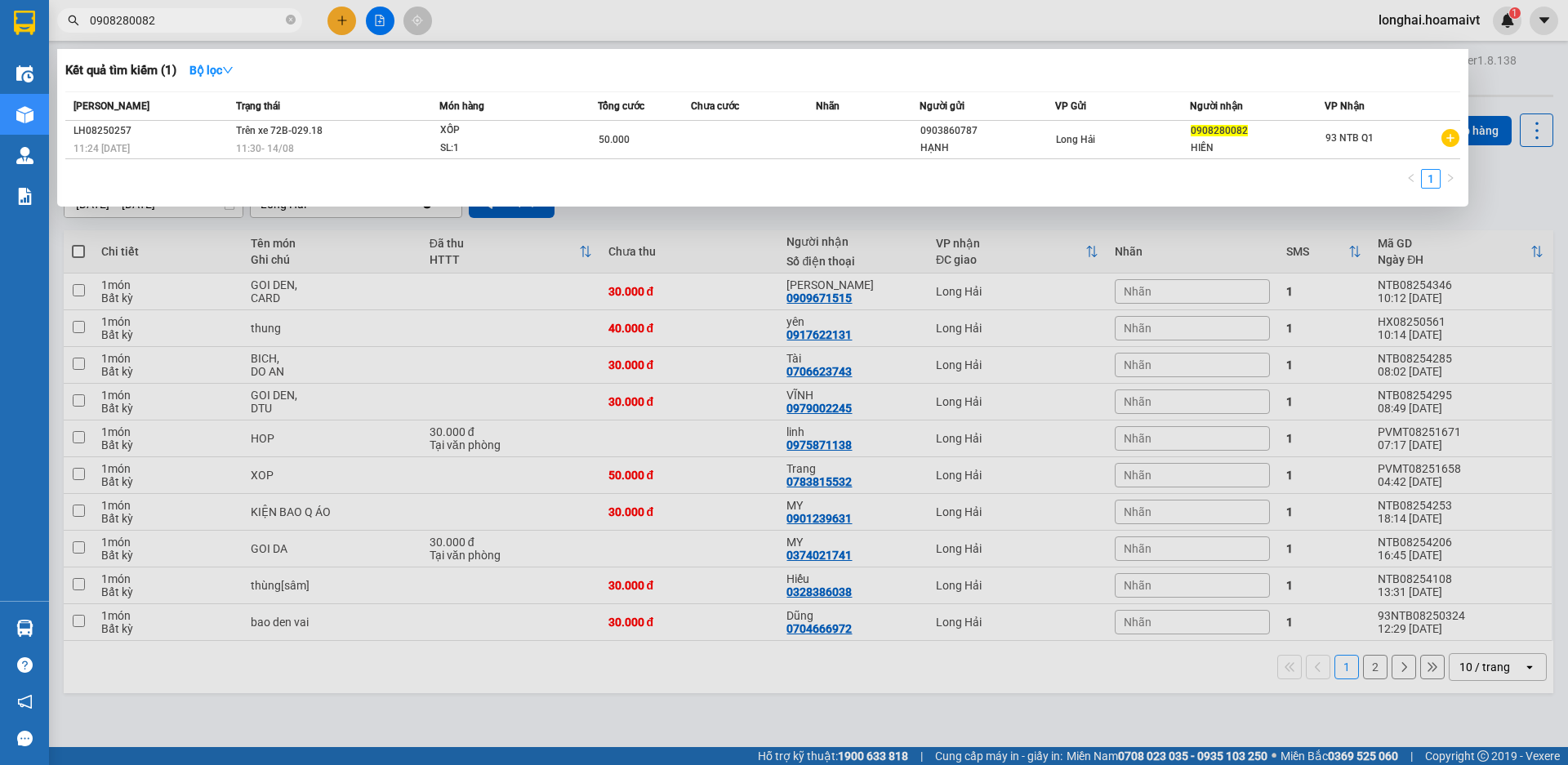
type input "0908280082"
click at [291, 20] on icon "close-circle" at bounding box center [291, 20] width 10 height 10
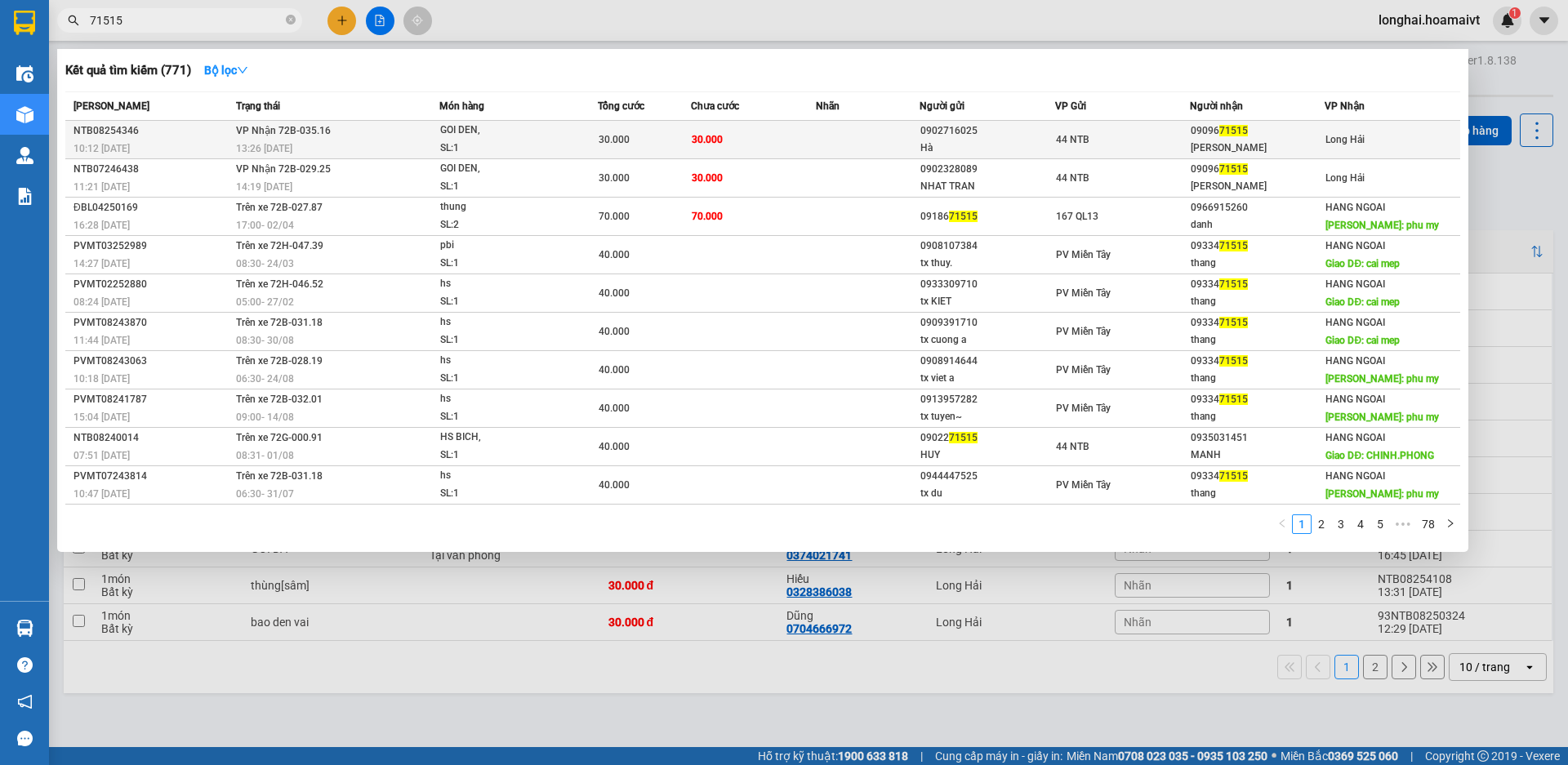
type input "71515"
click at [782, 128] on td "30.000" at bounding box center [753, 139] width 125 height 38
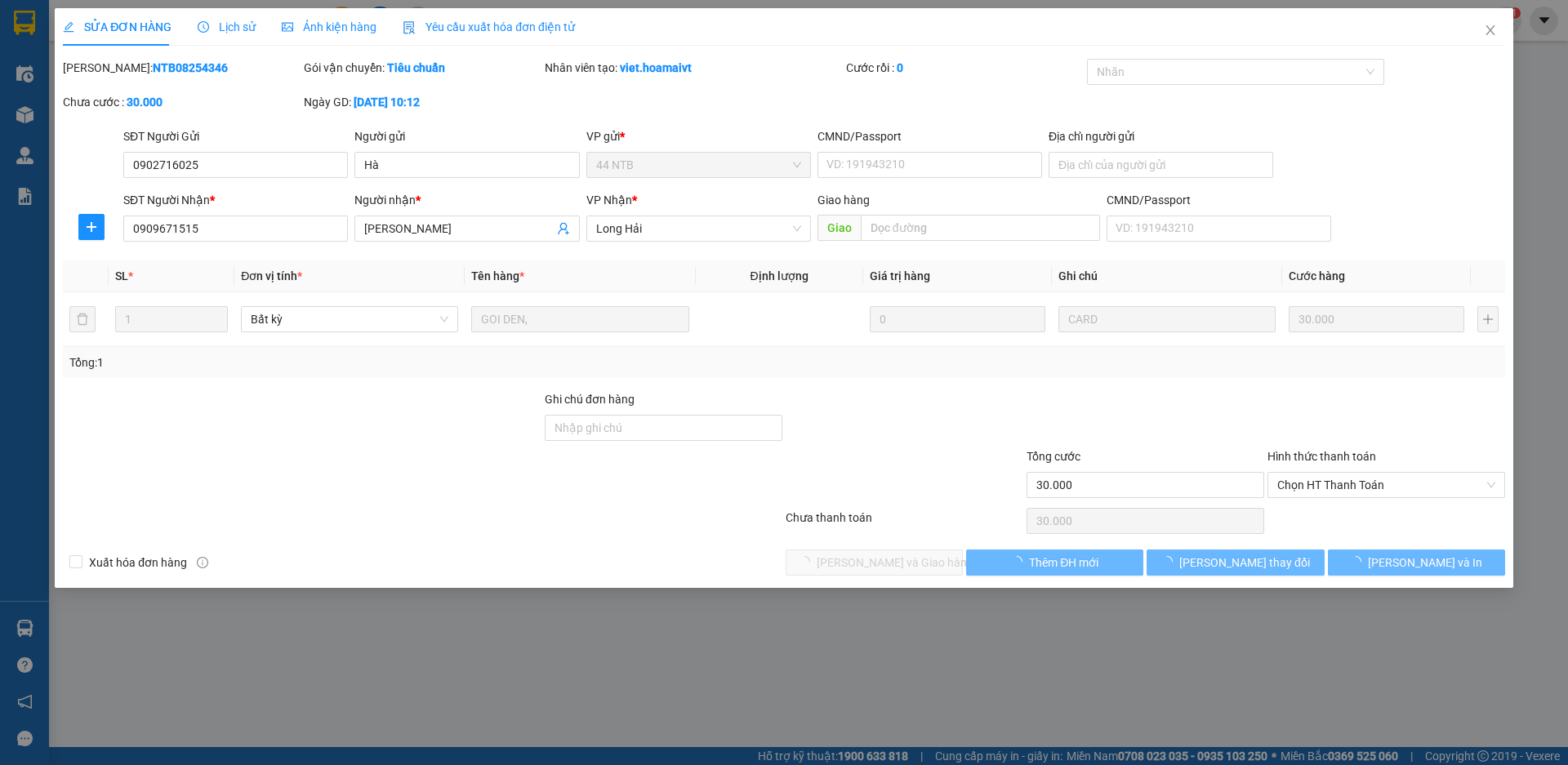
type input "0902716025"
type input "Hà"
type input "0909671515"
type input "[PERSON_NAME]"
type input "30.000"
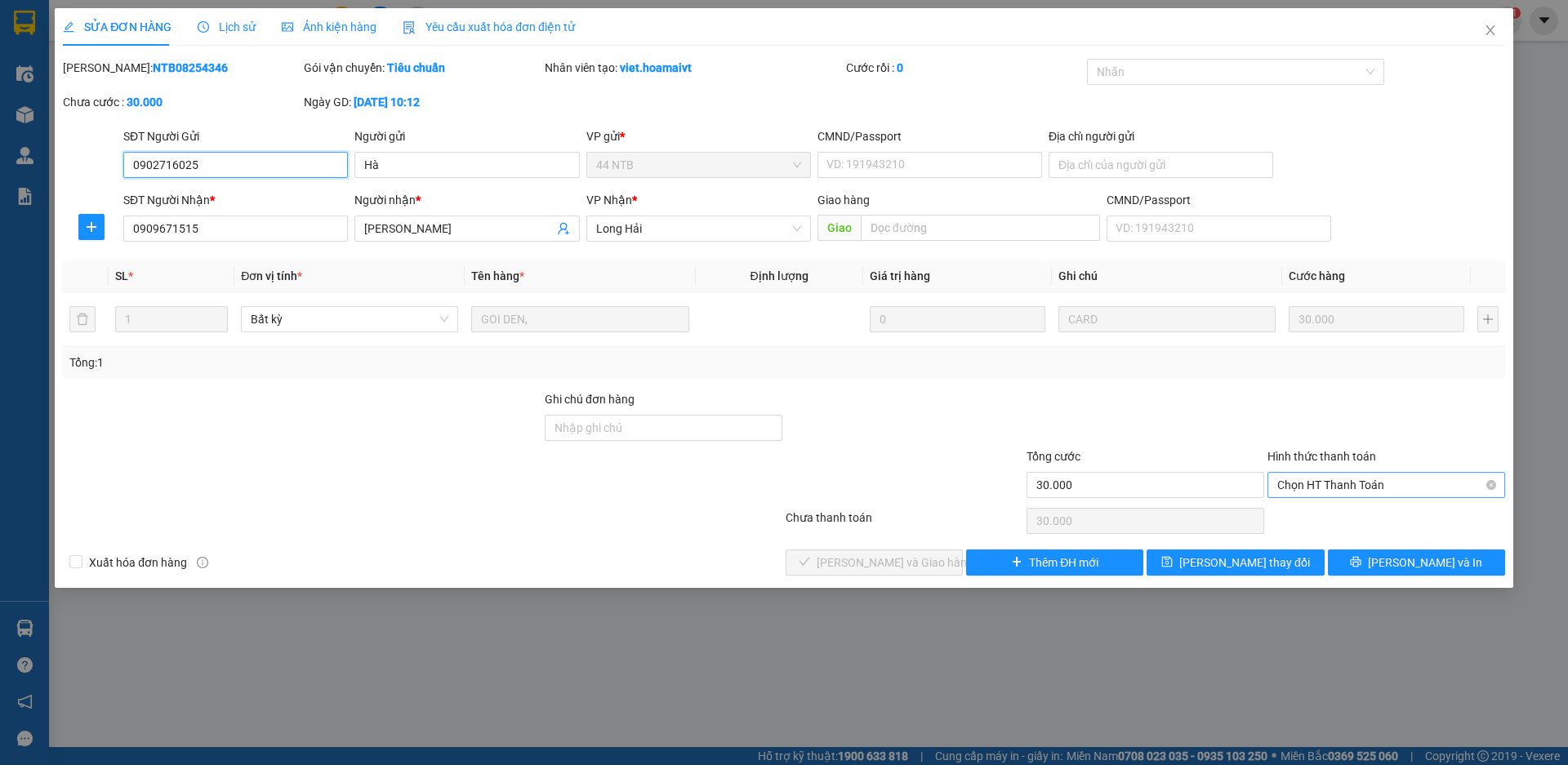
click at [1325, 476] on span "Chọn HT Thanh Toán" at bounding box center [1386, 485] width 218 height 25
click at [1337, 506] on div "Tại văn phòng" at bounding box center [1387, 517] width 238 height 26
type input "0"
click at [943, 554] on button "[PERSON_NAME] và Giao hàng" at bounding box center [874, 562] width 178 height 26
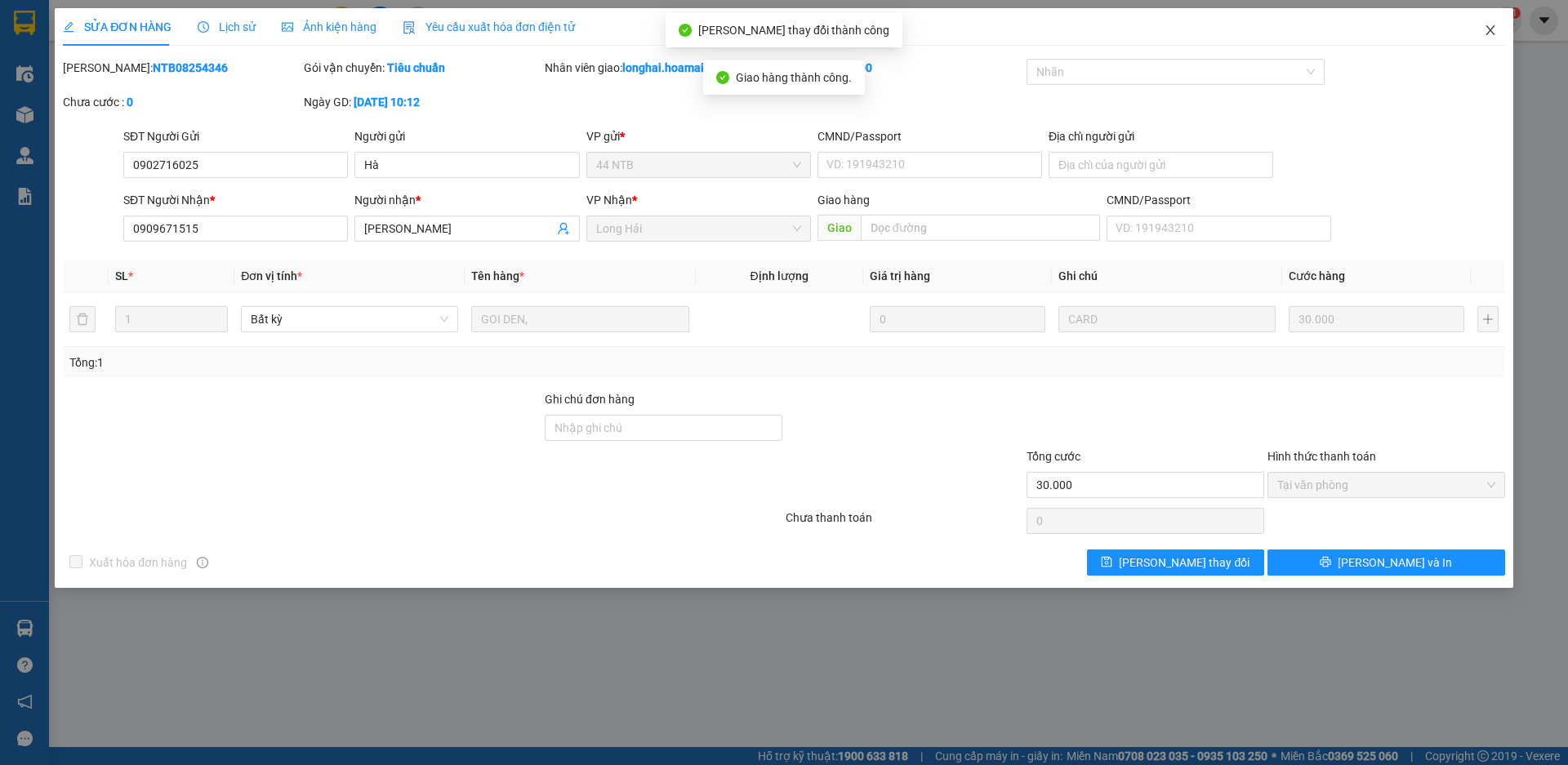
click at [1491, 31] on icon "close" at bounding box center [1490, 30] width 9 height 10
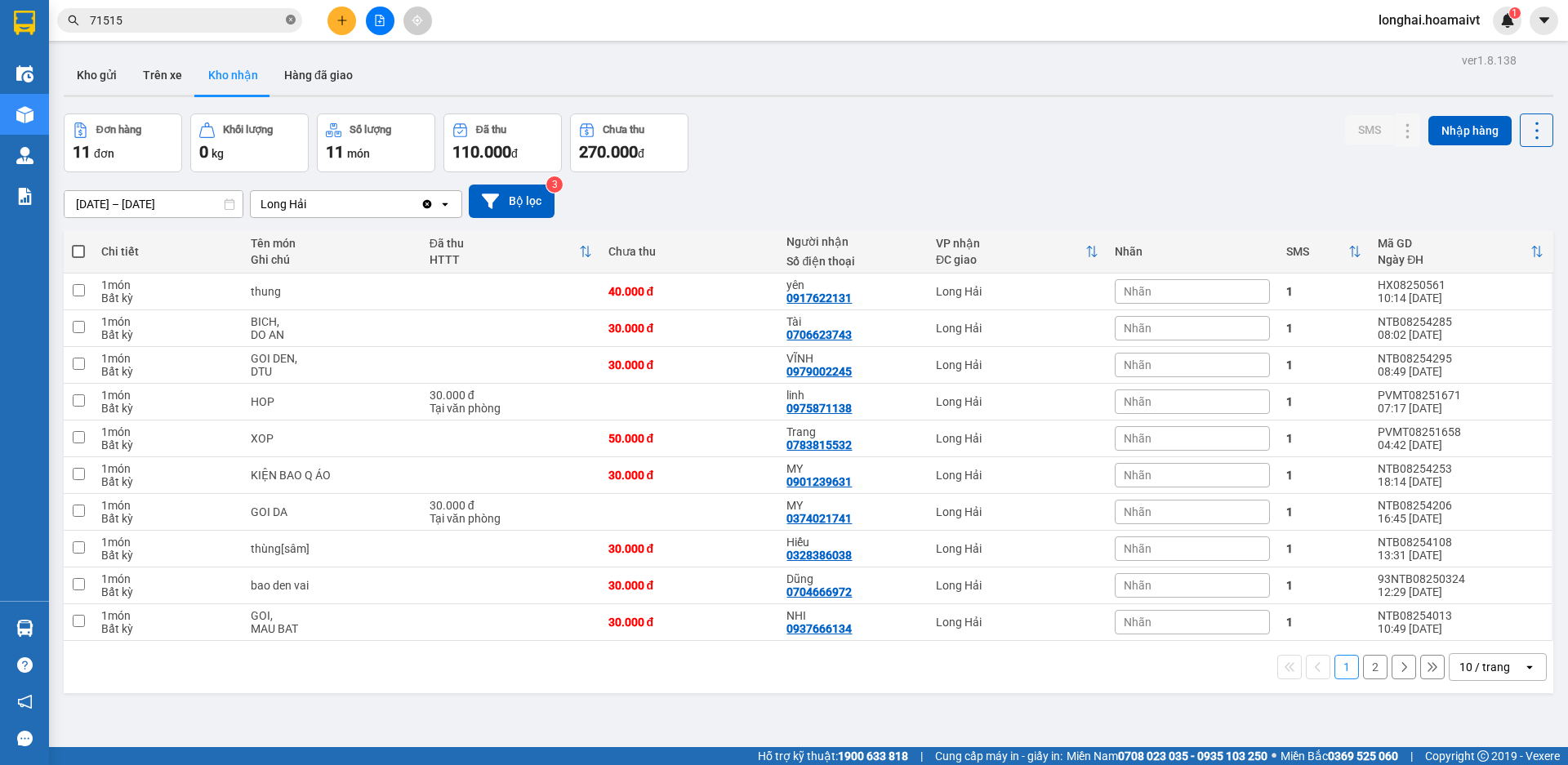
click at [293, 22] on icon "close-circle" at bounding box center [291, 20] width 10 height 10
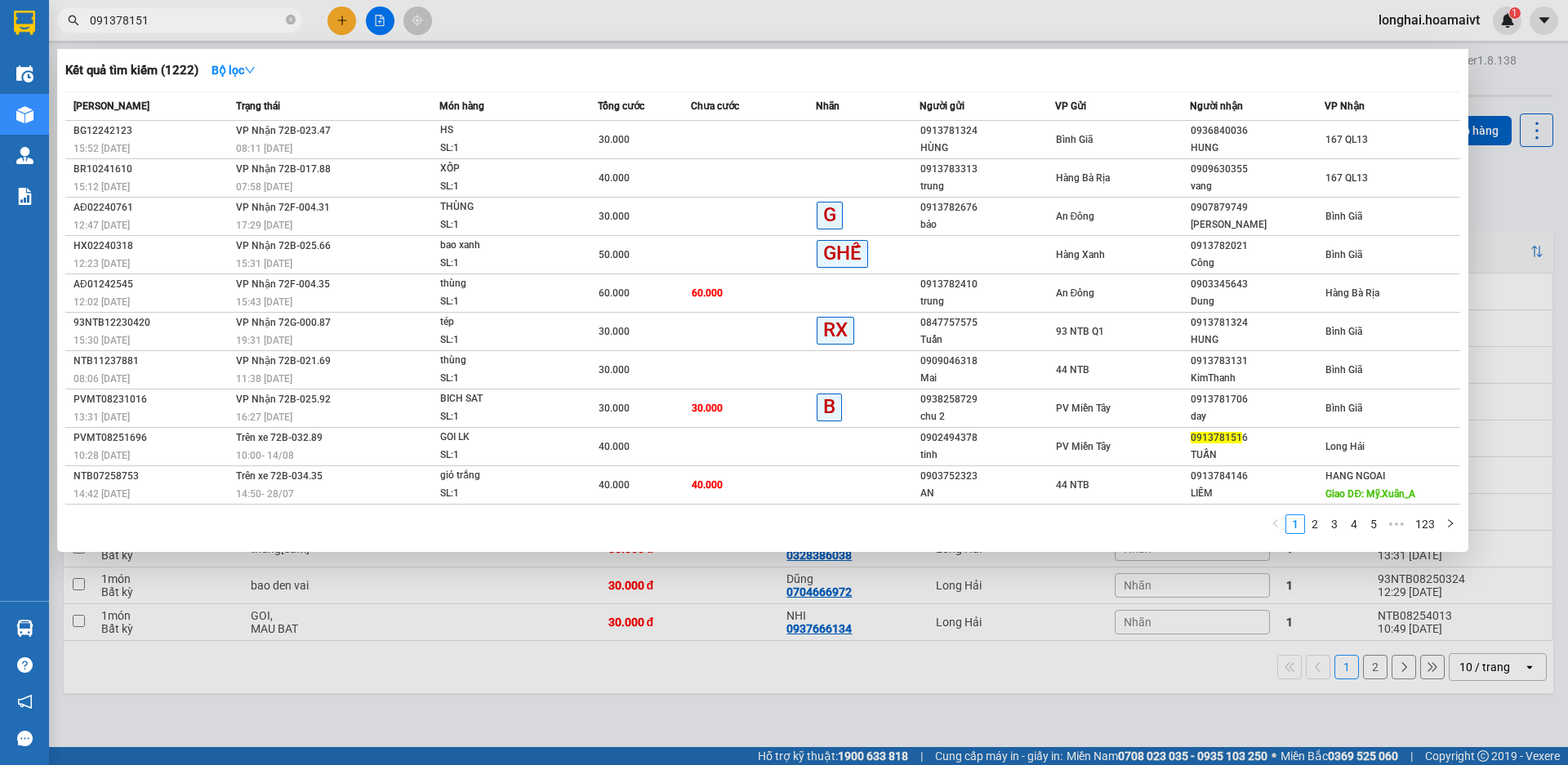
type input "0913781516"
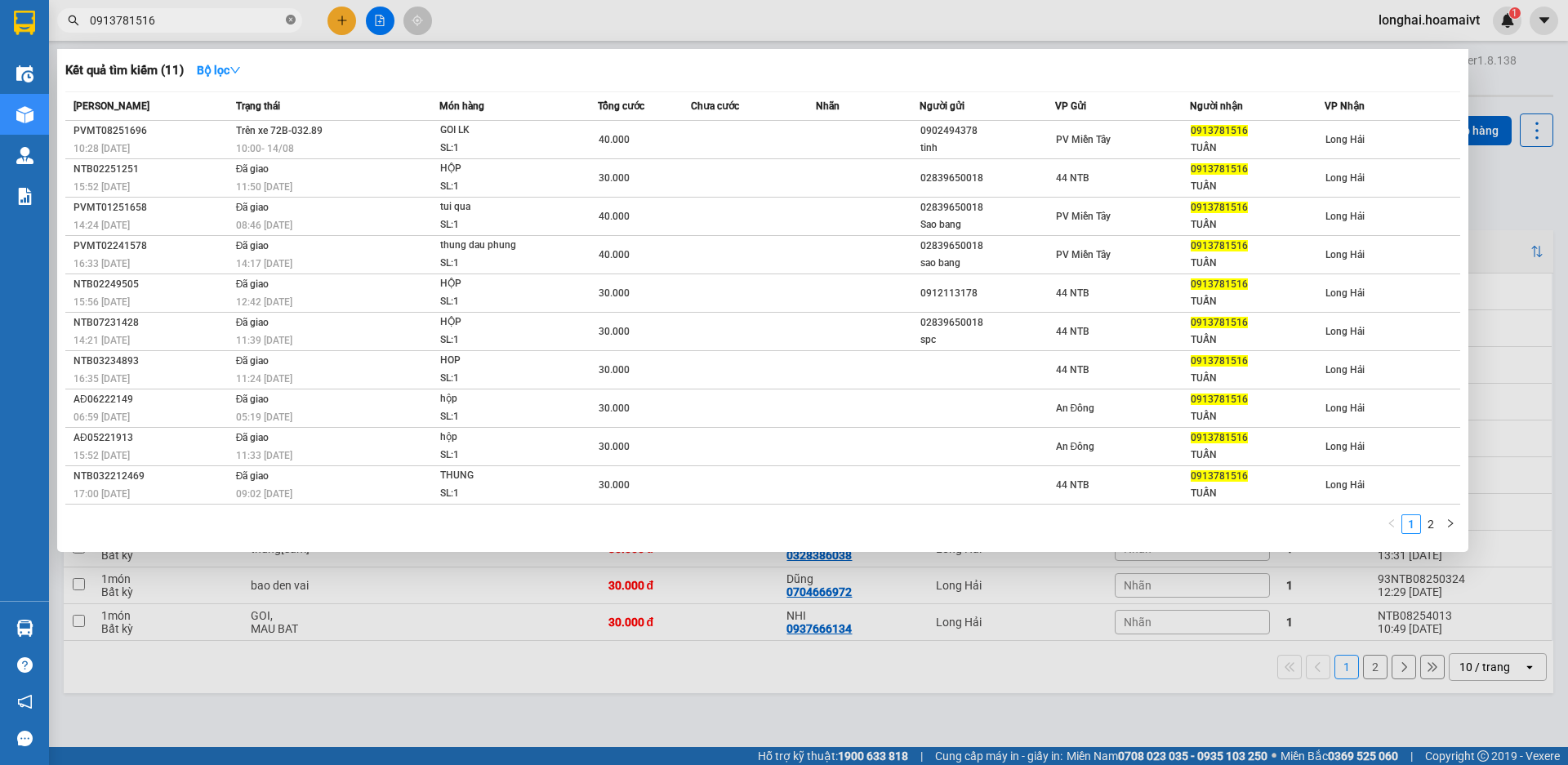
click at [289, 20] on icon "close-circle" at bounding box center [291, 20] width 10 height 10
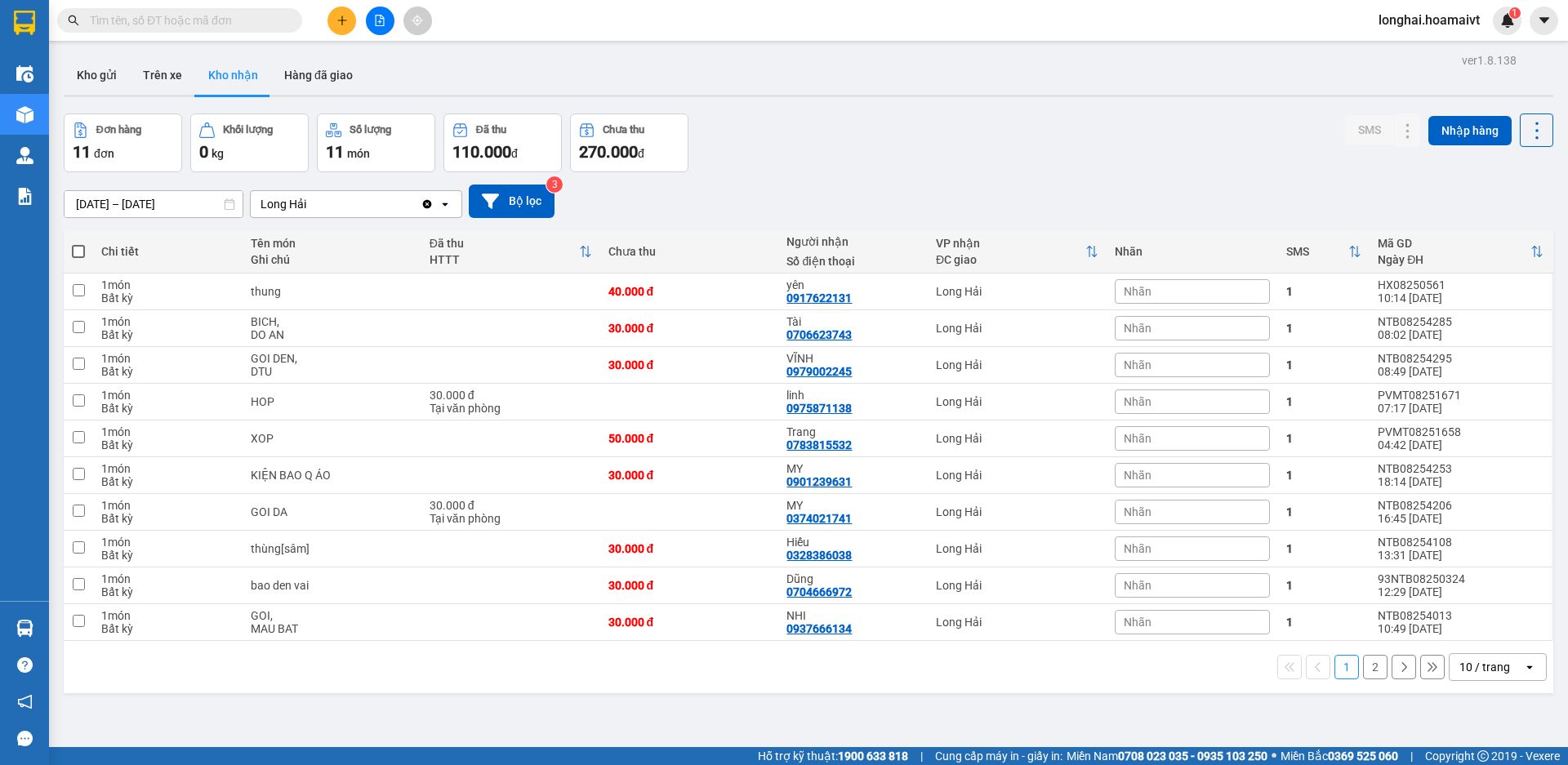
click at [197, 16] on input "text" at bounding box center [186, 20] width 193 height 18
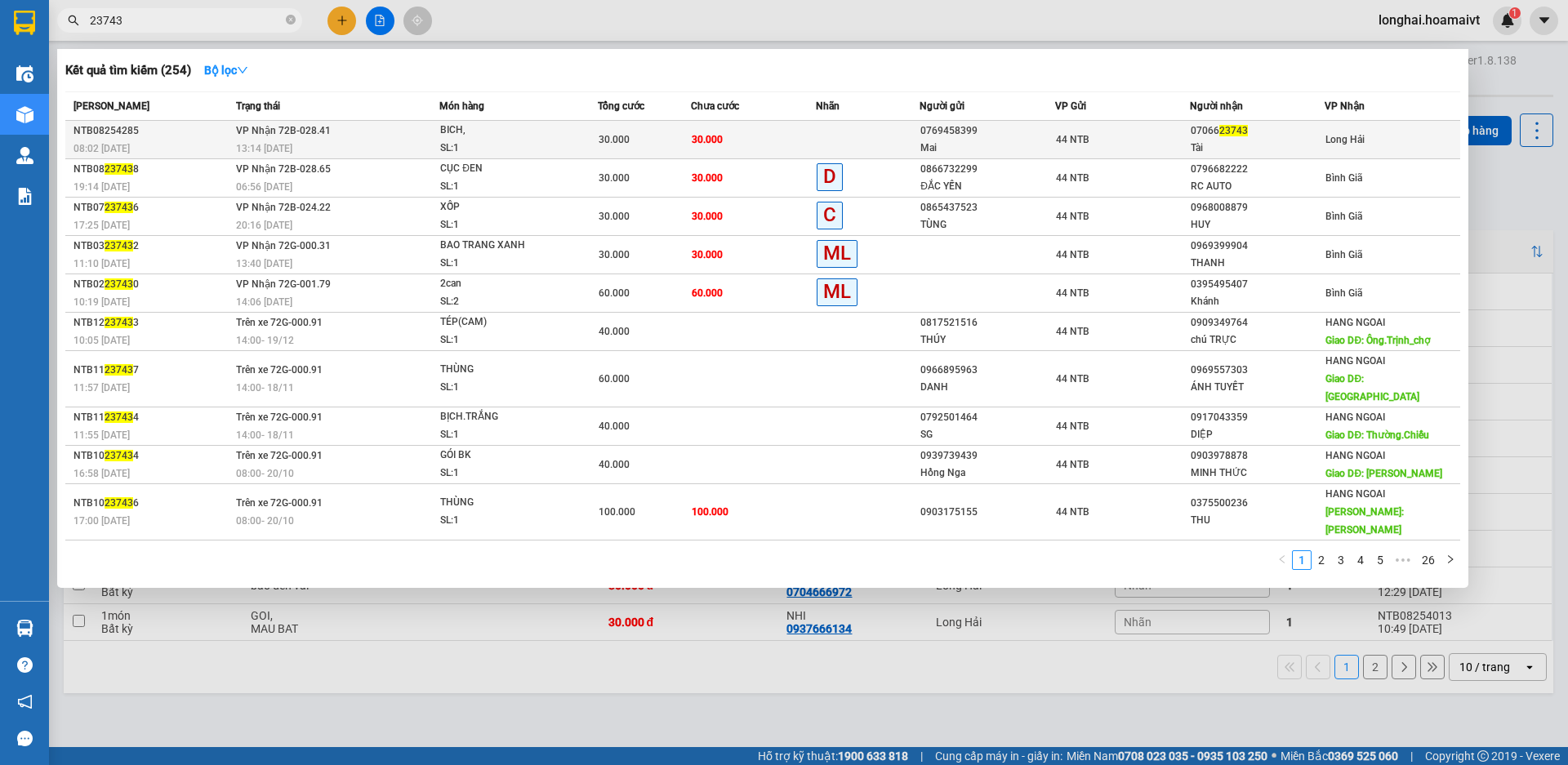
type input "23743"
click at [788, 131] on td "30.000" at bounding box center [753, 139] width 125 height 38
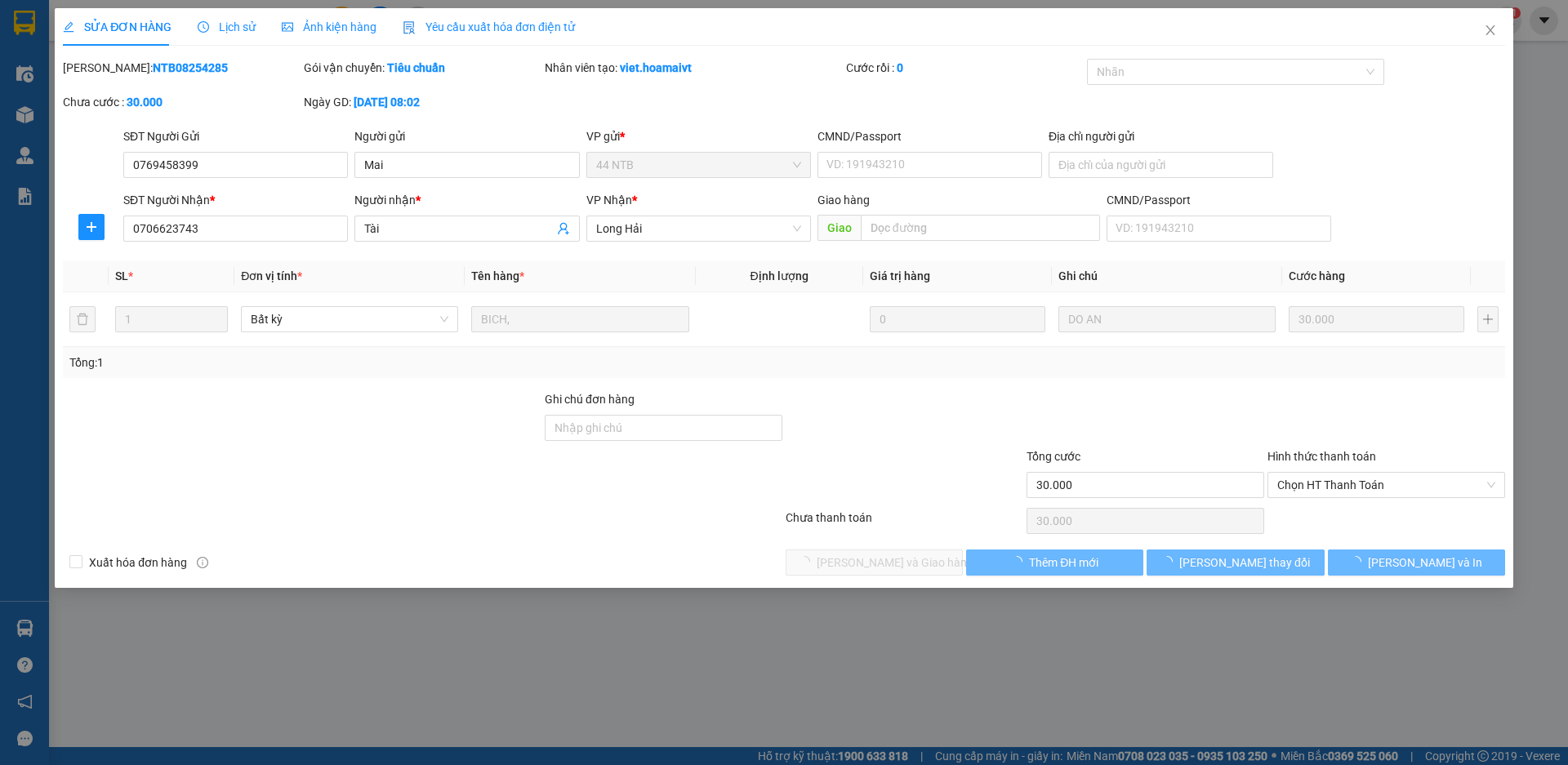
type input "0769458399"
type input "Mai"
type input "0706623743"
type input "Tài"
type input "30.000"
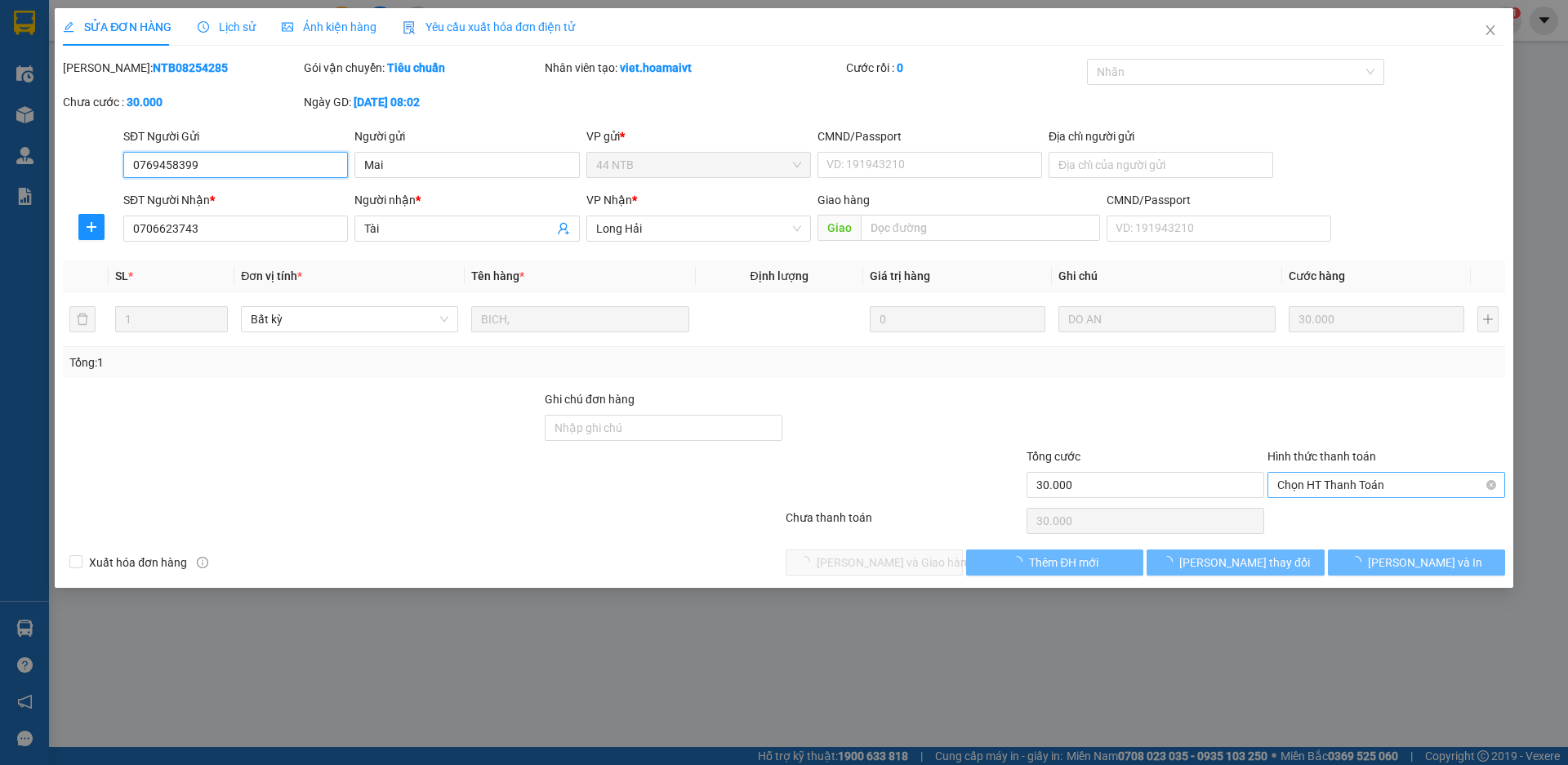
click at [1329, 482] on span "Chọn HT Thanh Toán" at bounding box center [1386, 485] width 218 height 25
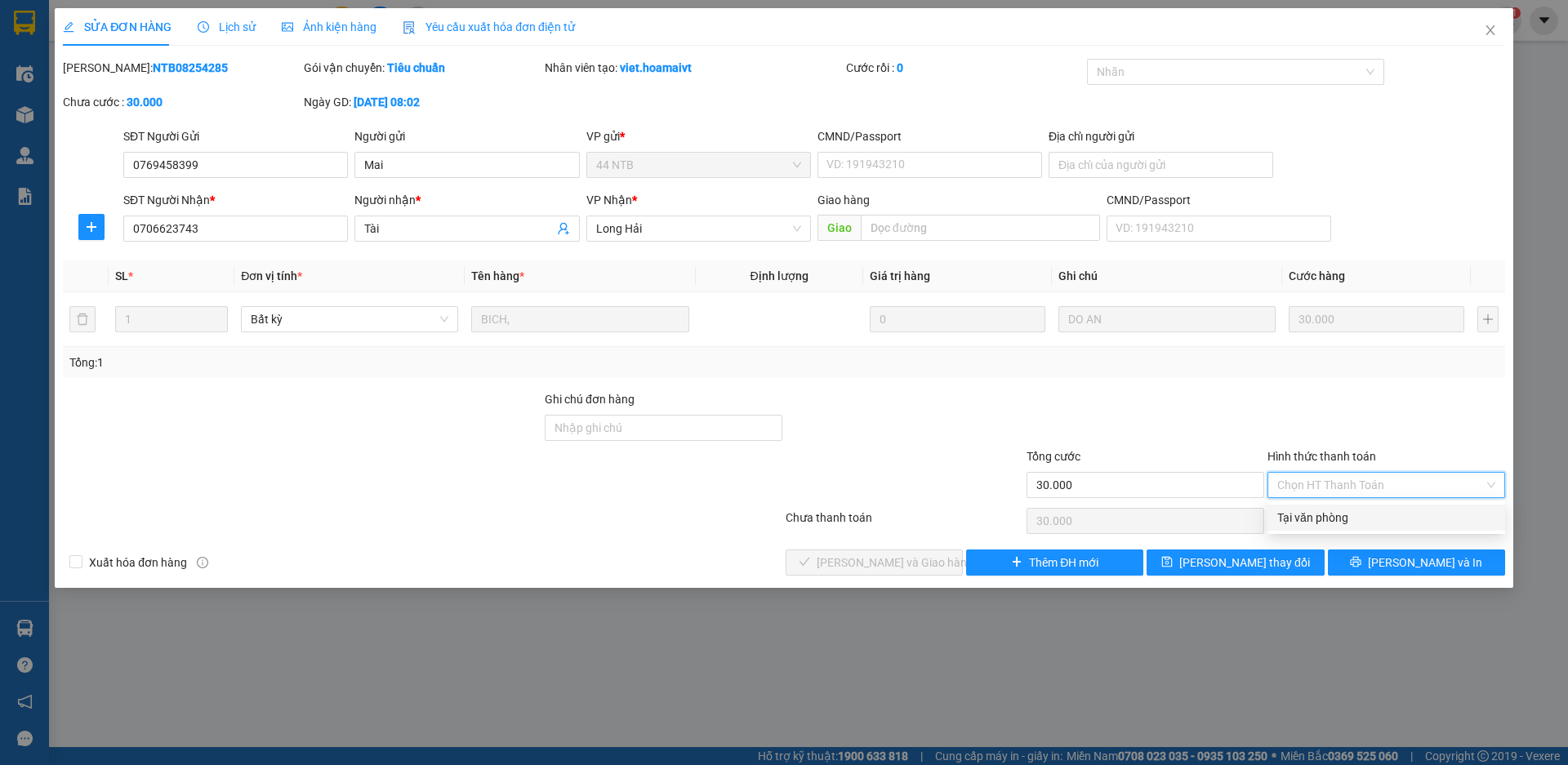
click at [1341, 512] on div "Tại văn phòng" at bounding box center [1386, 518] width 218 height 18
type input "0"
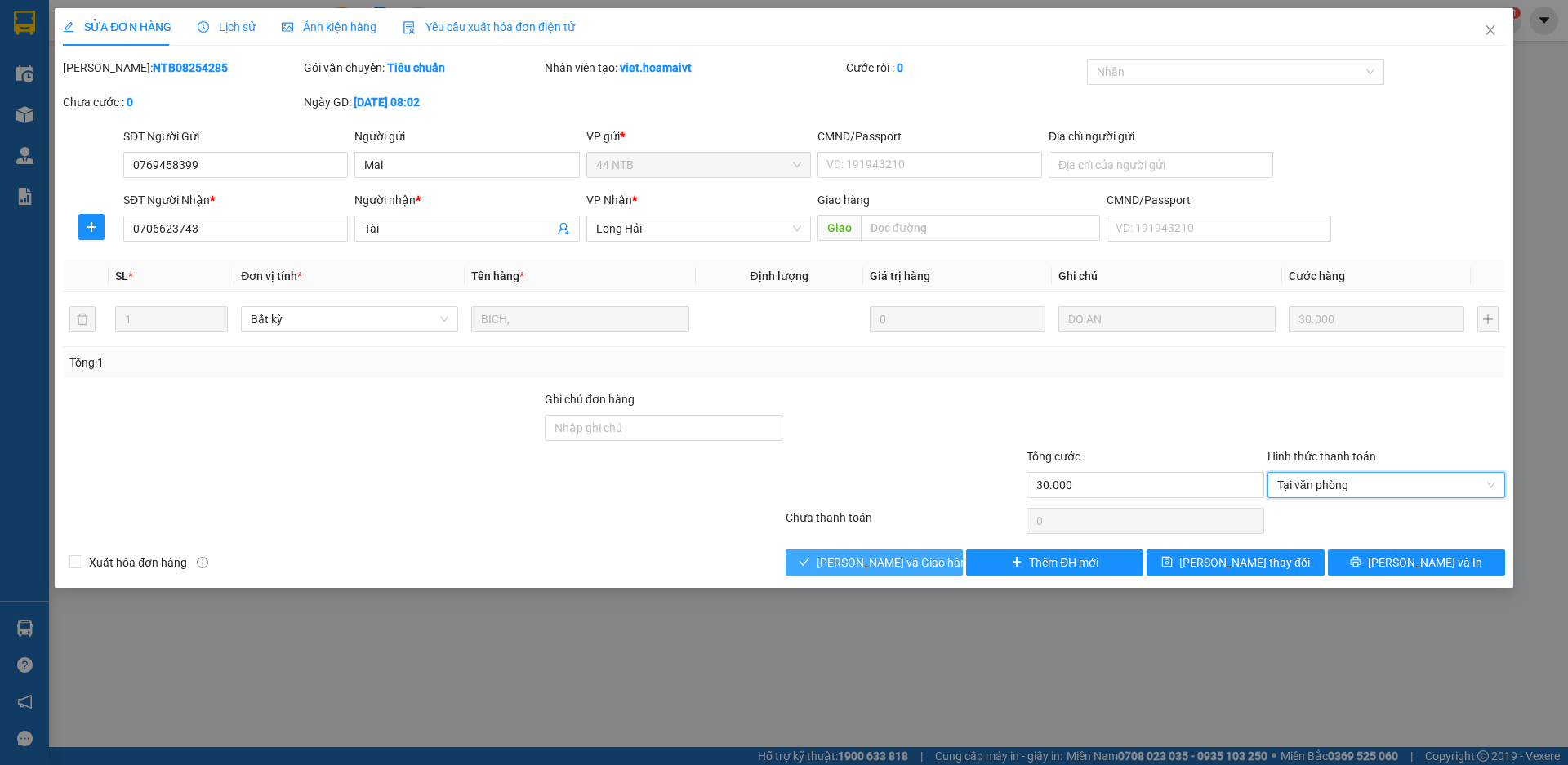
click at [846, 569] on span "[PERSON_NAME] và Giao hàng" at bounding box center [895, 562] width 157 height 18
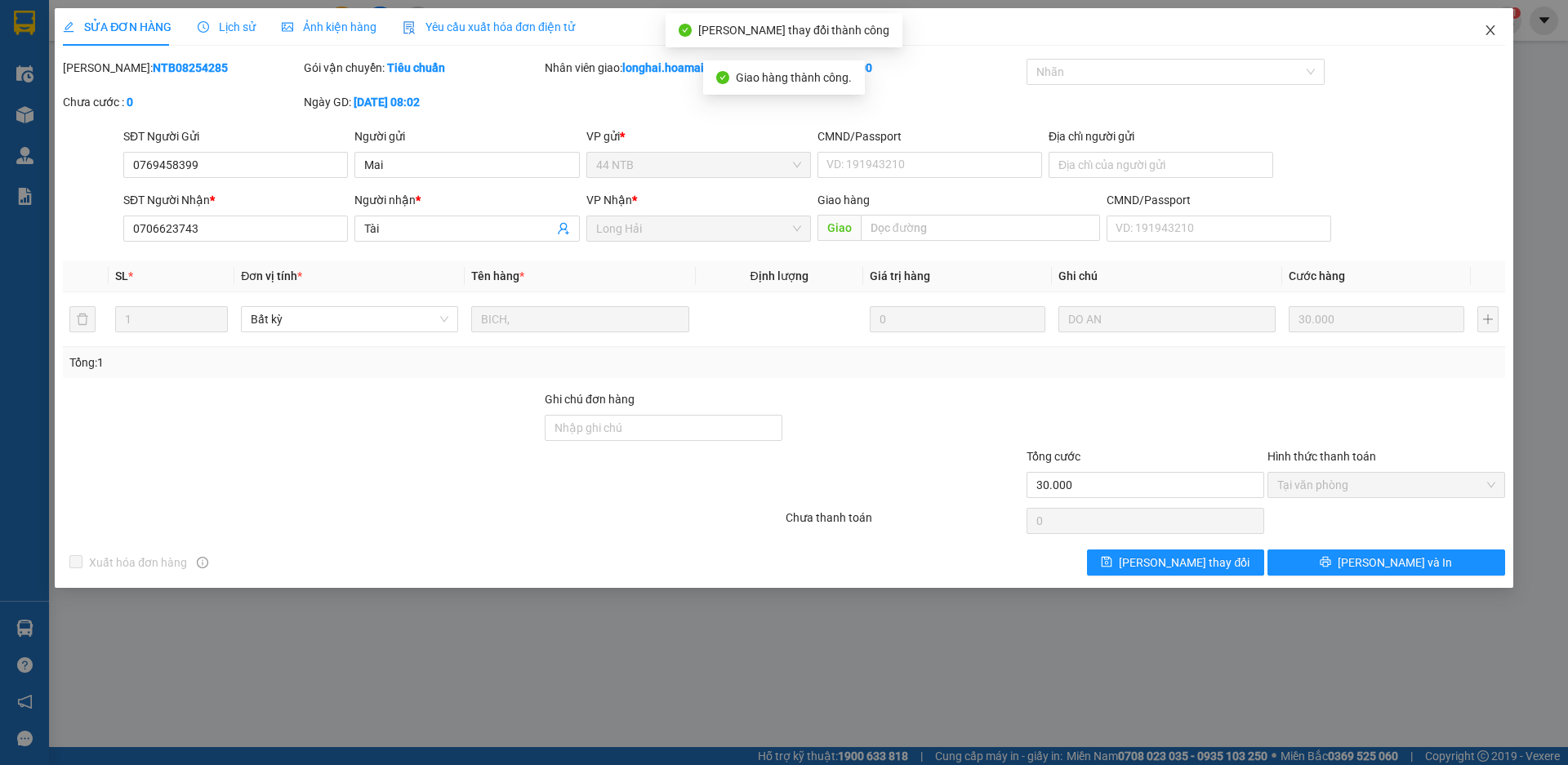
click at [1493, 30] on icon "close" at bounding box center [1490, 30] width 13 height 13
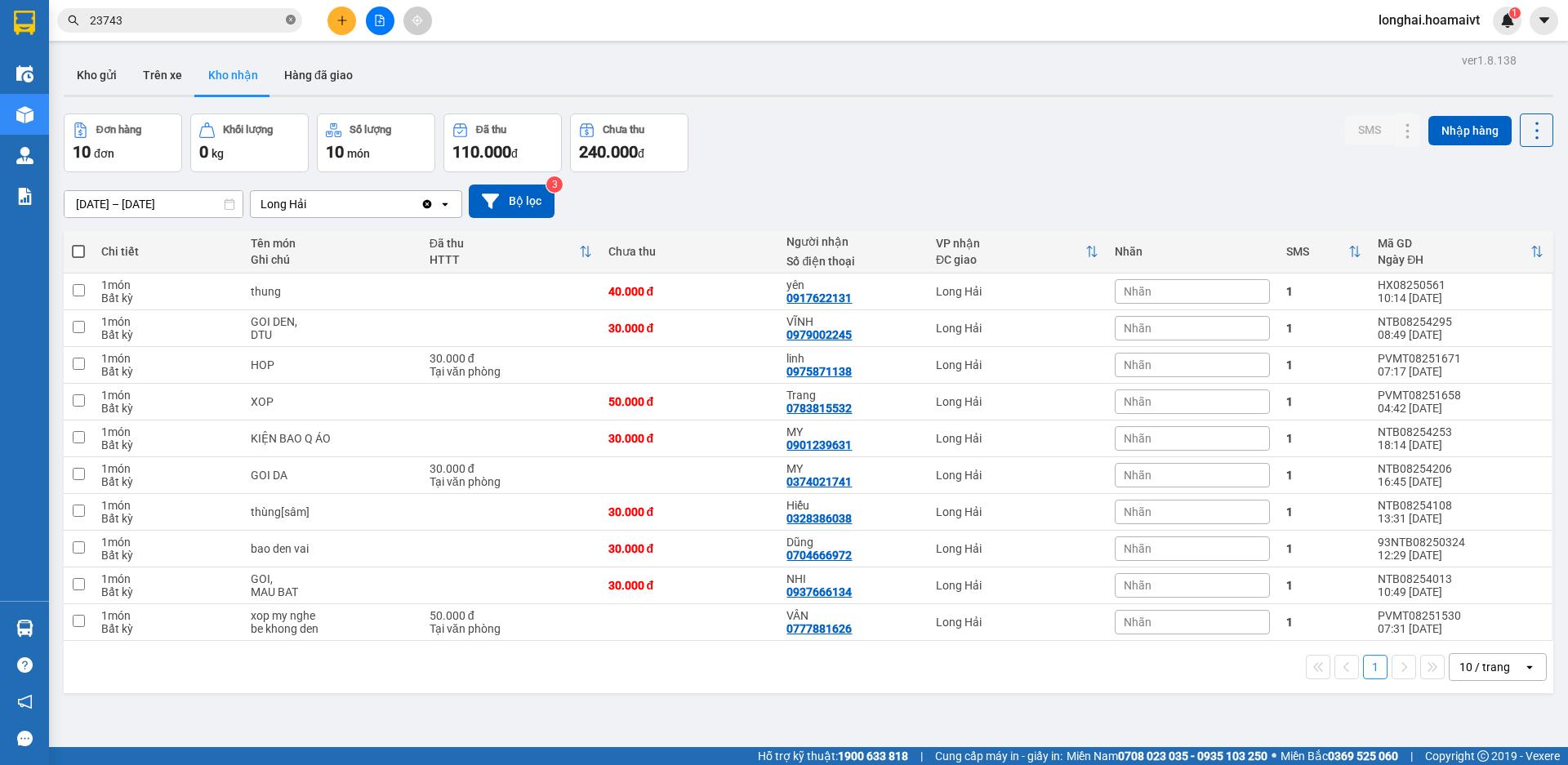
click at [291, 20] on icon "close-circle" at bounding box center [291, 20] width 10 height 10
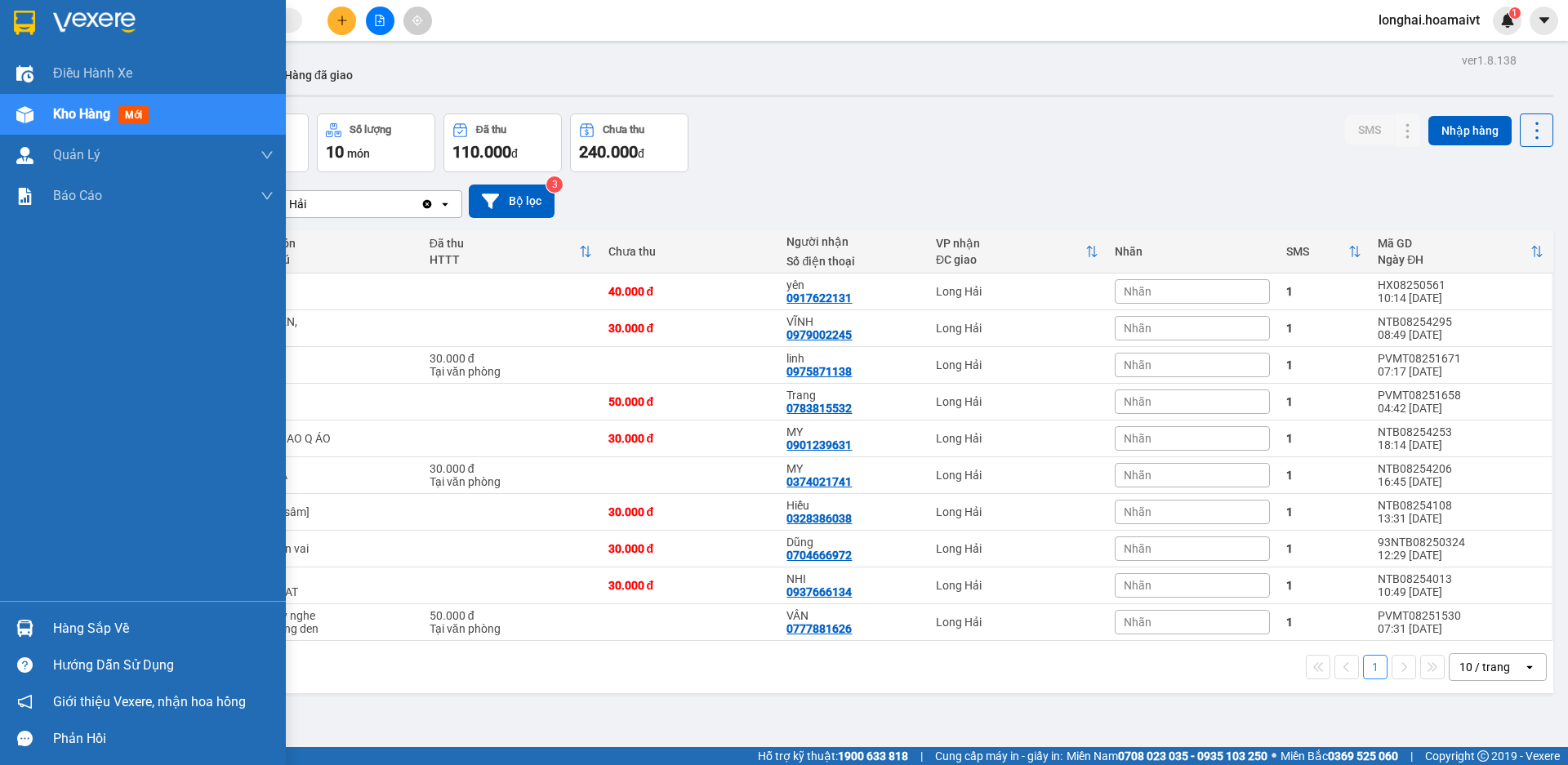
click at [101, 620] on div "Hàng sắp về" at bounding box center [163, 629] width 220 height 25
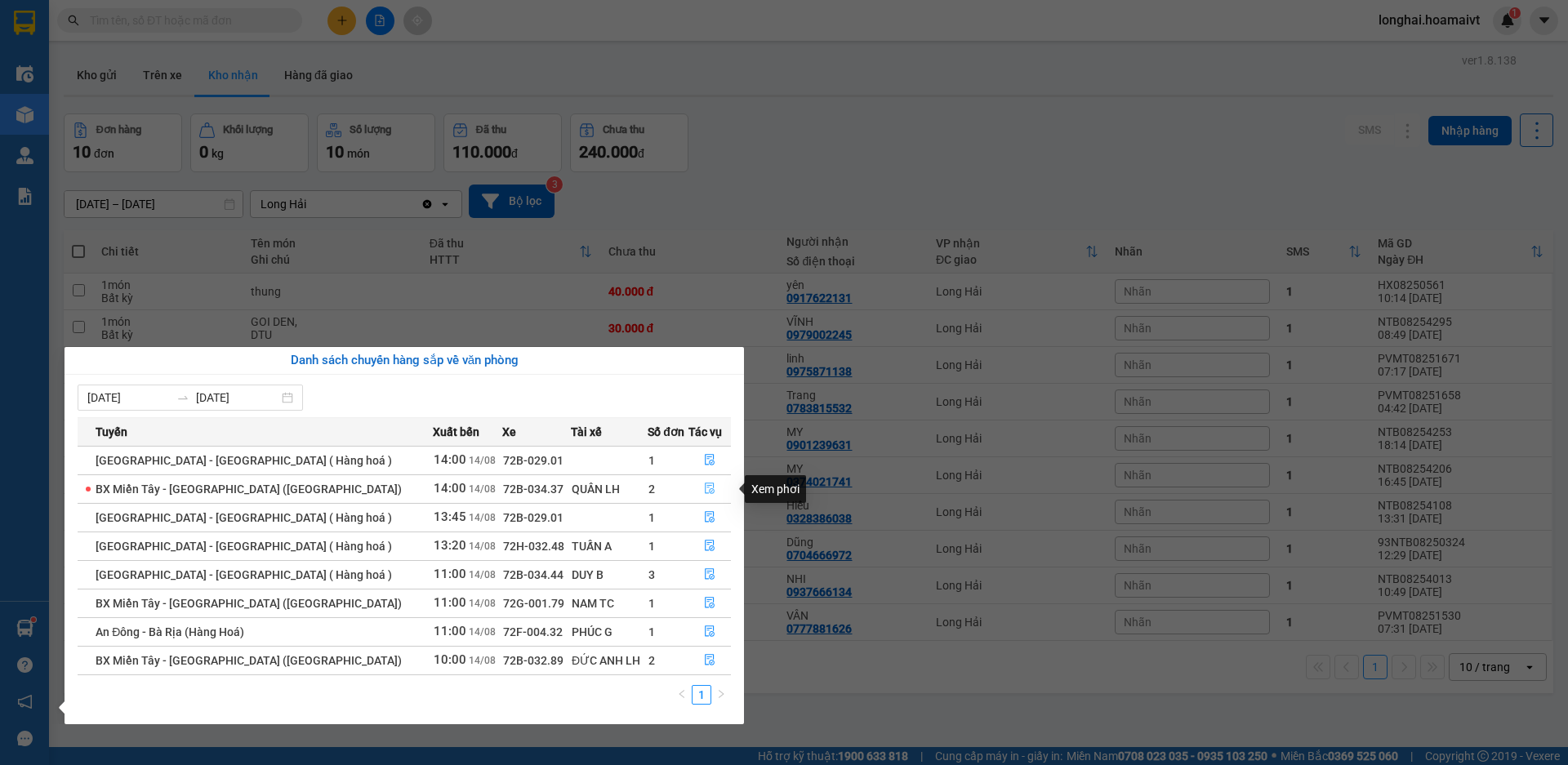
click at [719, 485] on button "button" at bounding box center [710, 489] width 41 height 26
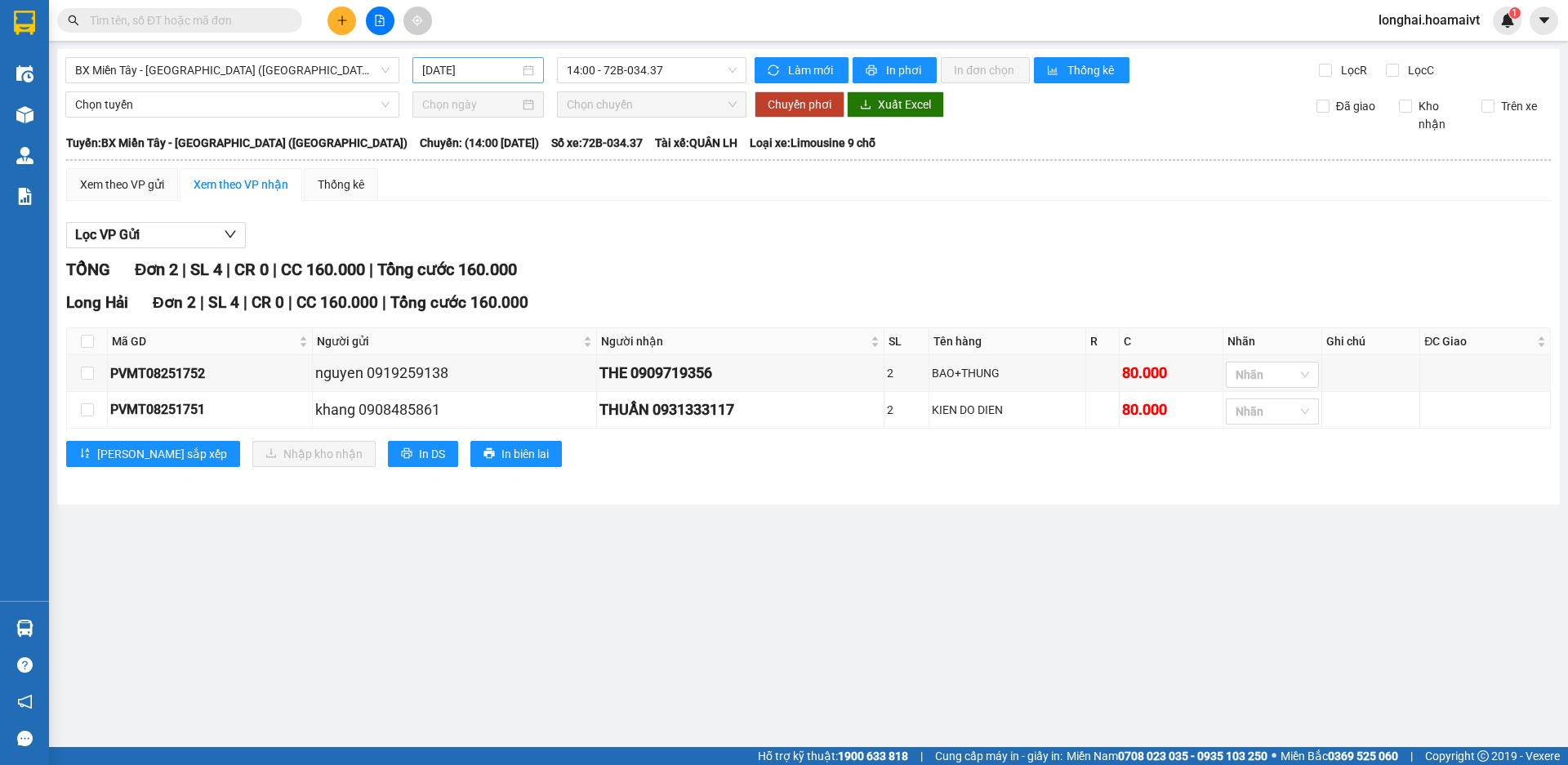
click at [507, 76] on input "[DATE]" at bounding box center [470, 70] width 97 height 18
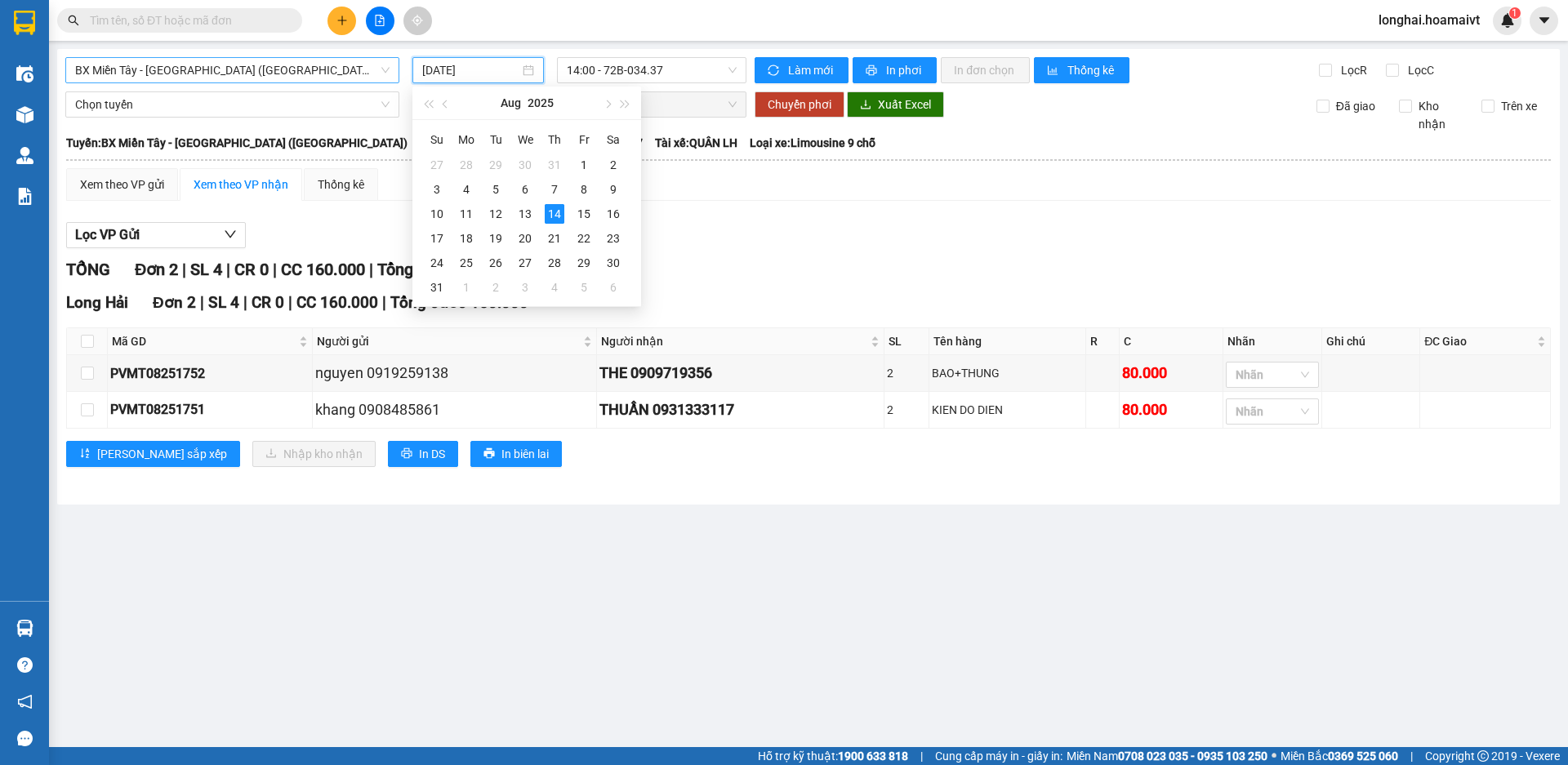
click at [319, 76] on span "BX Miền Tây - [GEOGRAPHIC_DATA] ([GEOGRAPHIC_DATA])" at bounding box center [233, 70] width 314 height 25
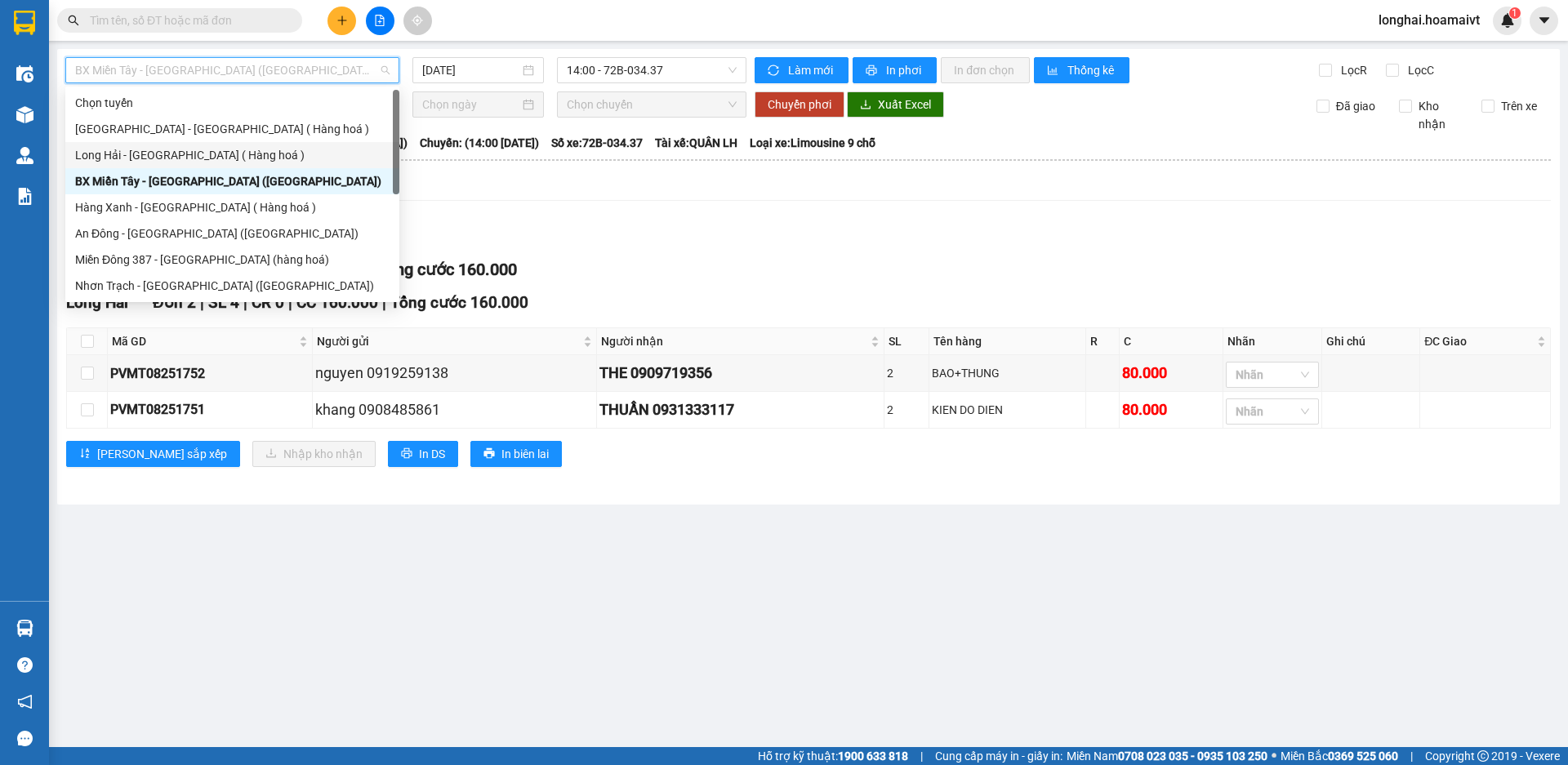
click at [270, 151] on div "Long Hải - [GEOGRAPHIC_DATA] ( Hàng hoá )" at bounding box center [233, 155] width 314 height 18
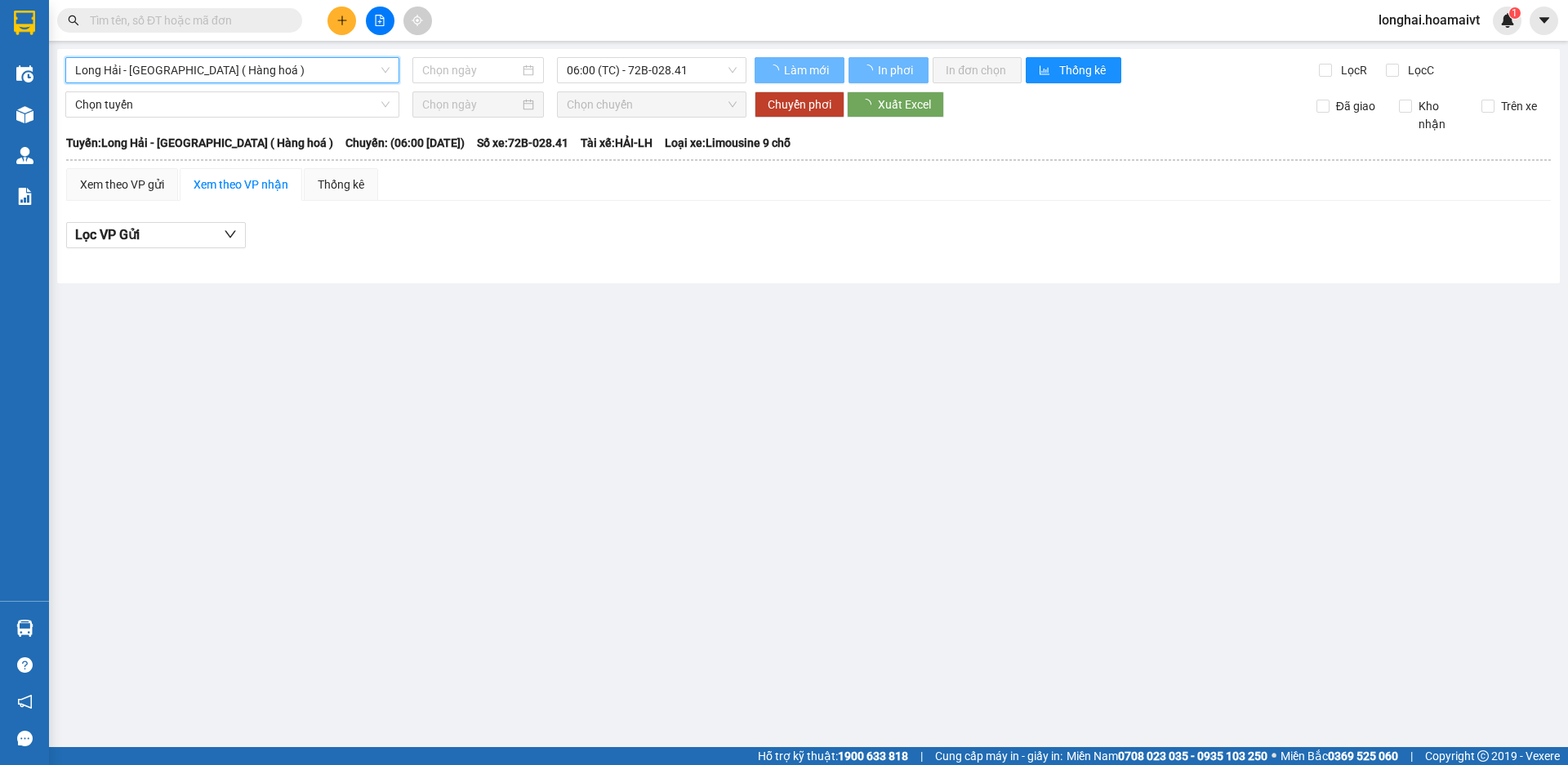
type input "[DATE]"
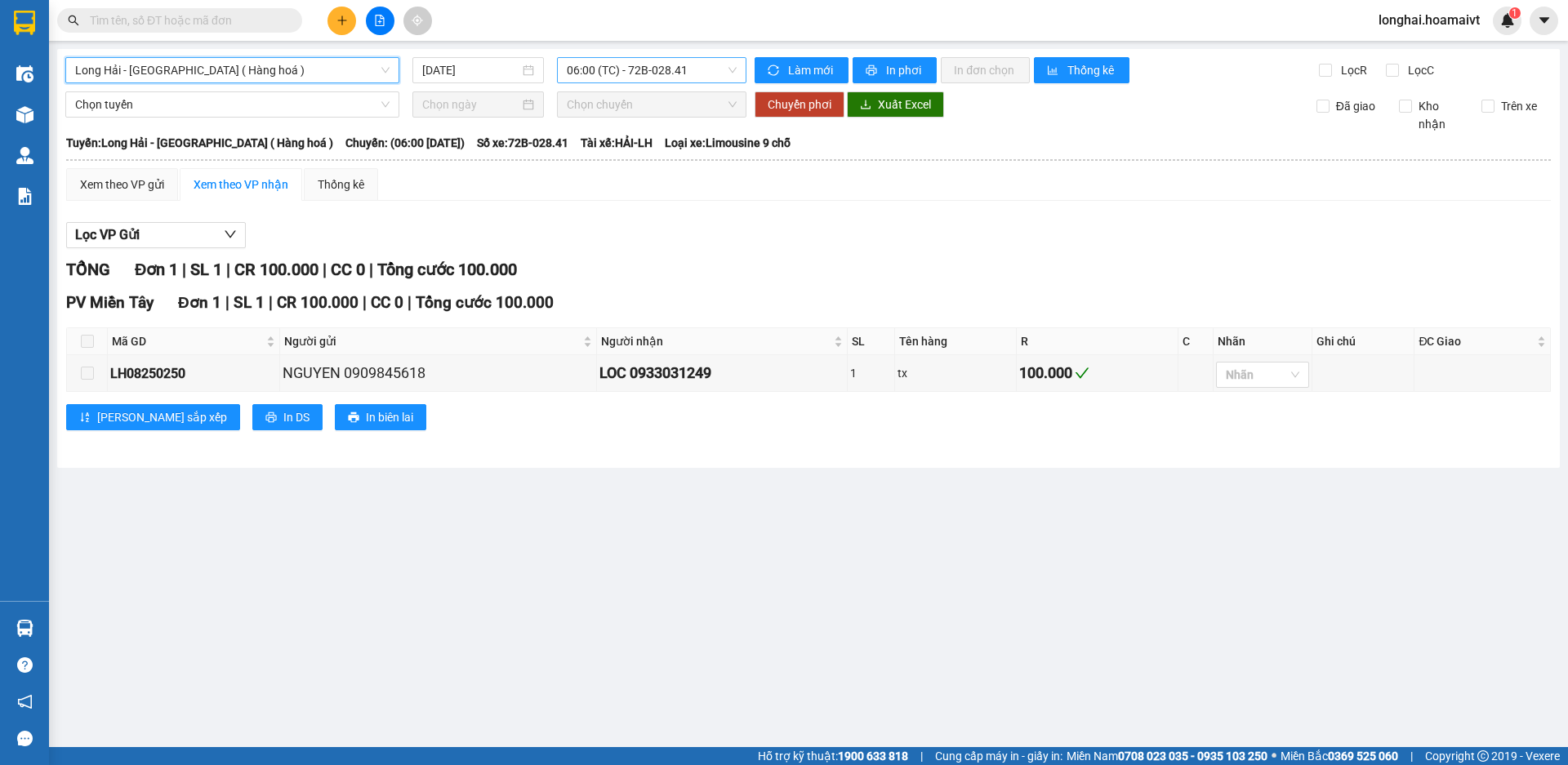
click at [607, 75] on span "06:00 (TC) - 72B-028.41" at bounding box center [651, 70] width 170 height 25
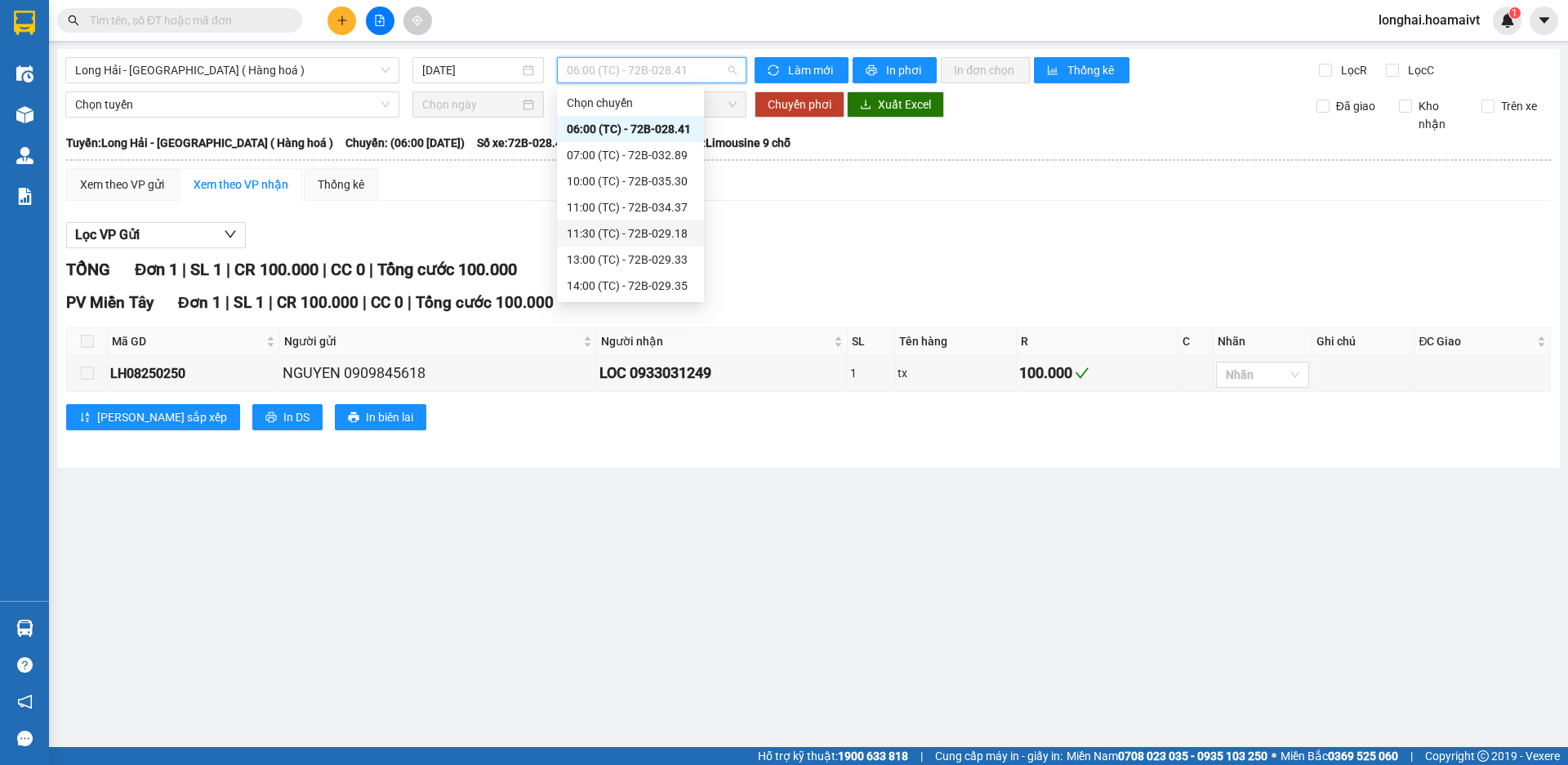
click at [649, 226] on div "11:30 (TC) - 72B-029.18" at bounding box center [630, 234] width 127 height 18
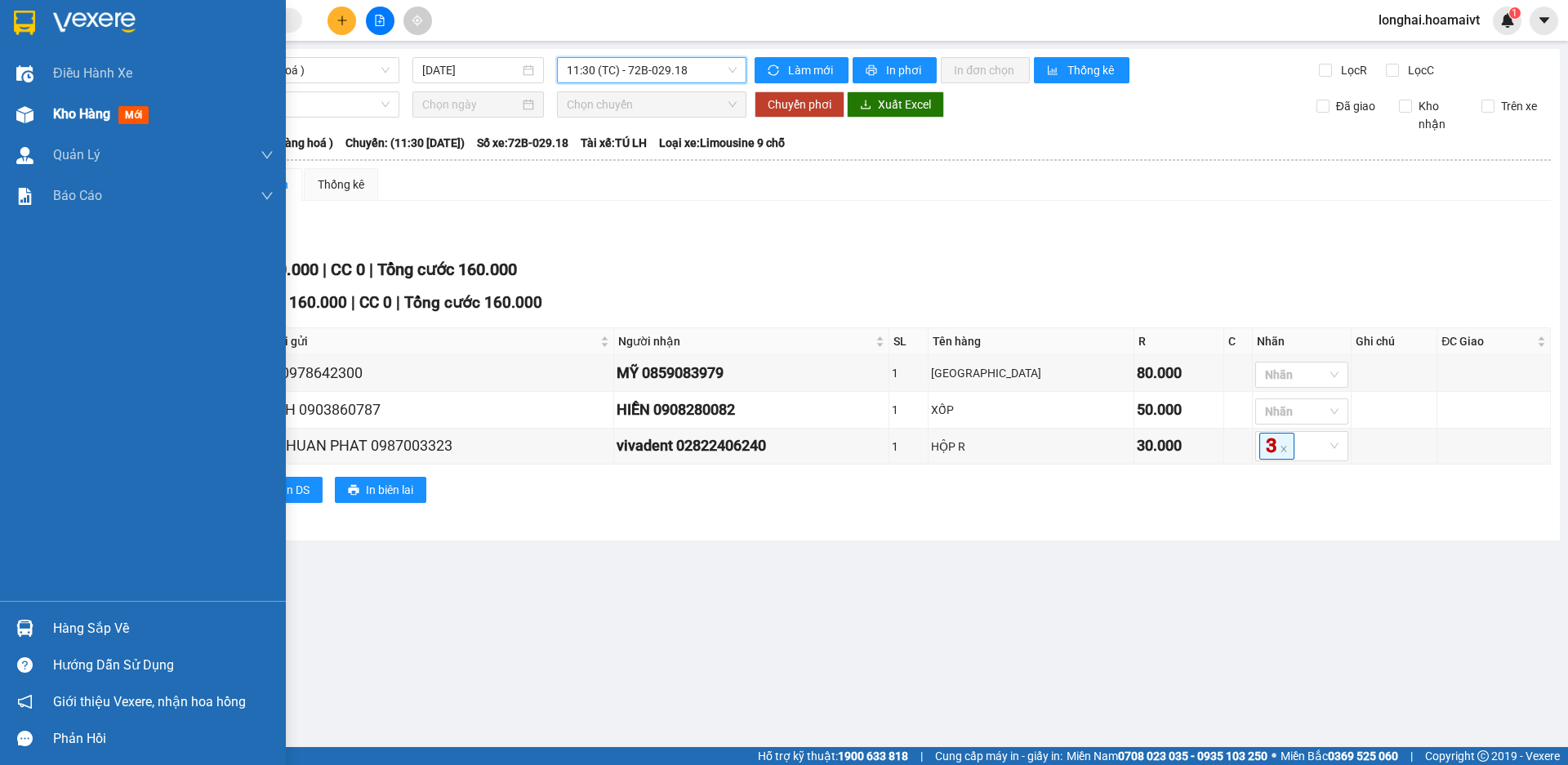
click at [39, 111] on div "Kho hàng mới" at bounding box center [143, 115] width 286 height 41
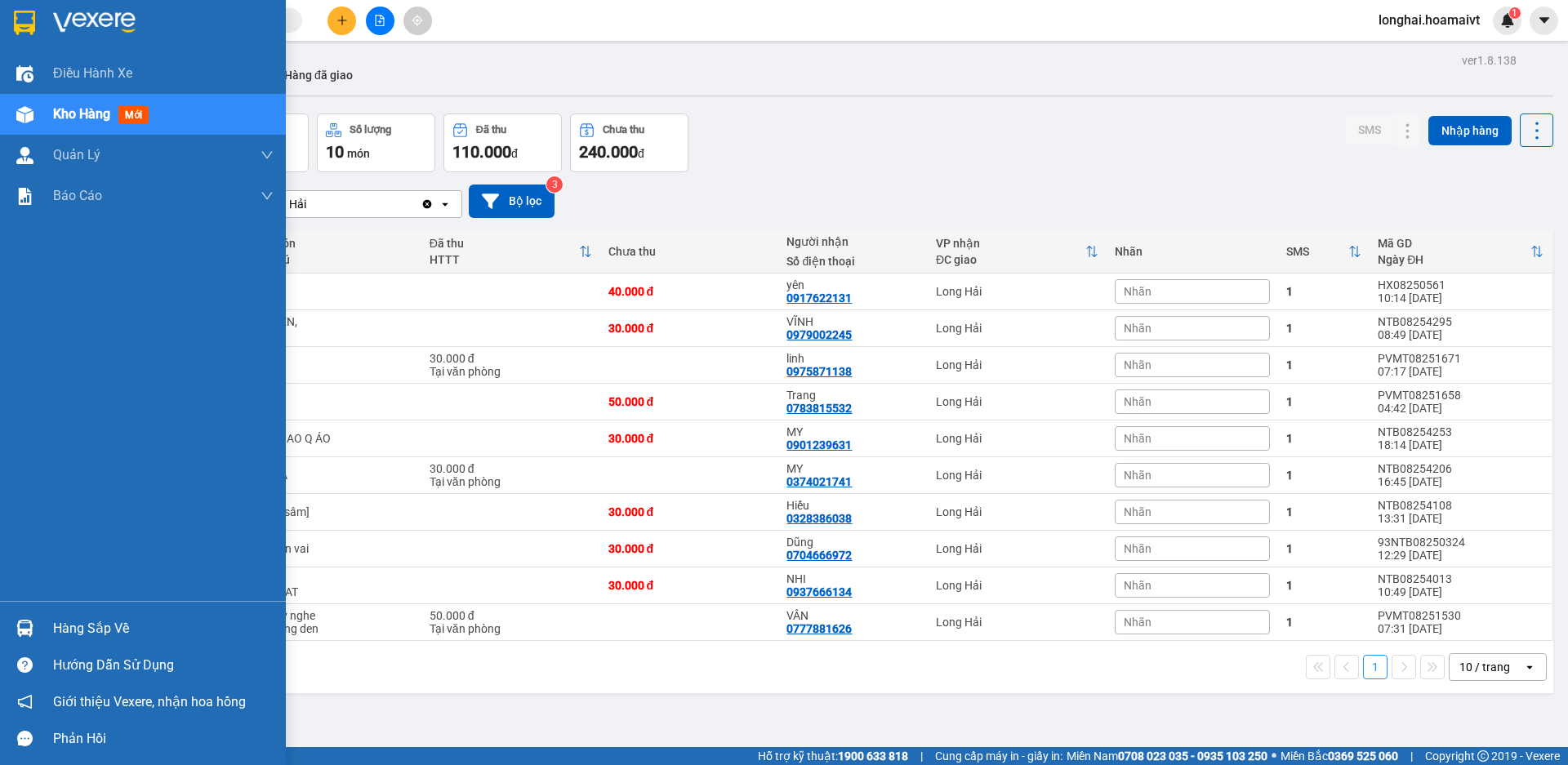
click at [53, 612] on div "Hàng sắp về" at bounding box center [143, 628] width 286 height 36
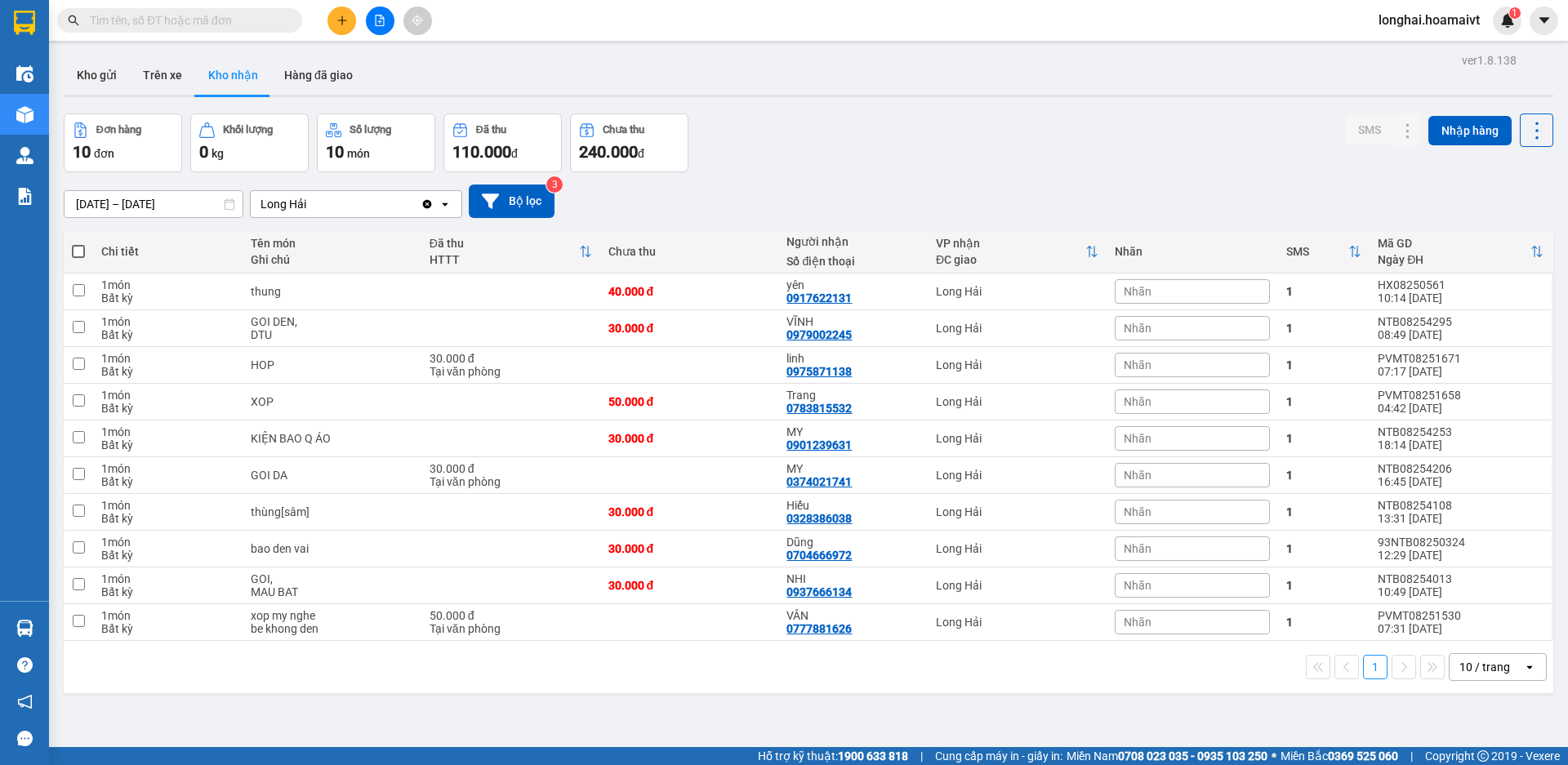
click at [838, 698] on section "Kết quả tìm kiếm ( 254 ) Bộ lọc Mã ĐH Trạng thái Món hàng Tổng cước Chưa cước N…" at bounding box center [784, 382] width 1568 height 765
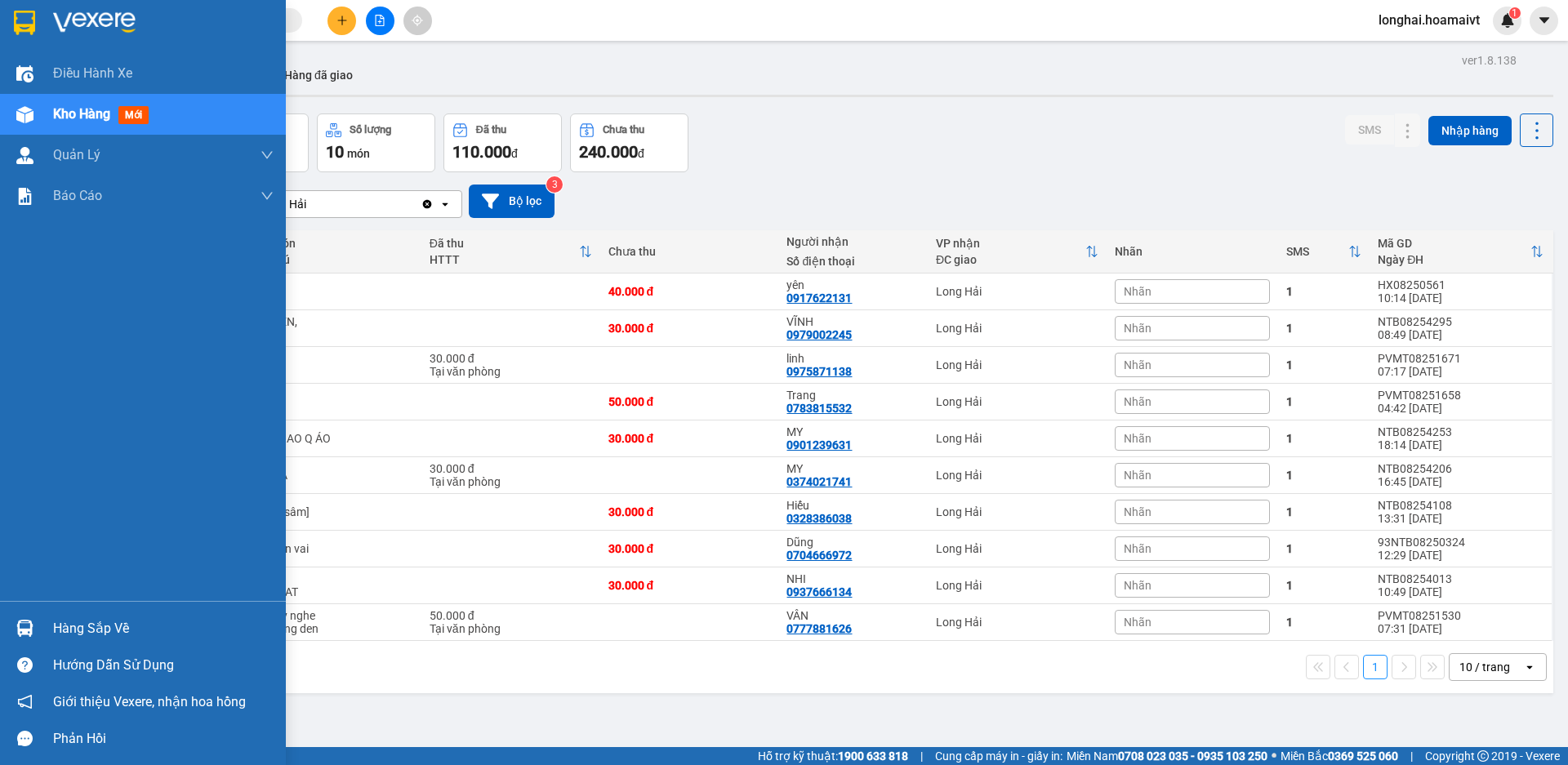
click at [92, 624] on div "Hàng sắp về" at bounding box center [163, 629] width 220 height 25
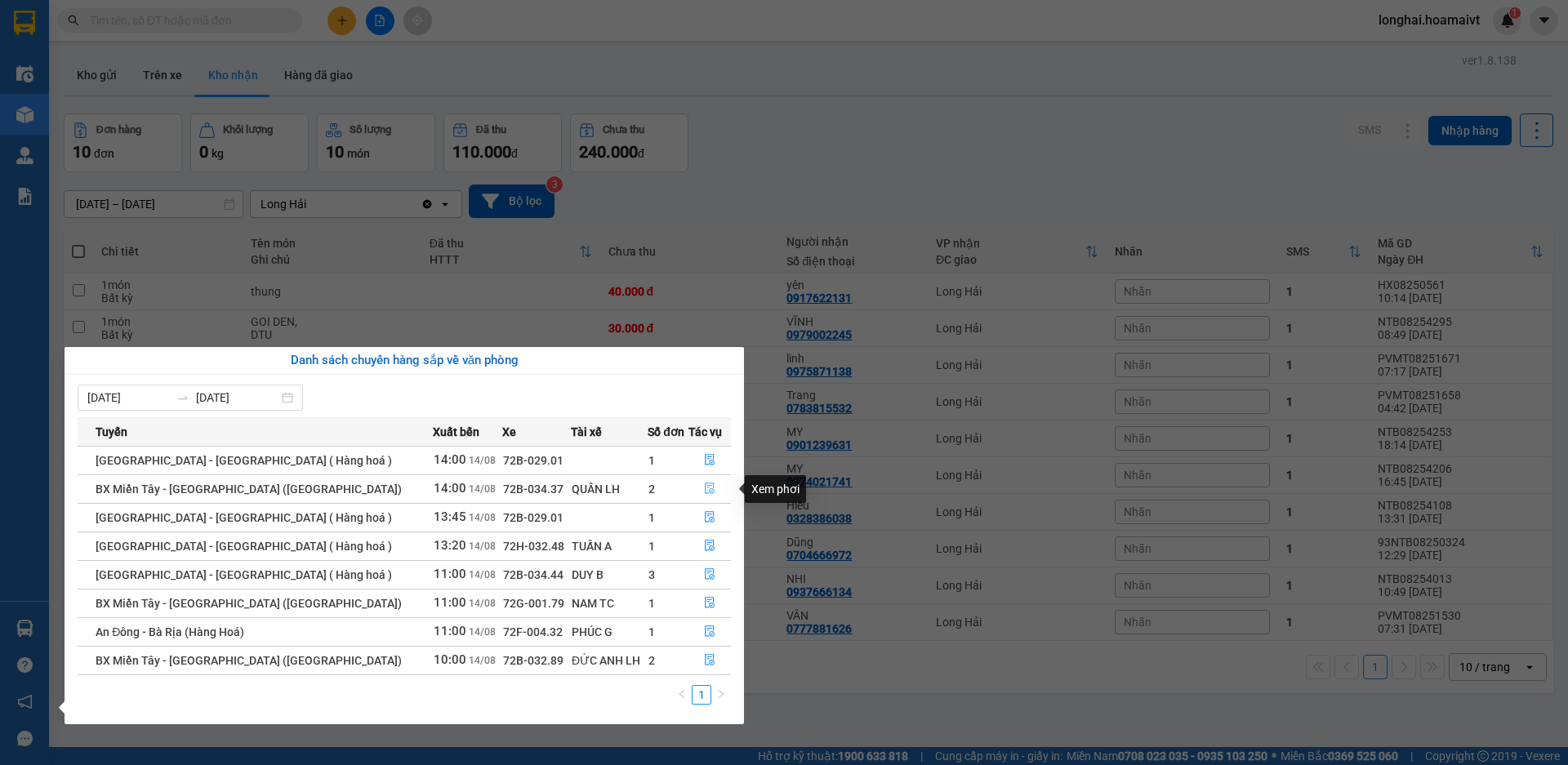
click at [689, 493] on button "button" at bounding box center [710, 489] width 41 height 26
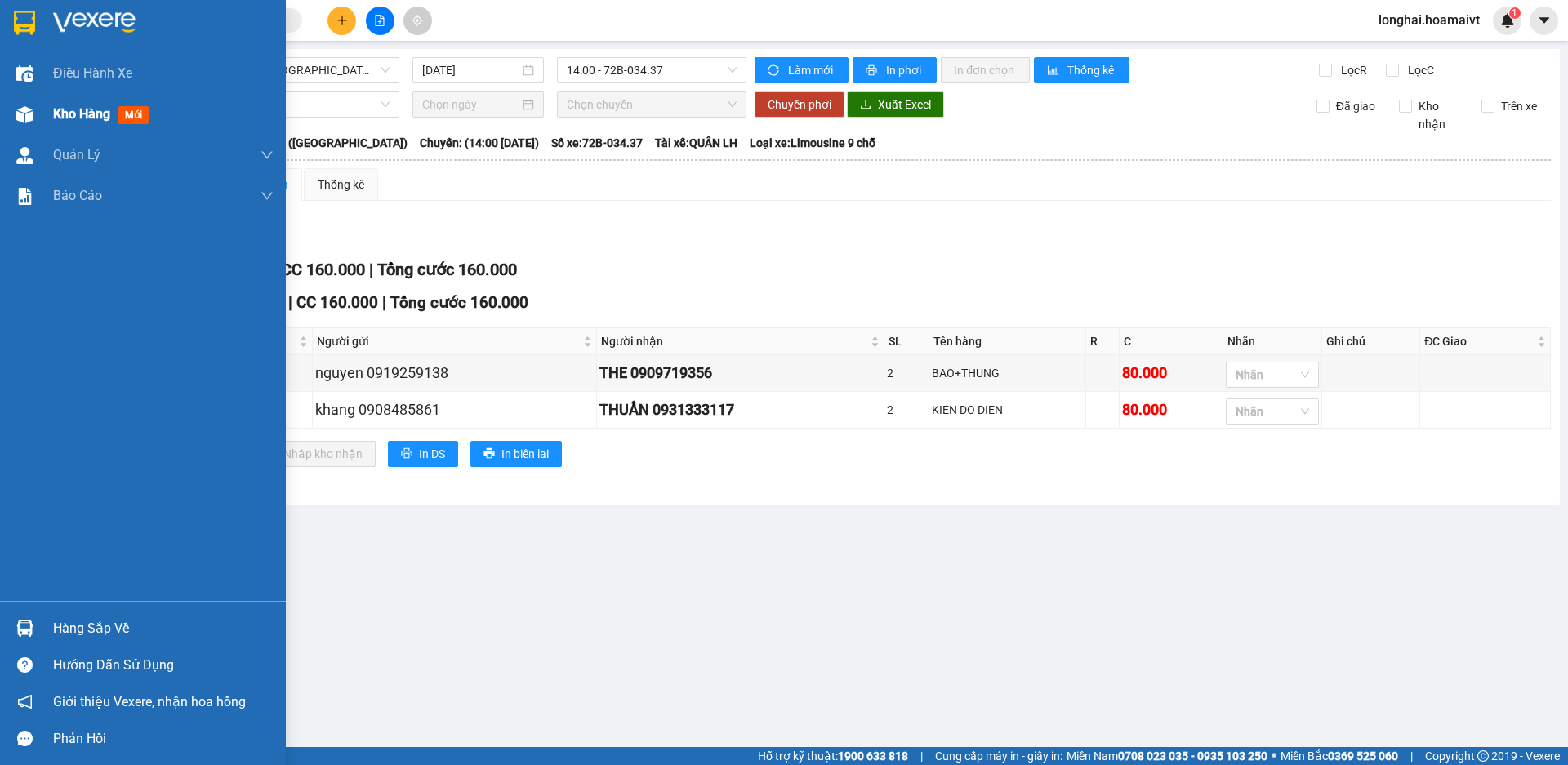
click at [55, 117] on span "Kho hàng" at bounding box center [82, 114] width 57 height 15
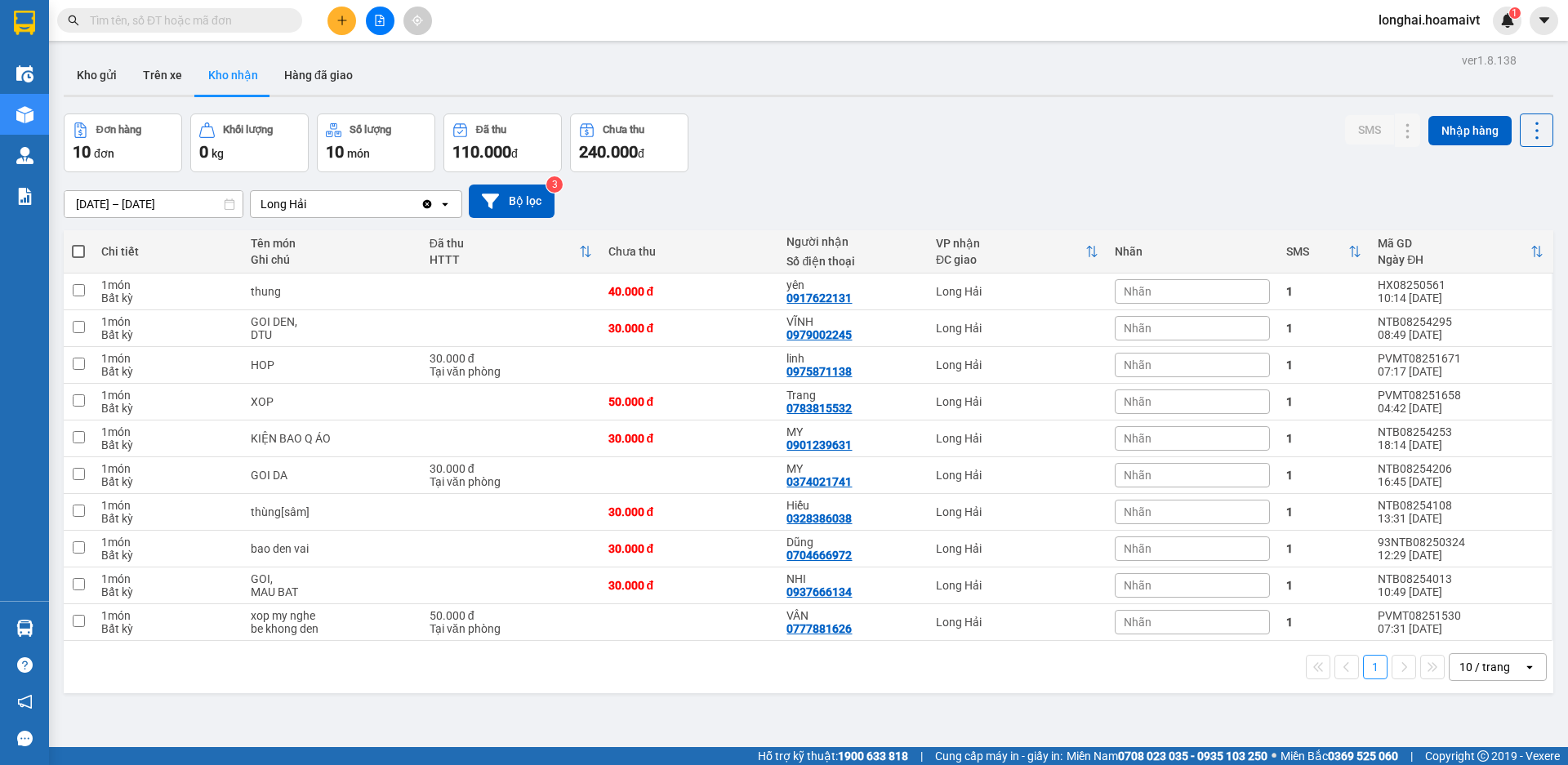
click at [217, 19] on input "text" at bounding box center [186, 20] width 193 height 18
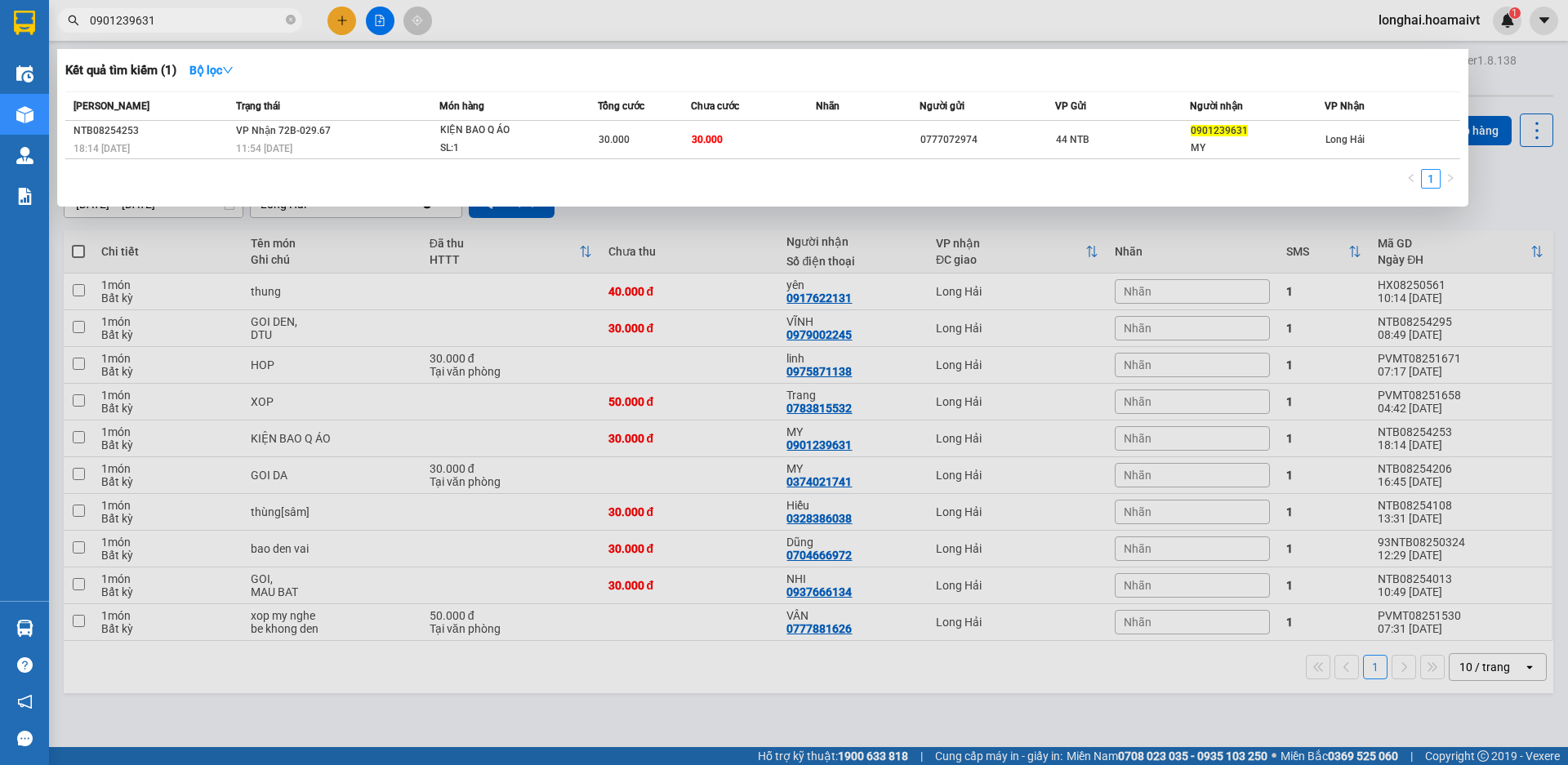
type input "0901239631"
click at [285, 26] on span "0901239631" at bounding box center [179, 20] width 245 height 25
click at [289, 25] on icon "close-circle" at bounding box center [291, 20] width 10 height 10
